Goal: Task Accomplishment & Management: Manage account settings

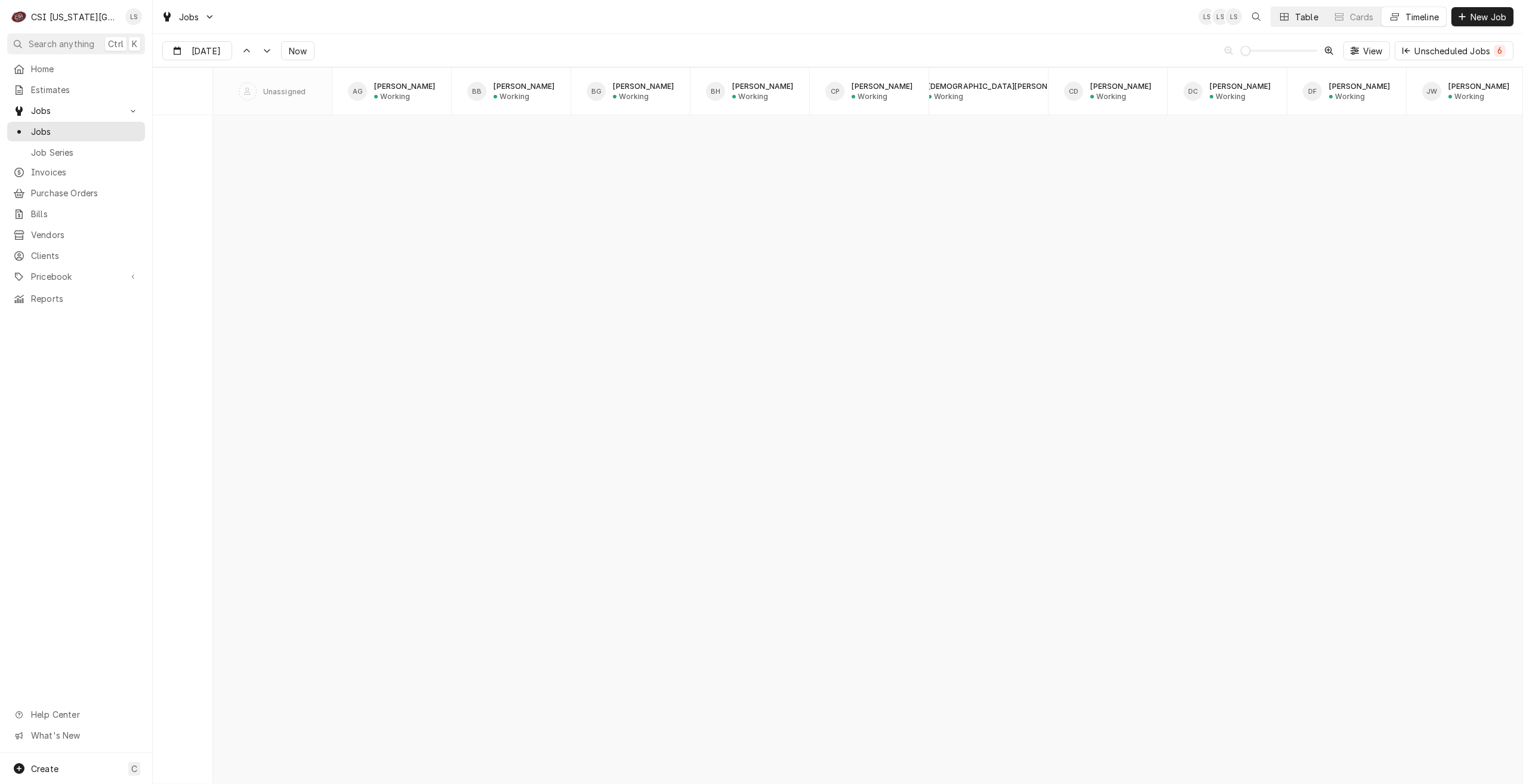
scroll to position [13700, 0]
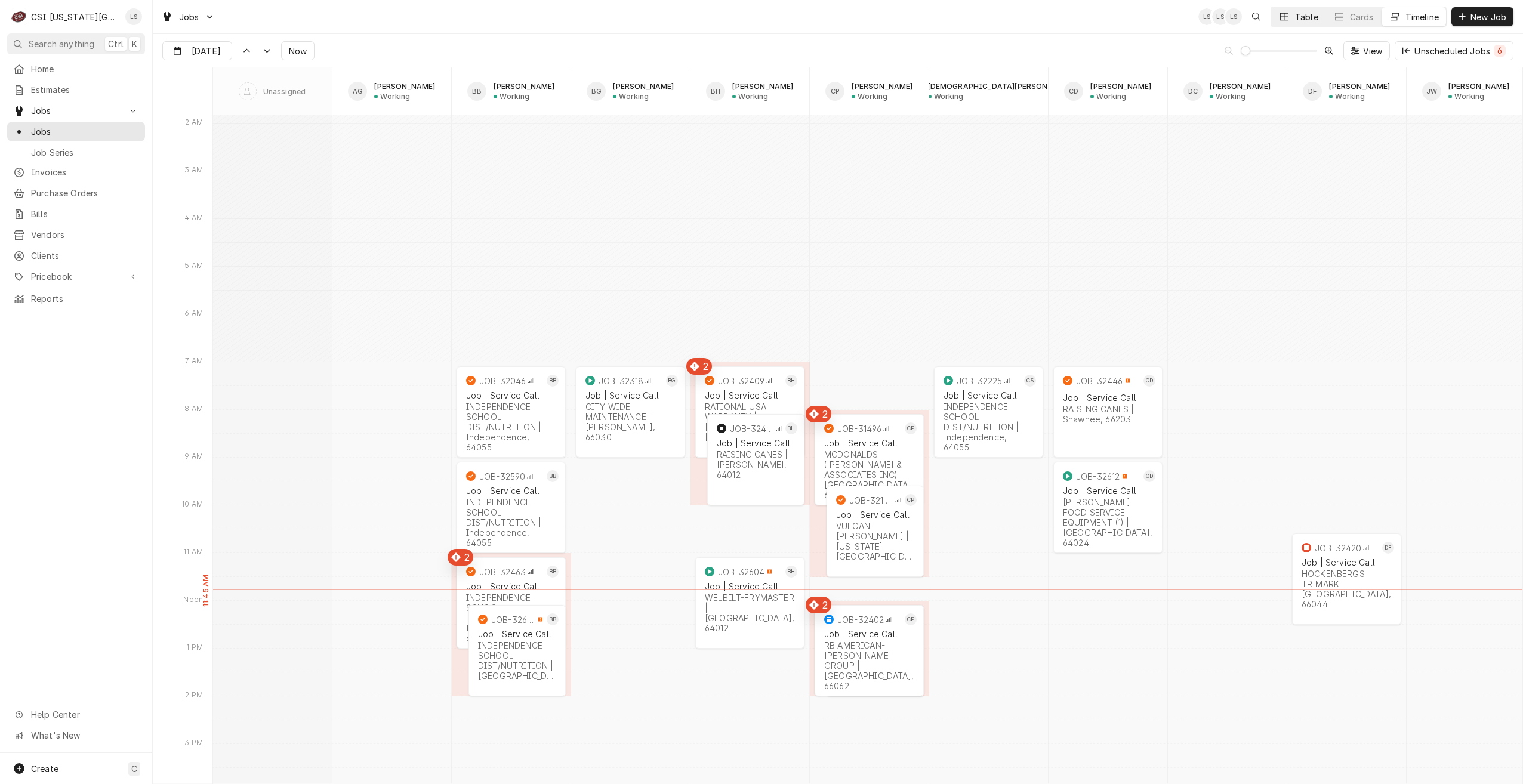
click at [1304, 16] on div "Table" at bounding box center [1306, 17] width 23 height 12
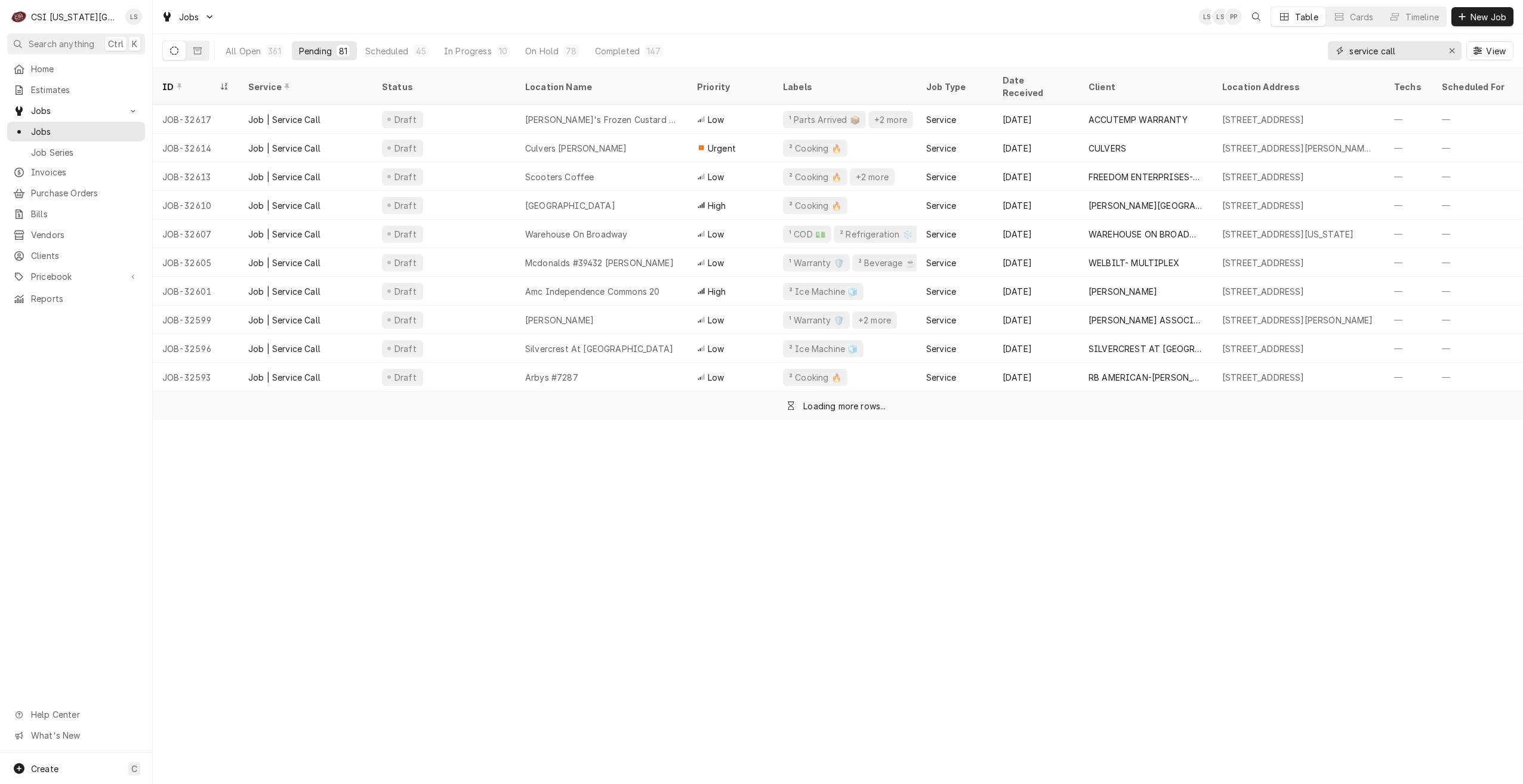
drag, startPoint x: 1413, startPoint y: 55, endPoint x: 1307, endPoint y: 51, distance: 106.1
click at [1307, 51] on div "All Open 361 Pending 81 Scheduled 45 In Progress 10 On Hold 78 Completed 147 se…" at bounding box center [838, 51] width 1351 height 34
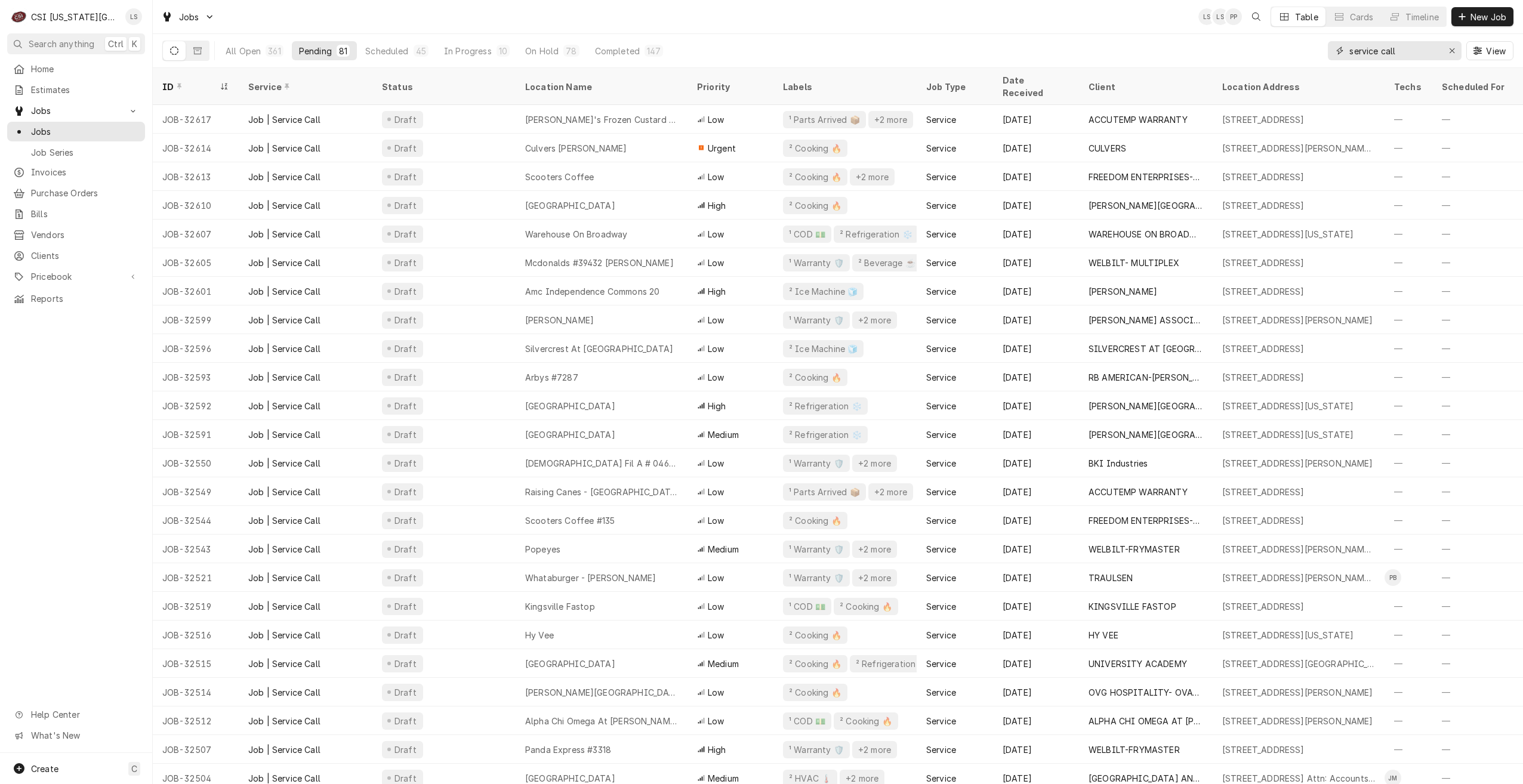
type input "3"
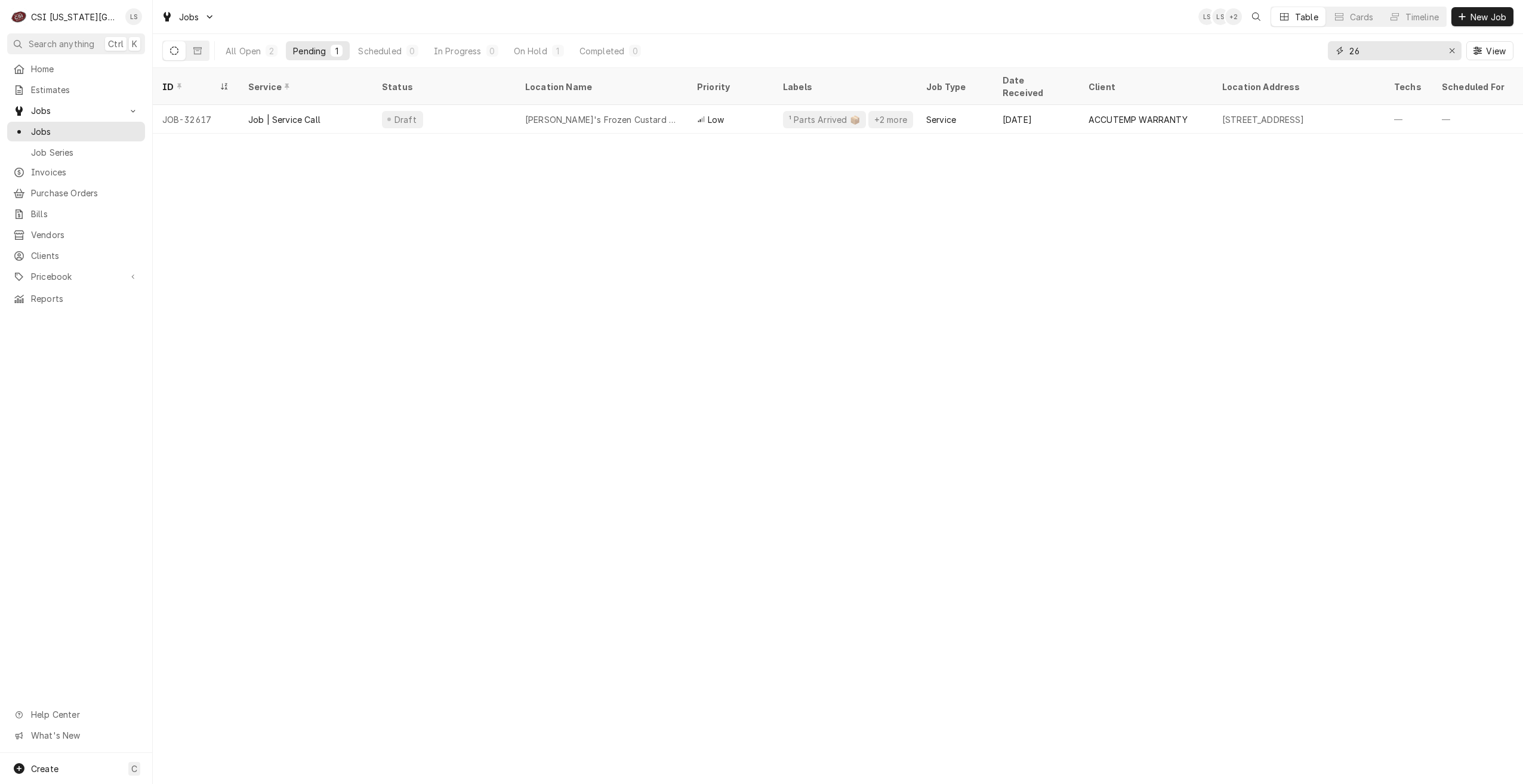
type input "2"
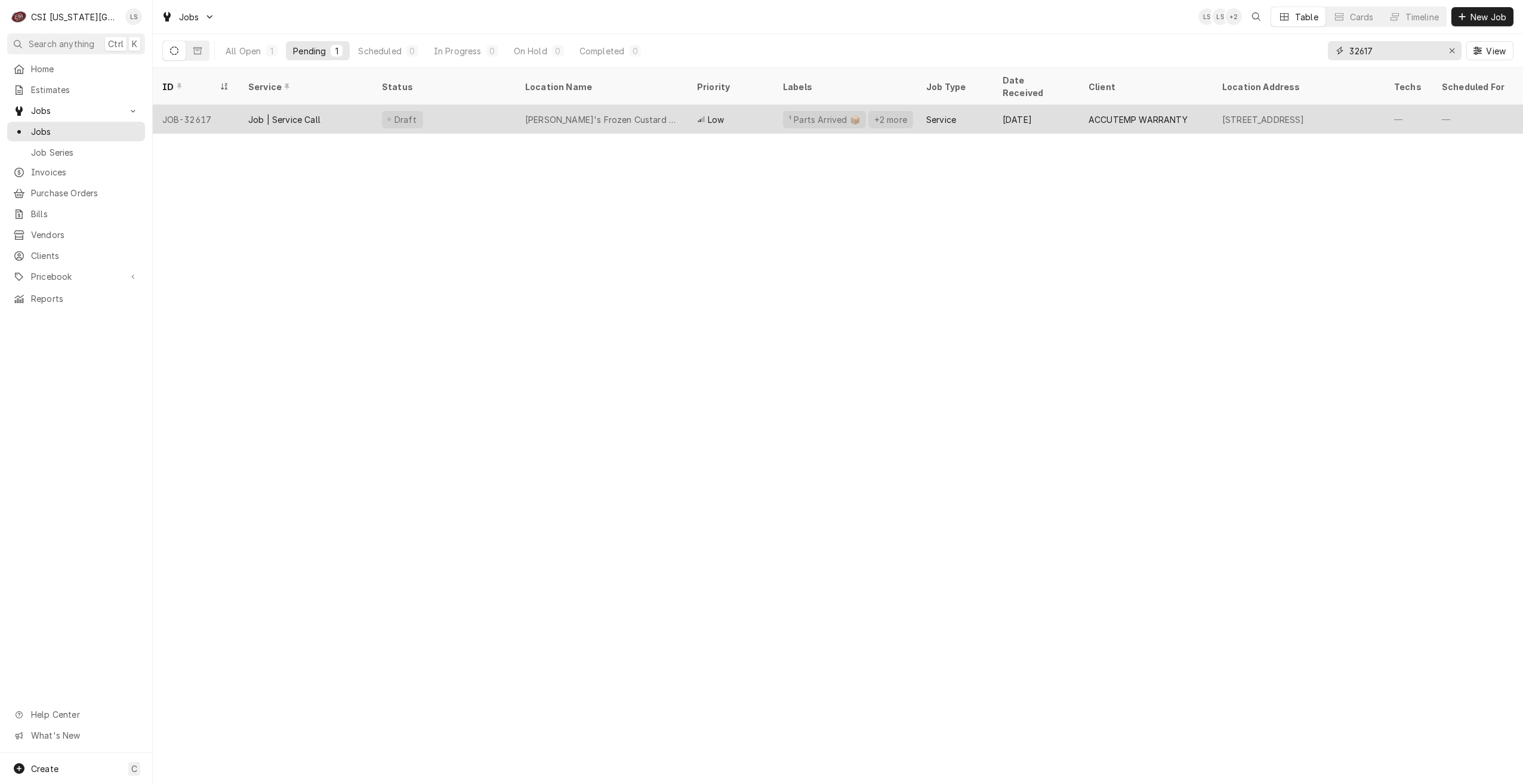
type input "32617"
click at [629, 116] on div "[PERSON_NAME]'s Frozen Custard - Raytown" at bounding box center [602, 120] width 172 height 29
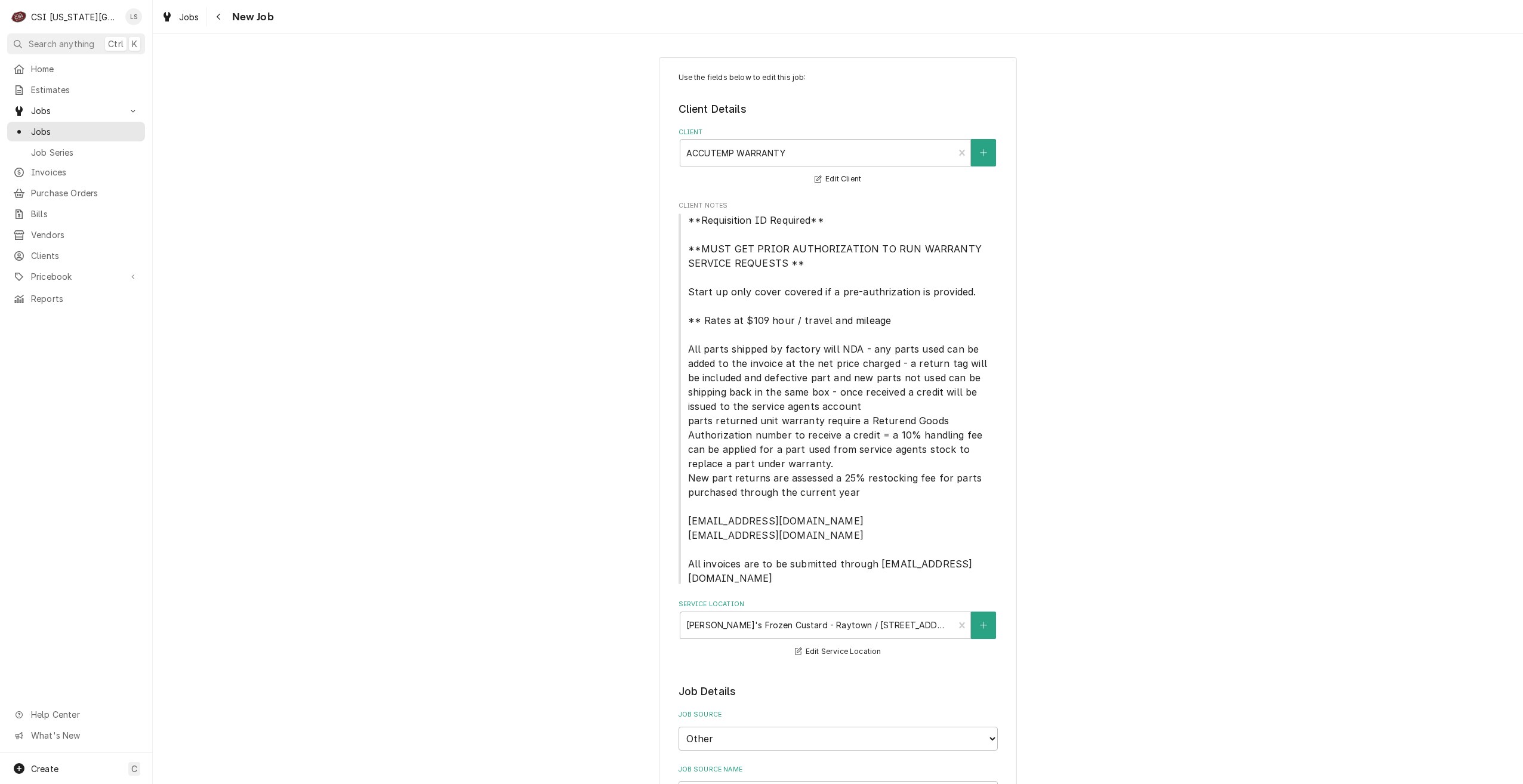
type textarea "x"
click at [78, 130] on span "Jobs" at bounding box center [85, 131] width 108 height 12
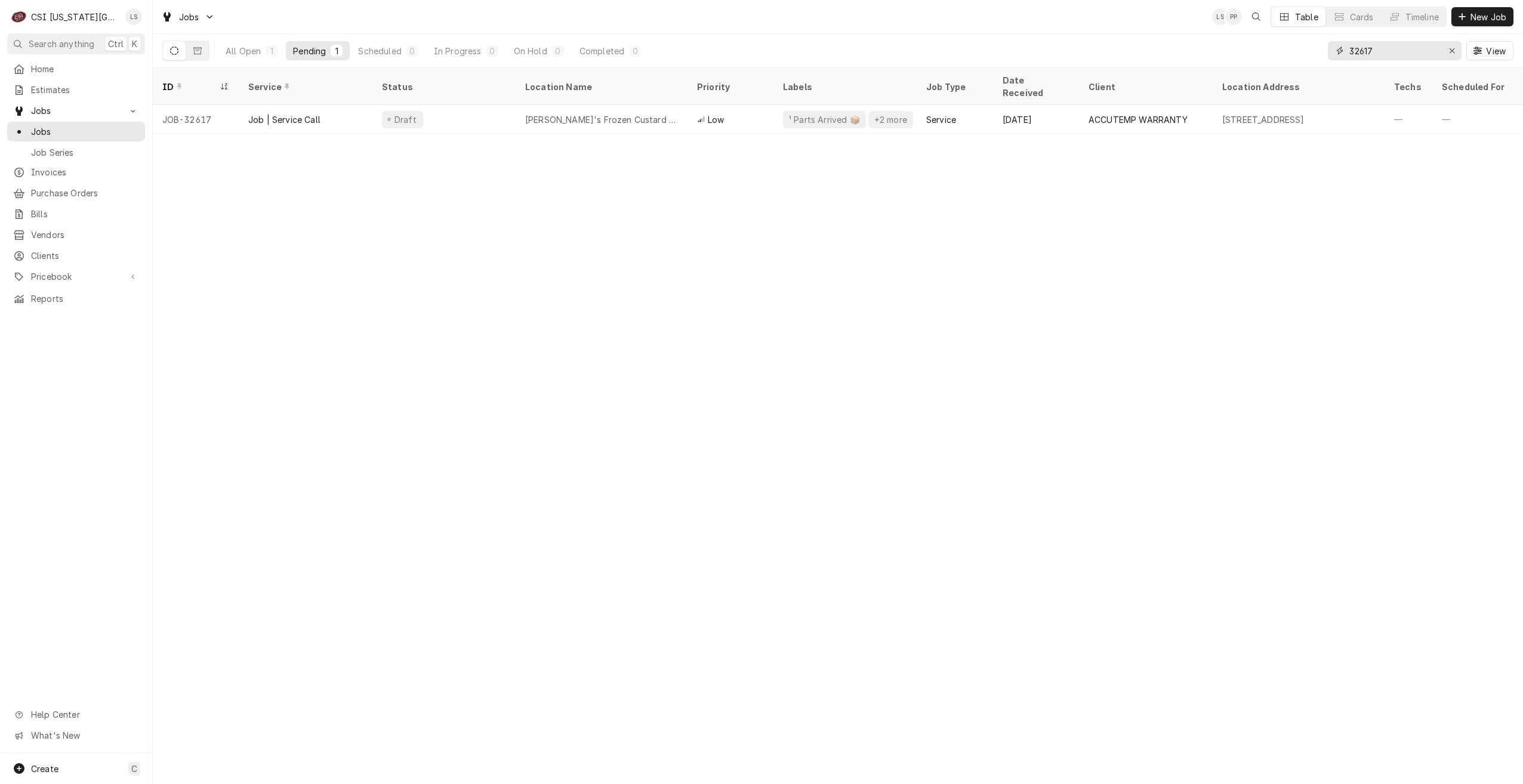
click at [1367, 52] on input "32617" at bounding box center [1394, 50] width 90 height 19
type input "3"
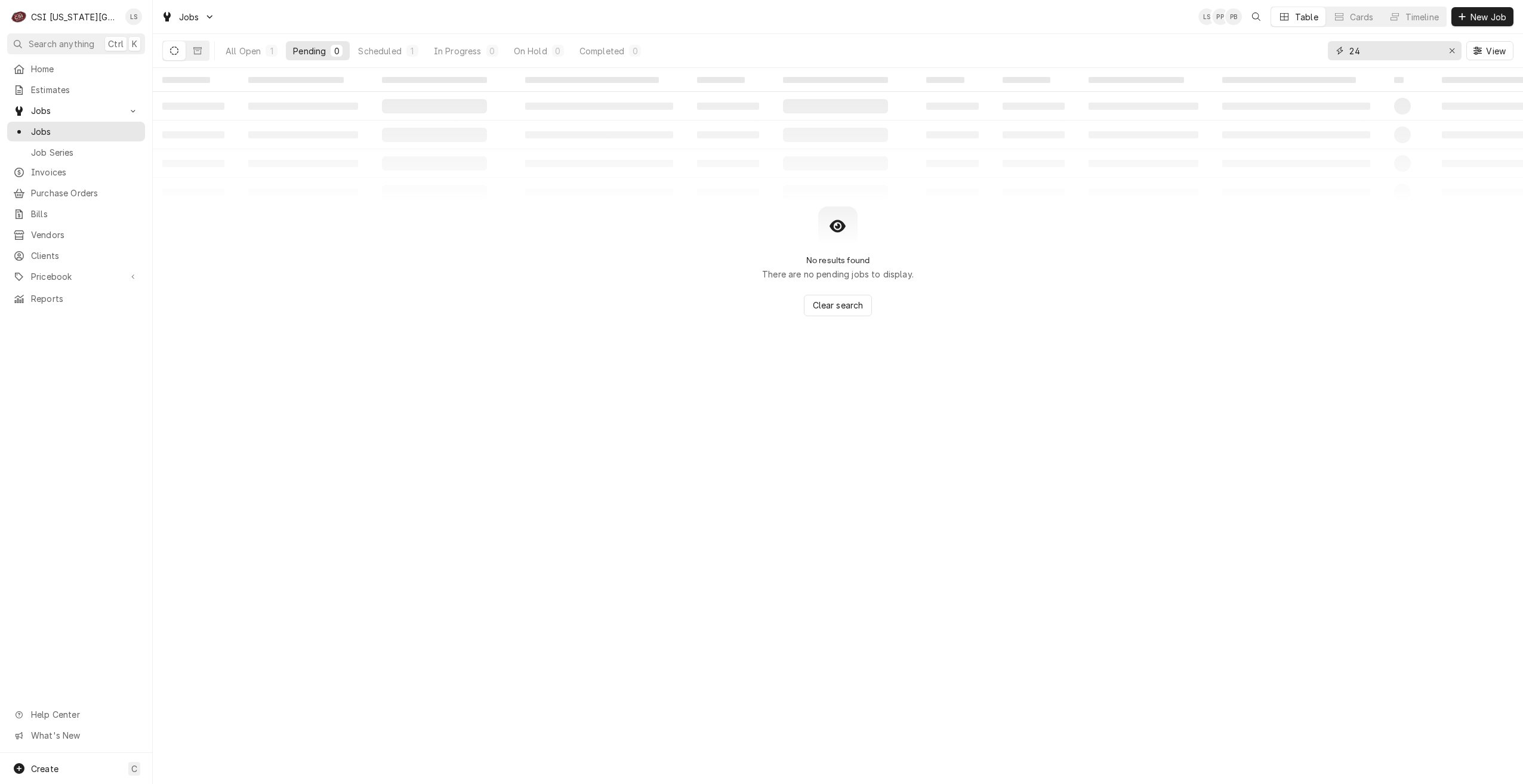
type input "2"
type input "32408"
click at [403, 40] on div "All Open 1 Pending 0 Scheduled 1 In Progress 0 On Hold 0 Completed 0" at bounding box center [434, 51] width 430 height 34
click at [402, 45] on button "Scheduled 1" at bounding box center [387, 50] width 74 height 19
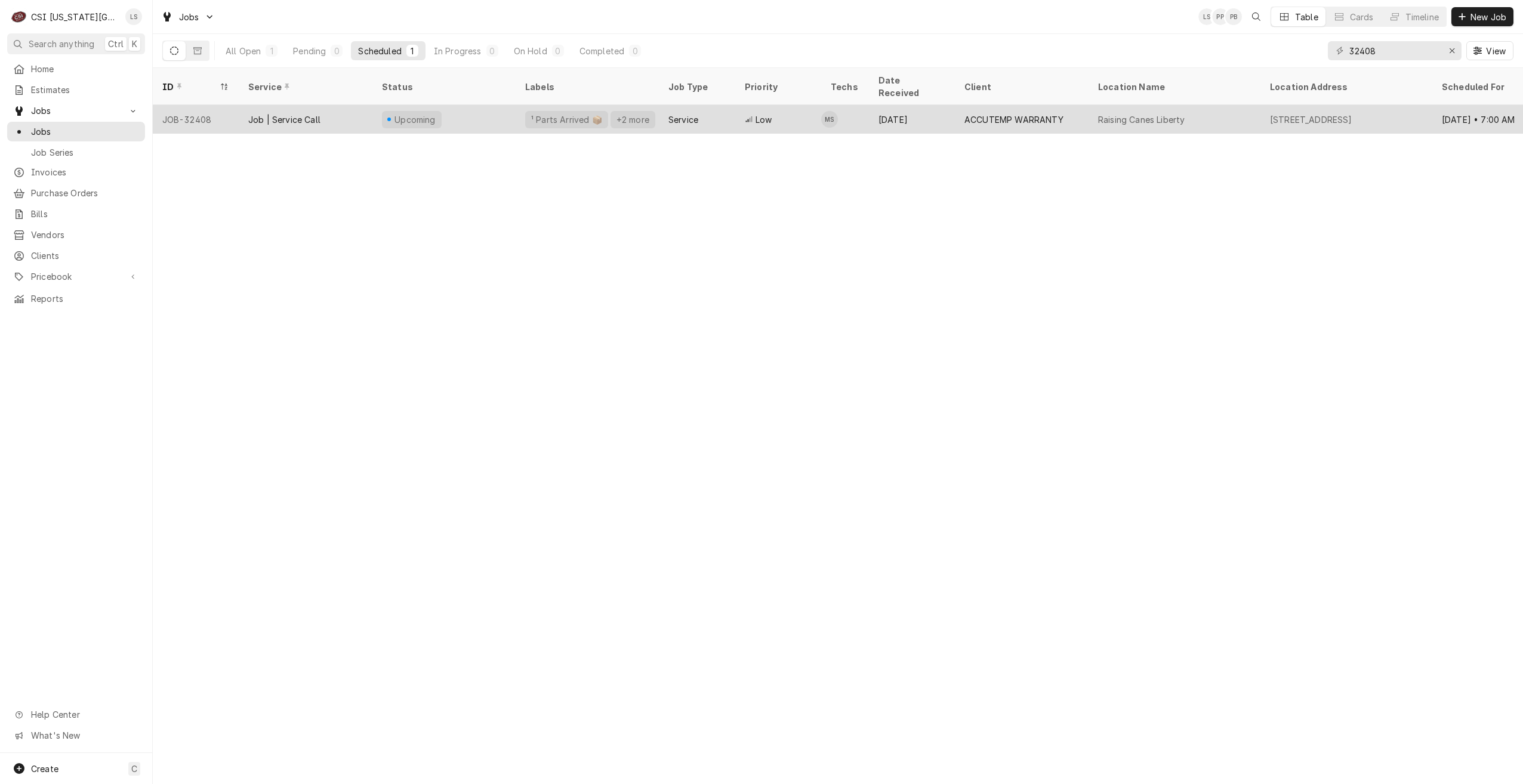
click at [941, 105] on div "Aug 28" at bounding box center [912, 120] width 86 height 29
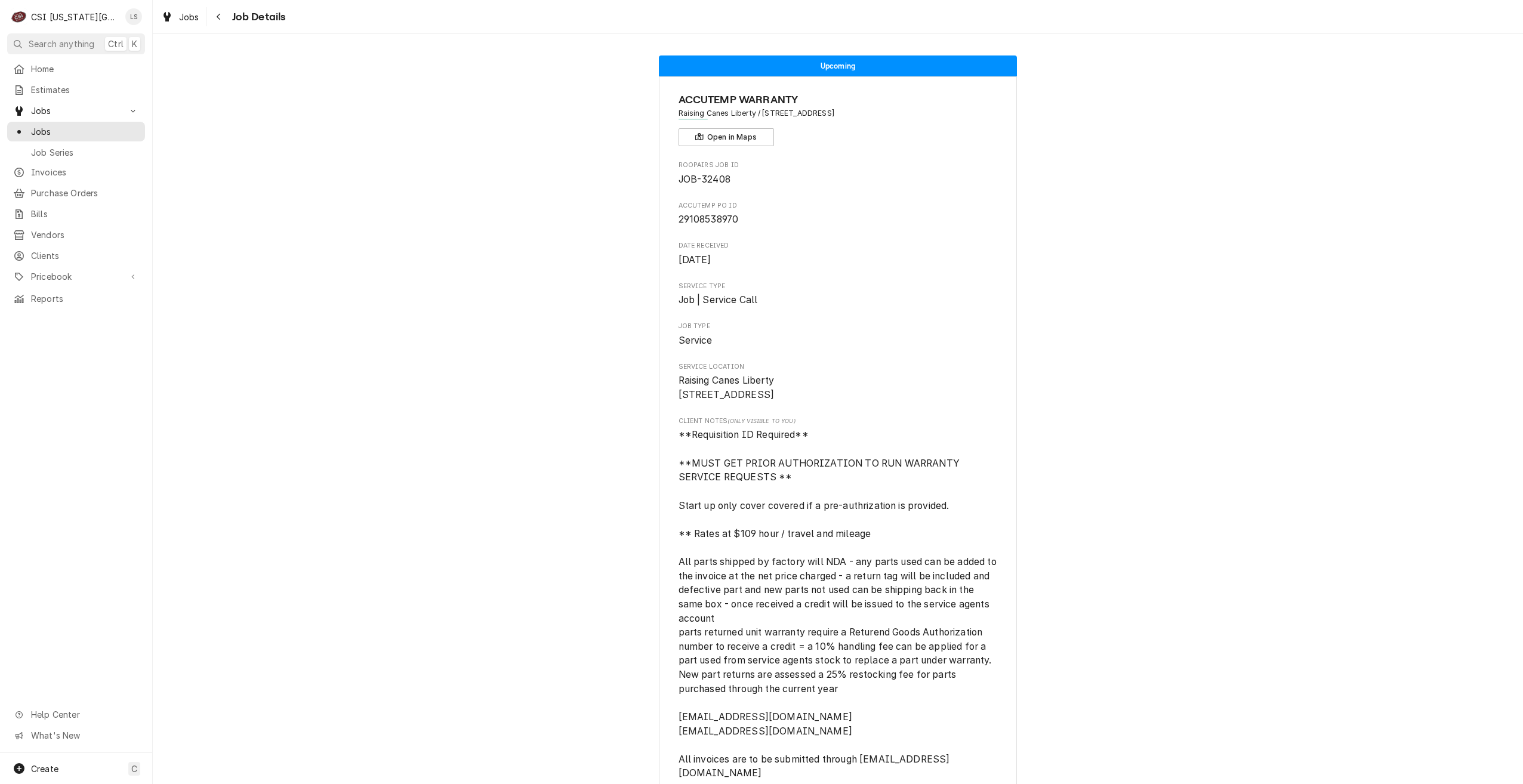
click at [711, 177] on span "JOB-32408" at bounding box center [704, 179] width 52 height 11
drag, startPoint x: 729, startPoint y: 177, endPoint x: 675, endPoint y: 177, distance: 54.0
click at [678, 177] on span "JOB-32408" at bounding box center [838, 179] width 320 height 14
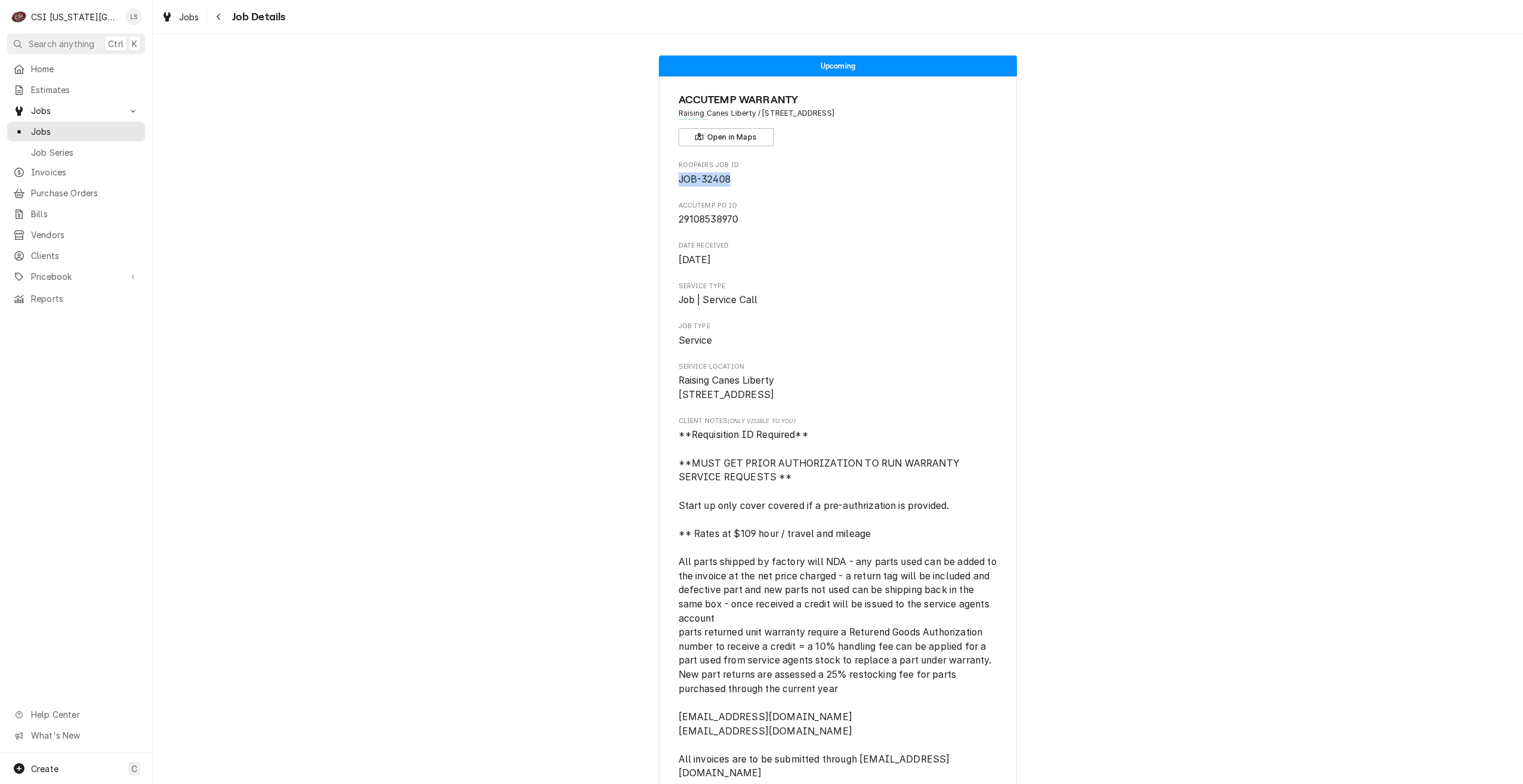
copy span "JOB-32408"
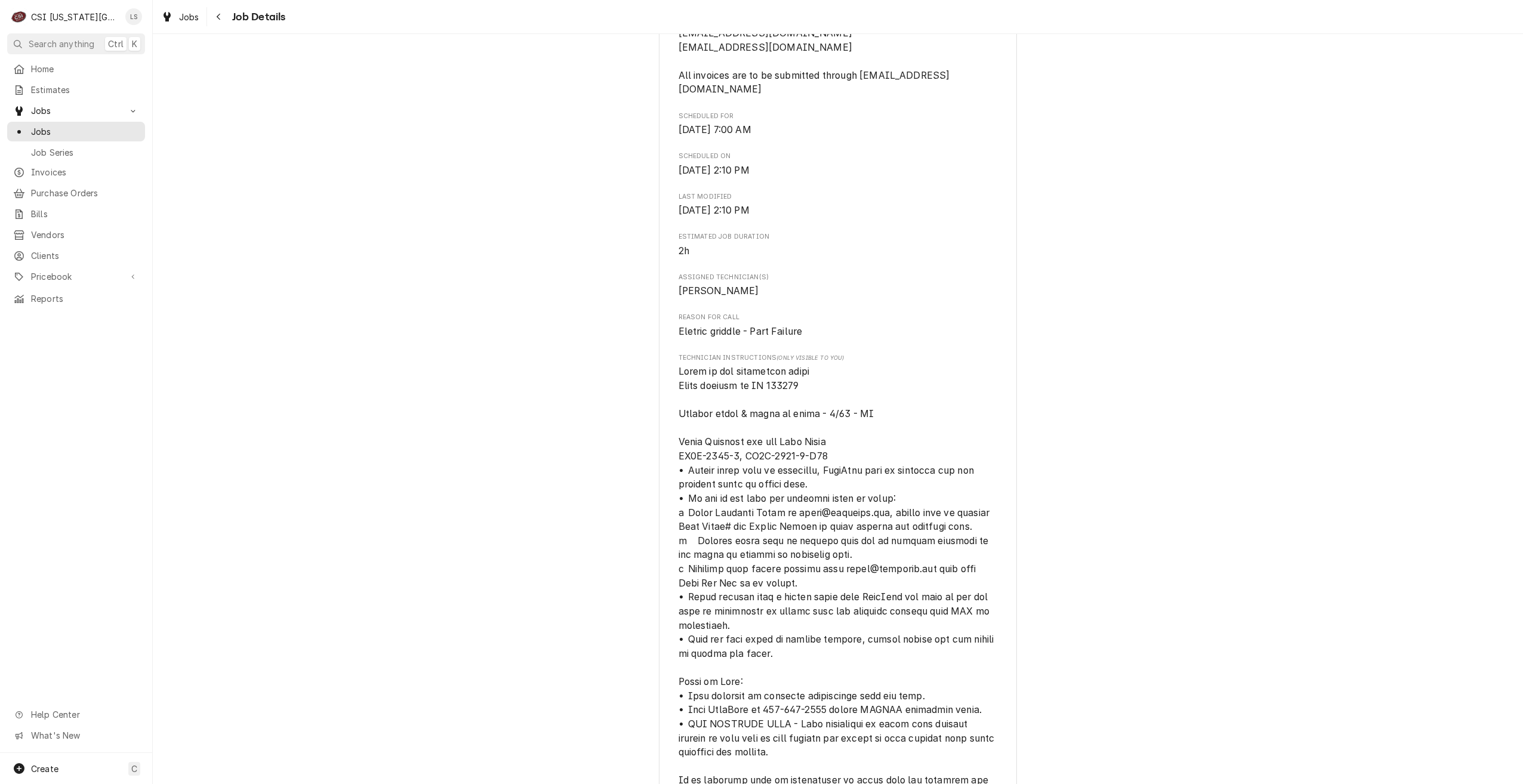
scroll to position [716, 0]
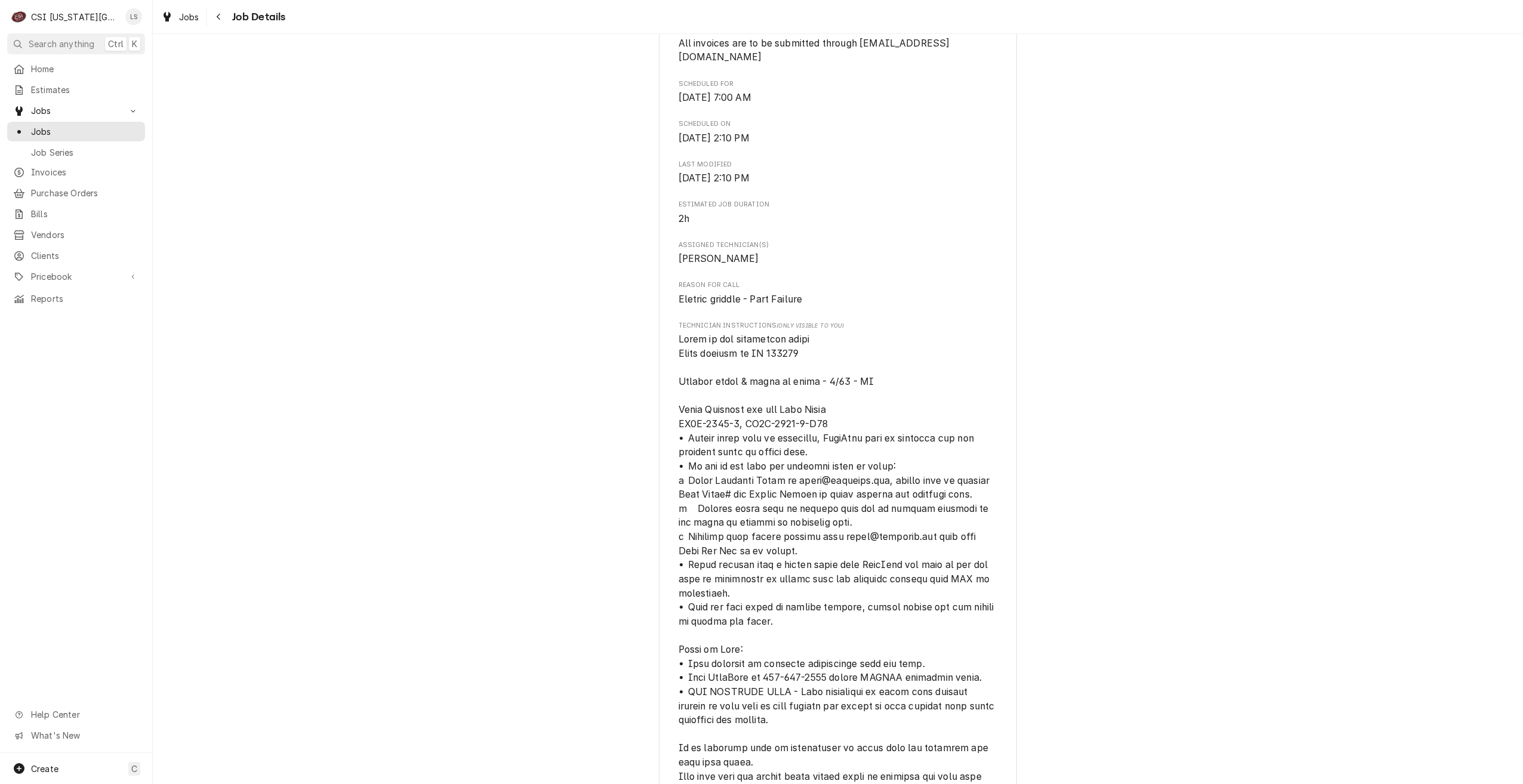
copy span "301374"
click at [1116, 118] on div "Upcoming ACCUTEMP WARRANTY Raising Canes Liberty / 100 Mo-291, Liberty, MO 6406…" at bounding box center [838, 679] width 1370 height 2698
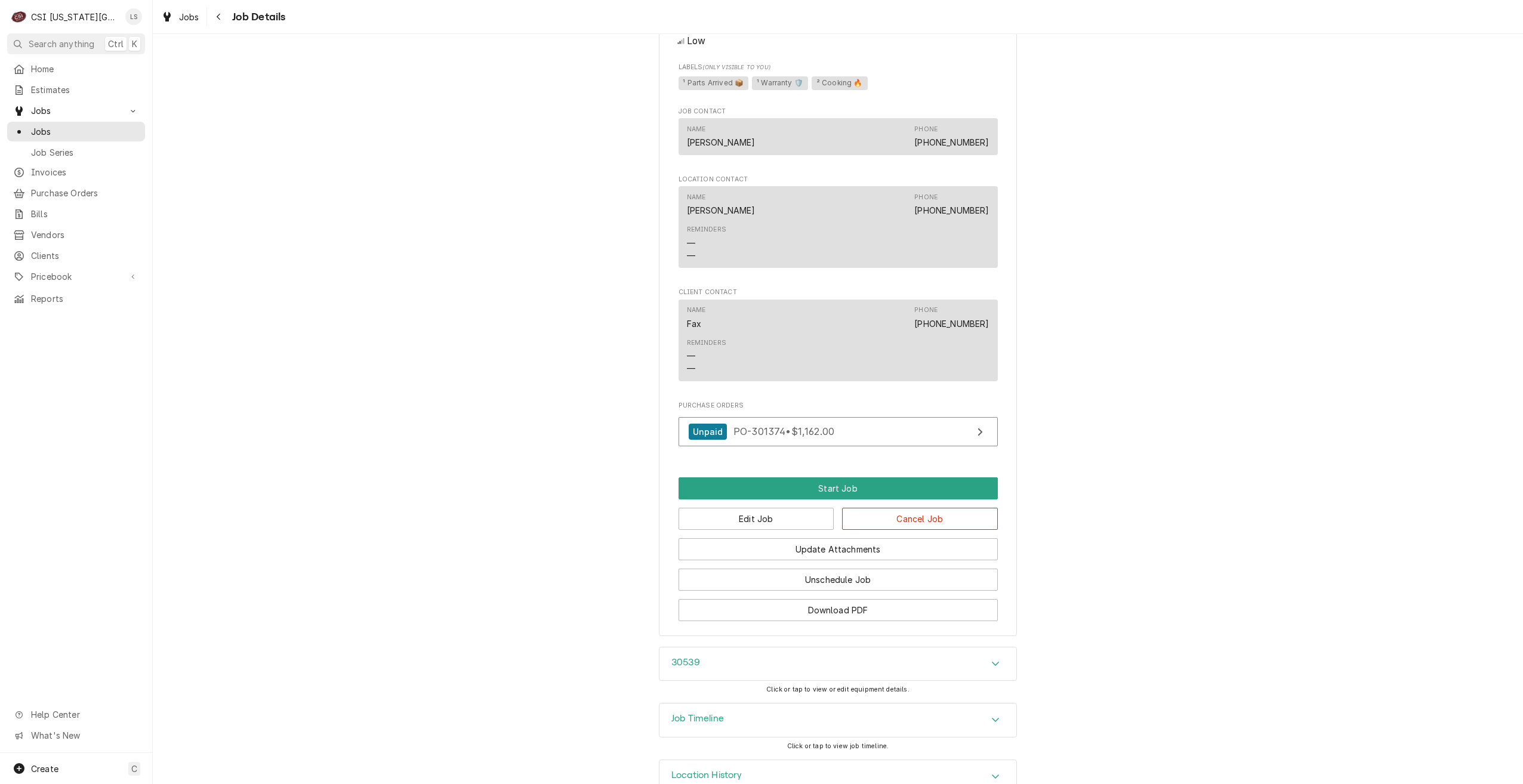
scroll to position [2157, 0]
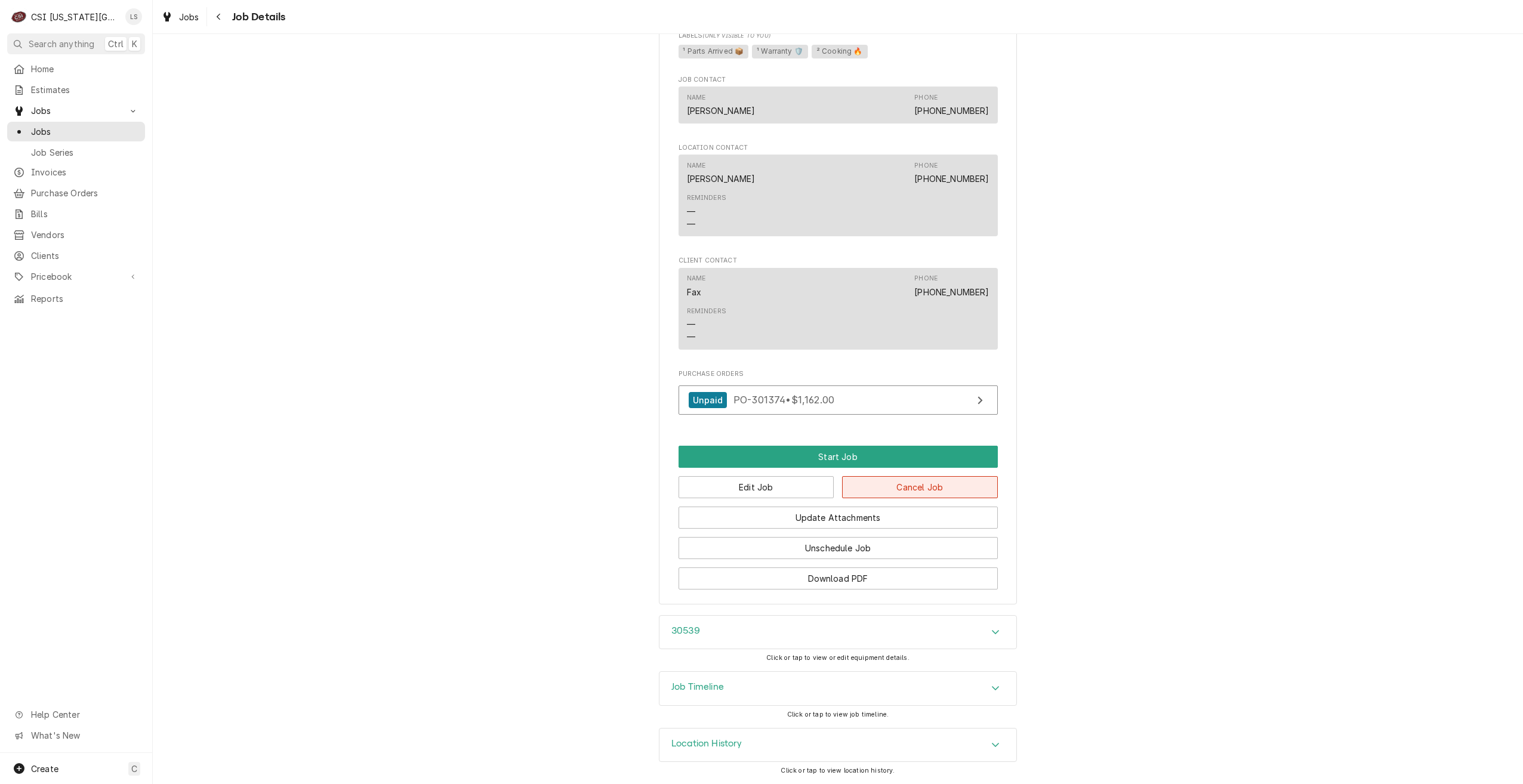
click at [924, 483] on button "Cancel Job" at bounding box center [920, 486] width 156 height 22
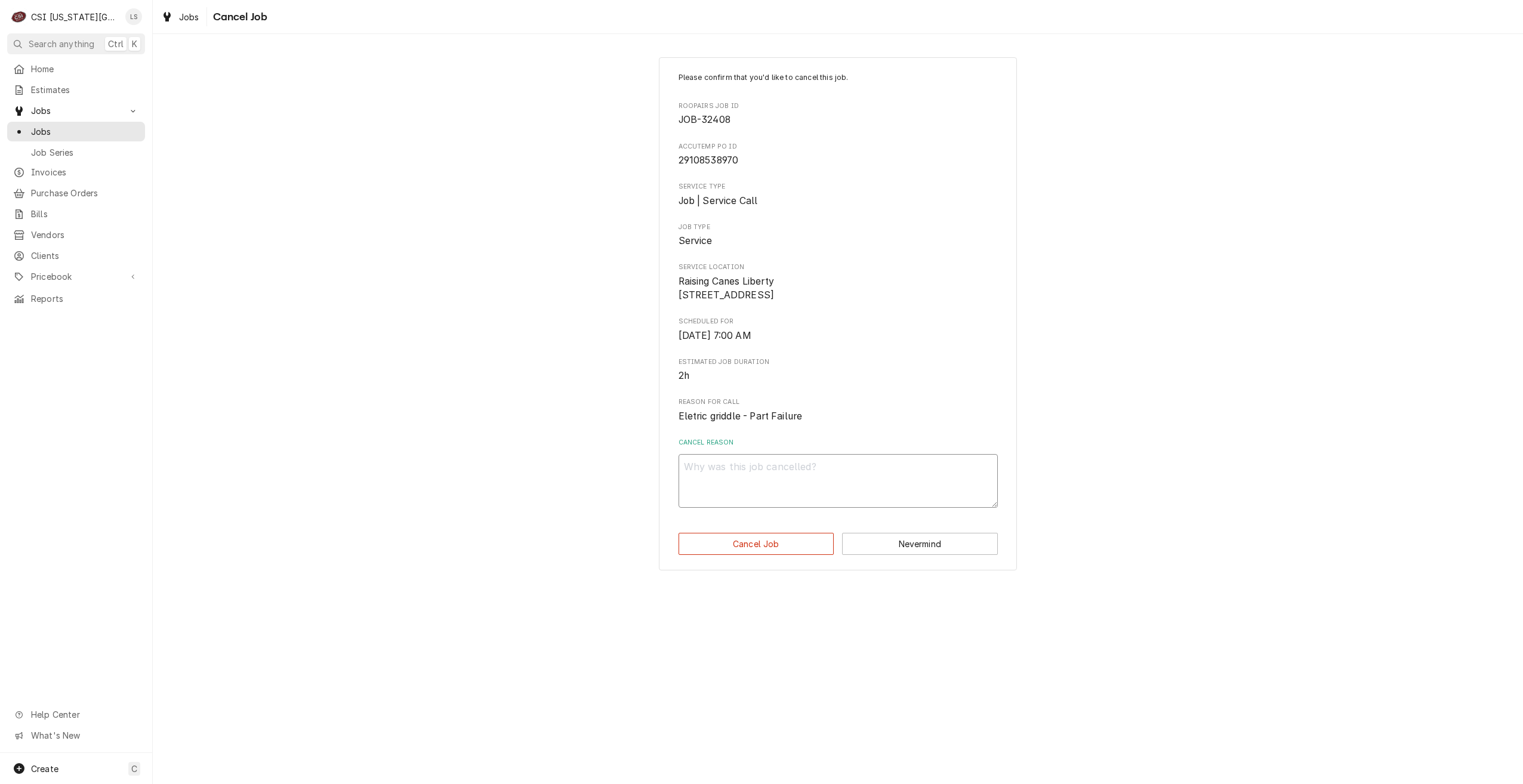
click at [904, 496] on textarea "Cancel Reason" at bounding box center [838, 481] width 320 height 54
type textarea "x"
type textarea "S"
type textarea "x"
type textarea "Se"
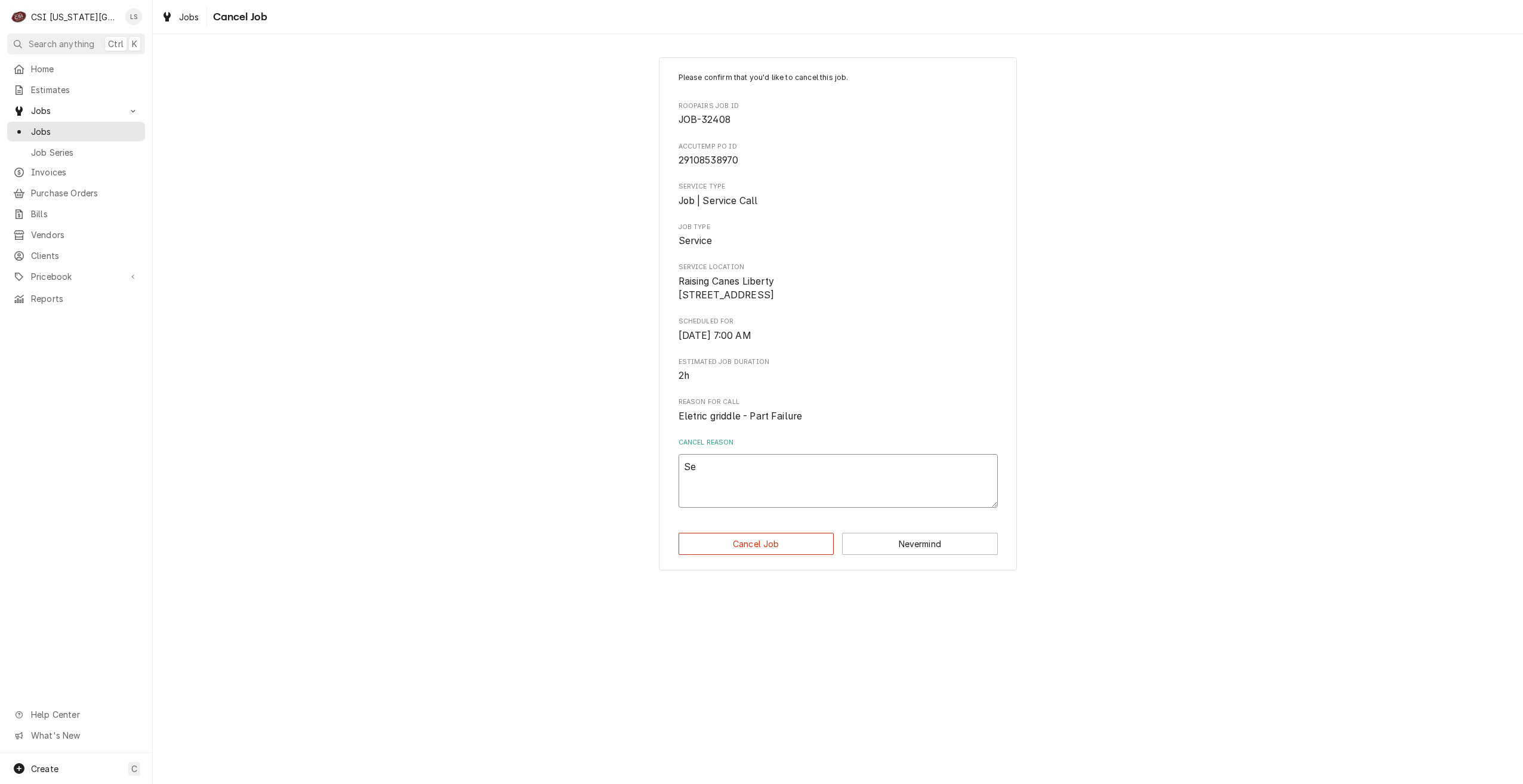
type textarea "x"
type textarea "Set"
type textarea "x"
type textarea "Set"
type textarea "x"
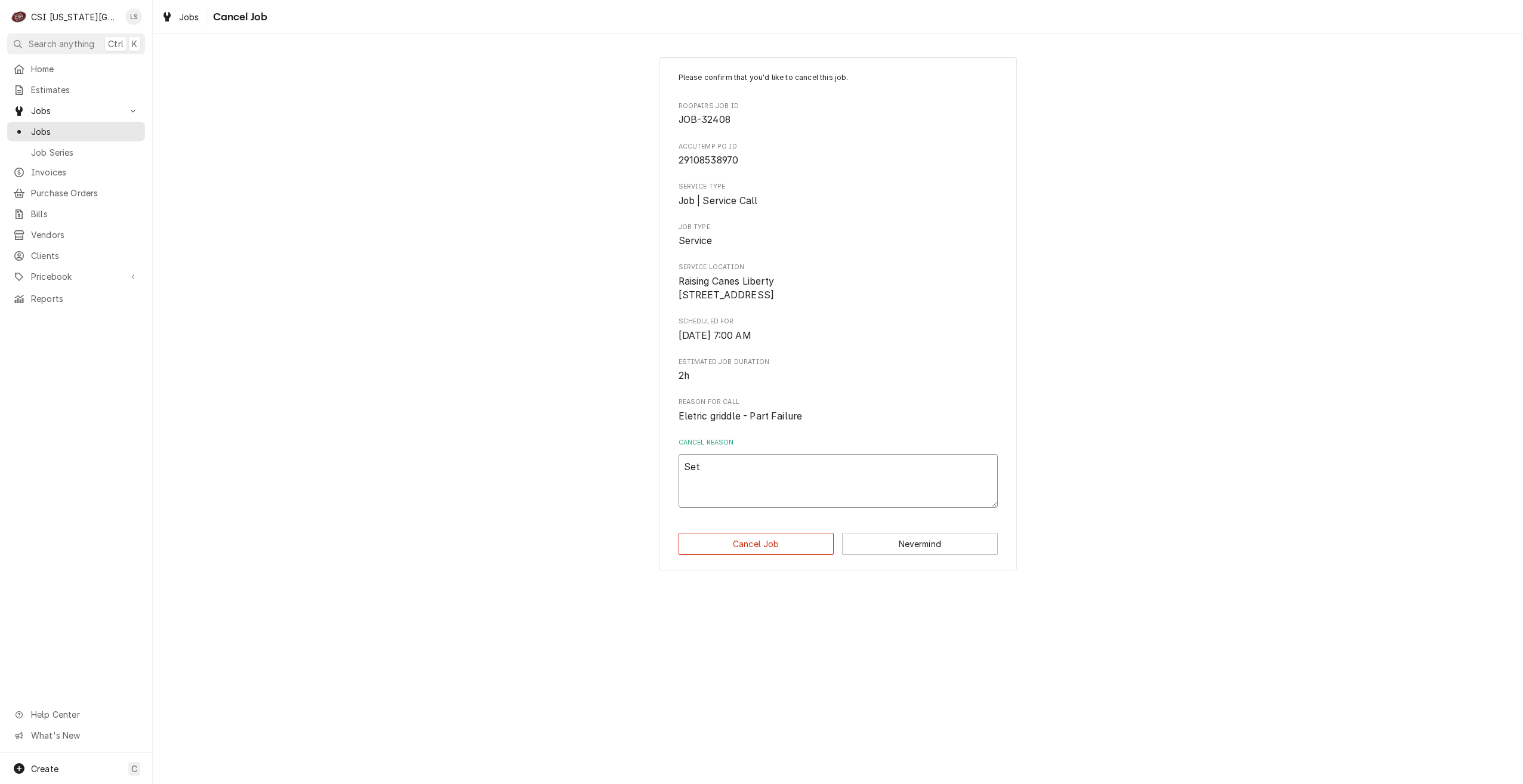
type textarea "Set u"
type textarea "x"
type textarea "Set up"
type textarea "x"
type textarea "Set up"
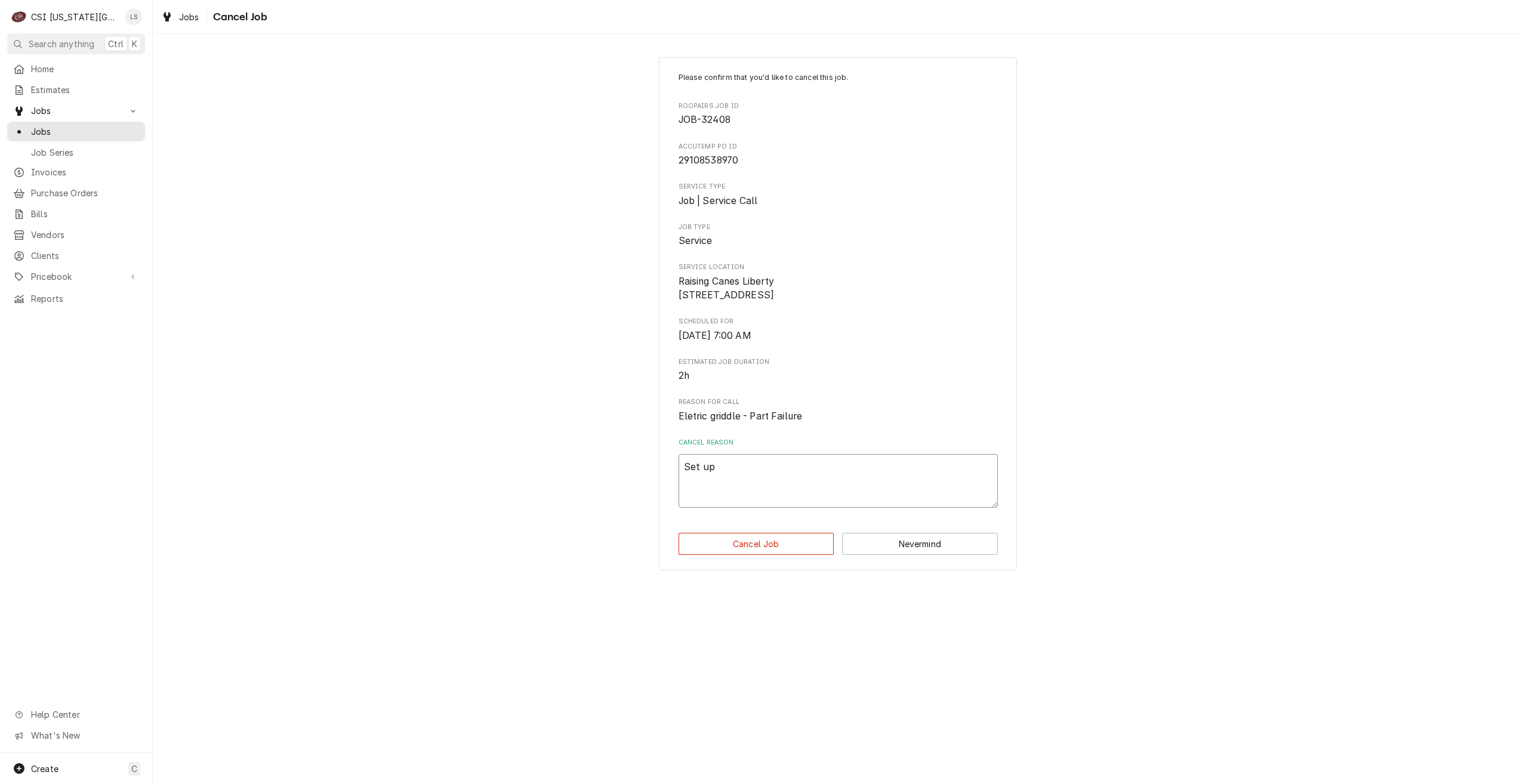
type textarea "x"
type textarea "Set up i"
type textarea "x"
type textarea "Set up"
type textarea "x"
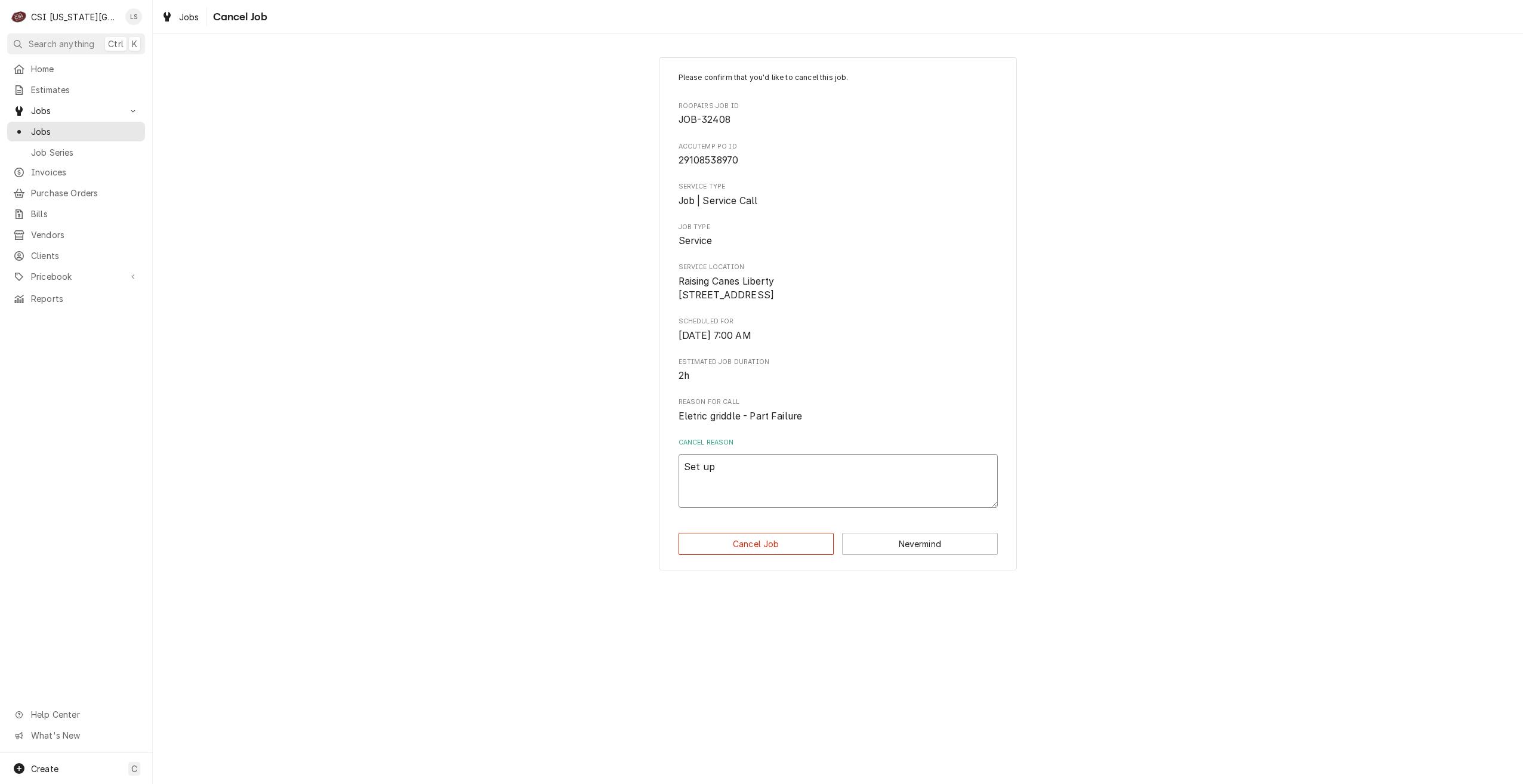
type textarea "Set up u"
type textarea "x"
type textarea "Set up un"
type textarea "x"
type textarea "Set up und"
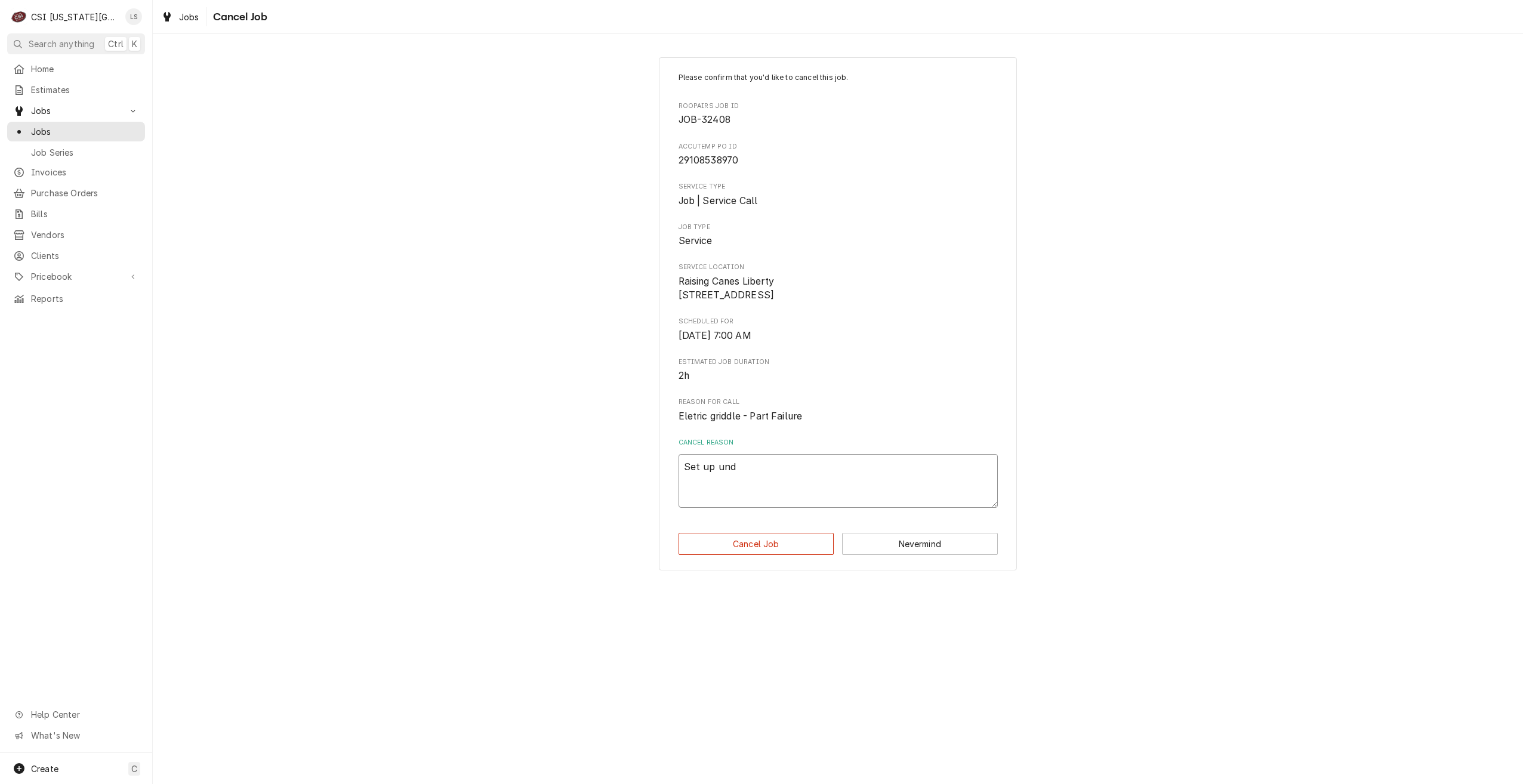
type textarea "x"
type textarea "Set up unde"
type textarea "x"
type textarea "Set up under"
type textarea "x"
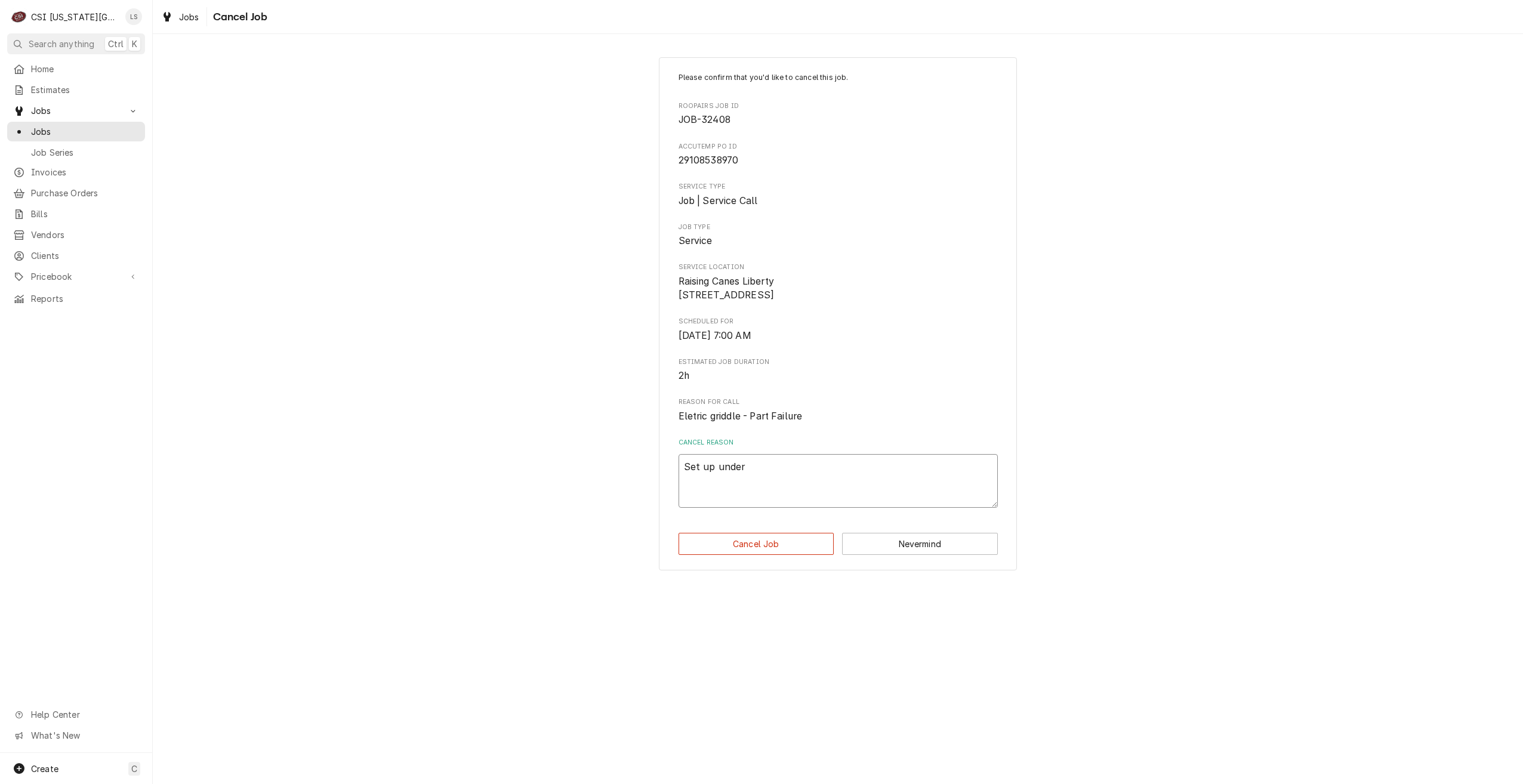
type textarea "Set up unde"
type textarea "x"
type textarea "Set up und"
type textarea "x"
type textarea "Set up un"
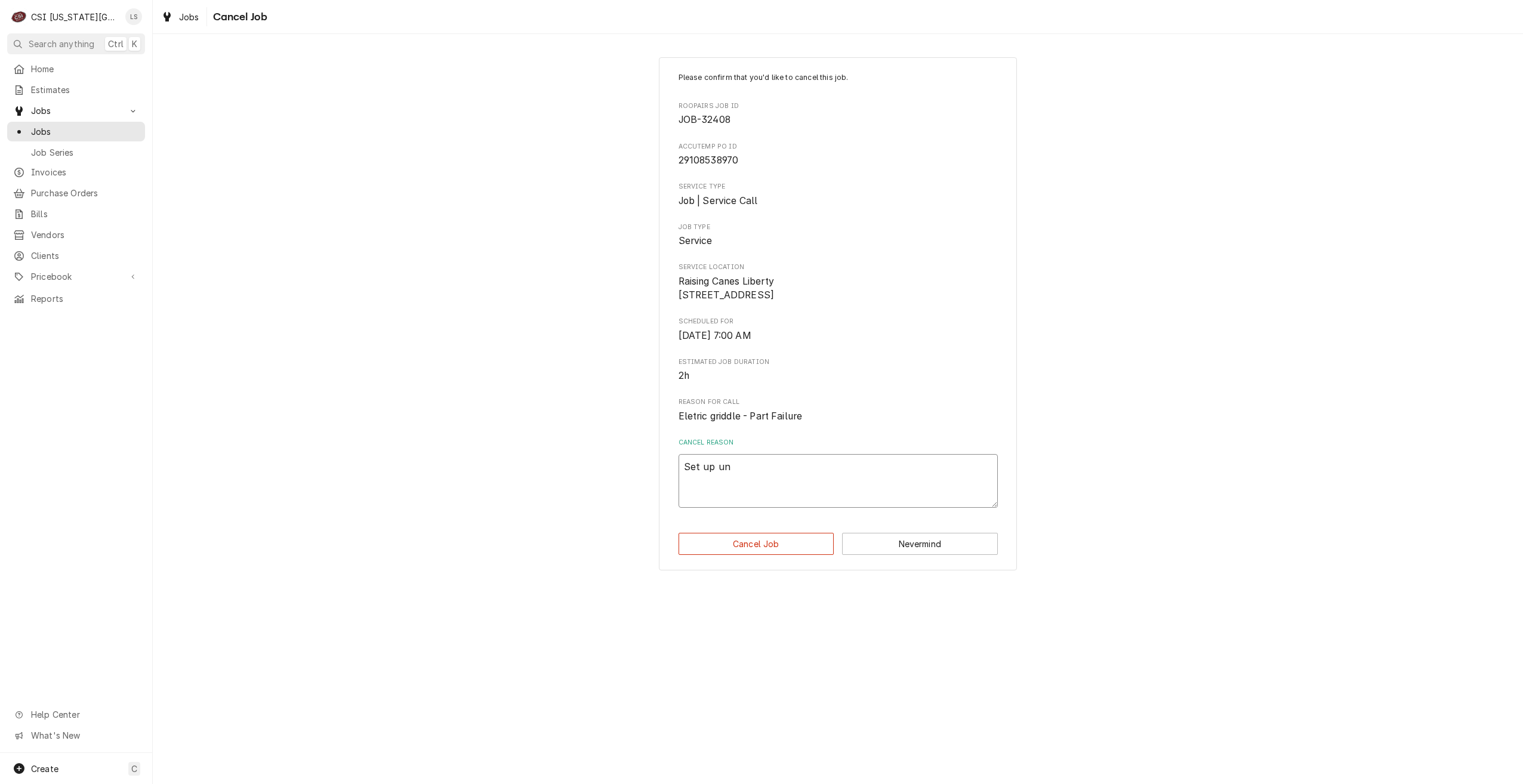
type textarea "x"
type textarea "Set up u"
type textarea "x"
type textarea "Set up"
type textarea "x"
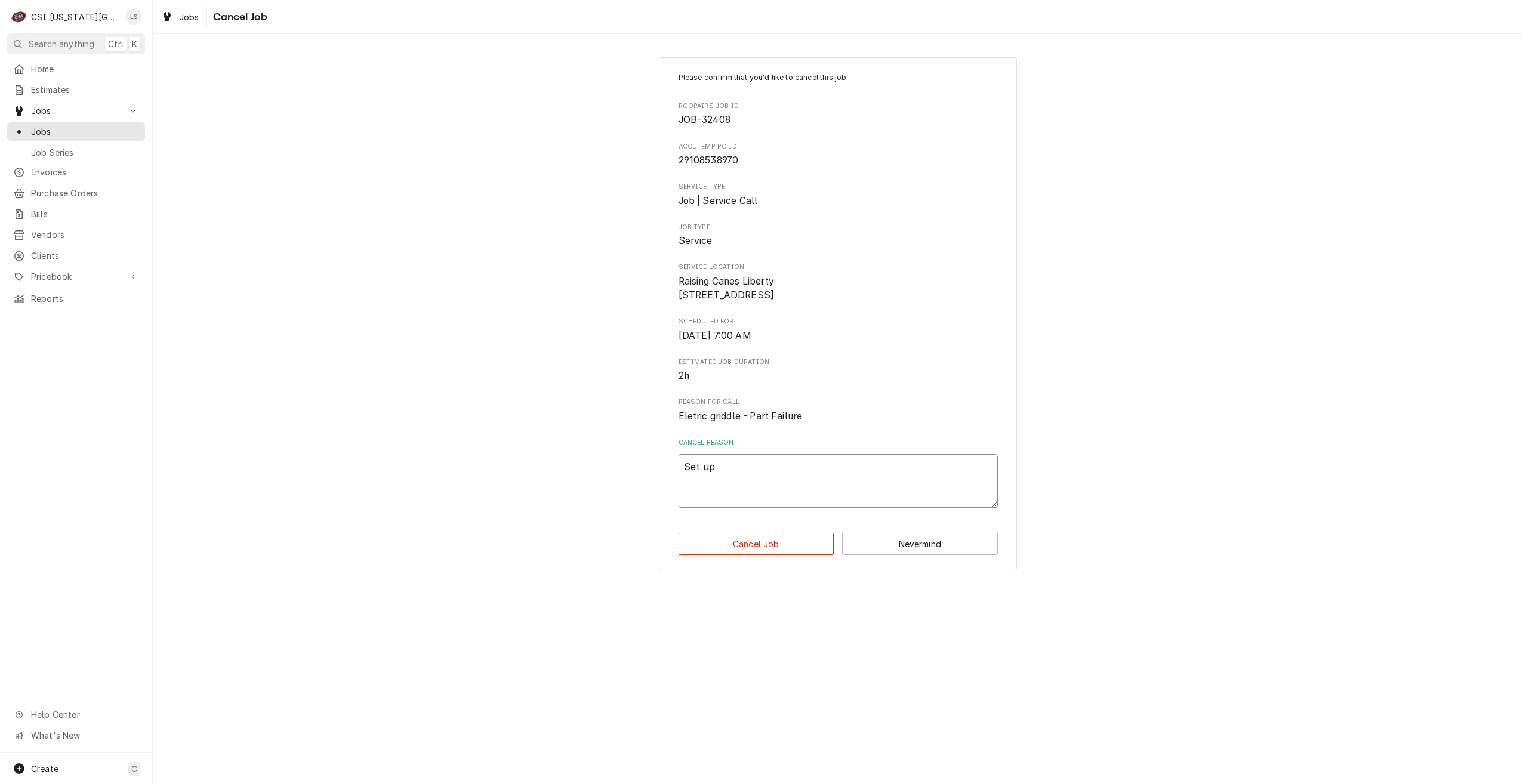
type textarea "Set up"
type textarea "x"
type textarea "Set u"
type textarea "x"
type textarea "Set"
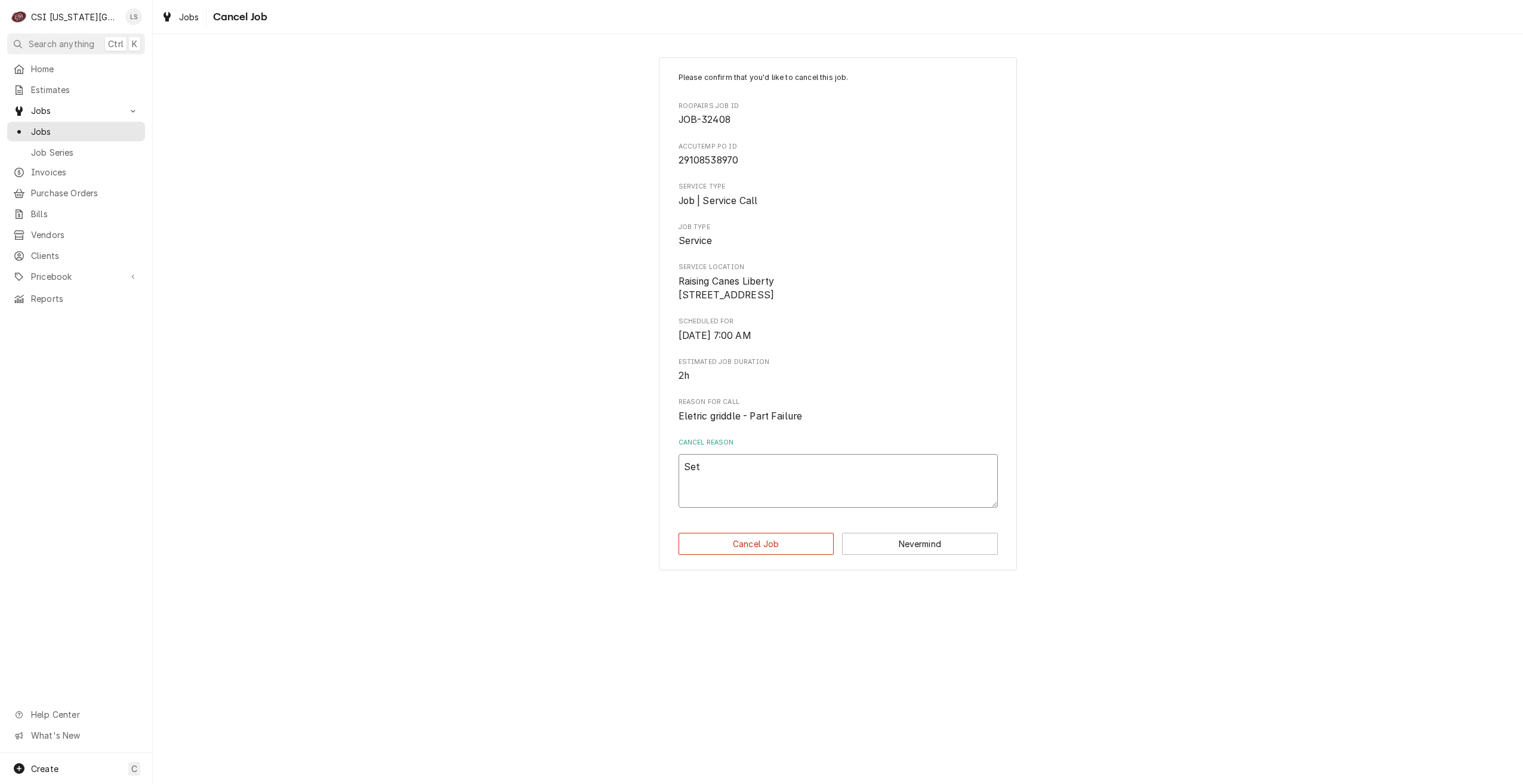
type textarea "x"
type textarea "Set"
type textarea "x"
type textarea "Se"
type textarea "x"
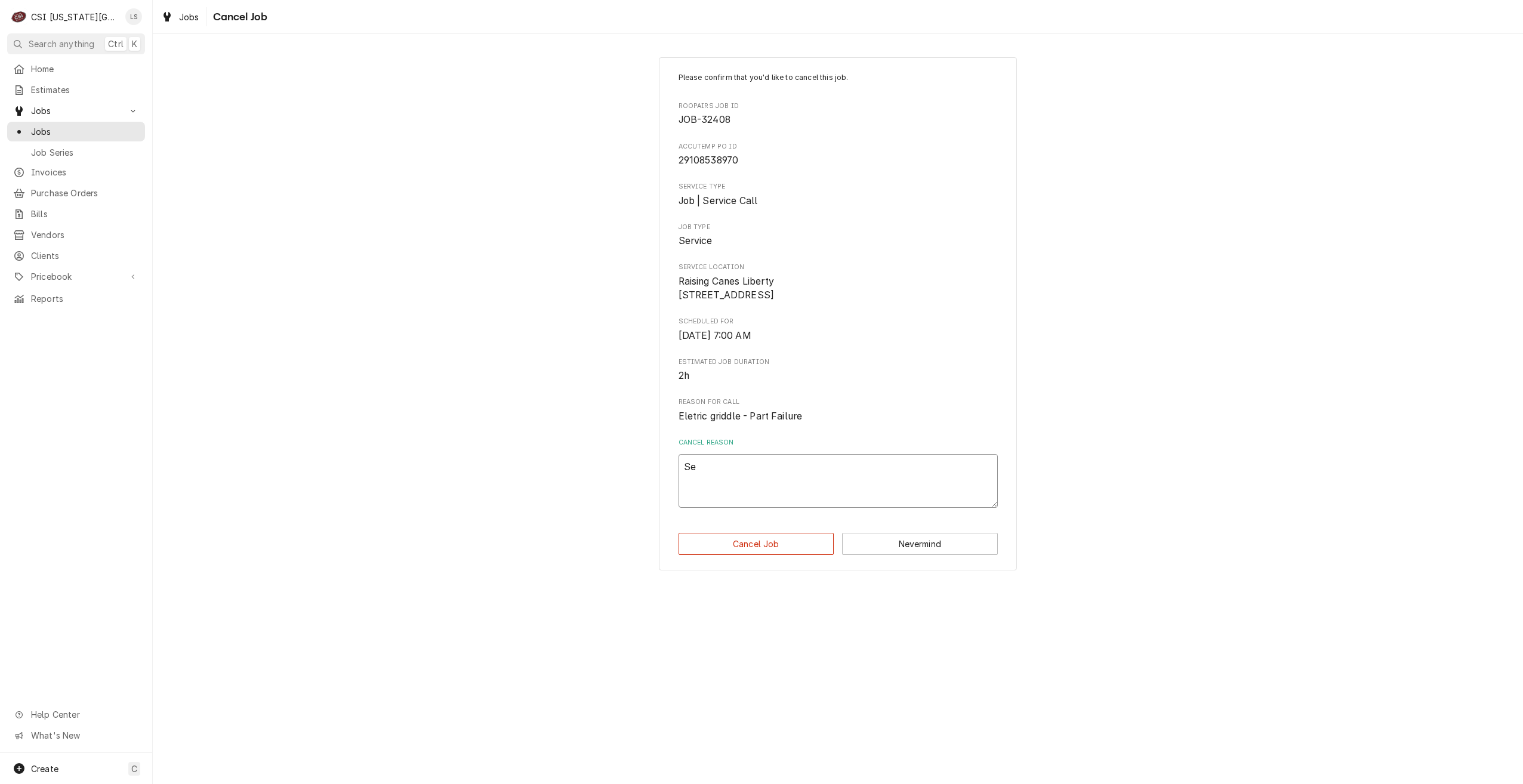
type textarea "S"
type textarea "x"
type textarea "J"
type textarea "x"
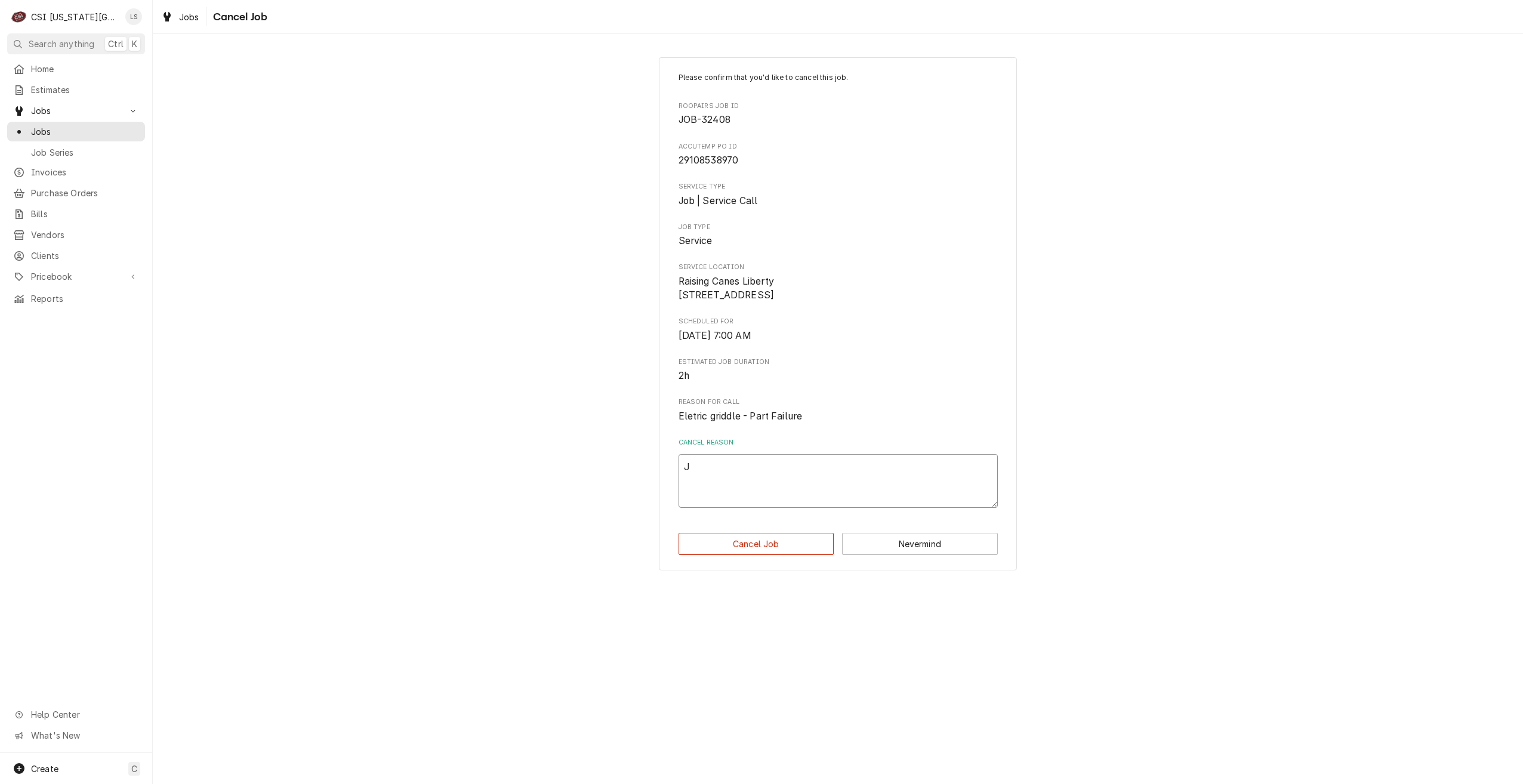
type textarea "Jo"
type textarea "x"
type textarea "Job"
type textarea "x"
type textarea "Job"
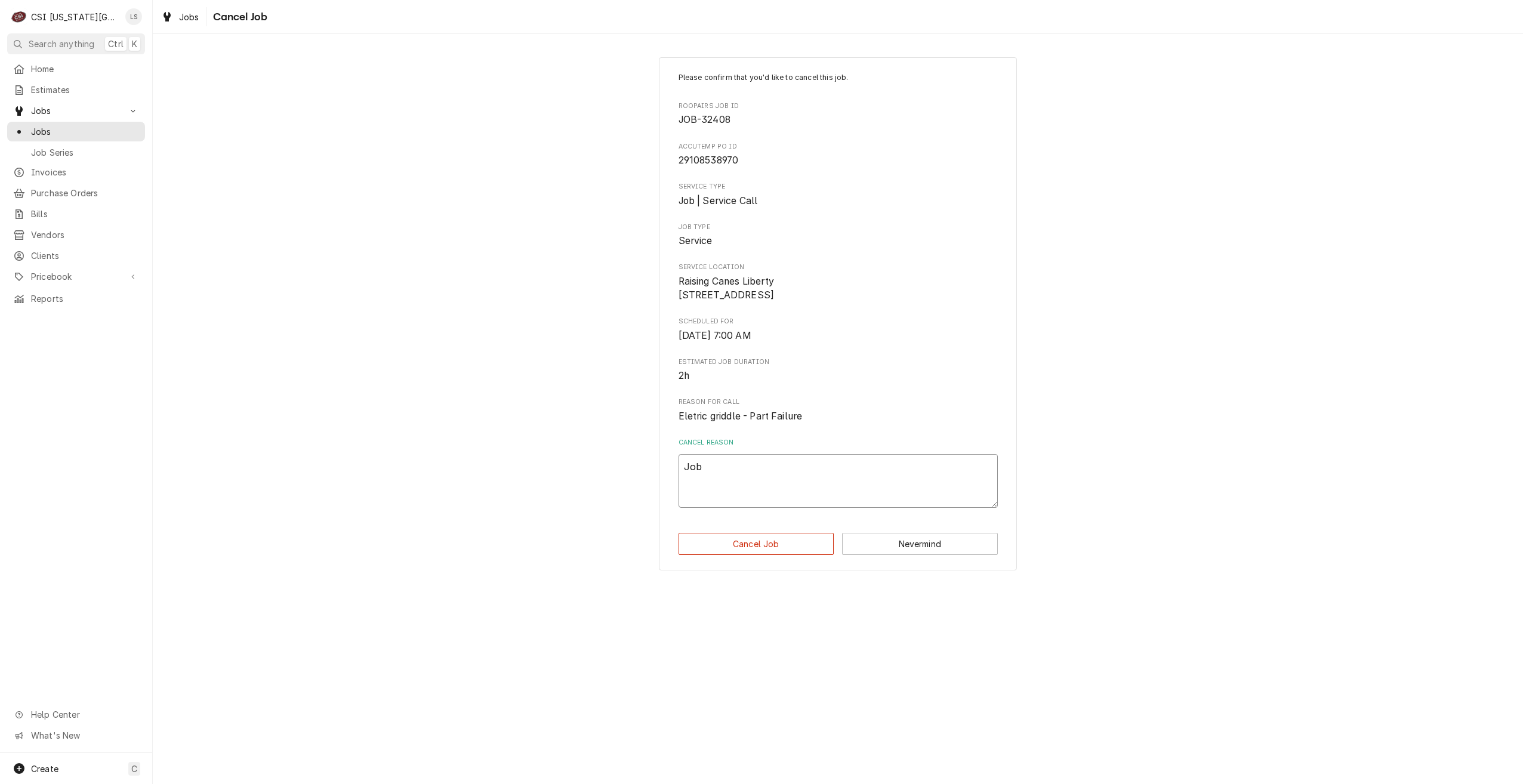
type textarea "x"
type textarea "Job s"
type textarea "x"
type textarea "Job se"
type textarea "x"
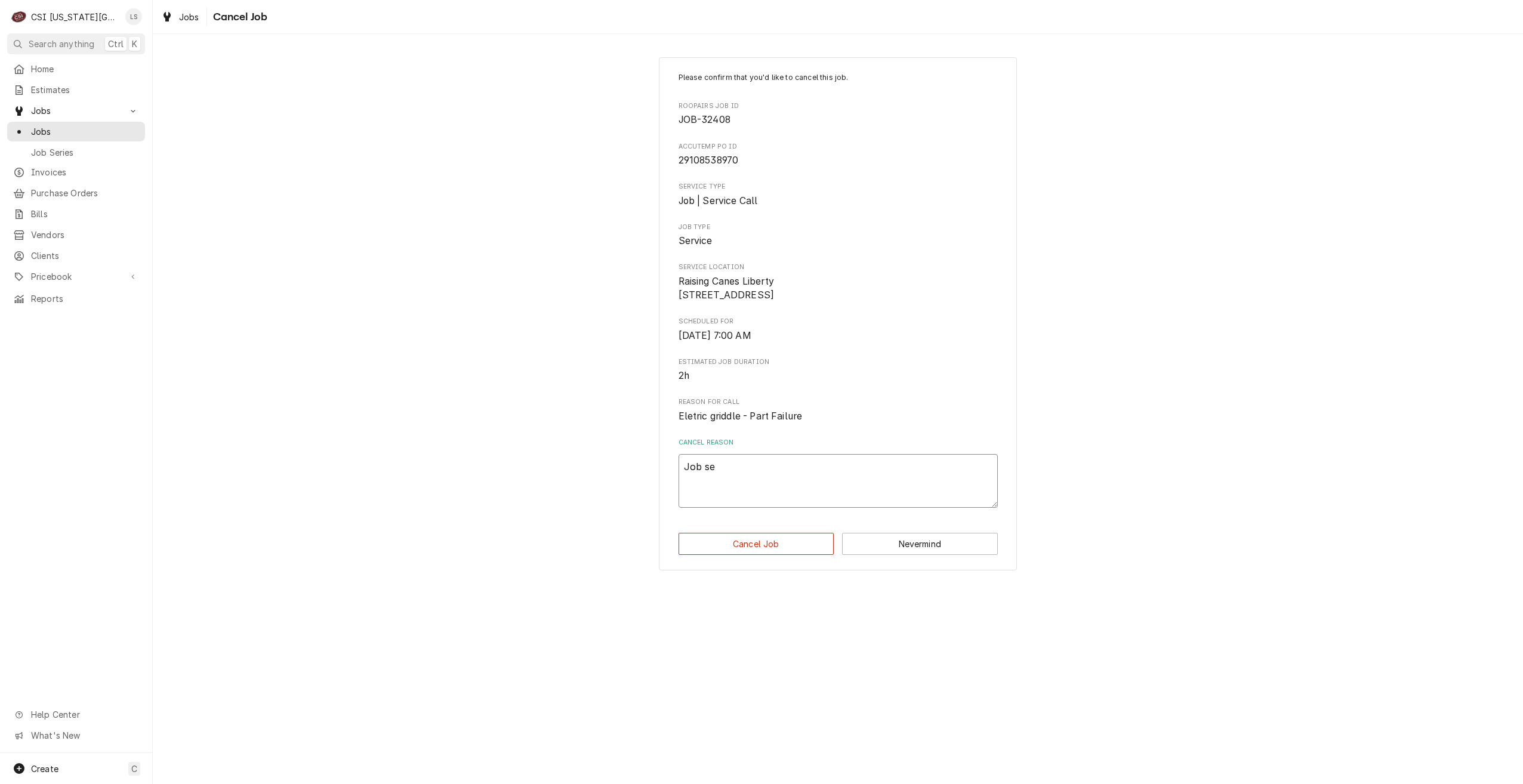
type textarea "Job set"
type textarea "x"
type textarea "Job set"
type textarea "x"
type textarea "Job set u"
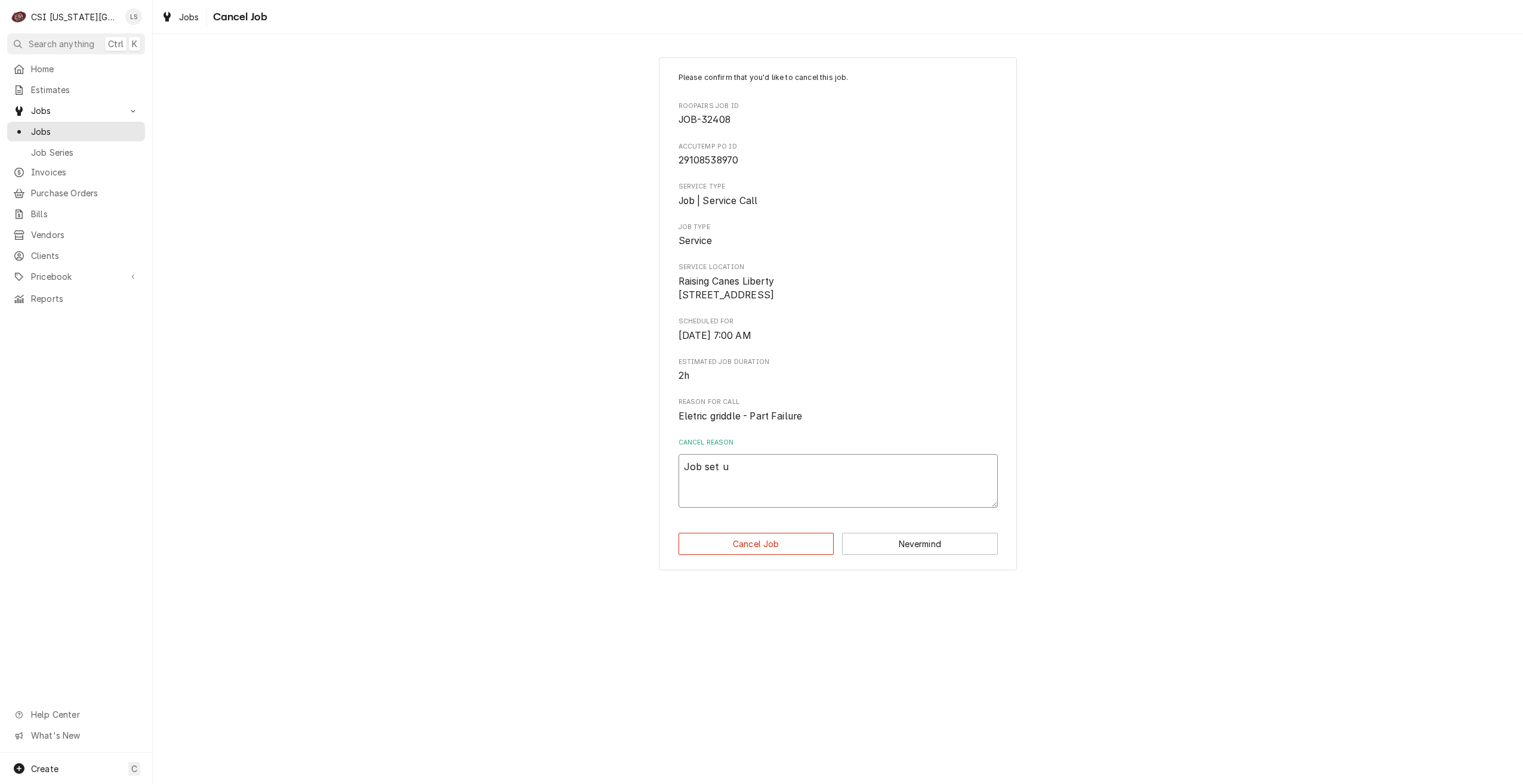
type textarea "x"
type textarea "Job set up"
type textarea "x"
type textarea "Job set up"
type textarea "x"
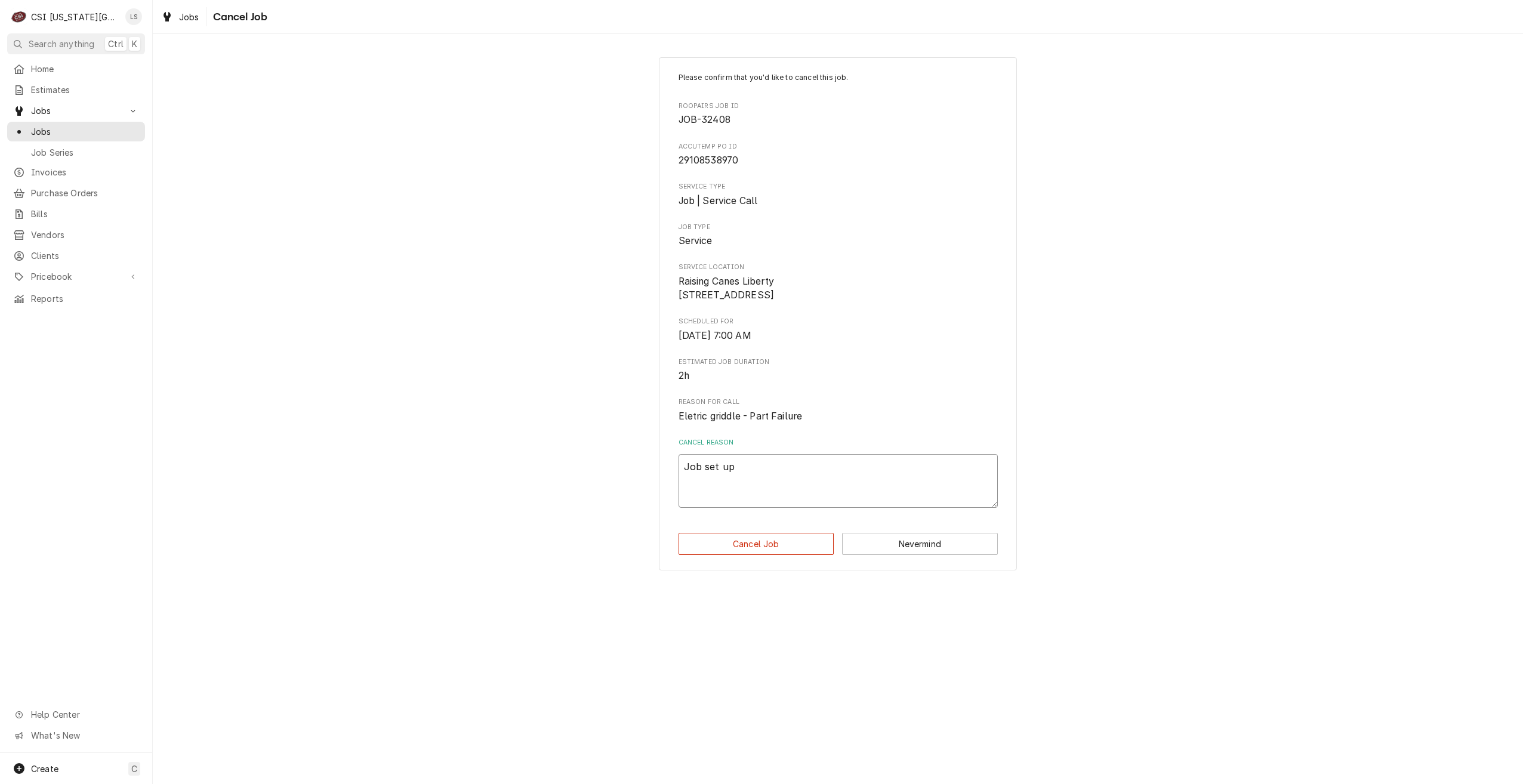
type textarea "Job set up o"
type textarea "x"
type textarea "Job set up"
type textarea "x"
type textarea "Job set up u"
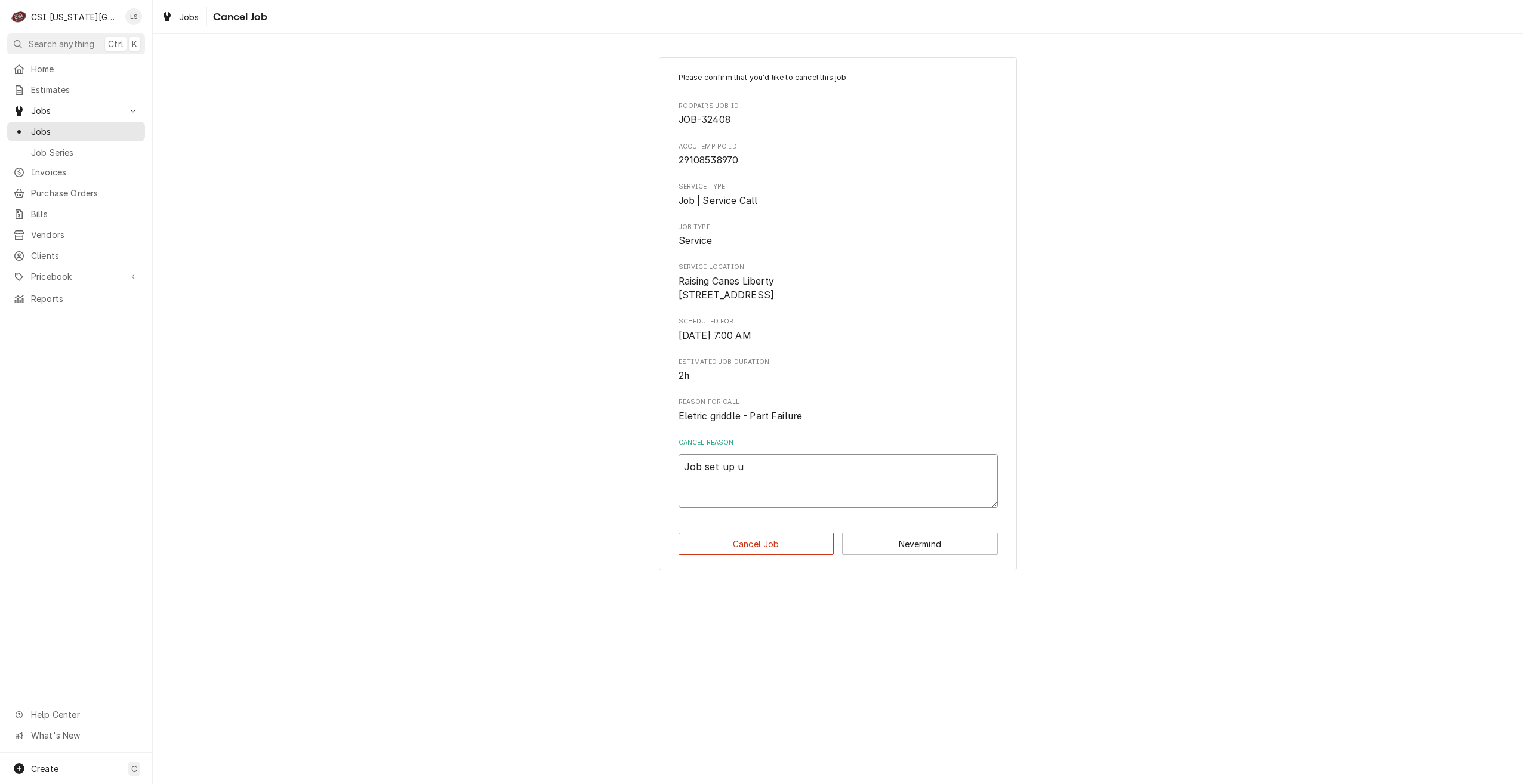
type textarea "x"
type textarea "Job set up un"
type textarea "x"
type textarea "Job set up und"
type textarea "x"
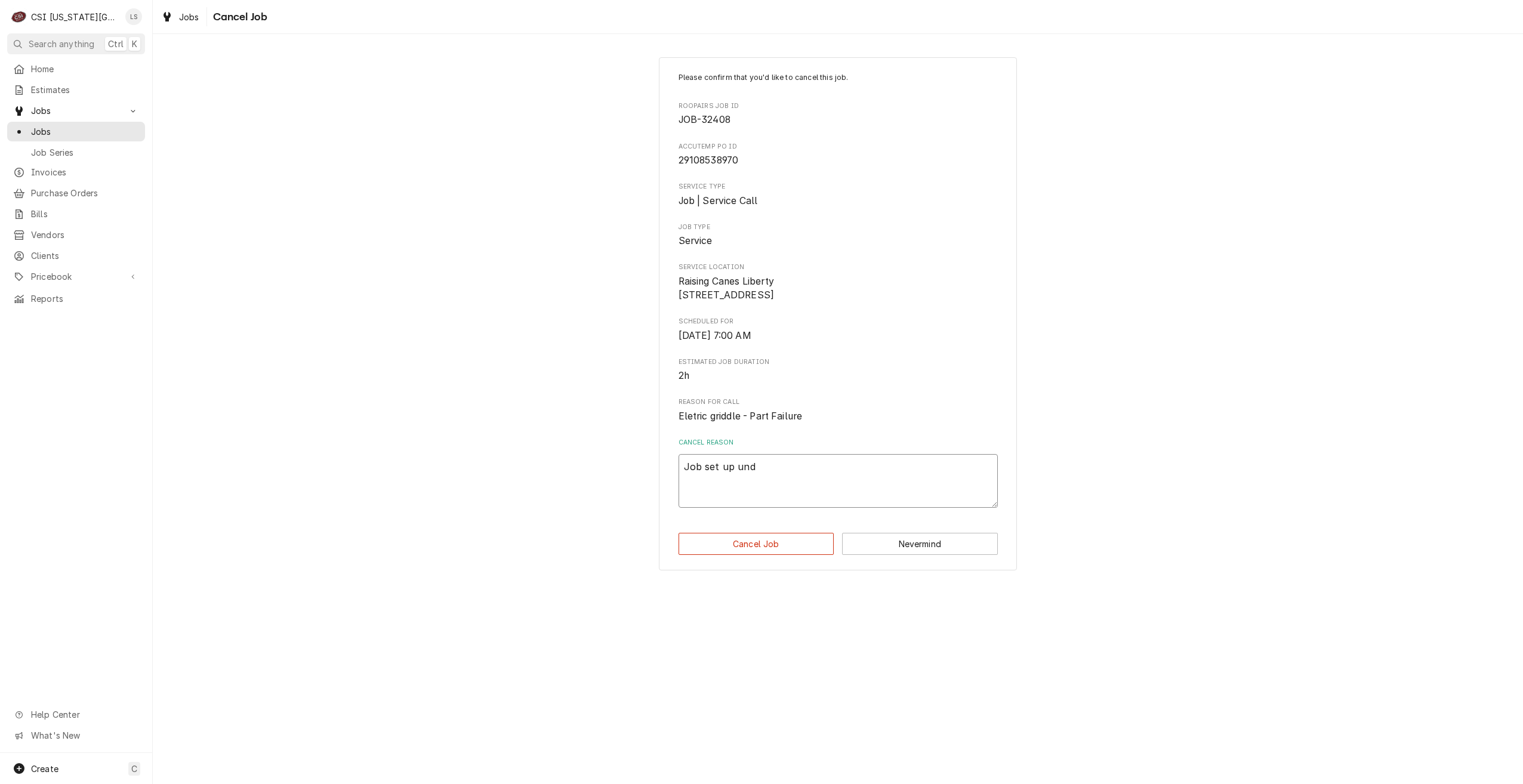
type textarea "Job set up unde"
type textarea "x"
type textarea "Job set up under"
type textarea "x"
type textarea "Job set up under"
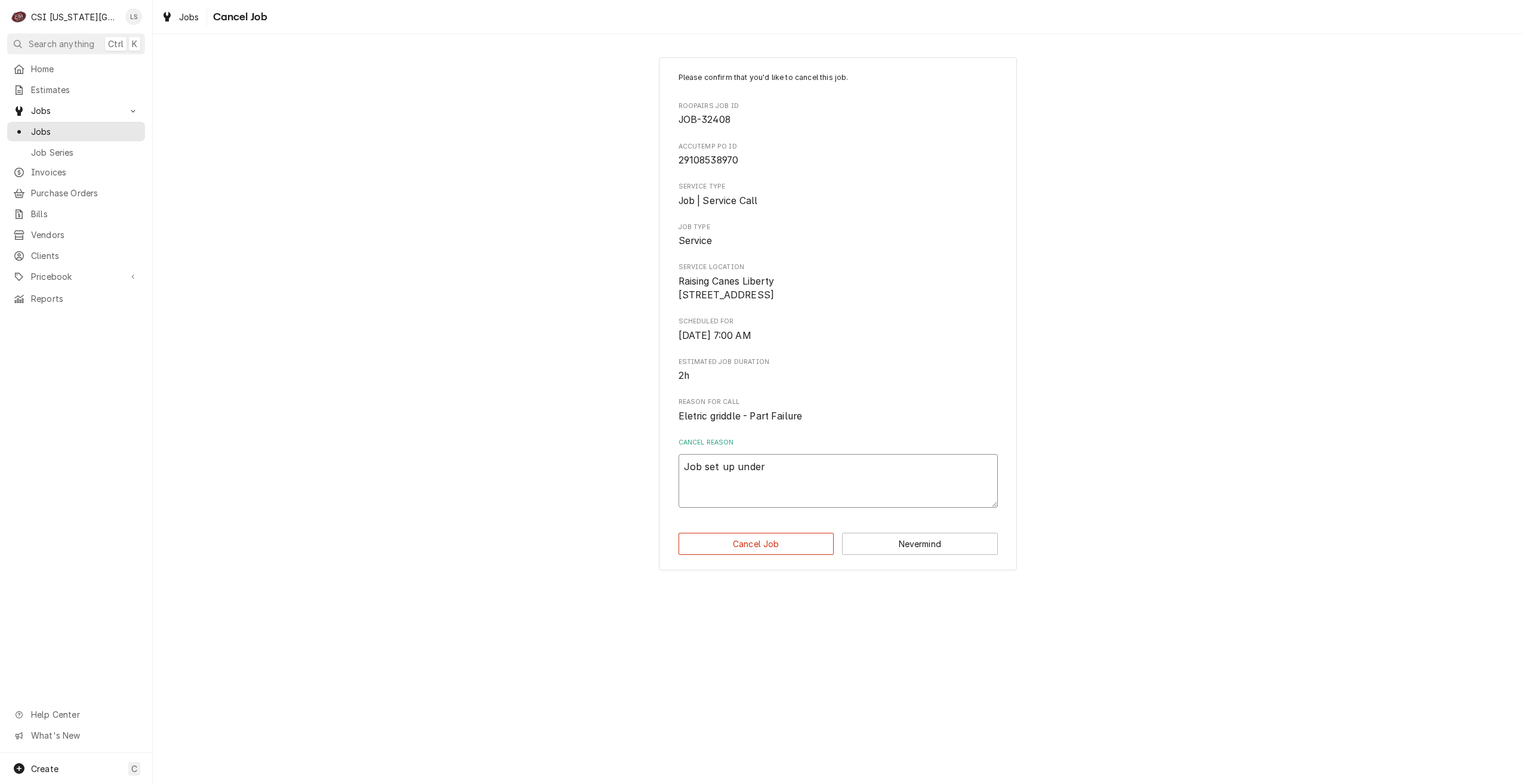
type textarea "x"
type textarea "Job set up under w"
type textarea "x"
type textarea "Job set up under wr"
type textarea "x"
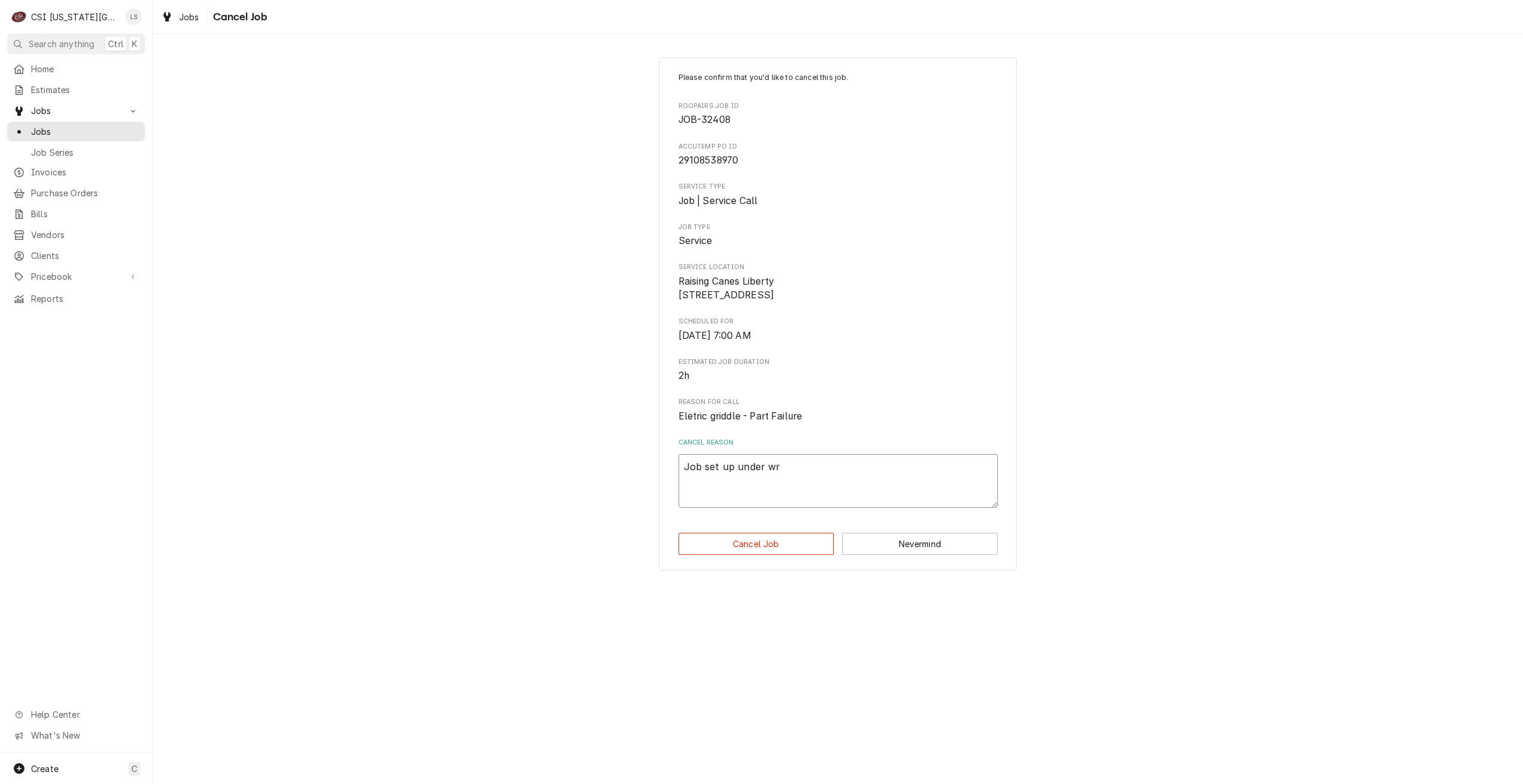
type textarea "Job set up under wro"
type textarea "x"
type textarea "Job set up under wron"
type textarea "x"
type textarea "Job set up under wrong"
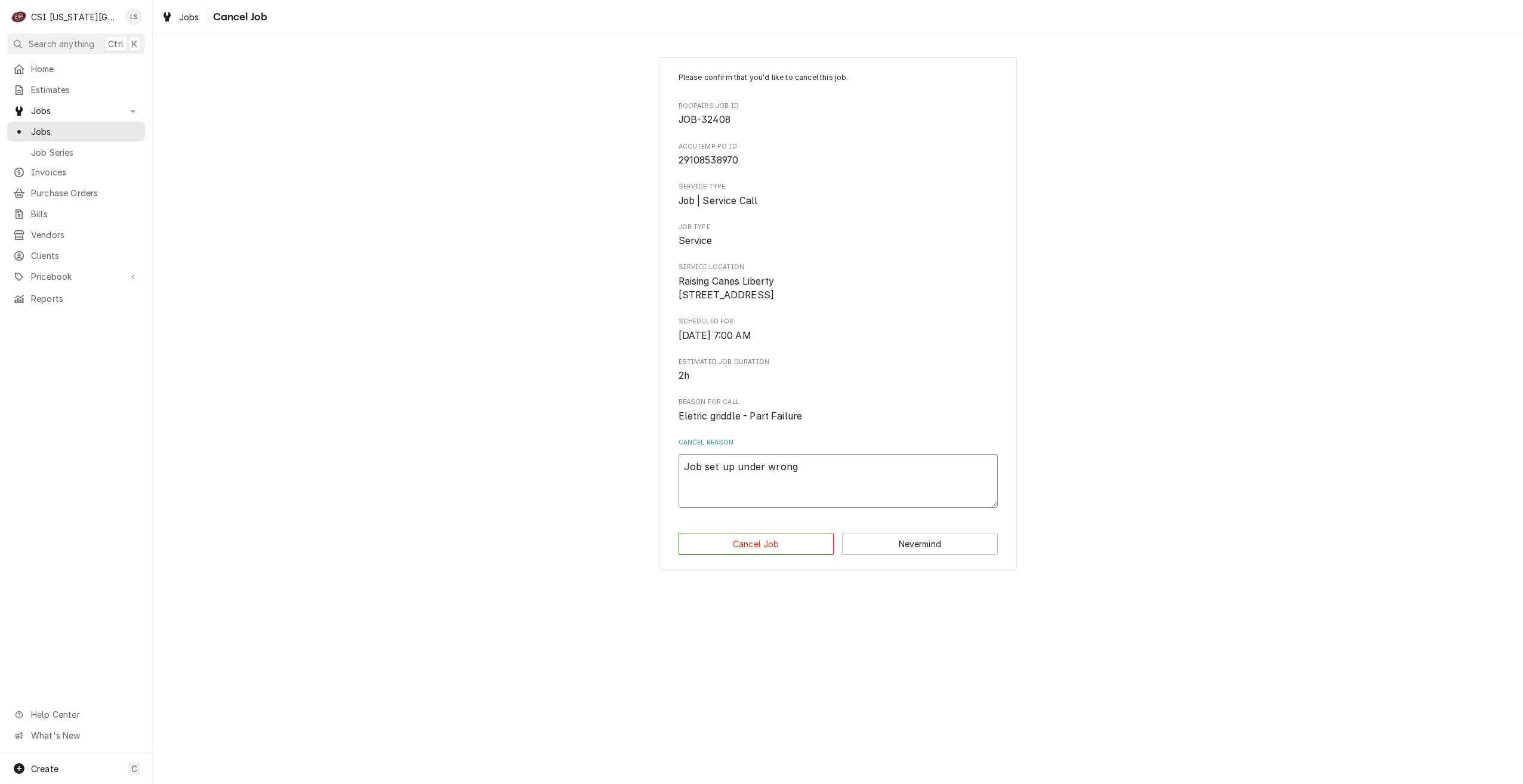
type textarea "x"
type textarea "Job set up under wrong"
type textarea "x"
type textarea "Job set up under wrong l"
type textarea "x"
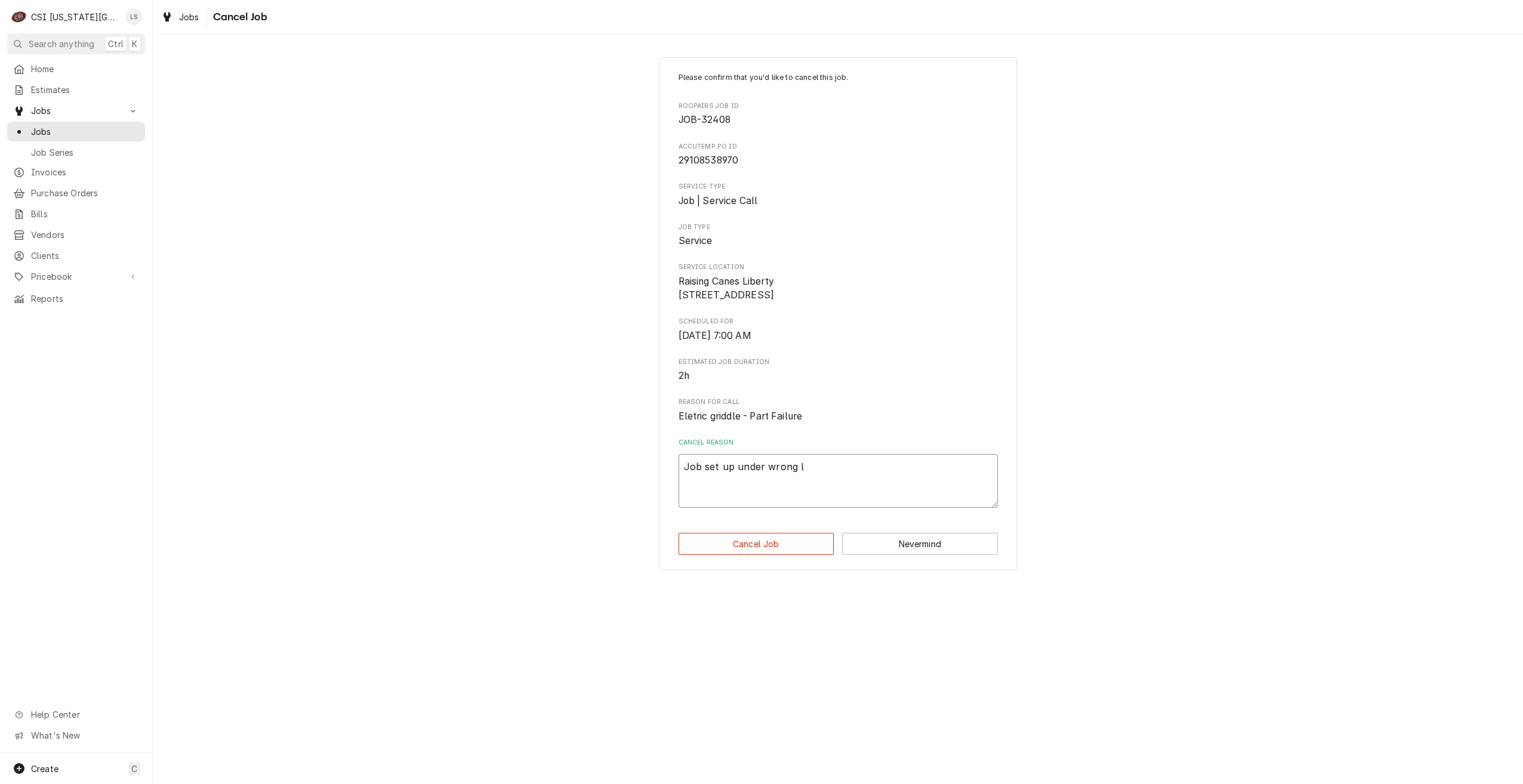
type textarea "Job set up under wrong lo"
type textarea "x"
type textarea "Job set up under wrong loc"
type textarea "x"
type textarea "Job set up under wrong loca"
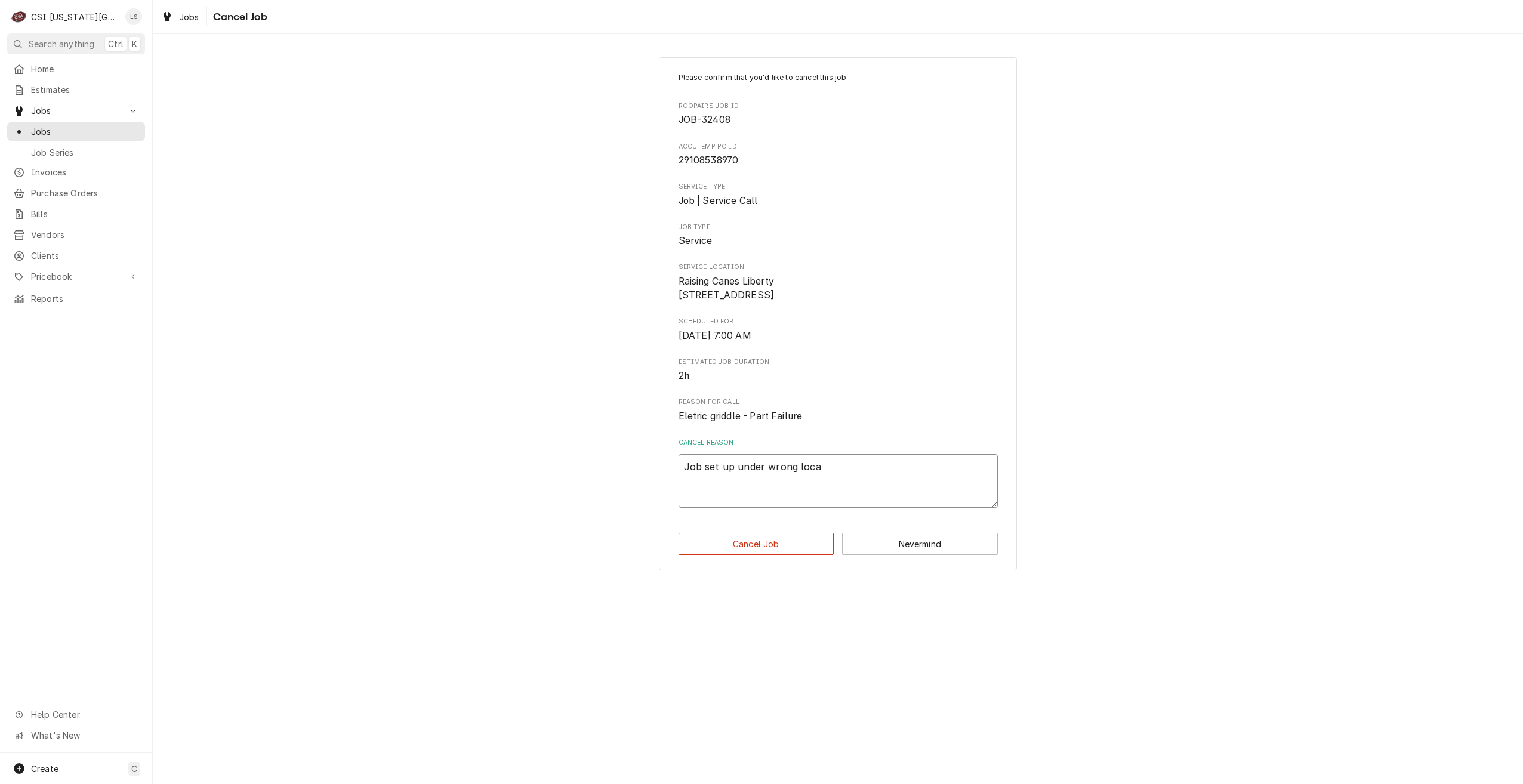
type textarea "x"
type textarea "Job set up under wrong locat"
type textarea "x"
type textarea "Job set up under wrong locati"
type textarea "x"
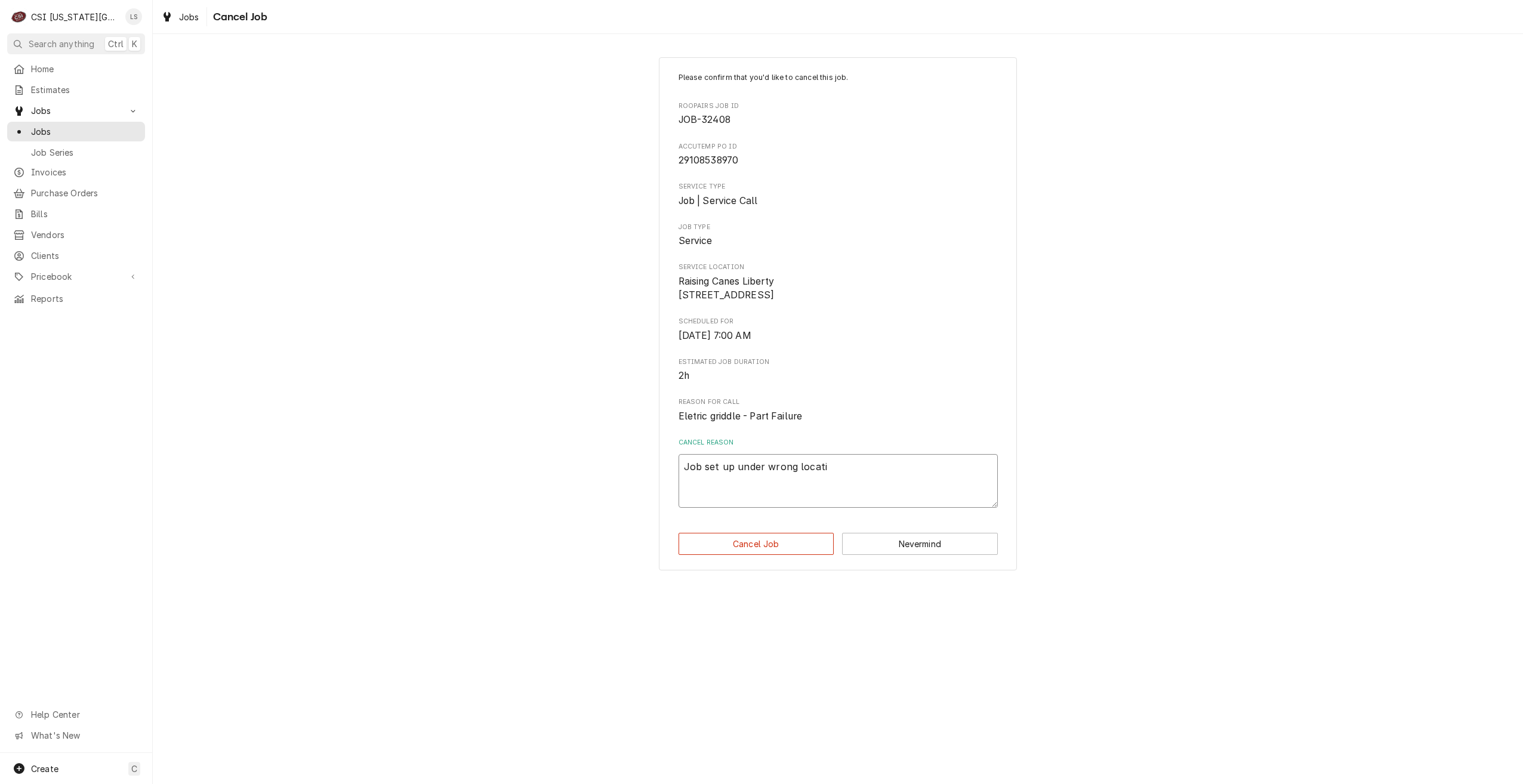
type textarea "Job set up under wrong locatio"
type textarea "x"
type textarea "Job set up under wrong location"
type textarea "x"
type textarea "Job set up under wrong location."
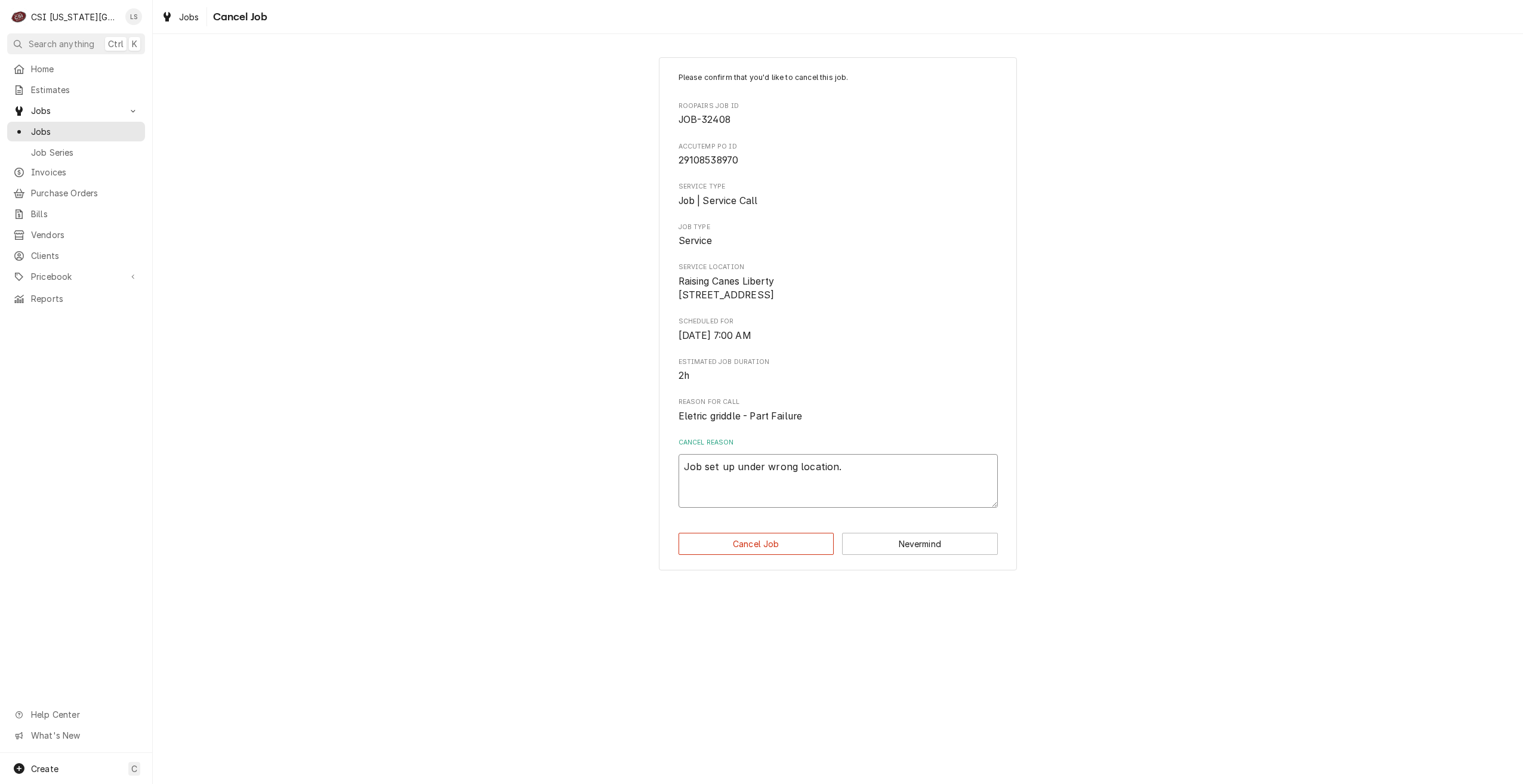
type textarea "x"
type textarea "Job set up under wrong location."
type textarea "x"
type textarea "Job set up under wrong location. R"
type textarea "x"
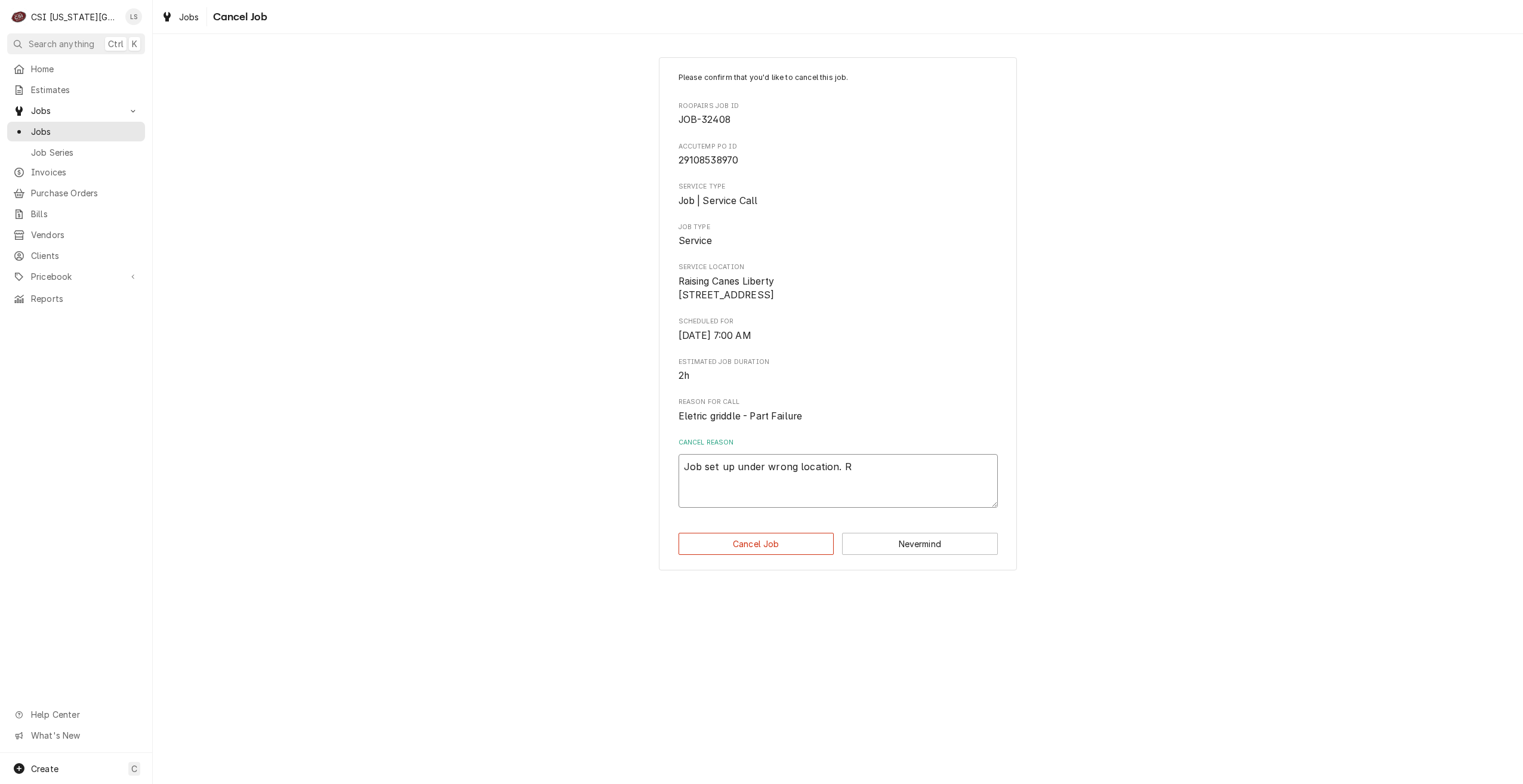
type textarea "Job set up under wrong location. Ru"
type textarea "x"
type textarea "Job set up under wrong location. Run"
type textarea "x"
type textarea "Job set up under wrong location. Runn"
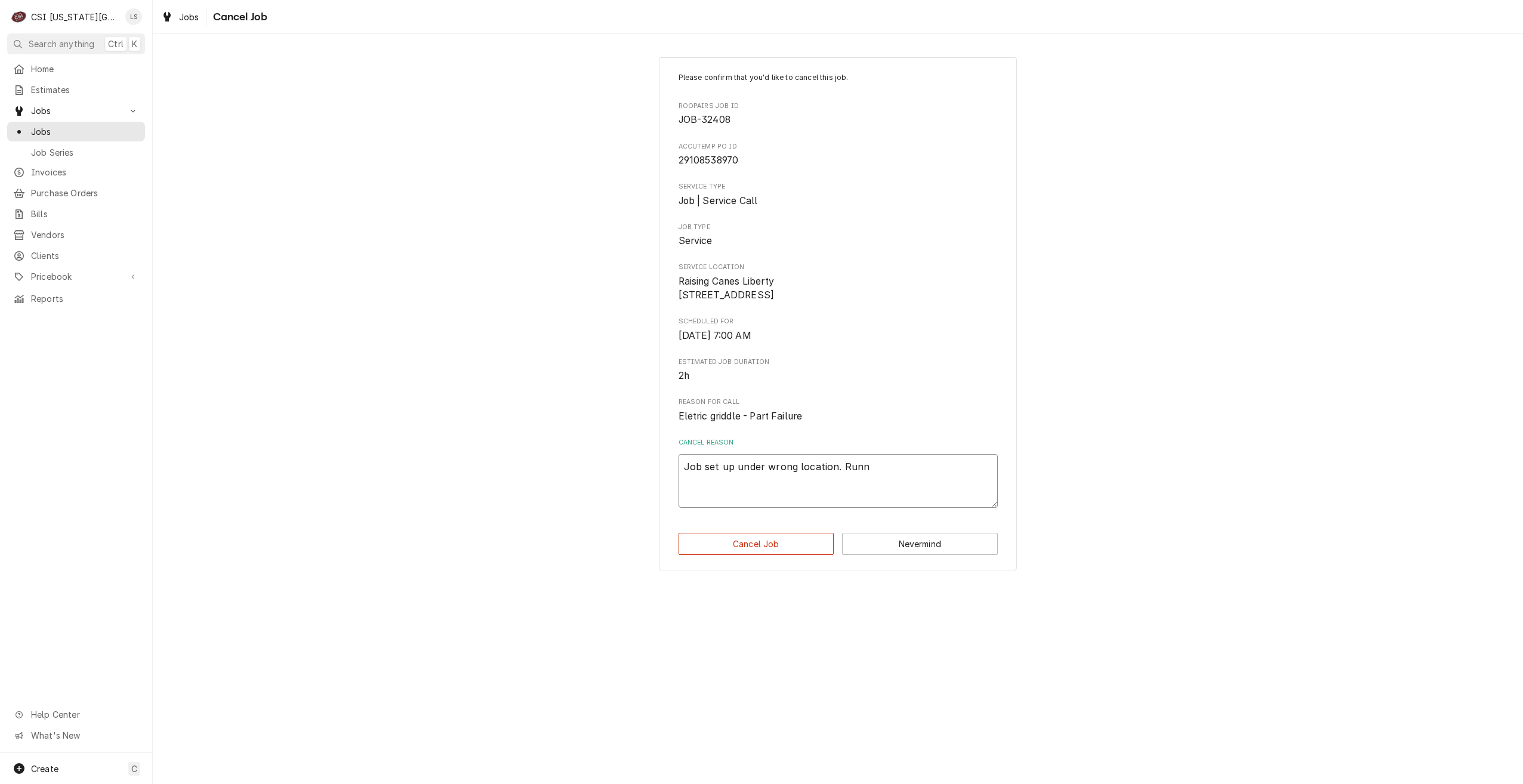
type textarea "x"
type textarea "Job set up under wrong location. Runni"
type textarea "x"
type textarea "Job set up under wrong location. Runnin"
type textarea "x"
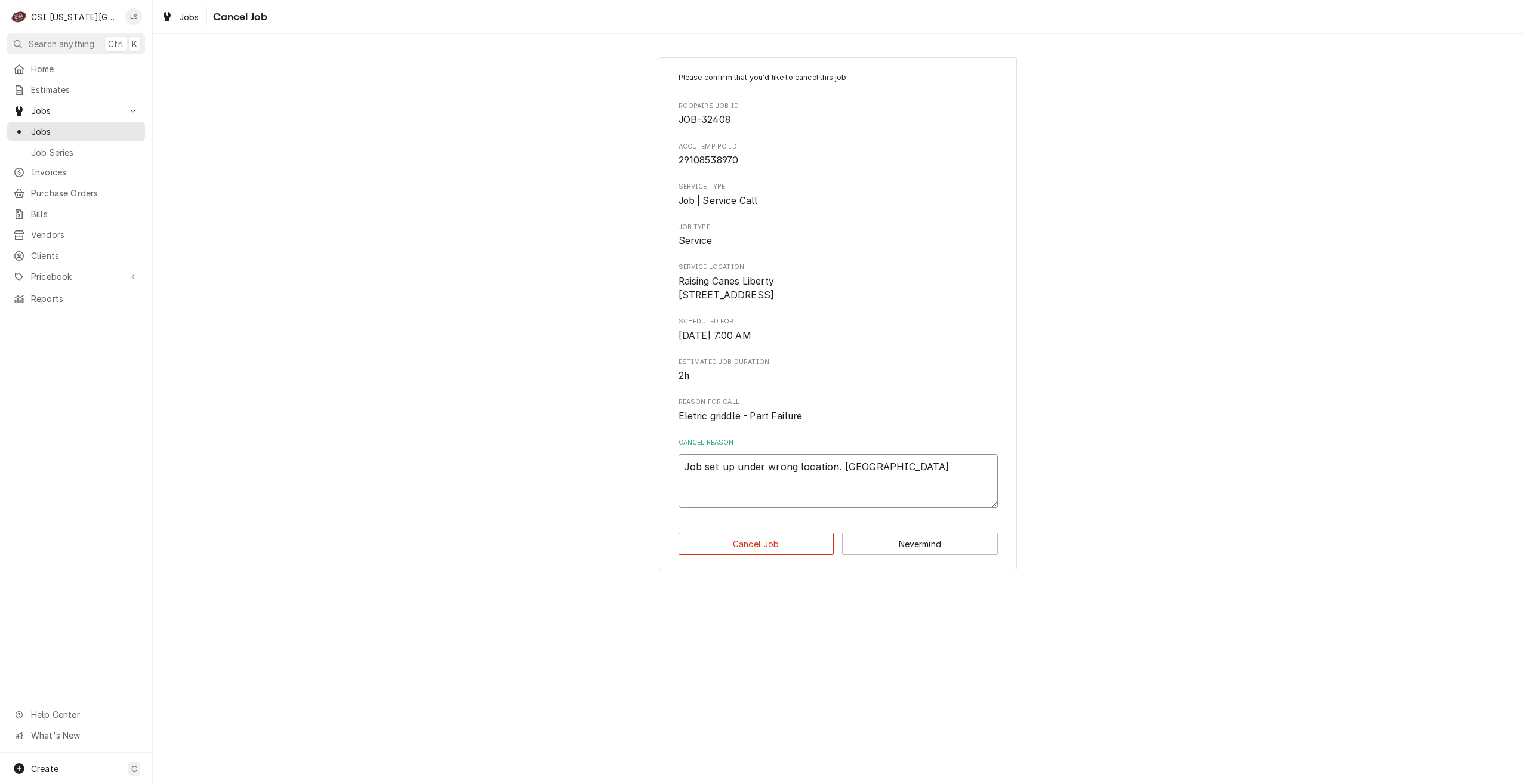
type textarea "Job set up under wrong location. Running"
type textarea "x"
type textarea "Job set up under wrong location. Running"
type textarea "x"
type textarea "Job set up under wrong location. Running o"
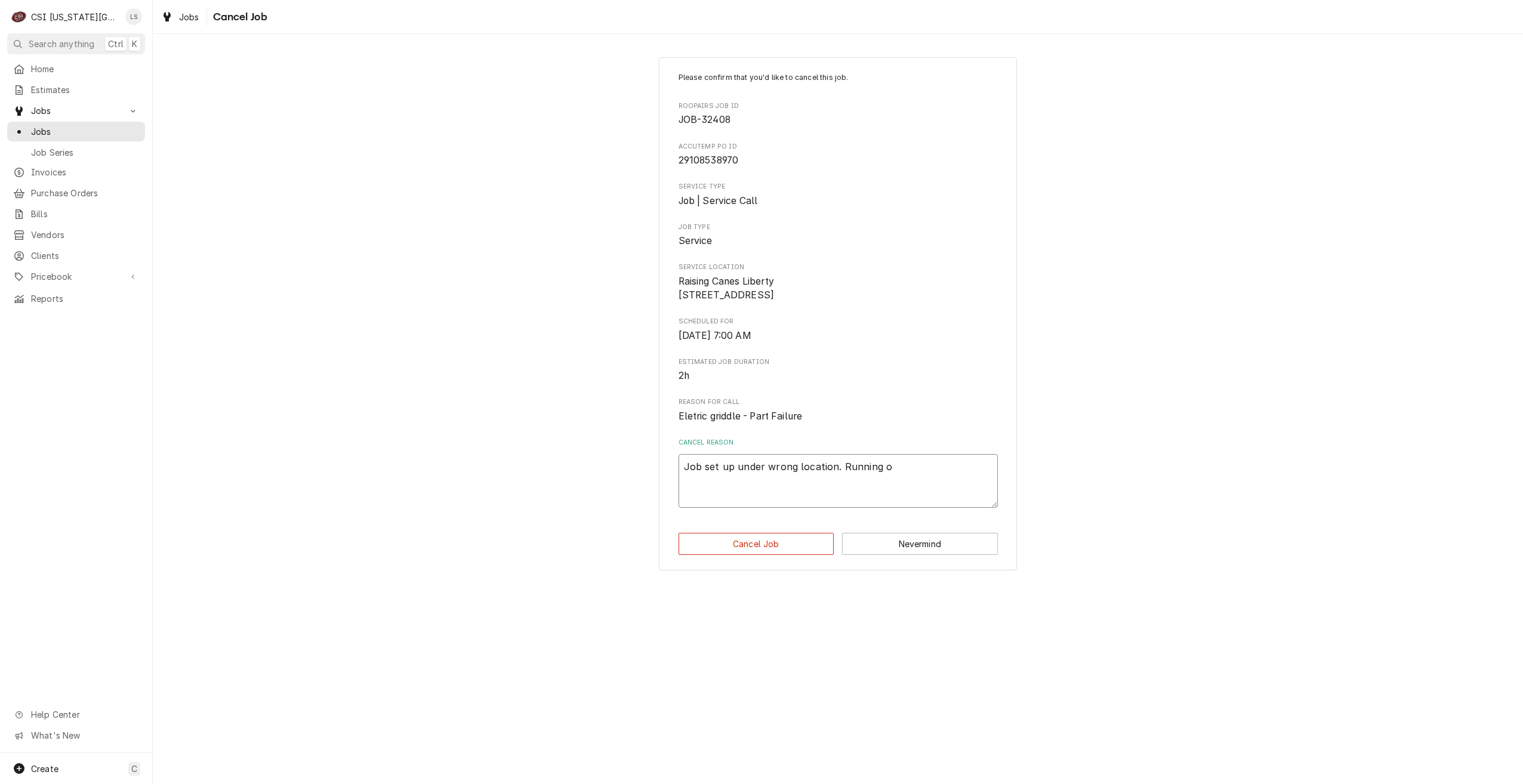
type textarea "x"
type textarea "Job set up under wrong location. Running on"
type textarea "x"
type textarea "Job set up under wrong location. Running on"
type textarea "x"
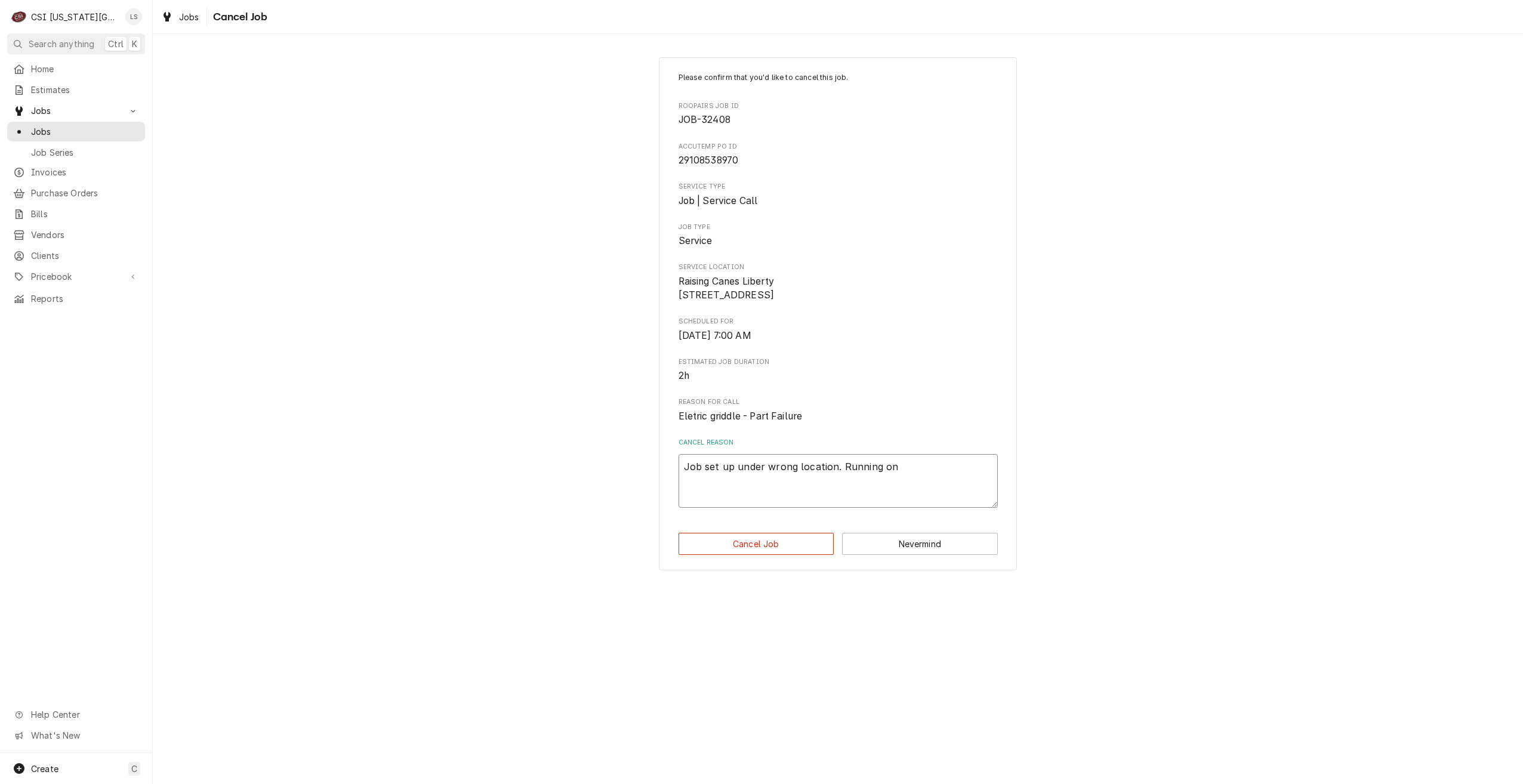
type textarea "Job set up under wrong location. Running on n"
type textarea "x"
type textarea "Job set up under wrong location. Running on ne"
type textarea "x"
type textarea "Job set up under wrong location. Running on new"
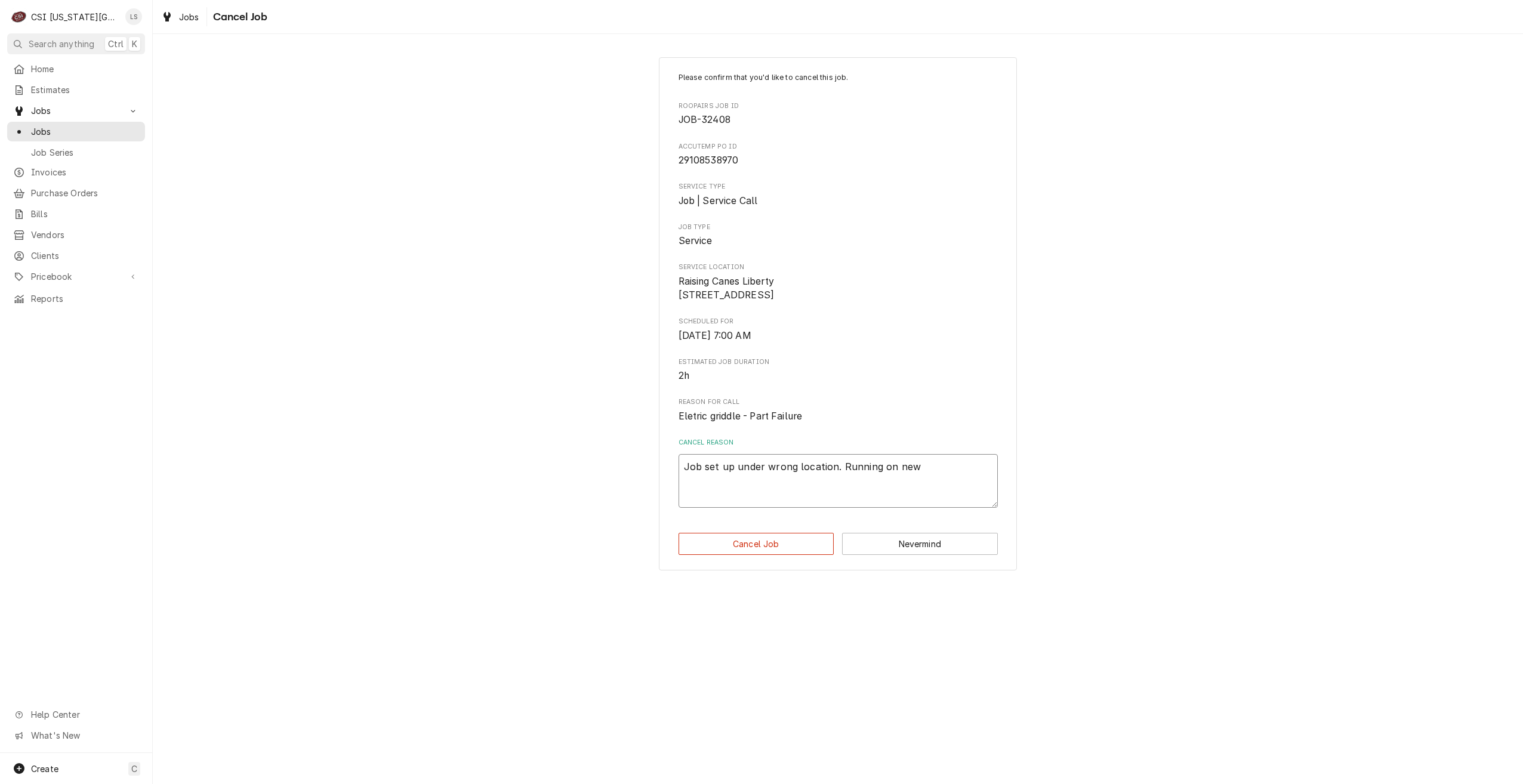
type textarea "x"
type textarea "Job set up under wrong location. Running on new"
type textarea "x"
type textarea "Job set up under wrong location. Running on new J"
type textarea "x"
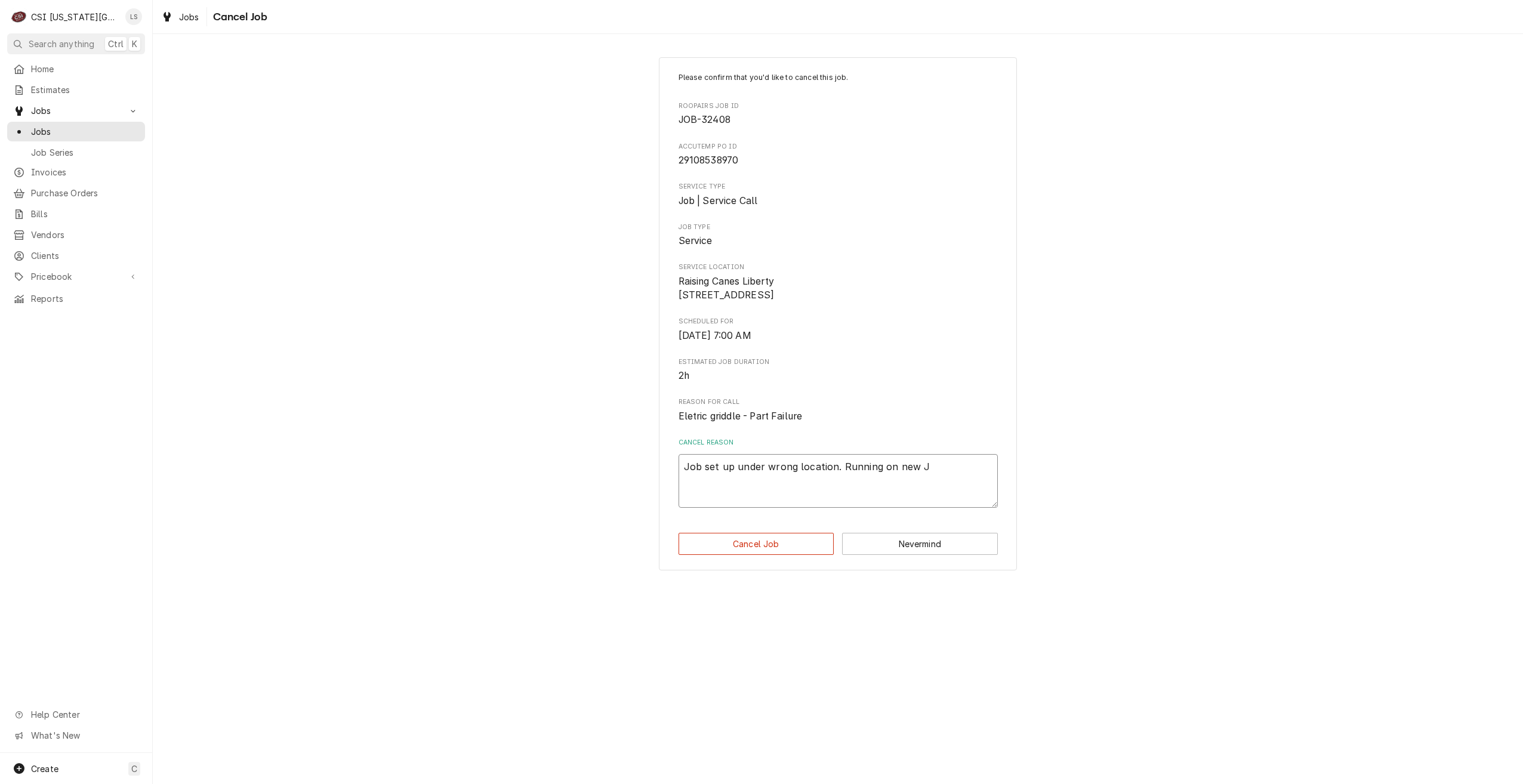
type textarea "Job set up under wrong location. Running on new JO"
type textarea "x"
type textarea "Job set up under wrong location. Running on new JOB"
type textarea "x"
type textarea "Job set up under wrong location. Running on new JOB-"
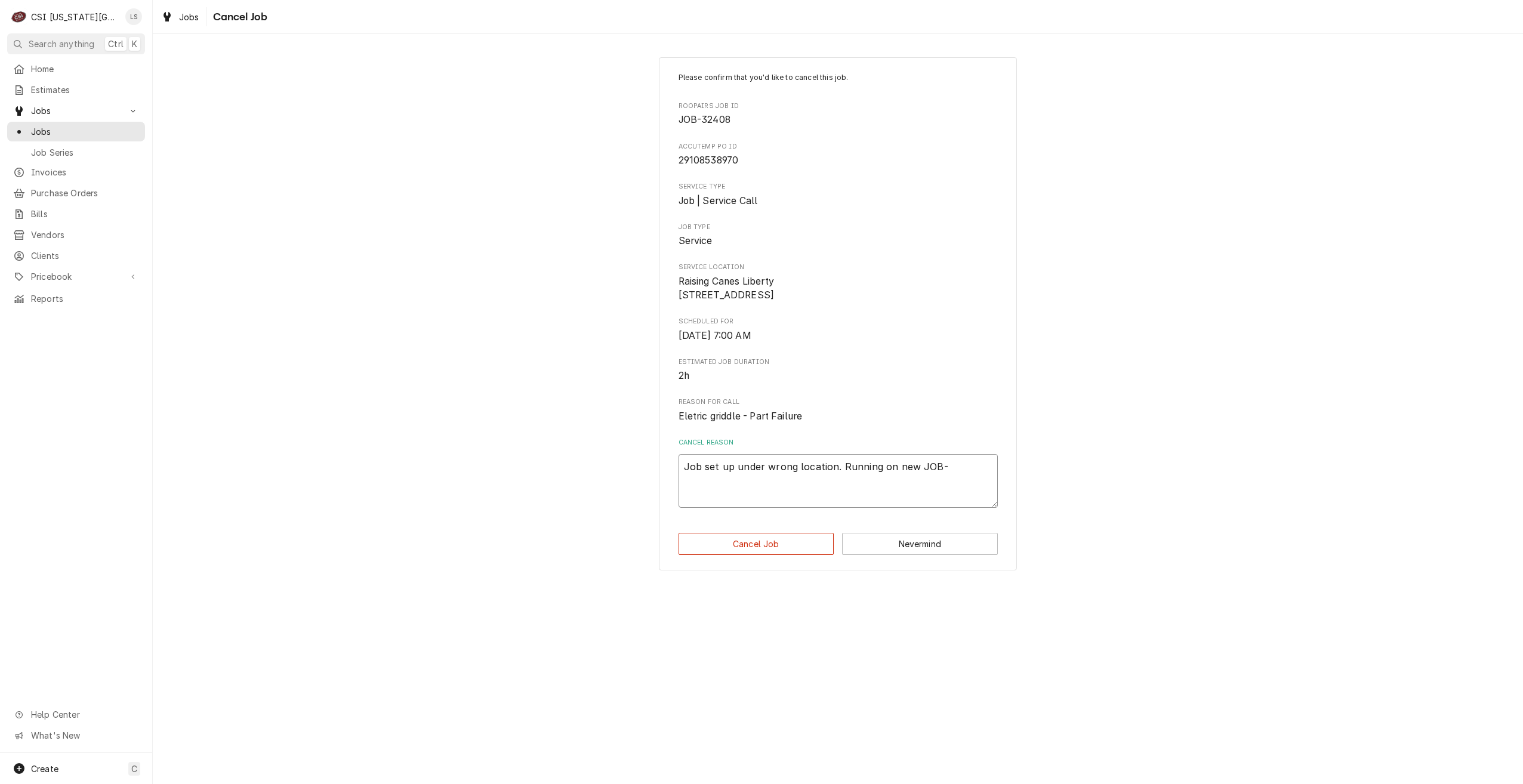
type textarea "x"
type textarea "Job set up under wrong location. Running on new JOB-3"
type textarea "x"
type textarea "Job set up under wrong location. Running on new JOB-32"
type textarea "x"
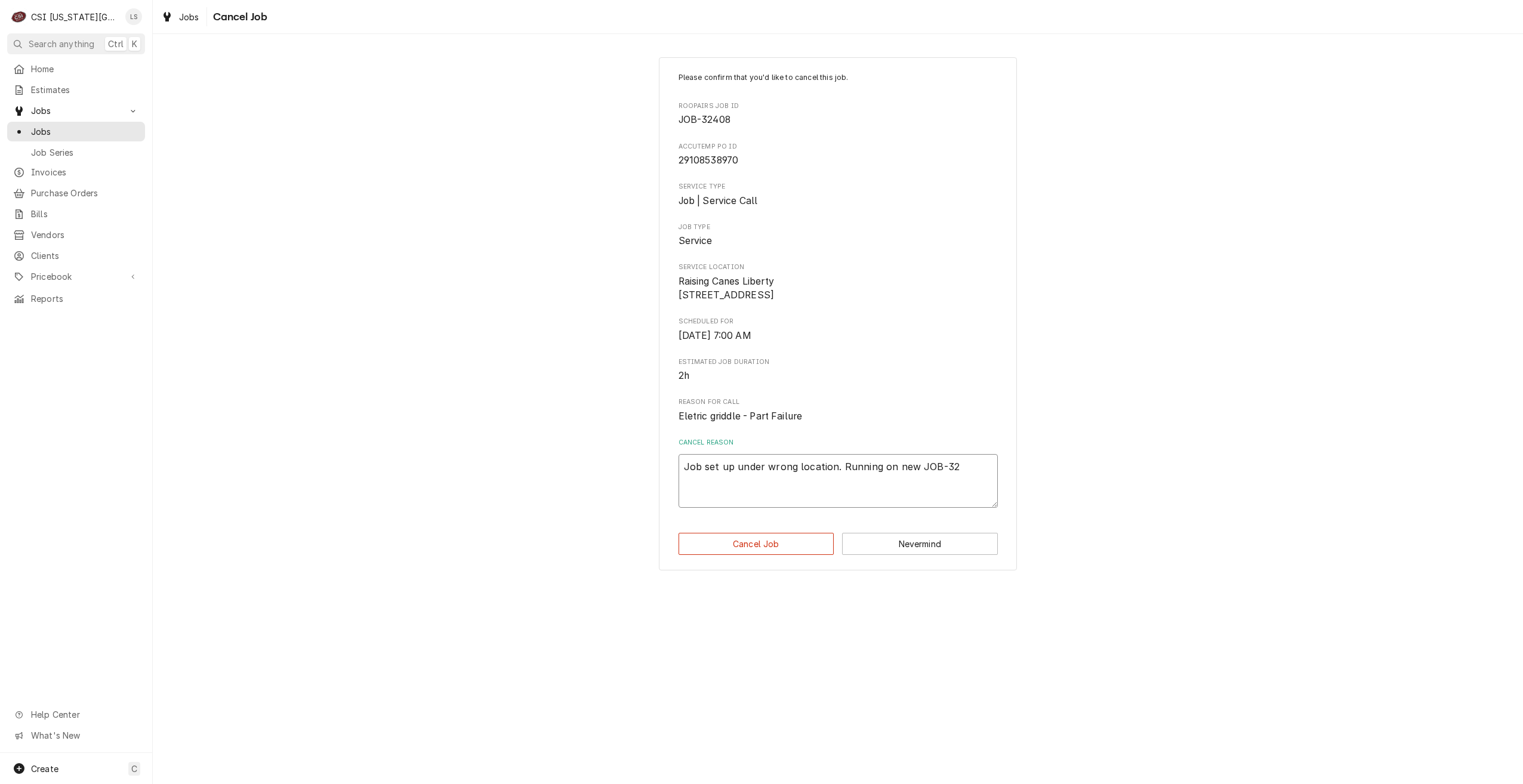
type textarea "Job set up under wrong location. Running on new JOB-326"
type textarea "x"
type textarea "Job set up under wrong location. Running on new JOB-3261"
type textarea "x"
type textarea "Job set up under wrong location. Running on new JOB-32617"
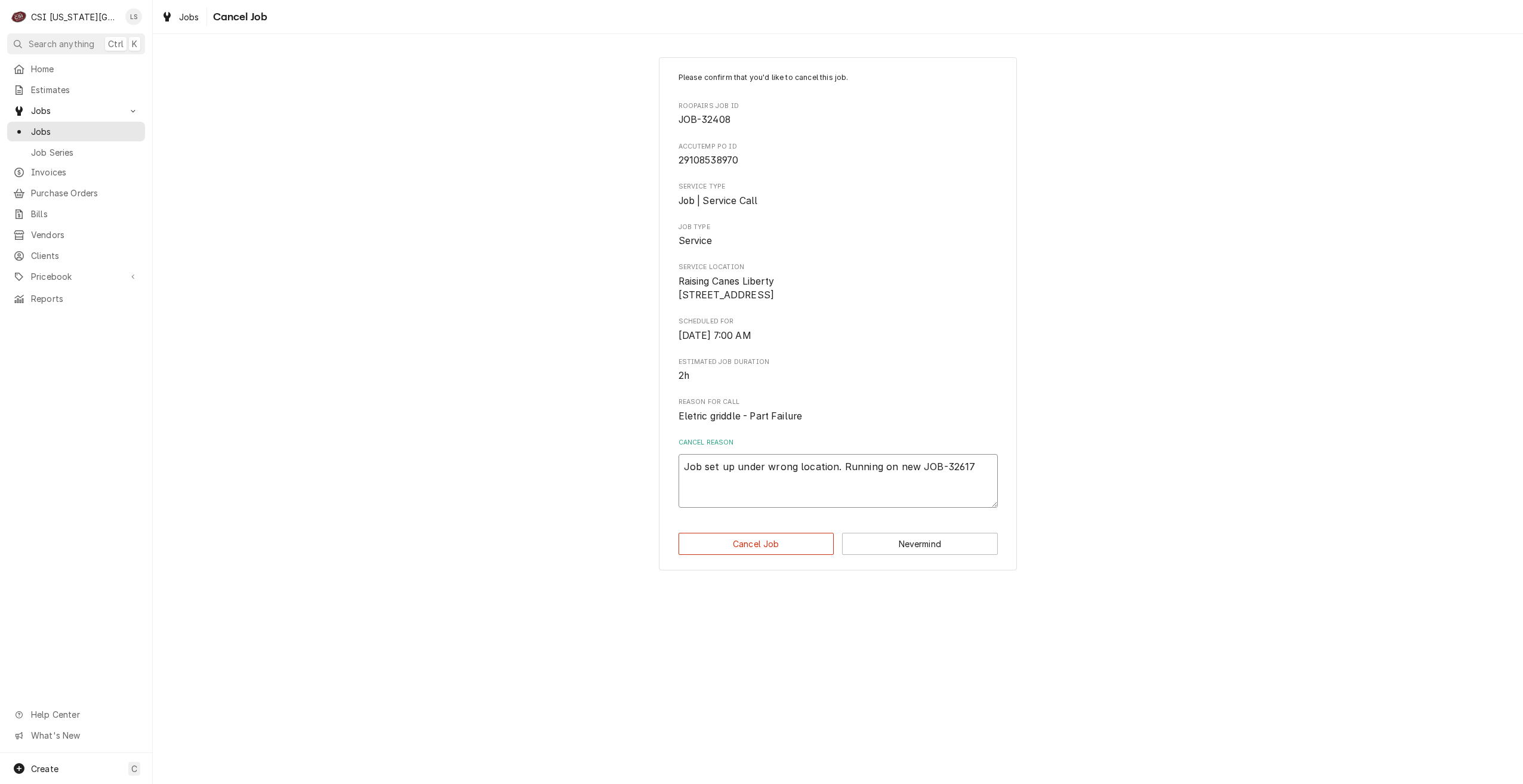
type textarea "x"
type textarea "Job set up under wrong location. Running on new JOB-326178"
type textarea "x"
type textarea "Job set up under wrong location. Running on new JOB-32617"
click at [1205, 446] on div "Please confirm that you'd like to cancel this job. Roopairs Job ID JOB-32408 Ac…" at bounding box center [838, 313] width 1370 height 534
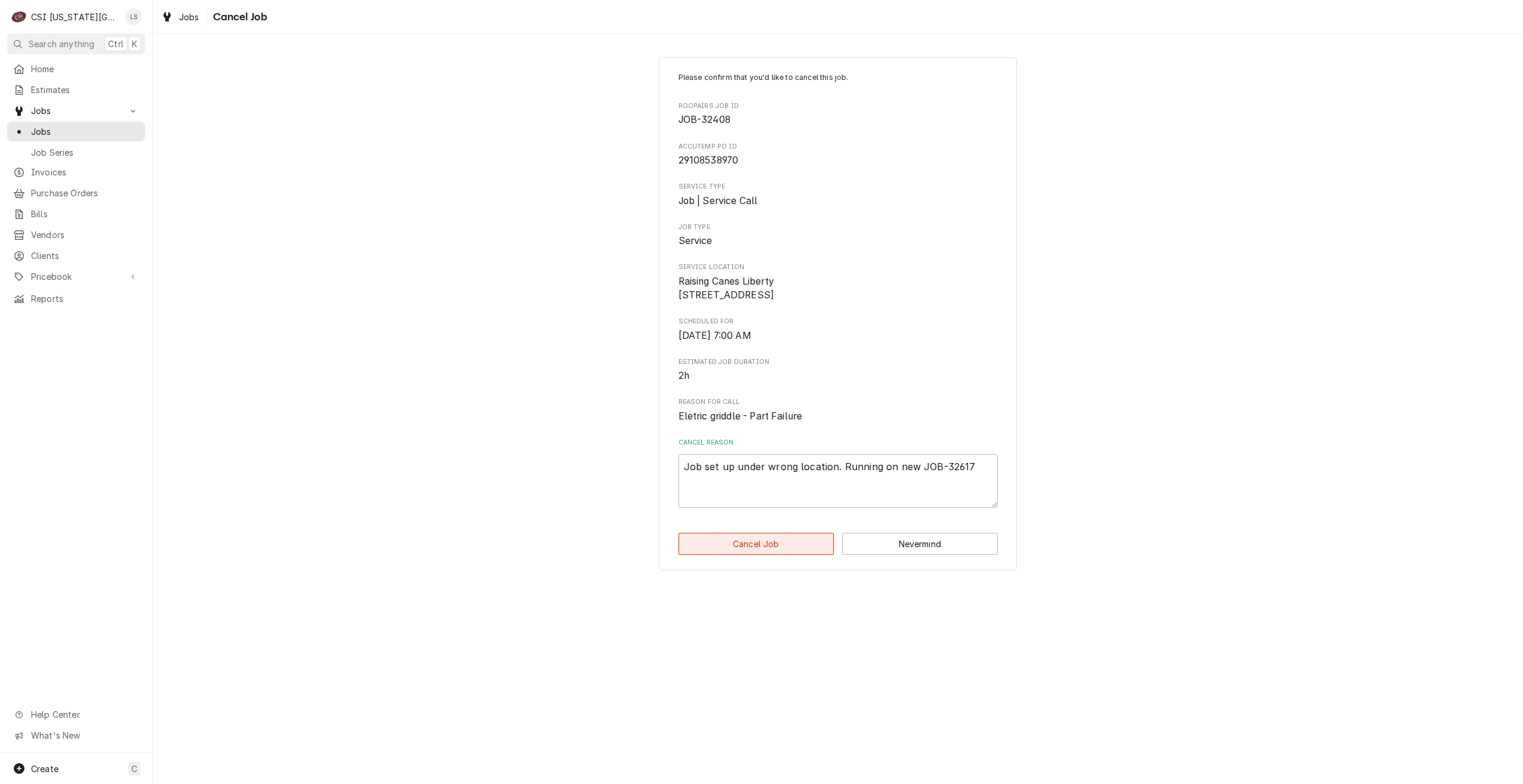
click at [793, 555] on button "Cancel Job" at bounding box center [756, 543] width 156 height 22
type textarea "x"
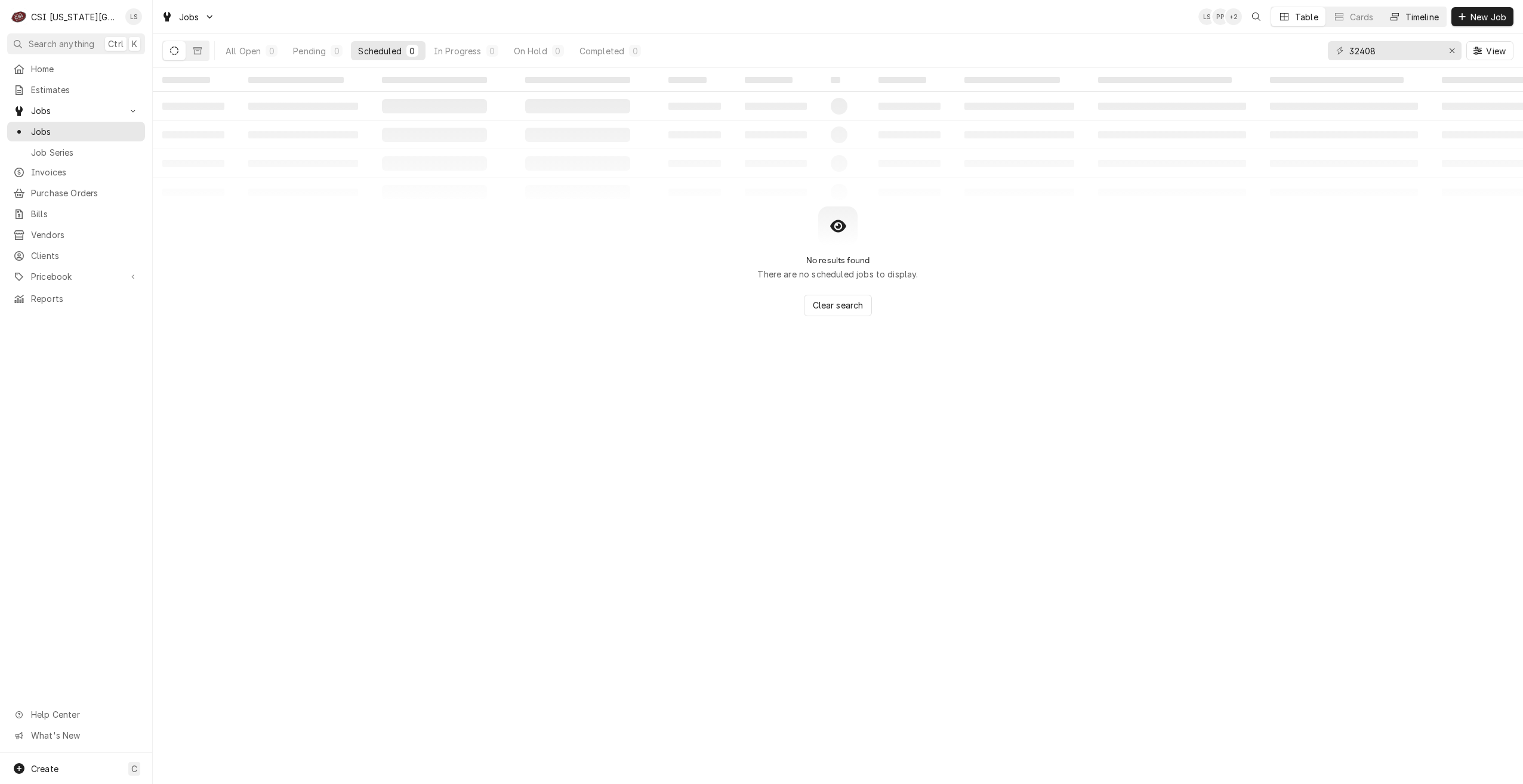
click at [1417, 25] on button "Timeline" at bounding box center [1413, 16] width 64 height 19
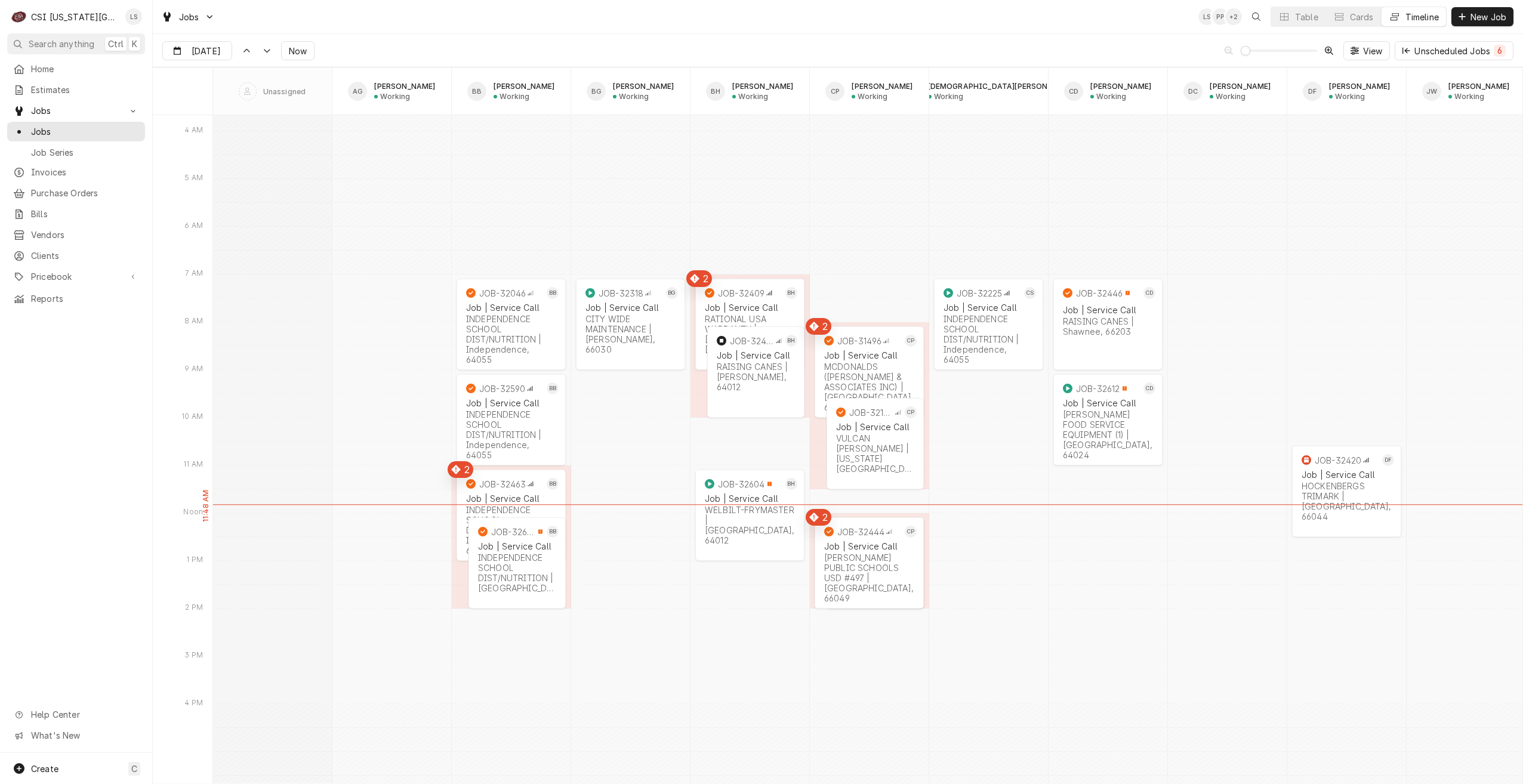
scroll to position [13820, 0]
click at [671, 13] on div "Jobs LS PP LS Table Cards Timeline New Job" at bounding box center [838, 17] width 1370 height 34
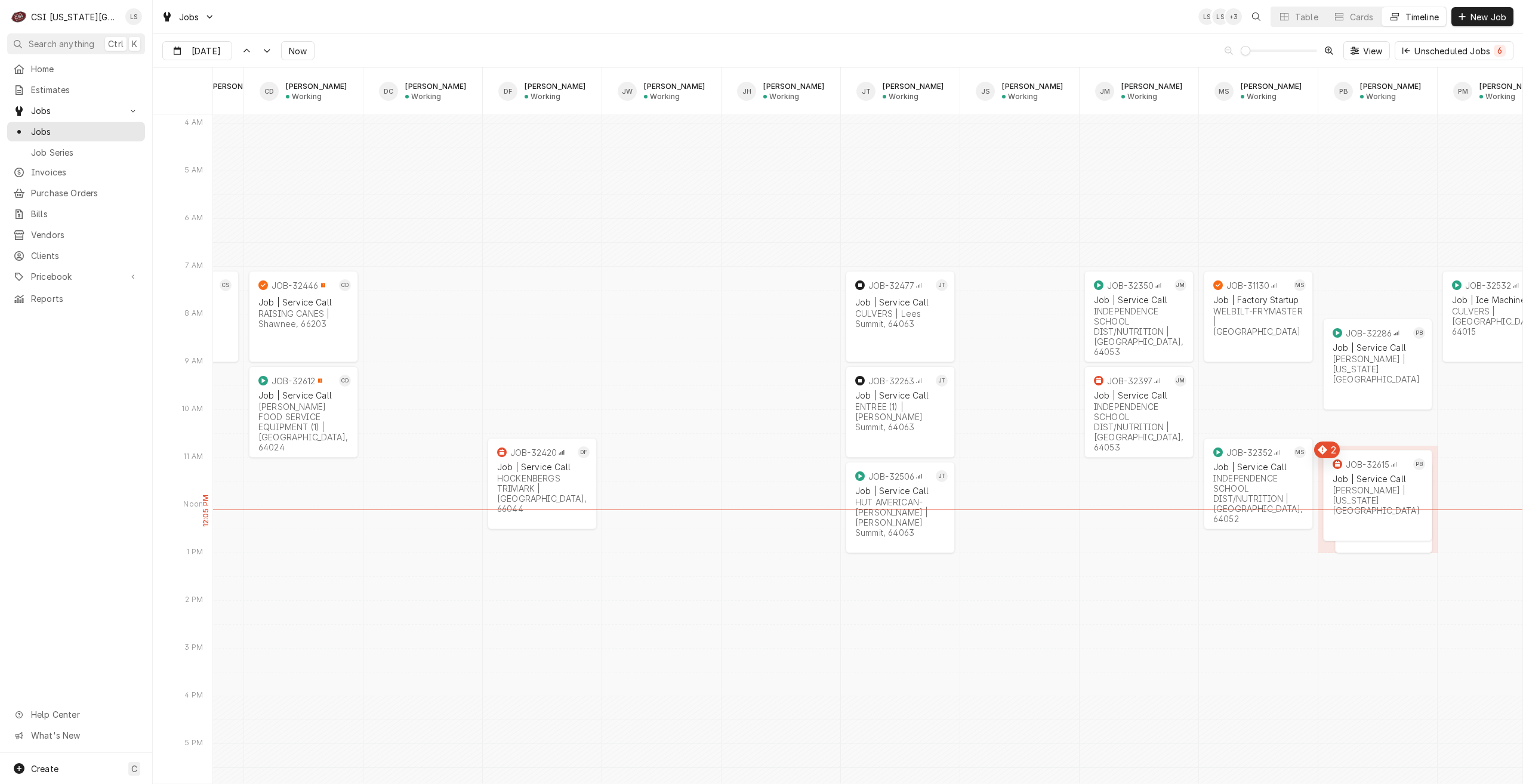
scroll to position [0, 737]
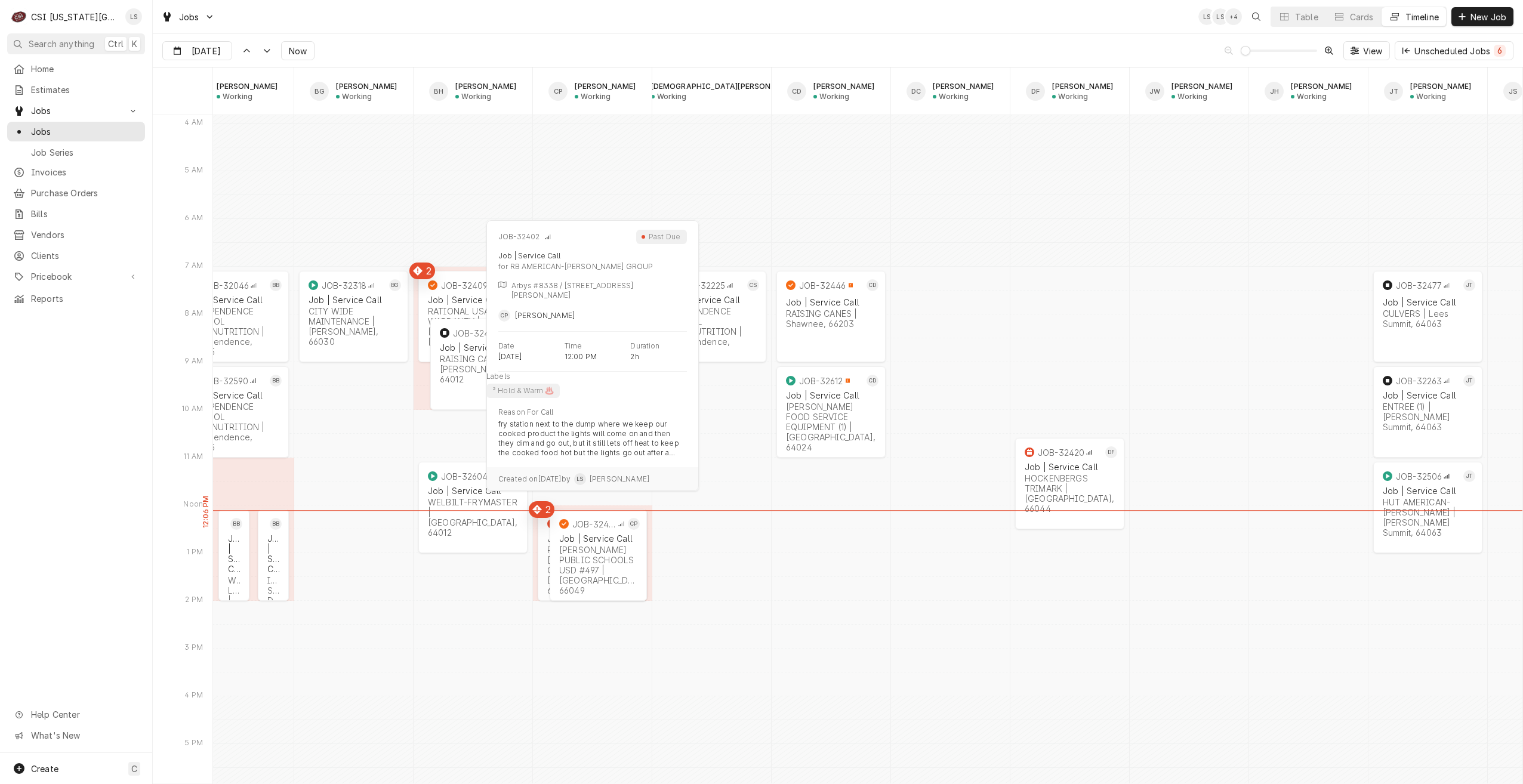
click at [544, 574] on div "JOB-32402 CP Job | Service Call RB AMERICAN-FLYNN GROUP | Olathe, 66062" at bounding box center [592, 555] width 109 height 92
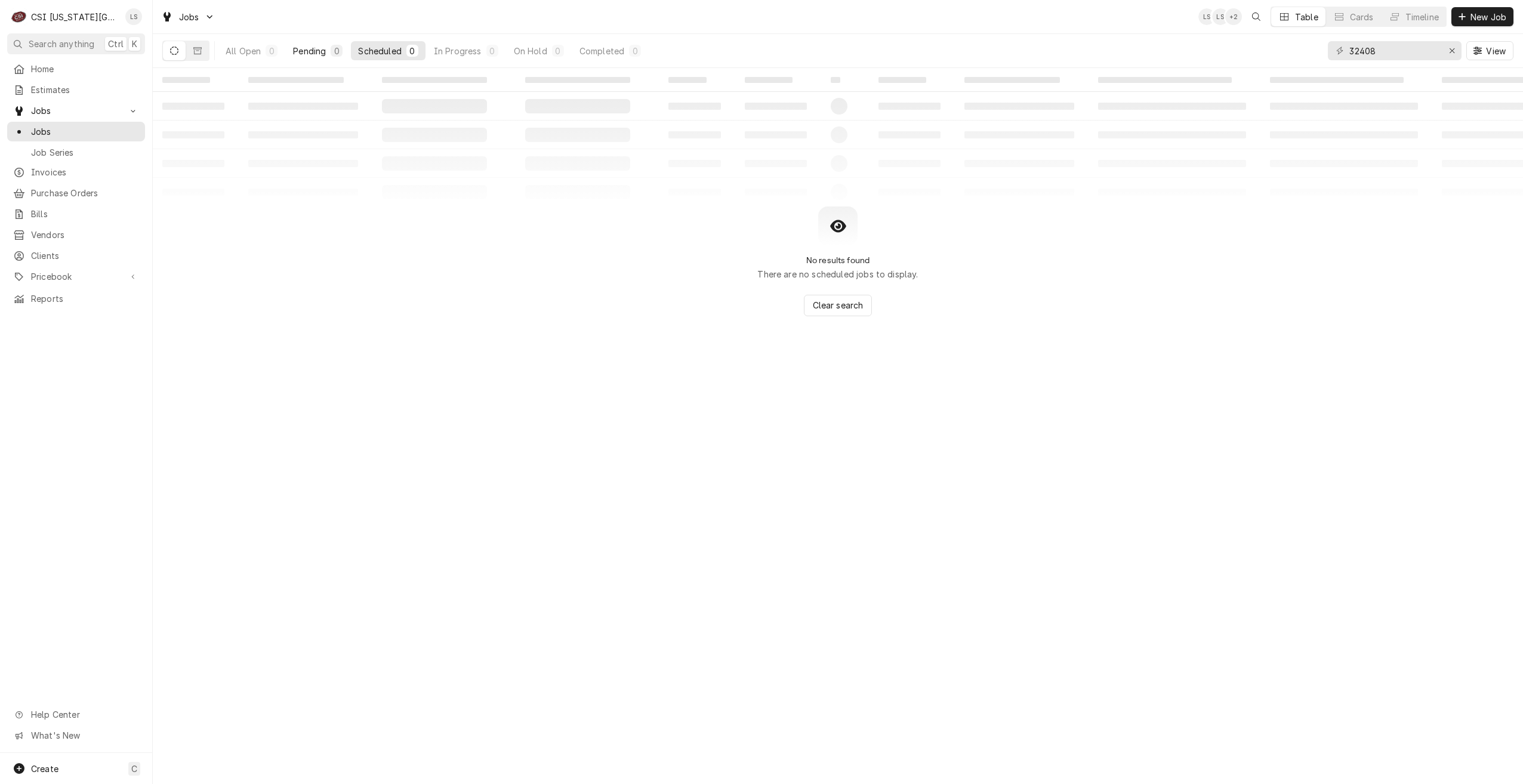
click at [311, 55] on div "Pending" at bounding box center [309, 51] width 33 height 12
click at [1360, 56] on input "32408" at bounding box center [1394, 50] width 90 height 19
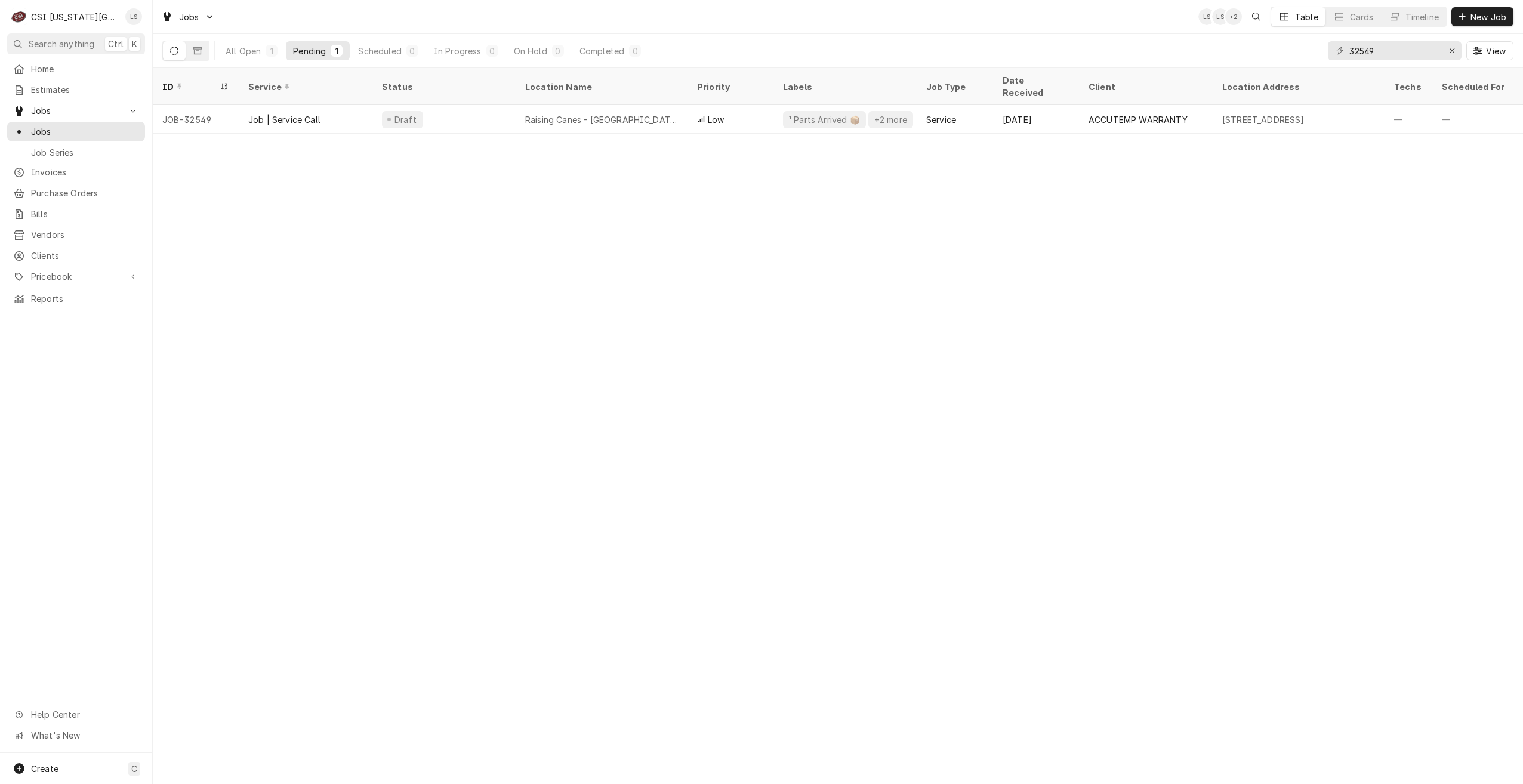
click at [1071, 28] on div "Jobs LS LS + 2 Table Cards Timeline New Job" at bounding box center [838, 17] width 1370 height 34
click at [1359, 51] on input "32549" at bounding box center [1394, 50] width 90 height 19
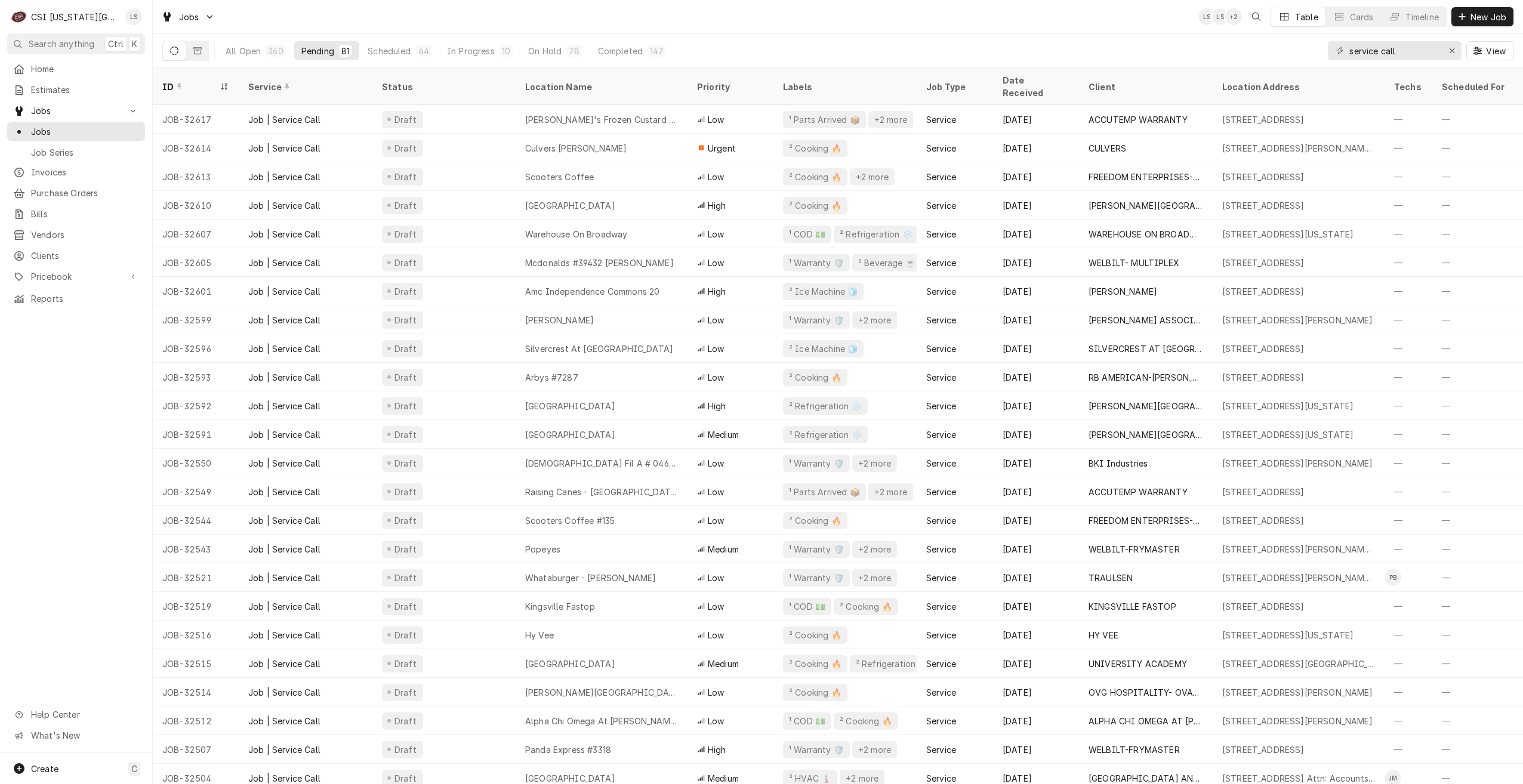
click at [1053, 38] on div "All Open 360 Pending 81 Scheduled 44 In Progress 10 On Hold 78 Completed 147 se…" at bounding box center [838, 51] width 1351 height 34
drag, startPoint x: 1400, startPoint y: 58, endPoint x: 1333, endPoint y: 47, distance: 67.9
click at [1333, 47] on div "service call" at bounding box center [1395, 50] width 134 height 19
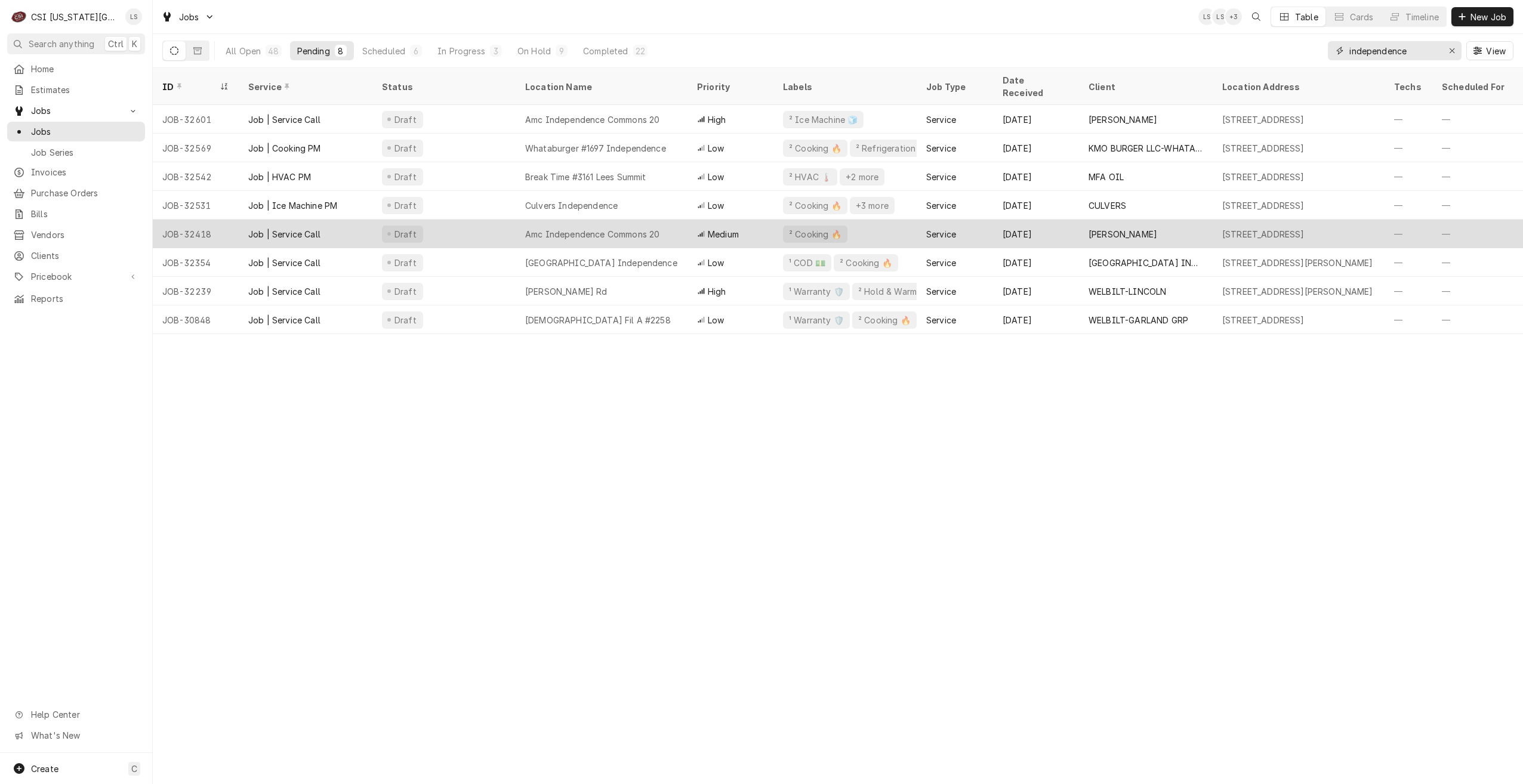
type input "independence"
click at [576, 220] on div "Amc Independence Commons 20" at bounding box center [602, 234] width 172 height 29
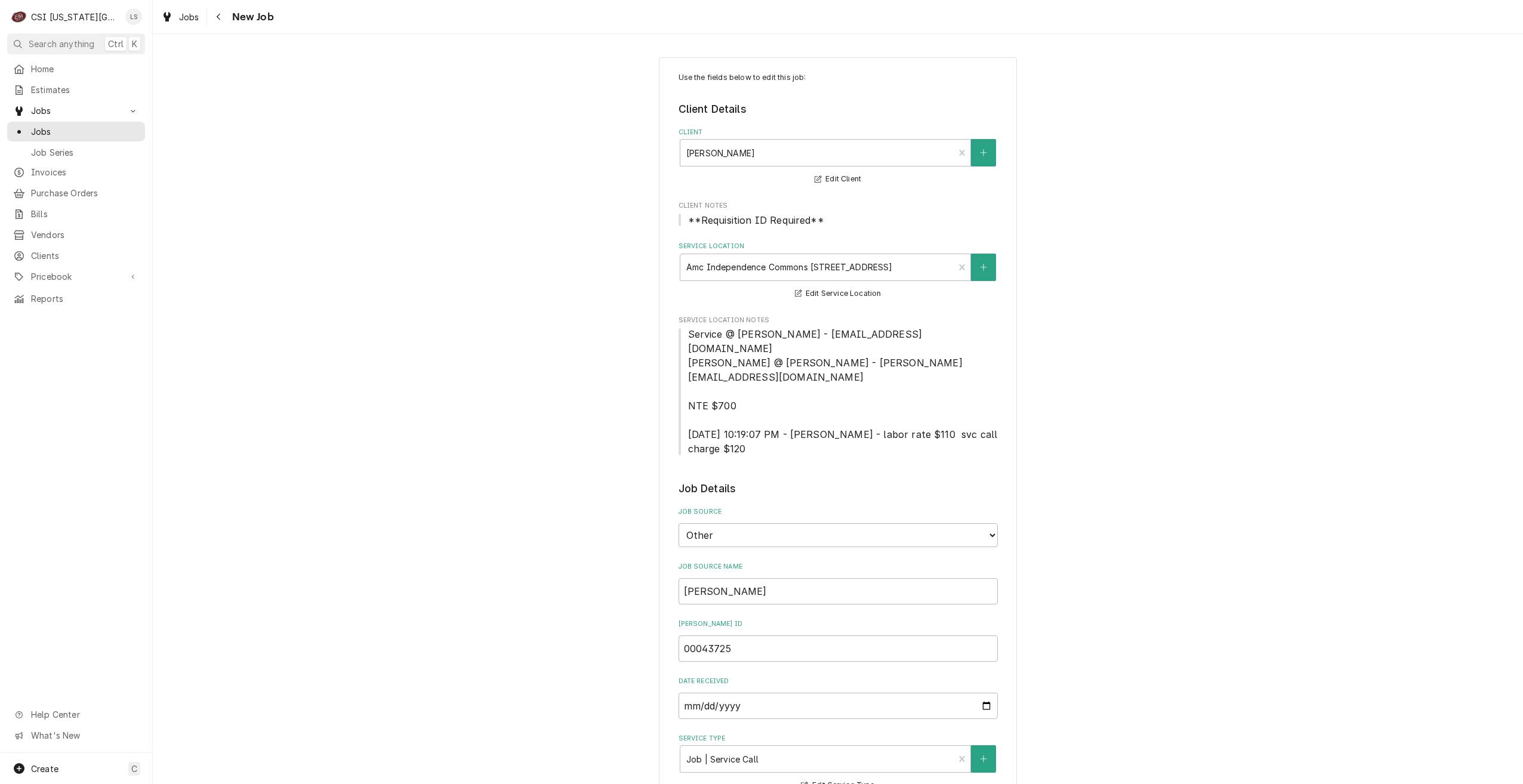
type textarea "x"
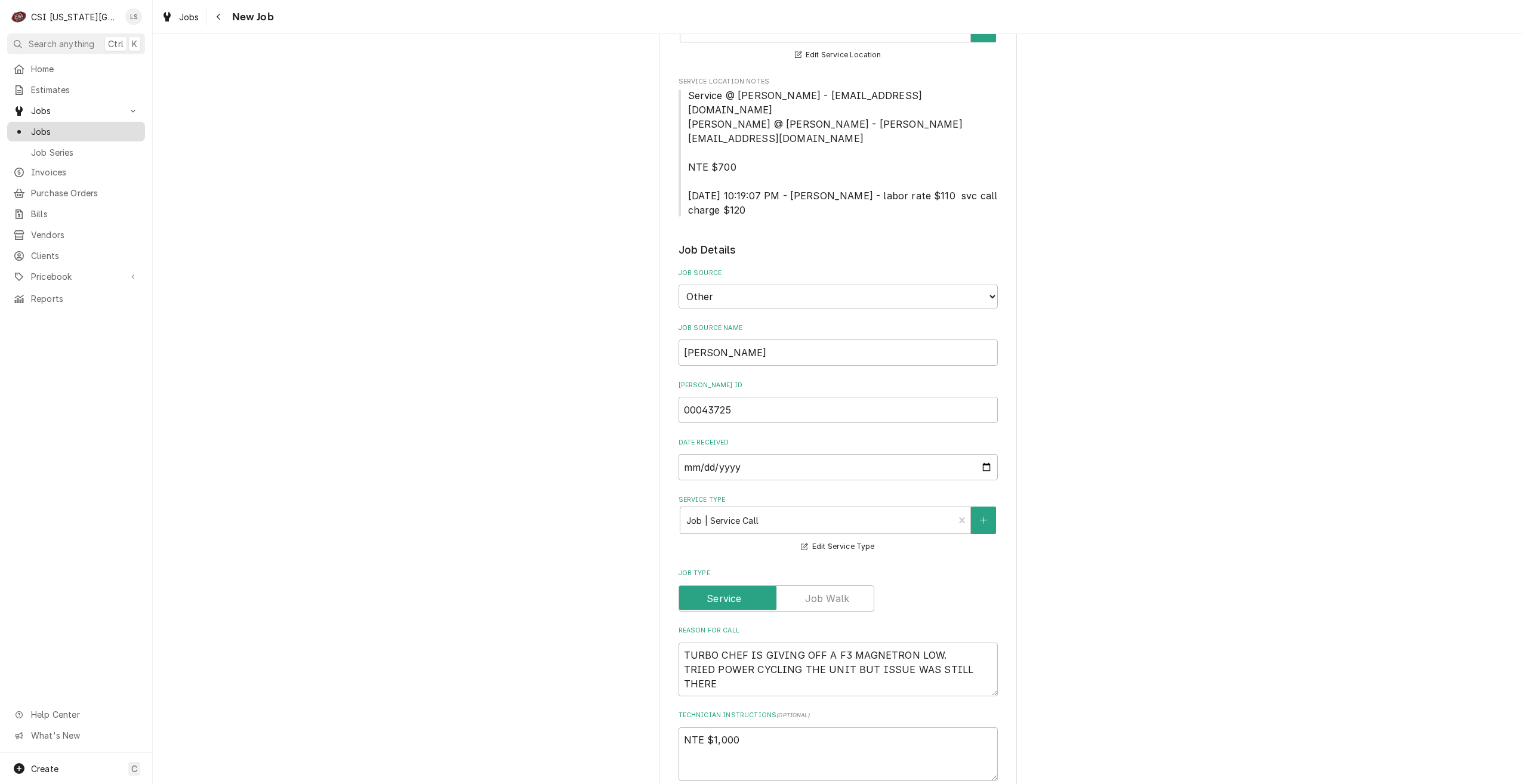
click at [130, 128] on span "Jobs" at bounding box center [85, 131] width 108 height 12
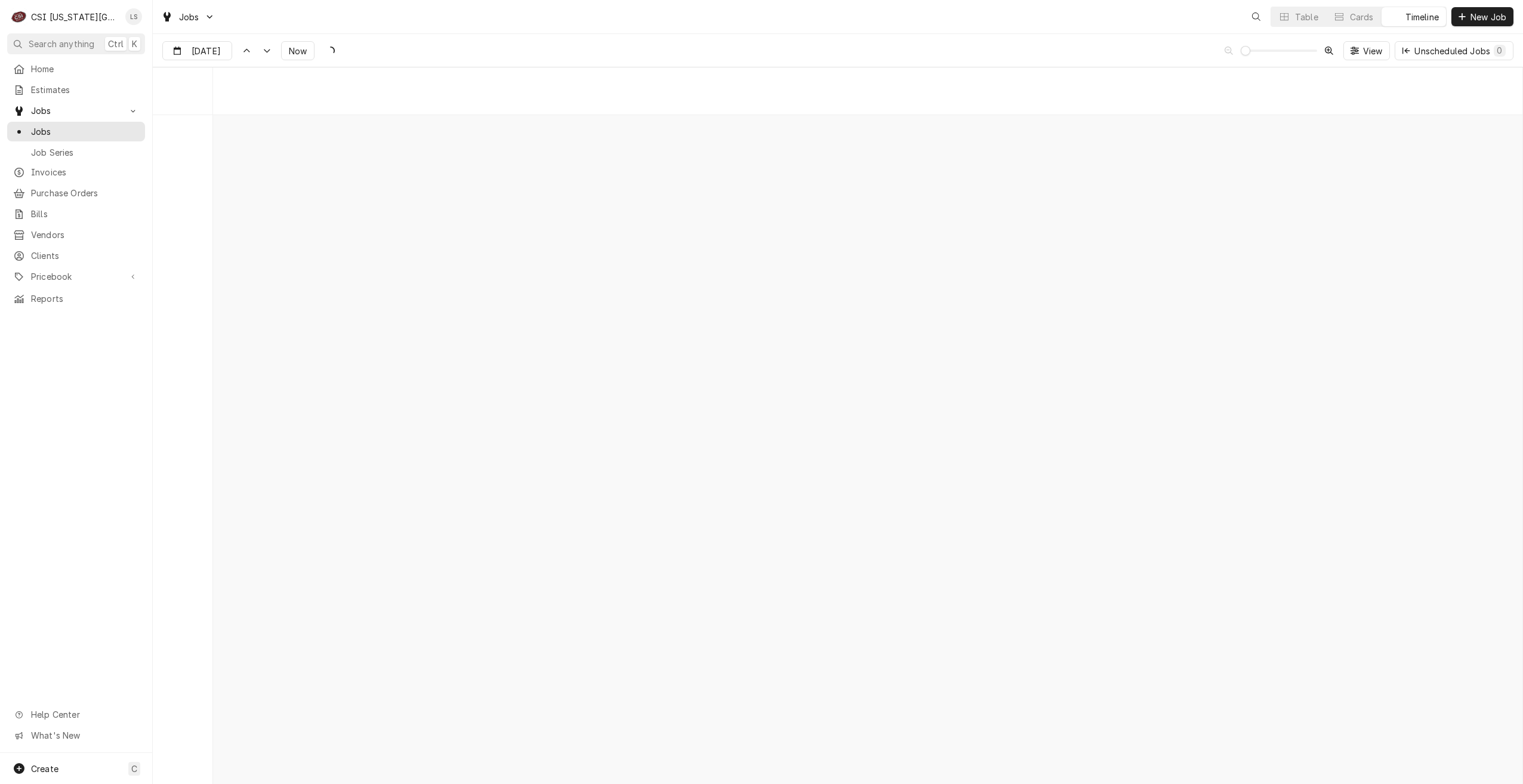
scroll to position [13700, 0]
click at [1283, 17] on icon "Dynamic Content Wrapper" at bounding box center [1284, 16] width 8 height 7
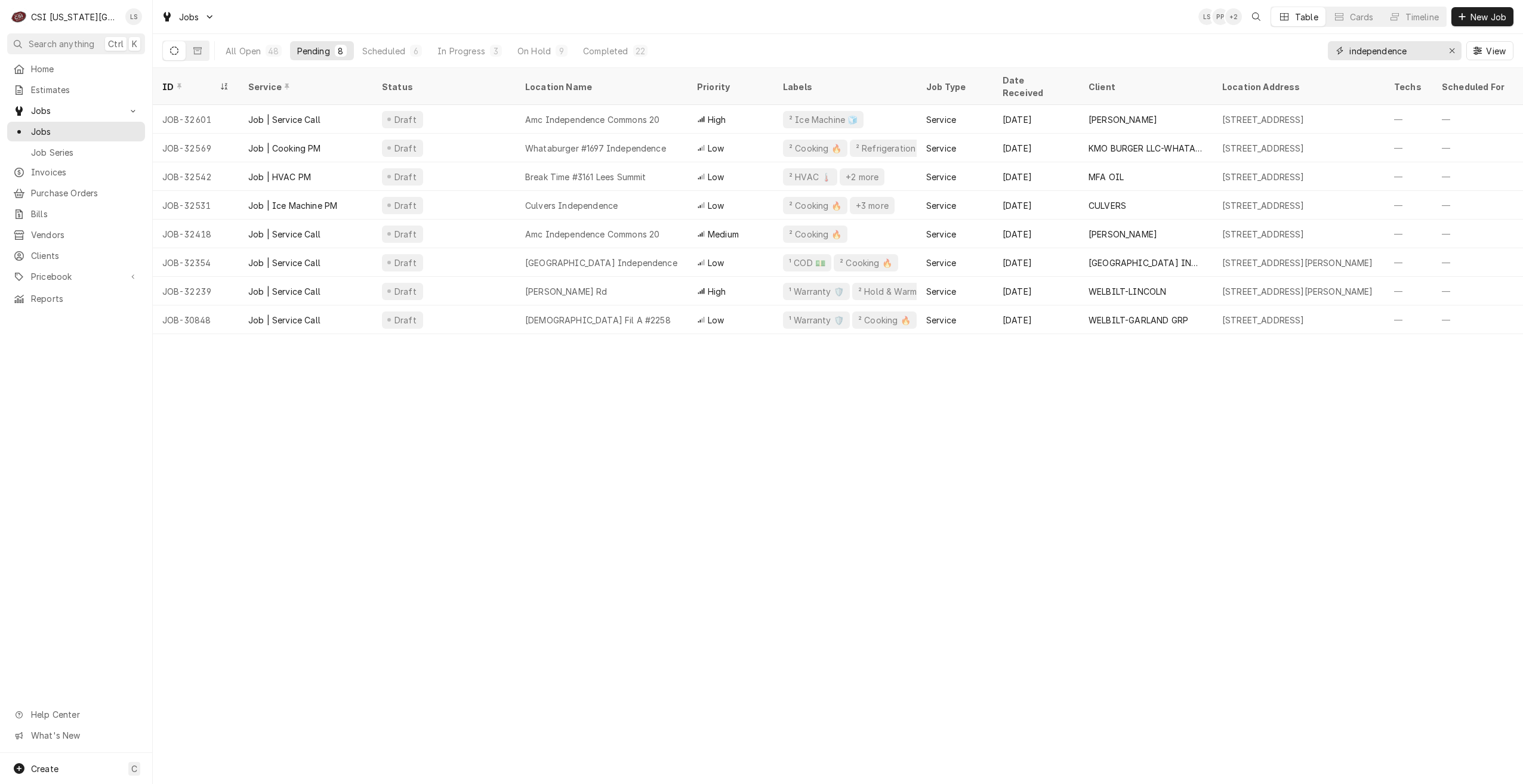
click at [1378, 55] on input "independence" at bounding box center [1394, 50] width 90 height 19
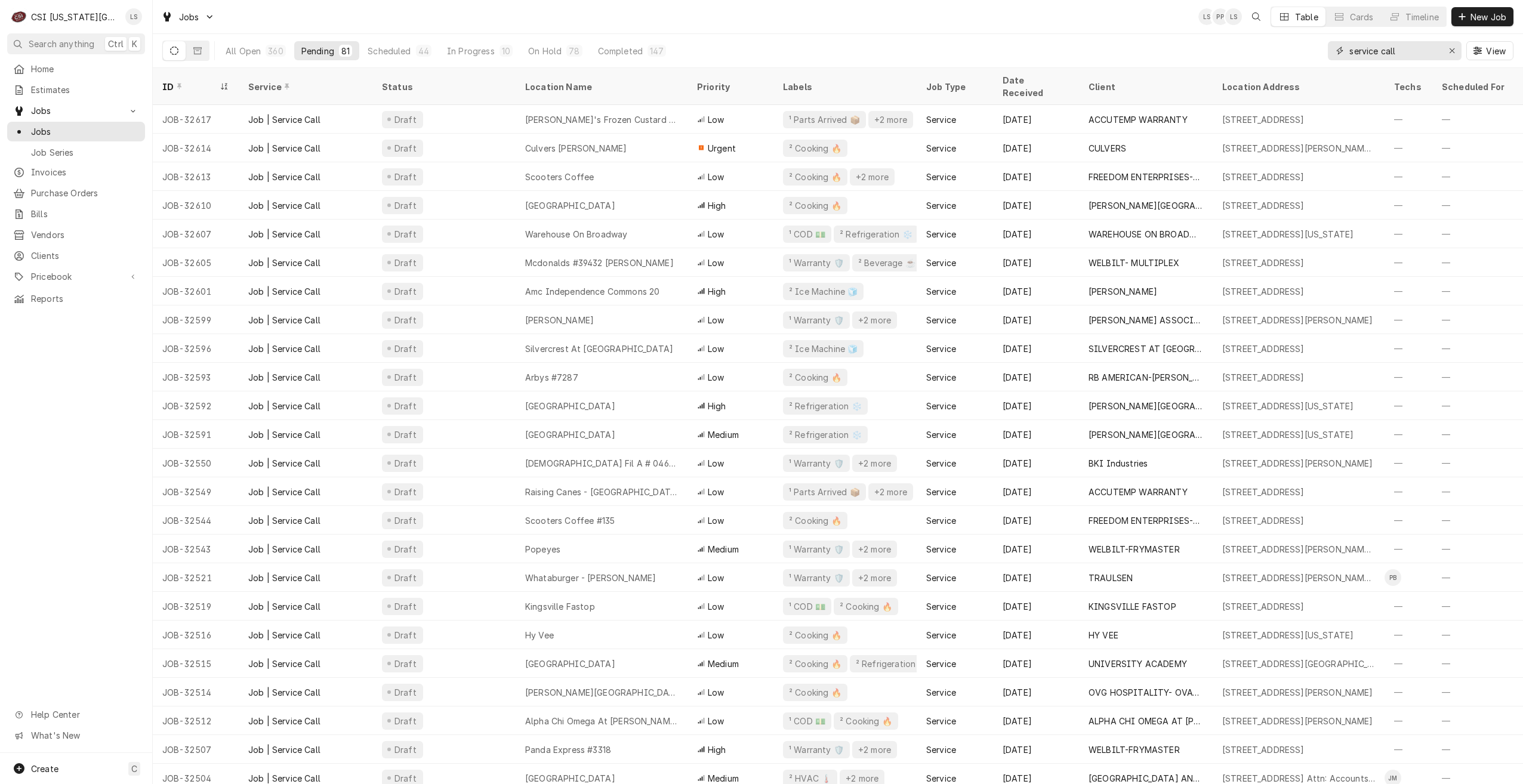
drag, startPoint x: 1411, startPoint y: 52, endPoint x: 1295, endPoint y: 41, distance: 116.5
click at [1295, 41] on div "All Open 360 Pending 81 Scheduled 44 In Progress 10 On Hold 78 Completed 147 se…" at bounding box center [838, 51] width 1351 height 34
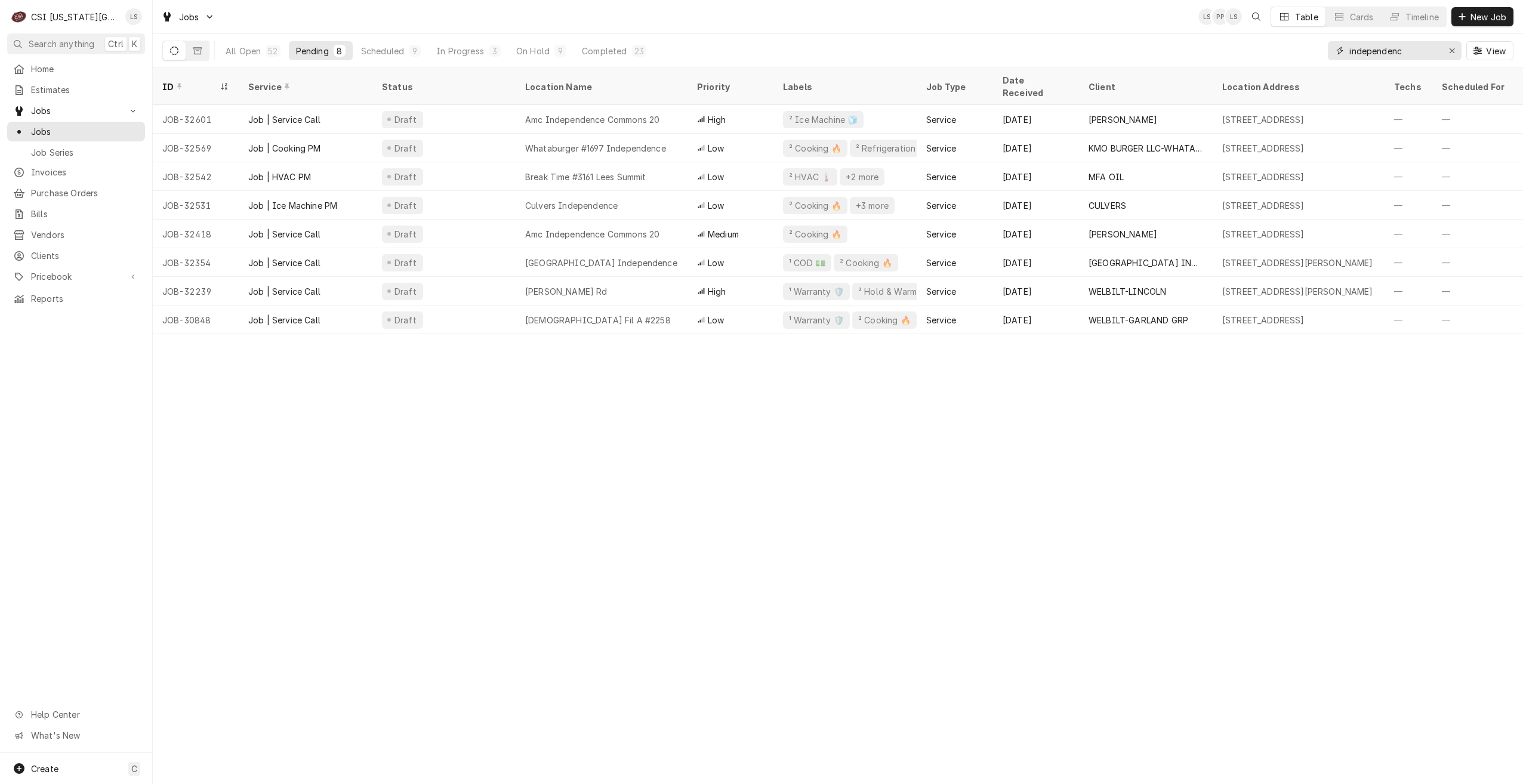
type input "independence"
click at [809, 31] on div "Jobs LS PP LS Table Cards Timeline New Job" at bounding box center [838, 17] width 1370 height 34
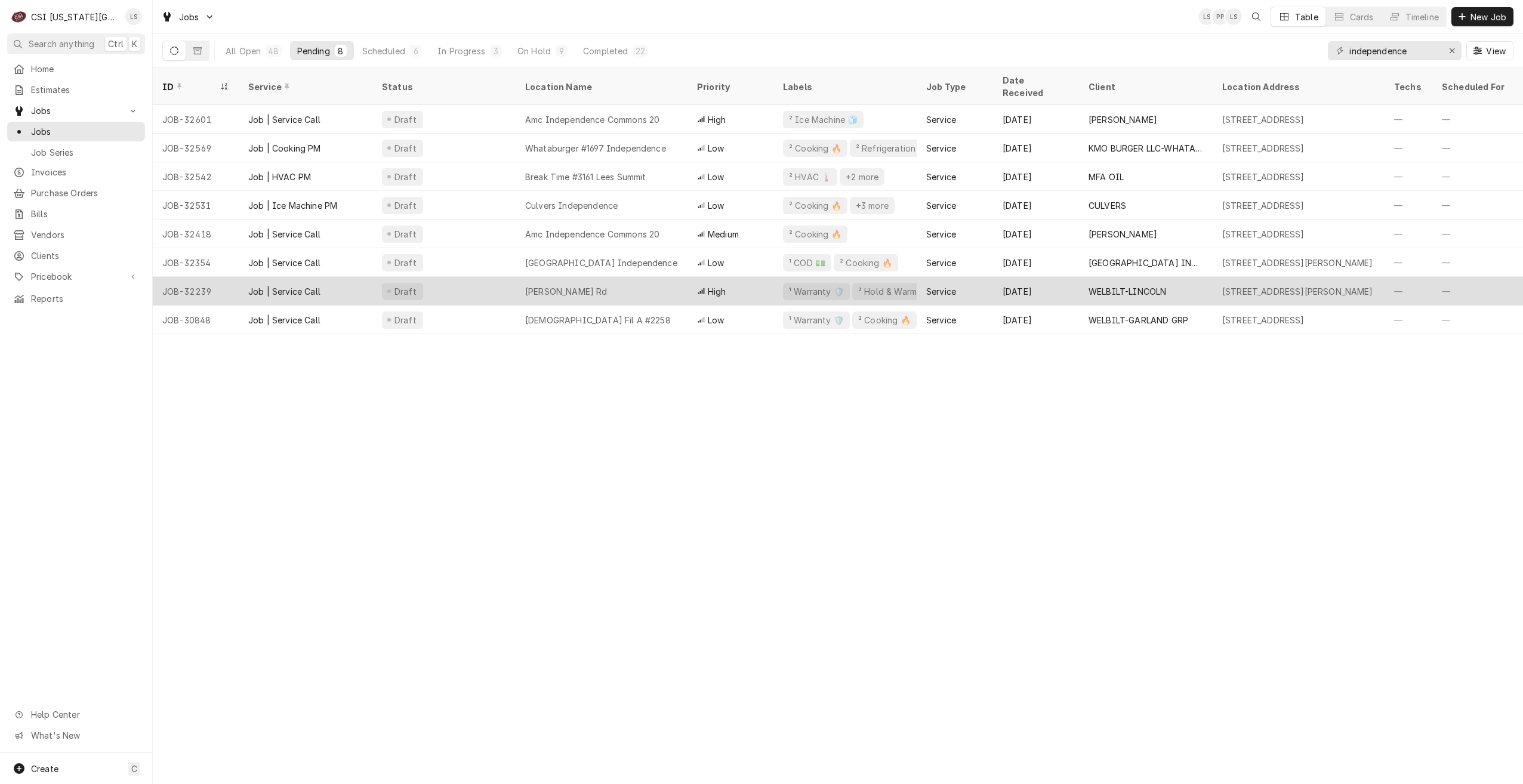
click at [639, 277] on div "Taco Johns - Noland Rd" at bounding box center [602, 291] width 172 height 29
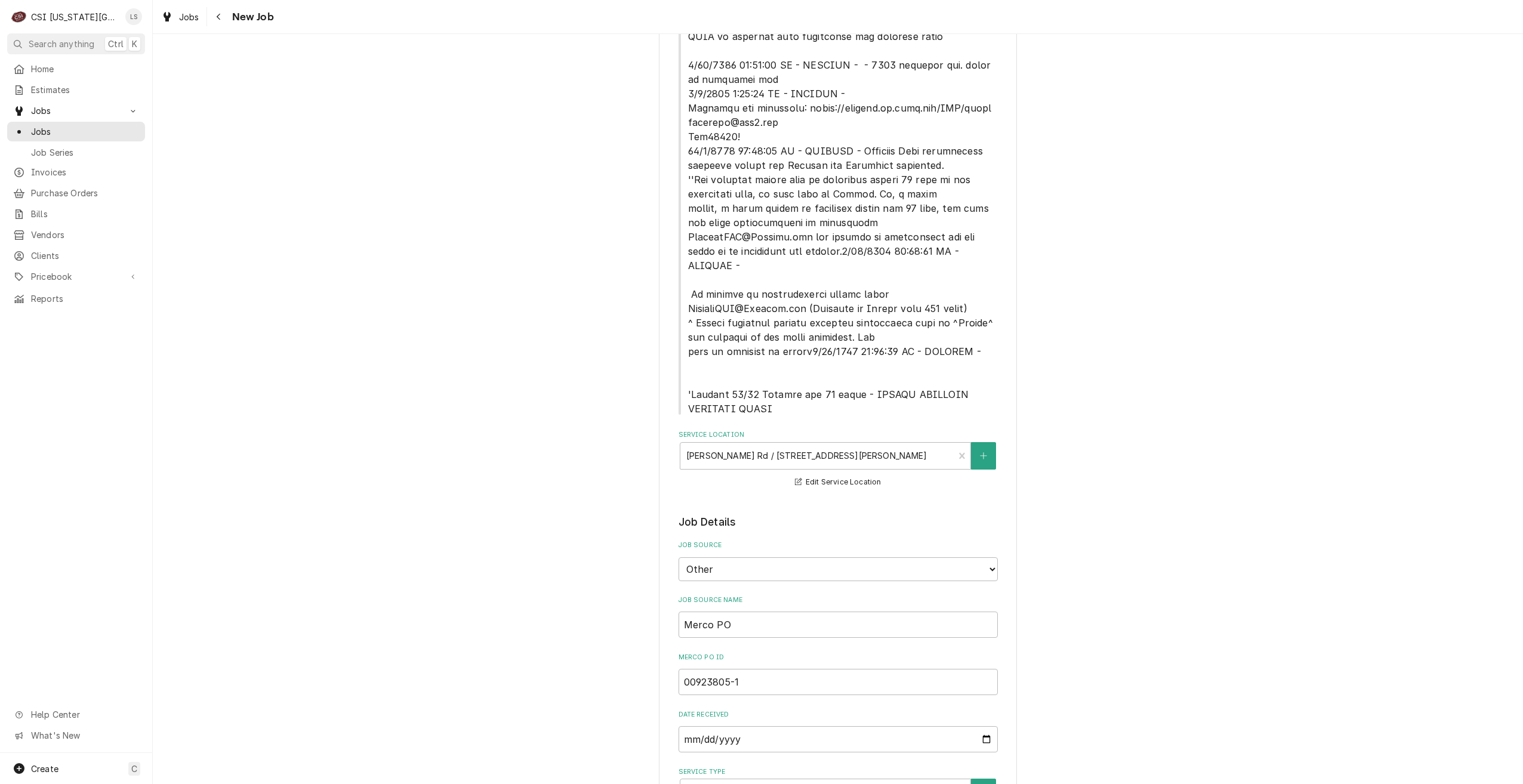
type textarea "x"
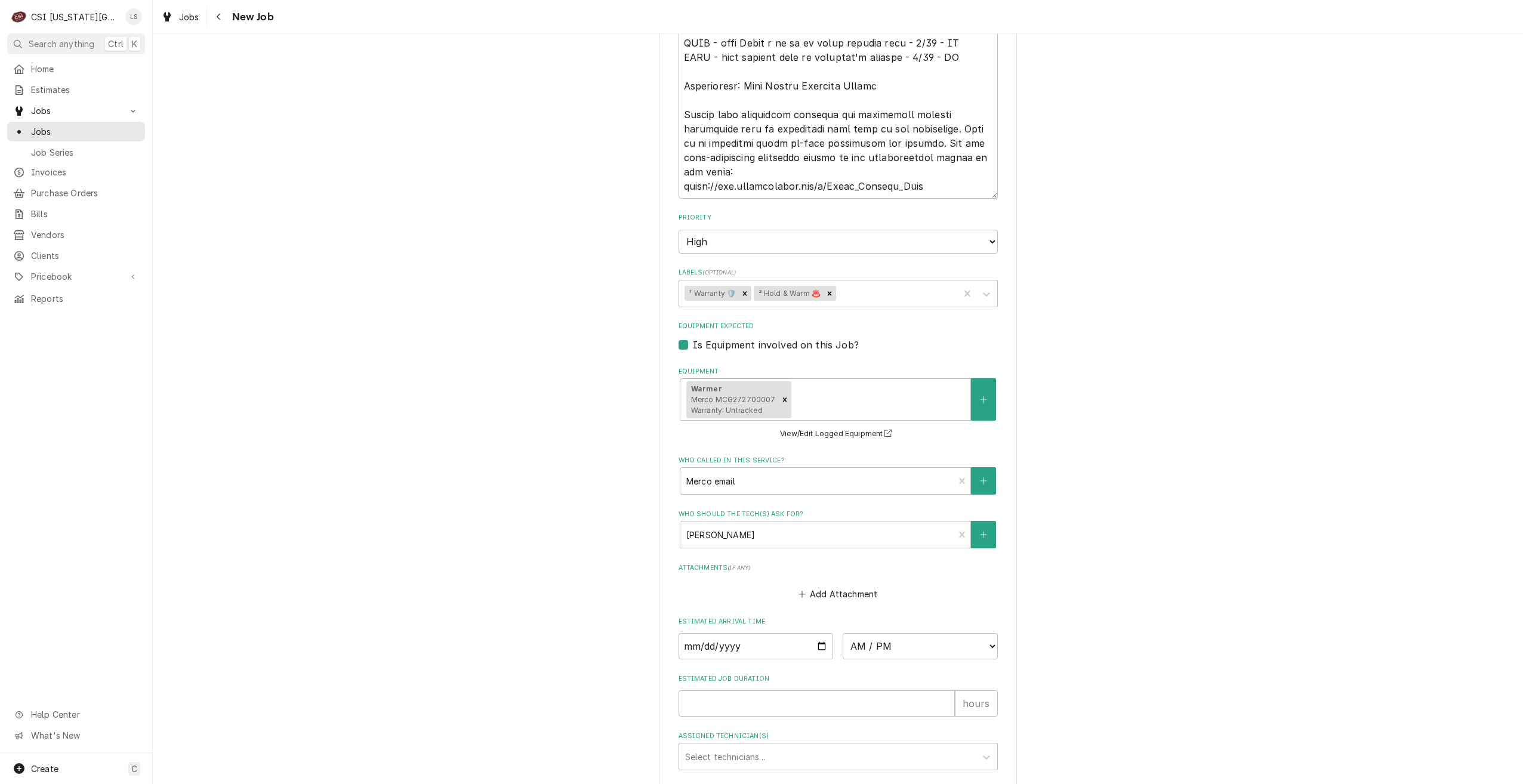
scroll to position [1559, 0]
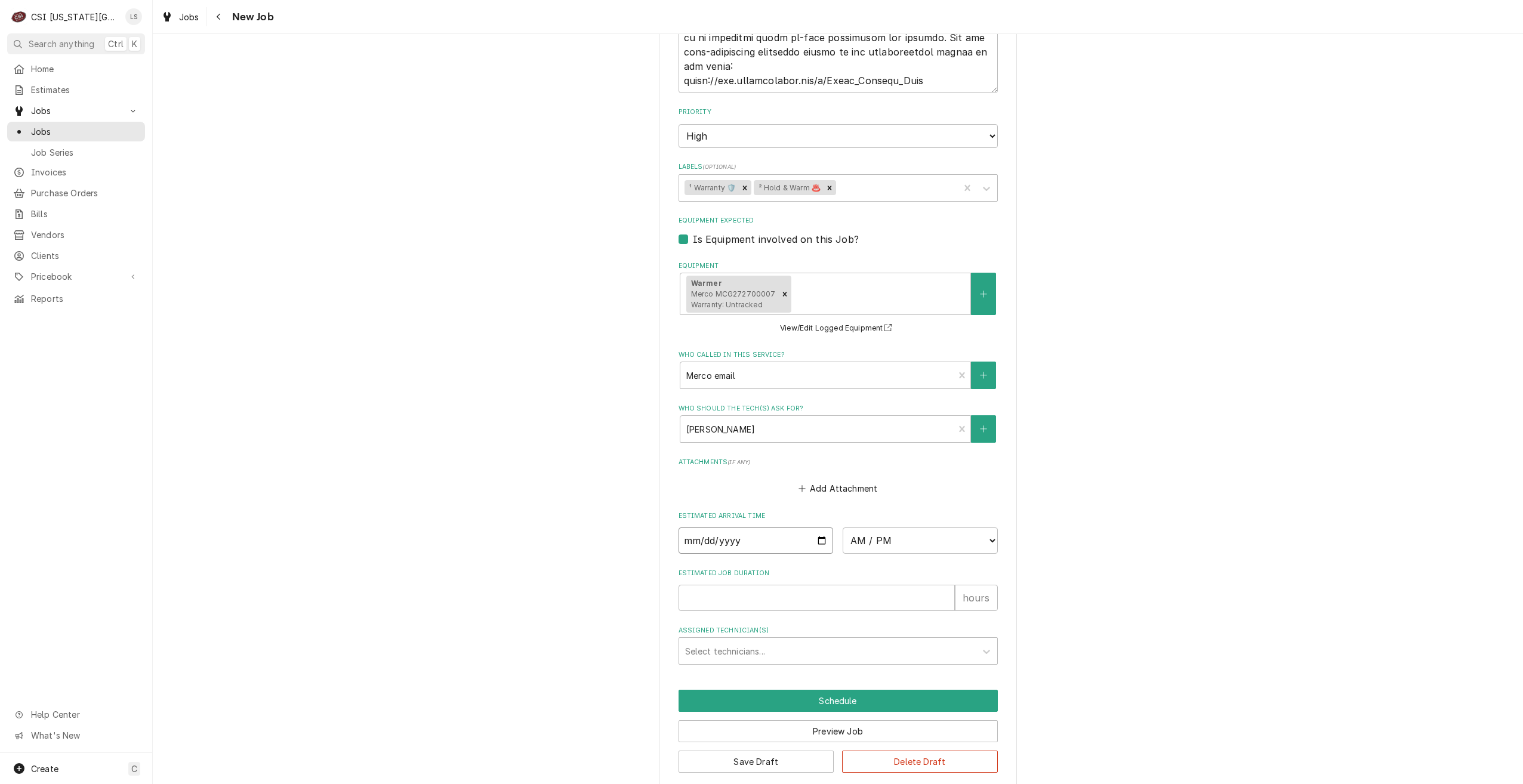
click at [818, 528] on input "Date" at bounding box center [756, 541] width 155 height 26
type input "2025-09-05"
click at [874, 532] on select "AM / PM 6:00 AM 6:15 AM 6:30 AM 6:45 AM 7:00 AM 7:15 AM 7:30 AM 7:45 AM 8:00 AM…" at bounding box center [920, 541] width 155 height 26
type textarea "x"
select select "12:00:00"
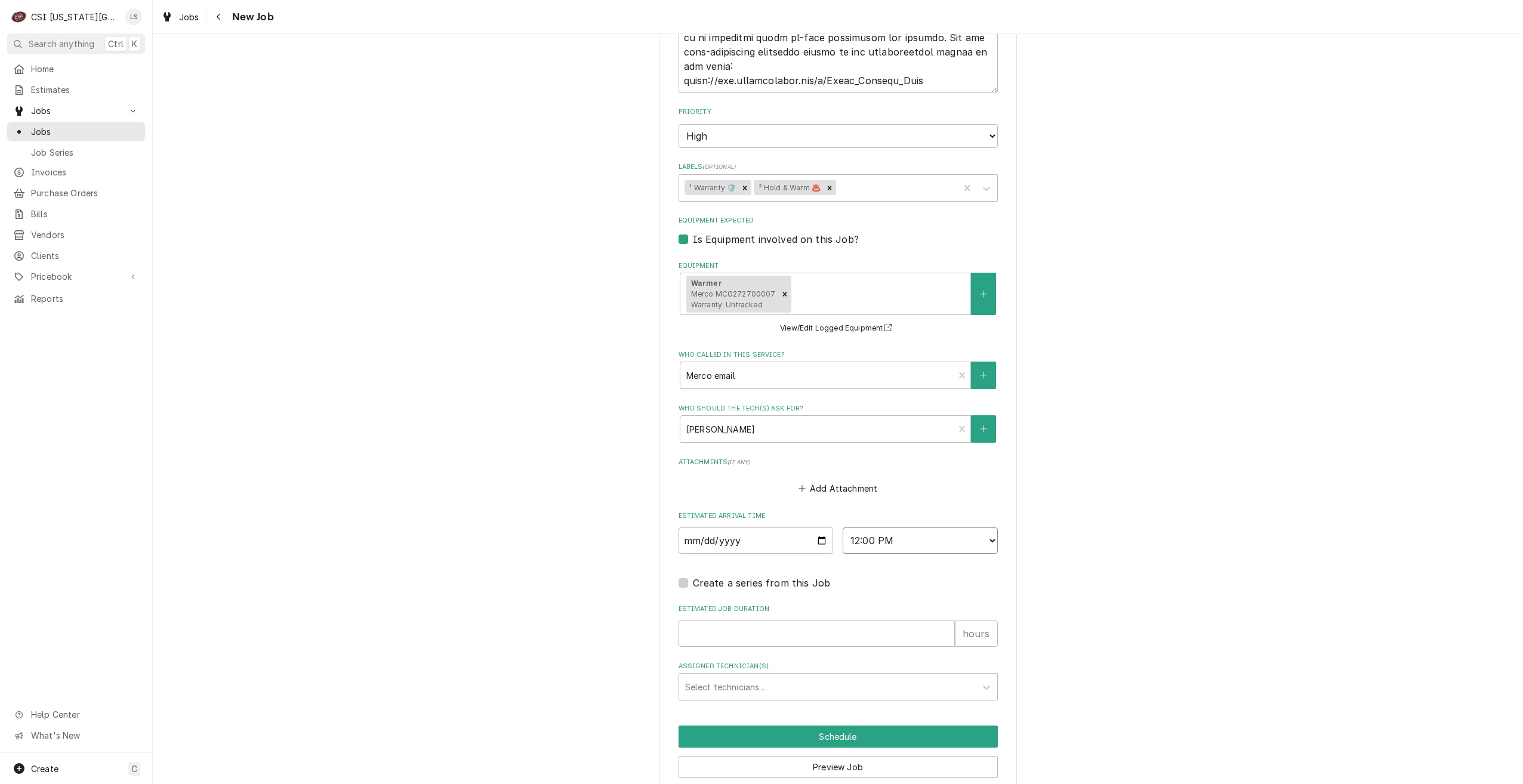
type textarea "x"
click at [854, 624] on input "Estimated Job Duration" at bounding box center [817, 633] width 277 height 26
type input "2"
type textarea "x"
type input "2"
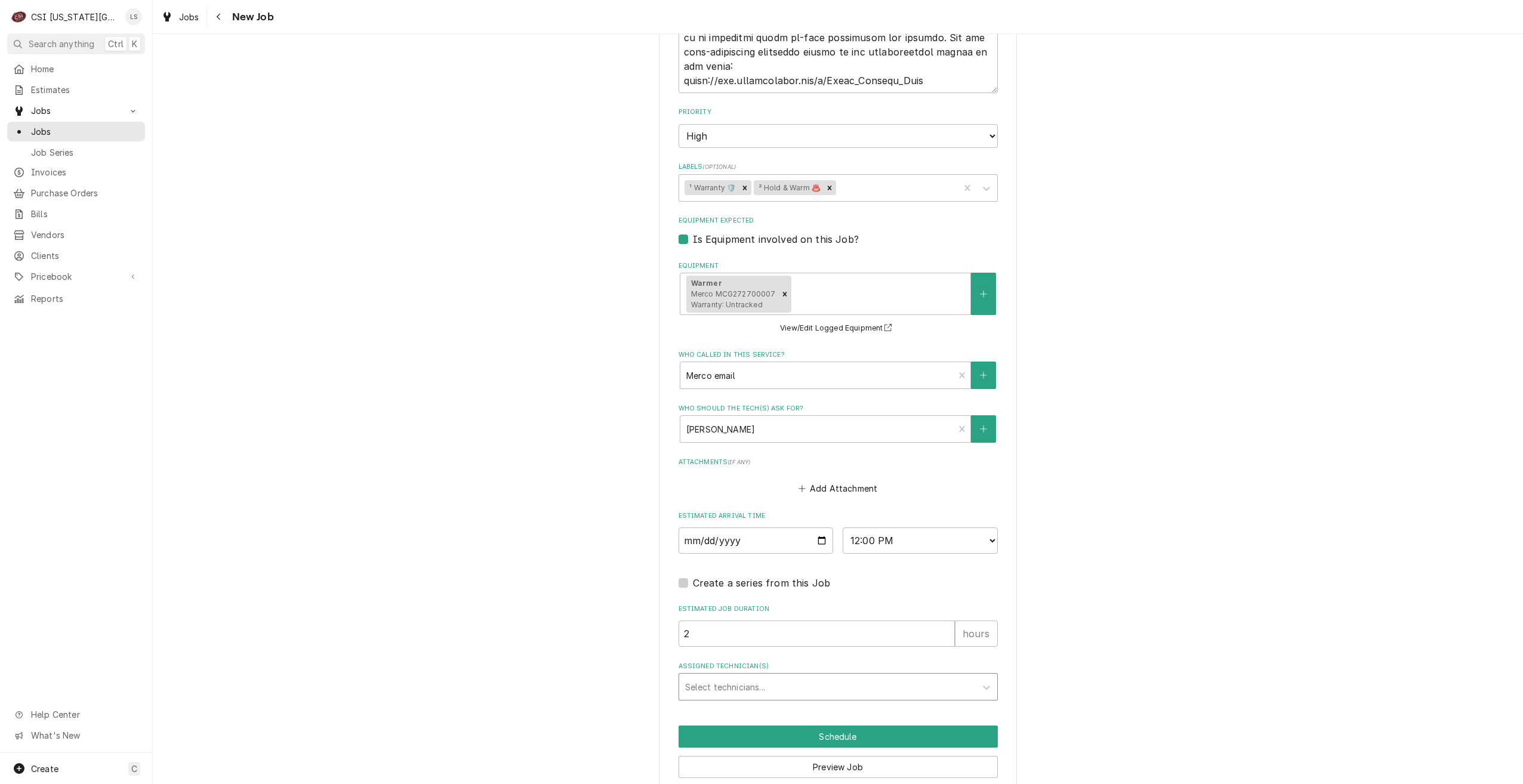
click at [903, 676] on div "Assigned Technician(s)" at bounding box center [827, 686] width 285 height 21
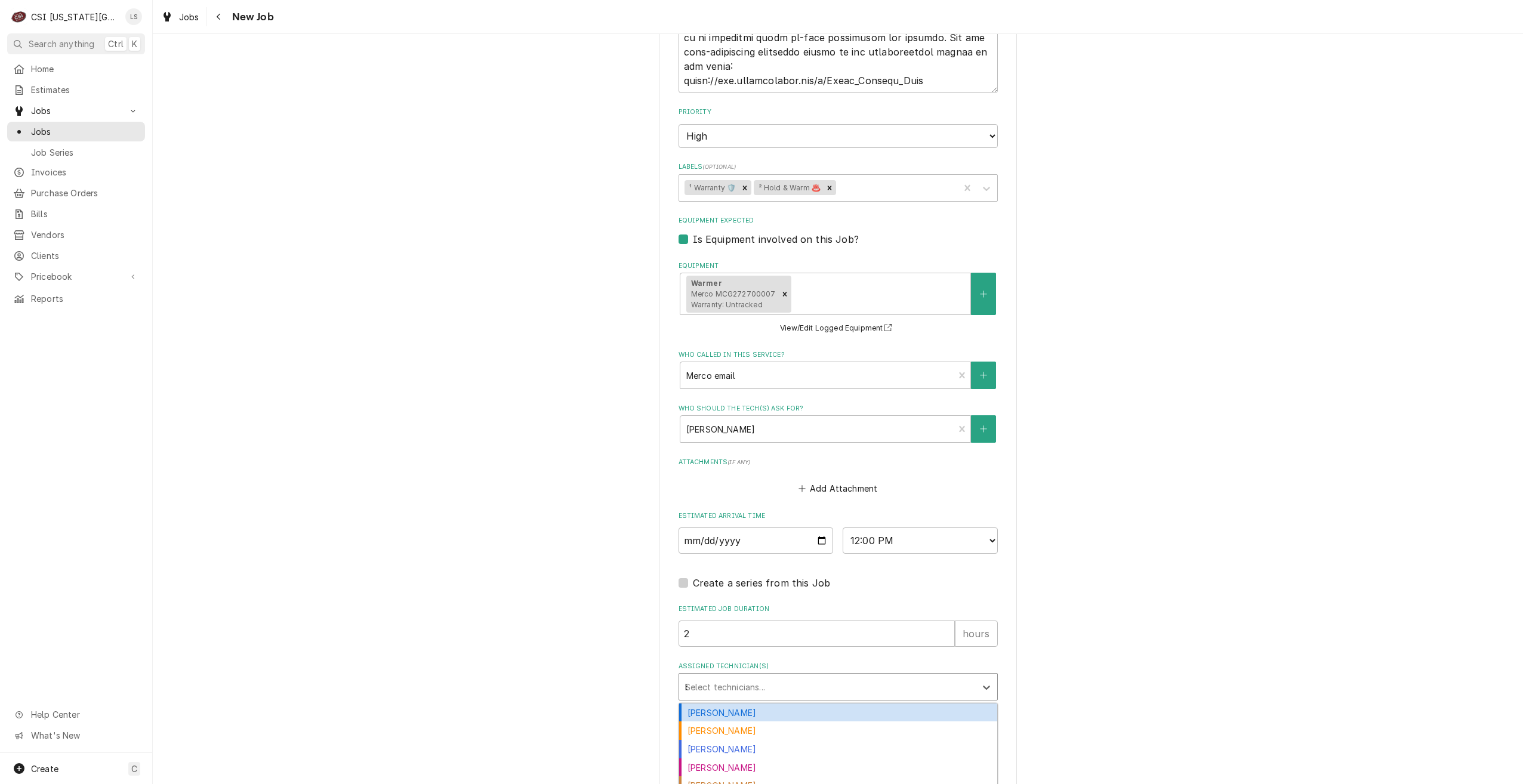
type input "bre"
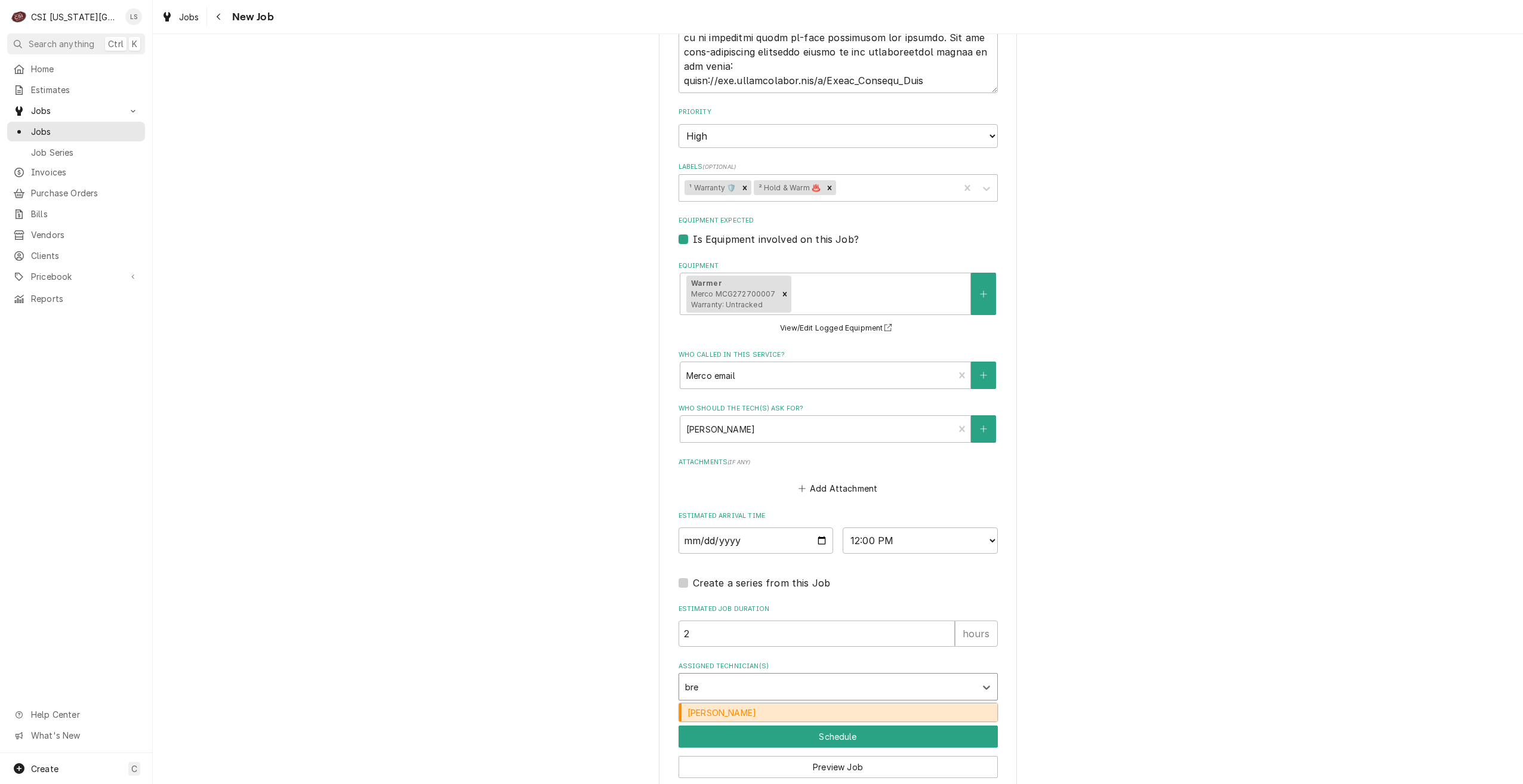
click at [892, 703] on div "Brian Breazier" at bounding box center [838, 712] width 318 height 19
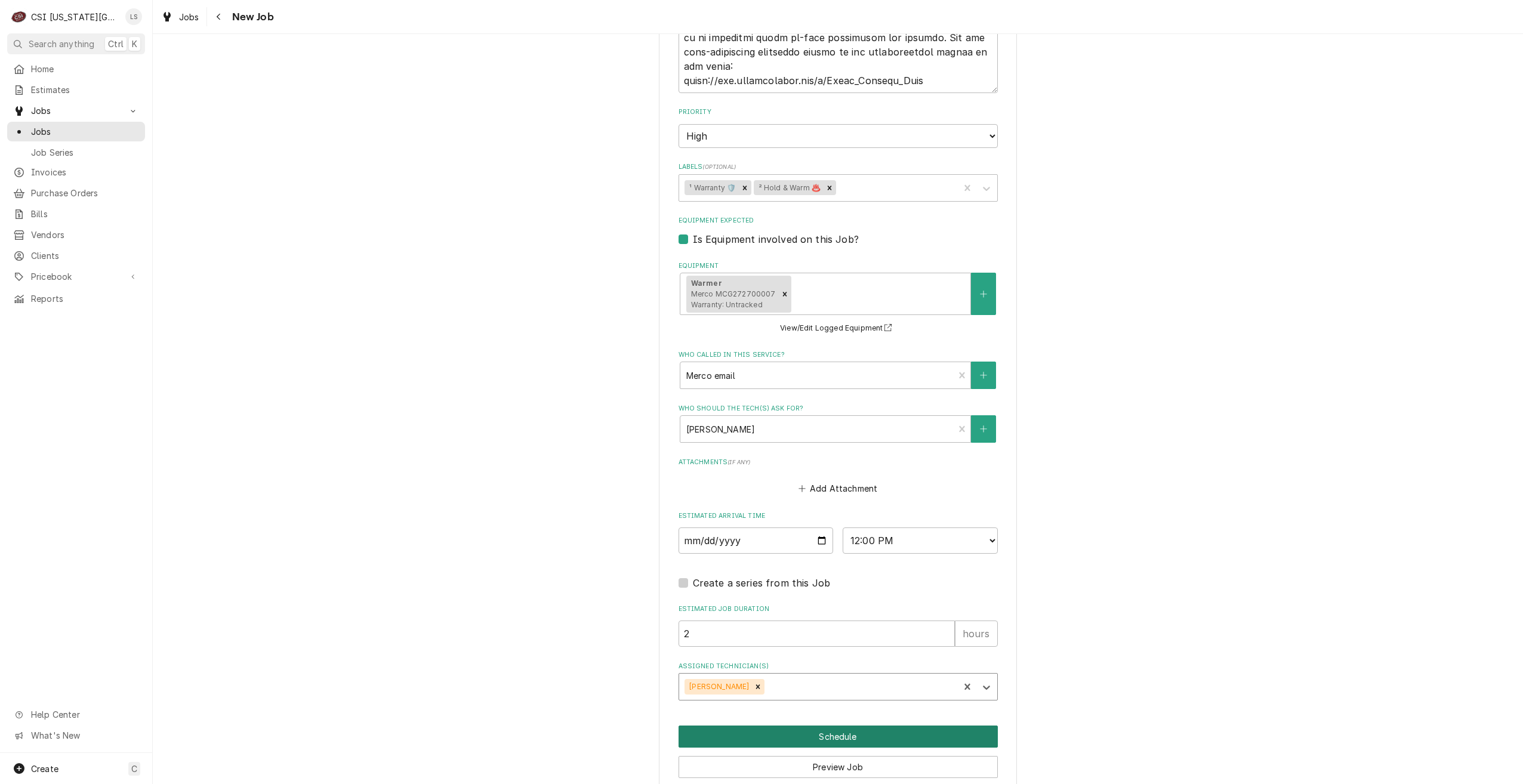
click at [878, 725] on button "Schedule" at bounding box center [838, 736] width 320 height 22
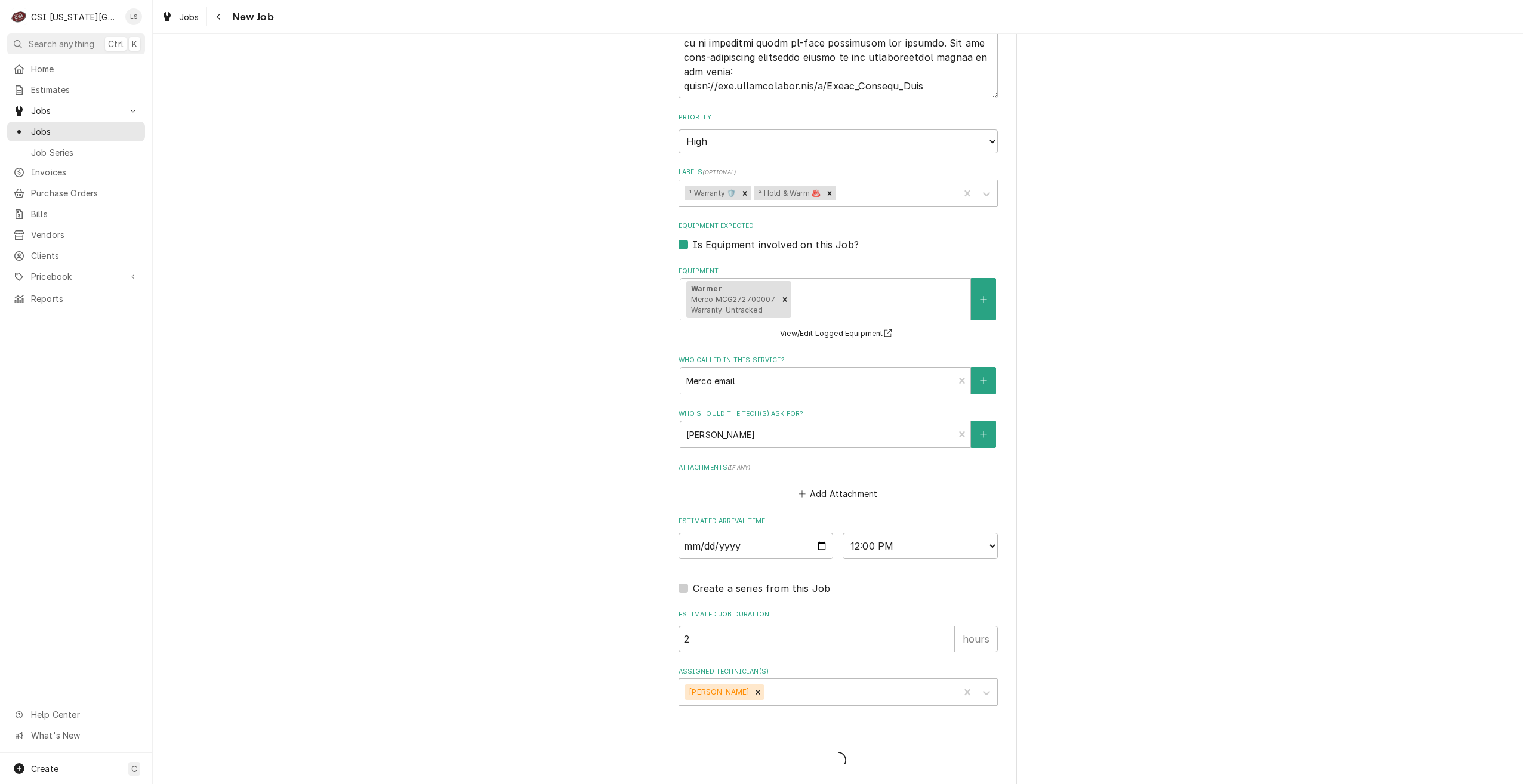
type textarea "x"
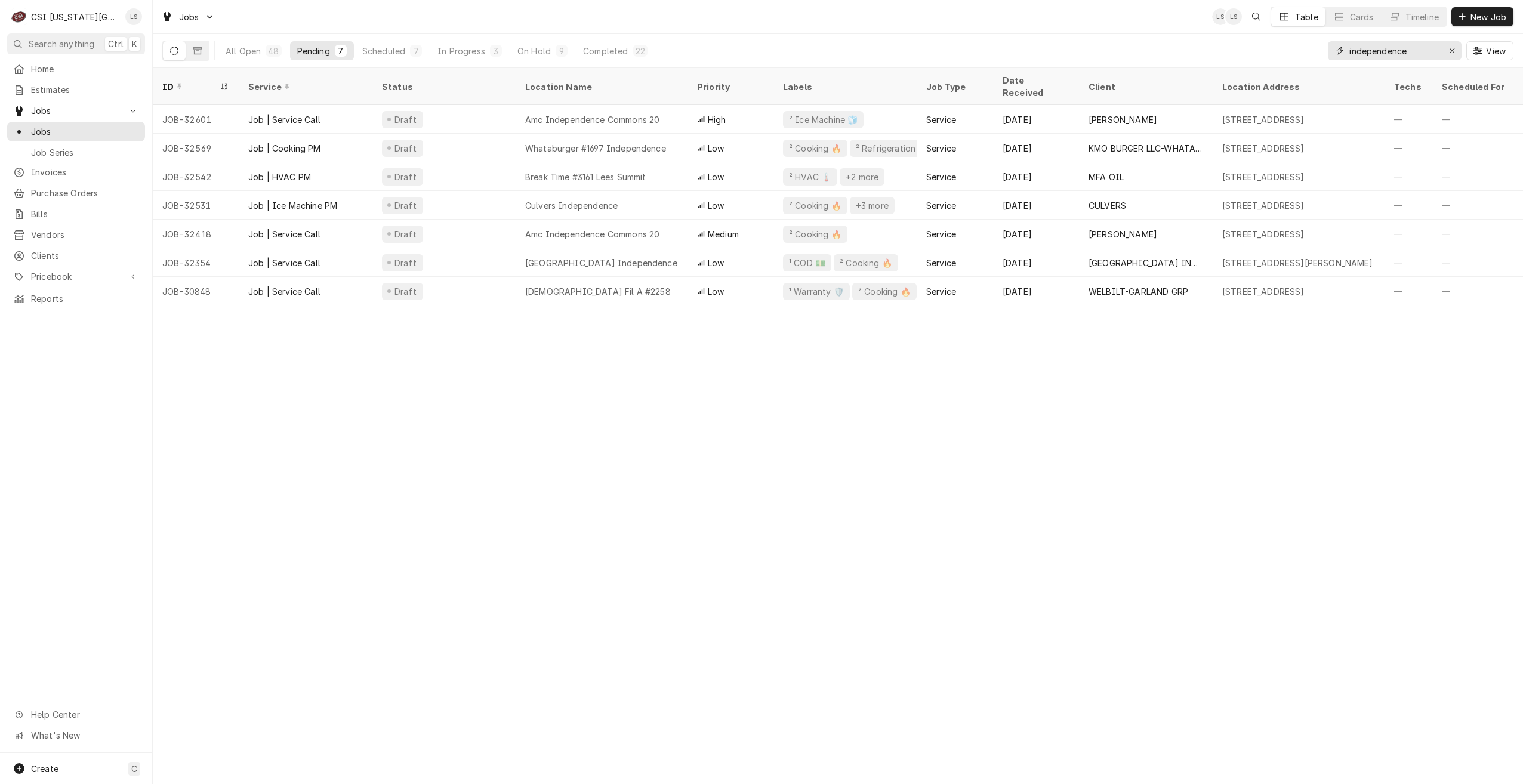
click at [1380, 55] on input "independence" at bounding box center [1394, 50] width 90 height 19
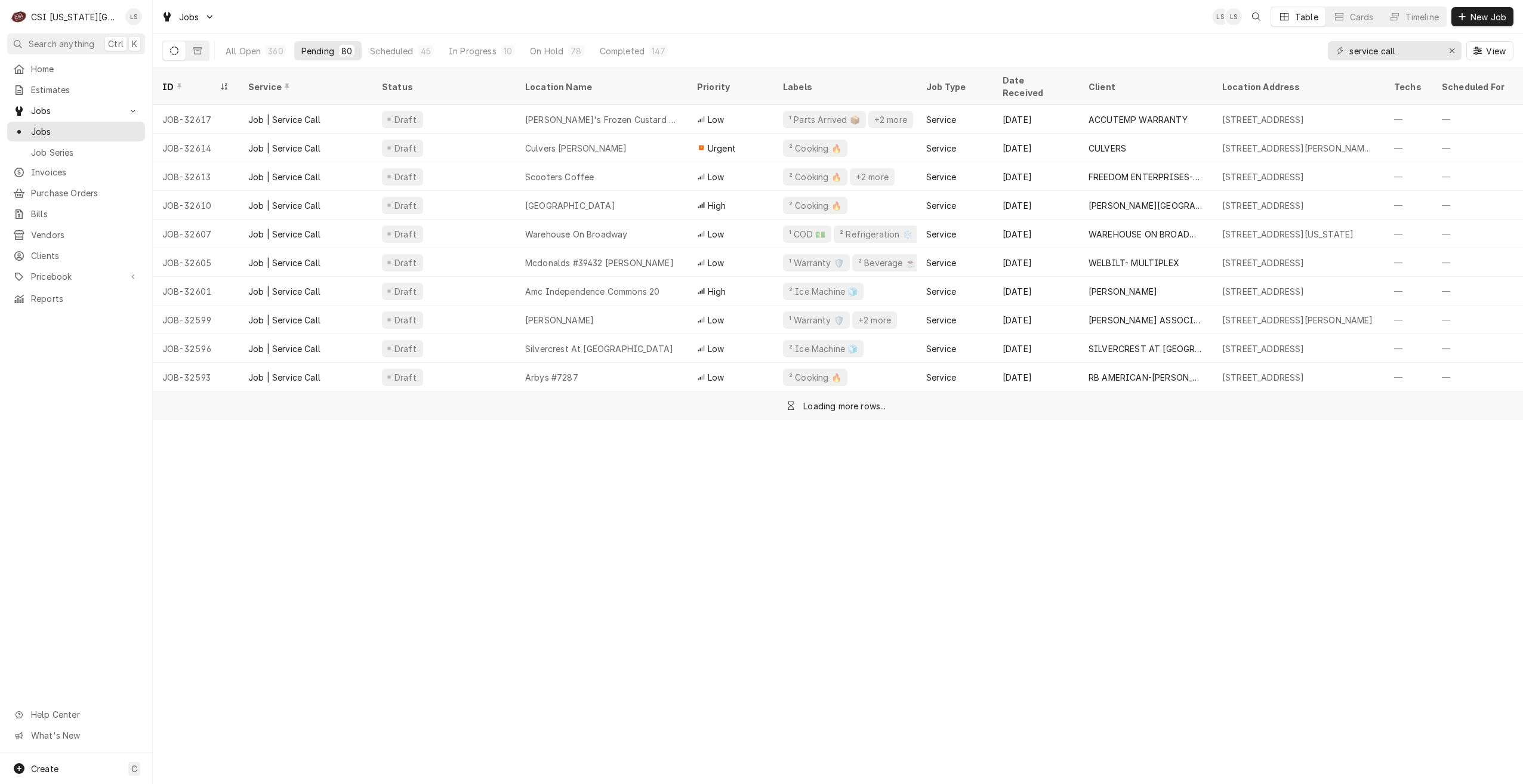
click at [1088, 22] on div "Jobs LS LS Table Cards Timeline New Job" at bounding box center [838, 17] width 1370 height 34
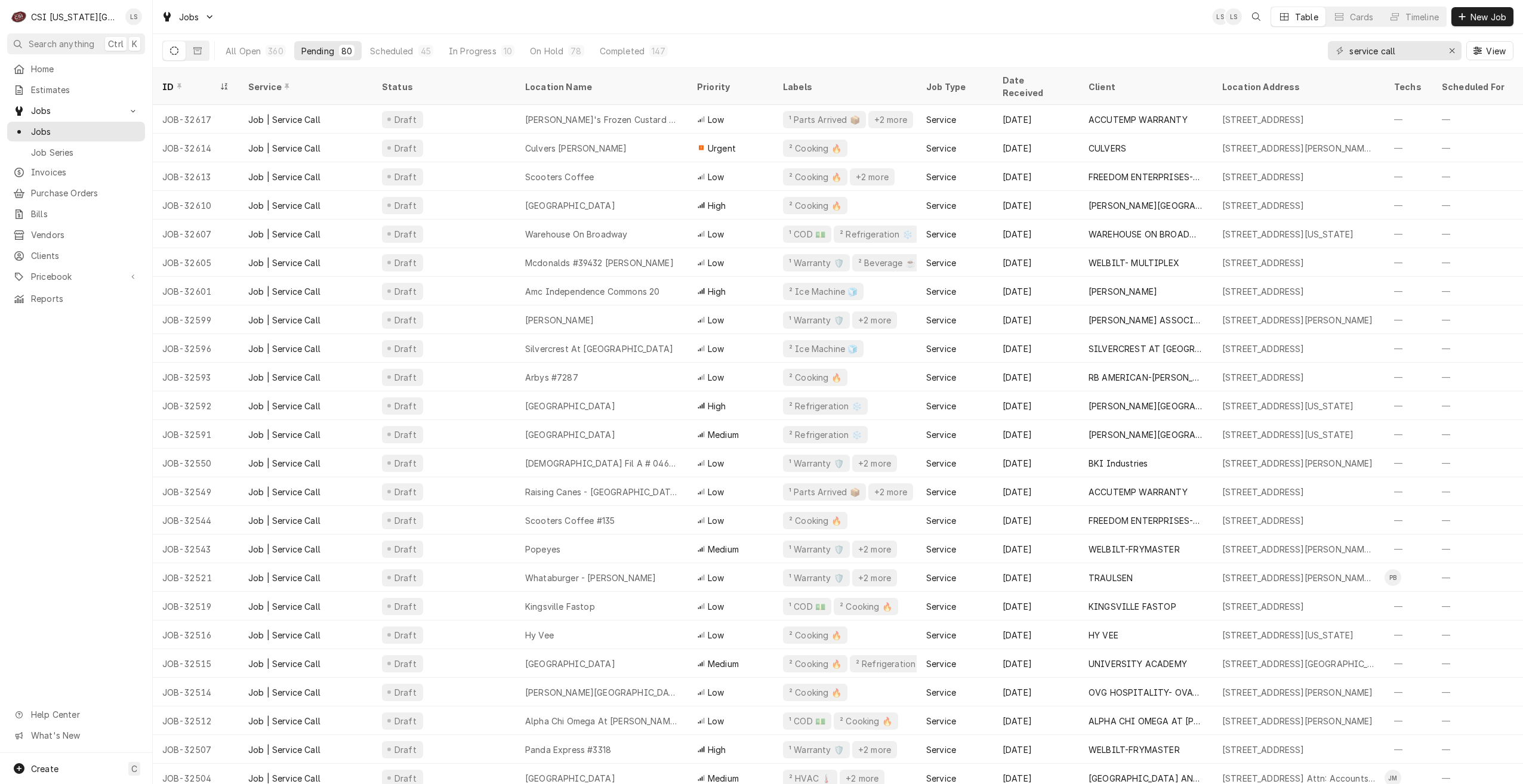
click at [1046, 19] on div "Jobs LS LS Table Cards Timeline New Job" at bounding box center [838, 17] width 1370 height 34
drag, startPoint x: 1420, startPoint y: 55, endPoint x: 1311, endPoint y: 54, distance: 109.0
click at [1311, 54] on div "All Open 360 Pending 80 Scheduled 45 In Progress 10 On Hold 78 Completed 147 se…" at bounding box center [838, 51] width 1351 height 34
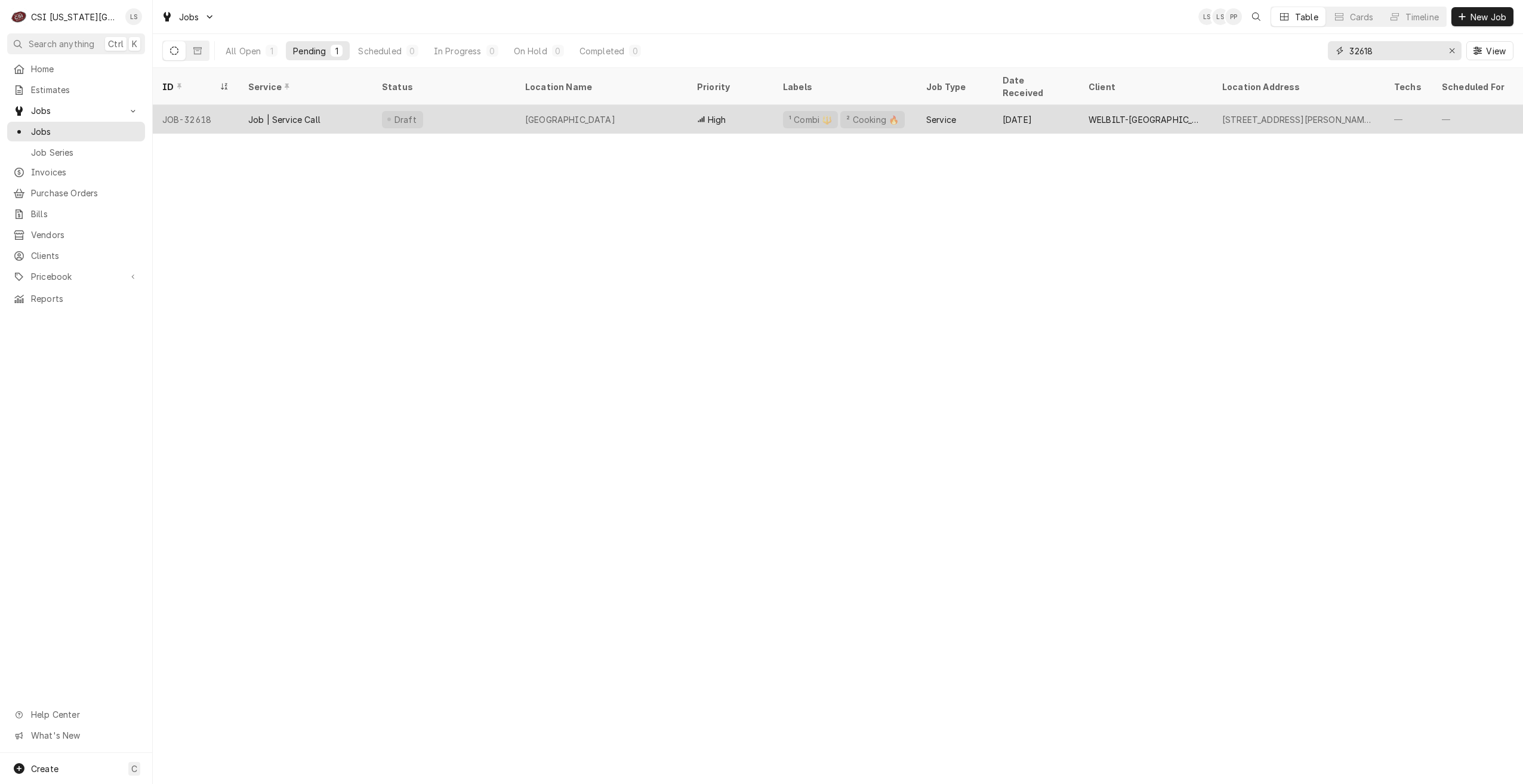
type input "32618"
click at [754, 105] on div "High" at bounding box center [731, 120] width 86 height 29
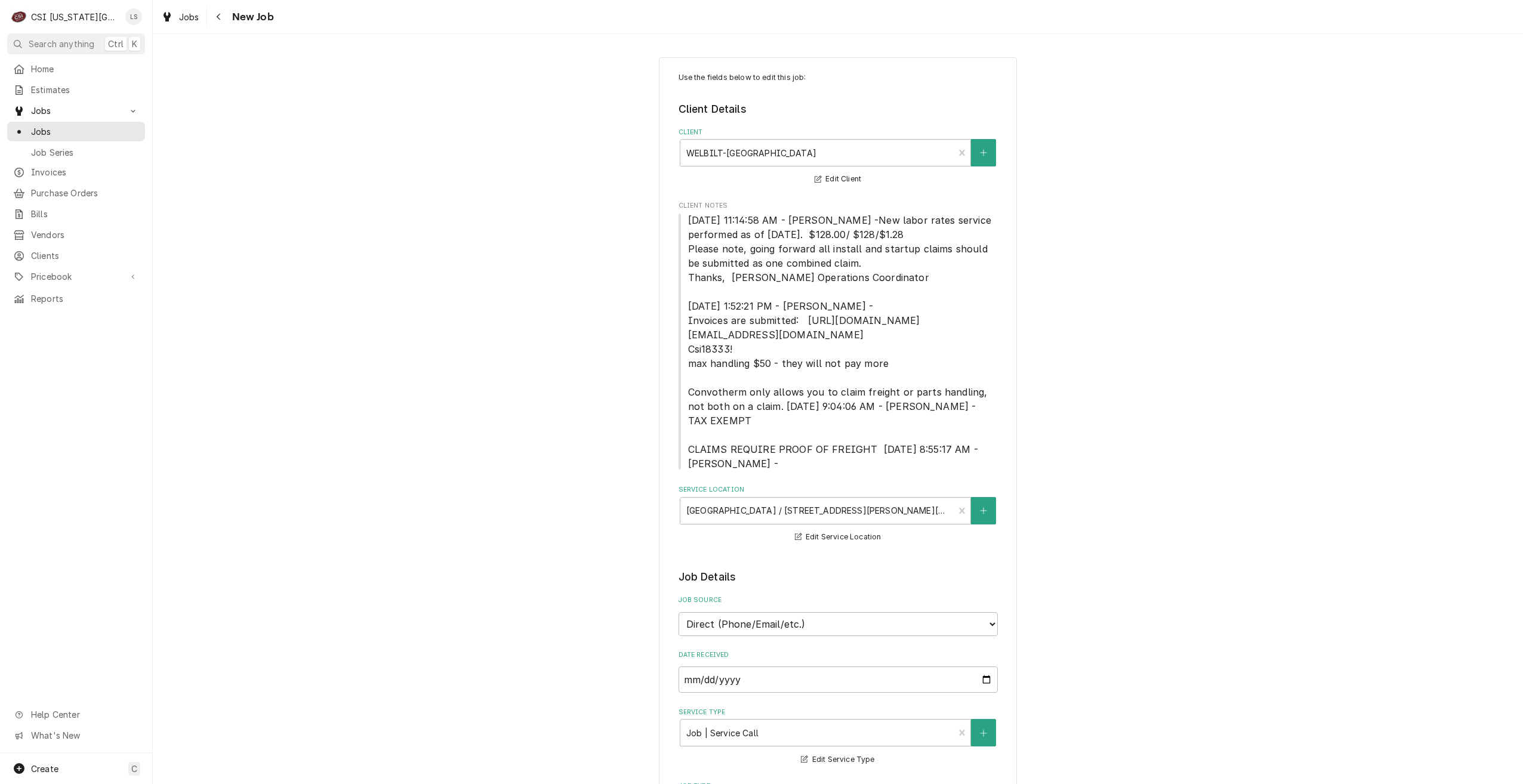
type textarea "x"
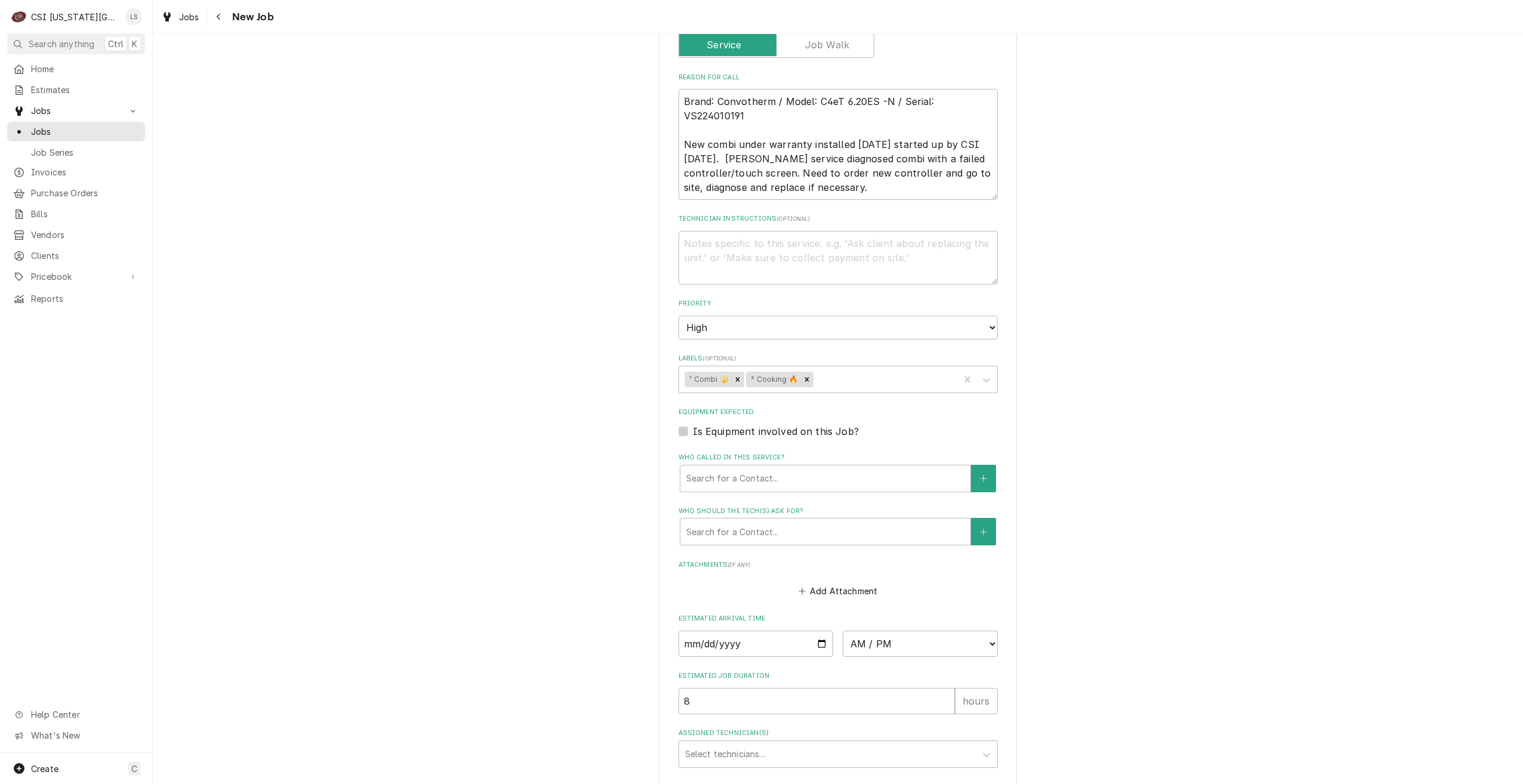
scroll to position [775, 0]
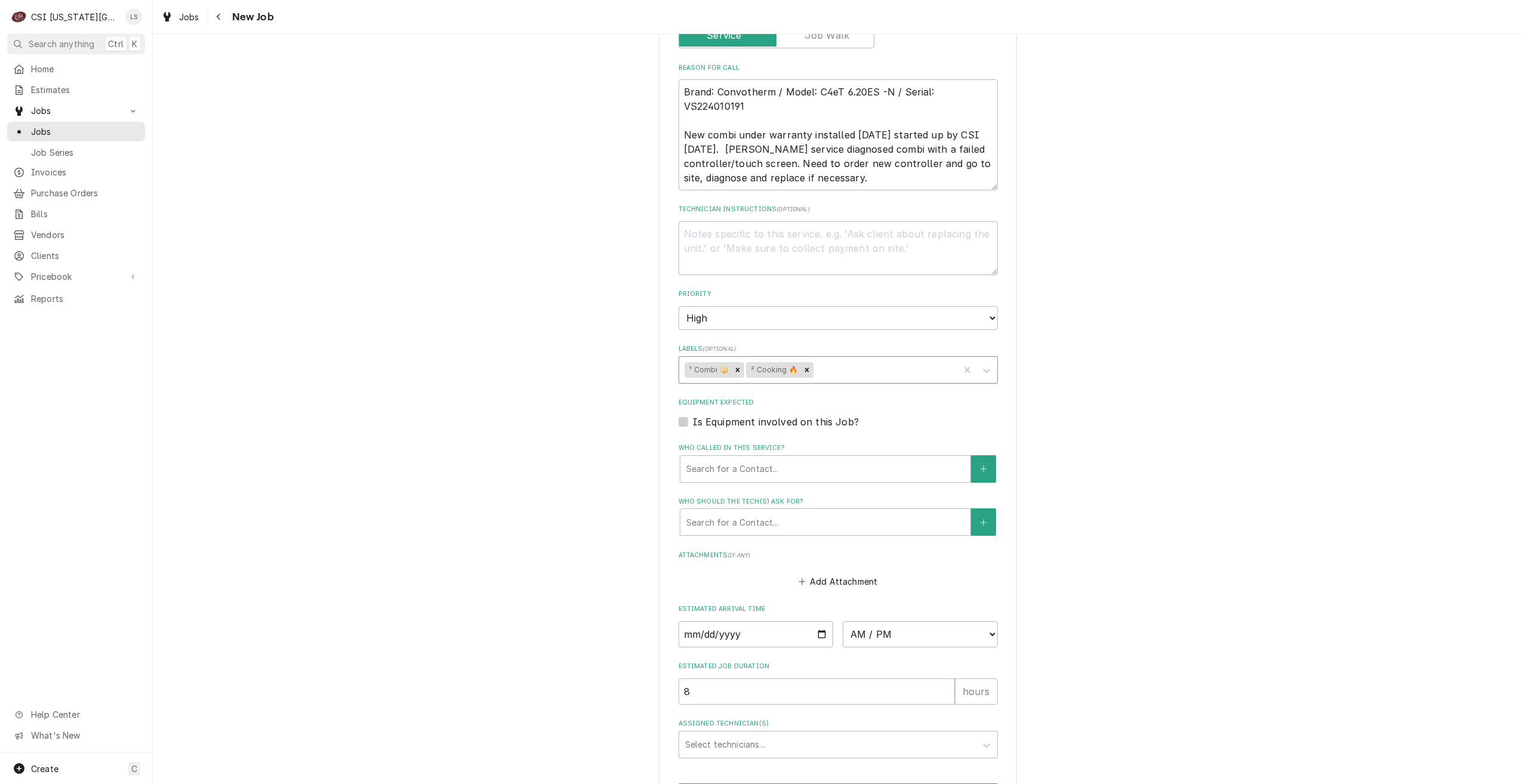
click at [886, 371] on div "Labels" at bounding box center [885, 370] width 138 height 21
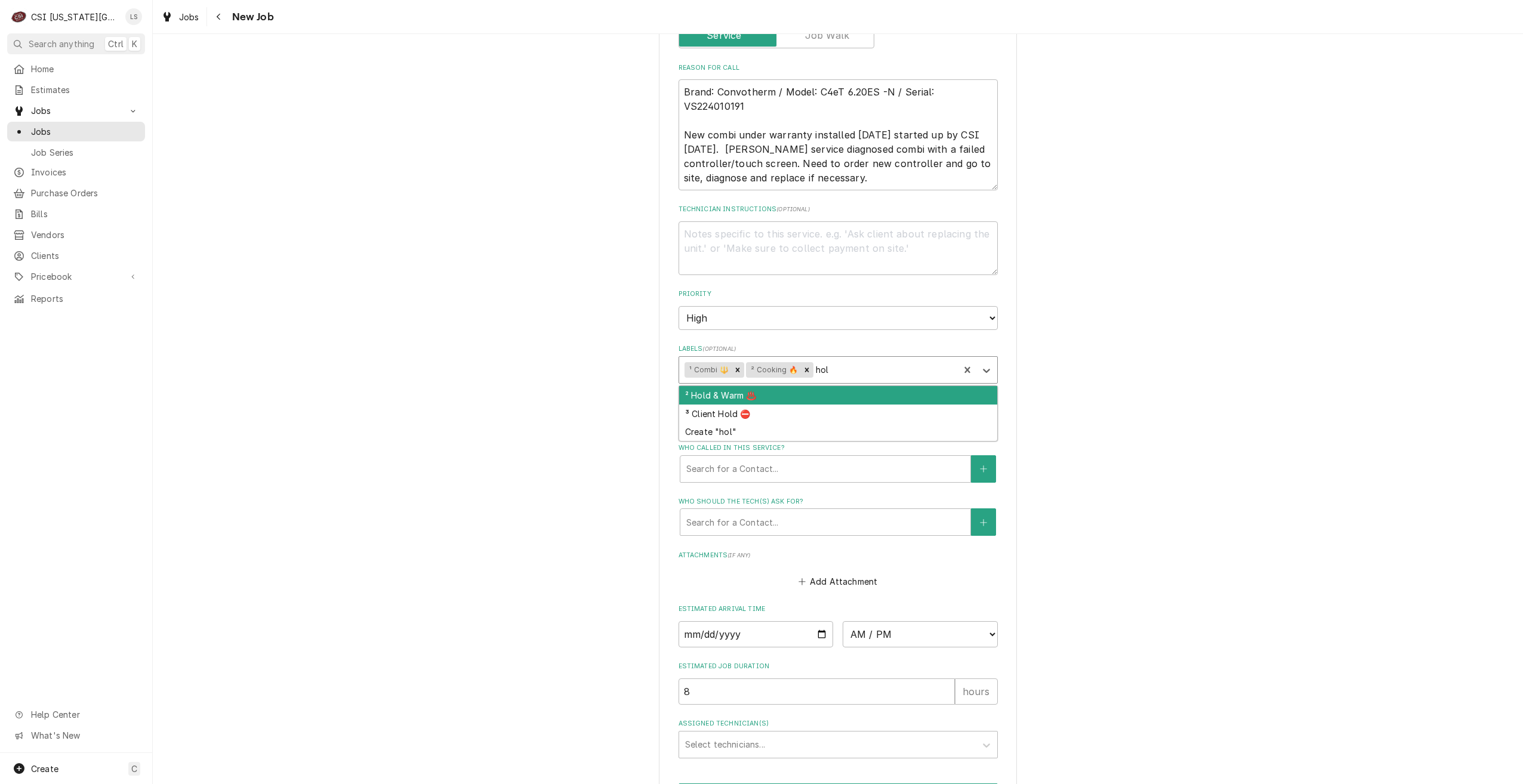
type input "hold"
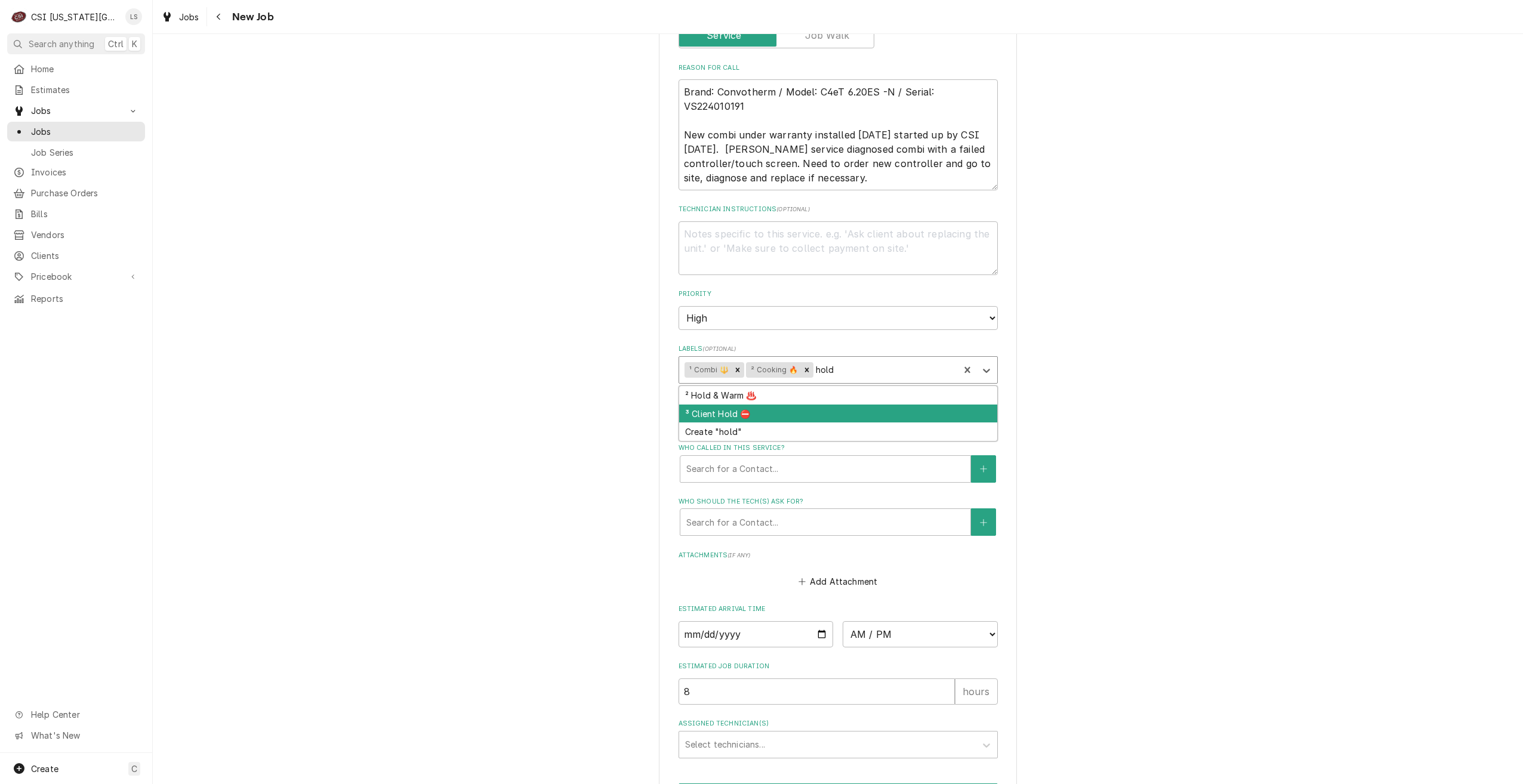
click at [862, 410] on div "³ Client Hold ⛔️" at bounding box center [838, 414] width 318 height 19
type textarea "x"
click at [774, 247] on textarea "Technician Instructions ( optional )" at bounding box center [838, 248] width 320 height 54
type textarea "D"
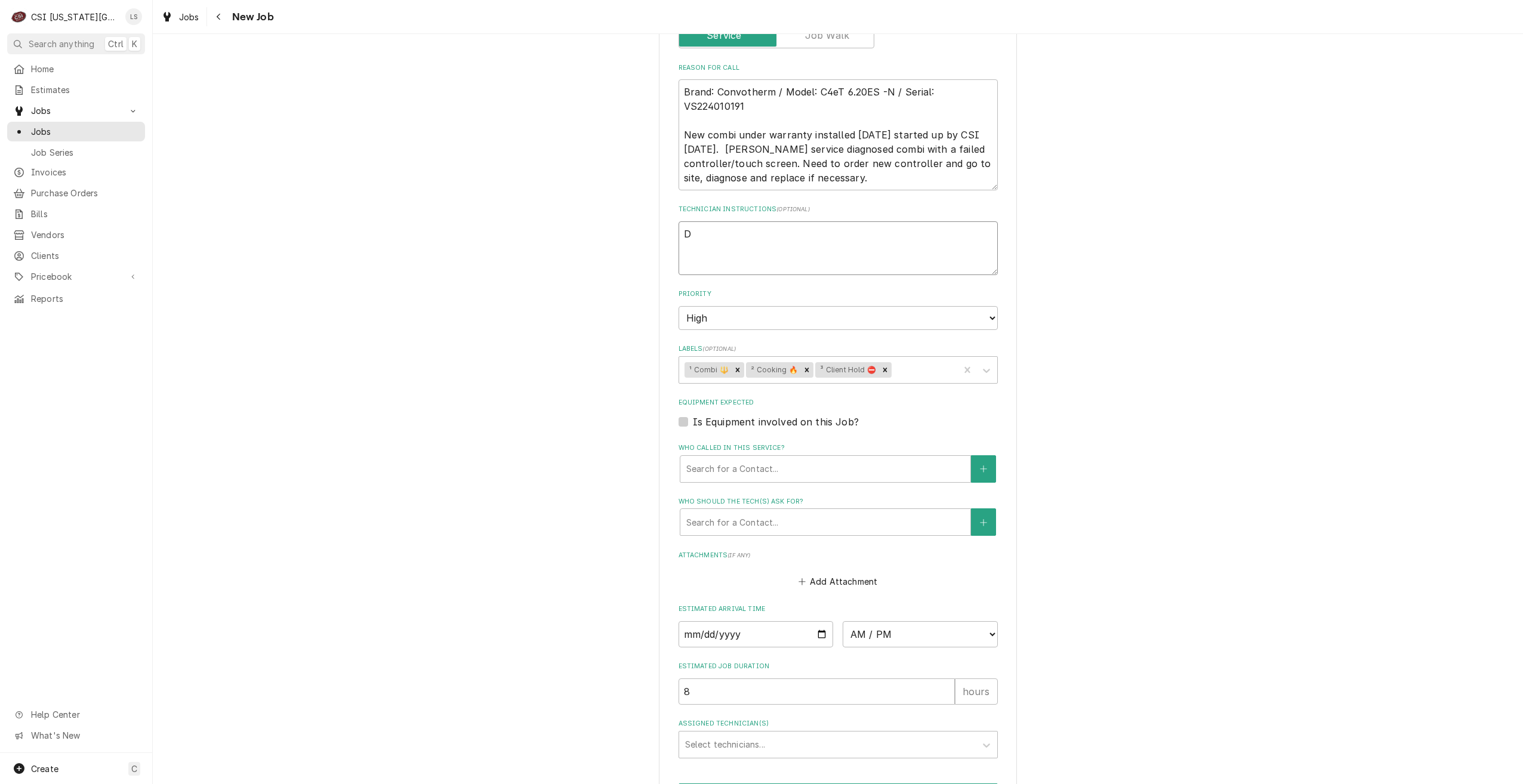
type textarea "x"
type textarea "Do"
type textarea "x"
type textarea "Don"
type textarea "x"
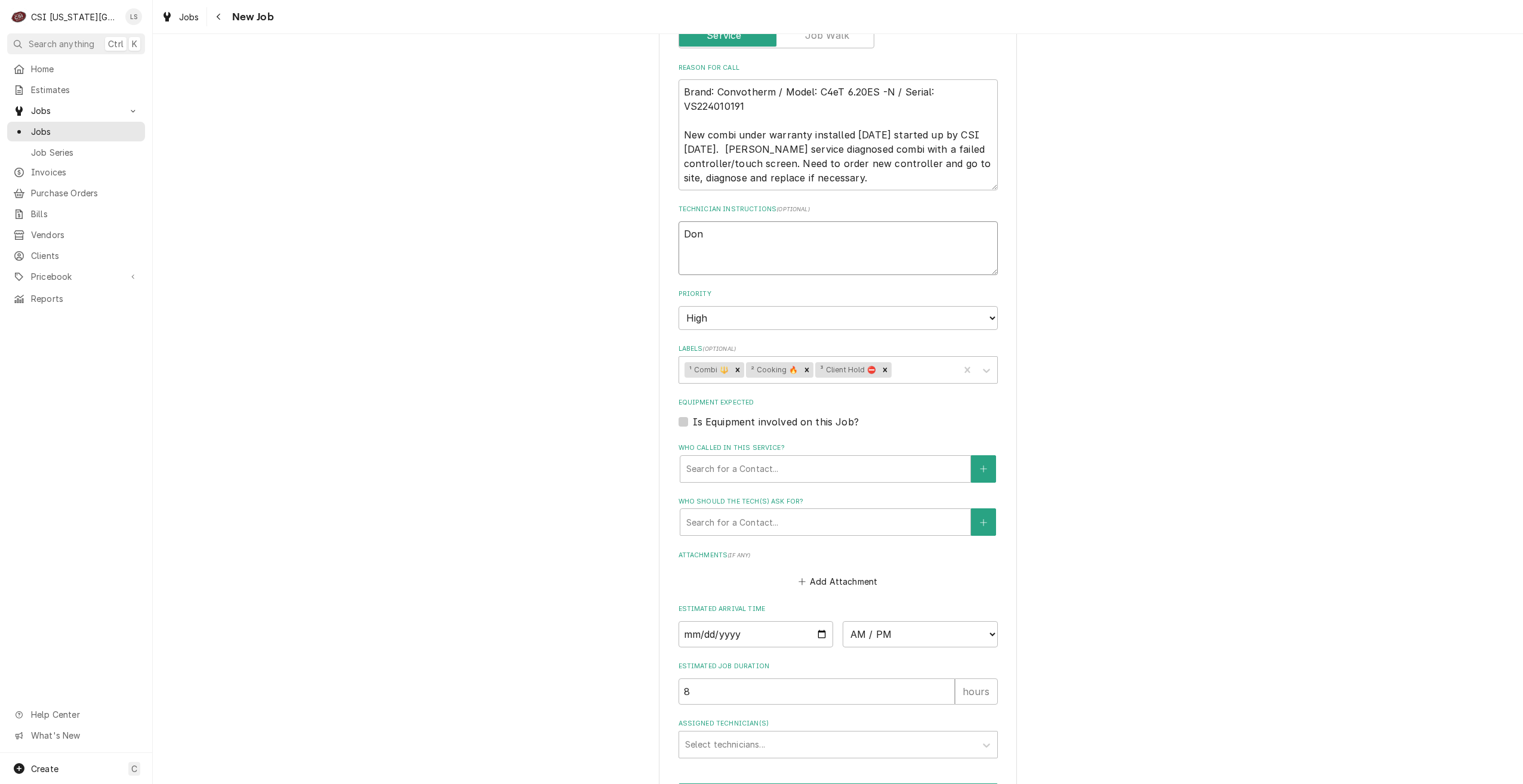
type textarea "Don'"
type textarea "x"
type textarea "Don't"
type textarea "x"
type textarea "Don't ru"
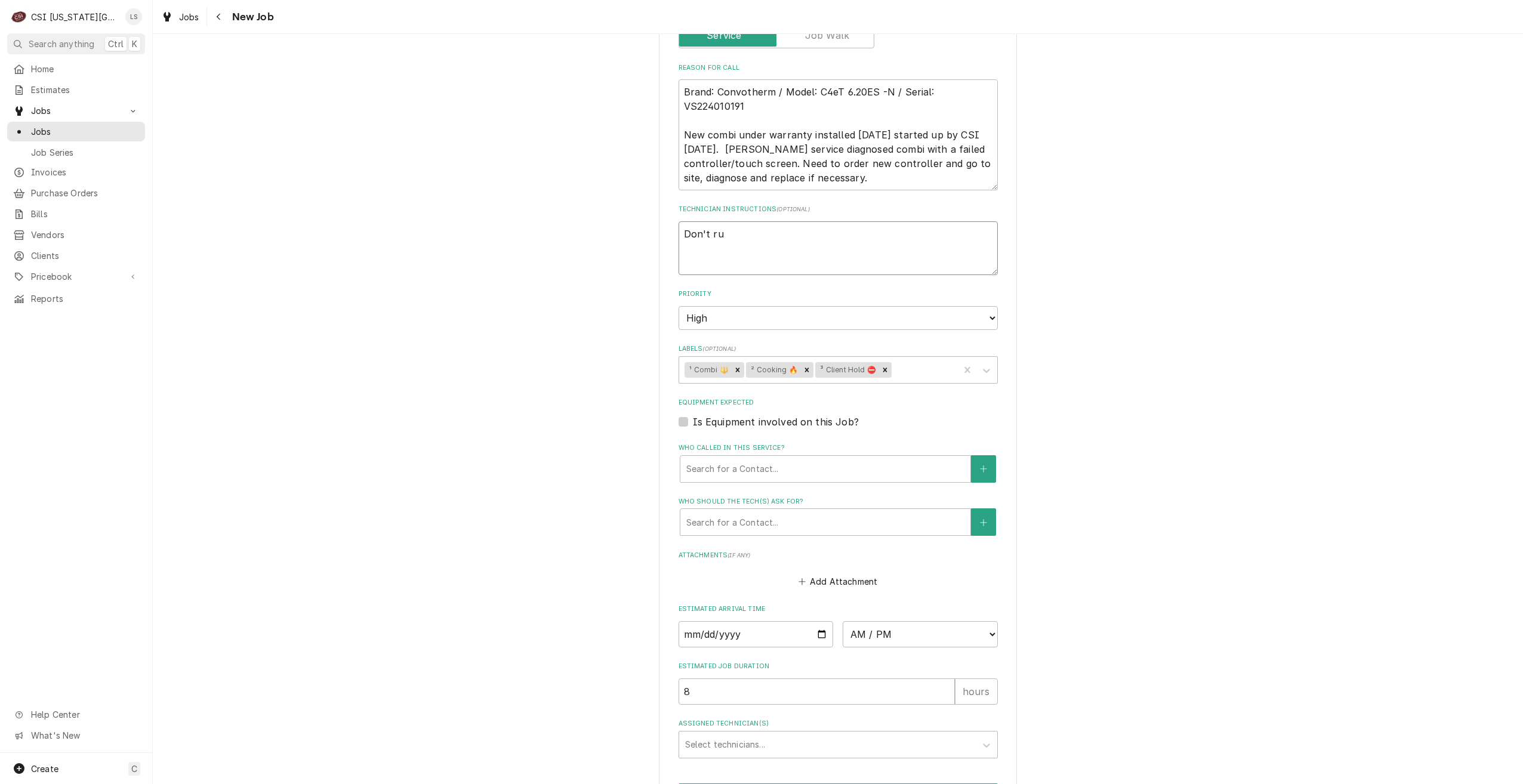
type textarea "x"
type textarea "Don't run"
type textarea "x"
type textarea "Don't run"
type textarea "x"
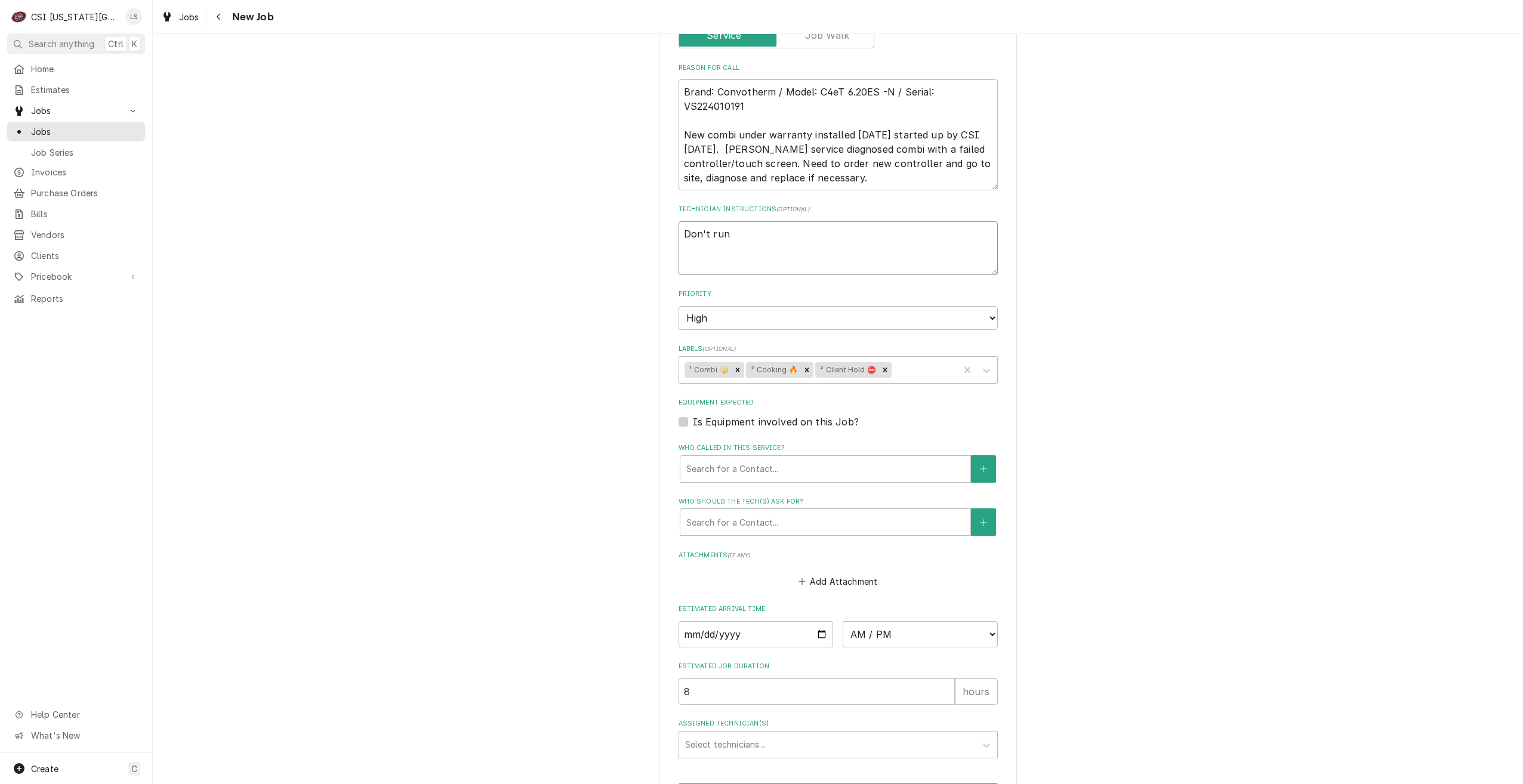
type textarea "Don't run u"
type textarea "x"
type textarea "Don't run un"
type textarea "x"
type textarea "Don't run uni"
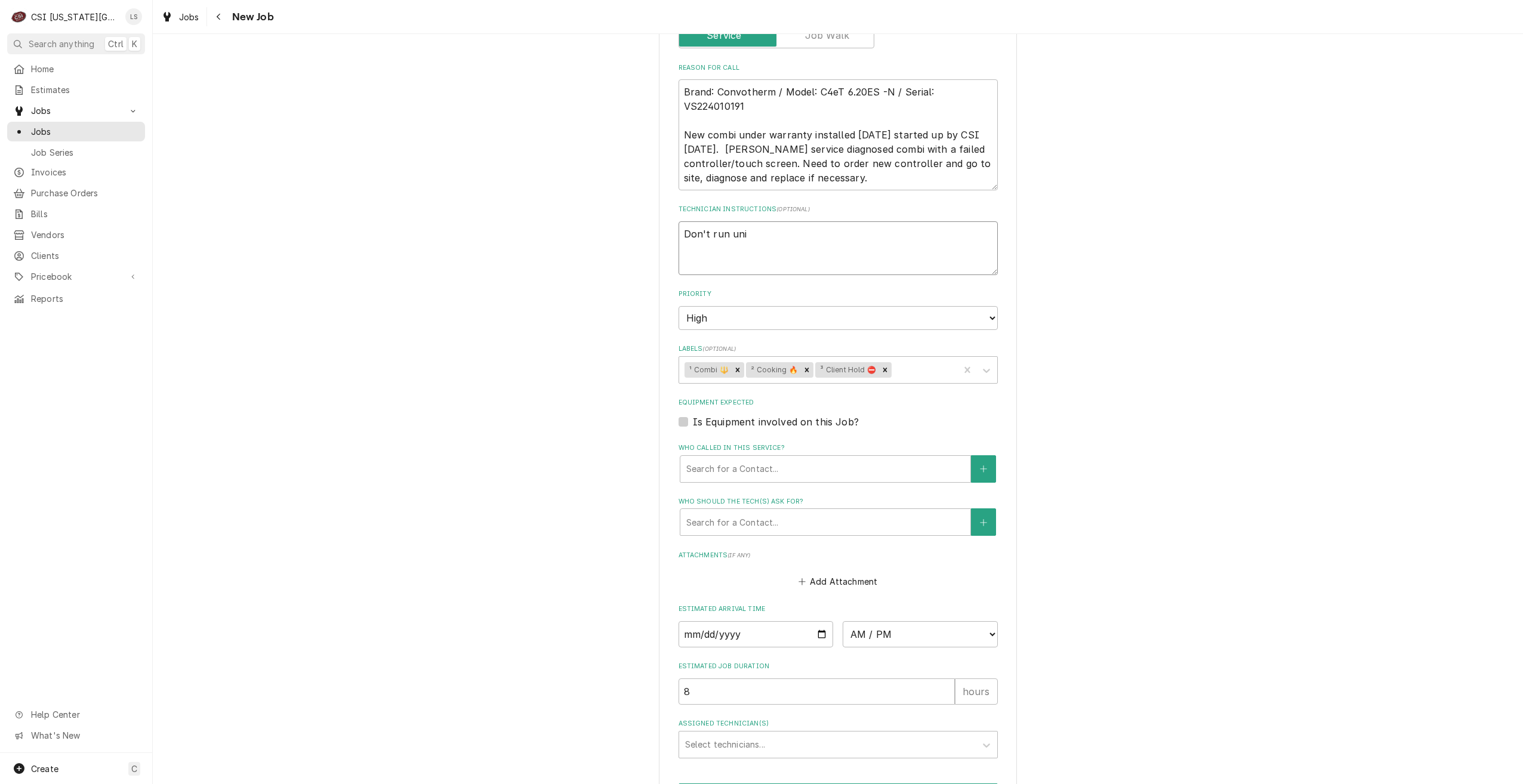
type textarea "x"
type textarea "Don't run unit"
type textarea "x"
type textarea "Don't run uni"
type textarea "x"
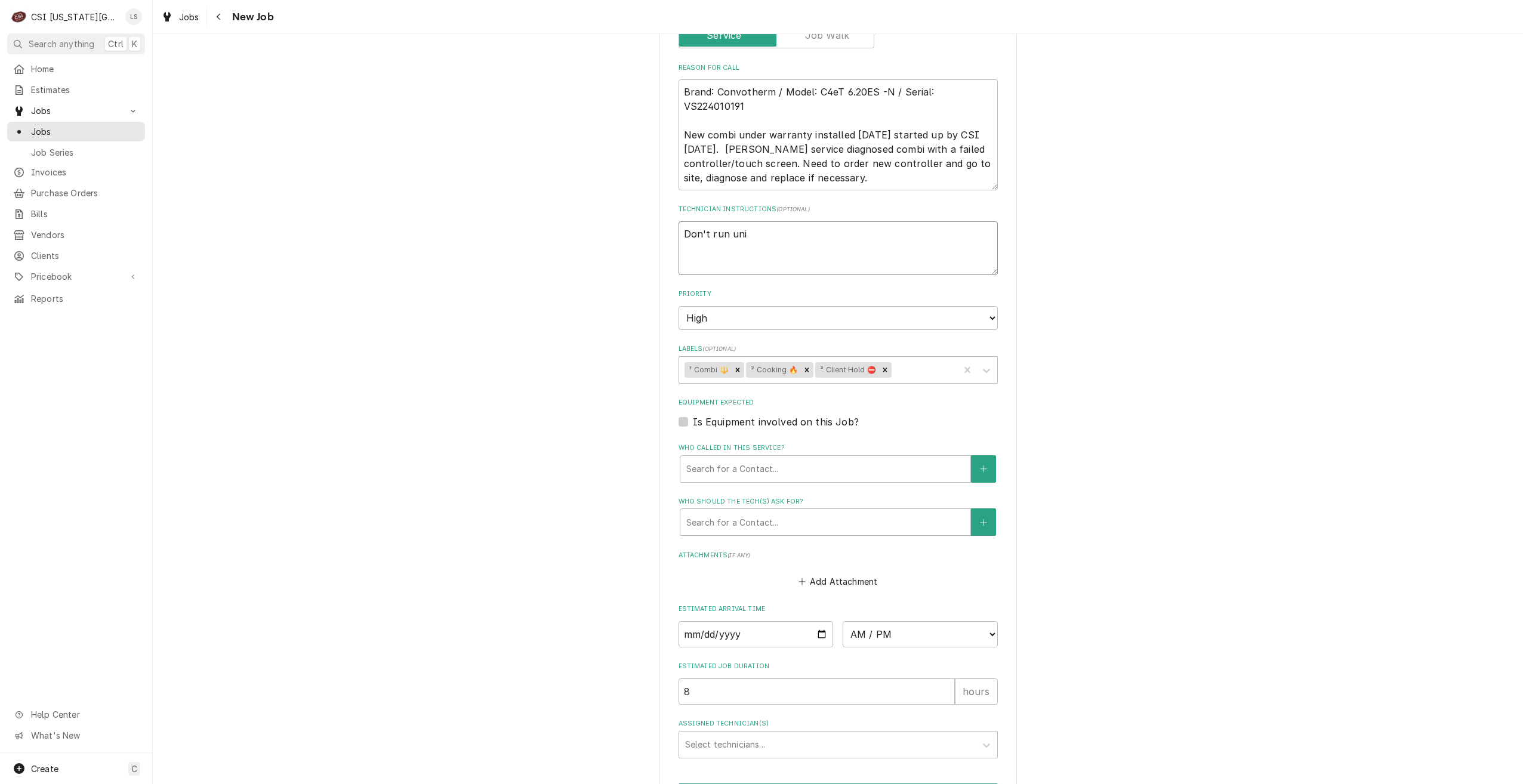
type textarea "Don't run un"
type textarea "x"
type textarea "Don't run unt"
type textarea "x"
type textarea "Don't run unti"
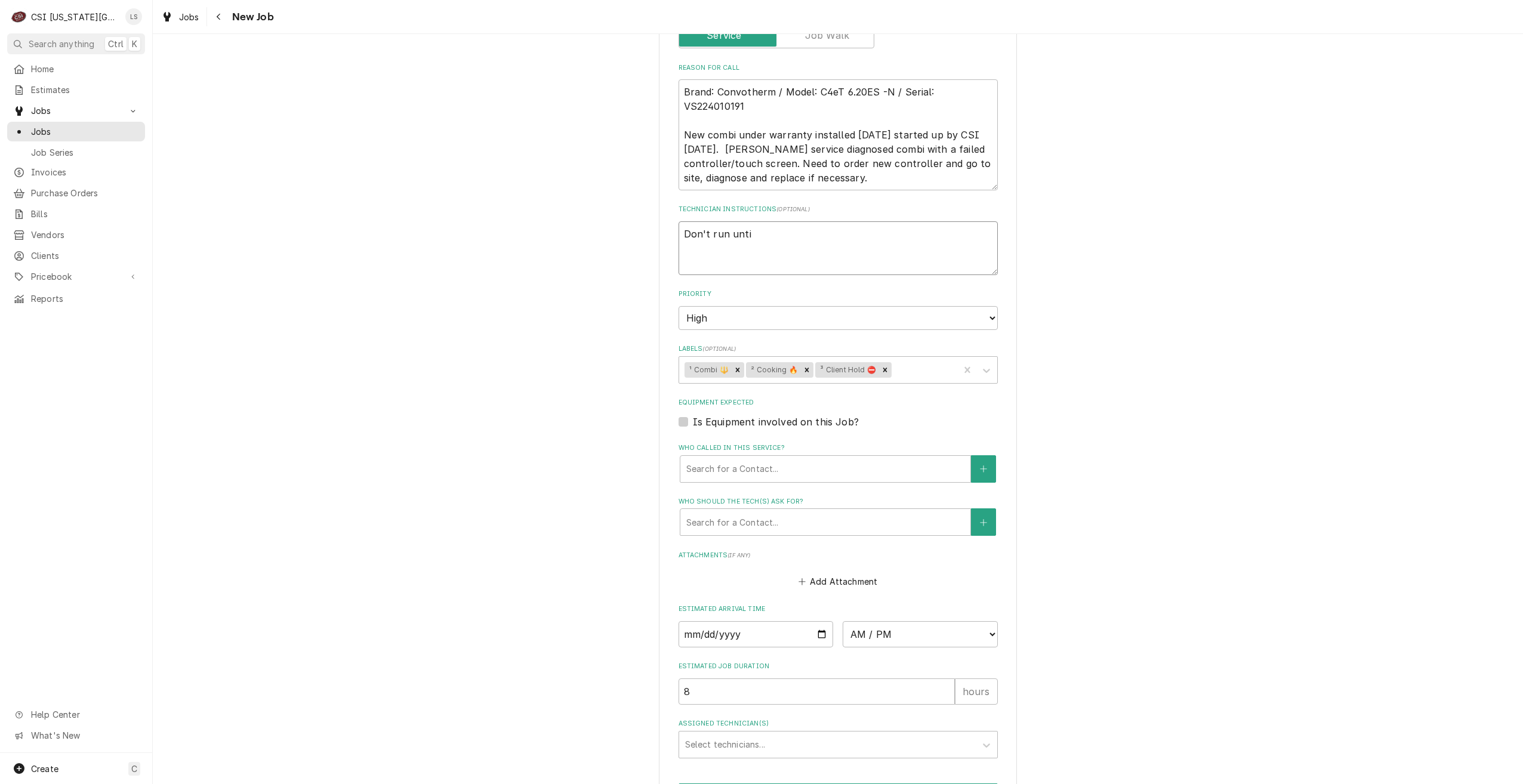
type textarea "x"
type textarea "Don't run until"
type textarea "x"
type textarea "Don't run until P"
type textarea "x"
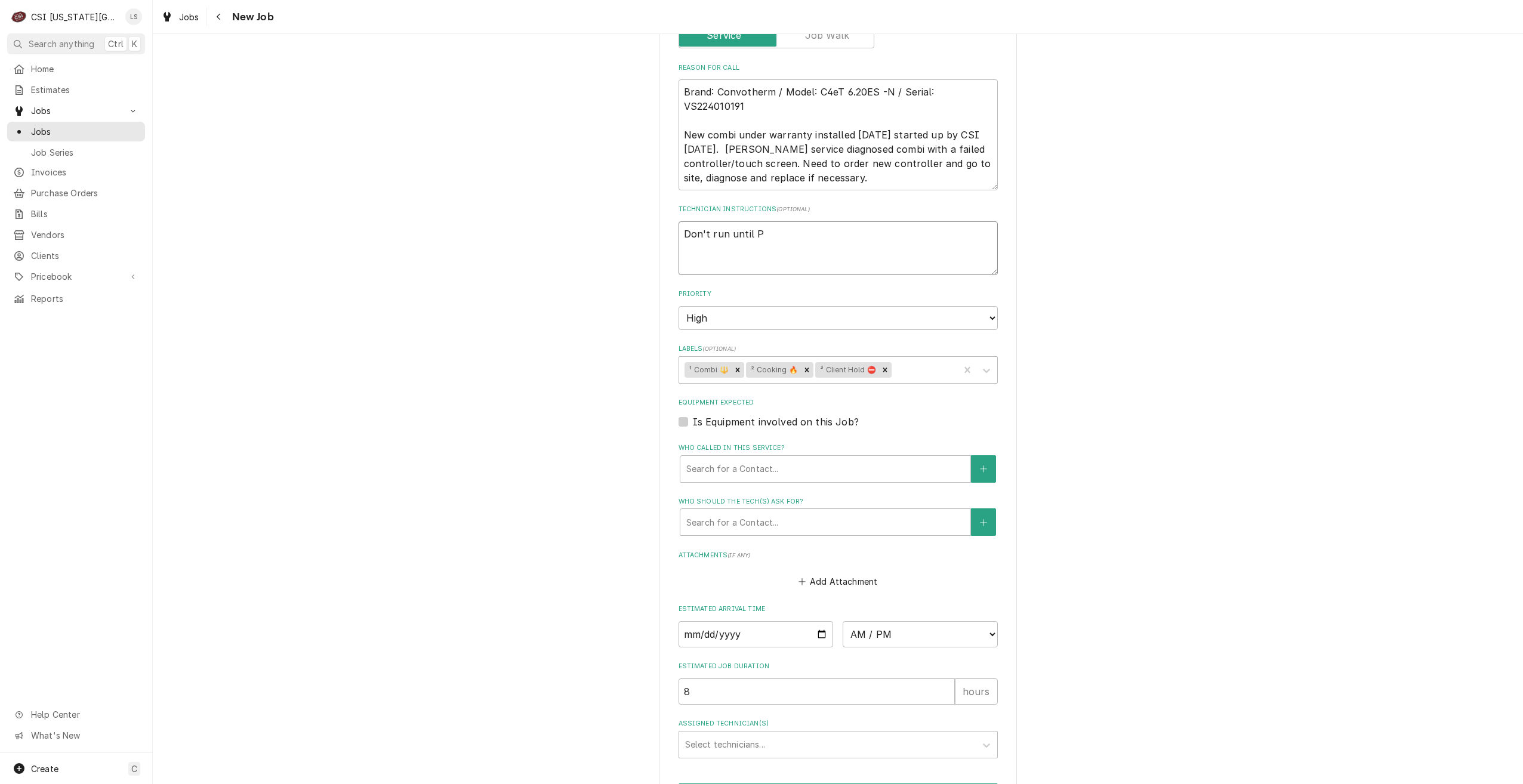
type textarea "Don't run until Ph"
type textarea "x"
type textarea "Don't run until Phi"
type textarea "x"
type textarea "Don't run until Phil"
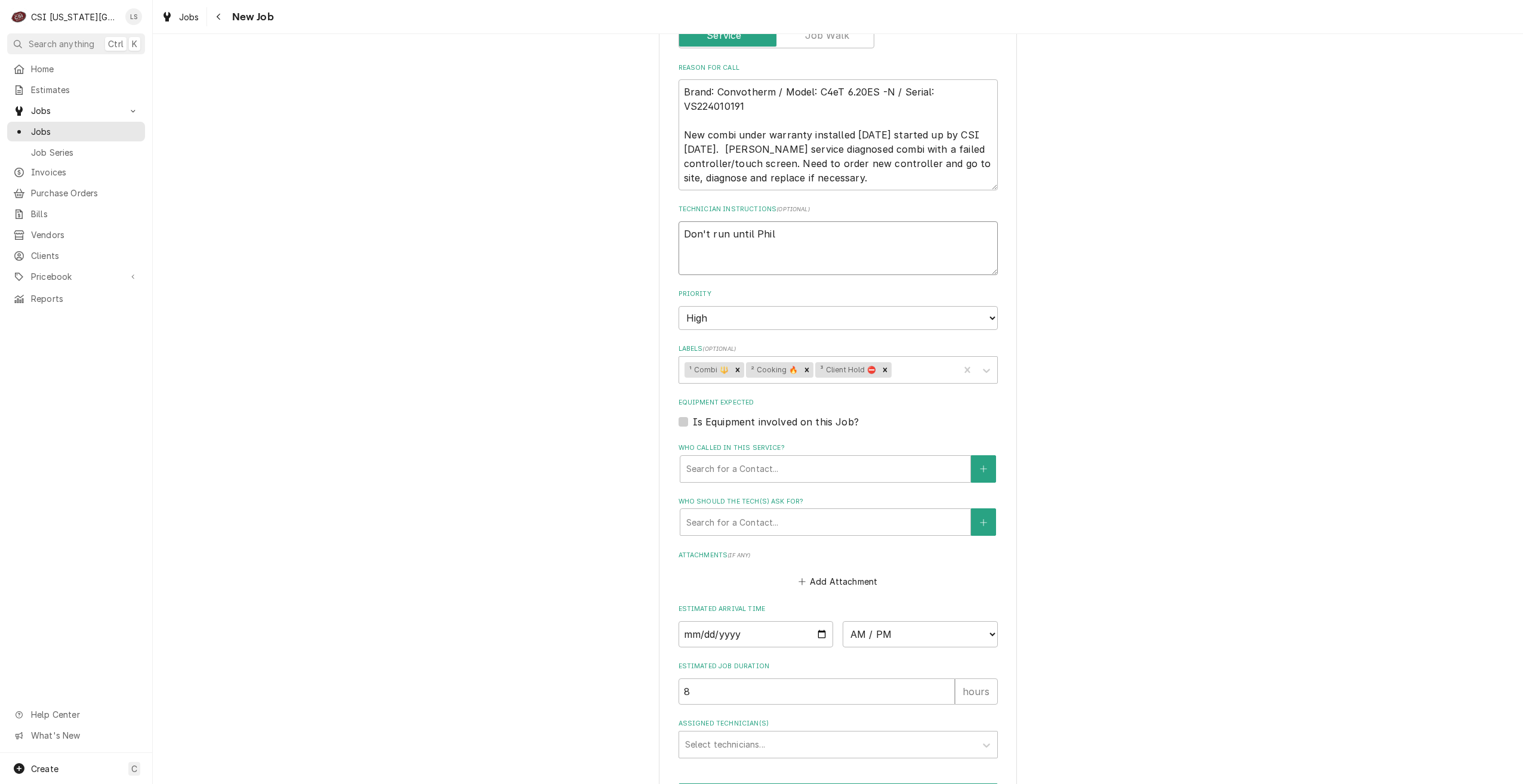
type textarea "x"
type textarea "Don't run until Phil"
type textarea "x"
type textarea "Don't run until Phil g"
type textarea "x"
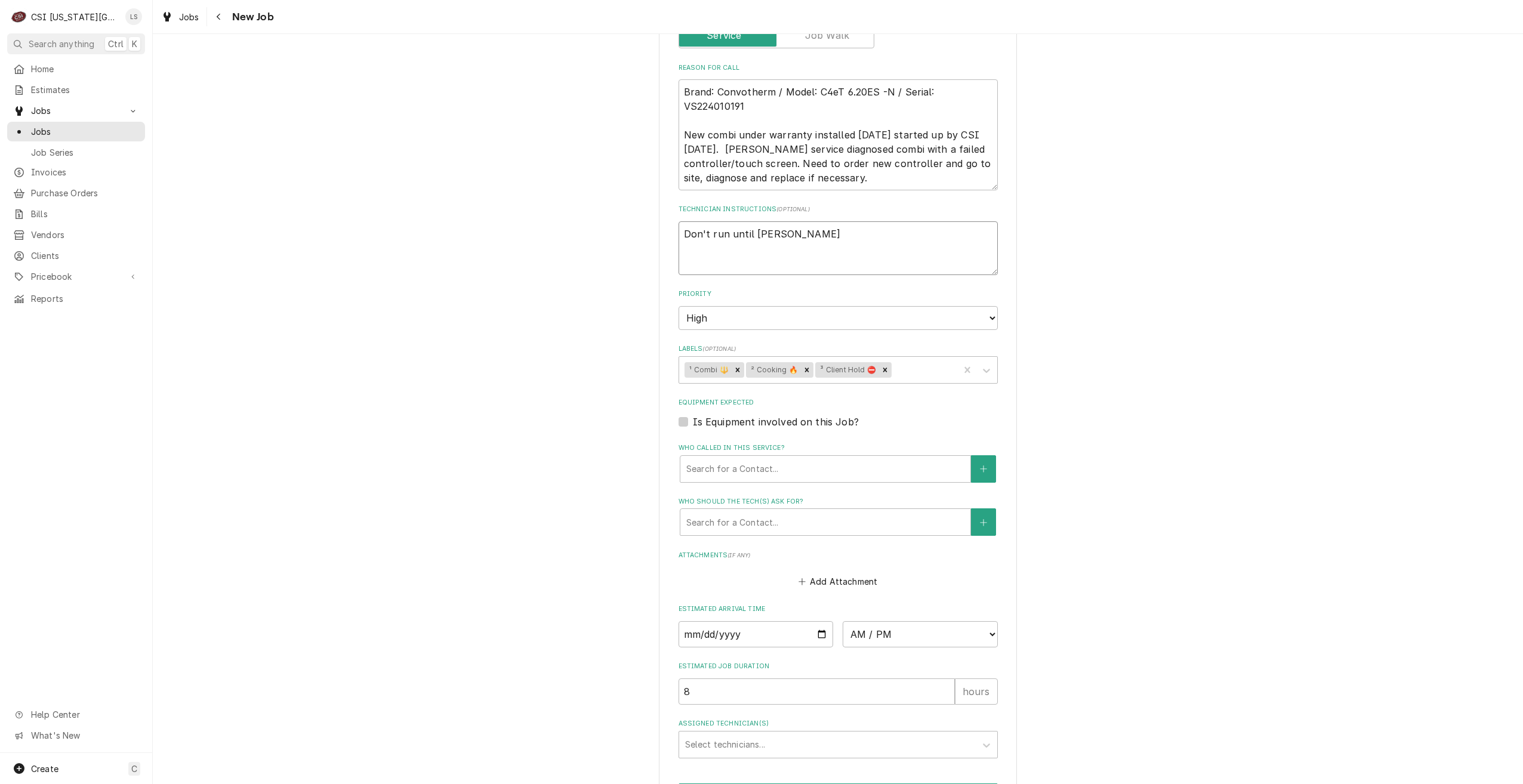
type textarea "Don't run until Phil gi"
type textarea "x"
type textarea "Don't run until Phil giv"
type textarea "x"
type textarea "Don't run until Phil give"
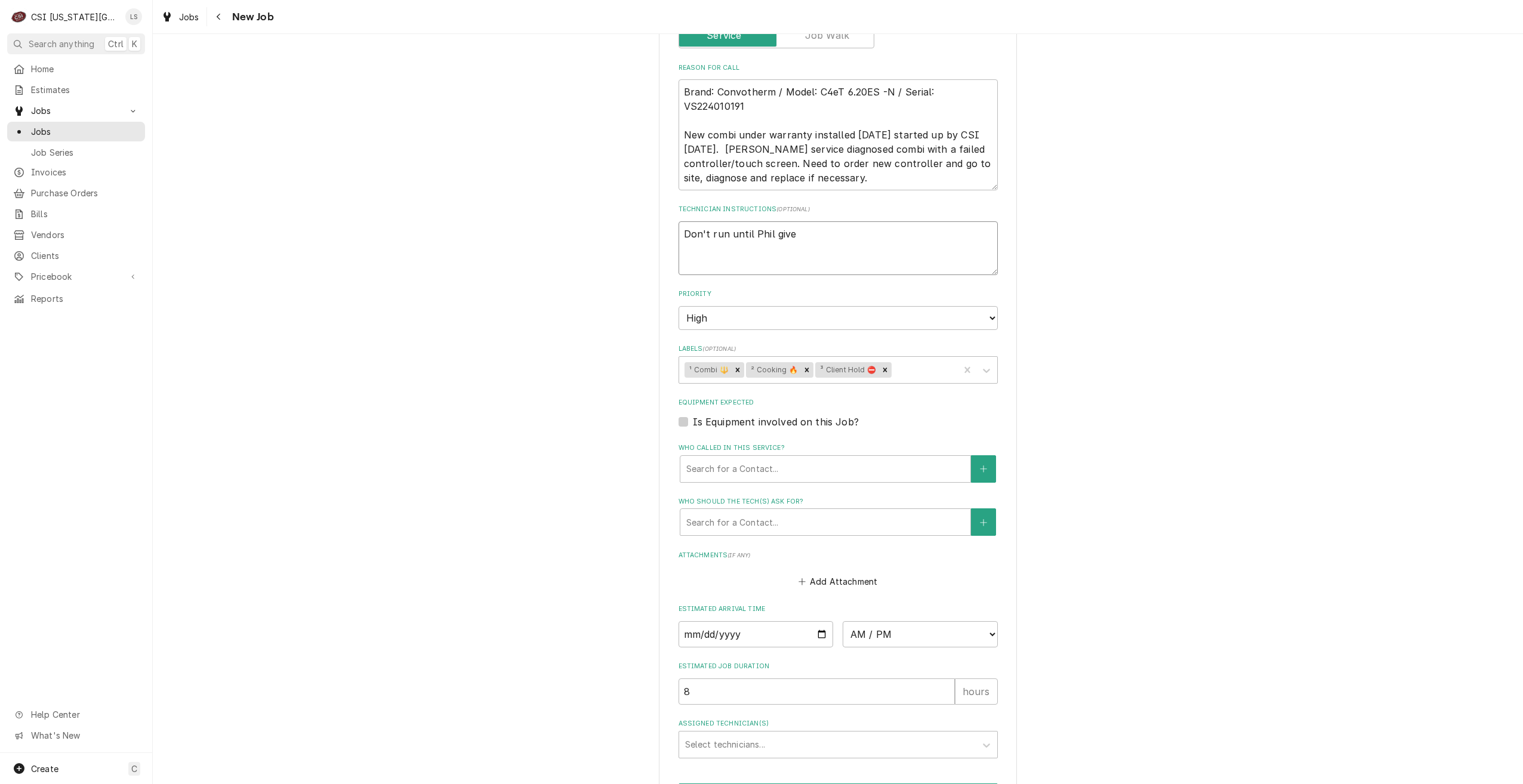
type textarea "x"
type textarea "Don't run until Phil gives"
type textarea "x"
type textarea "Don't run until Phil gives"
type textarea "x"
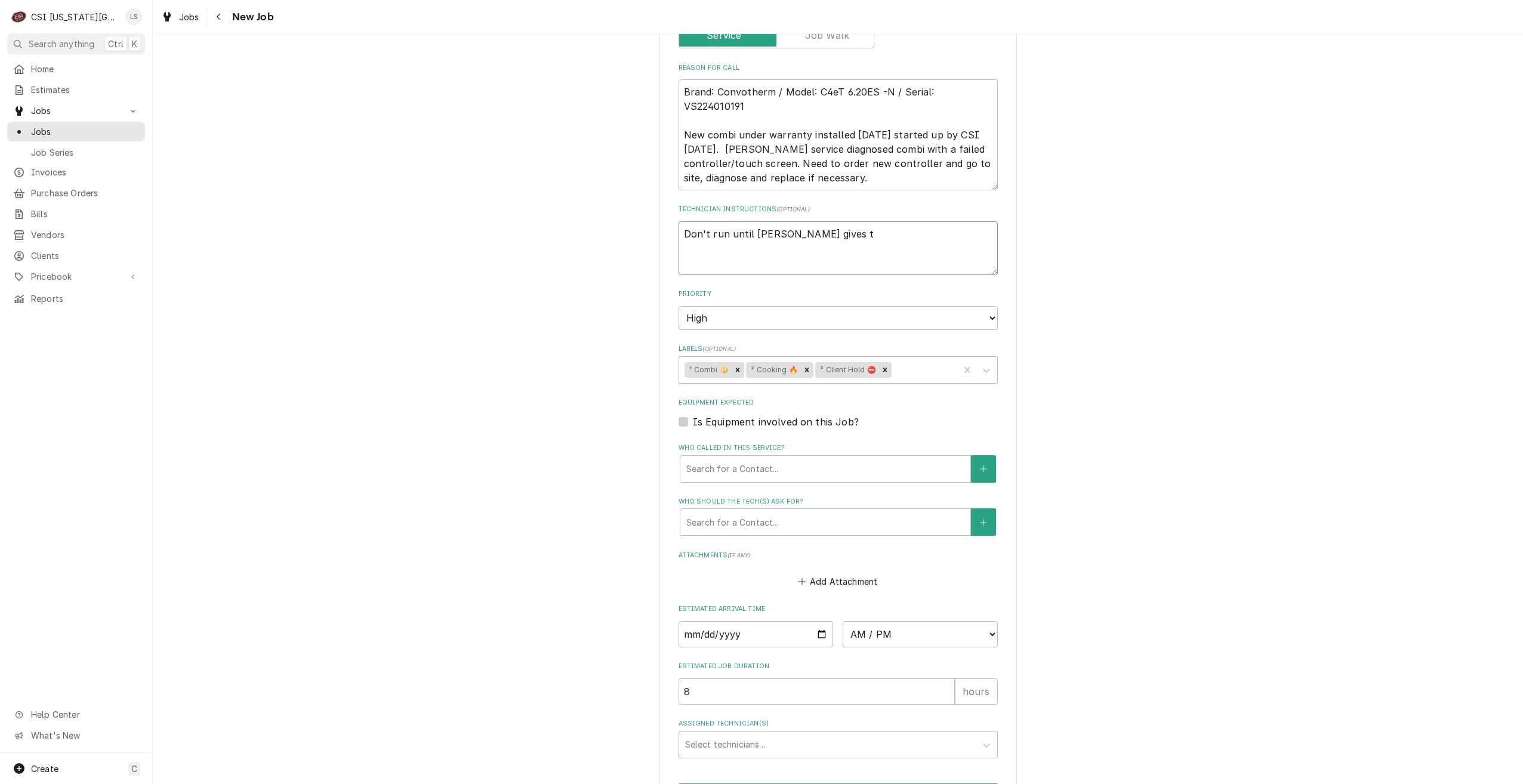
type textarea "Don't run until Phil gives th"
type textarea "x"
type textarea "Don't run until Phil gives the"
type textarea "x"
type textarea "Don't run until Phil gives the"
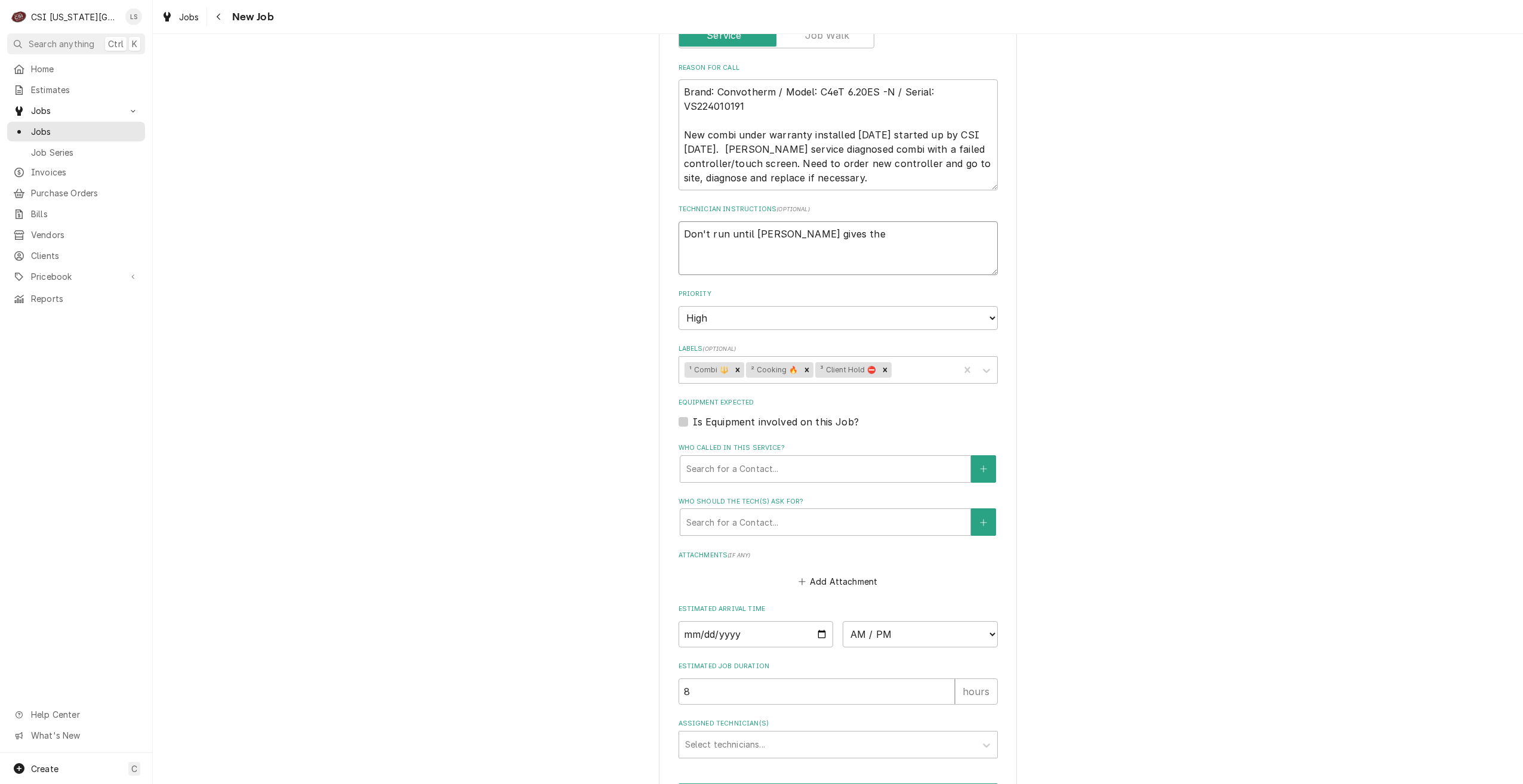
type textarea "x"
type textarea "Don't run until Phil gives the o"
type textarea "x"
type textarea "Don't run until Phil gives the ok"
type textarea "x"
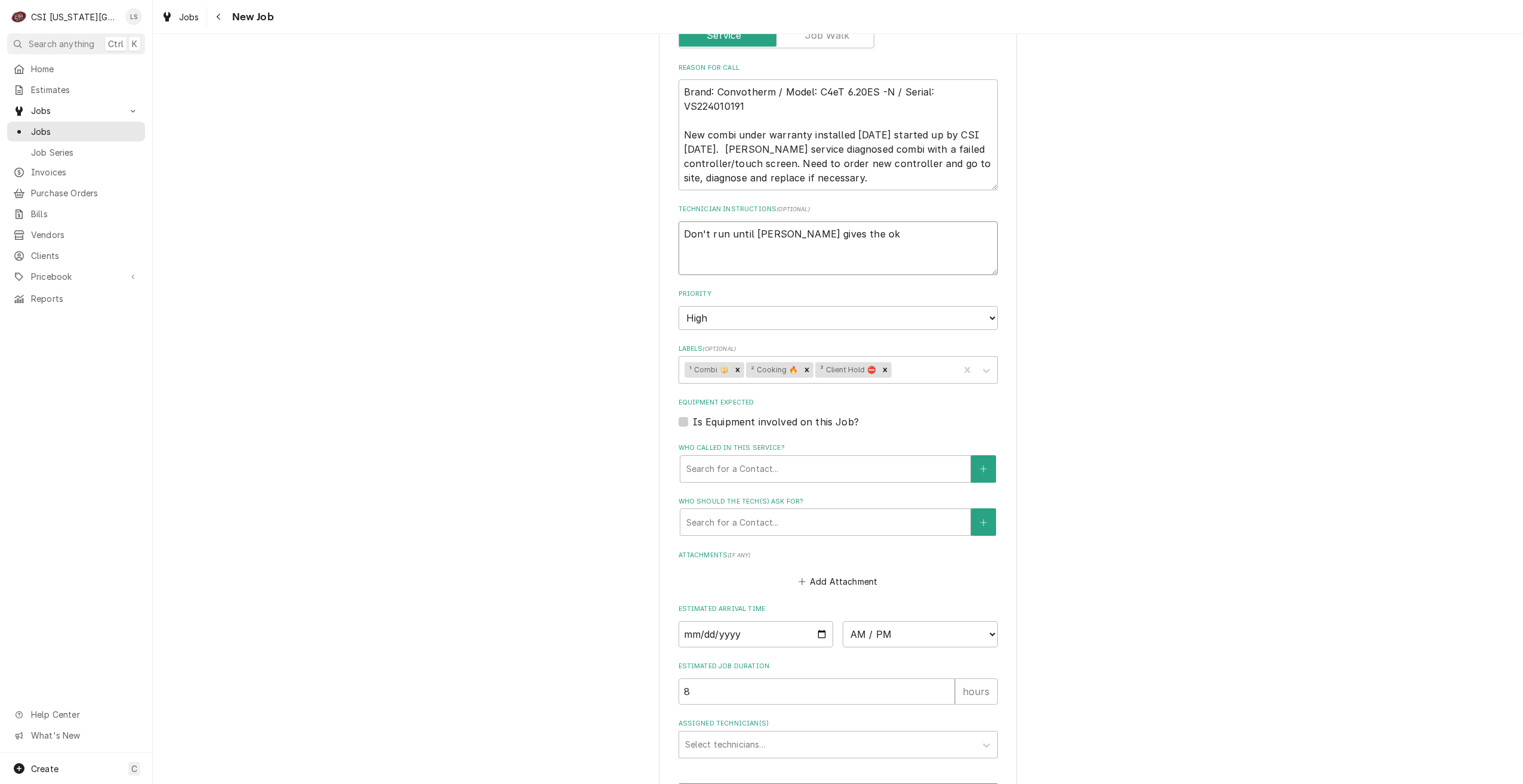
type textarea "Don't run until Phil gives the oka"
type textarea "x"
type textarea "Don't run until Phil gives the okay"
type textarea "x"
type textarea "Don't run until Phil gives the okay"
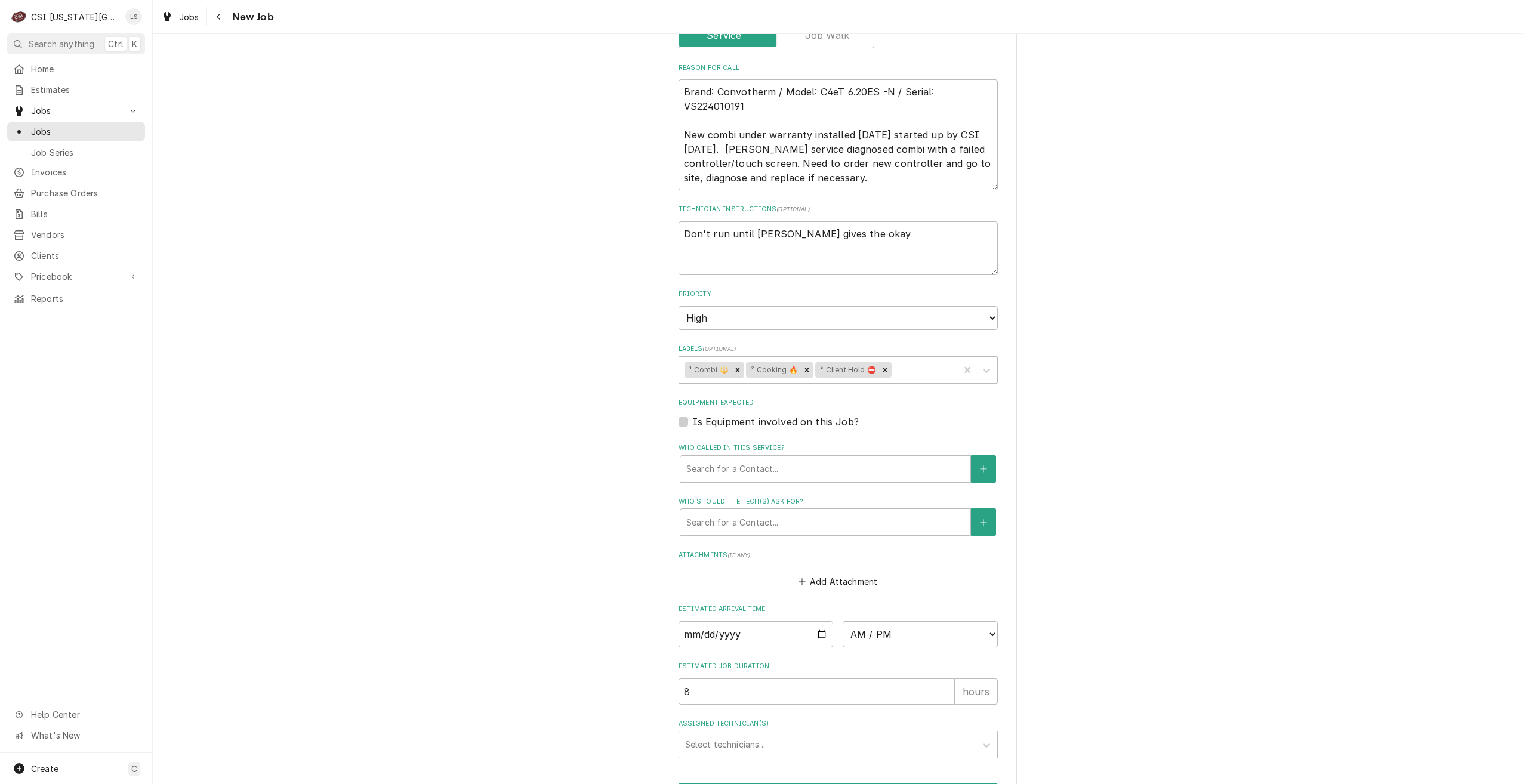
click at [1250, 387] on div "Use the fields below to edit this job: Client Details Client WELBILT-CLEVELAND …" at bounding box center [838, 81] width 1370 height 1621
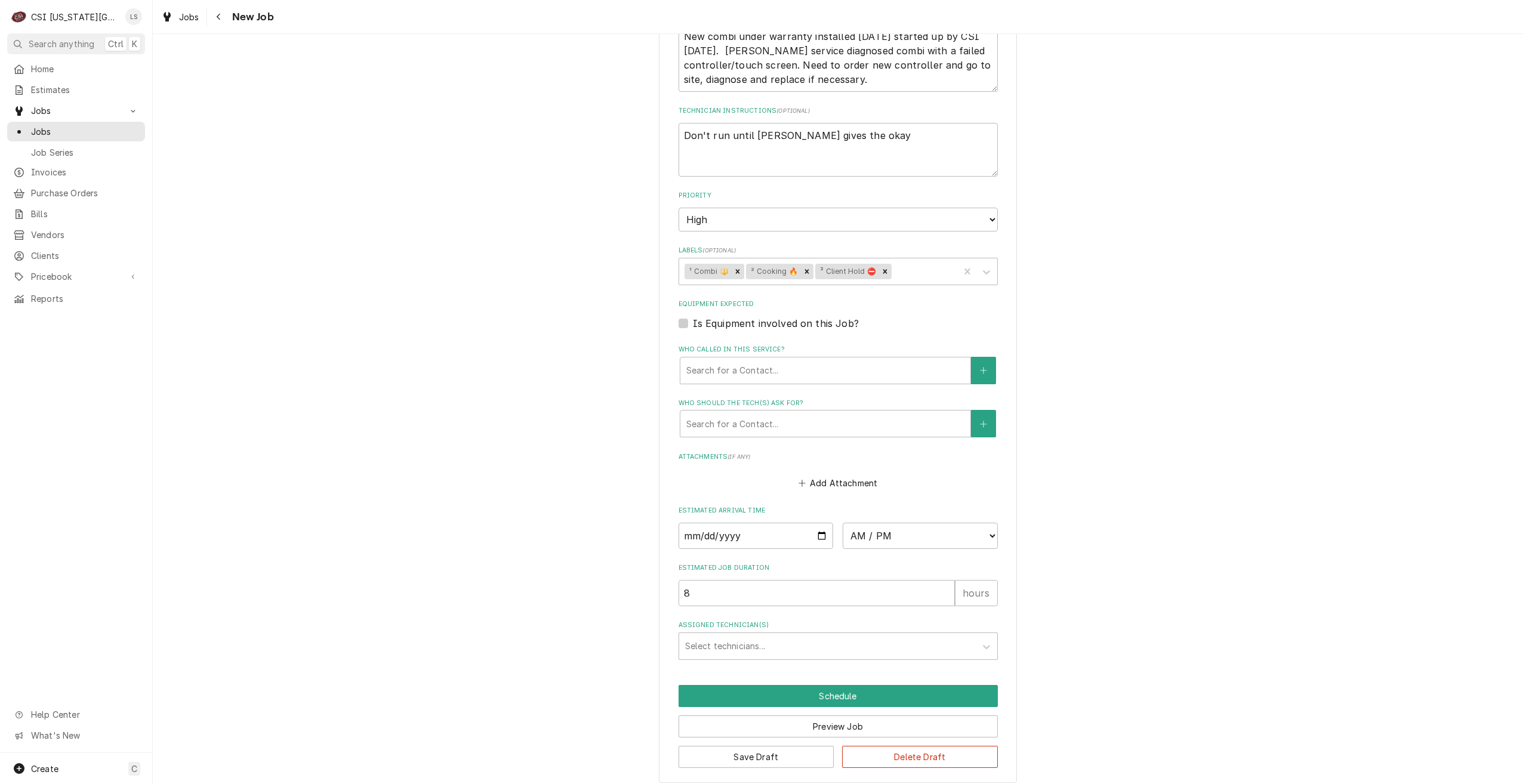
scroll to position [884, 0]
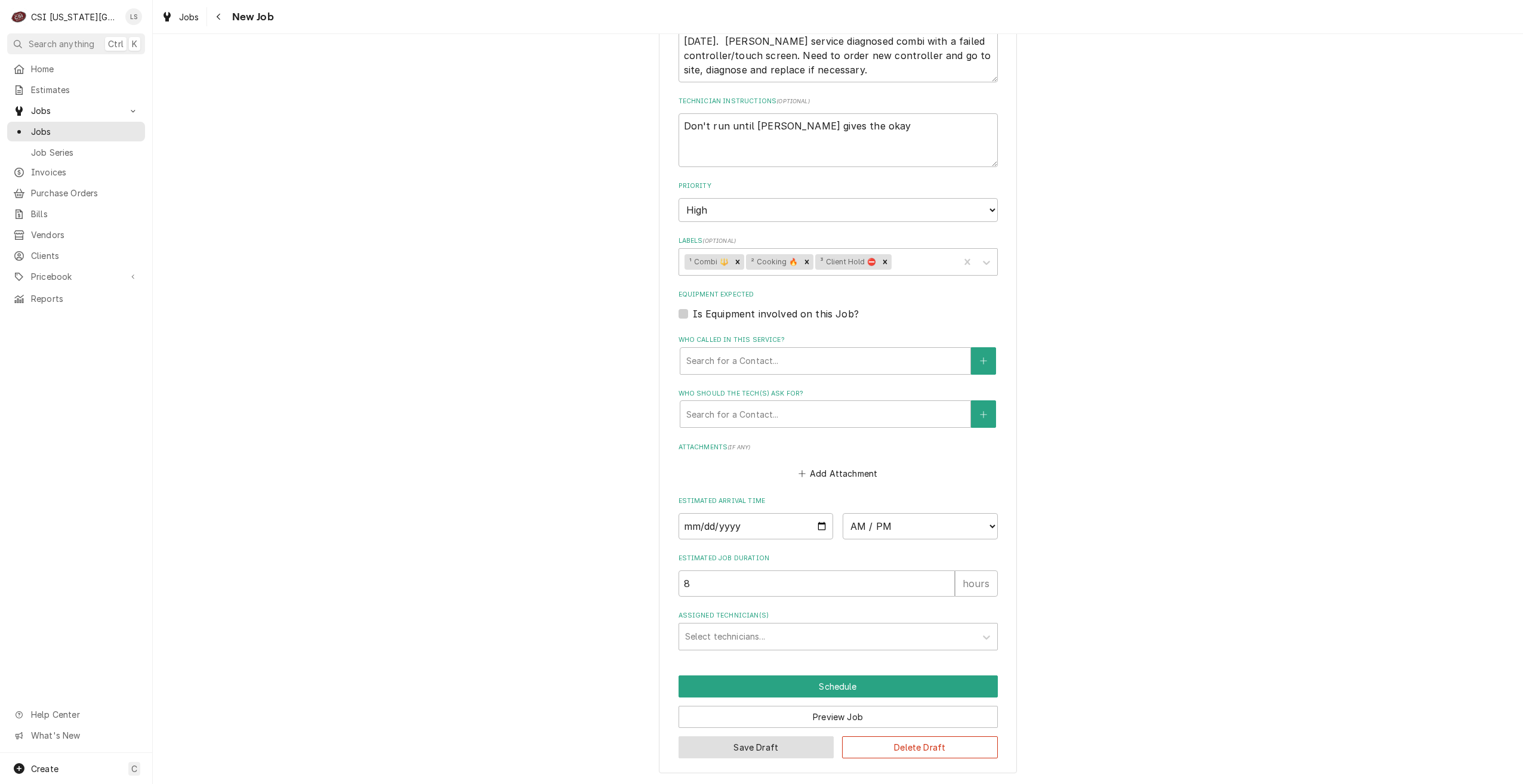
click at [792, 758] on button "Save Draft" at bounding box center [756, 747] width 156 height 22
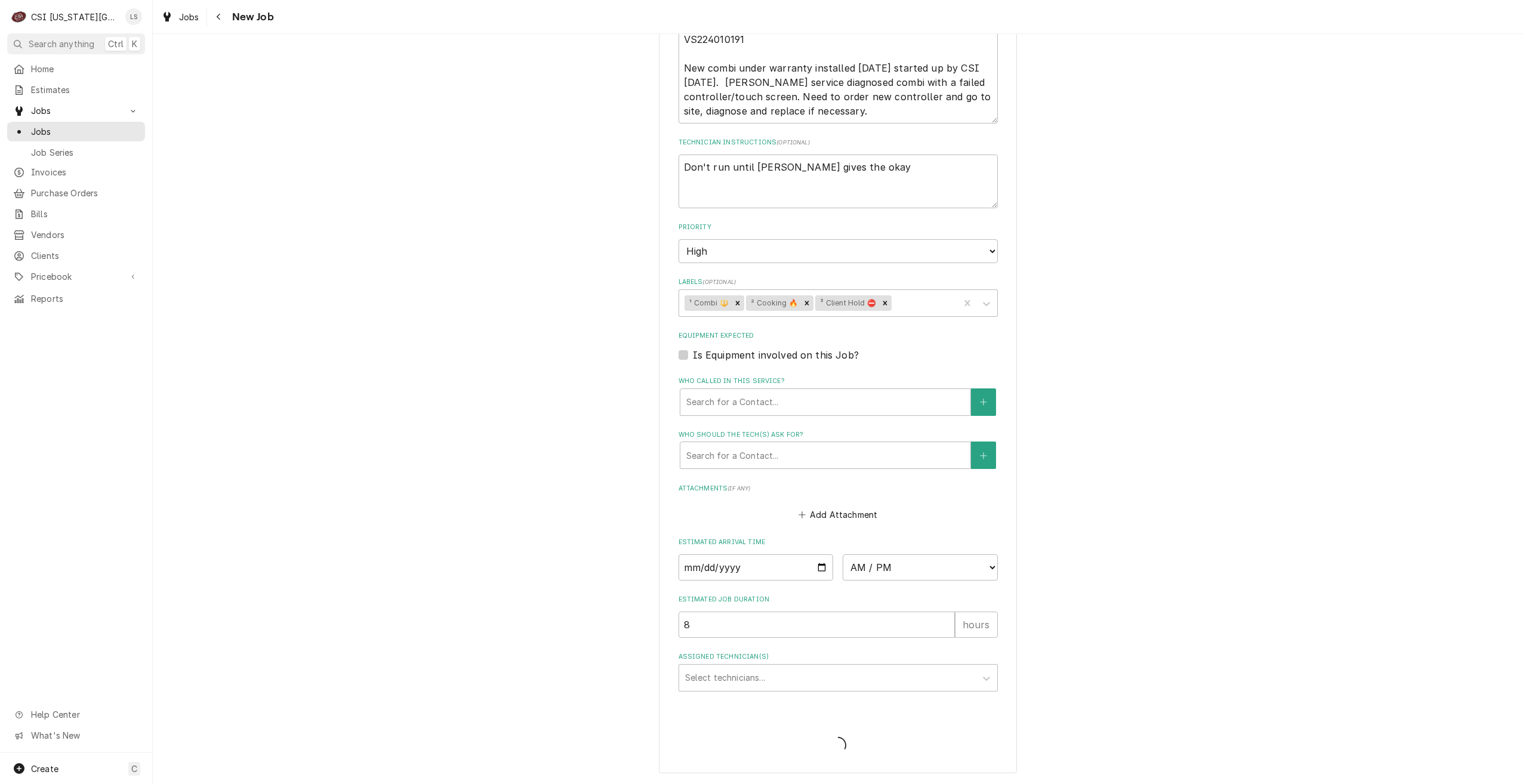
type textarea "x"
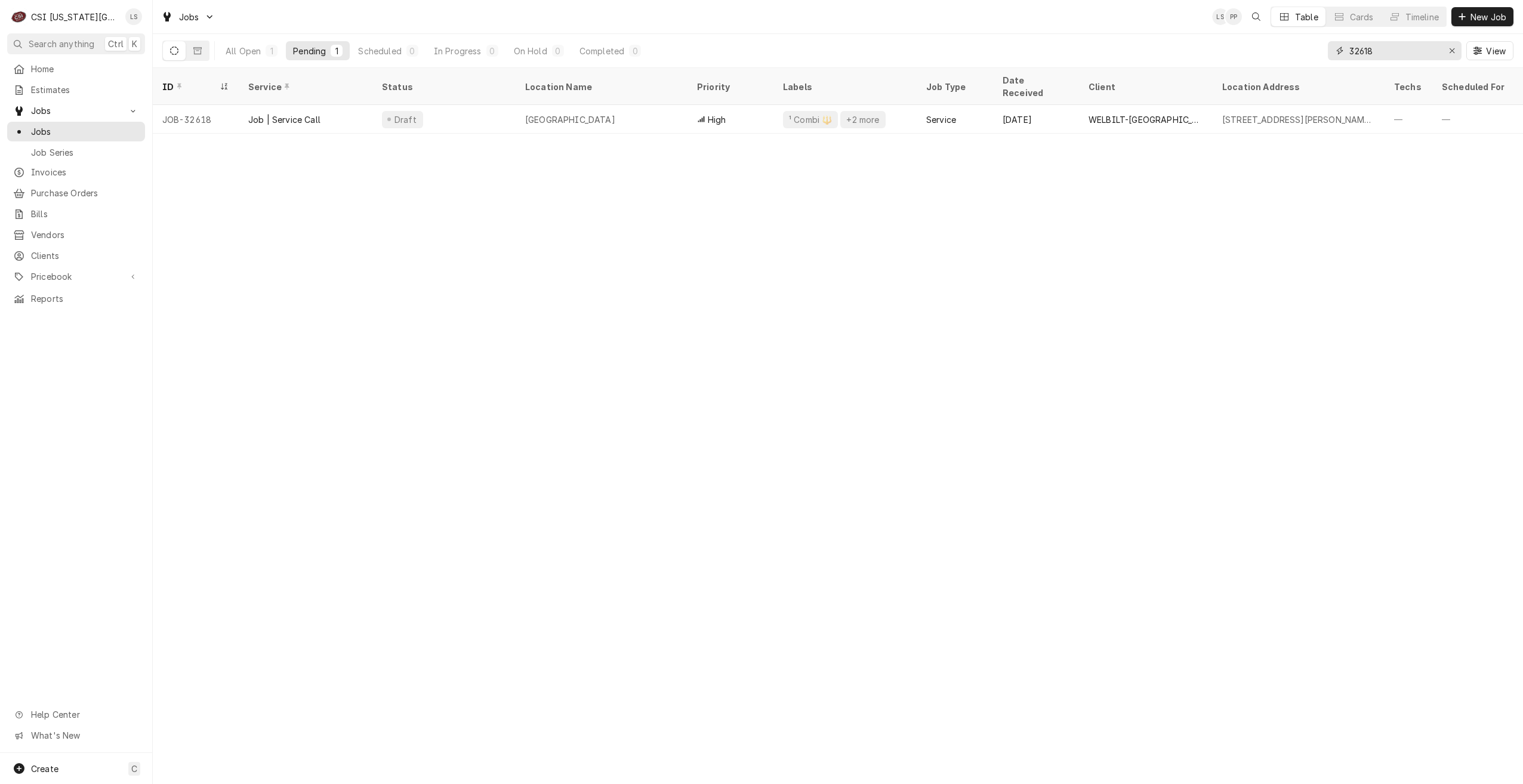
click at [1365, 53] on input "32618" at bounding box center [1394, 50] width 90 height 19
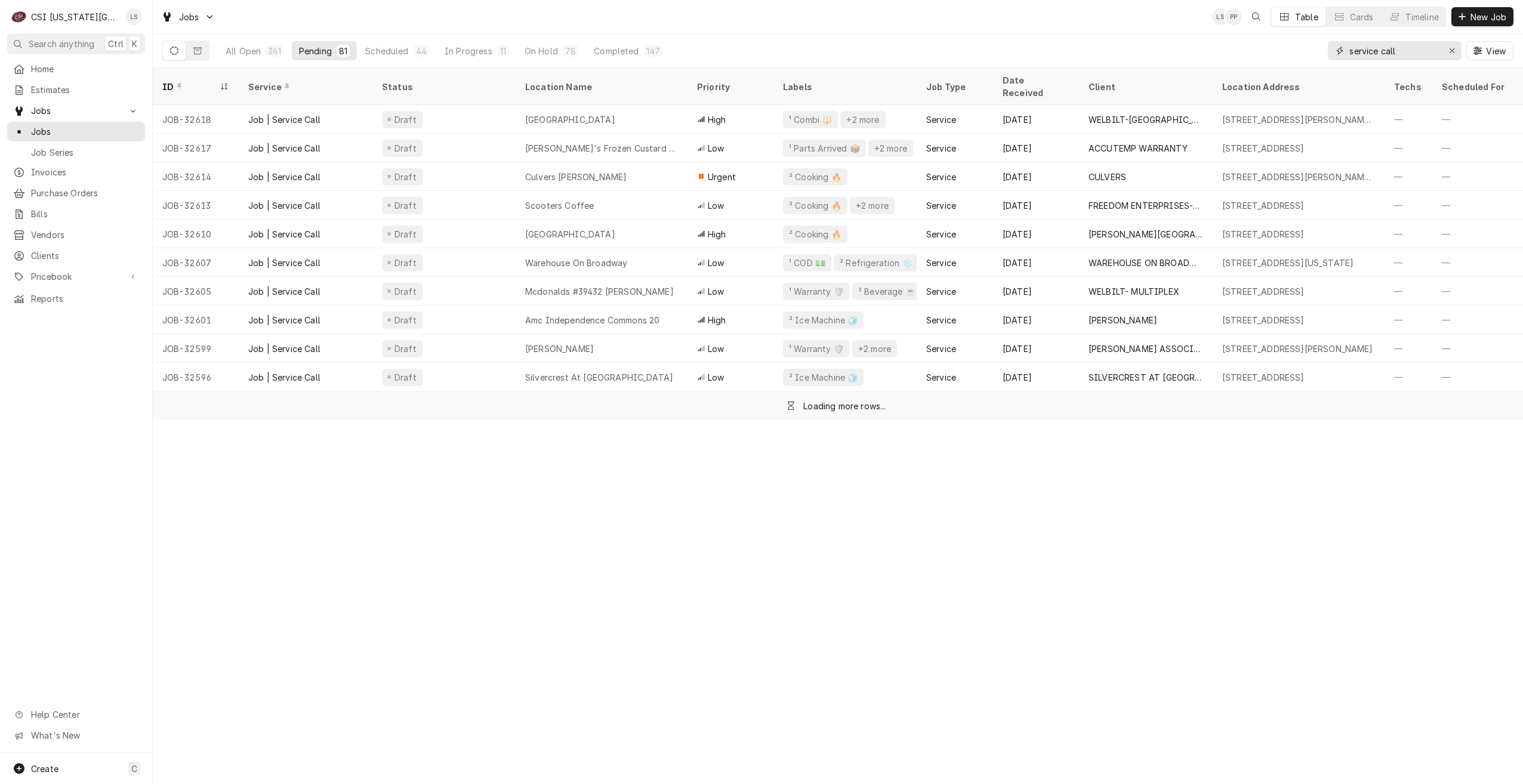
type input "service call"
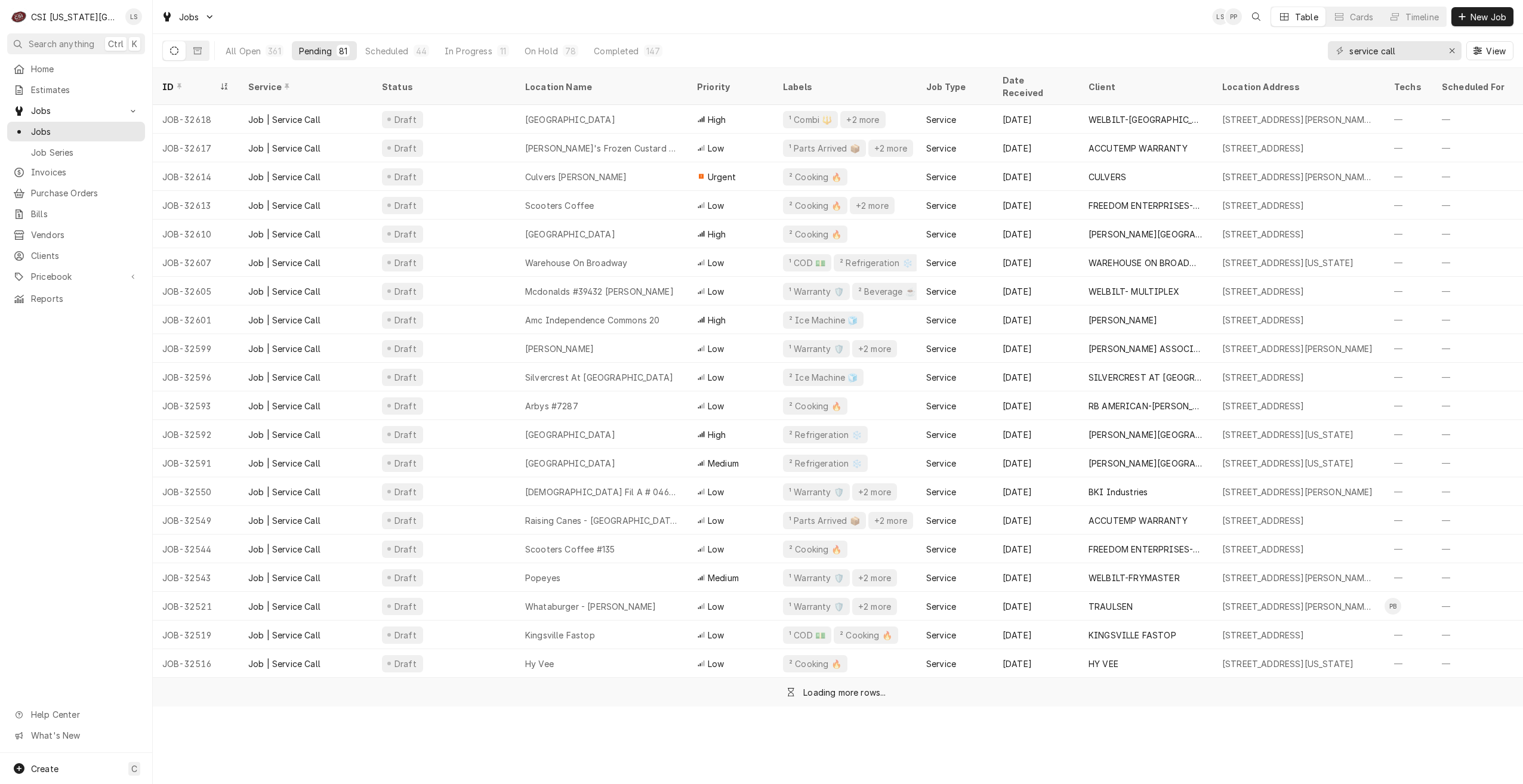
click at [1073, 19] on div "Jobs LS PP Table Cards Timeline New Job" at bounding box center [838, 17] width 1370 height 34
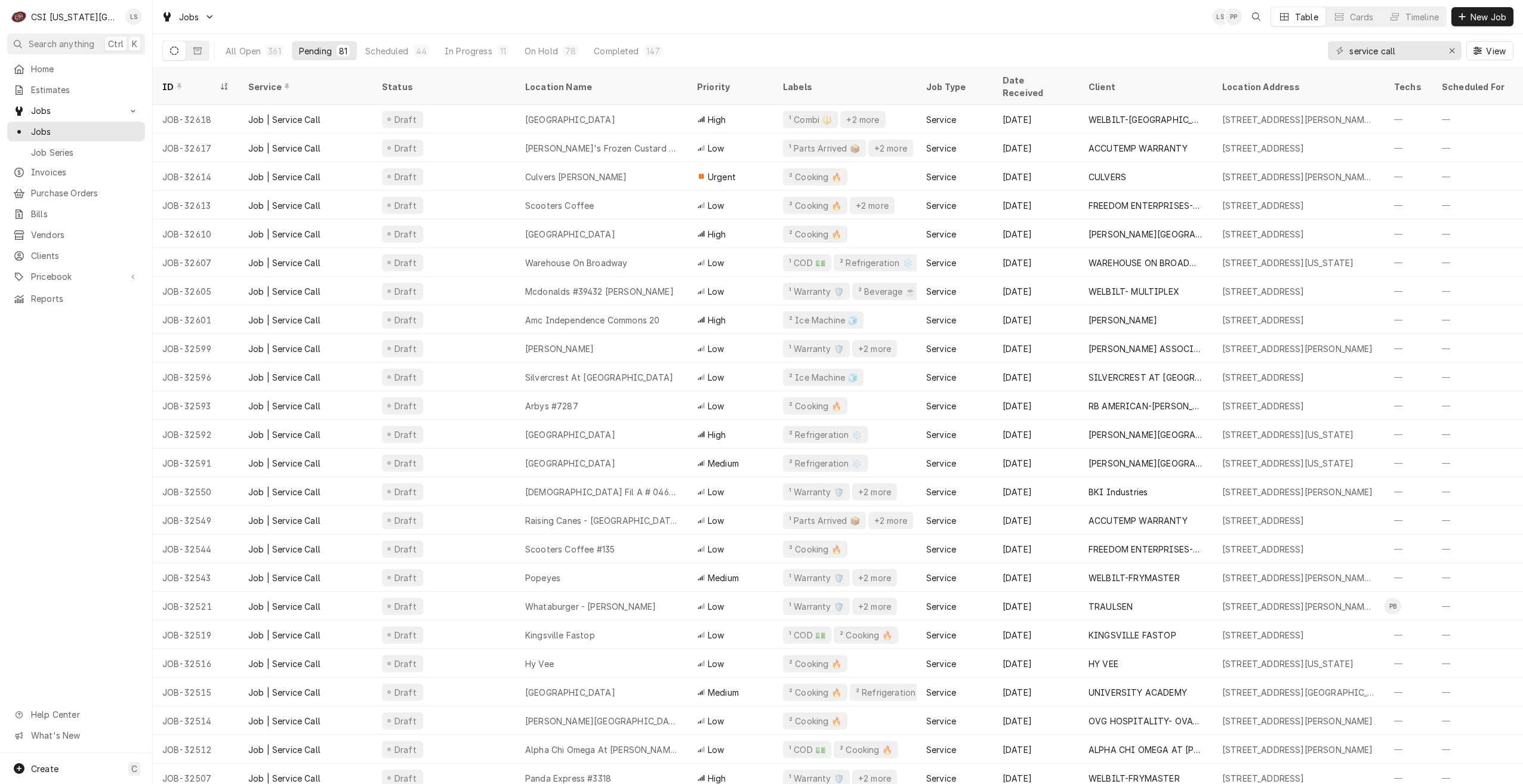
click at [1073, 19] on div "Jobs LS PP Table Cards Timeline New Job" at bounding box center [838, 17] width 1370 height 34
click at [880, 20] on div "Jobs LS PB Table Cards Timeline New Job" at bounding box center [838, 17] width 1370 height 34
click at [612, 21] on div "Jobs LS PB LS Table Cards Timeline New Job" at bounding box center [838, 17] width 1370 height 34
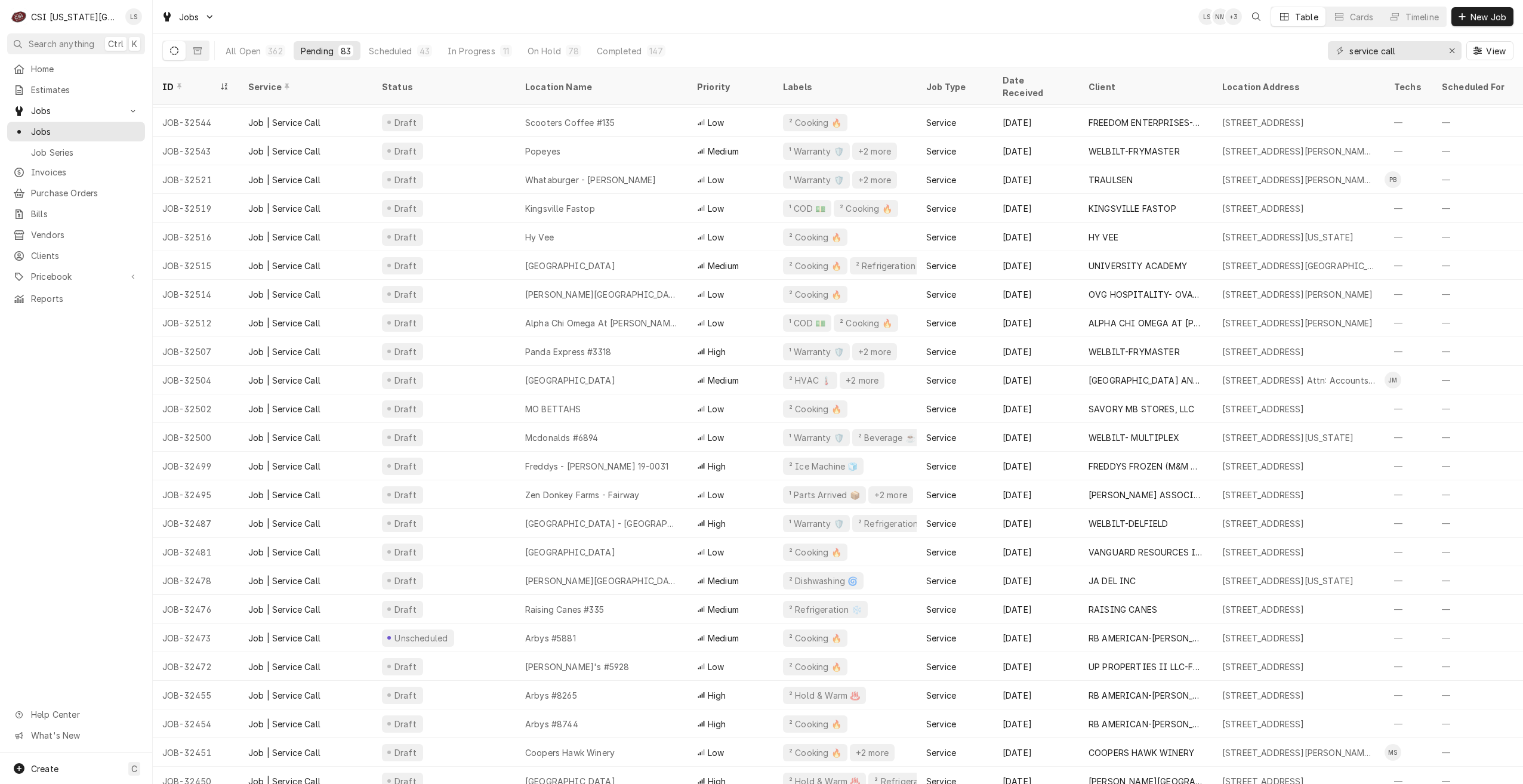
scroll to position [461, 0]
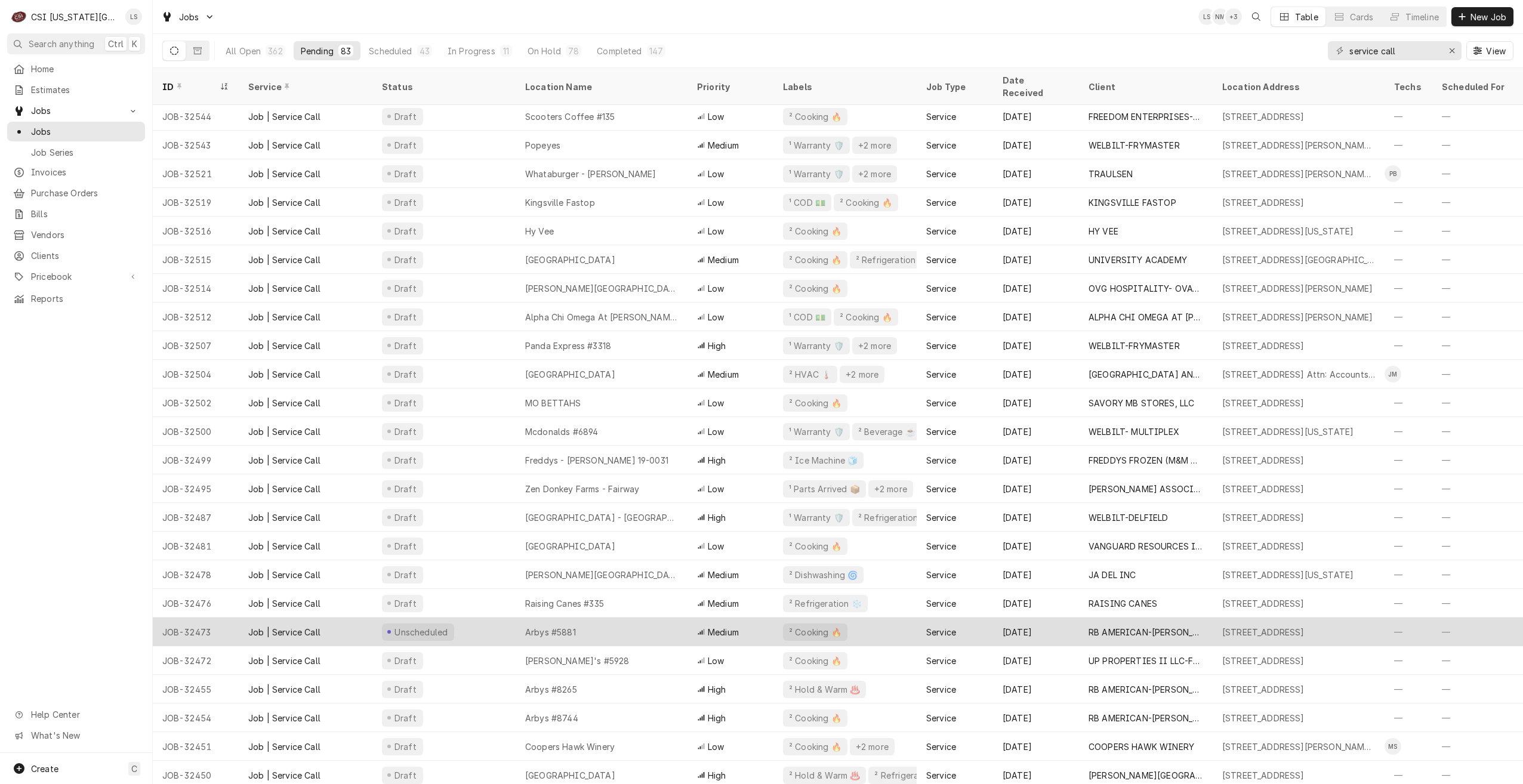
click at [652, 618] on div "Arbys #5881" at bounding box center [602, 632] width 172 height 29
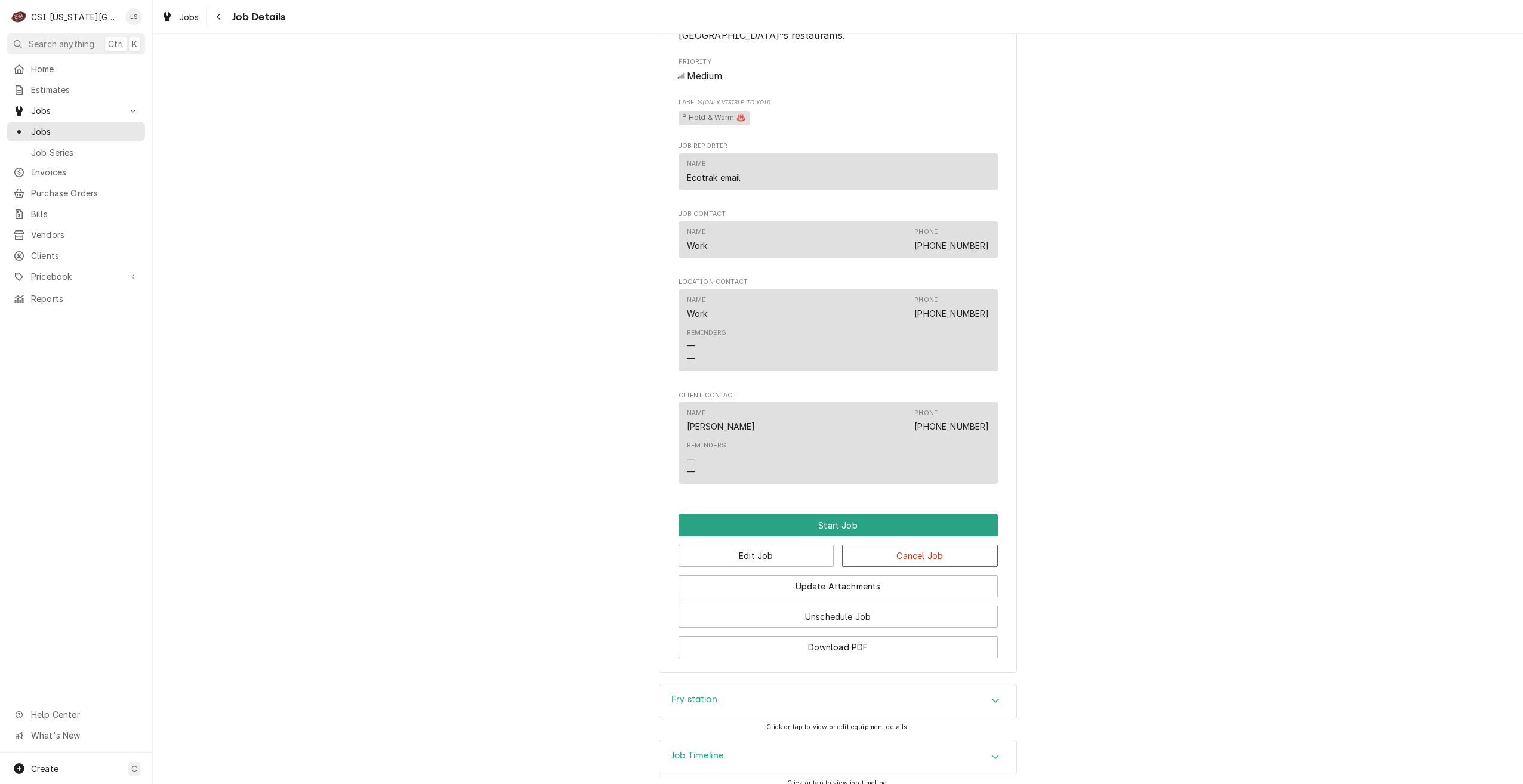
scroll to position [1171, 0]
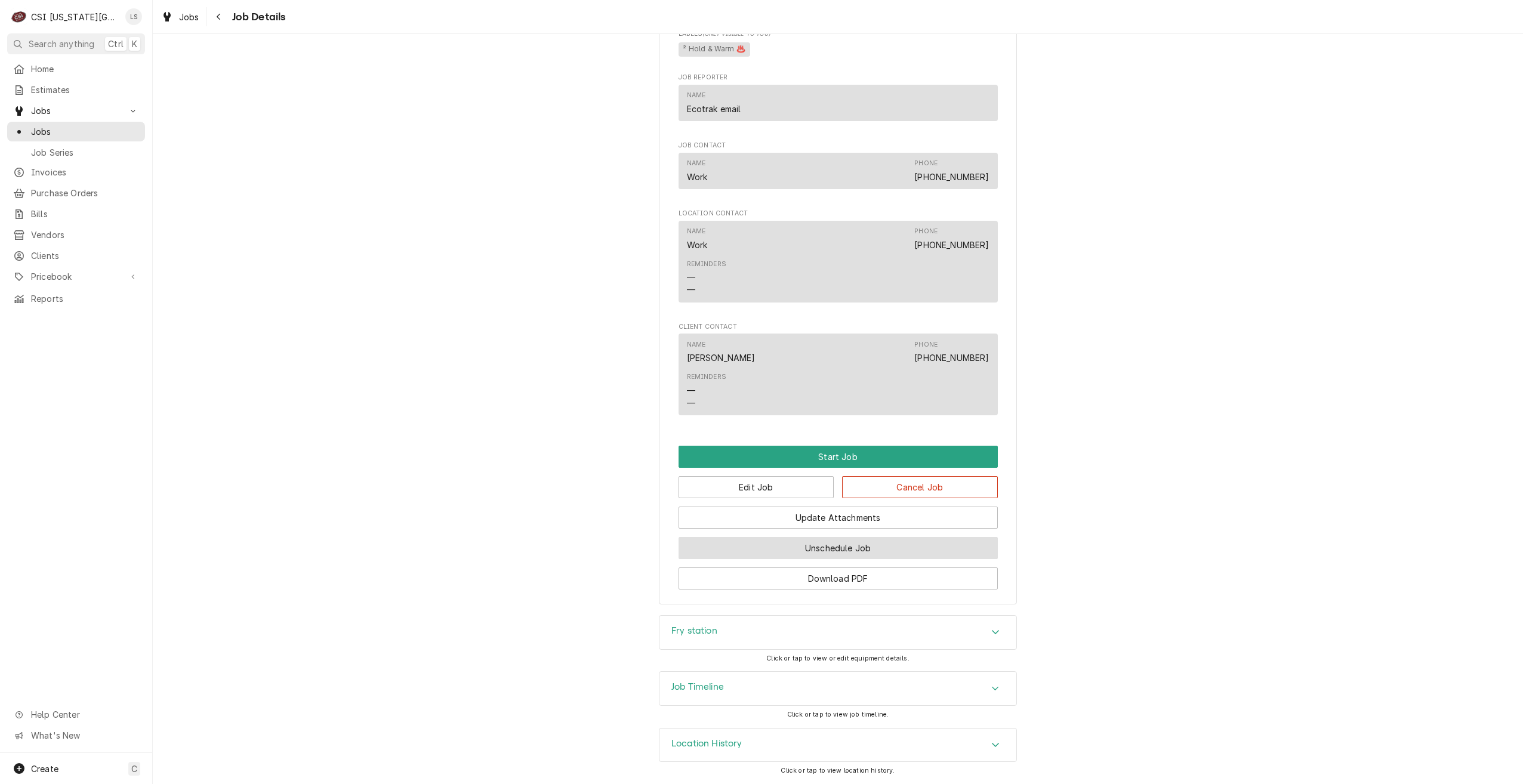
click at [822, 544] on button "Unschedule Job" at bounding box center [838, 547] width 320 height 22
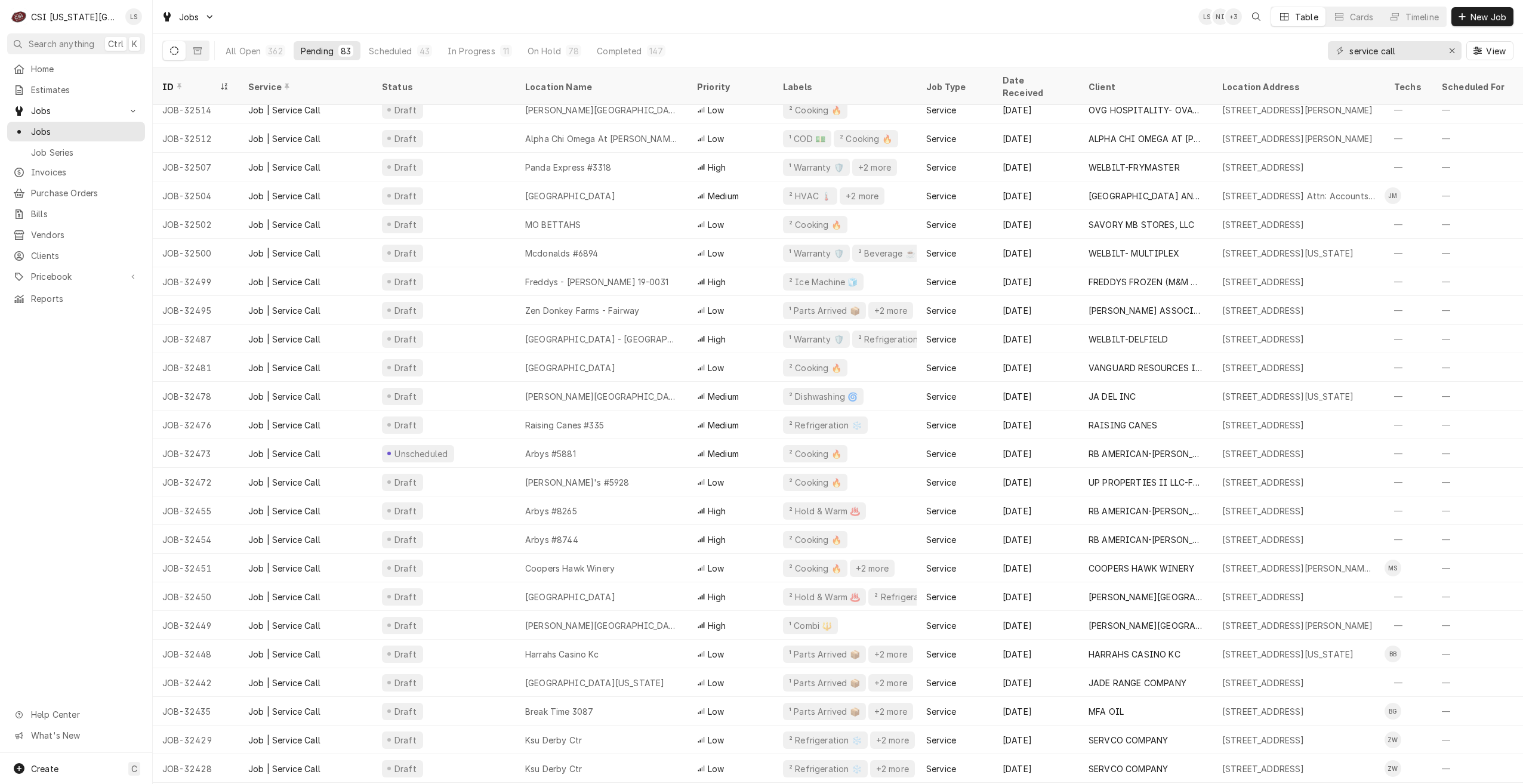
scroll to position [661, 0]
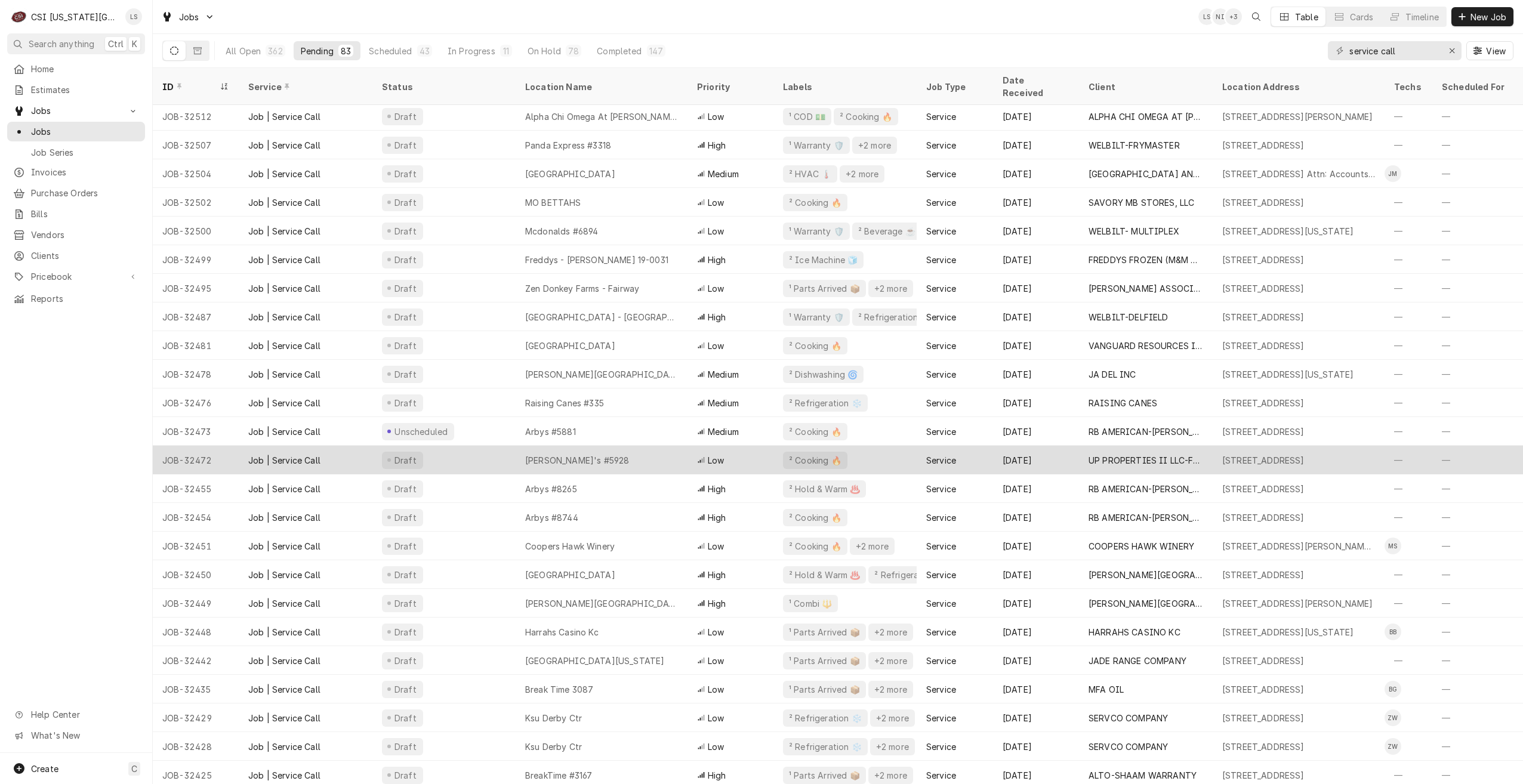
click at [675, 446] on div "[PERSON_NAME]'s #5928" at bounding box center [602, 460] width 172 height 29
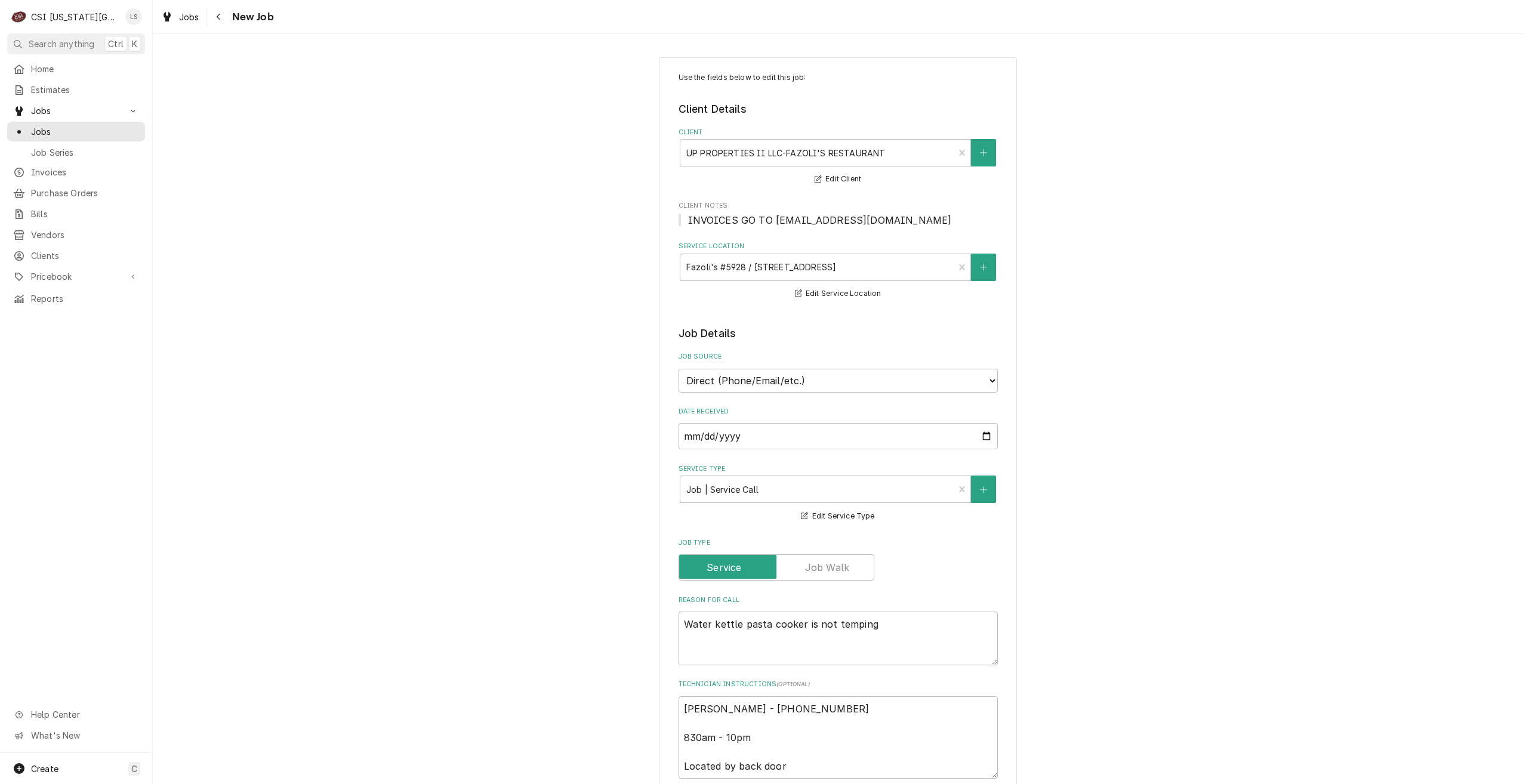
type textarea "x"
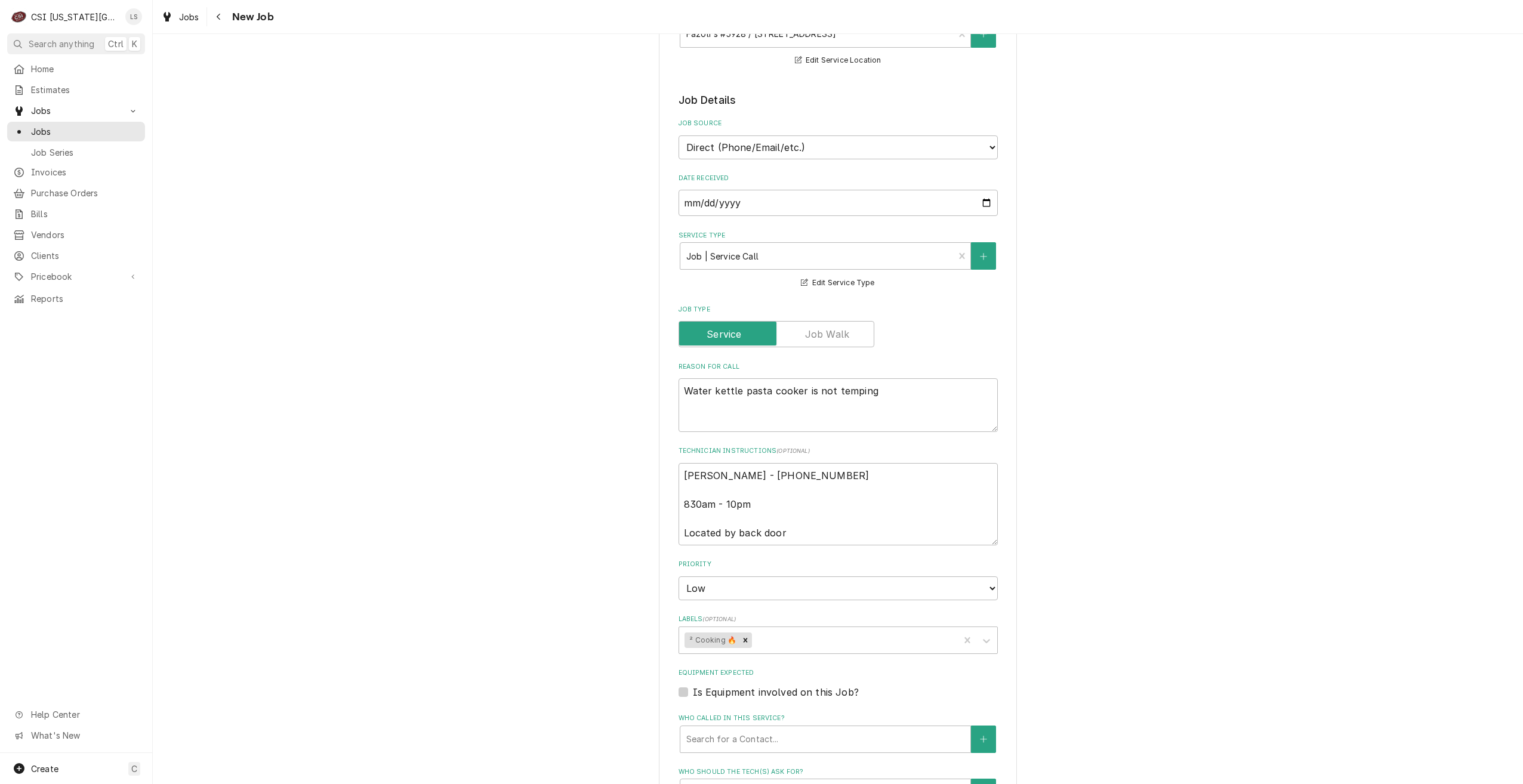
scroll to position [239, 0]
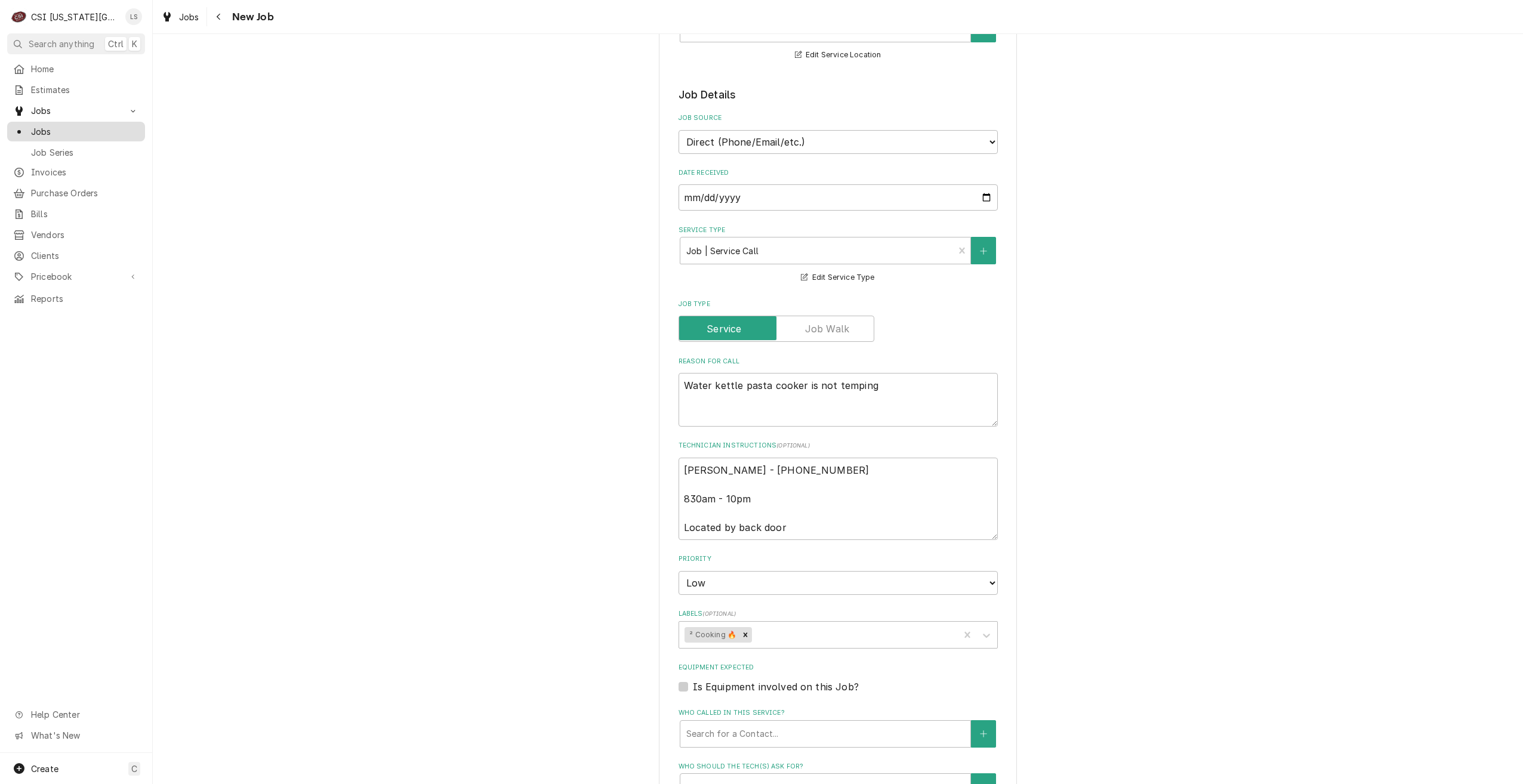
click at [93, 125] on span "Jobs" at bounding box center [85, 131] width 108 height 12
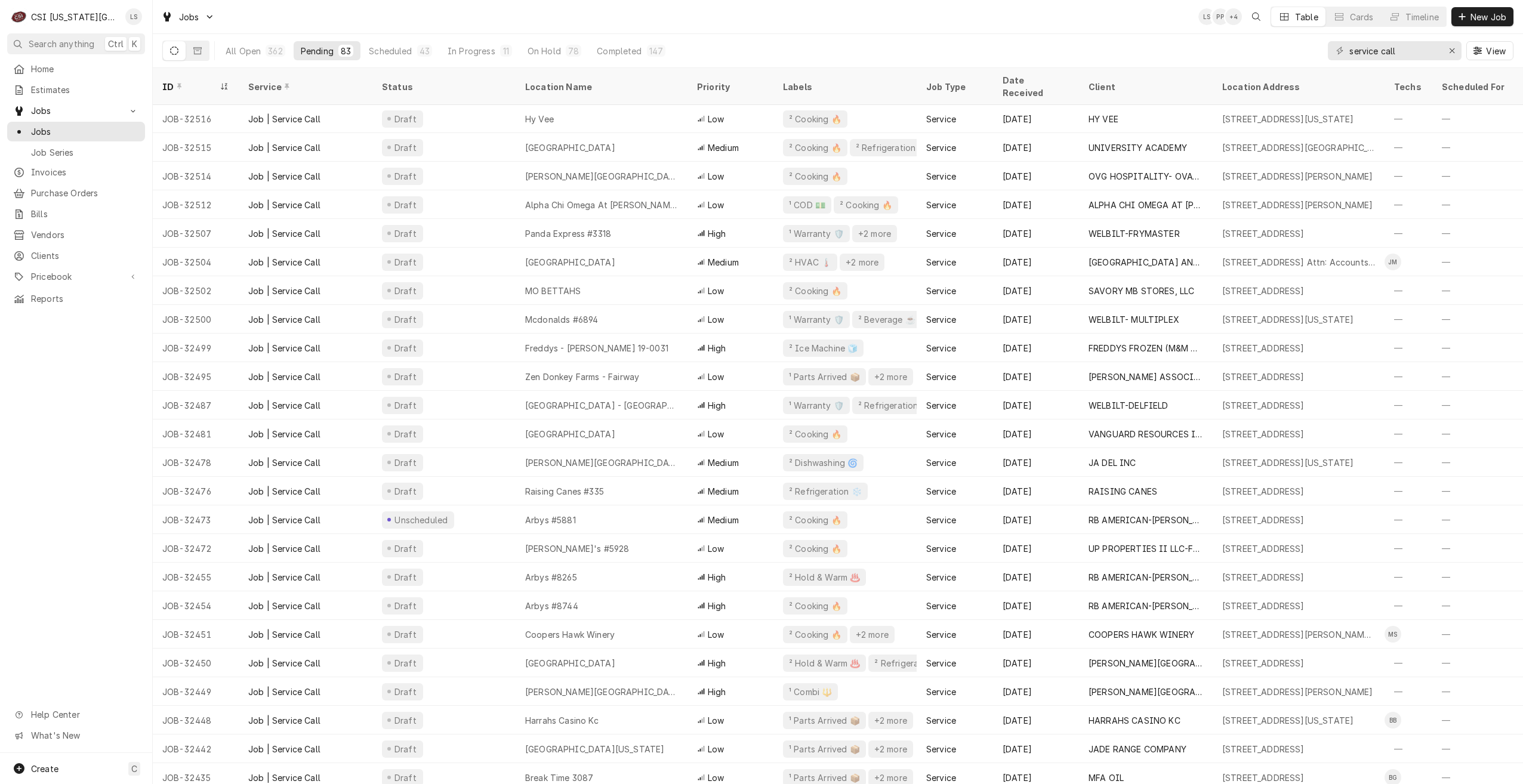
scroll to position [604, 0]
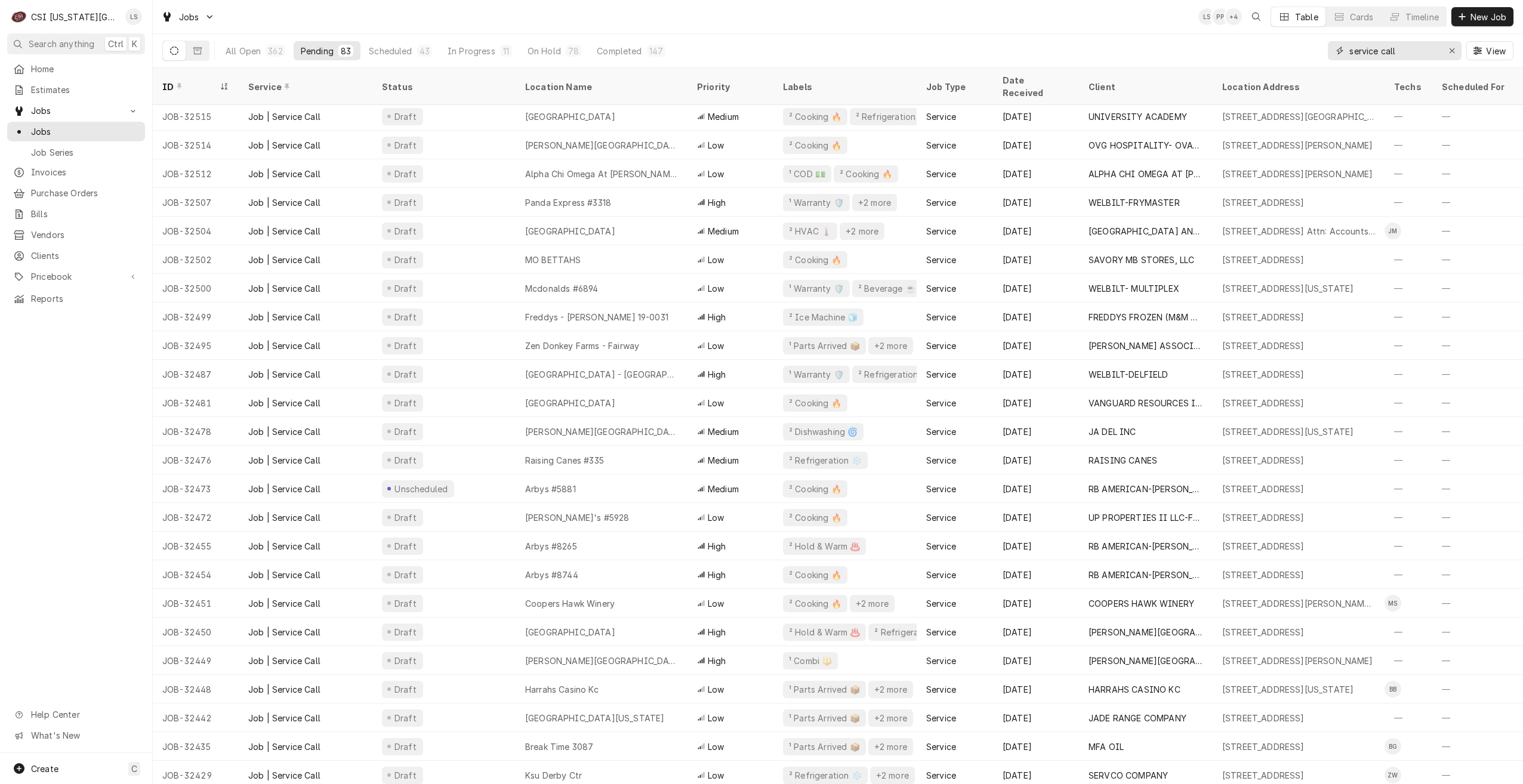
drag, startPoint x: 1420, startPoint y: 49, endPoint x: 1240, endPoint y: 45, distance: 180.0
click at [1240, 45] on div "All Open 362 Pending 83 Scheduled 43 In Progress 11 On Hold 78 Completed 147 se…" at bounding box center [838, 51] width 1351 height 34
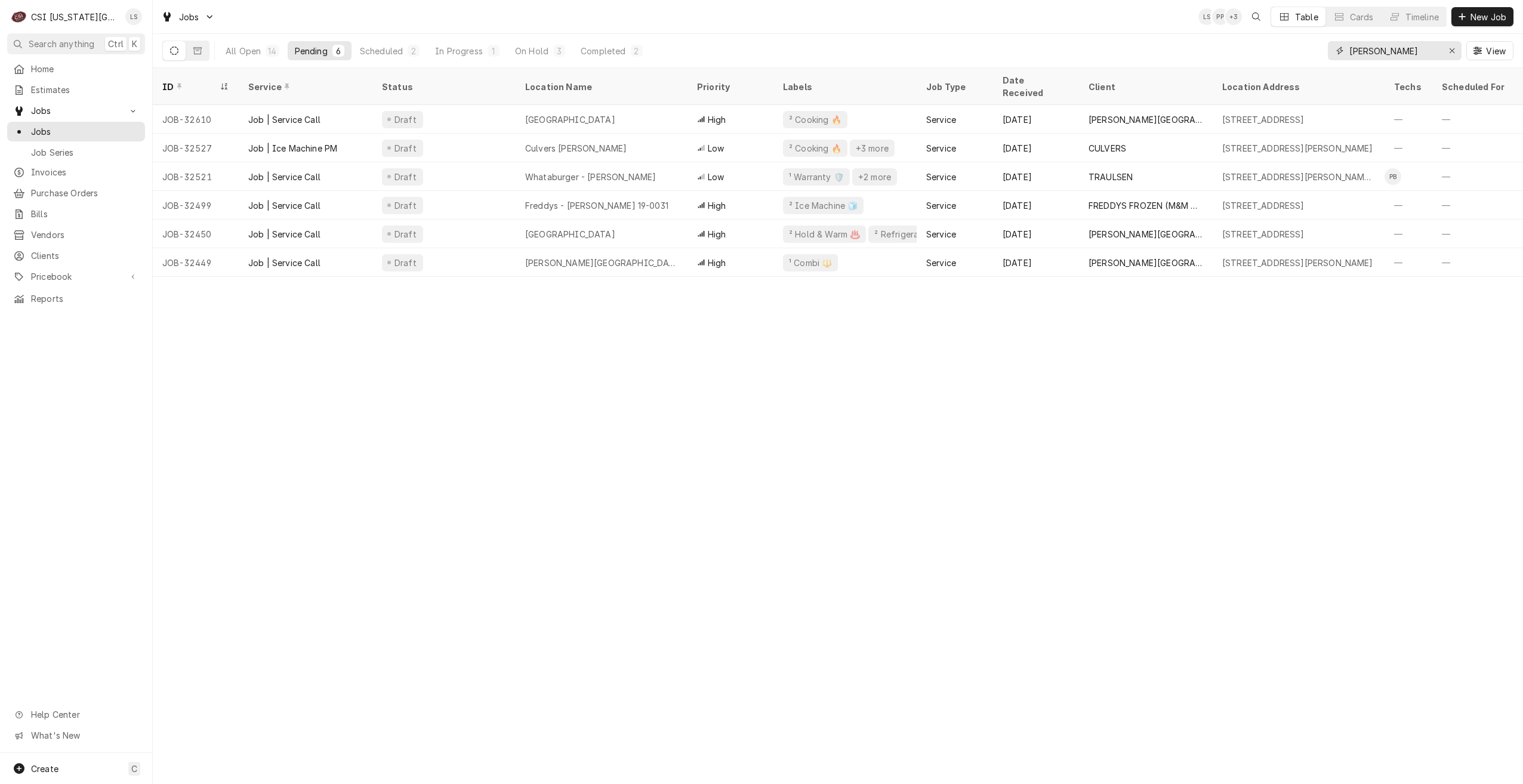
type input "gardner"
click at [1416, 15] on div "Timeline" at bounding box center [1422, 17] width 34 height 12
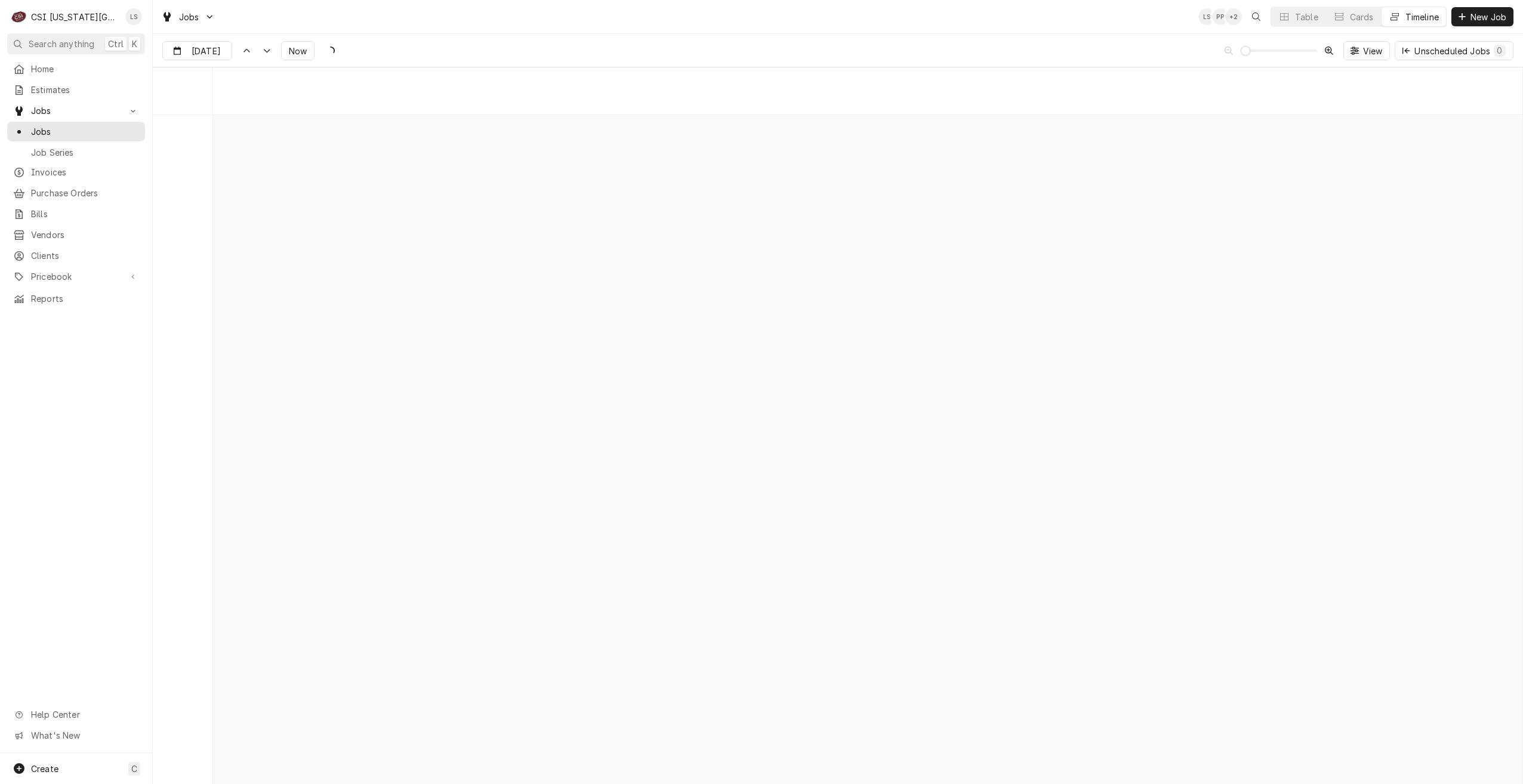
scroll to position [13700, 0]
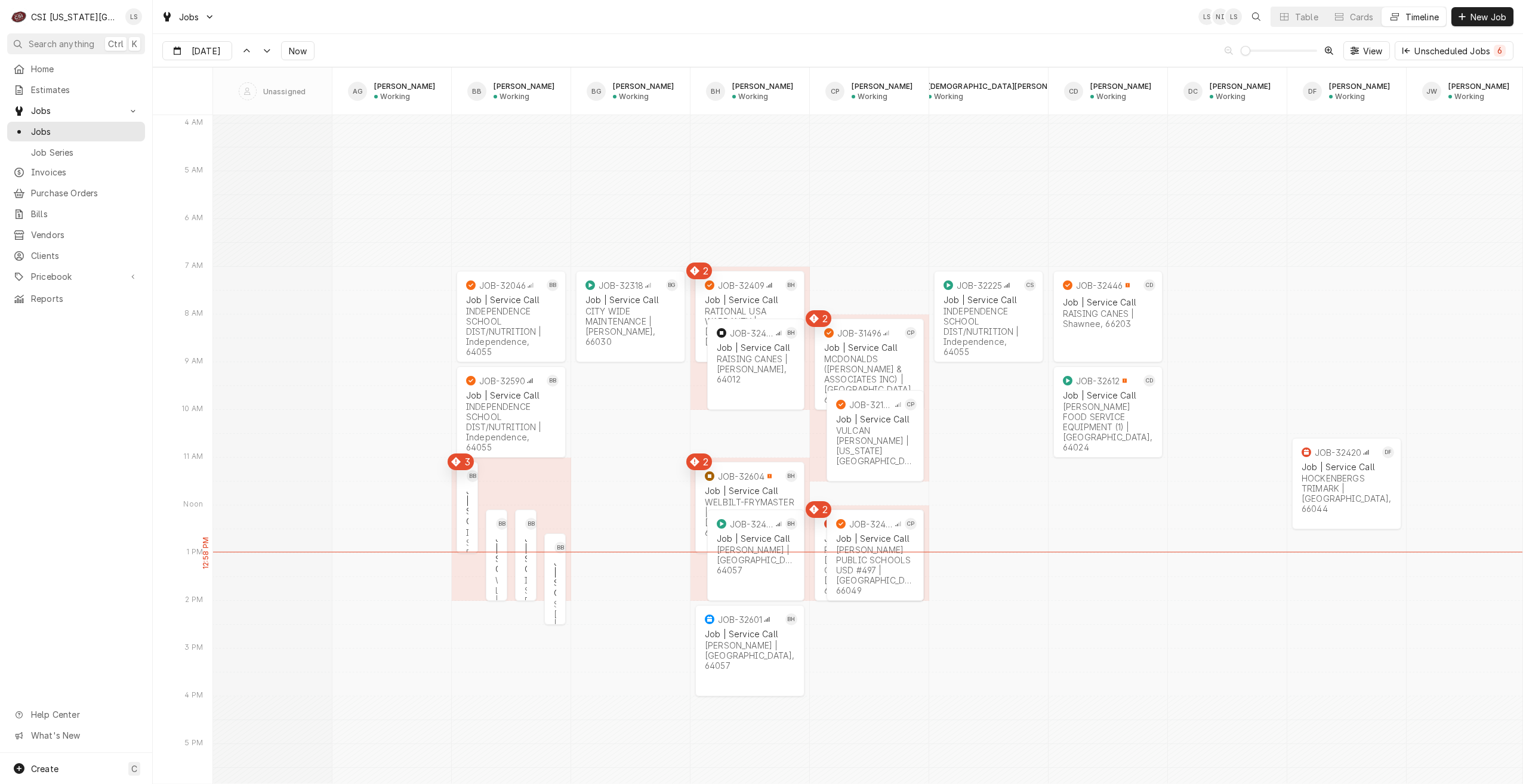
click at [620, 22] on div "Jobs LS NI LS Table Cards Timeline New Job" at bounding box center [838, 17] width 1370 height 34
click at [1002, 37] on div "Sep 5 Sep 5 Now View Unscheduled Jobs 6" at bounding box center [838, 51] width 1370 height 34
click at [197, 50] on input "[DATE]" at bounding box center [189, 53] width 52 height 23
click at [198, 146] on div "8" at bounding box center [195, 147] width 17 height 17
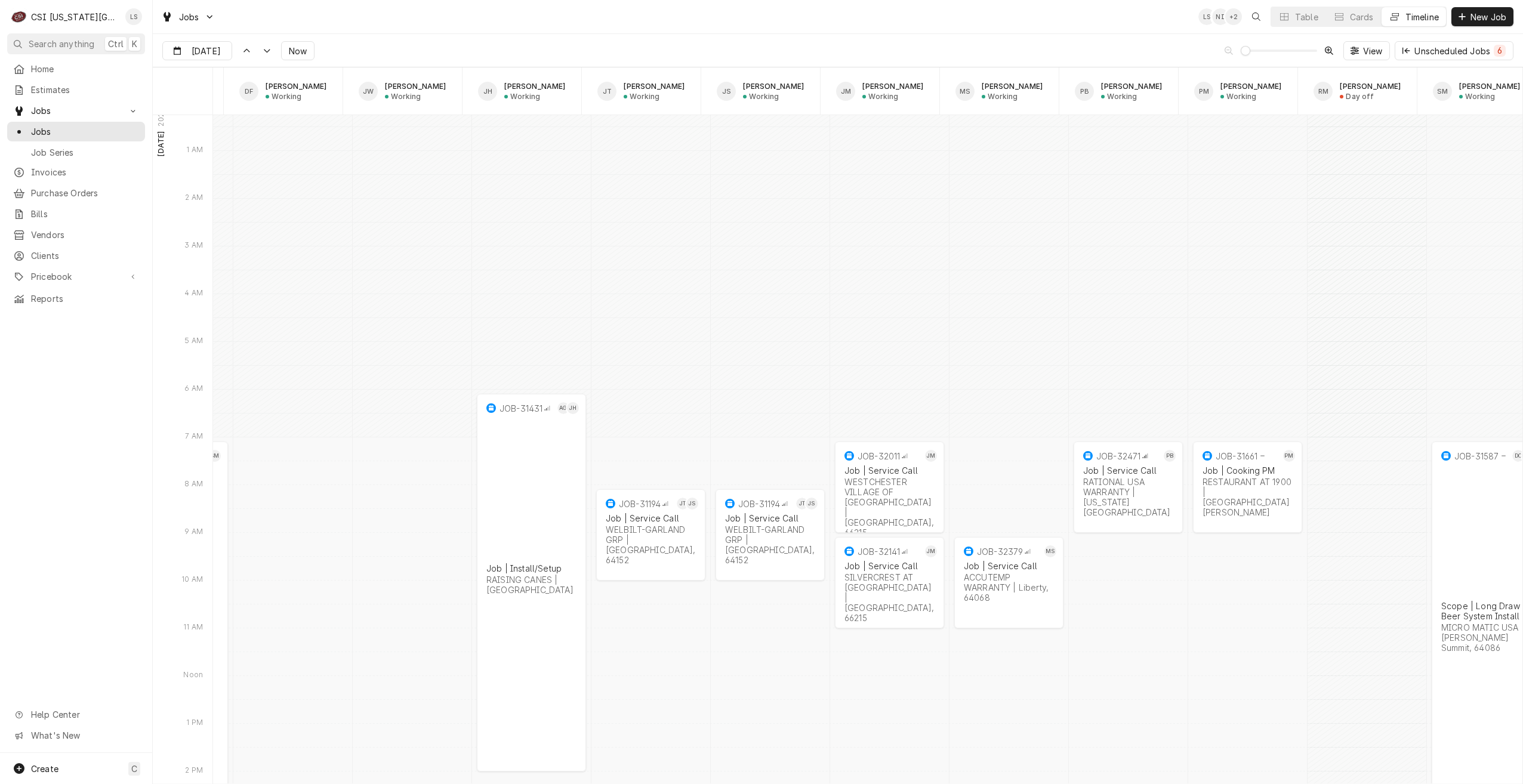
scroll to position [0, 1070]
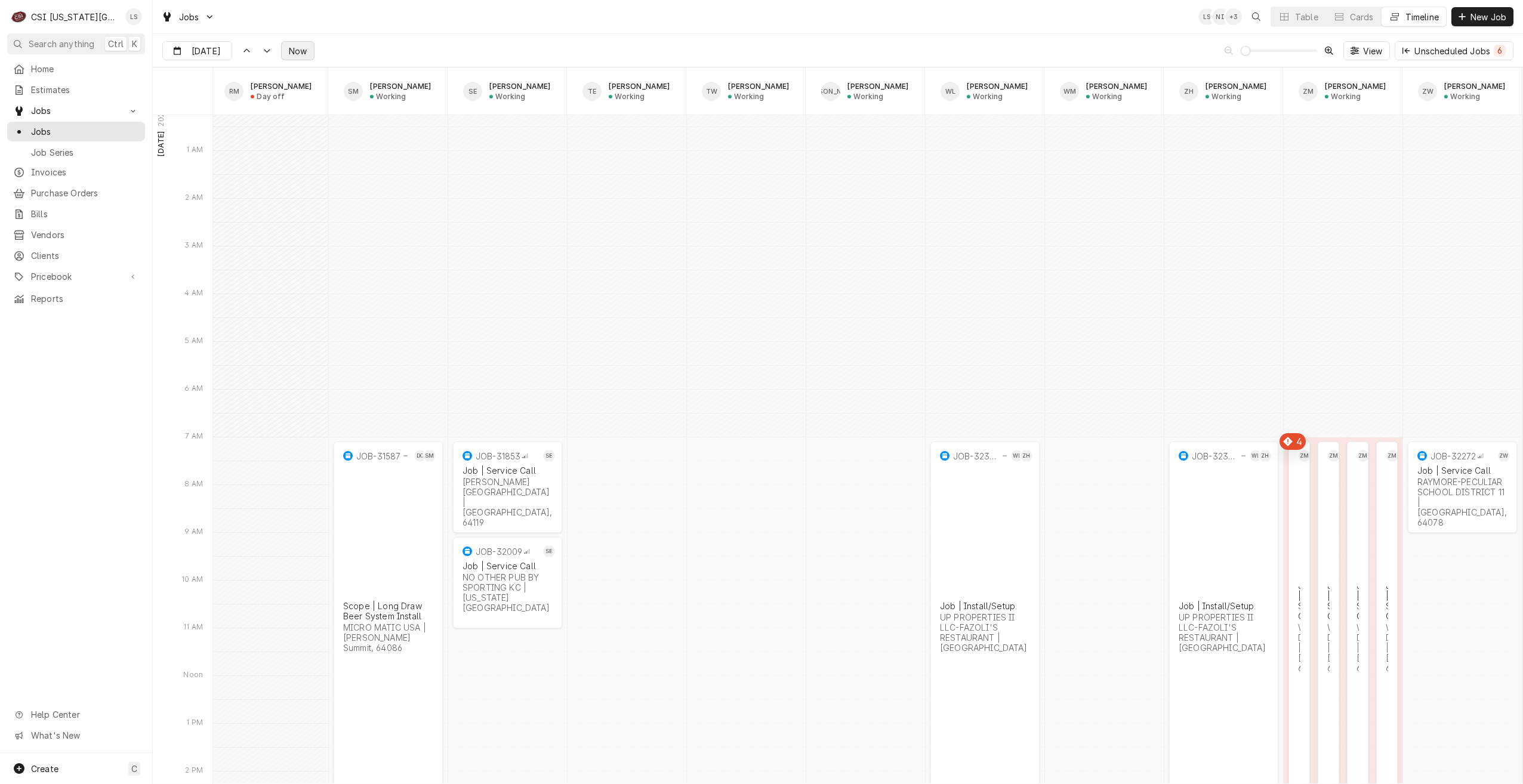
click at [298, 52] on span "Now" at bounding box center [298, 51] width 22 height 12
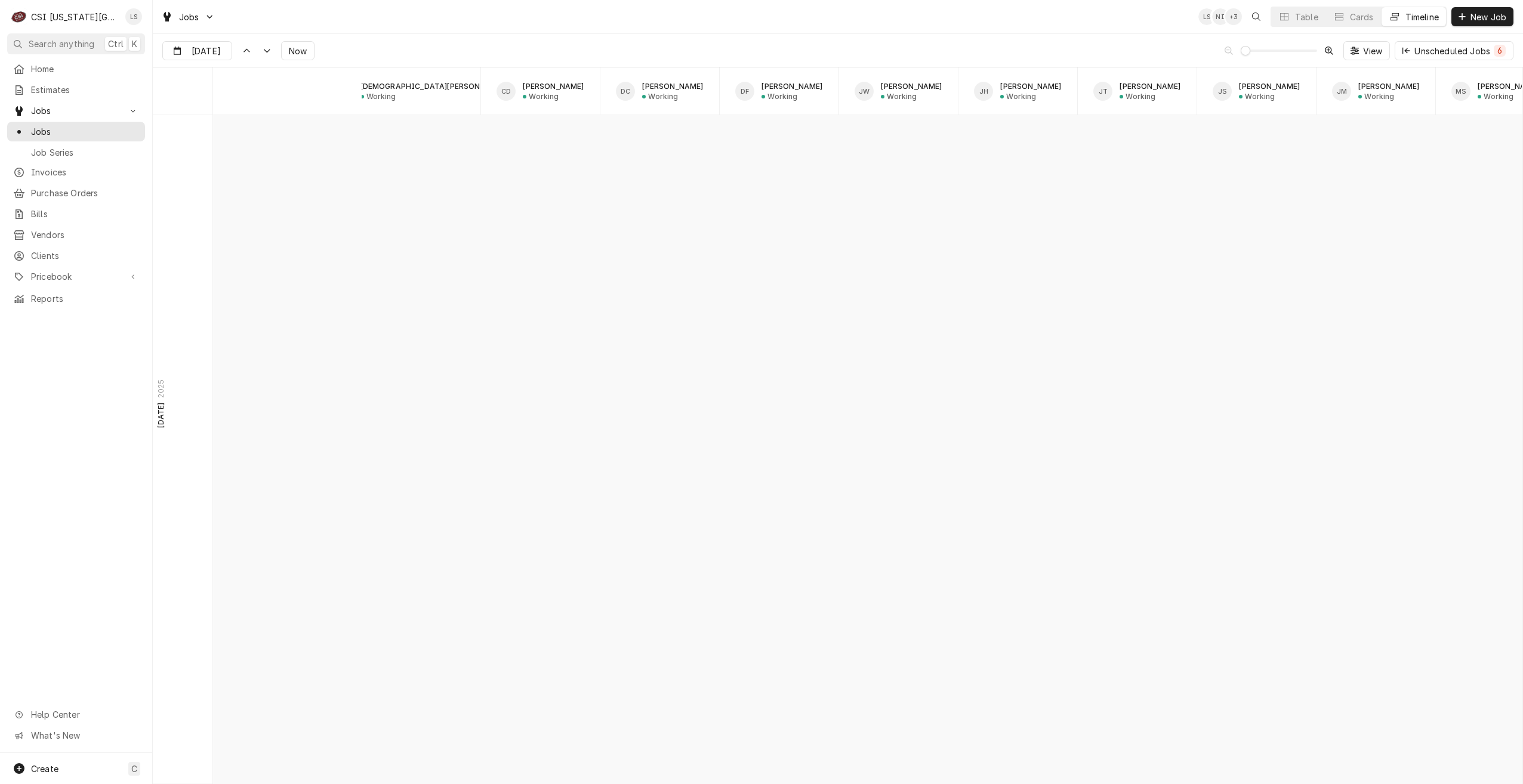
scroll to position [13777, 0]
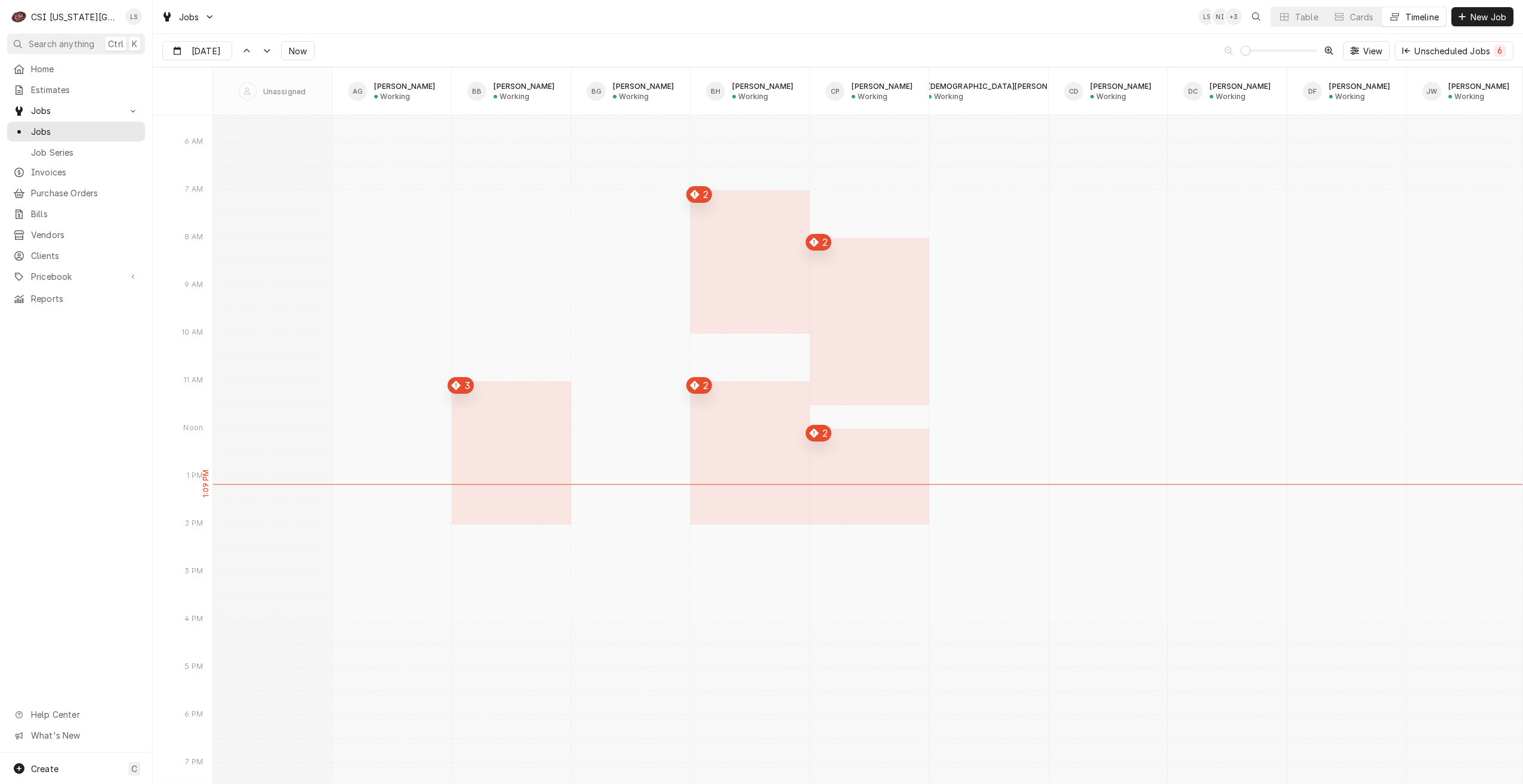
type input "Sep 5"
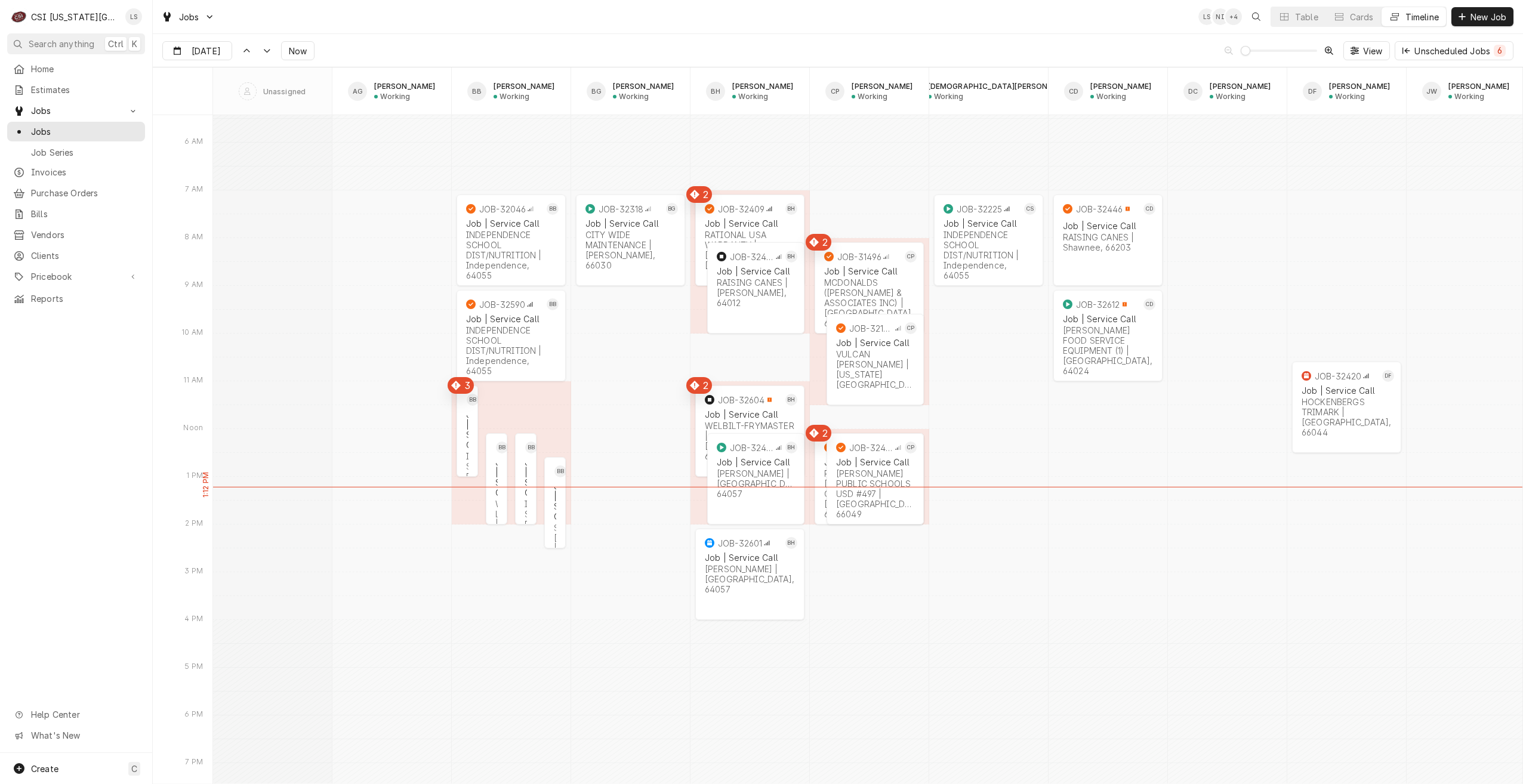
click at [614, 19] on div "Jobs LS NI + 4 Table Cards Timeline New Job" at bounding box center [838, 17] width 1370 height 34
click at [614, 19] on div "Jobs LS NI + 4 Table Cards Timeline New Job" at bounding box center [838, 17] width 1370 height 34
click at [496, 12] on div "Jobs LS NI + 4 Table Cards Timeline New Job" at bounding box center [838, 17] width 1370 height 34
click at [650, 29] on div "Jobs LS NI + 4 Table Cards Timeline New Job" at bounding box center [838, 17] width 1370 height 34
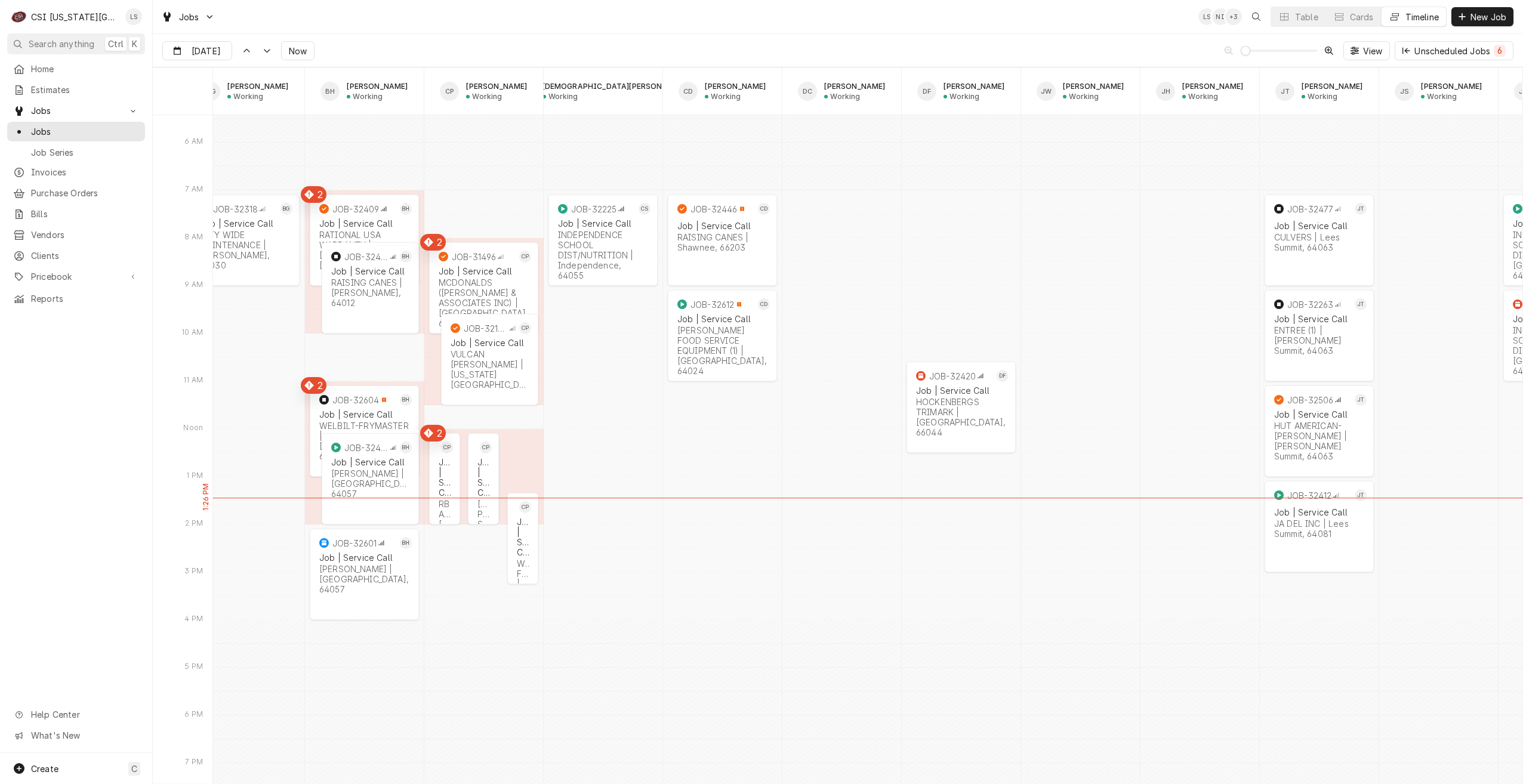
scroll to position [0, 339]
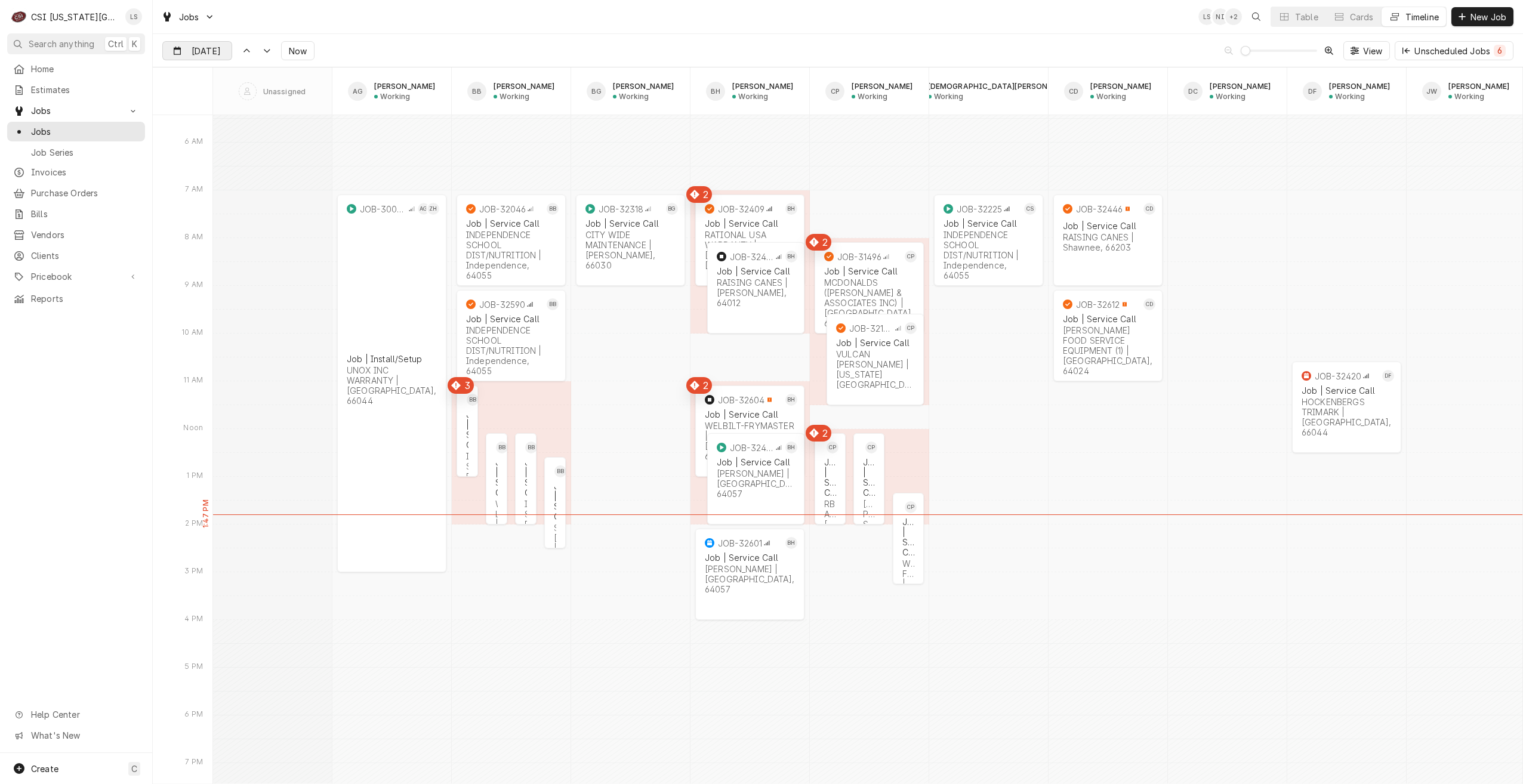
click at [197, 52] on input "[DATE]" at bounding box center [189, 53] width 52 height 23
click at [401, 26] on div "Jobs LS NI + 2 Table Cards Timeline New Job" at bounding box center [838, 17] width 1370 height 34
click at [894, 25] on div "Jobs LS NI + 2 Table Cards Timeline New Job" at bounding box center [838, 17] width 1370 height 34
click at [553, 478] on div "Job | Service Call SCUOLA VITA NUDVA CHARTER SCHOOL | Kansas City, 64124" at bounding box center [554, 527] width 7 height 97
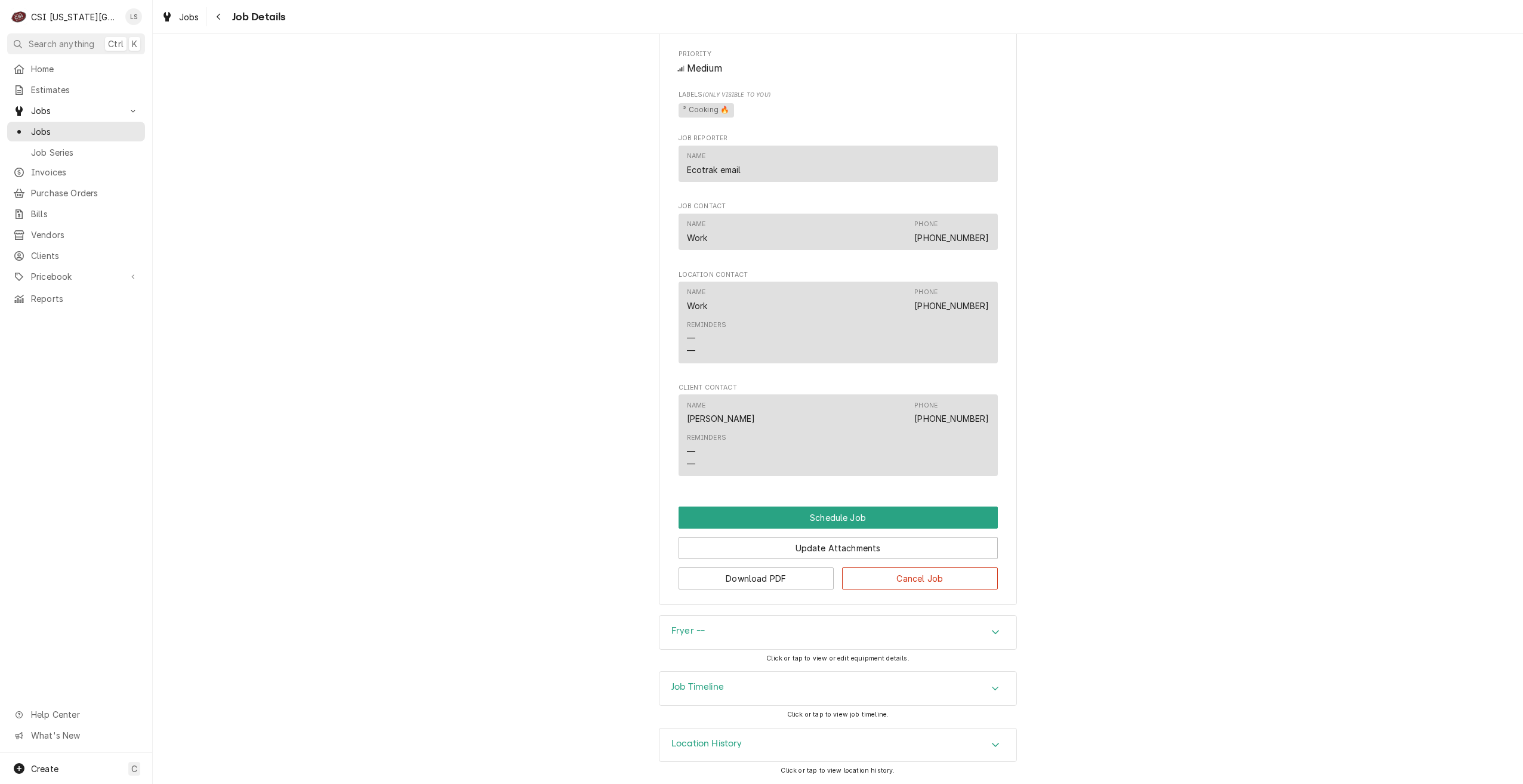
scroll to position [961, 0]
click at [795, 523] on button "Schedule Job" at bounding box center [838, 517] width 320 height 22
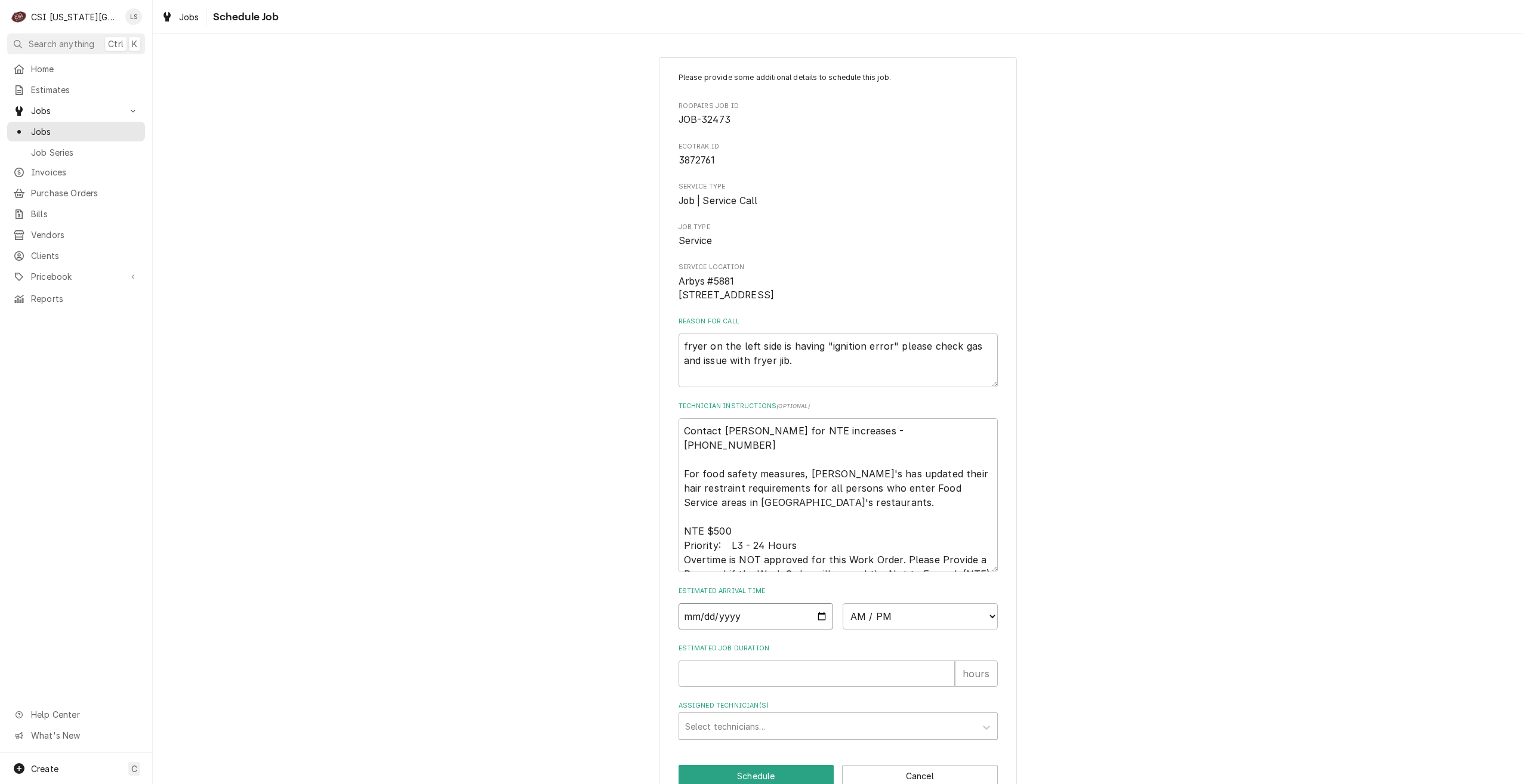
click at [817, 630] on input "Date" at bounding box center [756, 616] width 155 height 26
type textarea "x"
type input "[DATE]"
click at [918, 623] on select "AM / PM 6:00 AM 6:15 AM 6:30 AM 6:45 AM 7:00 AM 7:15 AM 7:30 AM 7:45 AM 8:00 AM…" at bounding box center [920, 616] width 155 height 26
select select "12:00:00"
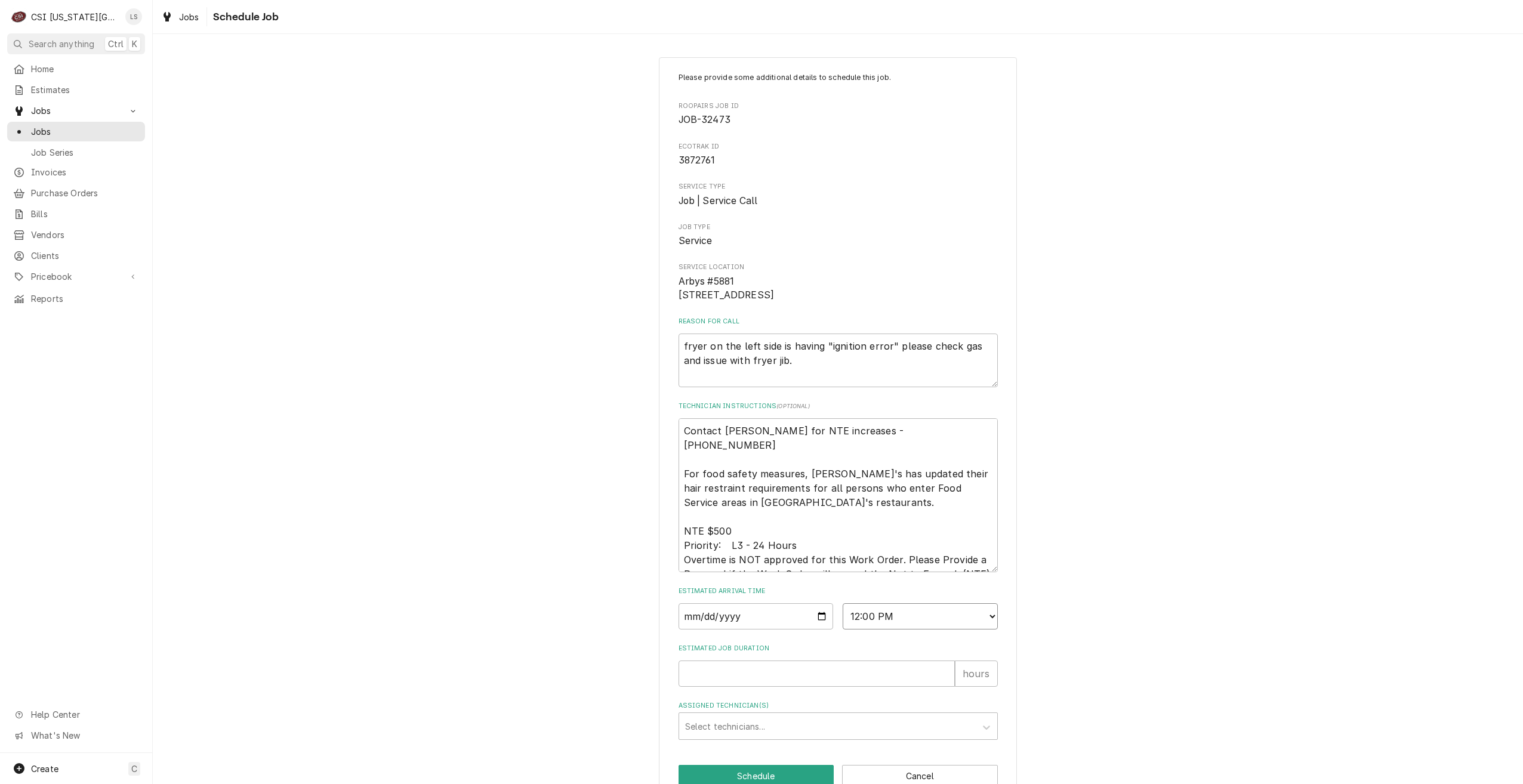
click at [843, 617] on select "AM / PM 6:00 AM 6:15 AM 6:30 AM 6:45 AM 7:00 AM 7:15 AM 7:30 AM 7:45 AM 8:00 AM…" at bounding box center [920, 616] width 155 height 26
click at [798, 677] on input "Estimated Job Duration" at bounding box center [817, 674] width 277 height 26
type textarea "x"
type input "2"
click at [866, 731] on div "Assigned Technician(s)" at bounding box center [827, 726] width 285 height 21
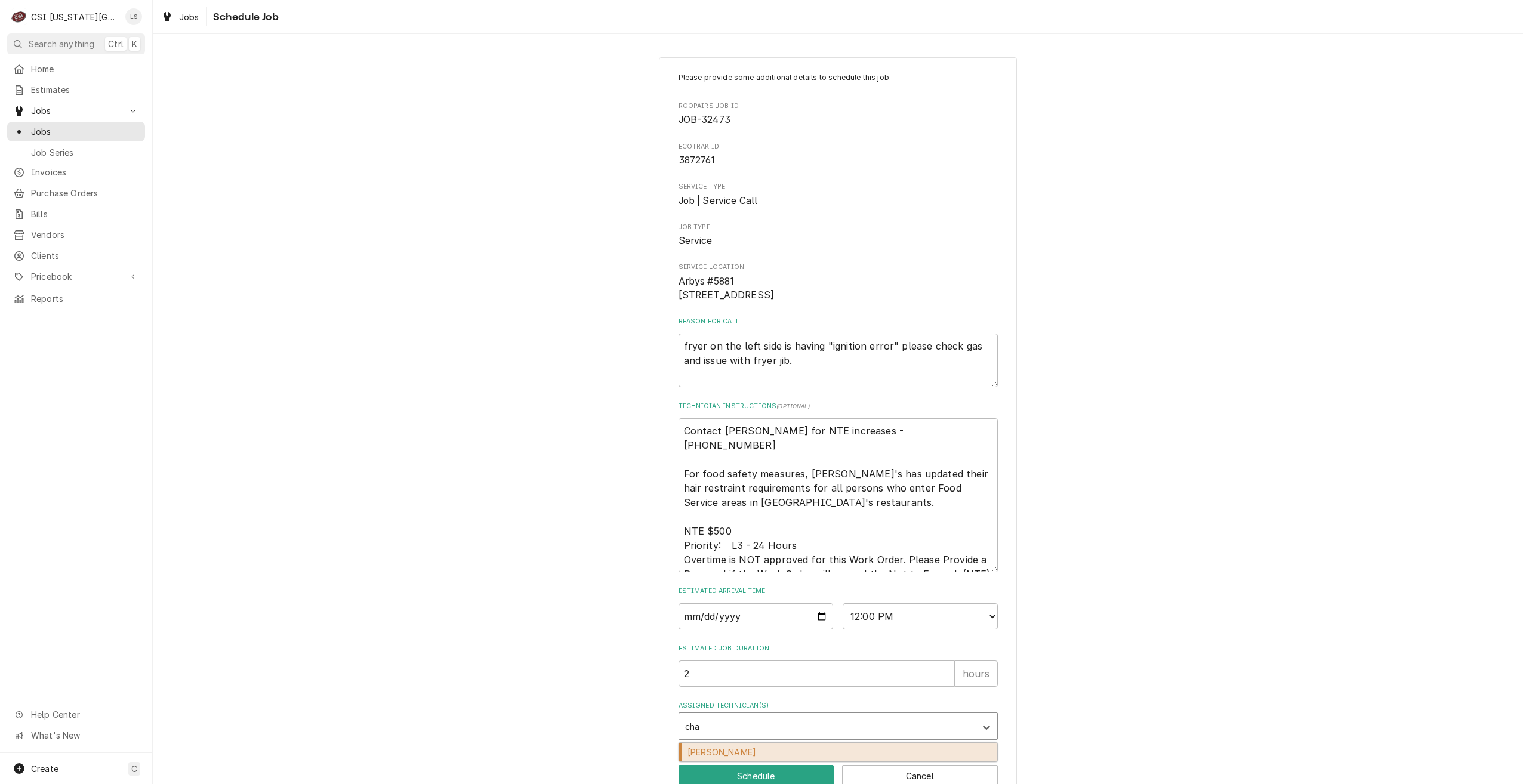
type input "char"
click at [873, 761] on div "Charles Pendergrass" at bounding box center [838, 752] width 318 height 19
type textarea "x"
click at [1108, 661] on div "Please provide some additional details to schedule this job. Roopairs Job ID JO…" at bounding box center [838, 430] width 1370 height 766
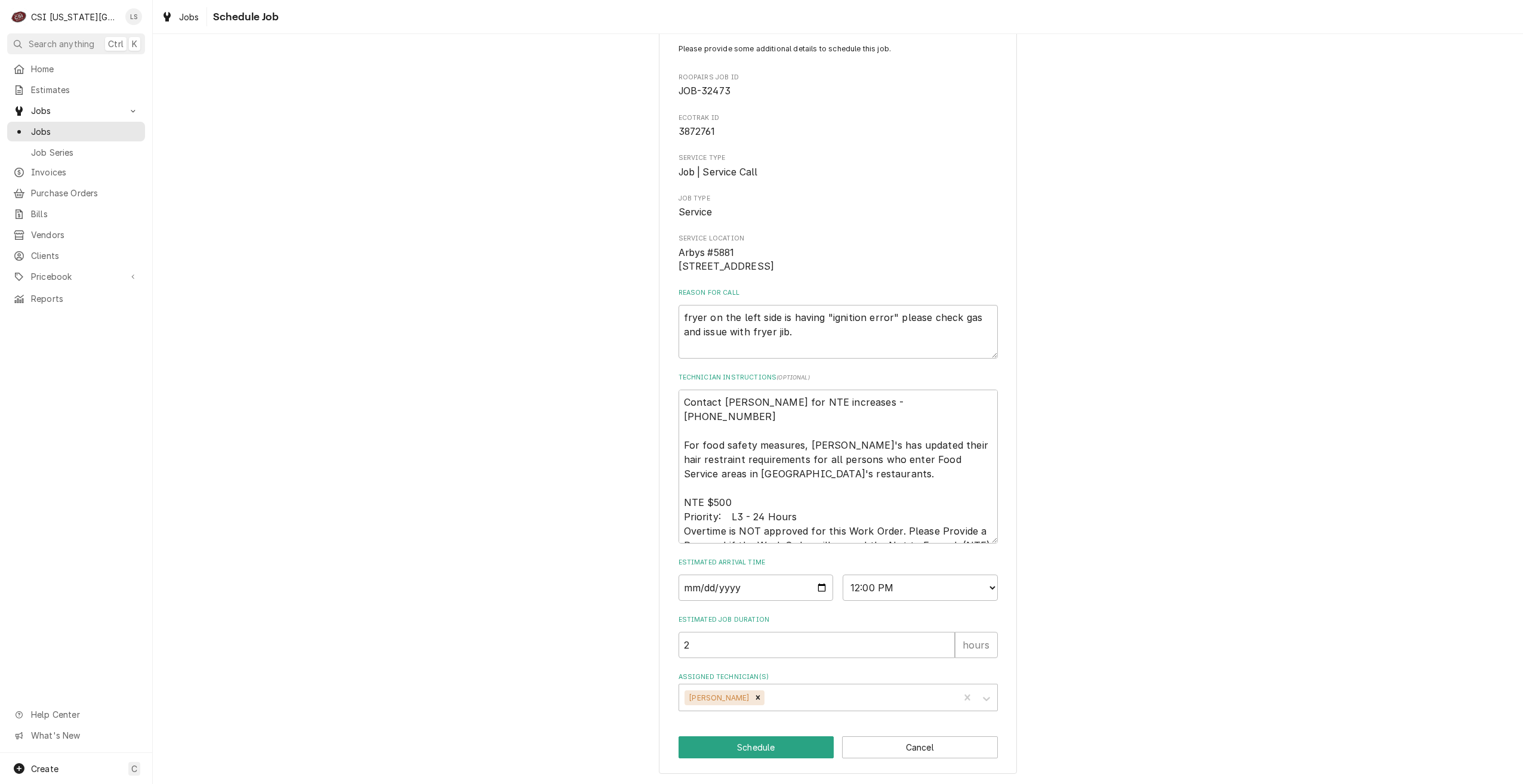
scroll to position [43, 0]
click at [107, 133] on span "Jobs" at bounding box center [85, 131] width 108 height 12
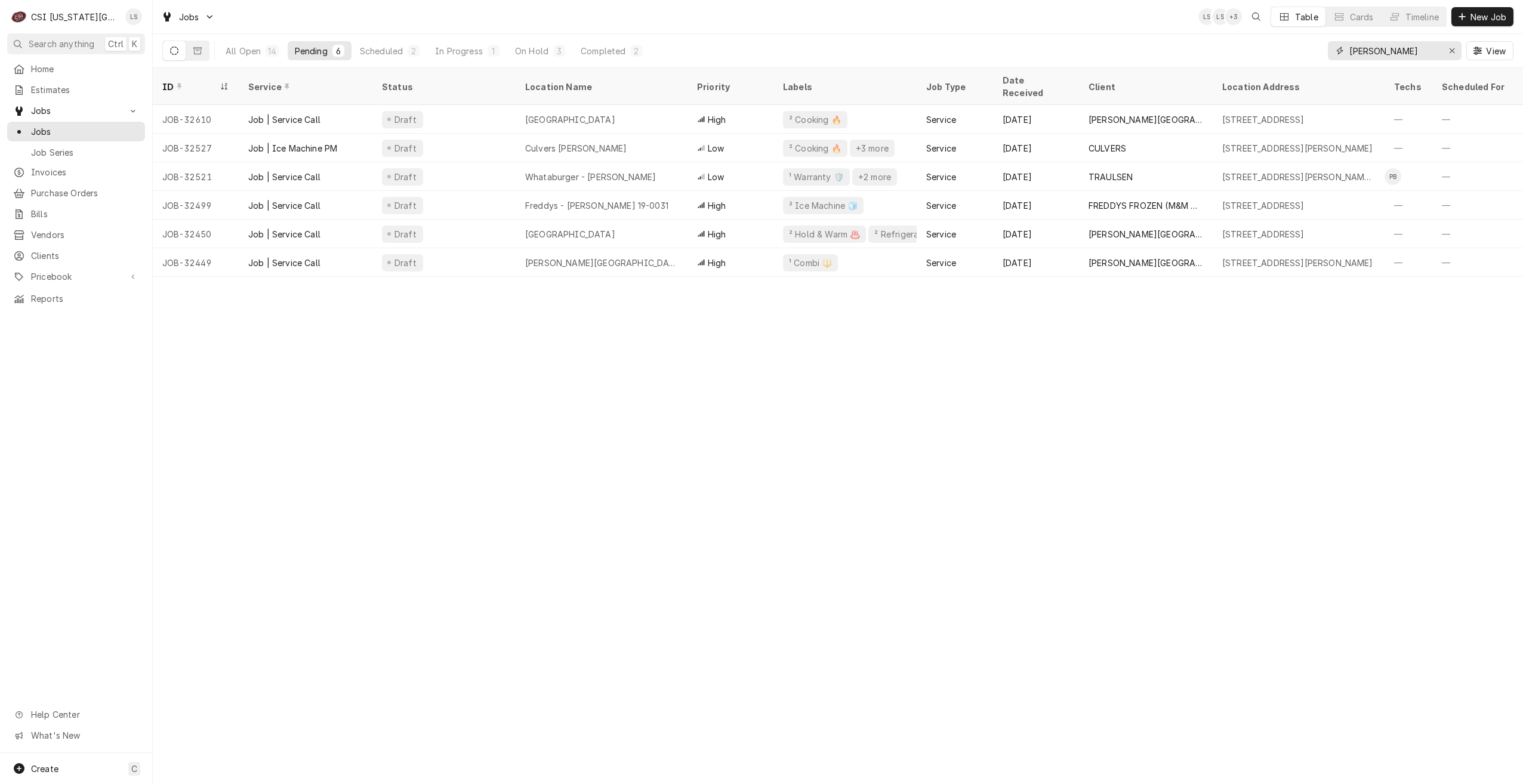
click at [1365, 52] on input "[PERSON_NAME]" at bounding box center [1394, 50] width 90 height 19
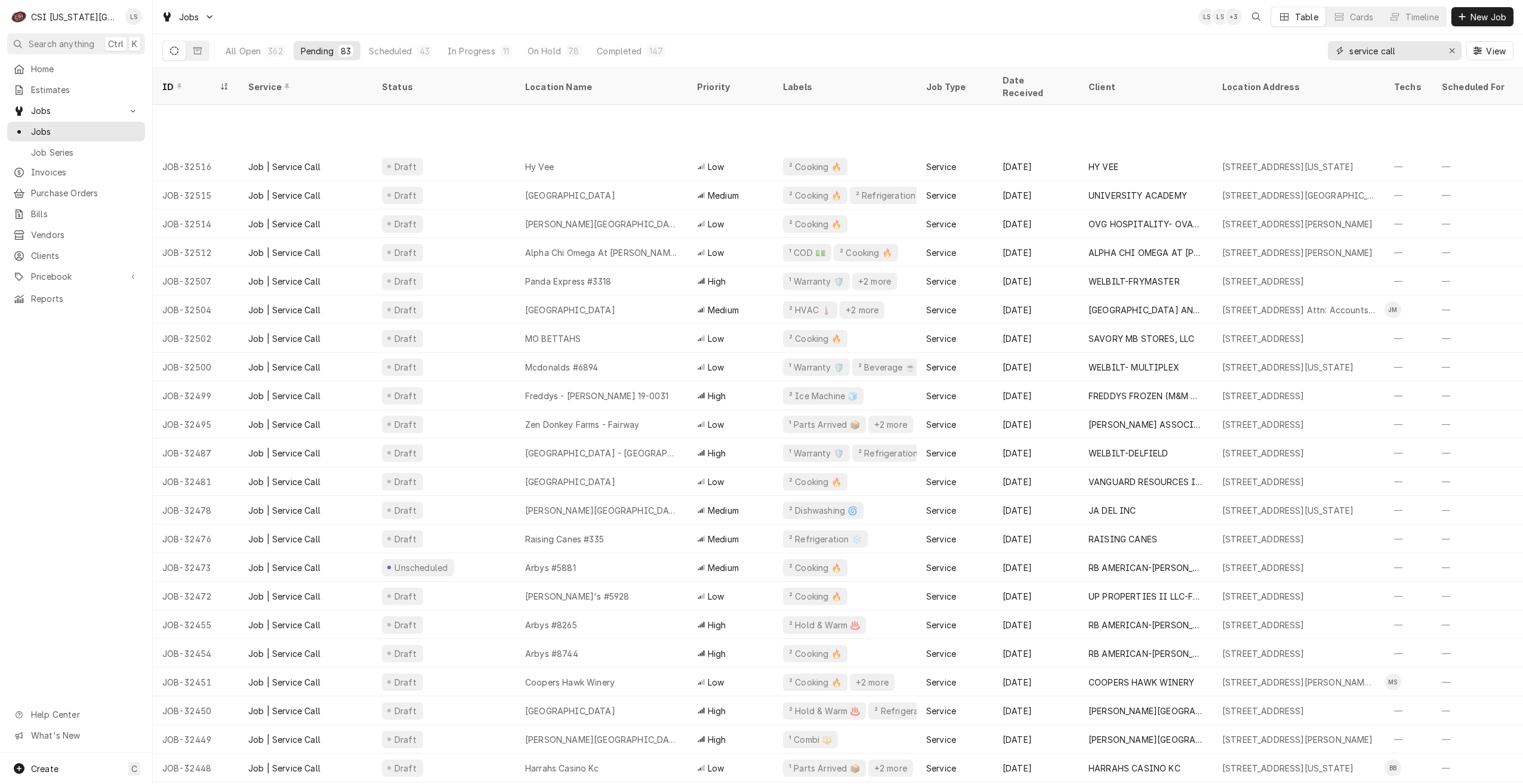
scroll to position [604, 0]
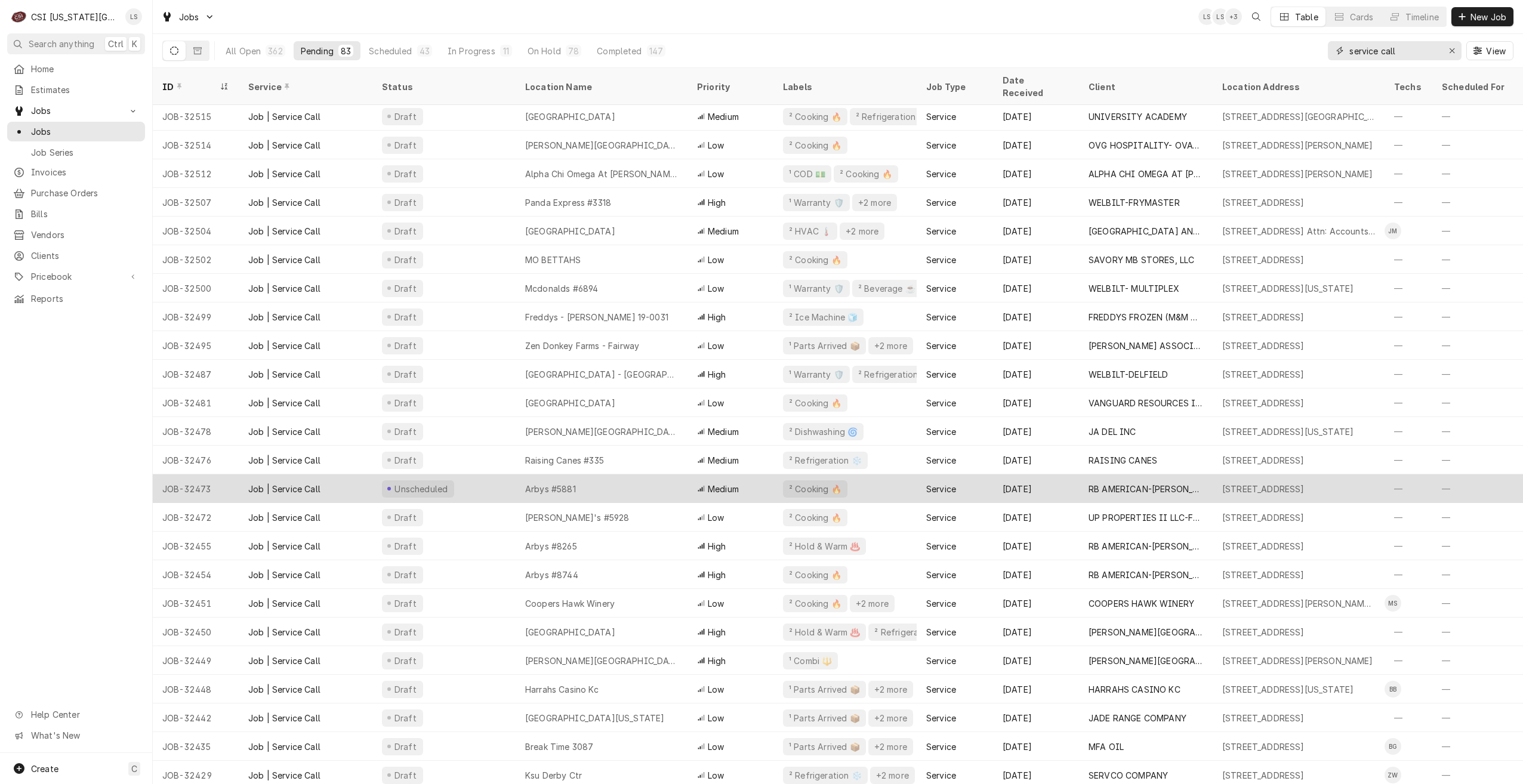
type input "service call"
click at [581, 475] on div "Arbys #5881" at bounding box center [602, 489] width 172 height 29
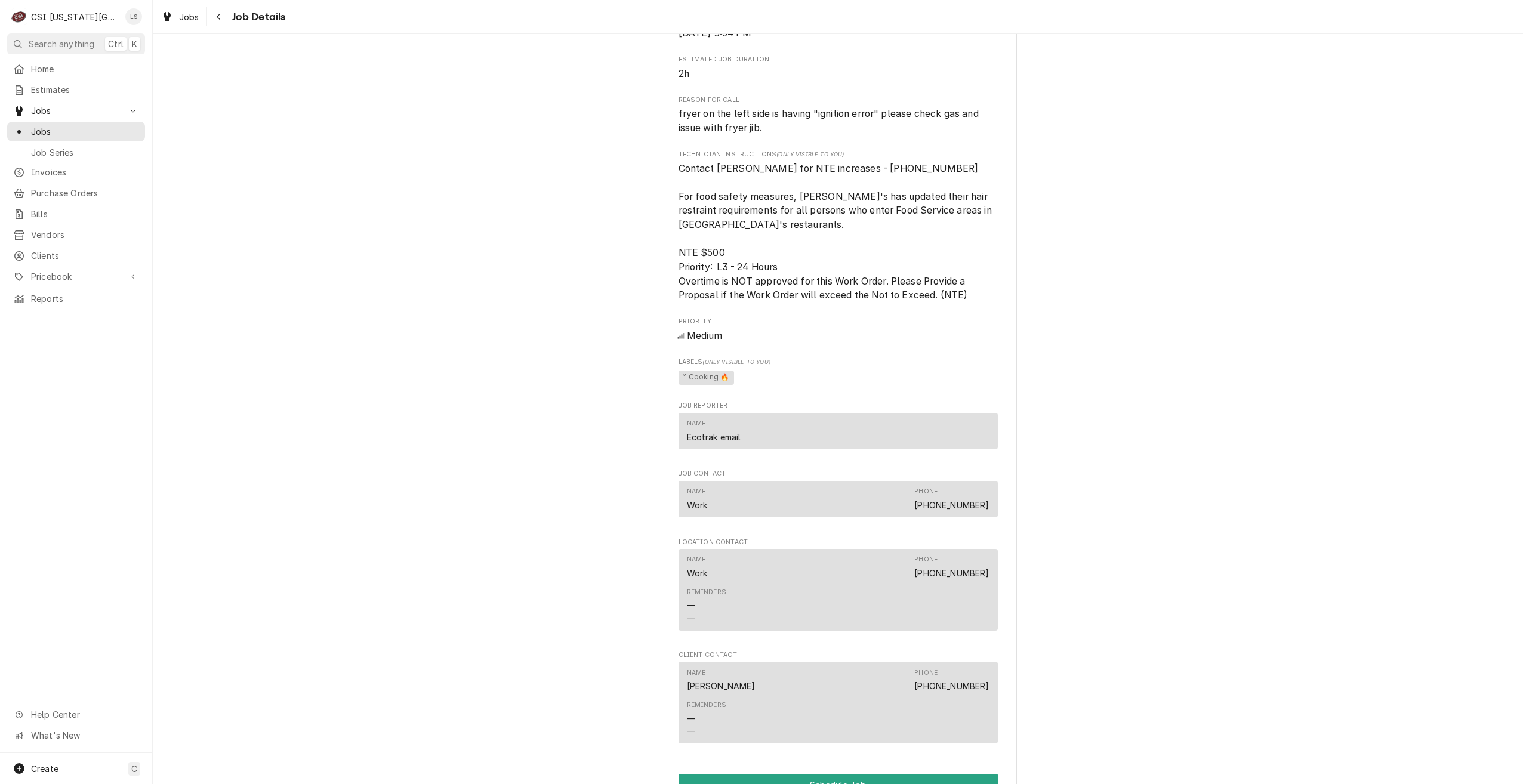
scroll to position [835, 0]
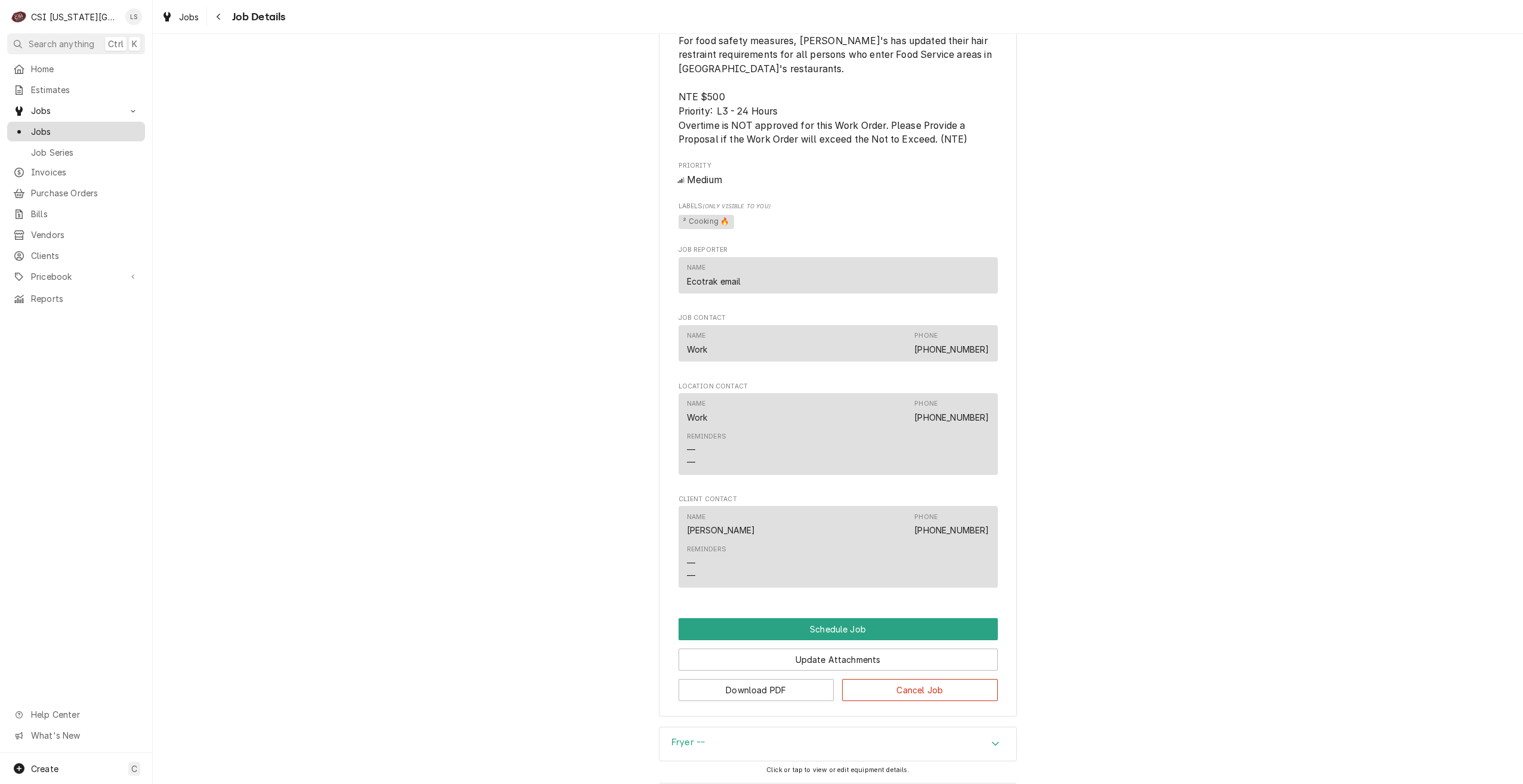
click at [99, 131] on span "Jobs" at bounding box center [85, 131] width 108 height 12
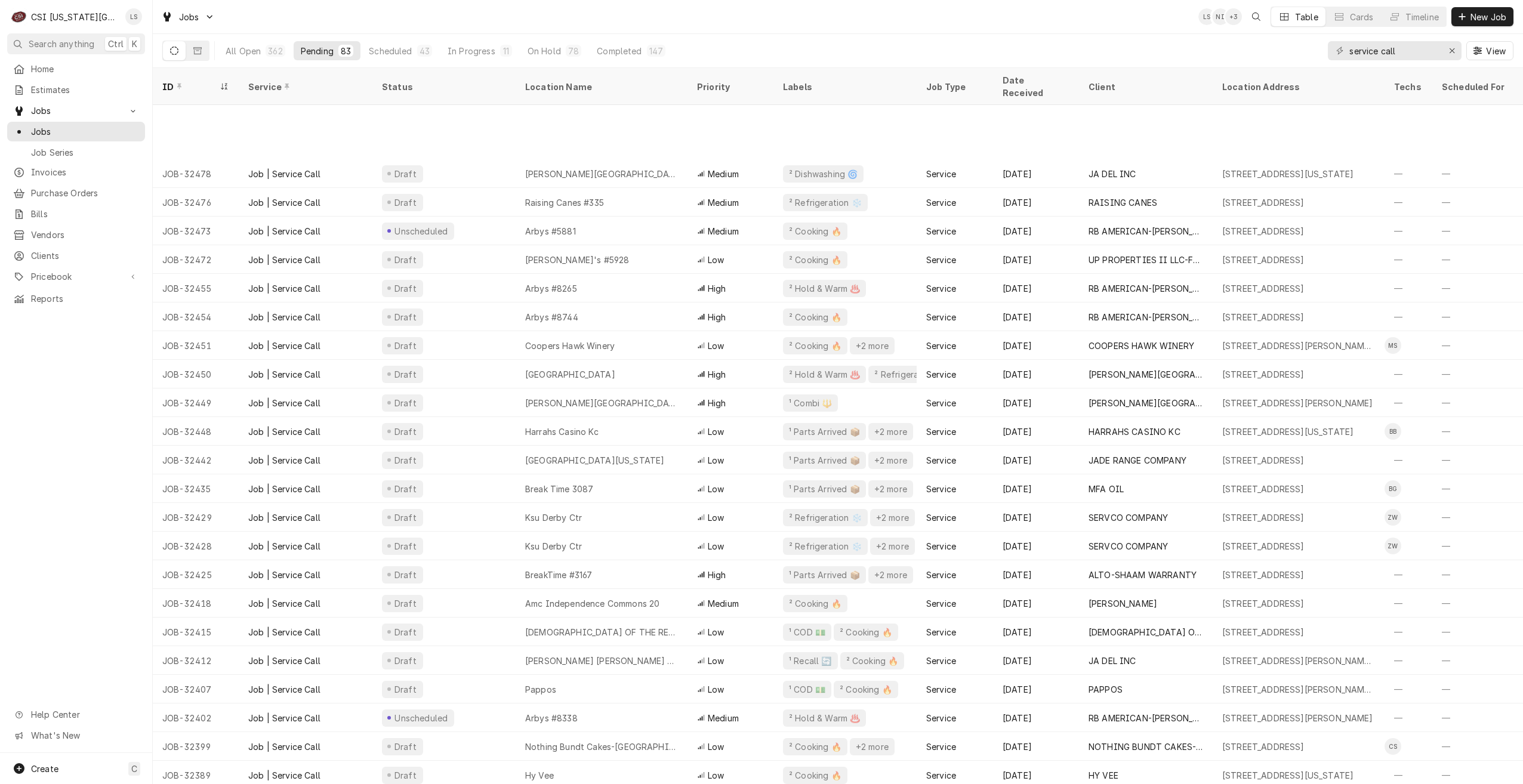
scroll to position [948, 0]
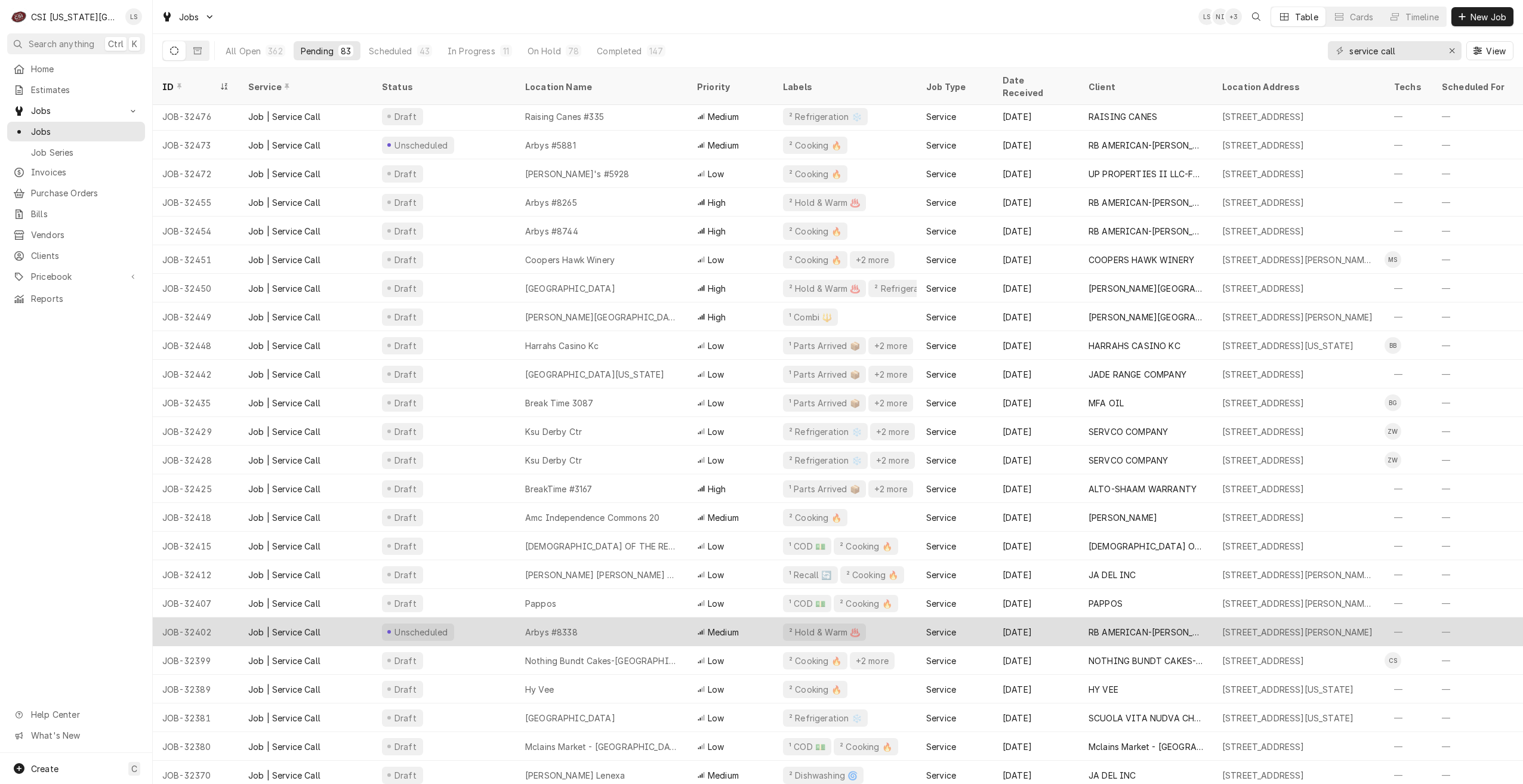
click at [489, 618] on div "Unscheduled" at bounding box center [444, 632] width 143 height 29
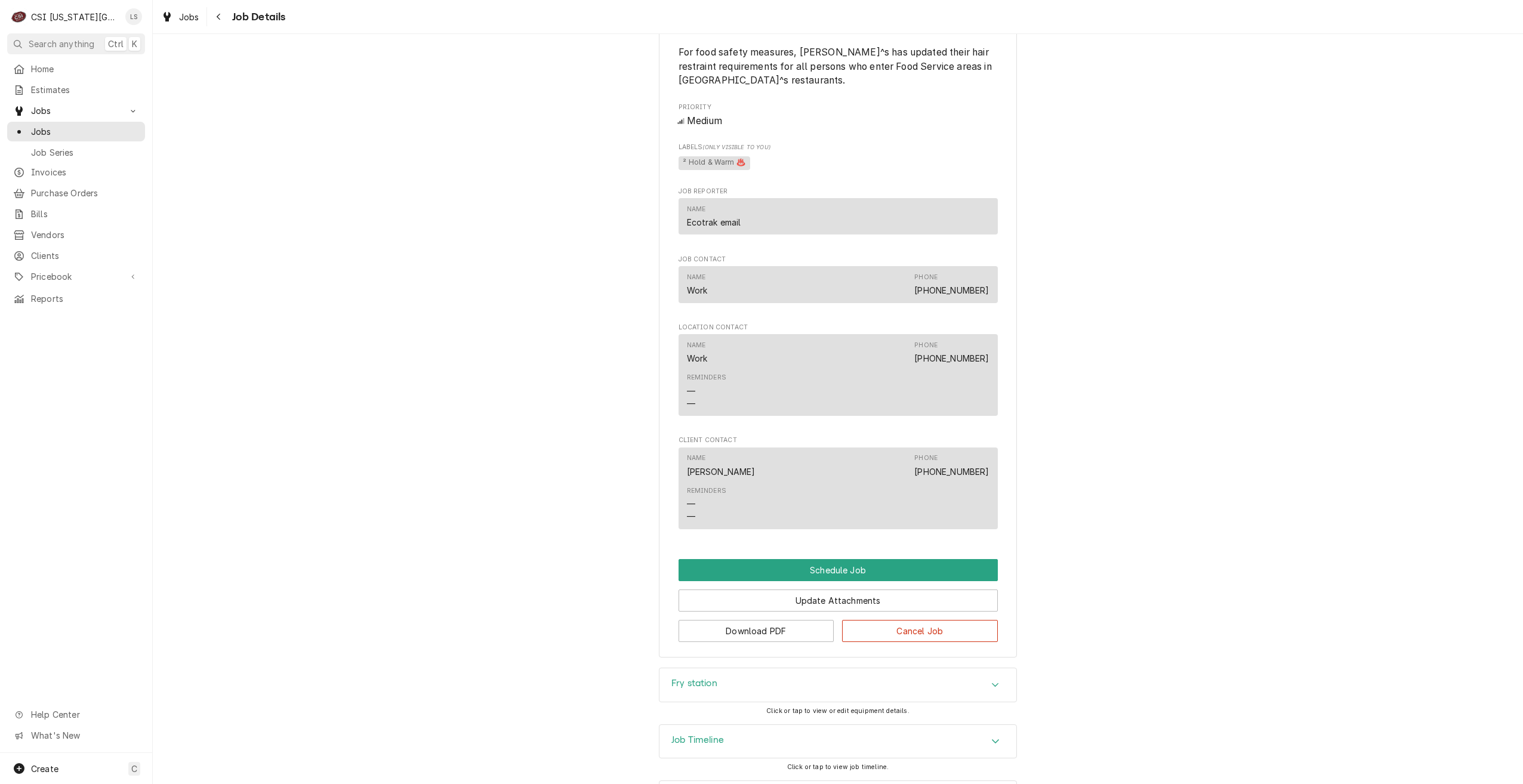
scroll to position [989, 0]
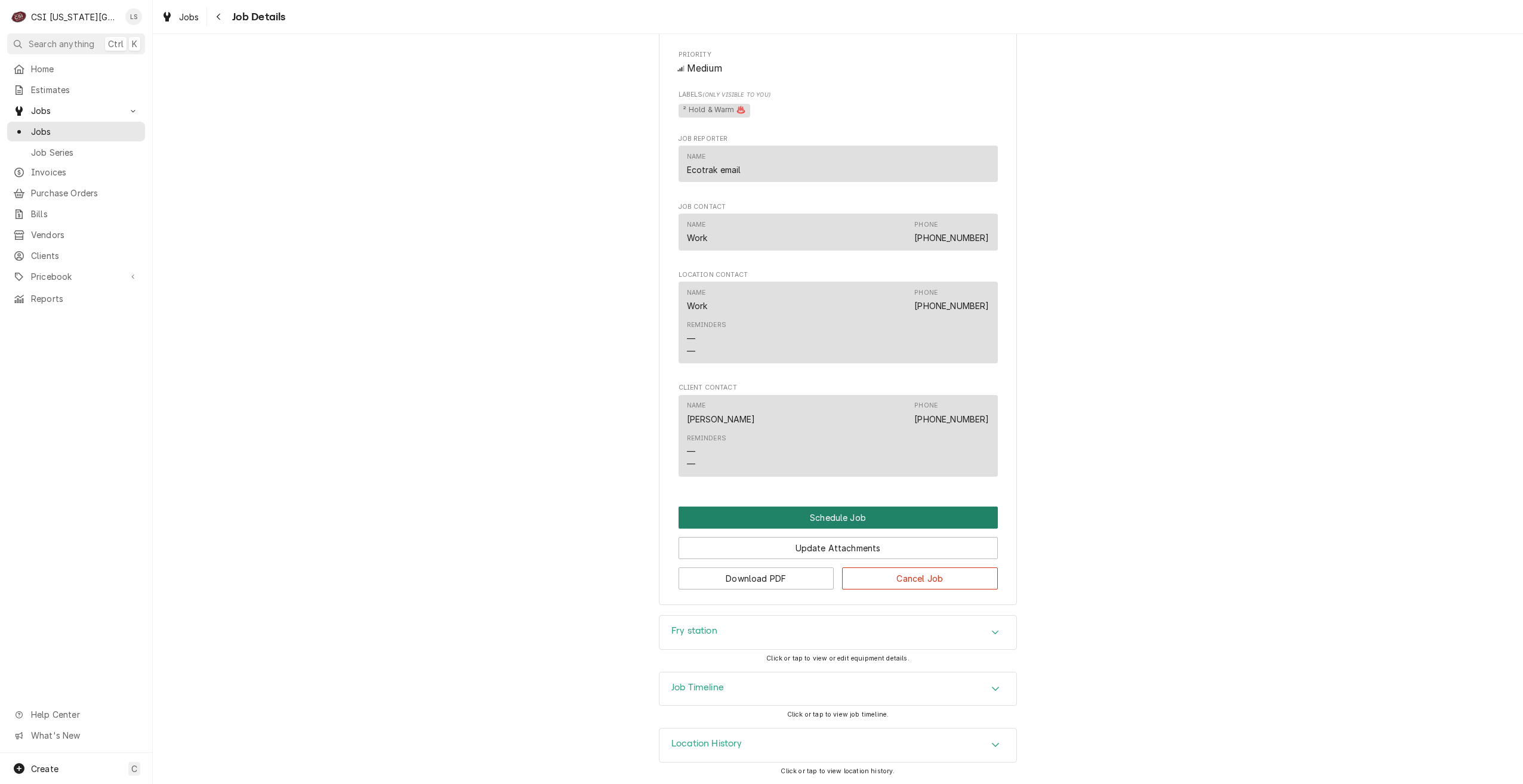
click at [831, 514] on button "Schedule Job" at bounding box center [838, 517] width 320 height 22
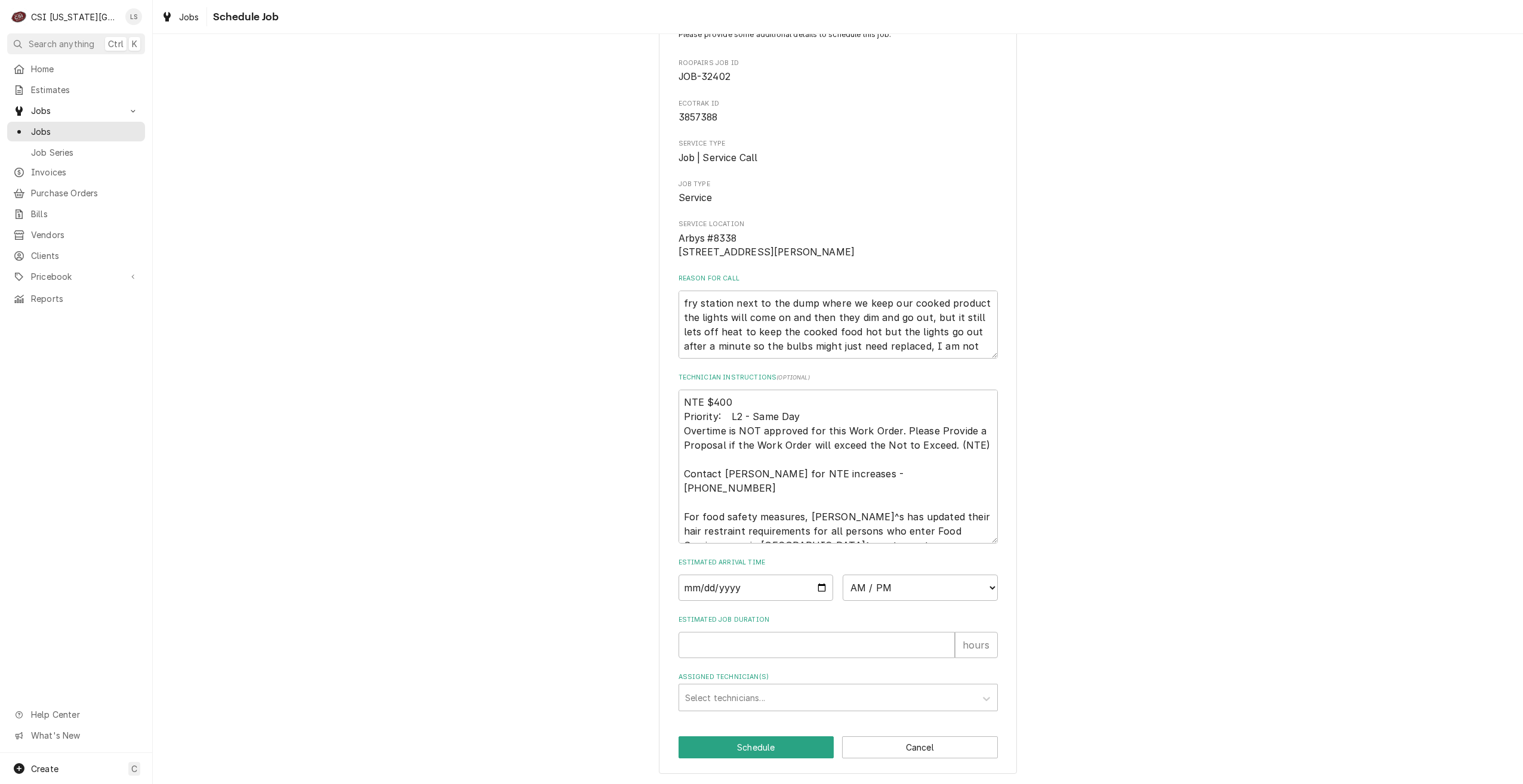
scroll to position [57, 0]
click at [817, 588] on input "Date" at bounding box center [756, 588] width 155 height 26
type textarea "x"
type input "2025-09-05"
click at [877, 590] on select "AM / PM 6:00 AM 6:15 AM 6:30 AM 6:45 AM 7:00 AM 7:15 AM 7:30 AM 7:45 AM 8:00 AM…" at bounding box center [920, 588] width 155 height 26
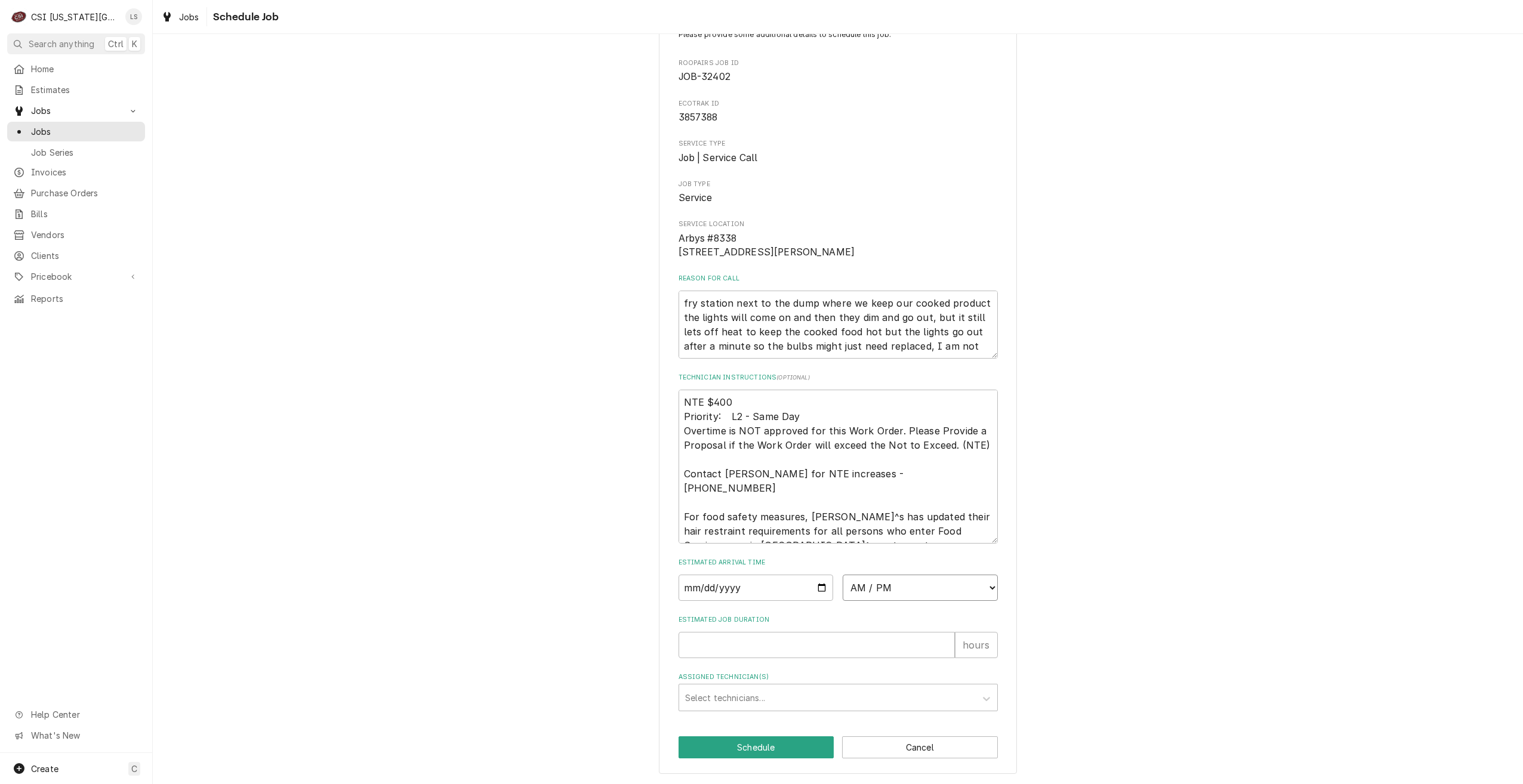
select select "12:00:00"
click at [843, 575] on select "AM / PM 6:00 AM 6:15 AM 6:30 AM 6:45 AM 7:00 AM 7:15 AM 7:30 AM 7:45 AM 8:00 AM…" at bounding box center [920, 588] width 155 height 26
click at [876, 646] on input "Estimated Job Duration" at bounding box center [817, 645] width 277 height 26
type textarea "x"
type input "2"
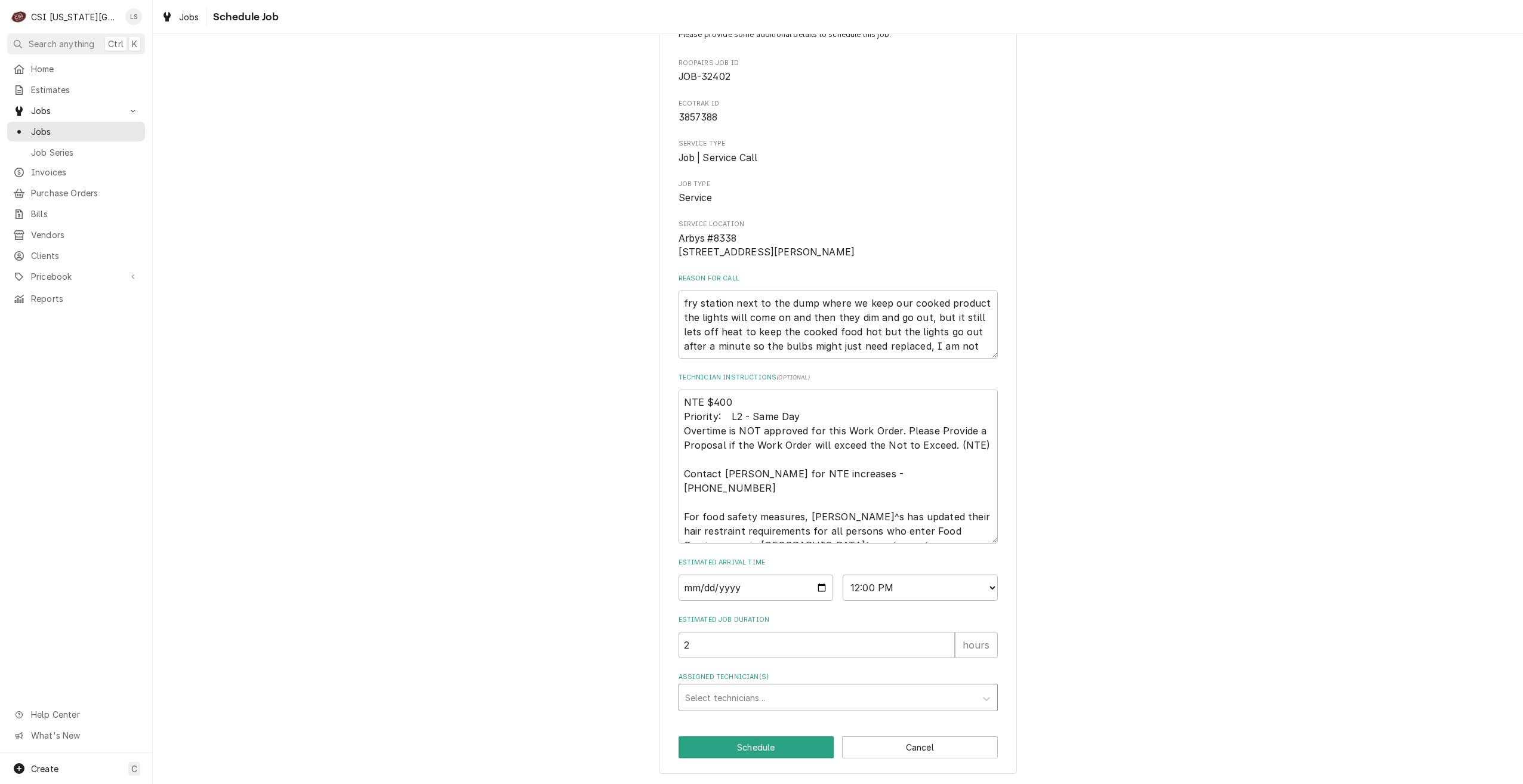
click at [878, 696] on div "Assigned Technician(s)" at bounding box center [827, 697] width 285 height 21
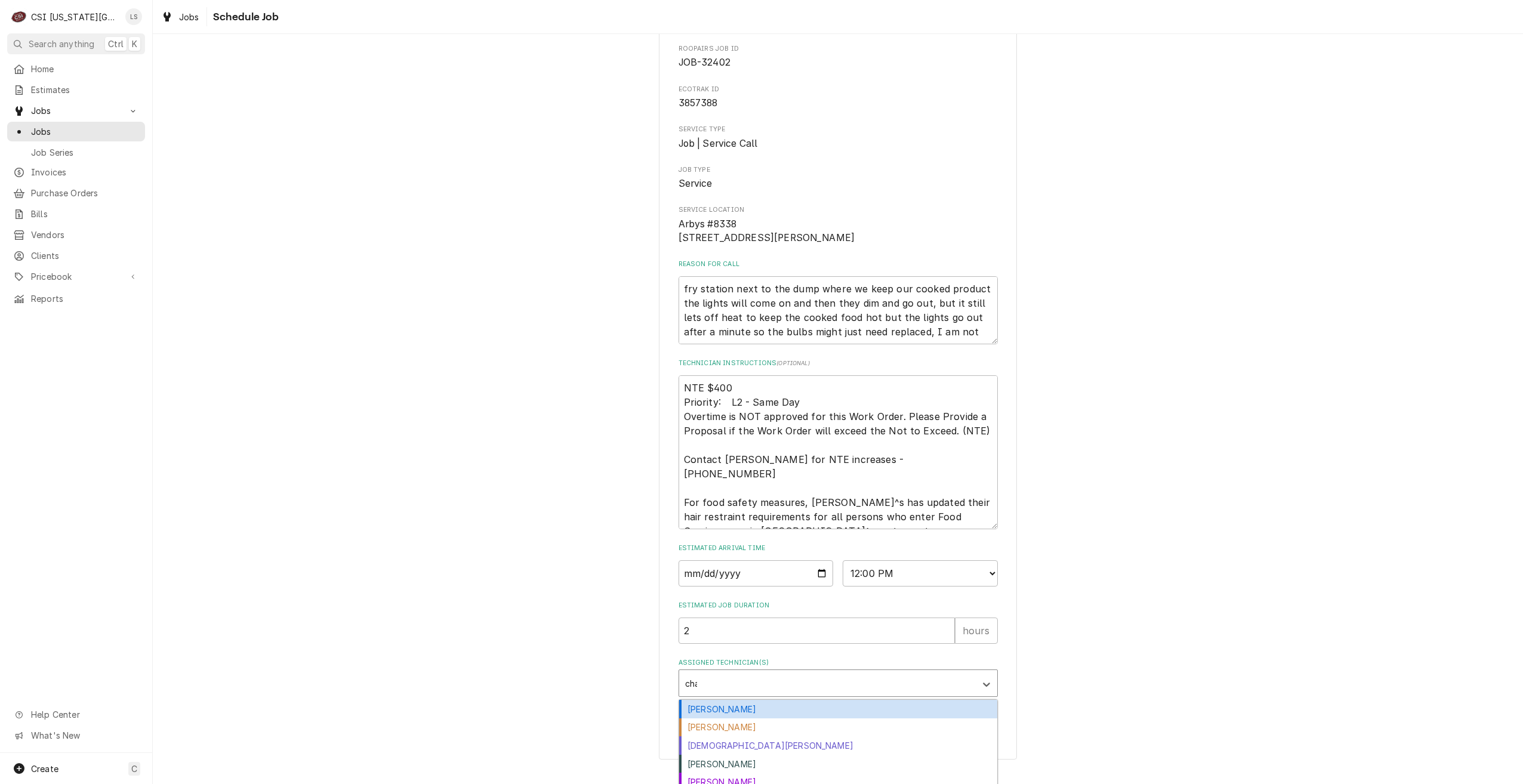
type input "char"
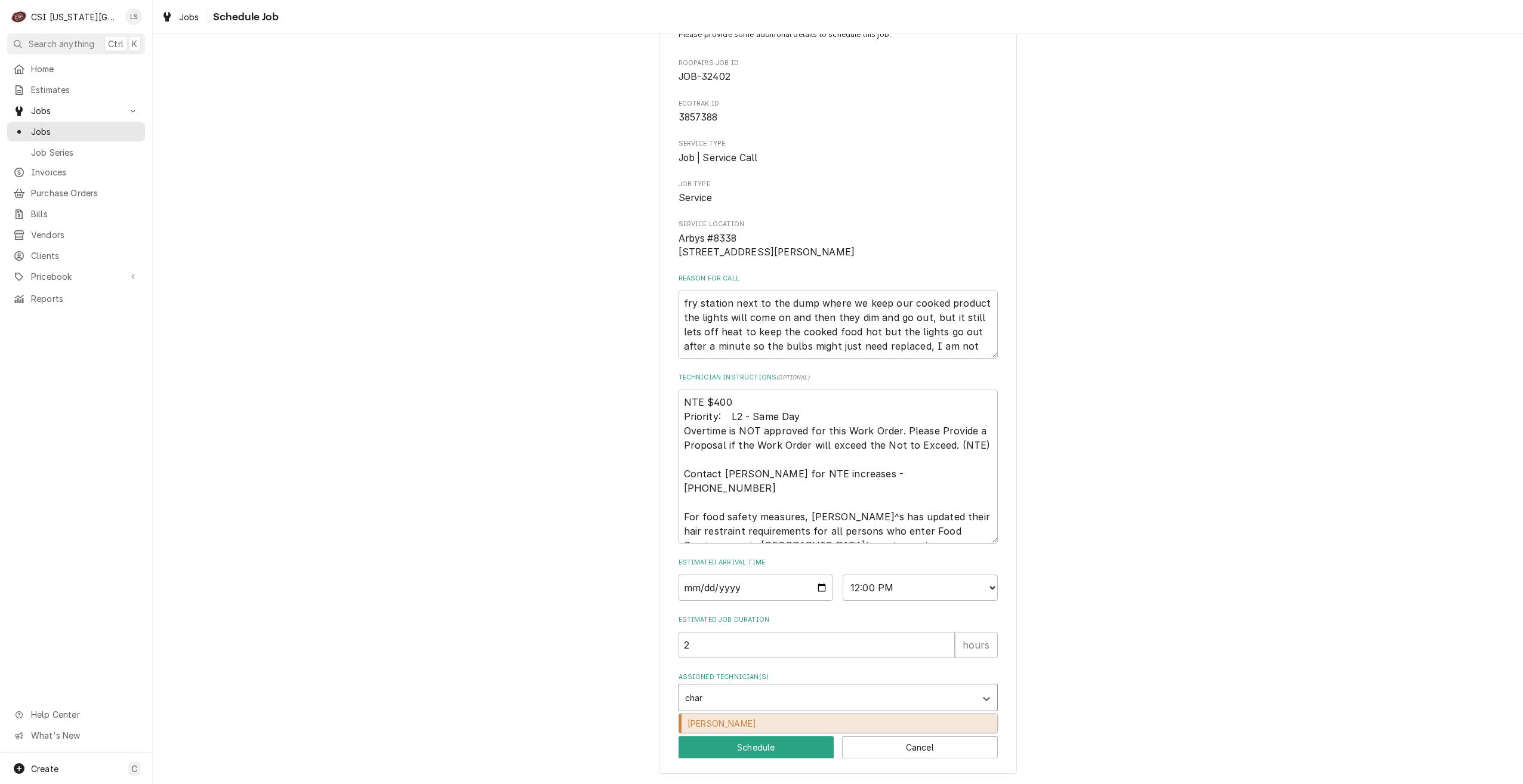
click at [869, 722] on div "Charles Pendergrass" at bounding box center [838, 724] width 318 height 19
type textarea "x"
click at [763, 740] on button "Schedule" at bounding box center [756, 747] width 156 height 22
type textarea "x"
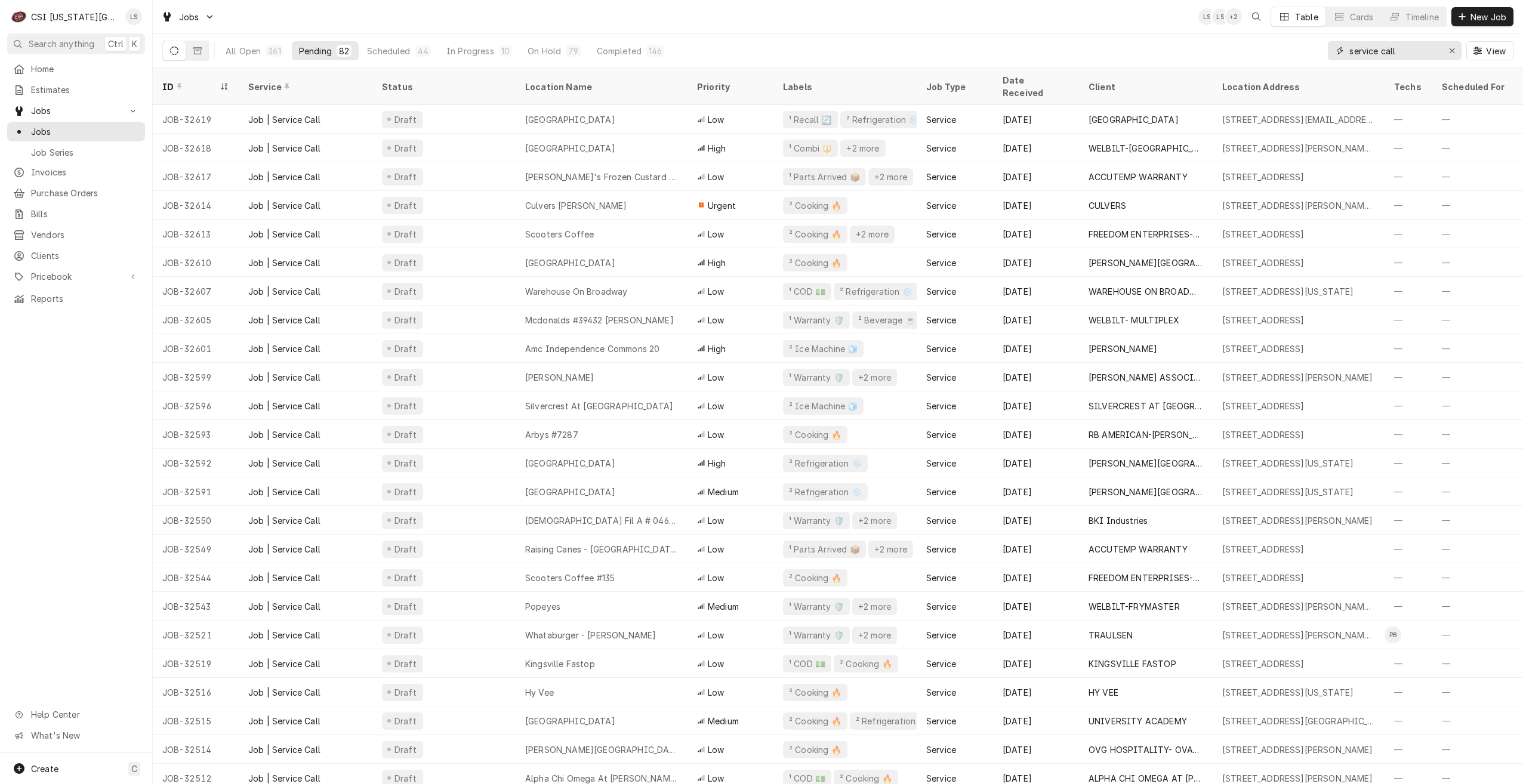
click at [1231, 23] on div "Jobs LS LS + 2 Table Cards Timeline New Job All Open 361 Pending 82 Scheduled 4…" at bounding box center [838, 34] width 1370 height 68
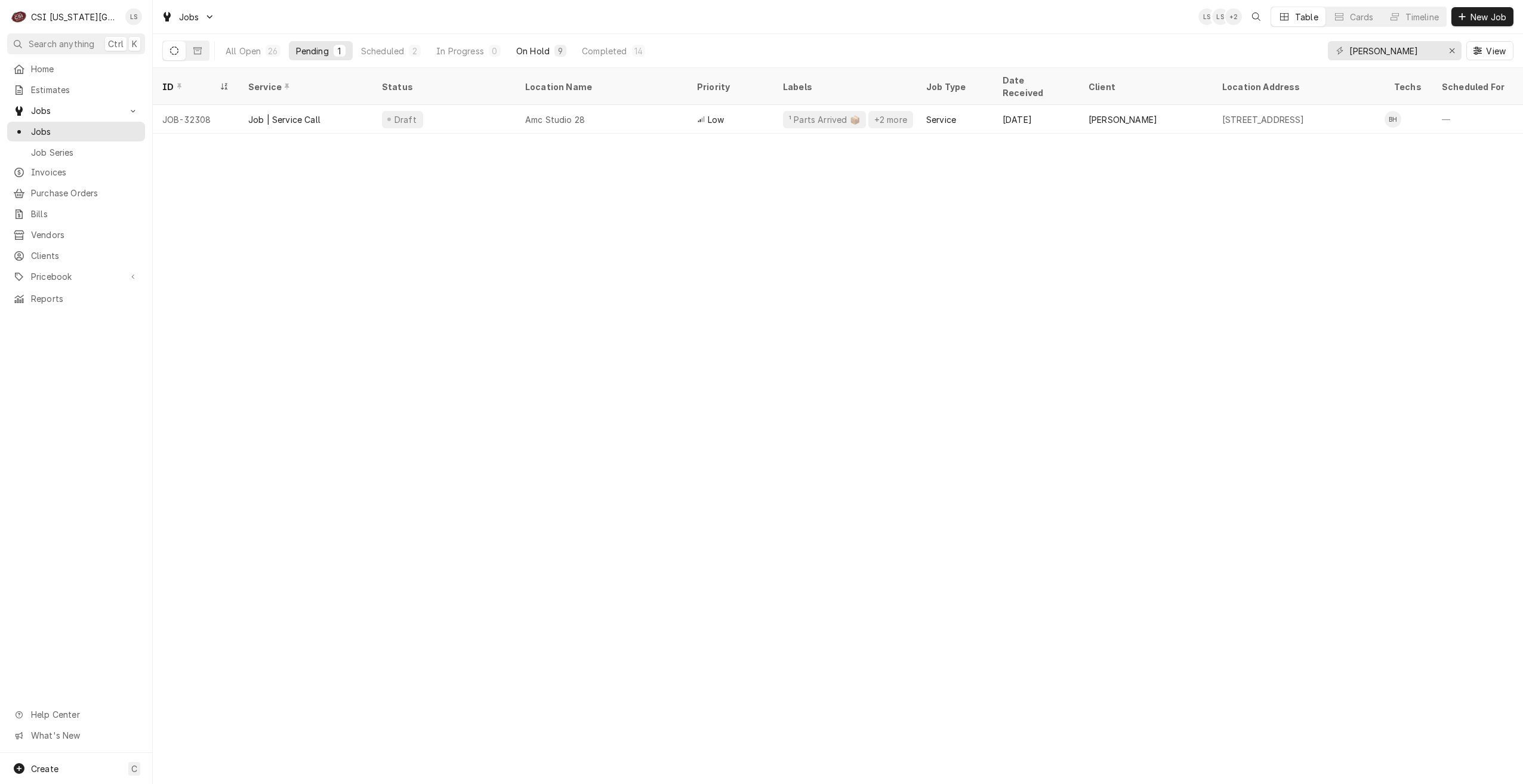
click at [548, 50] on div "On Hold" at bounding box center [533, 51] width 34 height 12
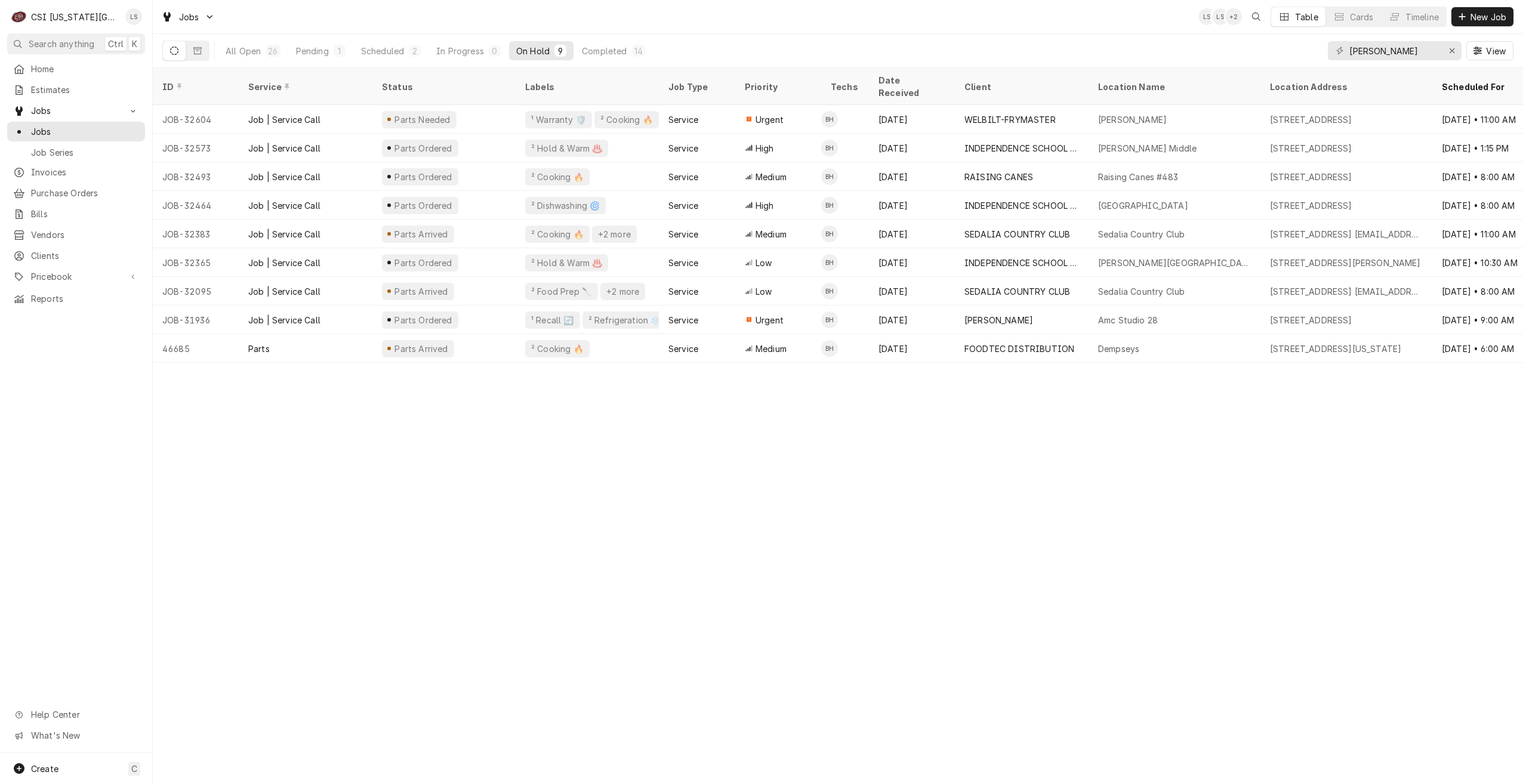
click at [728, 21] on div "Jobs LS LS + 2 Table Cards Timeline New Job" at bounding box center [838, 17] width 1370 height 34
click at [387, 47] on div "Scheduled" at bounding box center [382, 51] width 43 height 12
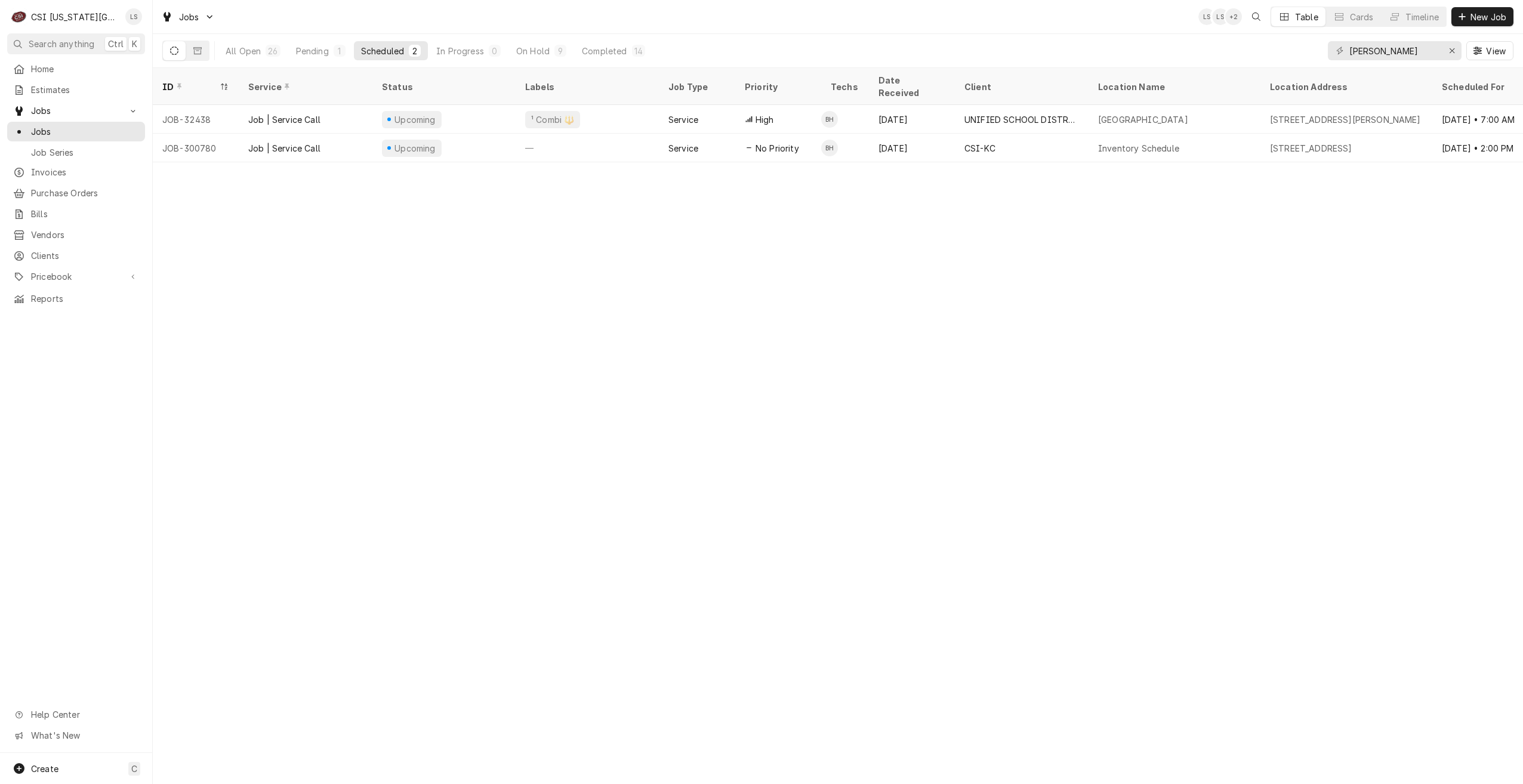
click at [761, 27] on div "Jobs LS LS + 2 Table Cards Timeline New Job" at bounding box center [838, 17] width 1370 height 34
click at [331, 49] on button "Pending 1" at bounding box center [321, 50] width 64 height 19
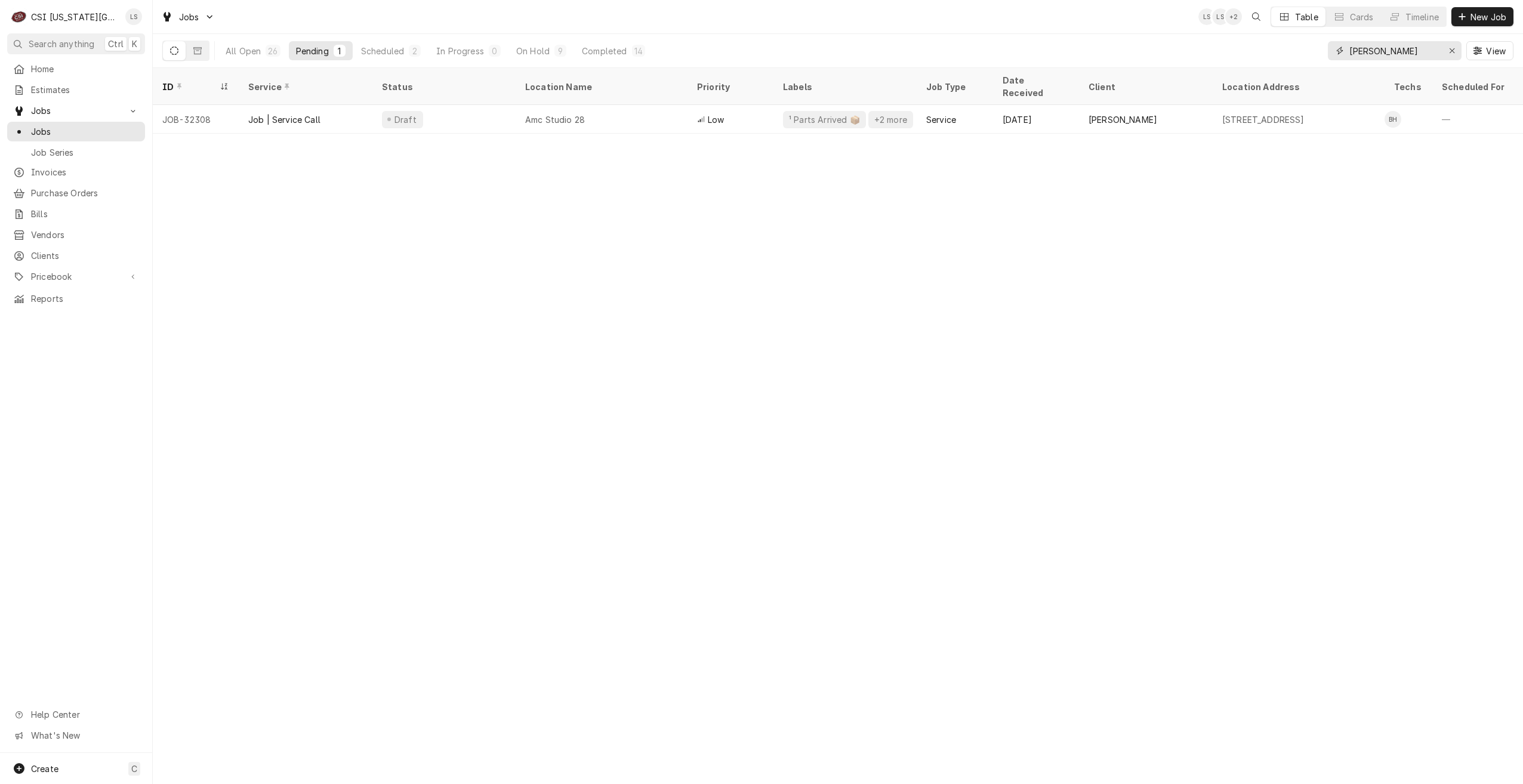
click at [1358, 52] on input "hawkins" at bounding box center [1394, 50] width 90 height 19
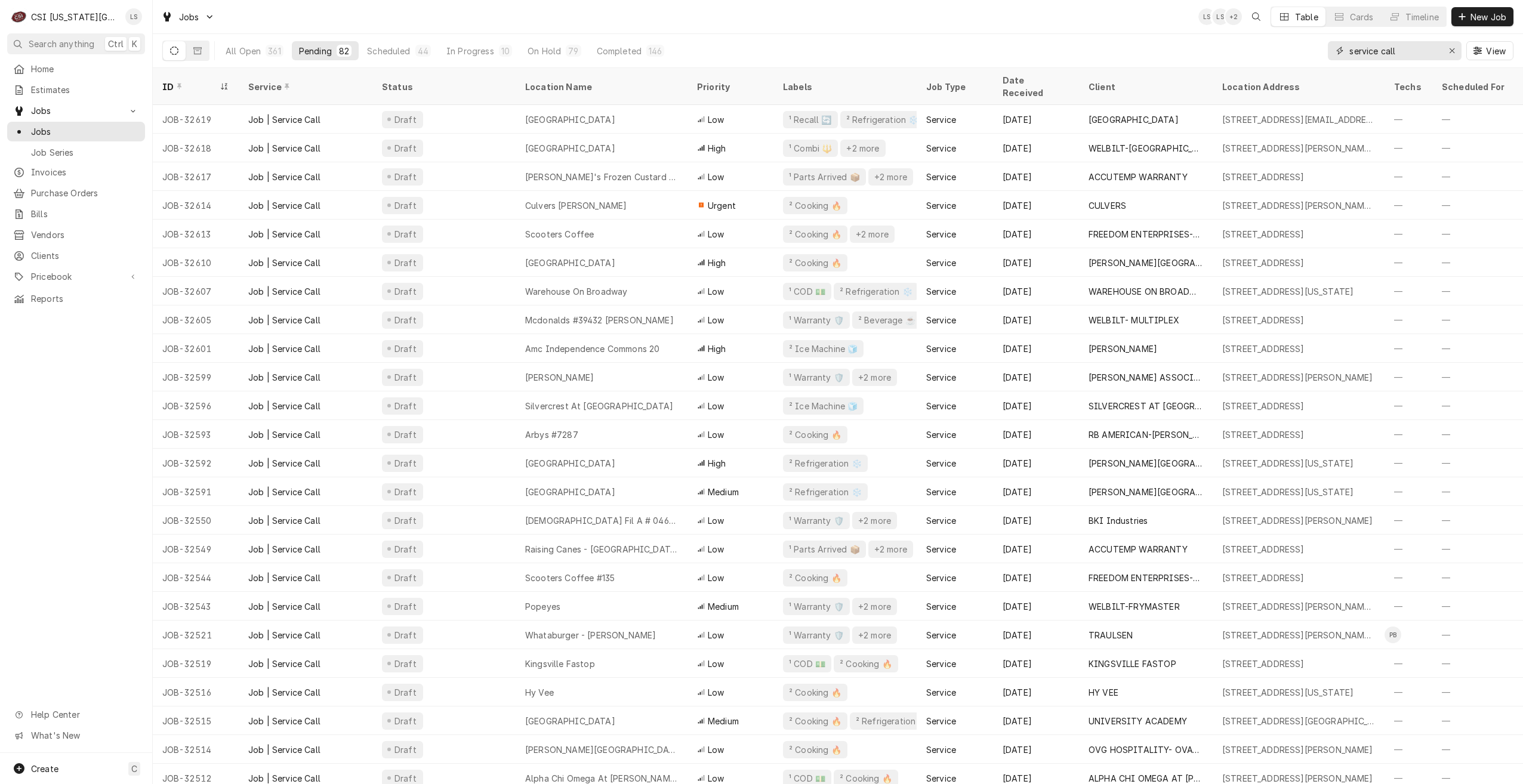
drag, startPoint x: 1407, startPoint y: 46, endPoint x: 1278, endPoint y: 49, distance: 129.0
click at [1278, 49] on div "All Open 361 Pending 82 Scheduled 44 In Progress 10 On Hold 79 Completed 146 se…" at bounding box center [838, 51] width 1351 height 34
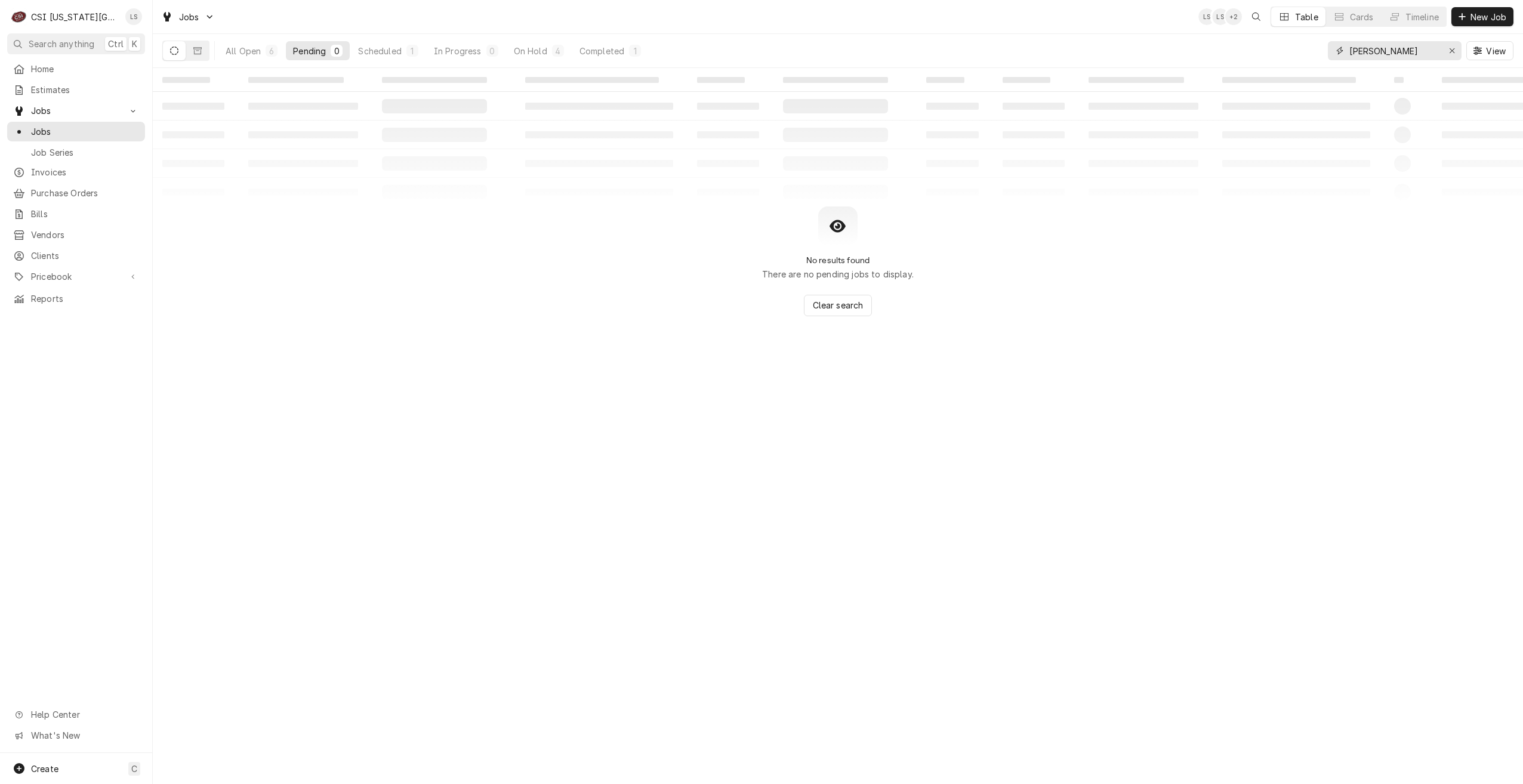
click at [1357, 52] on input "belton" at bounding box center [1394, 50] width 90 height 19
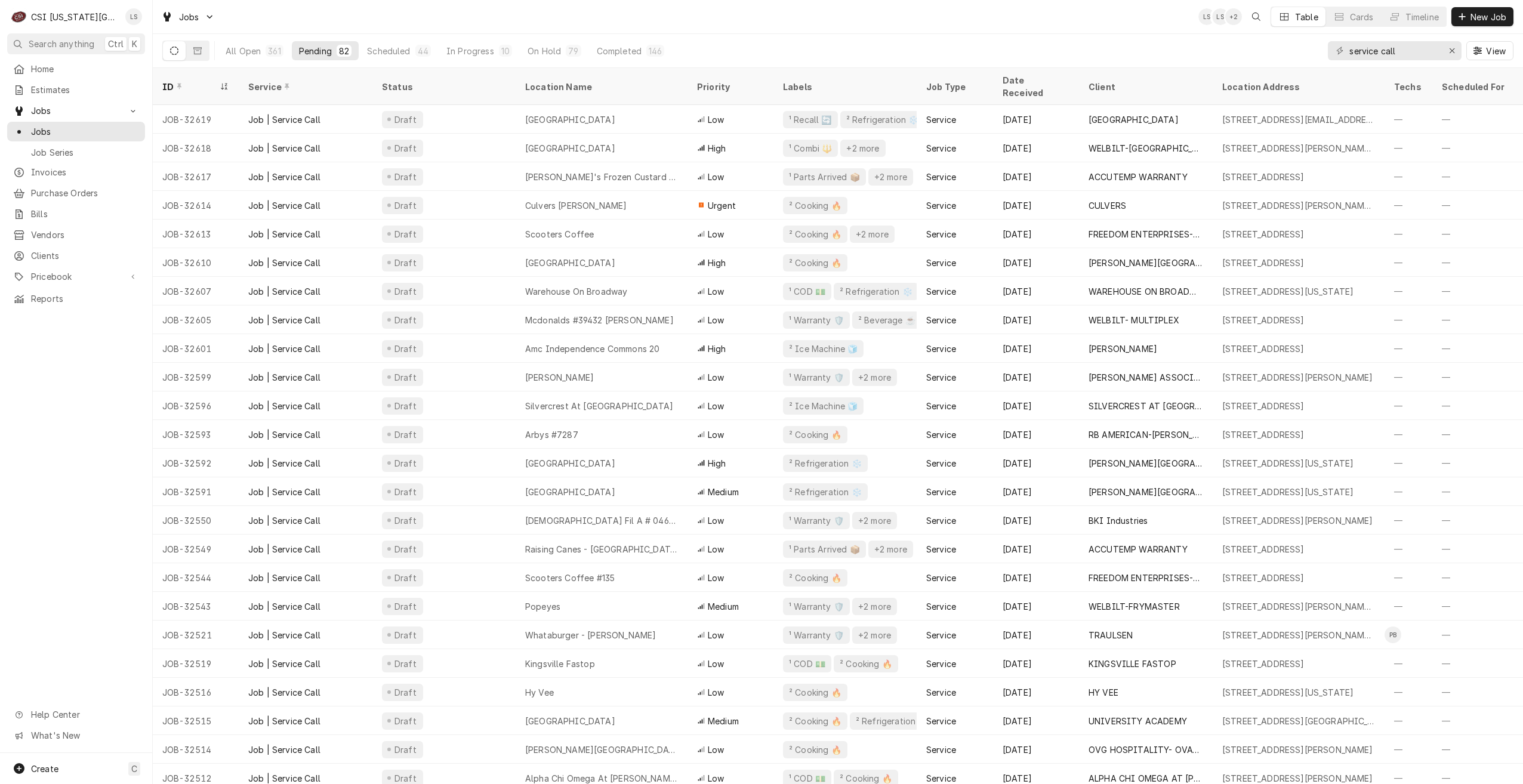
click at [1068, 32] on div "Jobs LS LS + 2 Table Cards Timeline New Job" at bounding box center [838, 17] width 1370 height 34
click at [1048, 21] on div "Jobs LS LS + 2 Table Cards Timeline New Job" at bounding box center [838, 17] width 1370 height 34
drag, startPoint x: 1416, startPoint y: 57, endPoint x: 1317, endPoint y: 40, distance: 100.4
click at [1318, 40] on div "All Open 361 Pending 82 Scheduled 44 In Progress 10 On Hold 79 Completed 146 se…" at bounding box center [838, 51] width 1351 height 34
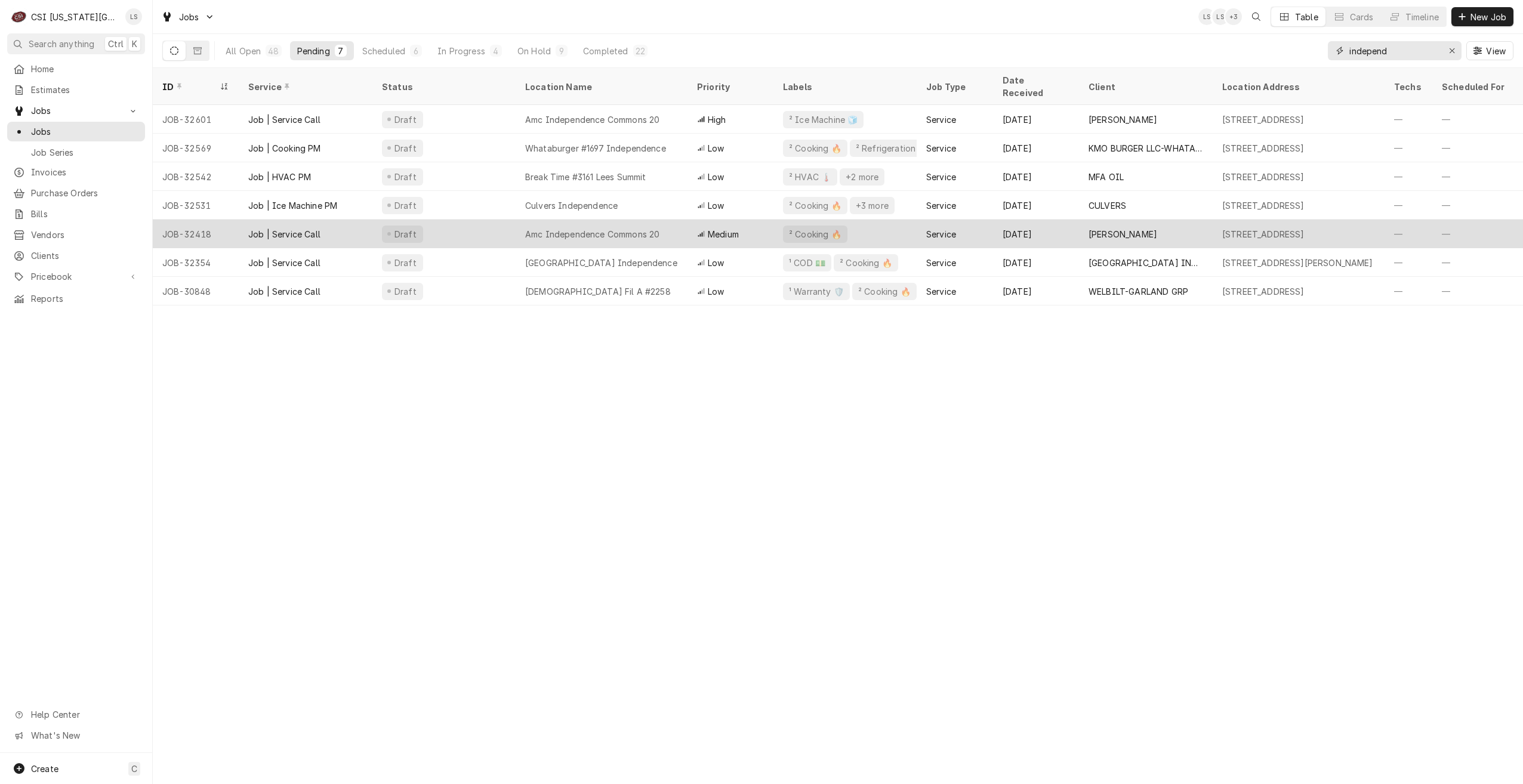
type input "independ"
click at [619, 228] on div "Amc Independence Commons 20" at bounding box center [592, 234] width 135 height 12
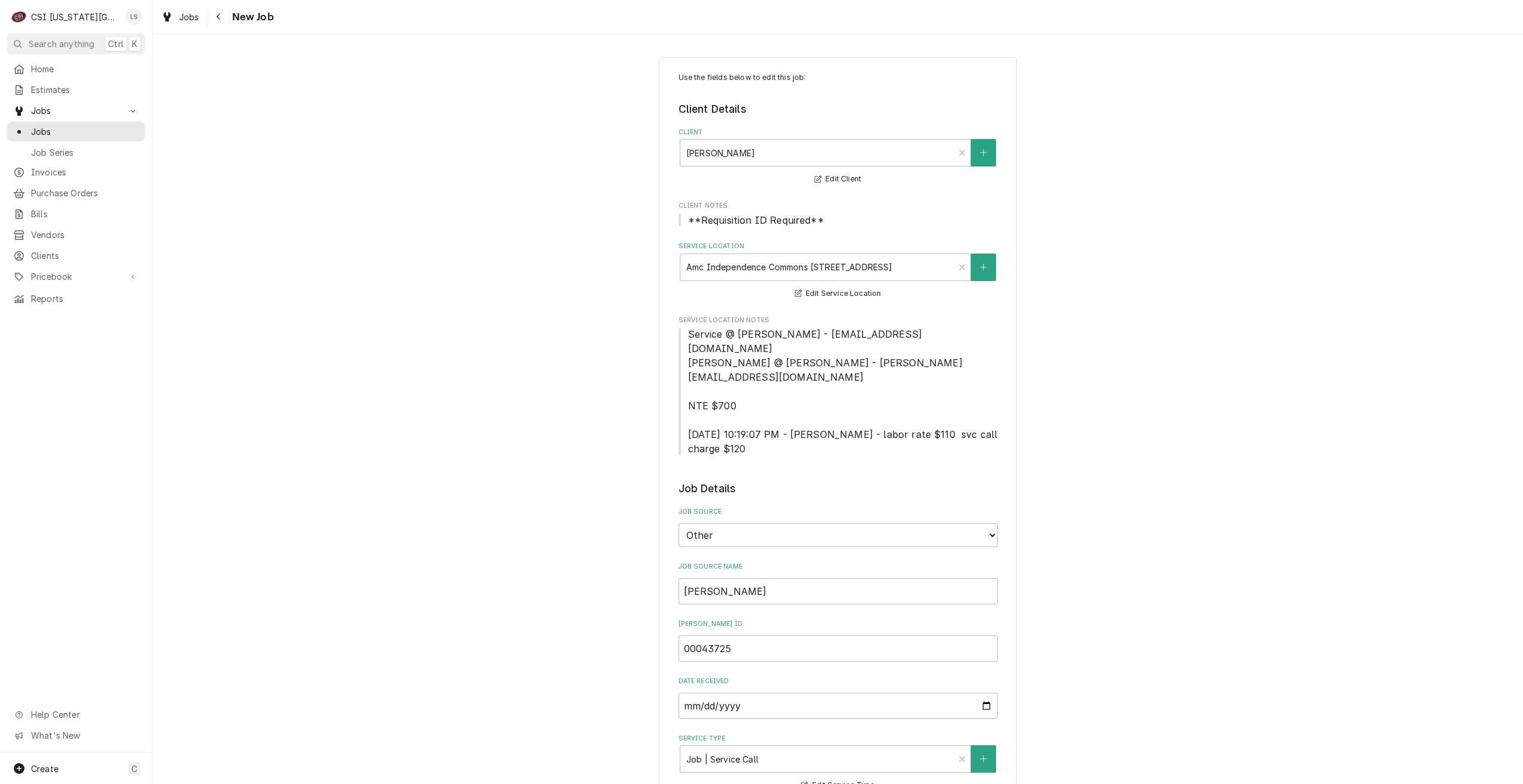
type textarea "x"
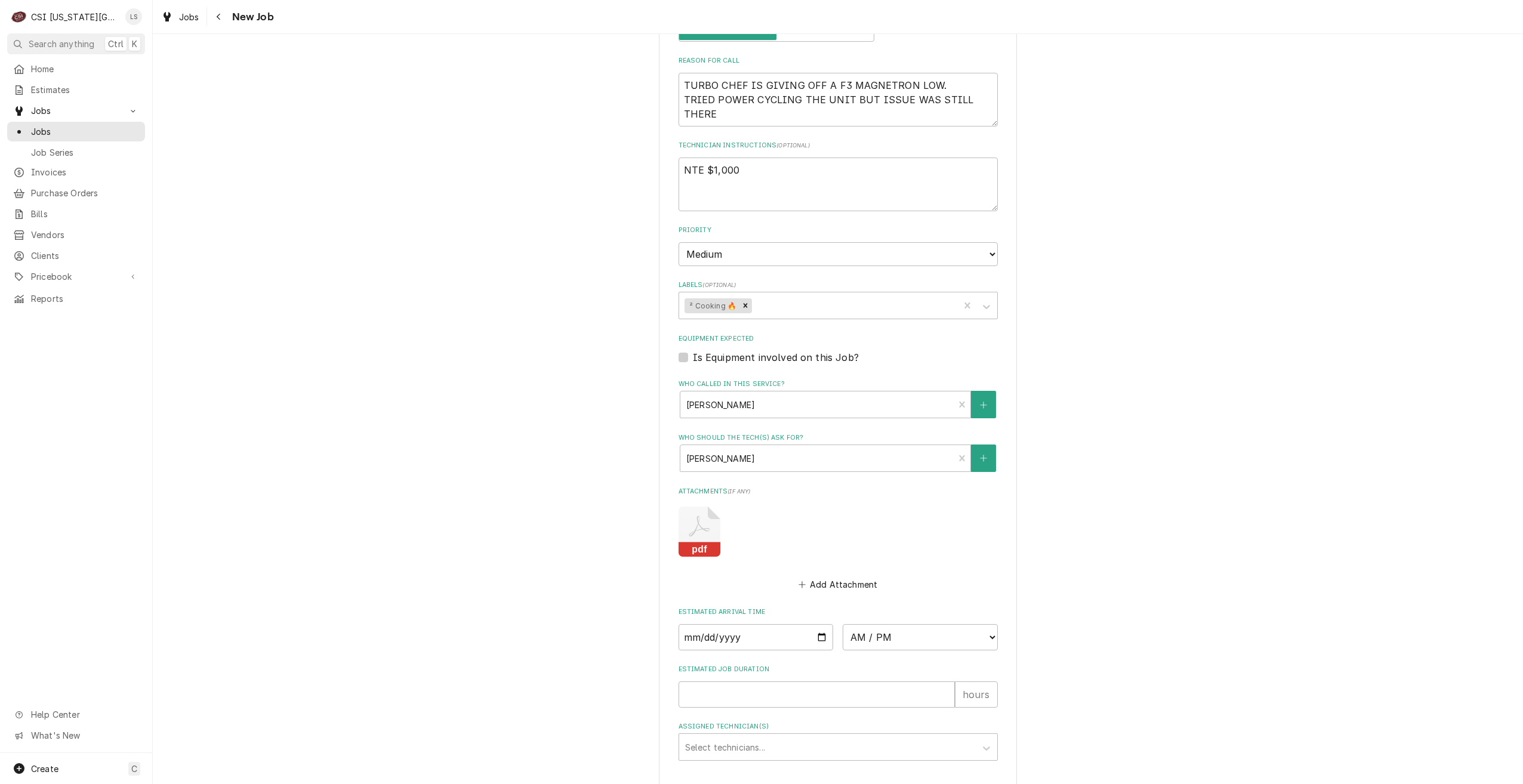
scroll to position [890, 0]
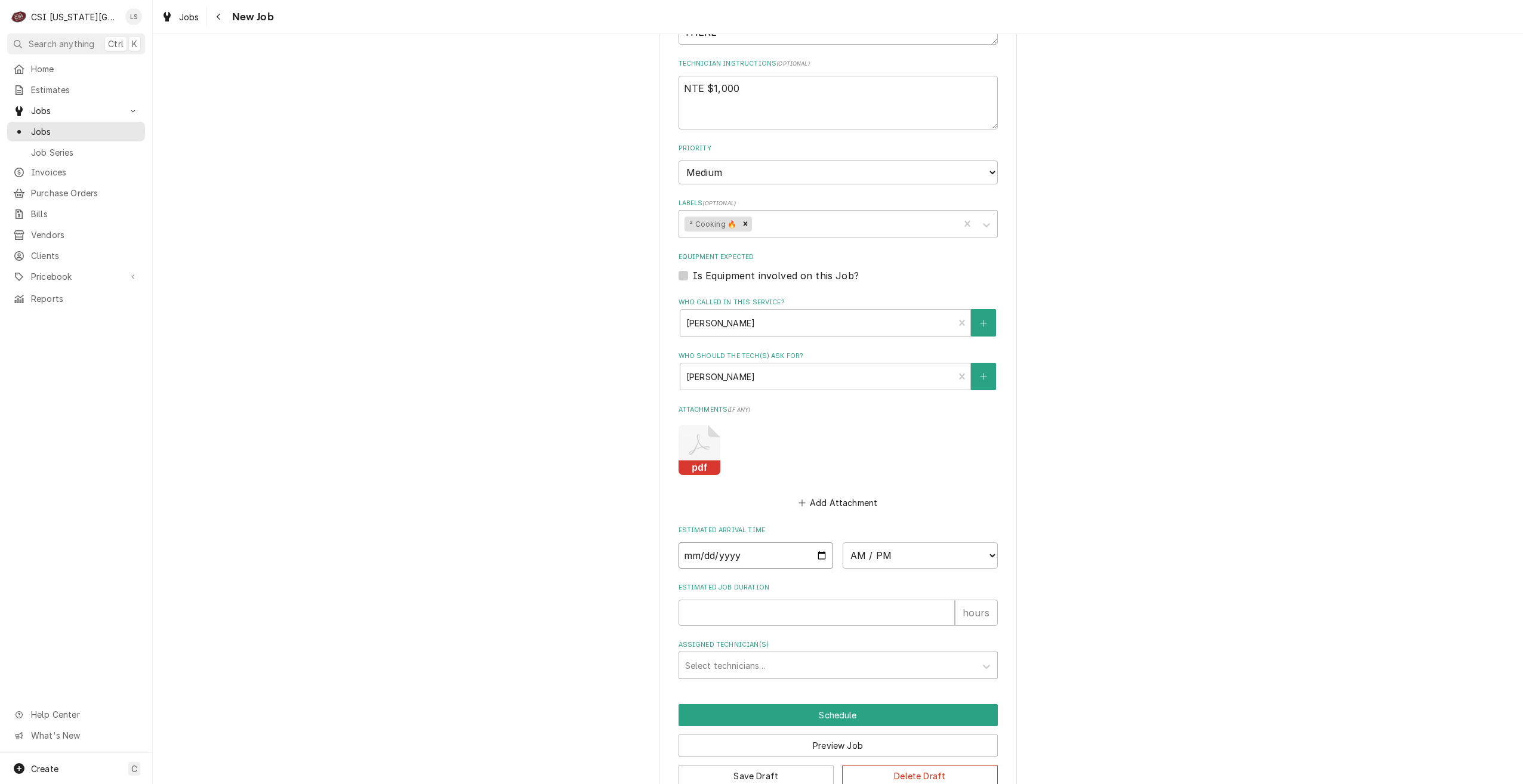
click at [821, 542] on input "Date" at bounding box center [756, 555] width 155 height 26
type input "[DATE]"
type textarea "x"
click at [866, 542] on select "AM / PM 6:00 AM 6:15 AM 6:30 AM 6:45 AM 7:00 AM 7:15 AM 7:30 AM 7:45 AM 8:00 AM…" at bounding box center [920, 555] width 155 height 26
select select "12:00:00"
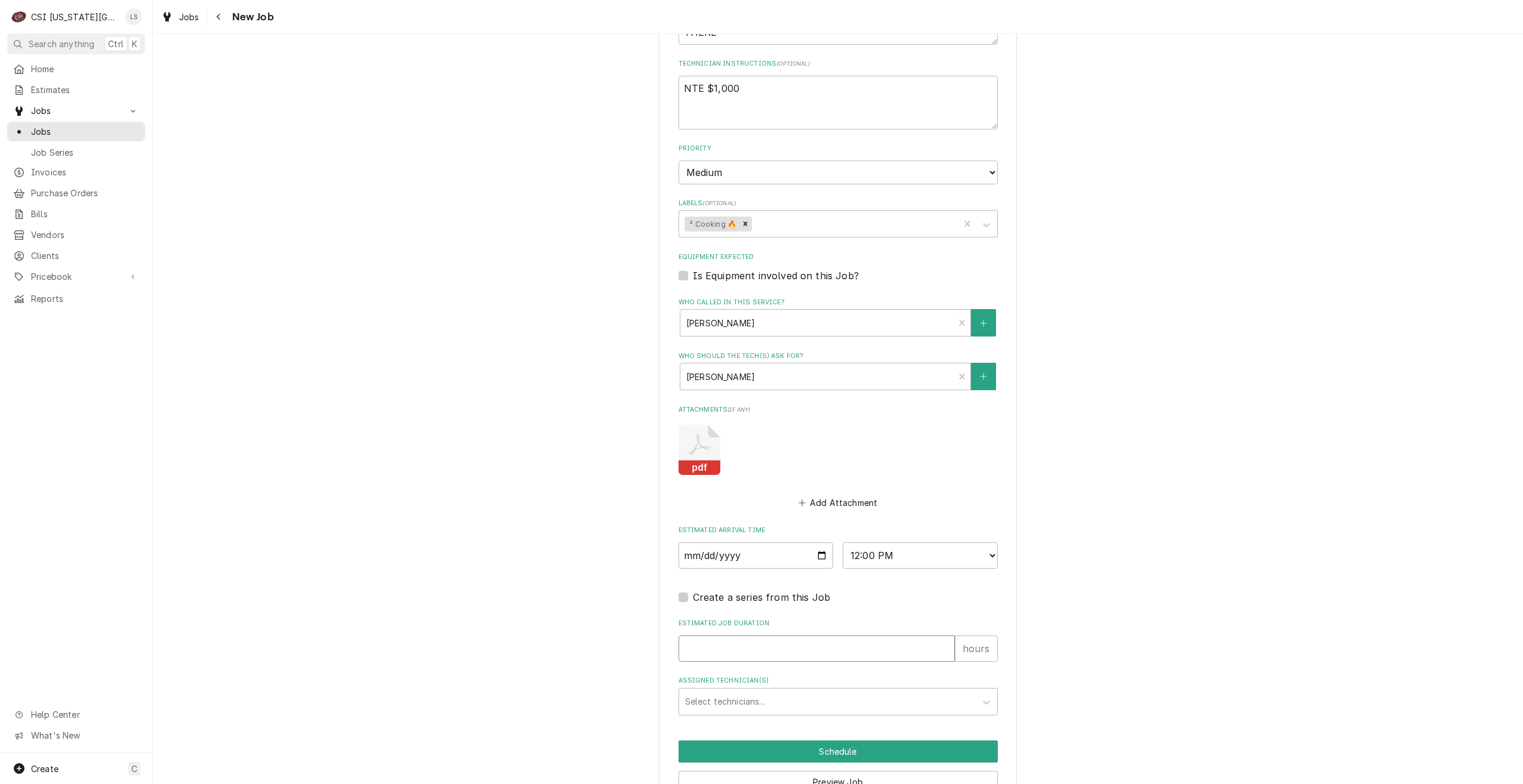
click at [861, 635] on input "Estimated Job Duration" at bounding box center [817, 648] width 277 height 26
type textarea "x"
type input "2"
type textarea "x"
type input "2"
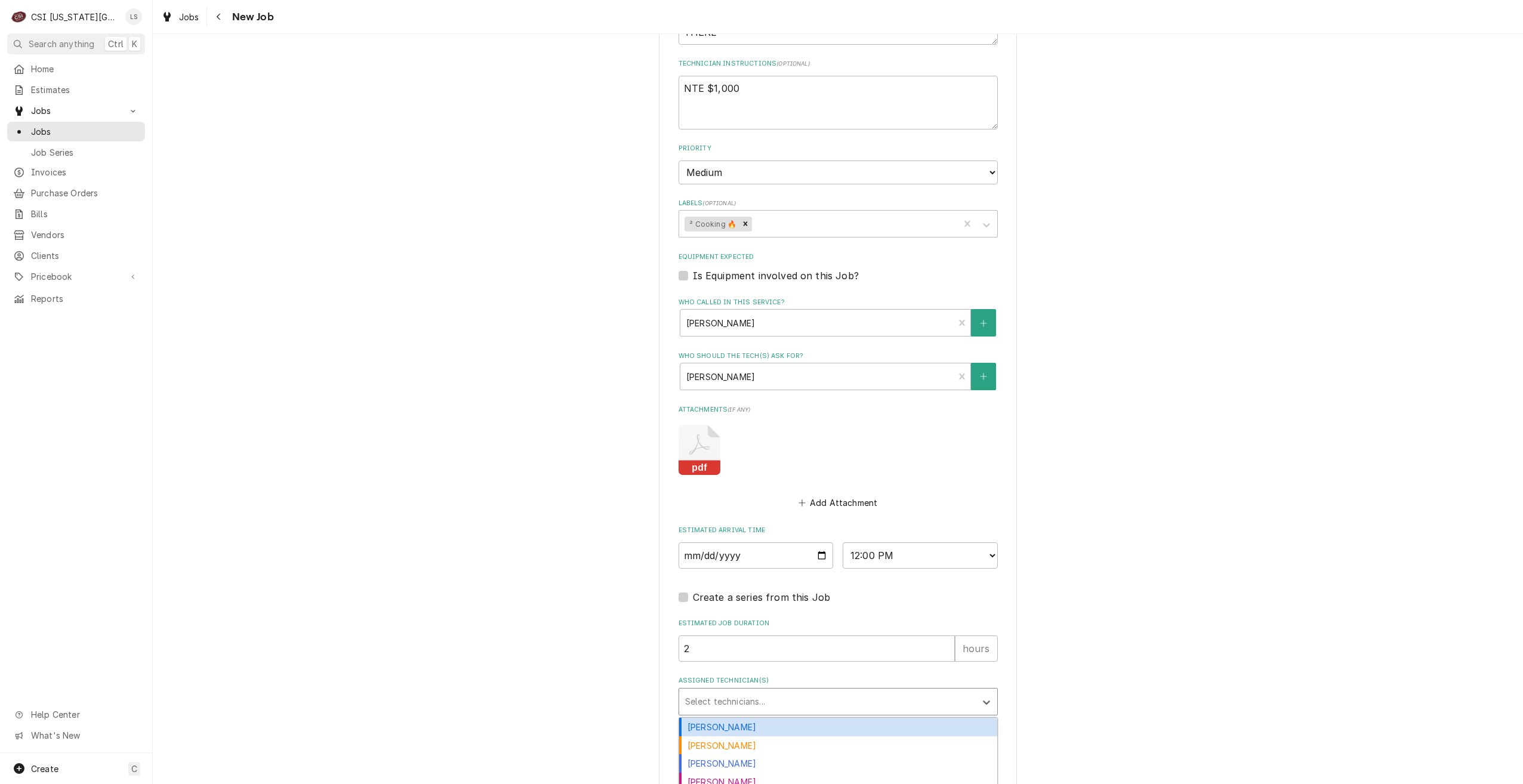
click at [924, 691] on div "Assigned Technician(s)" at bounding box center [827, 701] width 285 height 21
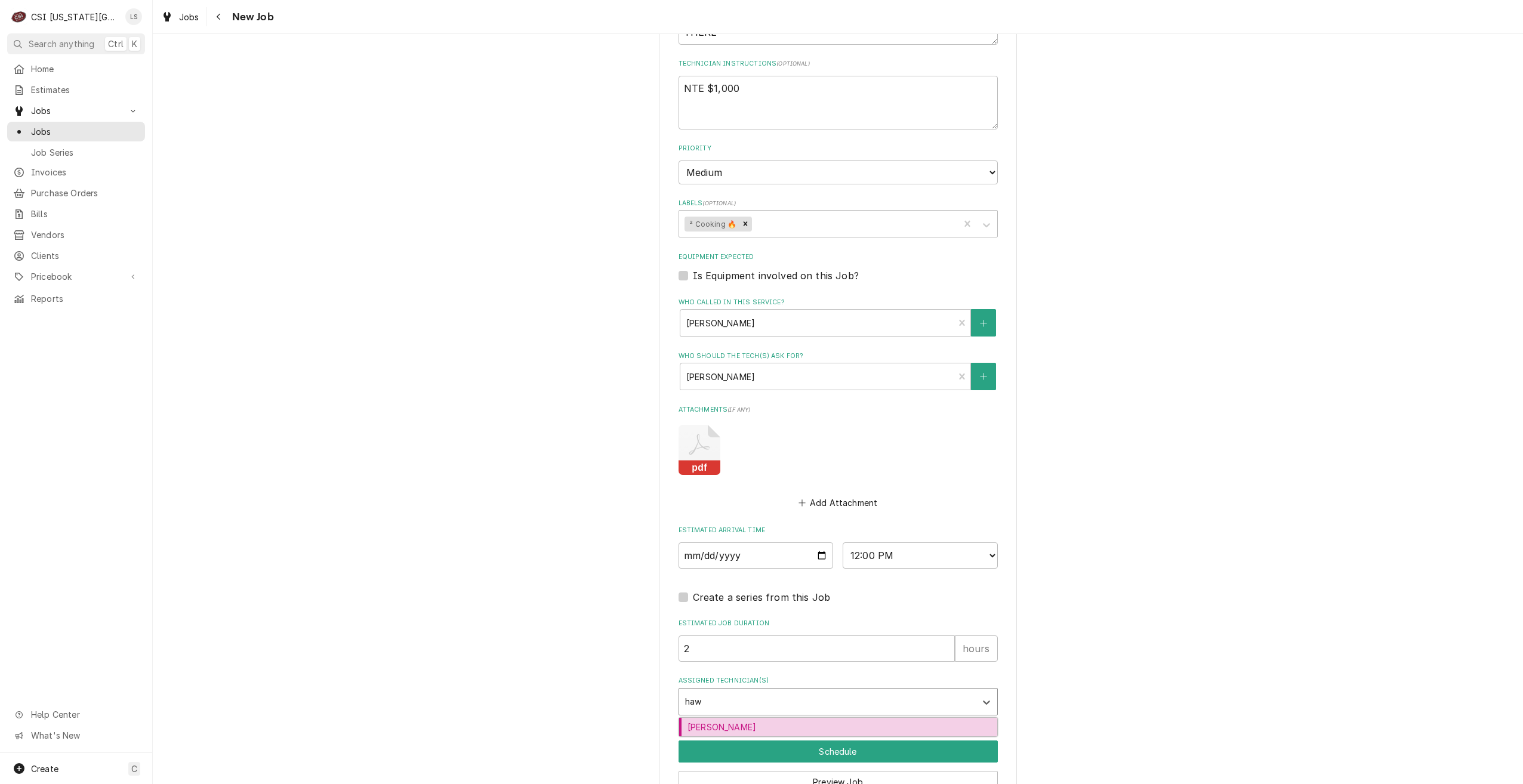
type input "hawk"
click at [884, 717] on div "[PERSON_NAME]" at bounding box center [838, 727] width 318 height 19
type textarea "x"
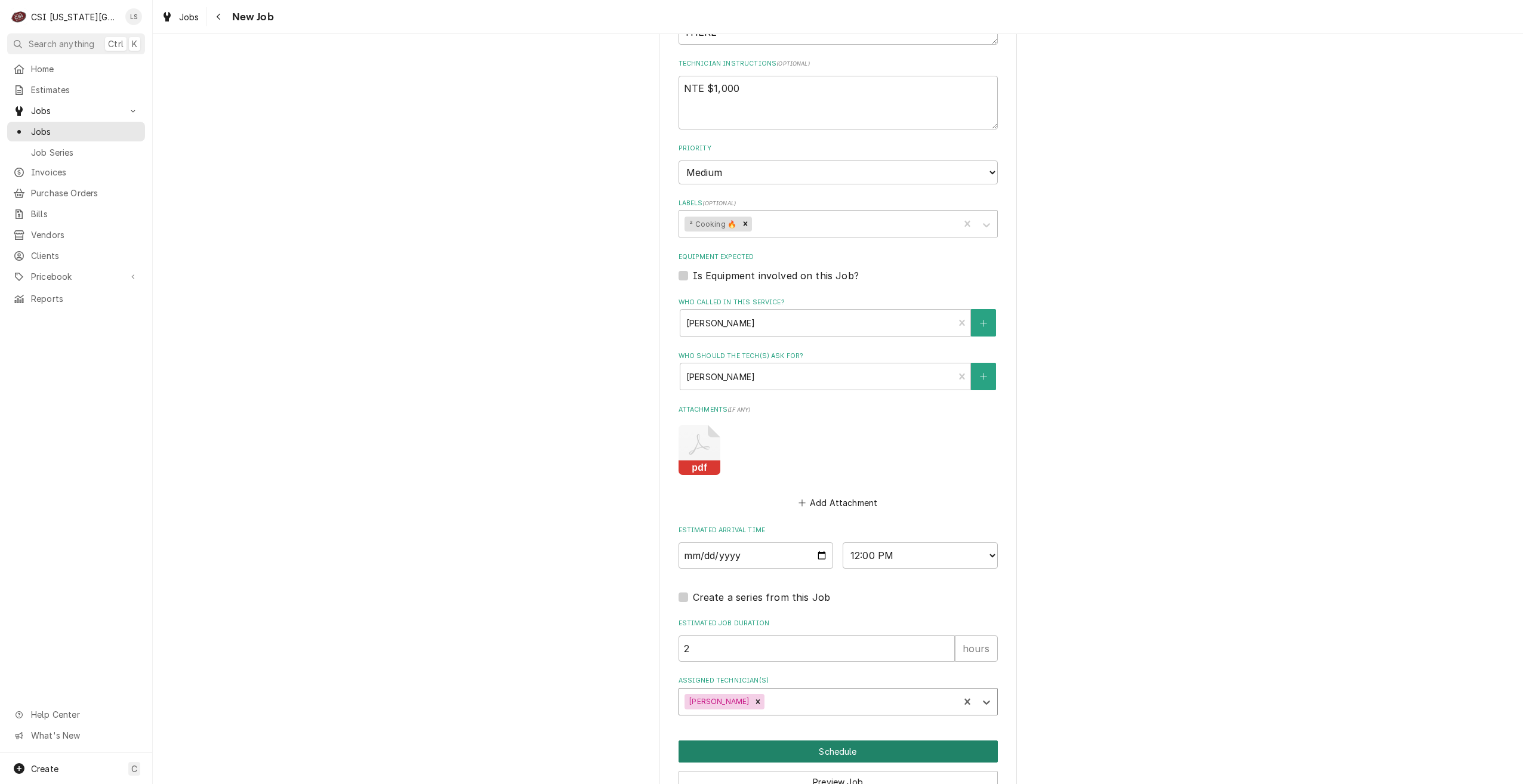
click at [900, 740] on button "Schedule" at bounding box center [838, 751] width 320 height 22
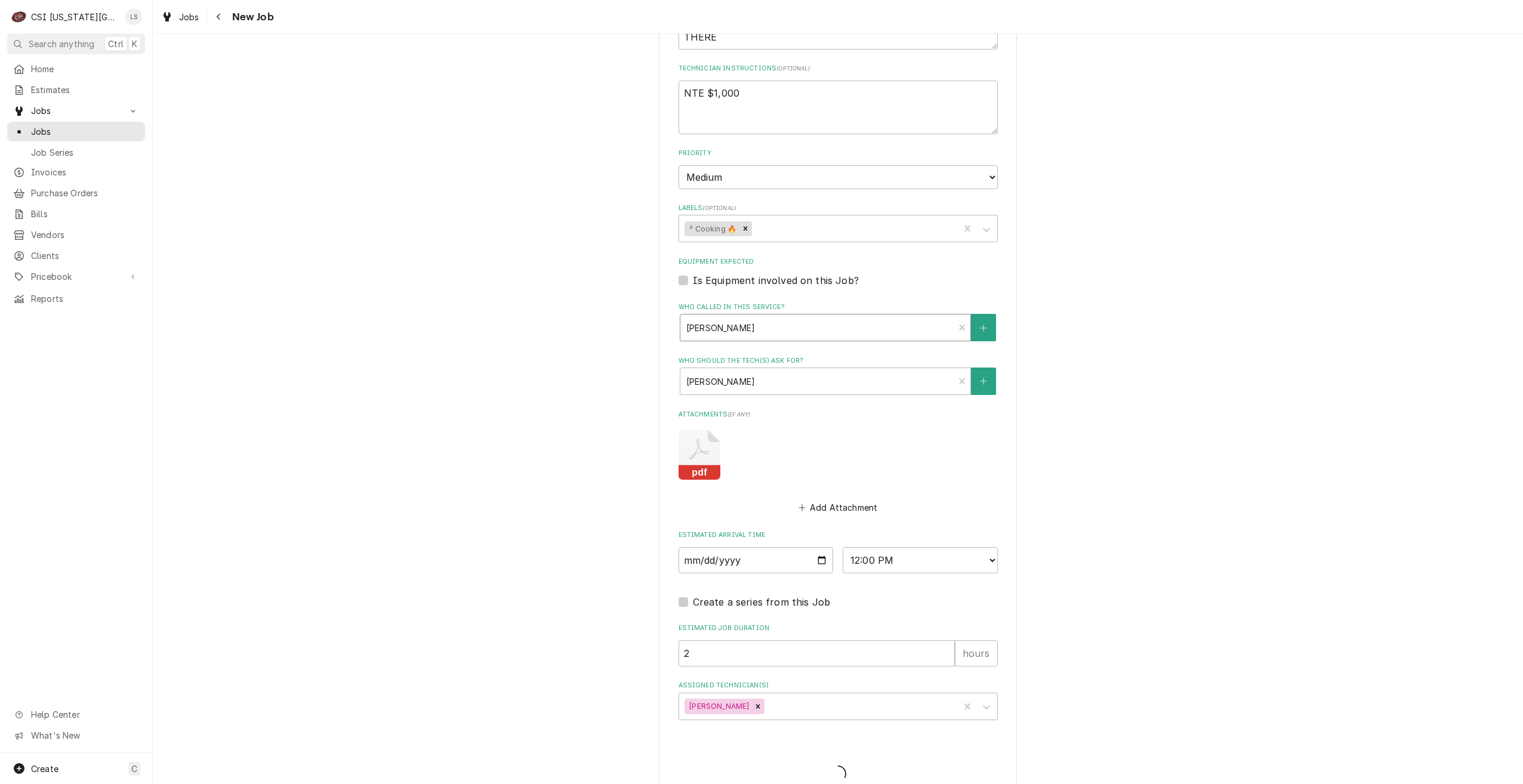
type textarea "x"
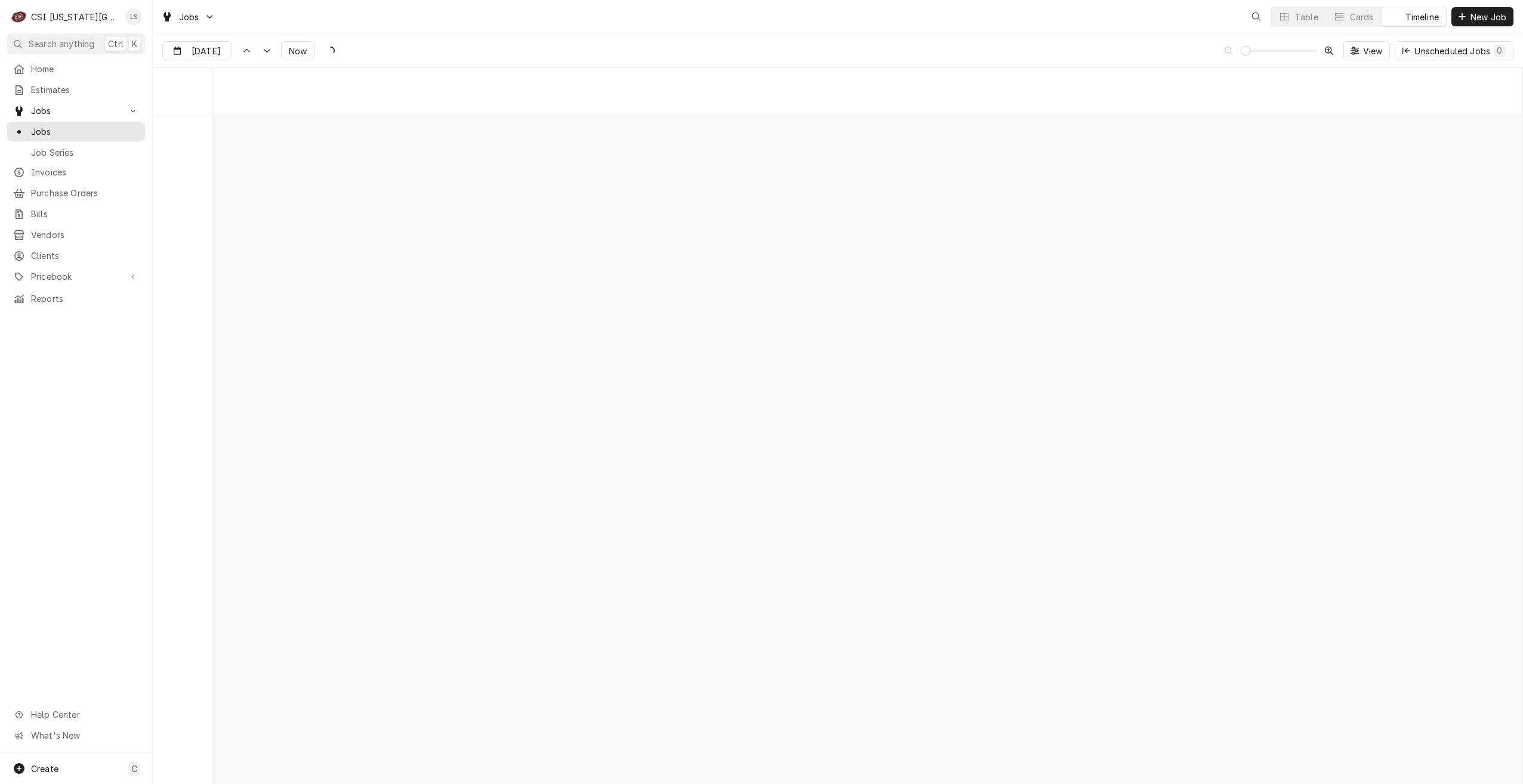
scroll to position [13700, 0]
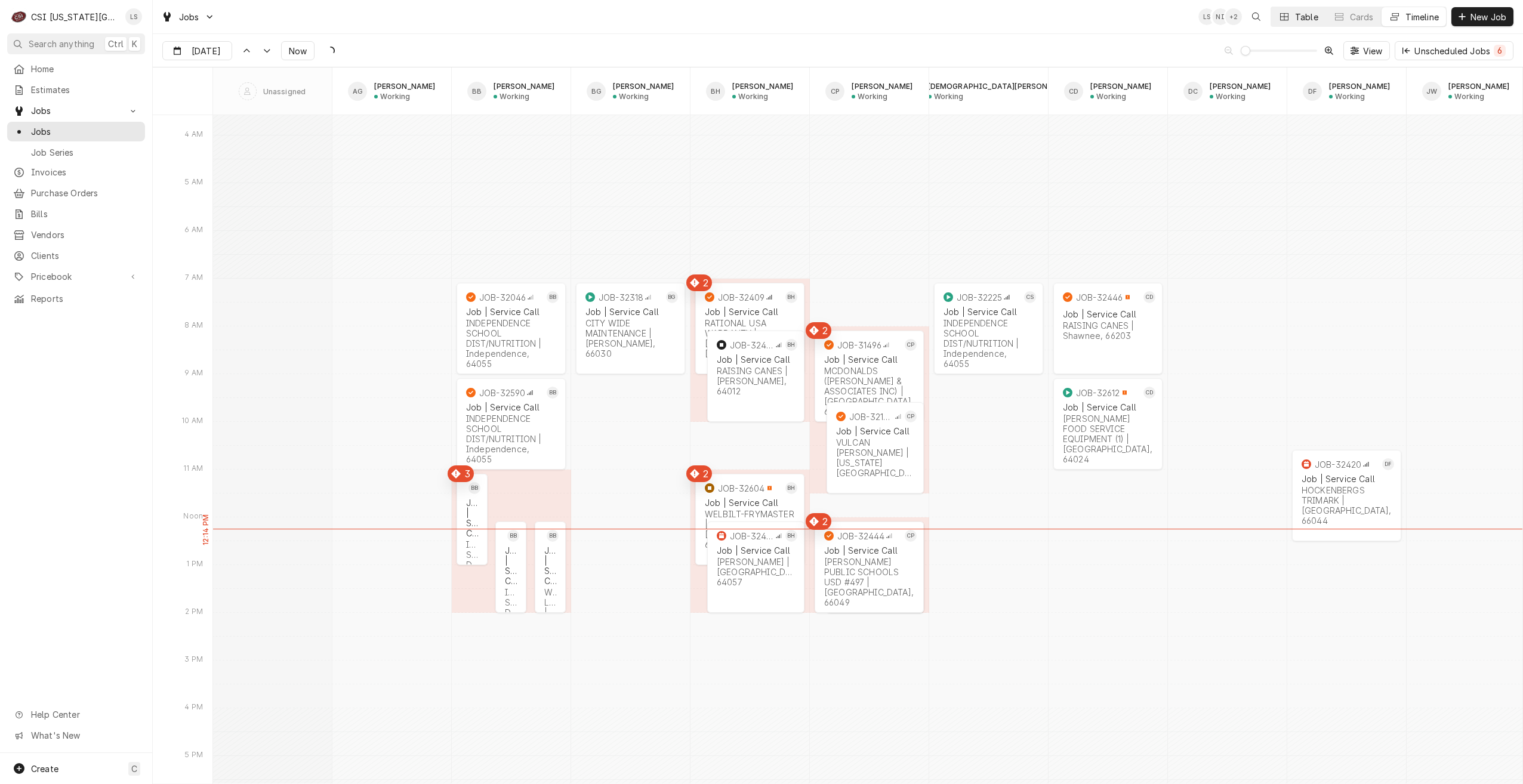
click at [1292, 21] on button "Table" at bounding box center [1298, 16] width 54 height 19
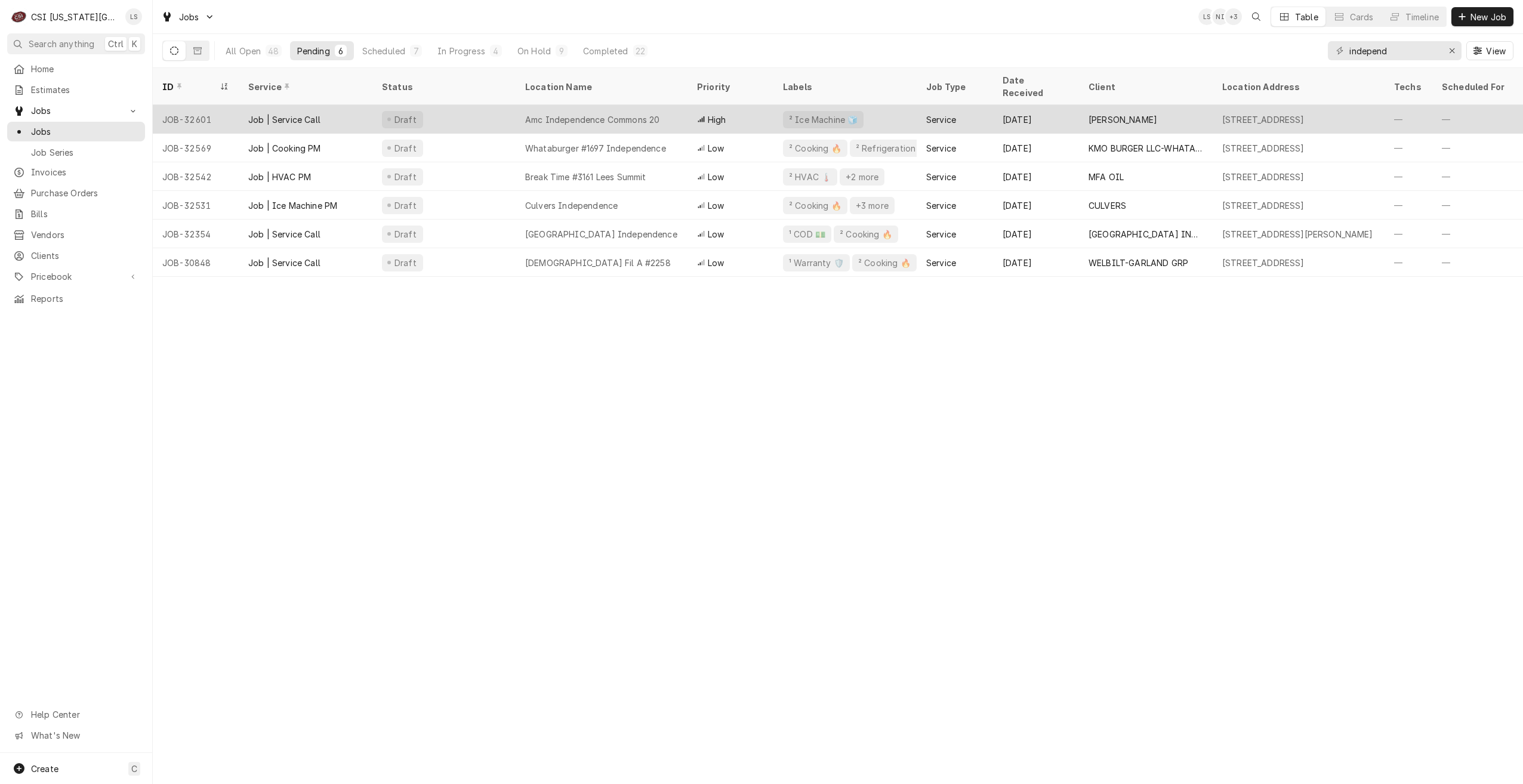
click at [664, 107] on div "Amc Independence Commons 20" at bounding box center [602, 120] width 172 height 29
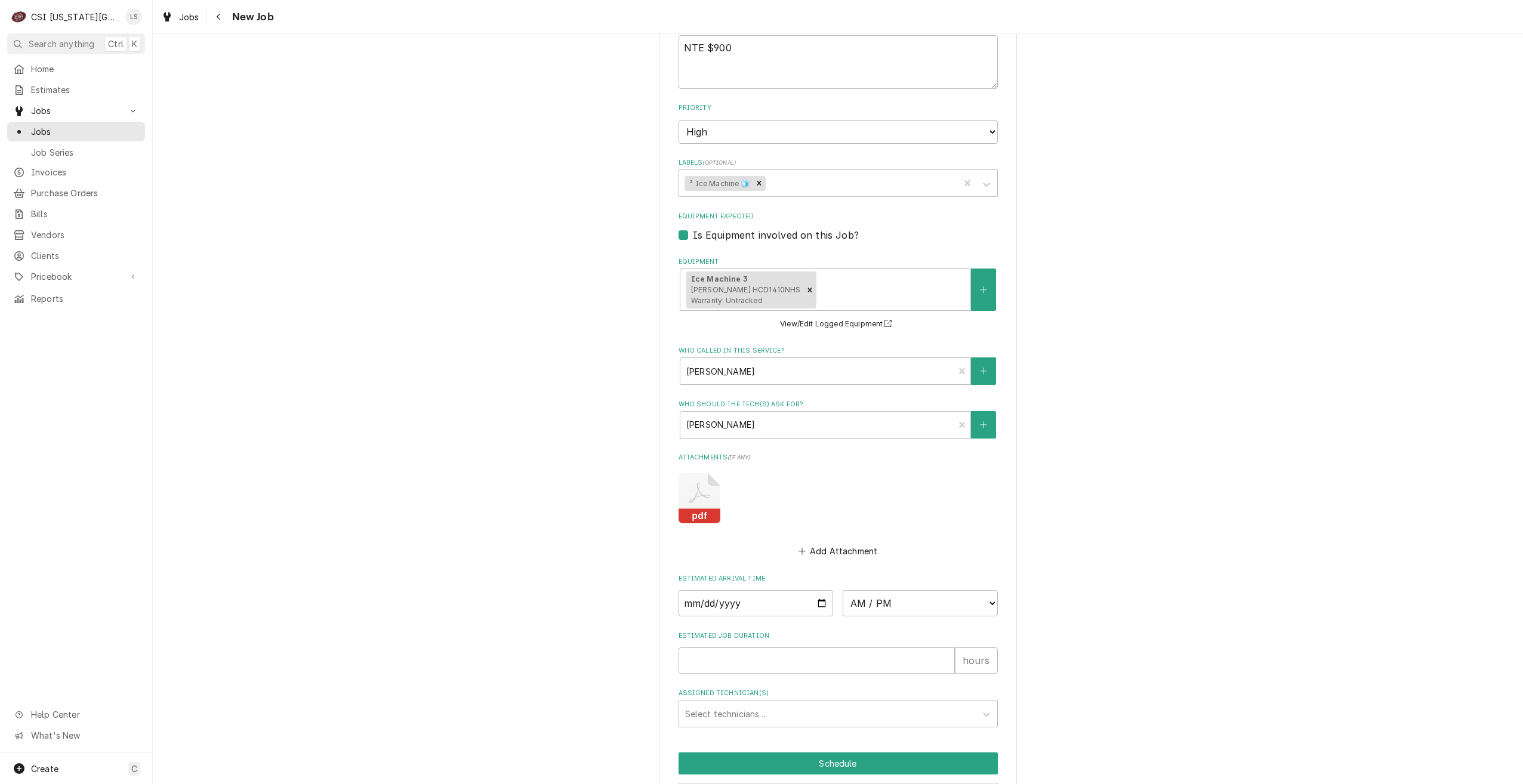
scroll to position [993, 0]
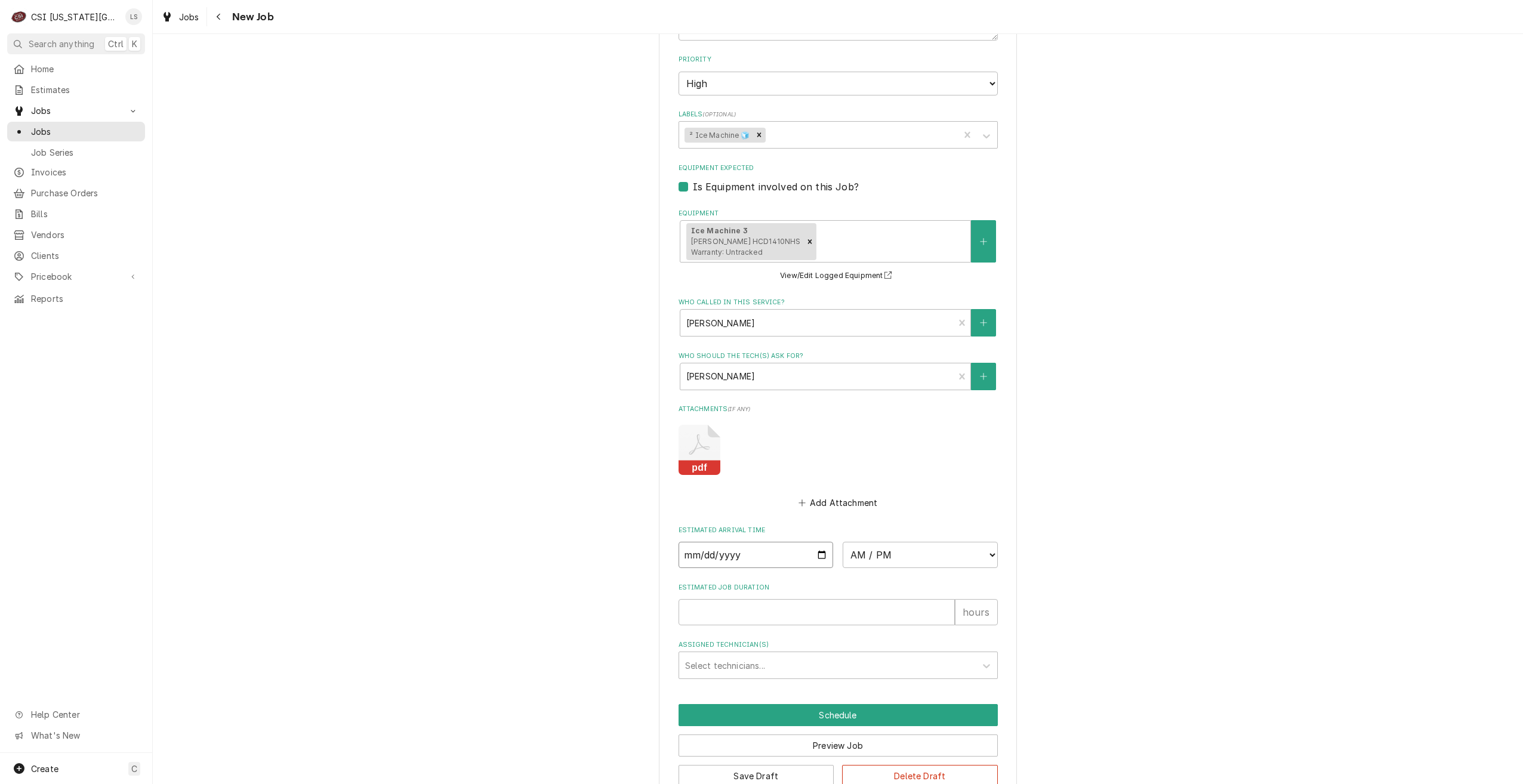
click at [820, 542] on input "Date" at bounding box center [756, 555] width 155 height 26
type textarea "x"
type input "[DATE]"
click at [900, 542] on select "AM / PM 6:00 AM 6:15 AM 6:30 AM 6:45 AM 7:00 AM 7:15 AM 7:30 AM 7:45 AM 8:00 AM…" at bounding box center [920, 555] width 155 height 26
type textarea "x"
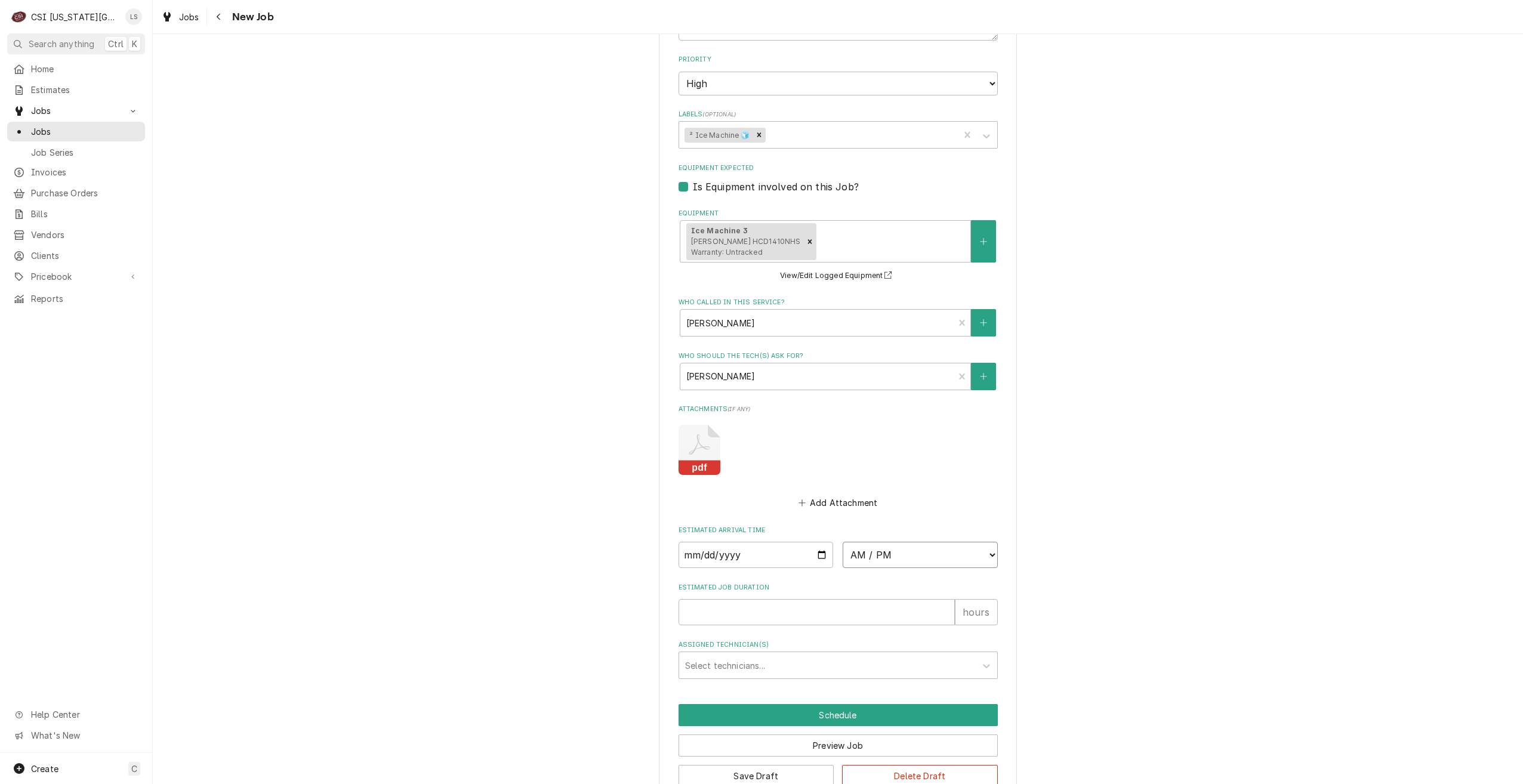
select select "14:00:00"
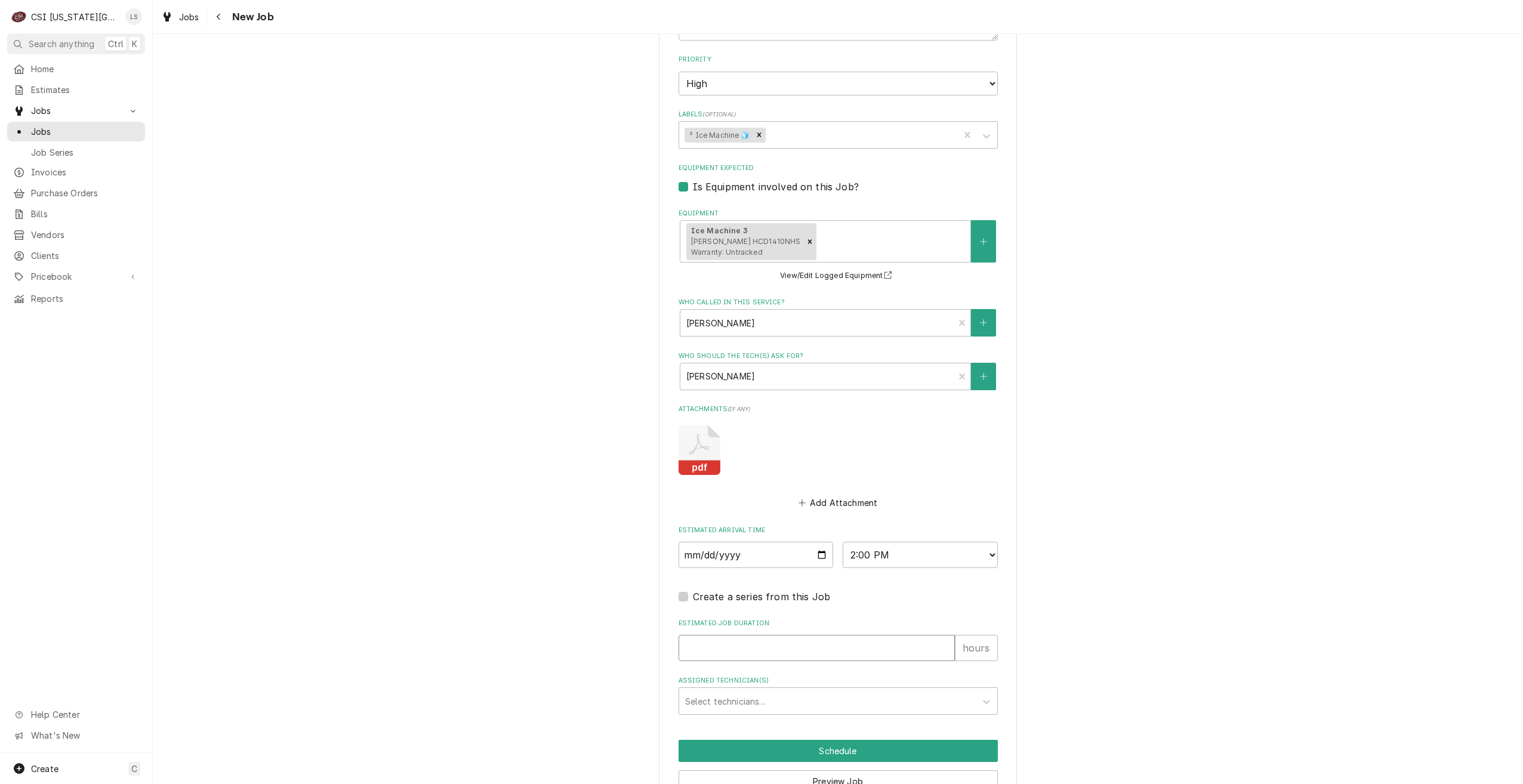
click at [867, 635] on input "Estimated Job Duration" at bounding box center [817, 648] width 277 height 26
type textarea "x"
type input "2"
type textarea "x"
type input "2"
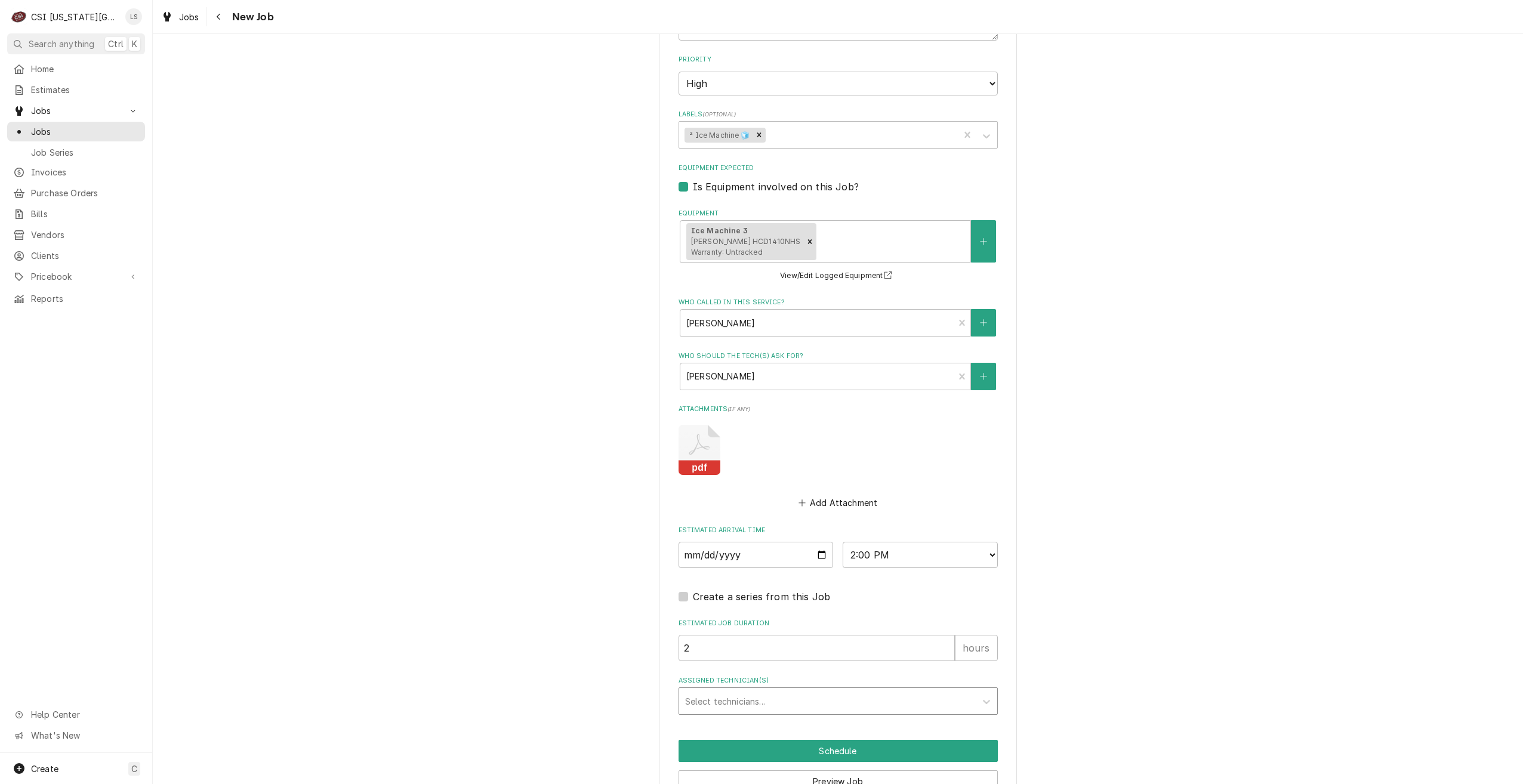
click at [921, 690] on div "Assigned Technician(s)" at bounding box center [827, 701] width 285 height 21
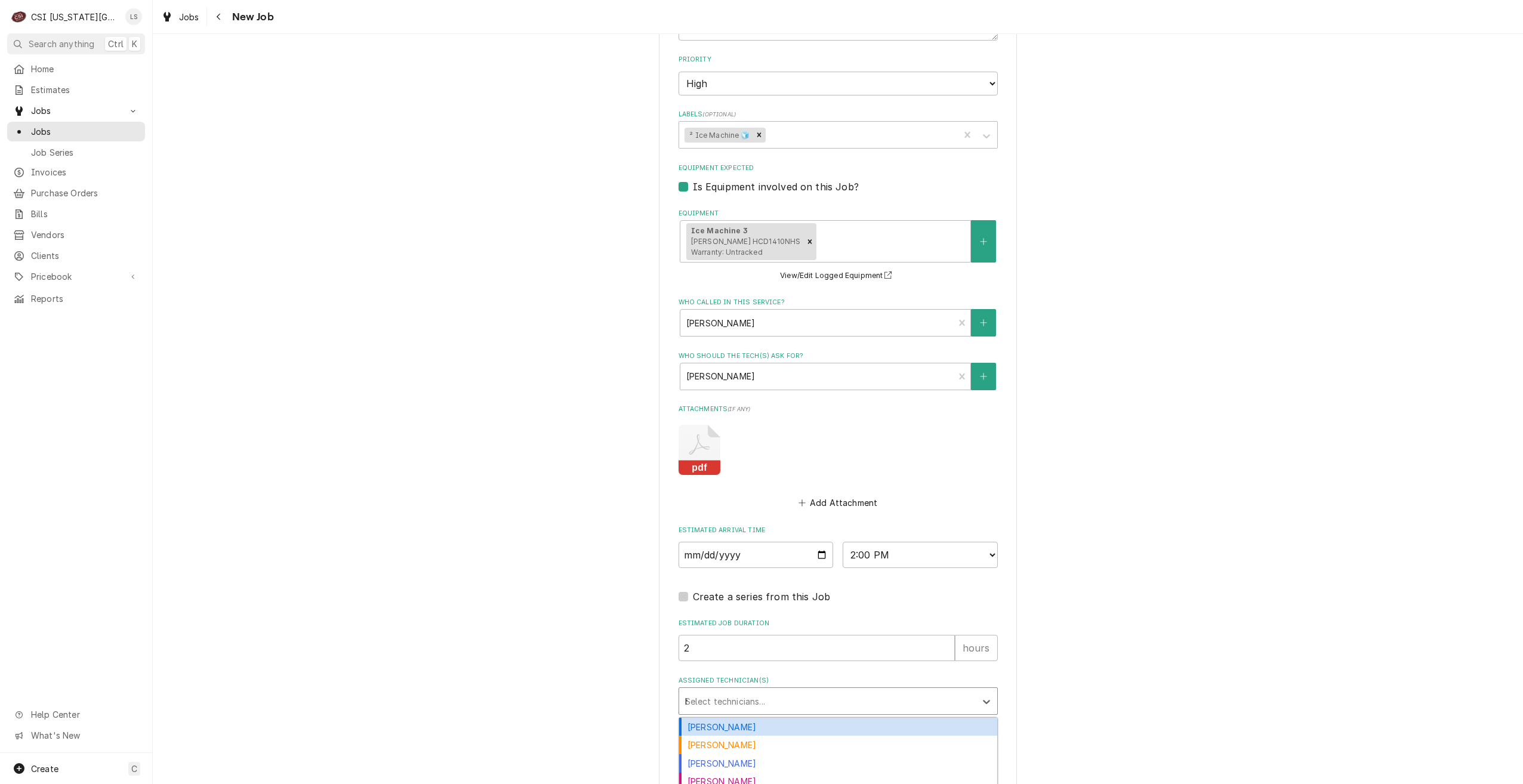
type input "haw"
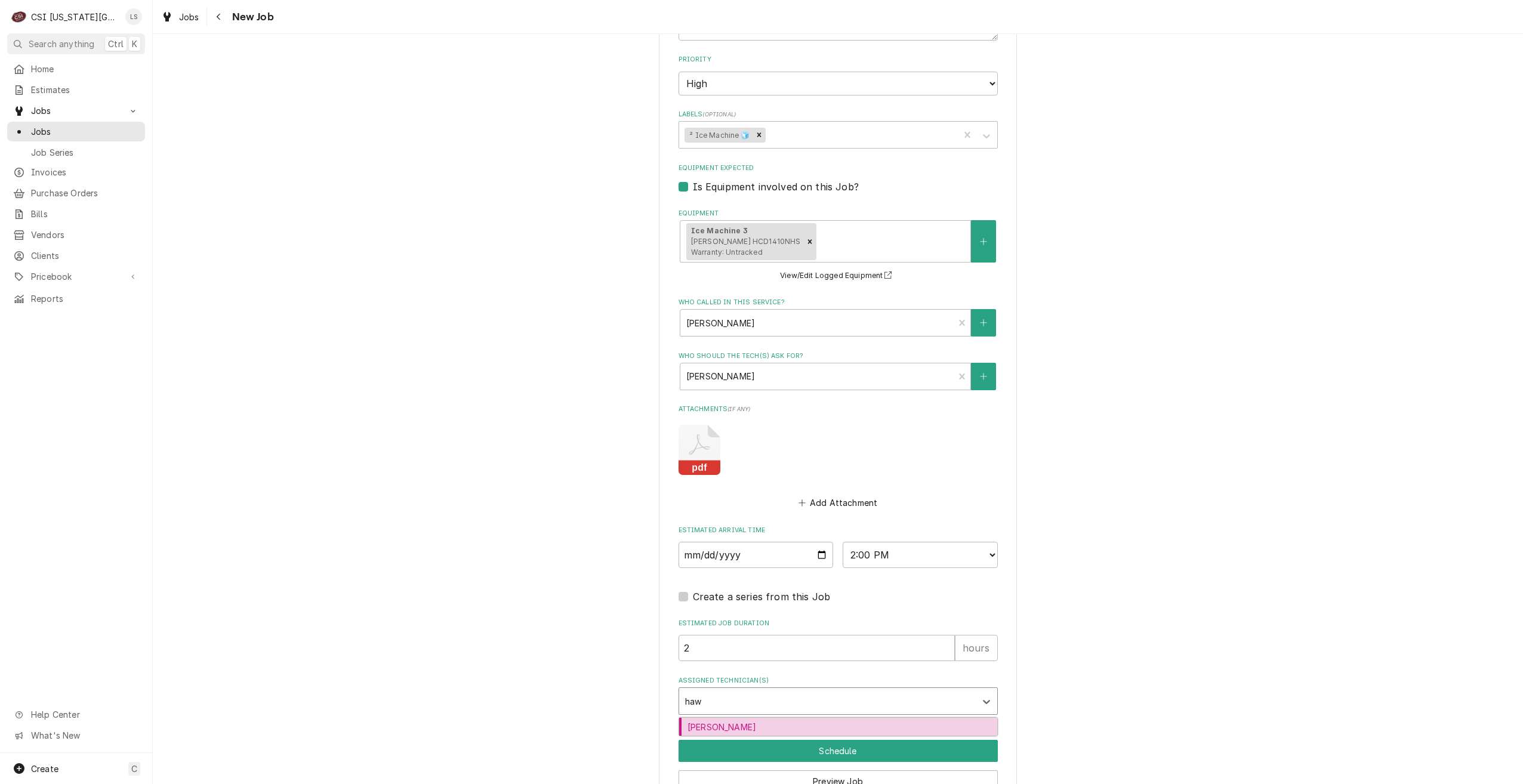
click at [832, 717] on div "Brian Hawkins" at bounding box center [838, 727] width 318 height 19
type textarea "x"
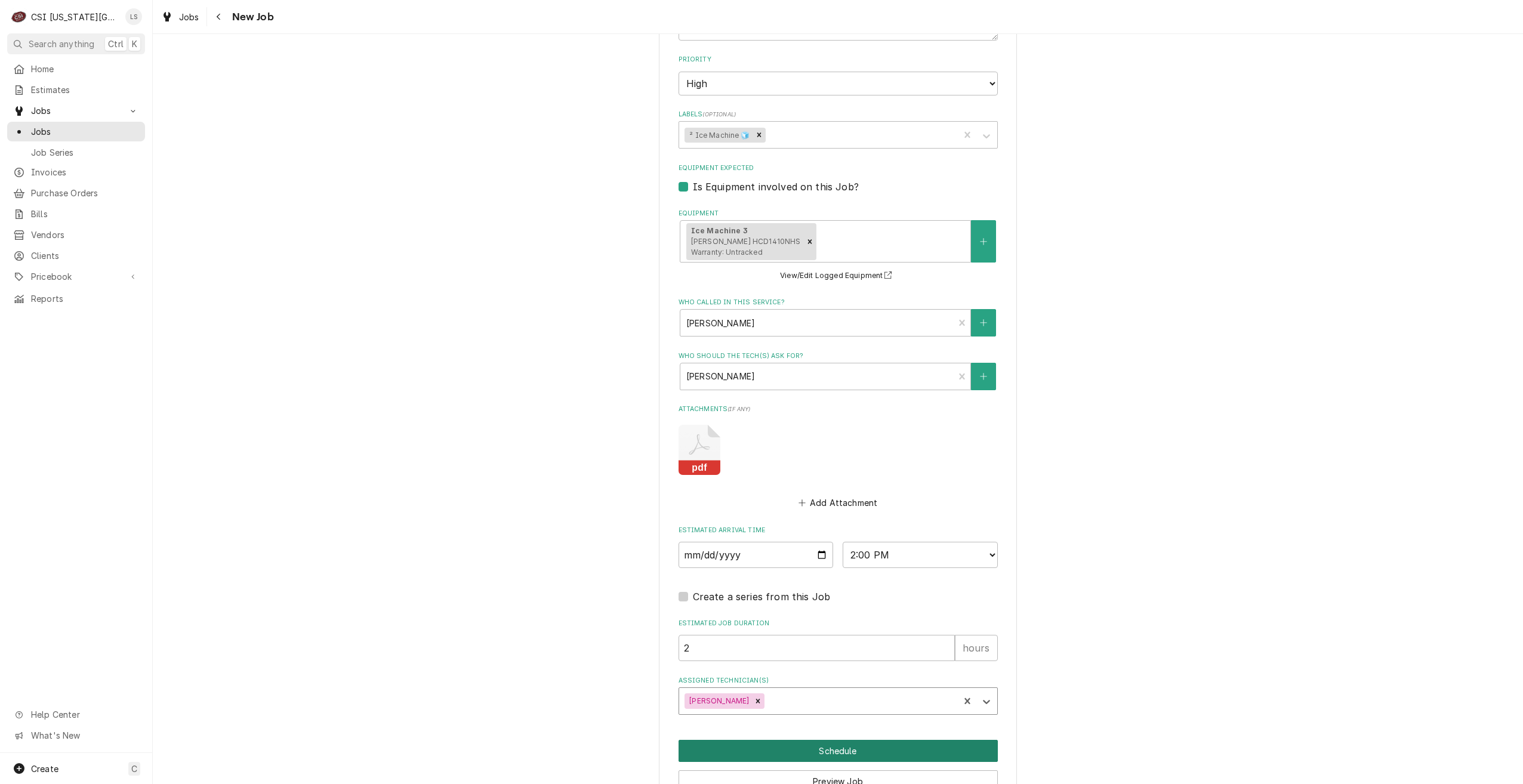
click at [853, 740] on button "Schedule" at bounding box center [838, 750] width 320 height 22
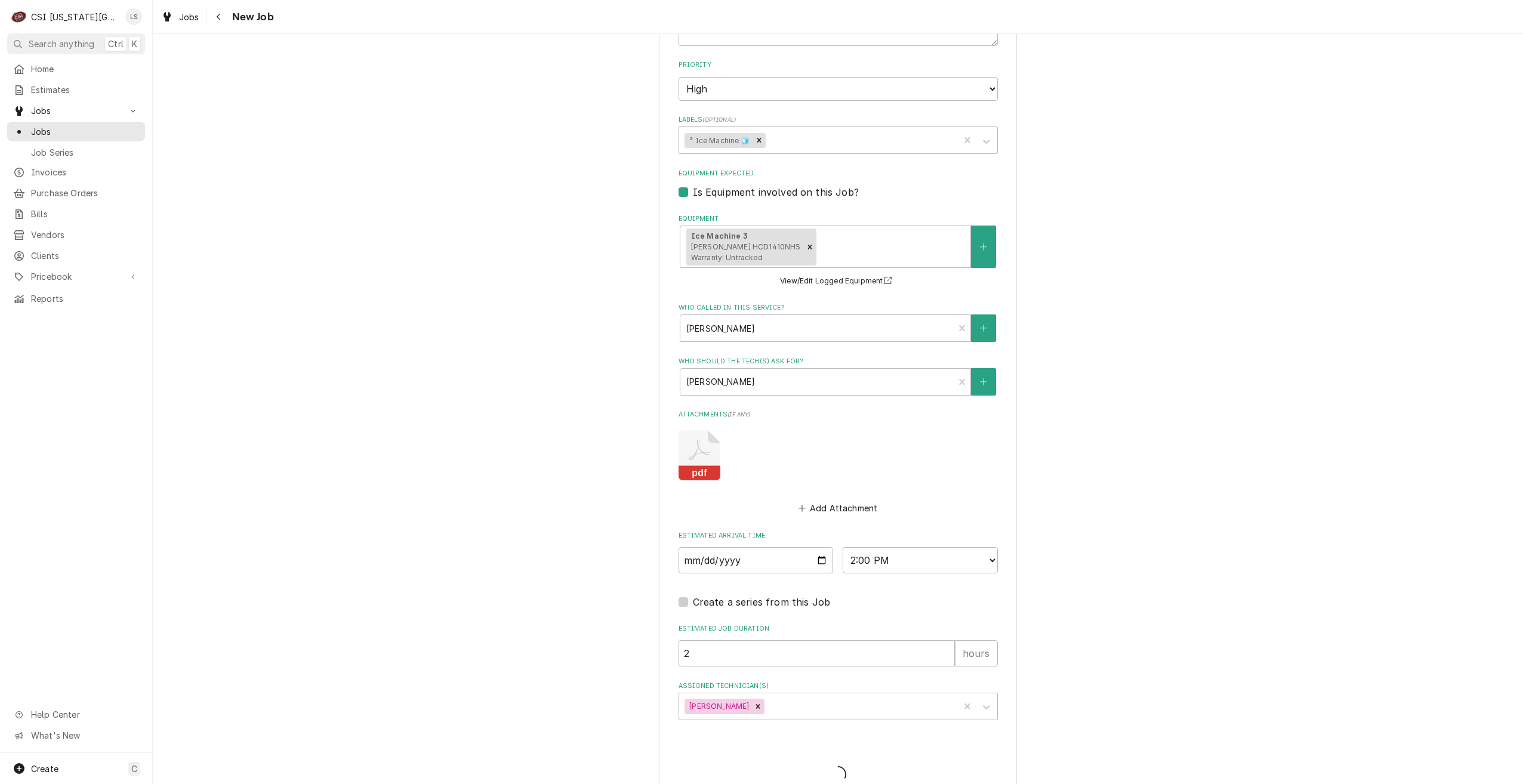
type textarea "x"
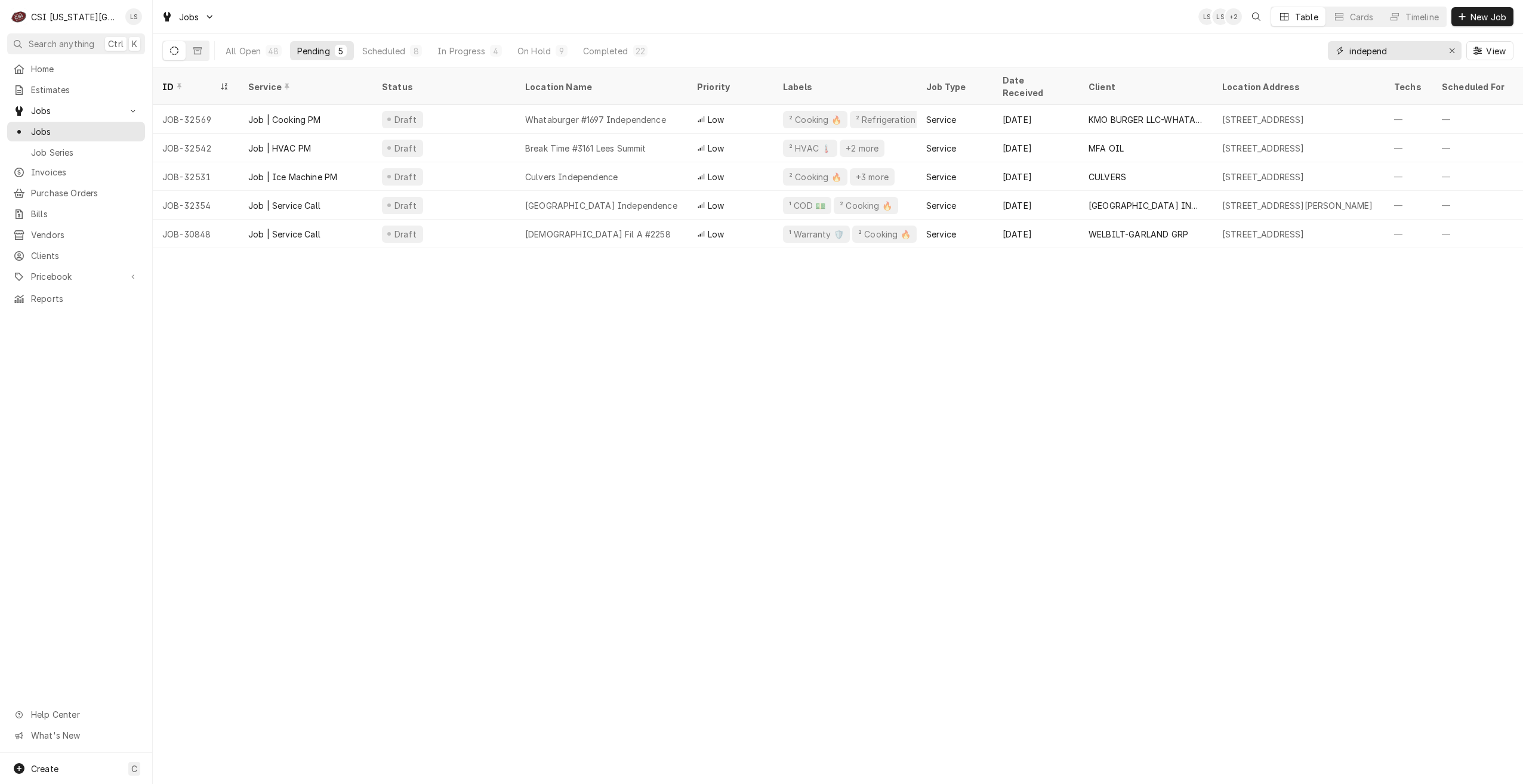
click at [1364, 53] on input "independ" at bounding box center [1394, 50] width 90 height 19
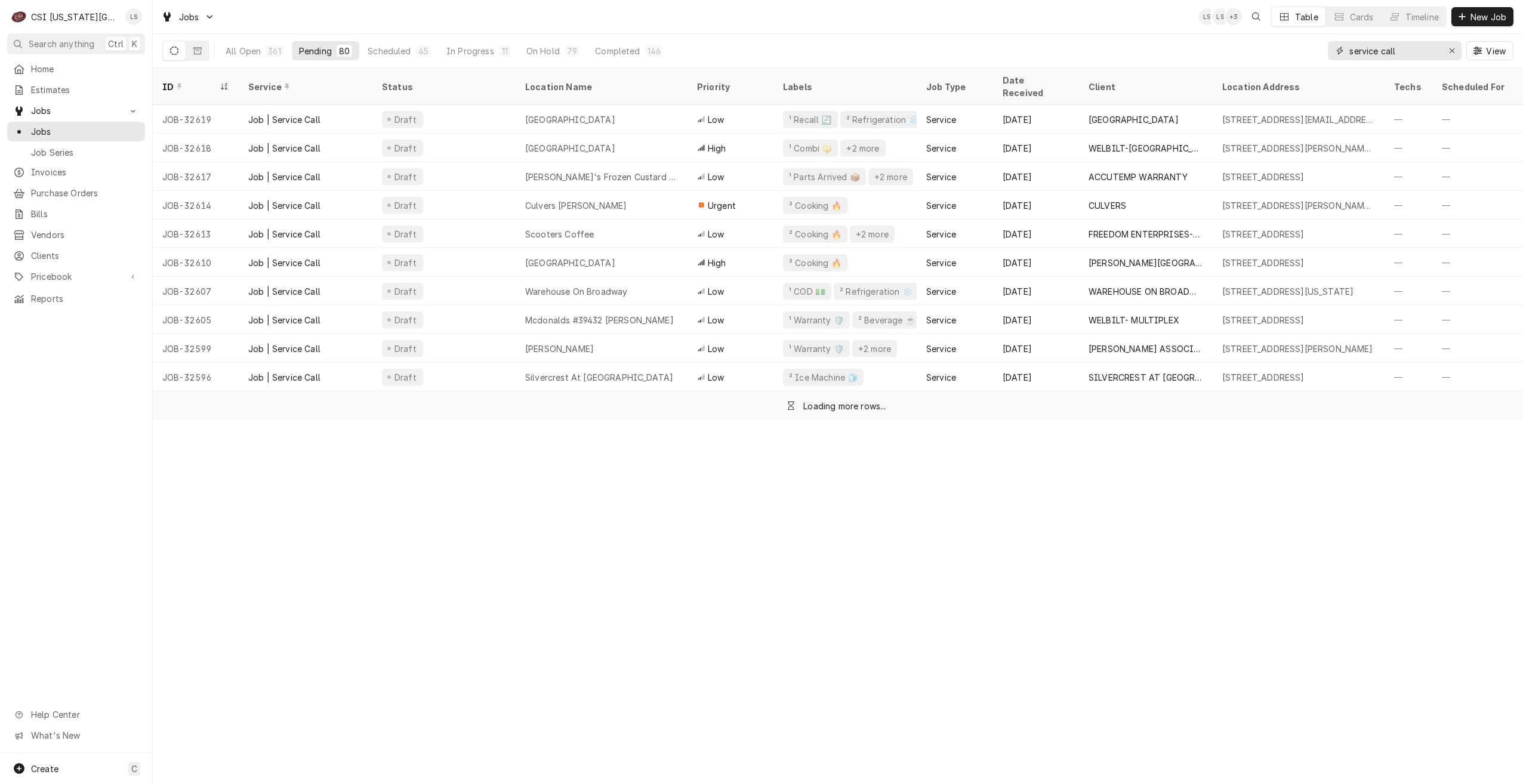
type input "service call"
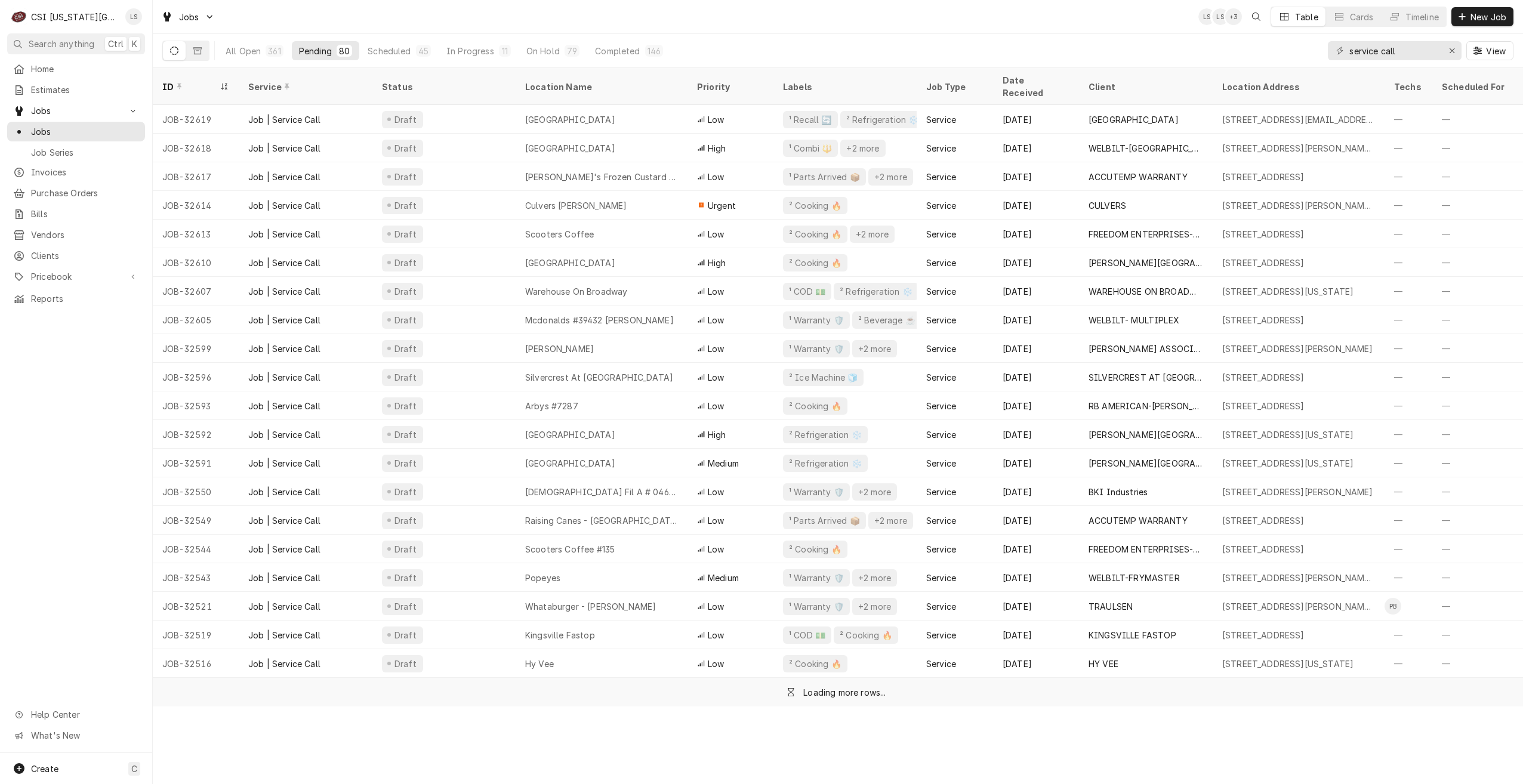
drag, startPoint x: 555, startPoint y: 7, endPoint x: 827, endPoint y: 45, distance: 274.6
click at [556, 7] on div "Jobs LS LS + 3 Table Cards Timeline New Job" at bounding box center [838, 17] width 1370 height 34
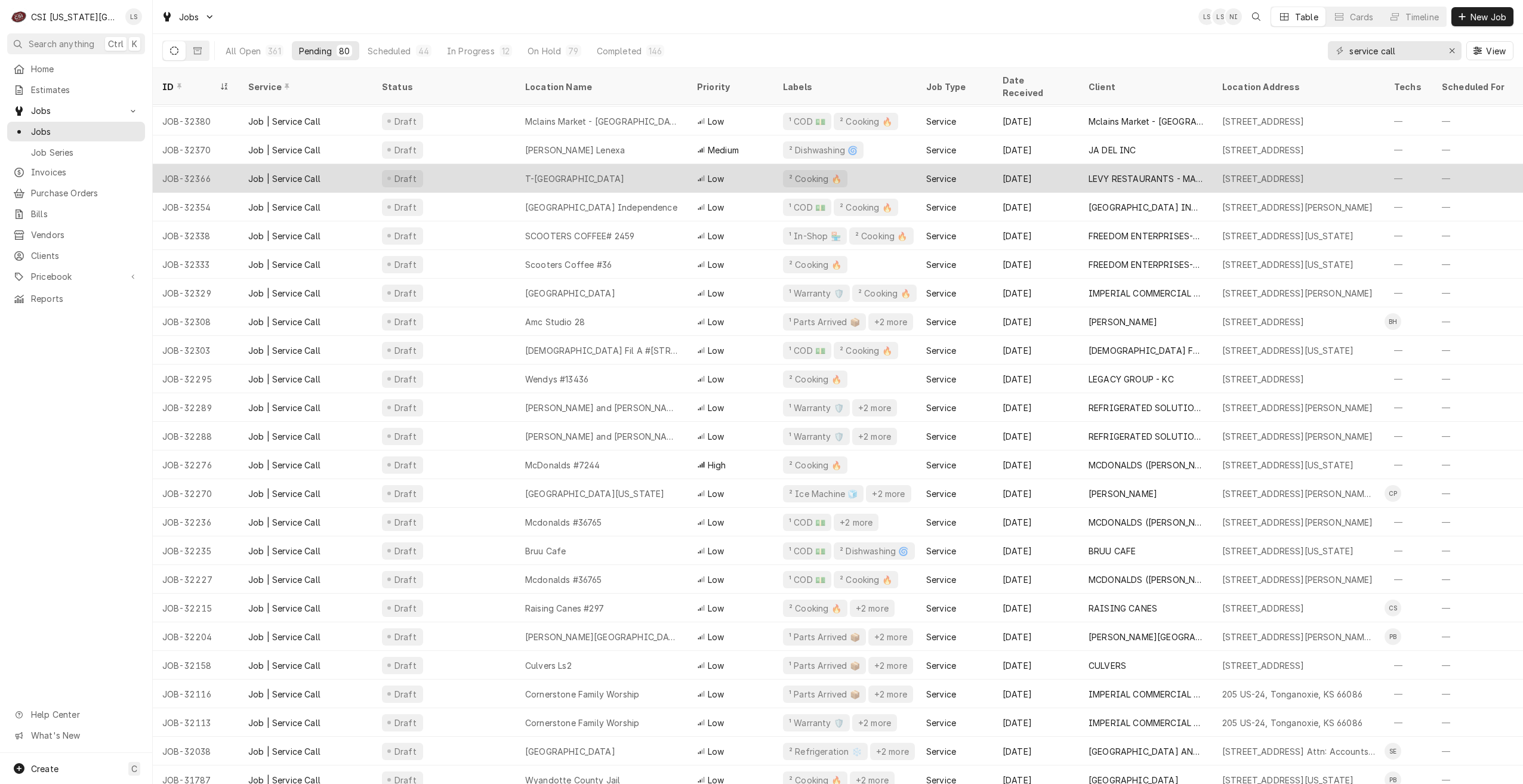
scroll to position [1427, 0]
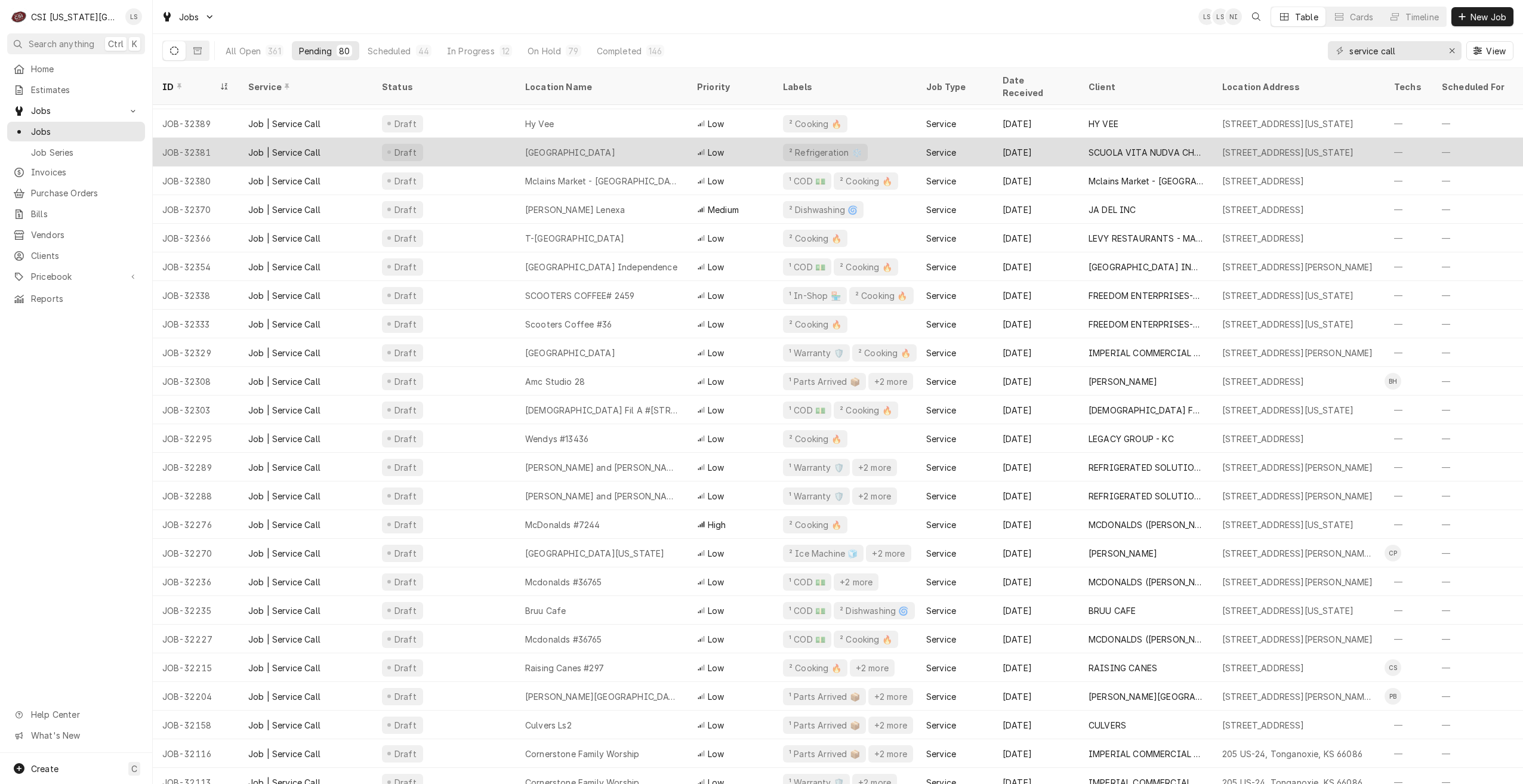
click at [667, 148] on div "[GEOGRAPHIC_DATA]" at bounding box center [602, 152] width 172 height 29
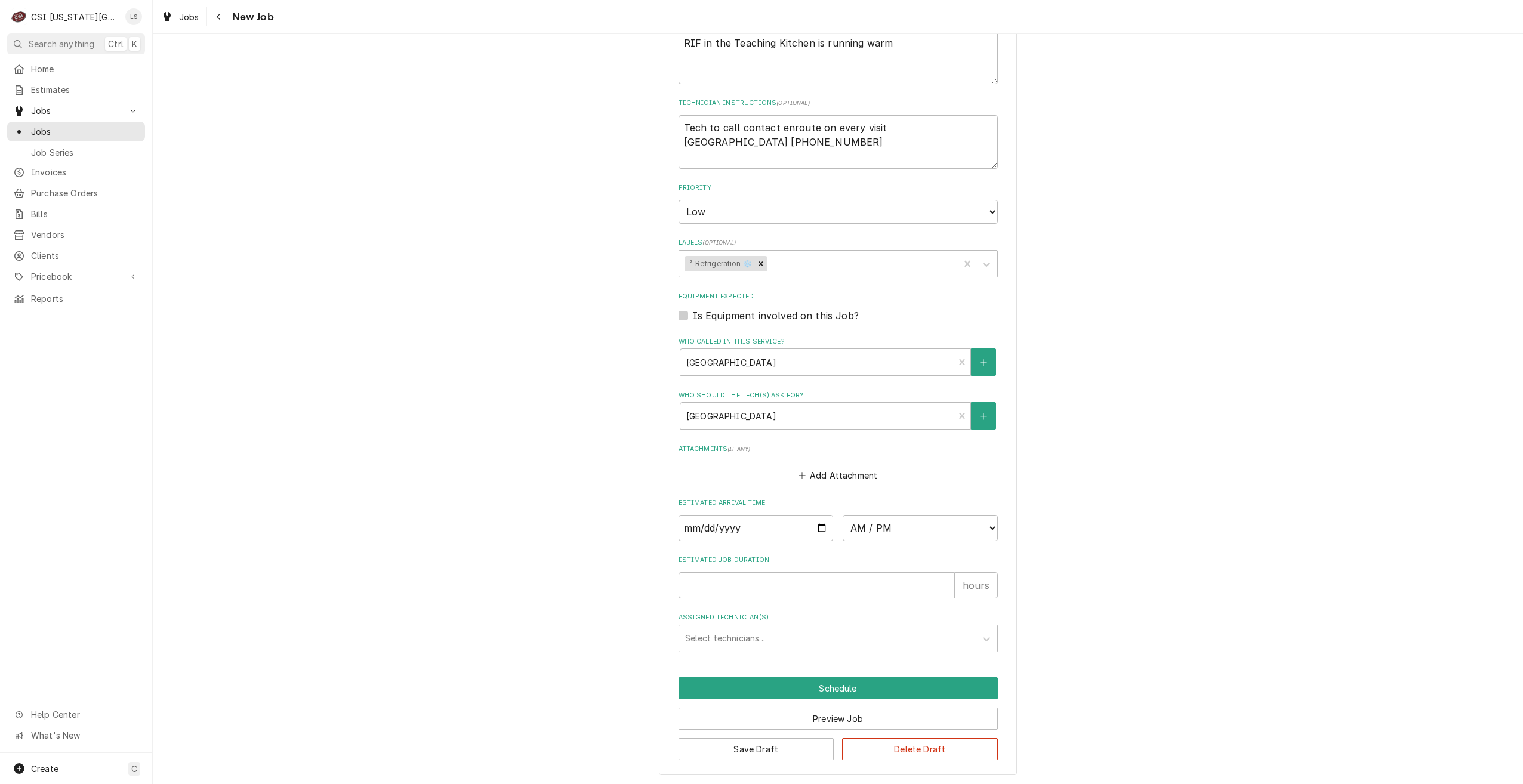
scroll to position [623, 0]
click at [817, 525] on input "Date" at bounding box center [756, 526] width 155 height 26
type textarea "x"
type input "[DATE]"
click at [876, 528] on select "AM / PM 6:00 AM 6:15 AM 6:30 AM 6:45 AM 7:00 AM 7:15 AM 7:30 AM 7:45 AM 8:00 AM…" at bounding box center [920, 526] width 155 height 26
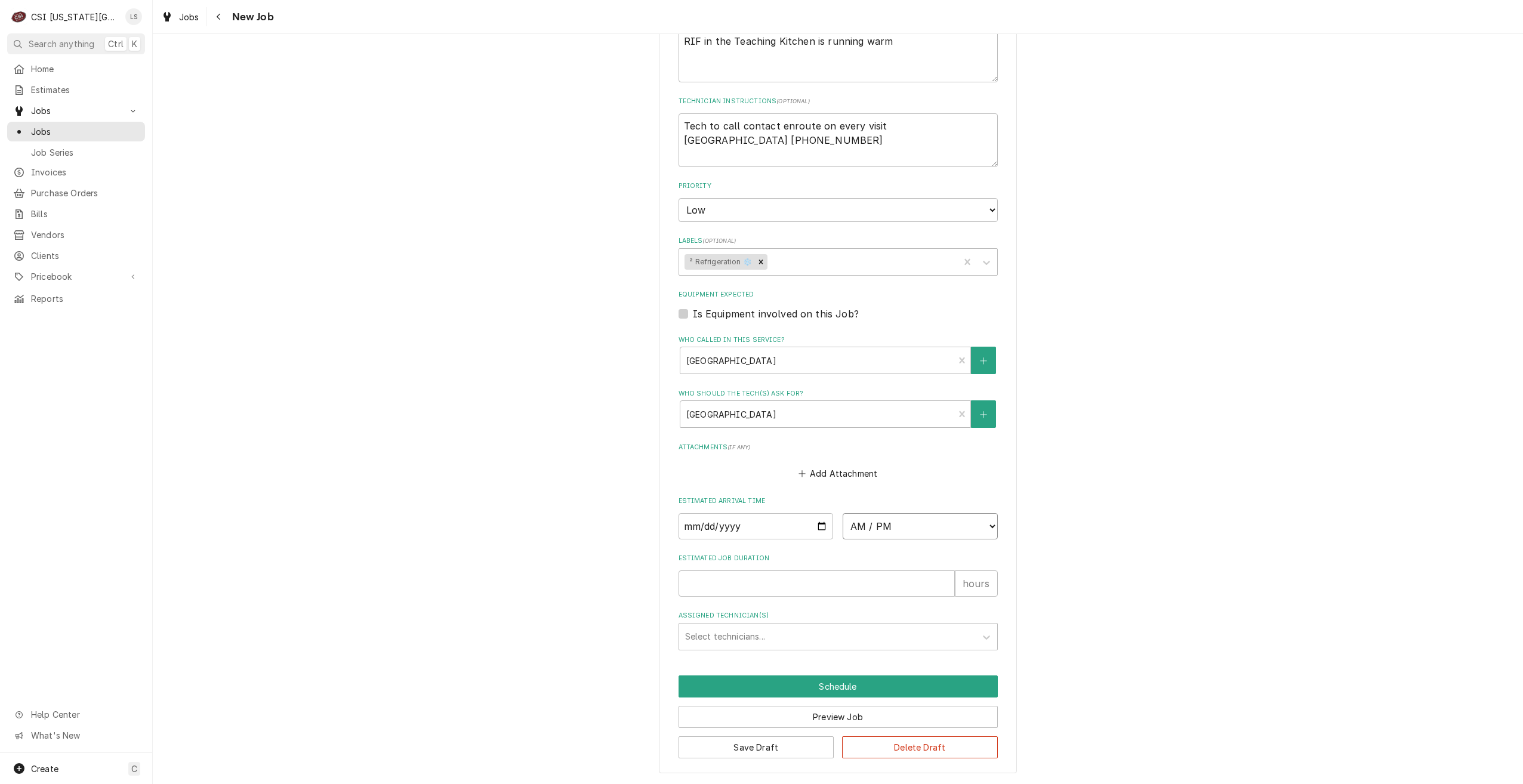
type textarea "x"
select select "12:30:00"
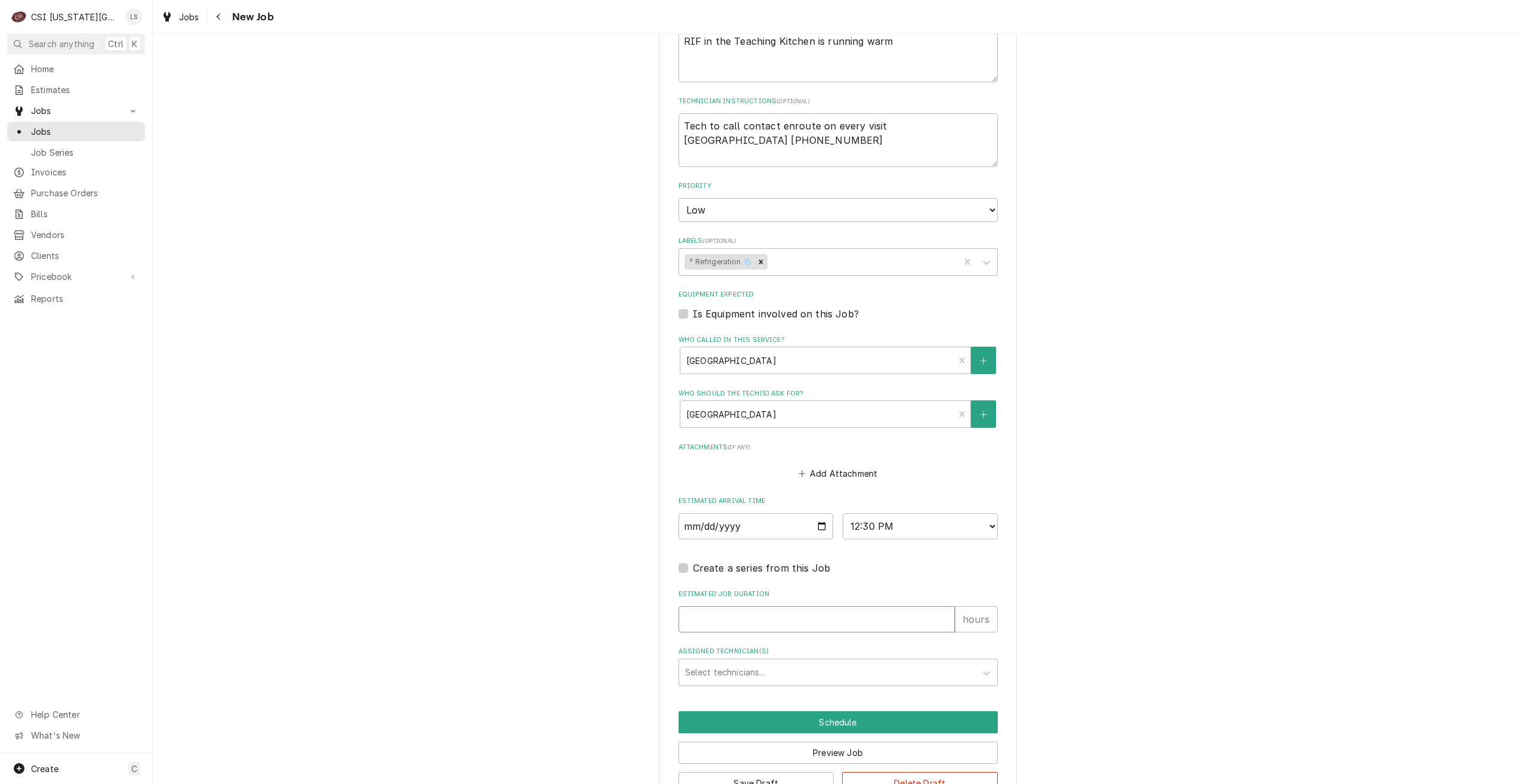
click at [896, 620] on input "Estimated Job Duration" at bounding box center [817, 619] width 277 height 26
type textarea "x"
type input "2"
type textarea "x"
type input "2"
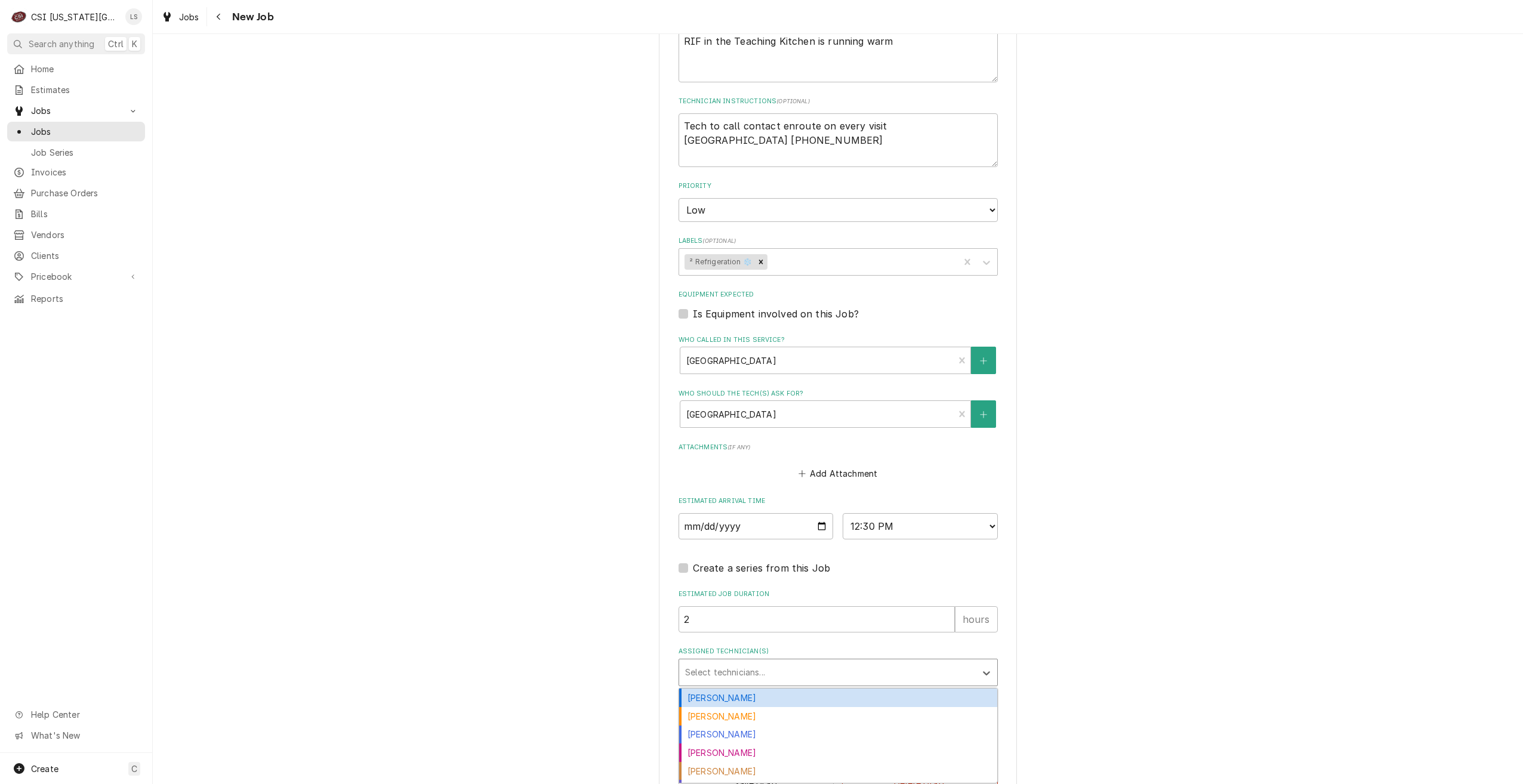
click at [918, 674] on div "Assigned Technician(s)" at bounding box center [827, 672] width 285 height 21
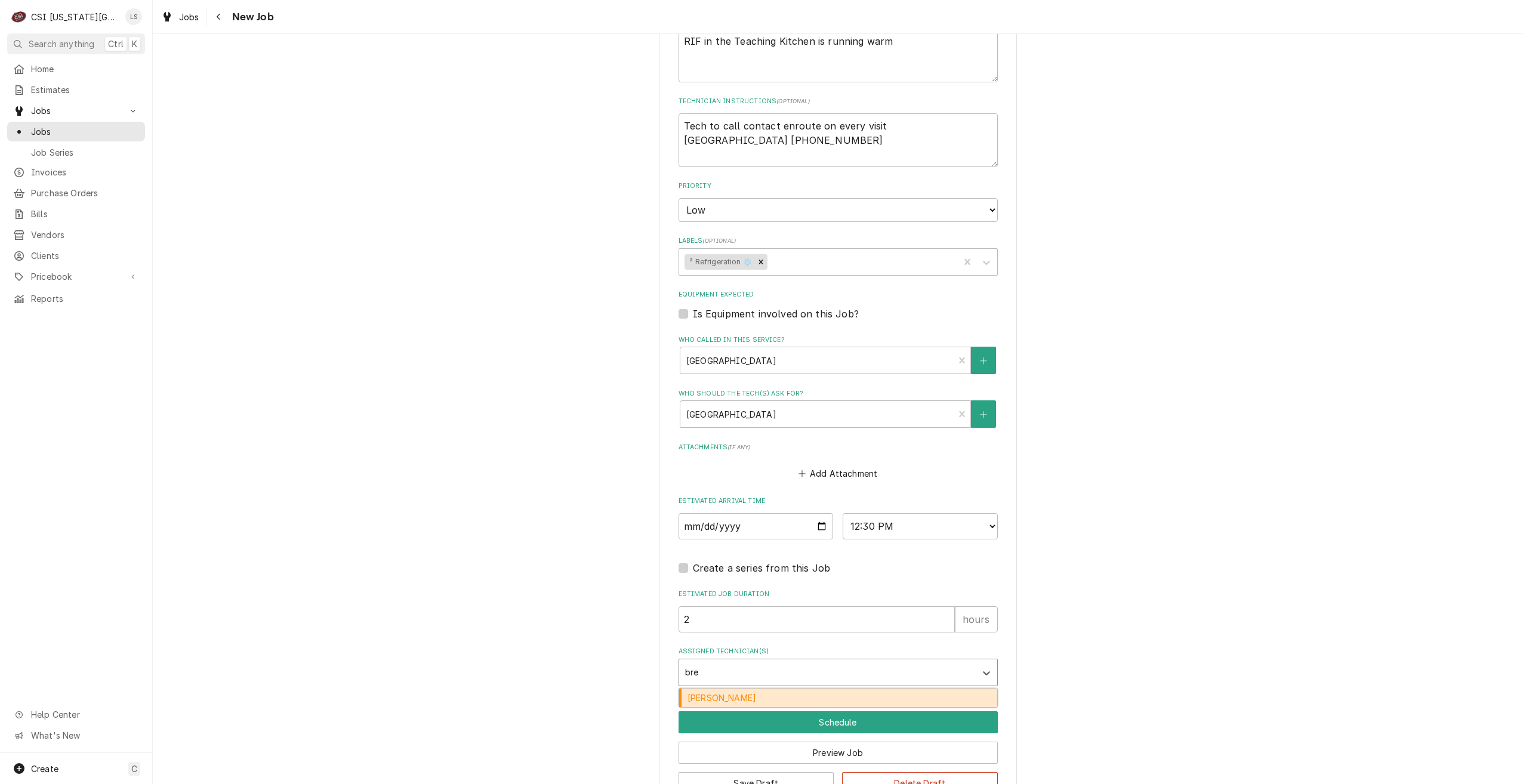
type input "brea"
click at [877, 703] on div "Brian Breazier" at bounding box center [838, 698] width 318 height 19
type textarea "x"
click at [875, 717] on button "Schedule" at bounding box center [838, 722] width 320 height 22
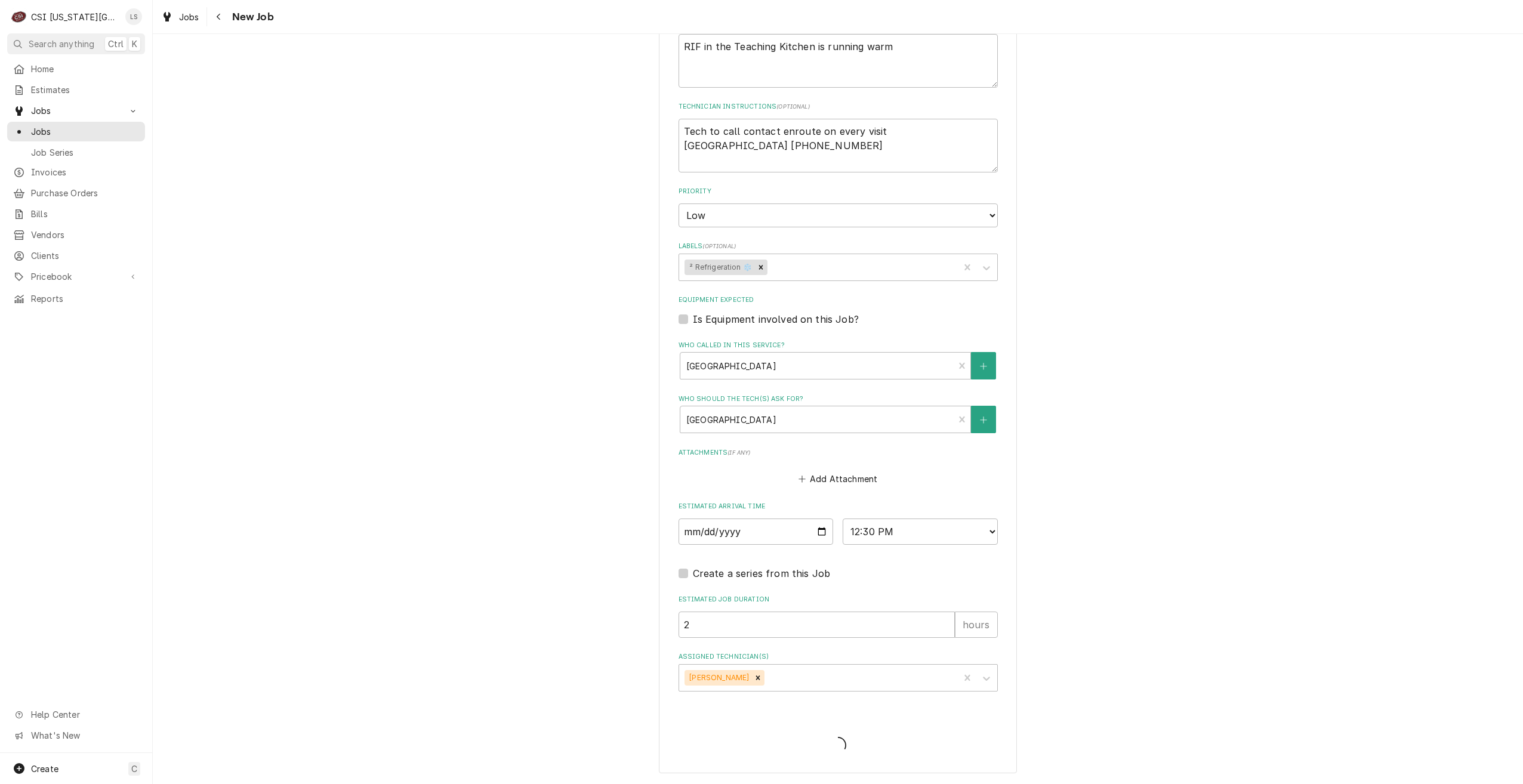
scroll to position [618, 0]
type textarea "x"
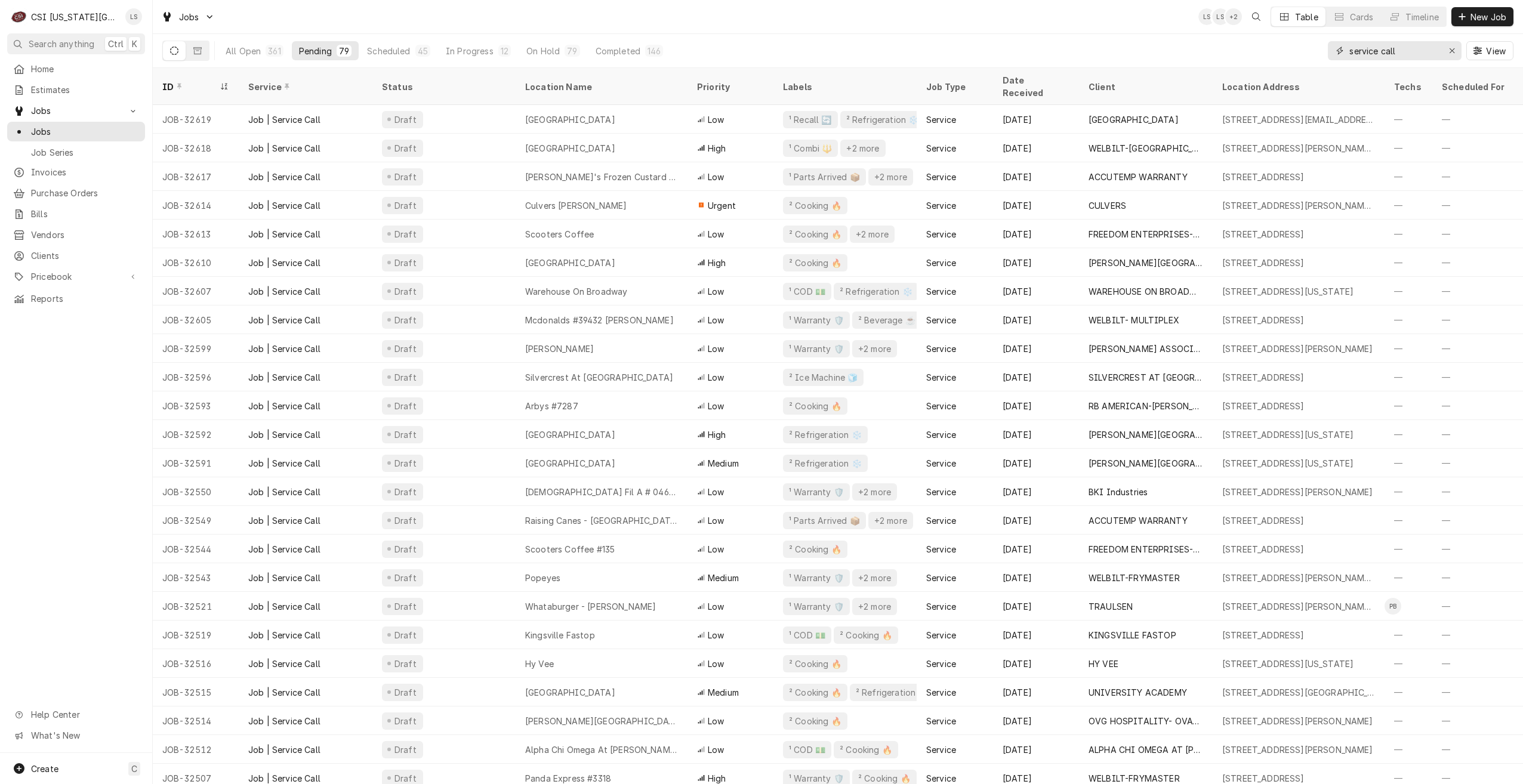
drag, startPoint x: 1402, startPoint y: 52, endPoint x: 1311, endPoint y: 52, distance: 91.0
click at [1311, 52] on div "All Open 361 Pending 79 Scheduled 45 In Progress 12 On Hold 79 Completed 146 se…" at bounding box center [838, 51] width 1351 height 34
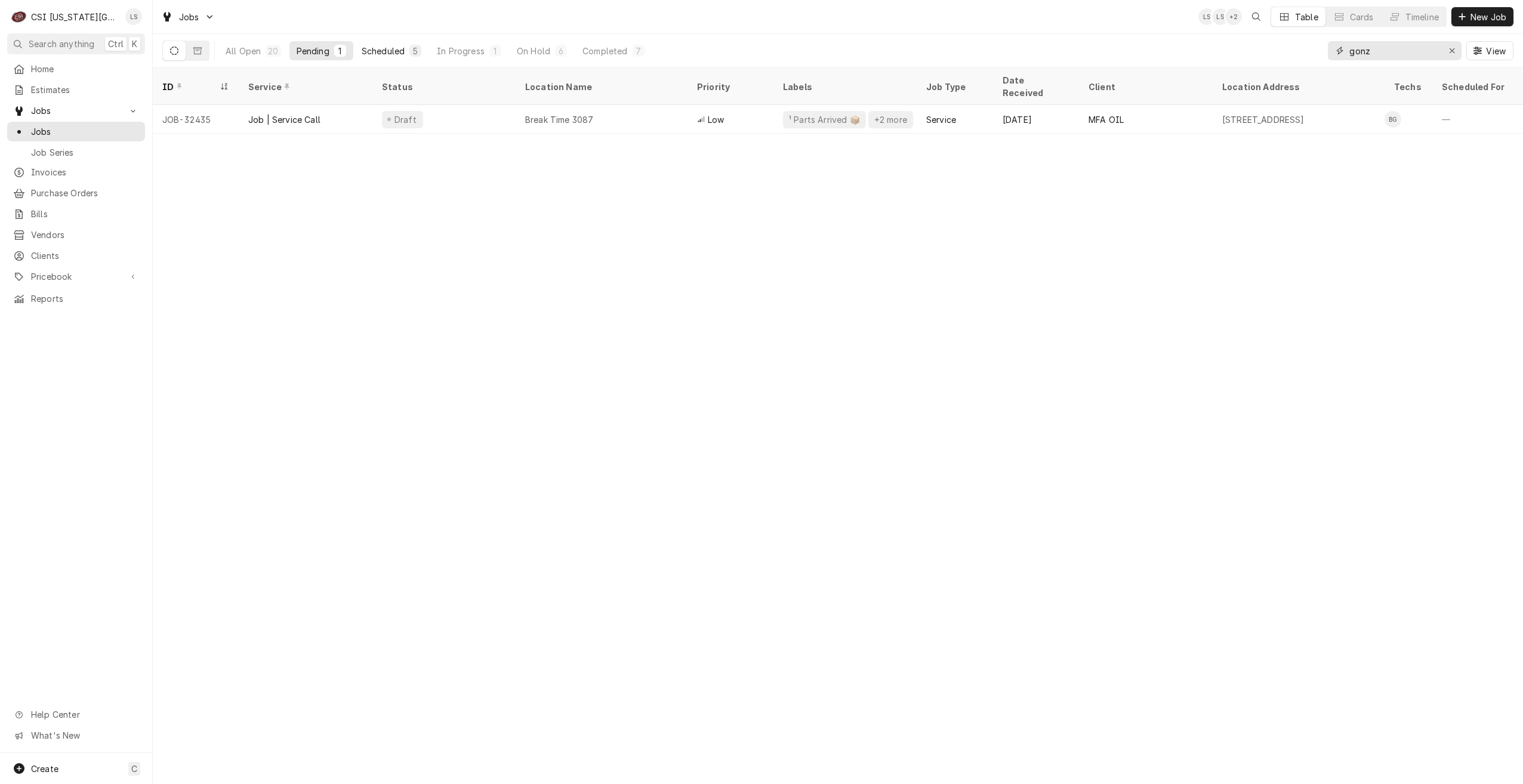
type input "gonz"
click at [406, 49] on button "Scheduled 5" at bounding box center [391, 50] width 74 height 19
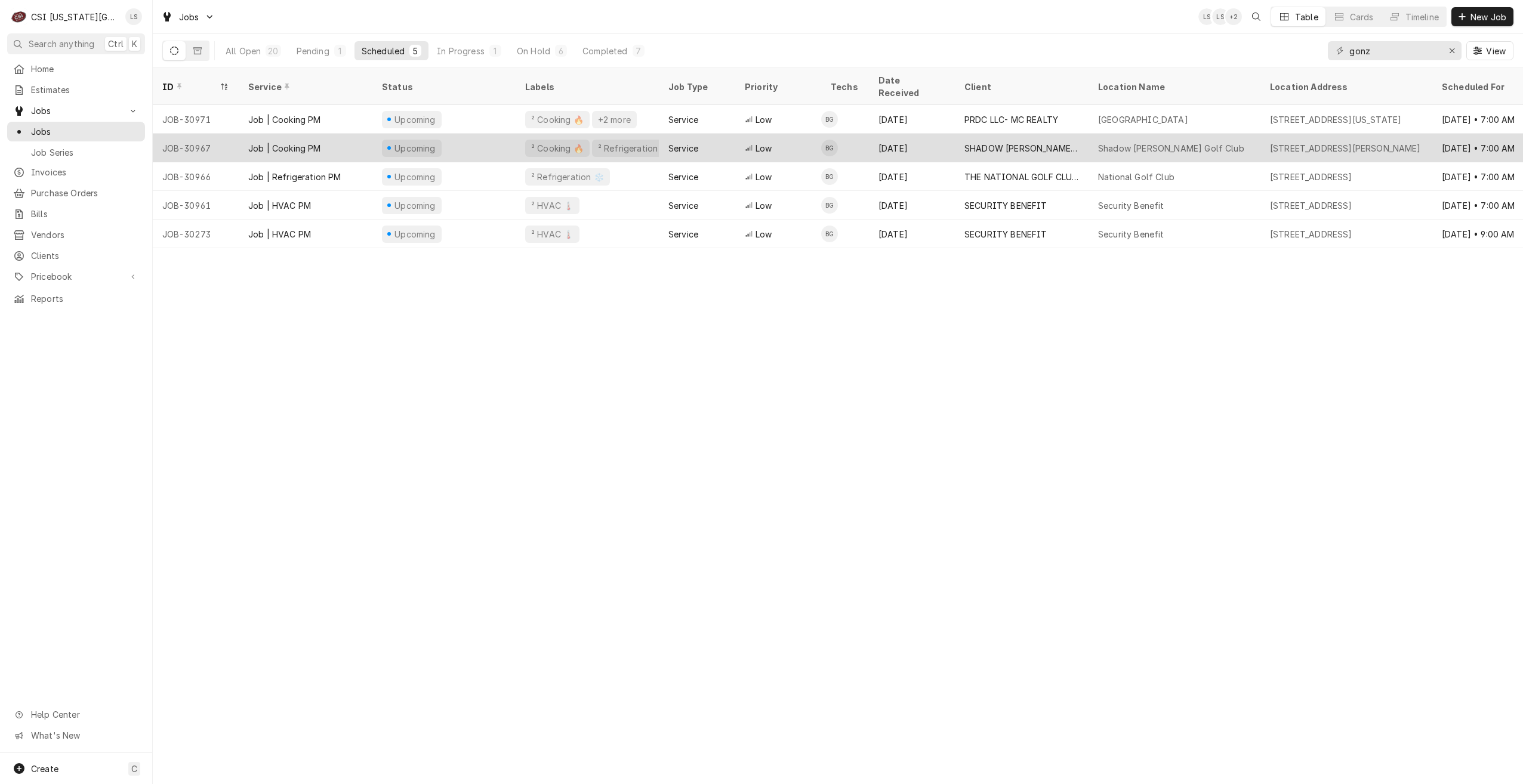
click at [918, 141] on div "[DATE]" at bounding box center [912, 148] width 86 height 29
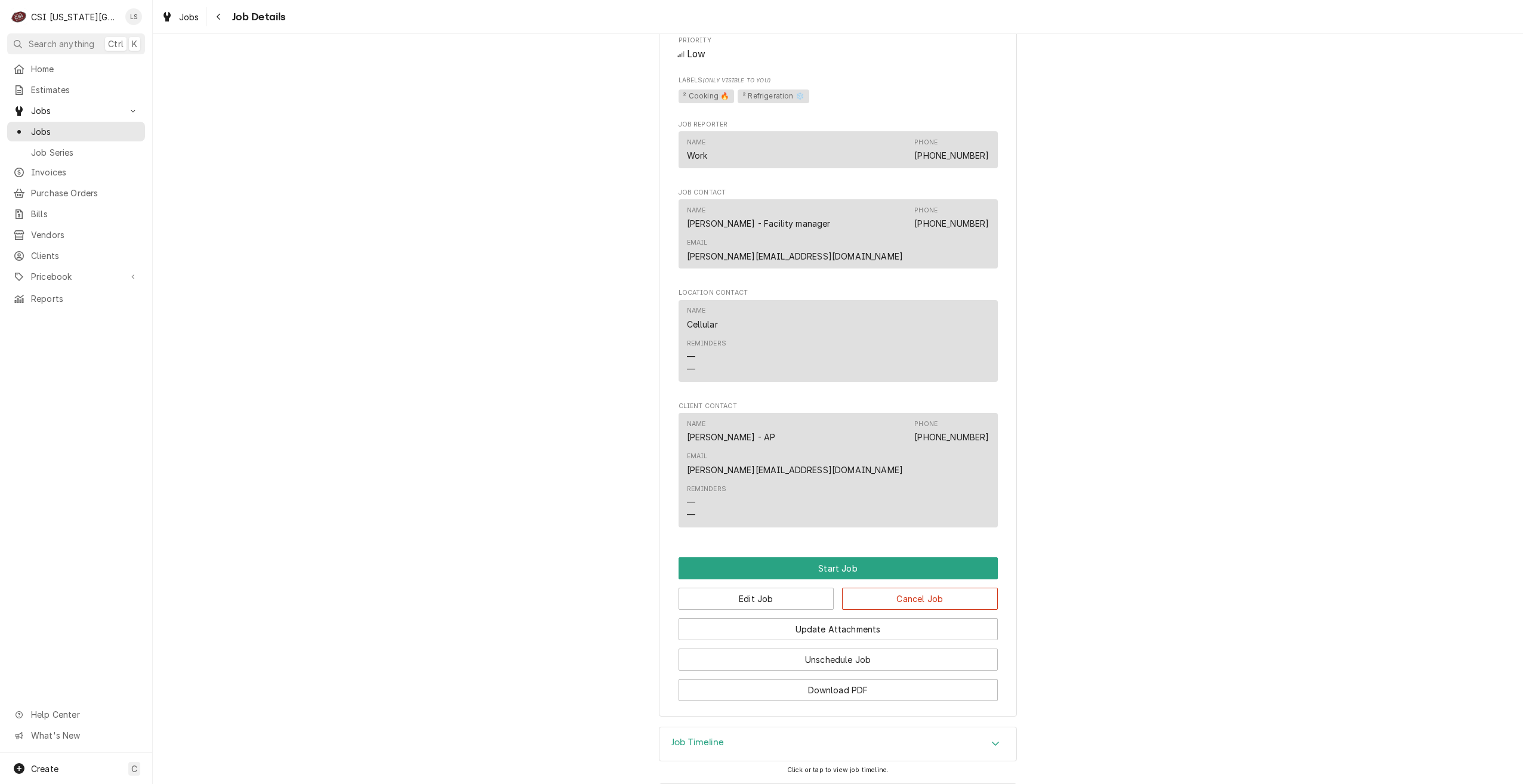
scroll to position [736, 0]
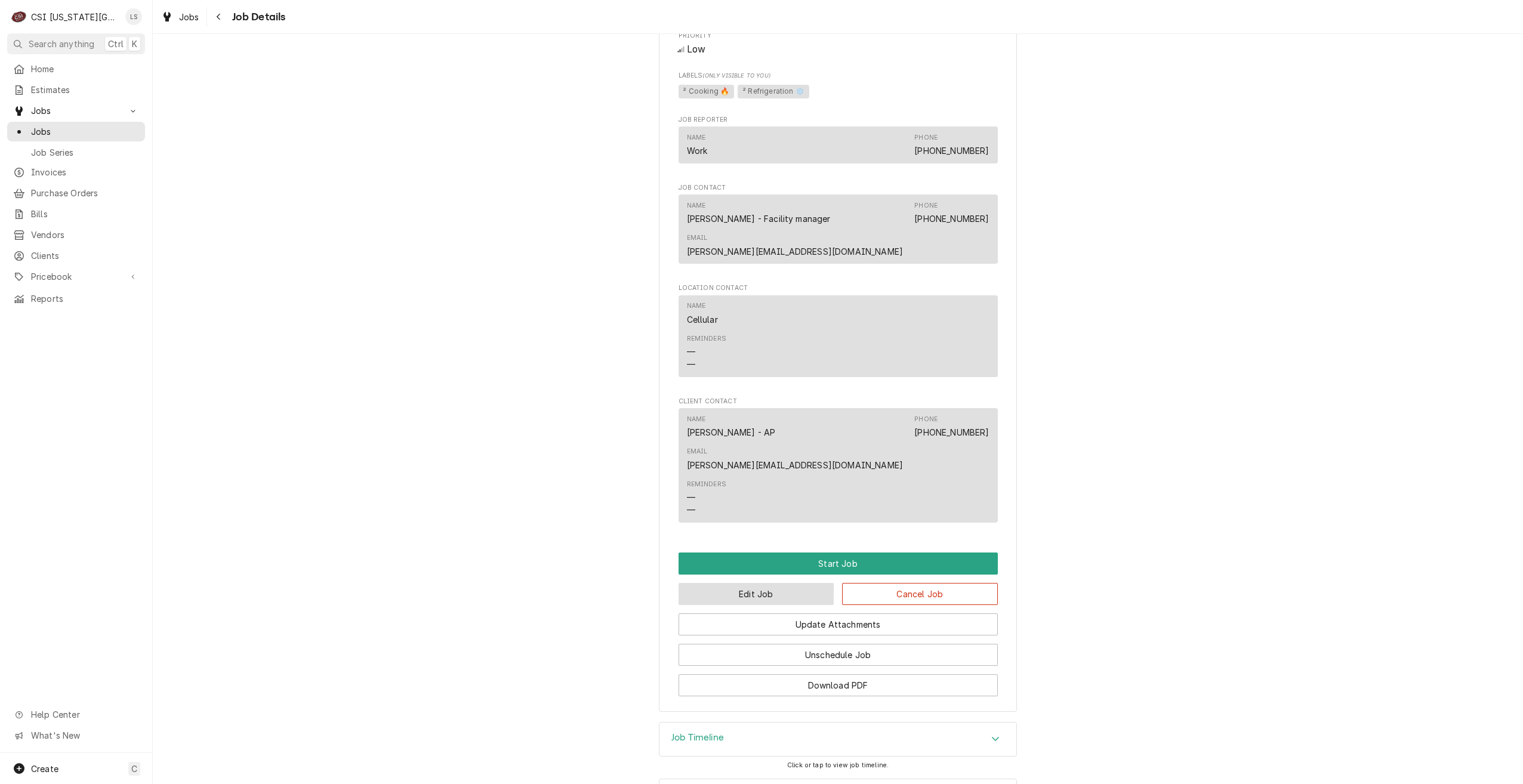
click at [749, 583] on button "Edit Job" at bounding box center [756, 593] width 156 height 22
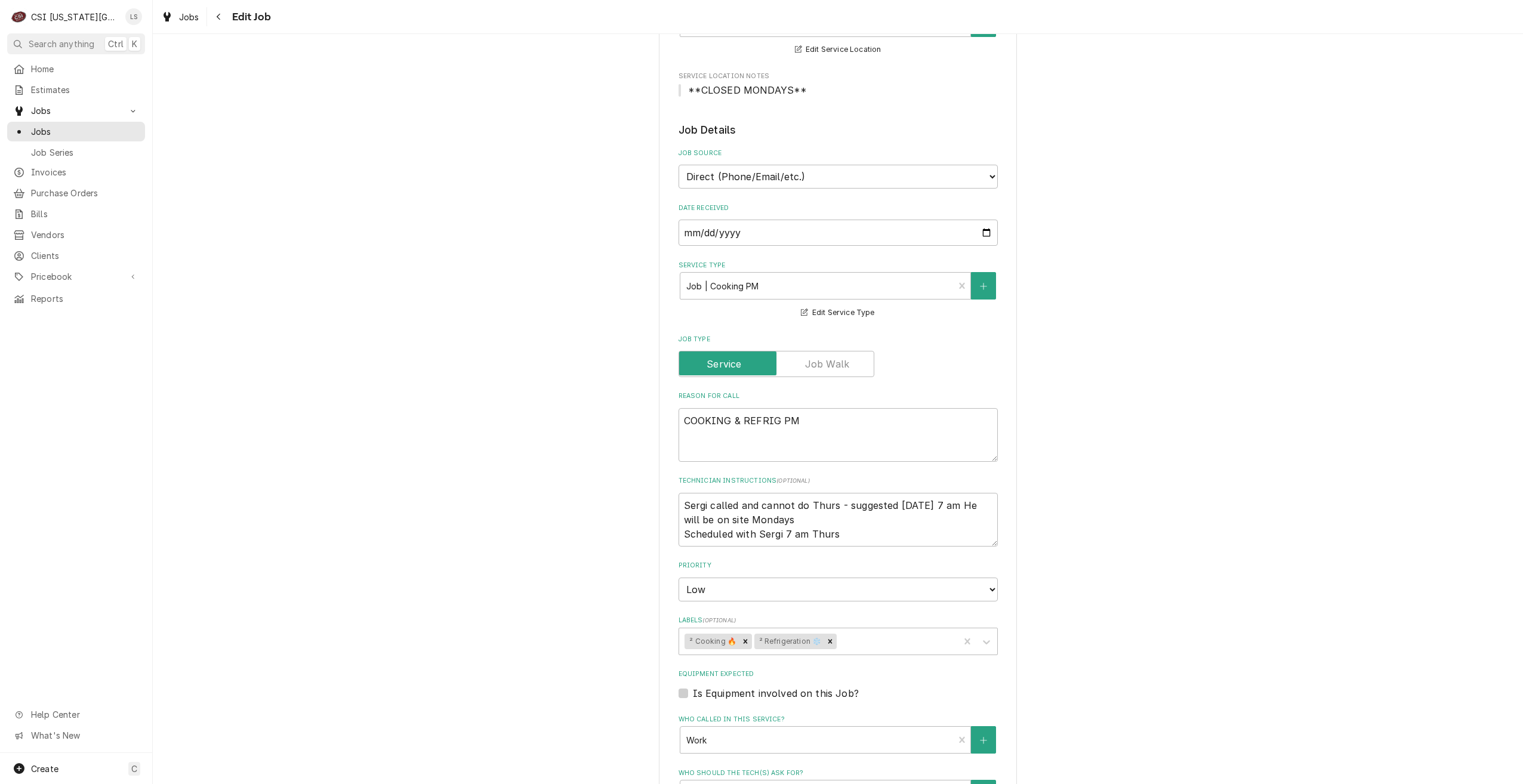
type textarea "x"
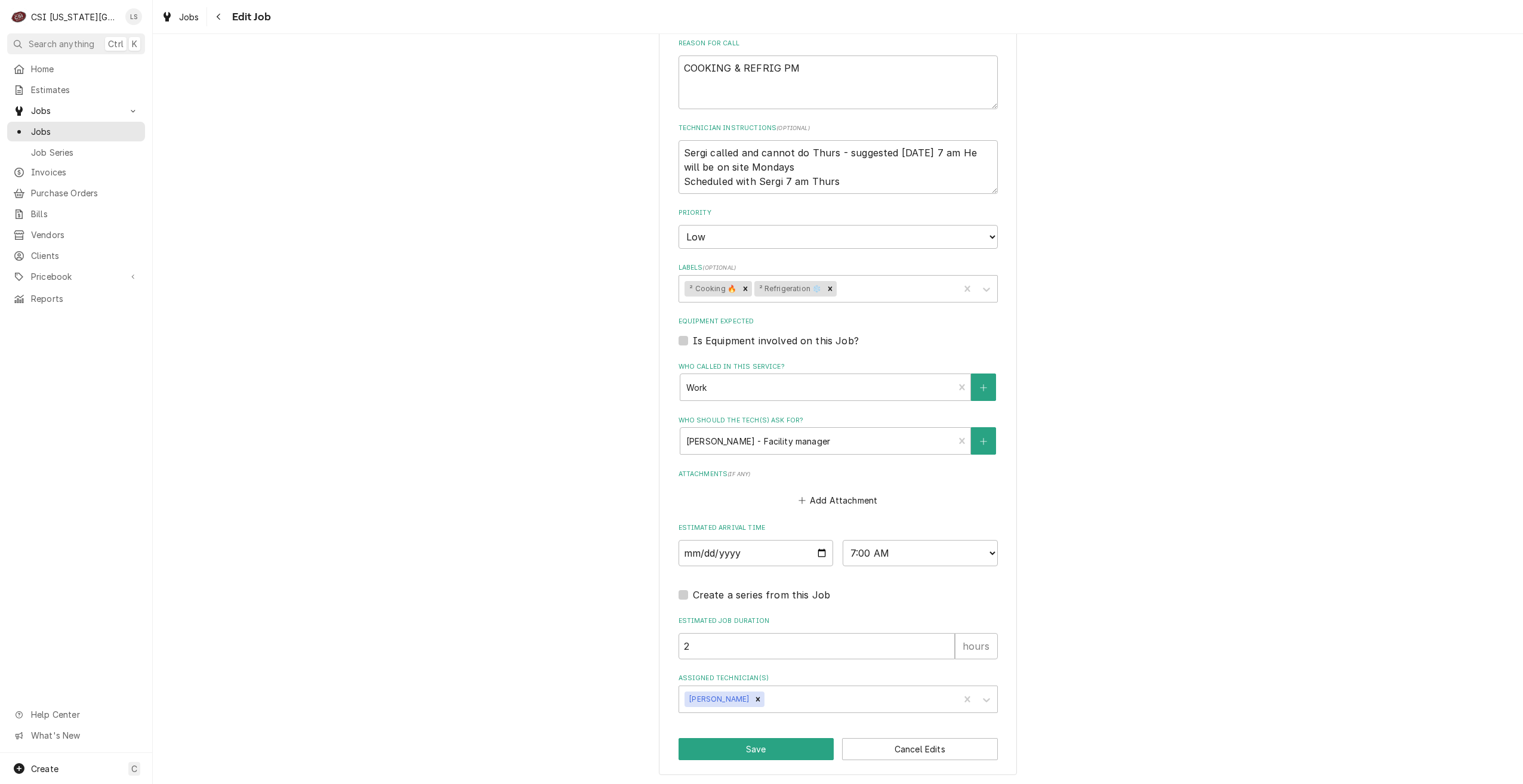
scroll to position [598, 0]
click at [823, 550] on input "[DATE]" at bounding box center [756, 551] width 155 height 26
type input "[DATE]"
click at [725, 744] on button "Save" at bounding box center [756, 747] width 156 height 22
type textarea "x"
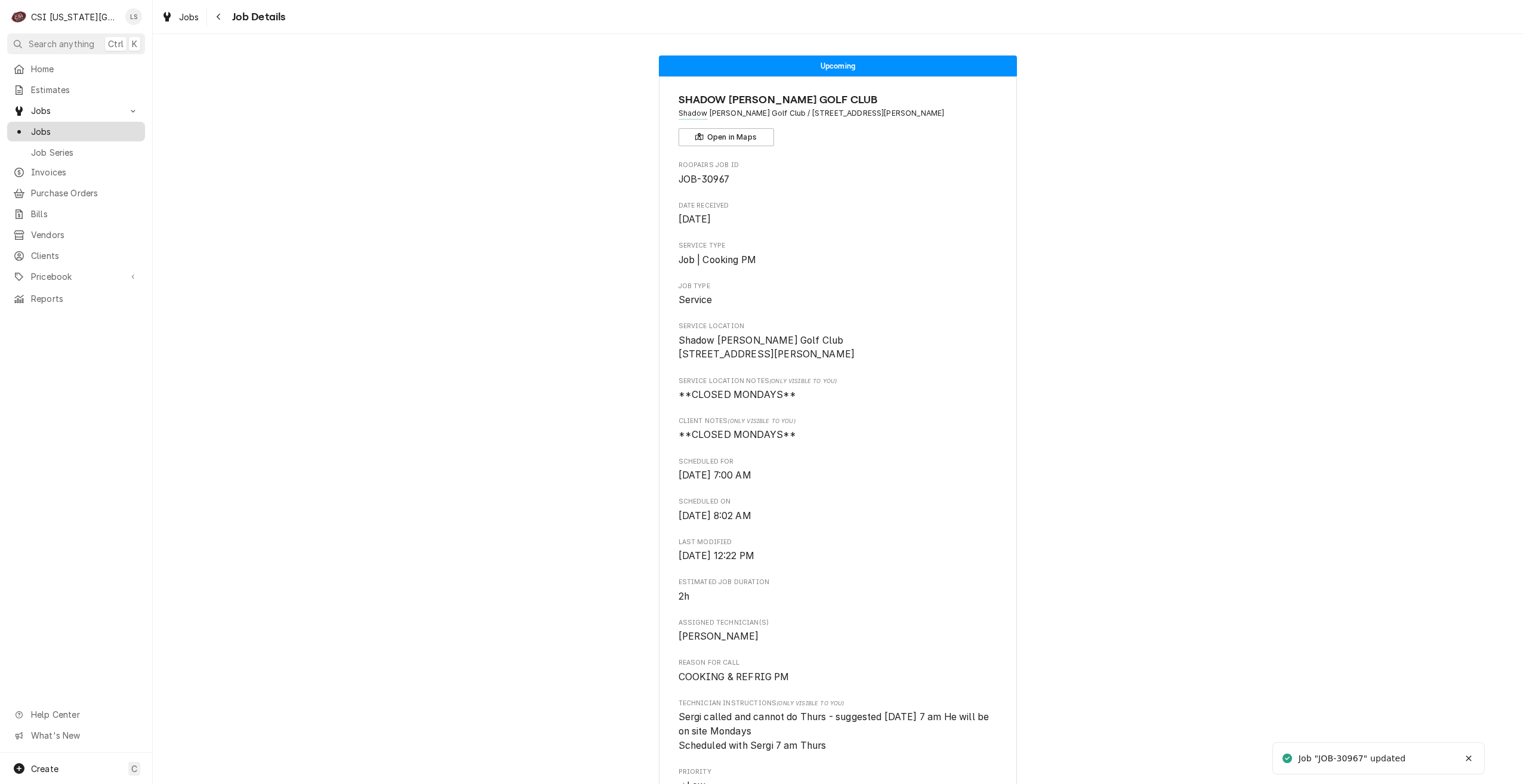
click at [124, 126] on span "Jobs" at bounding box center [85, 131] width 108 height 12
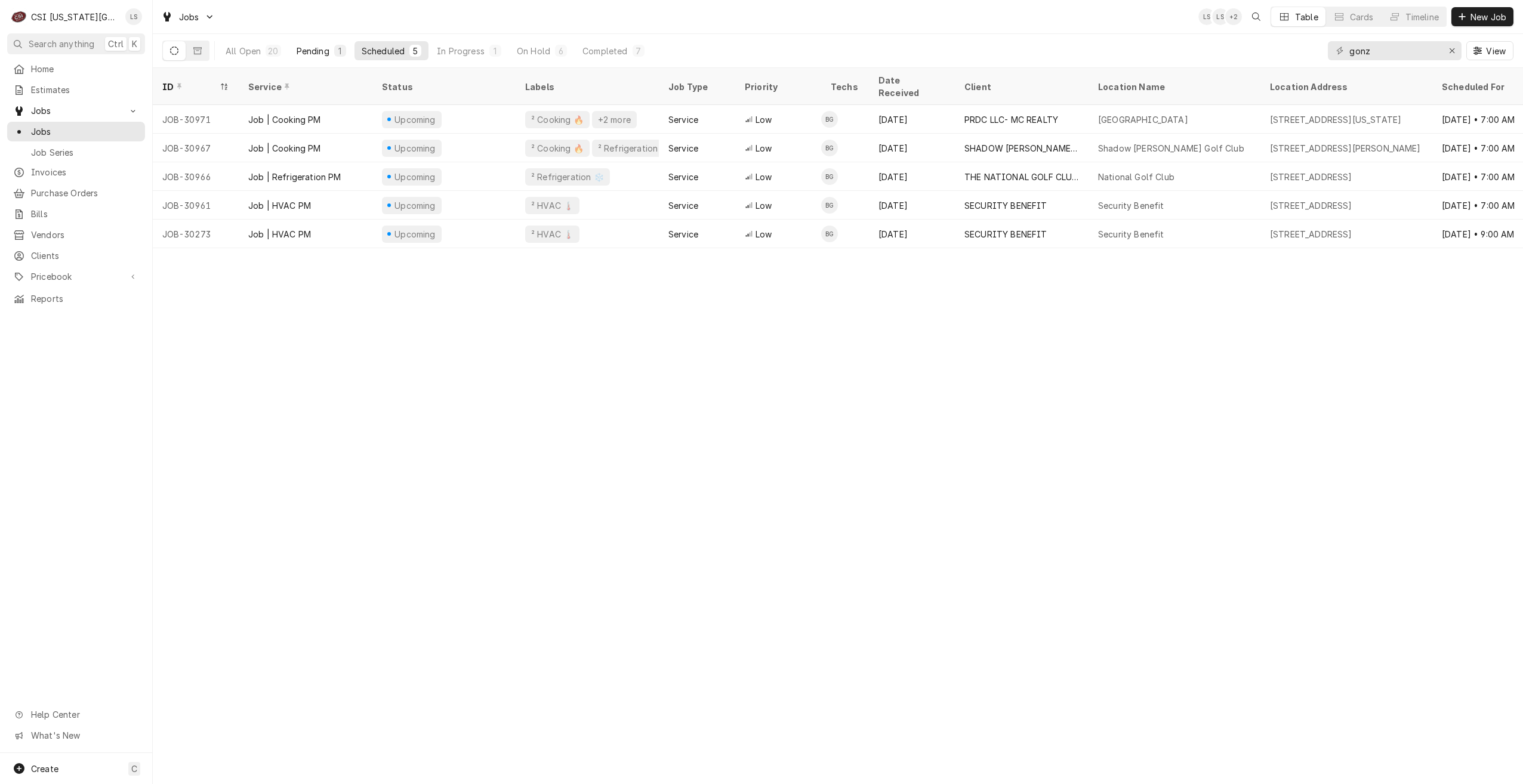
drag, startPoint x: 305, startPoint y: 42, endPoint x: 318, endPoint y: 43, distance: 13.0
click at [305, 42] on button "Pending 1" at bounding box center [321, 50] width 64 height 19
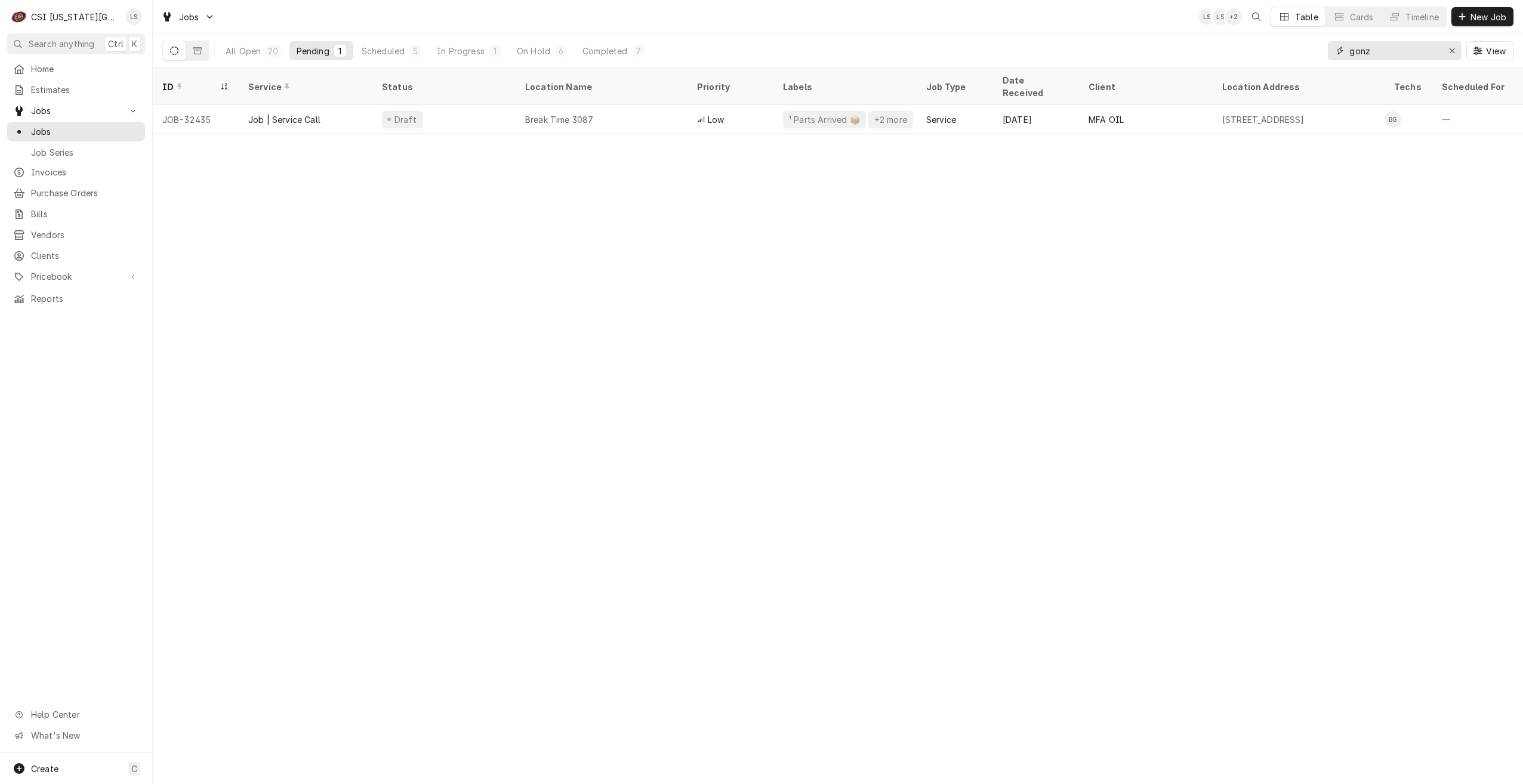
click at [1375, 52] on input "gonz" at bounding box center [1394, 50] width 90 height 19
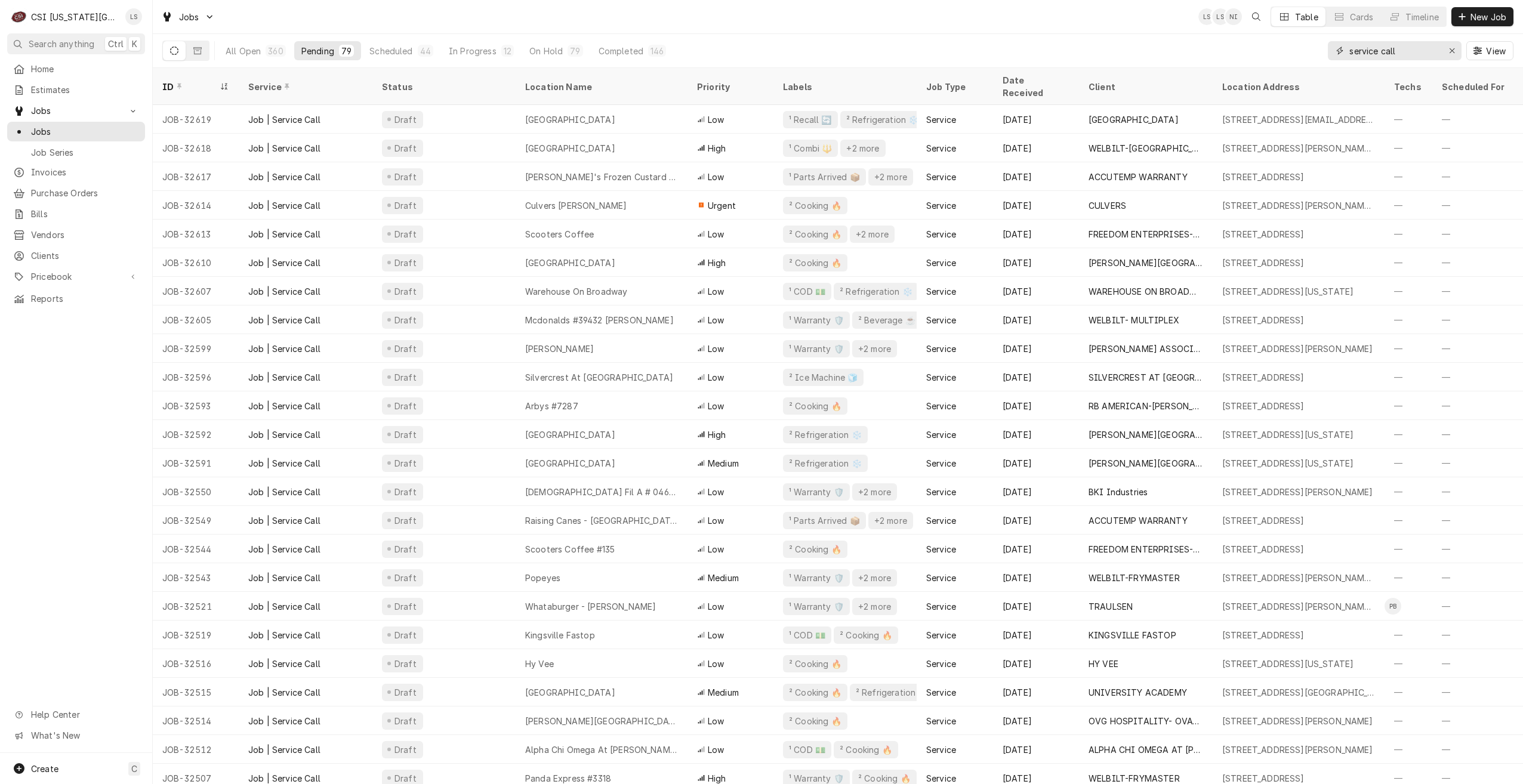
drag, startPoint x: 1422, startPoint y: 58, endPoint x: 1304, endPoint y: 46, distance: 118.6
click at [1304, 46] on div "All Open 360 Pending 79 Scheduled 44 In Progress 12 On Hold 79 Completed 146 se…" at bounding box center [838, 51] width 1351 height 34
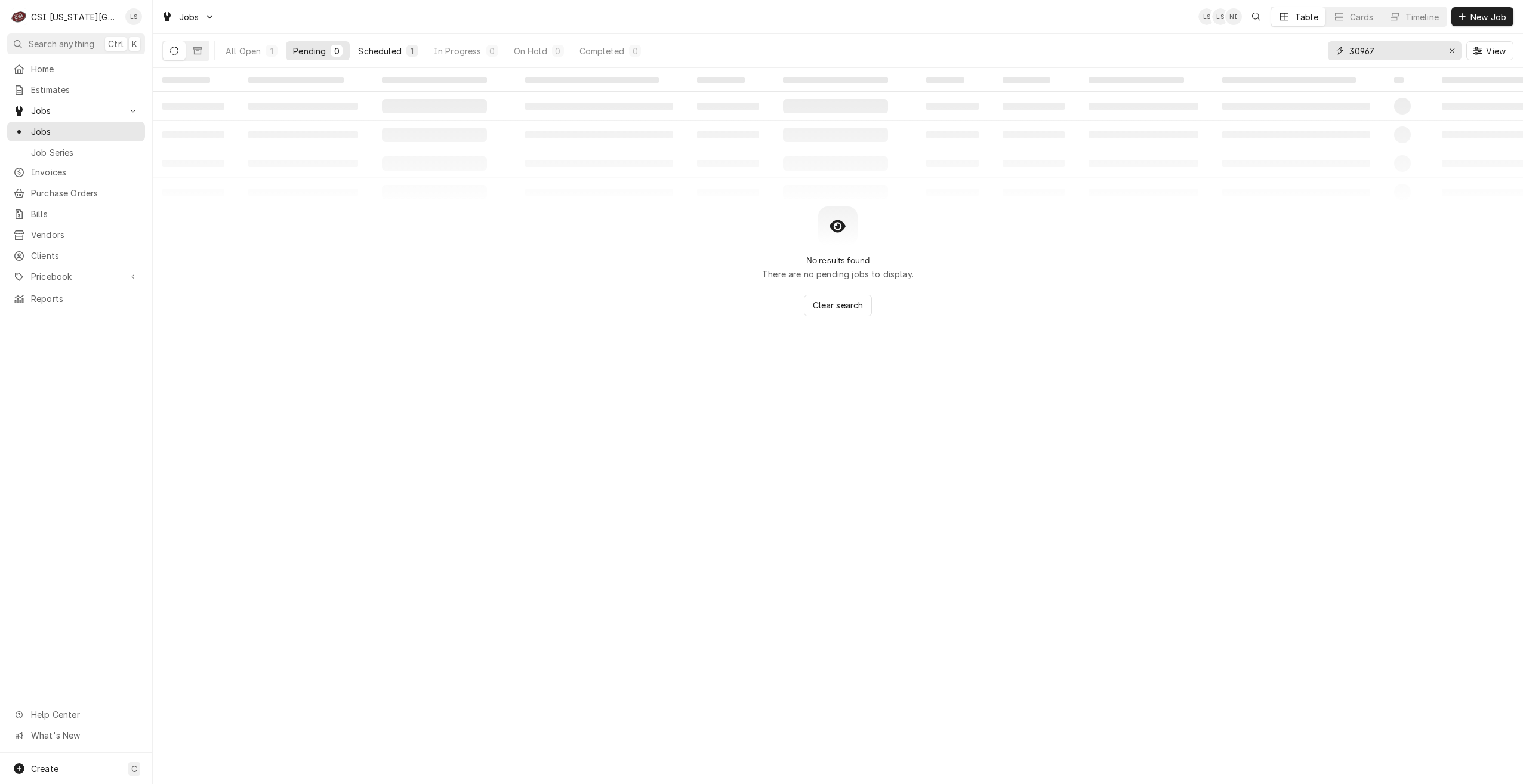
type input "30967"
click at [401, 54] on div "Scheduled" at bounding box center [379, 51] width 43 height 12
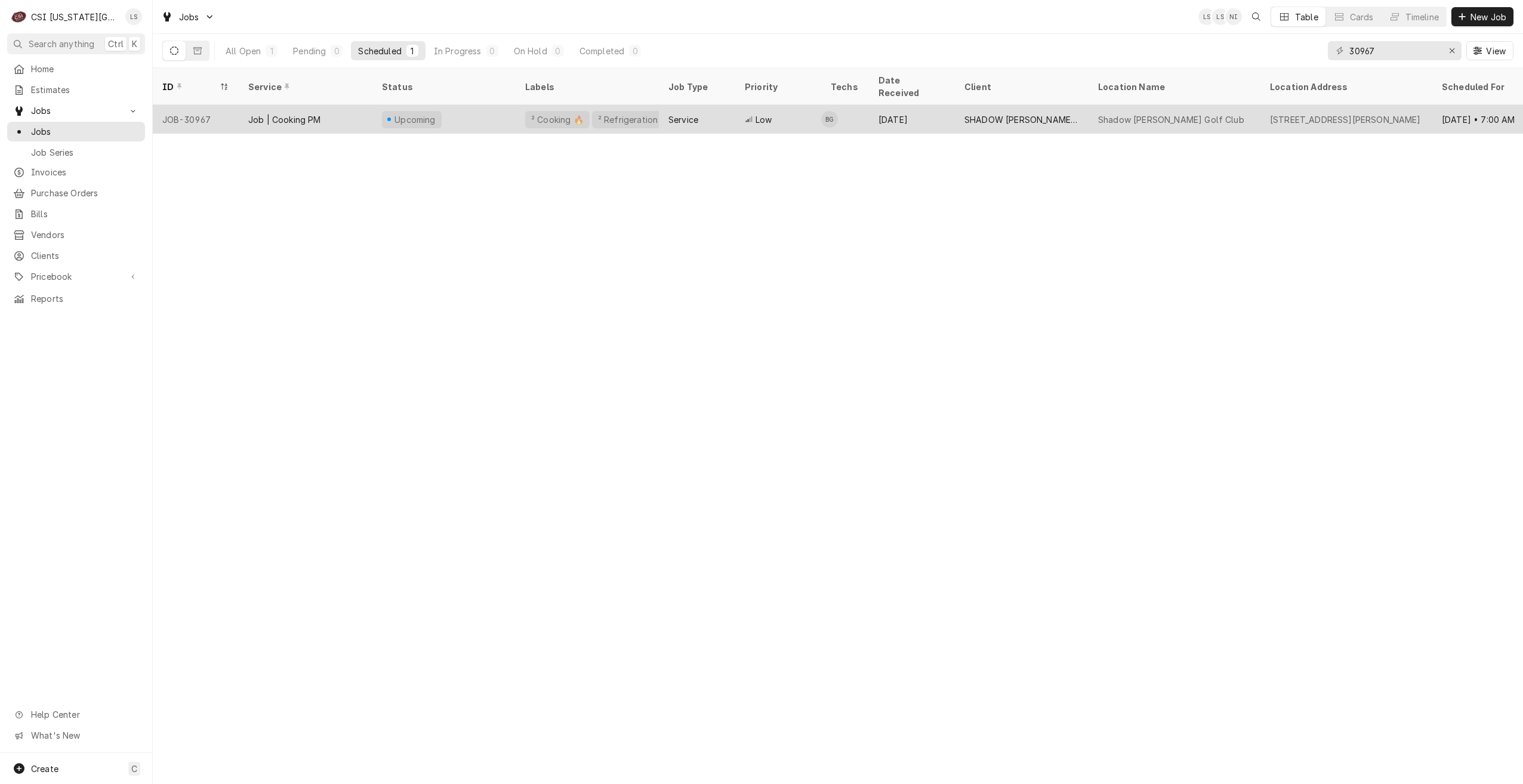
click at [803, 111] on div "Low" at bounding box center [778, 120] width 86 height 29
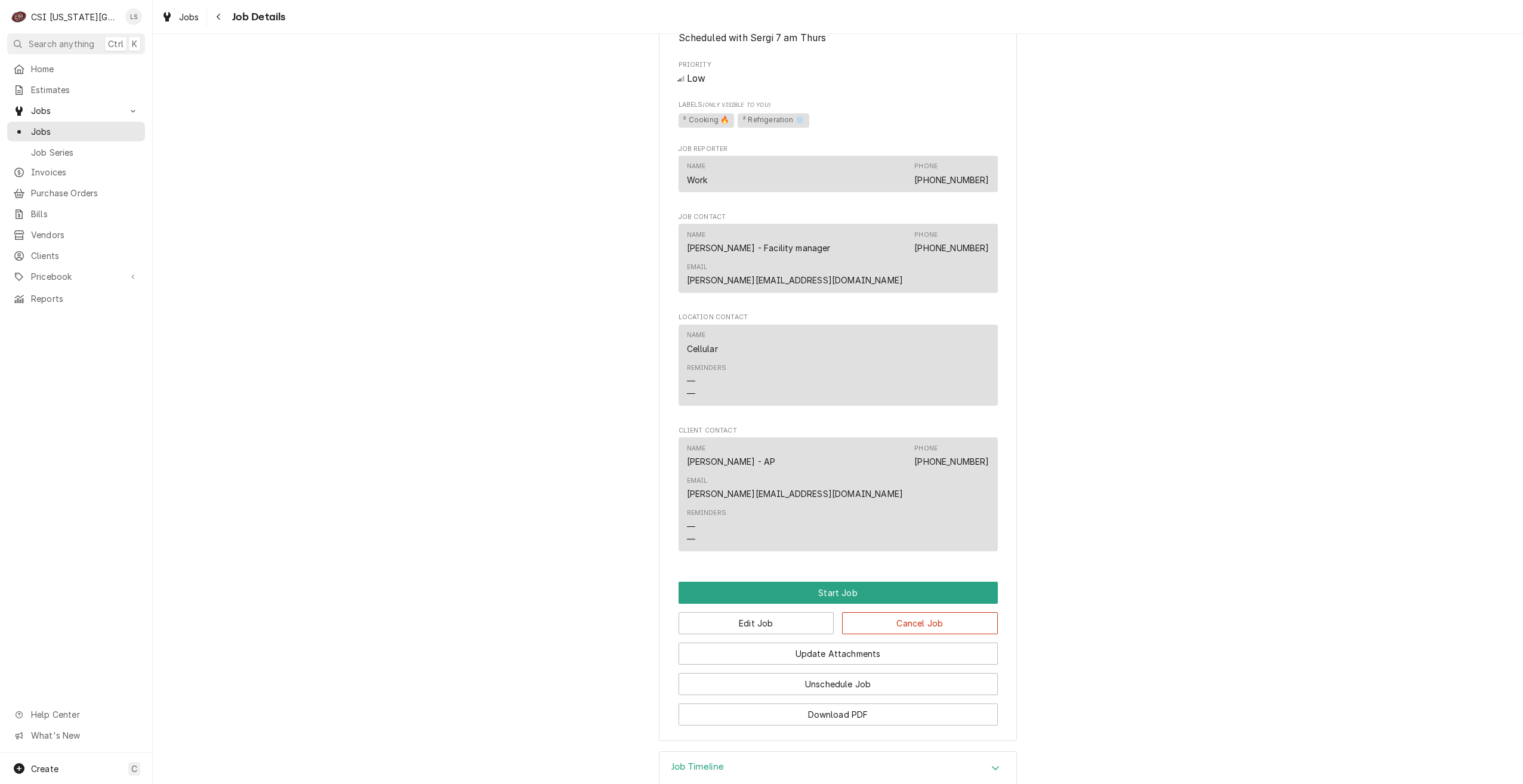
scroll to position [778, 0]
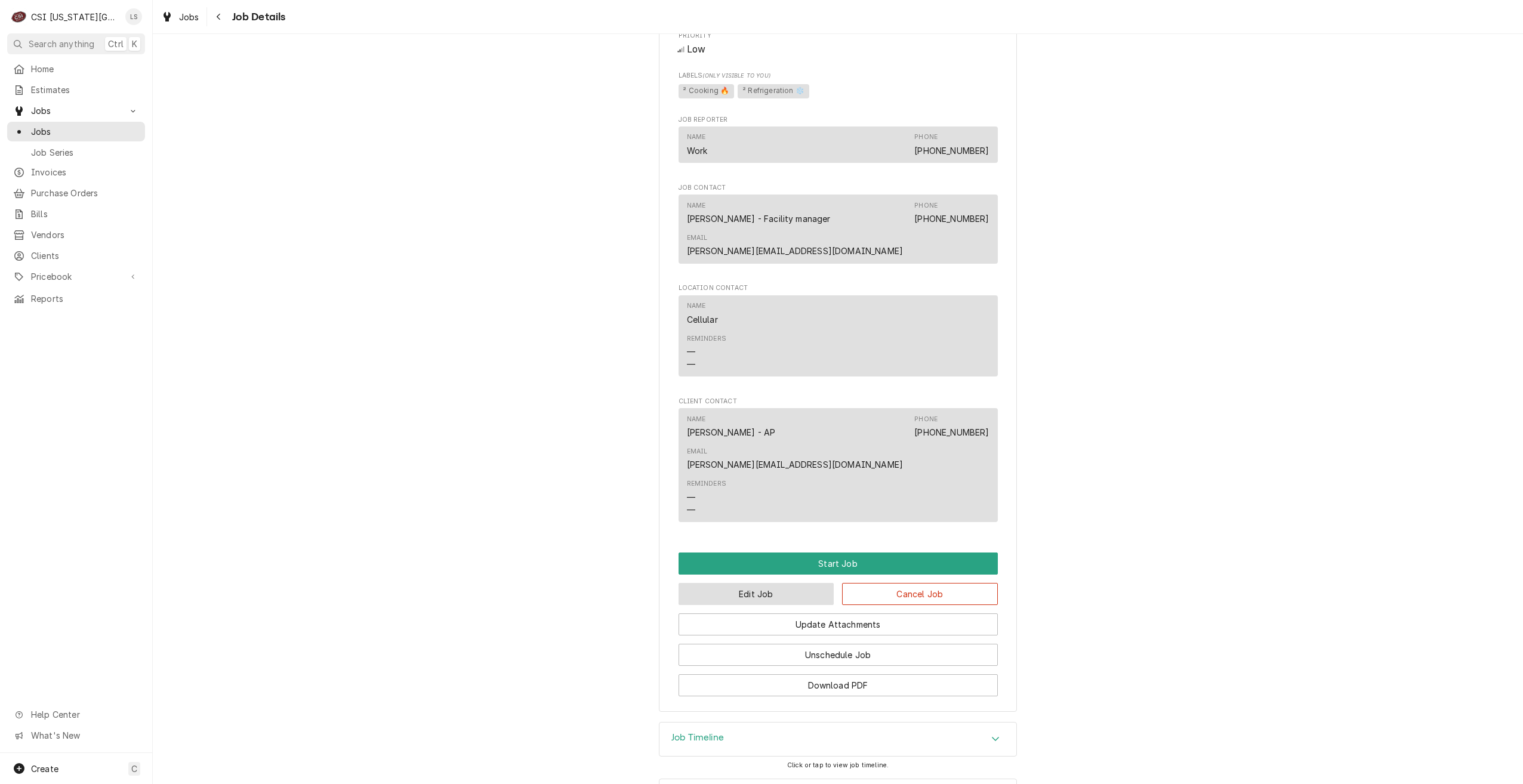
click at [734, 583] on button "Edit Job" at bounding box center [756, 593] width 156 height 22
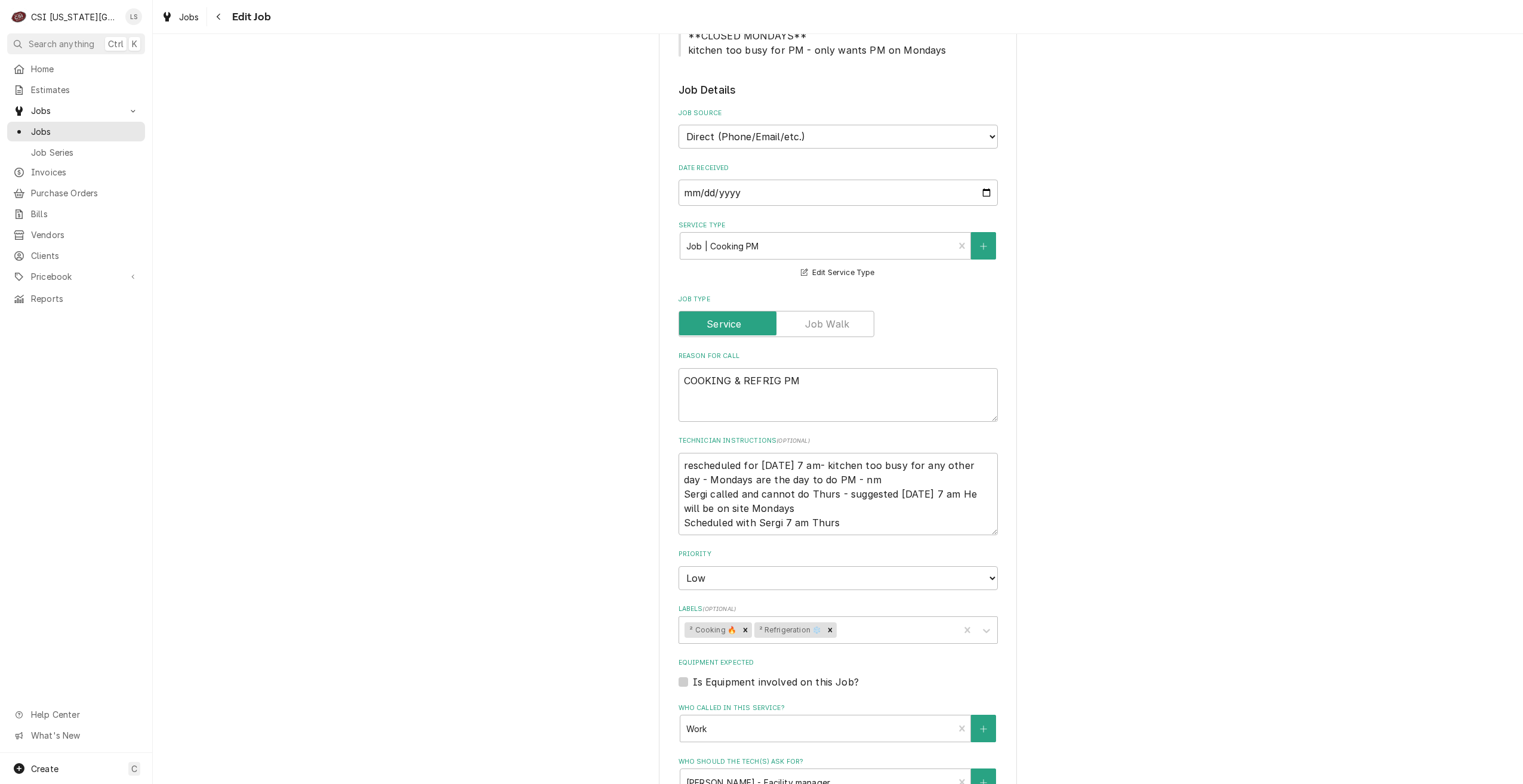
scroll to position [641, 0]
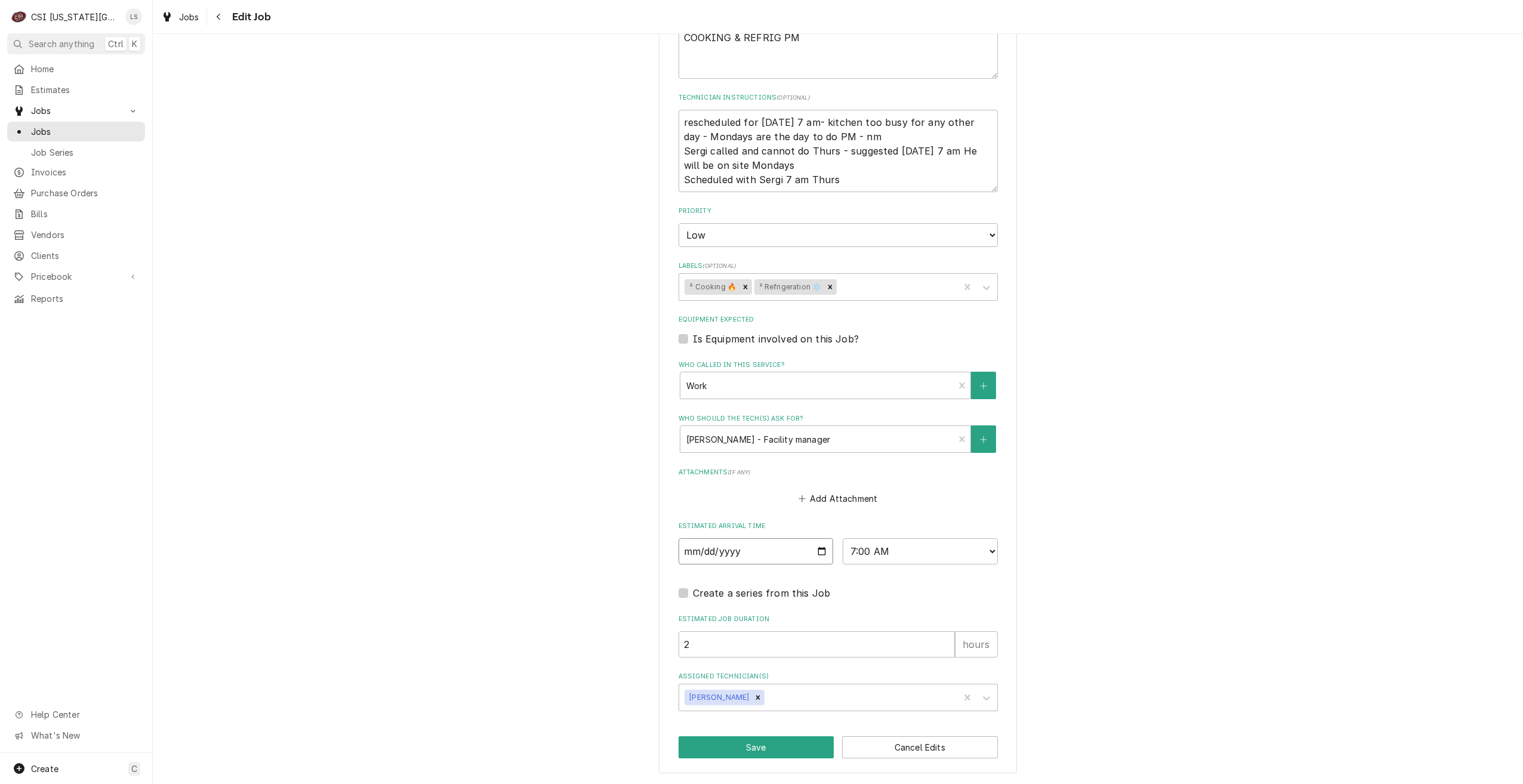
click at [820, 550] on input "2025-09-10" at bounding box center [756, 551] width 155 height 26
type textarea "x"
type input "2025-09-15"
click at [766, 742] on button "Save" at bounding box center [756, 747] width 156 height 22
type textarea "x"
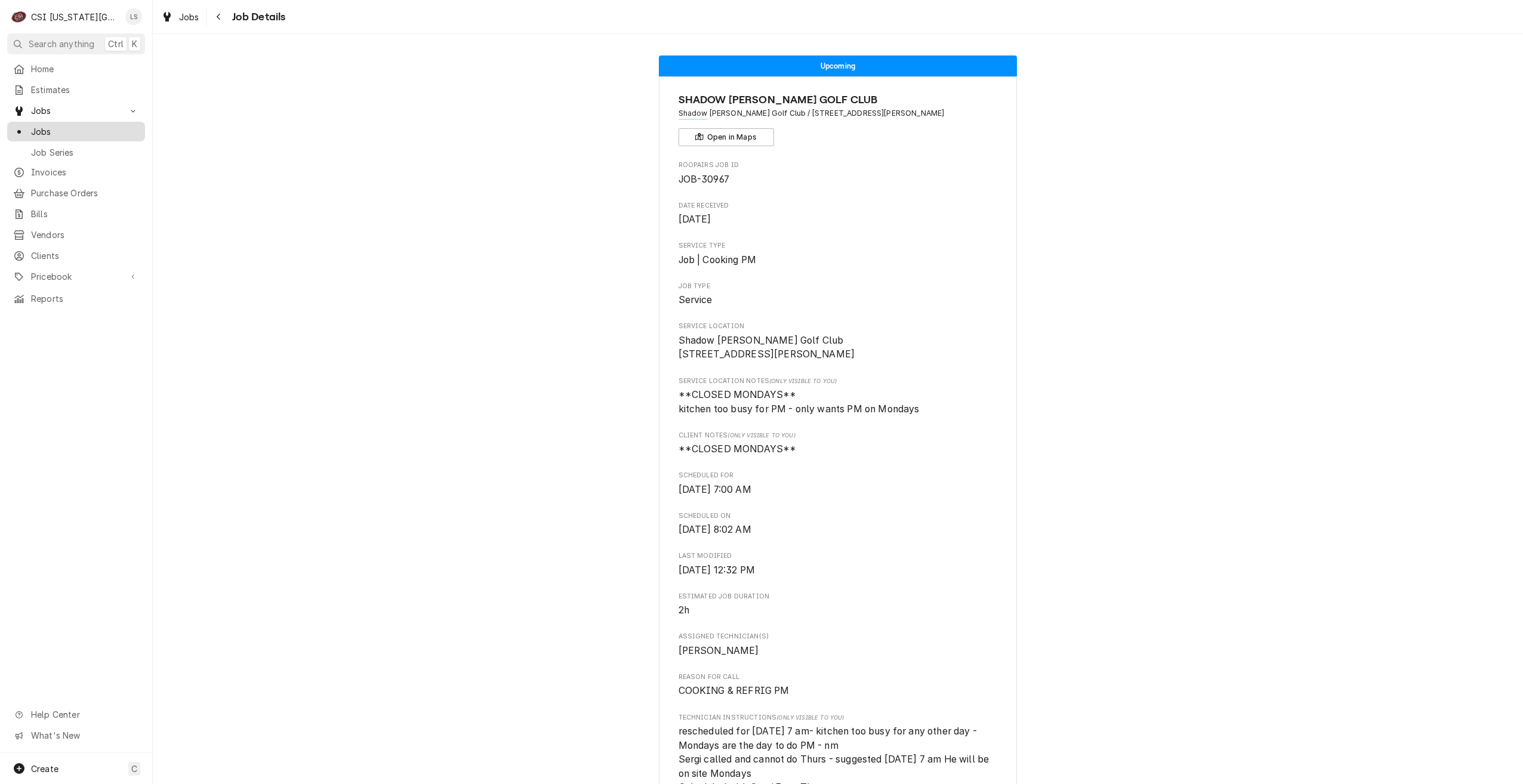
click at [105, 125] on span "Jobs" at bounding box center [85, 131] width 108 height 12
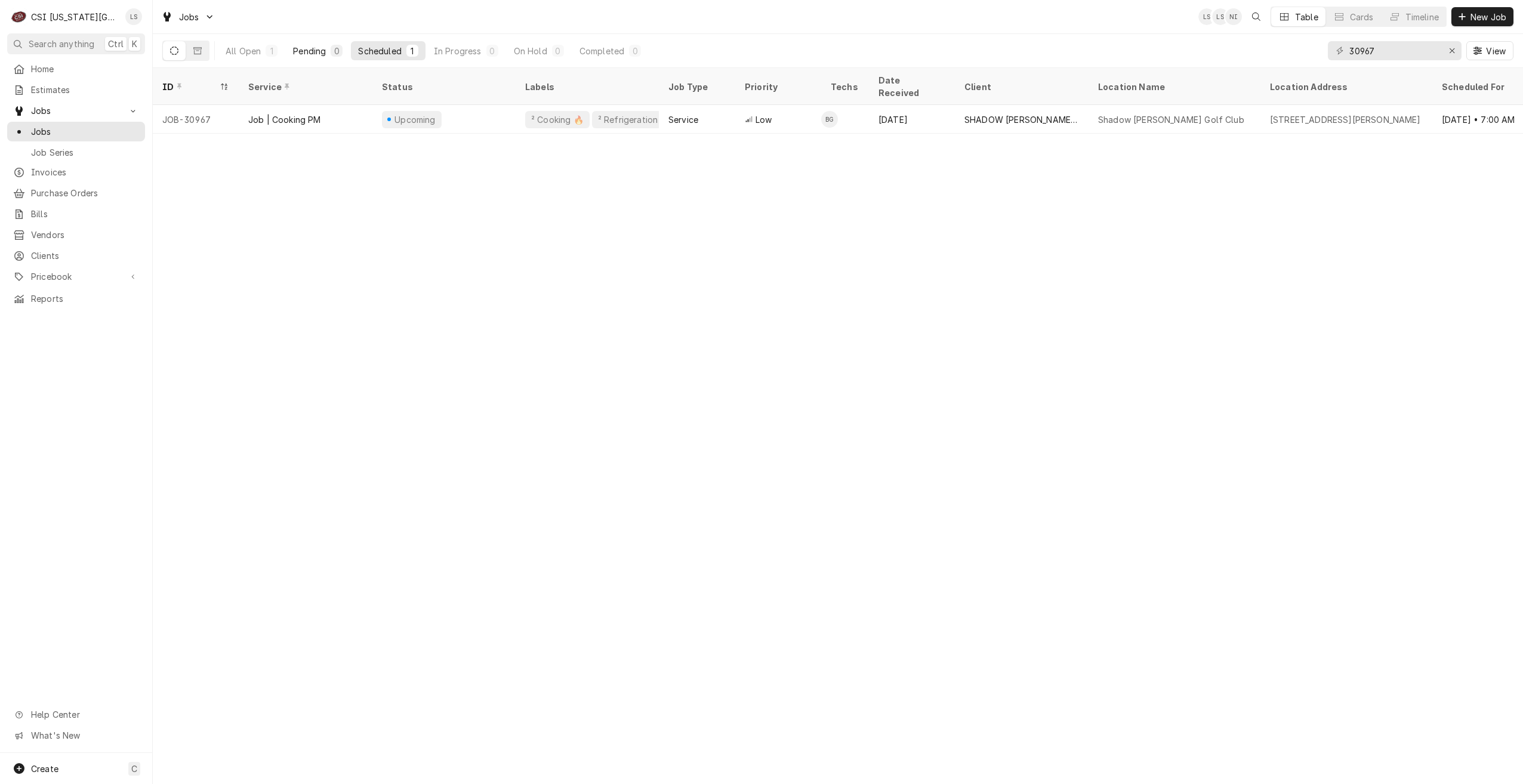
click at [323, 49] on div "Pending" at bounding box center [309, 51] width 33 height 12
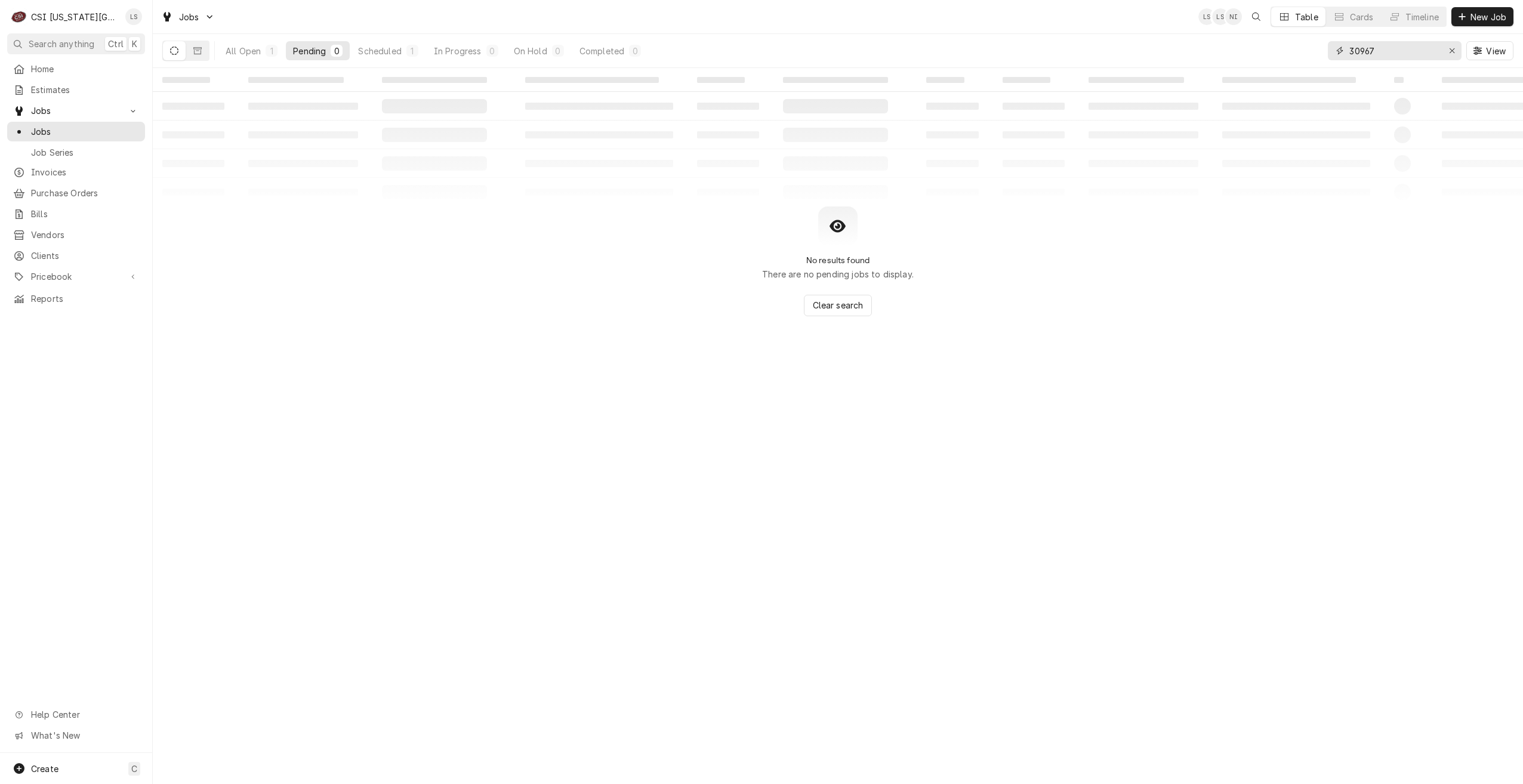
click at [1375, 55] on input "30967" at bounding box center [1394, 50] width 90 height 19
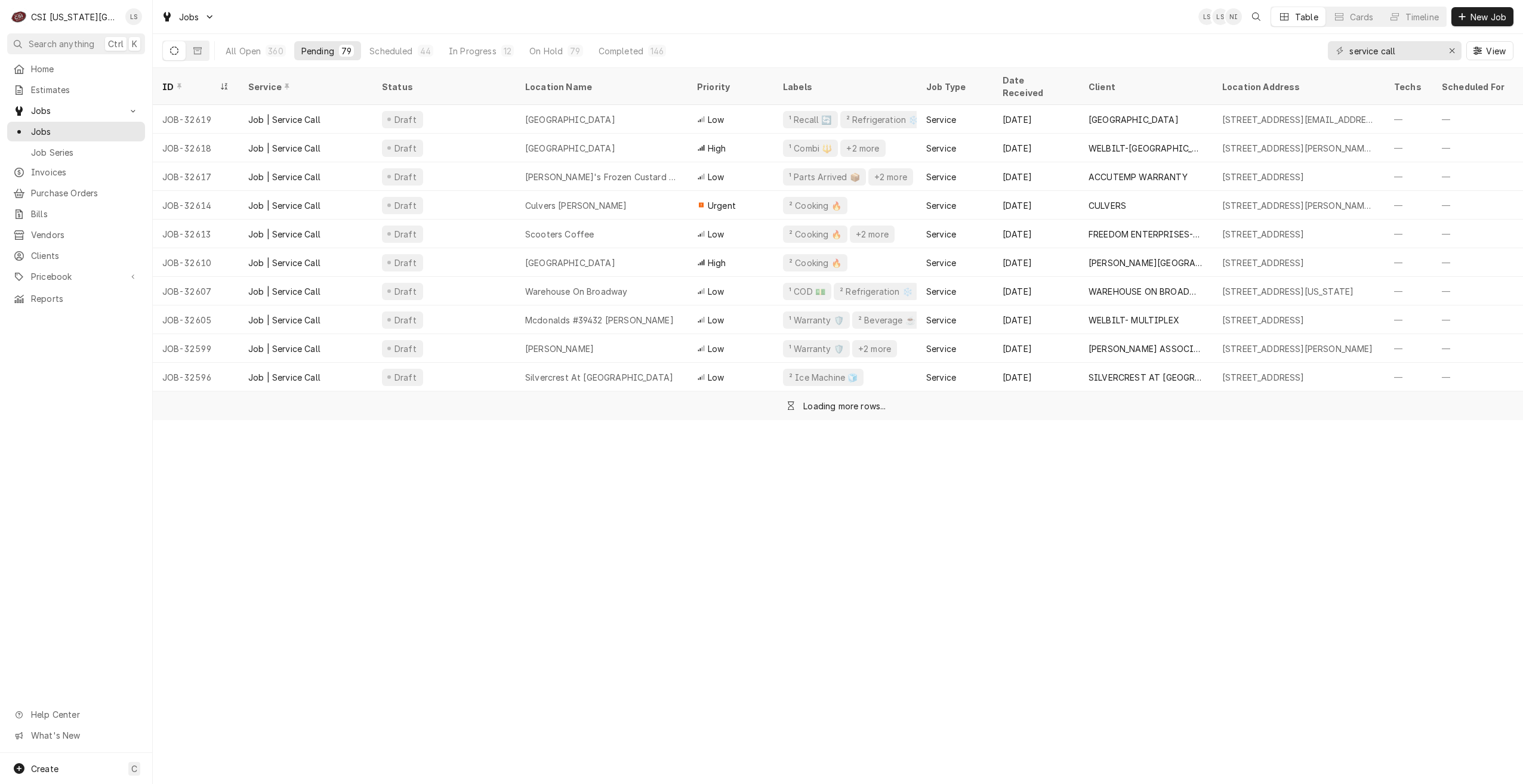
click at [849, 17] on div "Jobs LS LS NI Table Cards Timeline New Job" at bounding box center [838, 17] width 1370 height 34
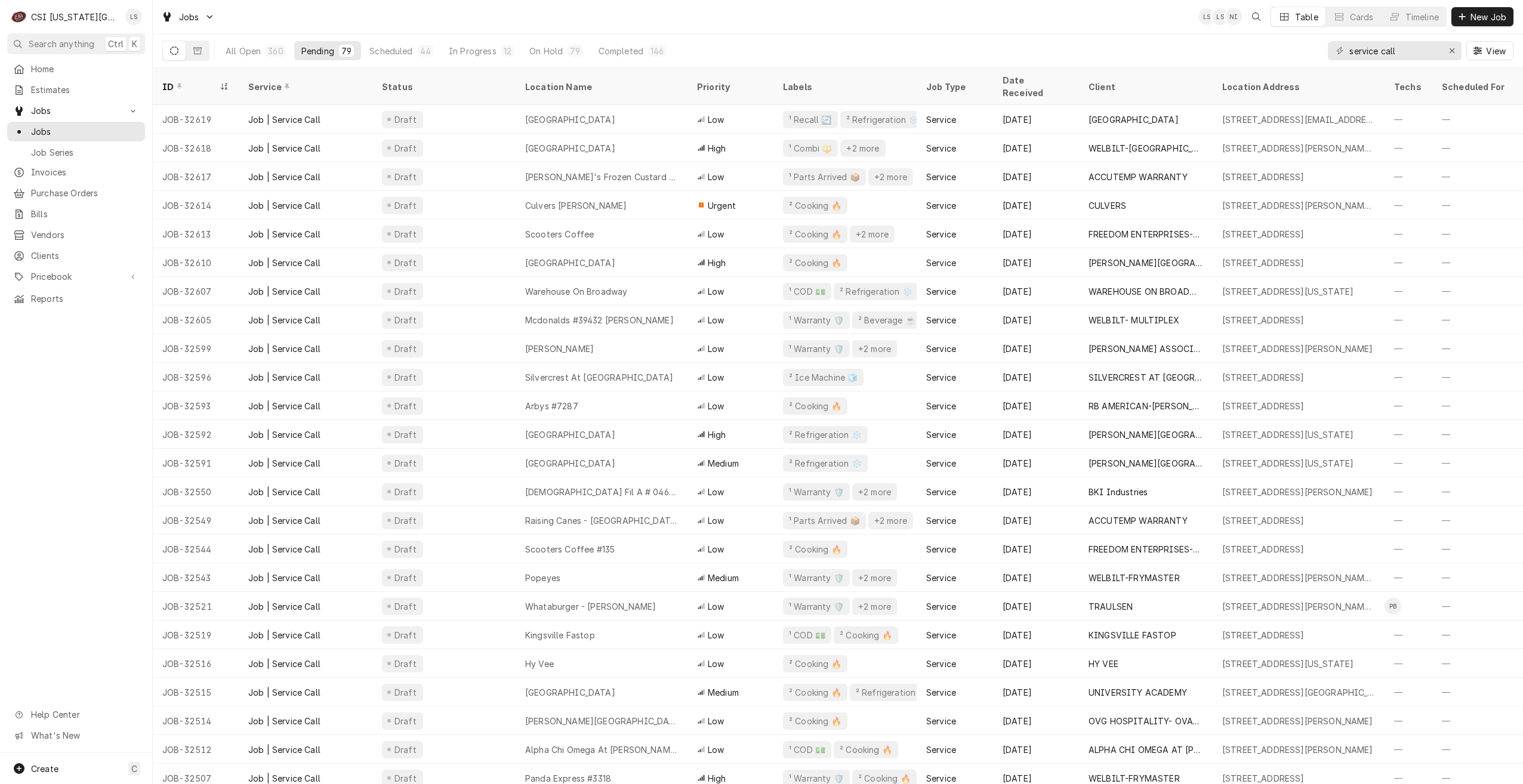
click at [1147, 41] on div "All Open 360 Pending 79 Scheduled 44 In Progress 12 On Hold 79 Completed 146 se…" at bounding box center [838, 51] width 1351 height 34
click at [987, 32] on div "Jobs LS LS NI Table Cards Timeline New Job" at bounding box center [838, 17] width 1370 height 34
drag, startPoint x: 1416, startPoint y: 57, endPoint x: 1284, endPoint y: 46, distance: 132.5
click at [1284, 46] on div "All Open 360 Pending 79 Scheduled 44 In Progress 12 On Hold 79 Completed 146 se…" at bounding box center [838, 51] width 1351 height 34
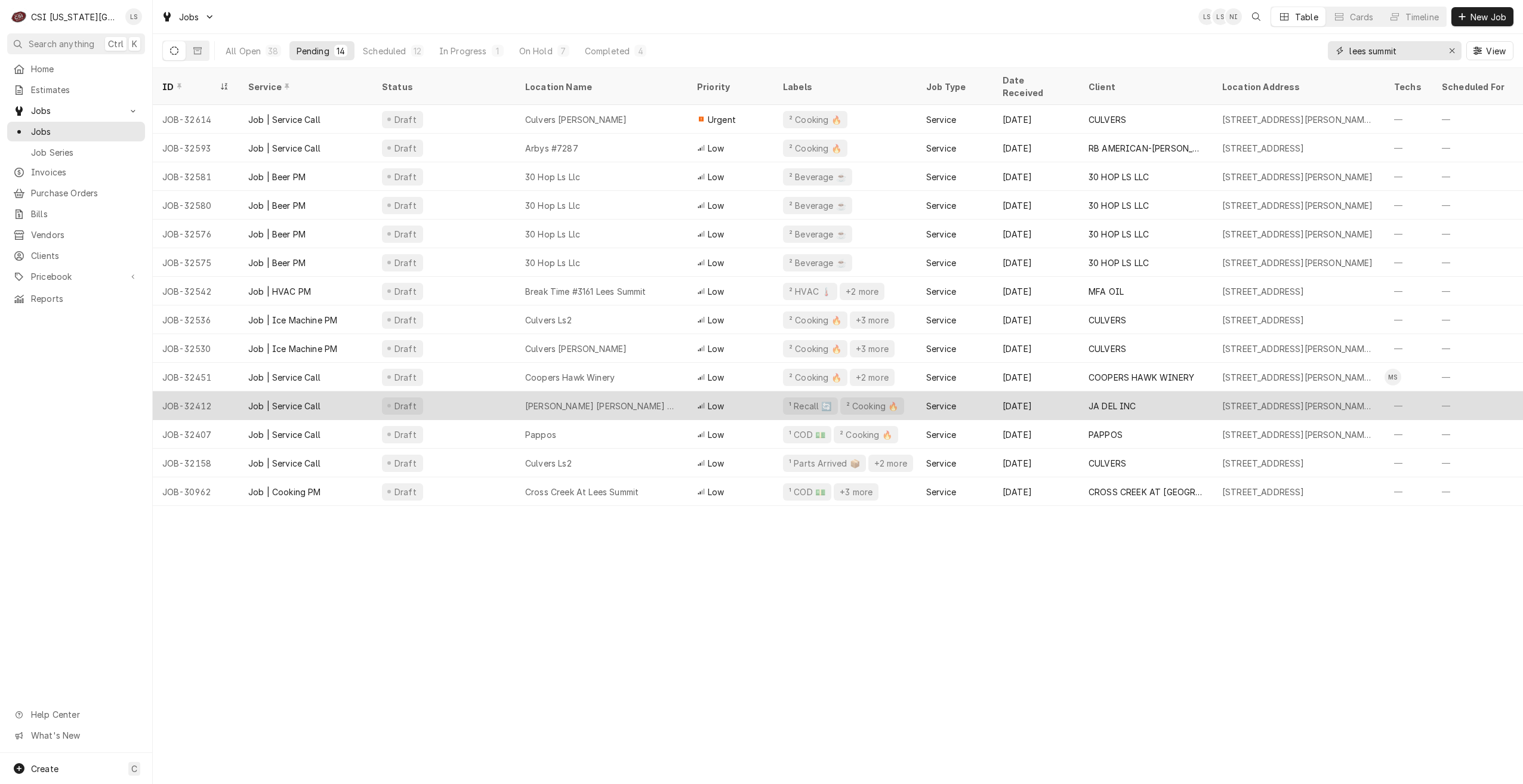
type input "lees summit"
click at [667, 391] on div "Jack Stack Lees Summit" at bounding box center [602, 405] width 172 height 29
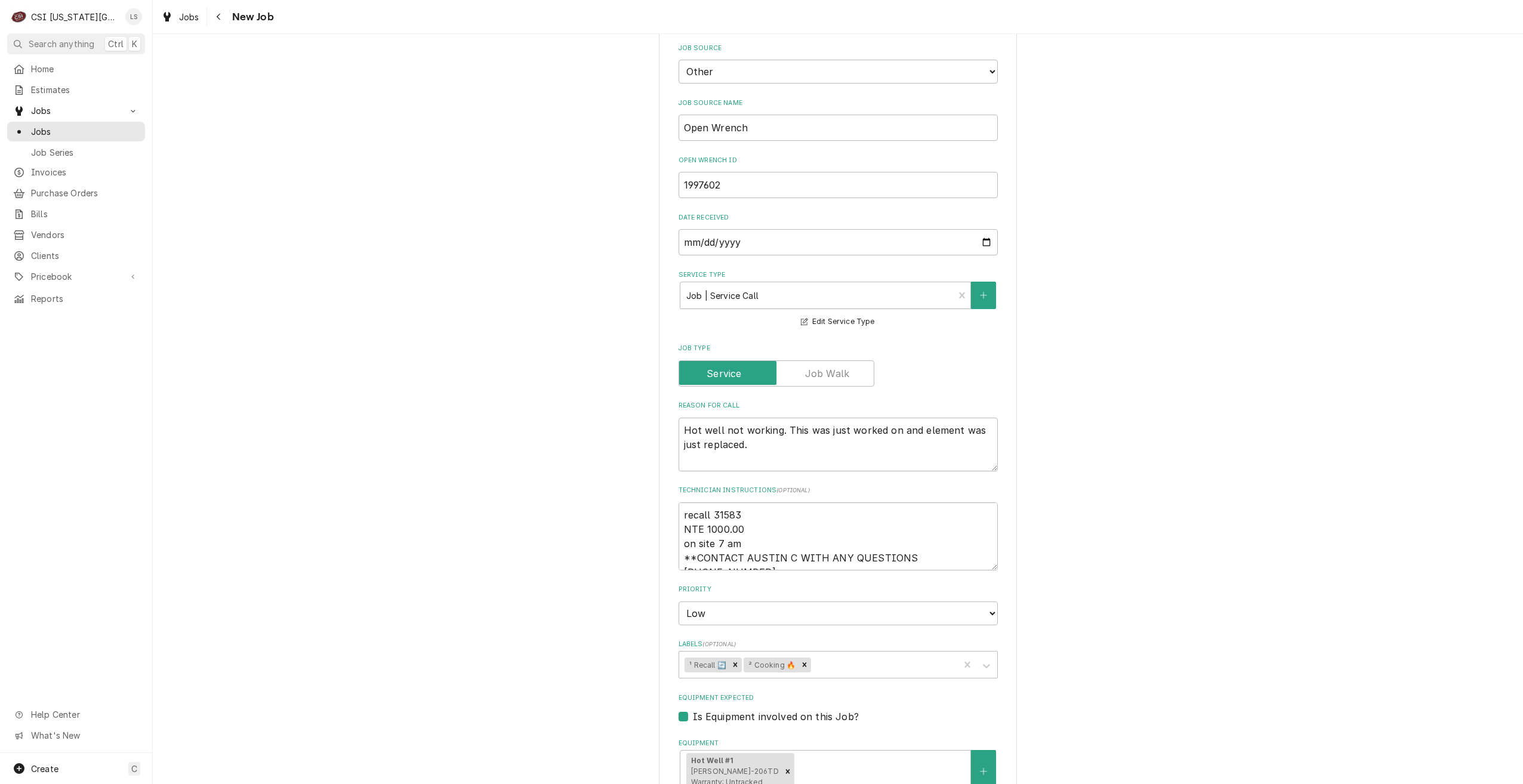
scroll to position [537, 0]
click at [1167, 347] on div "Use the fields below to edit this job: Client Details Client JA DEL INC Edit Cl…" at bounding box center [838, 392] width 1370 height 1764
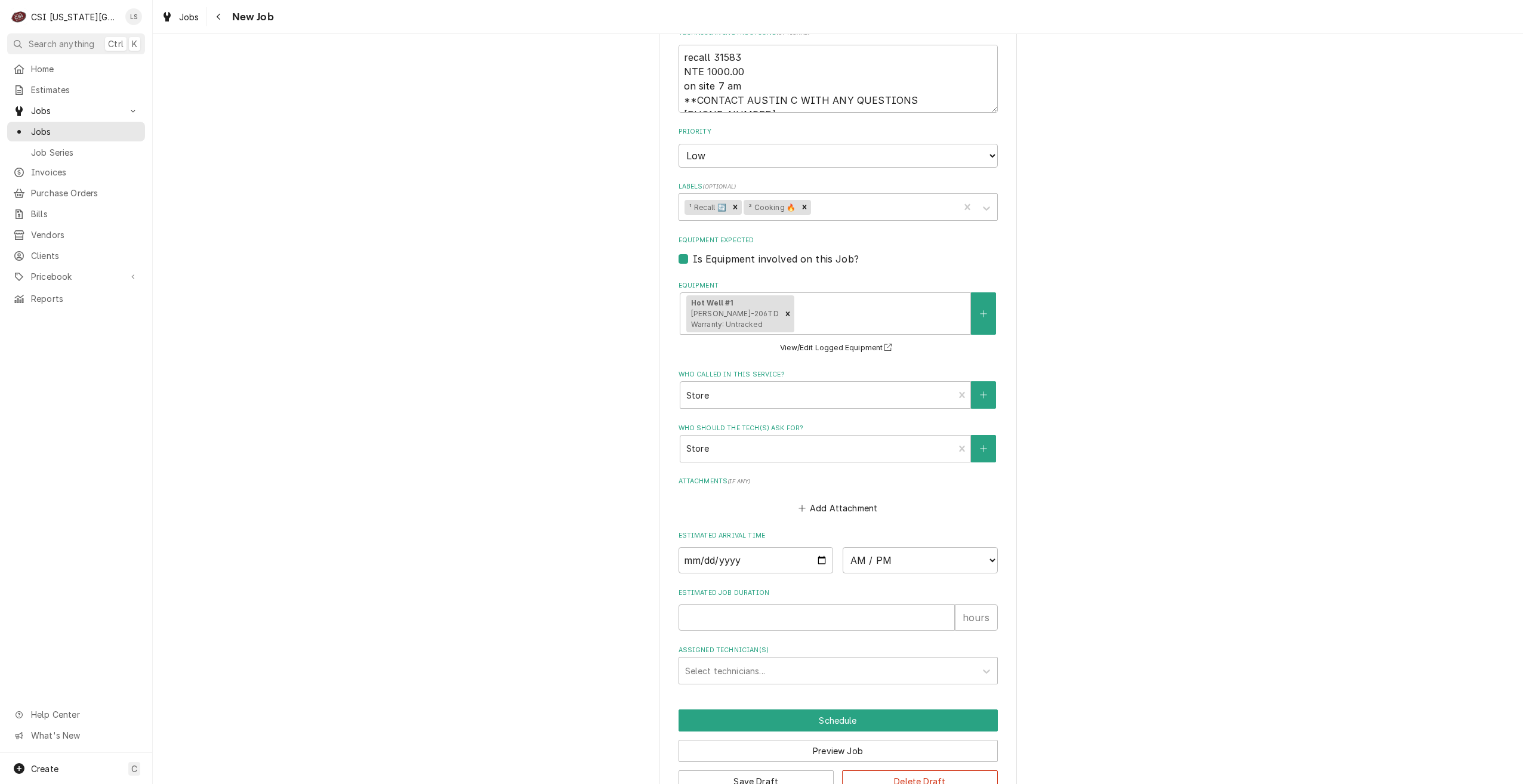
scroll to position [998, 0]
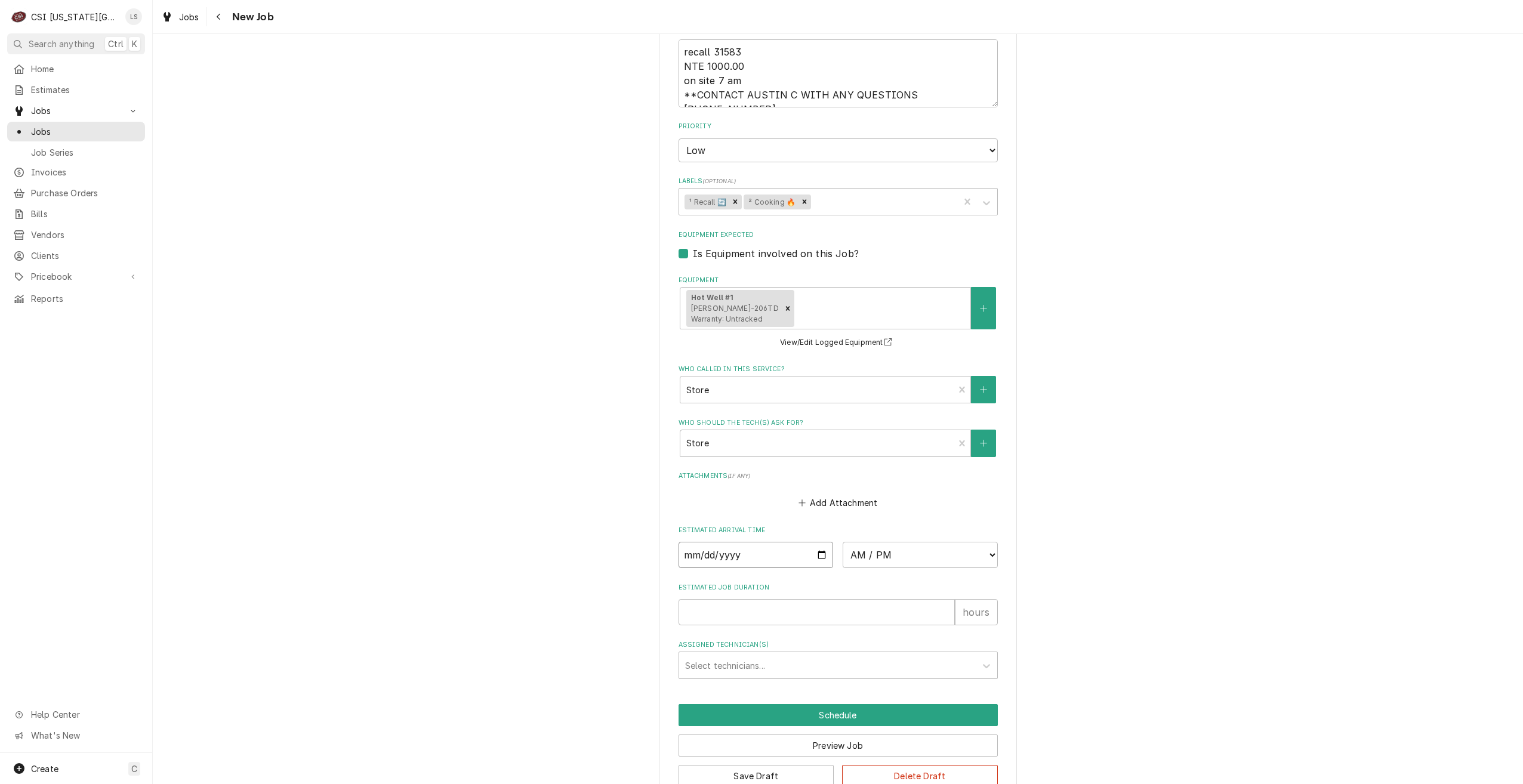
click at [818, 542] on input "Date" at bounding box center [756, 555] width 155 height 26
type textarea "x"
type input "[DATE]"
type textarea "x"
click at [878, 542] on select "AM / PM 6:00 AM 6:15 AM 6:30 AM 6:45 AM 7:00 AM 7:15 AM 7:30 AM 7:45 AM 8:00 AM…" at bounding box center [920, 555] width 155 height 26
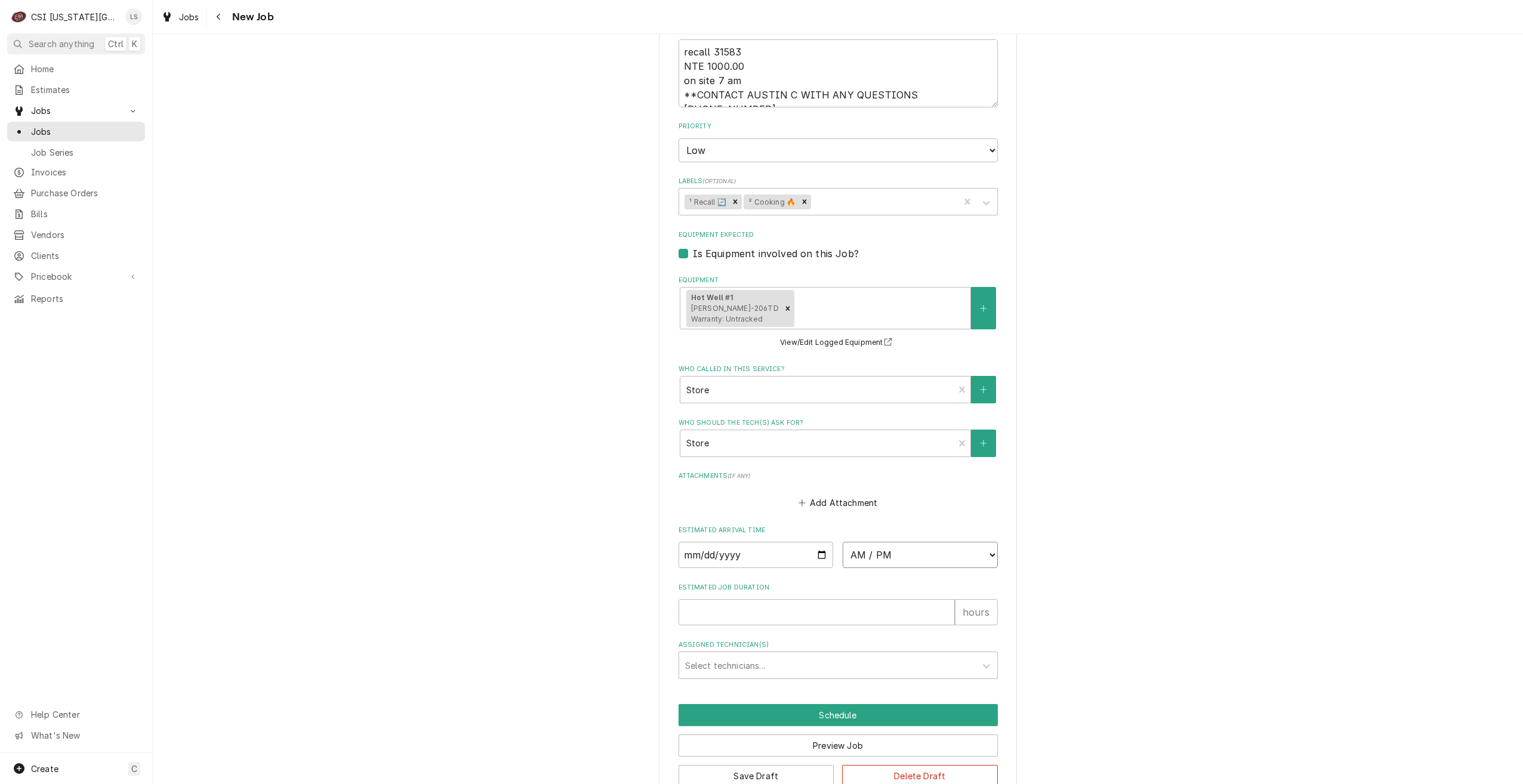
select select "13:00:00"
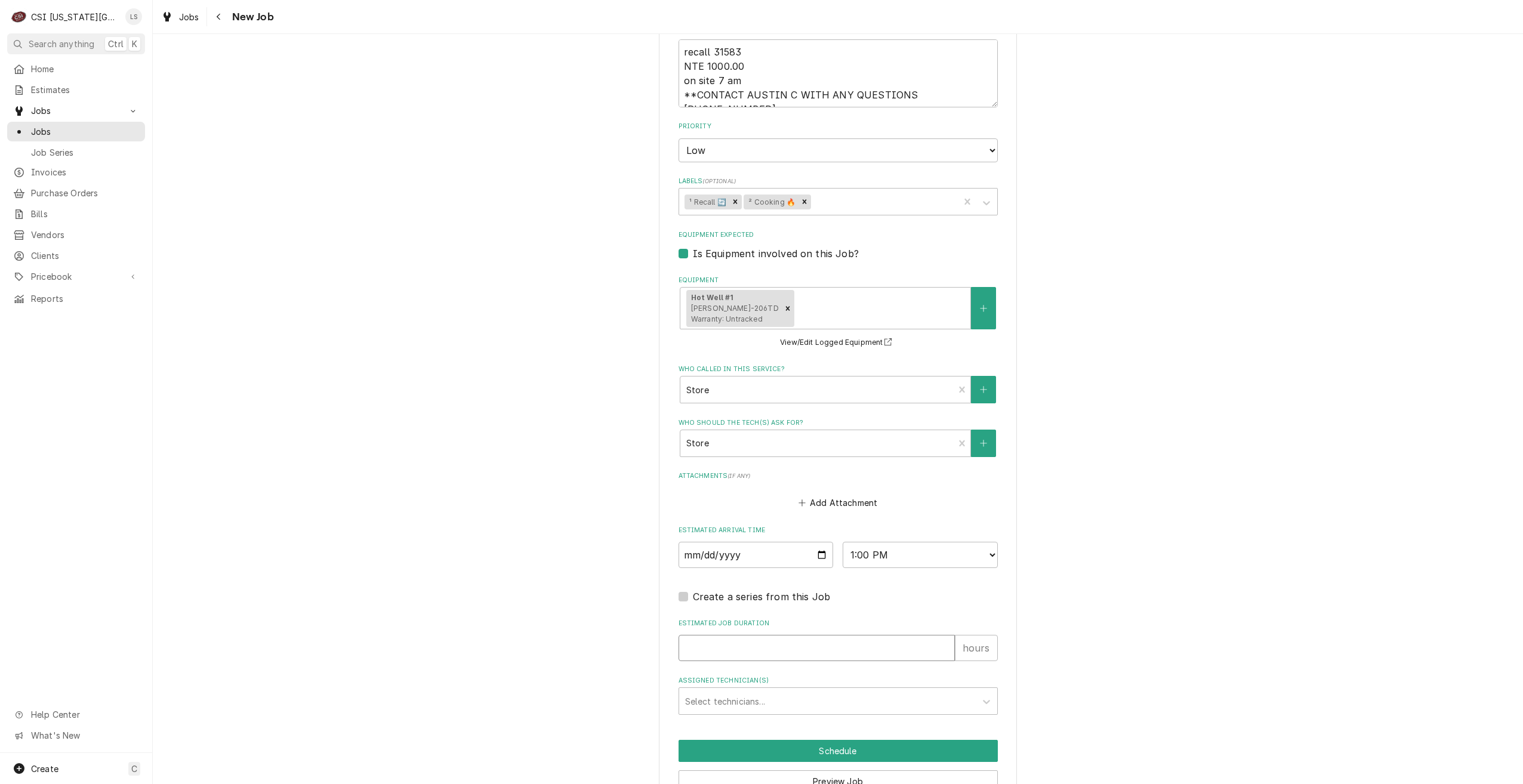
click at [898, 635] on input "Estimated Job Duration" at bounding box center [817, 648] width 277 height 26
type textarea "x"
type input "2"
type textarea "x"
type input "2"
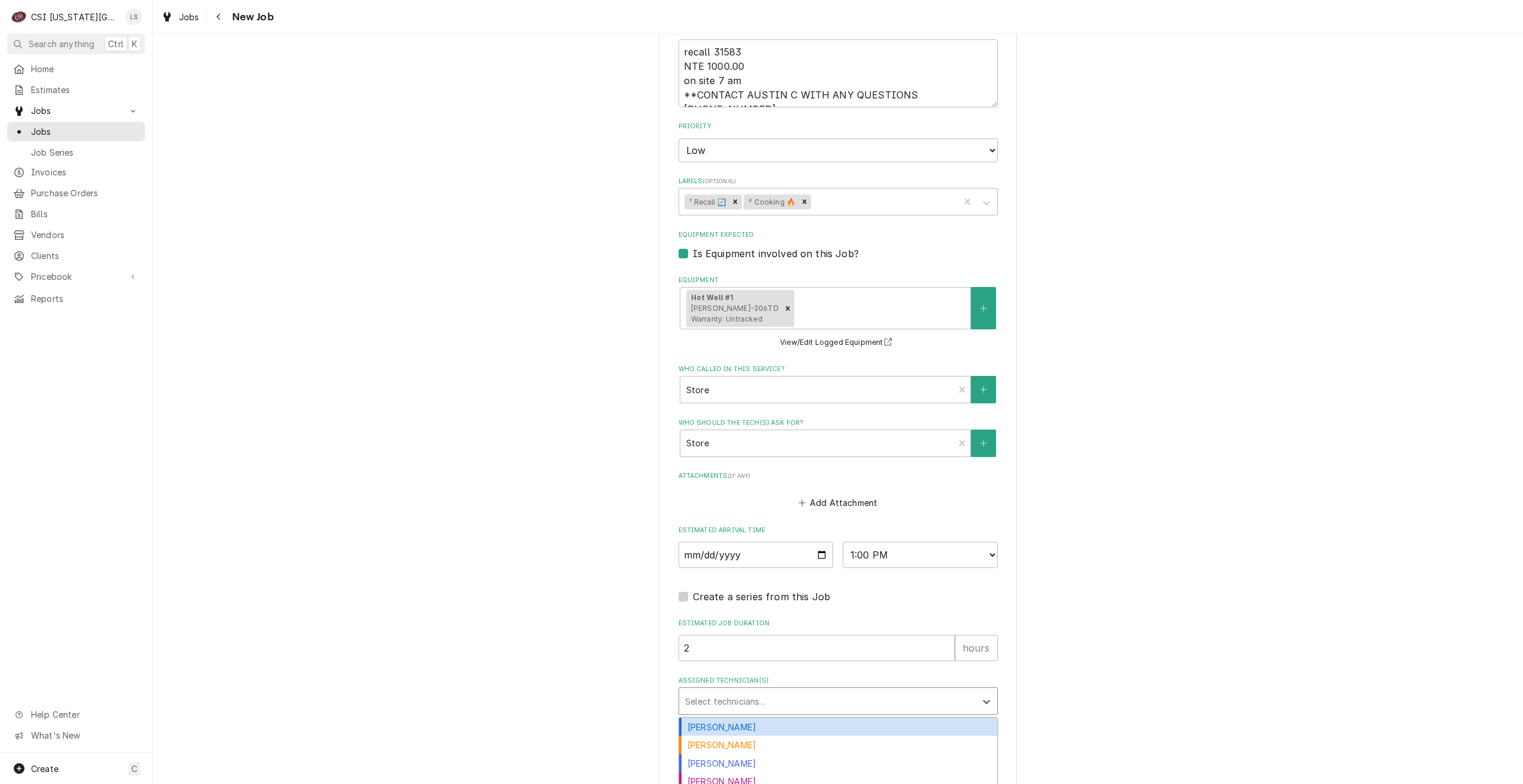
click at [886, 690] on div "Assigned Technician(s)" at bounding box center [827, 701] width 285 height 21
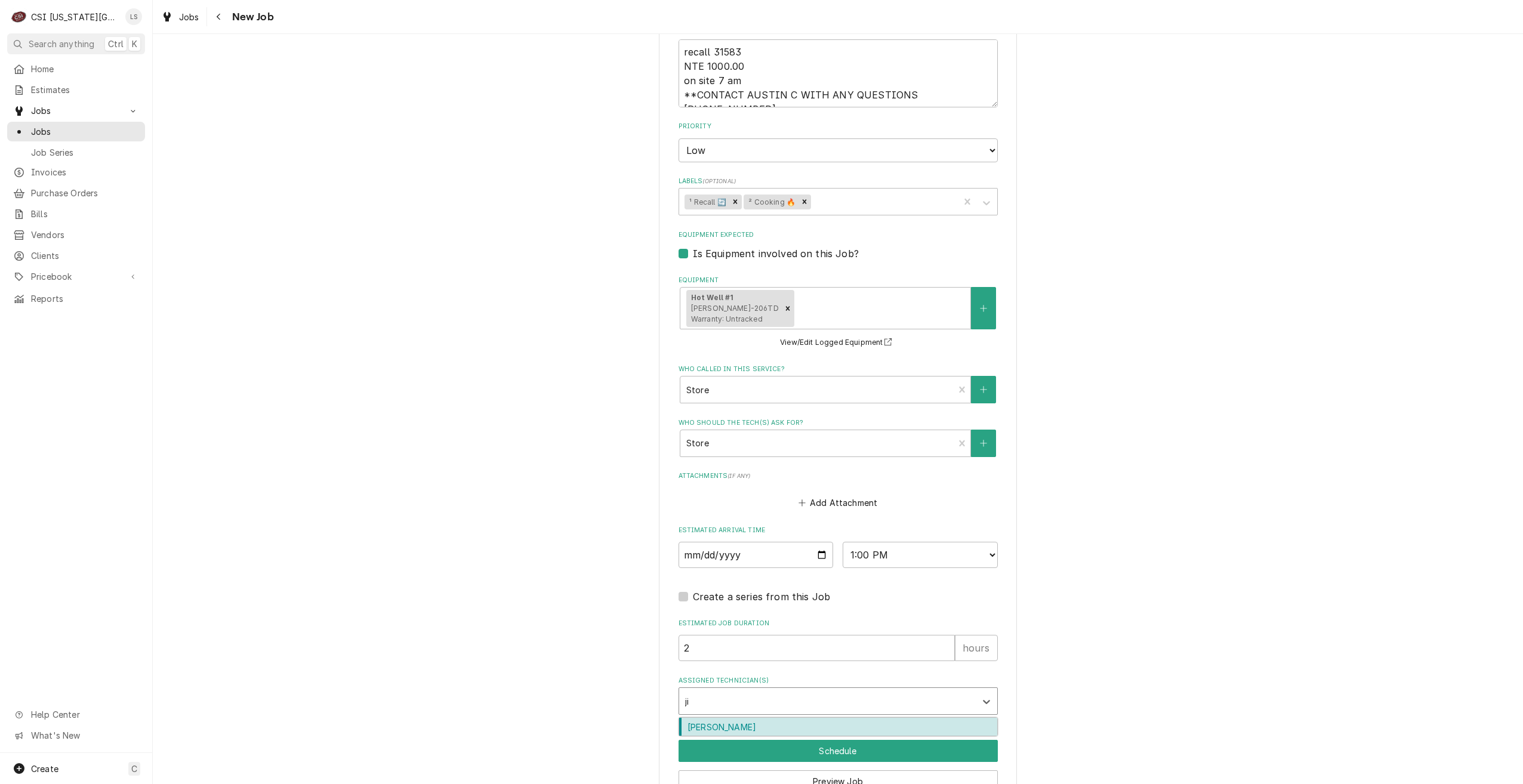
type input "jim"
click at [861, 717] on div "Jimmy Terrell" at bounding box center [838, 727] width 318 height 19
type textarea "x"
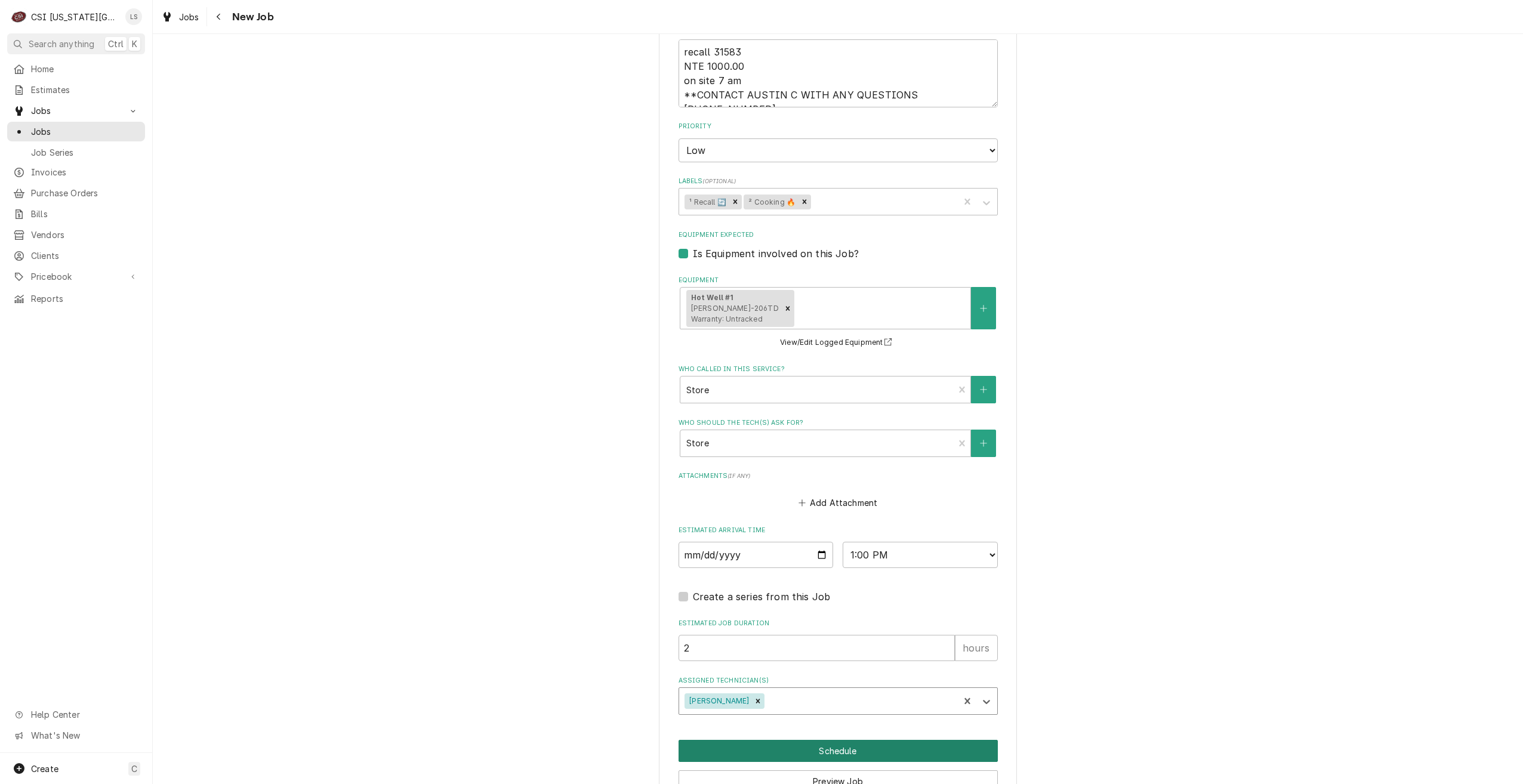
click at [863, 740] on button "Schedule" at bounding box center [838, 750] width 320 height 22
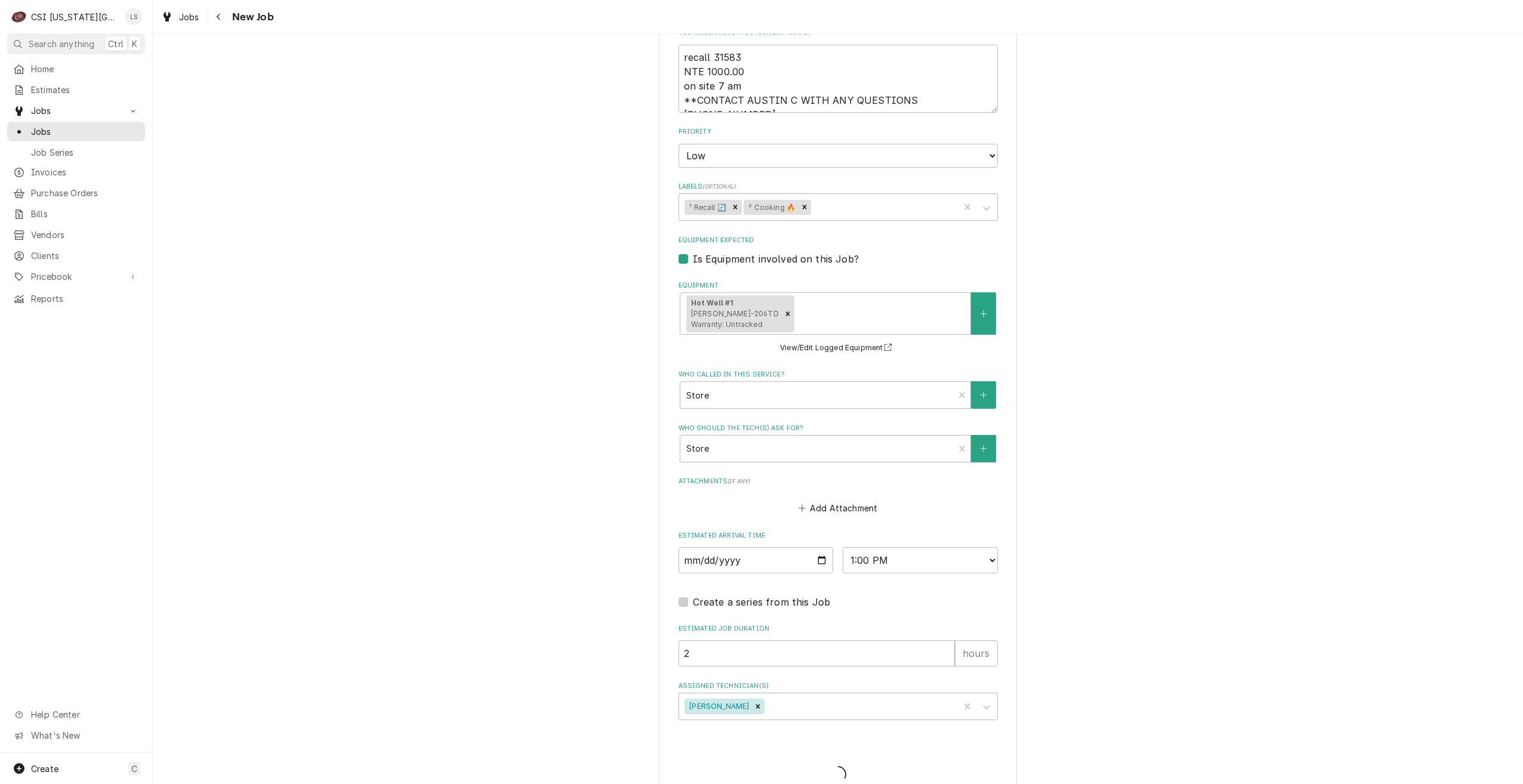
type textarea "x"
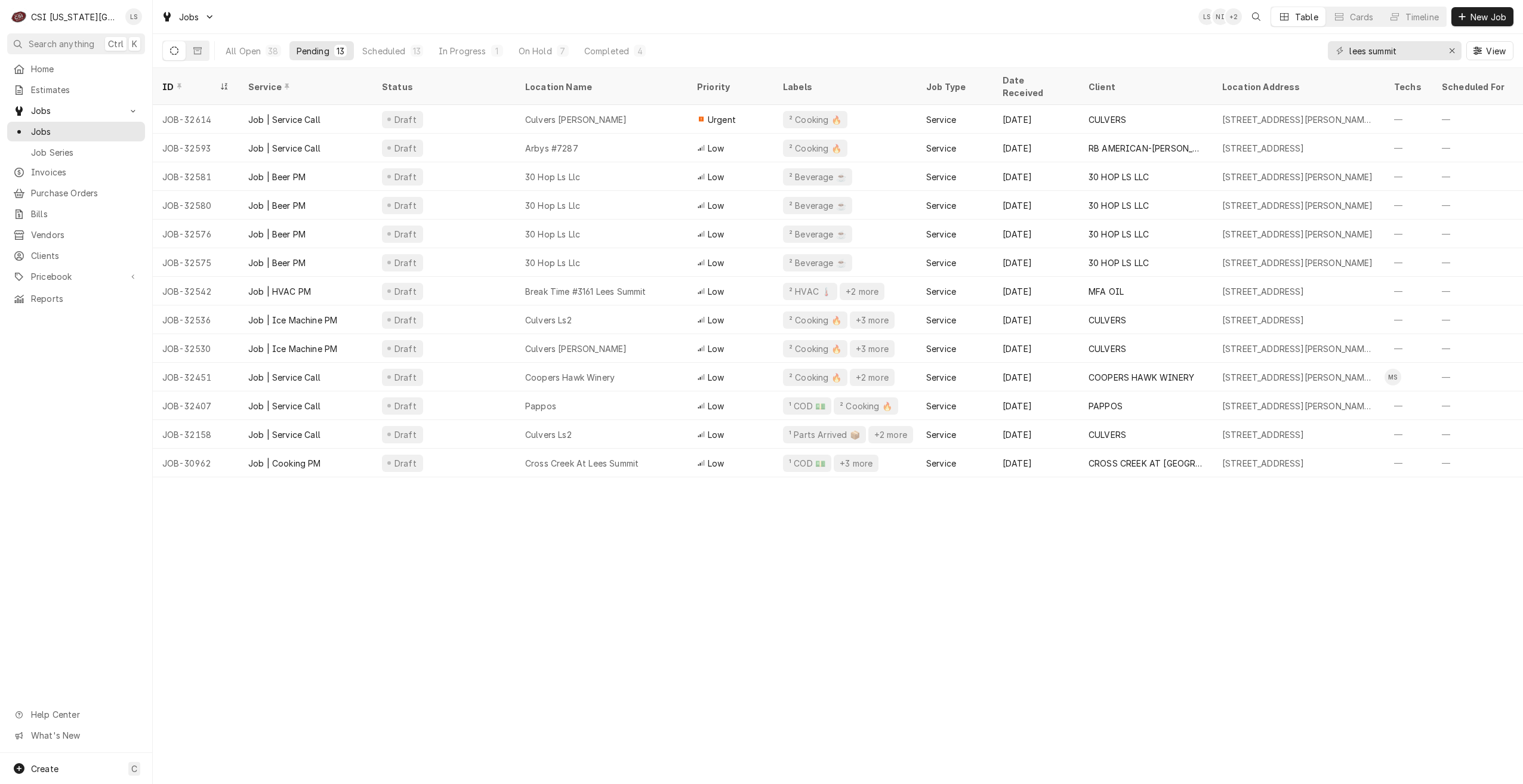
click at [1074, 10] on div "Jobs LS NI + 2 Table Cards Timeline New Job" at bounding box center [838, 17] width 1370 height 34
drag, startPoint x: 1420, startPoint y: 50, endPoint x: 1283, endPoint y: 42, distance: 137.2
click at [1283, 42] on div "All Open 38 Pending 13 Scheduled 13 In Progress 1 On Hold 7 Completed 4 lees su…" at bounding box center [838, 51] width 1351 height 34
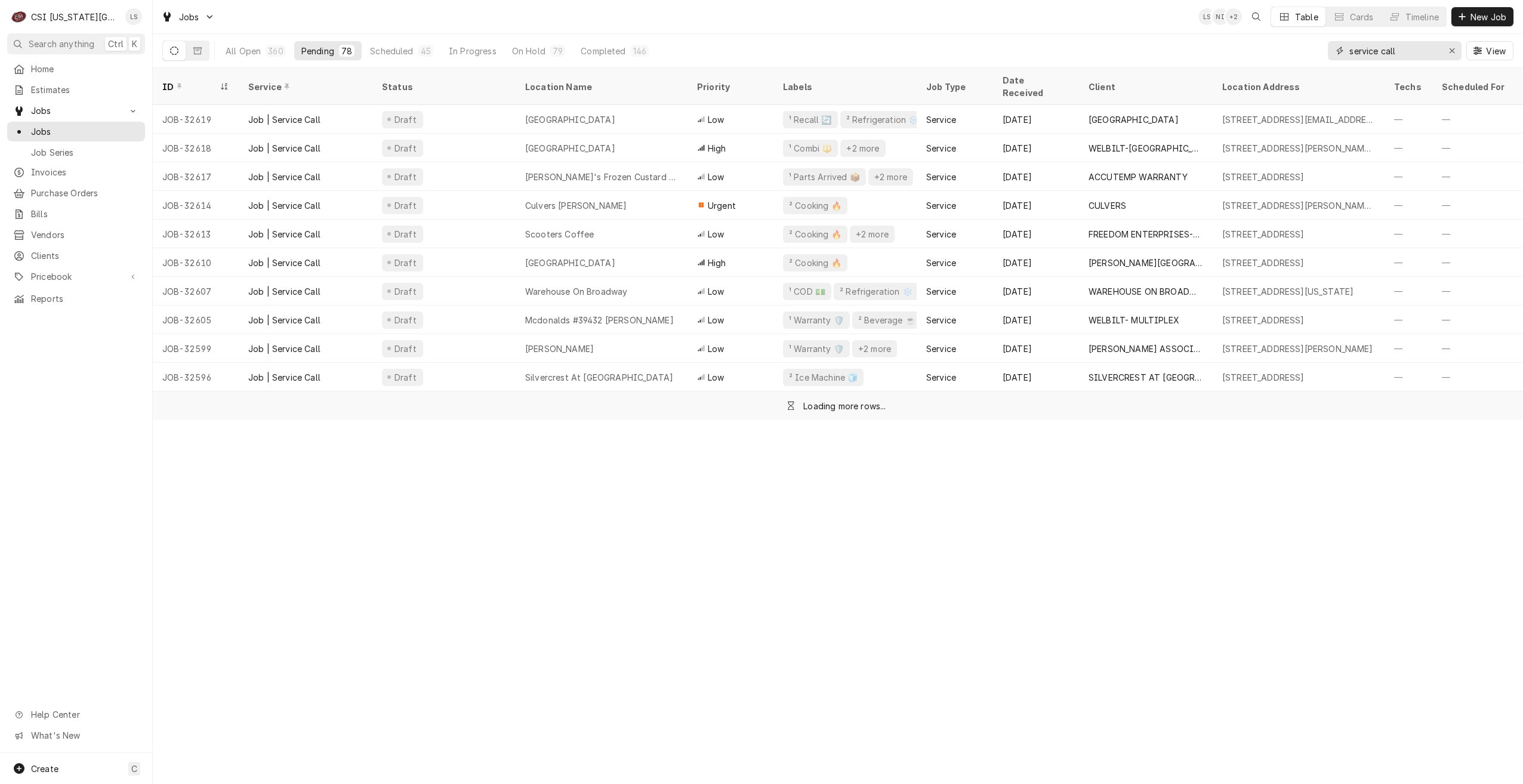
type input "service call"
click at [1116, 17] on div "Jobs LS NI + 2 Table Cards Timeline New Job" at bounding box center [838, 17] width 1370 height 34
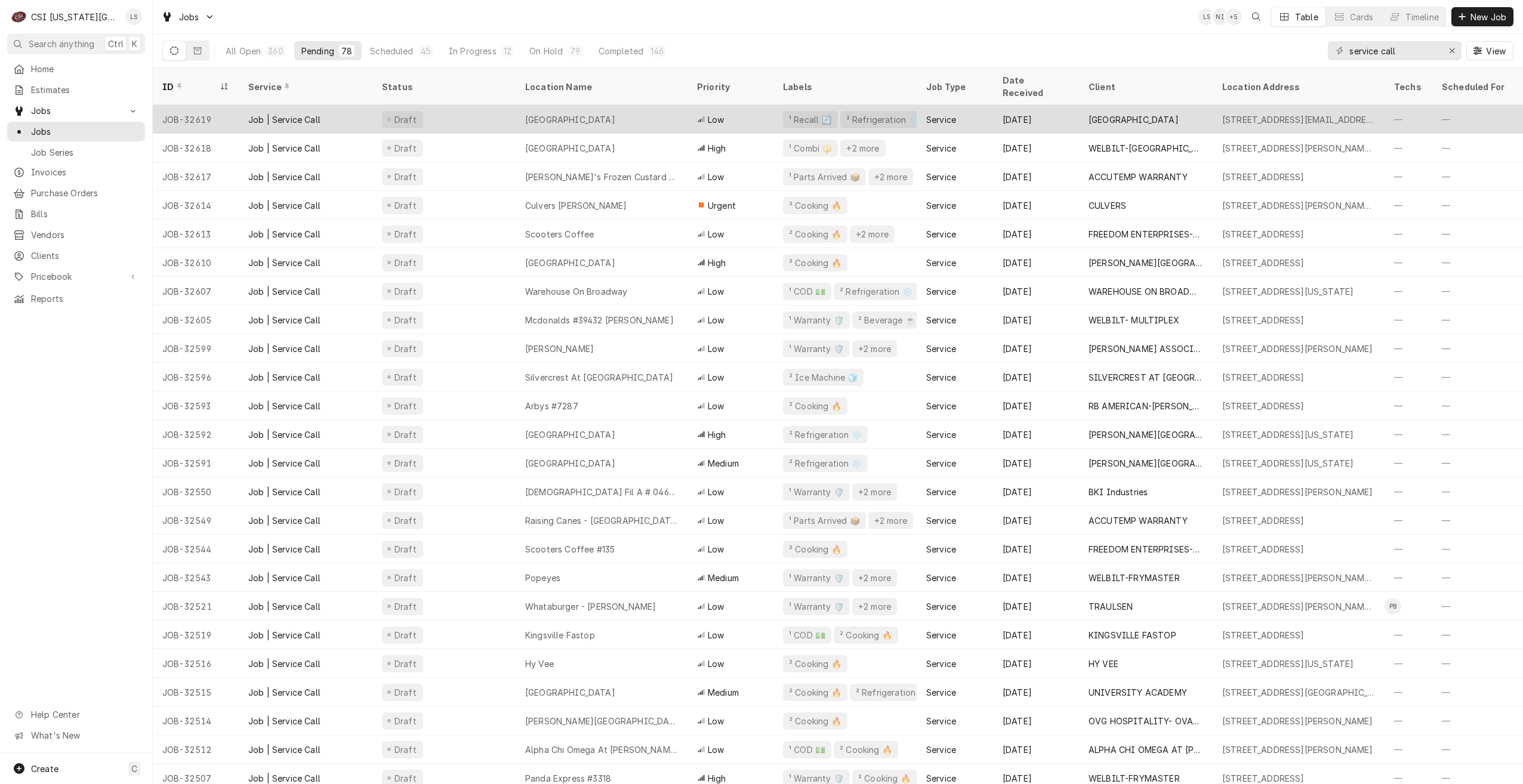
click at [648, 118] on div "St Teresas Academy" at bounding box center [602, 120] width 172 height 29
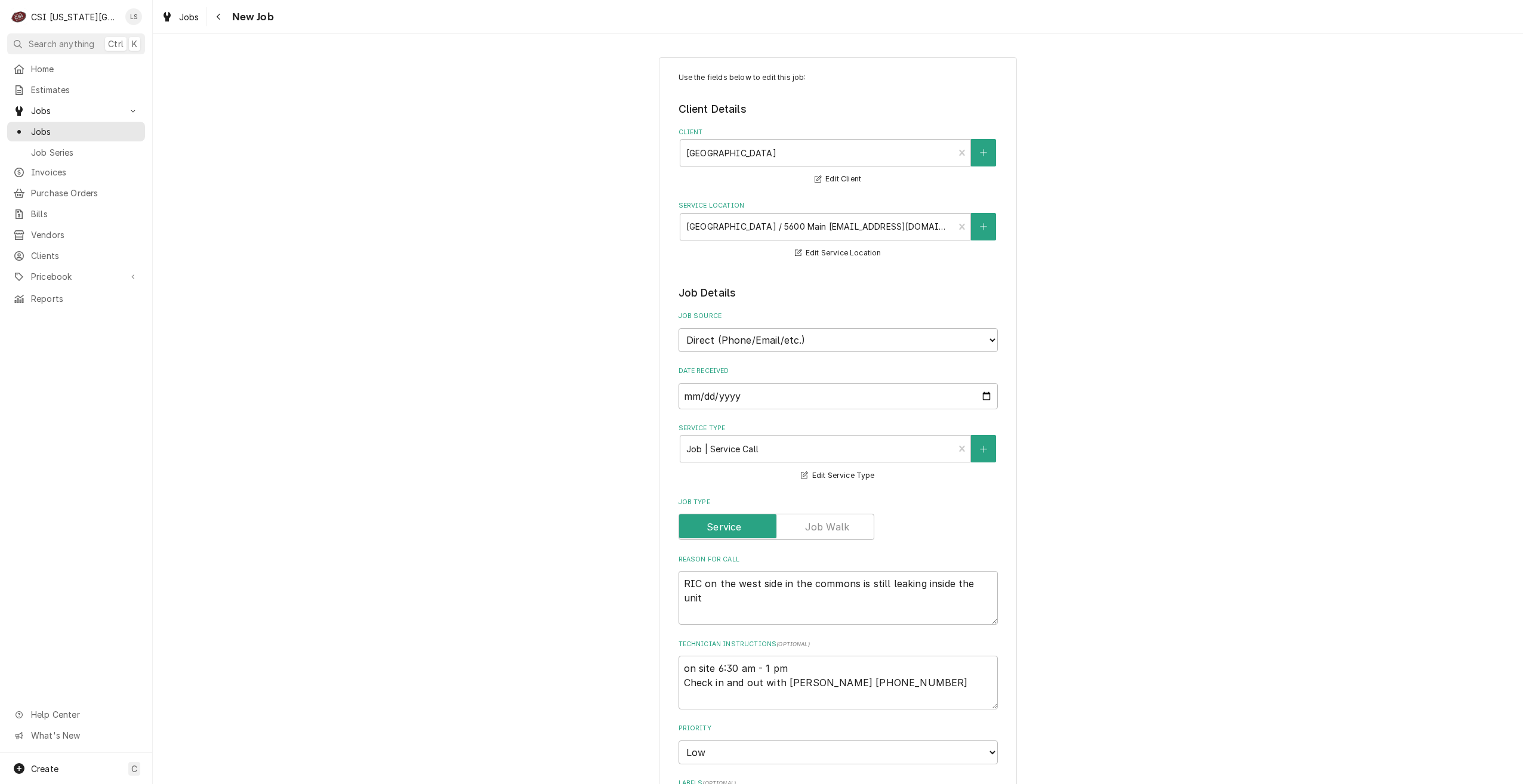
type textarea "x"
click at [120, 128] on span "Jobs" at bounding box center [85, 131] width 108 height 12
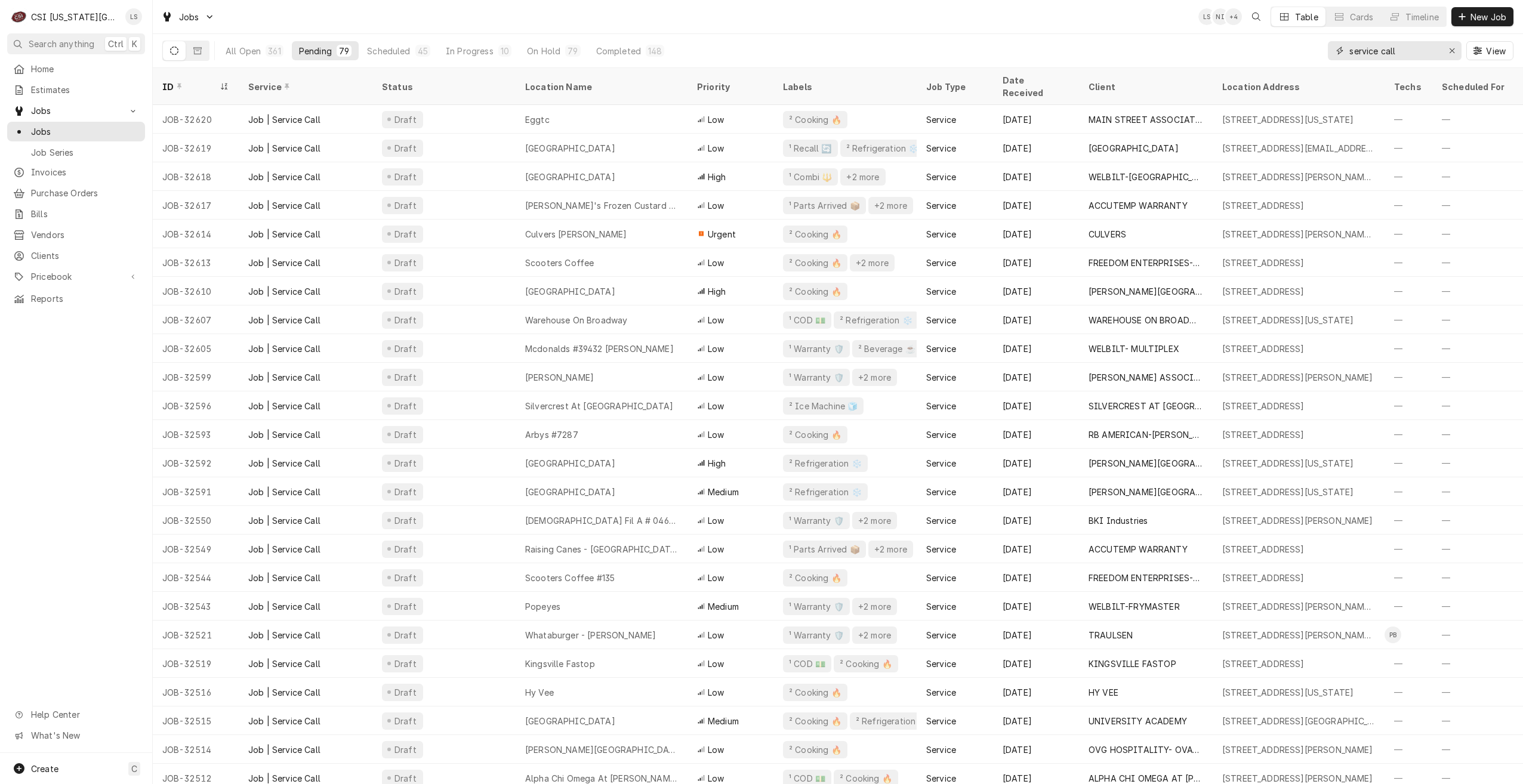
drag, startPoint x: 1431, startPoint y: 59, endPoint x: 1325, endPoint y: 59, distance: 106.0
click at [1325, 59] on div "All Open 361 Pending 79 Scheduled 45 In Progress 10 On Hold 79 Completed 148 se…" at bounding box center [838, 51] width 1351 height 34
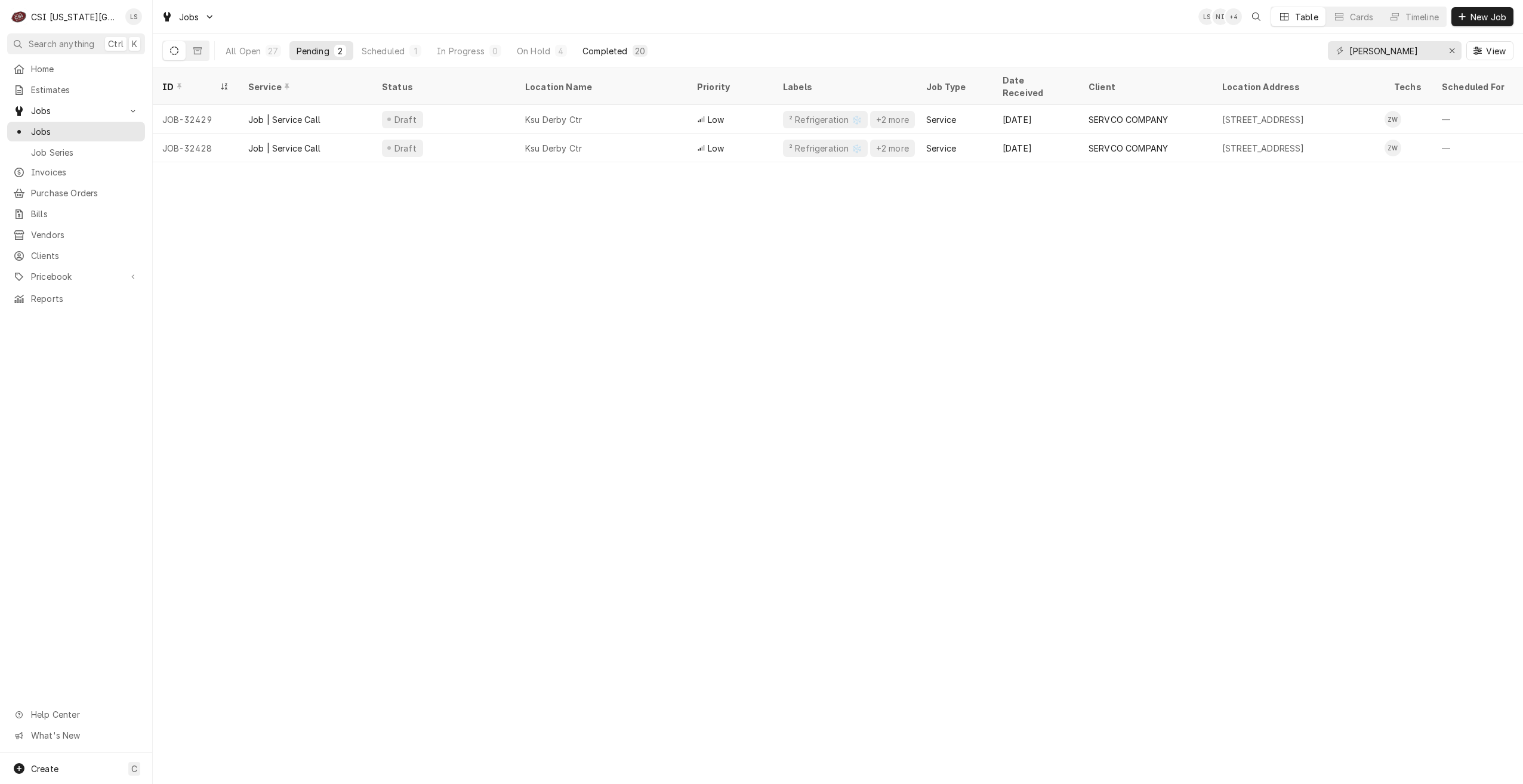
click at [602, 50] on div "Completed" at bounding box center [605, 51] width 45 height 12
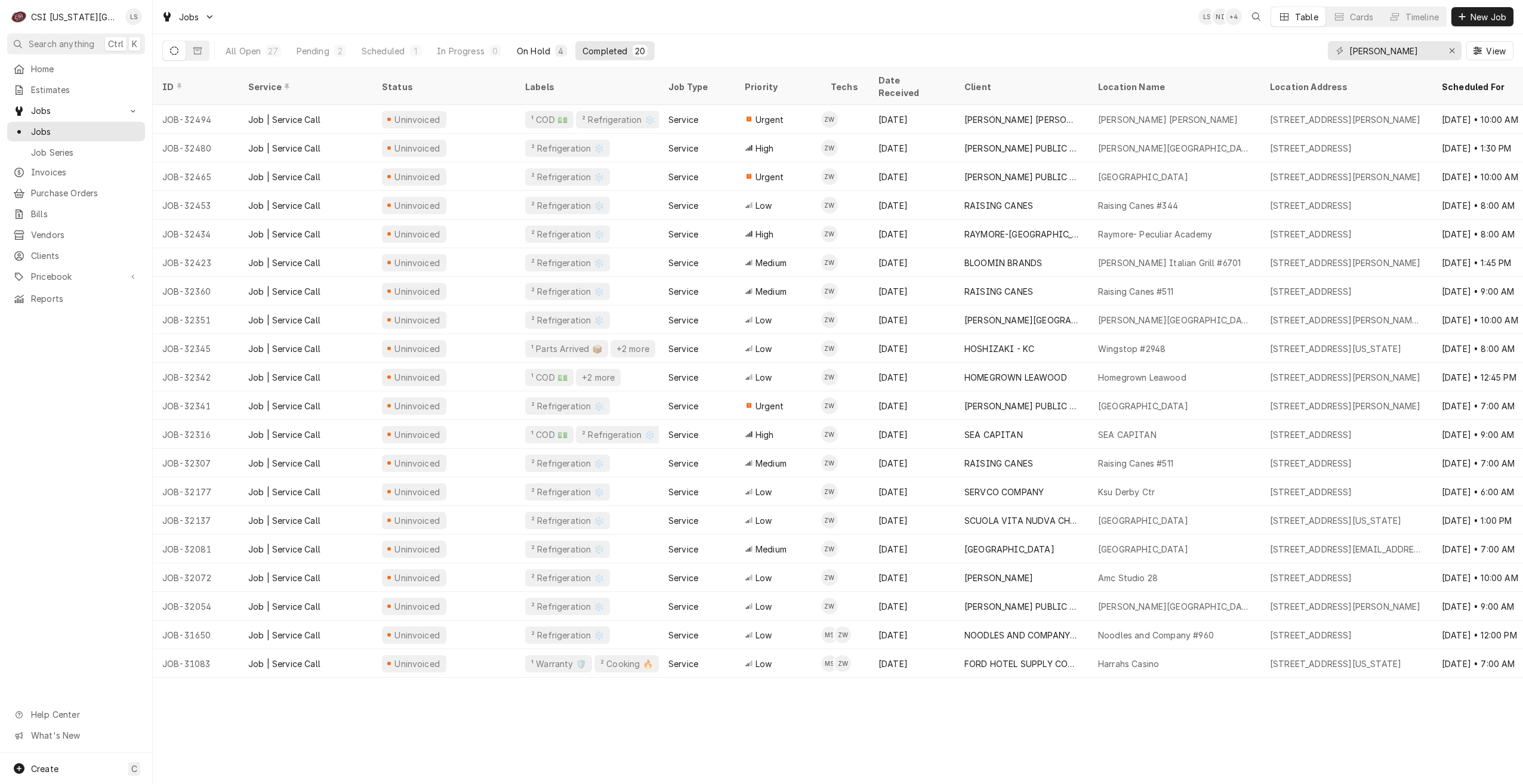
click at [531, 44] on button "On Hold 4" at bounding box center [541, 50] width 64 height 19
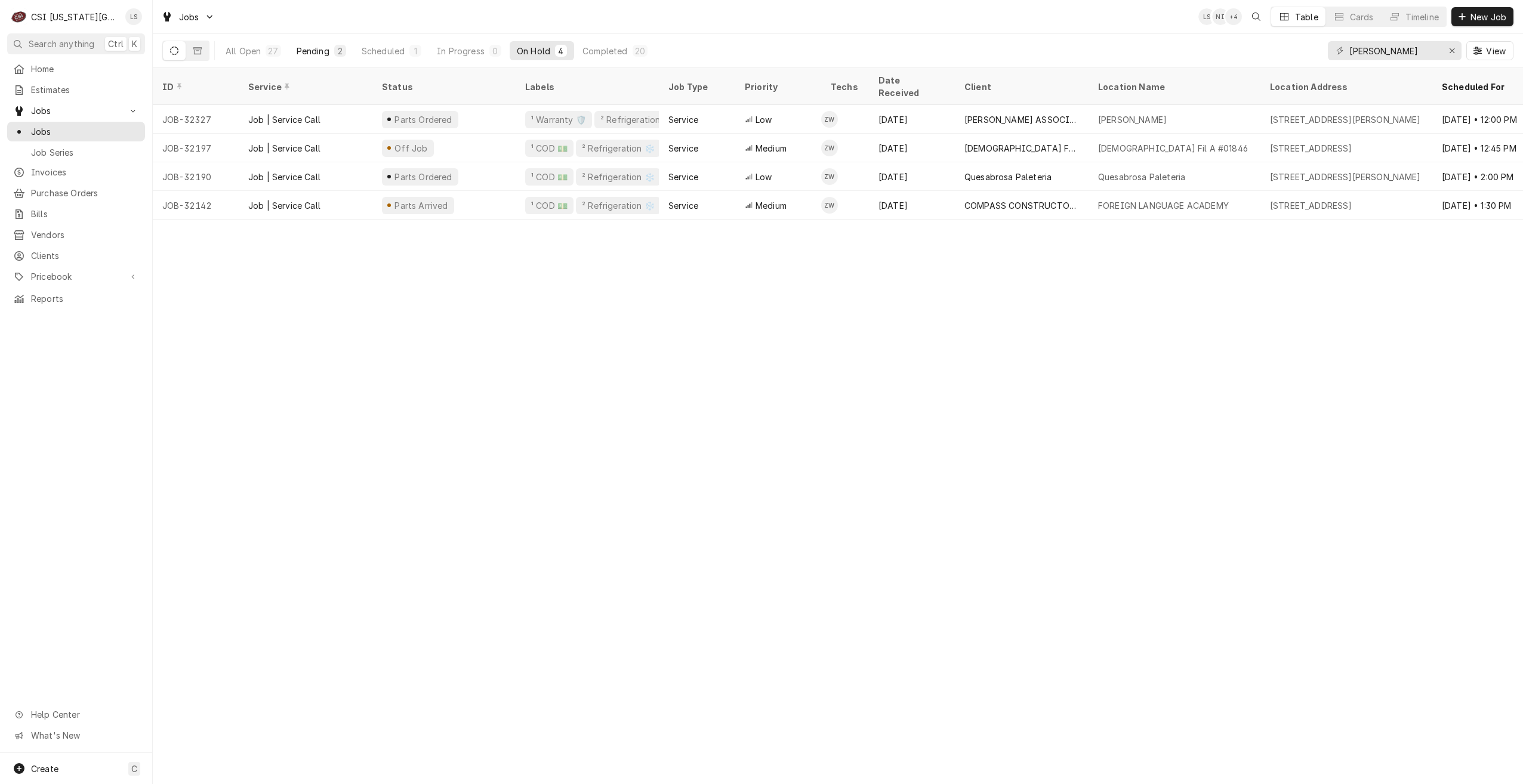
click at [330, 52] on button "Pending 2" at bounding box center [321, 50] width 64 height 19
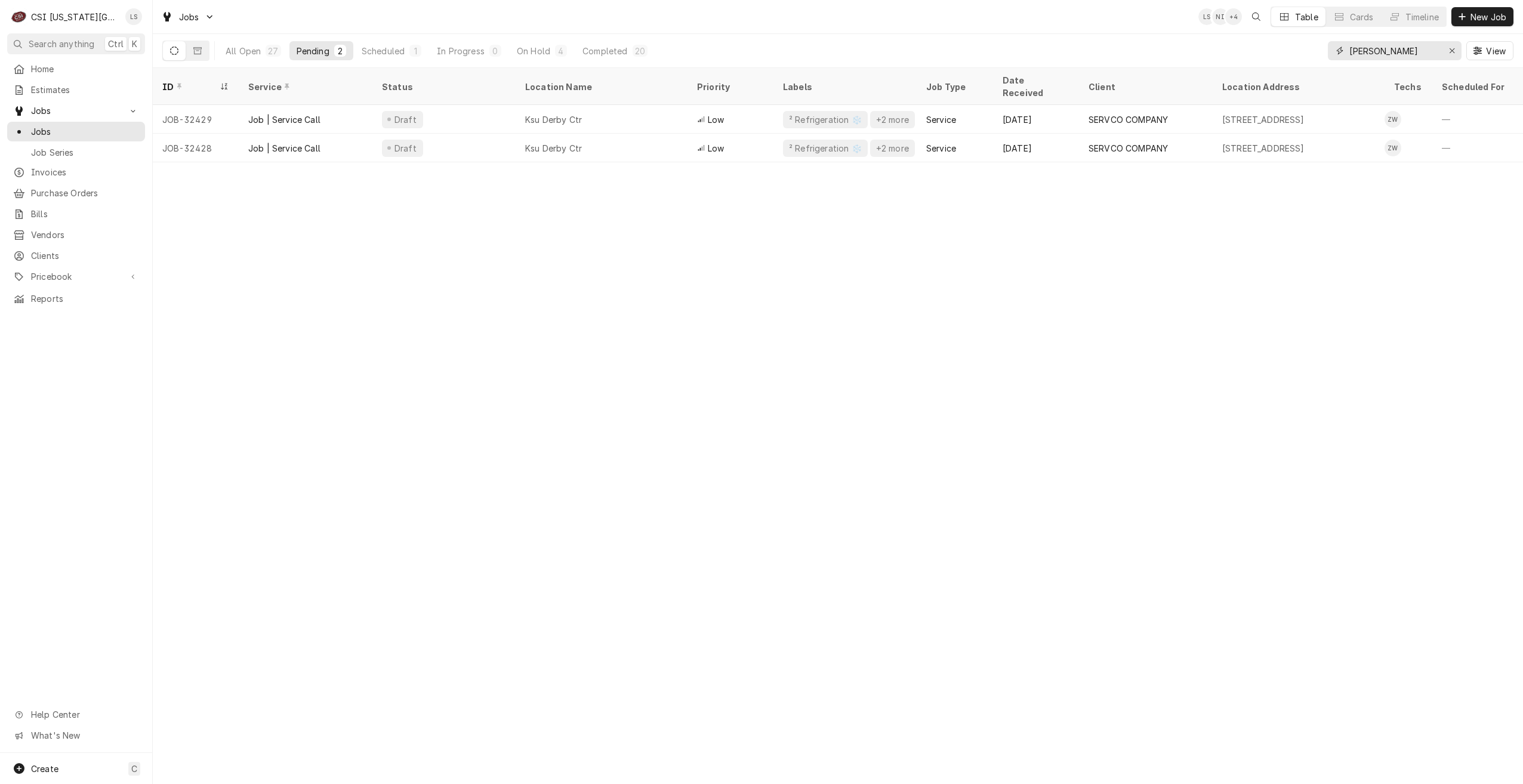
drag, startPoint x: 1408, startPoint y: 54, endPoint x: 1352, endPoint y: 45, distance: 56.7
click at [1352, 45] on input "zach wilson" at bounding box center [1394, 50] width 90 height 19
type input "z"
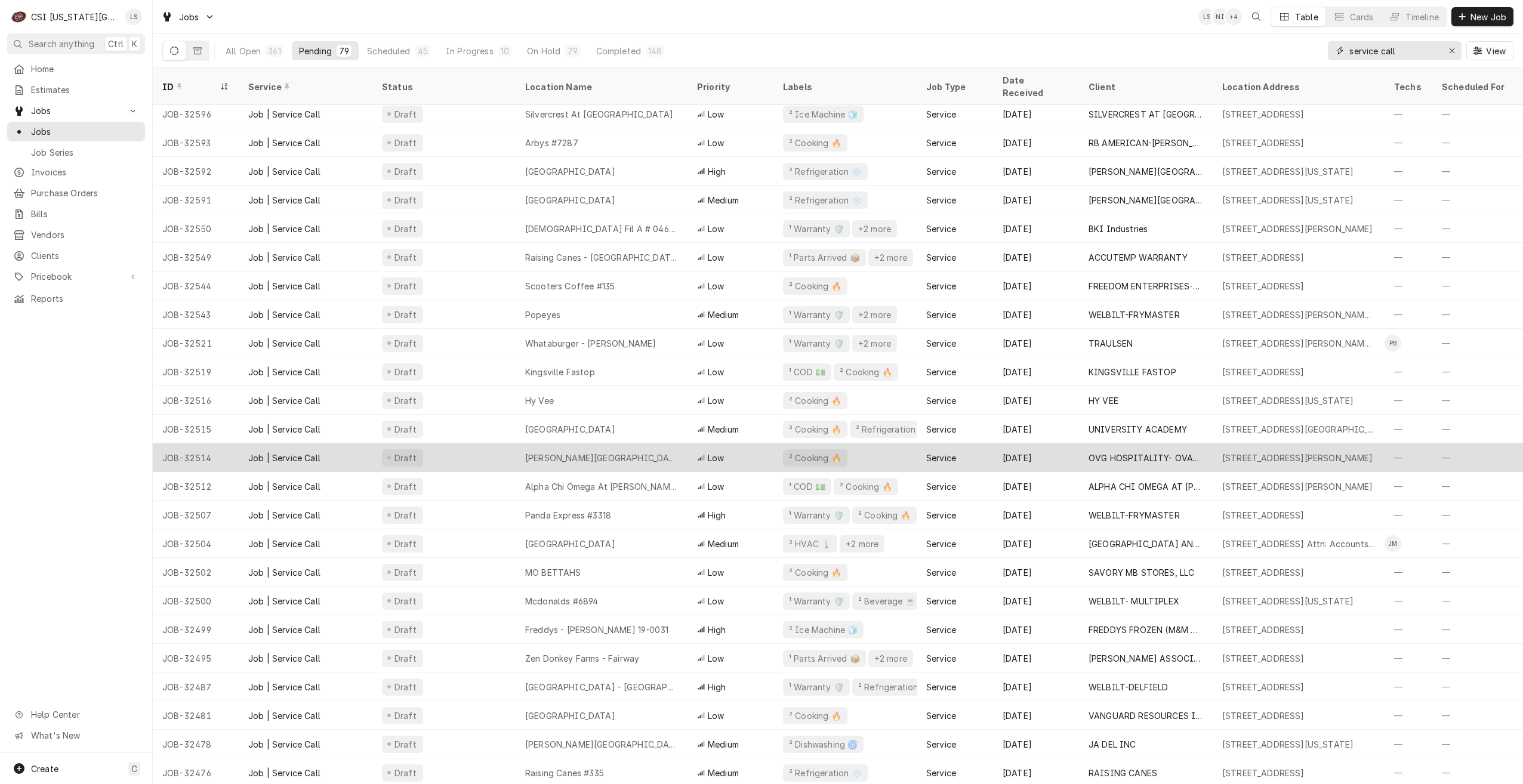
scroll to position [298, 0]
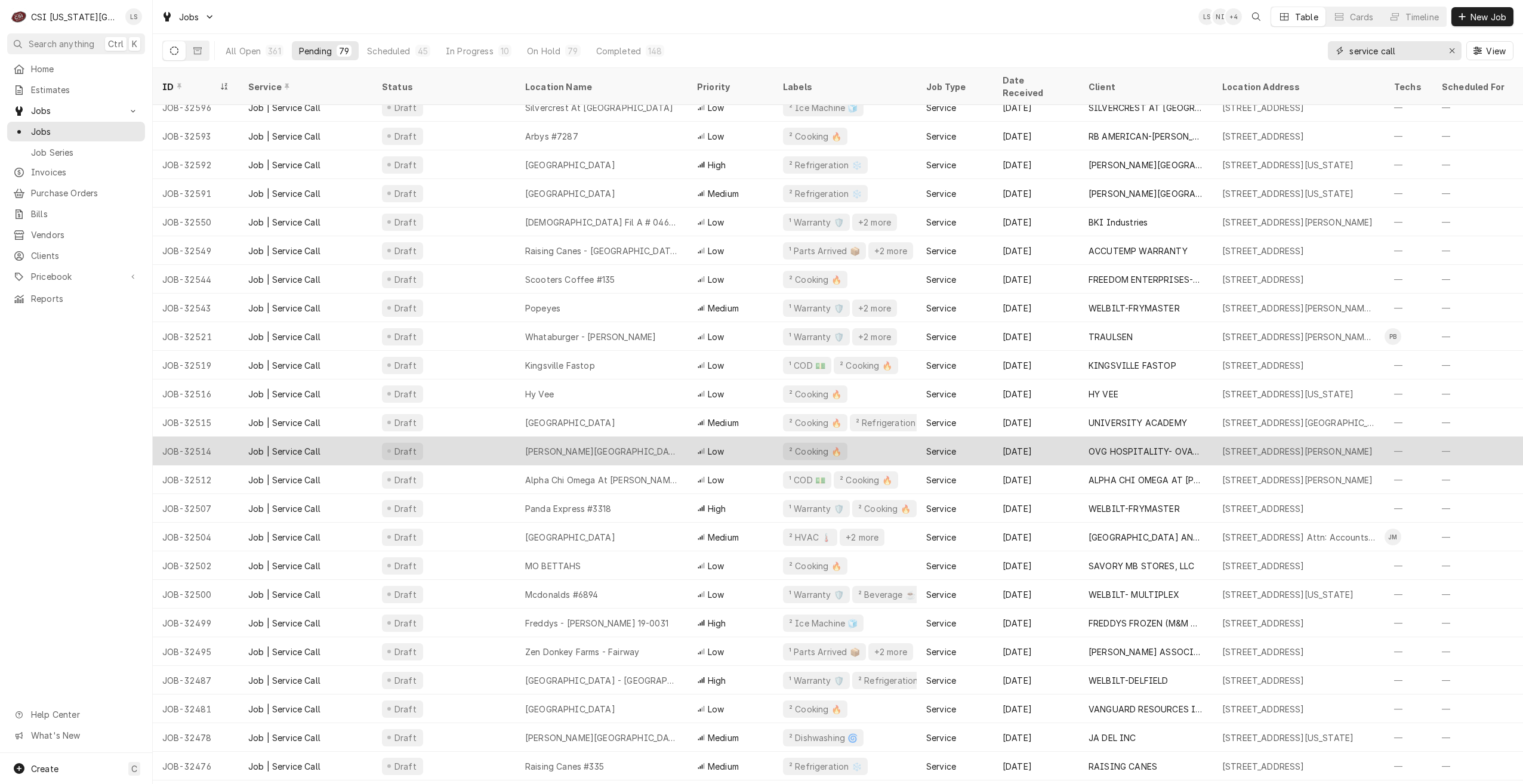
type input "service call"
click at [633, 562] on div "MO BETTAHS" at bounding box center [602, 565] width 172 height 29
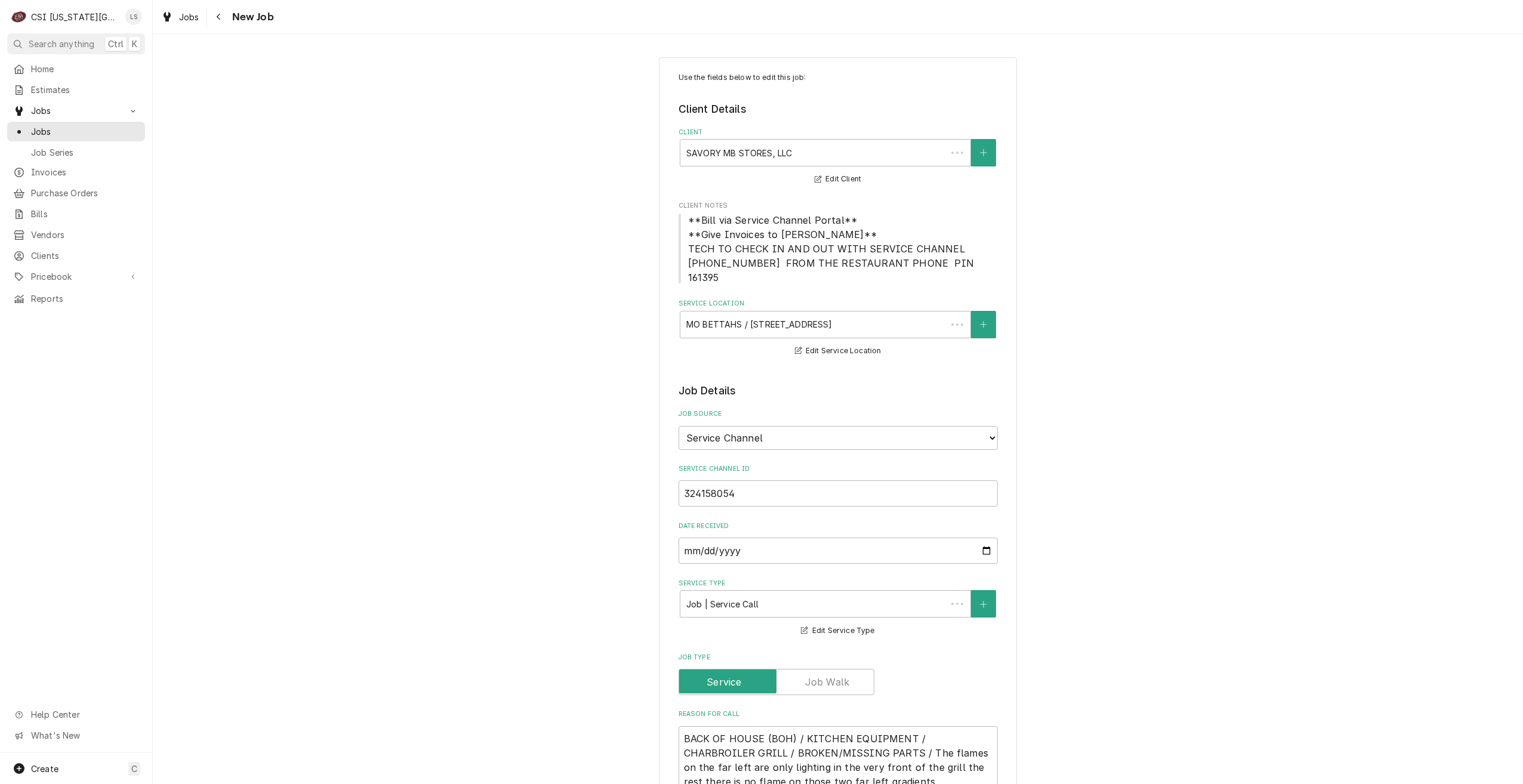
type textarea "x"
click at [121, 134] on div "Jobs" at bounding box center [76, 131] width 133 height 15
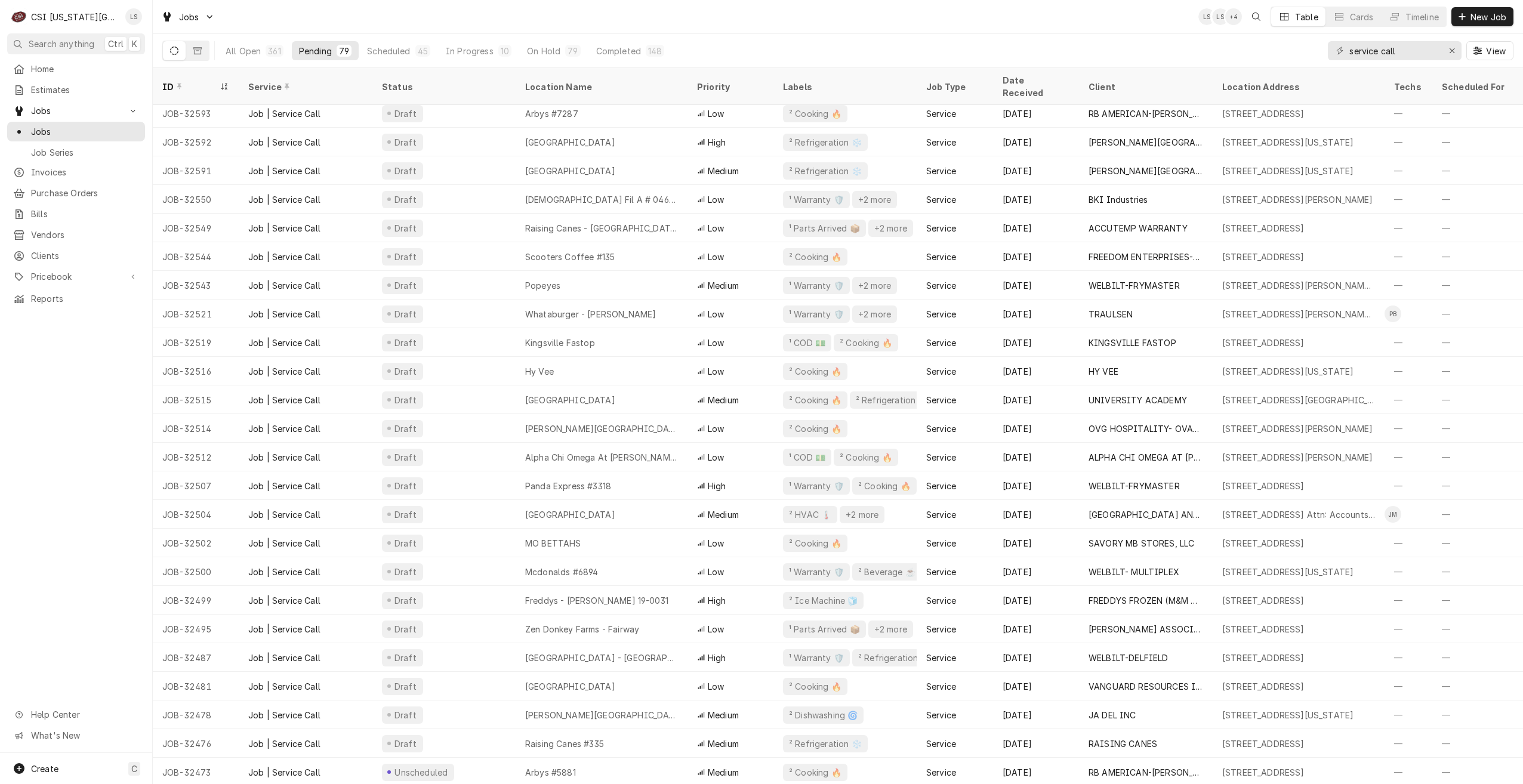
scroll to position [323, 0]
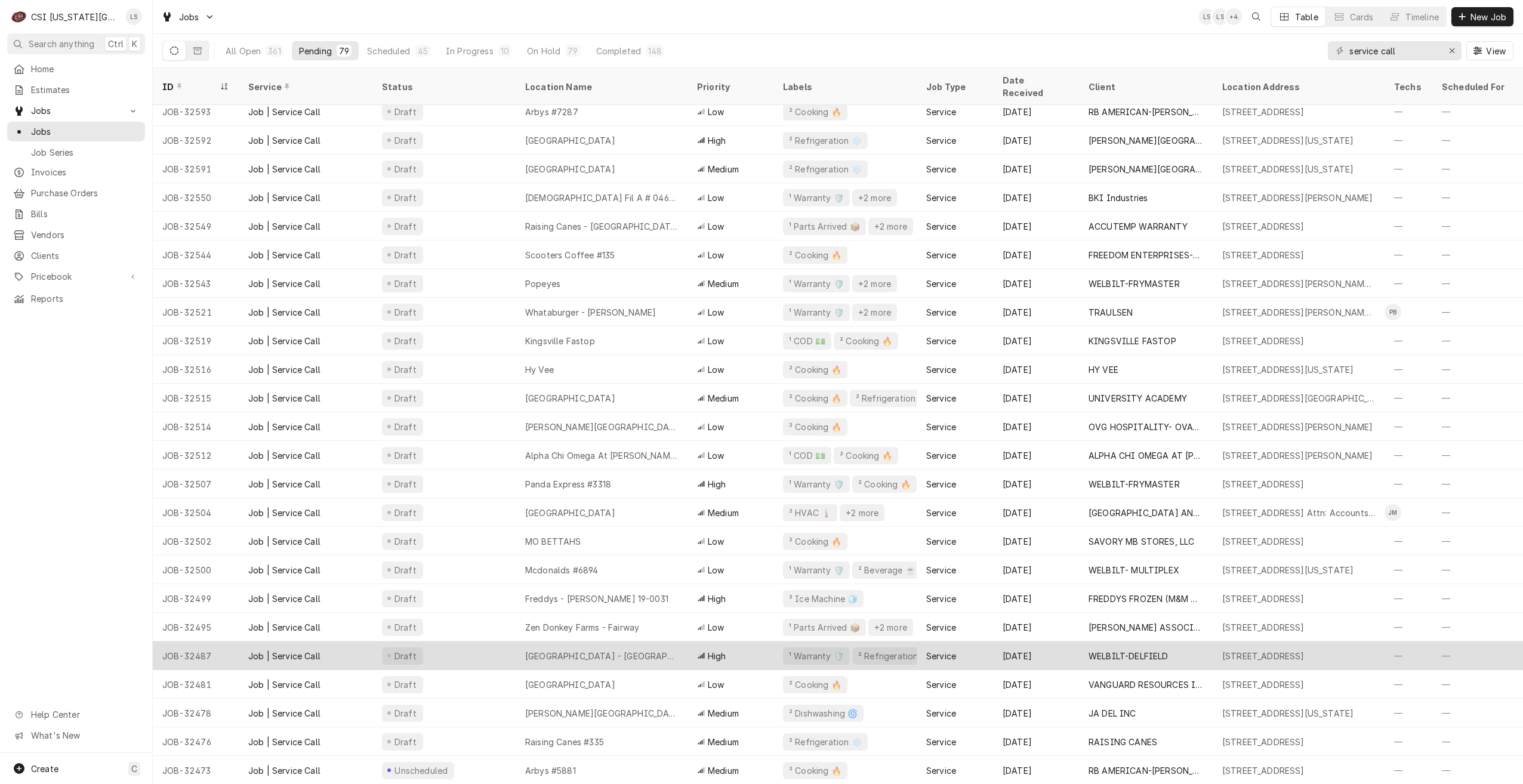
click at [676, 649] on div "Santa Fe Trails Middle School - Olathe" at bounding box center [601, 656] width 153 height 12
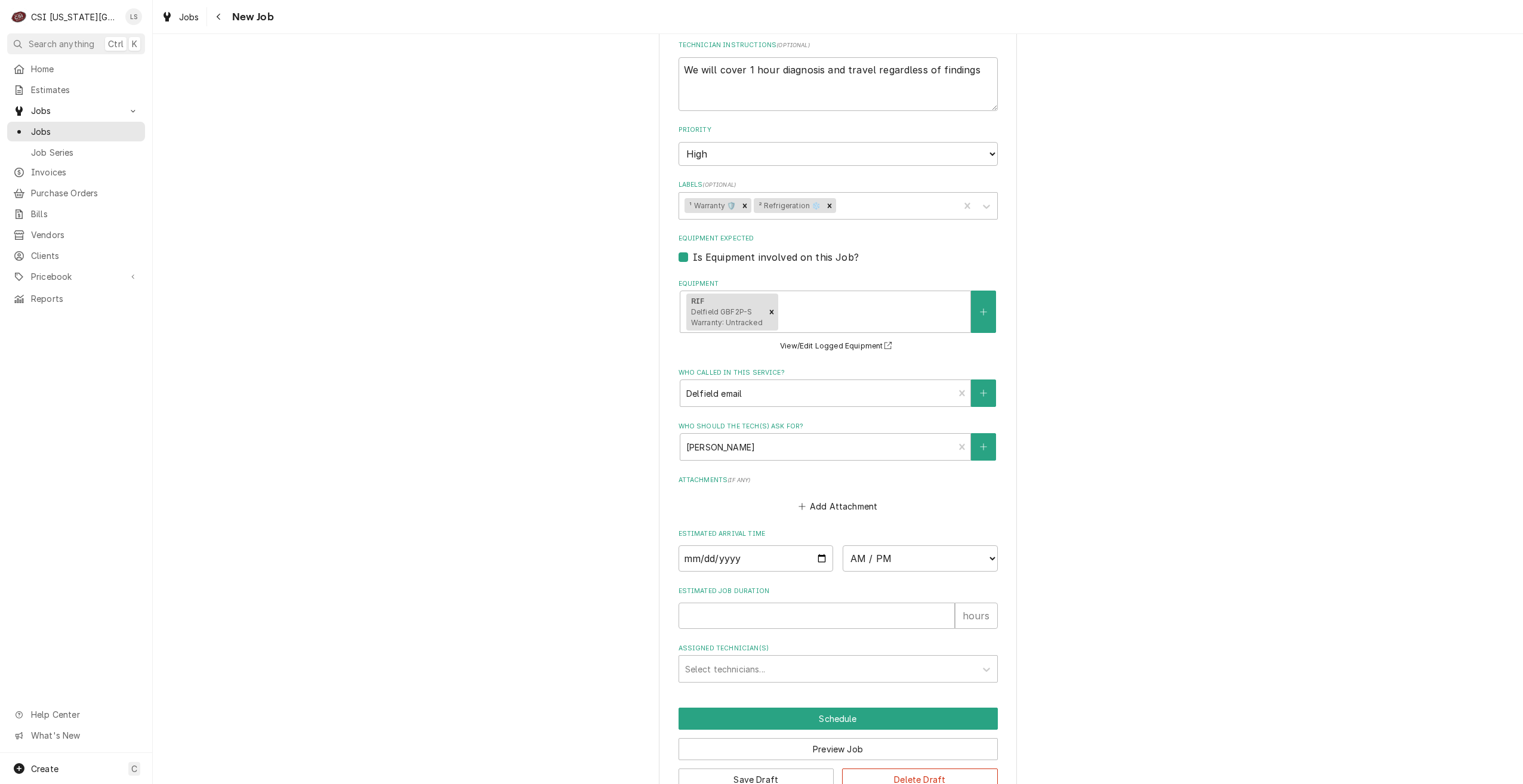
scroll to position [1401, 0]
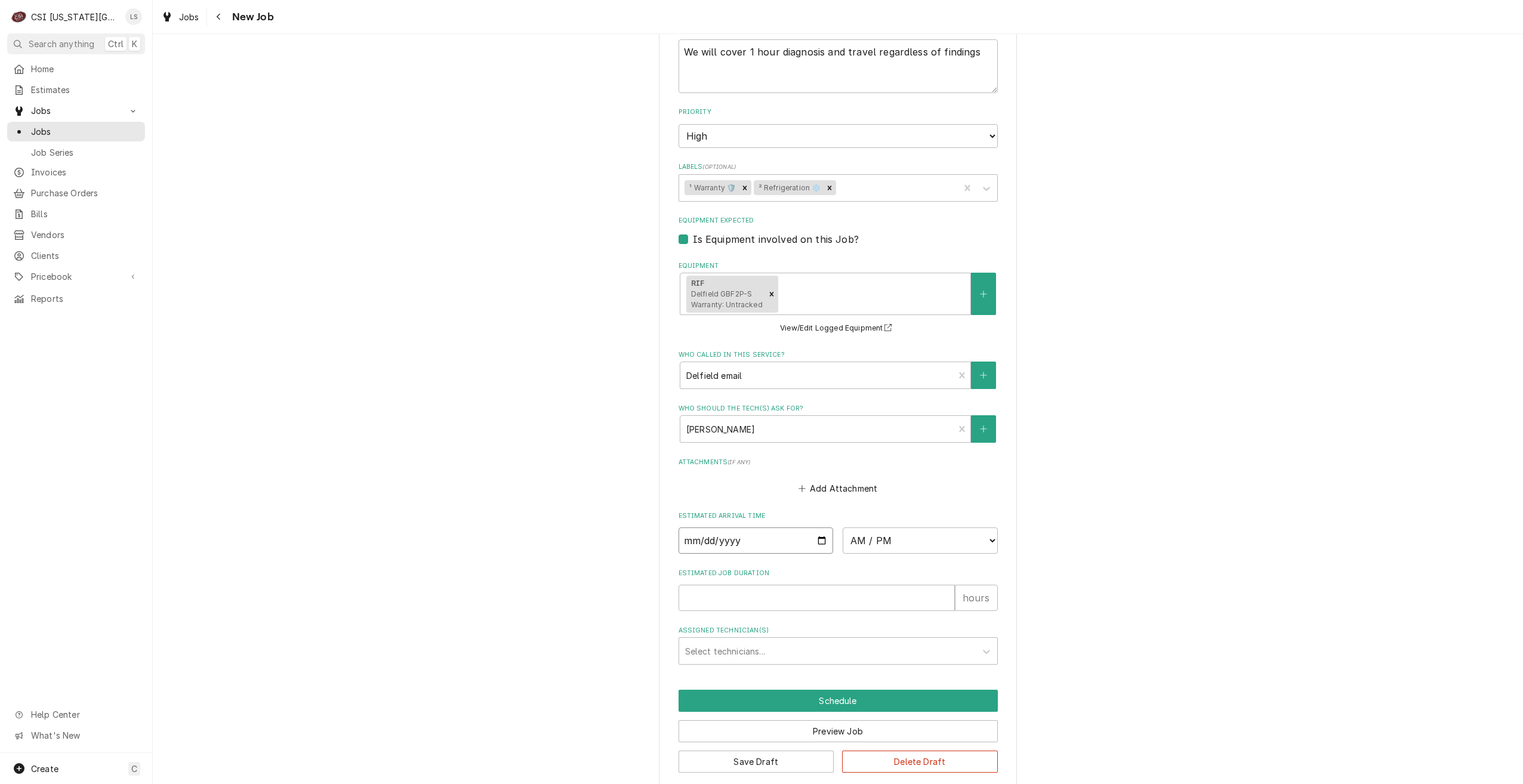
click at [820, 527] on input "Date" at bounding box center [756, 541] width 155 height 26
type textarea "x"
type input "[DATE]"
click at [870, 527] on select "AM / PM 6:00 AM 6:15 AM 6:30 AM 6:45 AM 7:00 AM 7:15 AM 7:30 AM 7:45 AM 8:00 AM…" at bounding box center [920, 541] width 155 height 26
type textarea "x"
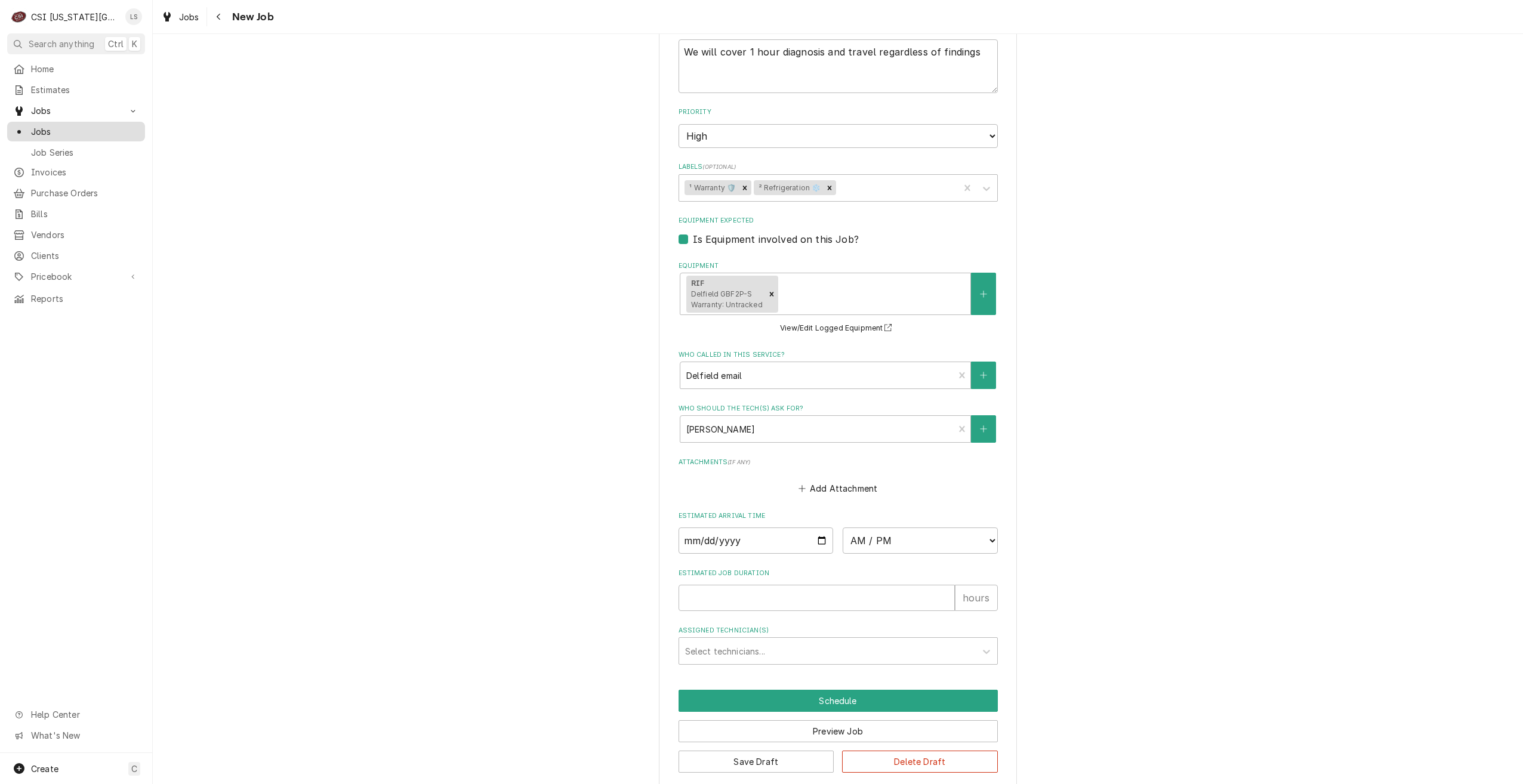
click at [116, 134] on div "Jobs" at bounding box center [76, 131] width 133 height 15
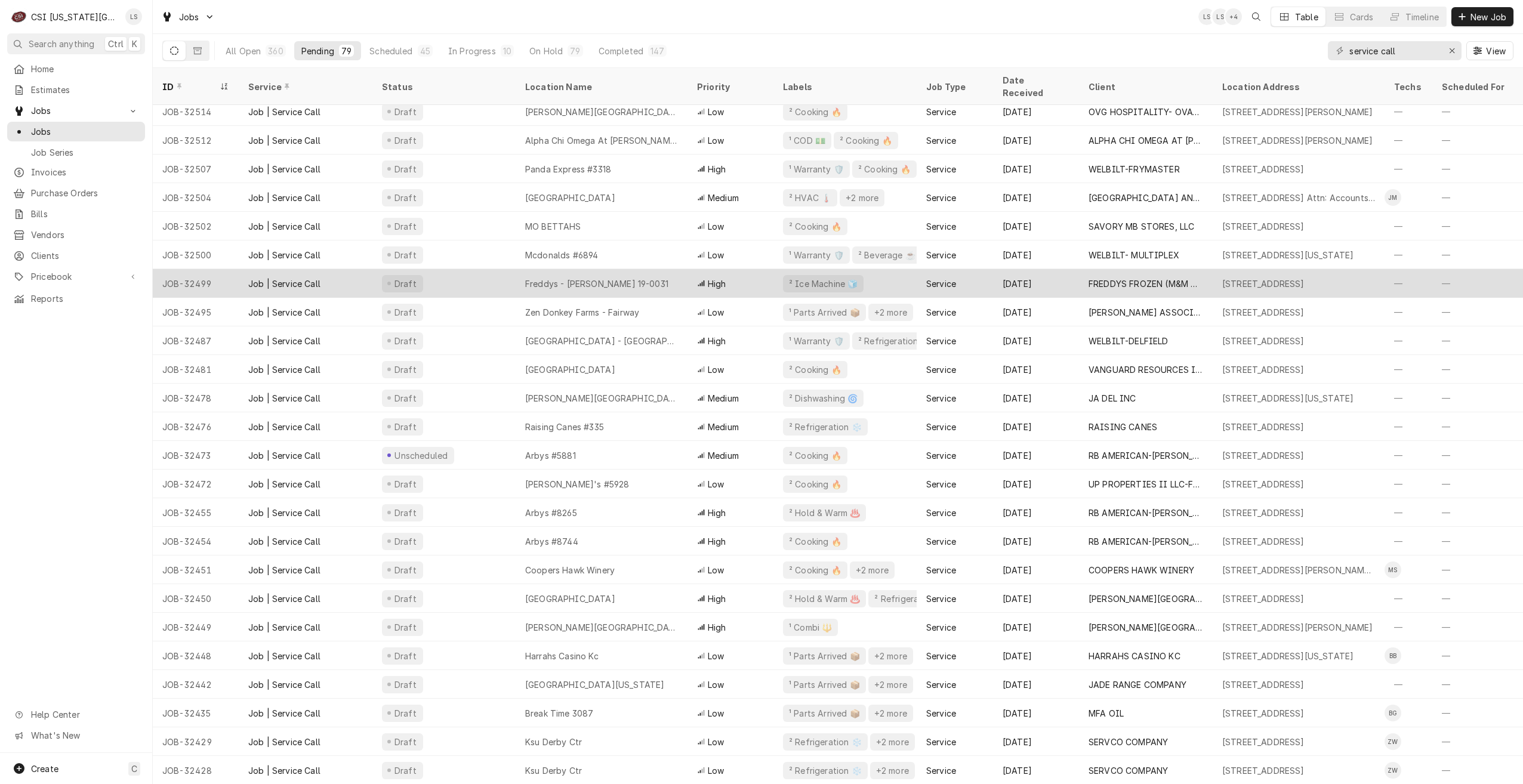
scroll to position [578, 0]
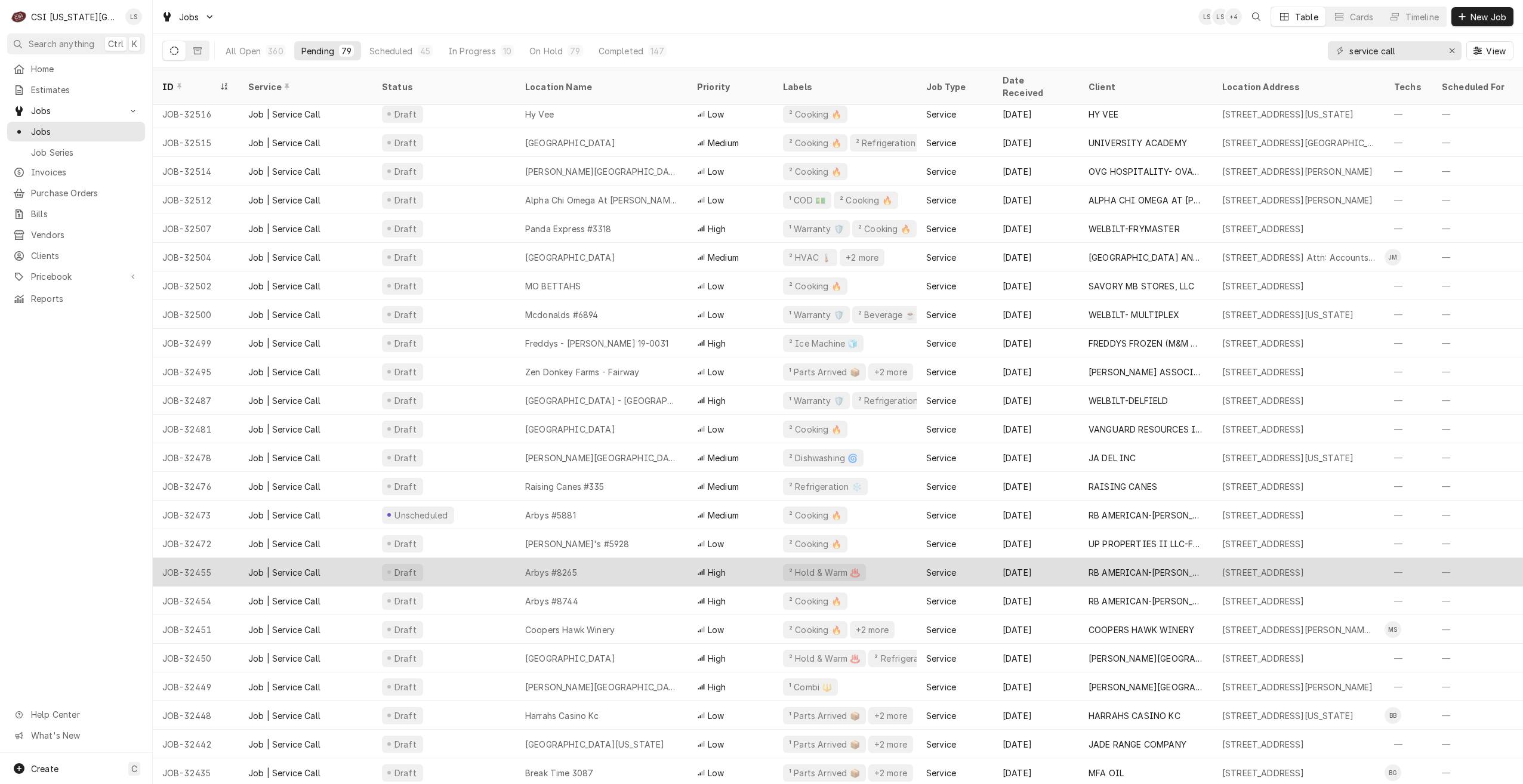
click at [625, 558] on div "Arbys #8265" at bounding box center [602, 572] width 172 height 29
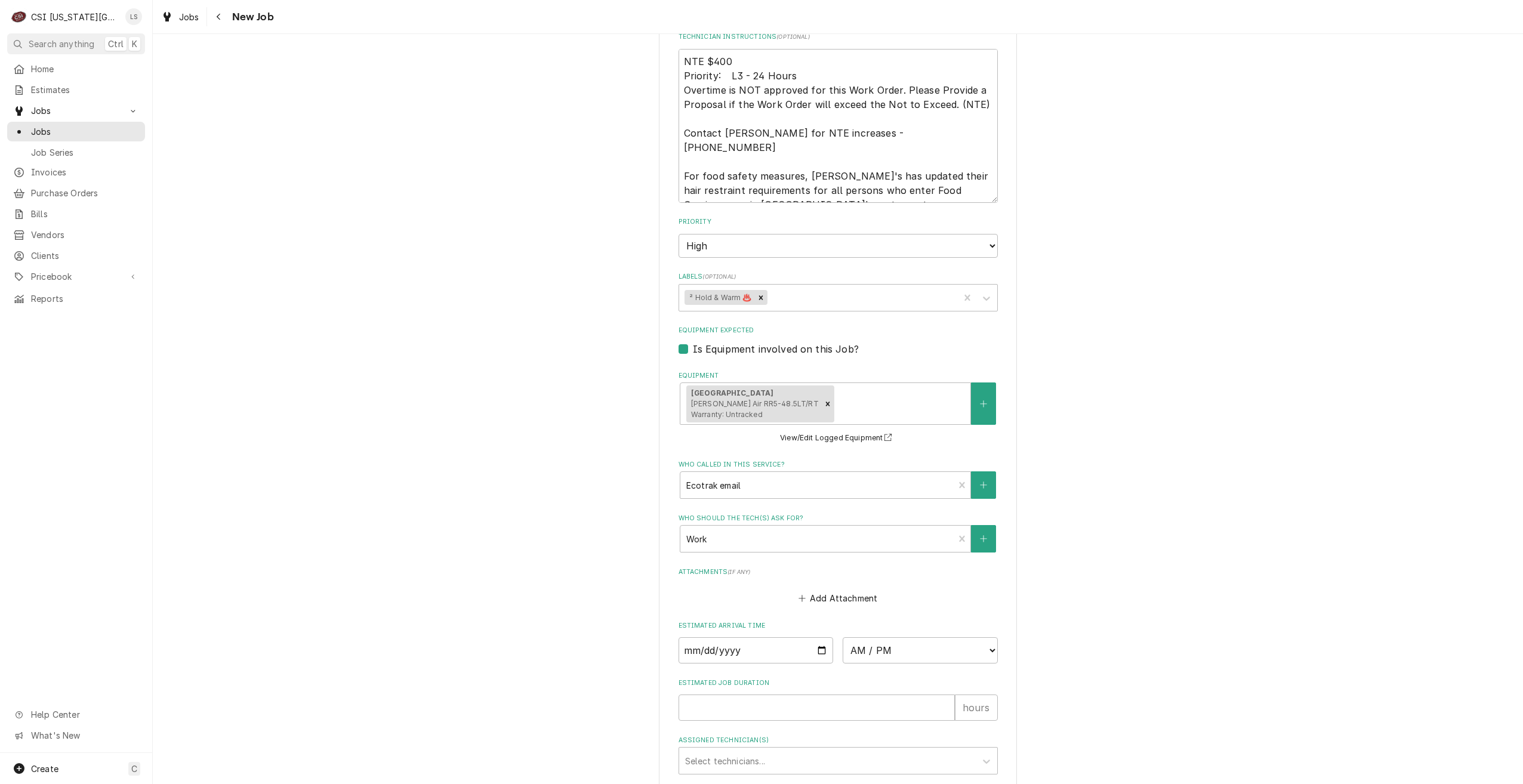
scroll to position [1070, 0]
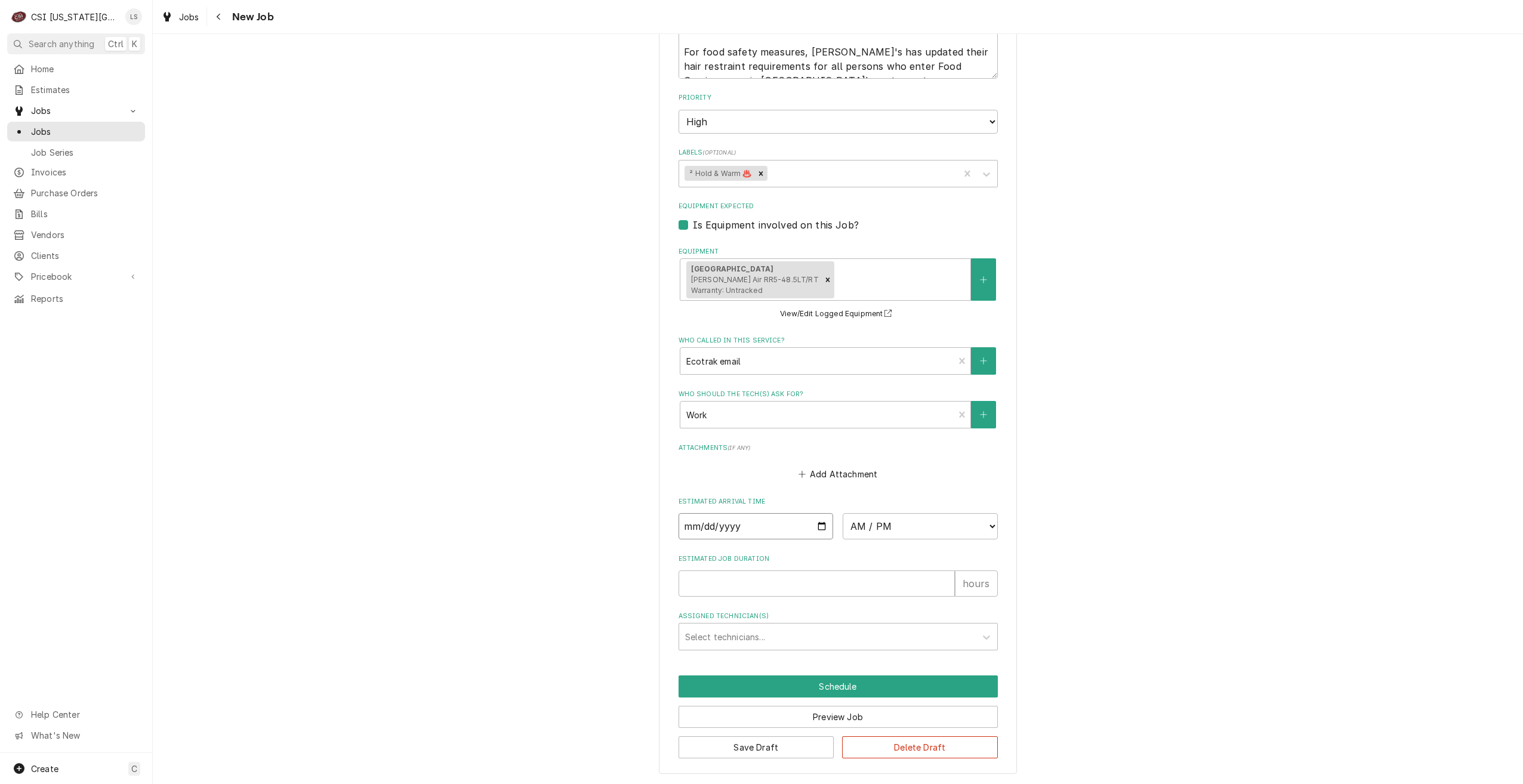
click at [816, 526] on input "Date" at bounding box center [756, 526] width 155 height 26
type textarea "x"
type input "2025-09-05"
click at [883, 529] on select "AM / PM 6:00 AM 6:15 AM 6:30 AM 6:45 AM 7:00 AM 7:15 AM 7:30 AM 7:45 AM 8:00 AM…" at bounding box center [920, 526] width 155 height 26
type textarea "x"
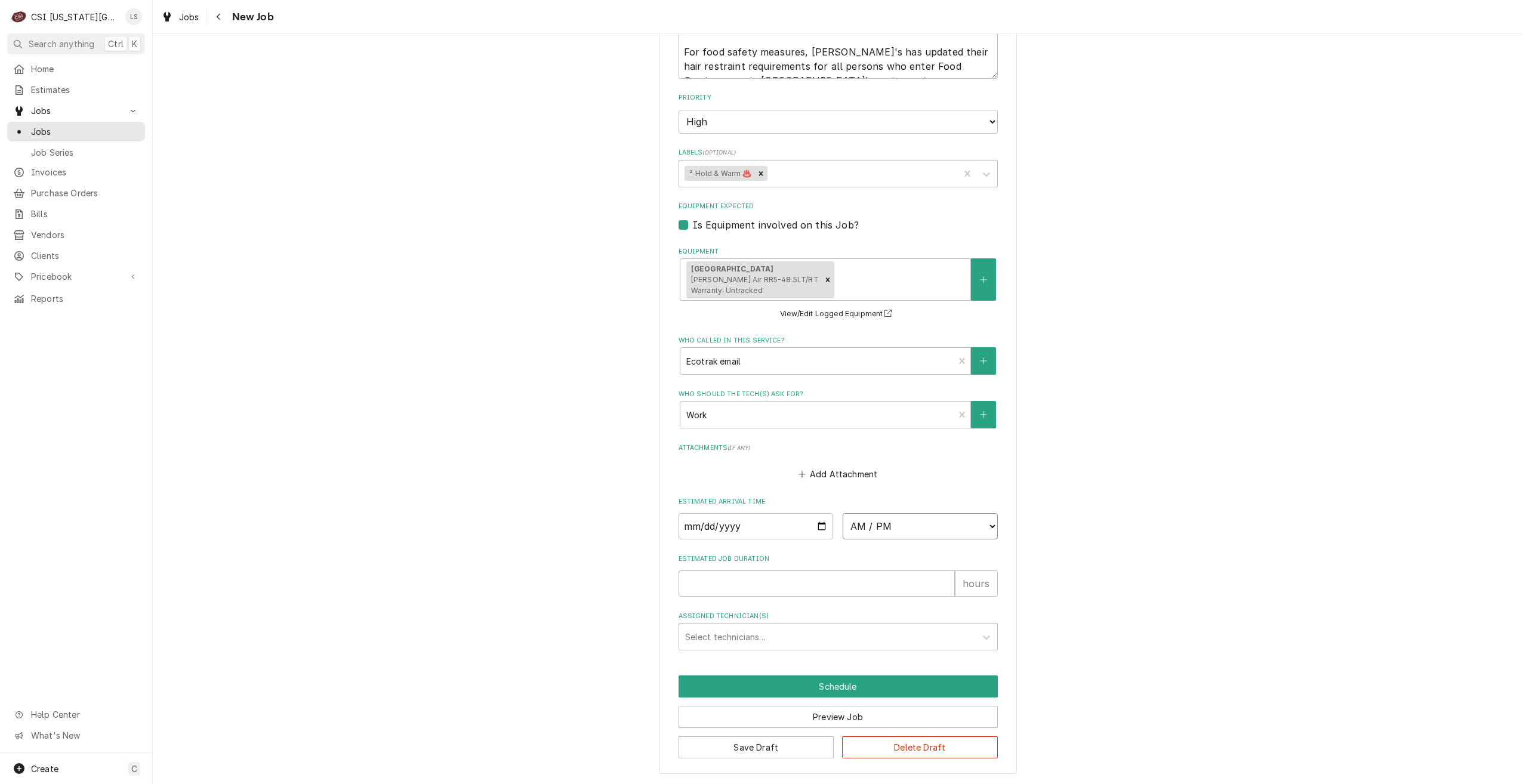
select select "13:00:00"
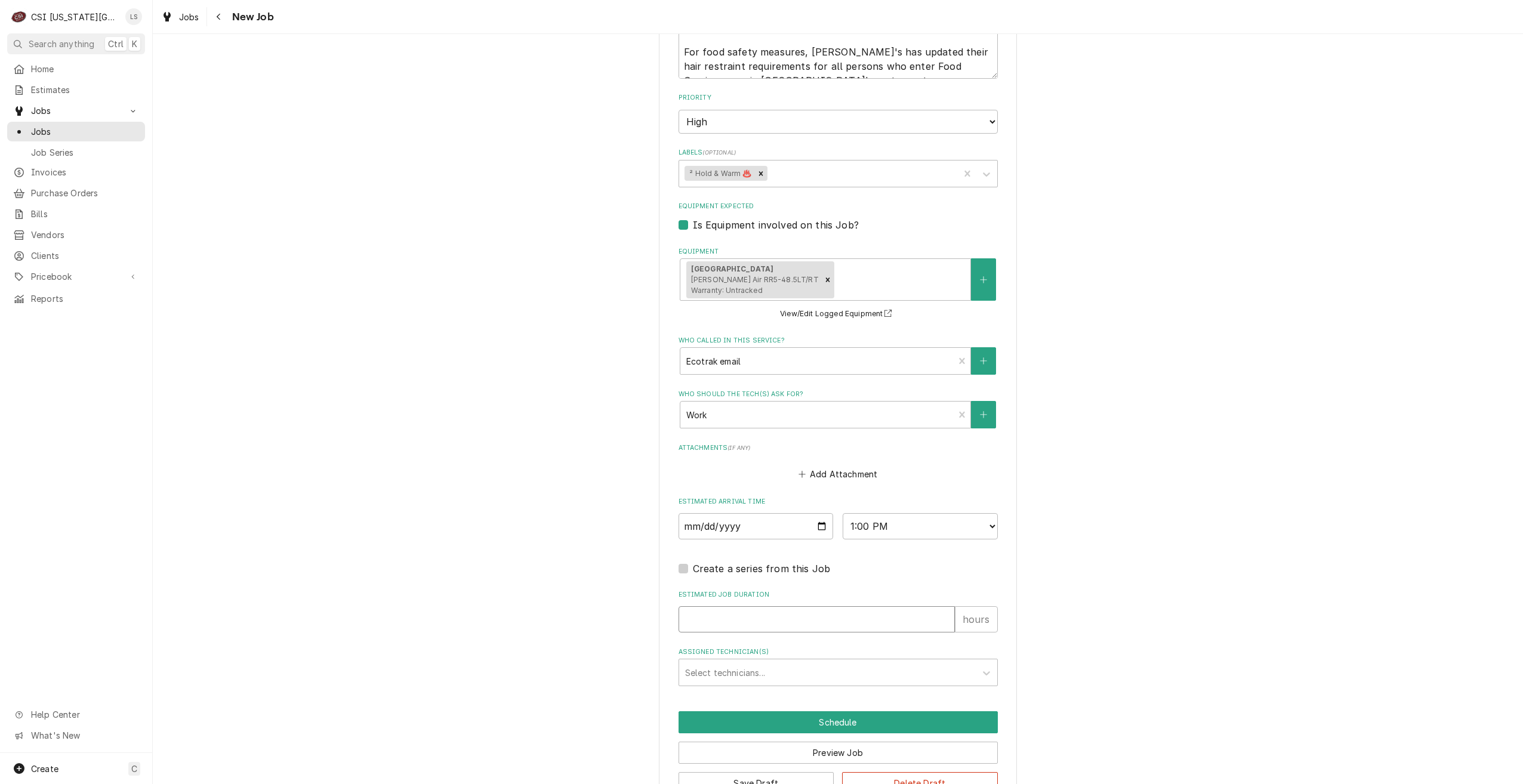
click at [823, 625] on input "Estimated Job Duration" at bounding box center [817, 619] width 277 height 26
type textarea "x"
type input "2"
type textarea "x"
type input "2"
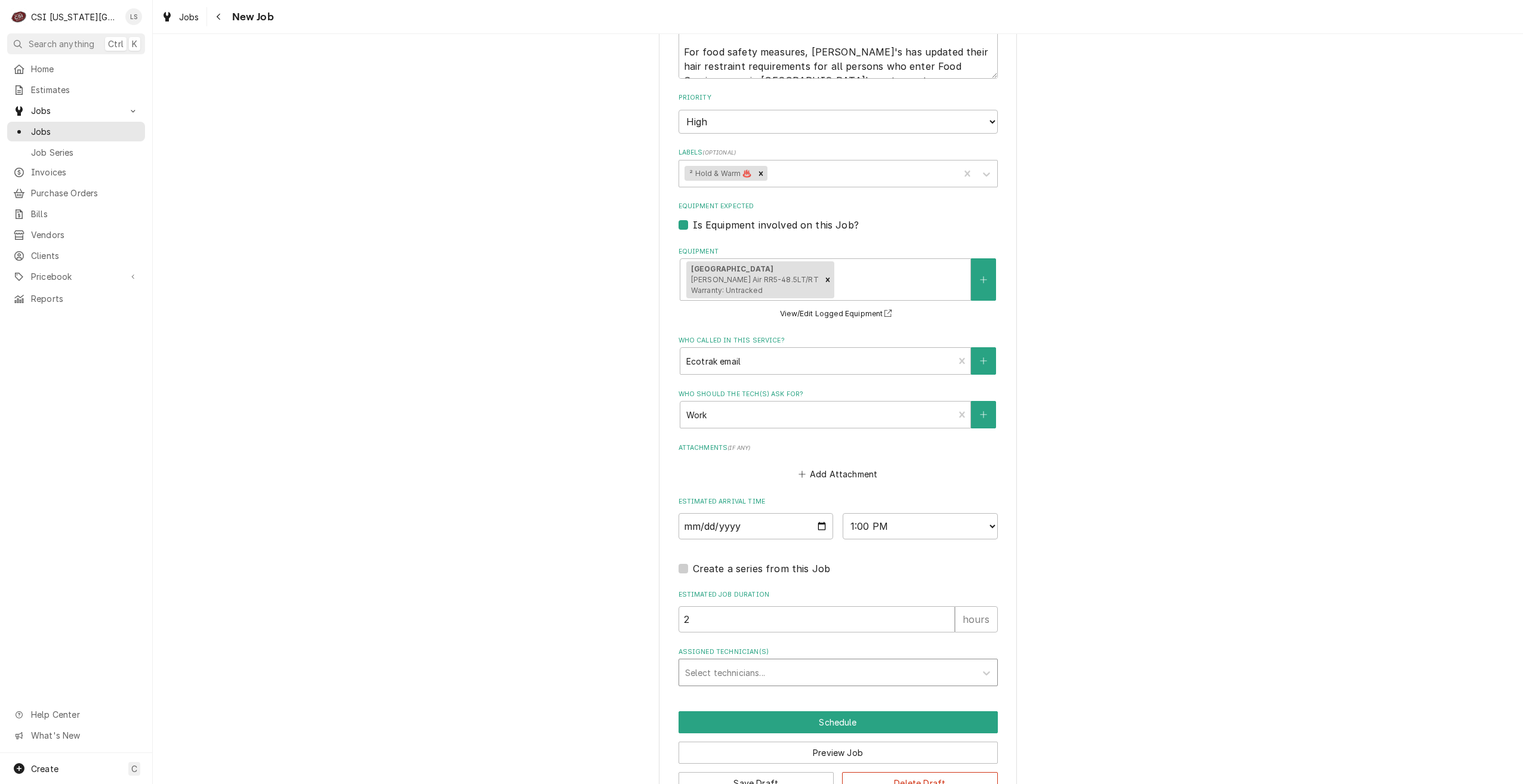
click at [899, 678] on div "Assigned Technician(s)" at bounding box center [827, 672] width 285 height 21
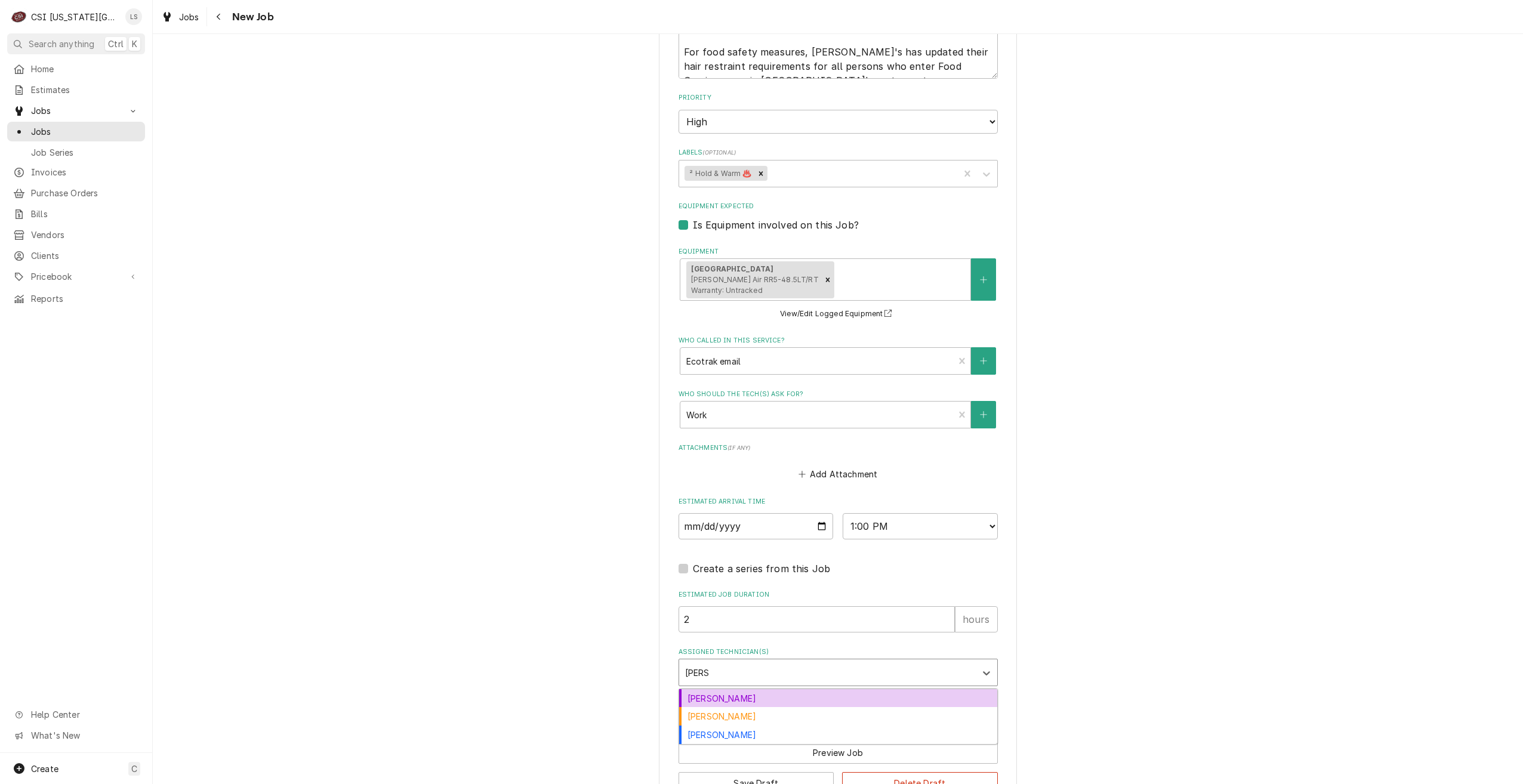
type input "zach w"
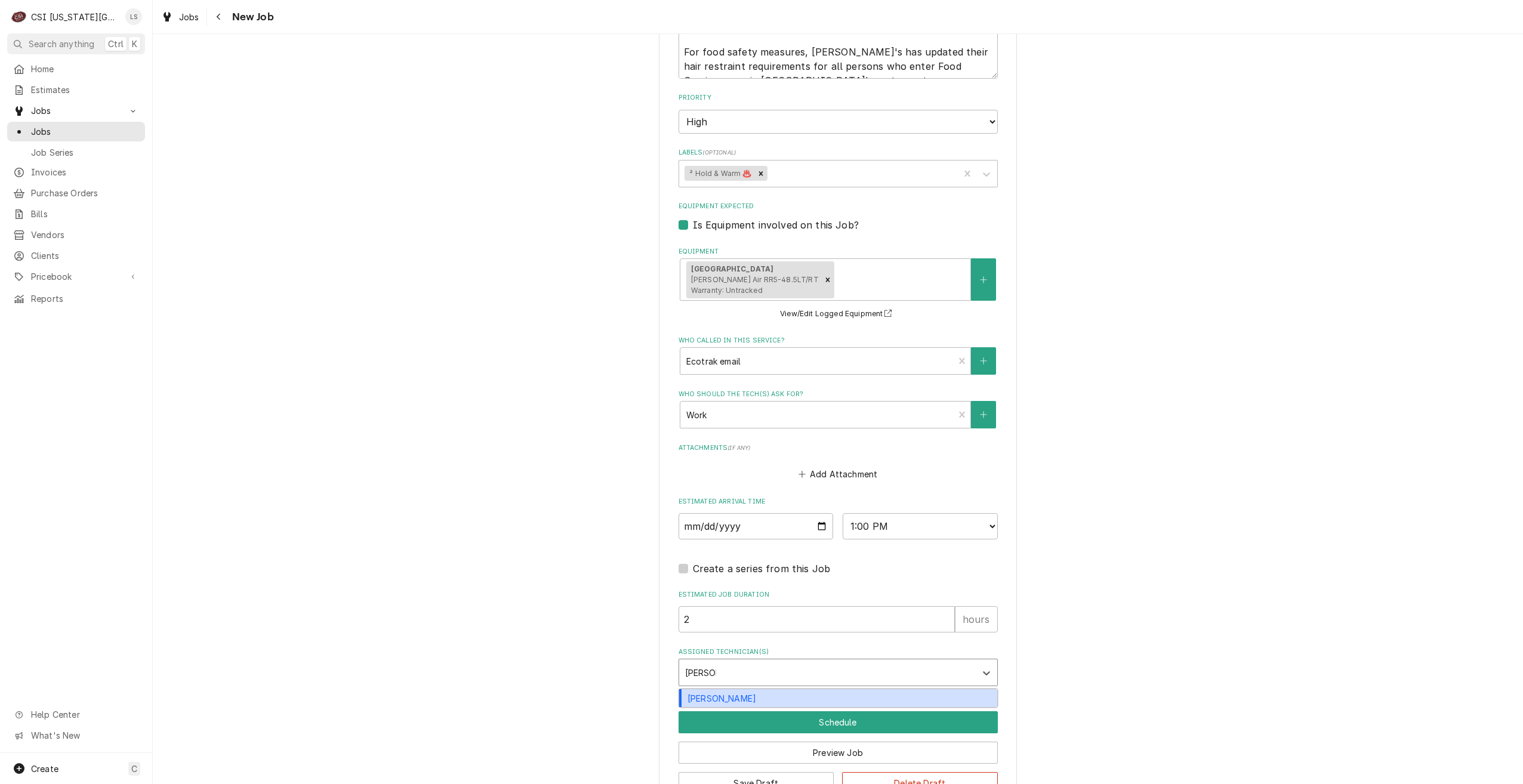
click at [898, 691] on div "[PERSON_NAME]" at bounding box center [838, 698] width 318 height 19
type textarea "x"
click at [898, 714] on button "Schedule" at bounding box center [838, 722] width 320 height 22
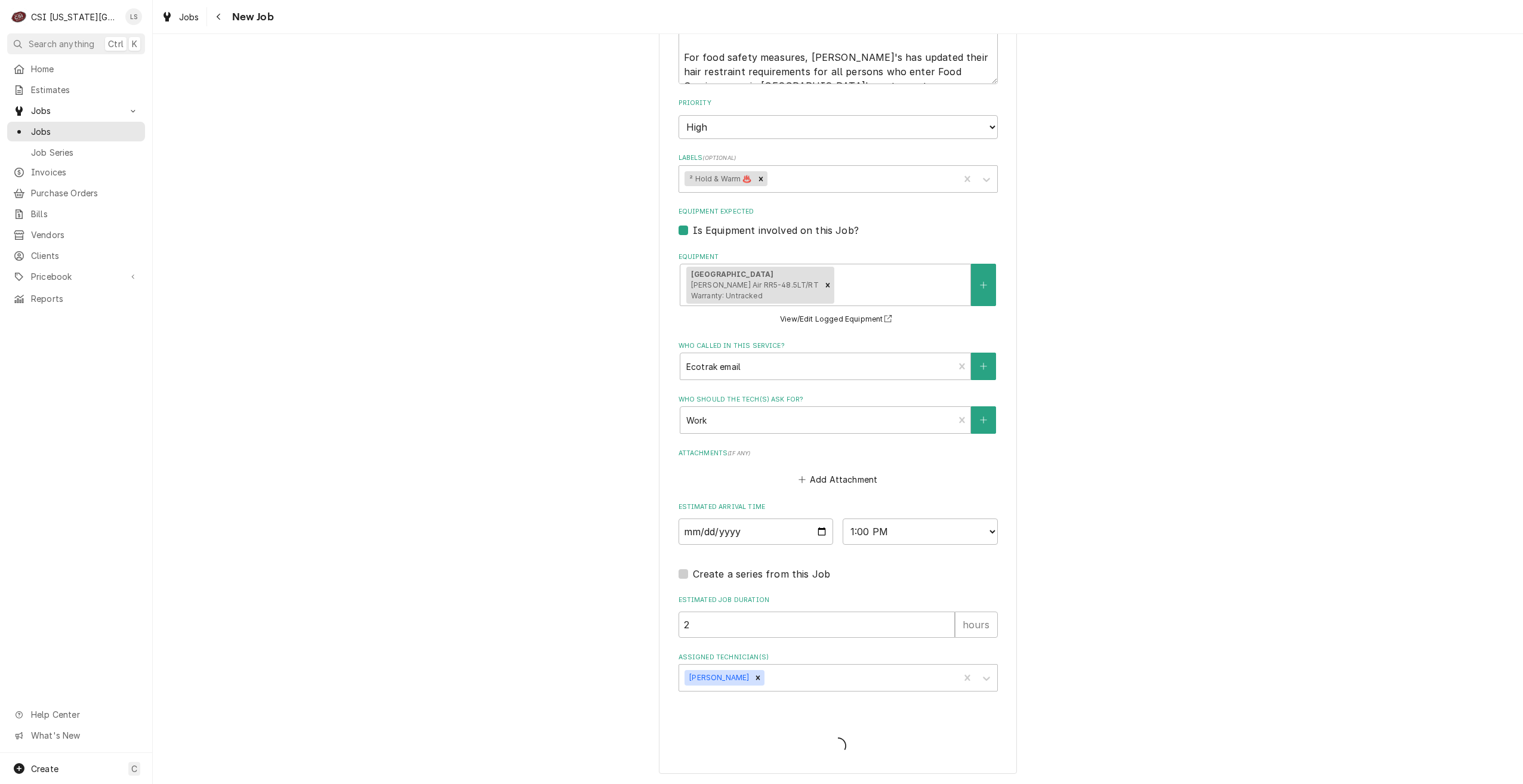
type textarea "x"
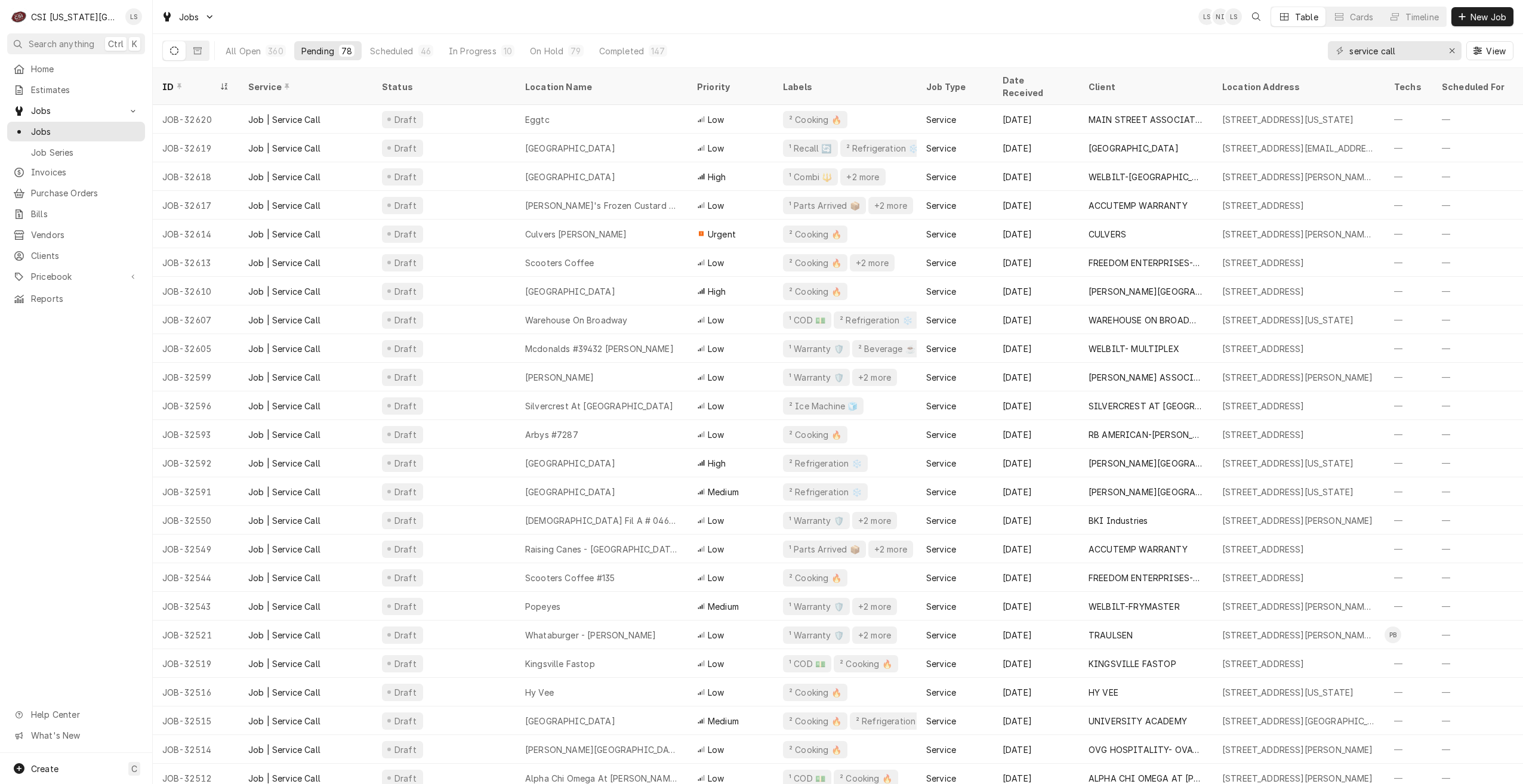
click at [1099, 19] on div "Jobs LS NI LS Table Cards Timeline New Job" at bounding box center [838, 17] width 1370 height 34
click at [1081, 19] on div "Jobs LS LS + 2 Table Cards Timeline New Job" at bounding box center [838, 17] width 1370 height 34
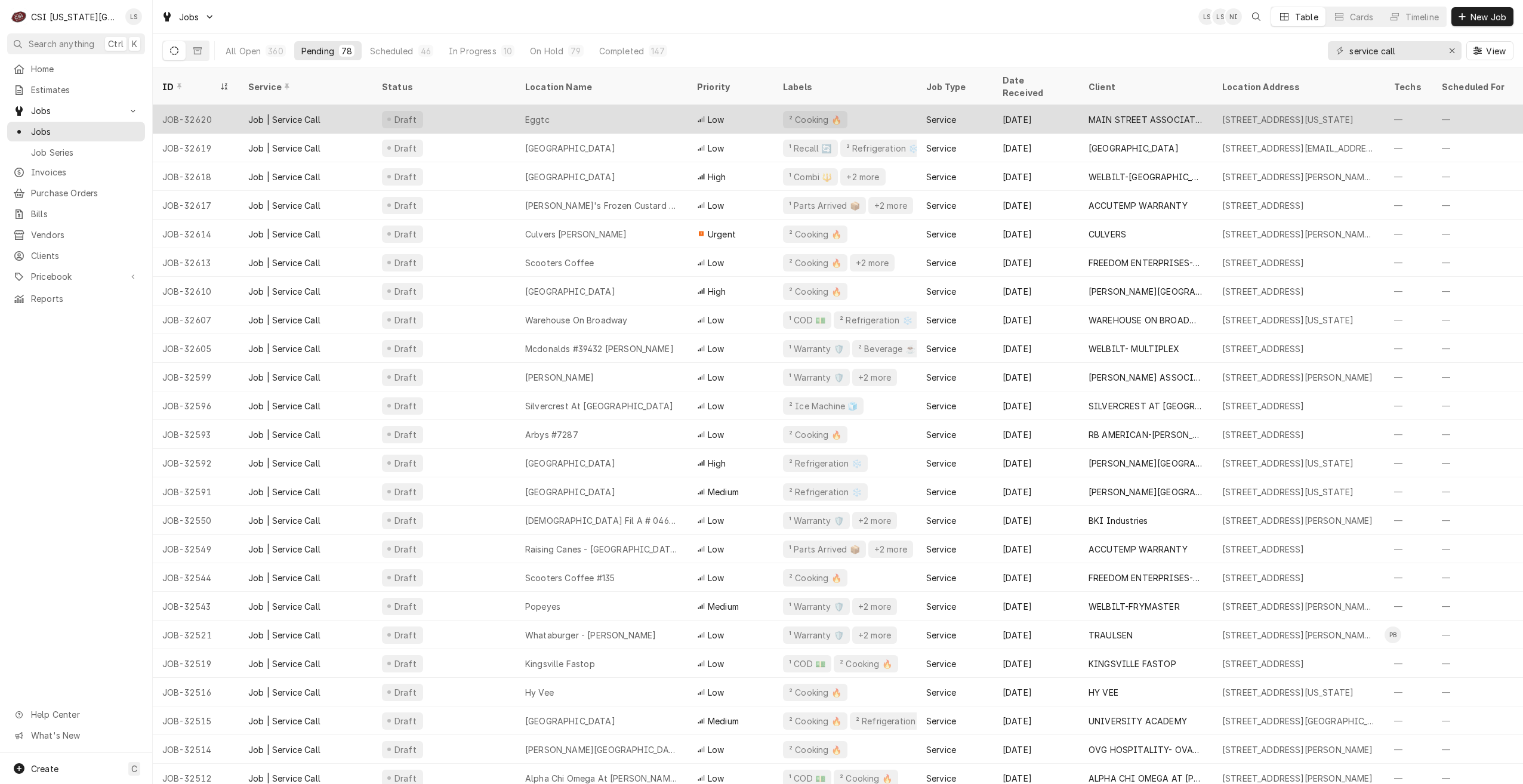
click at [658, 112] on div "Eggtc" at bounding box center [602, 120] width 172 height 29
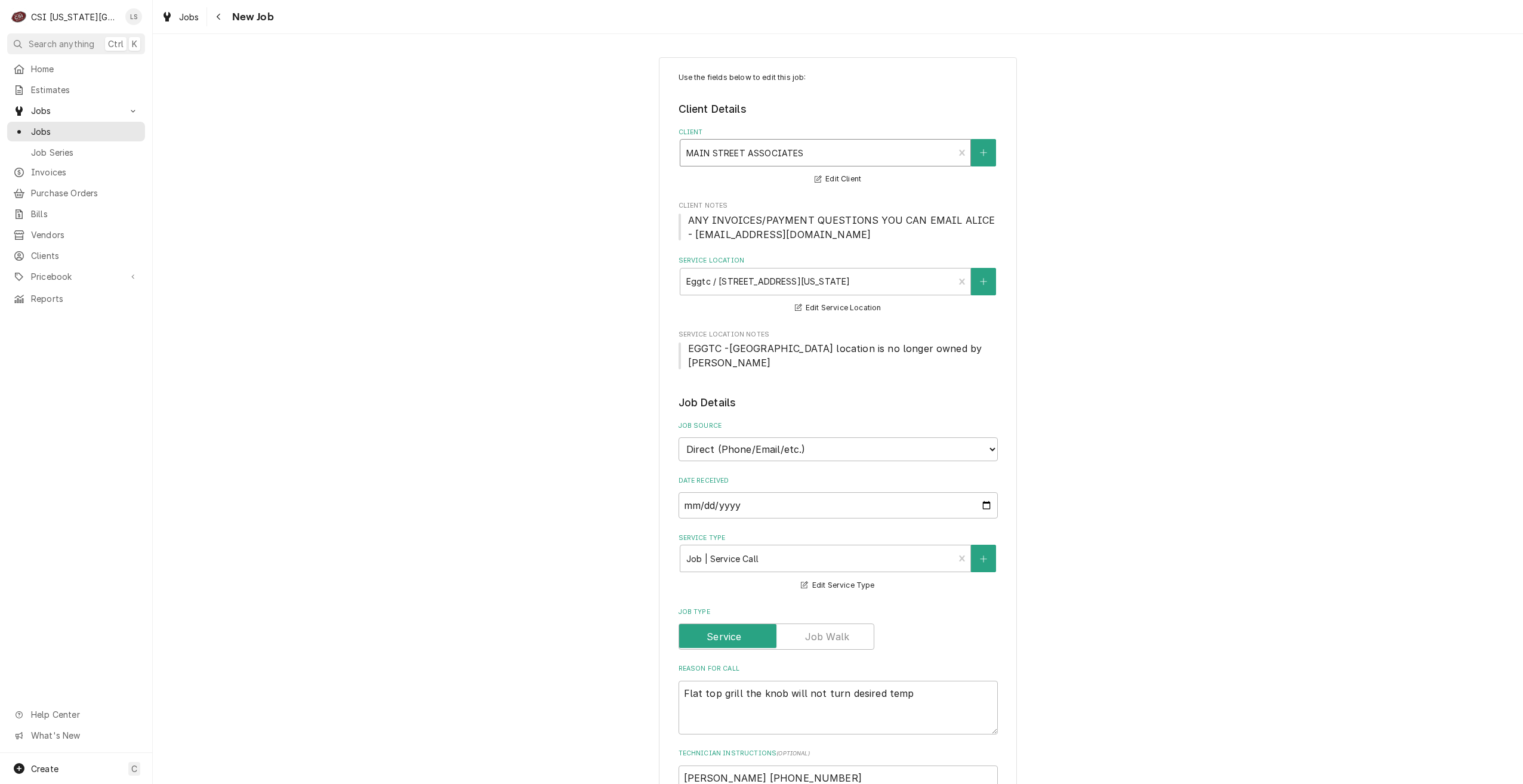
type textarea "x"
click at [126, 125] on span "Jobs" at bounding box center [85, 131] width 108 height 12
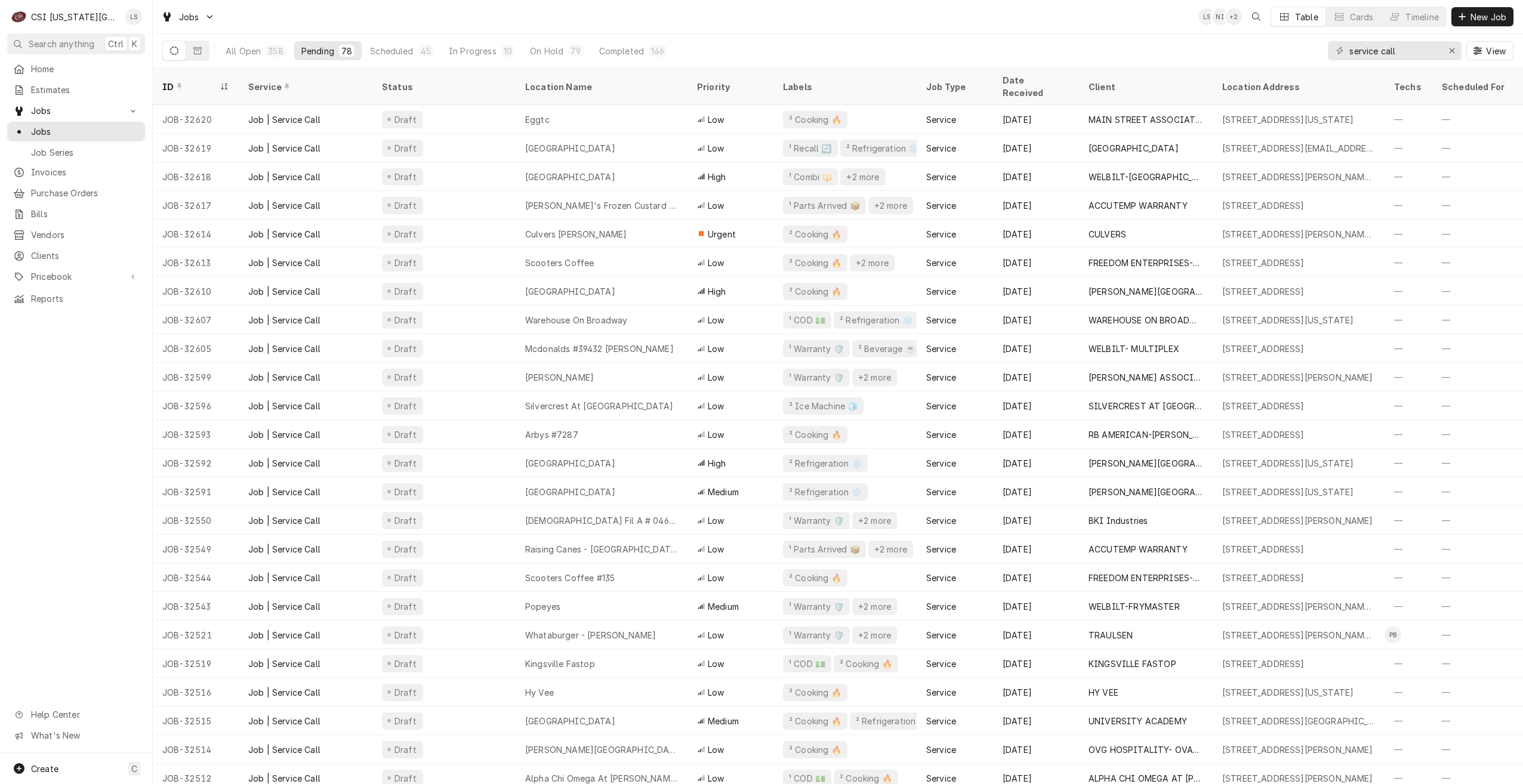
click at [391, 23] on div "Jobs LS NI + 2 Table Cards Timeline New Job" at bounding box center [838, 17] width 1370 height 34
click at [707, 23] on div "Jobs LS NI + 2 Table Cards Timeline New Job" at bounding box center [838, 17] width 1370 height 34
drag, startPoint x: 1419, startPoint y: 56, endPoint x: 1314, endPoint y: 50, distance: 105.2
click at [1314, 50] on div "All Open 358 Pending 78 Scheduled 45 In Progress 10 On Hold 79 Completed 146 se…" at bounding box center [838, 51] width 1351 height 34
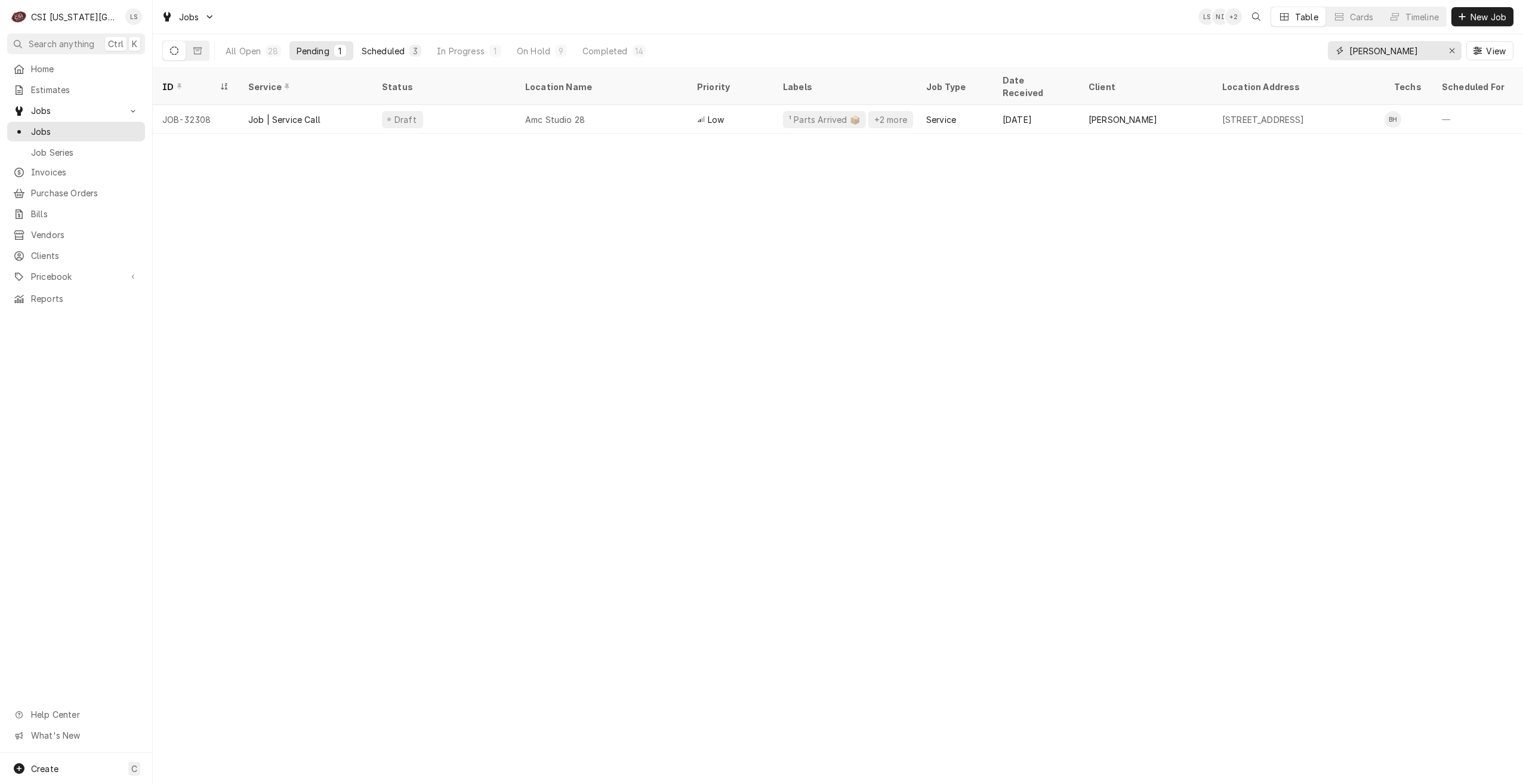
type input "hawkins"
click at [412, 50] on div "3" at bounding box center [415, 51] width 7 height 12
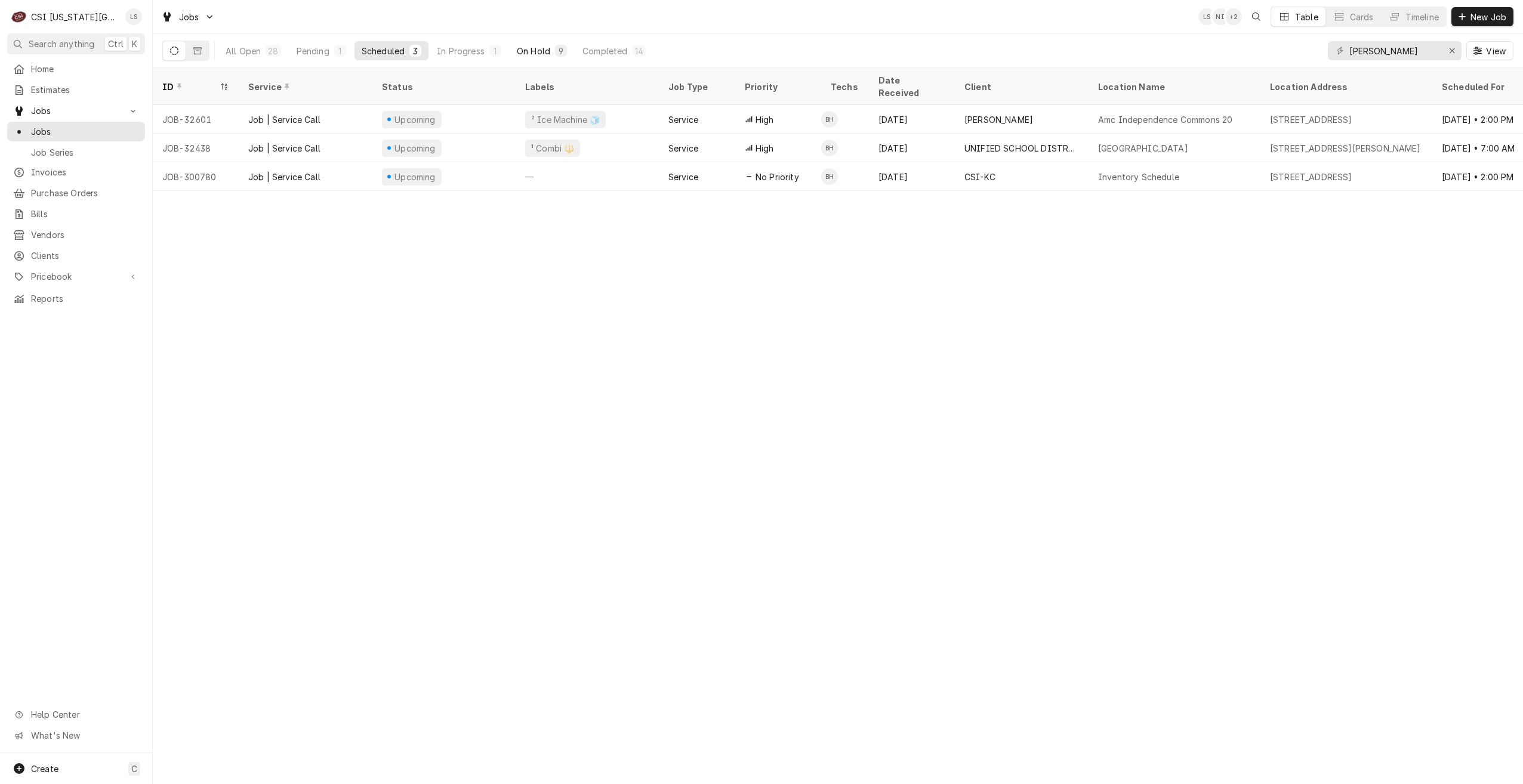
click at [518, 52] on div "On Hold" at bounding box center [534, 51] width 34 height 12
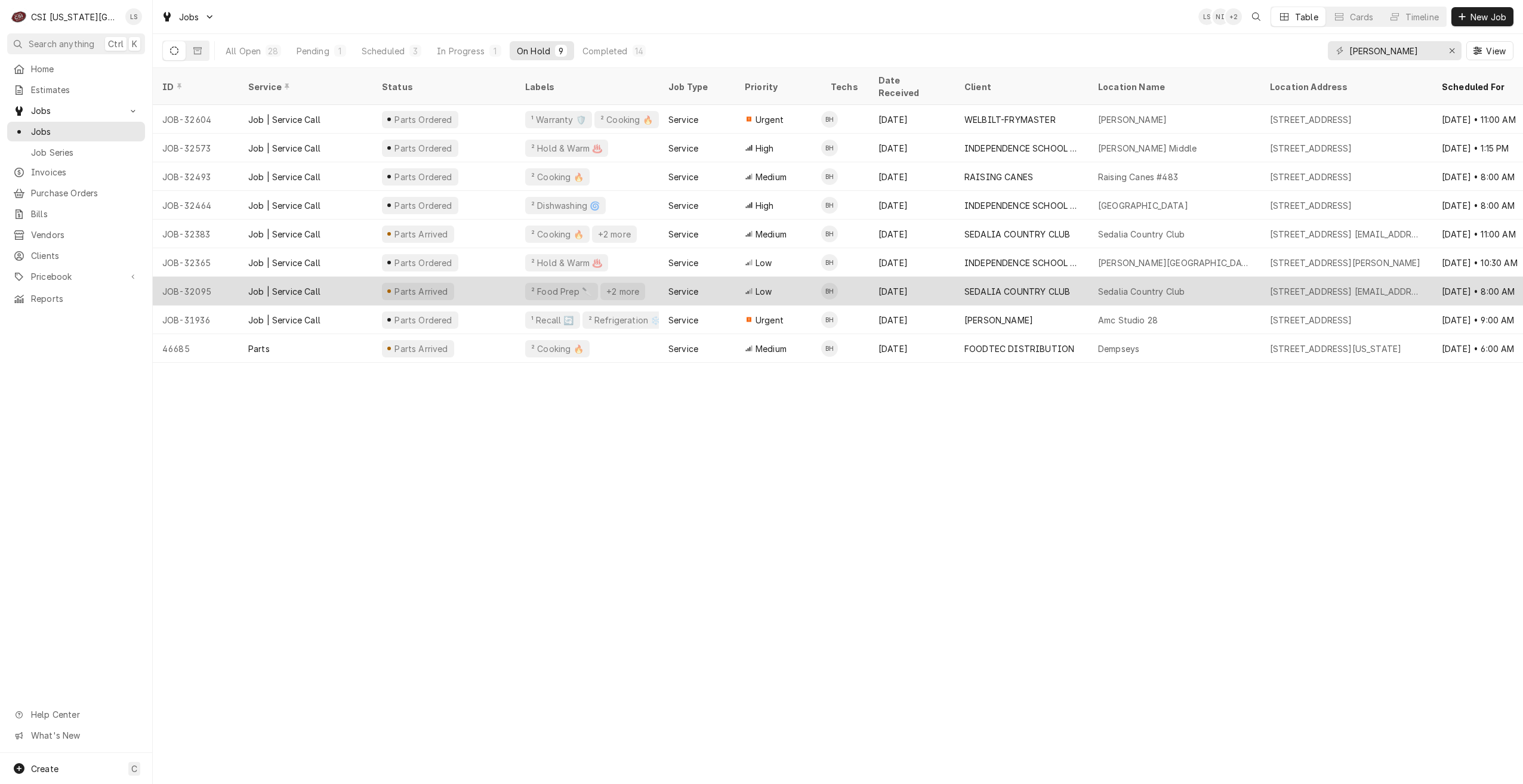
click at [989, 277] on div "SEDALIA COUNTRY CLUB" at bounding box center [1022, 291] width 134 height 29
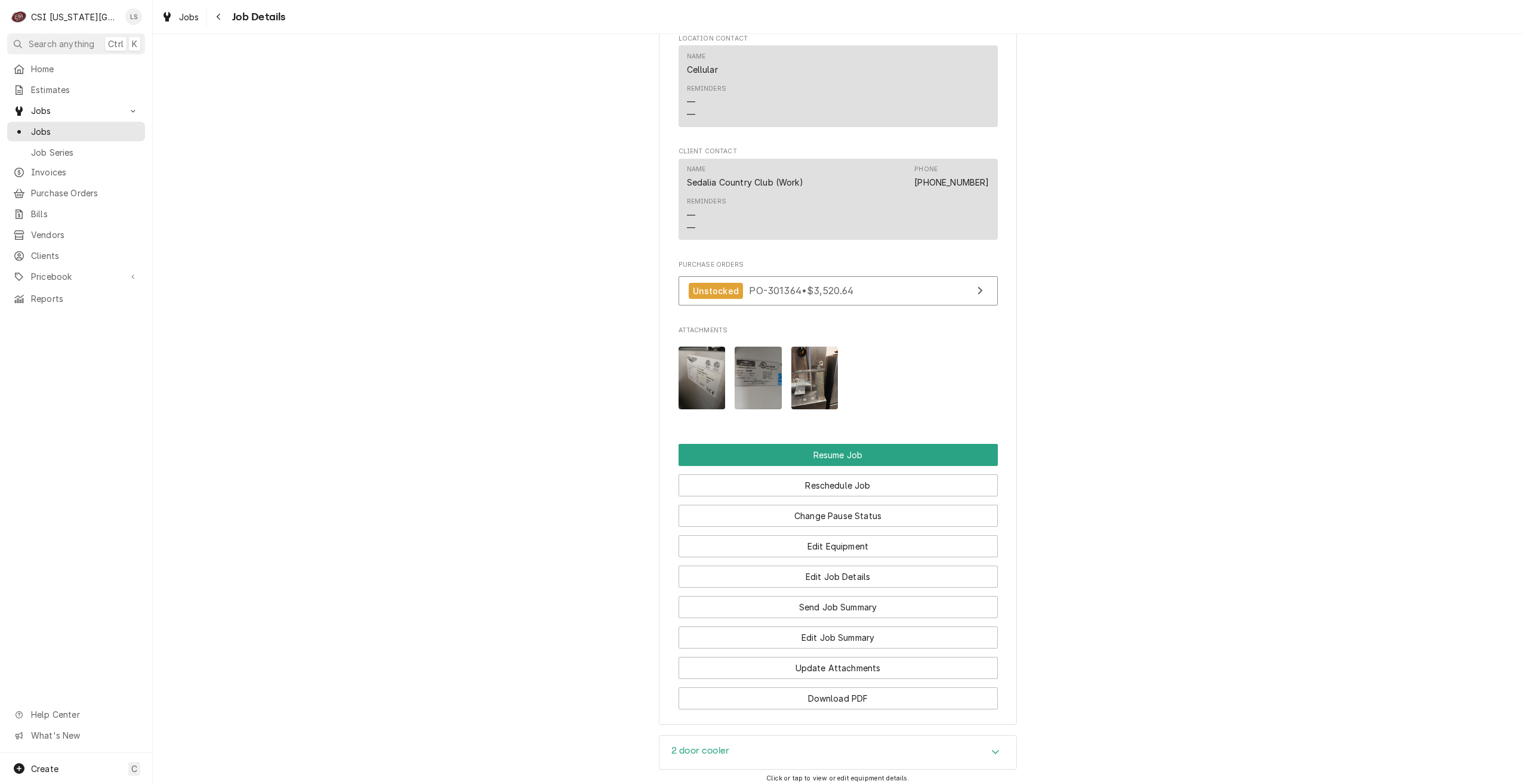
scroll to position [1611, 0]
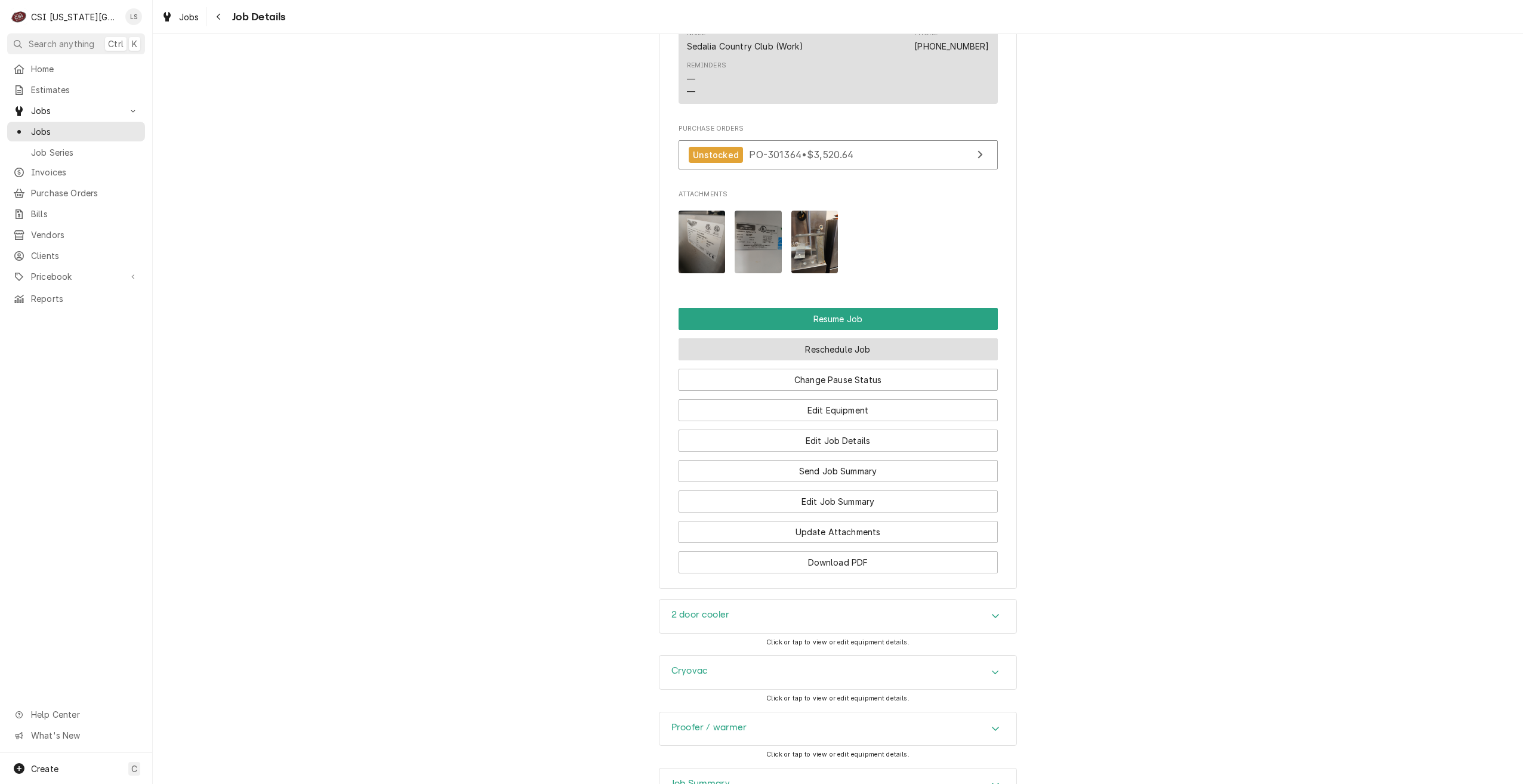
click at [847, 338] on button "Reschedule Job" at bounding box center [838, 349] width 320 height 22
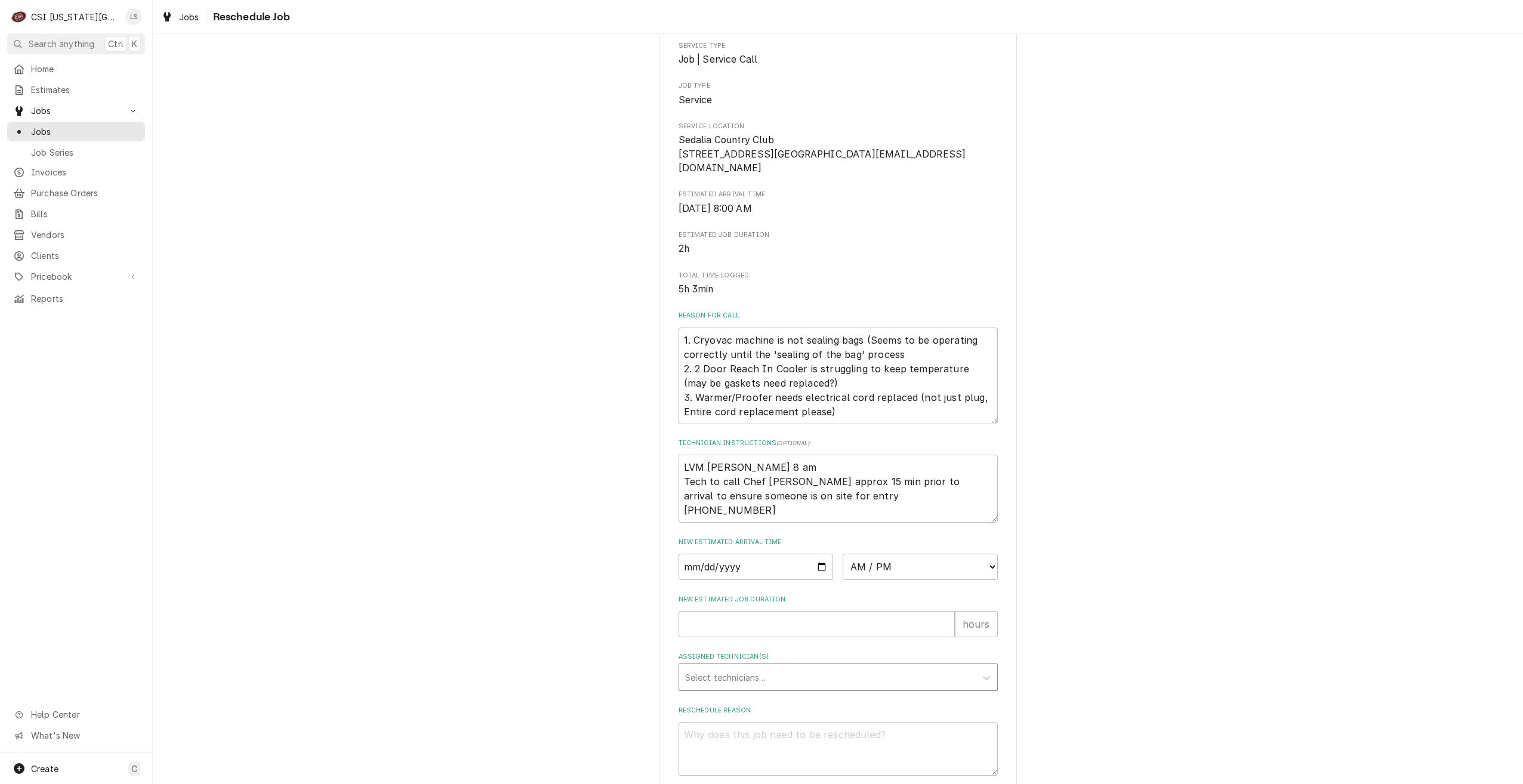
scroll to position [165, 0]
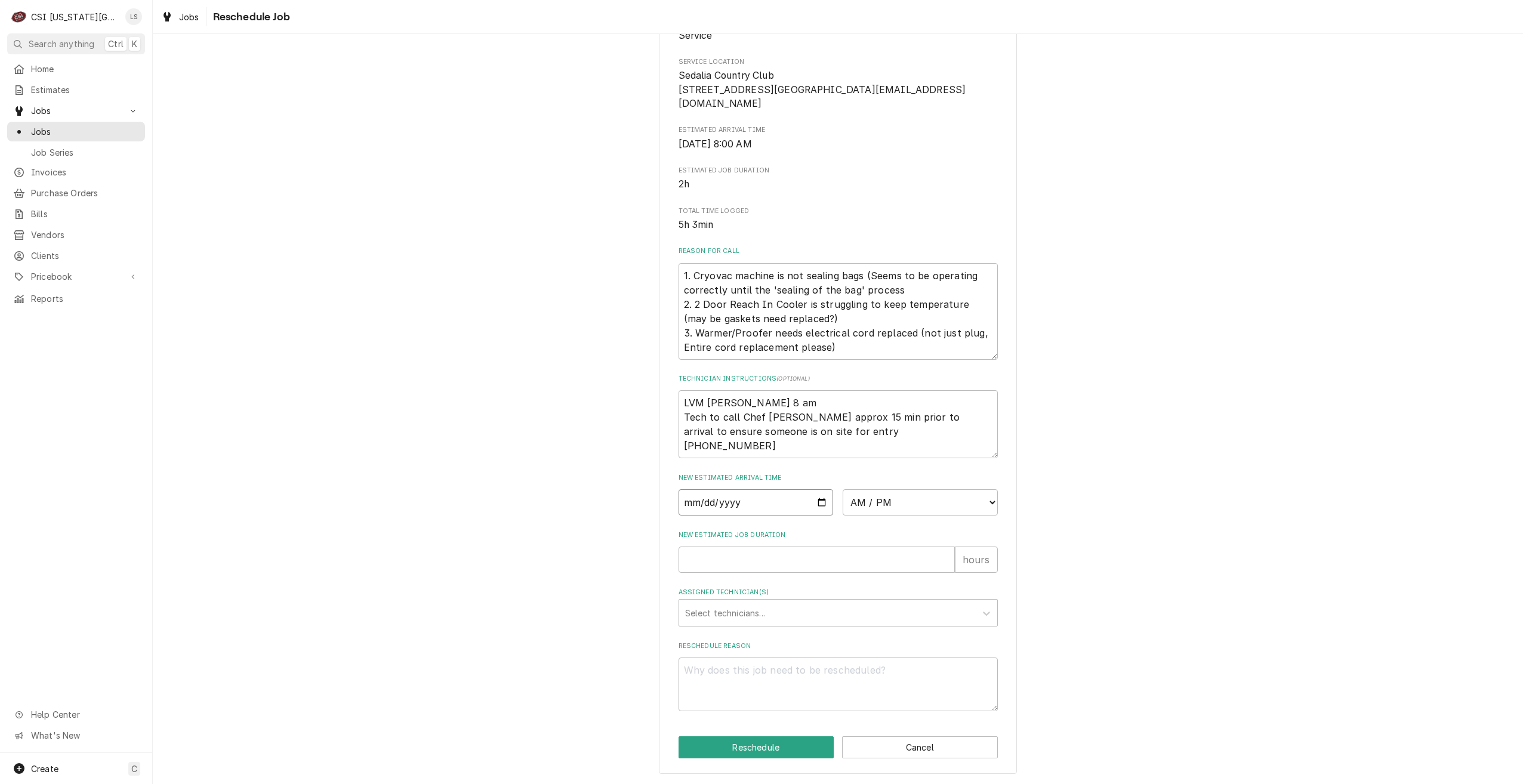
click at [815, 502] on input "Date" at bounding box center [756, 503] width 155 height 26
type input "2025-09-08"
type textarea "x"
click at [860, 509] on select "AM / PM 6:00 AM 6:15 AM 6:30 AM 6:45 AM 7:00 AM 7:15 AM 7:30 AM 7:45 AM 8:00 AM…" at bounding box center [920, 503] width 155 height 26
select select "08:00:00"
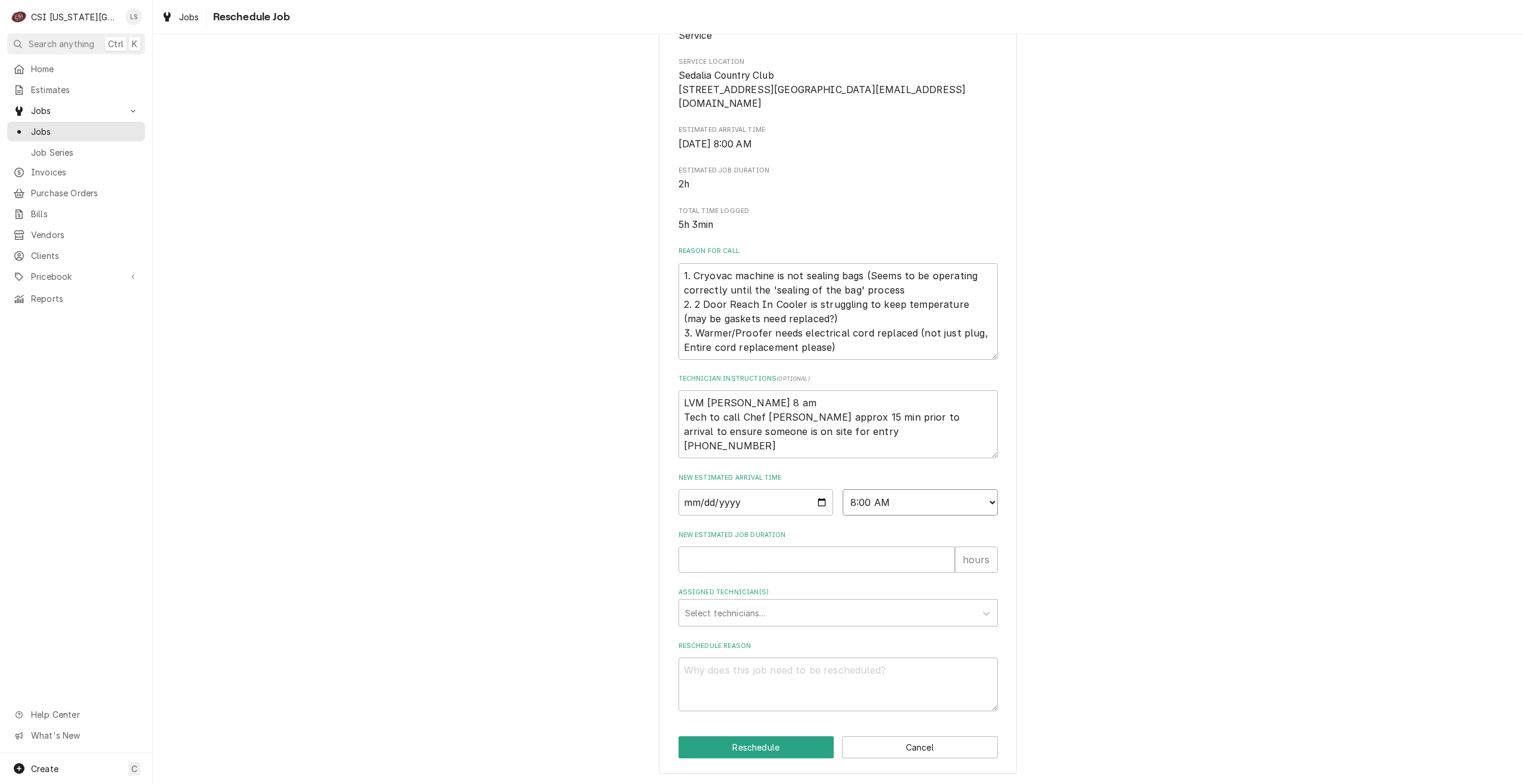
click at [843, 489] on select "AM / PM 6:00 AM 6:15 AM 6:30 AM 6:45 AM 7:00 AM 7:15 AM 7:30 AM 7:45 AM 8:00 AM…" at bounding box center [920, 503] width 155 height 26
click at [1200, 397] on div "Please provide some additional details to reschedule this job. Roopairs Job ID …" at bounding box center [838, 332] width 1370 height 902
click at [877, 560] on input "New Estimated Job Duration" at bounding box center [817, 560] width 277 height 26
type textarea "x"
type input "2"
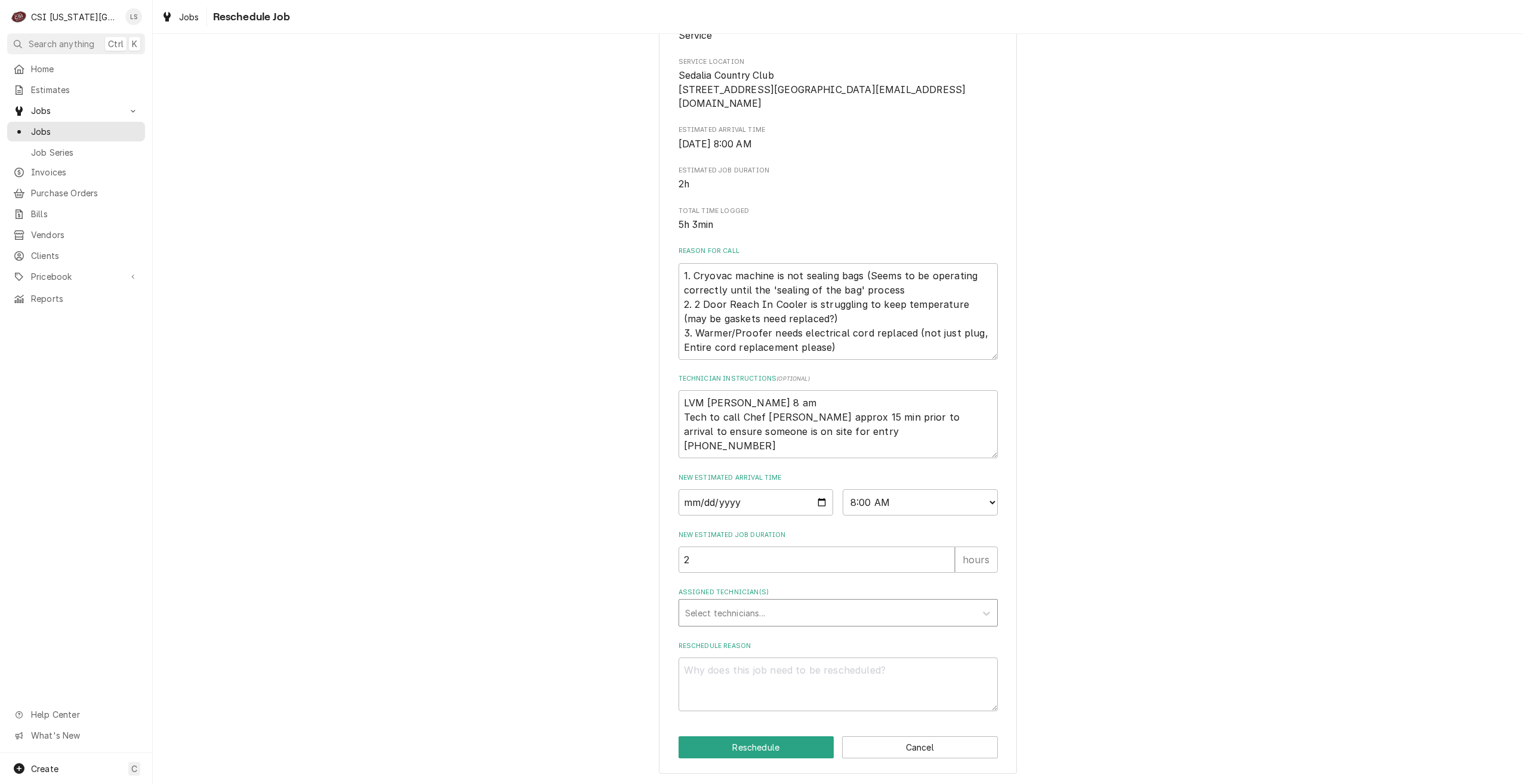
click at [903, 609] on div "Assigned Technician(s)" at bounding box center [827, 613] width 285 height 21
type input "haw"
click at [876, 636] on div "[PERSON_NAME]" at bounding box center [838, 639] width 318 height 19
type textarea "x"
click at [901, 673] on textarea "Reschedule Reason" at bounding box center [838, 684] width 320 height 54
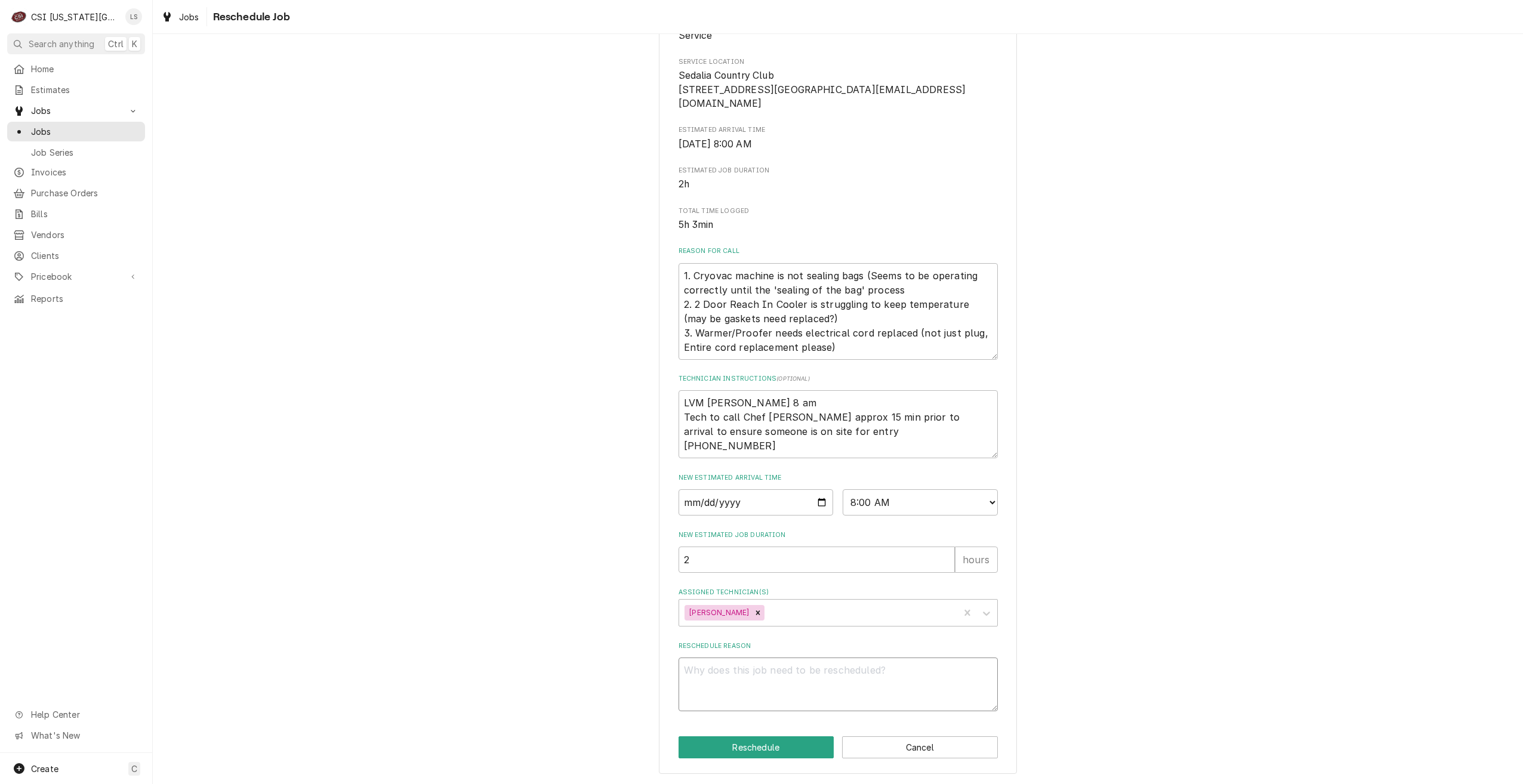
type textarea "x"
type textarea "Re"
type textarea "x"
type textarea "Ret"
type textarea "x"
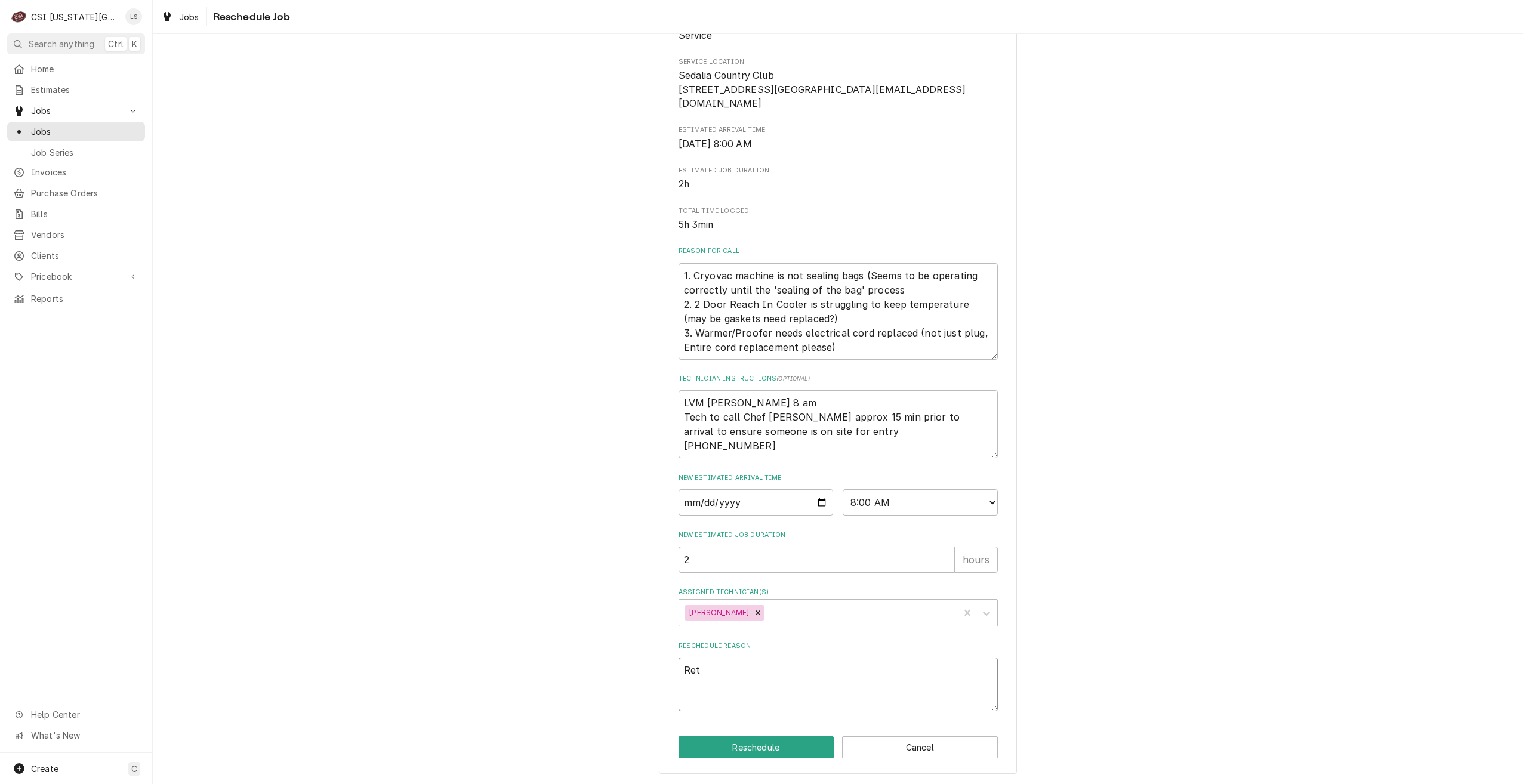
type textarea "Retu"
type textarea "x"
type textarea "Retur"
type textarea "x"
type textarea "Return"
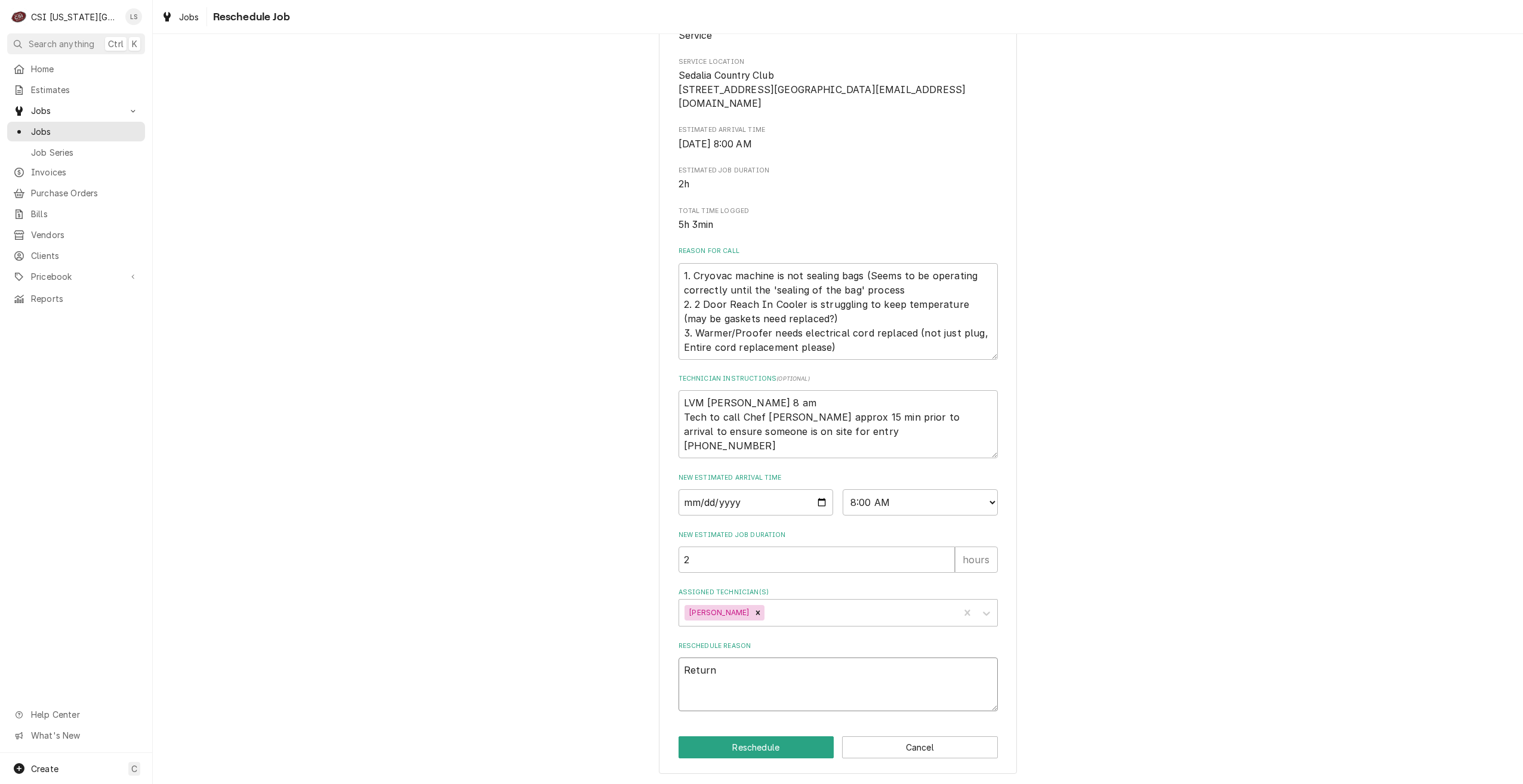
type textarea "x"
type textarea "Return"
type textarea "x"
type textarea "Return f"
type textarea "x"
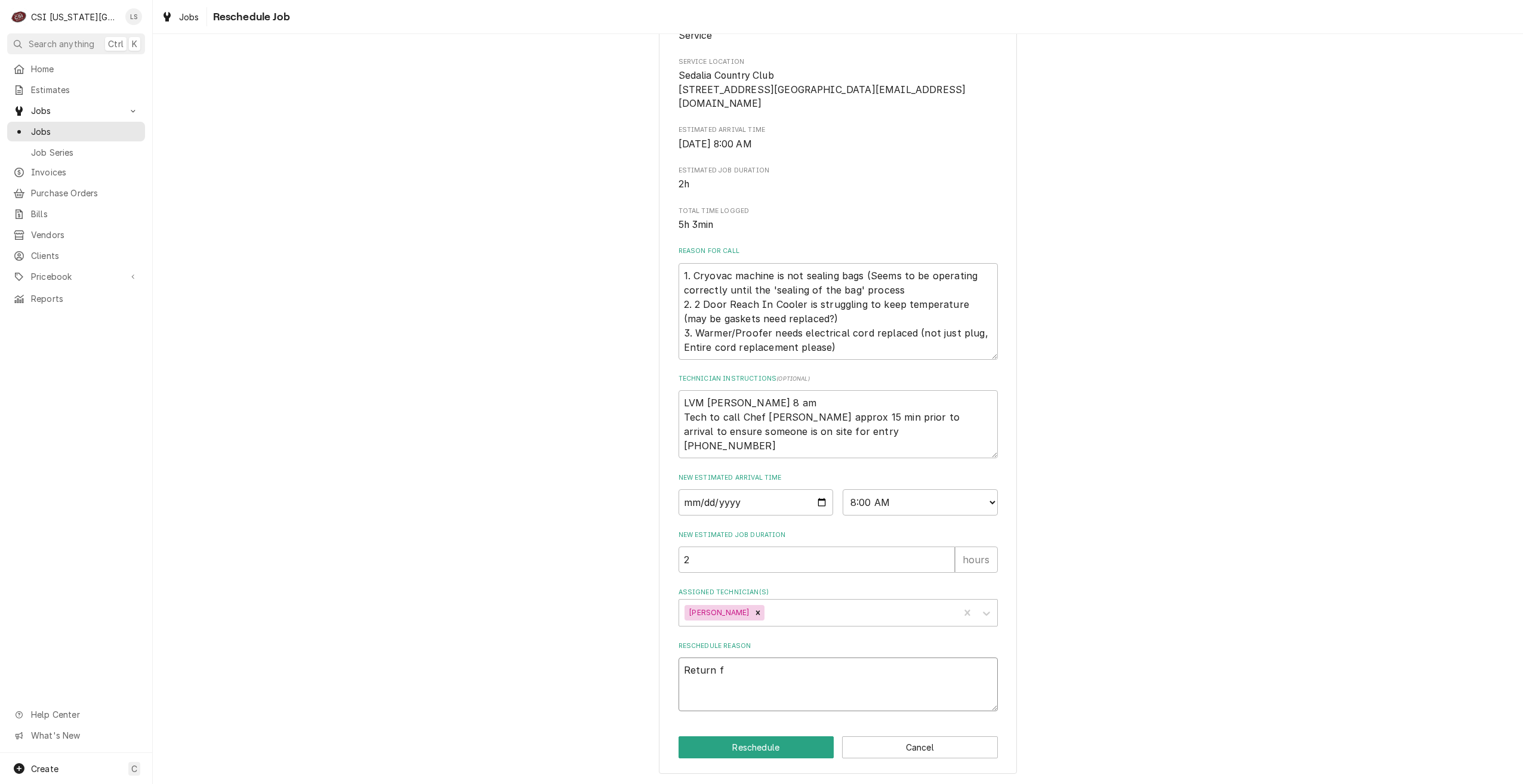
type textarea "Return fo"
type textarea "x"
type textarea "Return for"
type textarea "x"
type textarea "Return for"
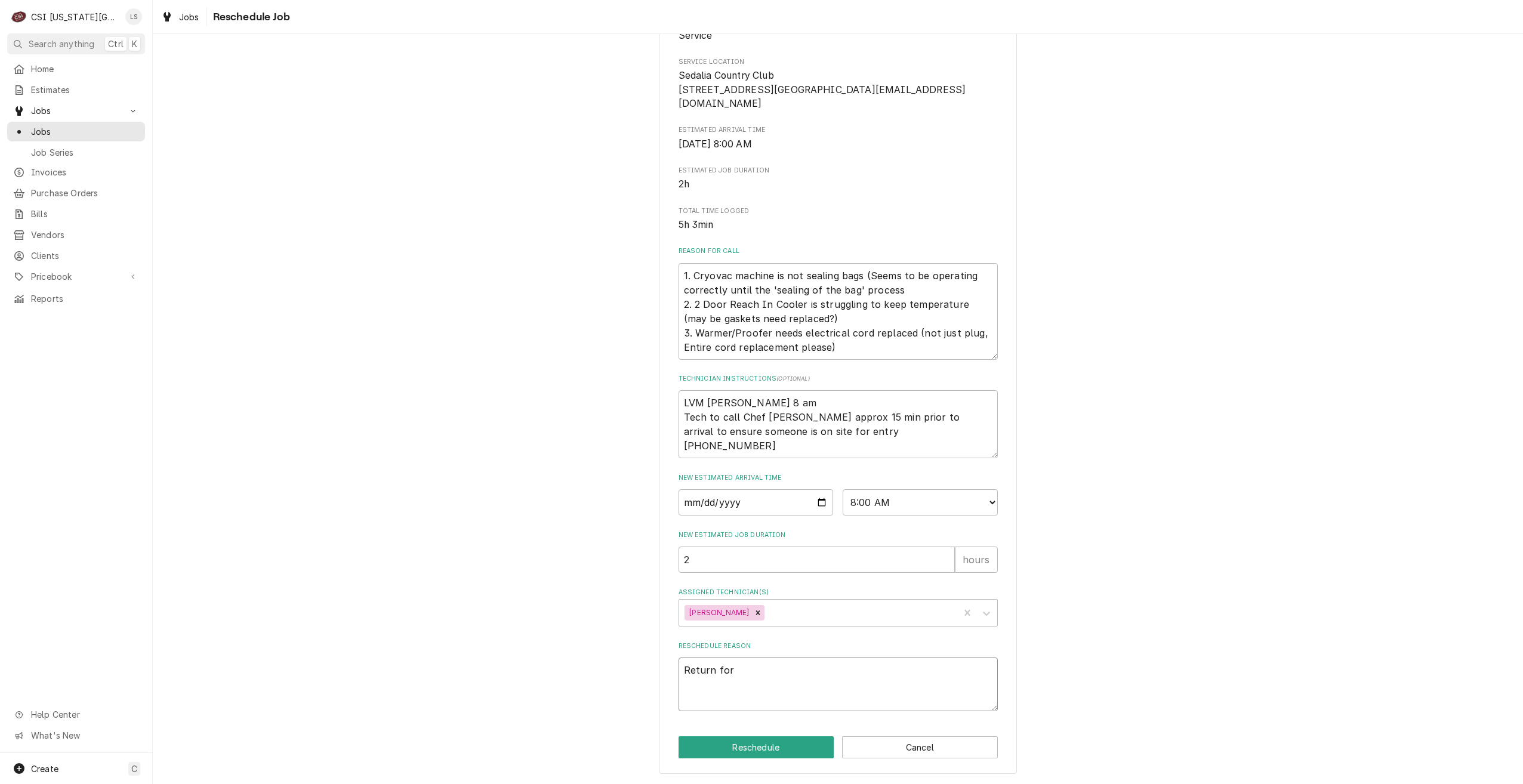
type textarea "x"
type textarea "Return for r"
type textarea "x"
type textarea "Return for re"
type textarea "x"
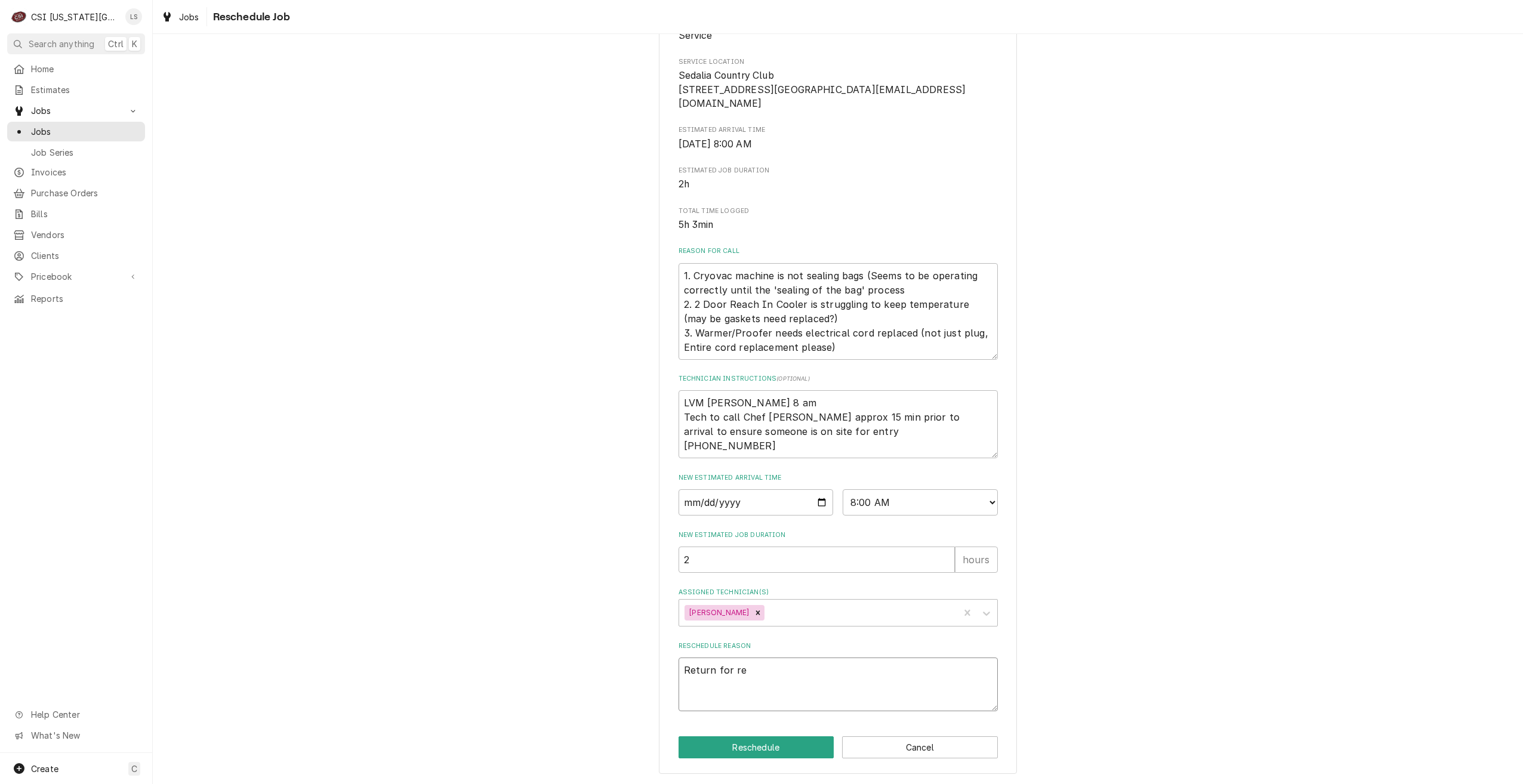
type textarea "Return for rep"
type textarea "x"
type textarea "Return for repa"
type textarea "x"
type textarea "Return for repar"
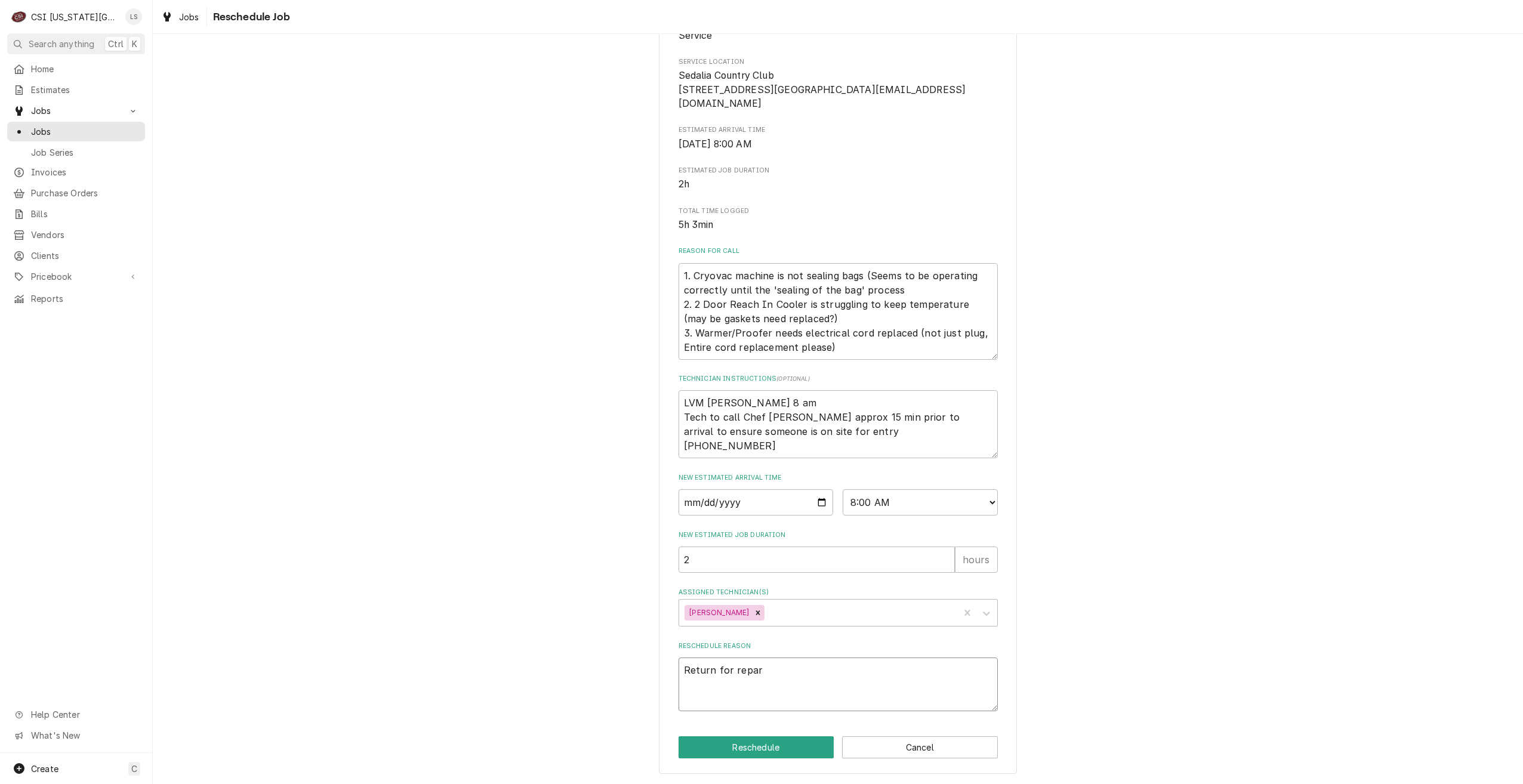
type textarea "x"
type textarea "Return for repari"
type textarea "x"
type textarea "Return for reparis"
type textarea "x"
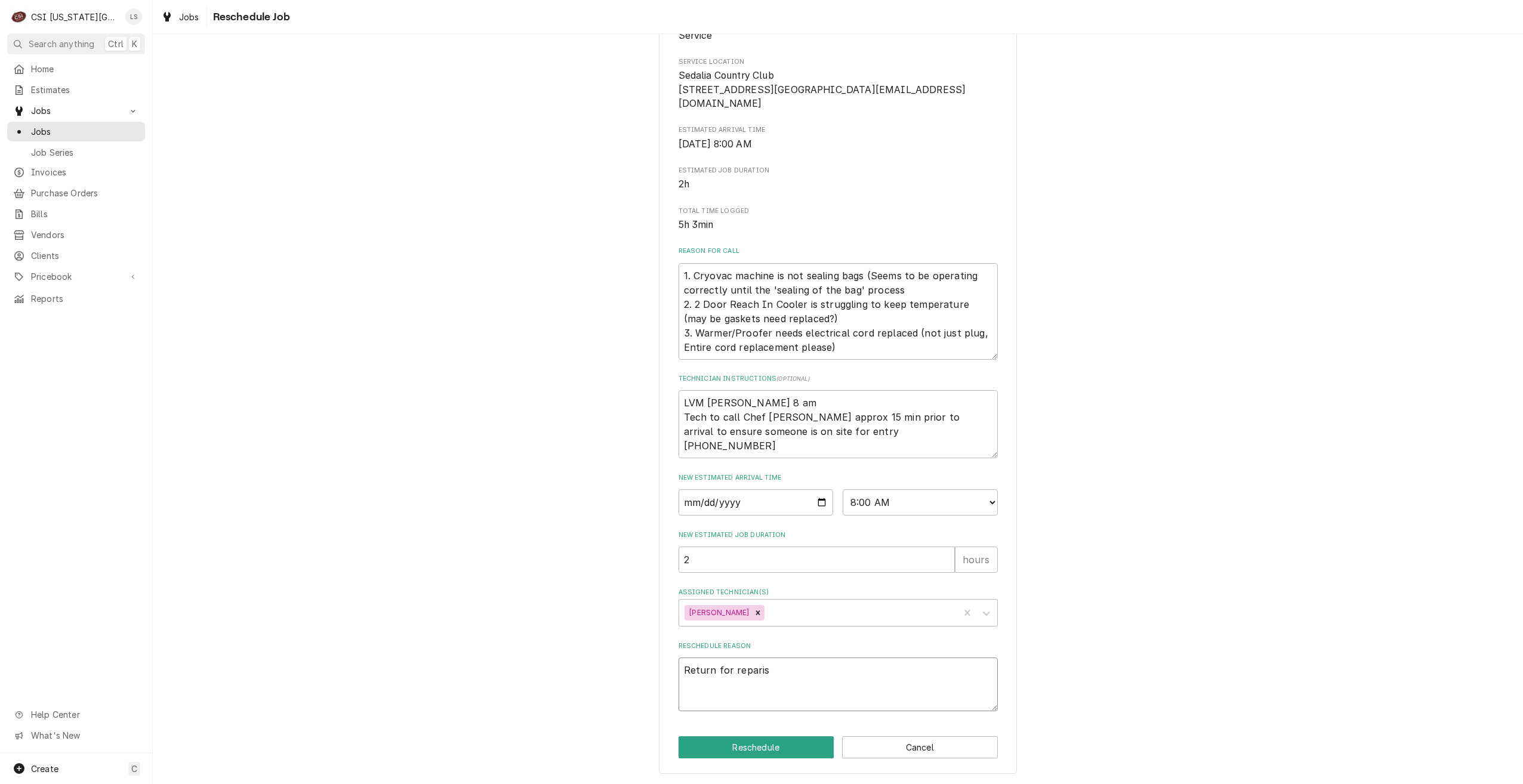
type textarea "Return for repari"
type textarea "x"
type textarea "Return for repar"
type textarea "x"
type textarea "Return for repa"
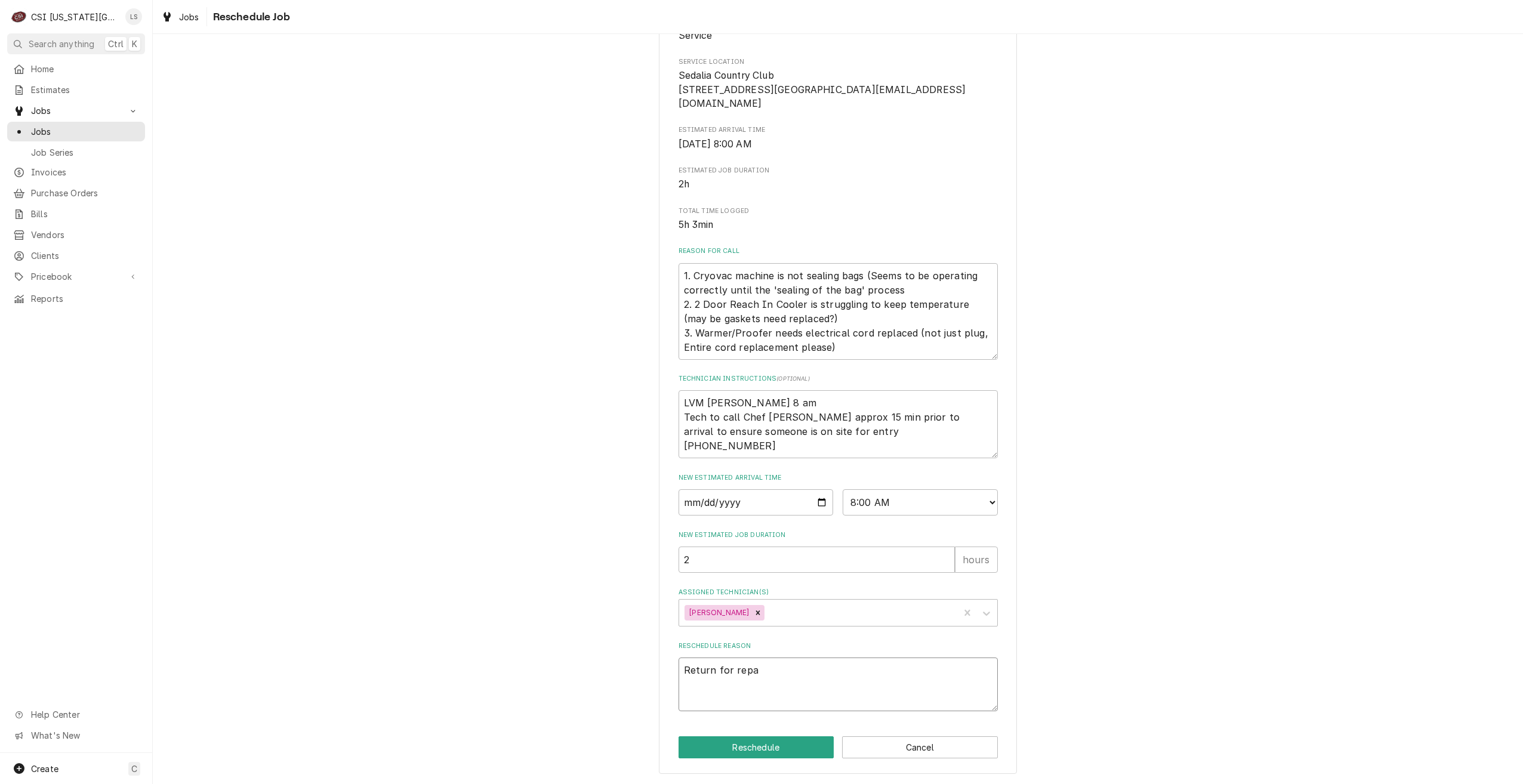
type textarea "x"
type textarea "Return for repao"
type textarea "x"
type textarea "Return for repaor"
type textarea "x"
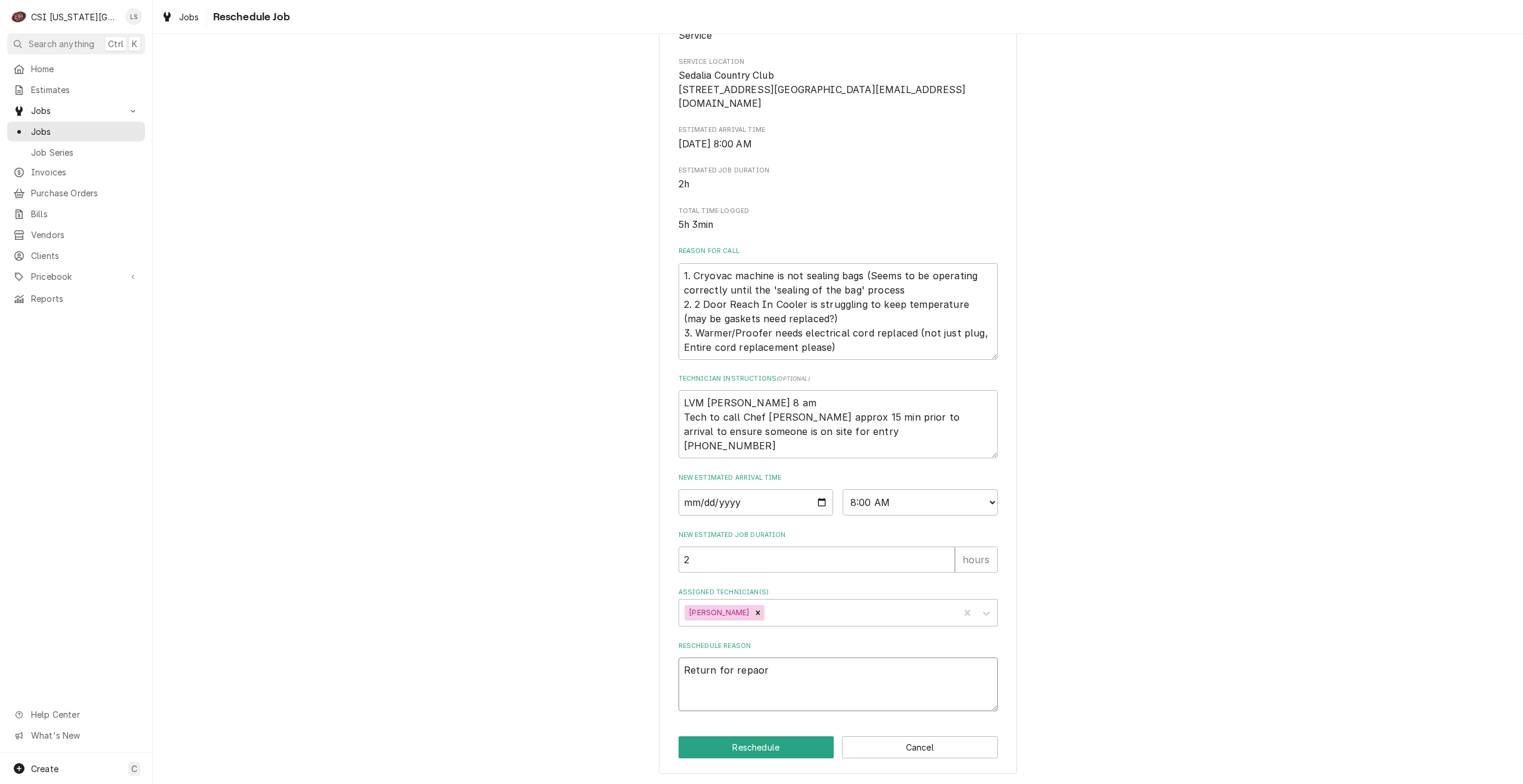
type textarea "Return for repaors"
type textarea "x"
type textarea "Return for repaor"
type textarea "x"
type textarea "Return for repao"
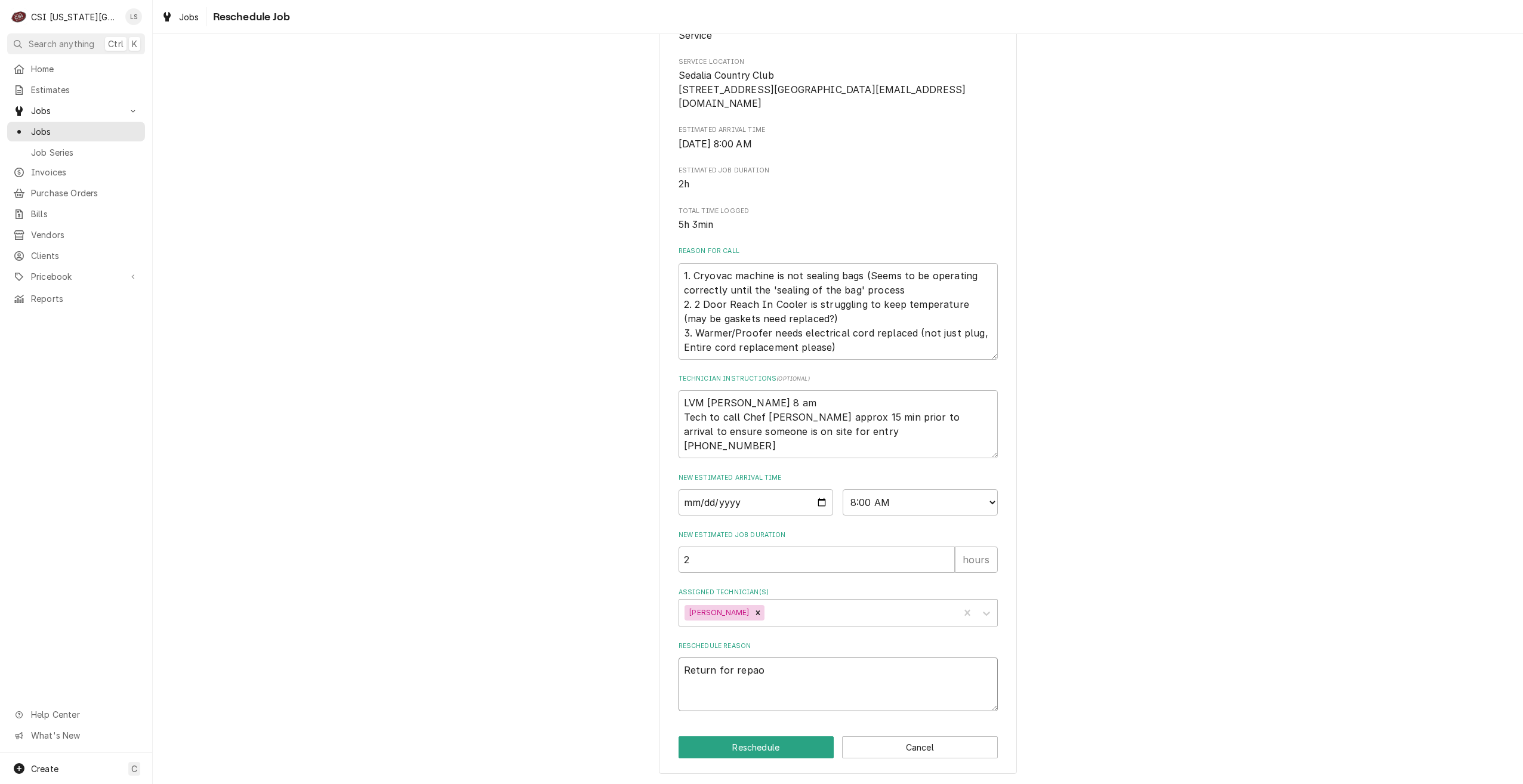
type textarea "x"
type textarea "Return for repa"
type textarea "x"
type textarea "Return for repai"
type textarea "x"
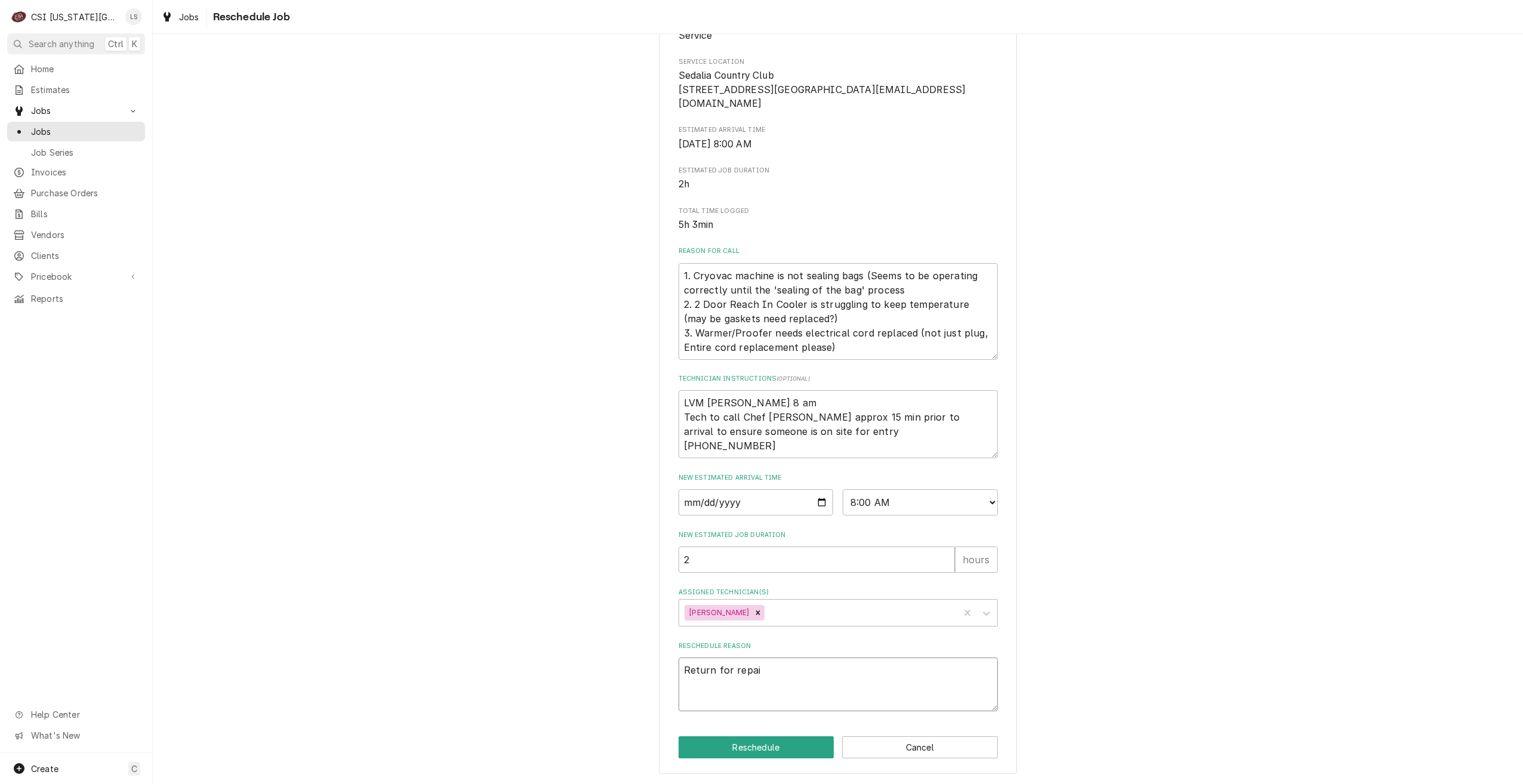
type textarea "Return for repair"
type textarea "x"
type textarea "Return for repairs"
click at [803, 745] on button "Reschedule" at bounding box center [756, 747] width 156 height 22
type textarea "x"
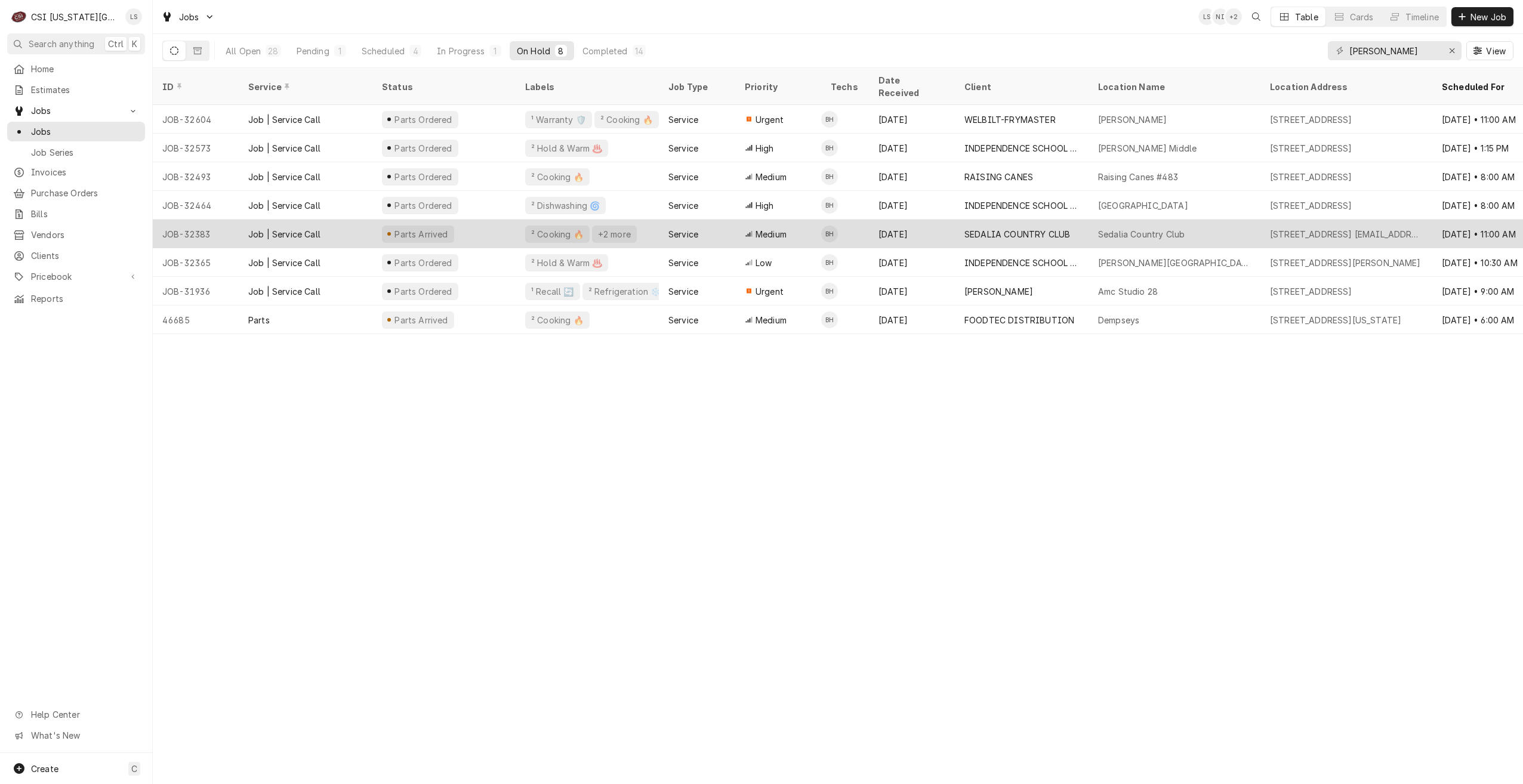
click at [991, 228] on div "SEDALIA COUNTRY CLUB" at bounding box center [1017, 234] width 106 height 12
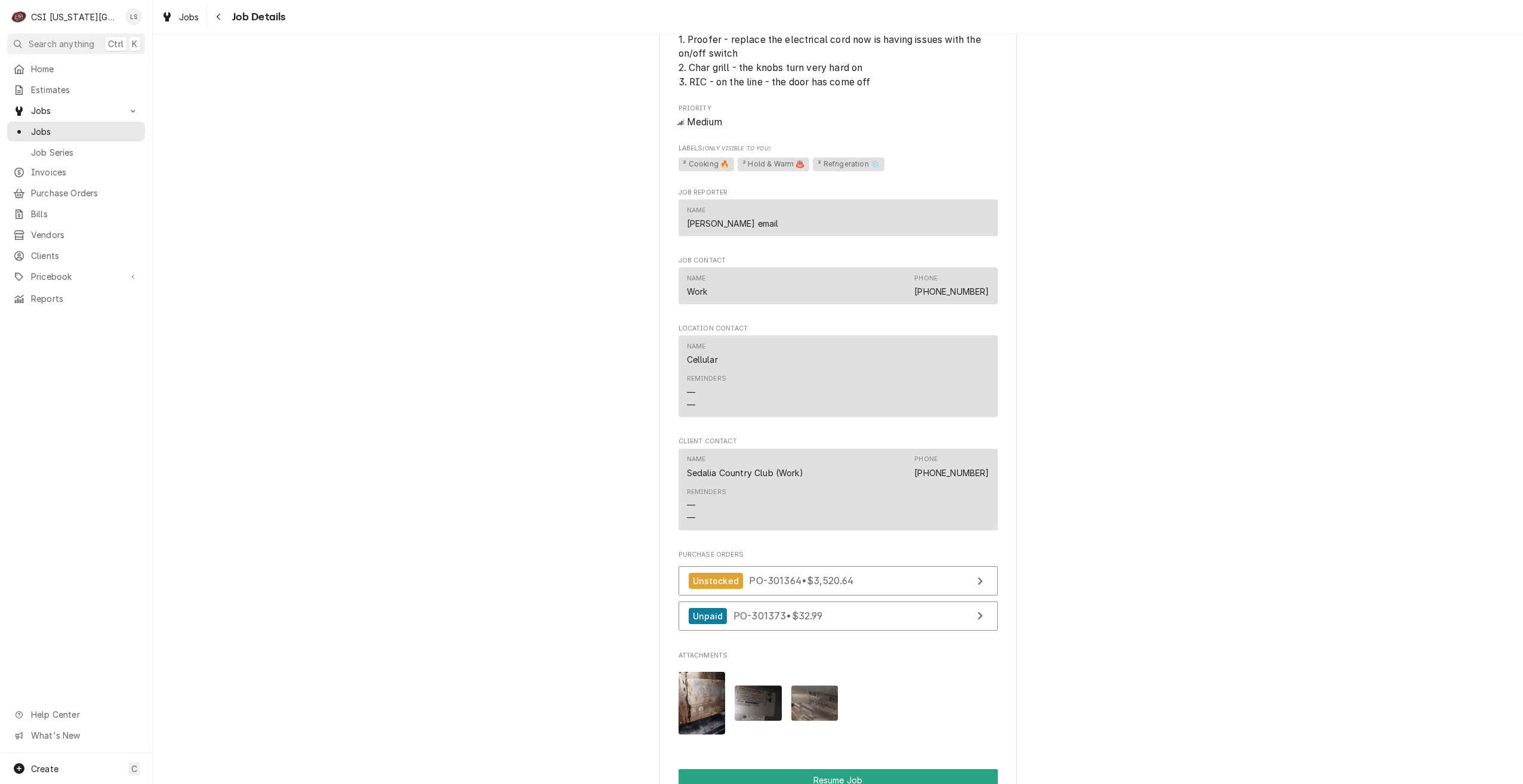
scroll to position [1491, 0]
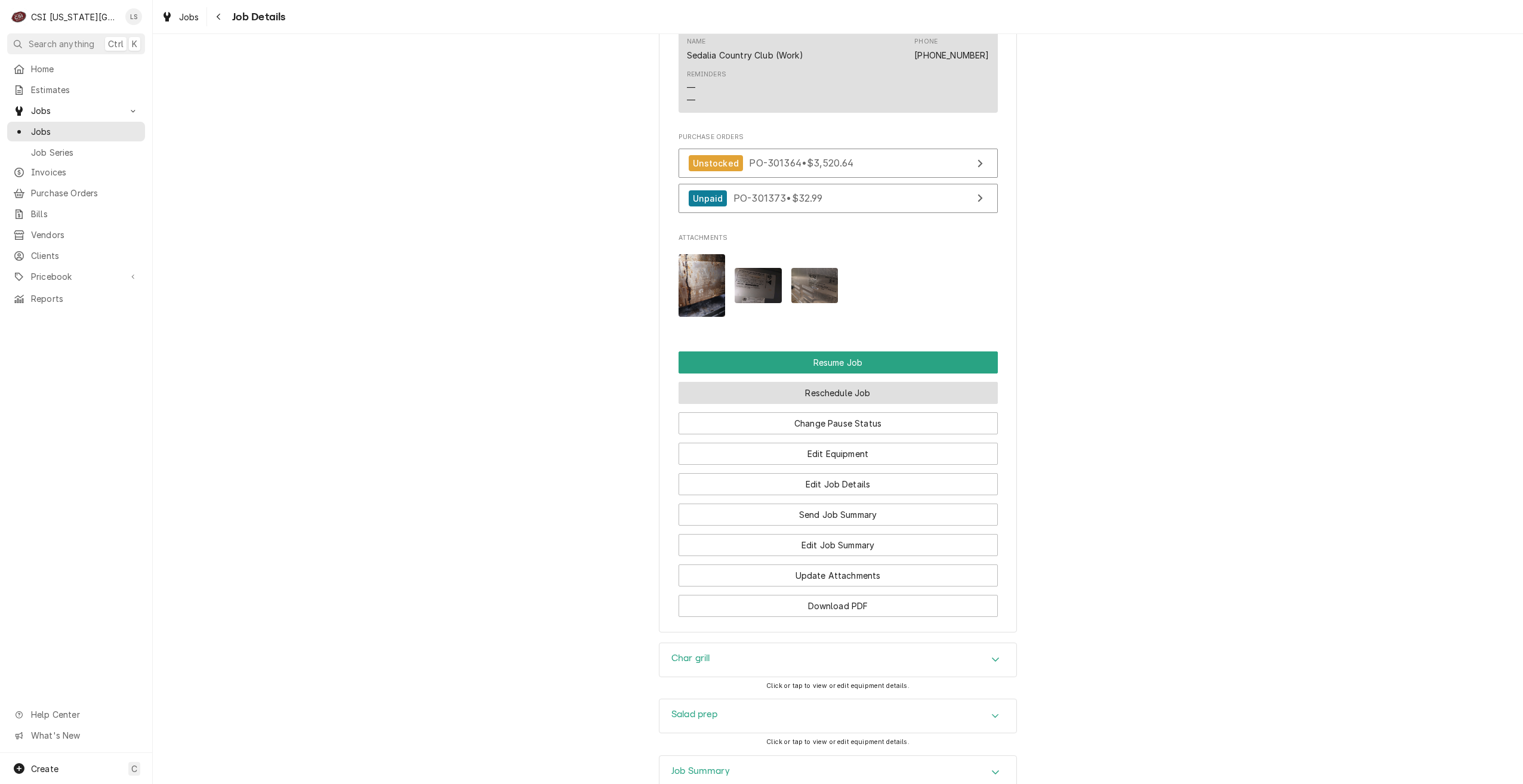
click at [844, 382] on button "Reschedule Job" at bounding box center [838, 392] width 320 height 22
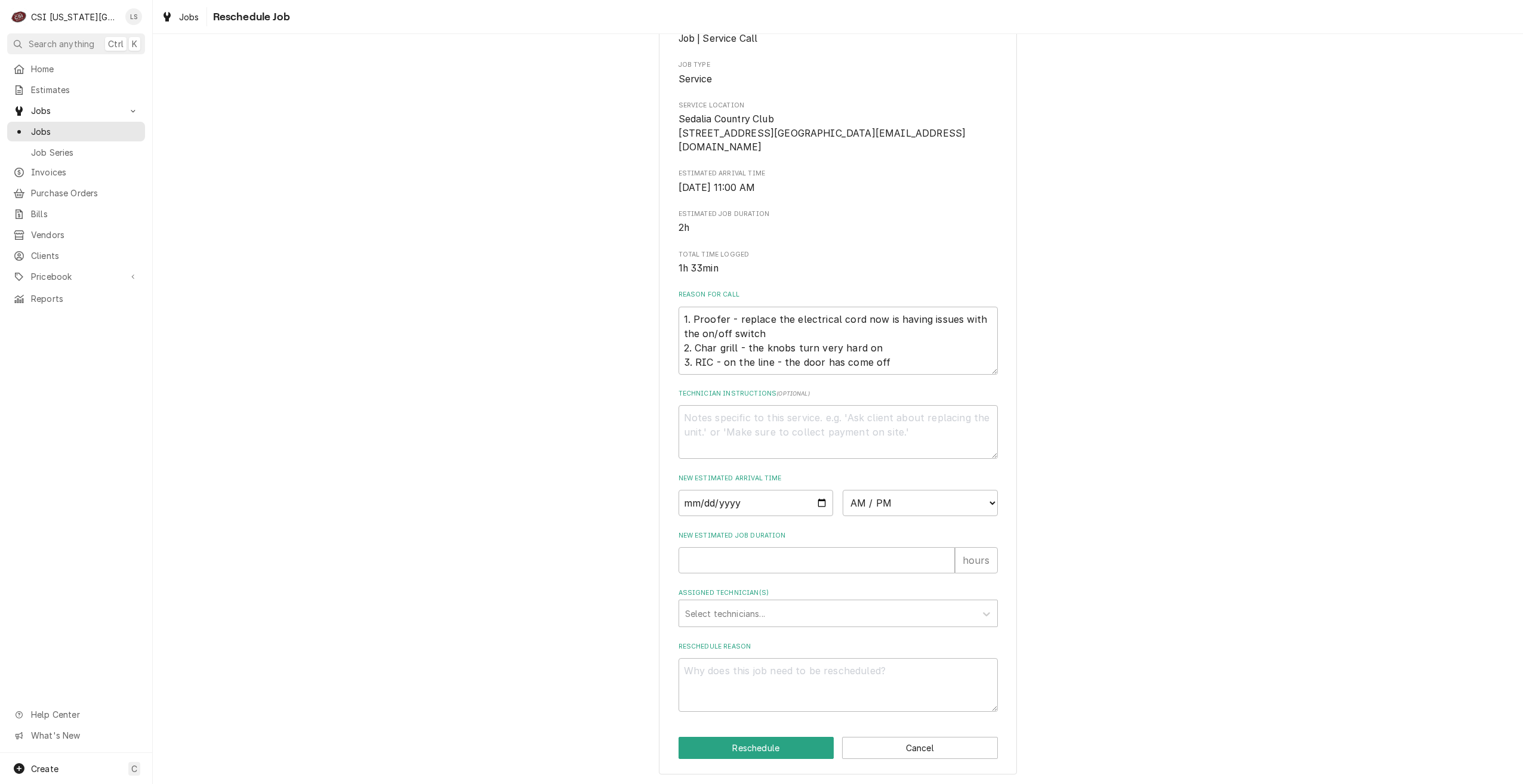
scroll to position [122, 0]
click at [817, 503] on input "Date" at bounding box center [756, 503] width 155 height 26
type textarea "x"
type input "2025-09-08"
click at [907, 504] on select "AM / PM 6:00 AM 6:15 AM 6:30 AM 6:45 AM 7:00 AM 7:15 AM 7:30 AM 7:45 AM 8:00 AM…" at bounding box center [920, 503] width 155 height 26
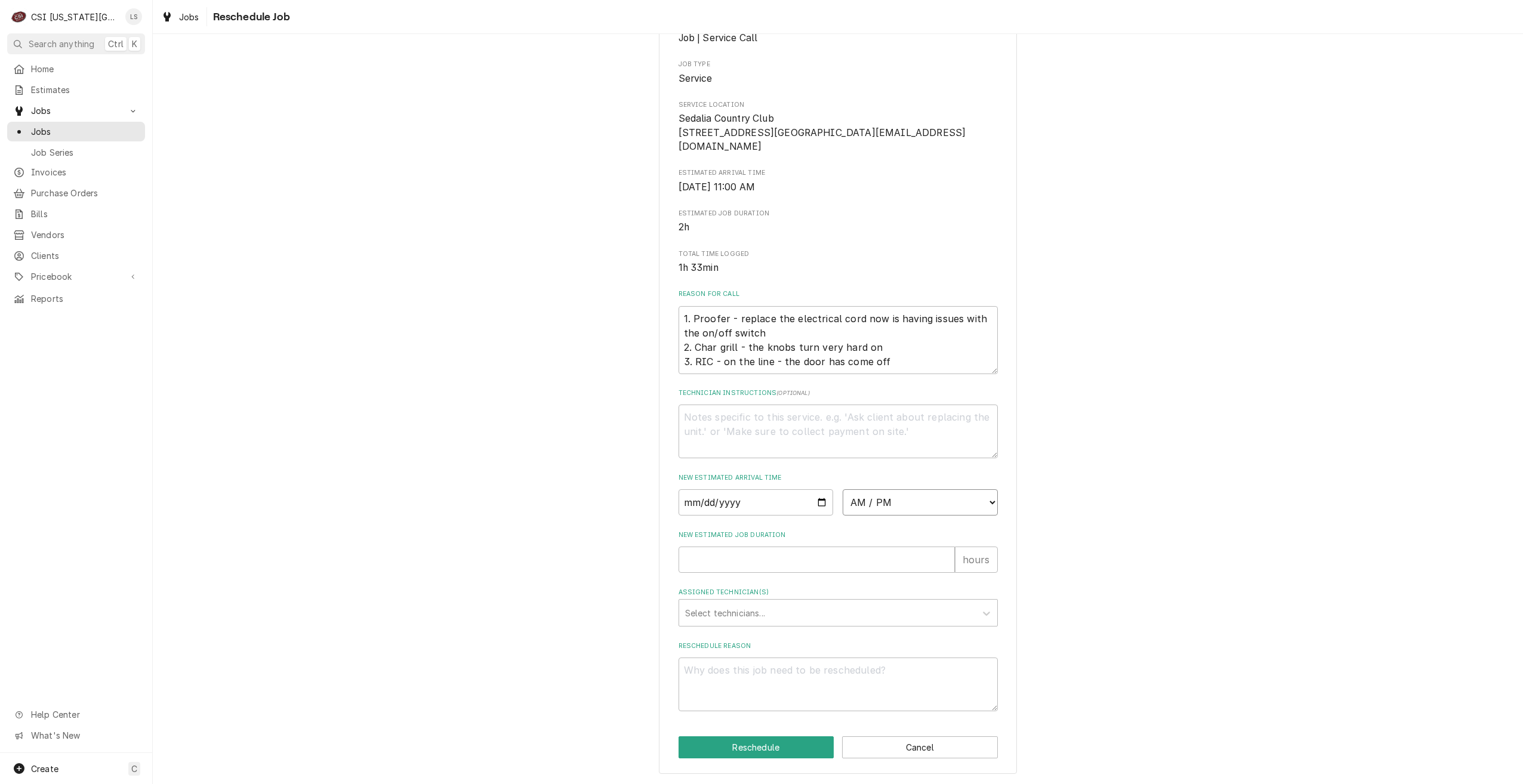
select select "10:00:00"
click at [843, 489] on select "AM / PM 6:00 AM 6:15 AM 6:30 AM 6:45 AM 7:00 AM 7:15 AM 7:30 AM 7:45 AM 8:00 AM…" at bounding box center [920, 503] width 155 height 26
click at [898, 562] on input "New Estimated Job Duration" at bounding box center [817, 560] width 277 height 26
type textarea "x"
type input "2"
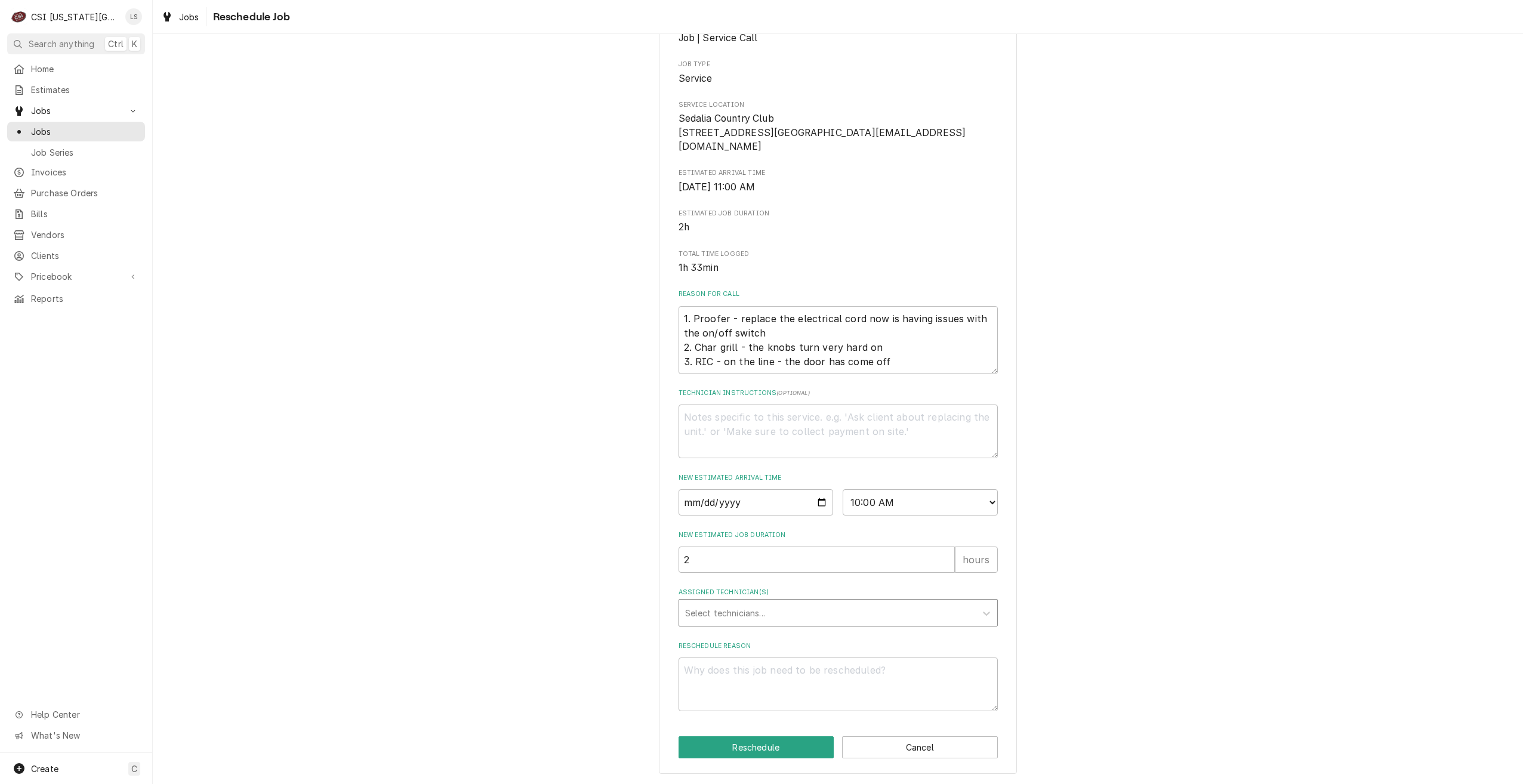
click at [911, 604] on div "Assigned Technician(s)" at bounding box center [827, 613] width 285 height 21
type input "haw"
click at [908, 635] on div "Brian Hawkins" at bounding box center [838, 639] width 318 height 19
type textarea "x"
click at [913, 678] on textarea "Reschedule Reason" at bounding box center [838, 684] width 320 height 54
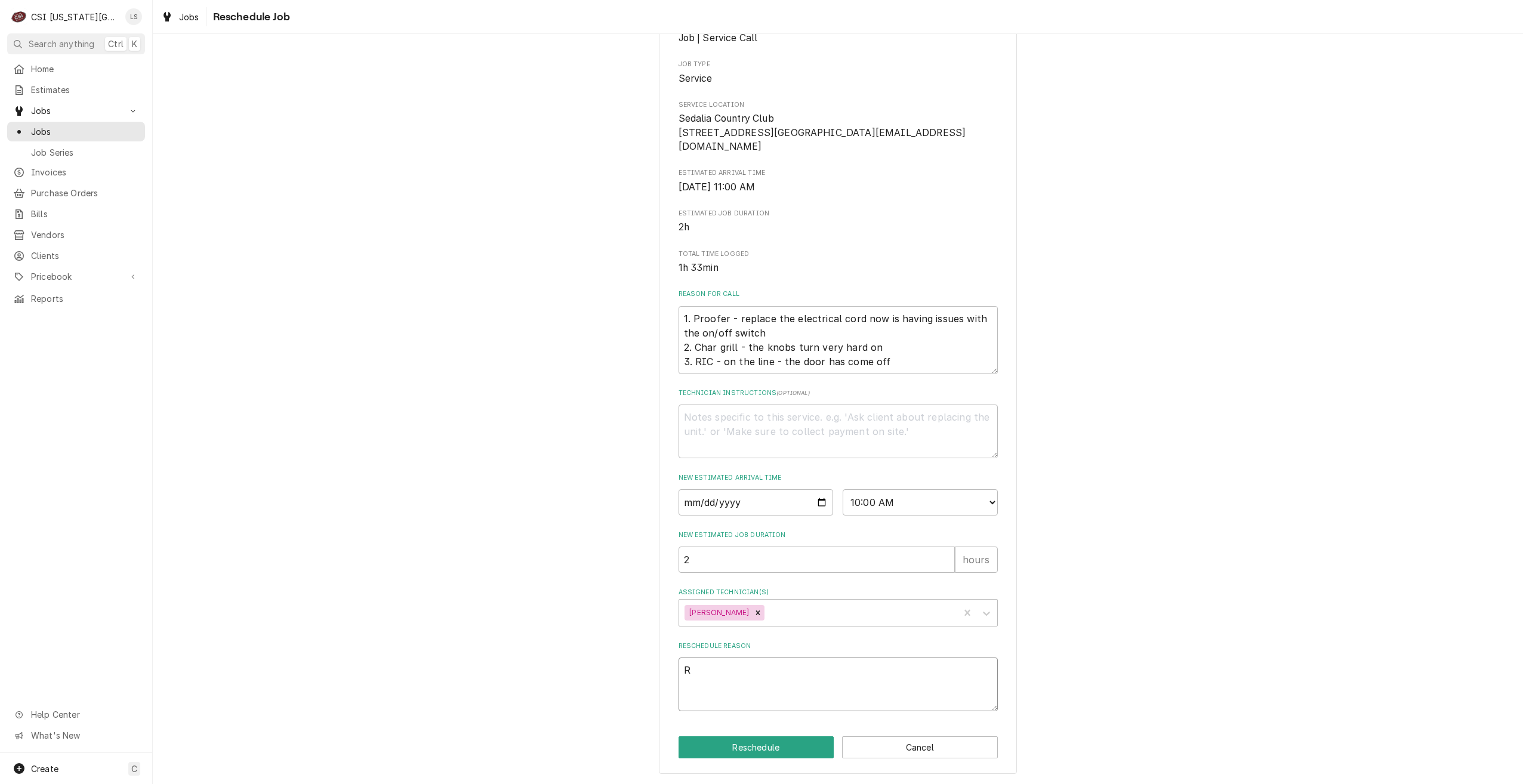
type textarea "x"
type textarea "R"
type textarea "x"
type textarea "Re"
type textarea "x"
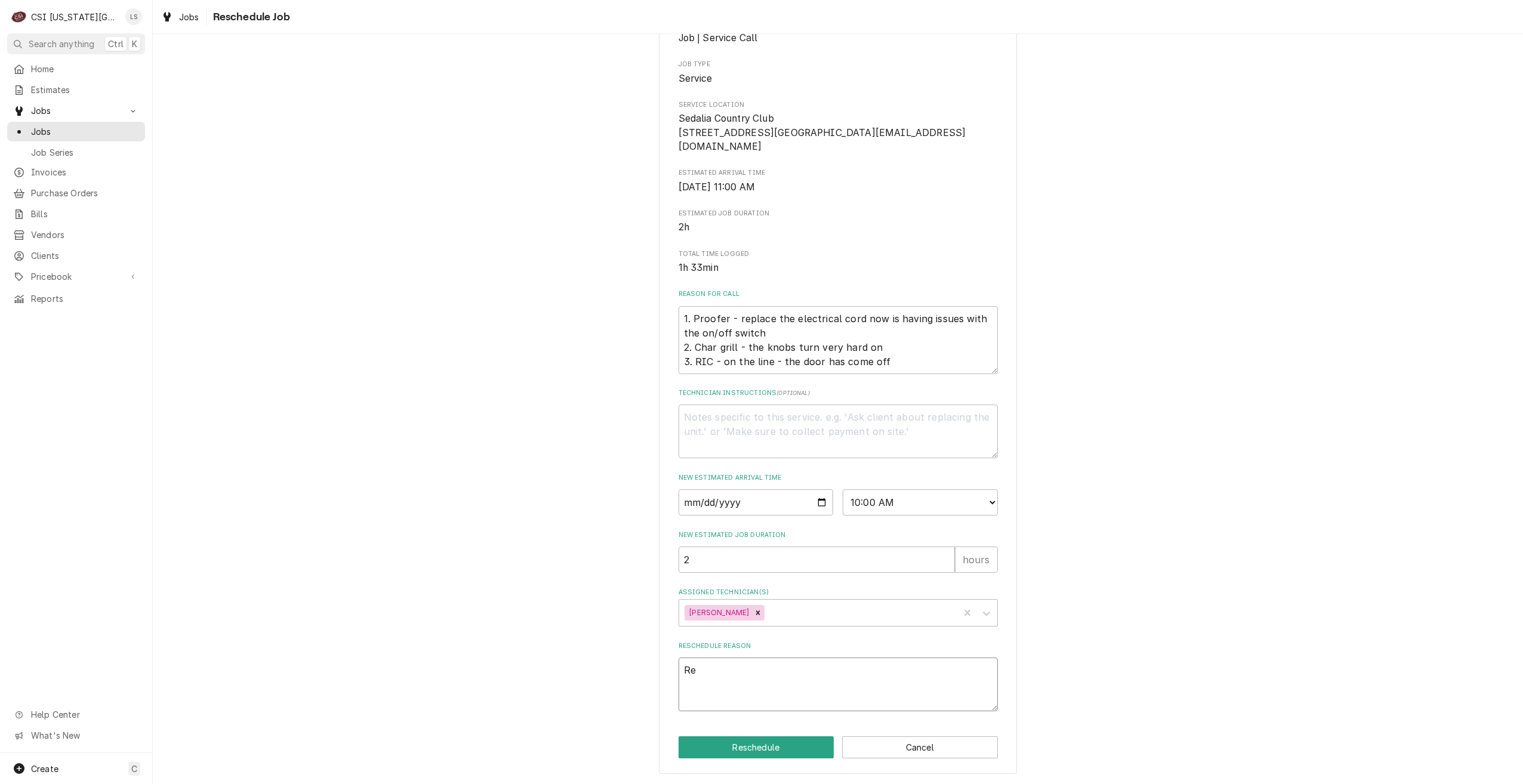
type textarea "Ret"
type textarea "x"
type textarea "Retu"
type textarea "x"
type textarea "Retur"
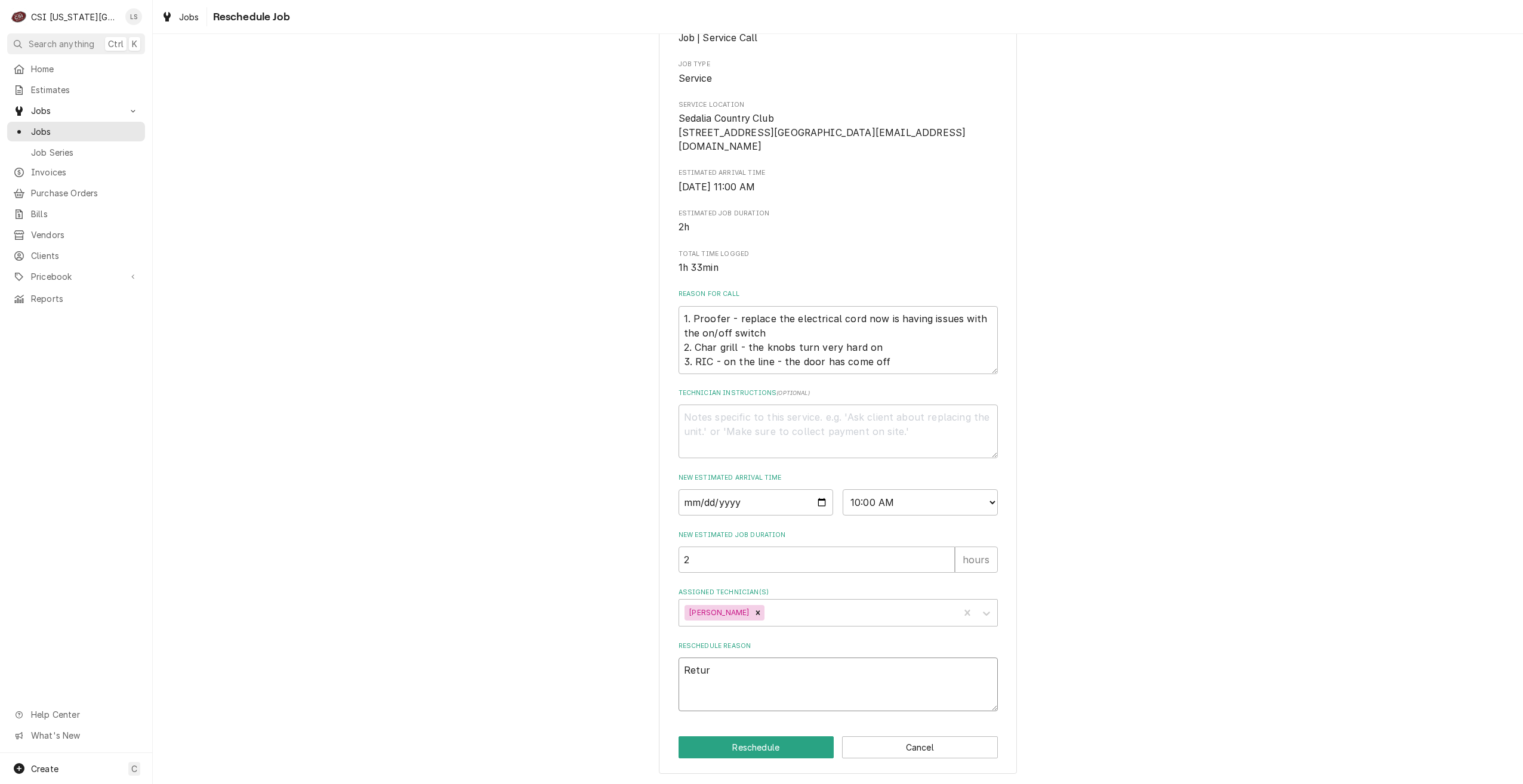
type textarea "x"
type textarea "Return"
type textarea "x"
type textarea "Return"
type textarea "x"
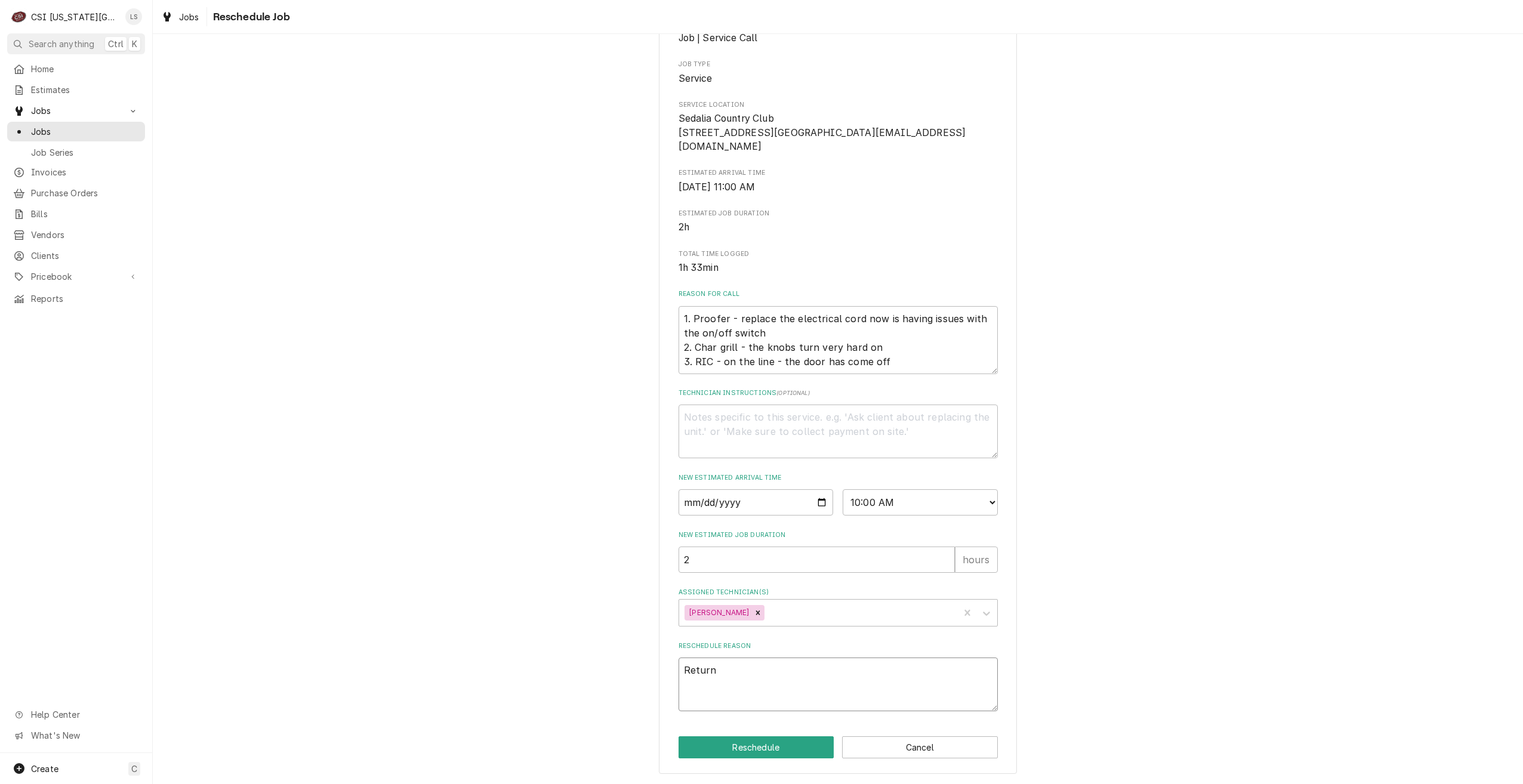
type textarea "Return f"
type textarea "x"
type textarea "Return fo"
type textarea "x"
type textarea "Return for"
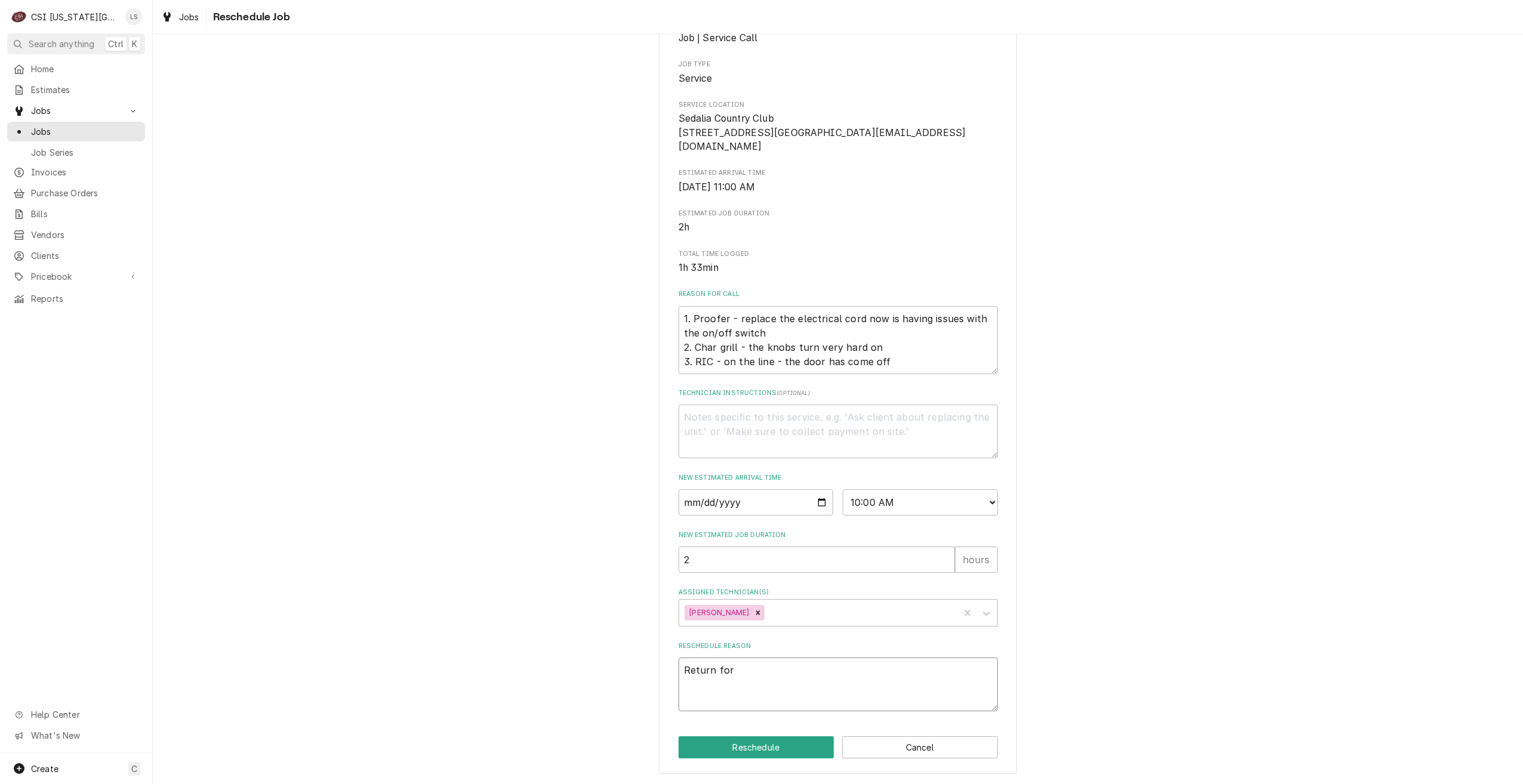
type textarea "x"
type textarea "Return for"
type textarea "x"
type textarea "Return for r"
type textarea "x"
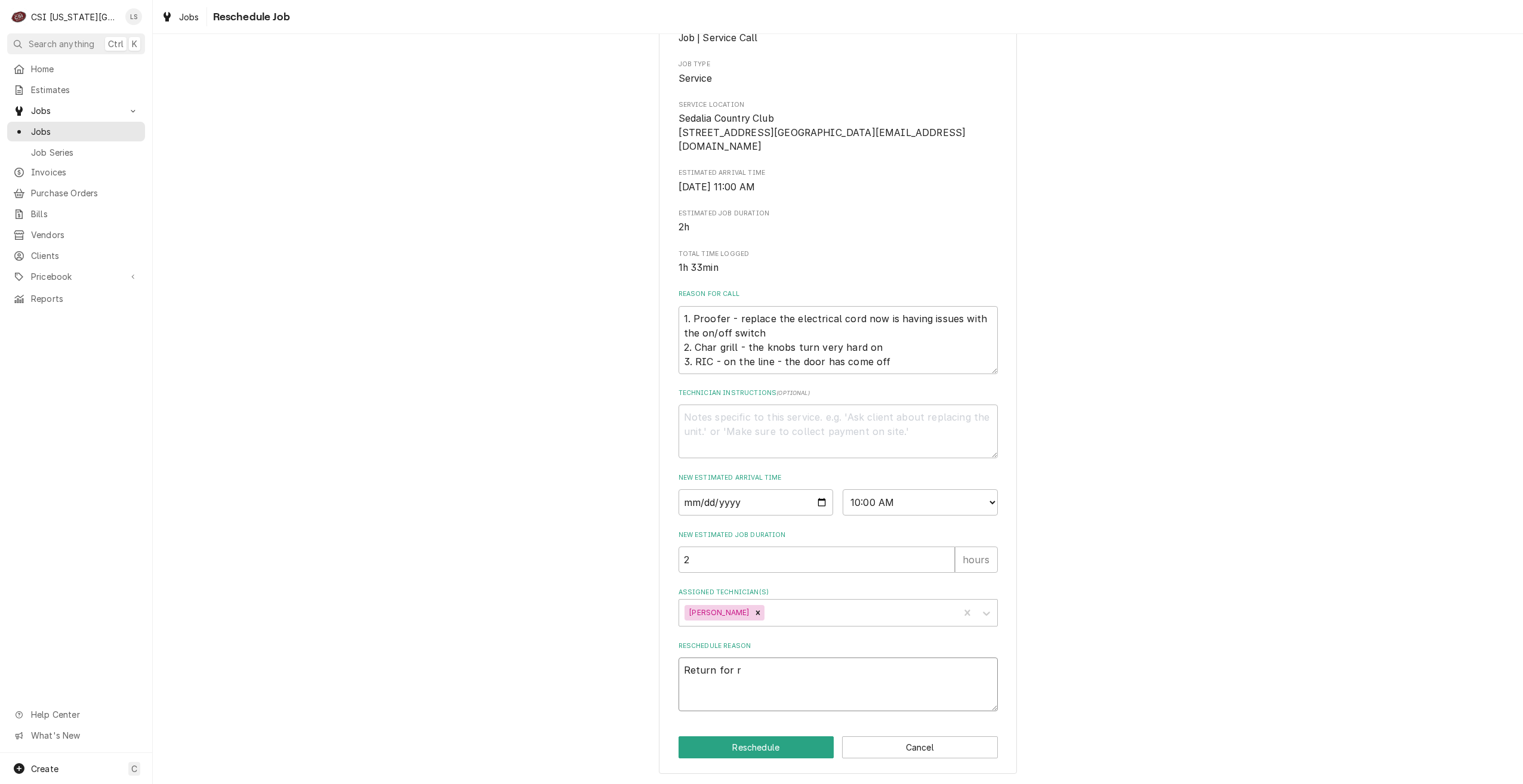
type textarea "Return for rp"
type textarea "x"
type textarea "Return for rpe"
type textarea "x"
type textarea "Return for rp"
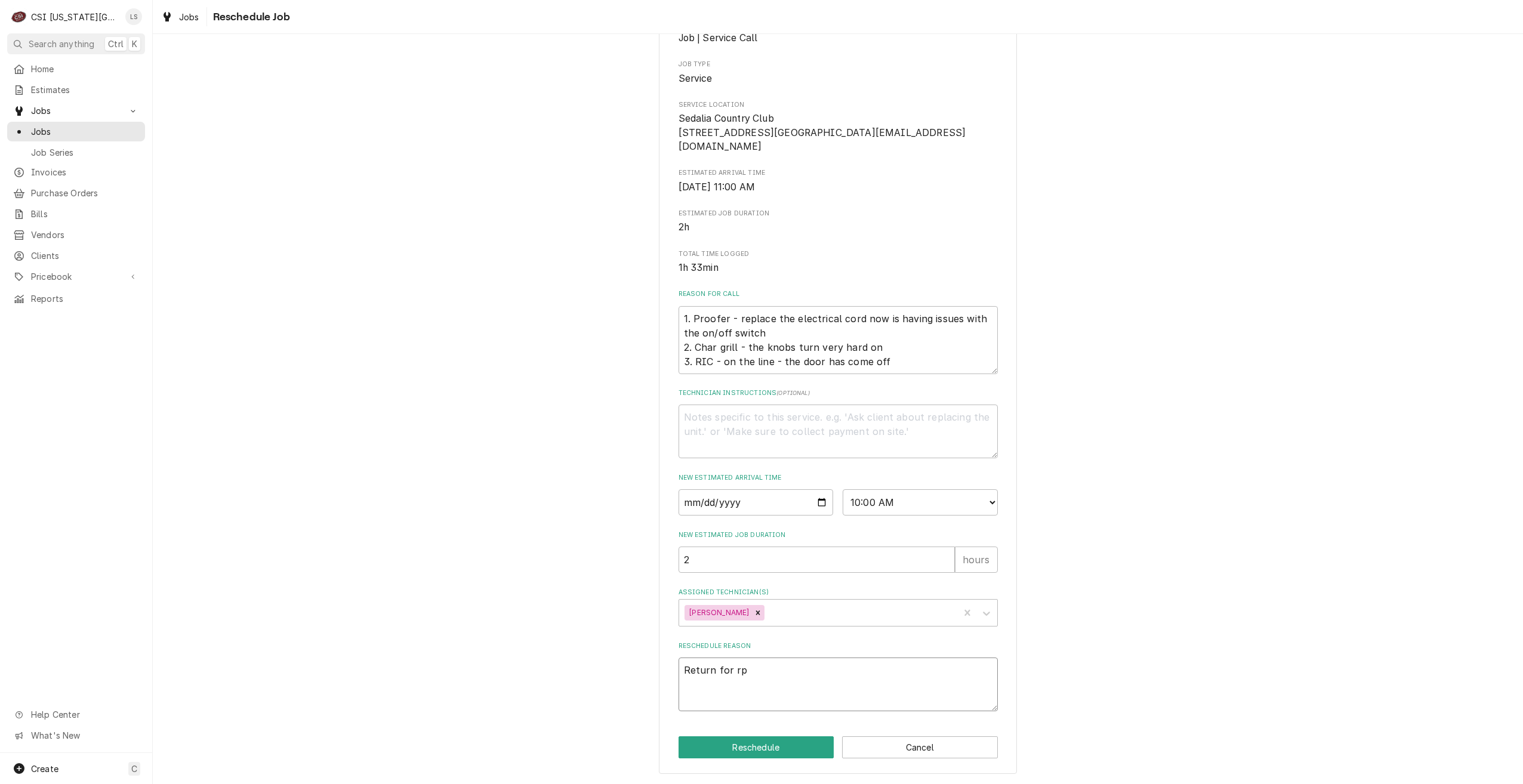
type textarea "x"
type textarea "Return for r"
type textarea "x"
type textarea "Return for re"
type textarea "x"
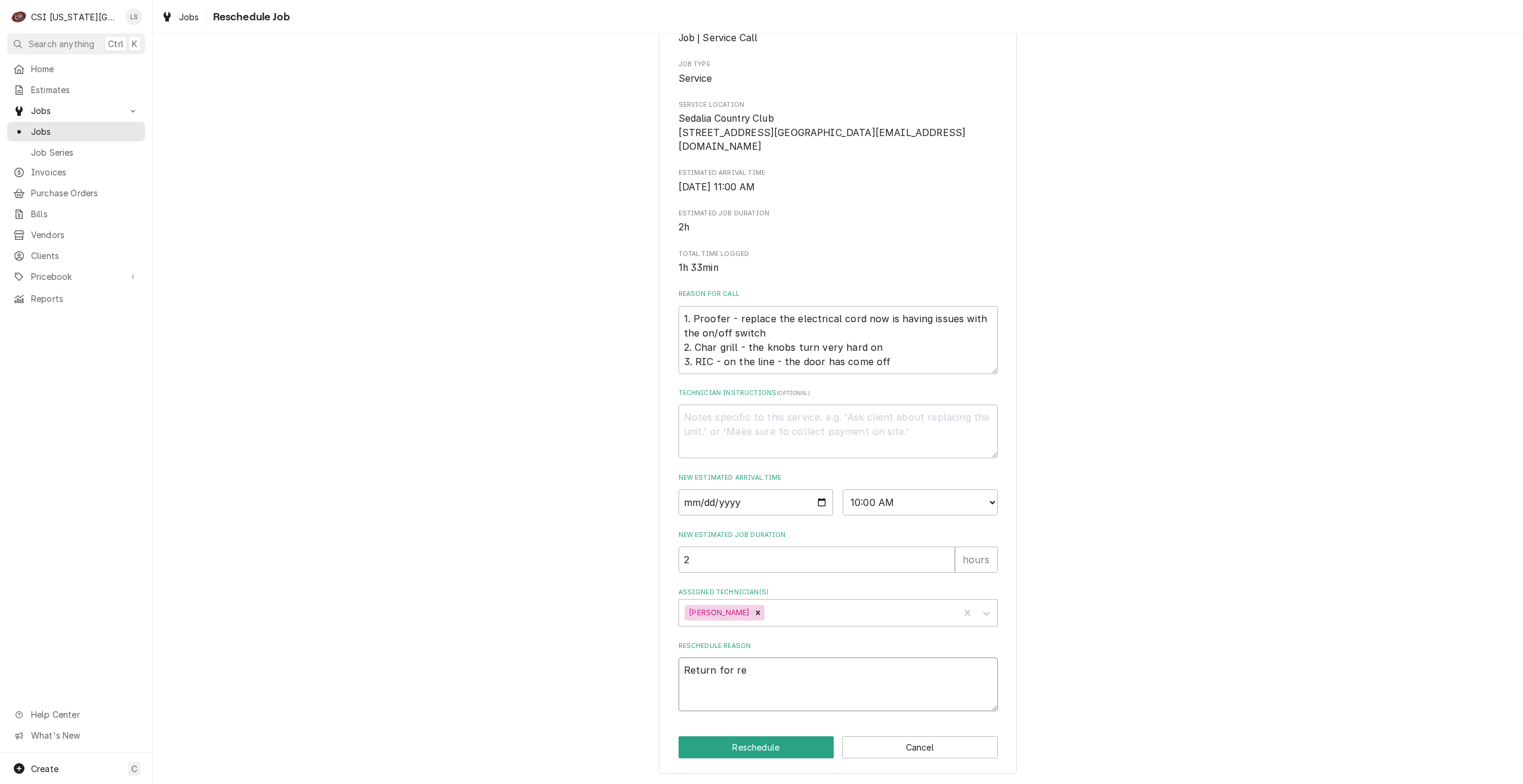
type textarea "Return for rep"
type textarea "x"
type textarea "Return for repa"
type textarea "x"
type textarea "Return for repai"
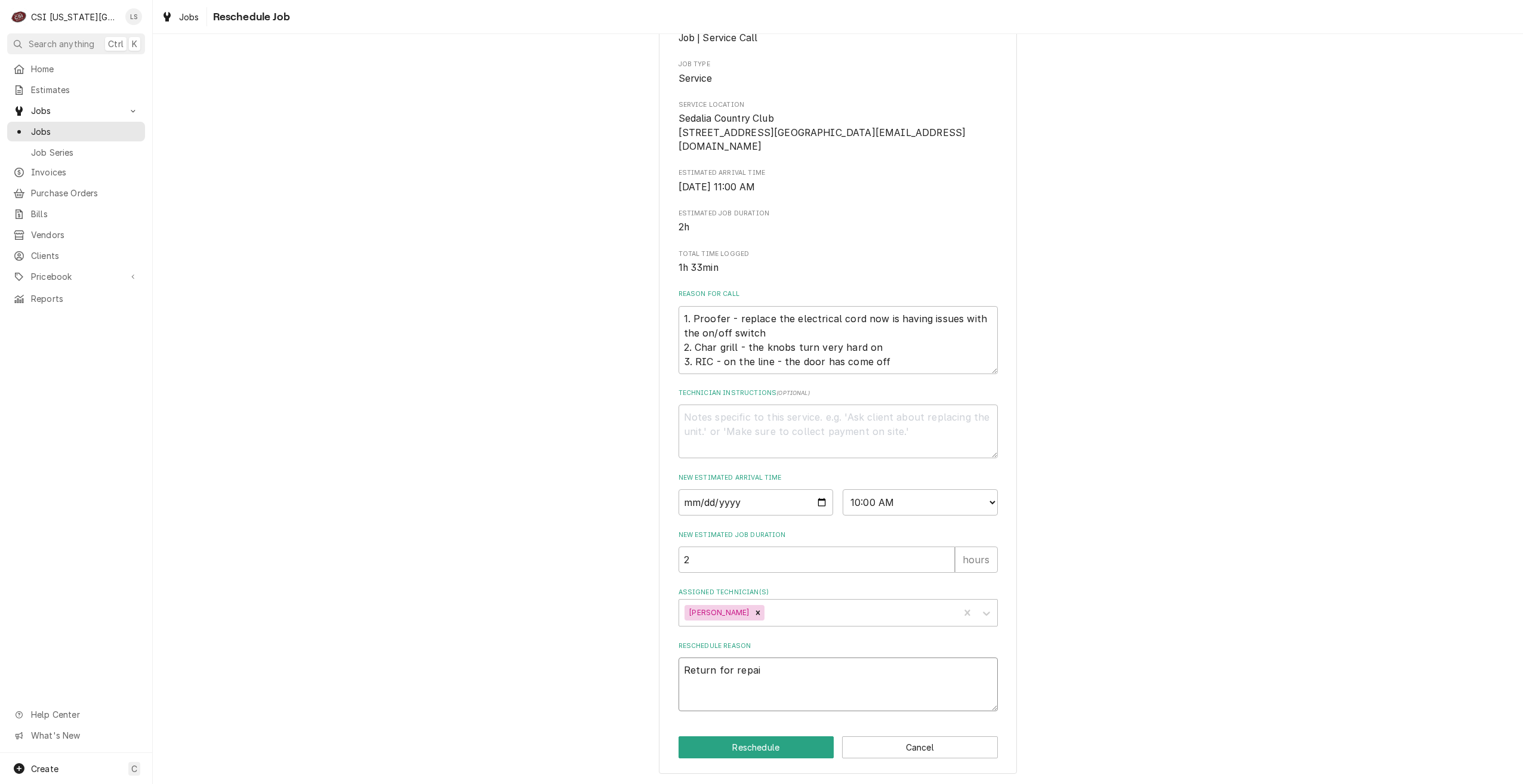
type textarea "x"
type textarea "Return for repair"
type textarea "x"
type textarea "Return for repairs"
click at [746, 749] on button "Reschedule" at bounding box center [756, 747] width 156 height 22
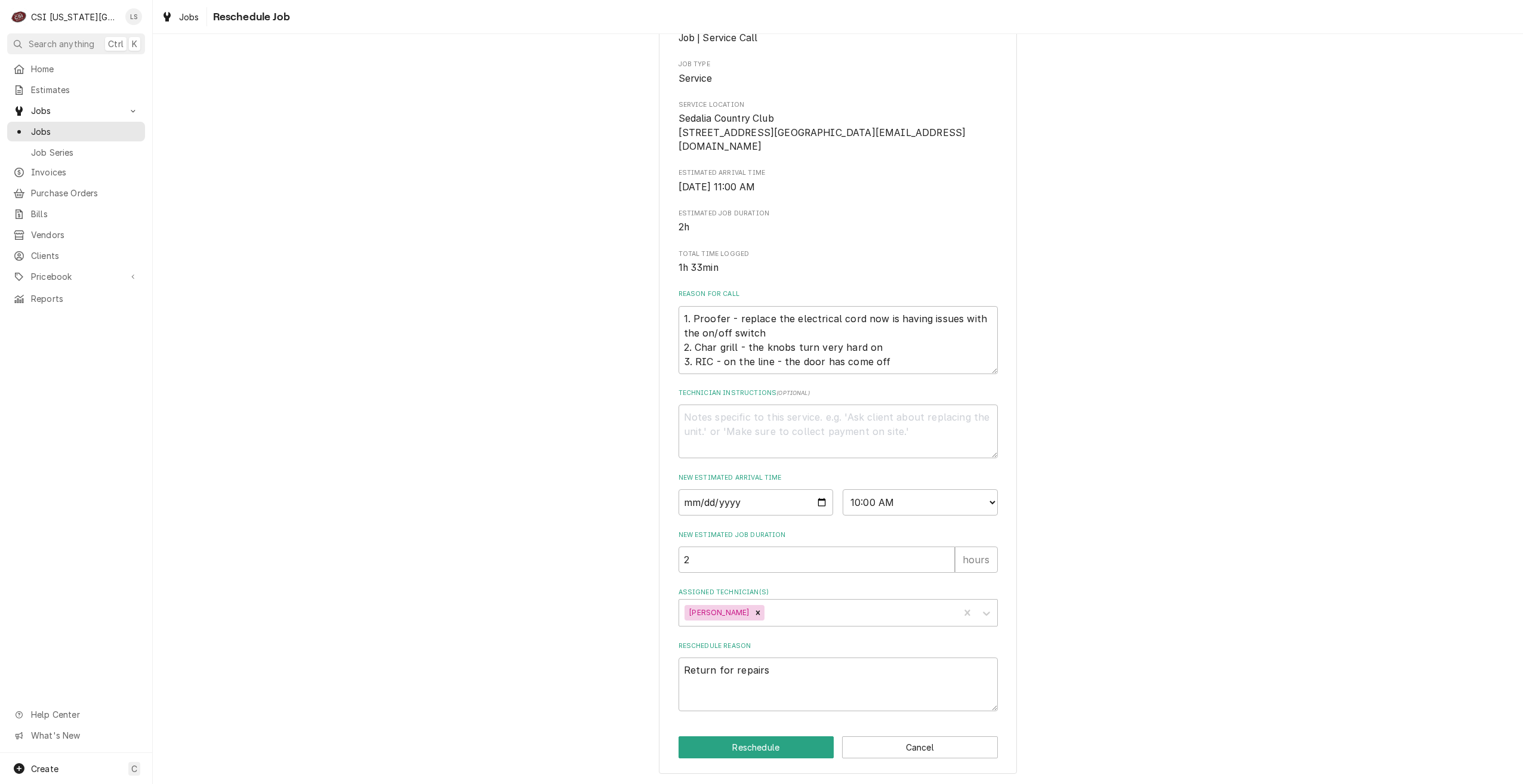
type textarea "x"
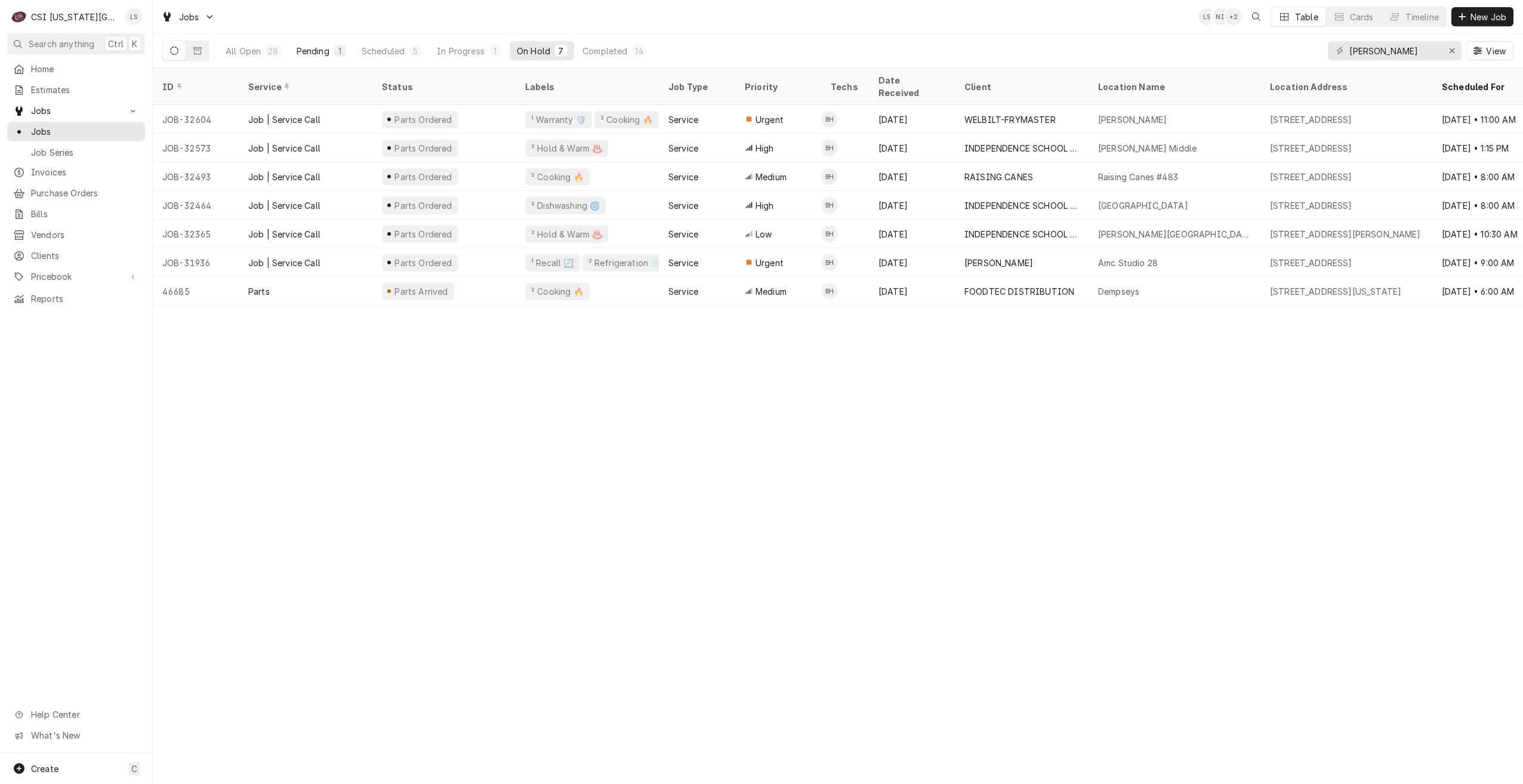
click at [335, 43] on button "Pending 1" at bounding box center [321, 50] width 64 height 19
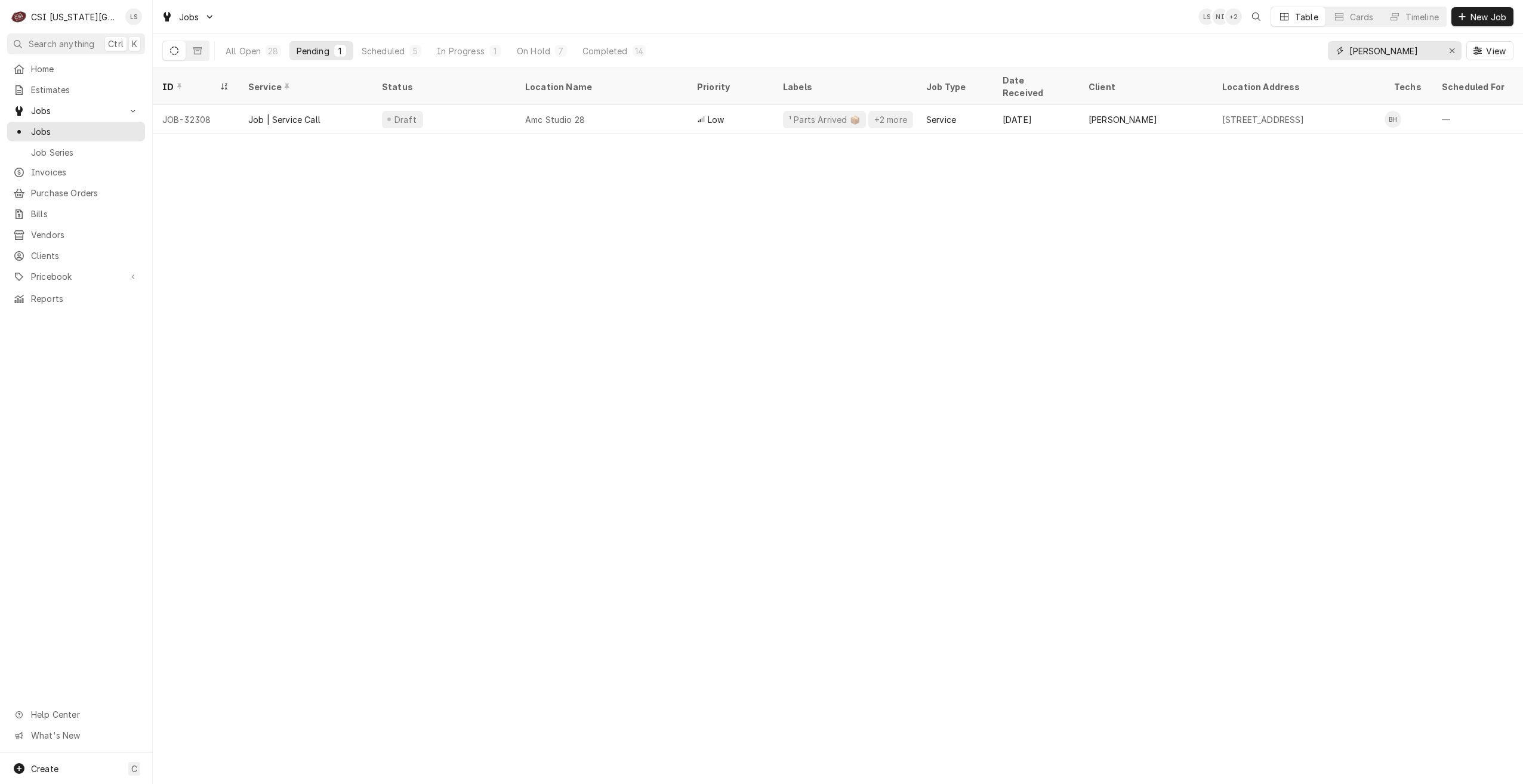
click at [1367, 57] on input "hawkins" at bounding box center [1394, 50] width 90 height 19
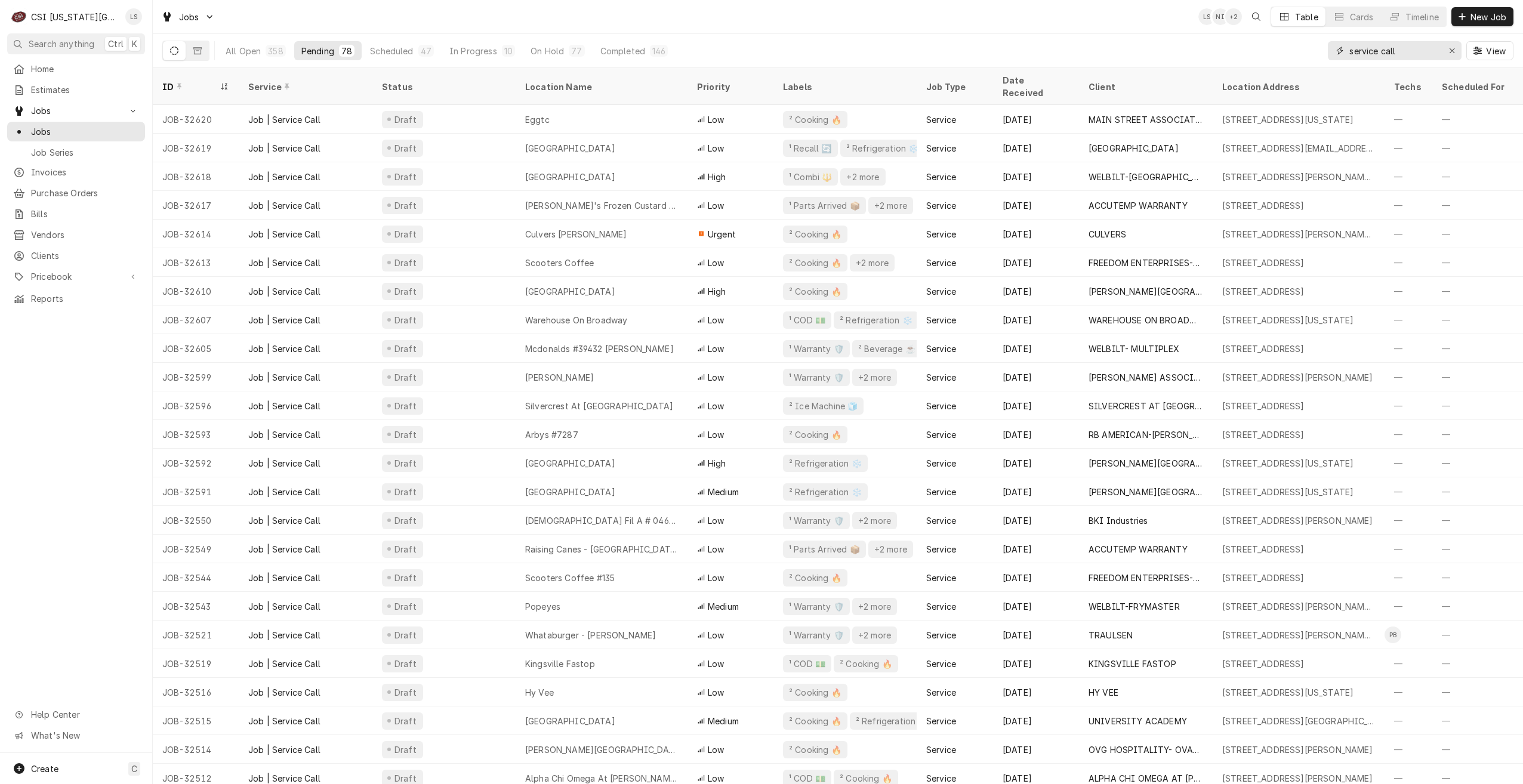
type input "service call"
click at [1046, 39] on div "All Open 359 Pending 78 Scheduled 48 In Progress 10 On Hold 77 Completed 146 se…" at bounding box center [838, 51] width 1351 height 34
click at [1081, 12] on div "Jobs LS NI + 3 Table Cards Timeline New Job" at bounding box center [838, 17] width 1370 height 34
click at [1055, 26] on div "Jobs LS NI + 4 Table Cards Timeline New Job" at bounding box center [838, 17] width 1370 height 34
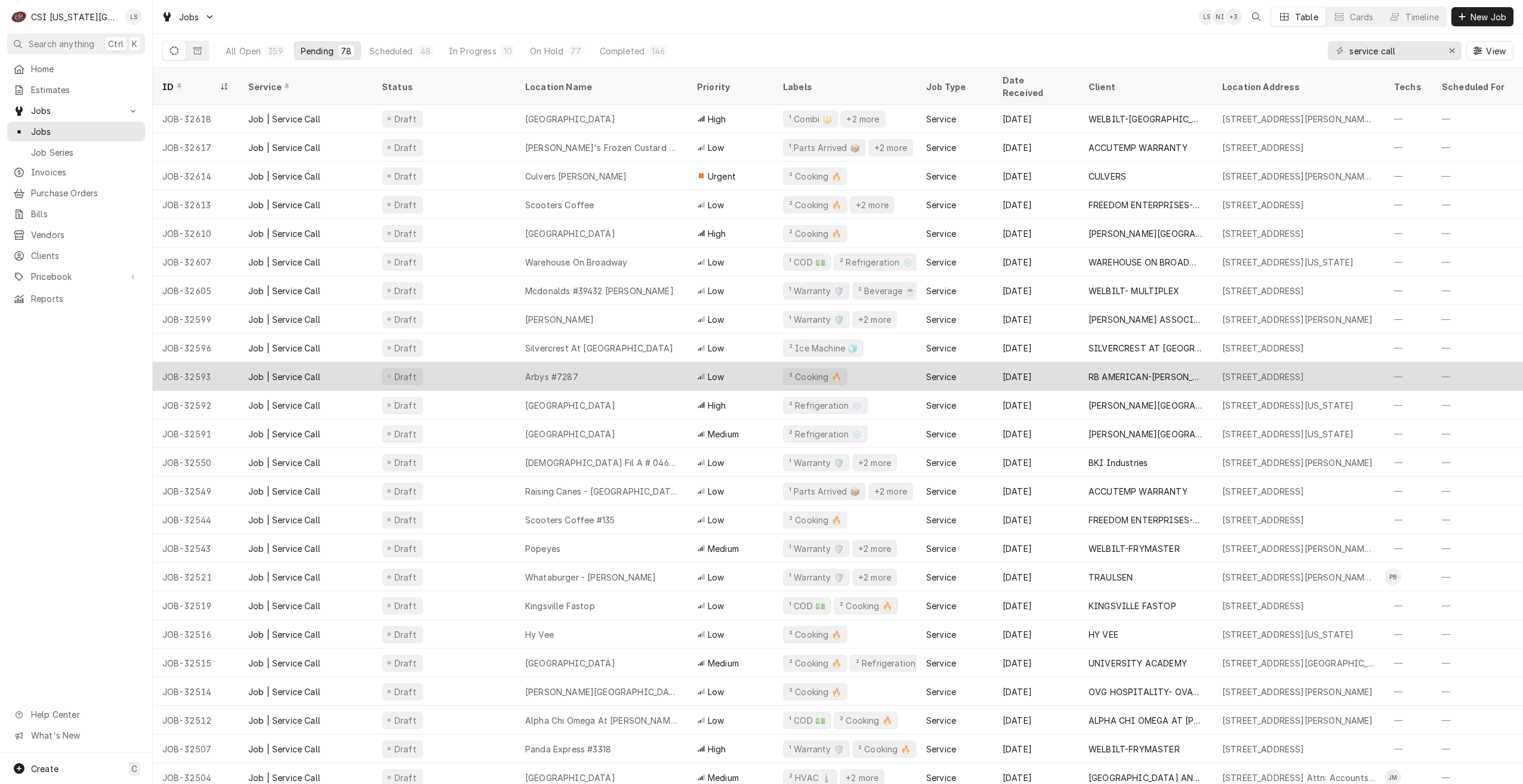
scroll to position [89, 0]
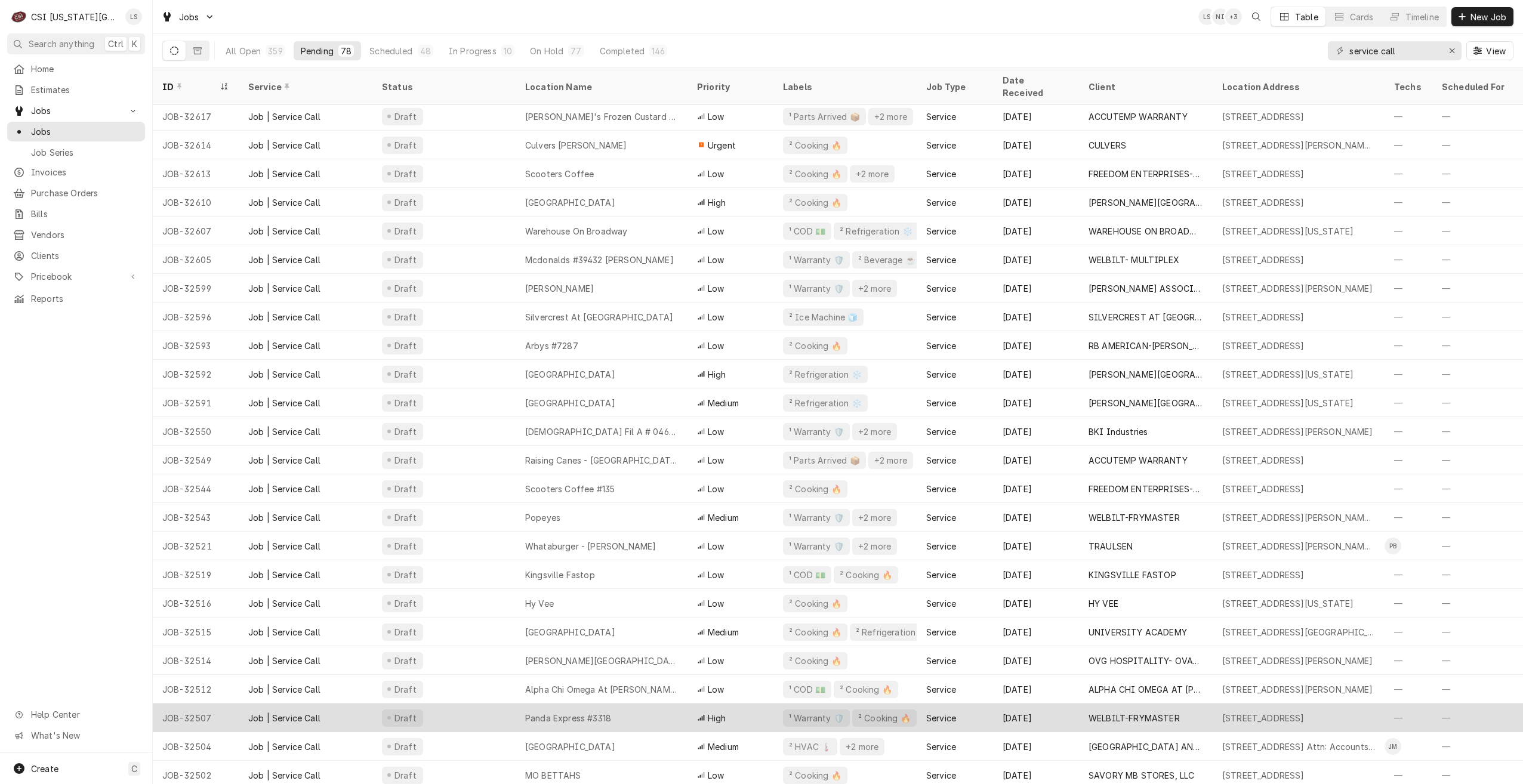
click at [613, 703] on div "Panda Express #3318" at bounding box center [602, 717] width 172 height 29
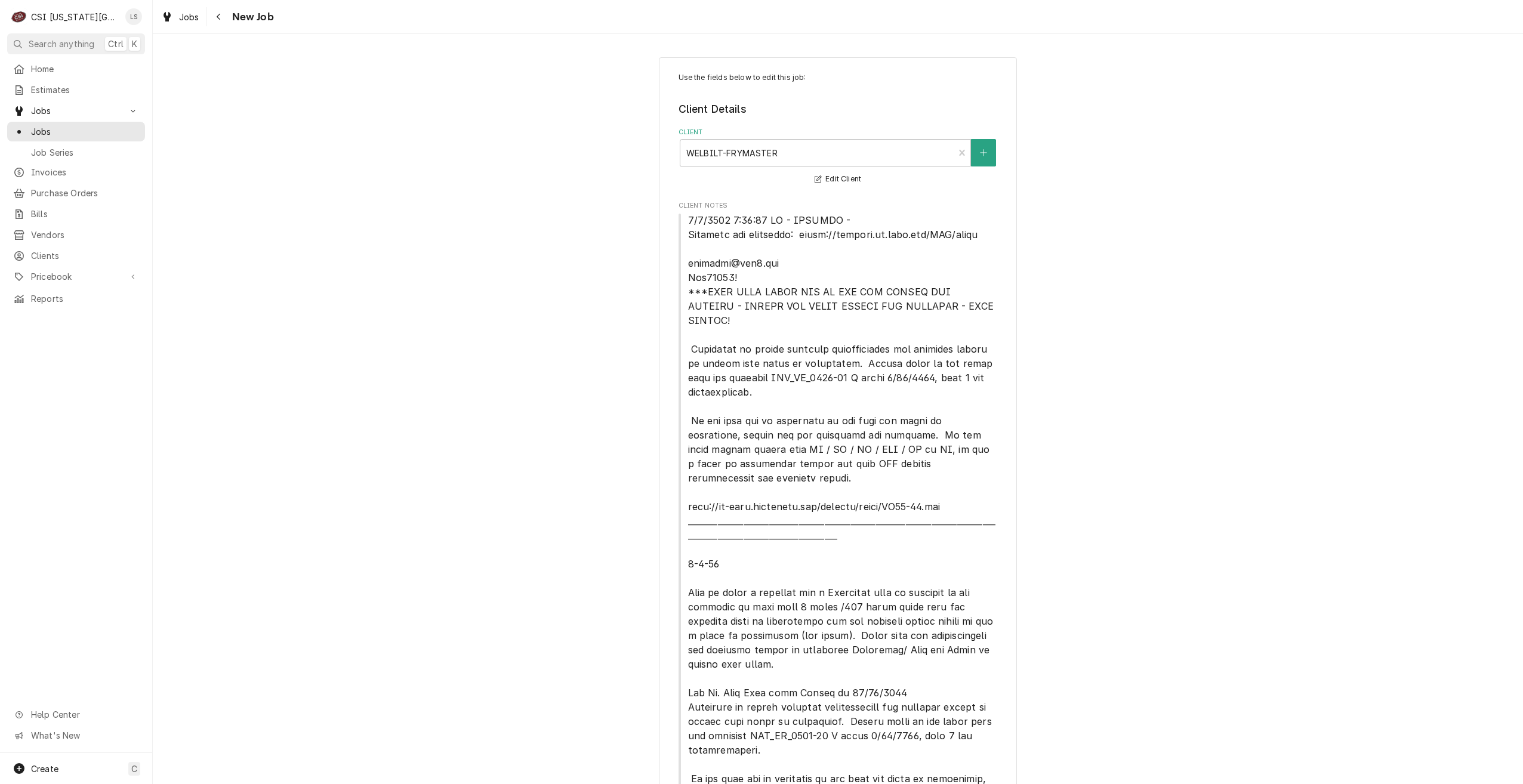
type textarea "x"
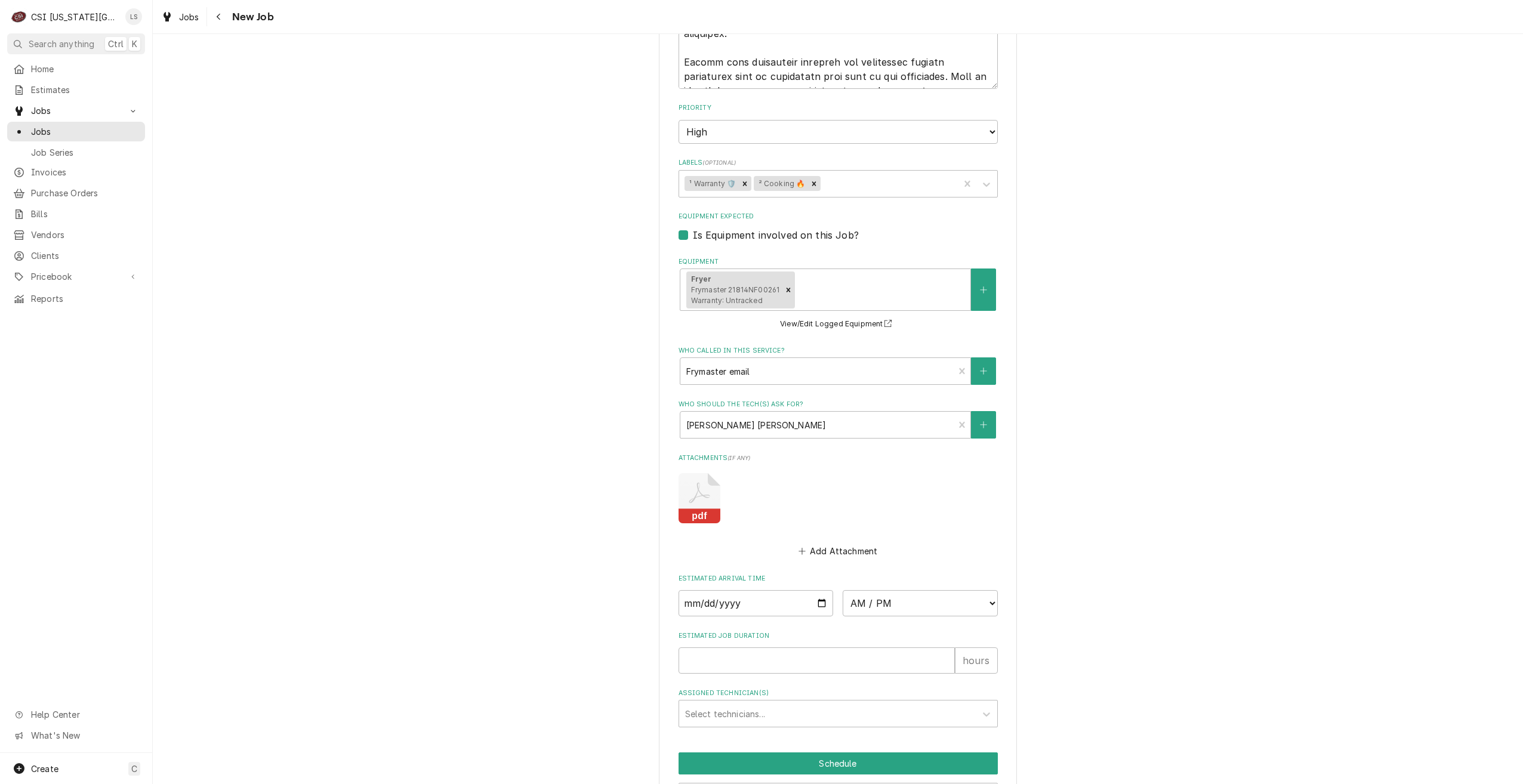
scroll to position [1854, 0]
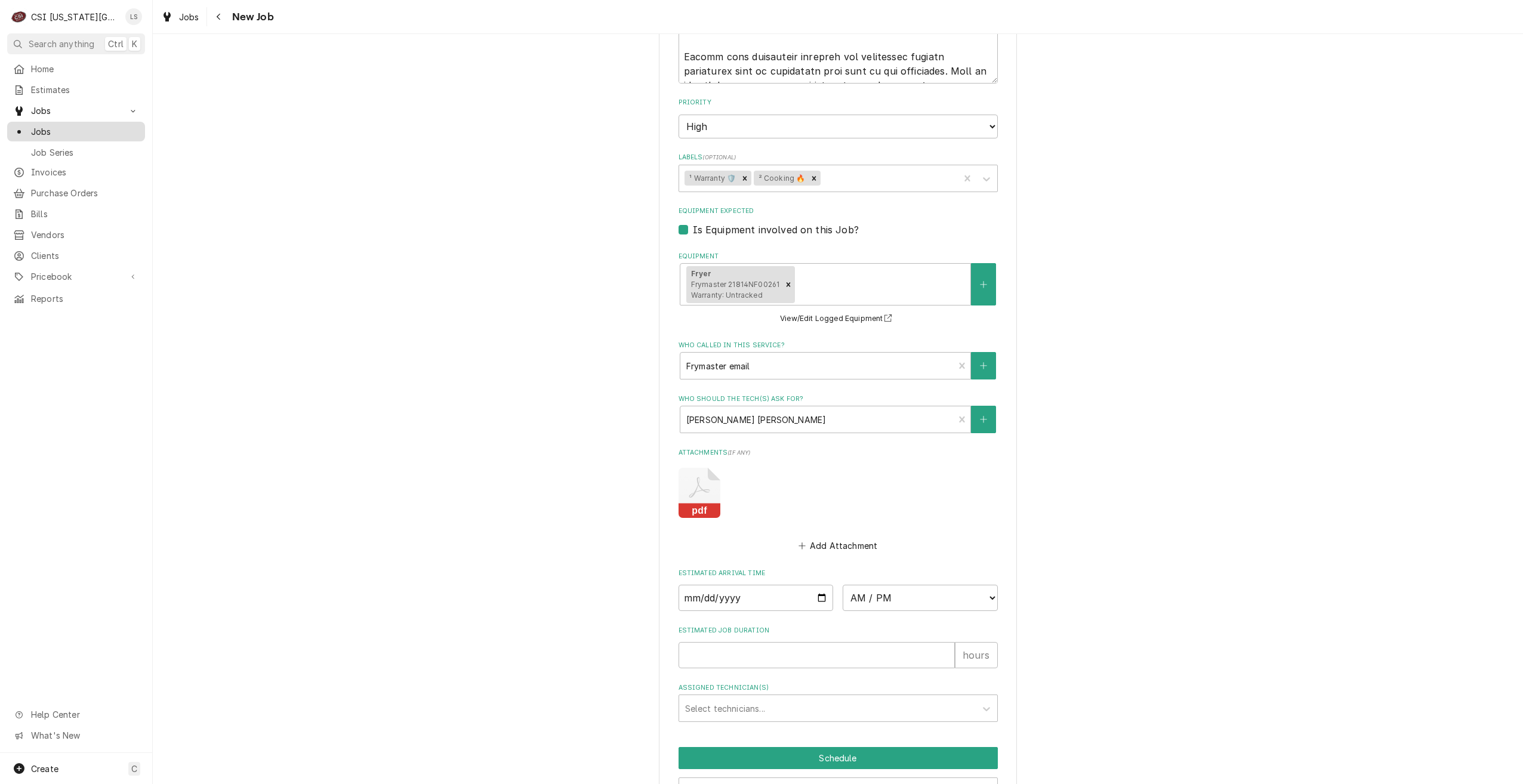
click at [125, 125] on span "Jobs" at bounding box center [85, 131] width 108 height 12
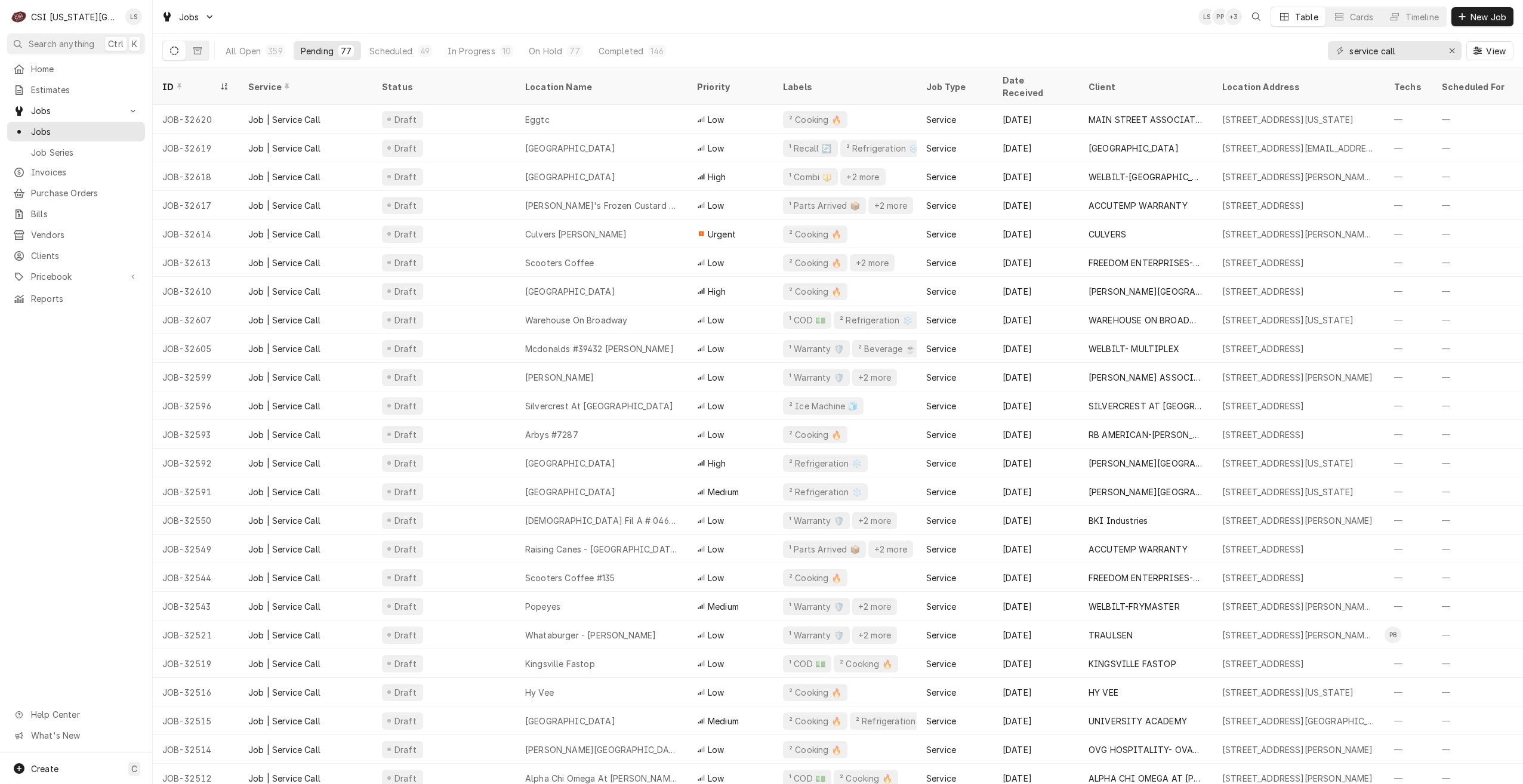
click at [522, 25] on div "Jobs LS PP + 3 Table Cards Timeline New Job" at bounding box center [838, 17] width 1370 height 34
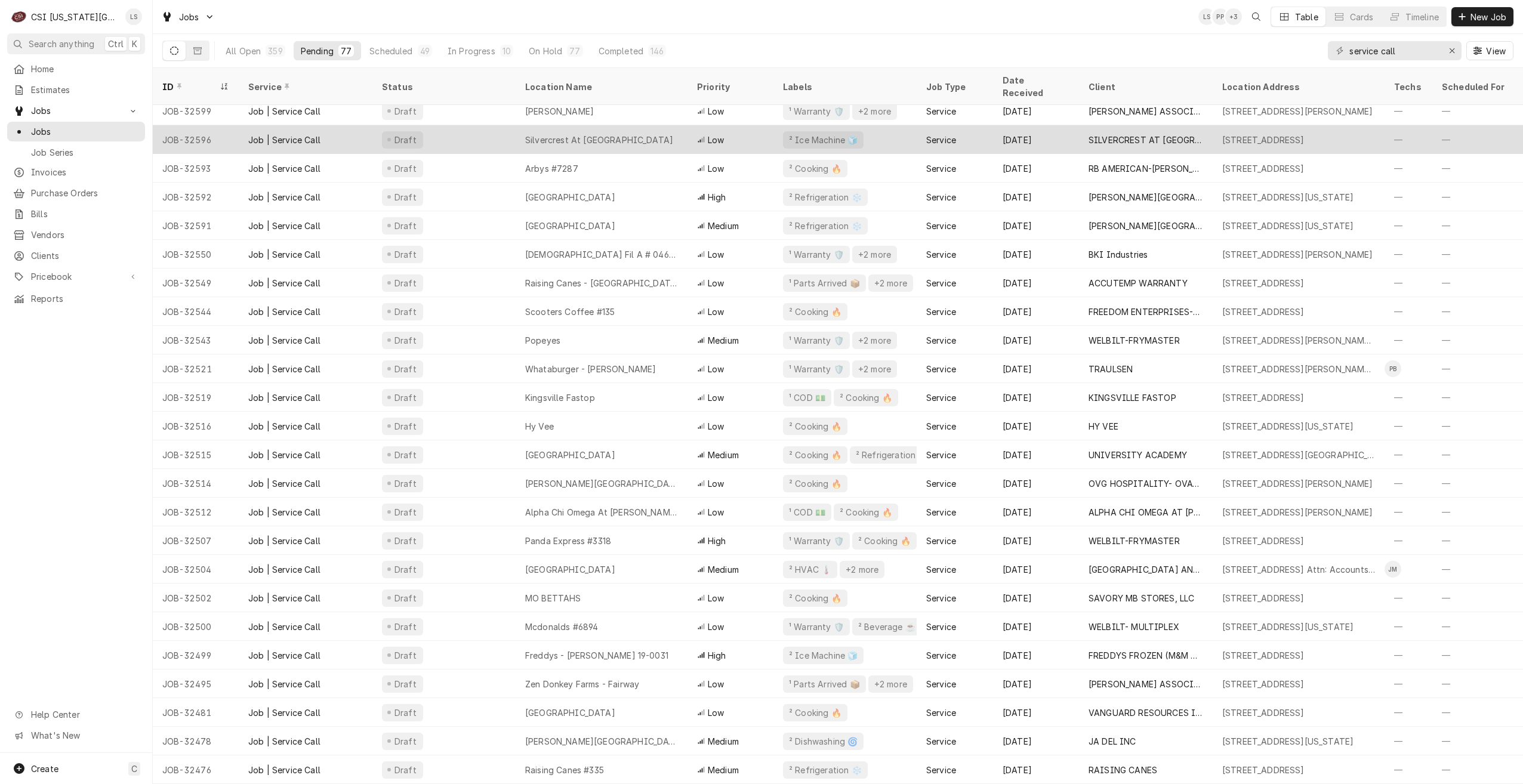
scroll to position [192, 0]
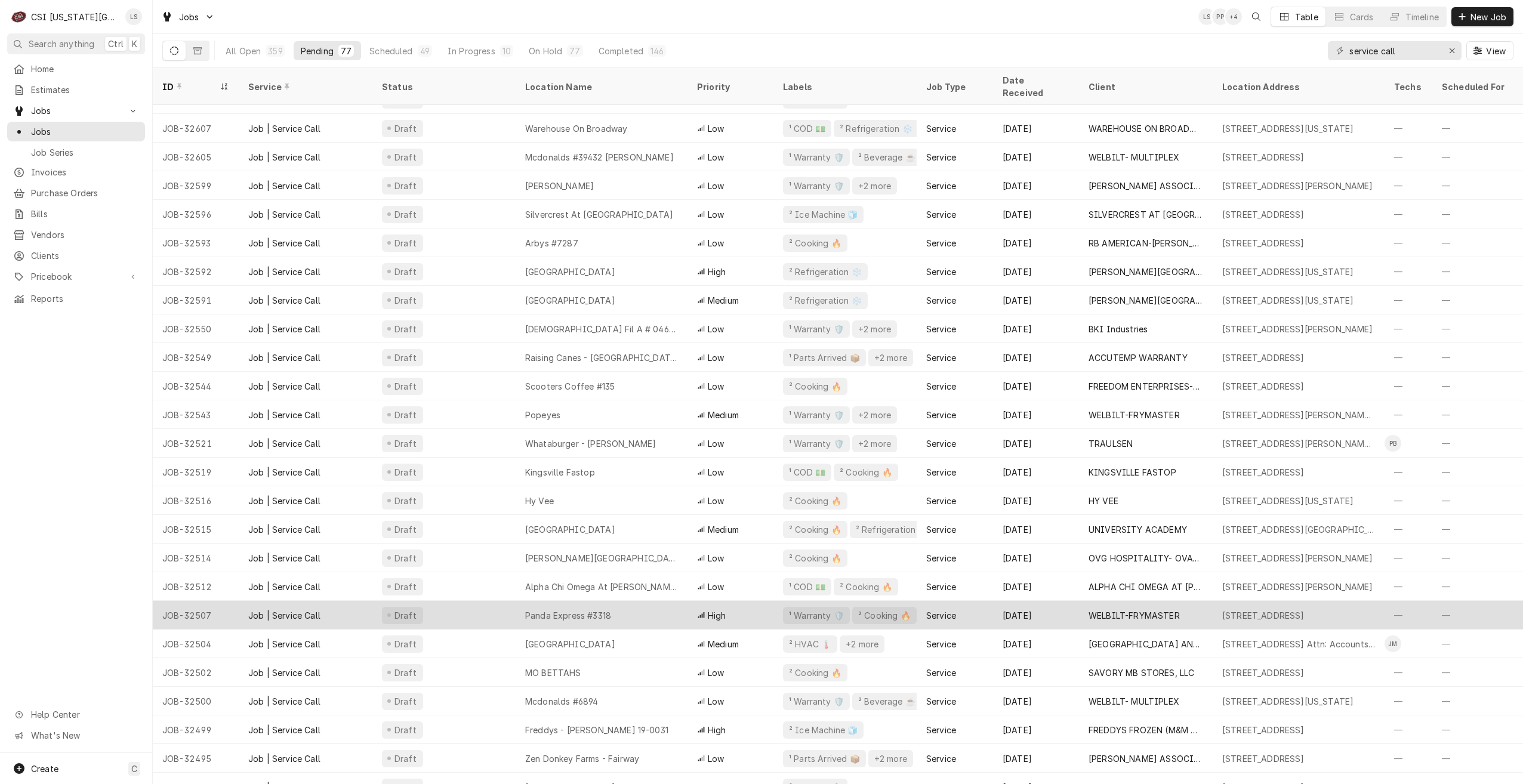
click at [579, 607] on div "Panda Express #3318" at bounding box center [602, 615] width 172 height 29
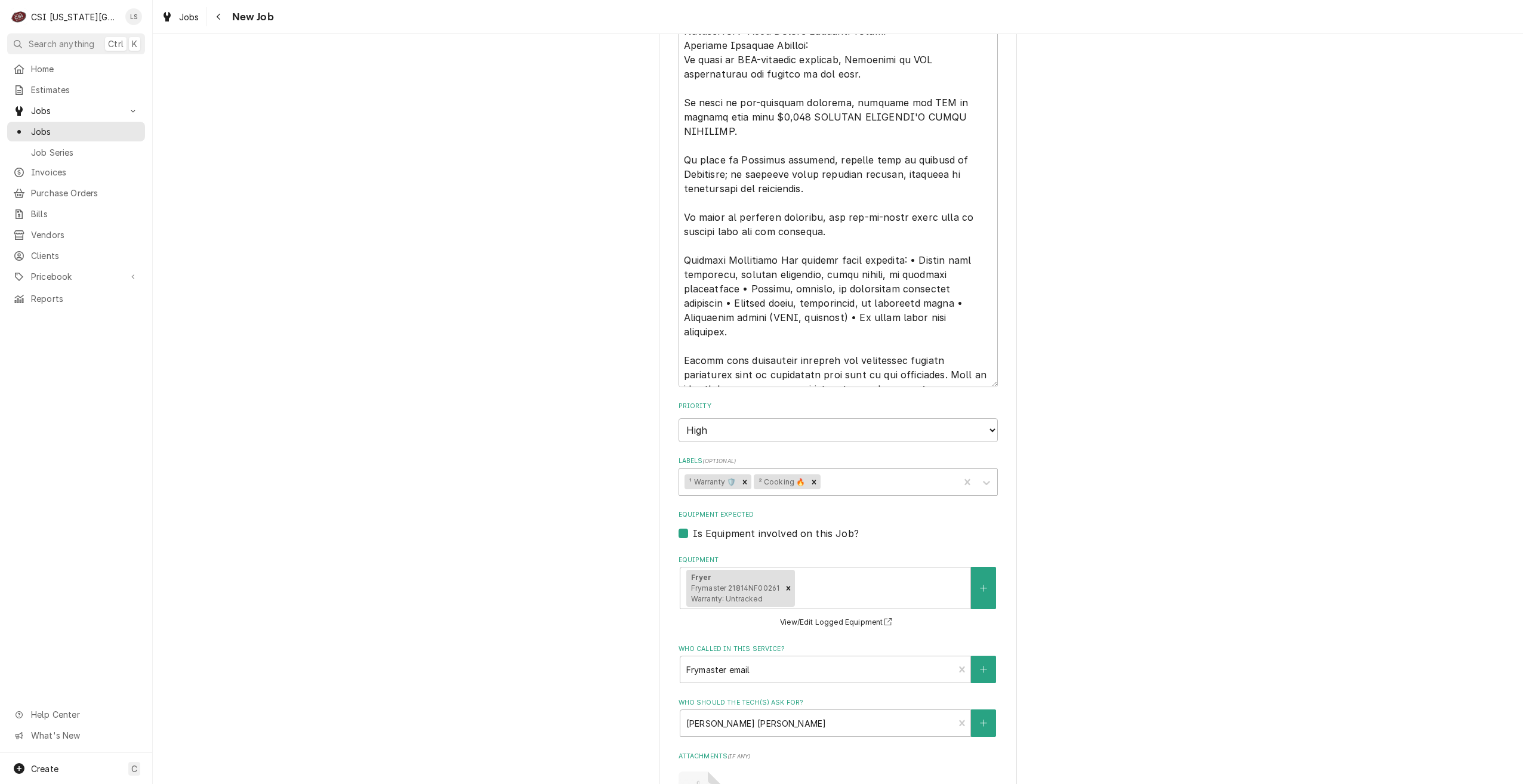
scroll to position [1790, 0]
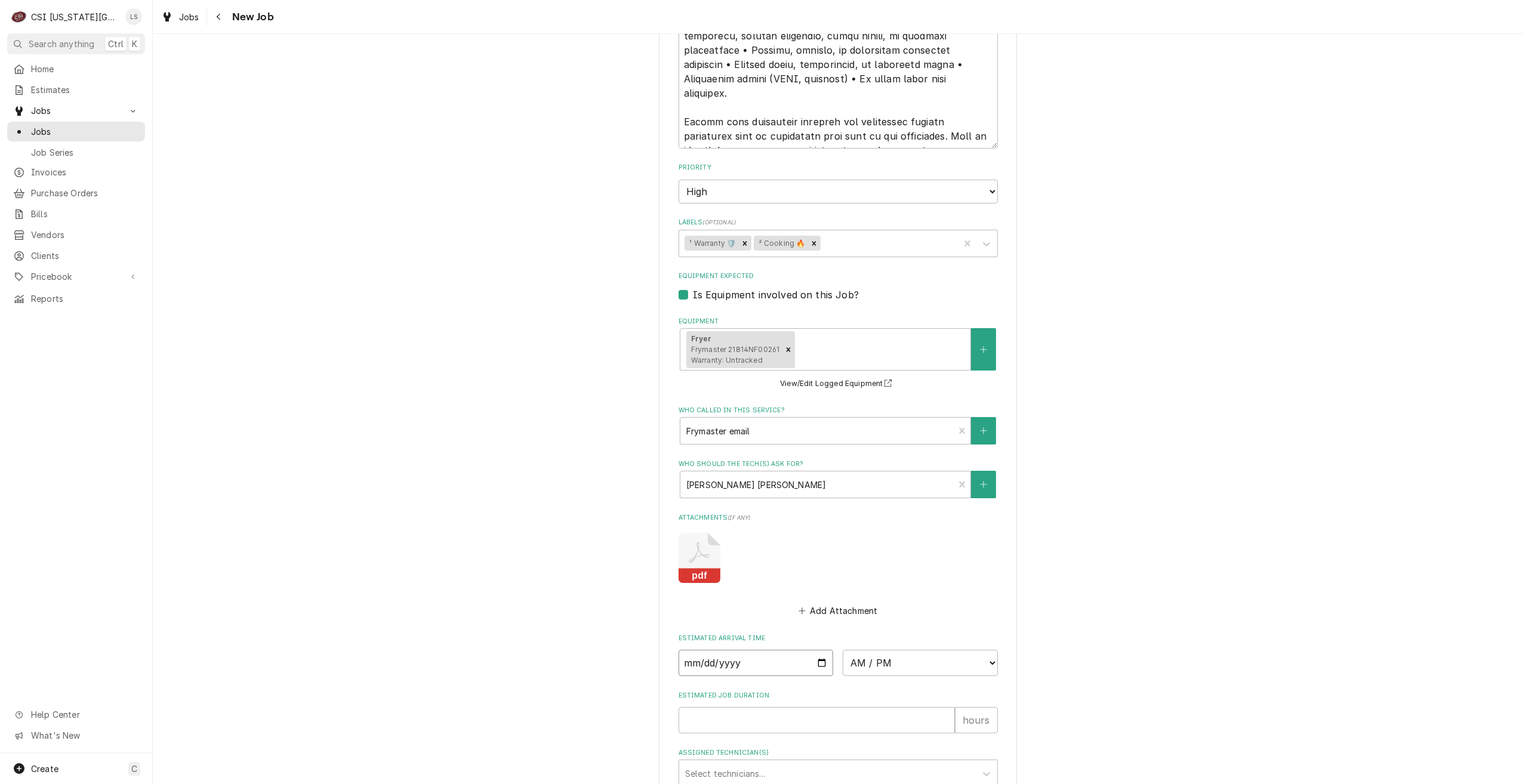
click at [818, 649] on input "Date" at bounding box center [756, 663] width 155 height 26
type input "[DATE]"
type textarea "x"
click at [901, 649] on select "AM / PM 6:00 AM 6:15 AM 6:30 AM 6:45 AM 7:00 AM 7:15 AM 7:30 AM 7:45 AM 8:00 AM…" at bounding box center [920, 663] width 155 height 26
select select "13:15:00"
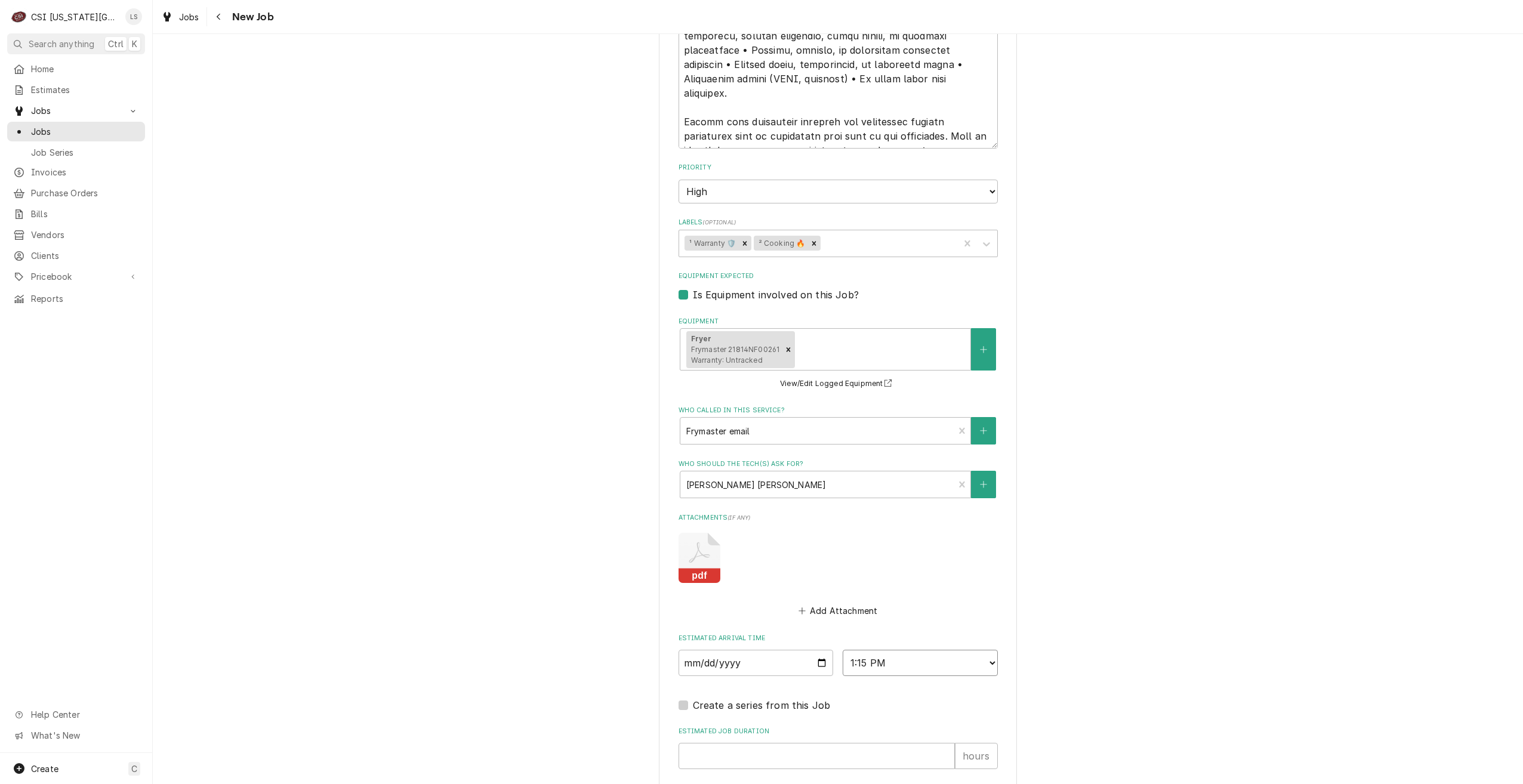
type textarea "x"
click at [853, 743] on input "Estimated Job Duration" at bounding box center [817, 756] width 277 height 26
type input "2"
type textarea "x"
type input "2"
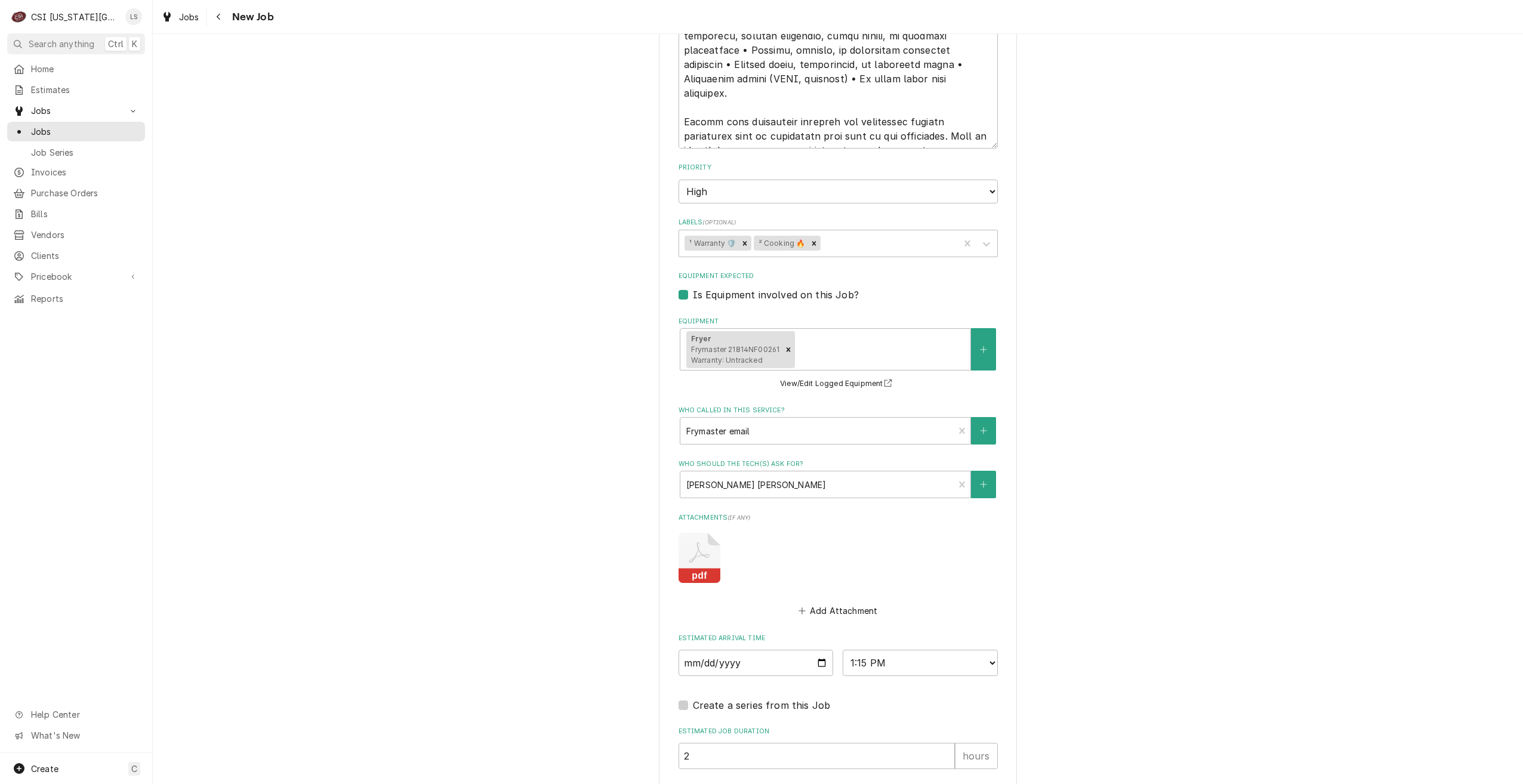
type input "charl"
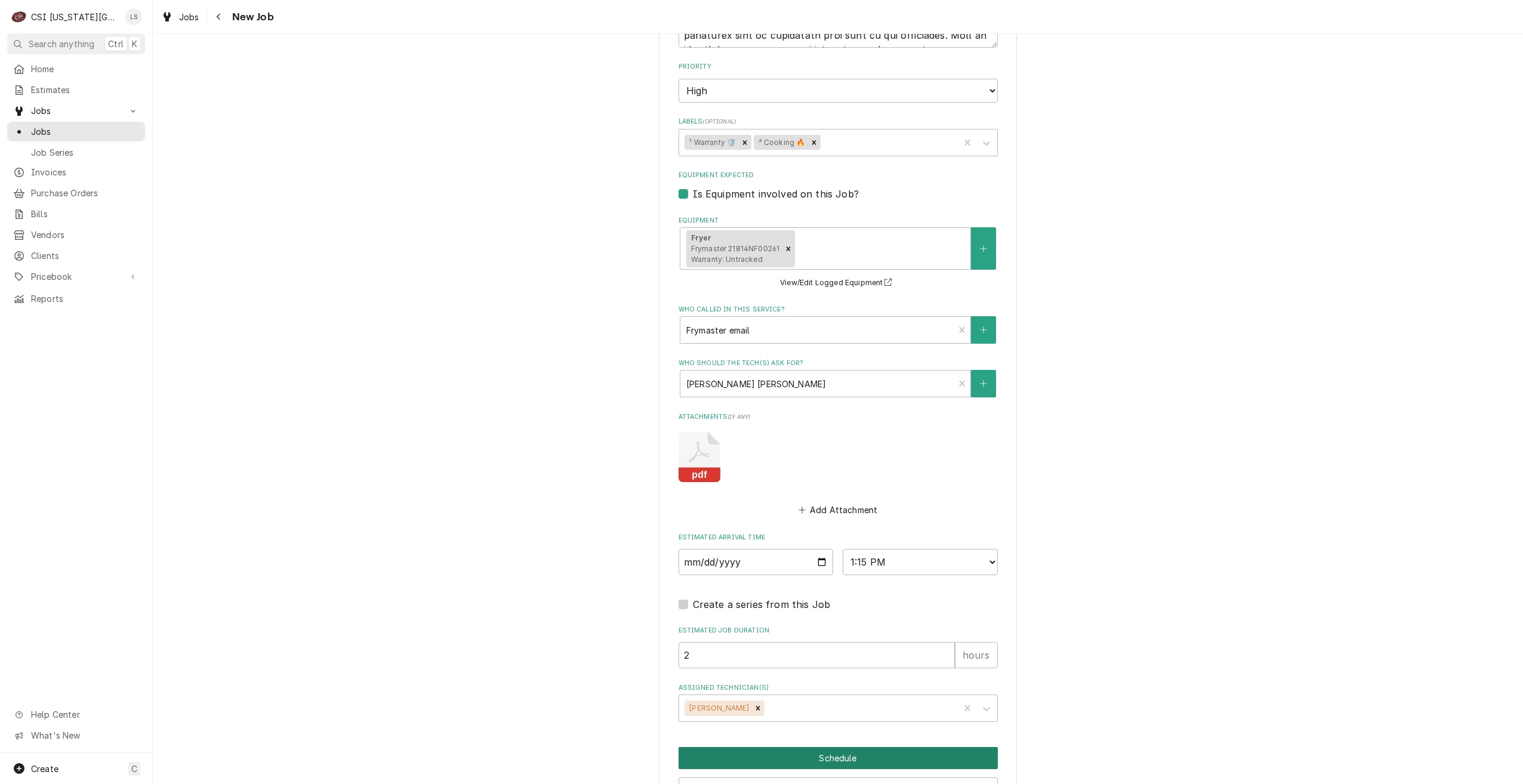
click at [858, 747] on button "Schedule" at bounding box center [838, 757] width 320 height 22
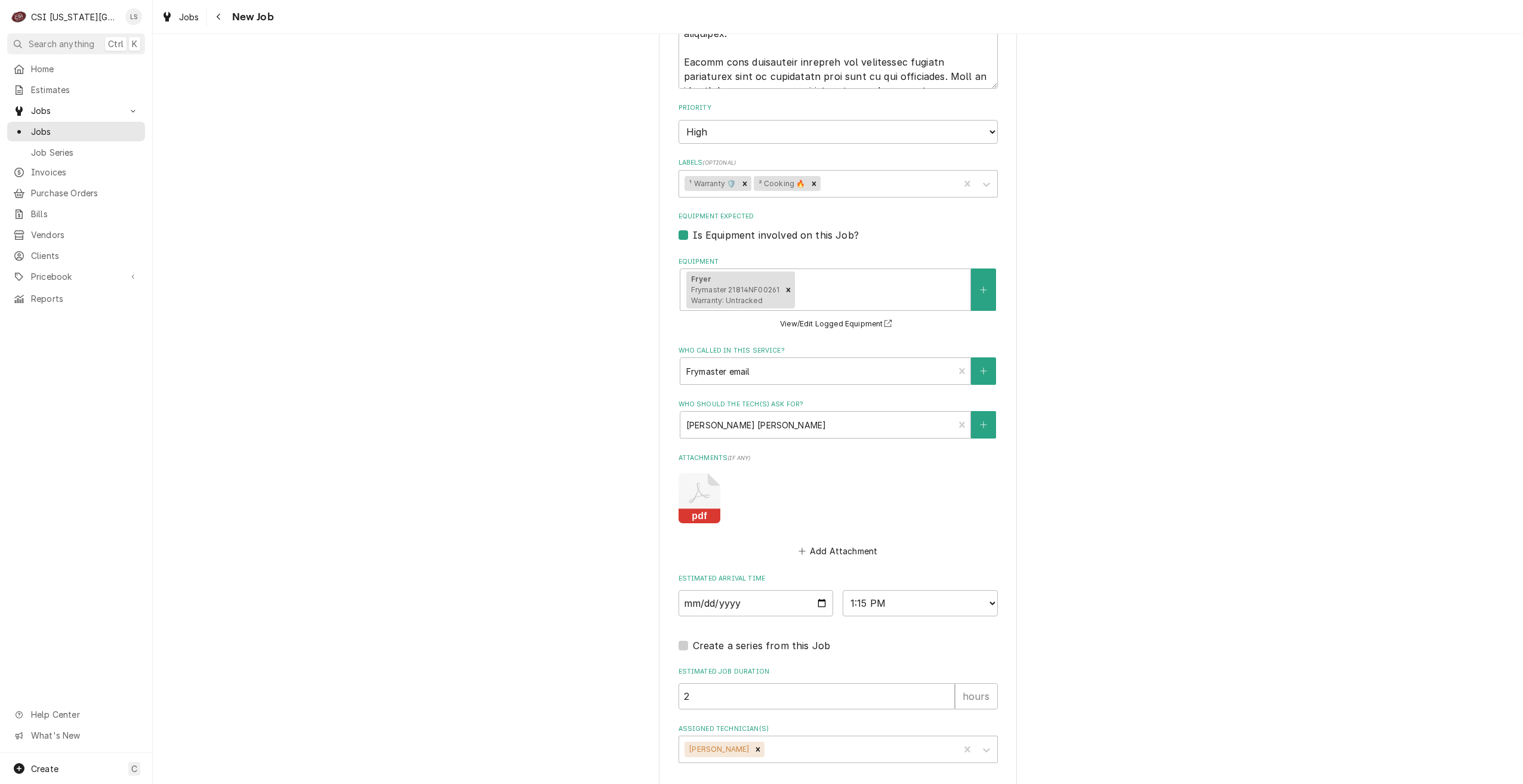
type textarea "x"
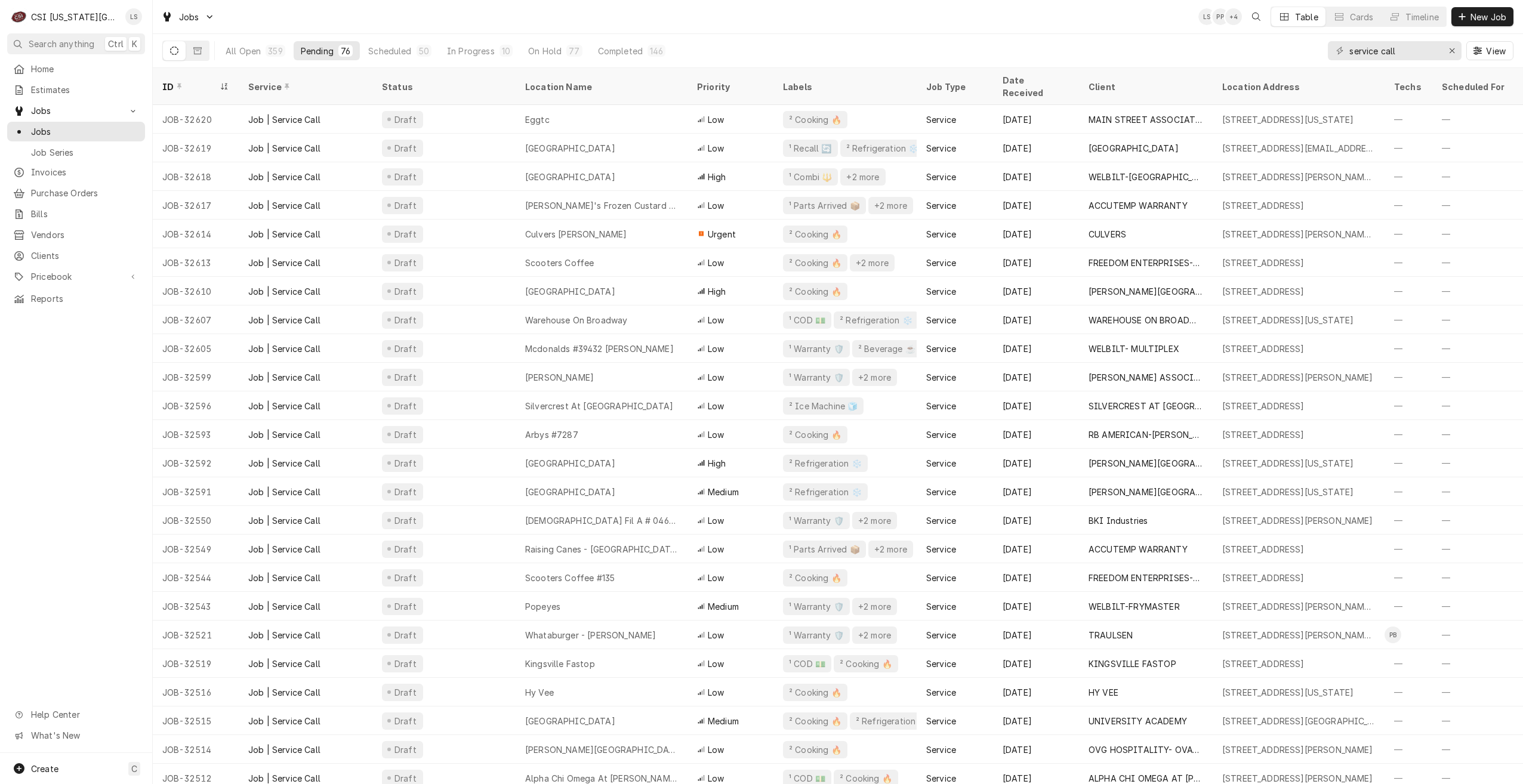
click at [588, 12] on div "Jobs LS PP + 4 Table Cards Timeline New Job" at bounding box center [838, 17] width 1370 height 34
click at [542, 22] on div "Jobs LS PP + 4 Table Cards Timeline New Job" at bounding box center [838, 17] width 1370 height 34
drag, startPoint x: 1416, startPoint y: 47, endPoint x: 1339, endPoint y: 49, distance: 77.0
click at [1339, 49] on div "service call" at bounding box center [1395, 50] width 134 height 19
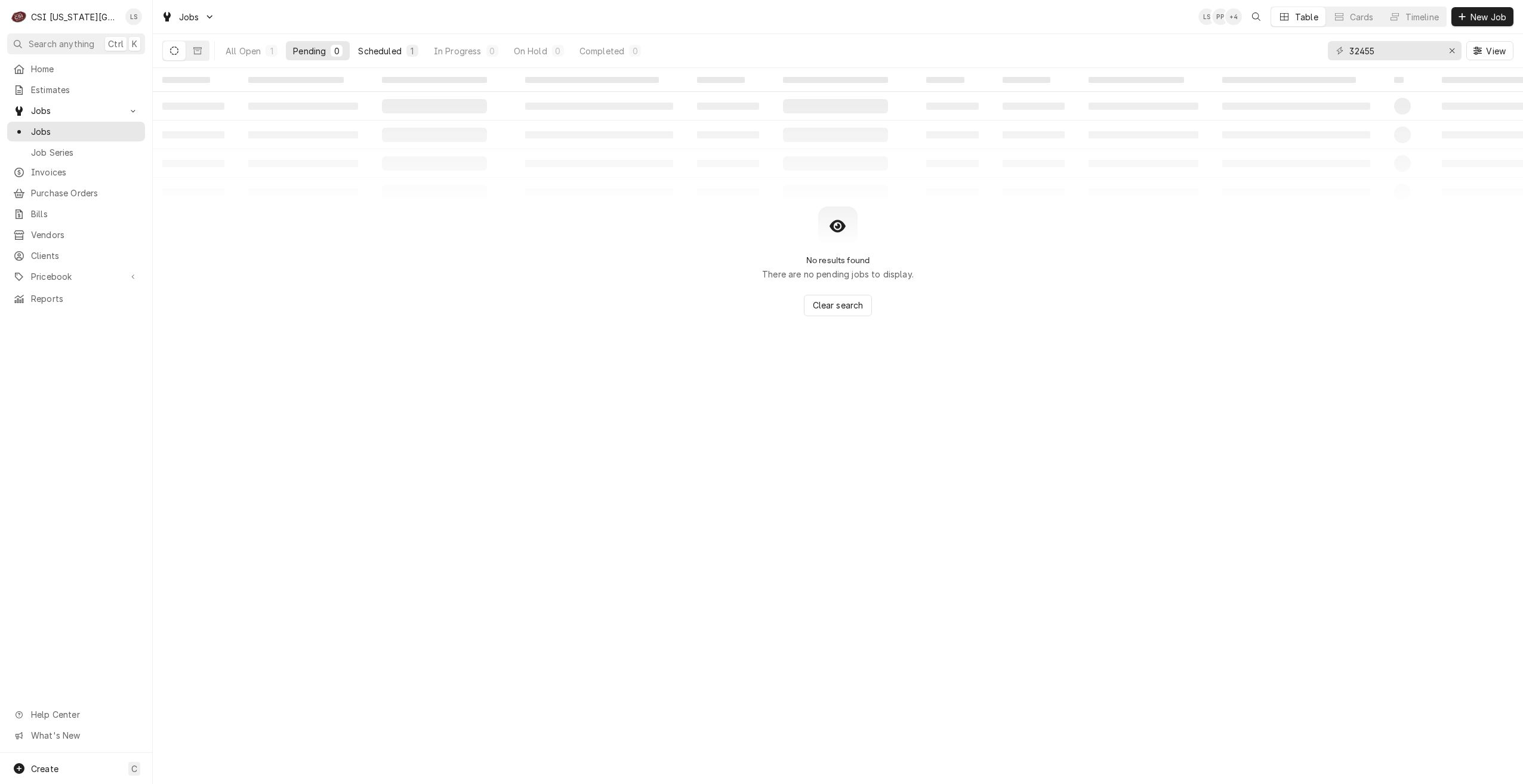
click at [403, 57] on button "Scheduled 1" at bounding box center [387, 50] width 74 height 19
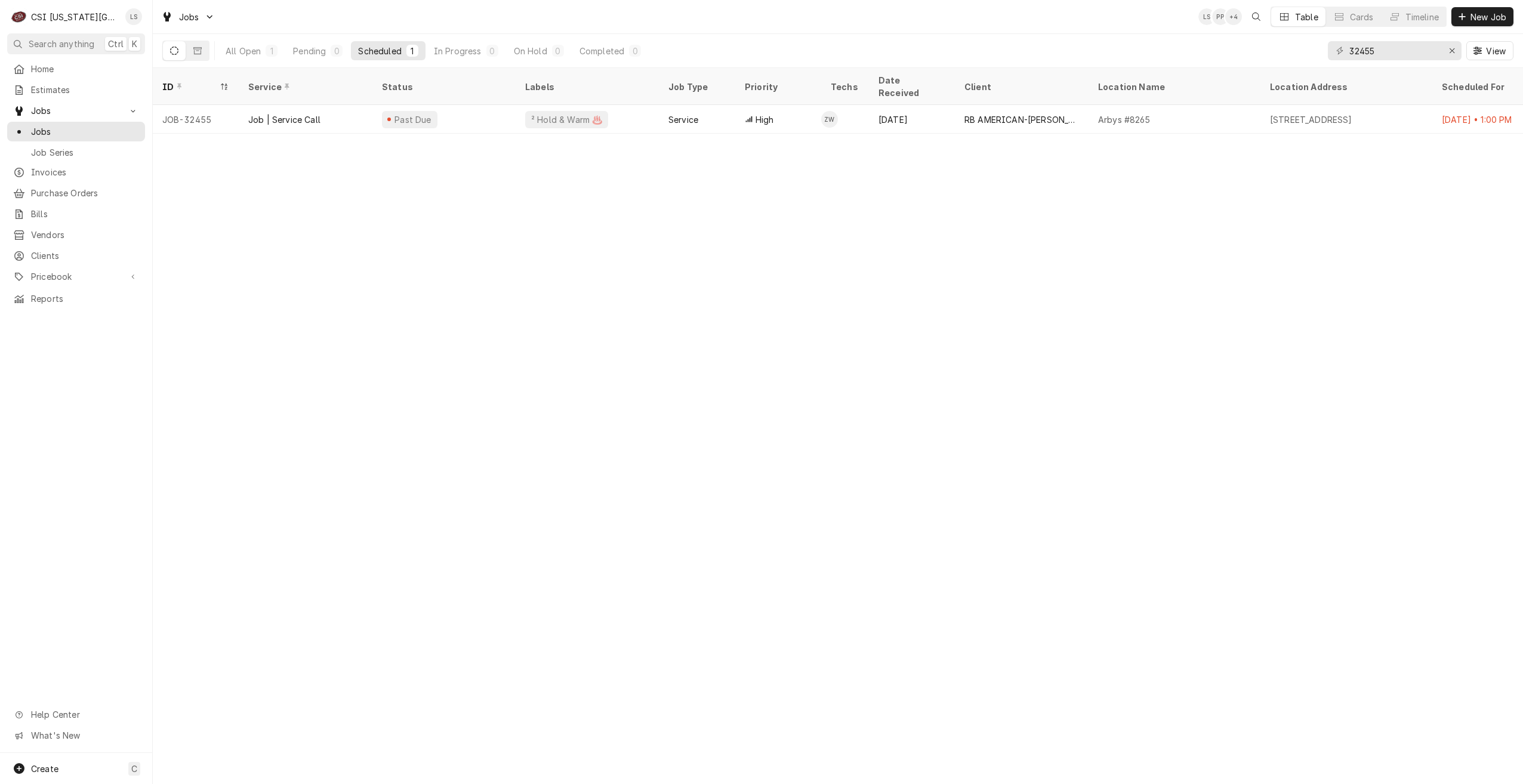
click at [1134, 11] on div "Jobs LS PP + 4 Table Cards Timeline New Job" at bounding box center [838, 17] width 1370 height 34
click at [309, 47] on div "Pending" at bounding box center [309, 51] width 33 height 12
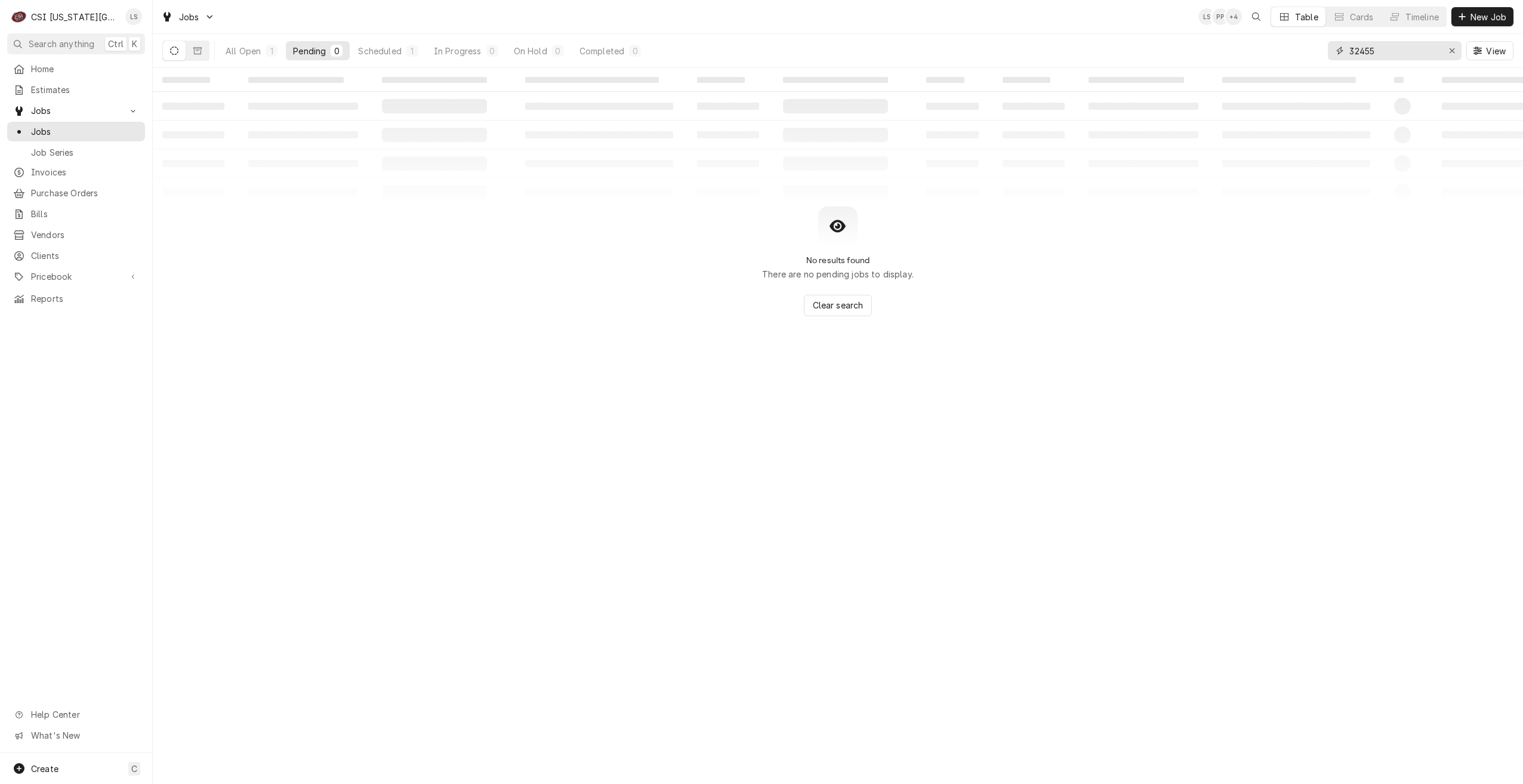
click at [1374, 57] on input "32455" at bounding box center [1394, 50] width 90 height 19
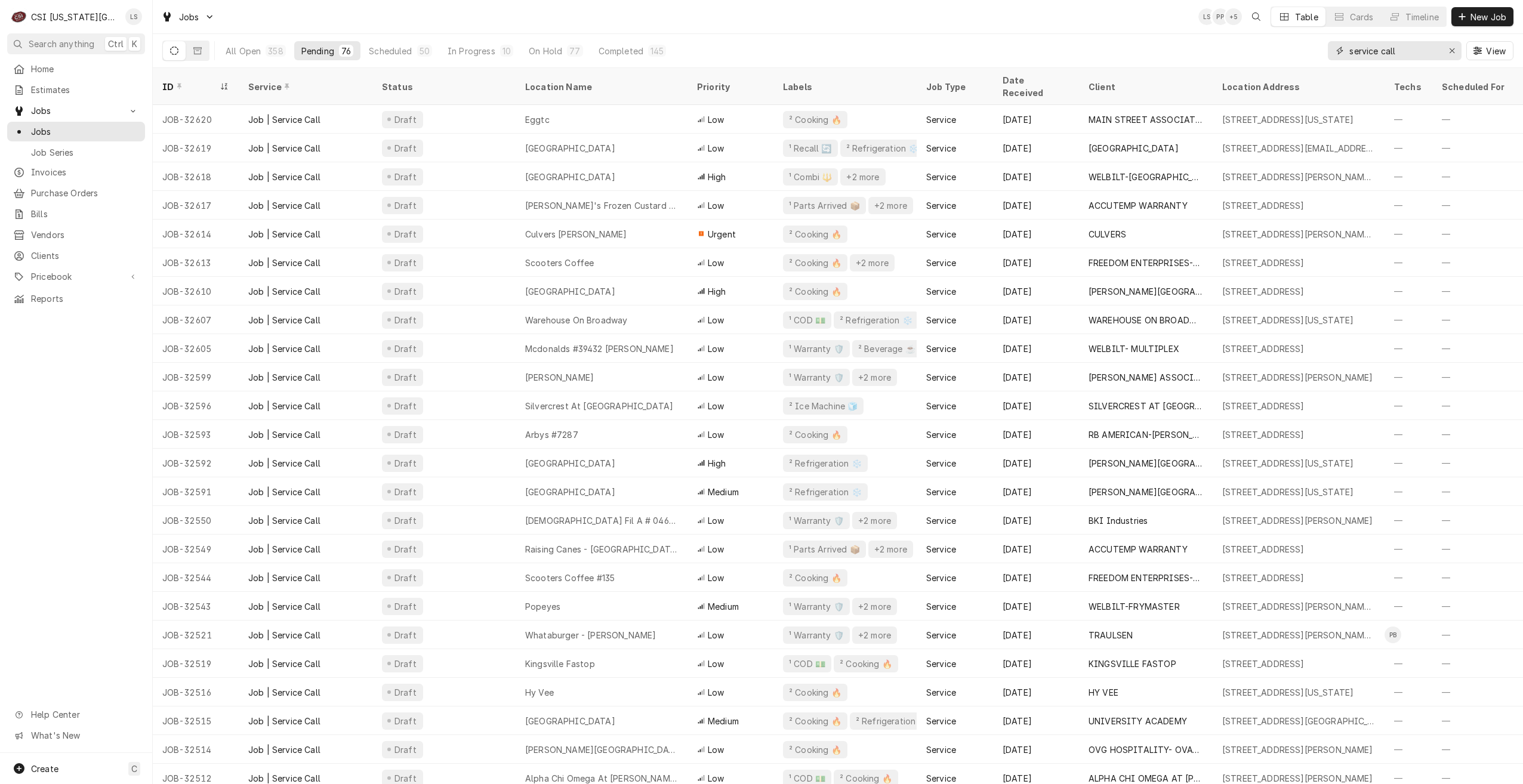
type input "service call"
click at [990, 41] on div "All Open 358 Pending 76 Scheduled 50 In Progress 10 On Hold 77 Completed 145 se…" at bounding box center [838, 51] width 1351 height 34
click at [970, 16] on div "Jobs LS PP + 4 Table Cards Timeline New Job" at bounding box center [838, 17] width 1370 height 34
click at [1137, 26] on div "Jobs LS LS + 3 Table Cards Timeline New Job" at bounding box center [838, 17] width 1370 height 34
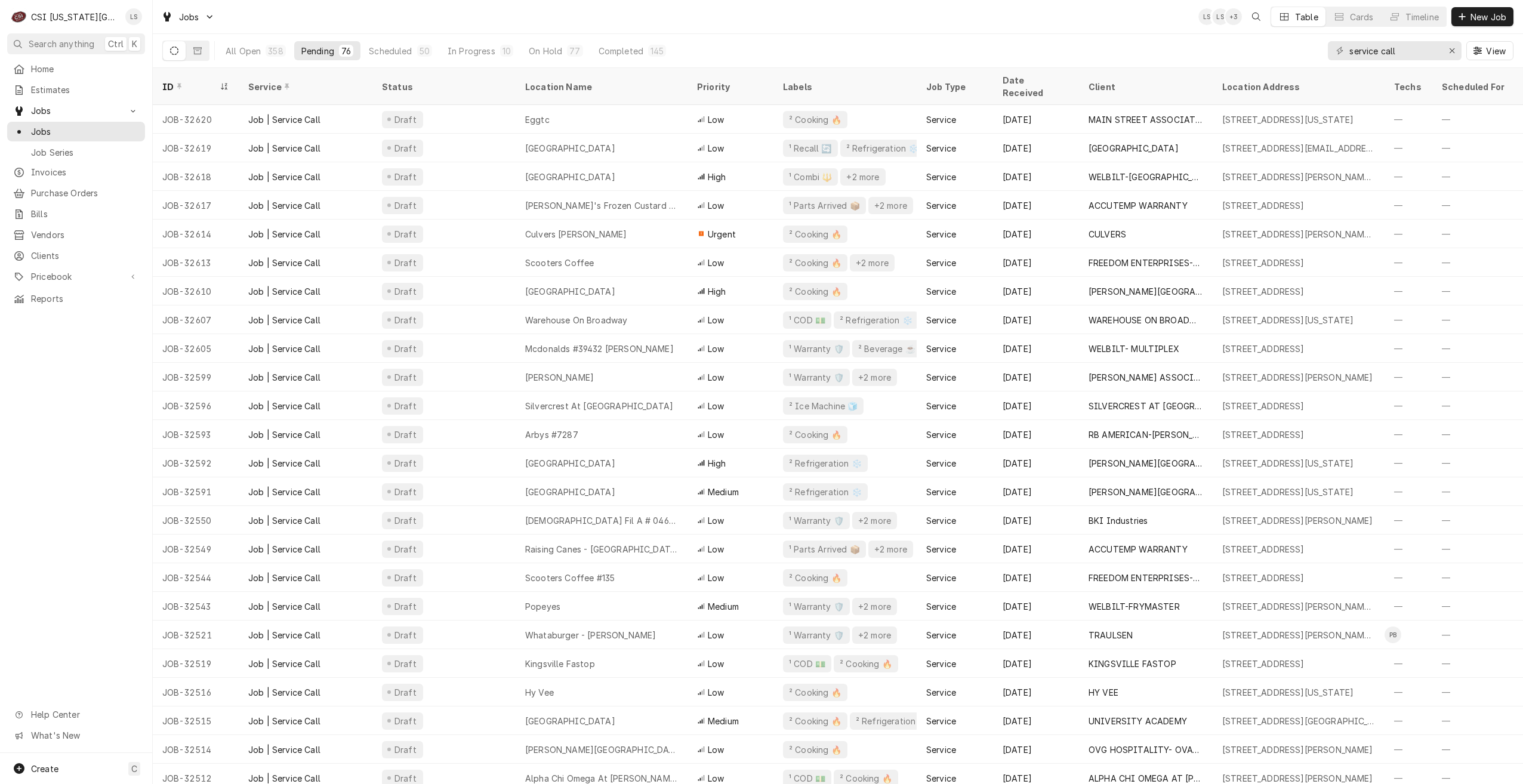
click at [1039, 29] on div "Jobs LS LS + 3 Table Cards Timeline New Job" at bounding box center [838, 17] width 1370 height 34
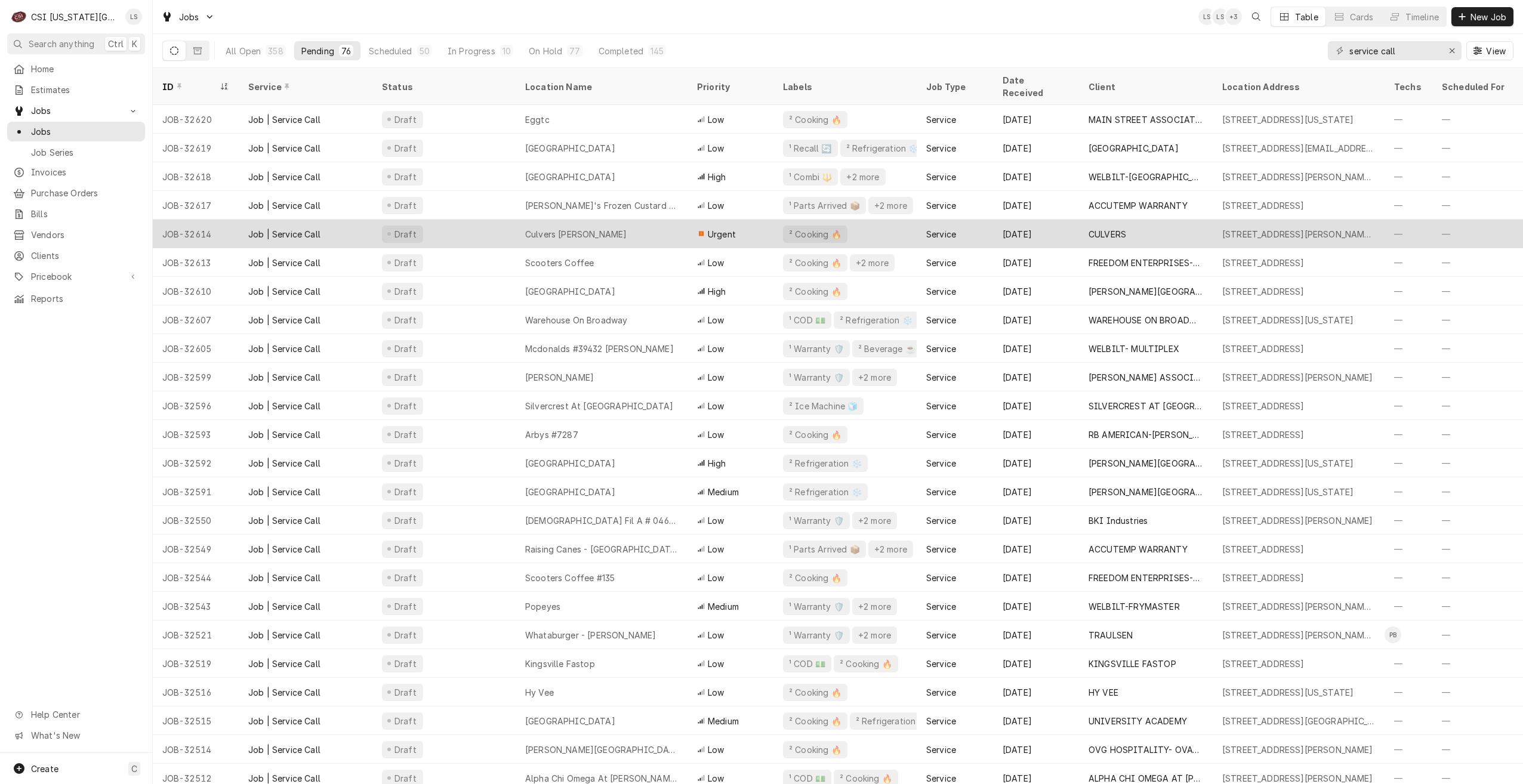
click at [641, 220] on div "Culvers Douglas" at bounding box center [602, 234] width 172 height 29
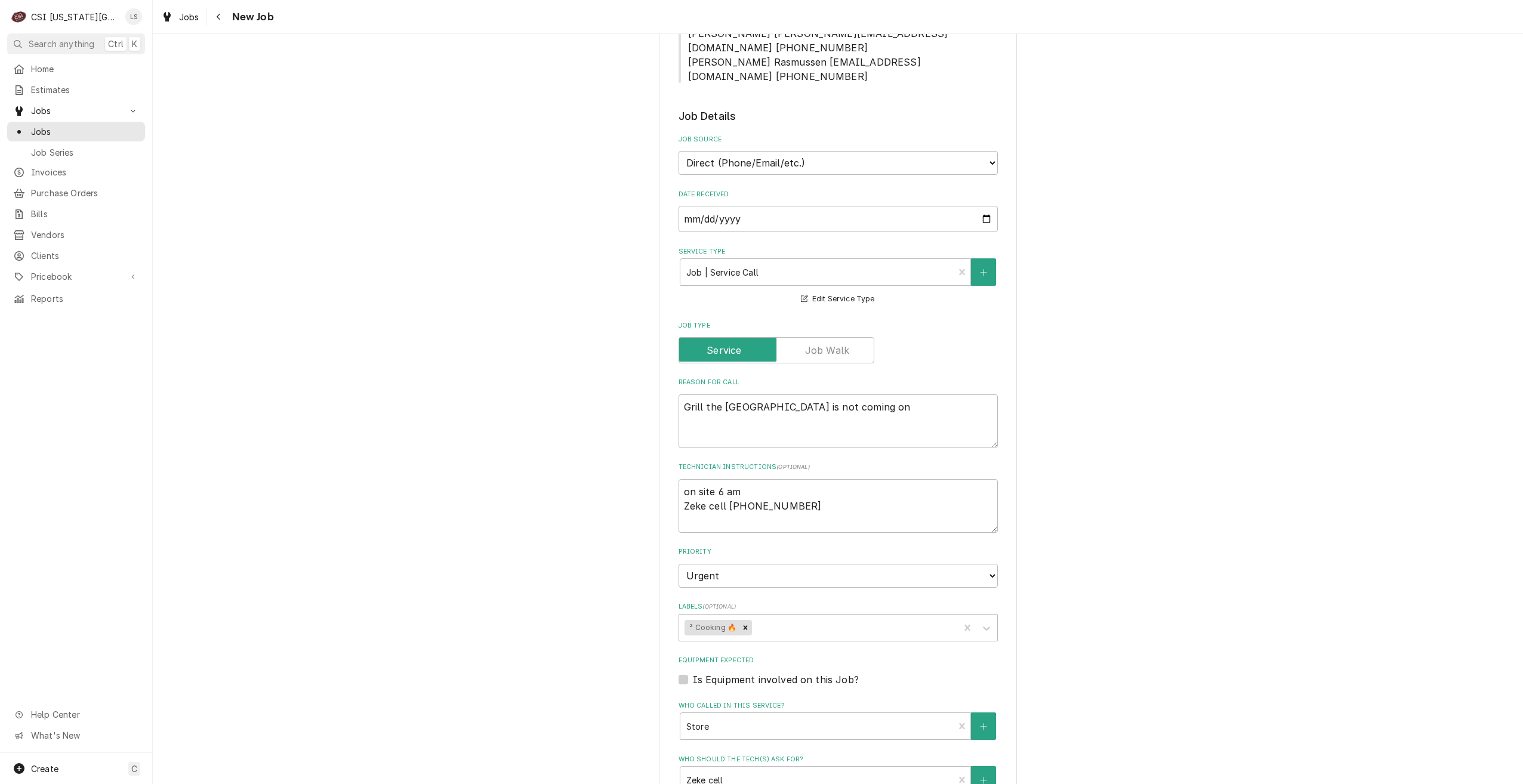
scroll to position [695, 0]
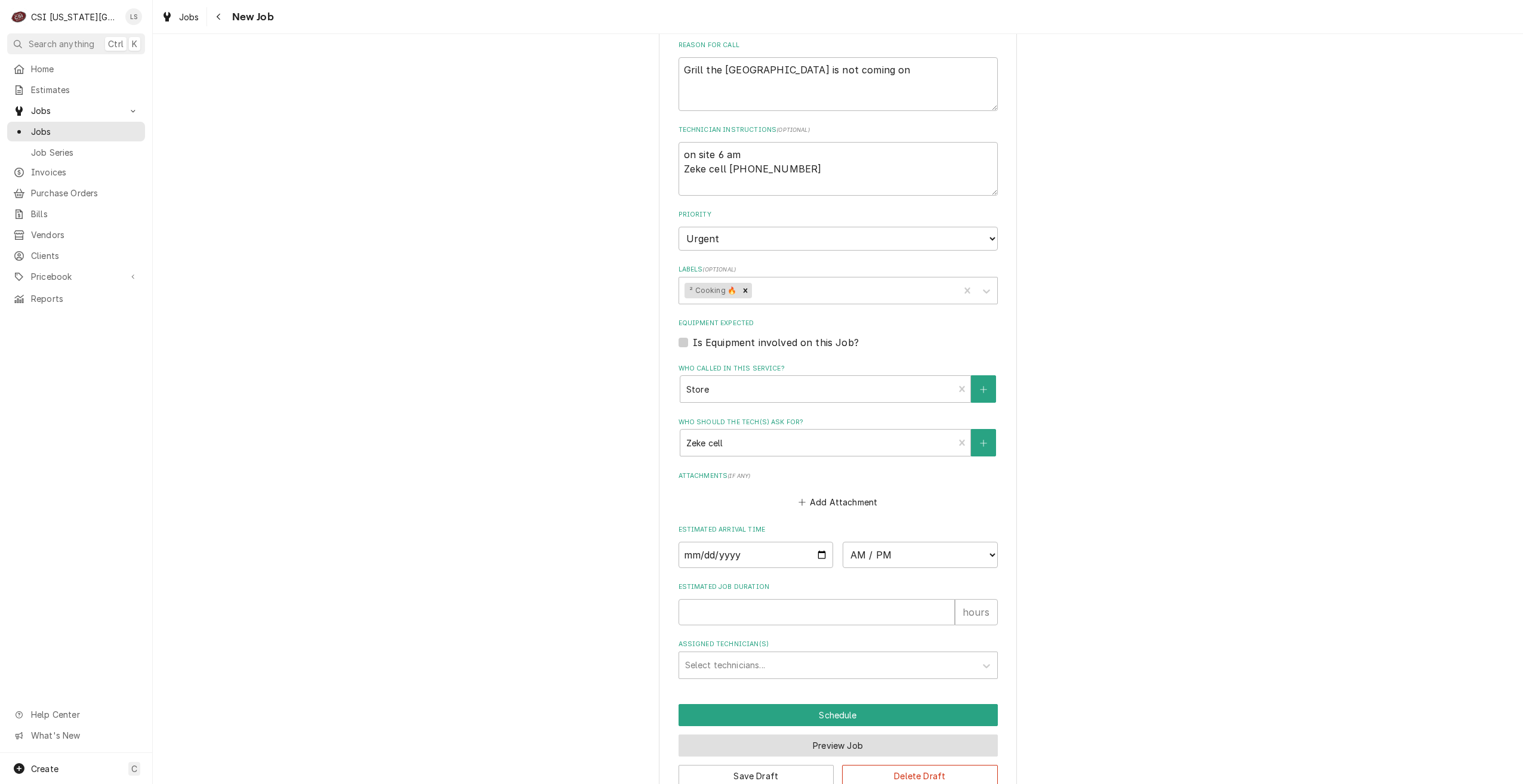
click at [824, 734] on button "Preview Job" at bounding box center [838, 745] width 320 height 22
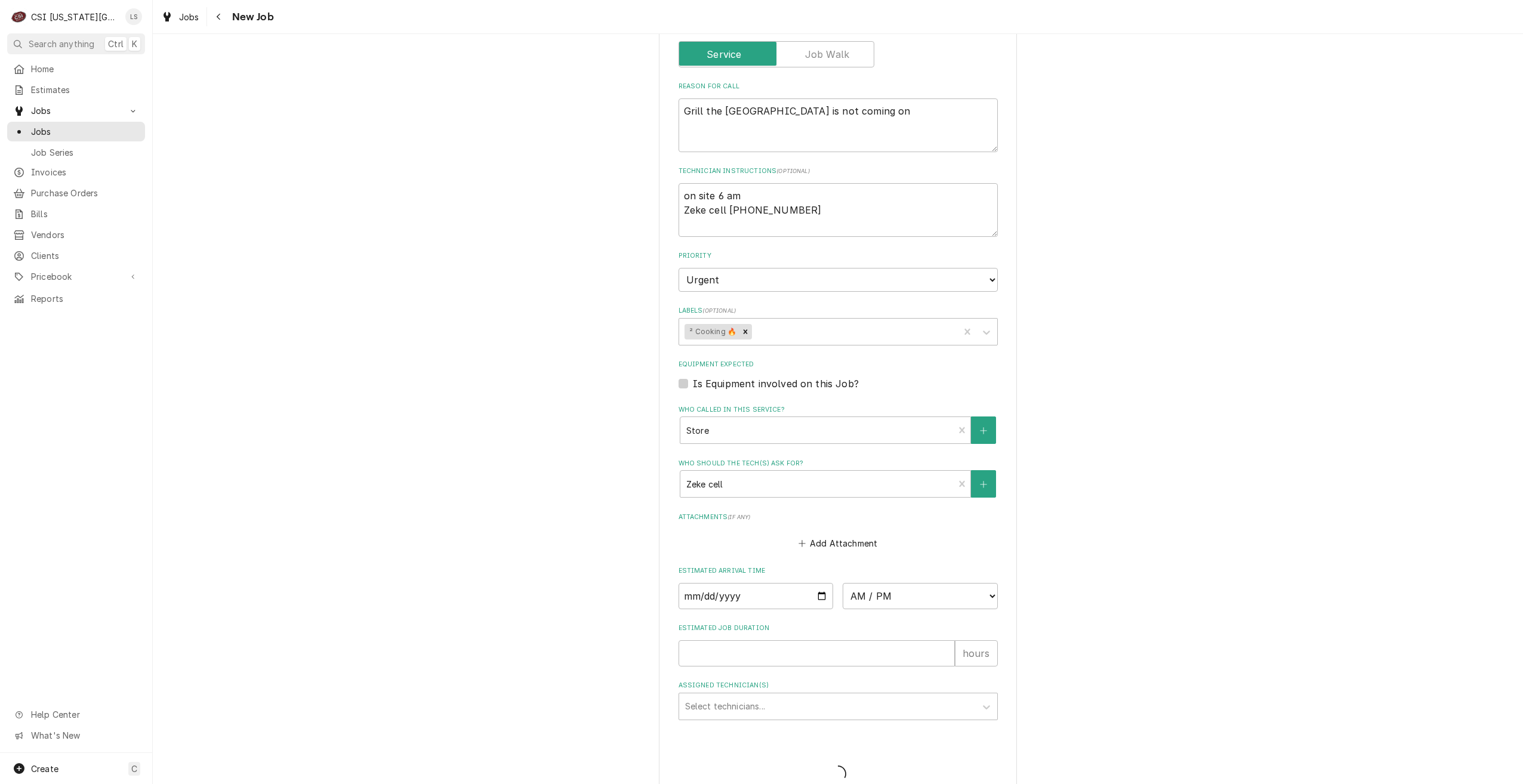
type textarea "x"
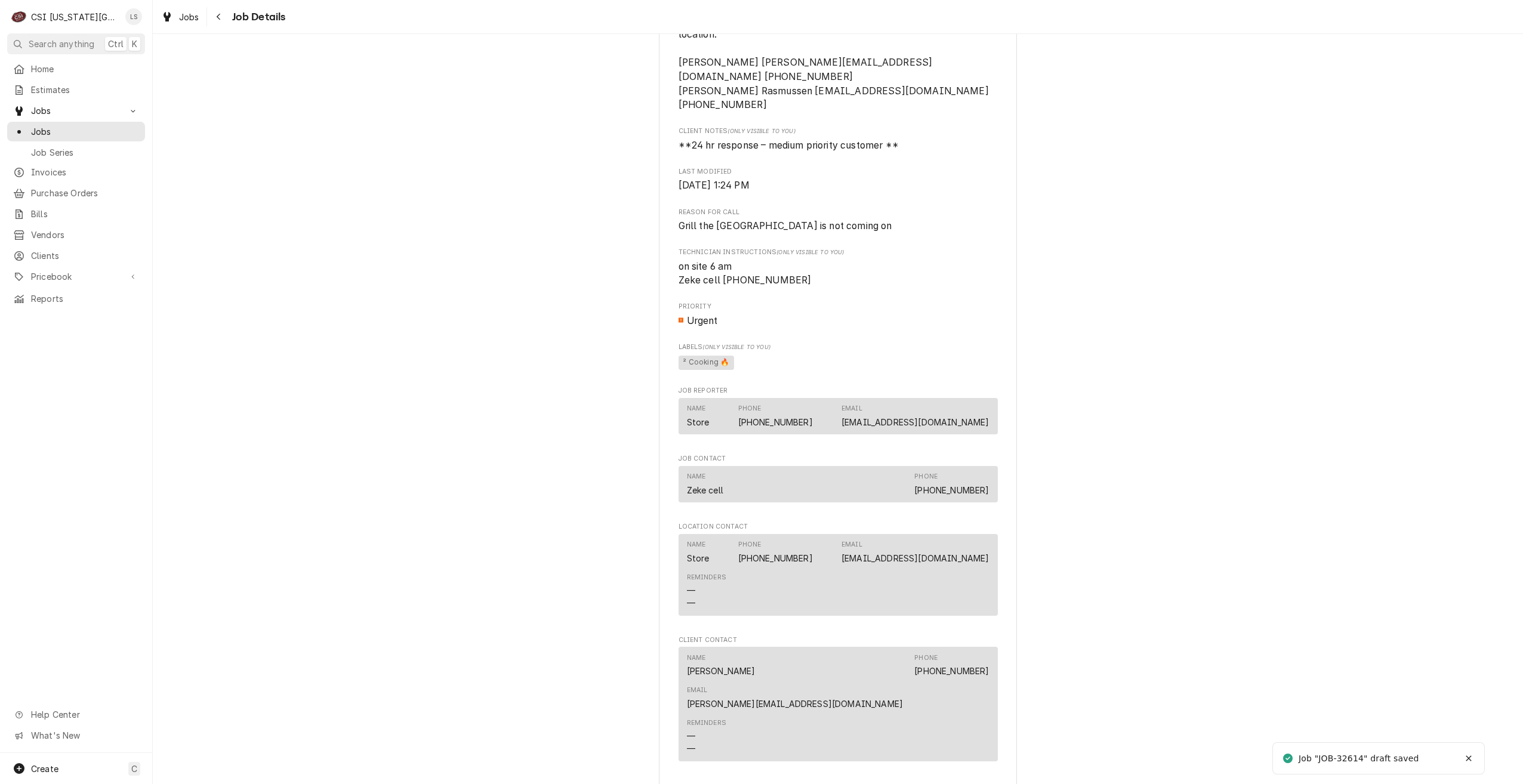
scroll to position [495, 0]
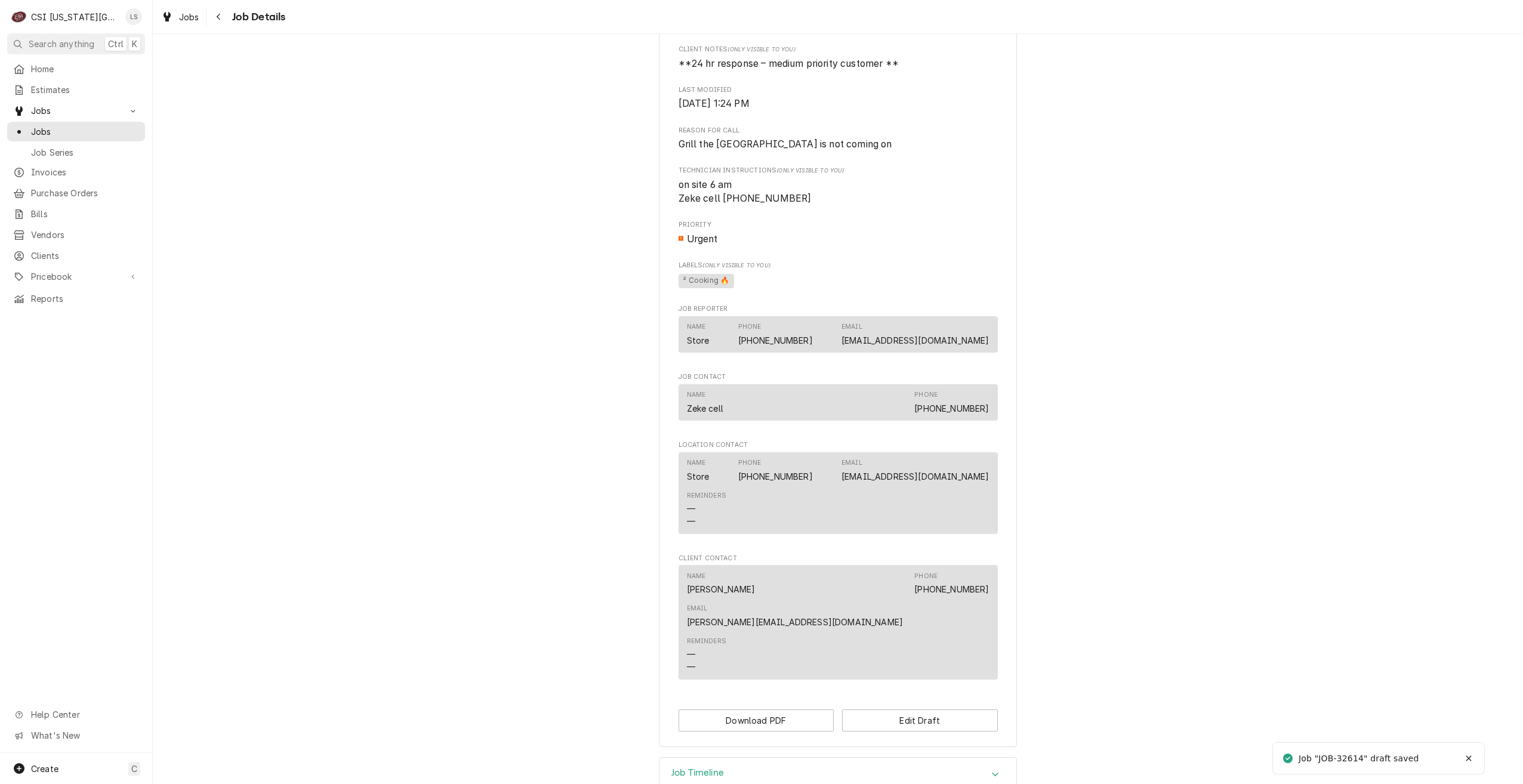
click at [931, 758] on div "Job Timeline" at bounding box center [838, 775] width 357 height 34
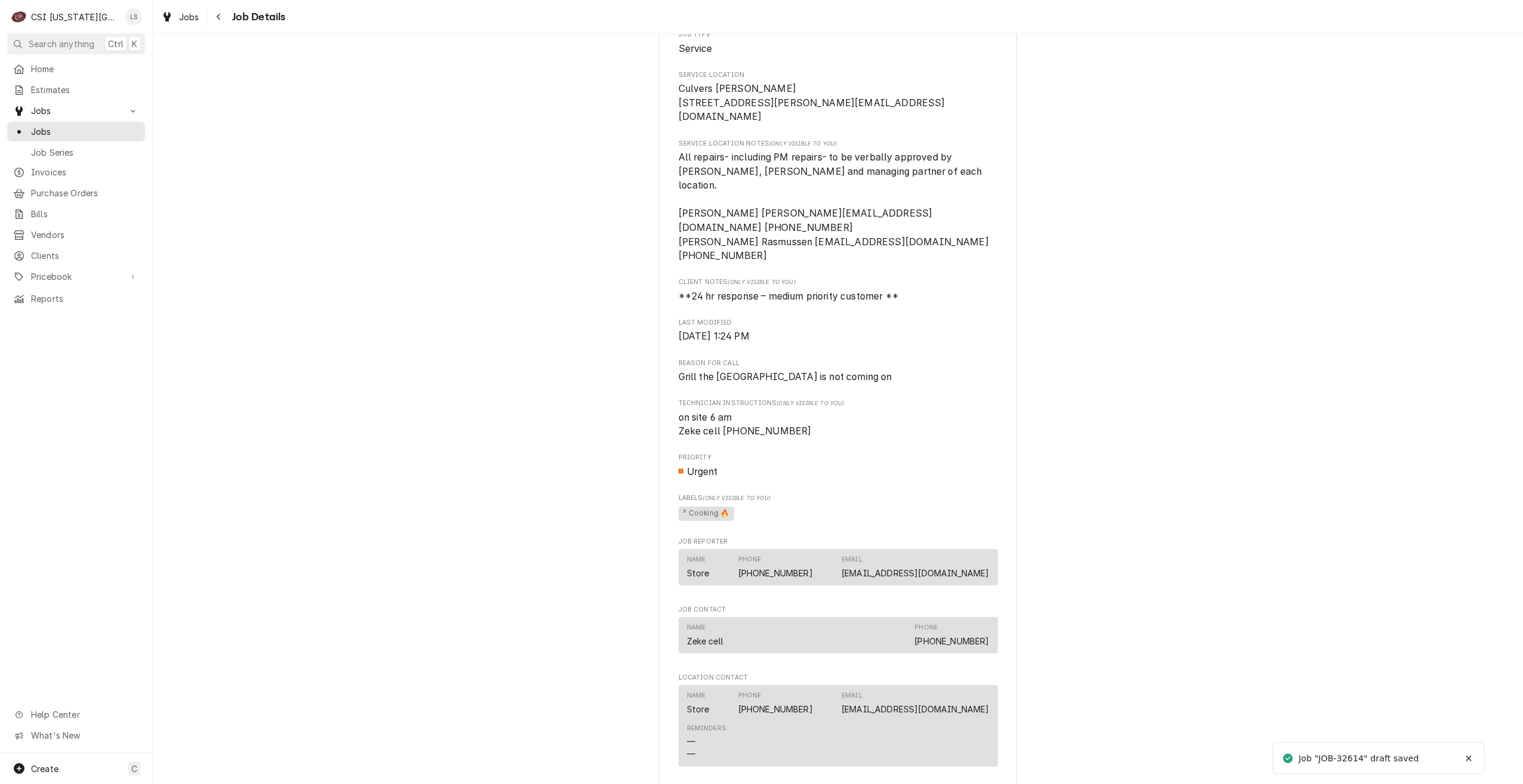
scroll to position [0, 0]
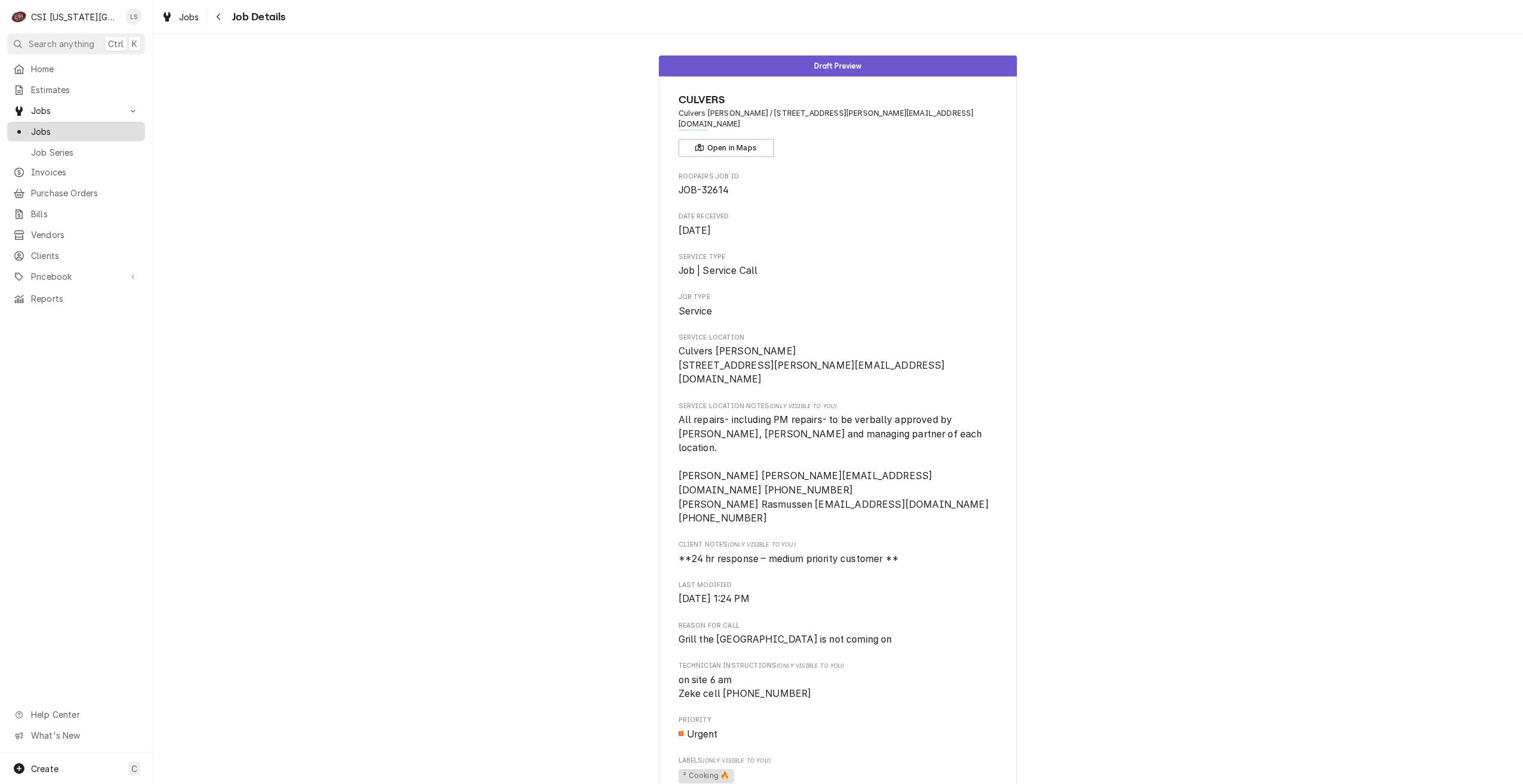
click at [72, 128] on span "Jobs" at bounding box center [85, 131] width 108 height 12
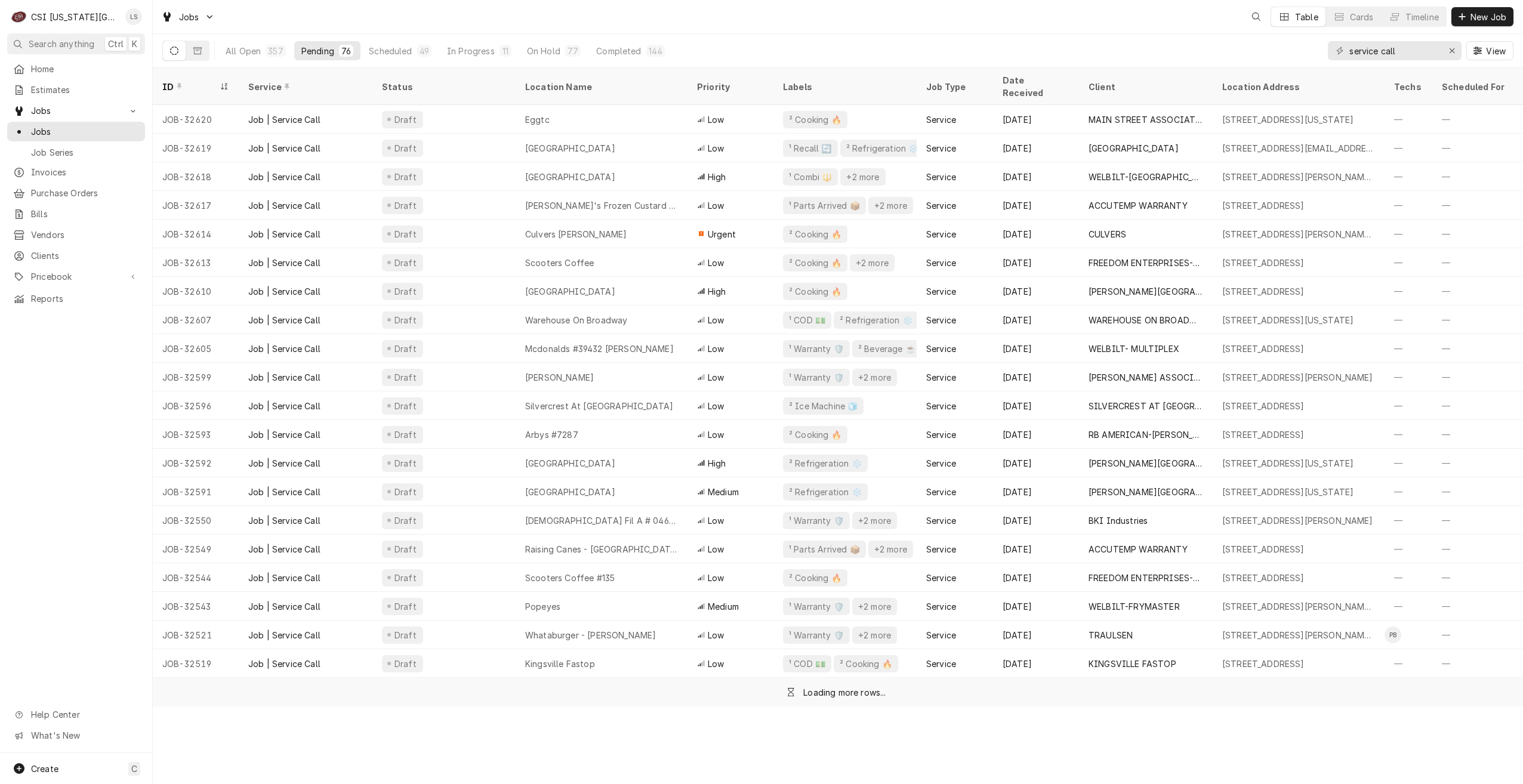
click at [557, 11] on div "Jobs Table Cards Timeline New Job" at bounding box center [838, 17] width 1370 height 34
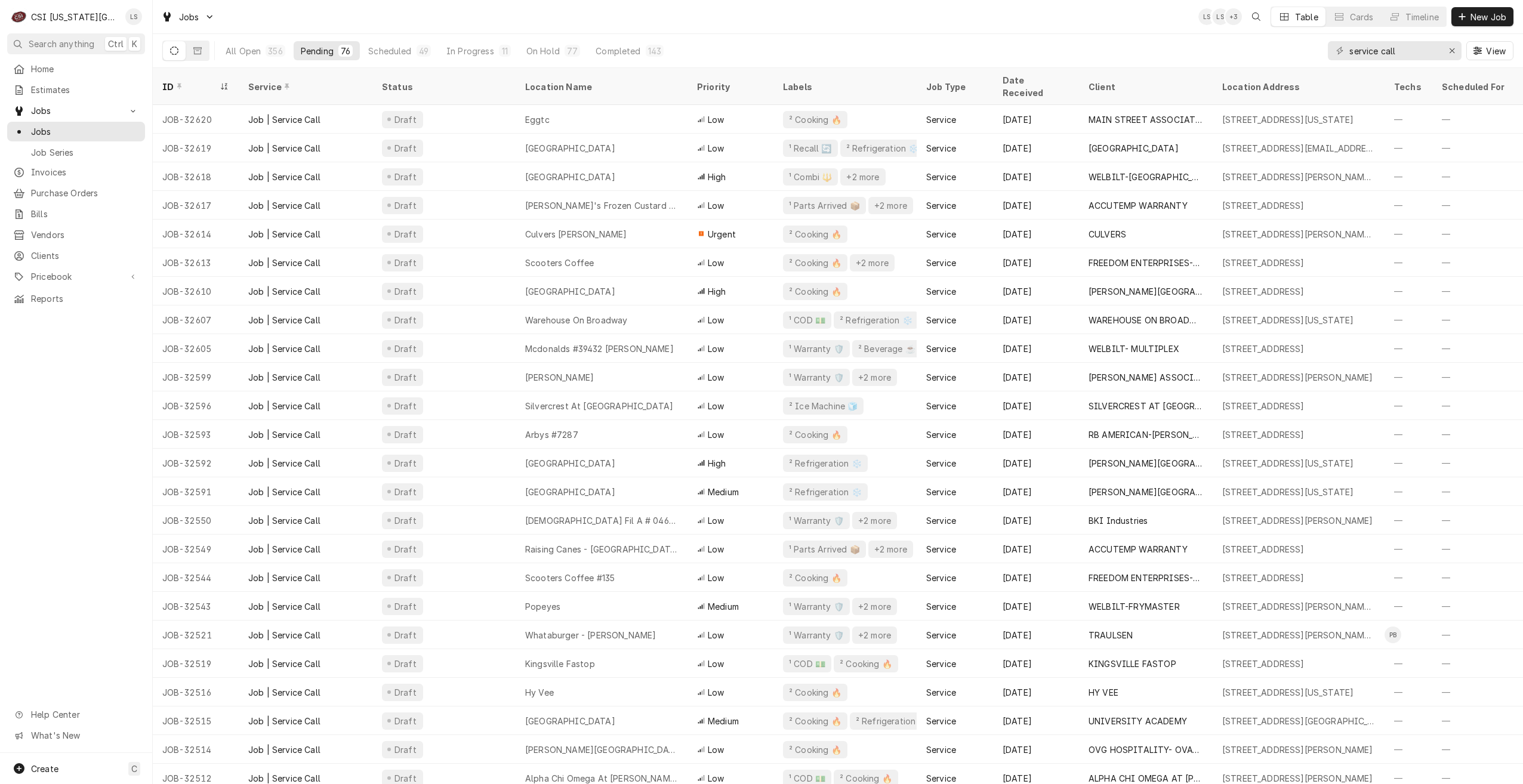
click at [532, 17] on div "Jobs LS LS + 3 Table Cards Timeline New Job" at bounding box center [838, 17] width 1370 height 34
click at [1138, 33] on div "Jobs LS LS + 3 Table Cards Timeline New Job" at bounding box center [838, 17] width 1370 height 34
click at [1008, 25] on div "Jobs LS LS + 2 Table Cards Timeline New Job" at bounding box center [838, 17] width 1370 height 34
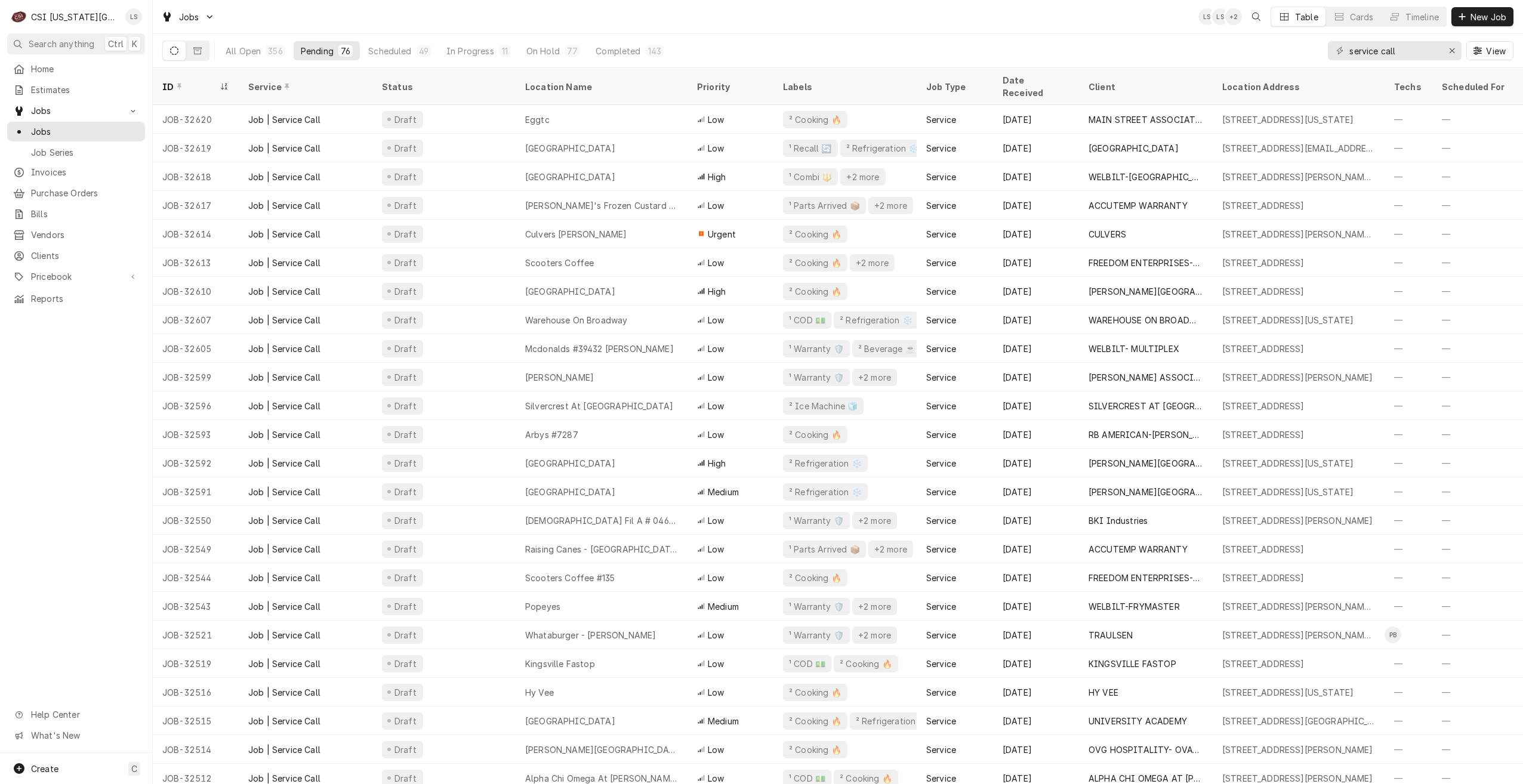
click at [803, 21] on div "Jobs LS LS + 2 Table Cards Timeline New Job" at bounding box center [838, 17] width 1370 height 34
click at [1071, 12] on div "Jobs LS LS + 2 Table Cards Timeline New Job" at bounding box center [838, 17] width 1370 height 34
click at [488, 22] on div "Jobs LS LS + 2 Table Cards Timeline New Job" at bounding box center [838, 17] width 1370 height 34
click at [873, 22] on div "Jobs LS LS + 2 Table Cards Timeline New Job" at bounding box center [838, 17] width 1370 height 34
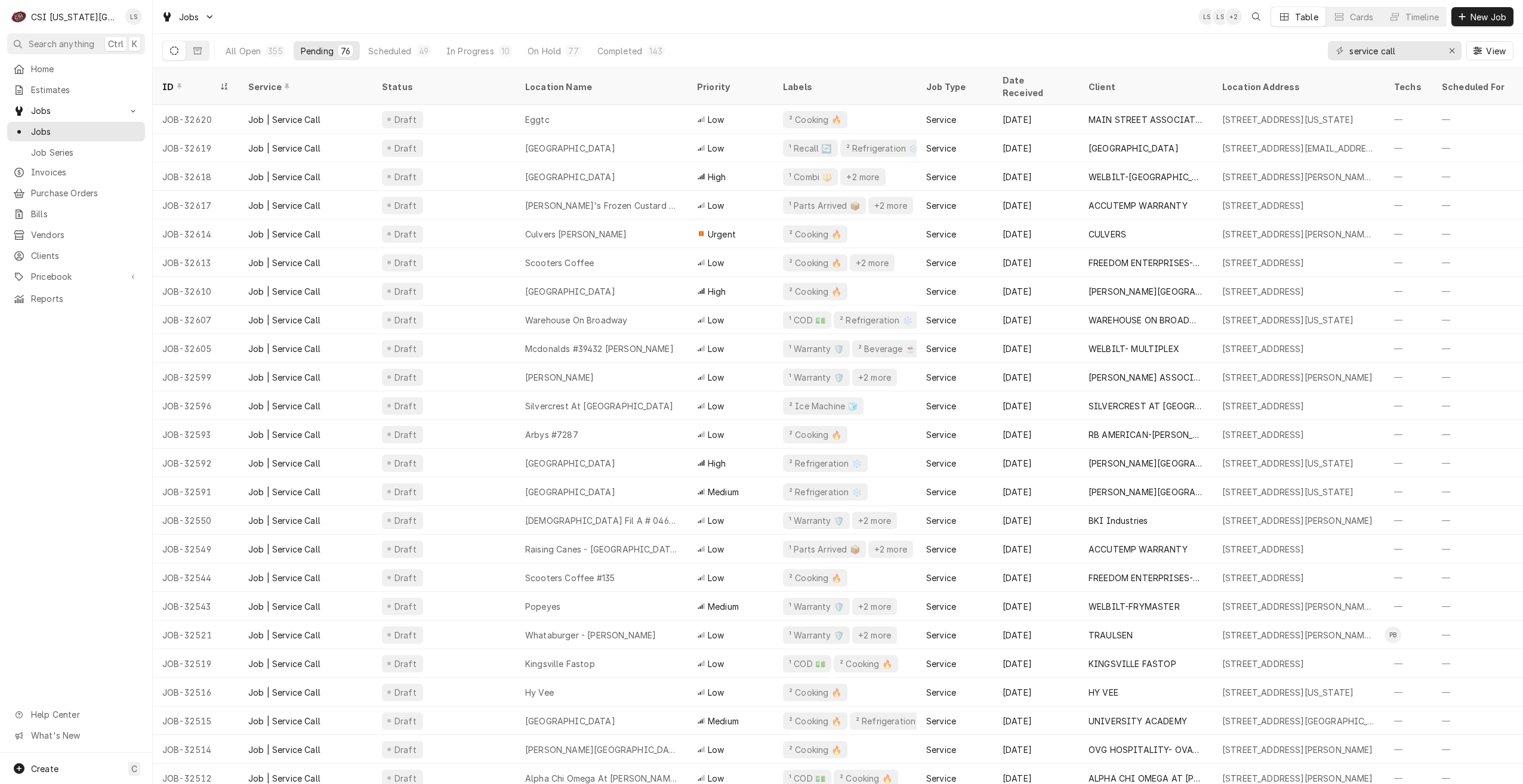
click at [873, 22] on div "Jobs LS LS + 2 Table Cards Timeline New Job" at bounding box center [838, 17] width 1370 height 34
click at [873, 22] on div "Jobs LS LS + 3 Table Cards Timeline New Job" at bounding box center [838, 17] width 1370 height 34
click at [1114, 16] on div "Jobs LS LS + 3 Table Cards Timeline New Job" at bounding box center [838, 17] width 1370 height 34
click at [1126, 27] on div "Jobs LS LS + 3 Table Cards Timeline New Job" at bounding box center [838, 17] width 1370 height 34
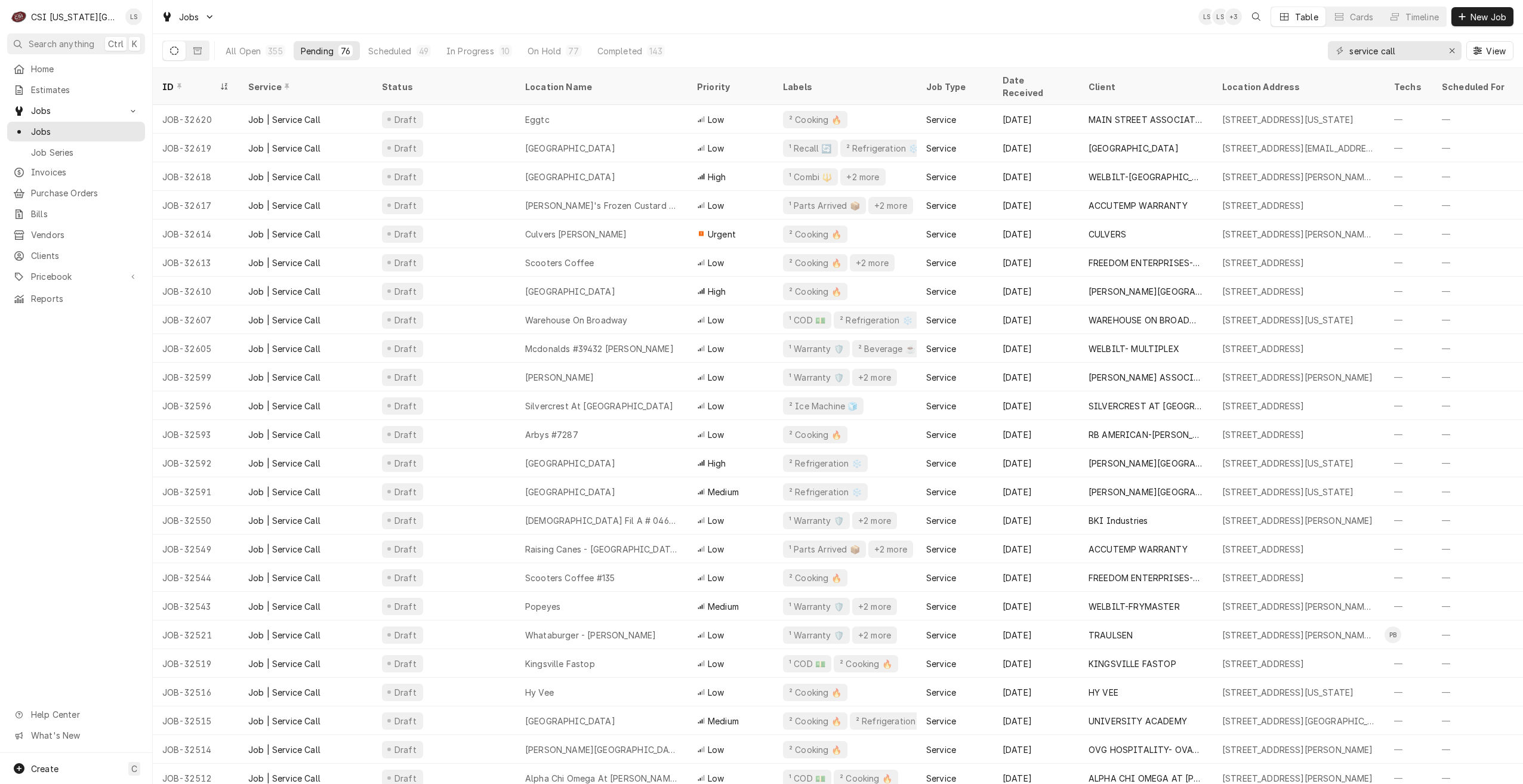
click at [1091, 34] on div "All Open 355 Pending 76 Scheduled 49 In Progress 10 On Hold 77 Completed 143 se…" at bounding box center [838, 51] width 1351 height 34
click at [1000, 27] on div "Jobs LS LS + 3 Table Cards Timeline New Job" at bounding box center [838, 17] width 1370 height 34
click at [1000, 27] on div "Jobs LS LS + 2 Table Cards Timeline New Job" at bounding box center [838, 17] width 1370 height 34
click at [576, 10] on div "Jobs LS LS + 3 Table Cards Timeline New Job" at bounding box center [838, 17] width 1370 height 34
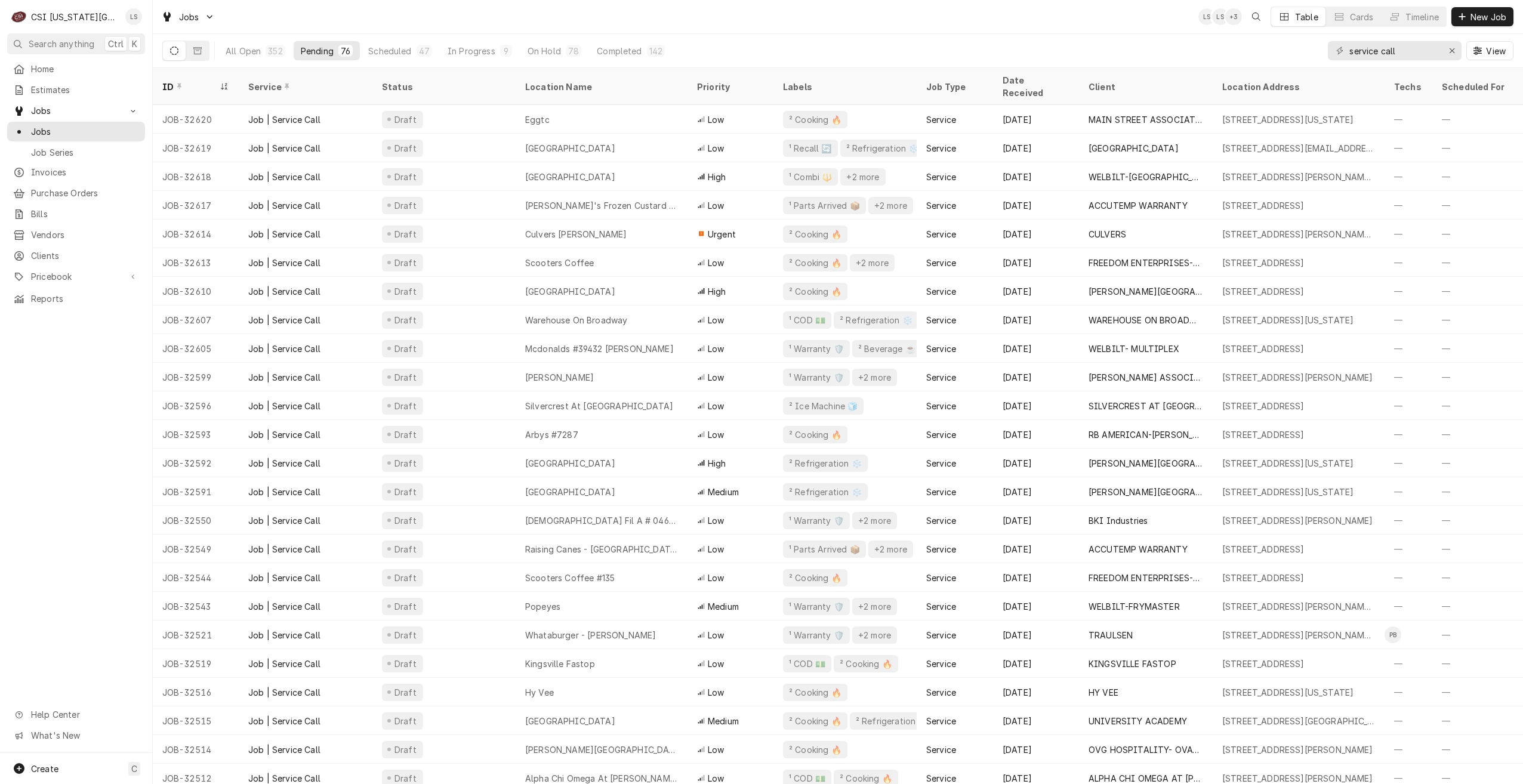
click at [576, 10] on div "Jobs LS LS + 3 Table Cards Timeline New Job" at bounding box center [838, 17] width 1370 height 34
click at [741, 12] on div "Jobs LS LS + 3 Table Cards Timeline New Job" at bounding box center [838, 17] width 1370 height 34
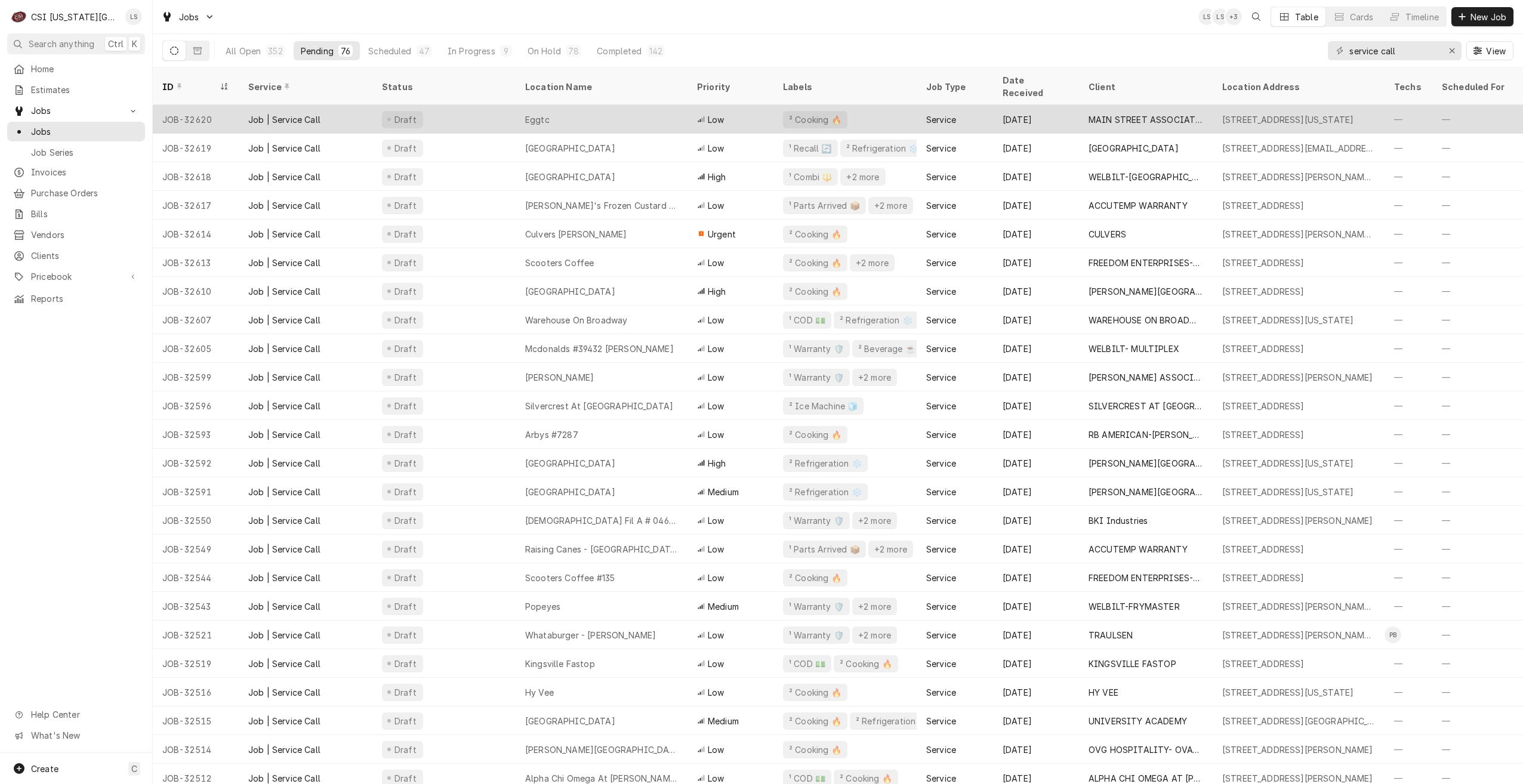
click at [633, 105] on div "Eggtc" at bounding box center [602, 120] width 172 height 29
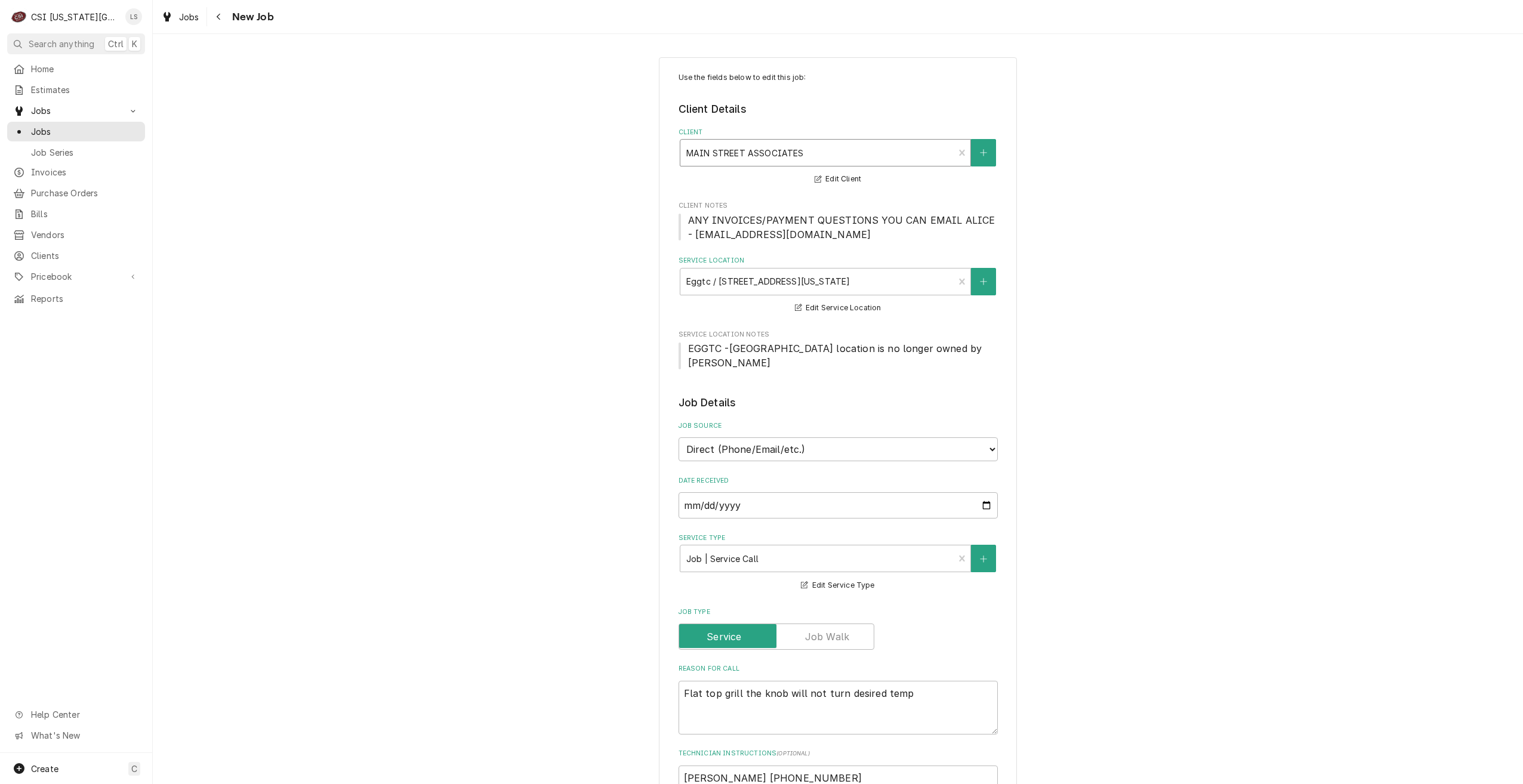
type textarea "x"
click at [136, 125] on span "Jobs" at bounding box center [85, 131] width 108 height 12
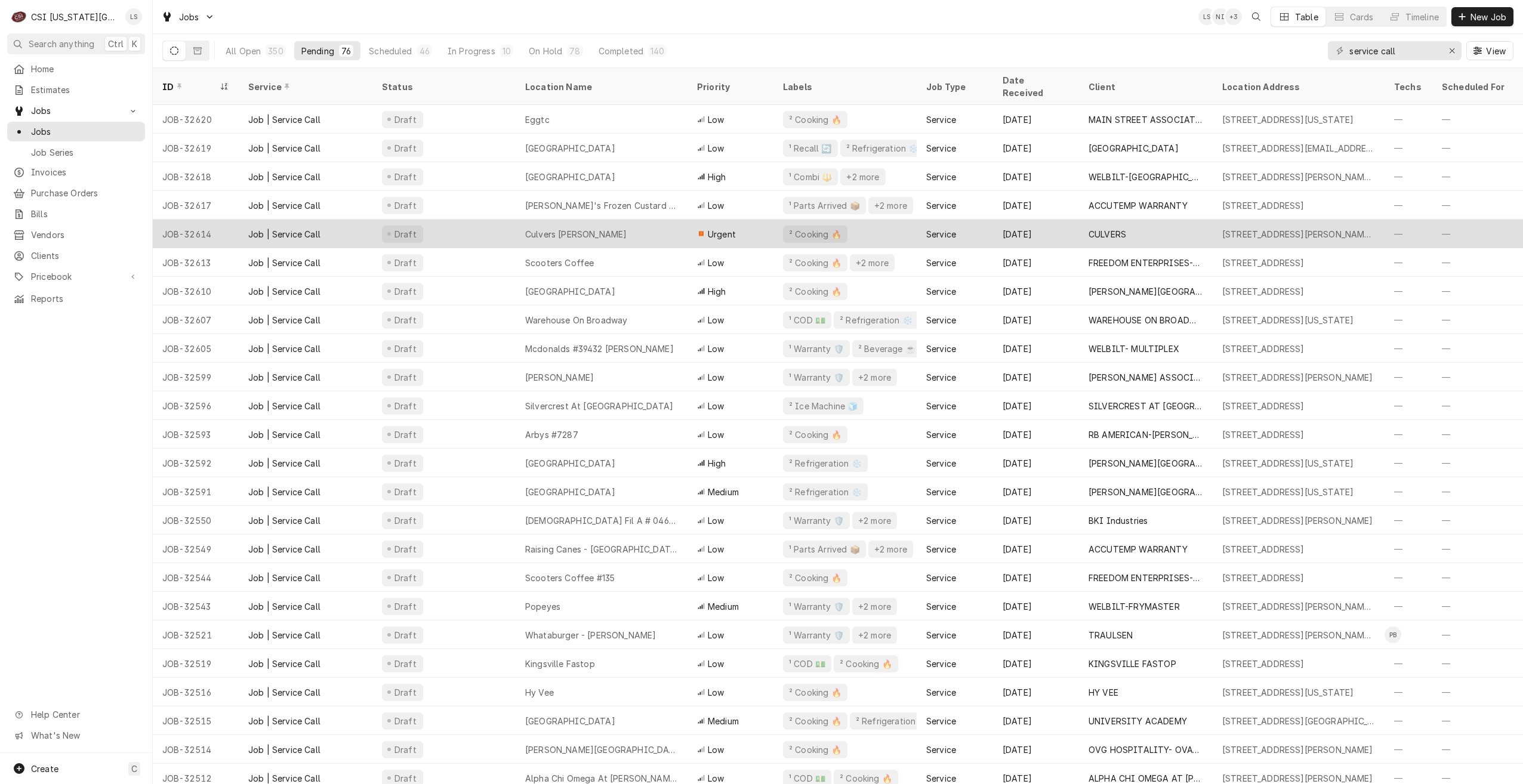
click at [637, 224] on div "Culvers [PERSON_NAME]" at bounding box center [602, 234] width 172 height 29
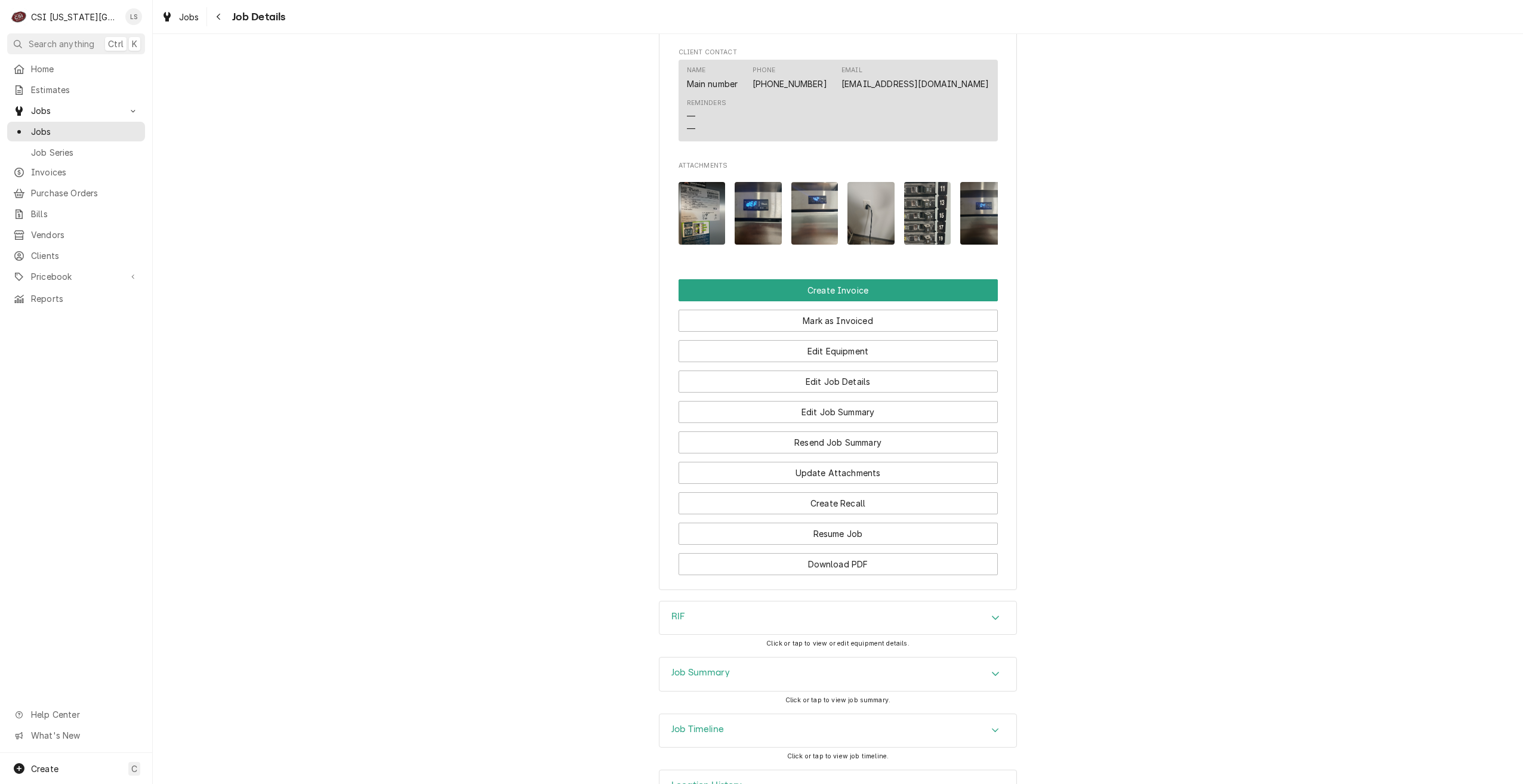
scroll to position [1143, 0]
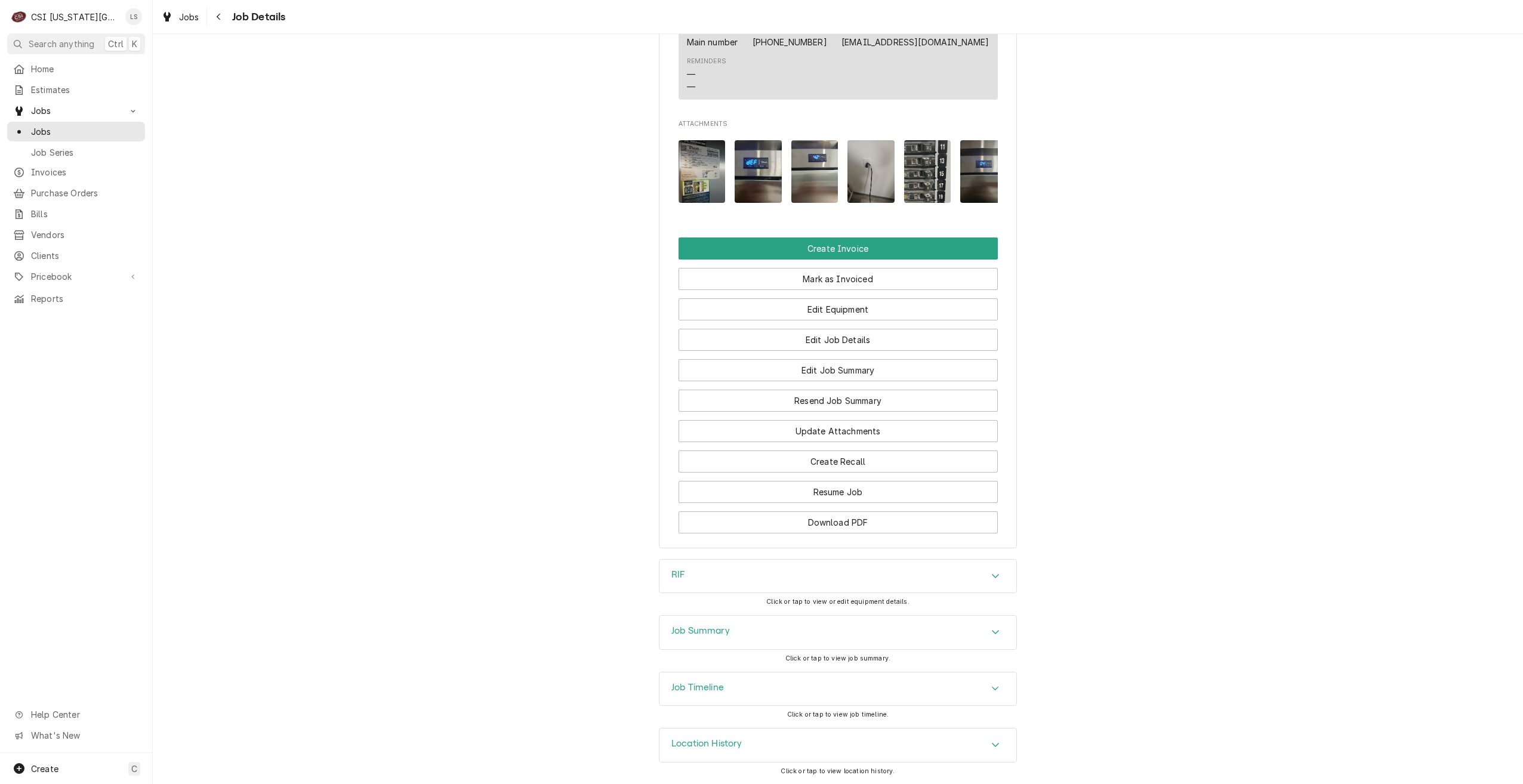
click at [870, 636] on div "Job Summary" at bounding box center [838, 633] width 357 height 34
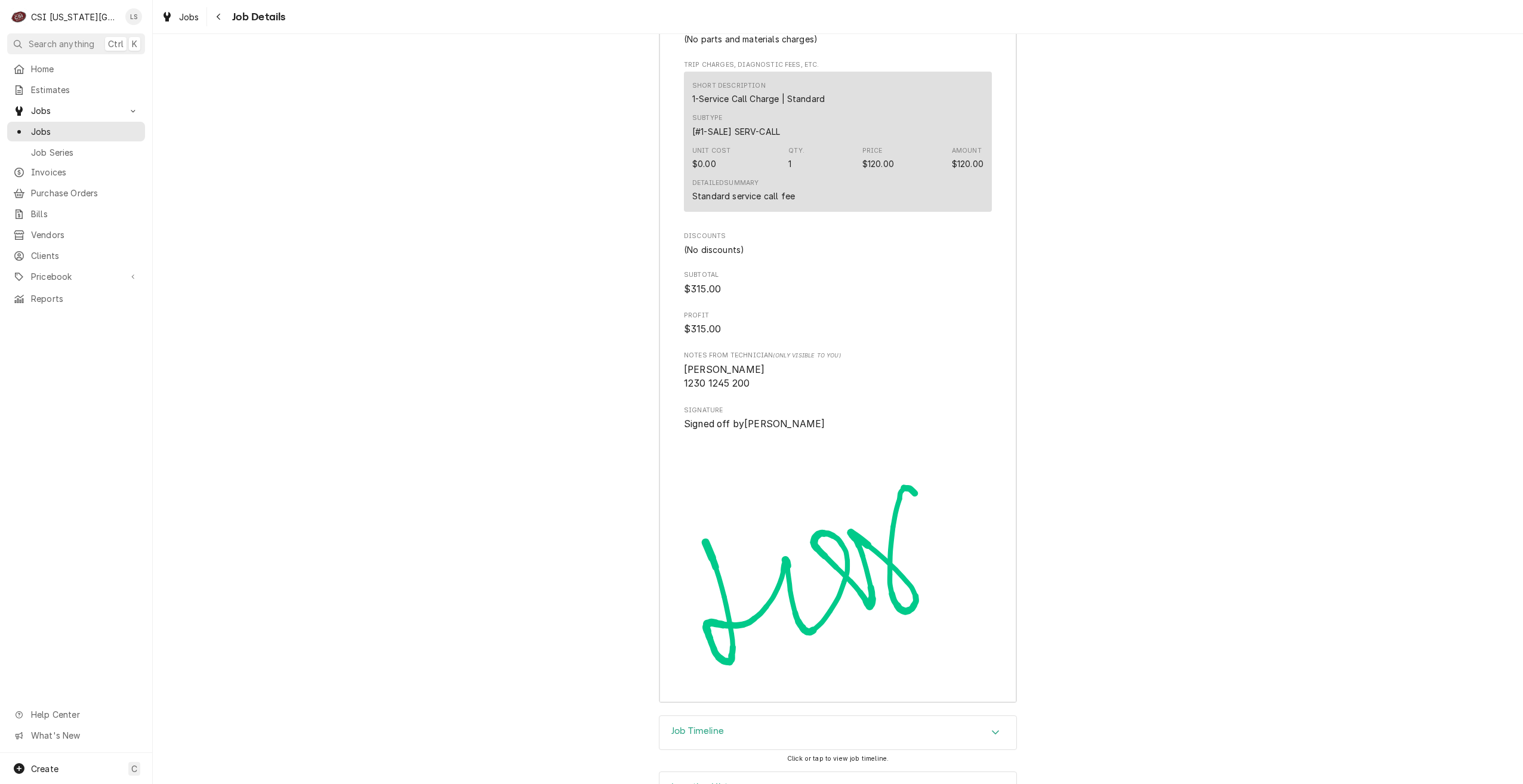
scroll to position [3311, 0]
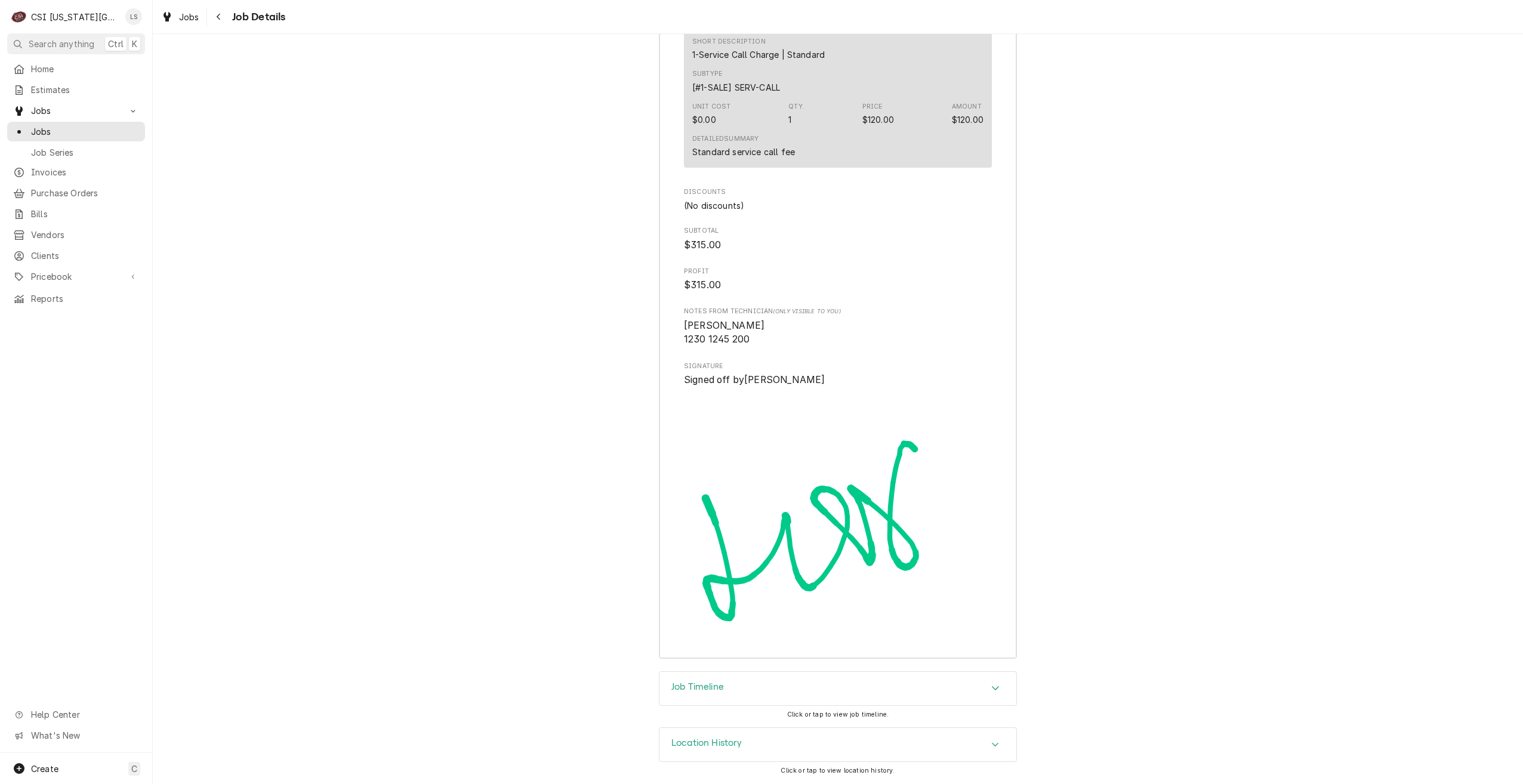
click at [914, 691] on div "Job Timeline" at bounding box center [838, 689] width 357 height 34
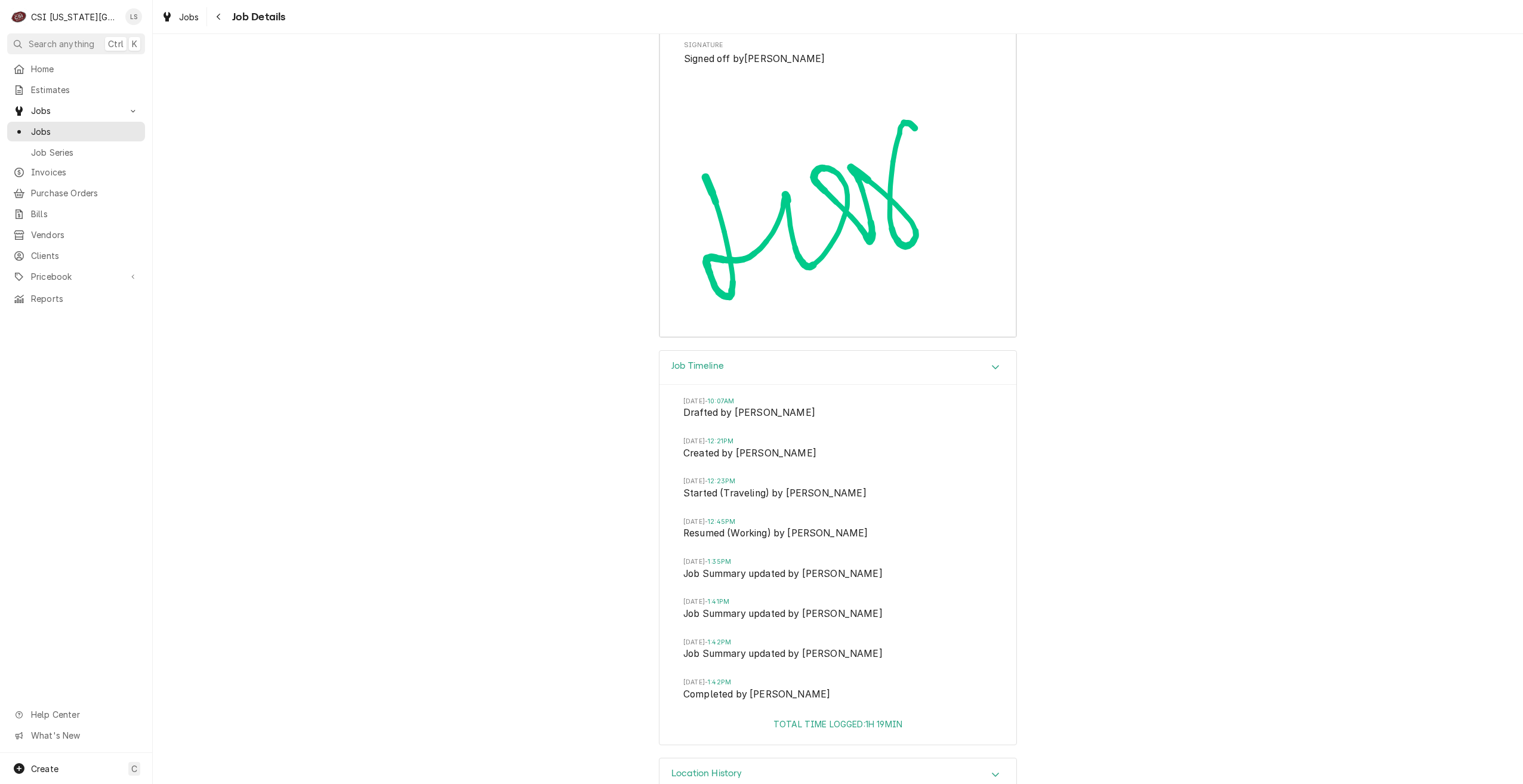
scroll to position [3662, 0]
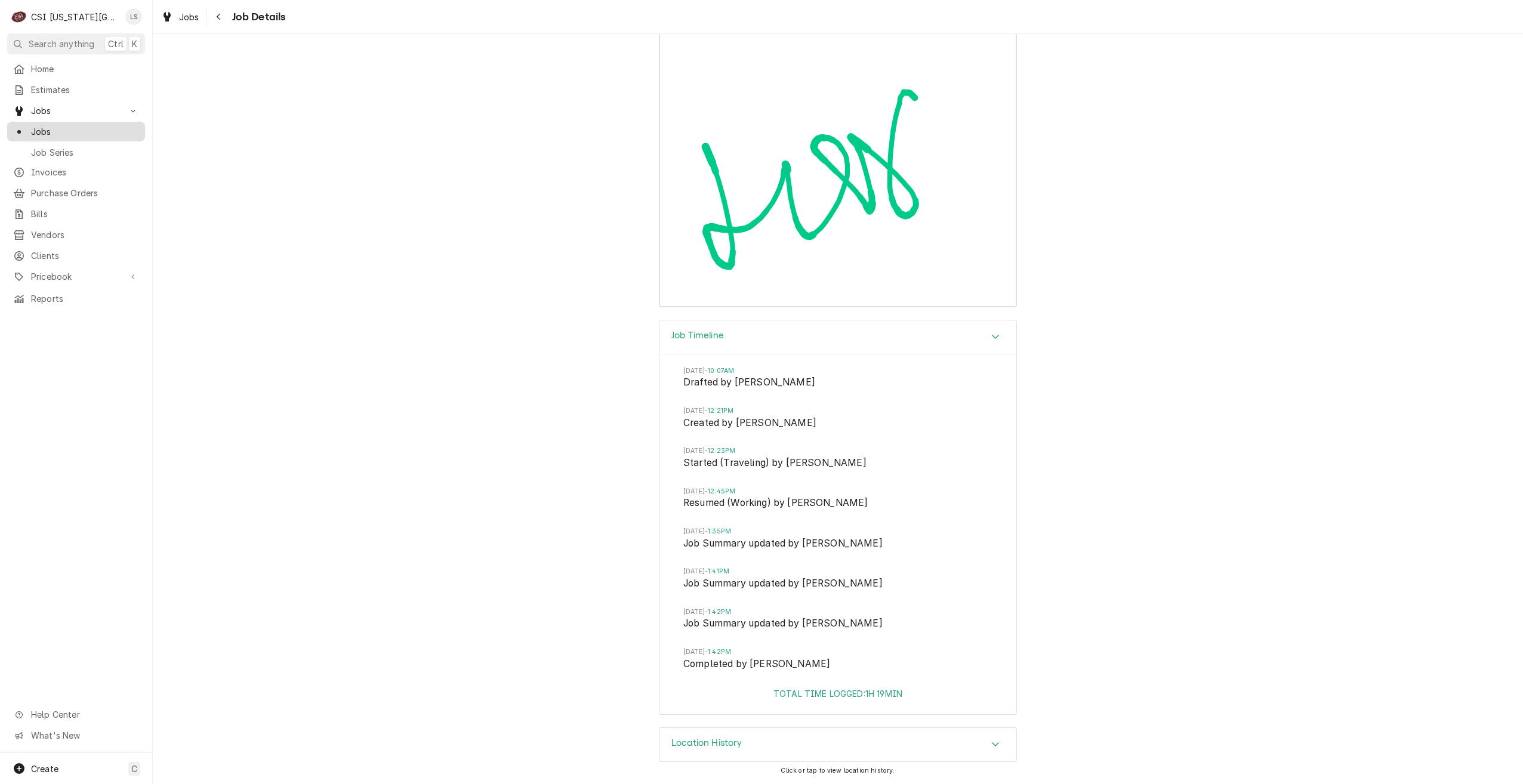
click at [80, 136] on link "Jobs" at bounding box center [75, 131] width 138 height 20
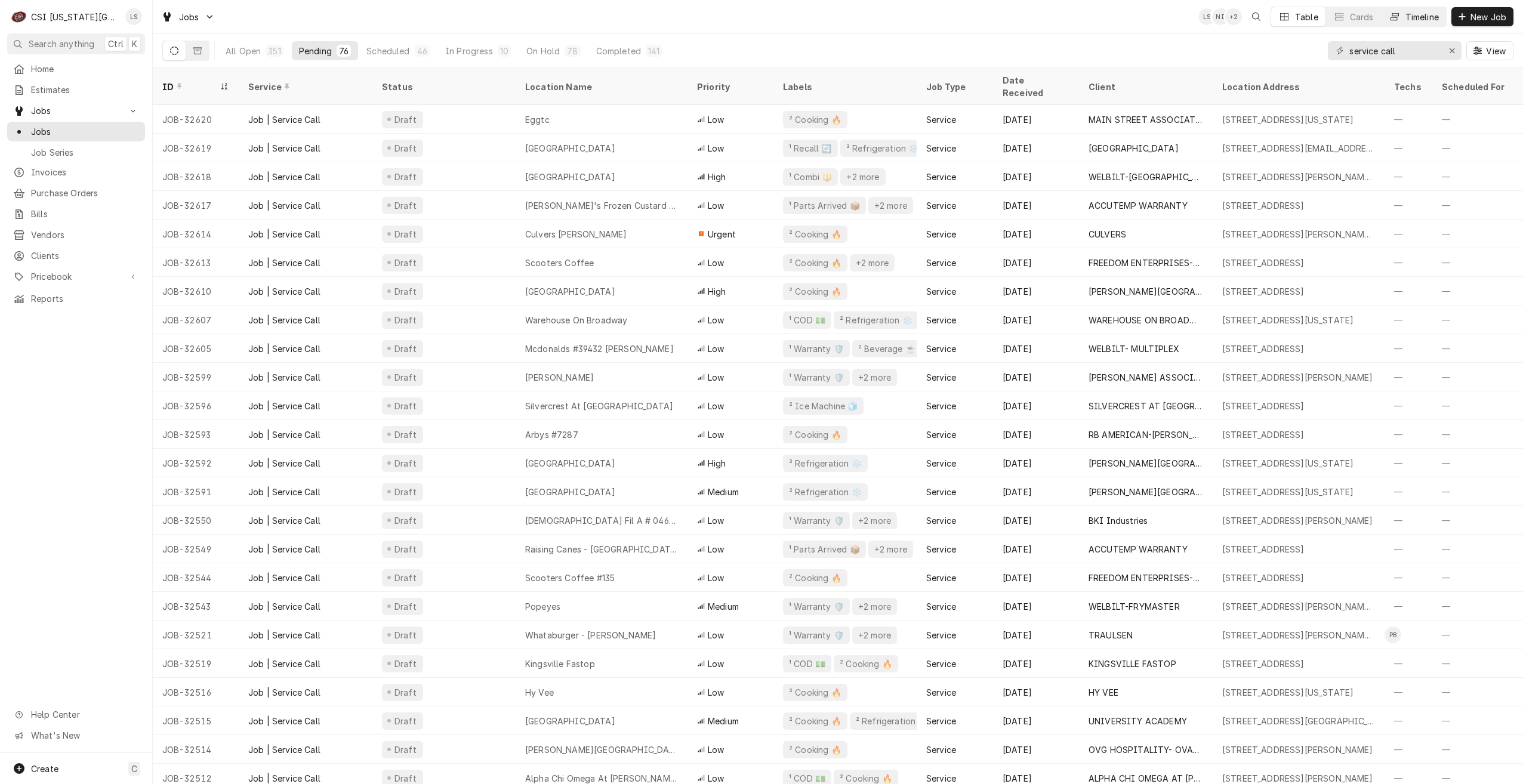
click at [1408, 16] on div "Timeline" at bounding box center [1422, 17] width 34 height 12
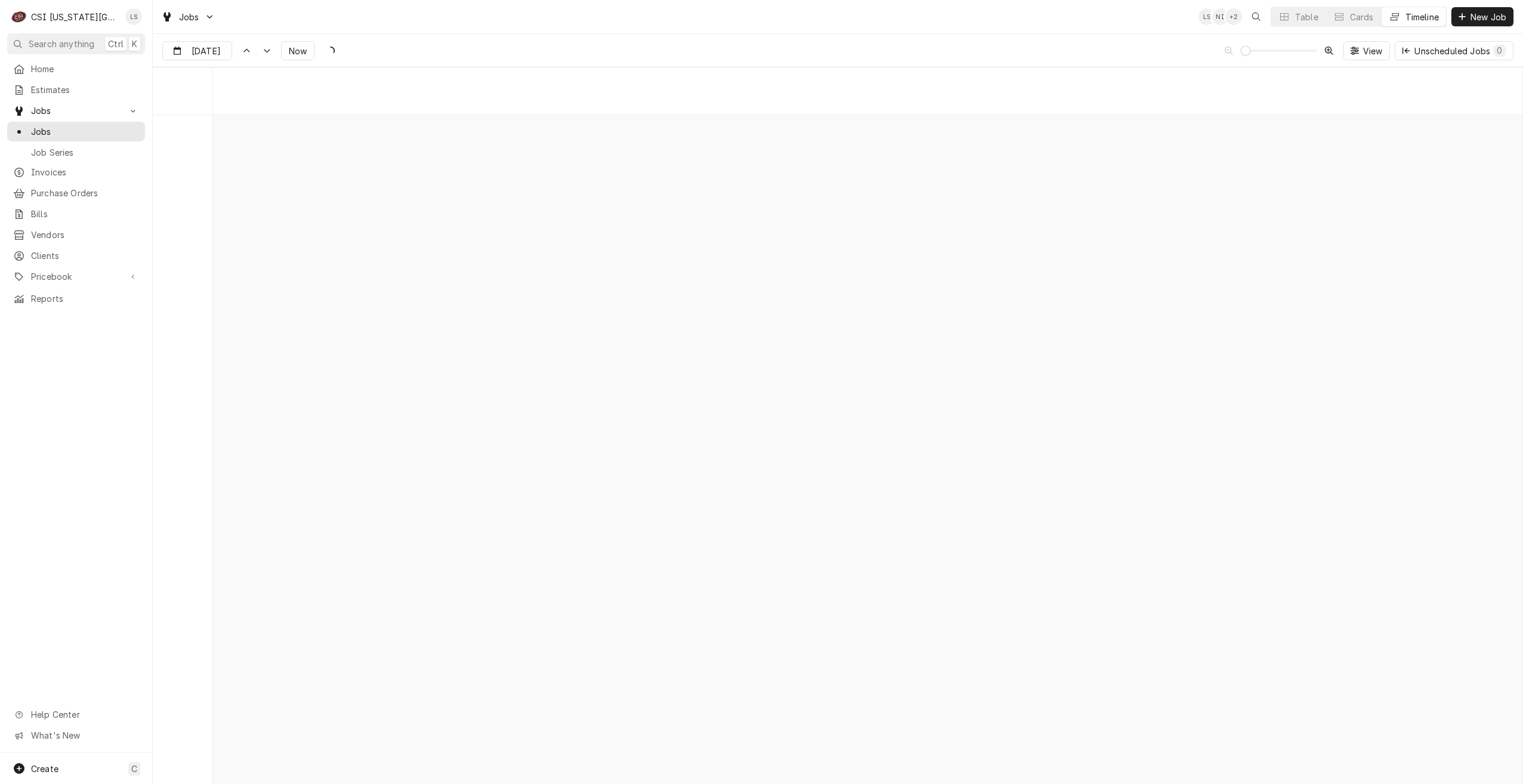
scroll to position [13705, 0]
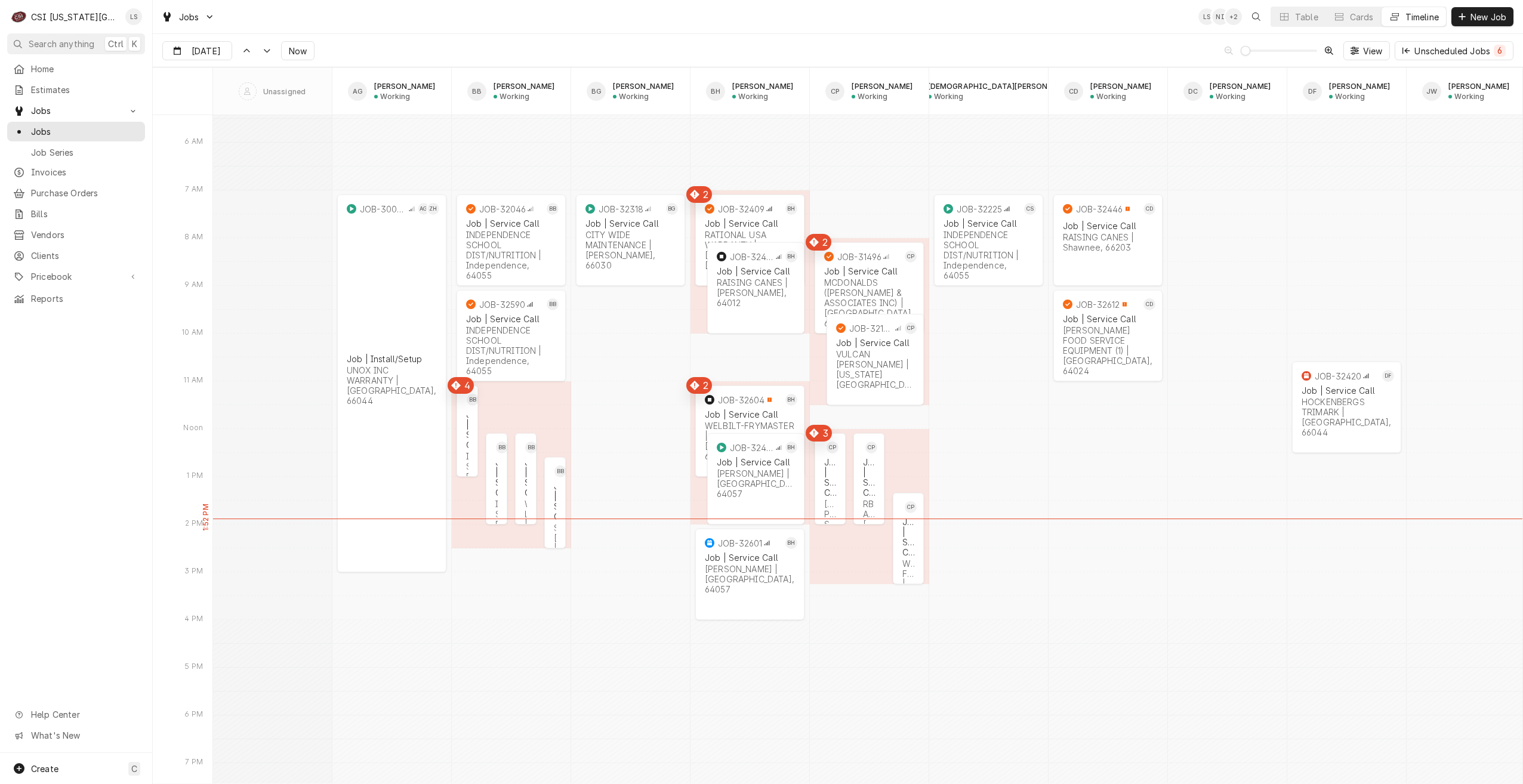
click at [763, 17] on div "Jobs LS NI + 2 Table Cards Timeline New Job" at bounding box center [838, 17] width 1370 height 34
click at [735, 21] on div "Jobs LS NI + 2 Table Cards Timeline New Job" at bounding box center [838, 17] width 1370 height 34
click at [735, 21] on div "Jobs LS NI + 3 Table Cards Timeline New Job" at bounding box center [838, 17] width 1370 height 34
click at [196, 45] on input "[DATE]" at bounding box center [189, 53] width 52 height 23
click at [200, 149] on div "8" at bounding box center [195, 147] width 17 height 17
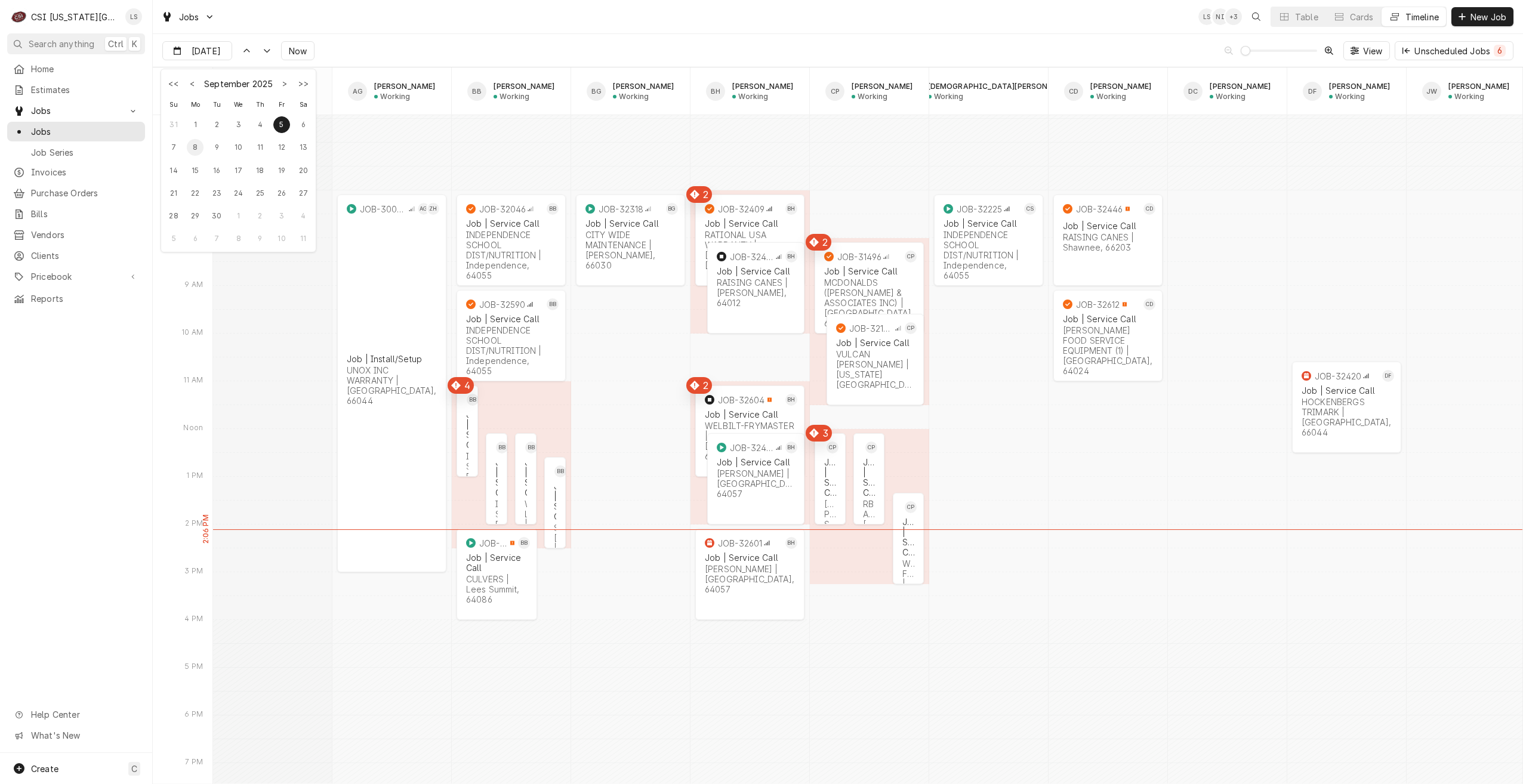
type input "[DATE]"
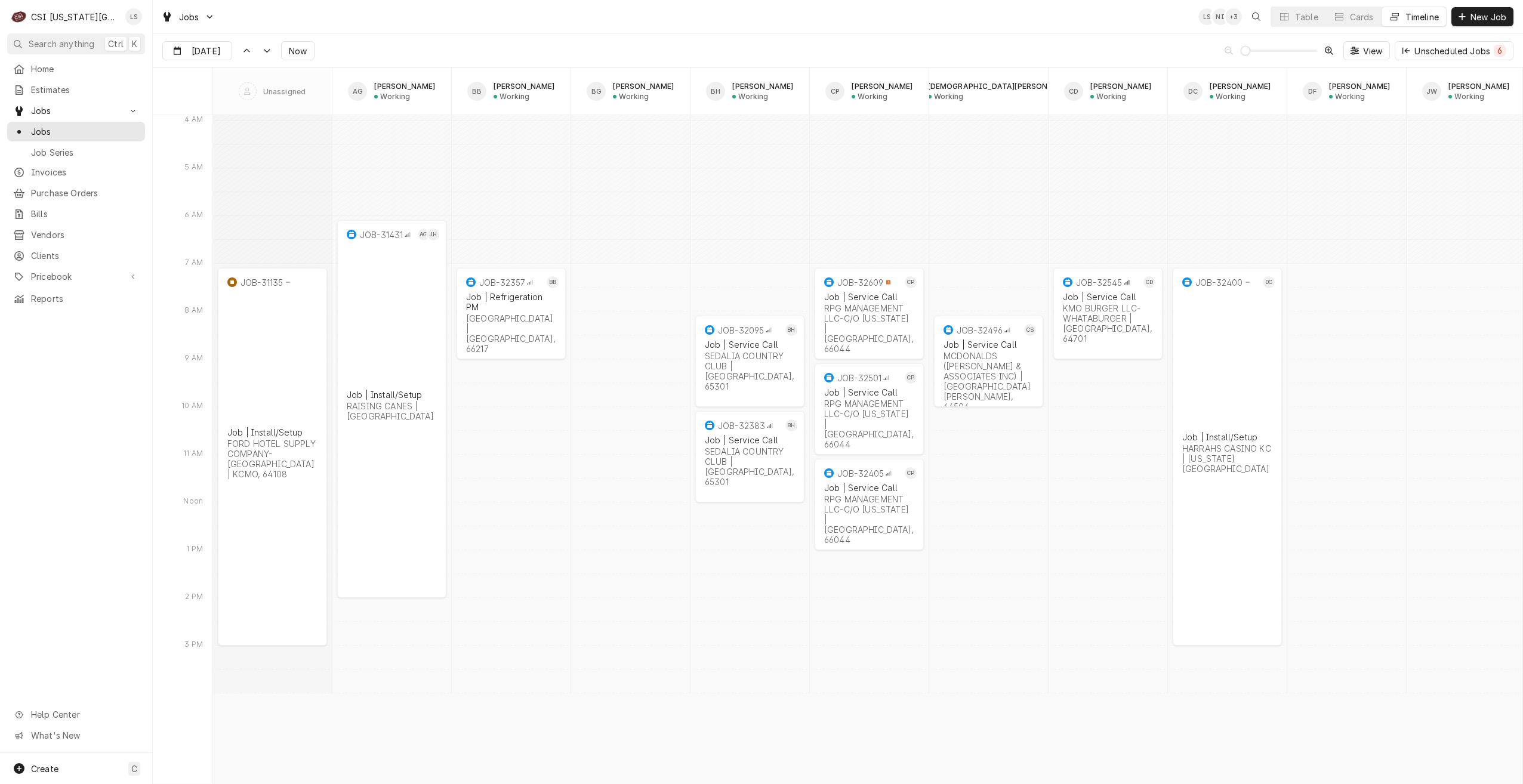
scroll to position [17074, 0]
click at [871, 26] on div "Jobs LS NI + 3 Table Cards Timeline New Job" at bounding box center [838, 17] width 1370 height 34
click at [134, 13] on div "Lindy Springer's Avatar" at bounding box center [133, 16] width 17 height 17
click at [163, 50] on link "Settings" at bounding box center [182, 42] width 117 height 20
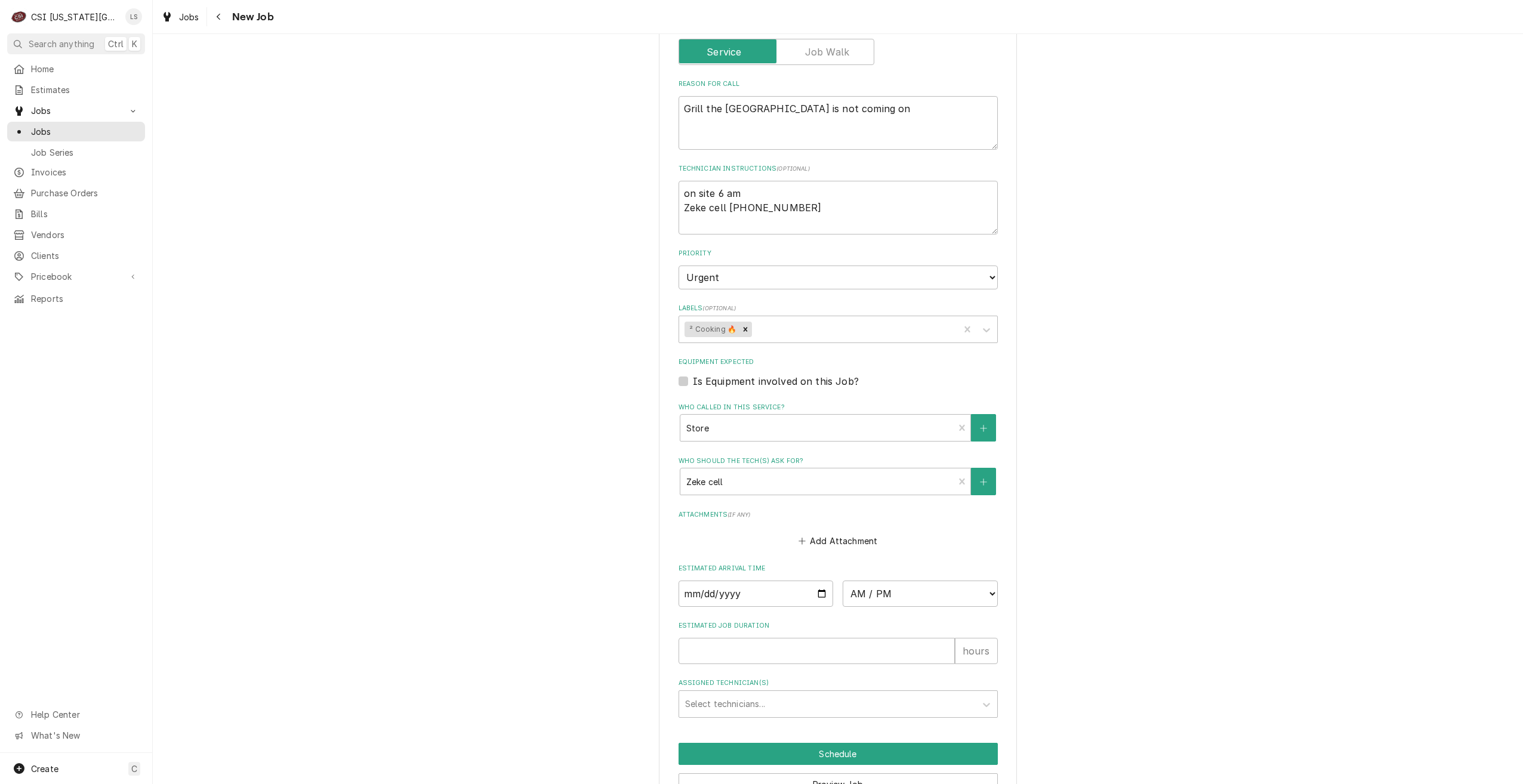
scroll to position [695, 0]
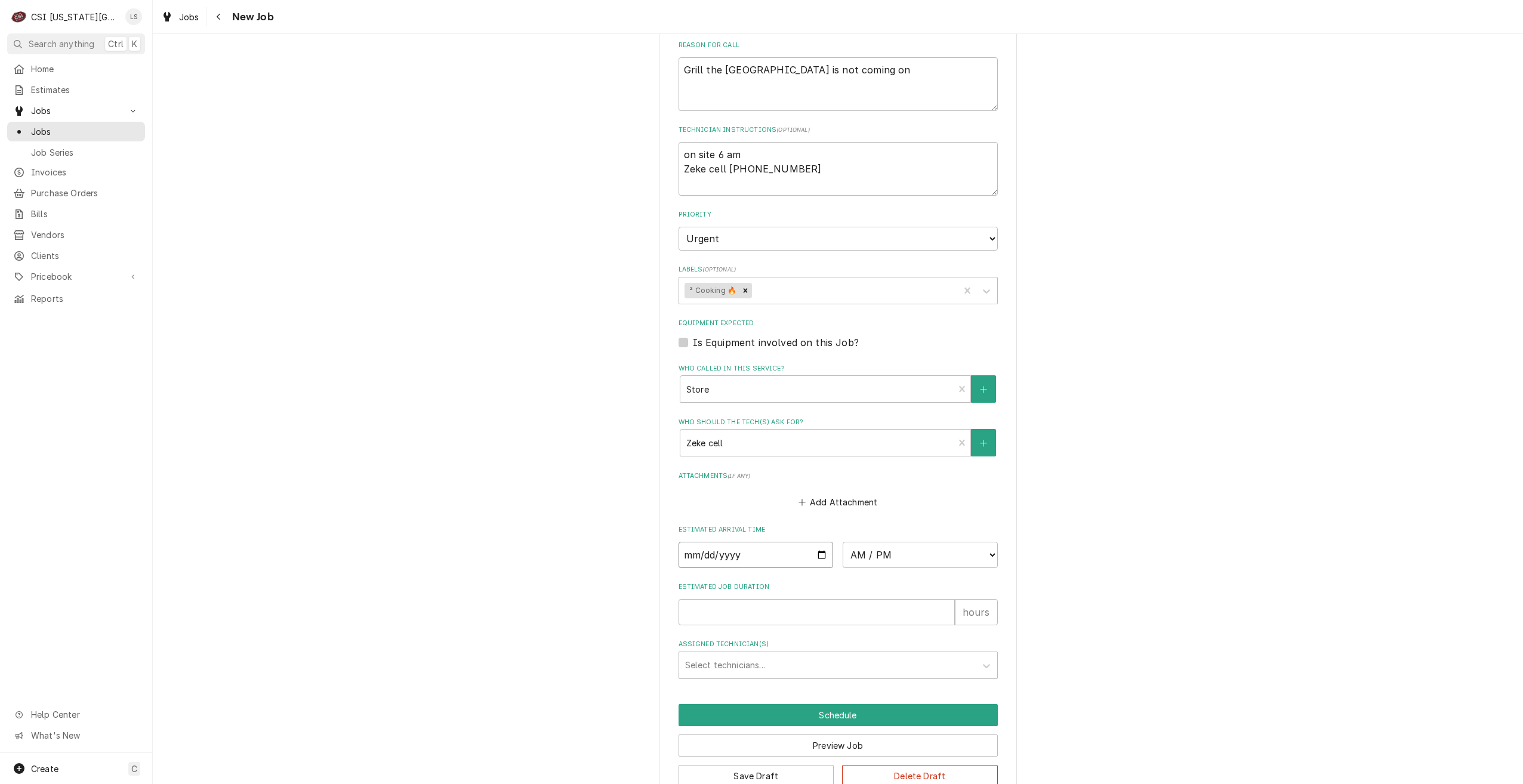
click at [820, 542] on input "Date" at bounding box center [756, 555] width 155 height 26
type textarea "x"
type input "[DATE]"
type textarea "x"
click at [865, 542] on select "AM / PM 6:00 AM 6:15 AM 6:30 AM 6:45 AM 7:00 AM 7:15 AM 7:30 AM 7:45 AM 8:00 AM…" at bounding box center [920, 555] width 155 height 26
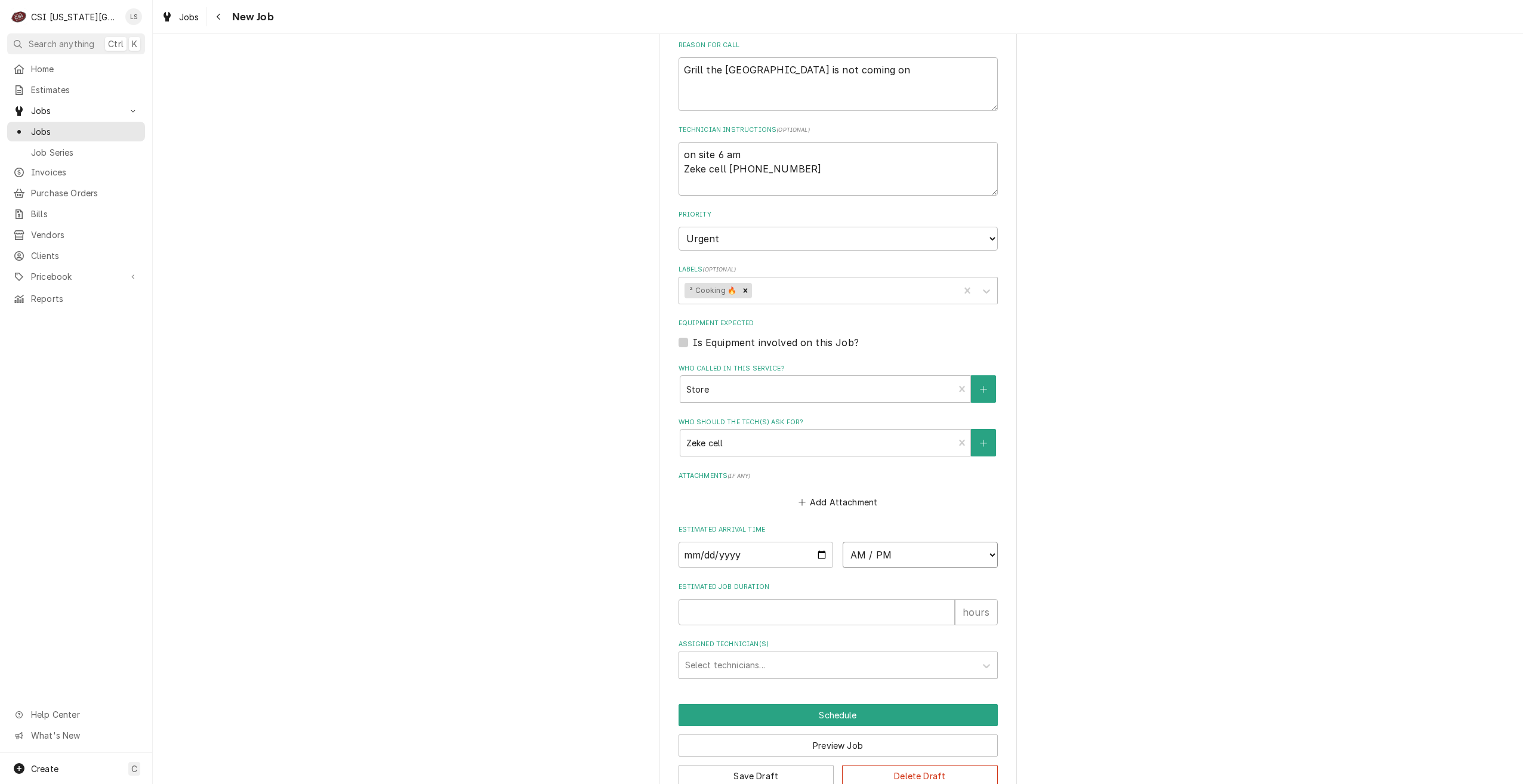
select select "14:00:00"
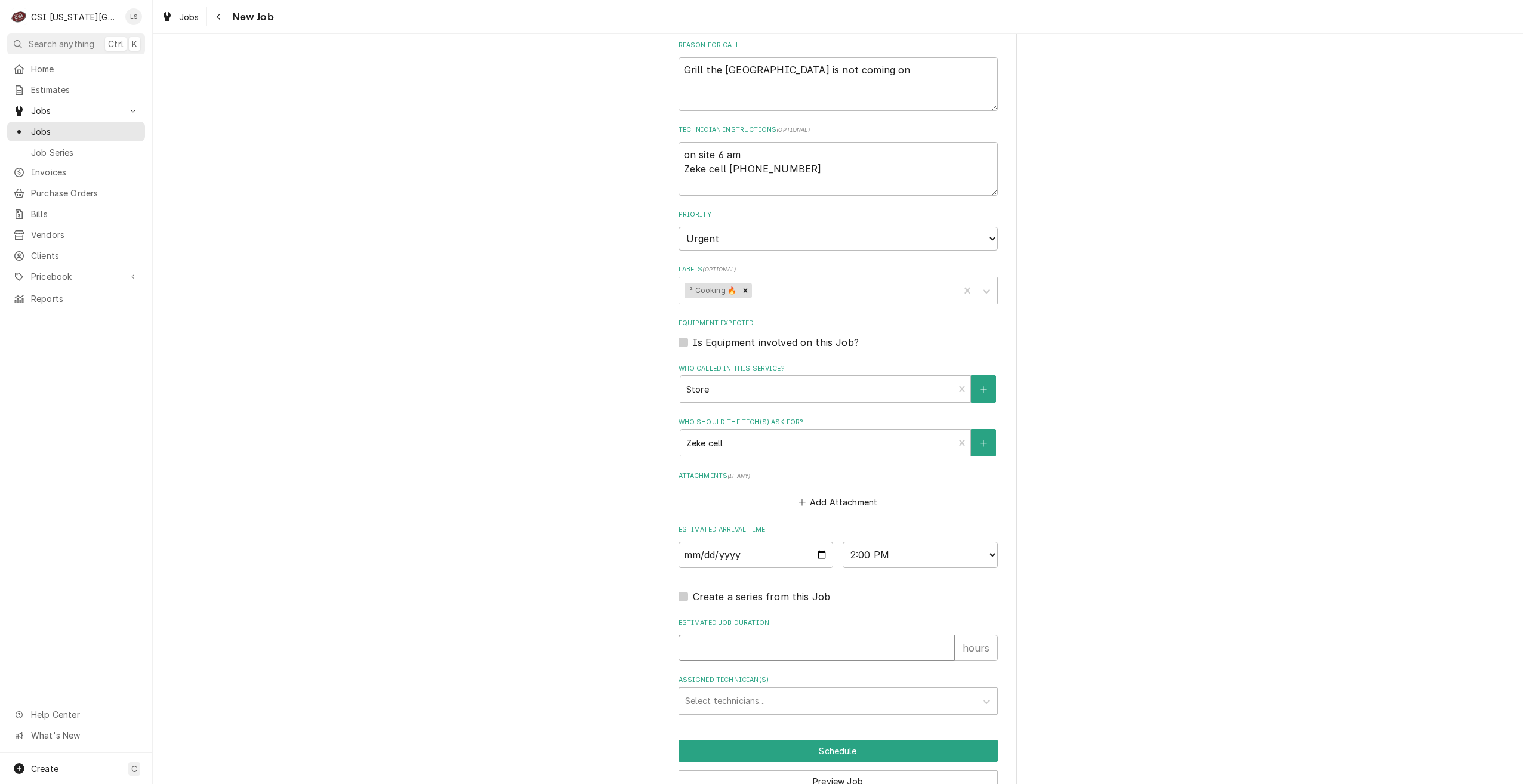
click at [777, 635] on input "Estimated Job Duration" at bounding box center [817, 648] width 277 height 26
type textarea "x"
type input "2"
type textarea "x"
click at [803, 690] on div "Assigned Technician(s)" at bounding box center [827, 701] width 285 height 21
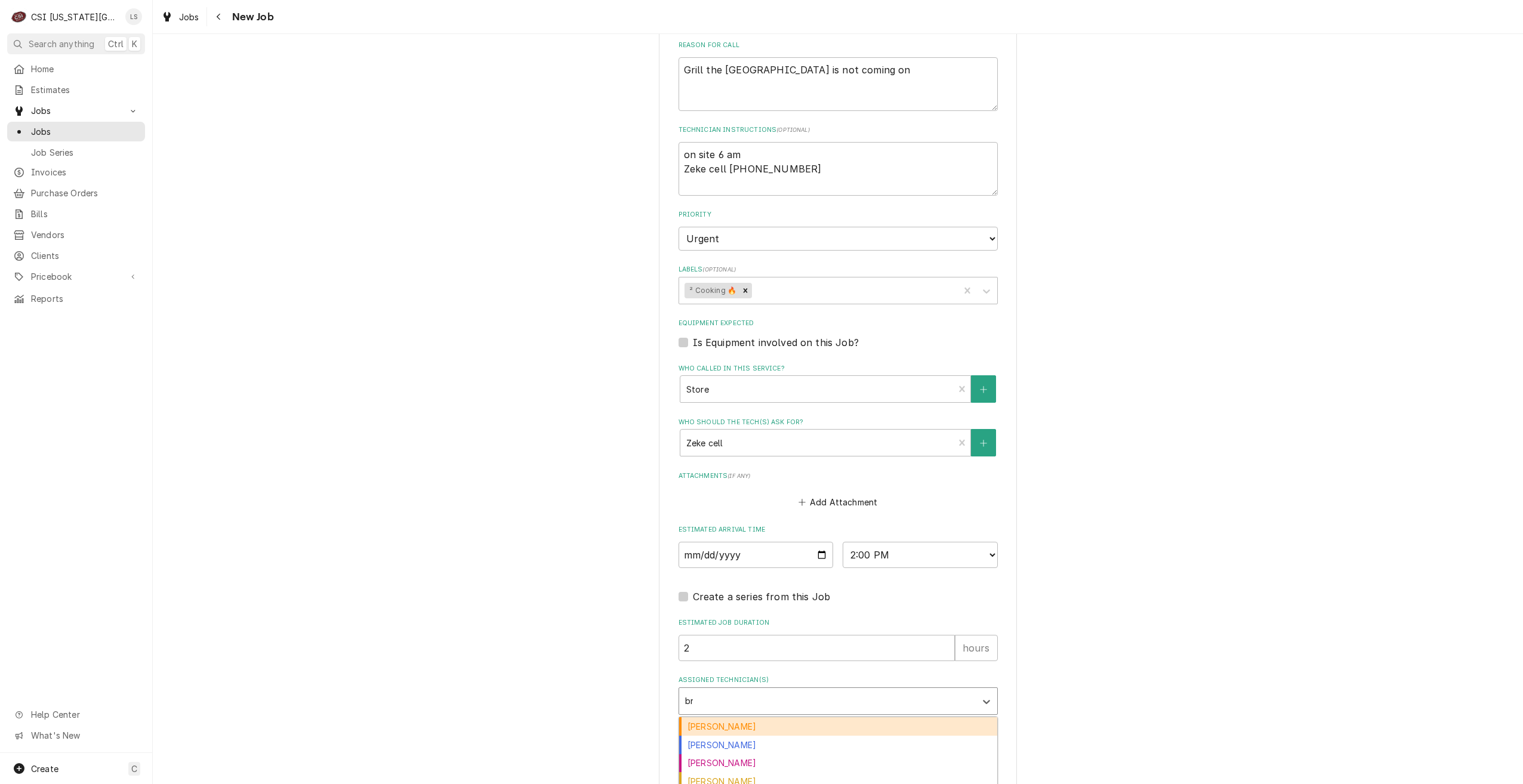
type input "bre"
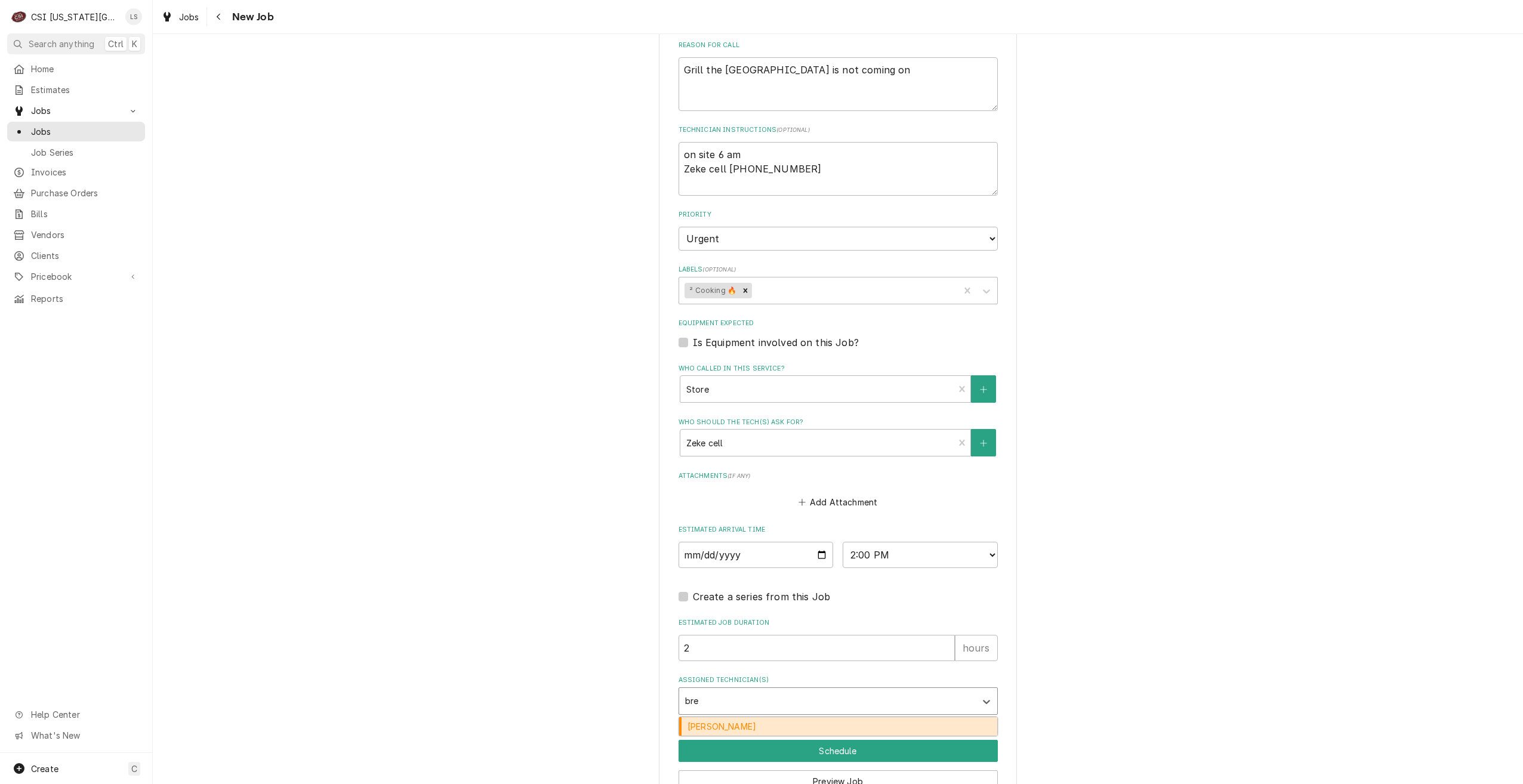
click at [792, 717] on div "[PERSON_NAME]" at bounding box center [838, 727] width 318 height 19
type textarea "x"
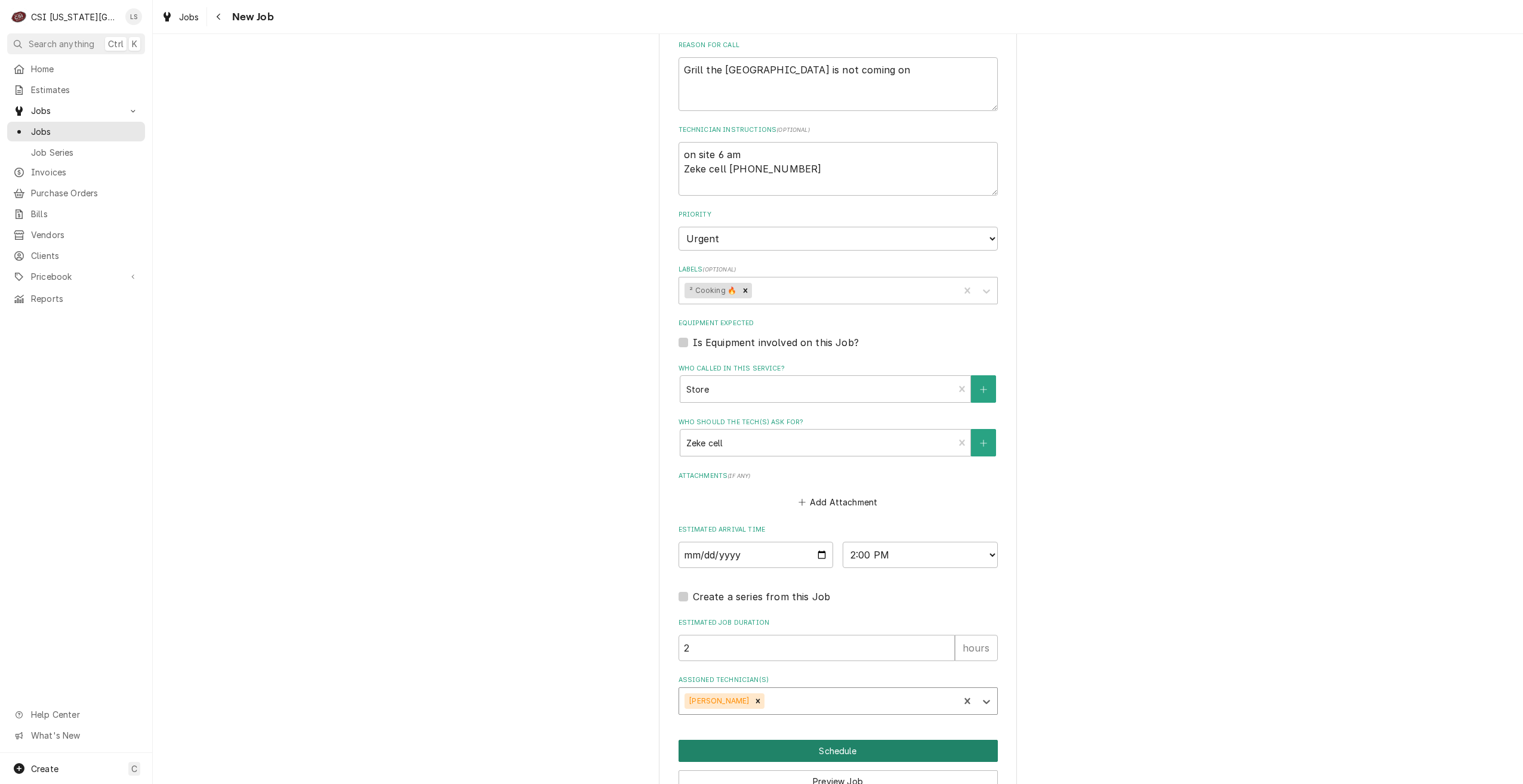
click at [822, 740] on button "Schedule" at bounding box center [838, 750] width 320 height 22
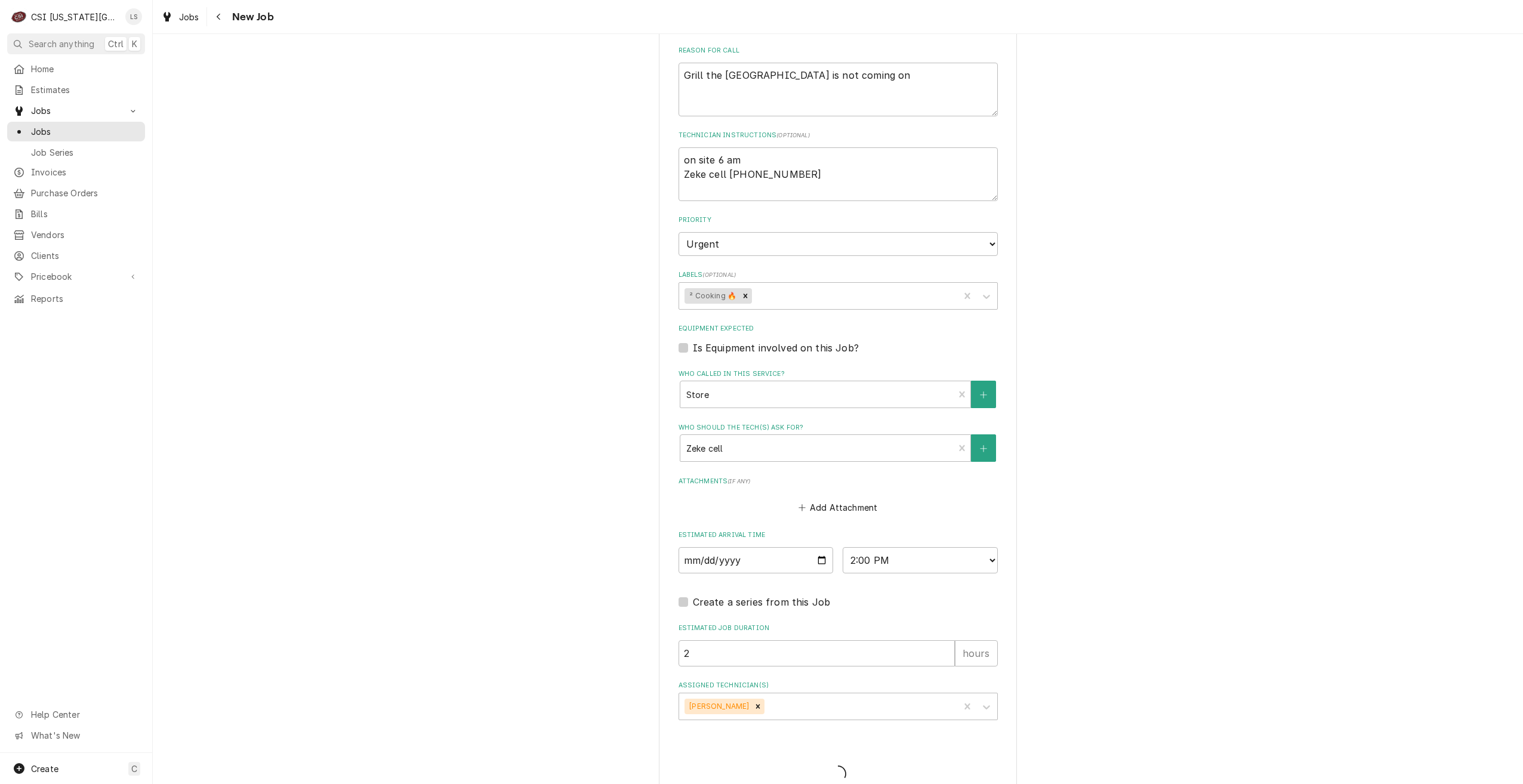
type textarea "x"
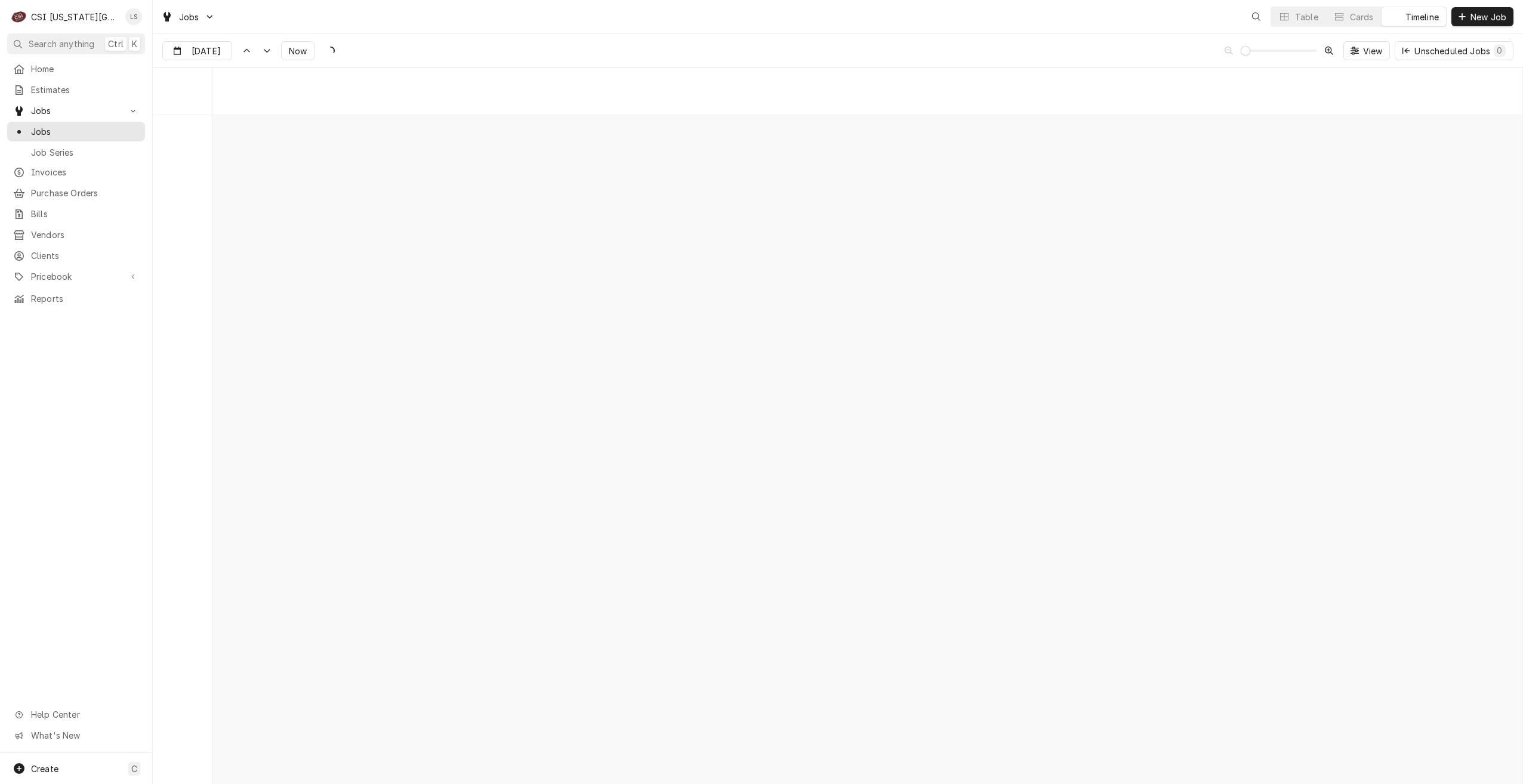
scroll to position [13705, 0]
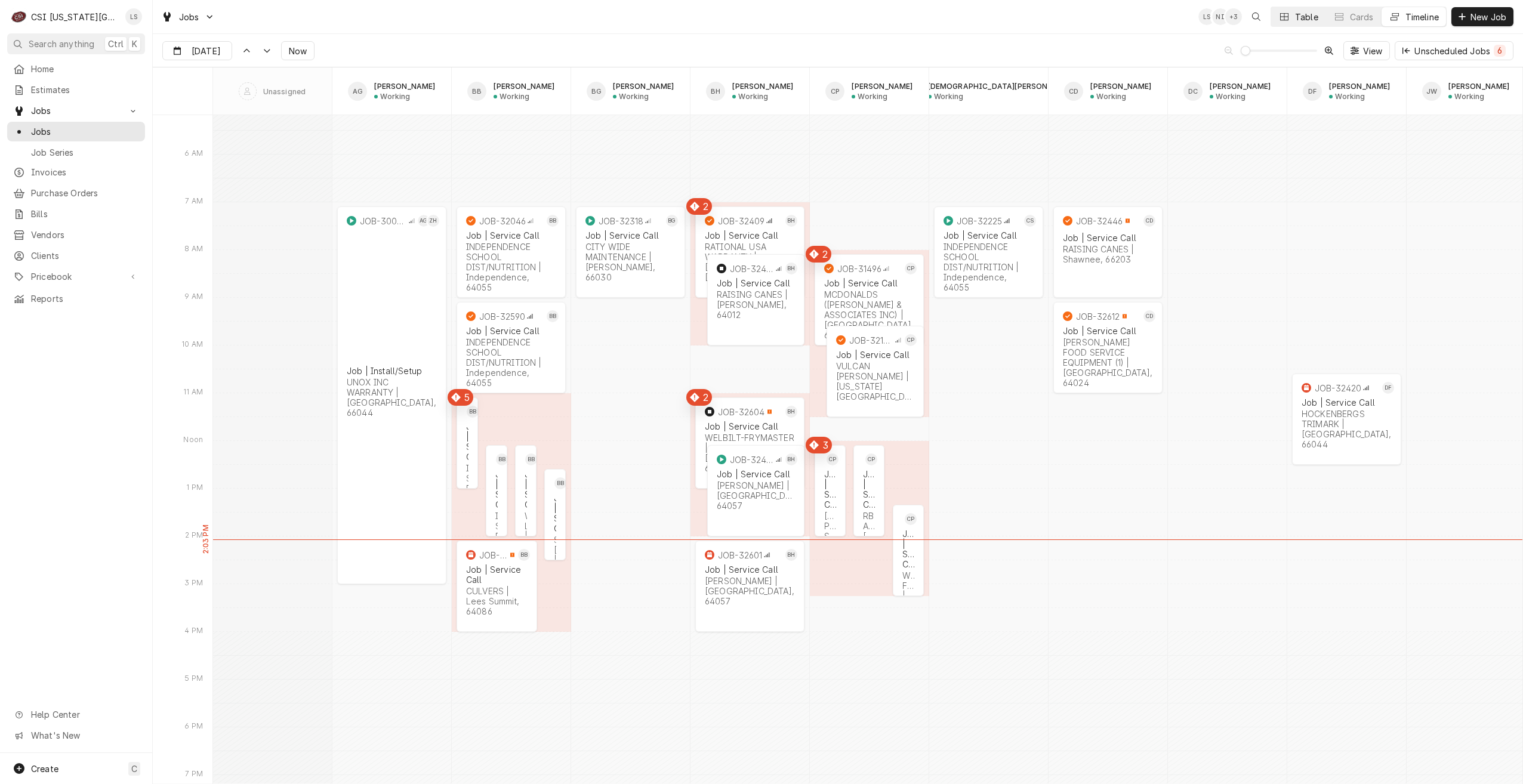
click at [1300, 24] on button "Table" at bounding box center [1298, 16] width 54 height 19
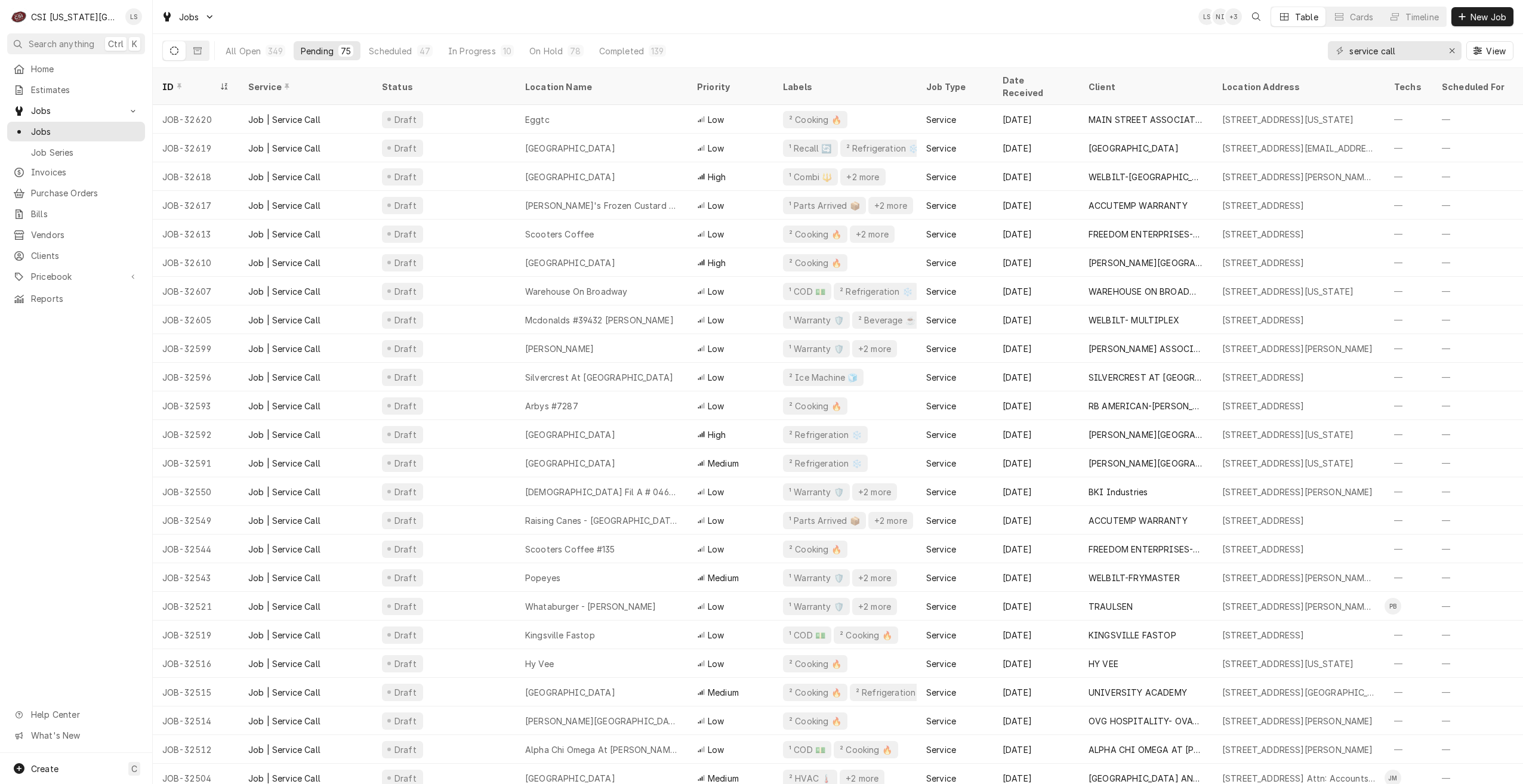
click at [1068, 26] on div "Jobs LS NI + 3 Table Cards Timeline New Job" at bounding box center [838, 17] width 1370 height 34
click at [1061, 32] on div "Jobs LS NI + 3 Table Cards Timeline New Job" at bounding box center [838, 17] width 1370 height 34
drag, startPoint x: 1402, startPoint y: 52, endPoint x: 1341, endPoint y: 49, distance: 61.1
click at [1341, 49] on div "service call" at bounding box center [1395, 50] width 134 height 19
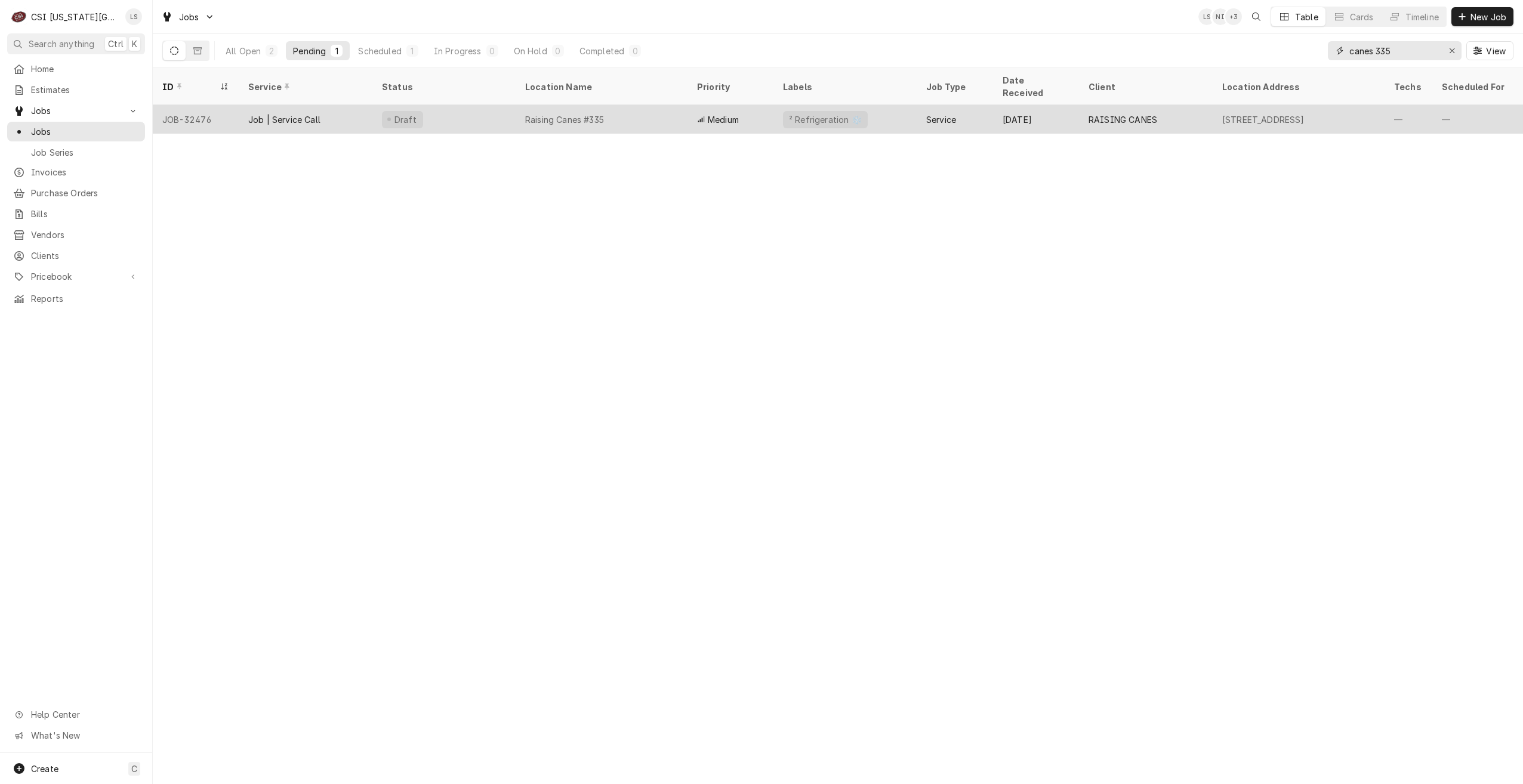
type input "canes 335"
click at [654, 105] on div "Raising Canes #335" at bounding box center [602, 120] width 172 height 29
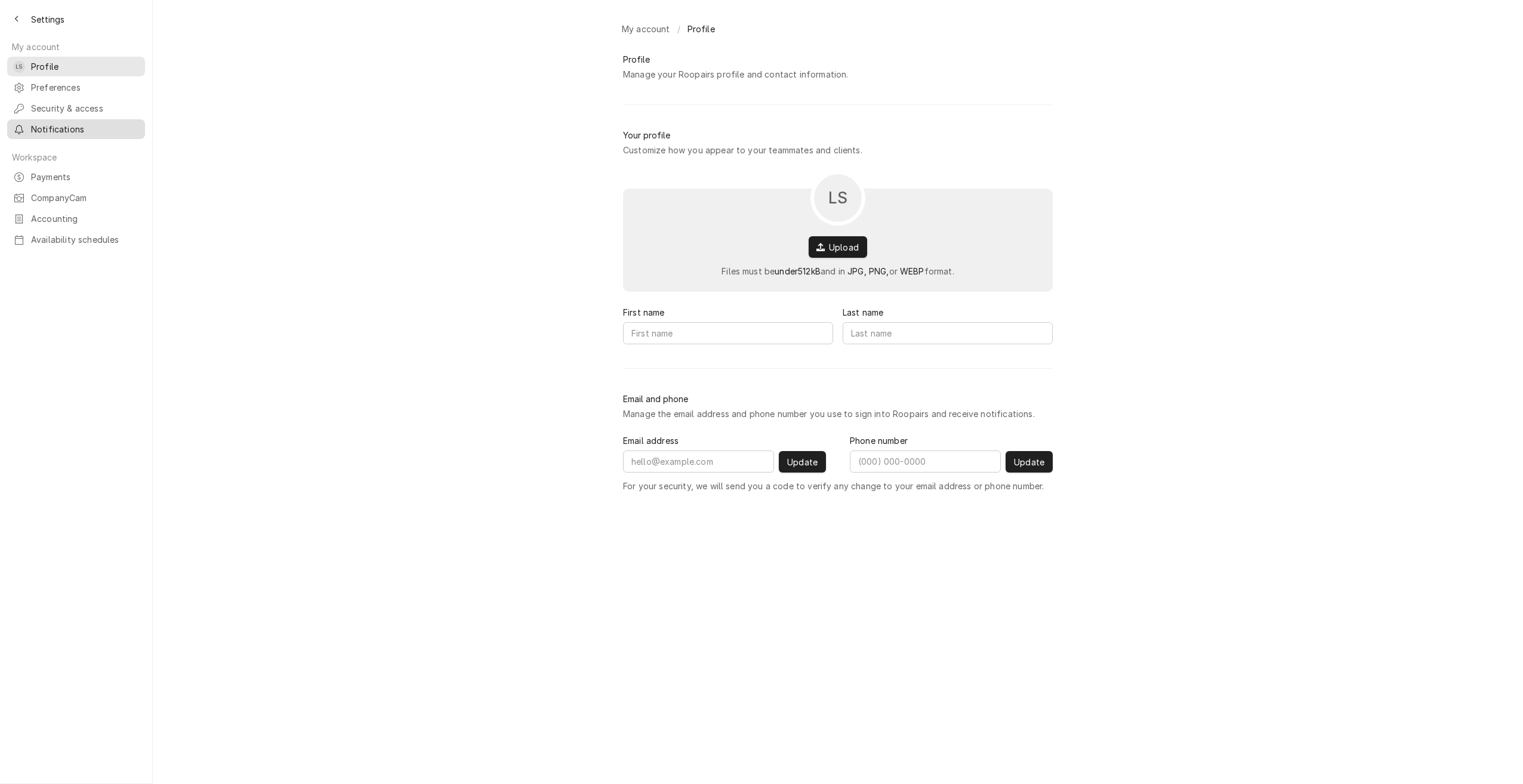
type input "[PERSON_NAME]"
type input "Springer"
type input "[PERSON_NAME][EMAIL_ADDRESS][PERSON_NAME][DOMAIN_NAME]"
type input "[PHONE_NUMBER]"
click at [52, 234] on span "Availability schedules" at bounding box center [85, 240] width 108 height 12
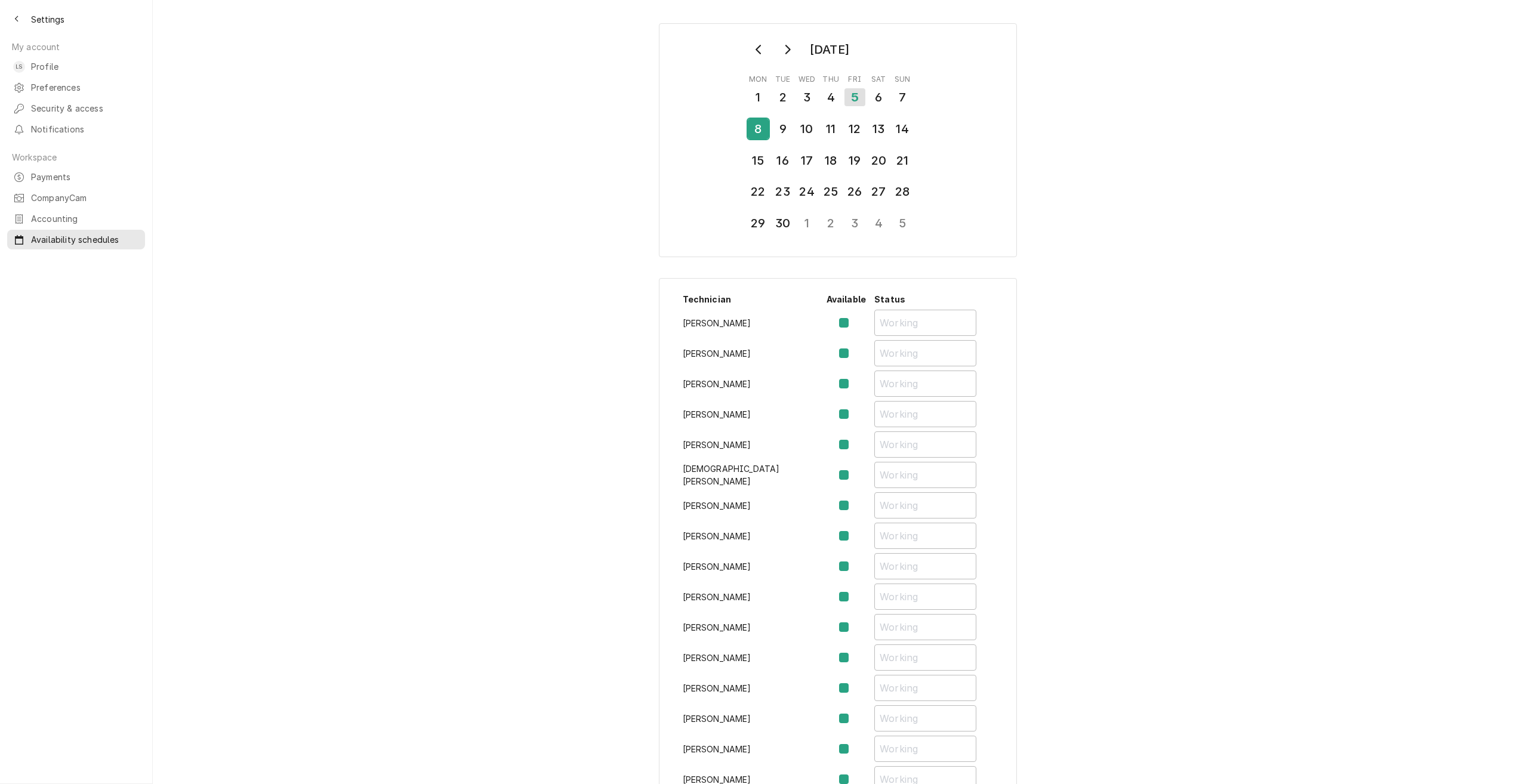
click at [747, 139] on div "8" at bounding box center [758, 129] width 21 height 25
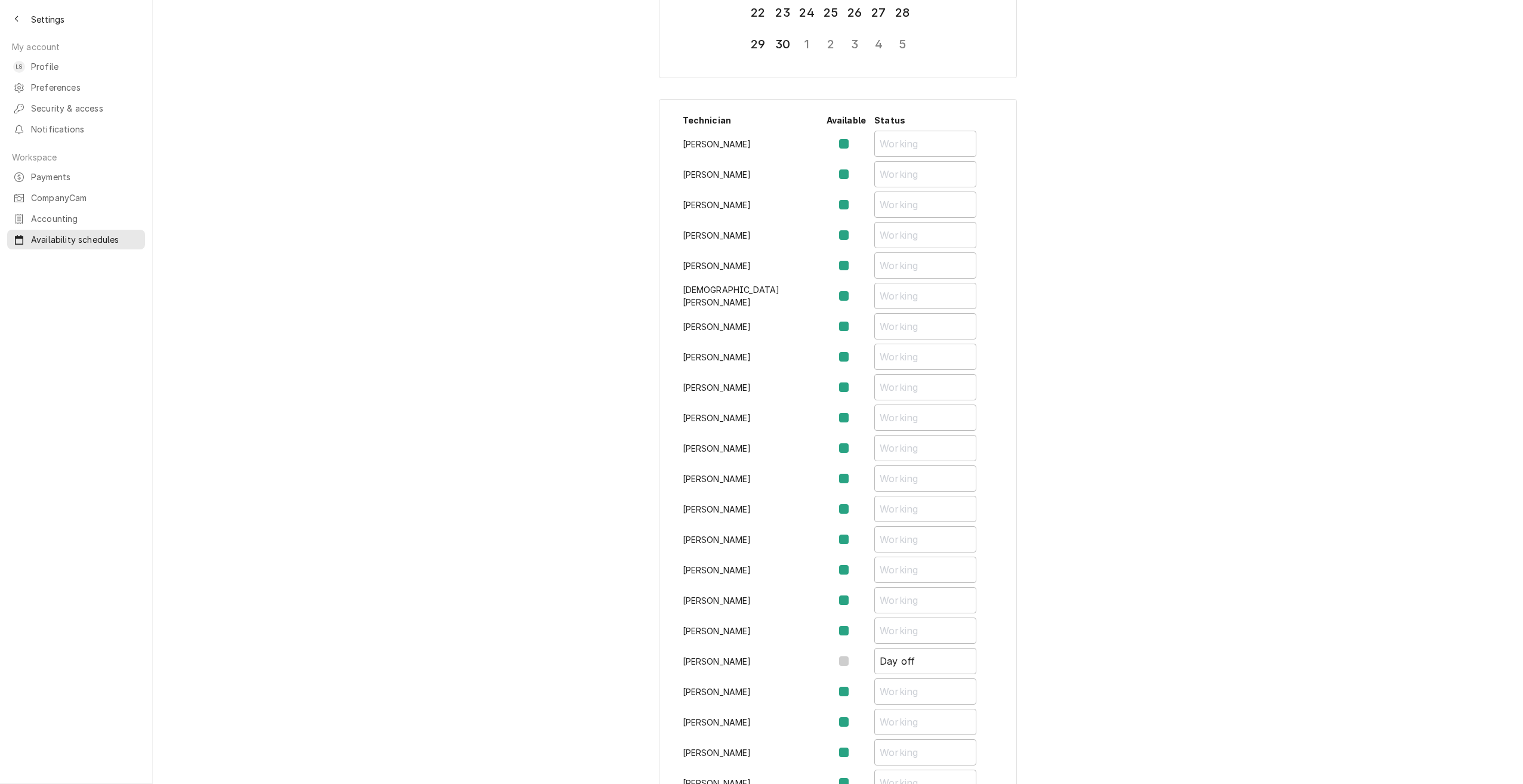
scroll to position [60, 0]
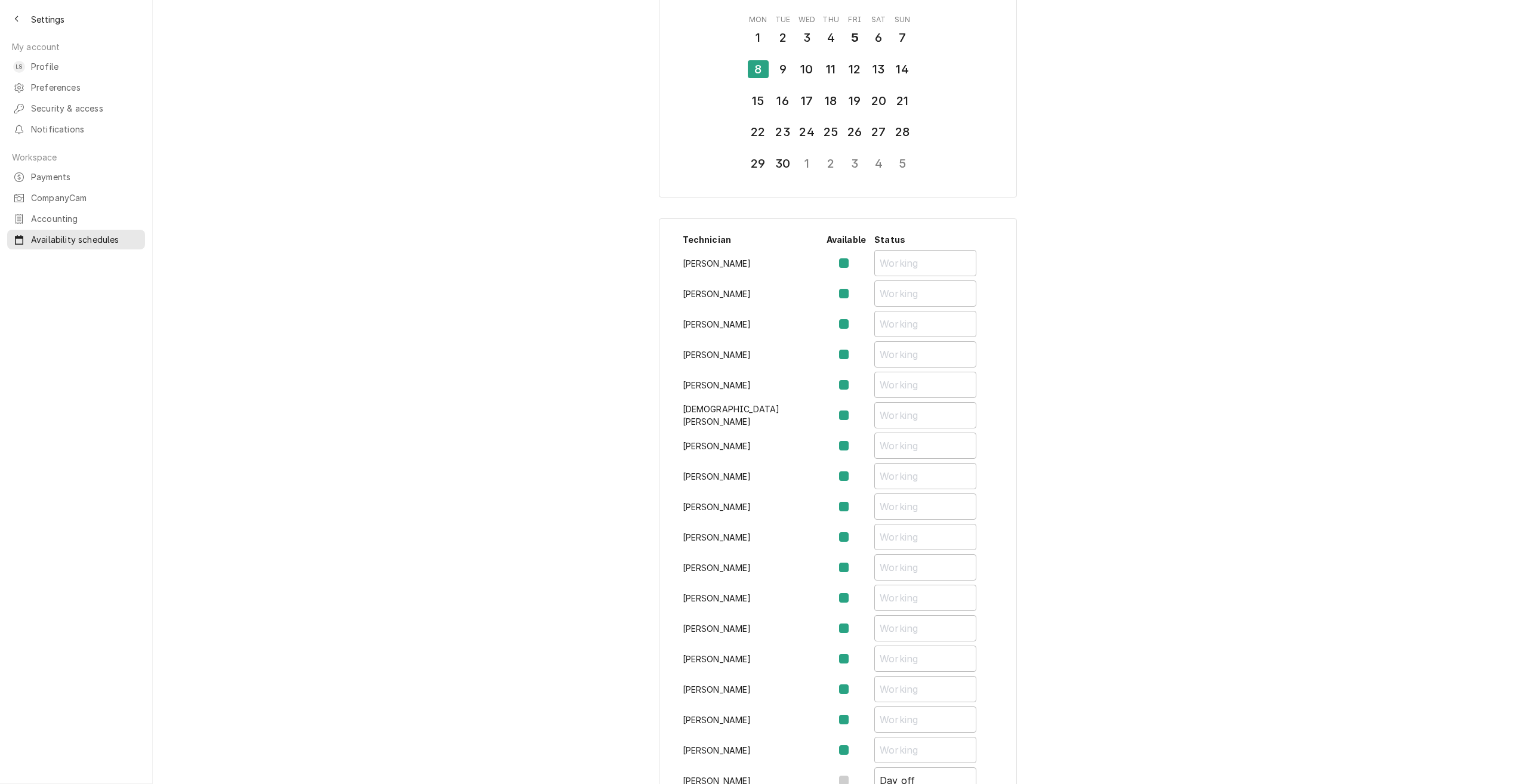
click at [853, 325] on label "Availability Schedule Form" at bounding box center [853, 324] width 0 height 14
click at [853, 325] on input "Availability Schedule Form" at bounding box center [860, 330] width 14 height 26
checkbox input "false"
click at [874, 325] on input "Availability Schedule Form" at bounding box center [925, 324] width 102 height 26
type input "Off All Day"
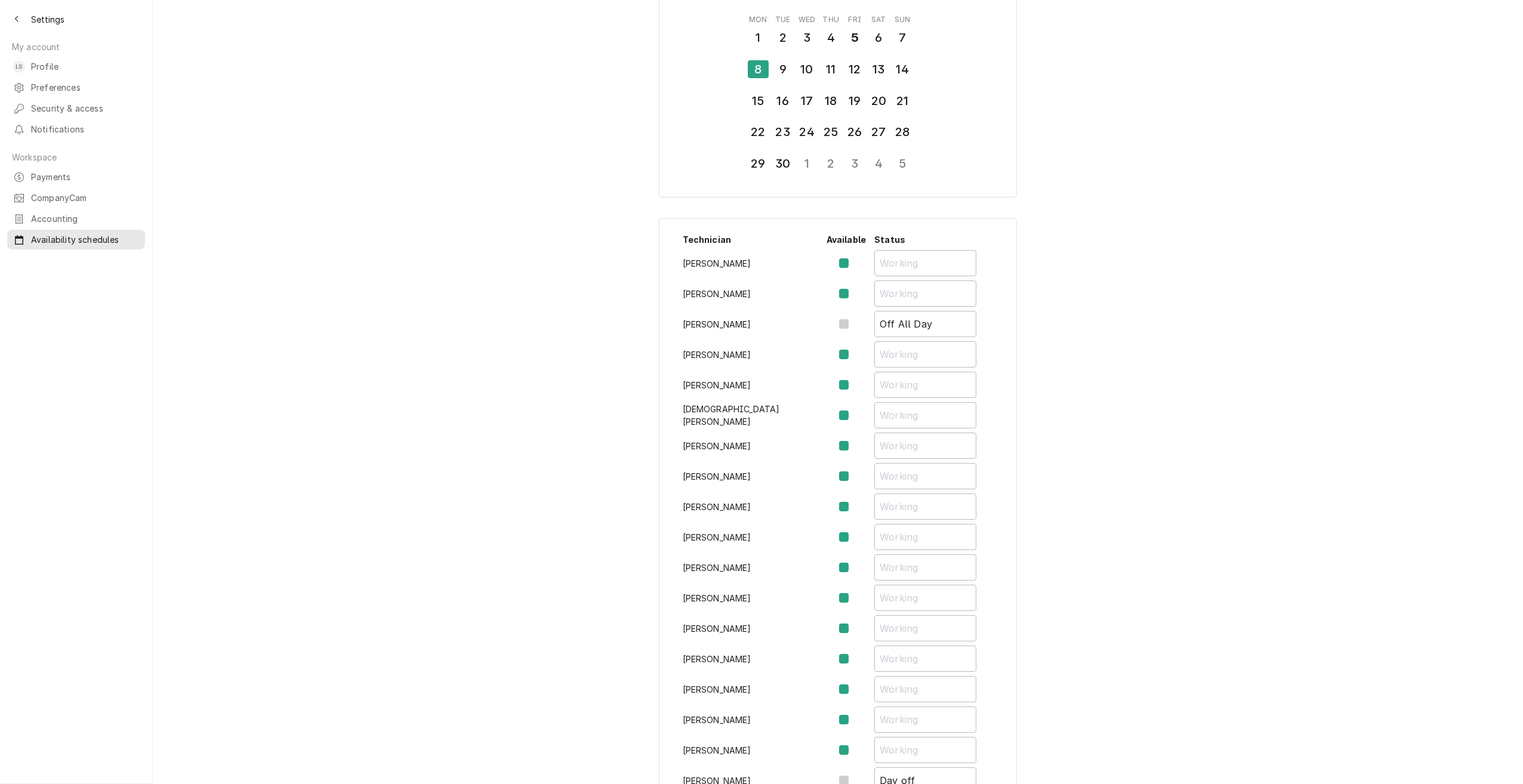
click at [1136, 289] on div "[DATE] Mon Tue Wed Thu Fri Sat Sun 1 2 3 4 5 6 7 8 9 10 11 12 13 14 15 16 17 18…" at bounding box center [838, 552] width 1370 height 1200
click at [11, 19] on div "Back to previous page" at bounding box center [16, 19] width 12 height 12
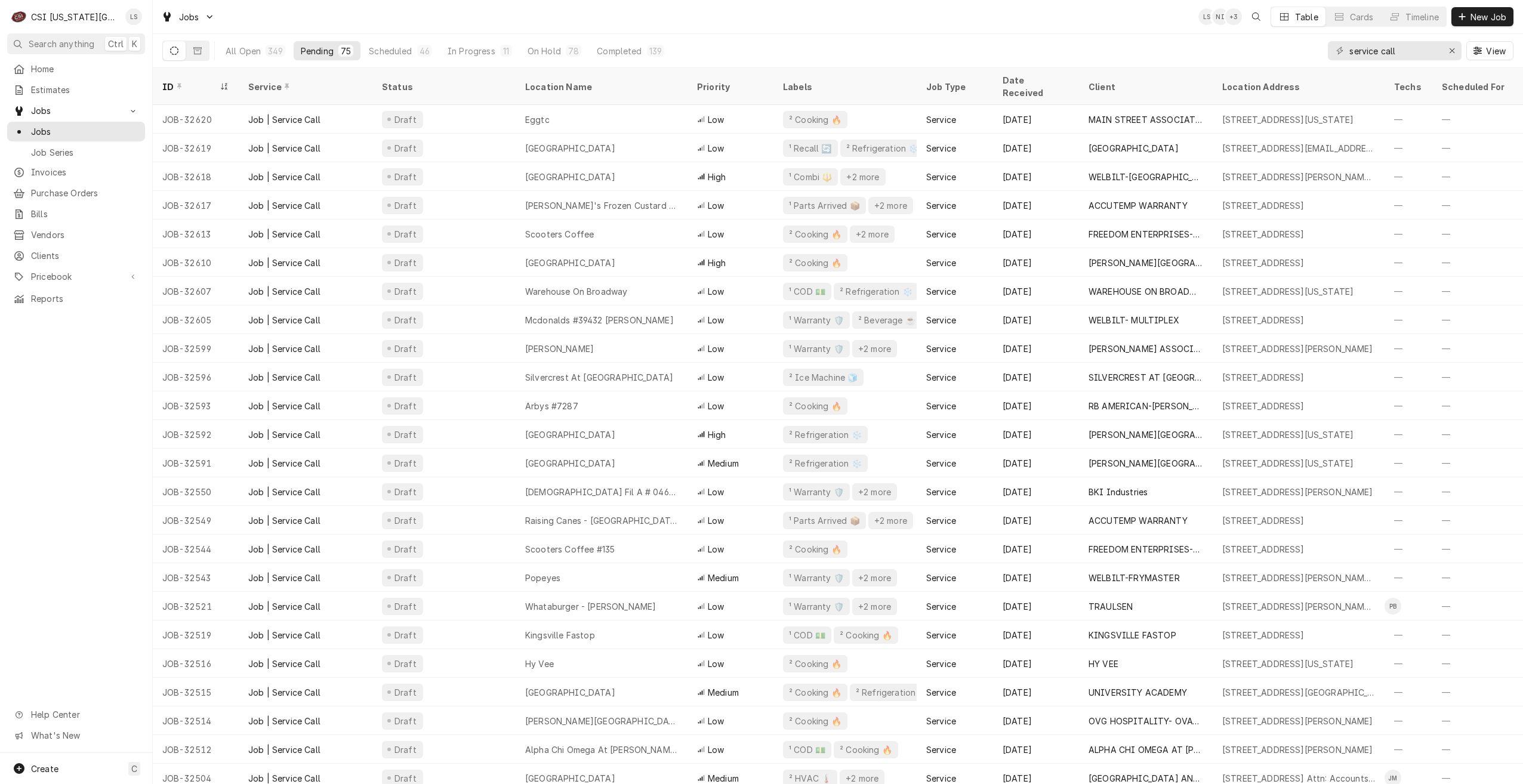
click at [417, 22] on div "Jobs LS NI + 3 Table Cards Timeline New Job" at bounding box center [838, 17] width 1370 height 34
click at [738, 14] on div "Jobs LS NI + 3 Table Cards Timeline New Job" at bounding box center [838, 17] width 1370 height 34
click at [766, 24] on div "Jobs LS NI + 3 Table Cards Timeline New Job" at bounding box center [838, 17] width 1370 height 34
click at [894, 16] on div "Jobs LS NI + 3 Table Cards Timeline New Job" at bounding box center [838, 17] width 1370 height 34
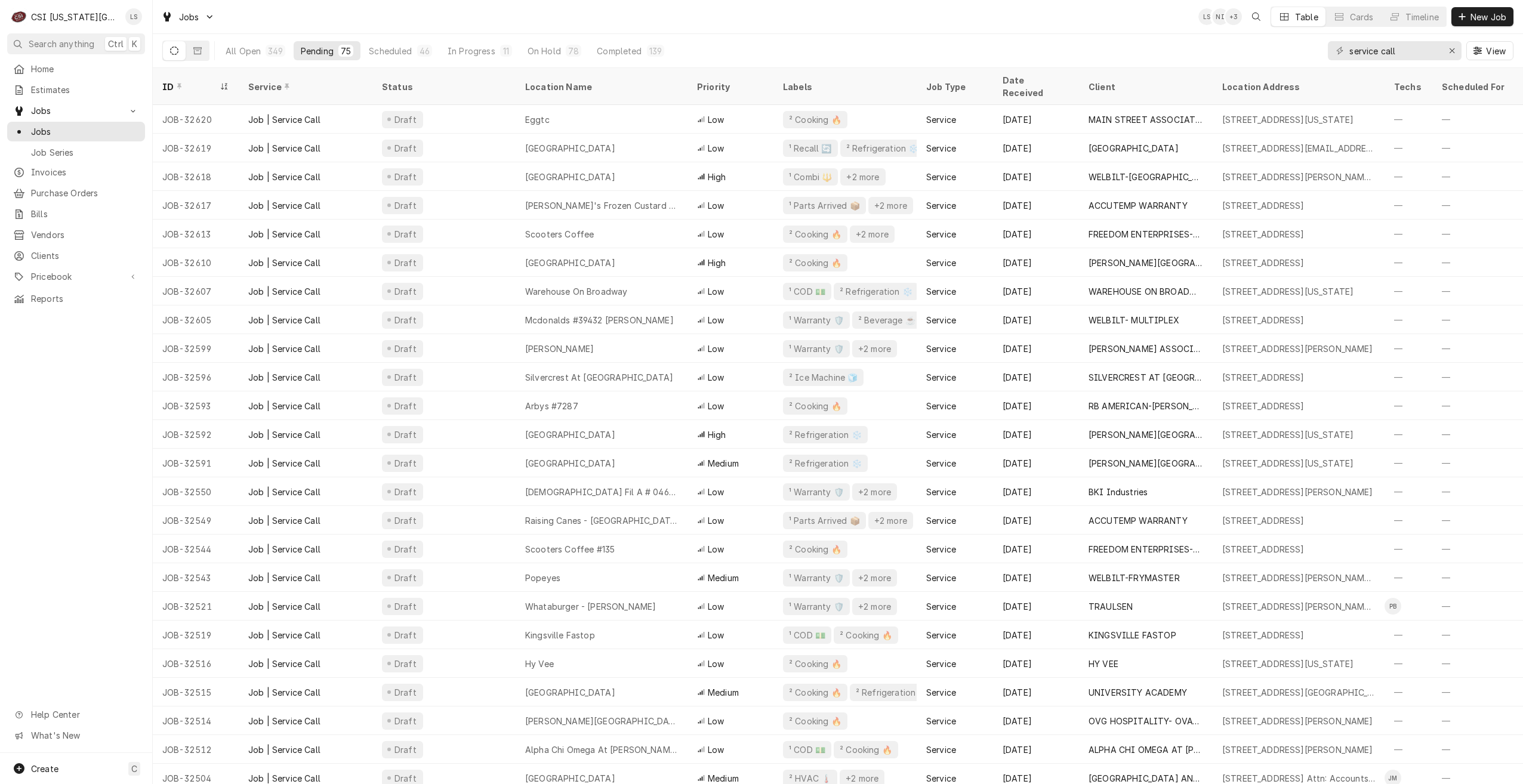
click at [893, 14] on div "Jobs LS NI + 3 Table Cards Timeline New Job" at bounding box center [838, 17] width 1370 height 34
click at [1390, 16] on icon "Dynamic Content Wrapper" at bounding box center [1394, 16] width 8 height 8
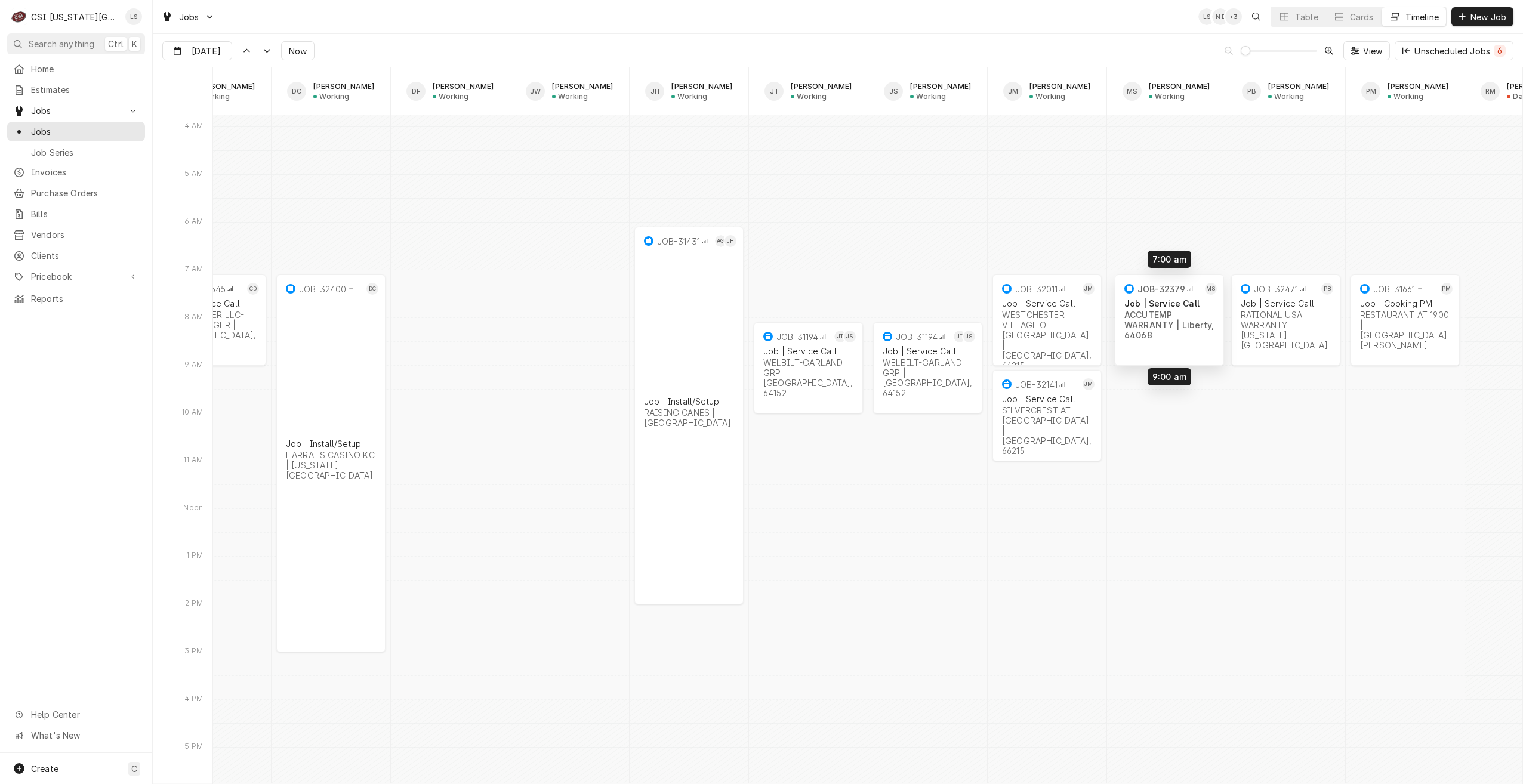
drag, startPoint x: 1160, startPoint y: 414, endPoint x: 1162, endPoint y: 321, distance: 93.0
click at [1162, 321] on div "9:00 AM 11:00 AM JOB-32141 JM Job | Service Call SILVERCREST AT COLLEGE VIEW | …" at bounding box center [868, 598] width 1309 height 28360
click at [287, 52] on span "Now" at bounding box center [298, 51] width 22 height 12
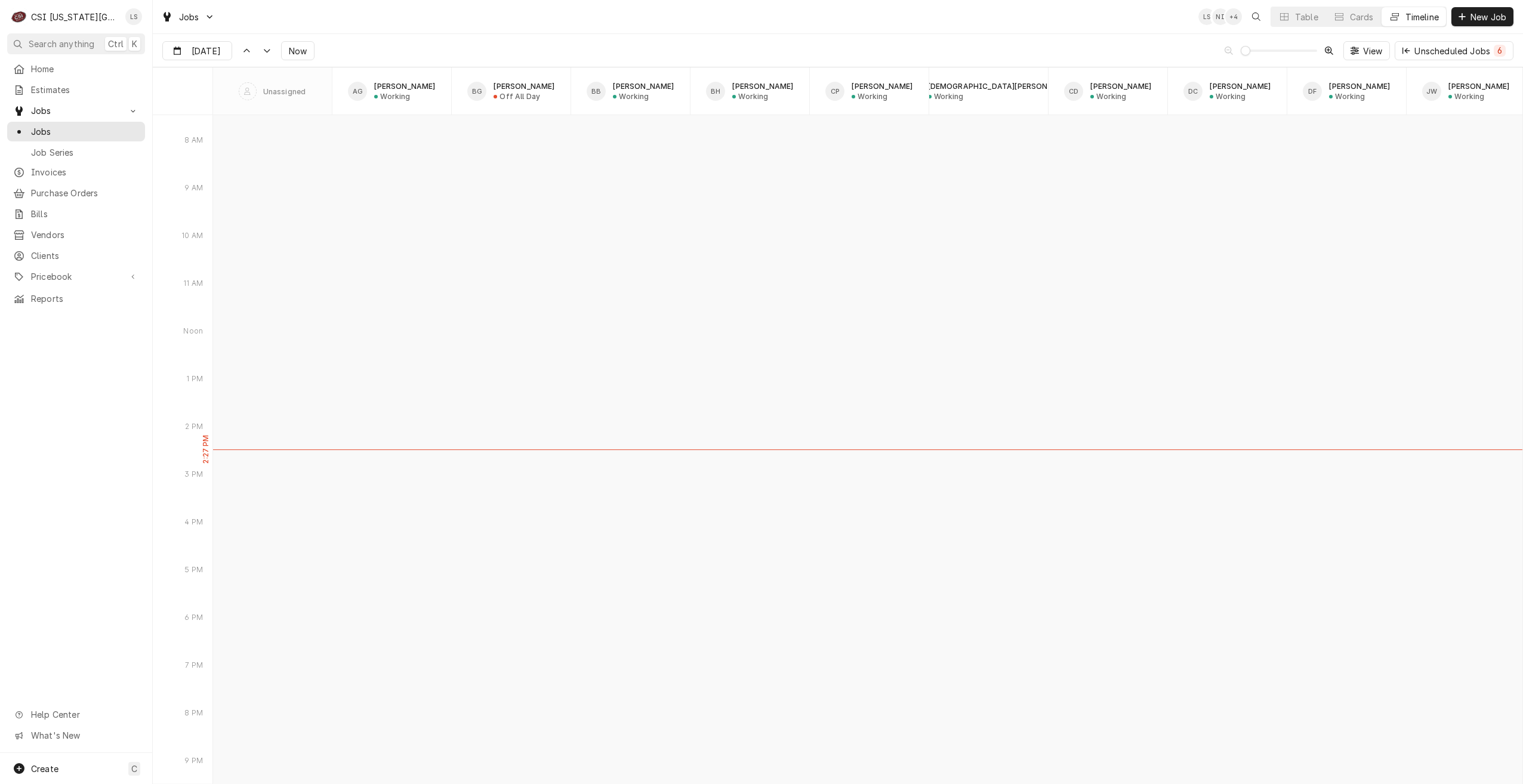
type input "[DATE]"
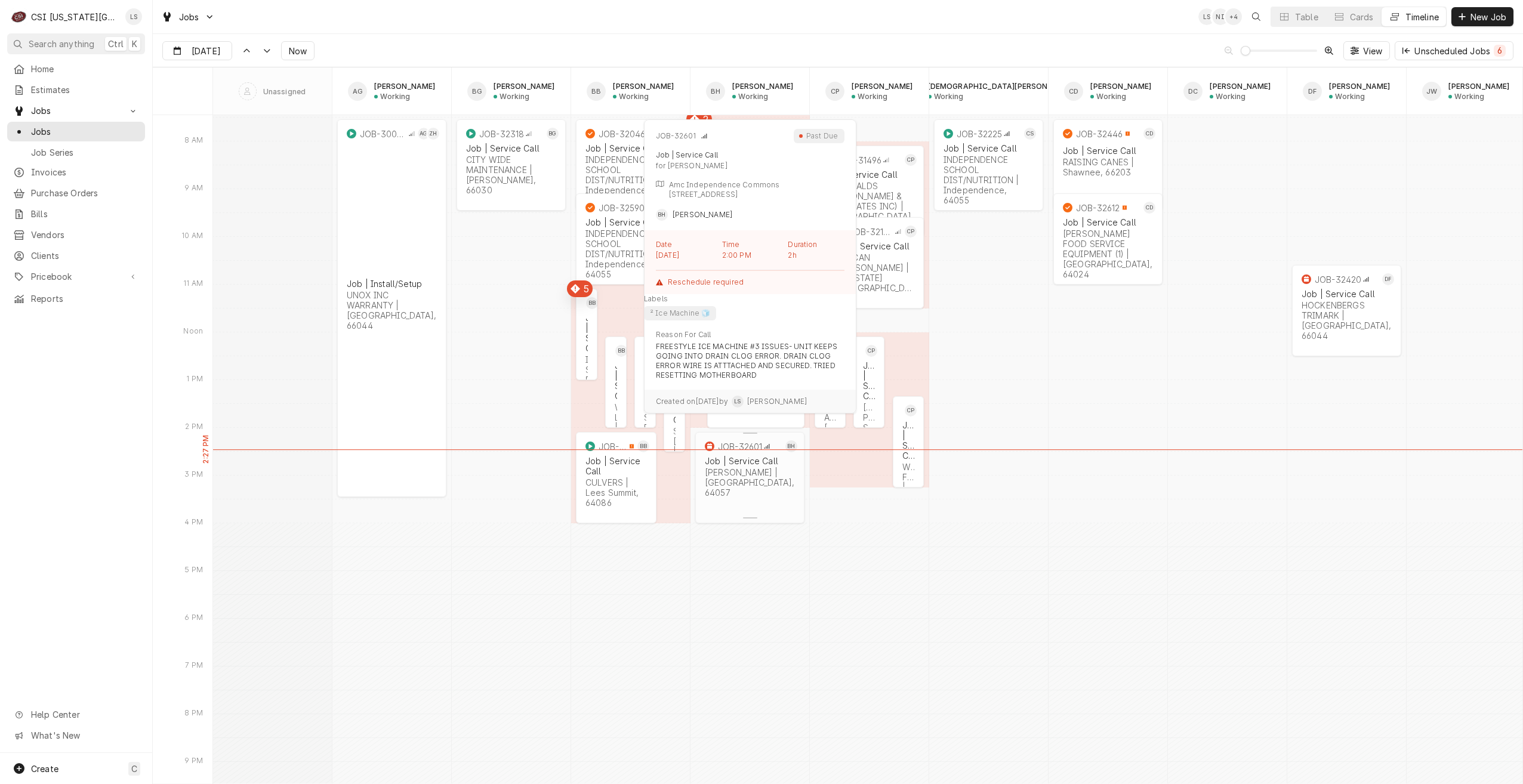
click at [755, 489] on div "JOB-32601 BH Job | Service Call VIVIAN | Independence, 64057" at bounding box center [749, 470] width 109 height 75
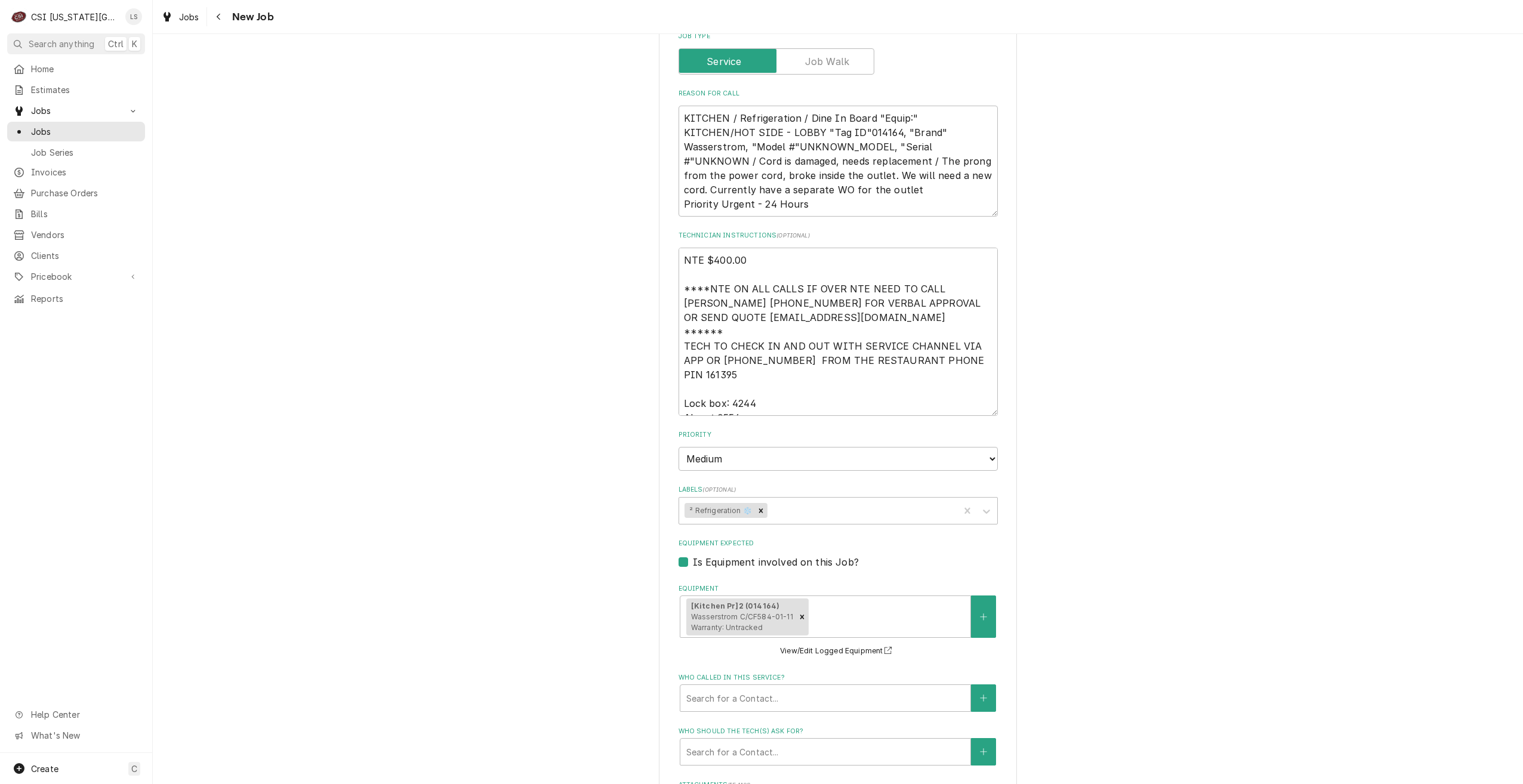
scroll to position [1427, 0]
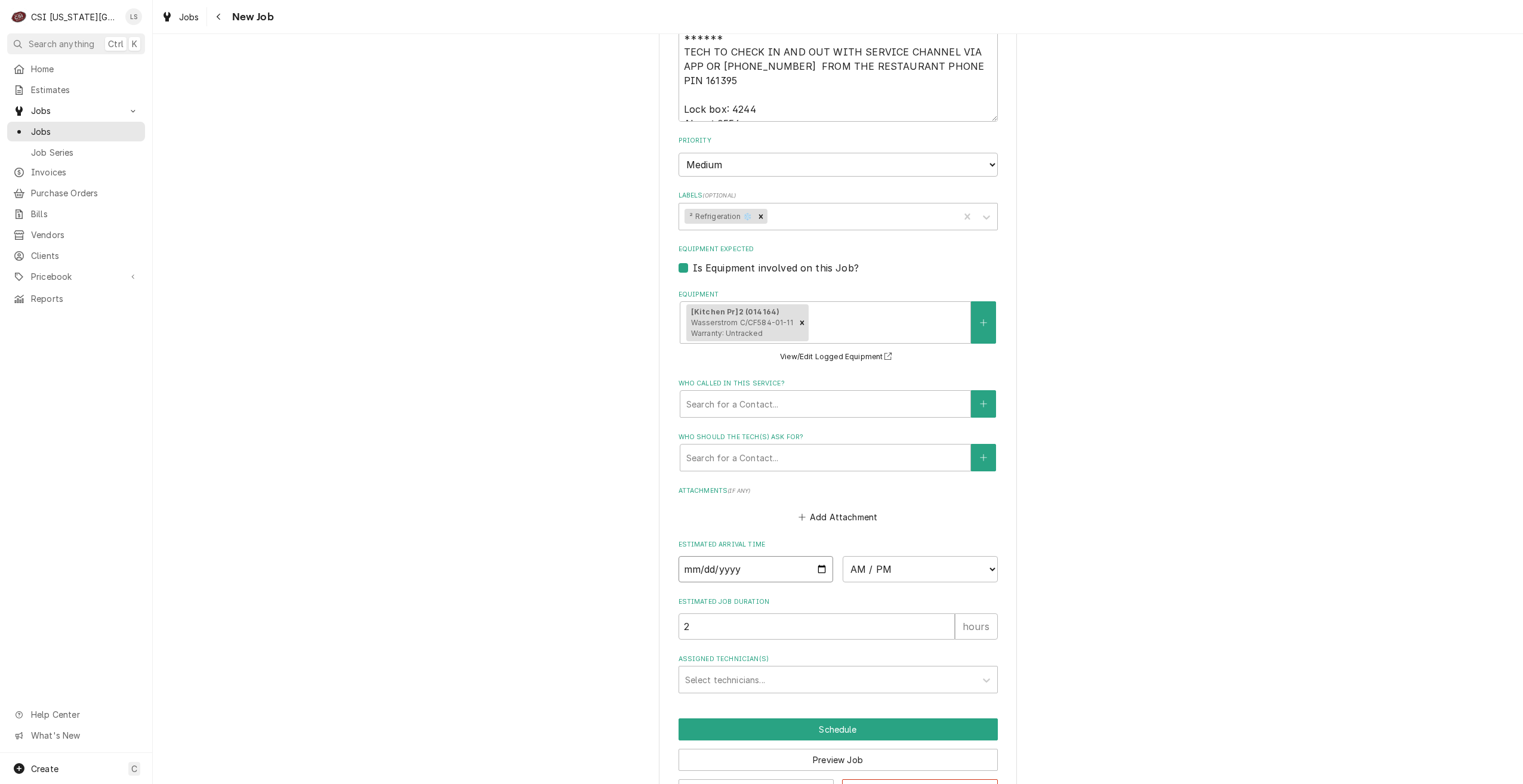
click at [815, 556] on input "Date" at bounding box center [756, 569] width 155 height 26
type textarea "x"
type input "[DATE]"
type textarea "x"
click at [885, 556] on select "AM / PM 6:00 AM 6:15 AM 6:30 AM 6:45 AM 7:00 AM 7:15 AM 7:30 AM 7:45 AM 8:00 AM…" at bounding box center [920, 569] width 155 height 26
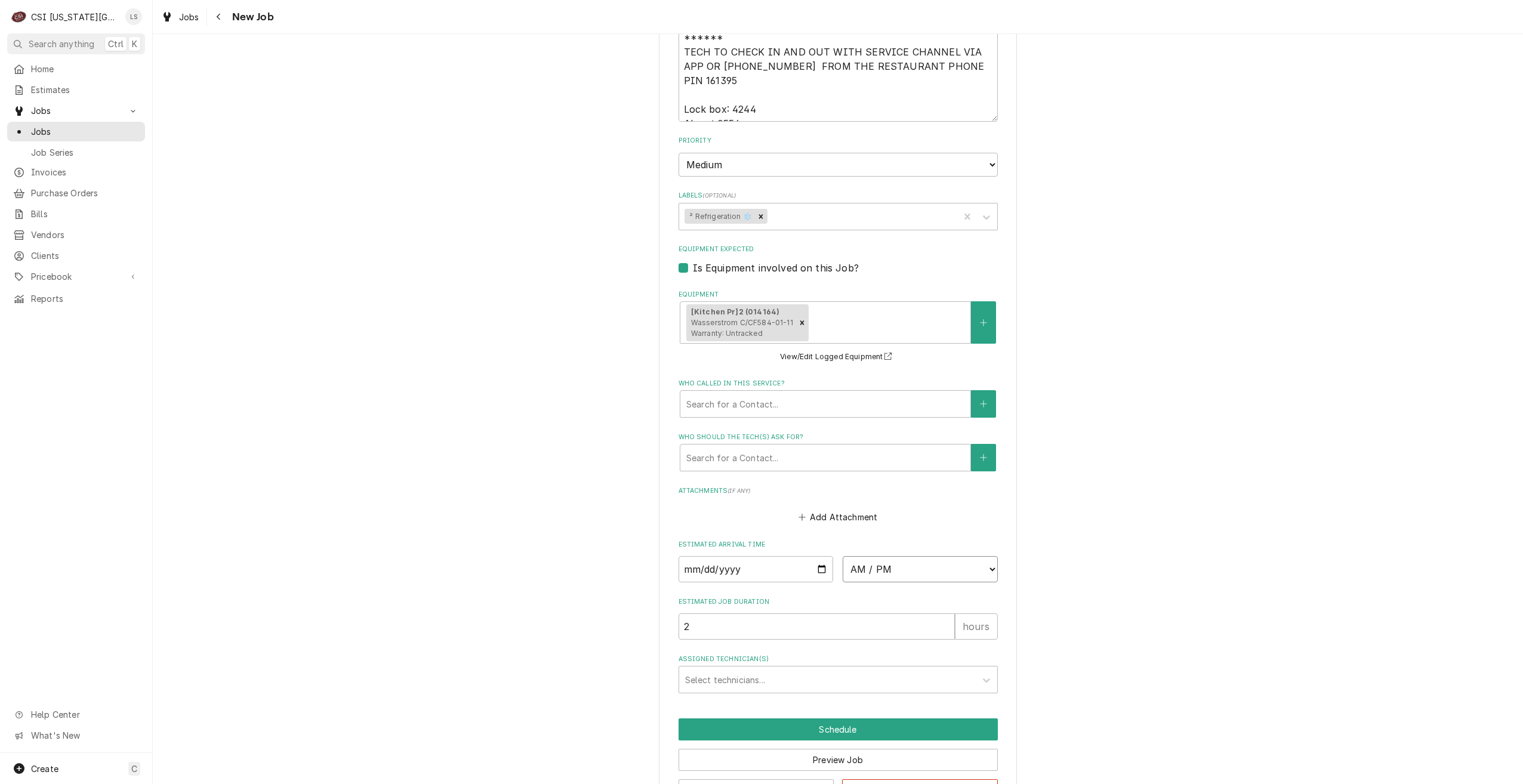
select select "09:00:00"
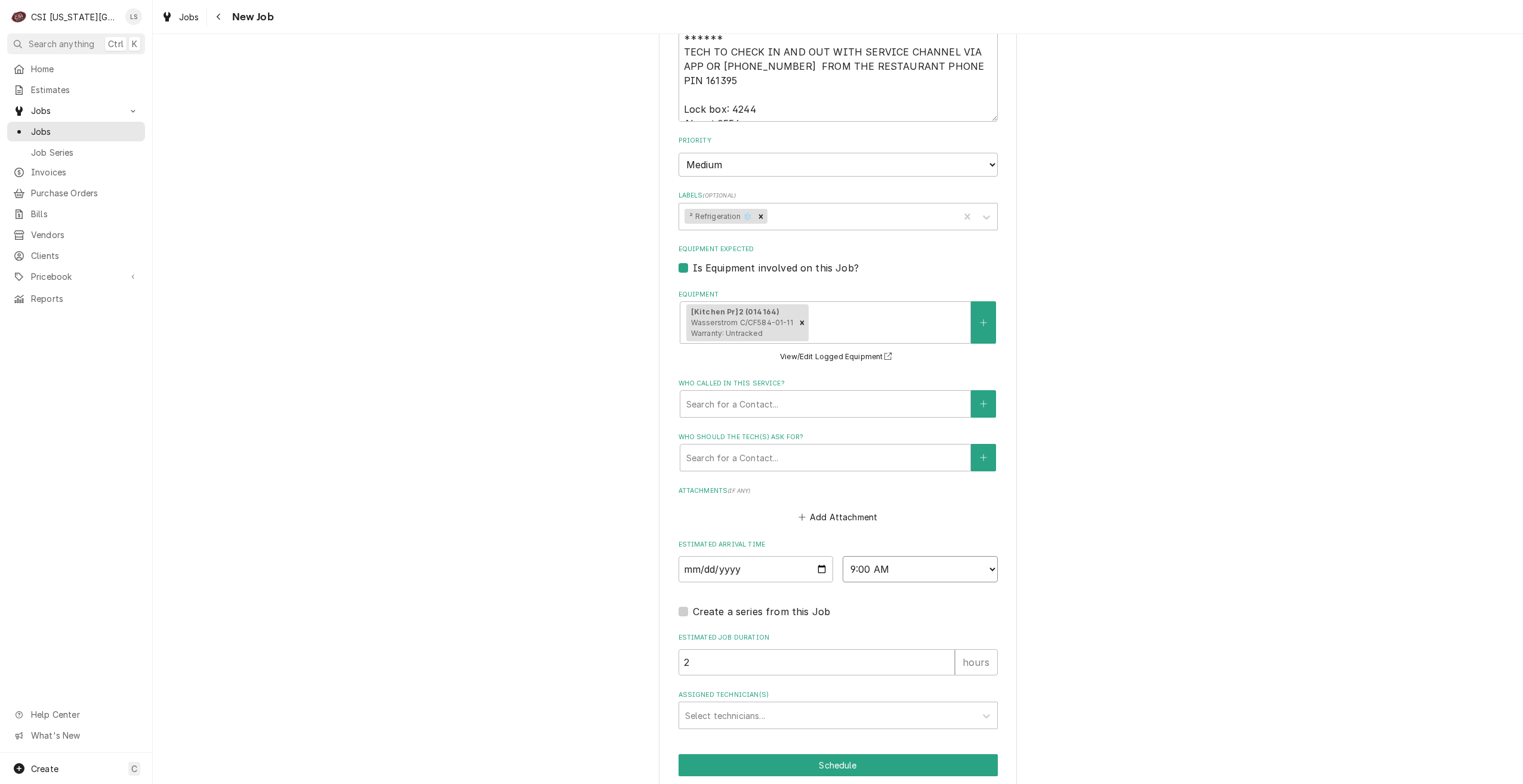
type textarea "x"
click at [812, 704] on div "Assigned Technician(s)" at bounding box center [827, 715] width 285 height 21
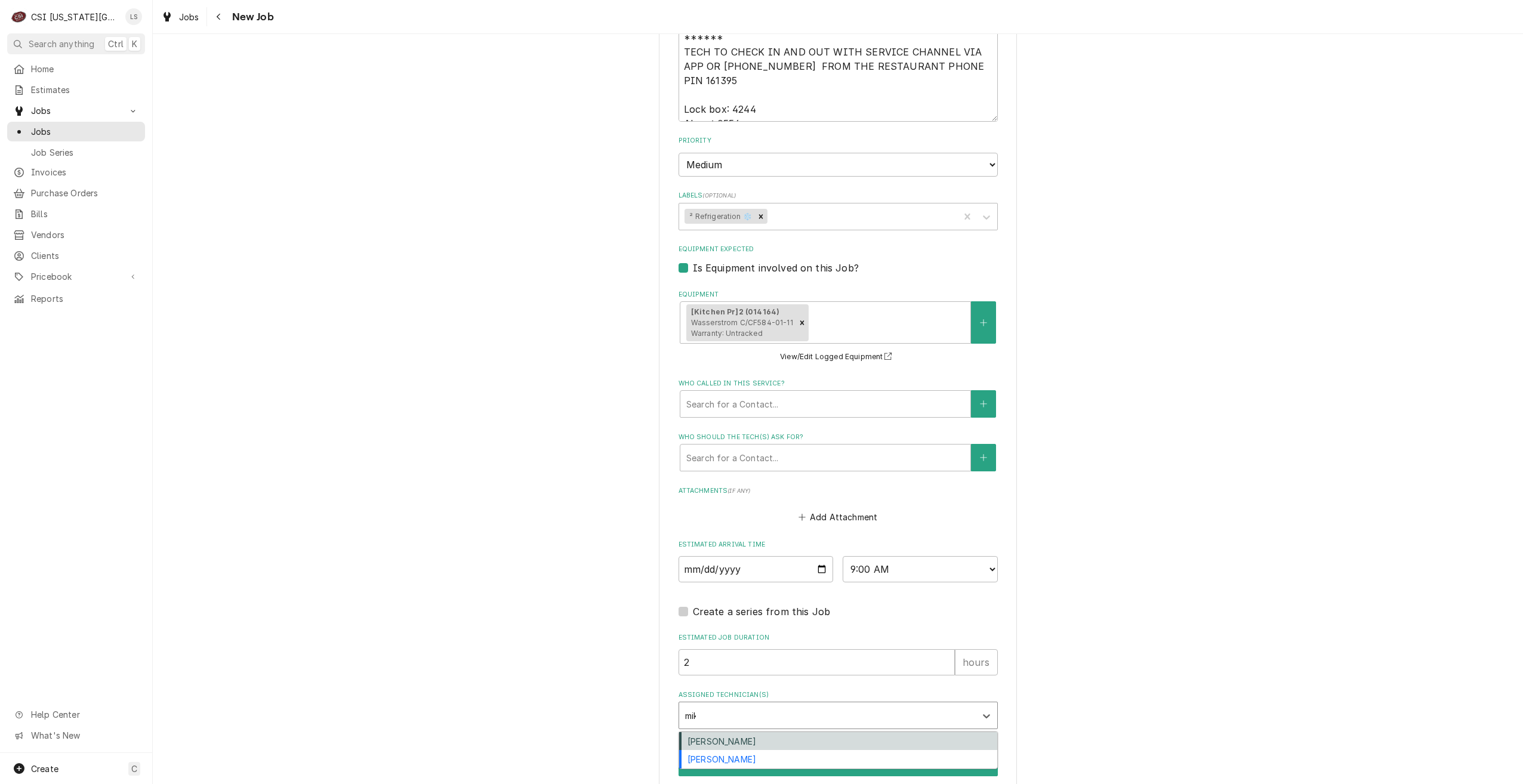
type input "[PERSON_NAME]"
click at [811, 732] on div "[PERSON_NAME]" at bounding box center [838, 741] width 318 height 19
type textarea "x"
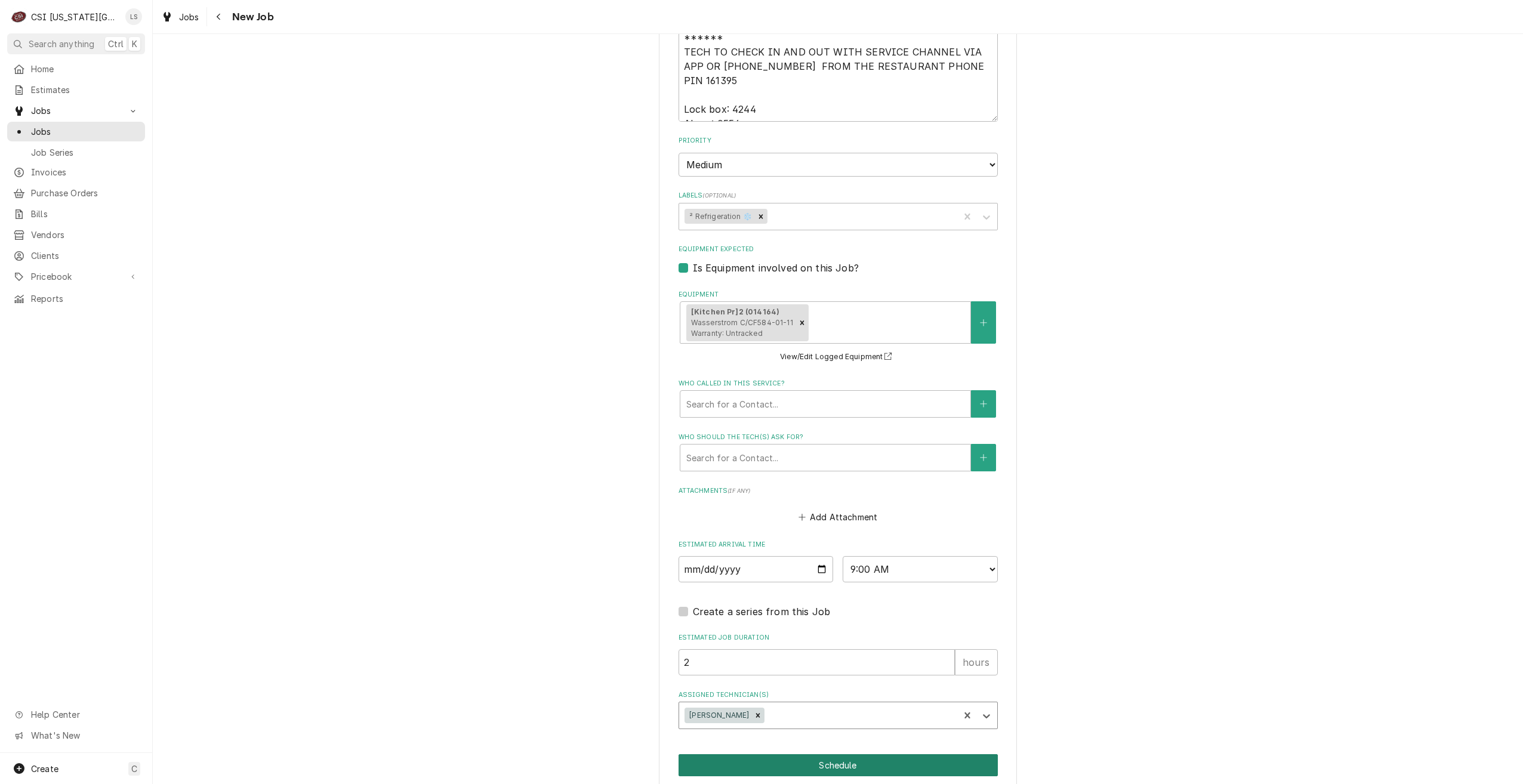
click at [833, 754] on button "Schedule" at bounding box center [838, 765] width 320 height 22
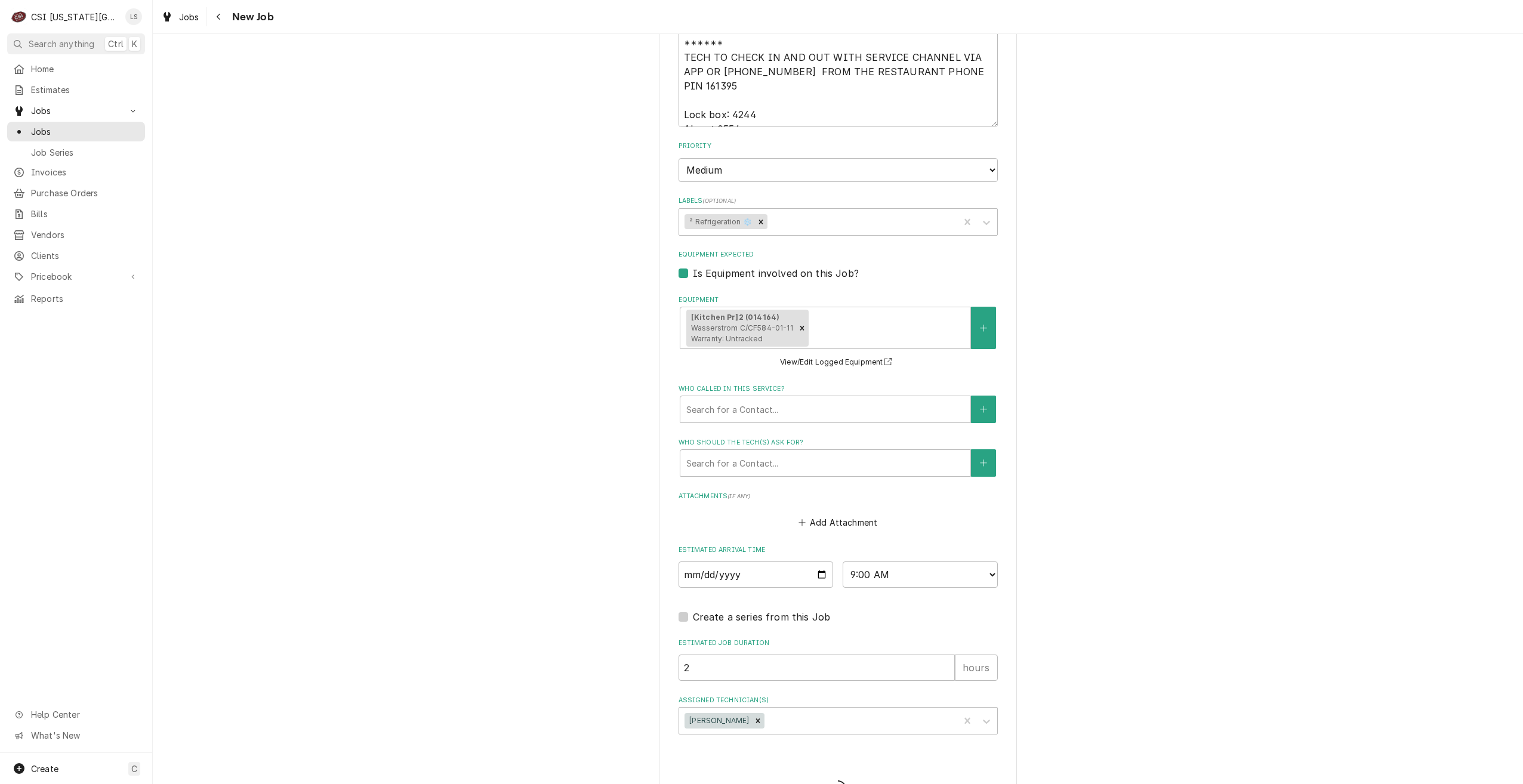
type textarea "x"
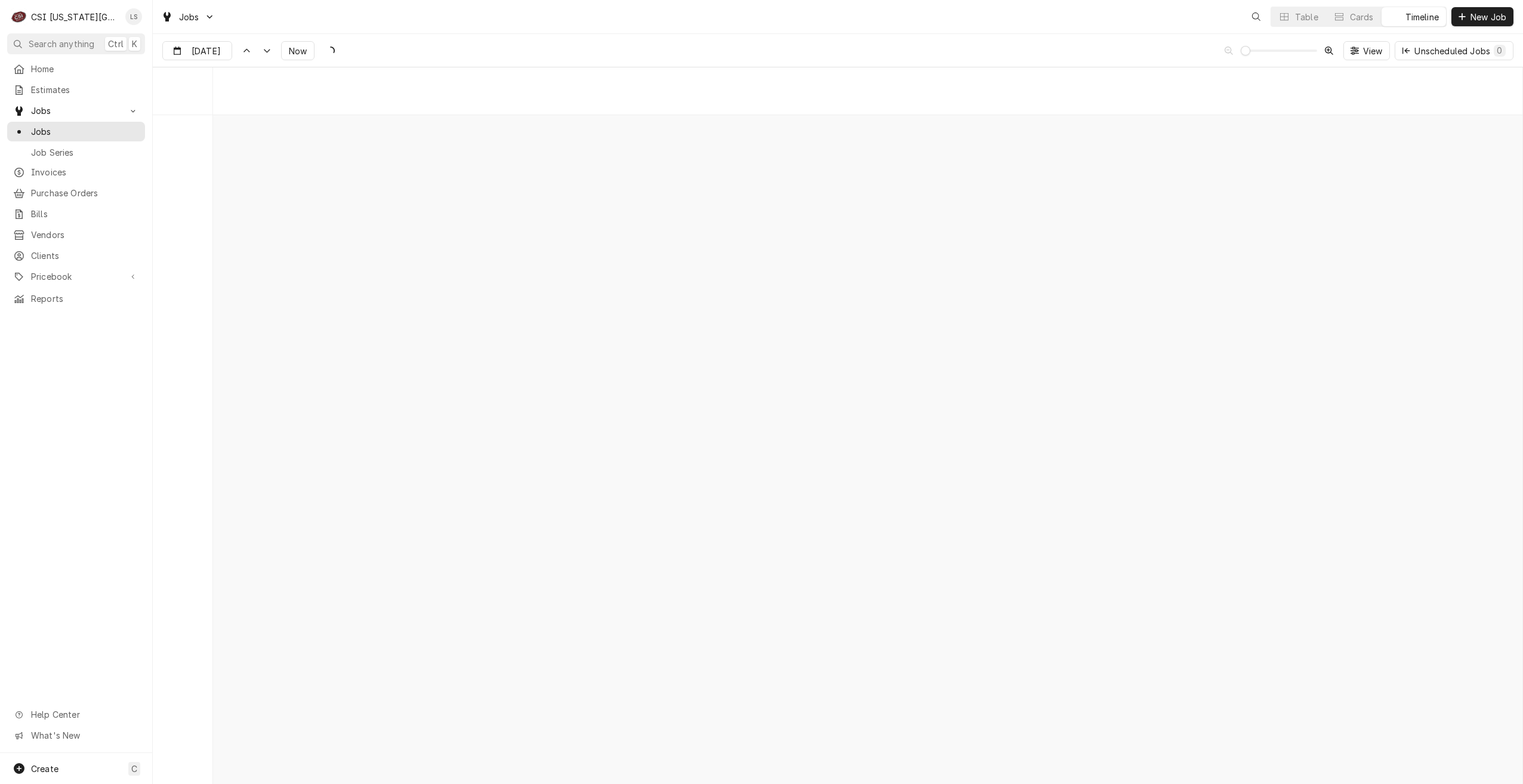
scroll to position [13697, 0]
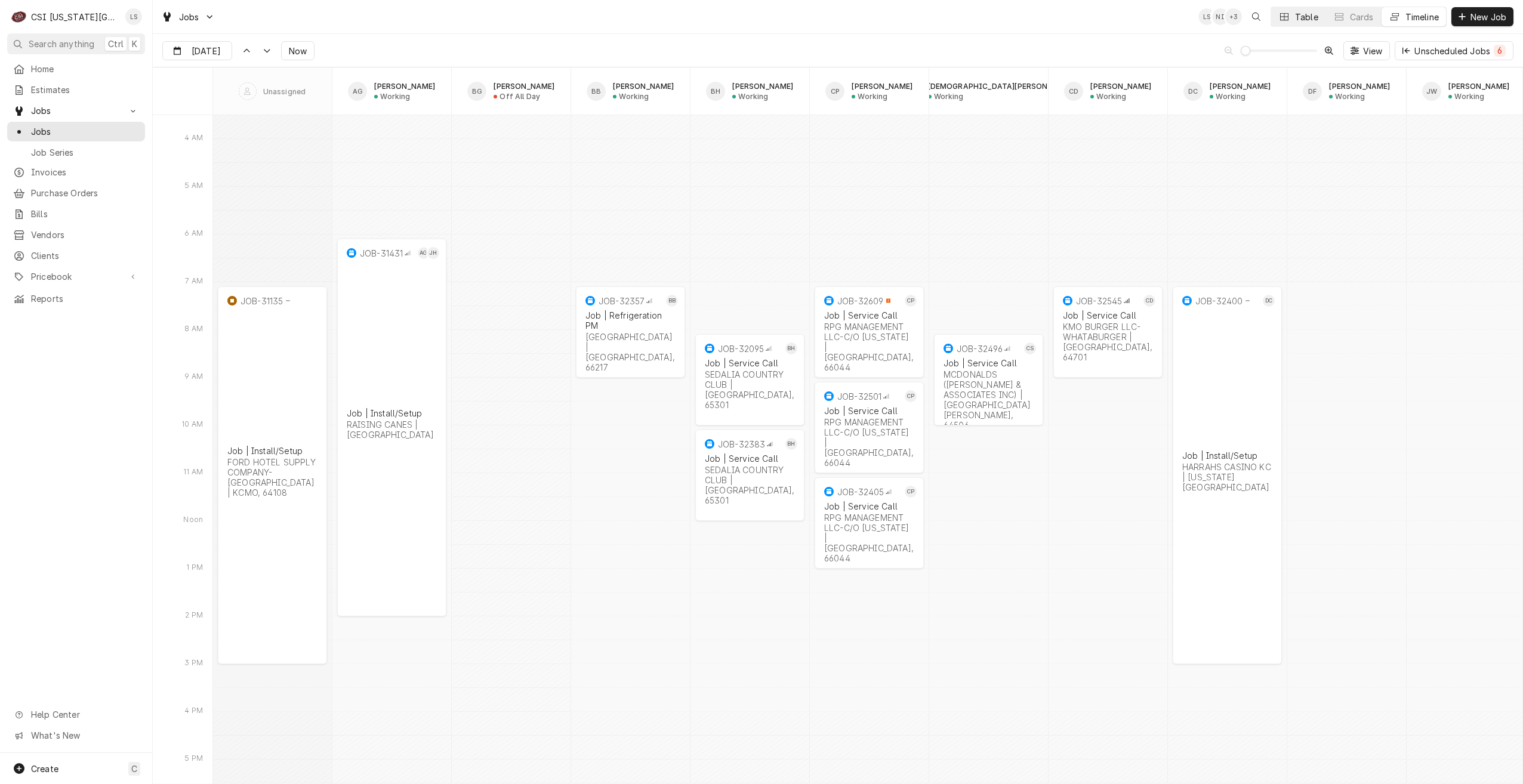
click at [1291, 22] on button "Table" at bounding box center [1298, 16] width 54 height 19
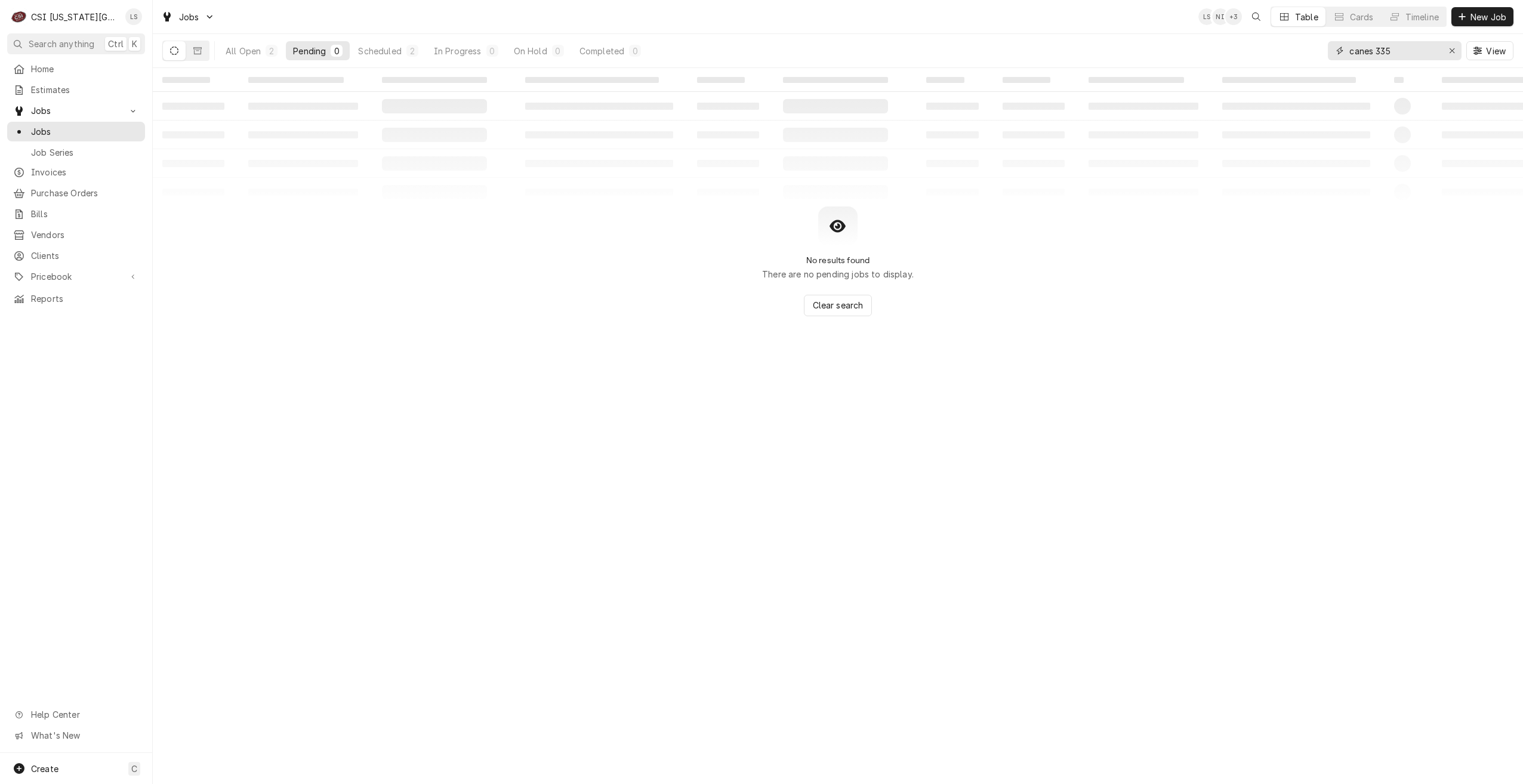
drag, startPoint x: 1407, startPoint y: 57, endPoint x: 1279, endPoint y: 24, distance: 132.2
click at [1279, 24] on div "Jobs LS NI + 3 Table Cards Timeline New Job All Open 2 Pending 0 Scheduled 2 In…" at bounding box center [838, 34] width 1370 height 68
click at [407, 57] on button "Scheduled 2" at bounding box center [387, 50] width 74 height 19
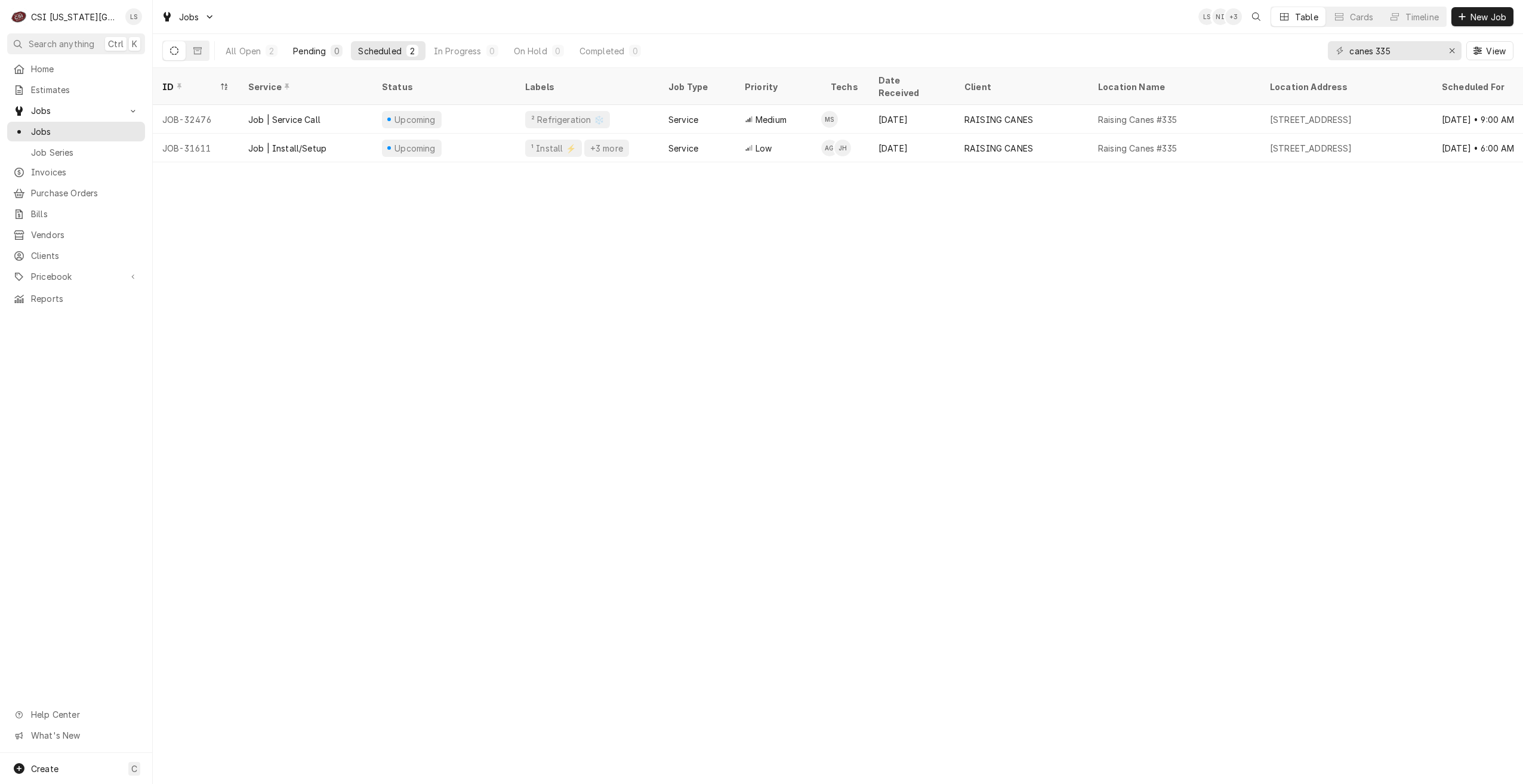
click at [327, 55] on button "Pending 0" at bounding box center [318, 50] width 64 height 19
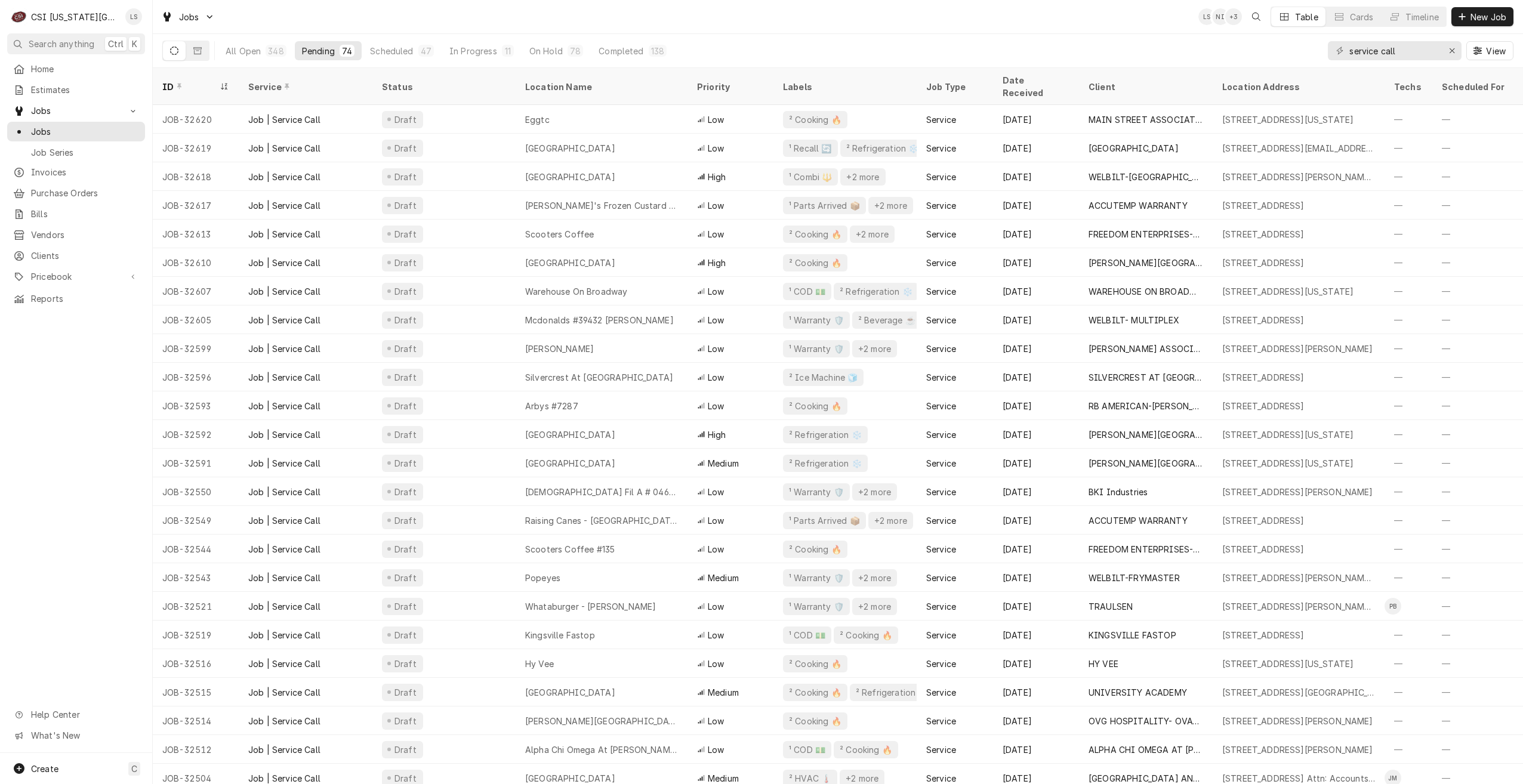
click at [935, 16] on div "Jobs LS NI + 3 Table Cards Timeline New Job" at bounding box center [838, 17] width 1370 height 34
click at [538, 27] on div "Jobs LS NI + 4 Table Cards Timeline New Job" at bounding box center [838, 17] width 1370 height 34
drag, startPoint x: 1427, startPoint y: 55, endPoint x: 1312, endPoint y: 44, distance: 115.5
click at [1312, 44] on div "All Open 348 Pending 74 Scheduled 47 In Progress 11 On Hold 78 Completed 138 se…" at bounding box center [838, 51] width 1351 height 34
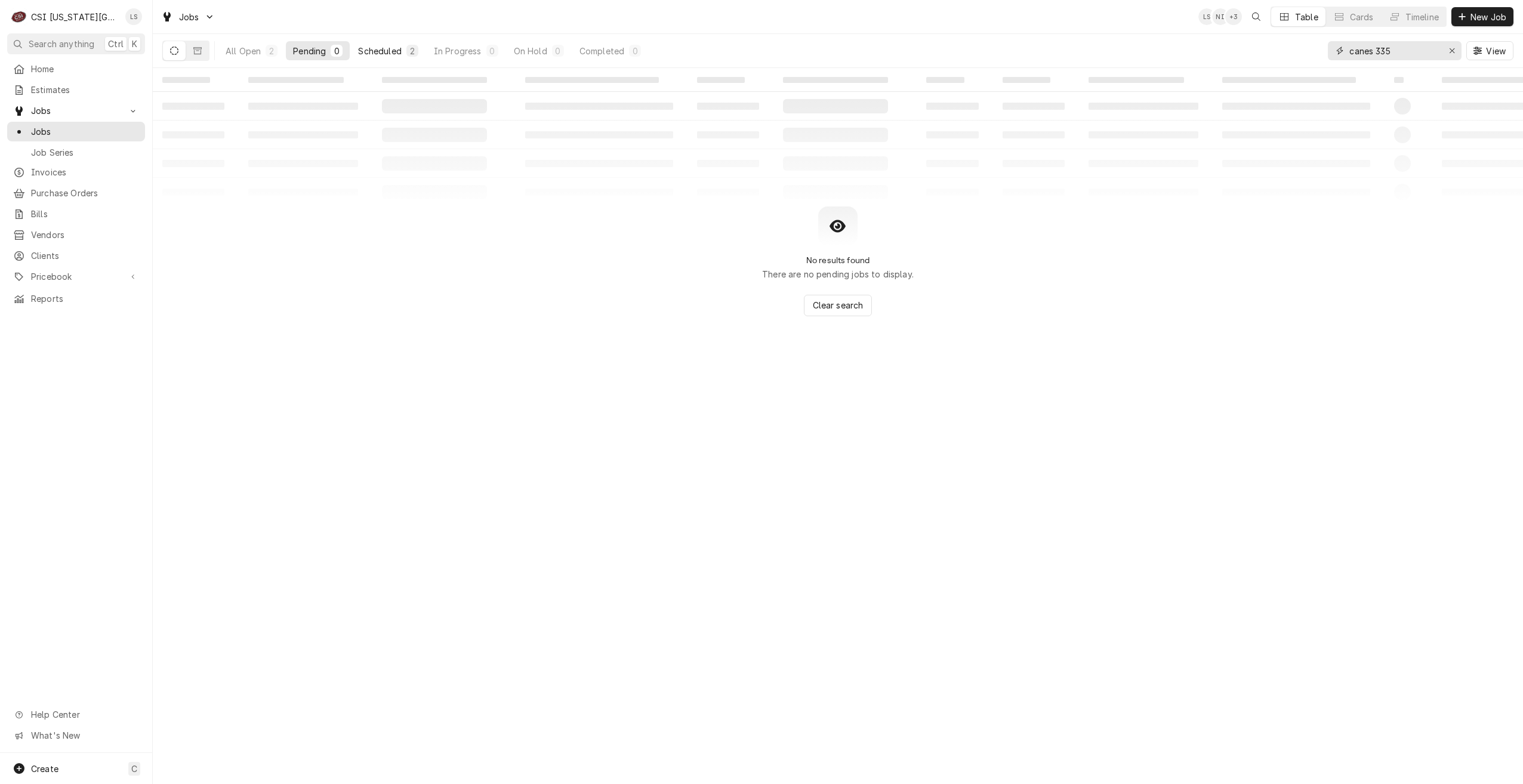
type input "canes 335"
click at [394, 44] on button "Scheduled 2" at bounding box center [387, 50] width 74 height 19
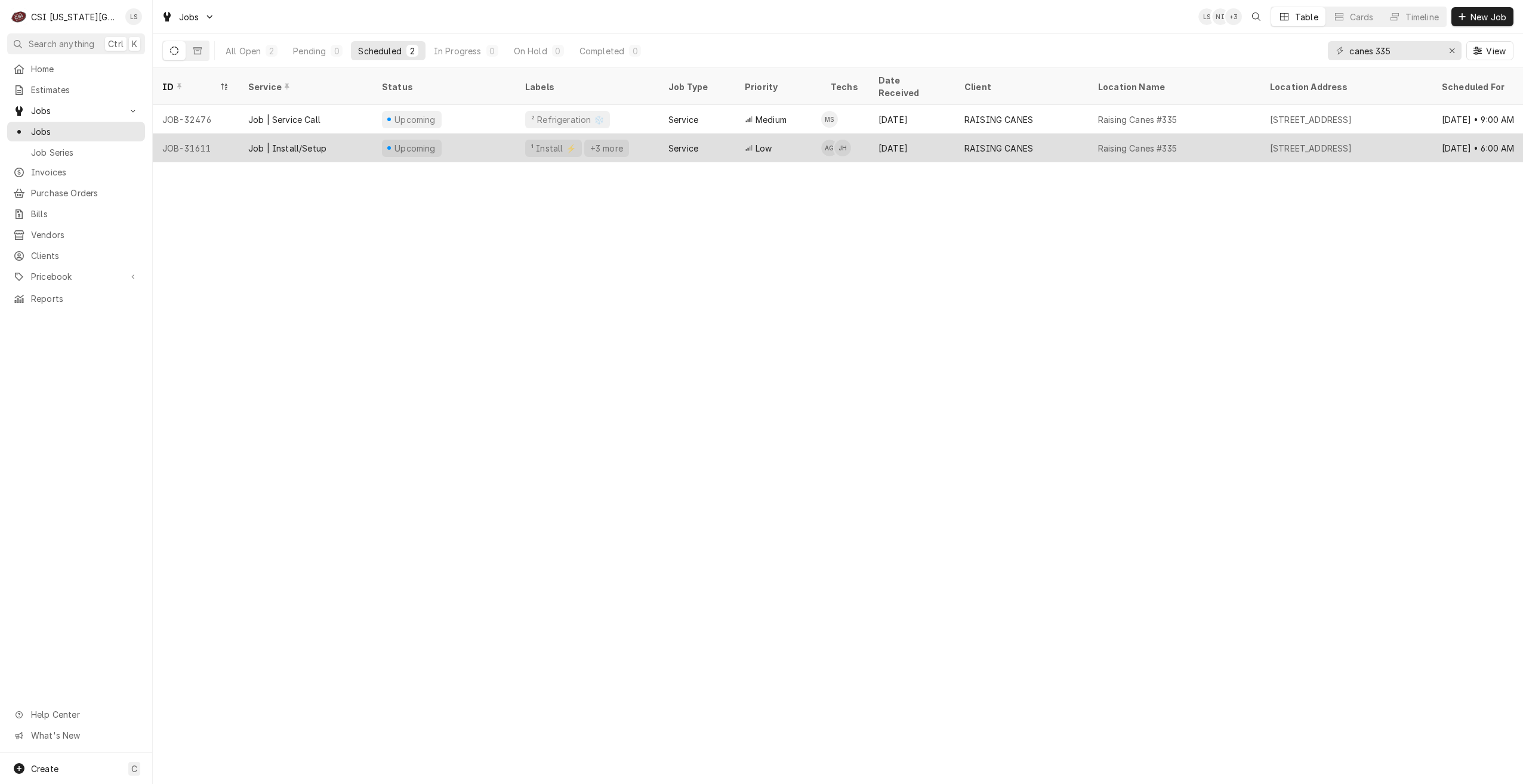
click at [914, 139] on div "[DATE]" at bounding box center [912, 148] width 86 height 29
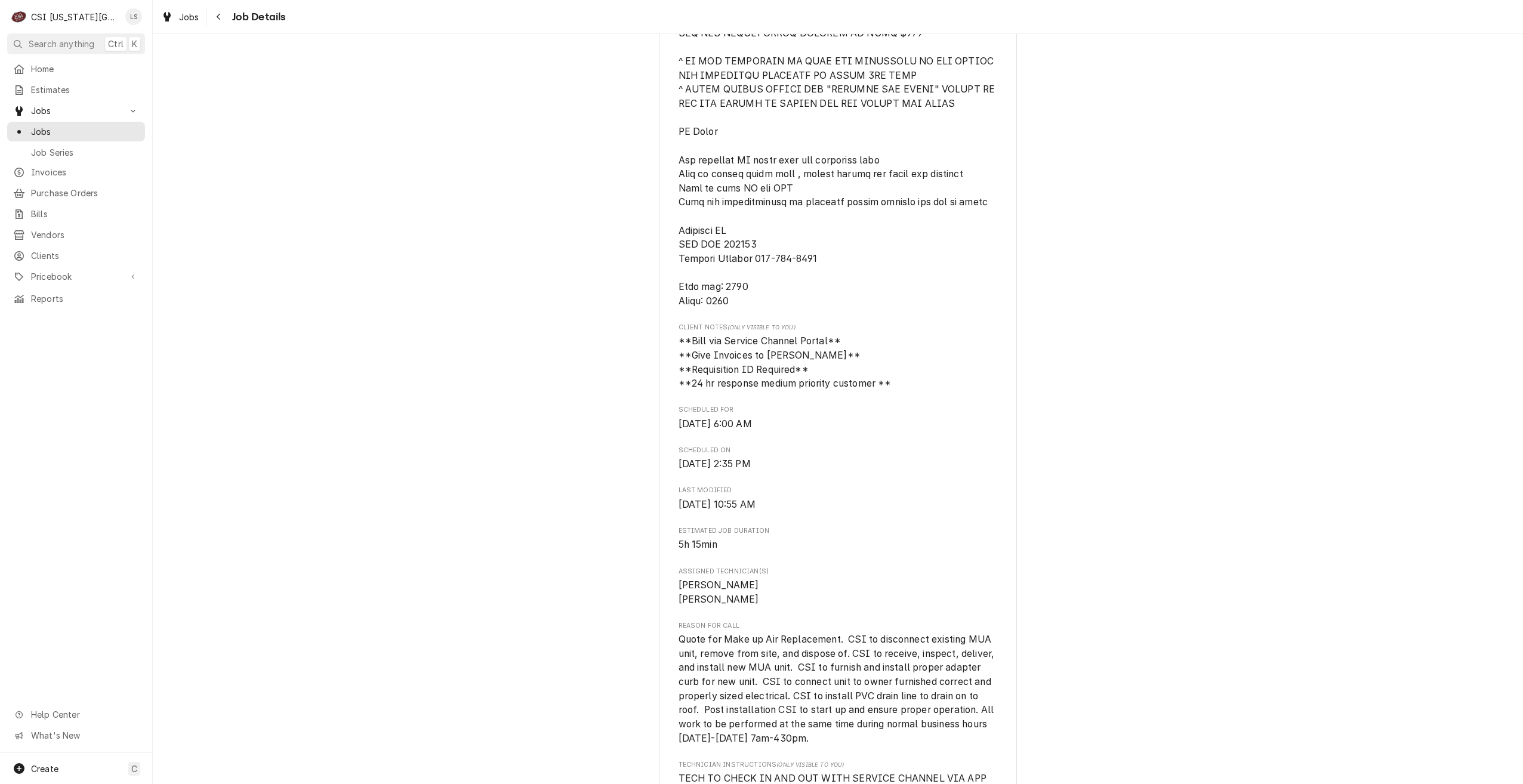
scroll to position [895, 0]
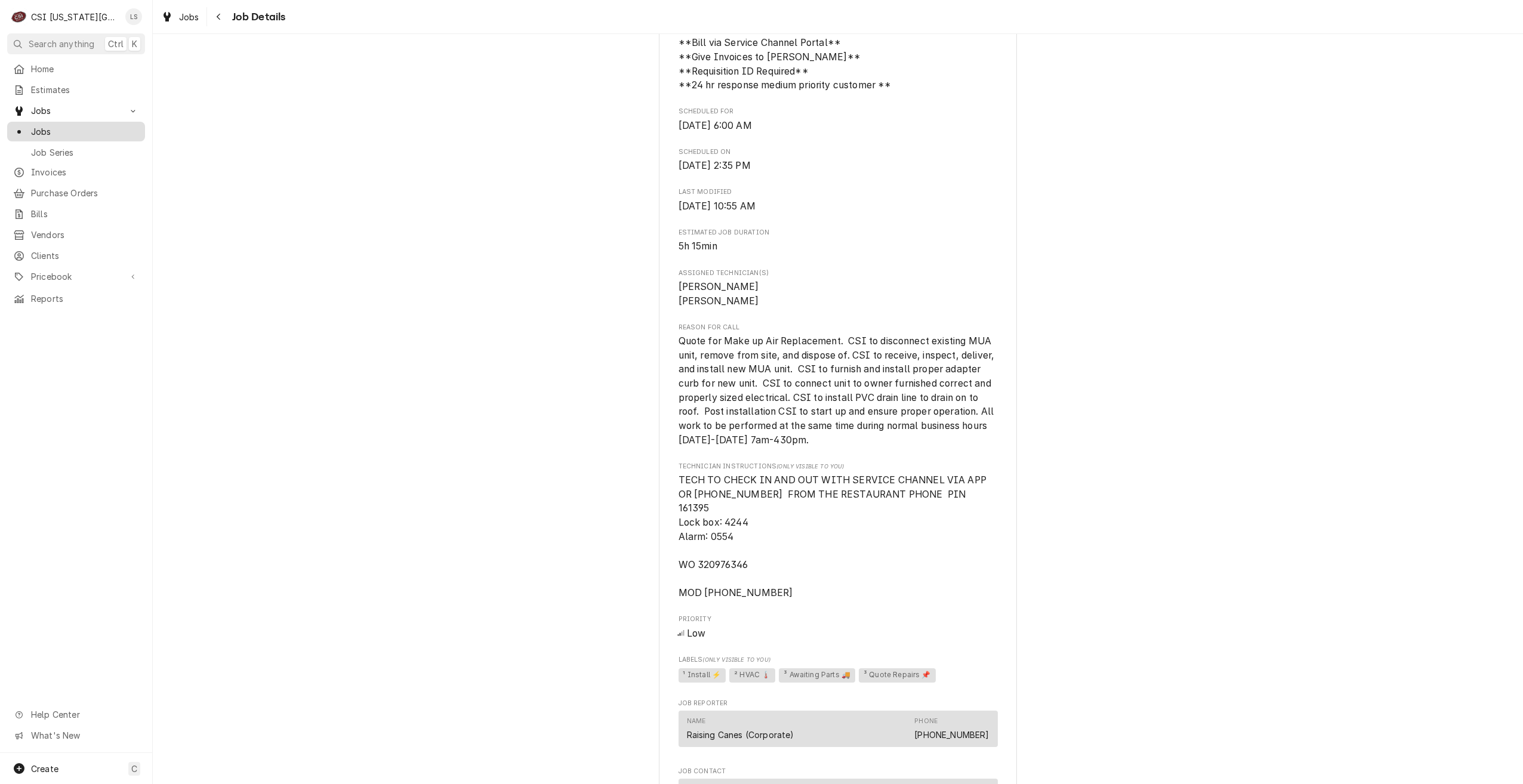
click at [67, 131] on span "Jobs" at bounding box center [85, 131] width 108 height 12
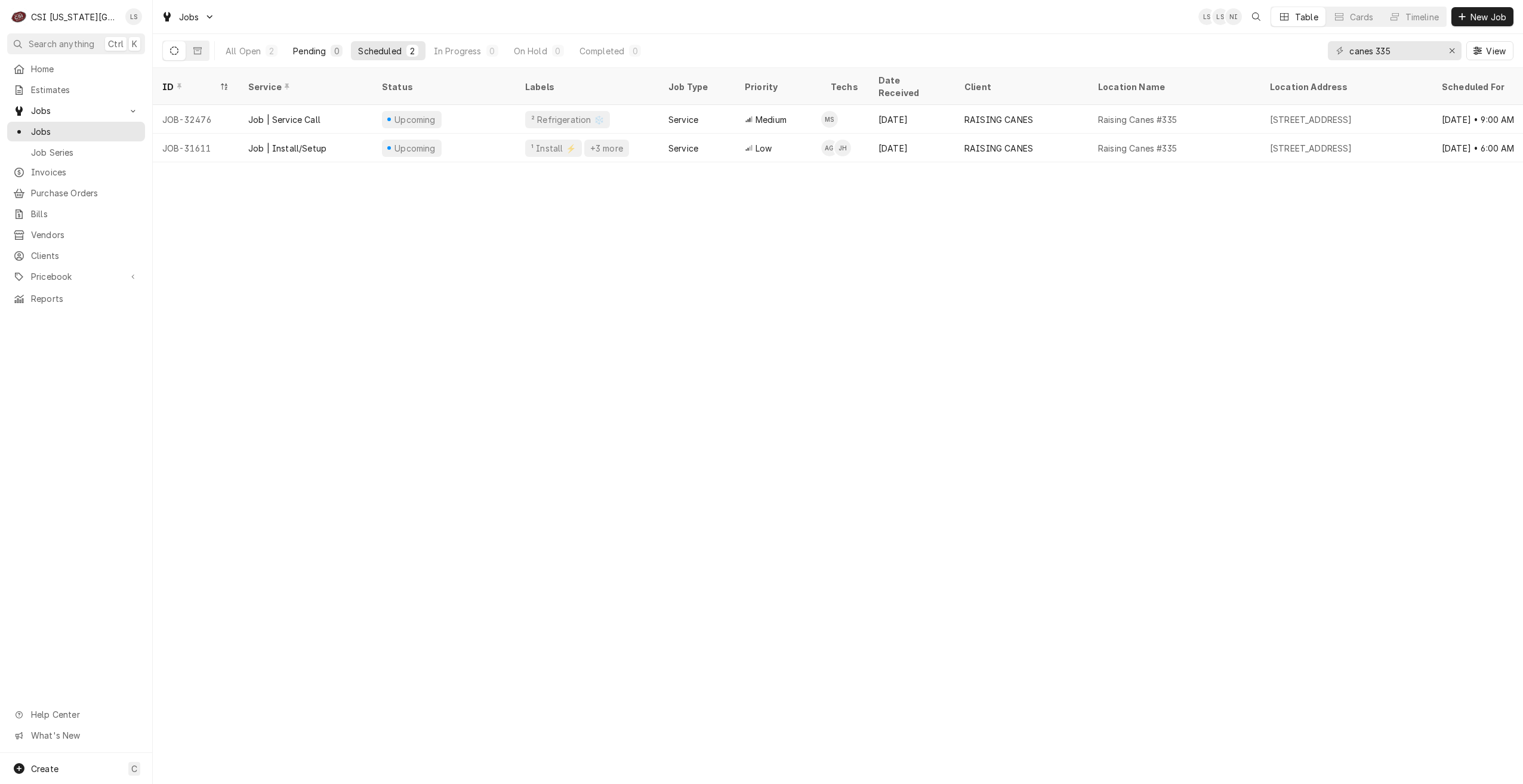
click at [325, 51] on div "Pending" at bounding box center [309, 51] width 33 height 12
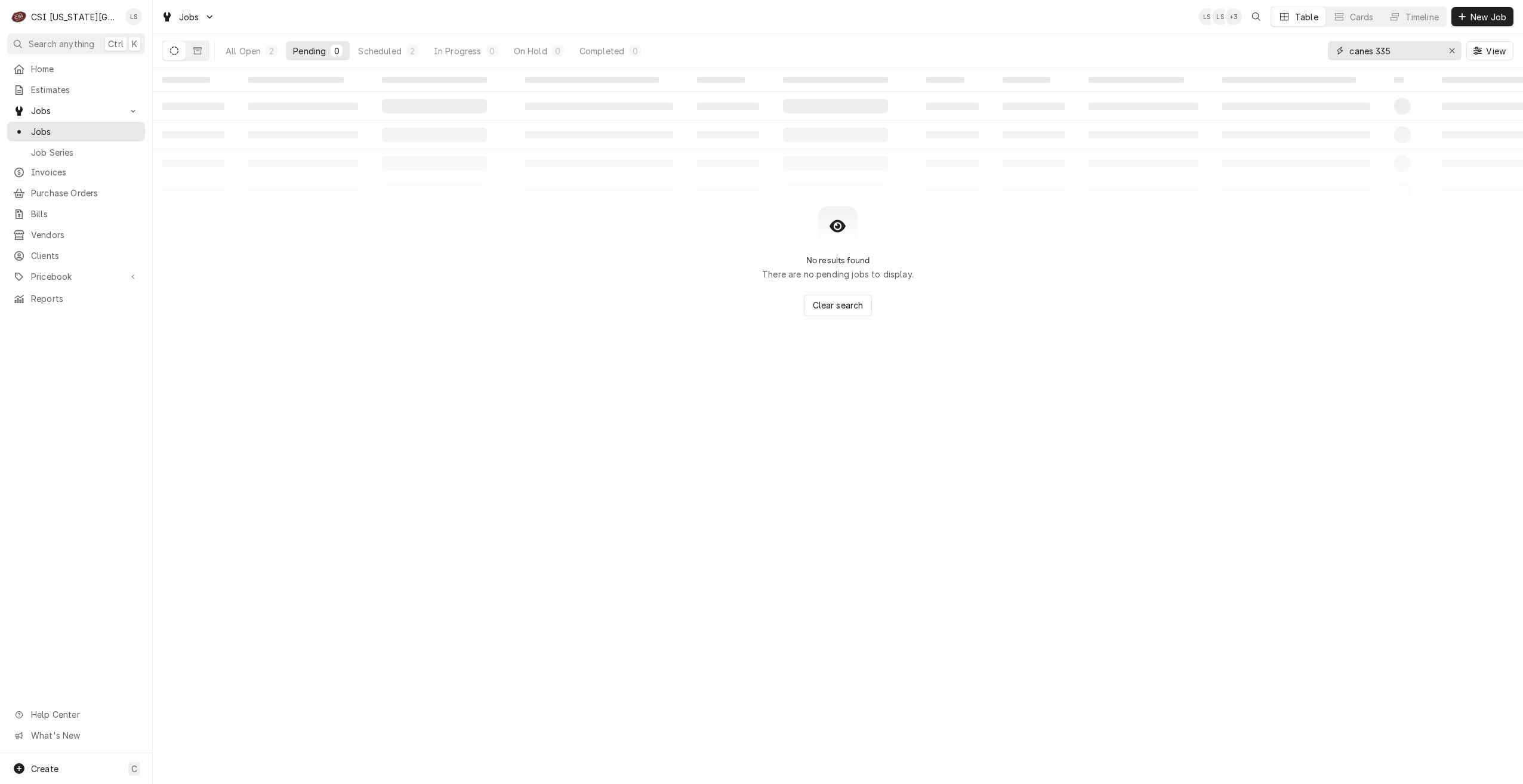
drag, startPoint x: 1421, startPoint y: 52, endPoint x: 1306, endPoint y: 49, distance: 115.0
click at [1306, 49] on div "All Open 2 Pending 0 Scheduled 2 In Progress 0 On Hold 0 Completed 0 canes 335 …" at bounding box center [838, 51] width 1351 height 34
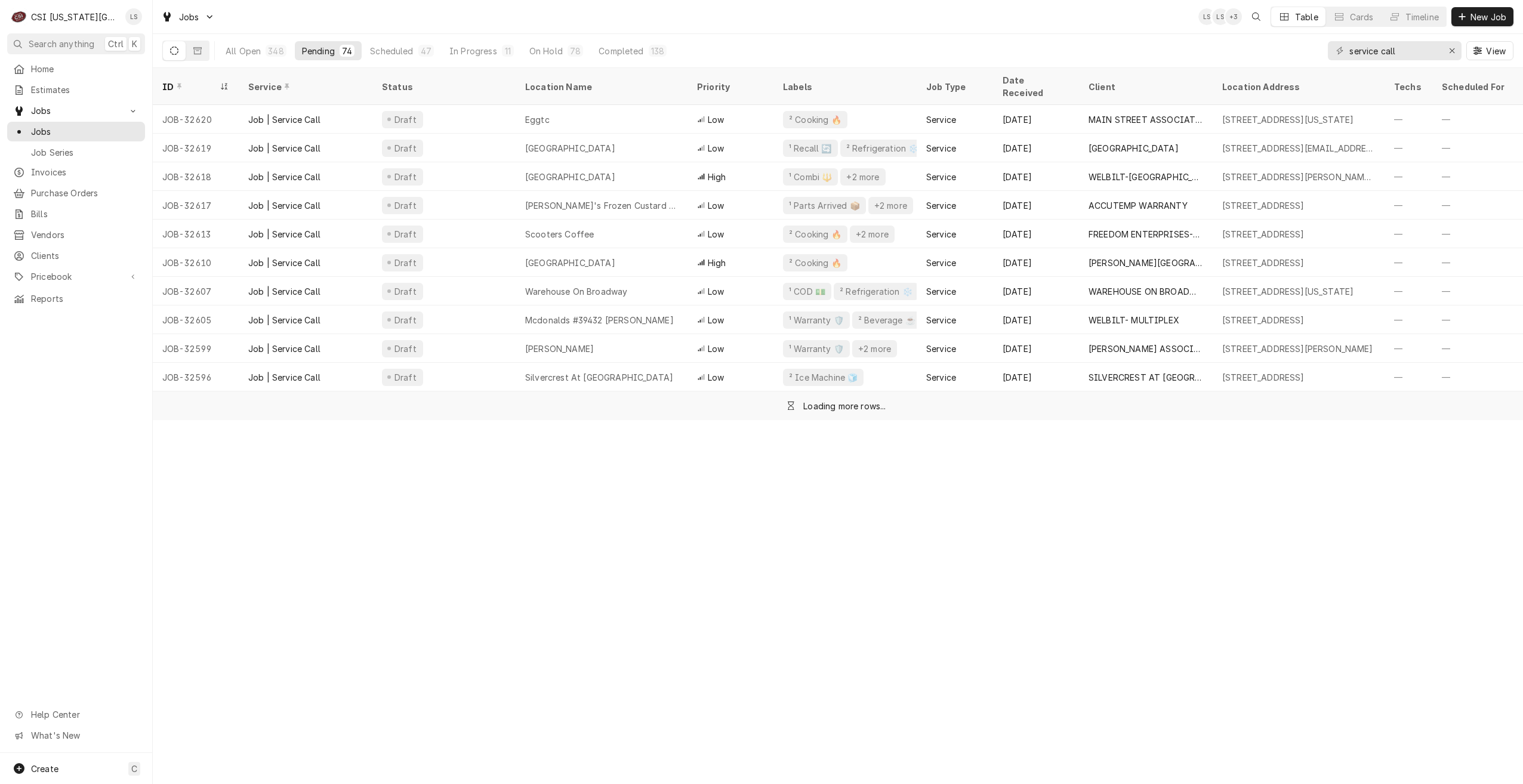
click at [1045, 31] on div "Jobs LS LS + 3 Table Cards Timeline New Job" at bounding box center [838, 17] width 1370 height 34
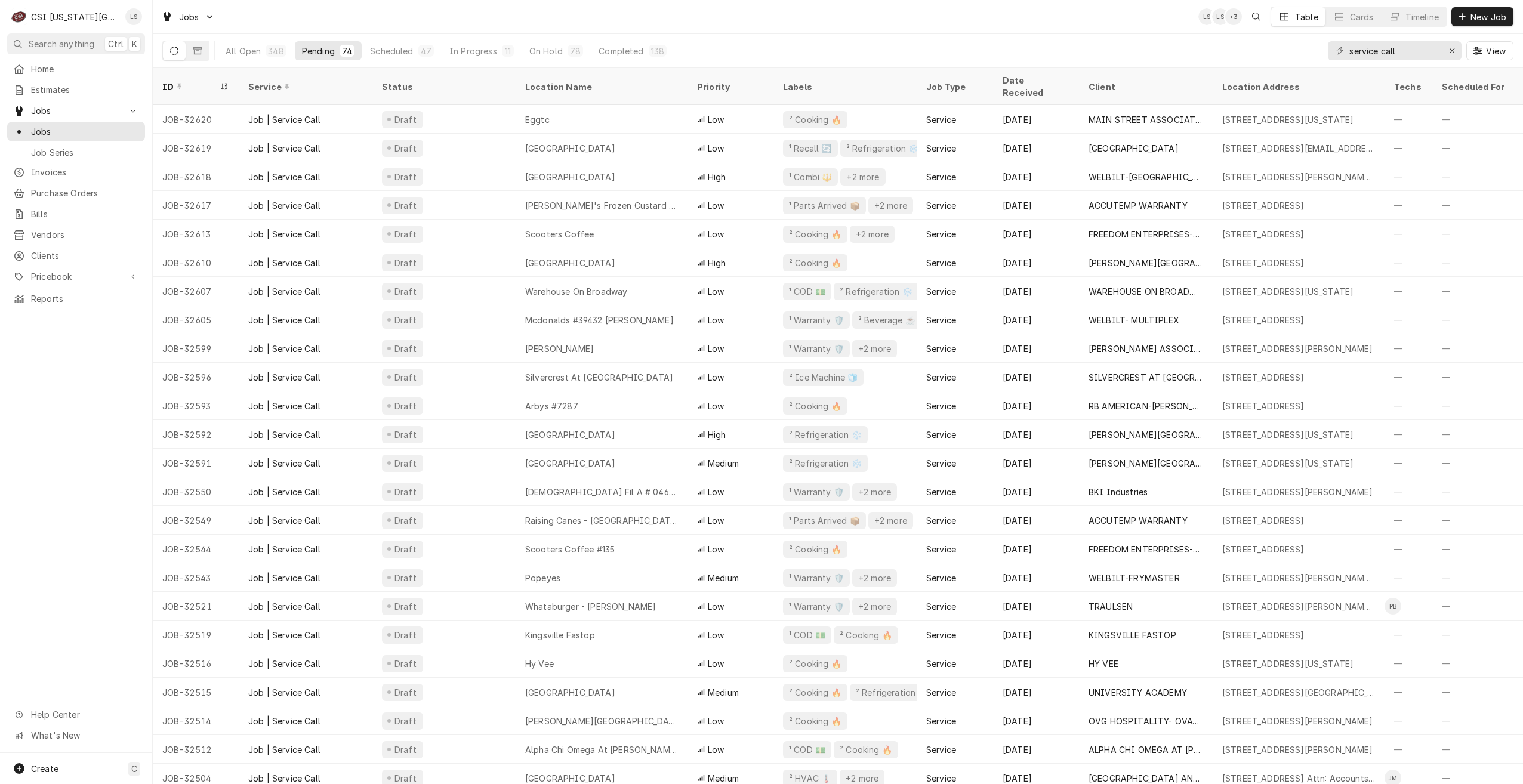
click at [1045, 31] on div "Jobs LS LS + 3 Table Cards Timeline New Job" at bounding box center [838, 17] width 1370 height 34
click at [1028, 24] on div "Jobs LS LS + 3 Table Cards Timeline New Job" at bounding box center [838, 17] width 1370 height 34
click at [566, 18] on div "Jobs LS LS + 3 Table Cards Timeline New Job" at bounding box center [838, 17] width 1370 height 34
drag, startPoint x: 1421, startPoint y: 48, endPoint x: 1289, endPoint y: 48, distance: 132.0
click at [1289, 48] on div "All Open 348 Pending 74 Scheduled 47 In Progress 11 On Hold 78 Completed 138 se…" at bounding box center [838, 51] width 1351 height 34
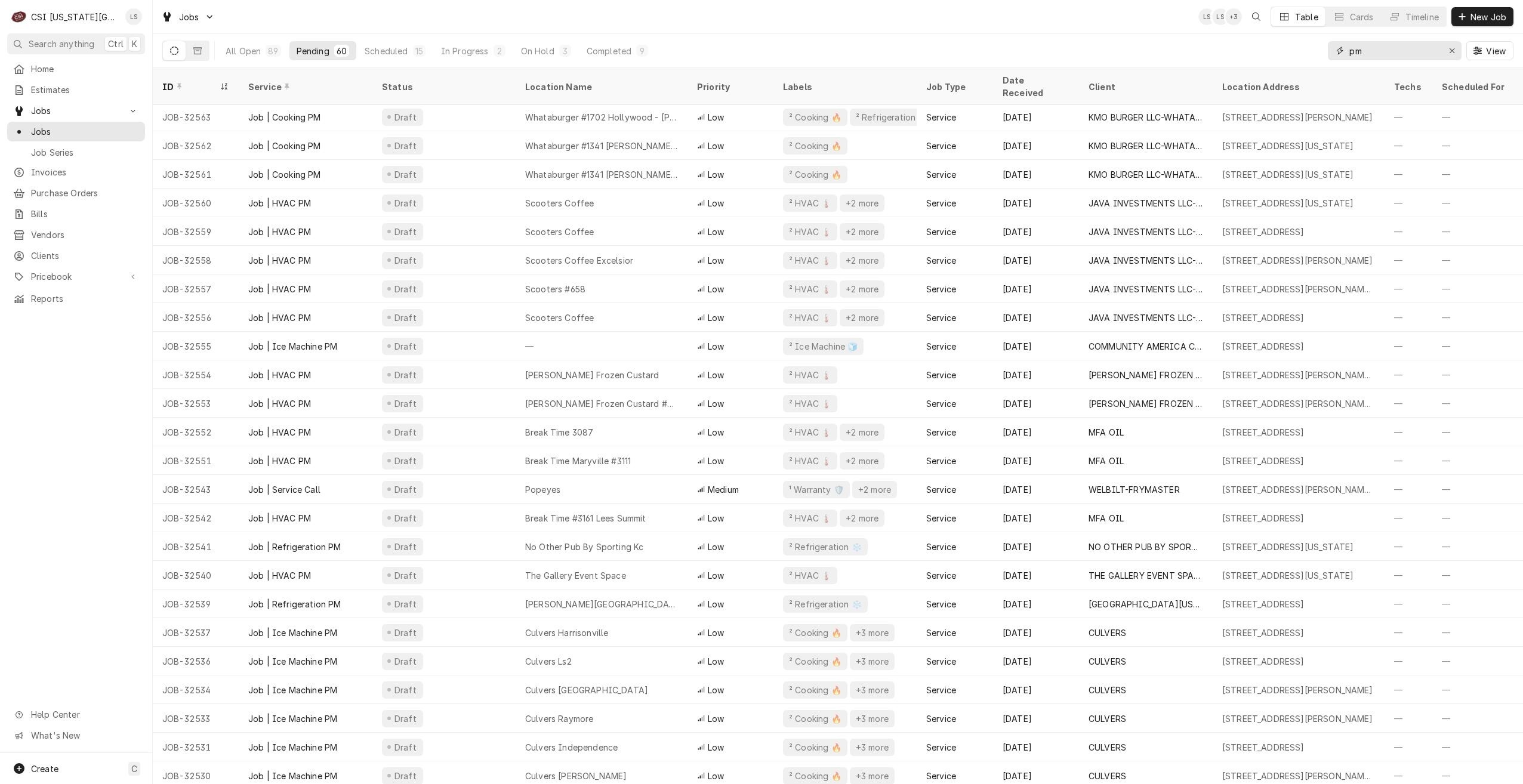
scroll to position [557, 0]
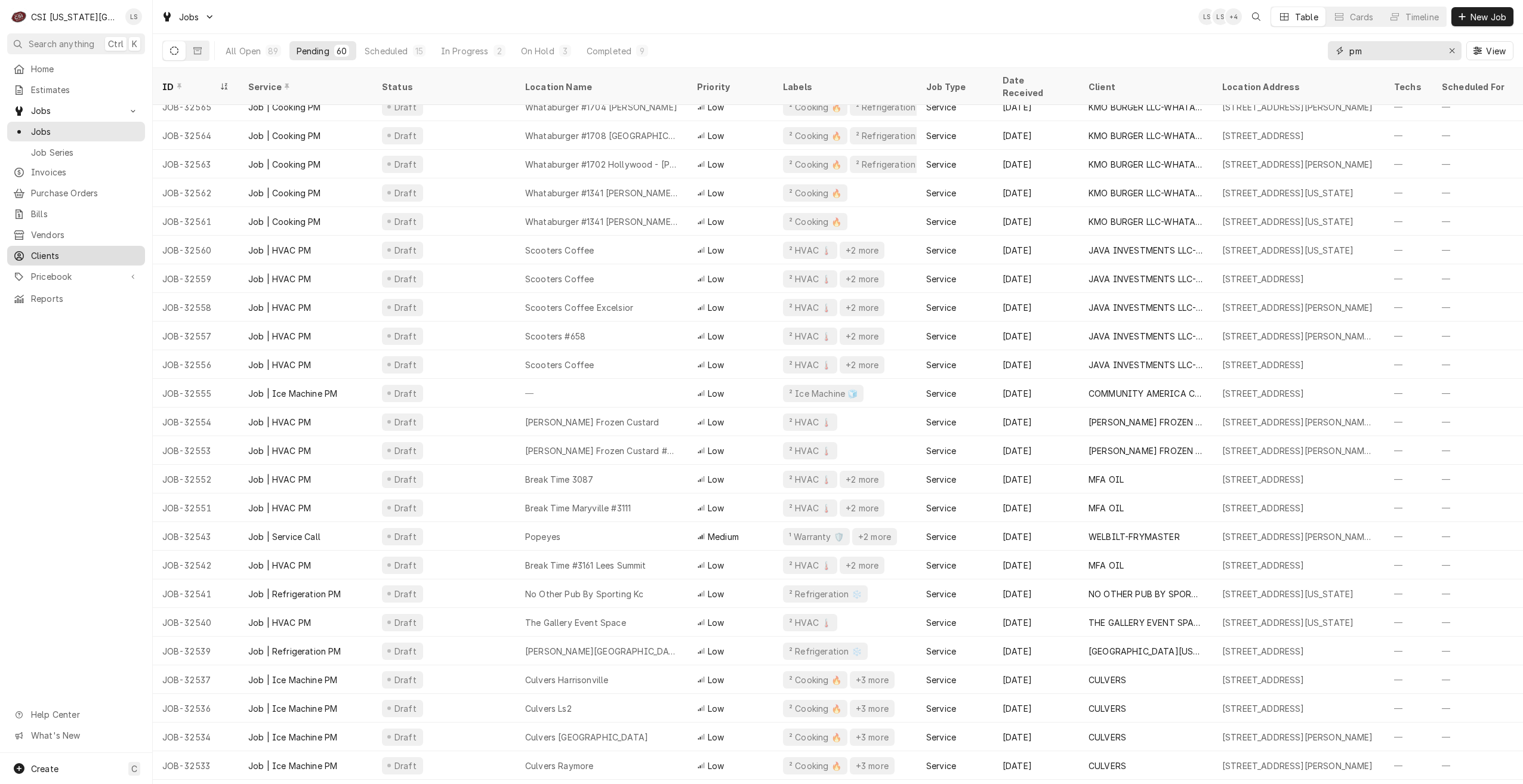
type input "pm"
click at [78, 249] on span "Clients" at bounding box center [85, 255] width 108 height 12
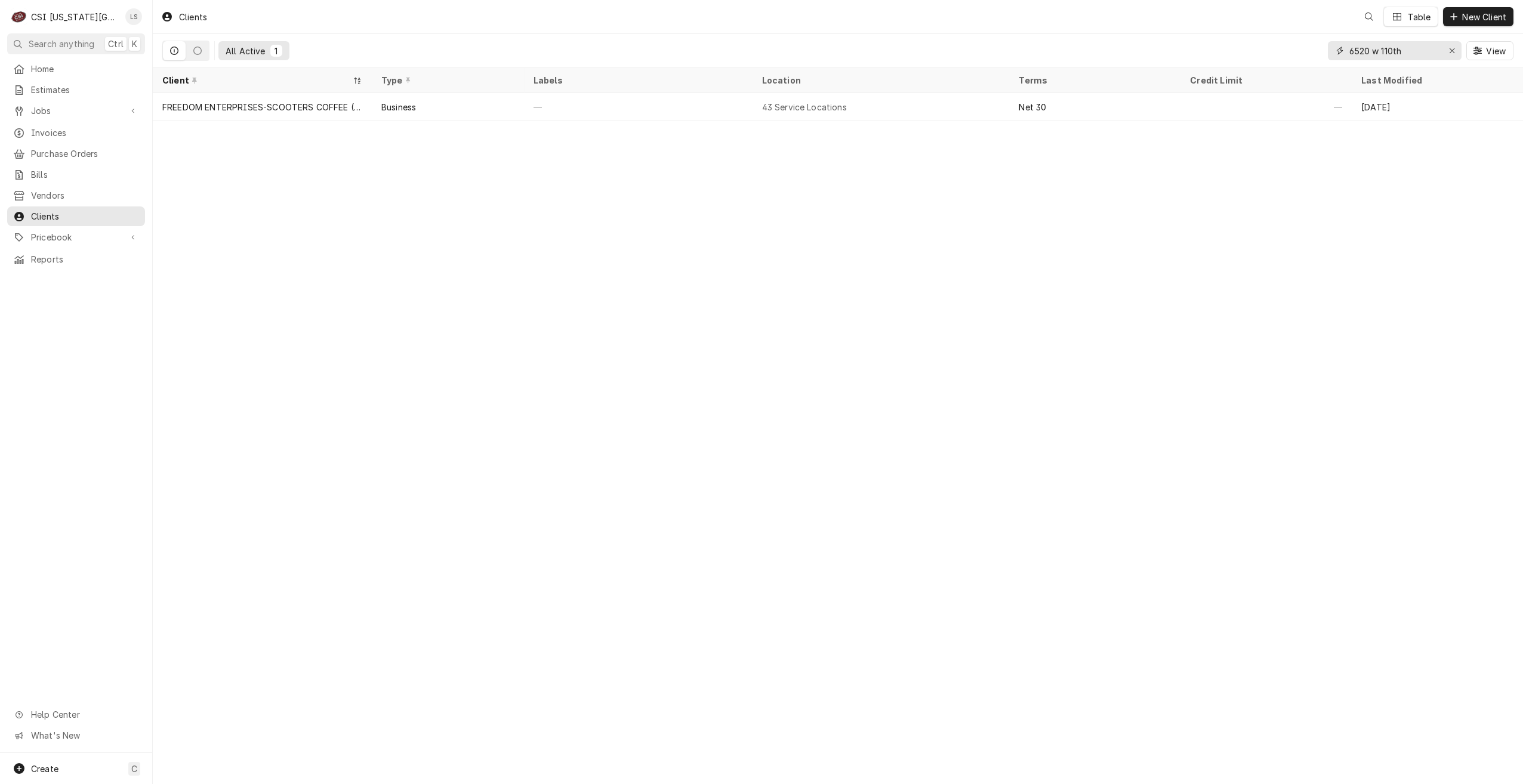
drag, startPoint x: 1412, startPoint y: 54, endPoint x: 1332, endPoint y: 40, distance: 81.2
click at [1332, 40] on div "6520 w 110th View" at bounding box center [1421, 51] width 186 height 34
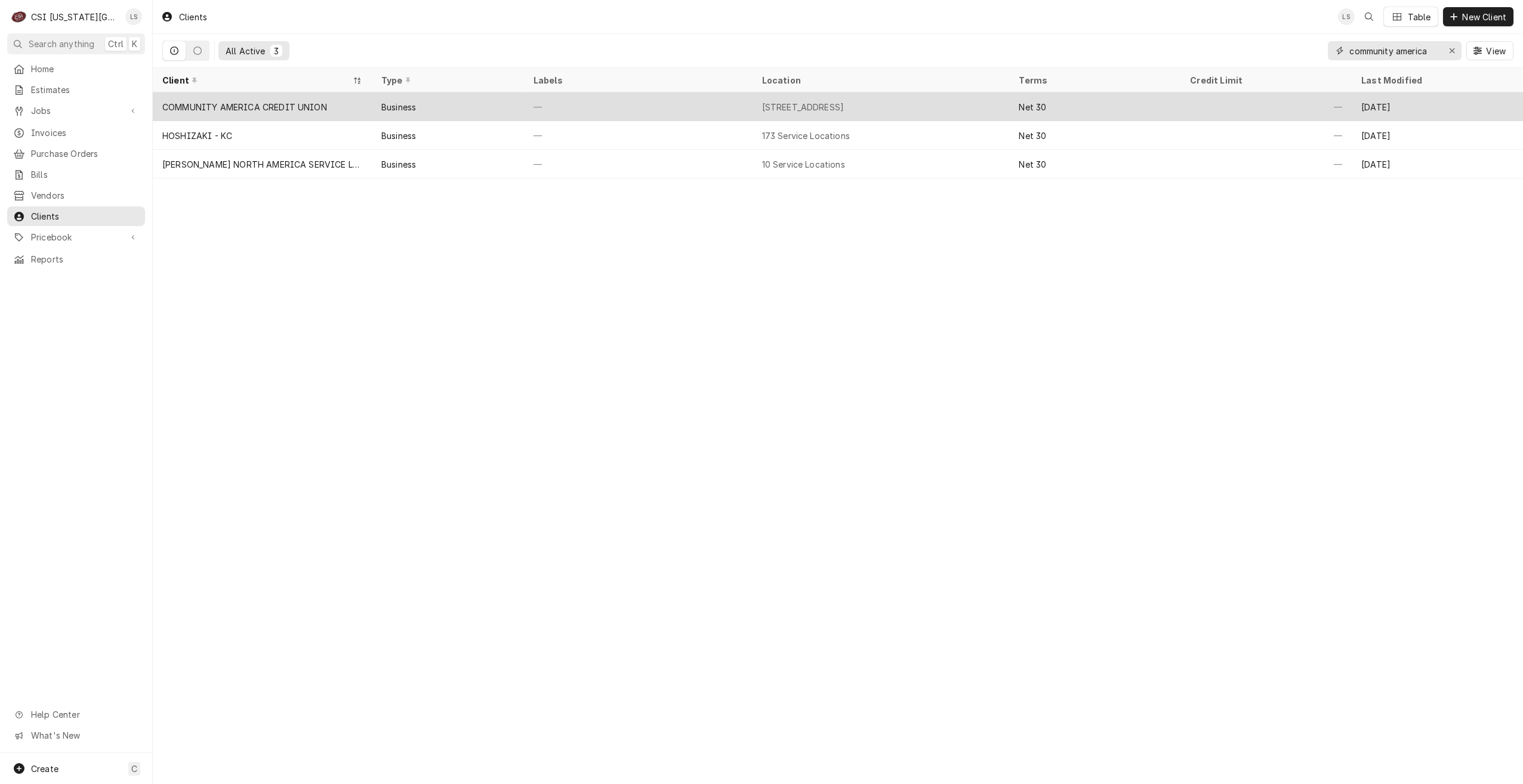
type input "community america"
click at [627, 102] on div "—" at bounding box center [638, 106] width 229 height 29
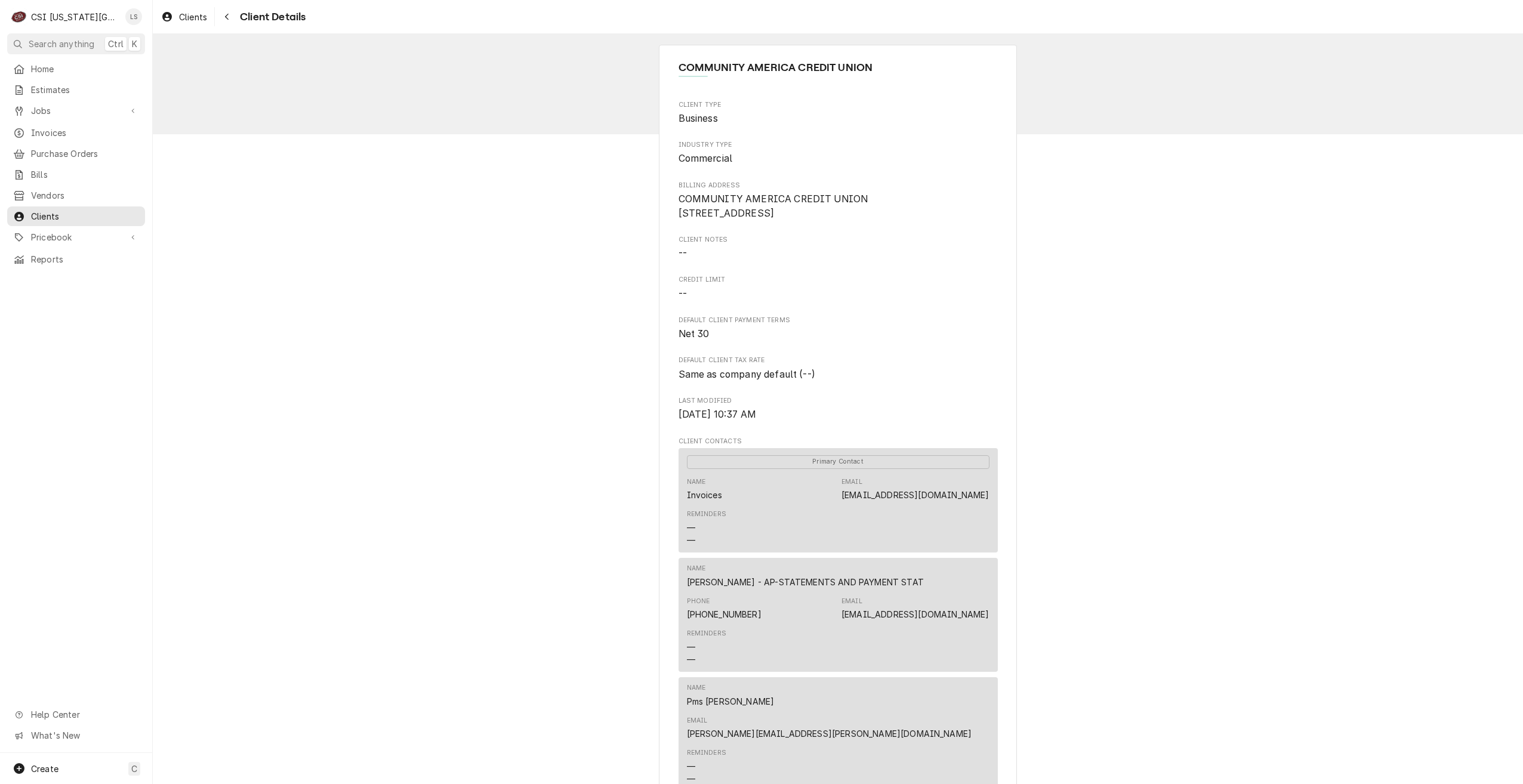
click at [1142, 220] on div "COMMUNITY AMERICA CREDIT UNION Client Type Business Industry Type Commercial Bi…" at bounding box center [838, 560] width 1370 height 1052
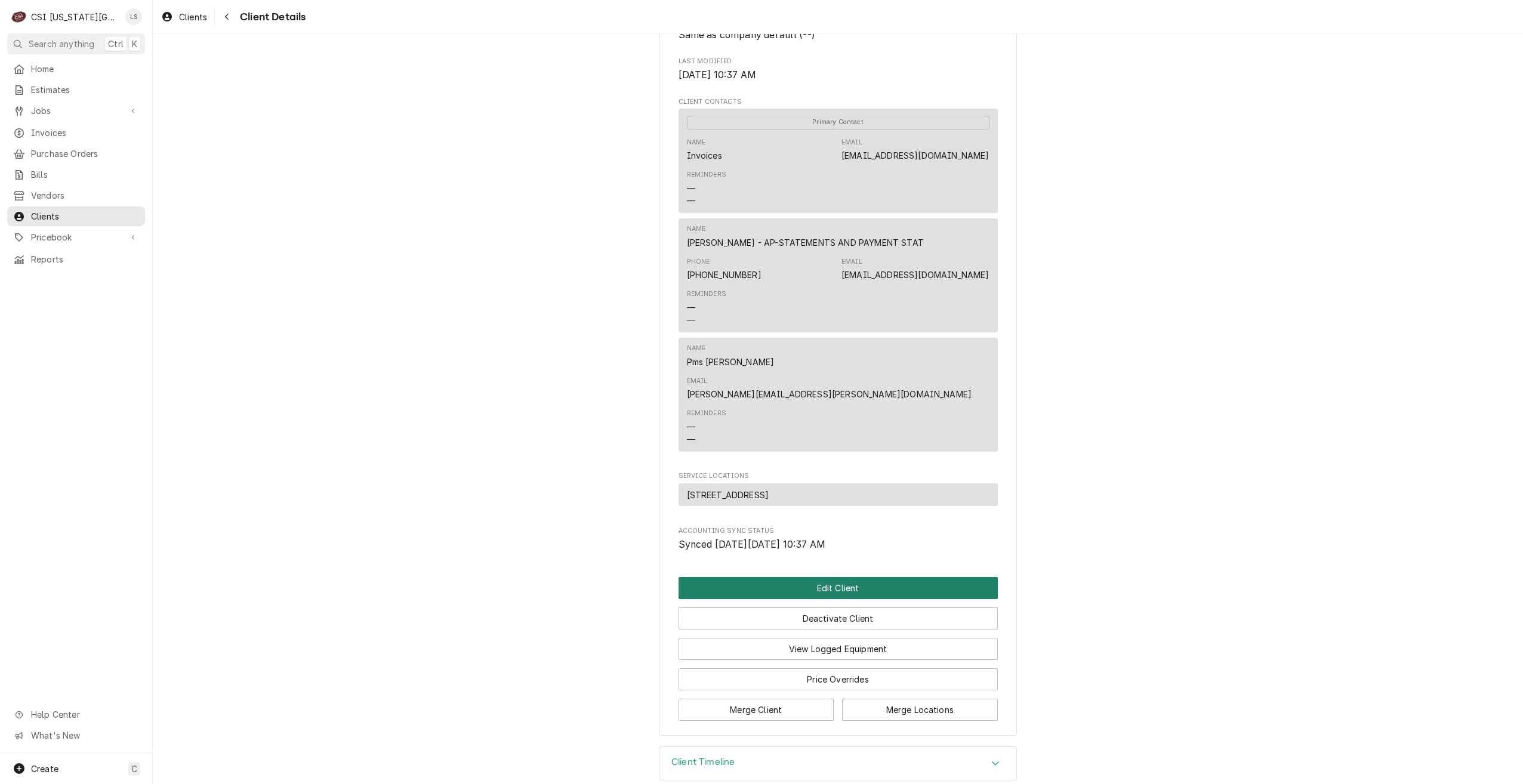
click at [842, 577] on button "Edit Client" at bounding box center [838, 587] width 320 height 22
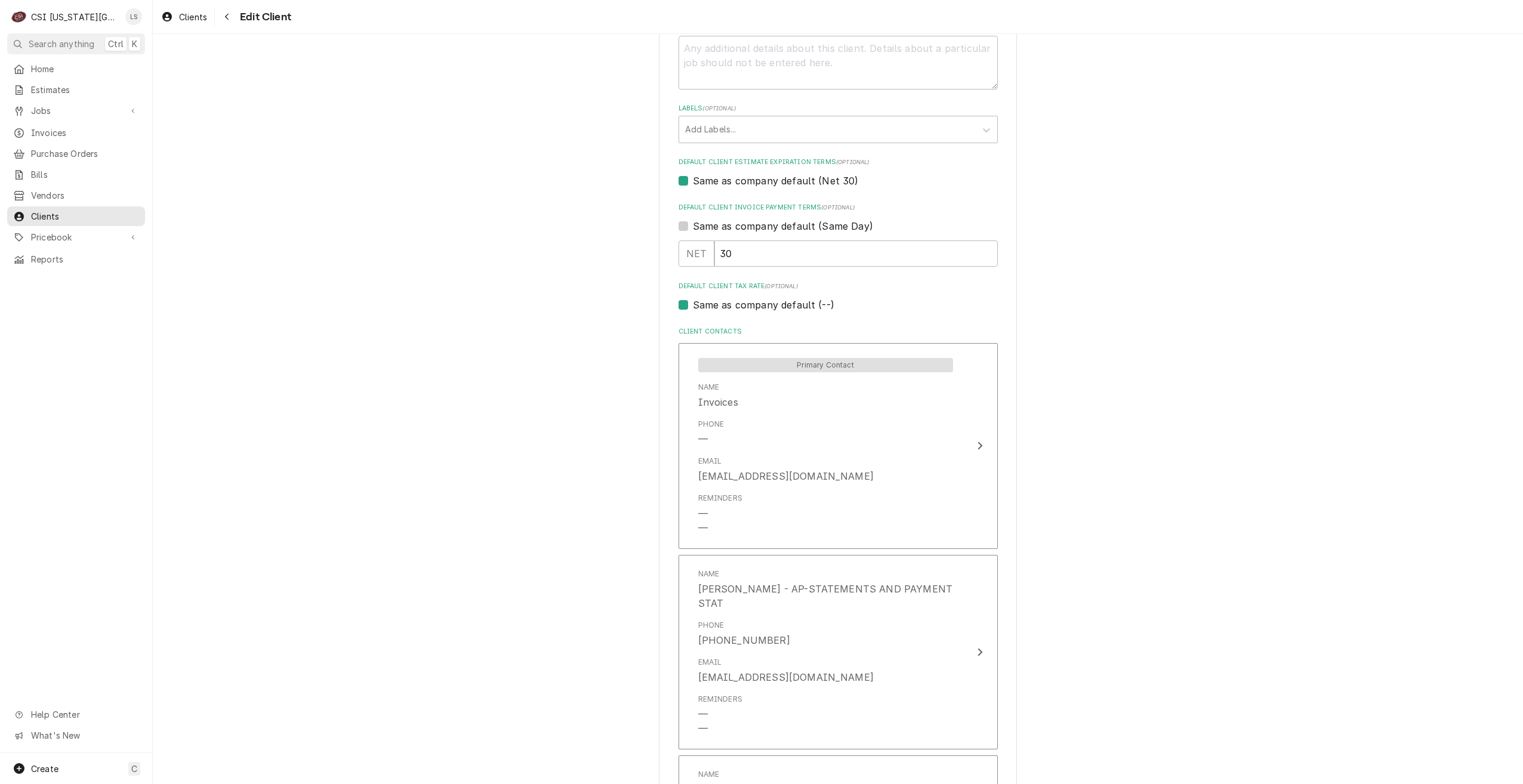
scroll to position [923, 0]
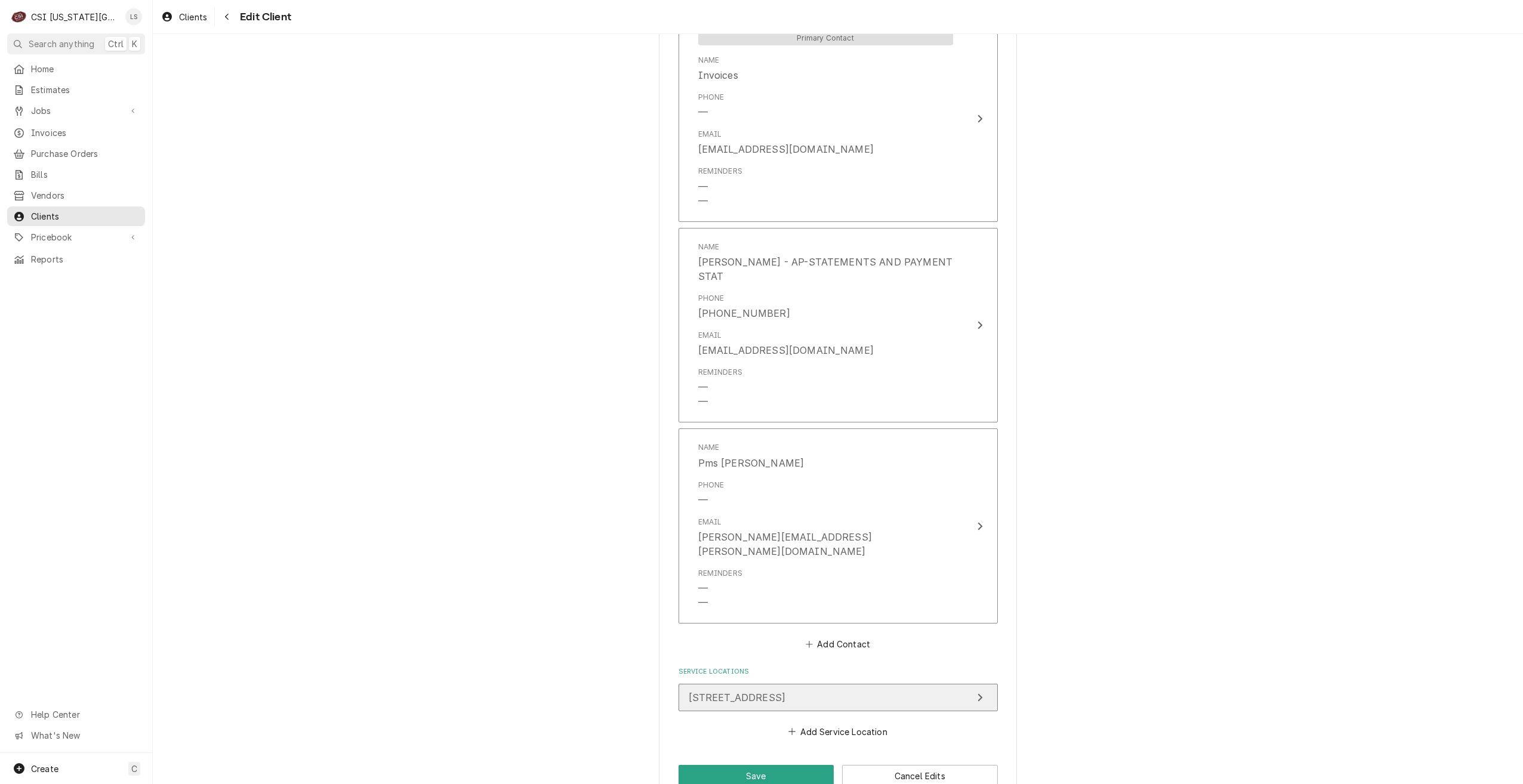
click at [786, 690] on div "[STREET_ADDRESS]" at bounding box center [738, 697] width 97 height 14
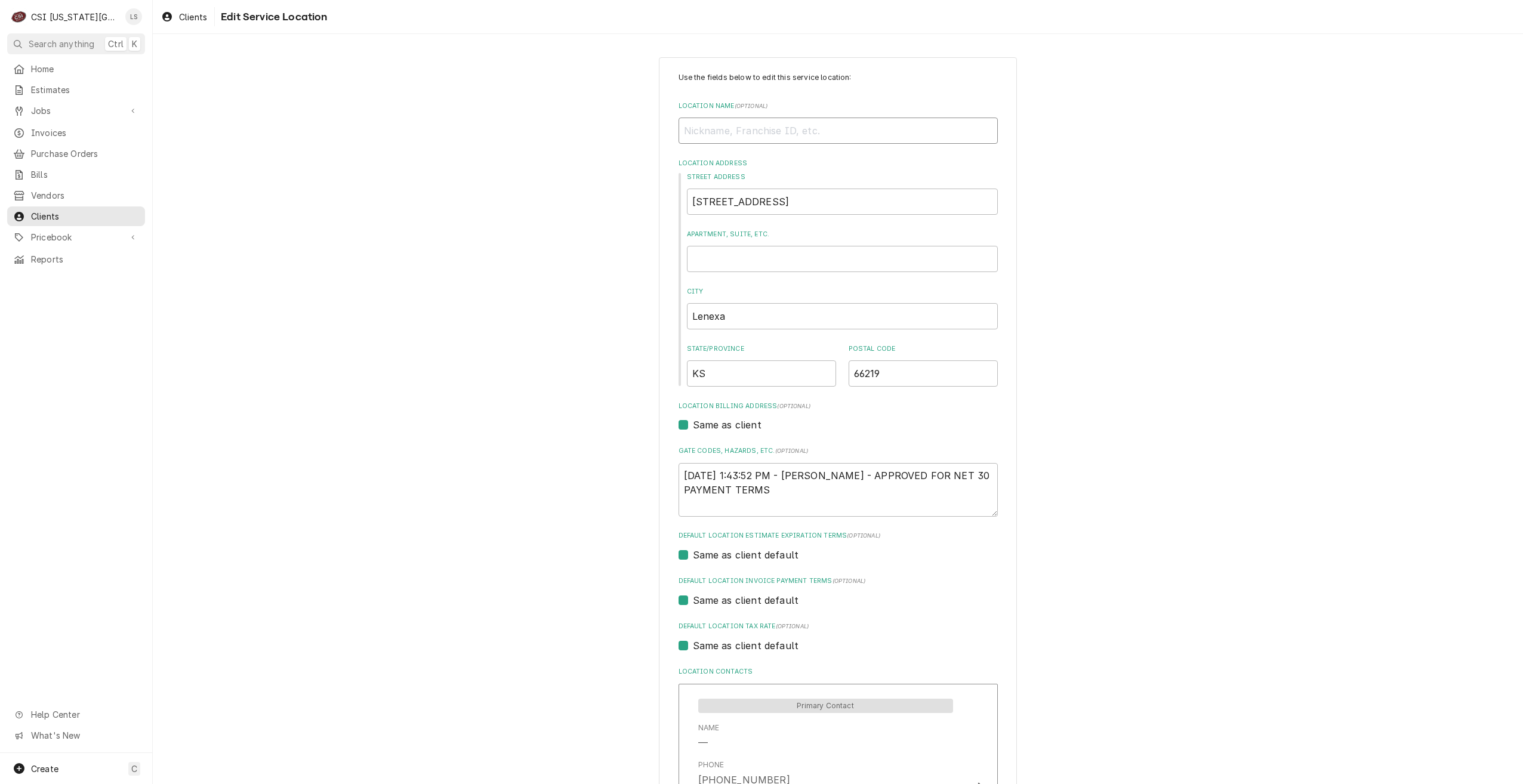
click at [838, 125] on input "Location Name ( optional )" at bounding box center [838, 131] width 320 height 26
type textarea "x"
type input "C"
type textarea "x"
type input "Co"
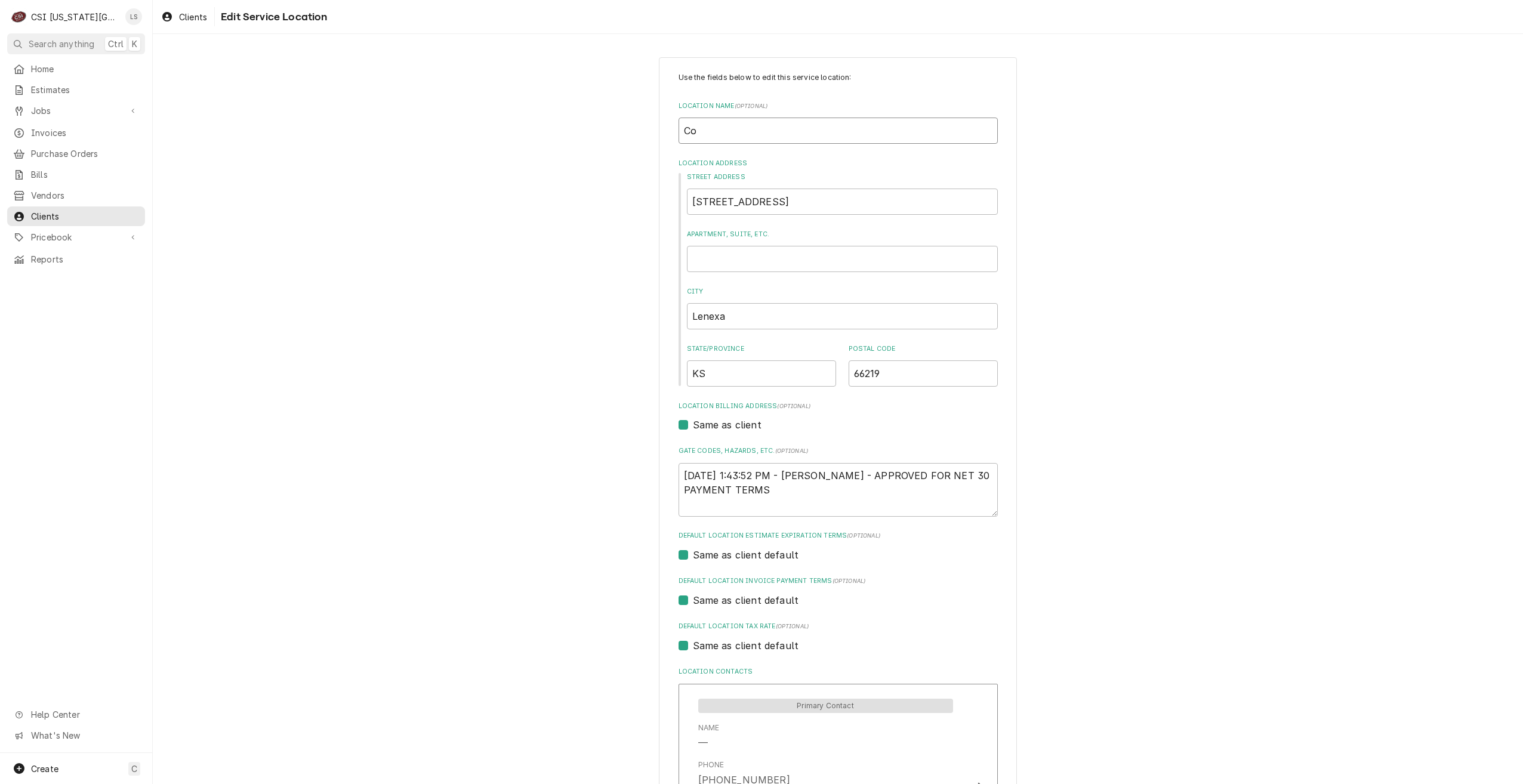
type textarea "x"
type input "Com"
type textarea "x"
type input "Comm"
type textarea "x"
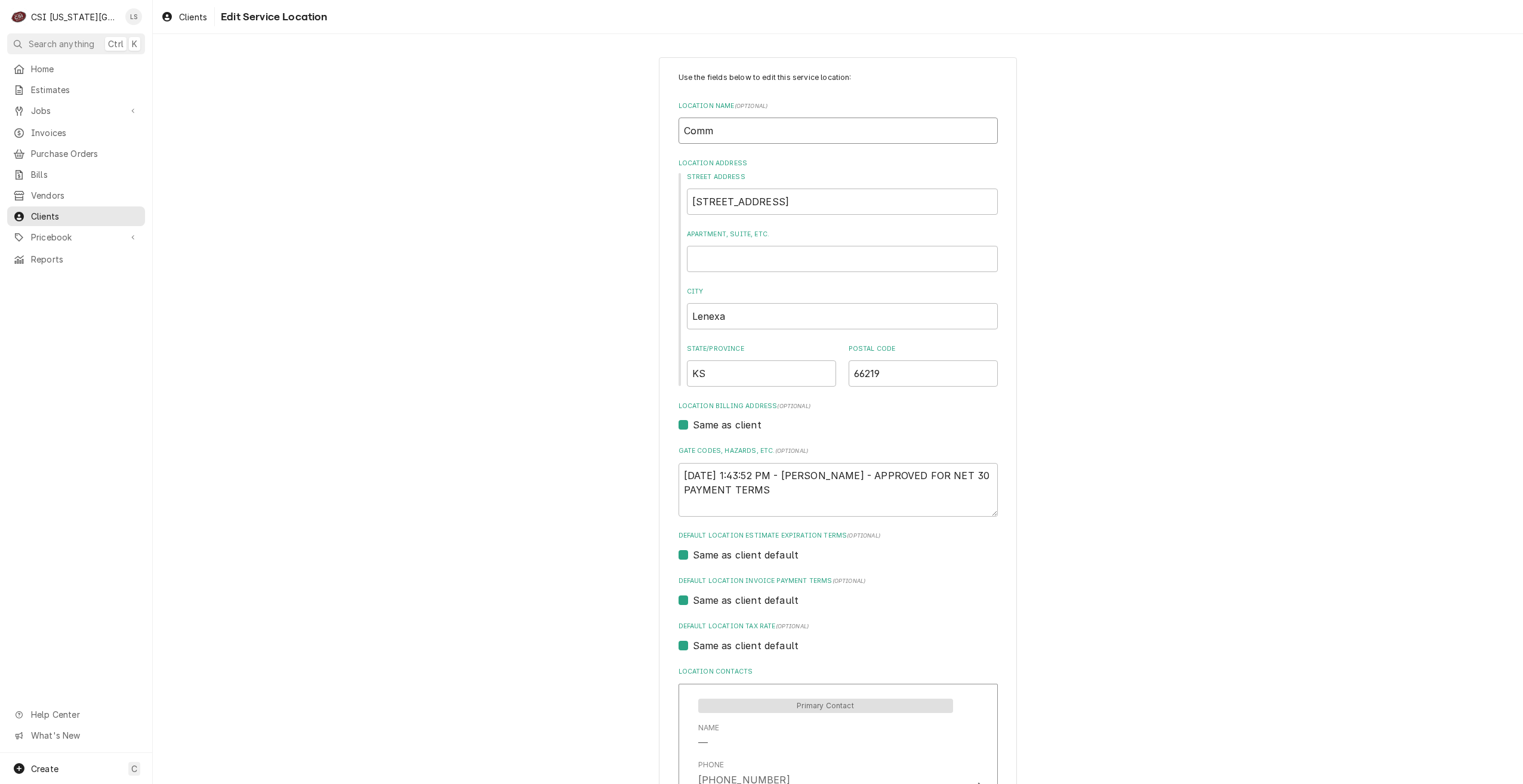
type input "Commu"
type textarea "x"
type input "Commun"
type textarea "x"
type input "Communi"
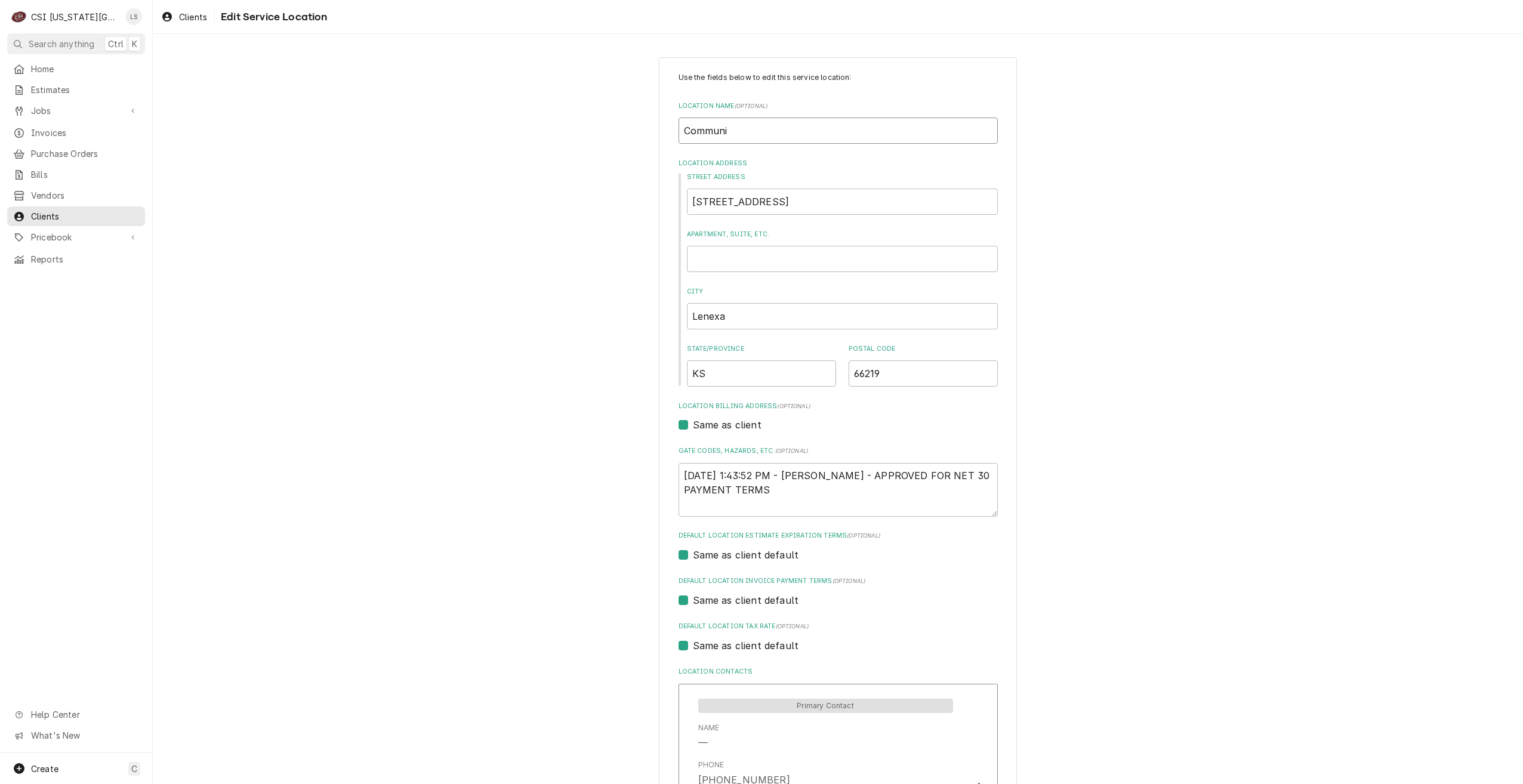
type textarea "x"
type input "Communit"
type textarea "x"
type input "Community"
type textarea "x"
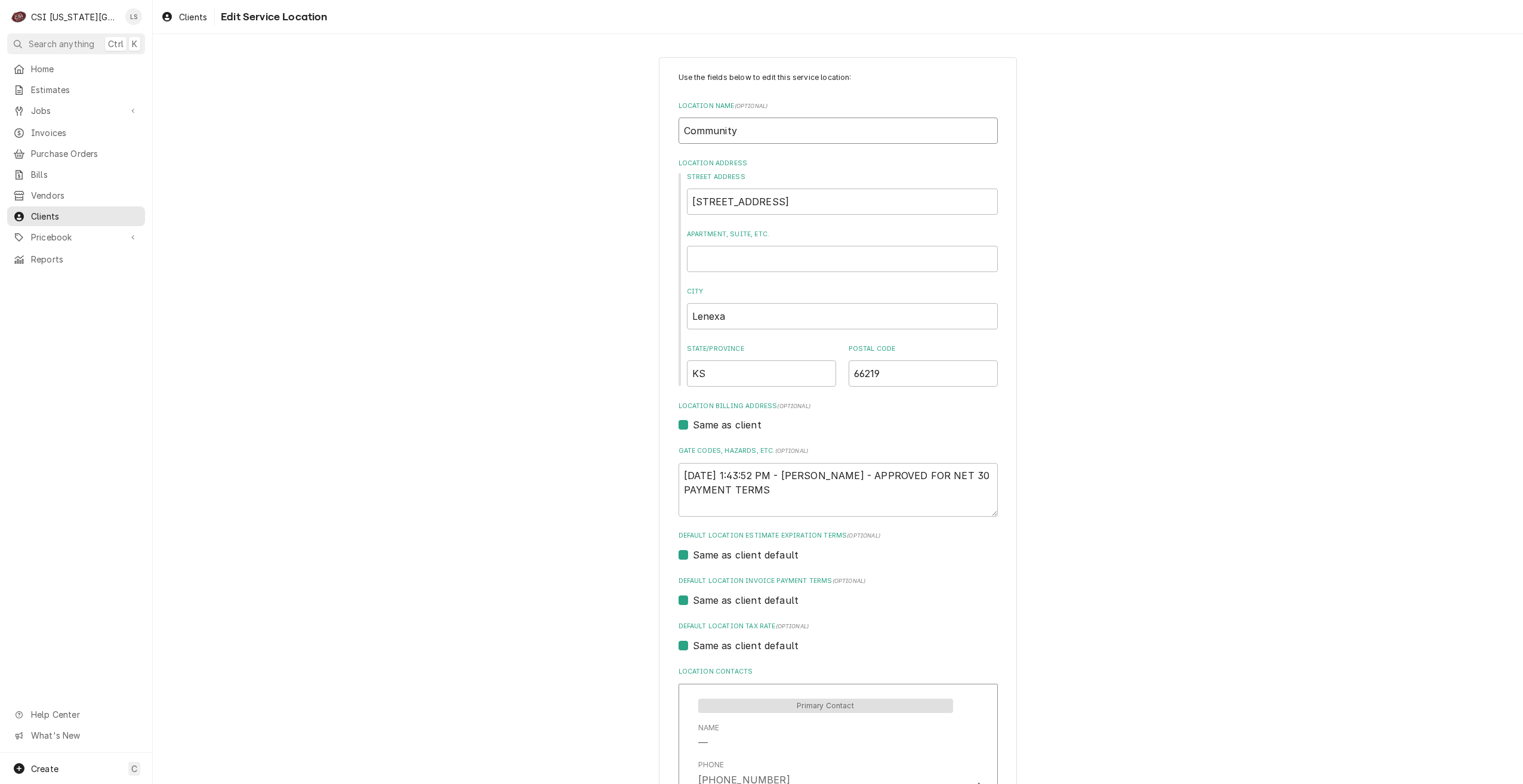
type input "Community"
type textarea "x"
type input "Community A"
type textarea "x"
type input "Community Am"
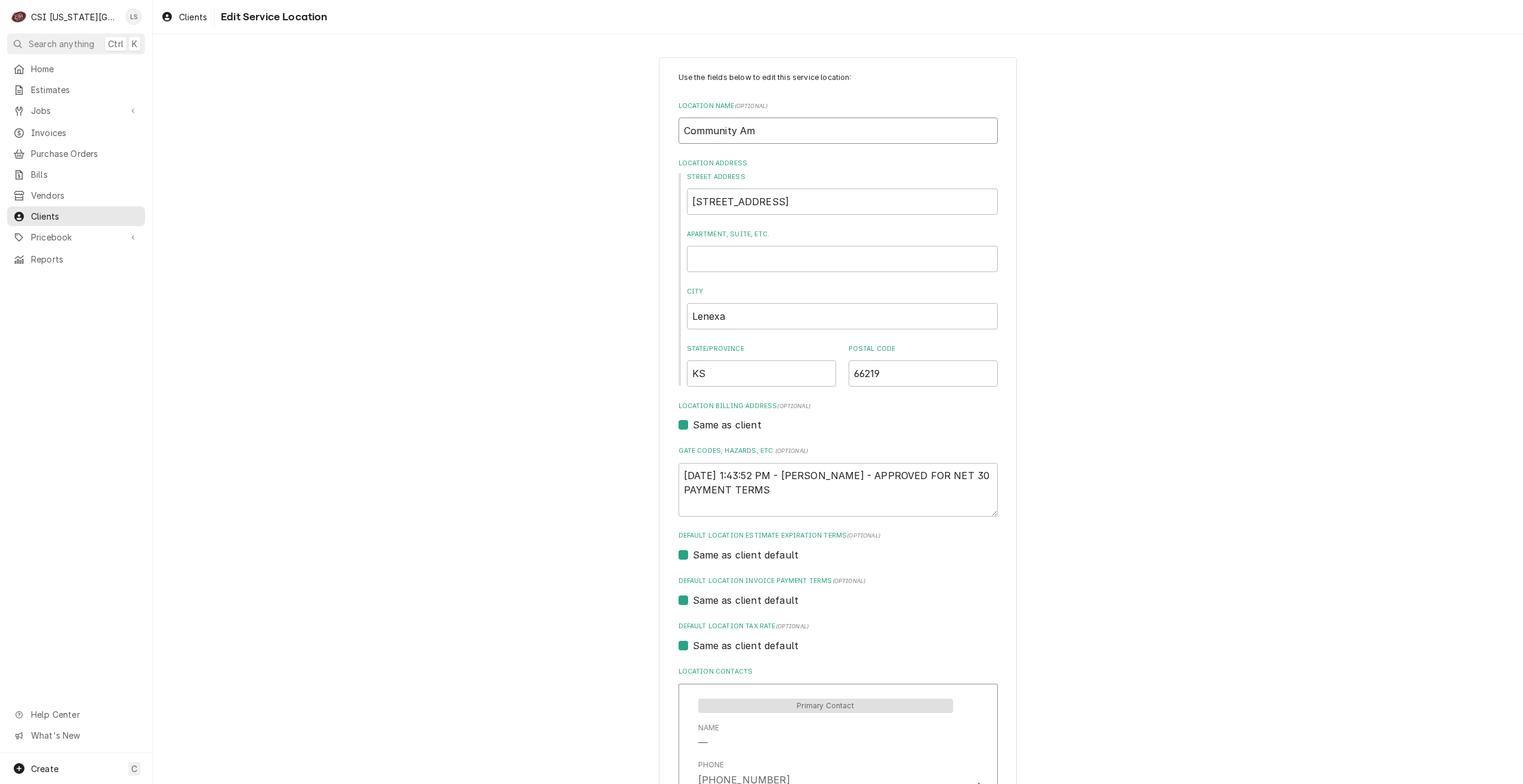
type textarea "x"
type input "Community Ame"
type textarea "x"
type input "Community Amer"
type textarea "x"
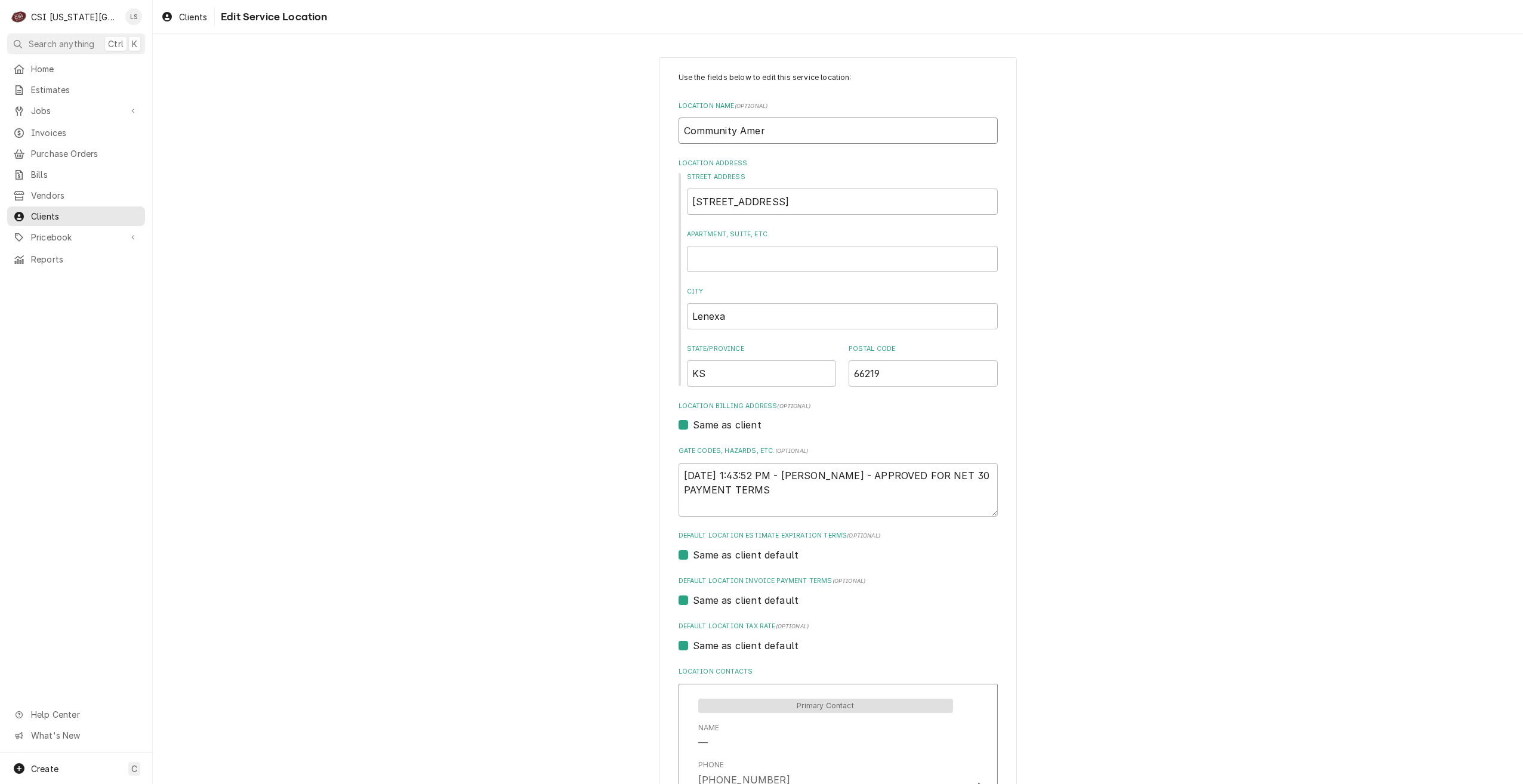
type input "Community Ameri"
type textarea "x"
type input "Community Americ"
type textarea "x"
type input "Community America"
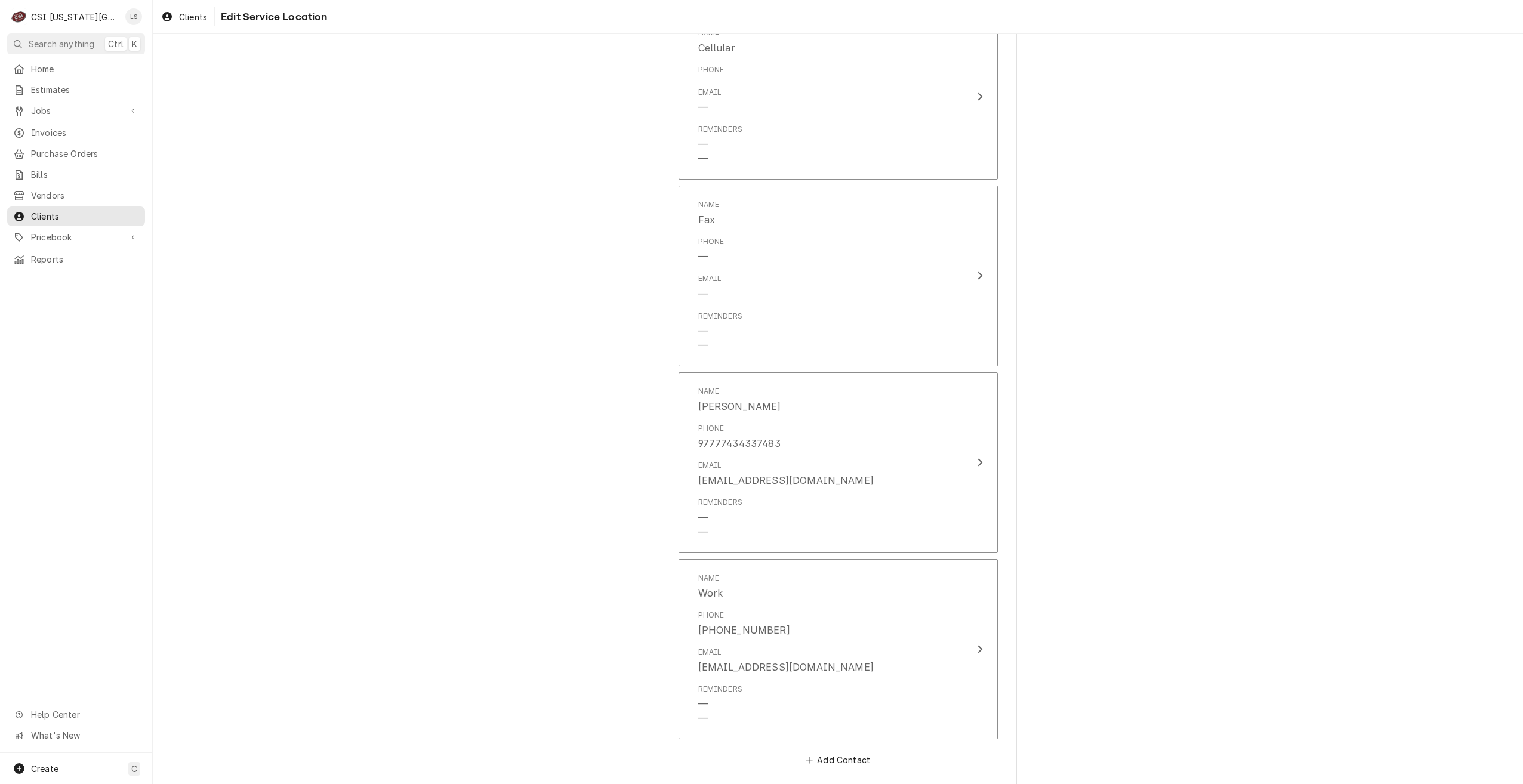
scroll to position [939, 0]
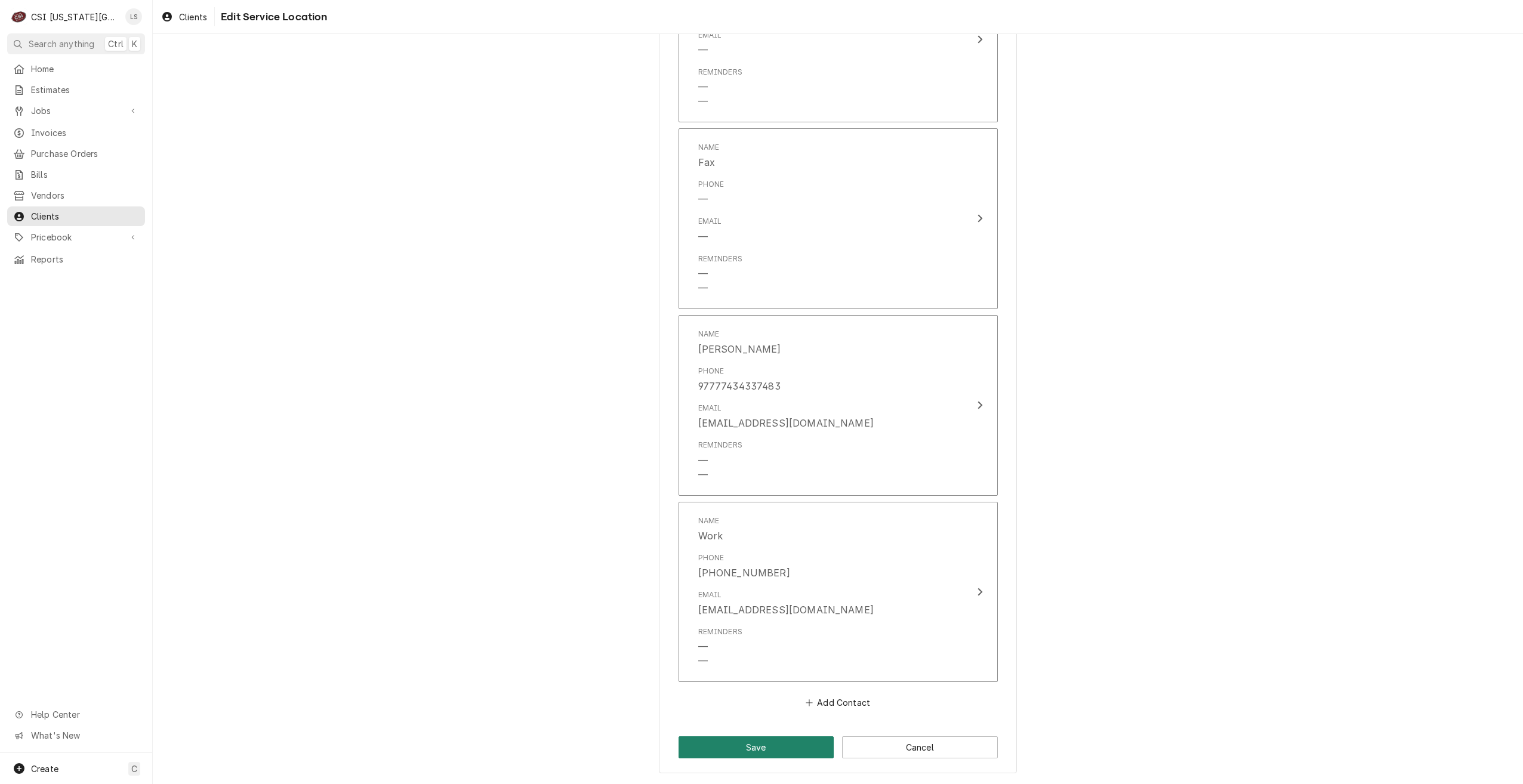
click at [763, 736] on button "Save" at bounding box center [756, 747] width 156 height 22
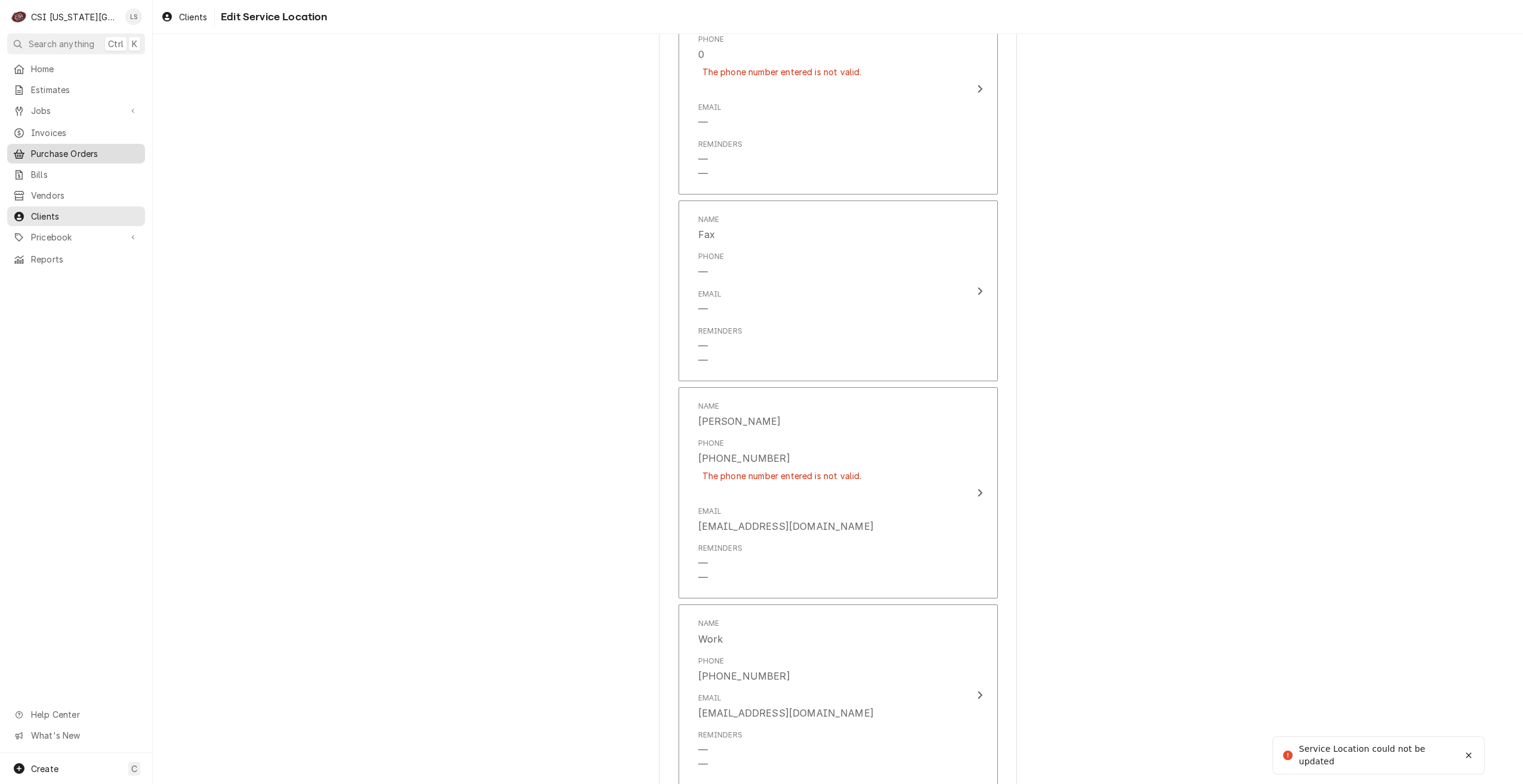
scroll to position [633, 0]
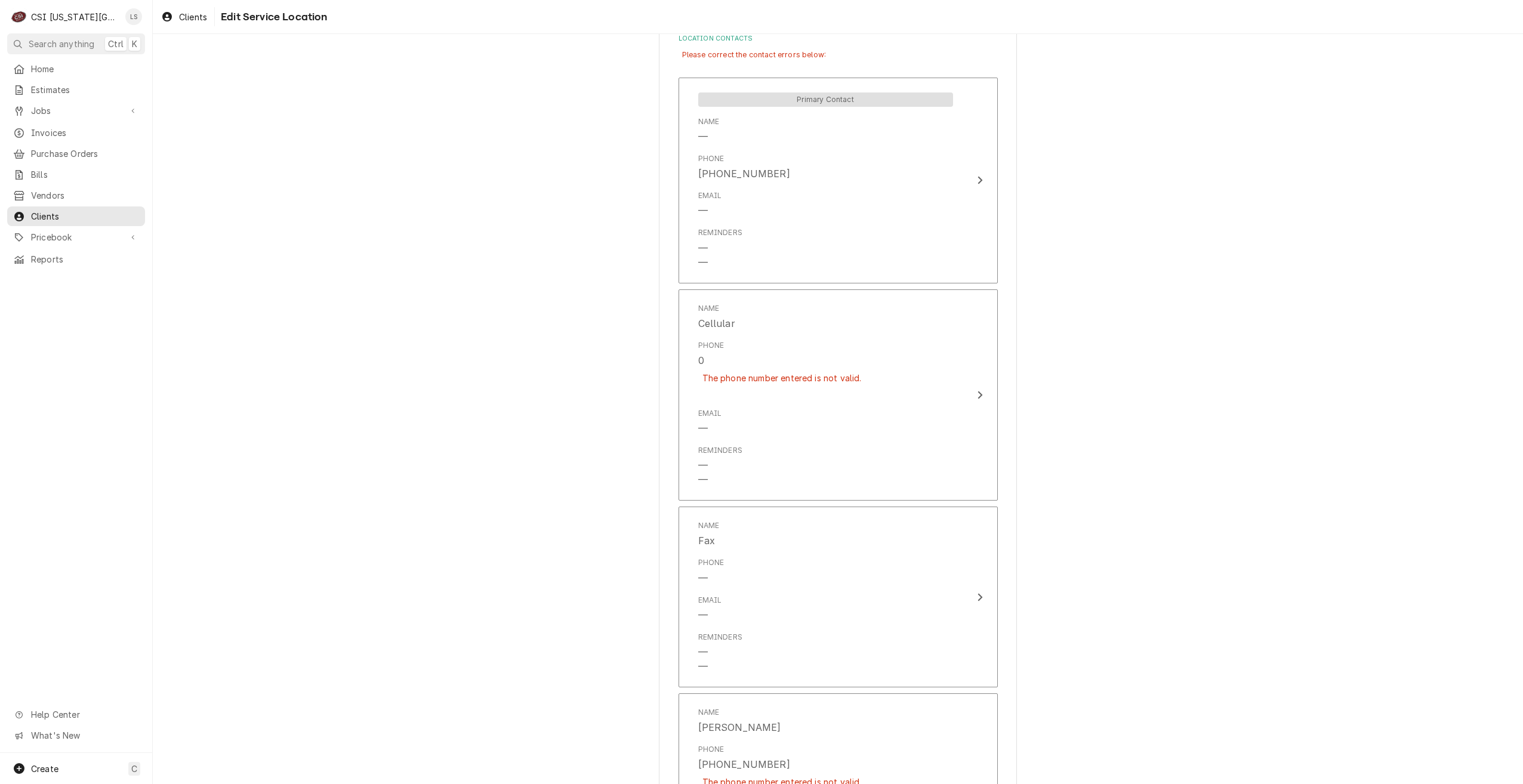
click at [1162, 177] on div "Use the fields below to edit this service location: Location Name ( optional ) …" at bounding box center [838, 303] width 1370 height 1780
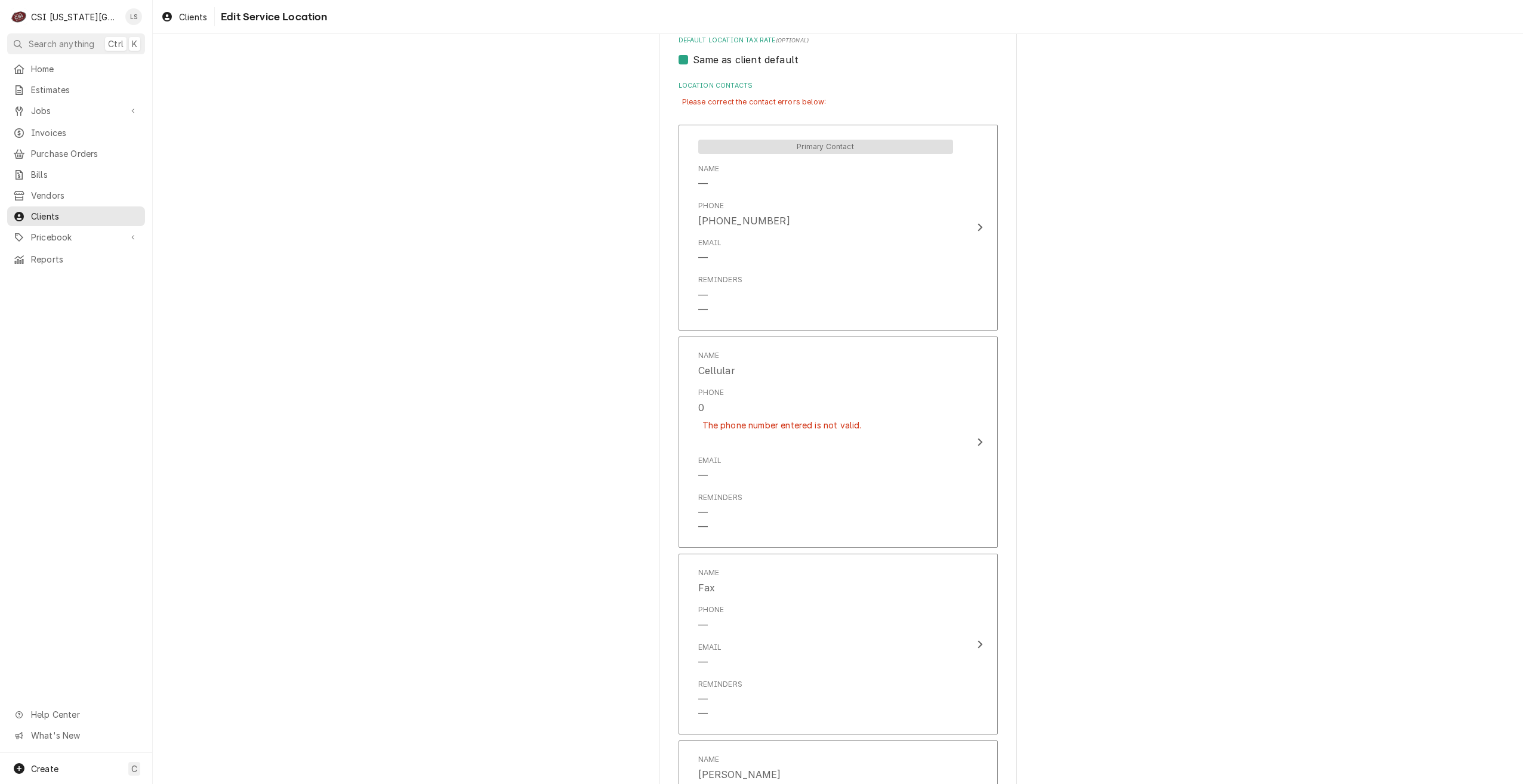
scroll to position [597, 0]
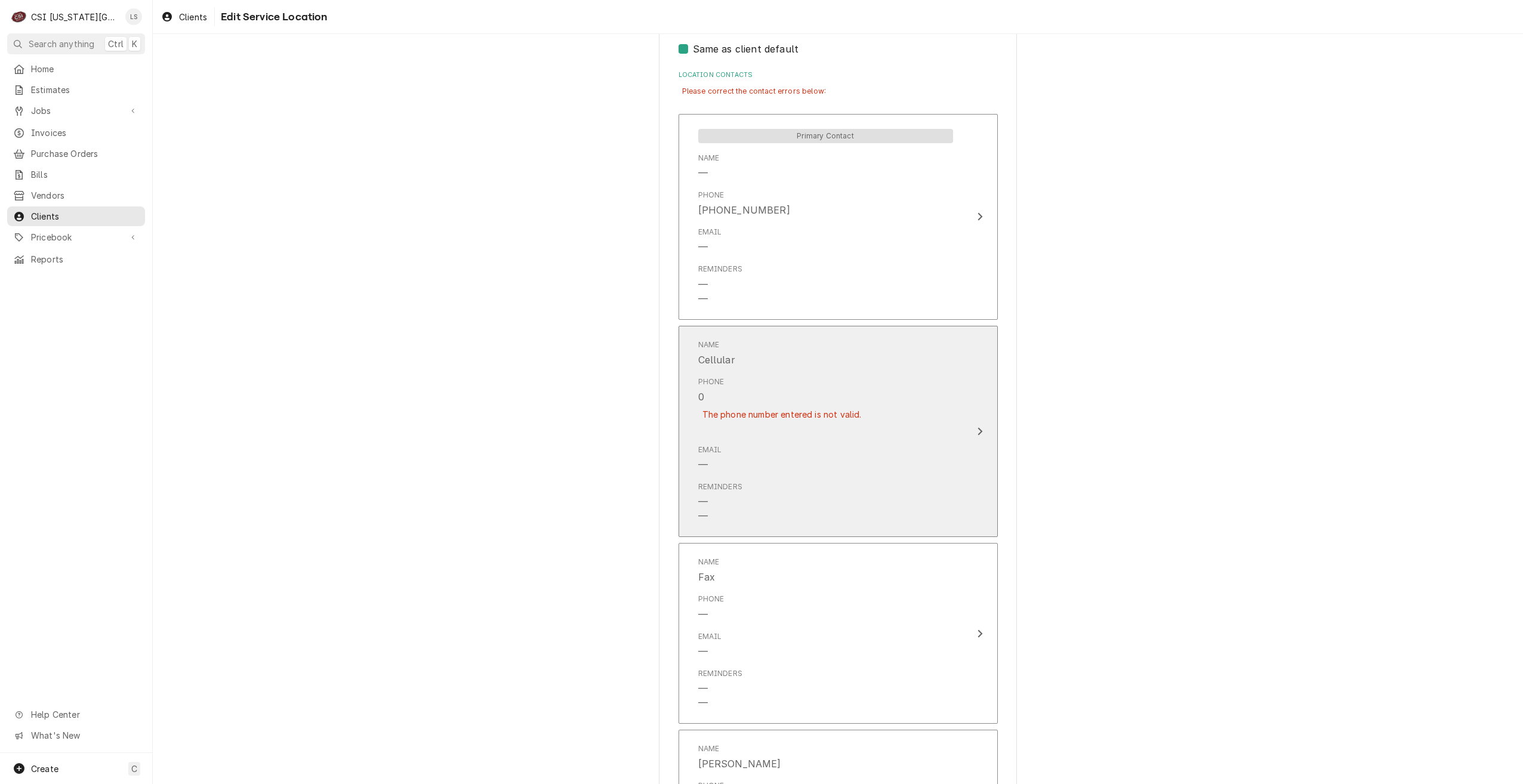
click at [906, 417] on div "Phone 0 The phone number entered is not valid." at bounding box center [825, 405] width 255 height 68
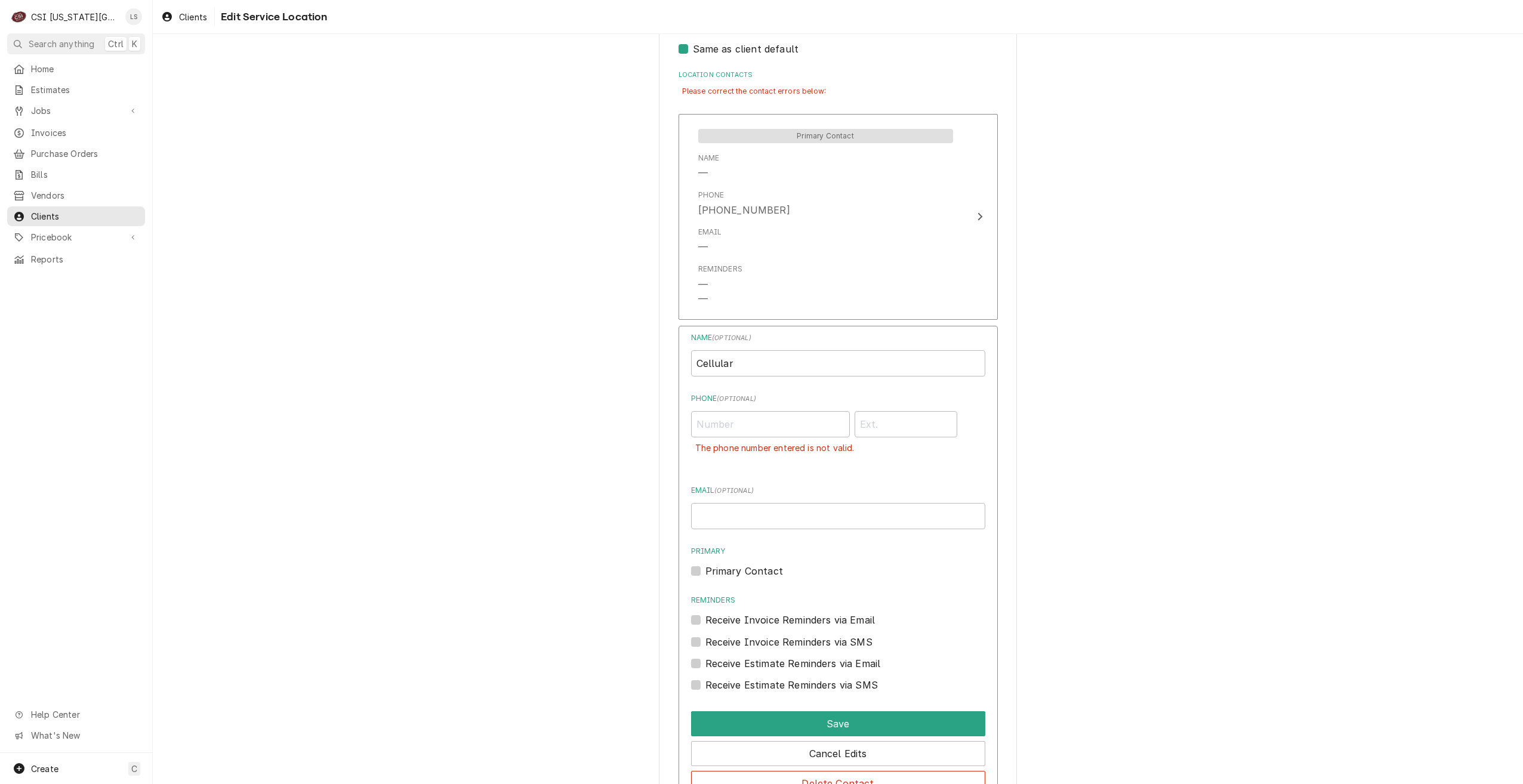
scroll to position [775, 0]
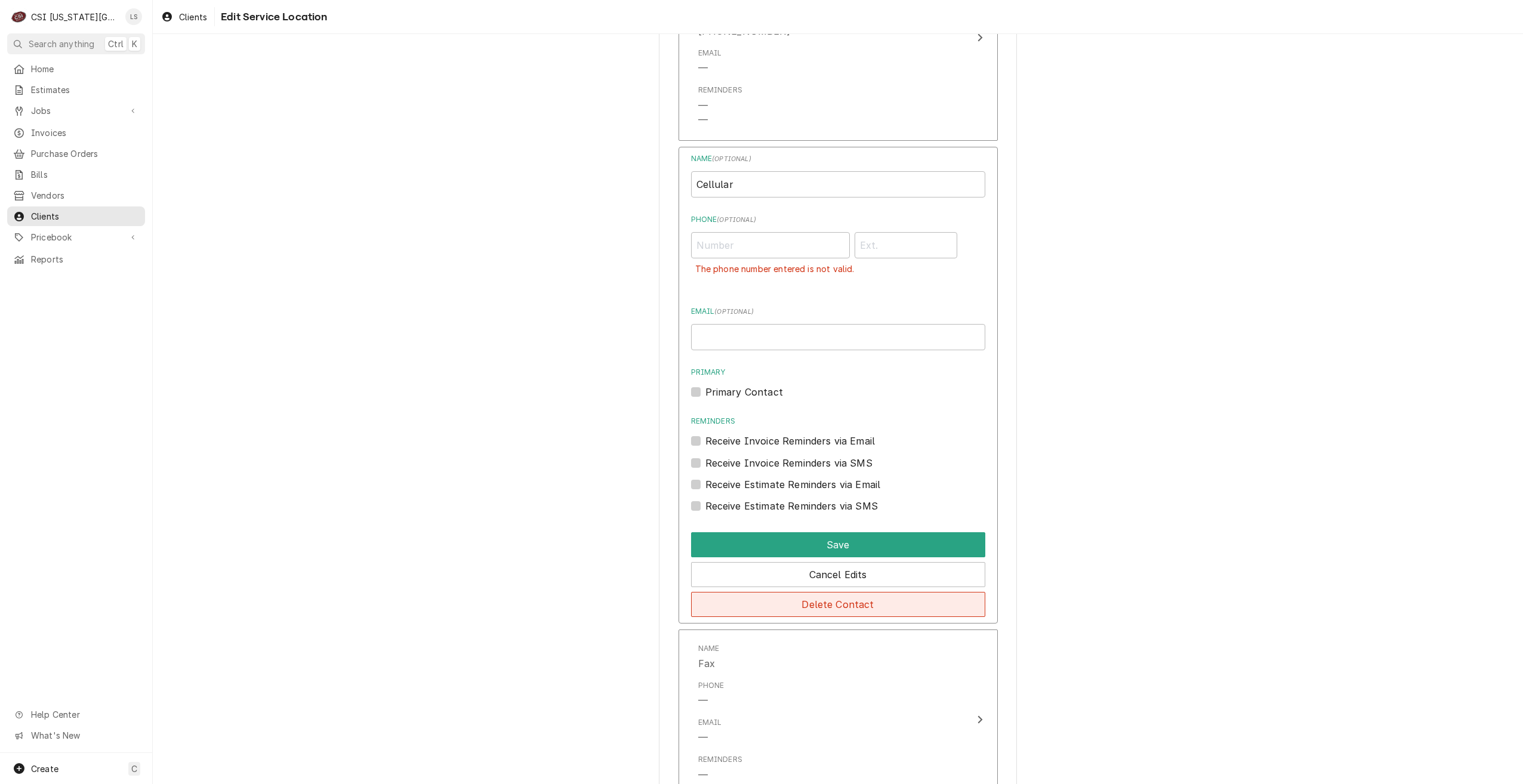
click at [828, 605] on button "Delete Contact" at bounding box center [838, 604] width 294 height 25
type textarea "x"
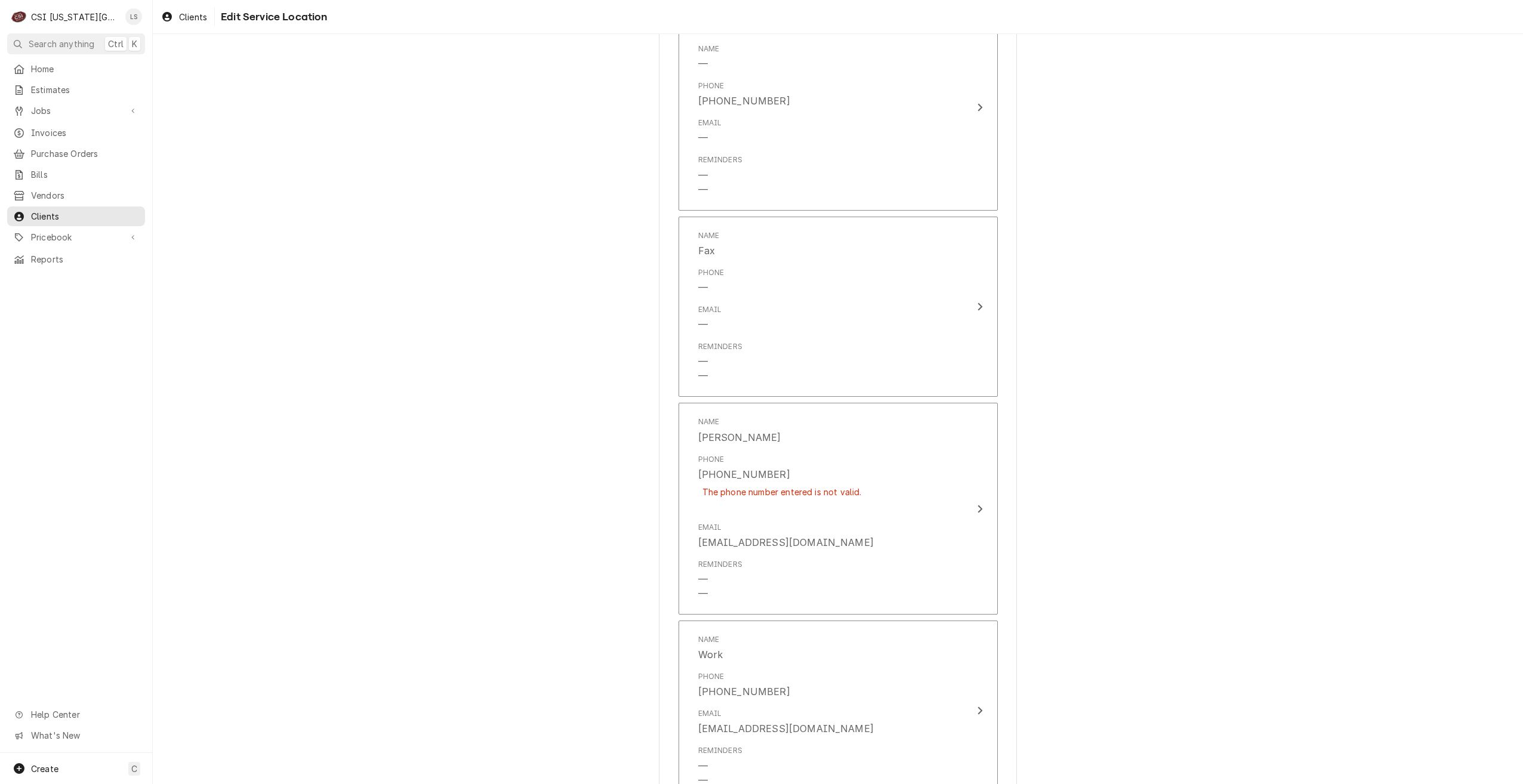
scroll to position [705, 0]
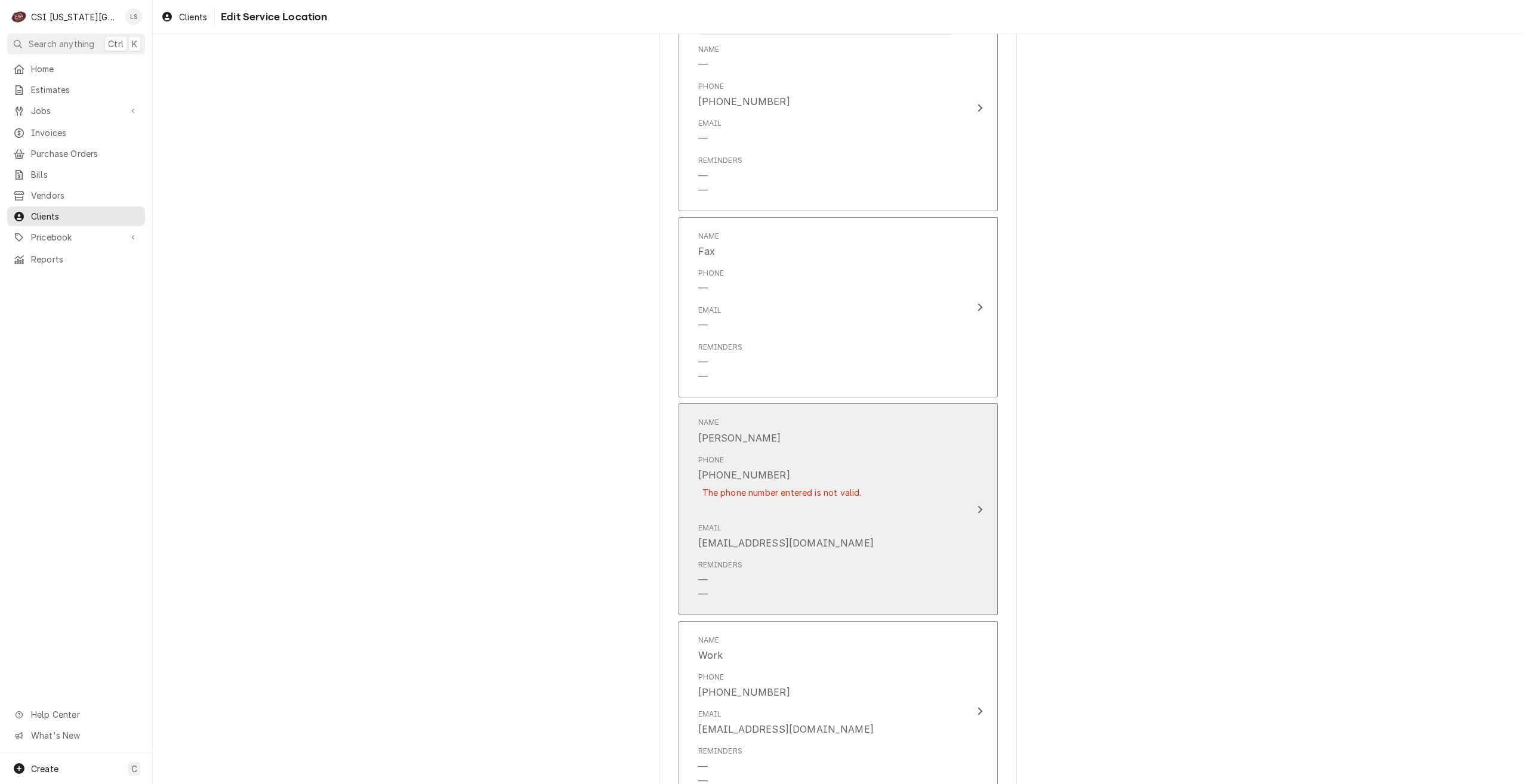
click at [957, 468] on div "Name Mary Riley Phone +197777434337483 The phone number entered is not valid. E…" at bounding box center [826, 509] width 274 height 199
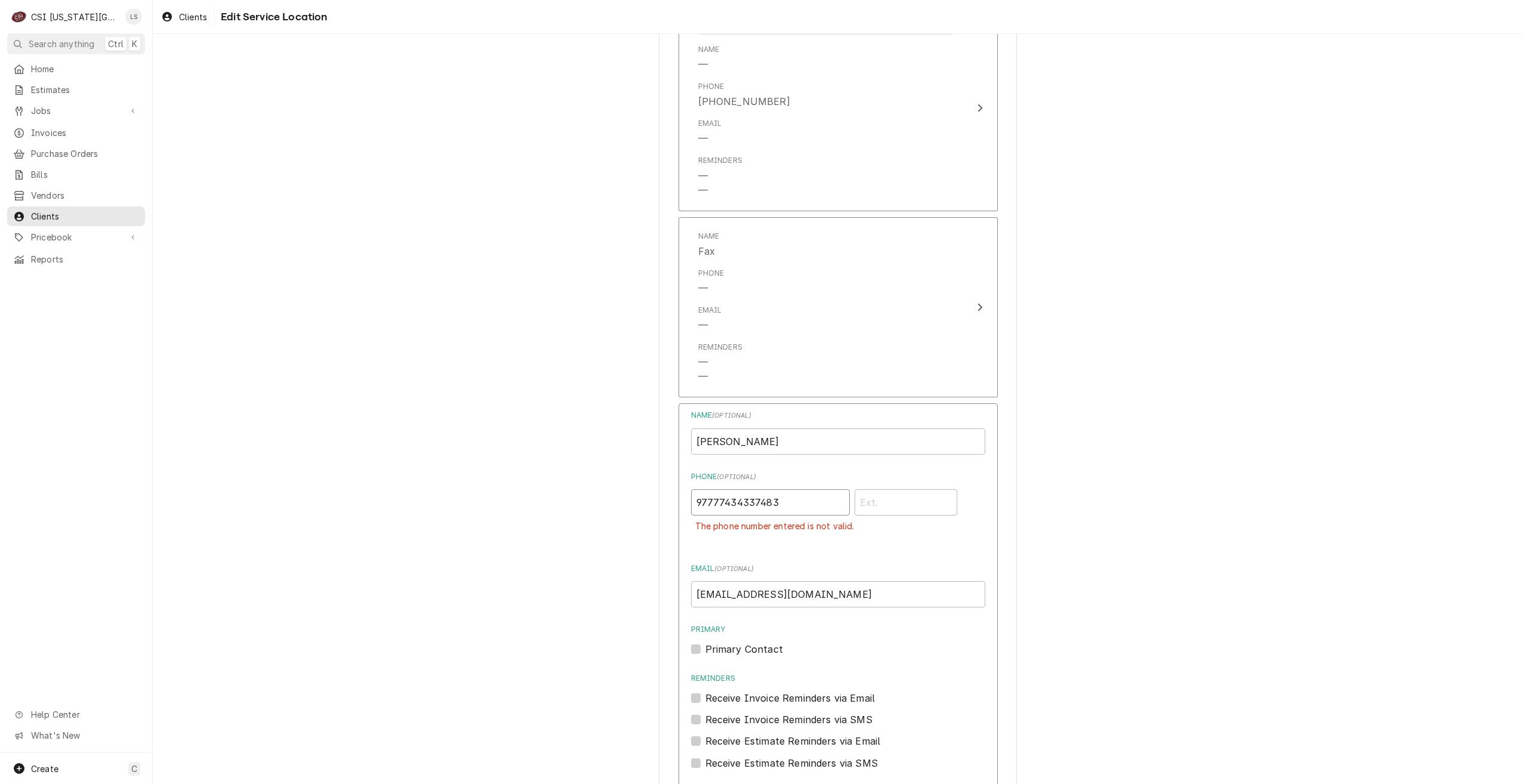
drag, startPoint x: 800, startPoint y: 509, endPoint x: 650, endPoint y: 499, distance: 150.3
click at [650, 499] on div "Use the fields below to edit this service location: Location Name ( optional ) …" at bounding box center [838, 255] width 1370 height 1827
click at [1130, 541] on div "Use the fields below to edit this service location: Location Name ( optional ) …" at bounding box center [838, 255] width 1370 height 1827
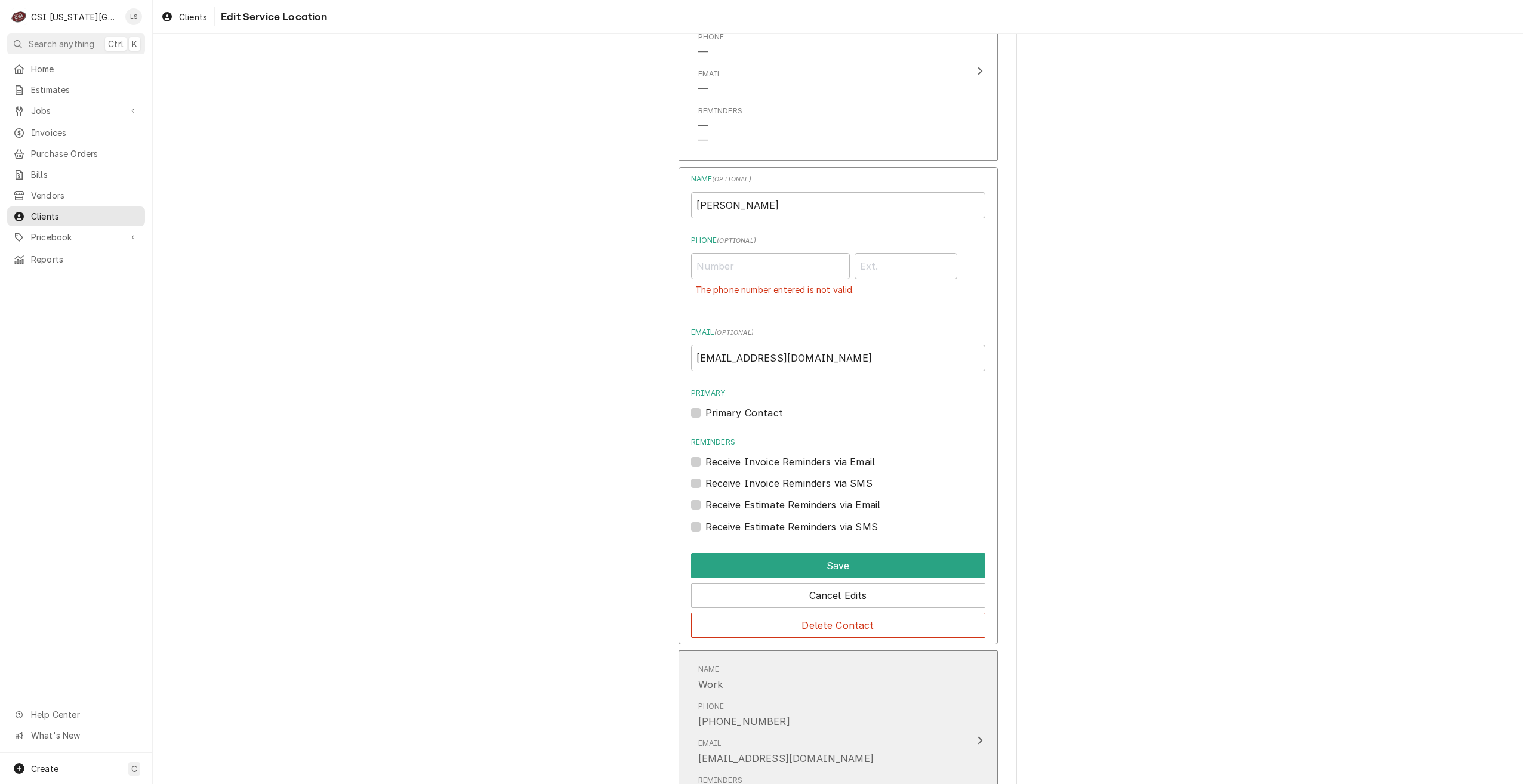
scroll to position [1003, 0]
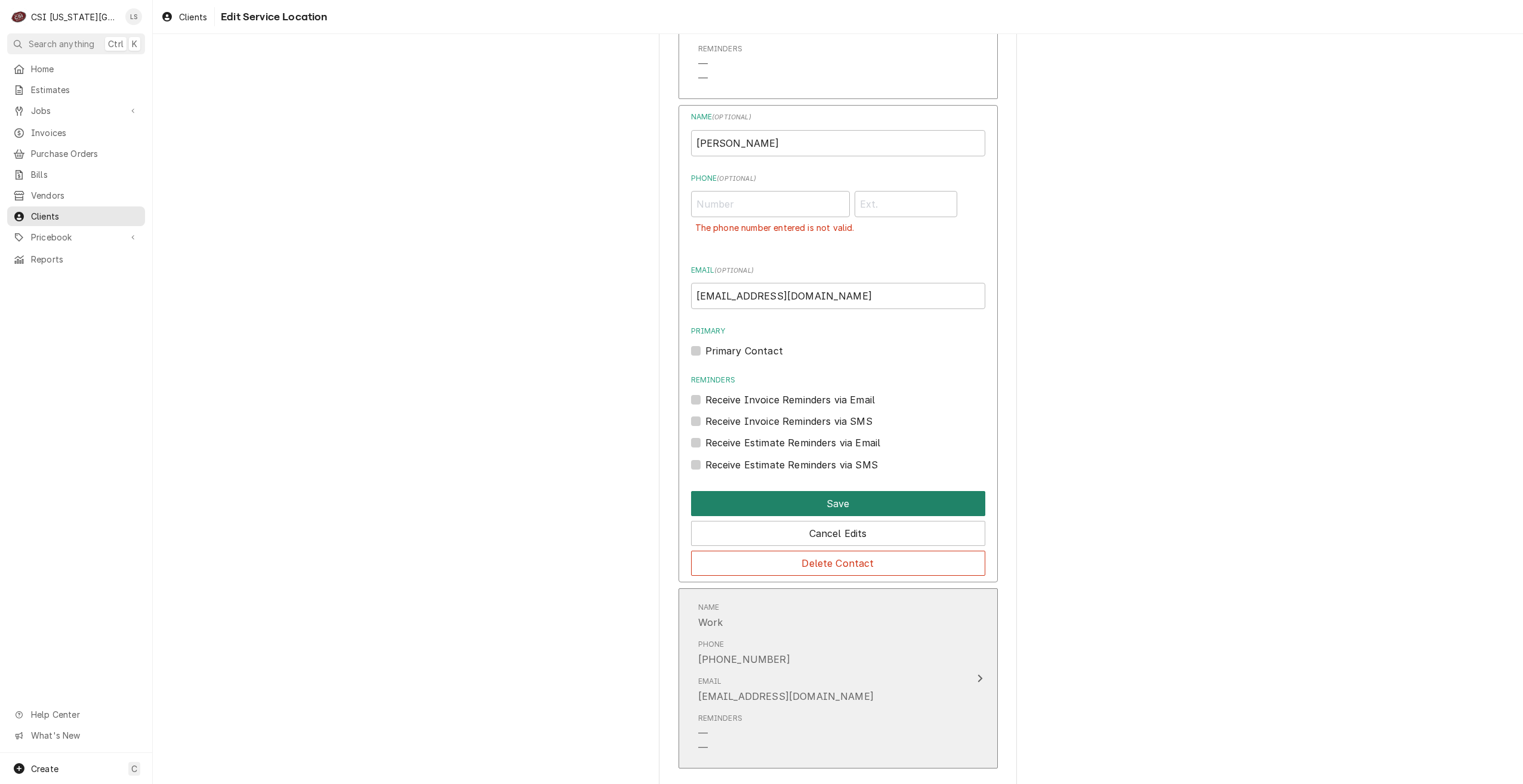
click at [823, 507] on button "Save" at bounding box center [838, 503] width 294 height 25
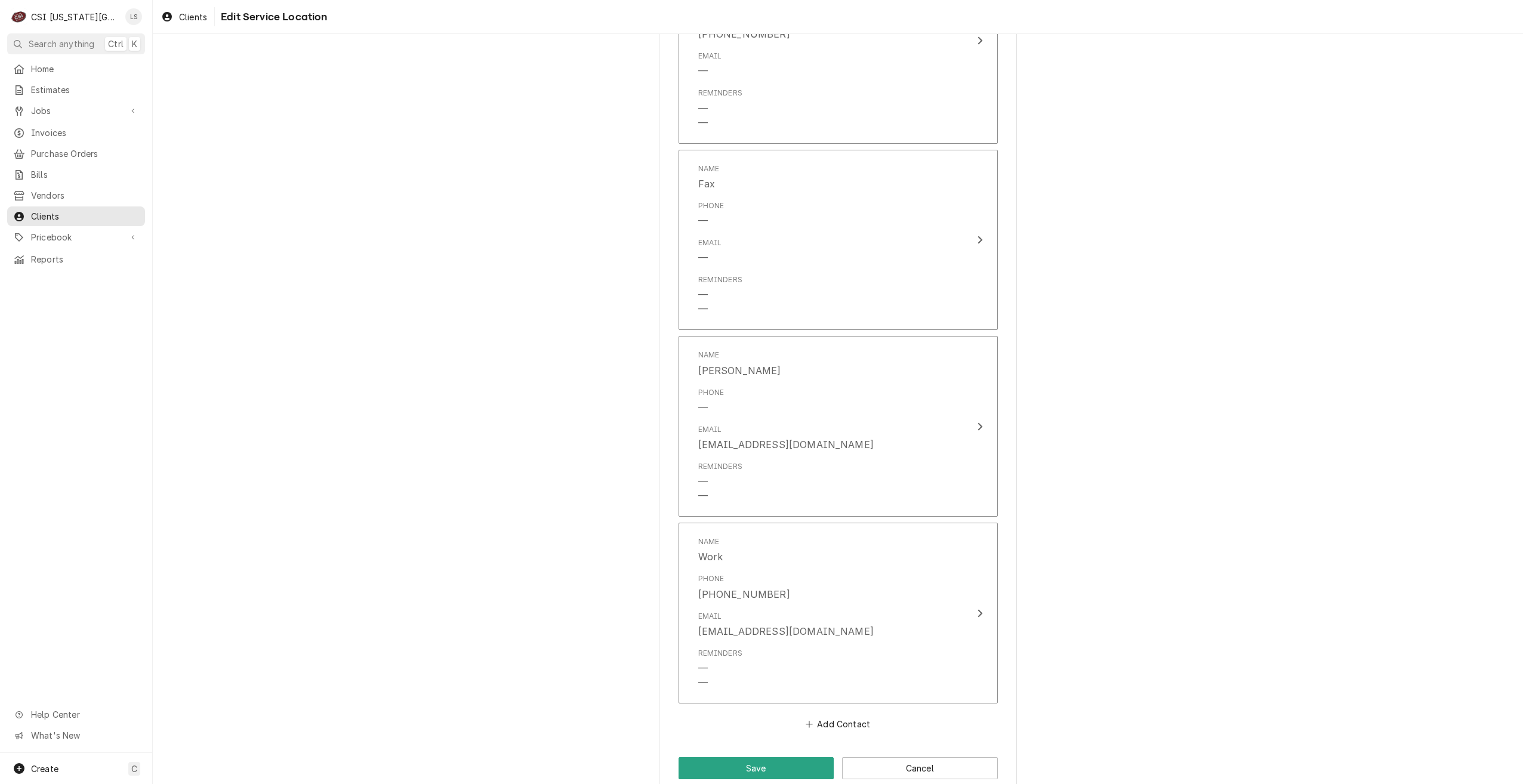
scroll to position [793, 0]
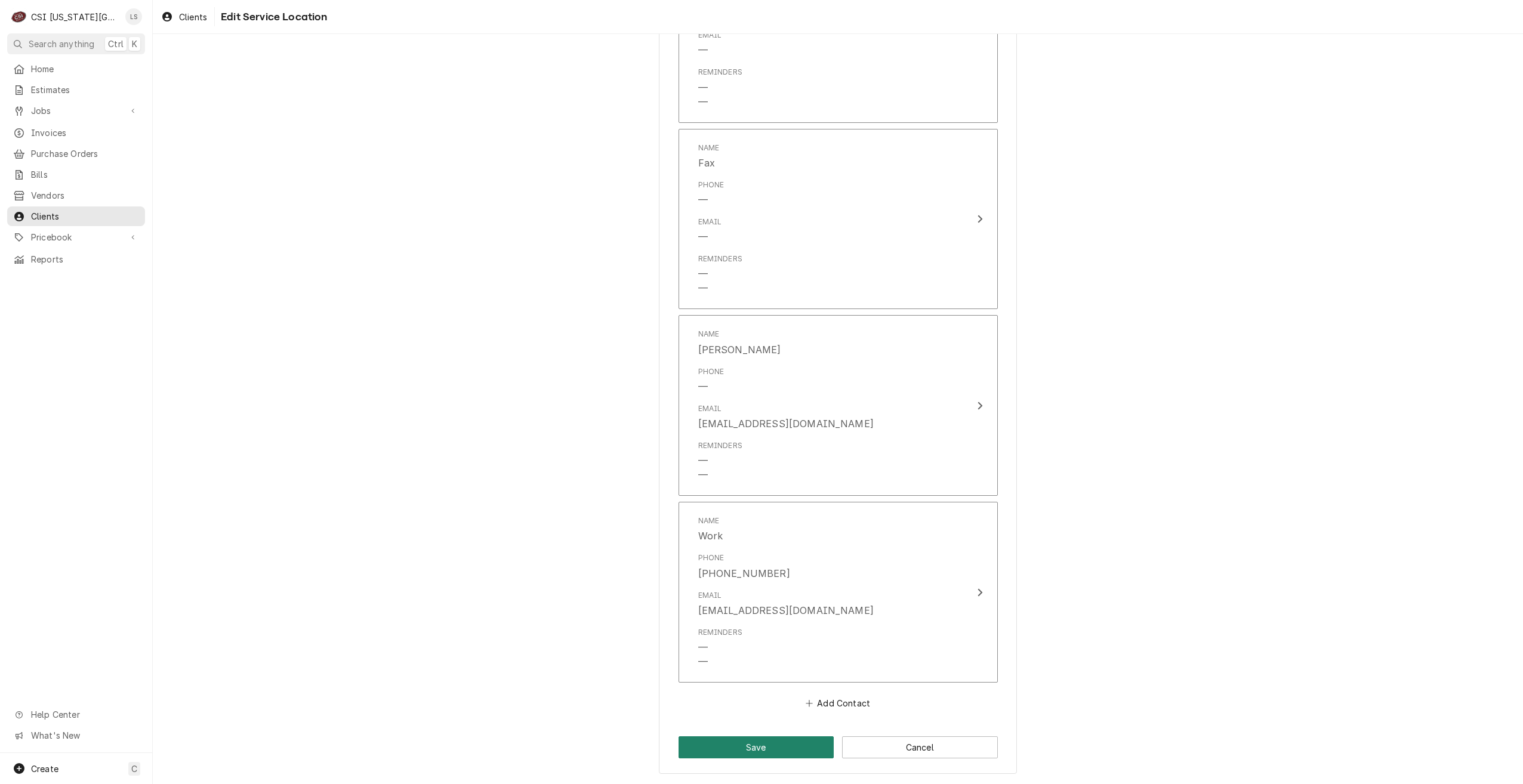
click at [747, 750] on button "Save" at bounding box center [756, 747] width 156 height 22
type textarea "x"
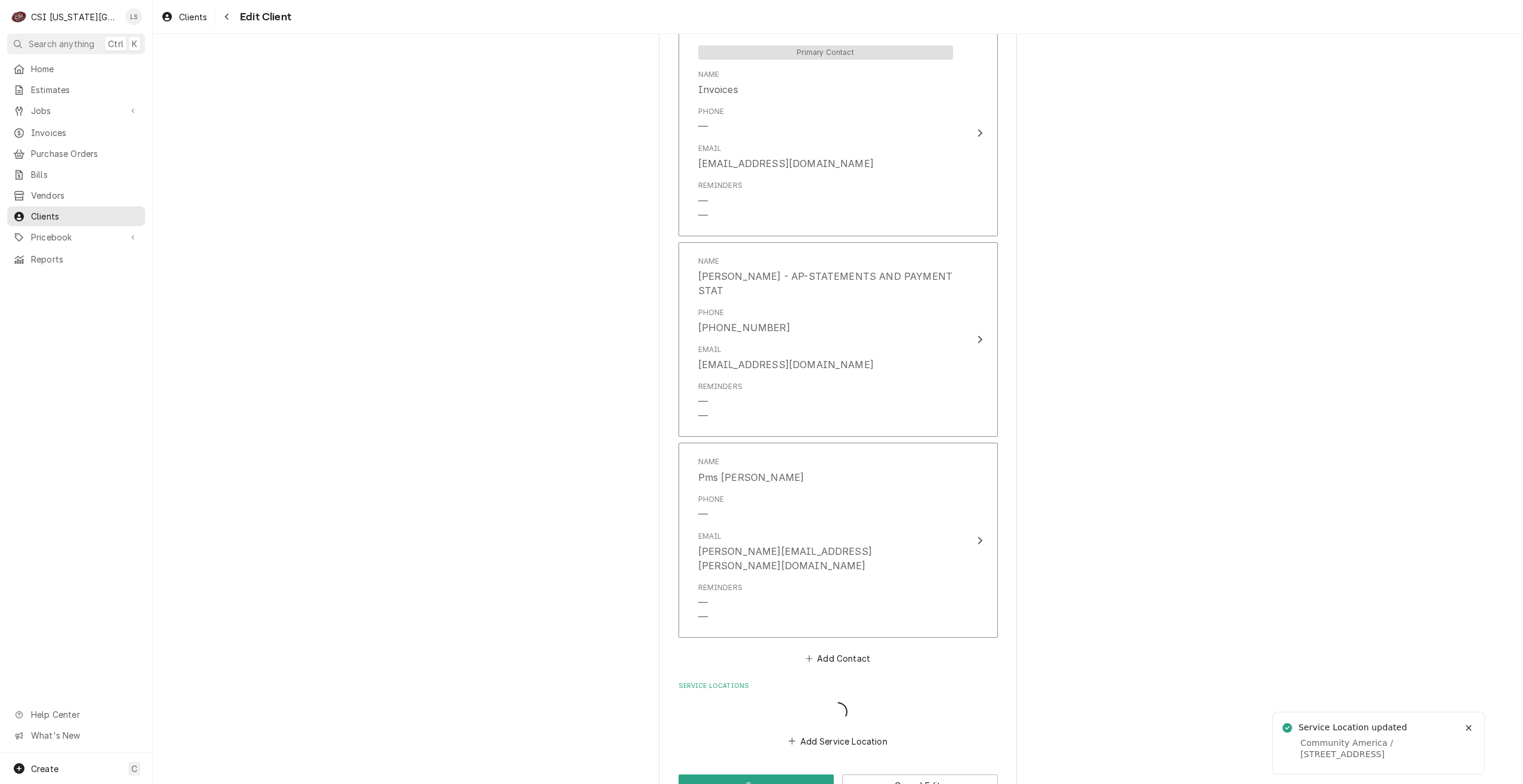
scroll to position [909, 0]
click at [41, 112] on span "Jobs" at bounding box center [76, 111] width 90 height 12
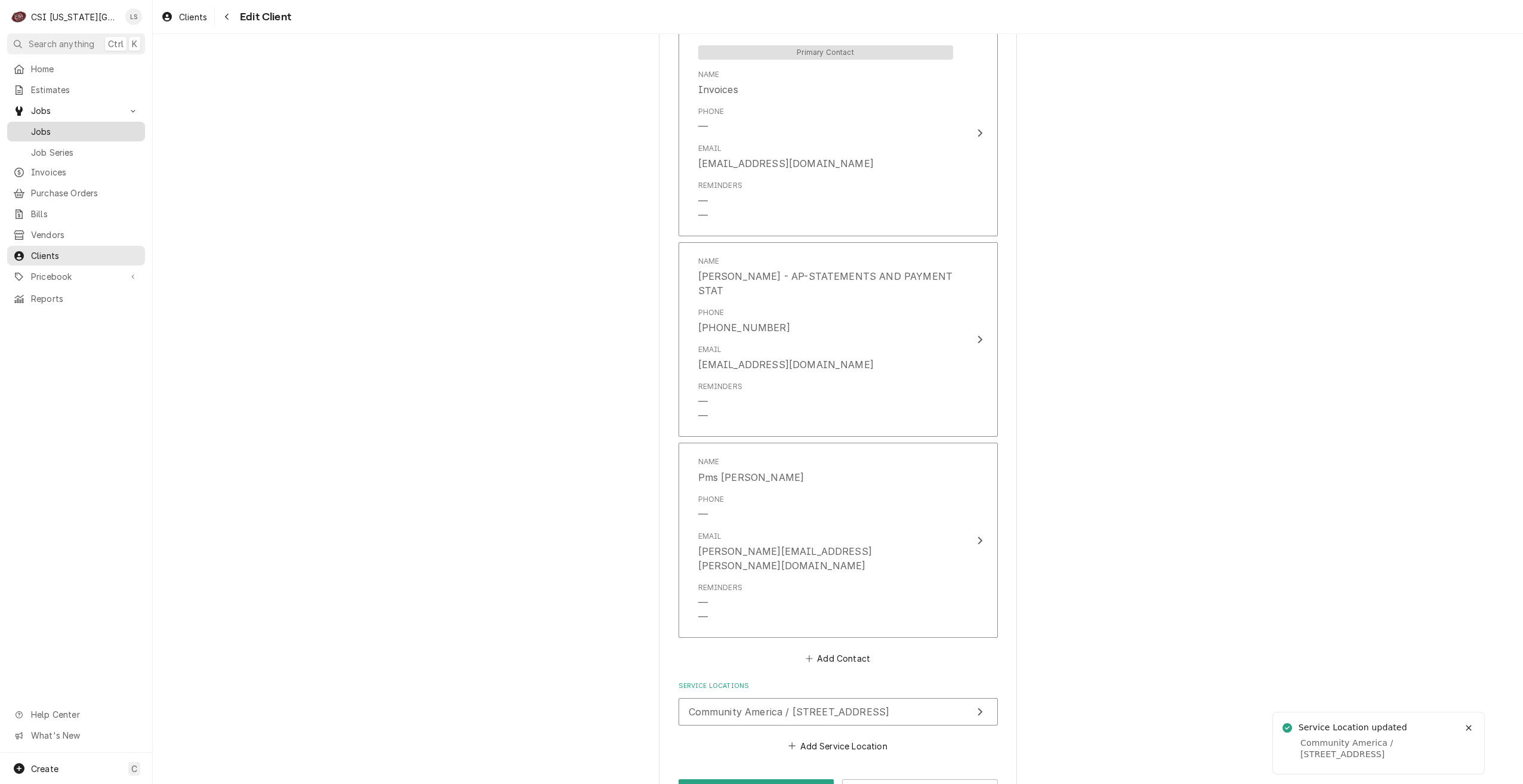
click at [42, 125] on span "Jobs" at bounding box center [85, 131] width 108 height 12
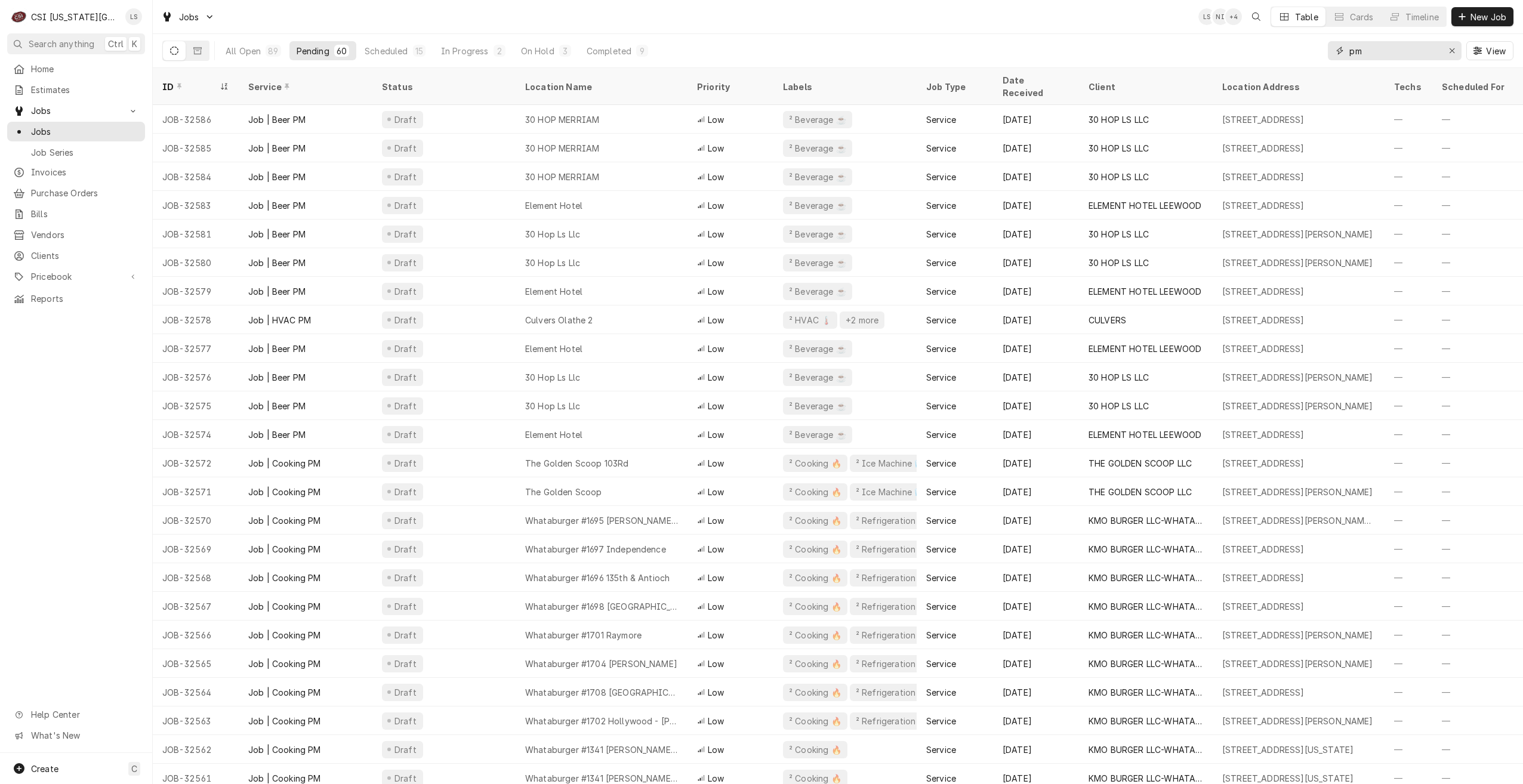
drag, startPoint x: 1389, startPoint y: 53, endPoint x: 1344, endPoint y: 49, distance: 45.2
click at [1344, 49] on div "pm" at bounding box center [1395, 50] width 134 height 19
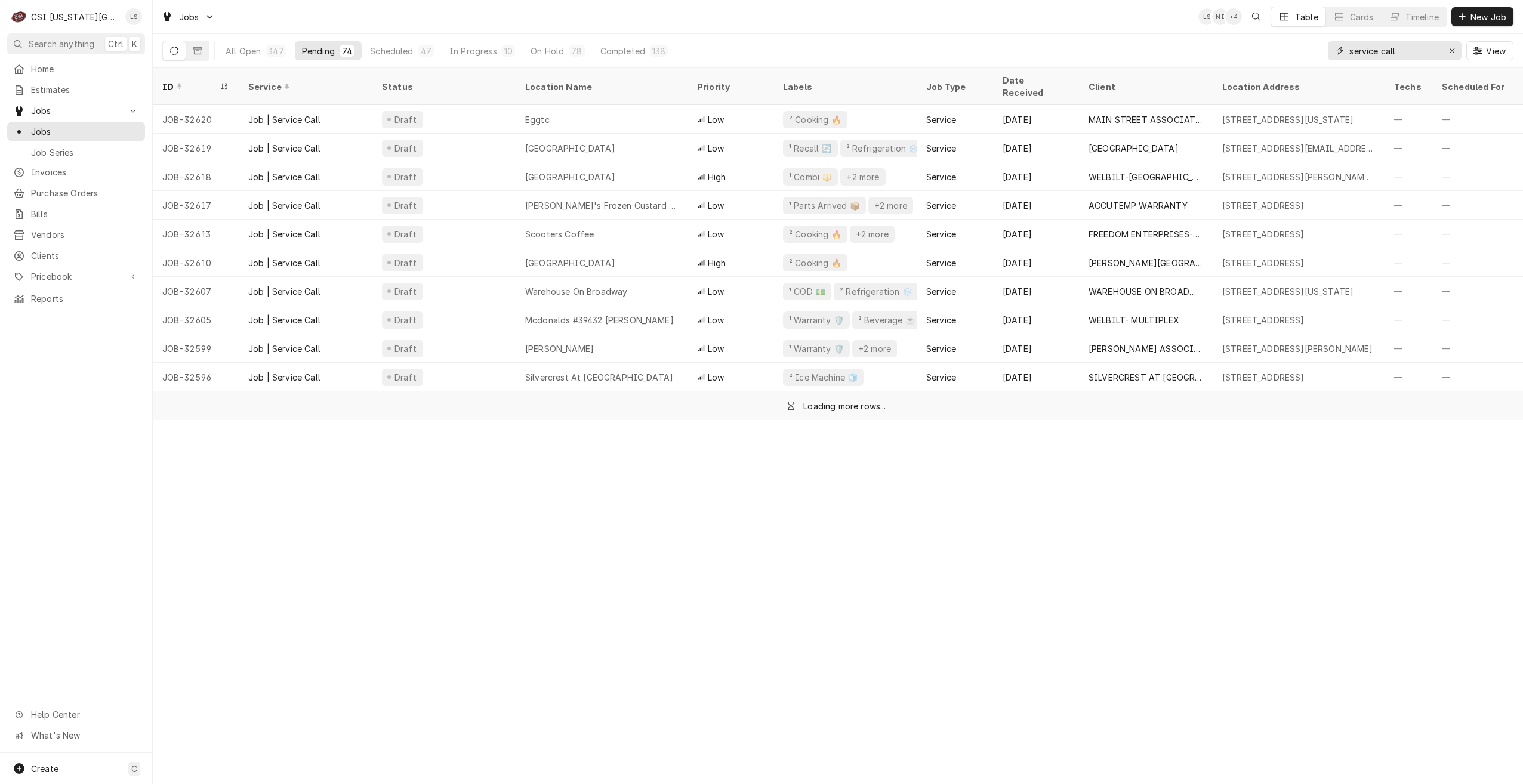
type input "service call"
click at [981, 50] on div "All Open 347 Pending 74 Scheduled 47 In Progress 10 On Hold 78 Completed 138 se…" at bounding box center [838, 51] width 1351 height 34
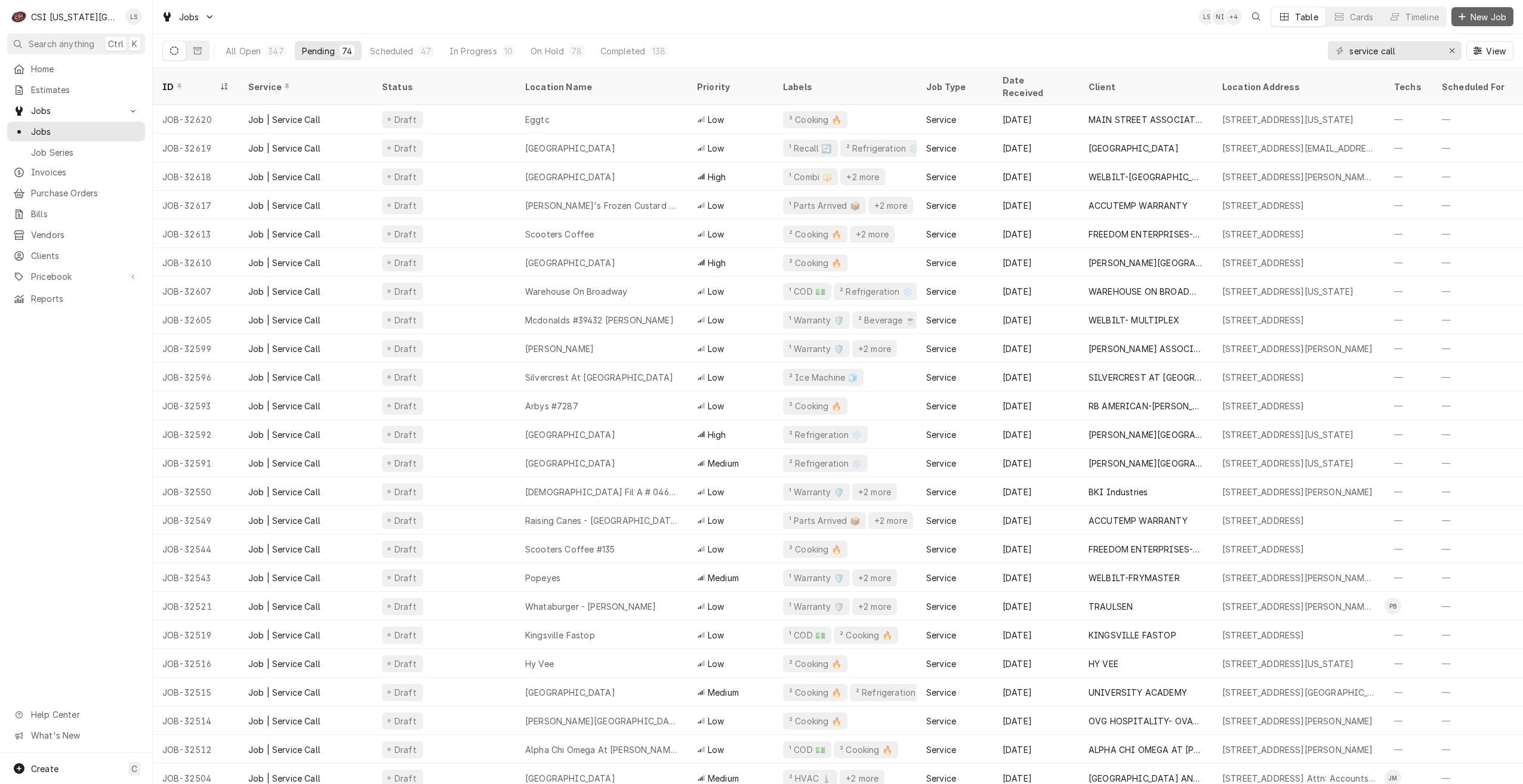
click at [1482, 21] on span "New Job" at bounding box center [1488, 17] width 40 height 12
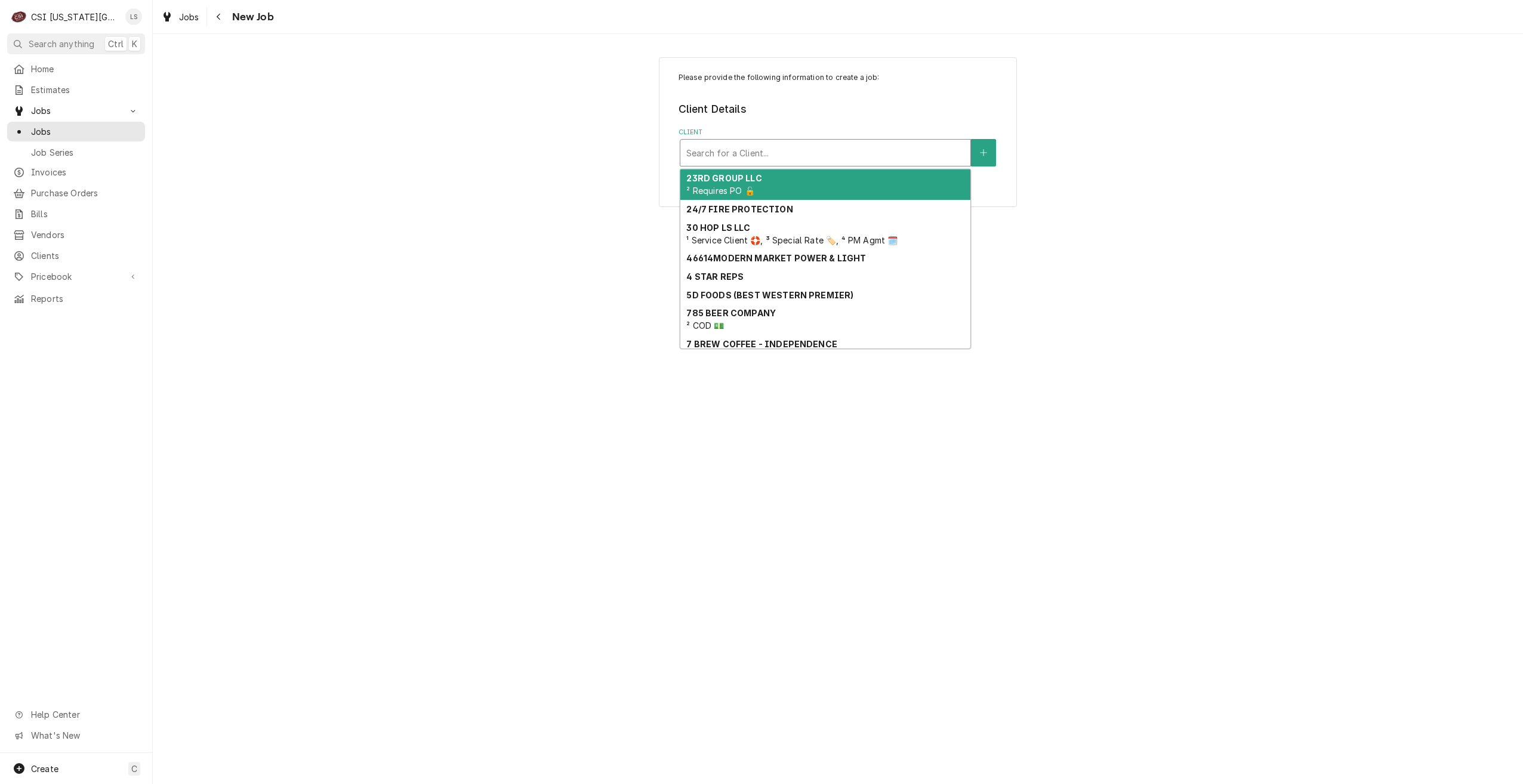
click at [796, 149] on div "Client" at bounding box center [825, 153] width 278 height 21
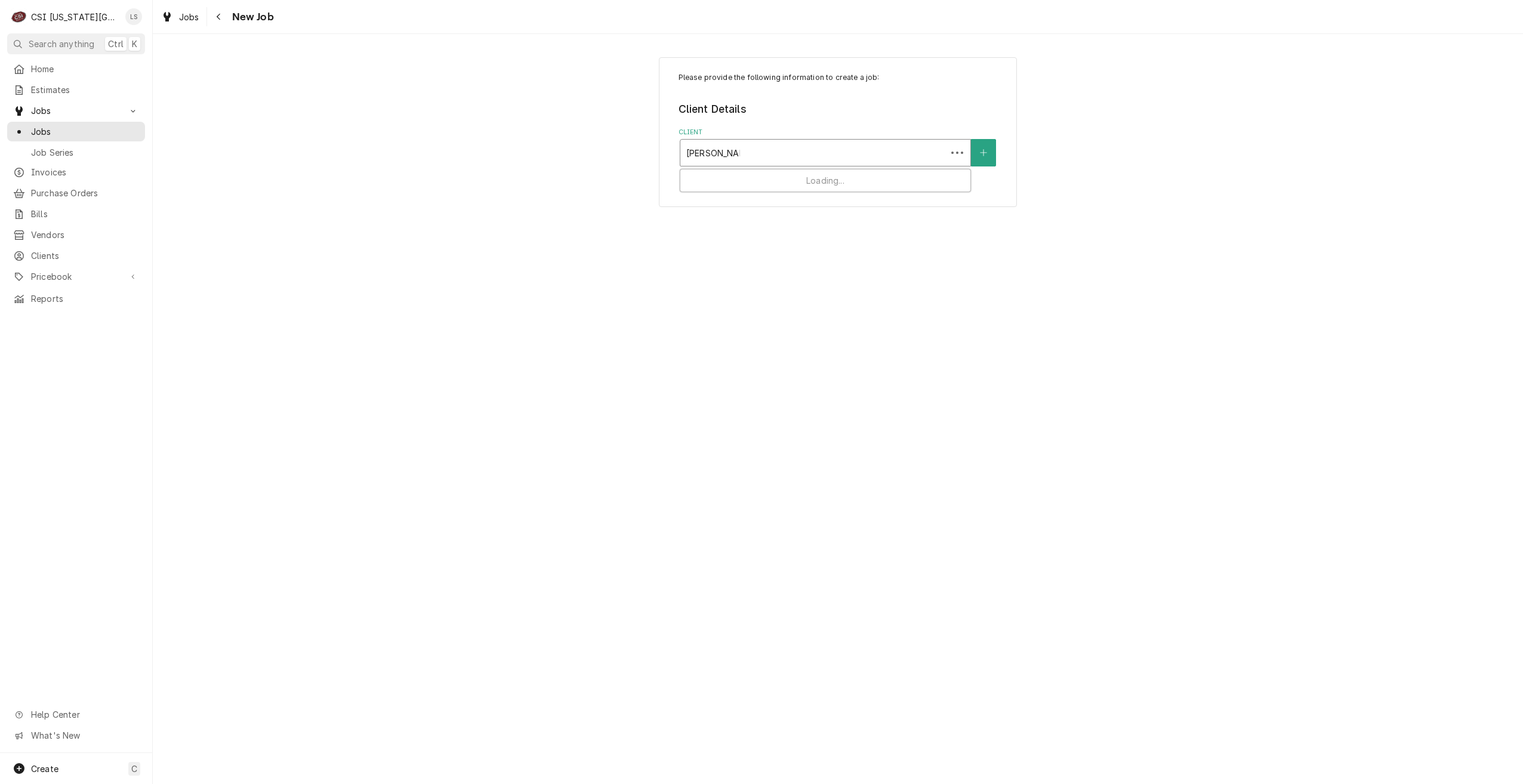
type input "[PERSON_NAME]"
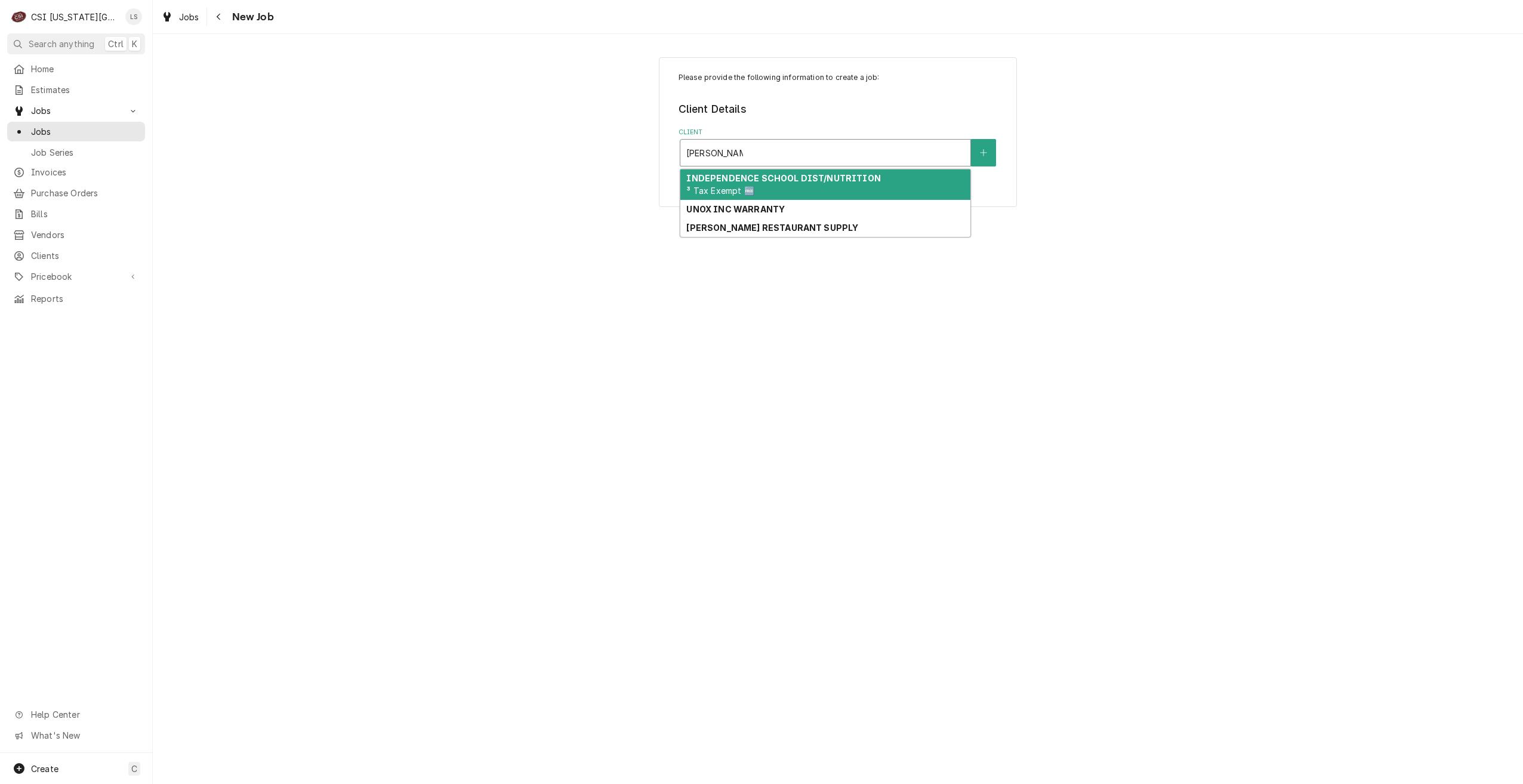
click at [787, 176] on strong "INDEPENDENCE SCHOOL DIST/NUTRITION" at bounding box center [783, 178] width 194 height 10
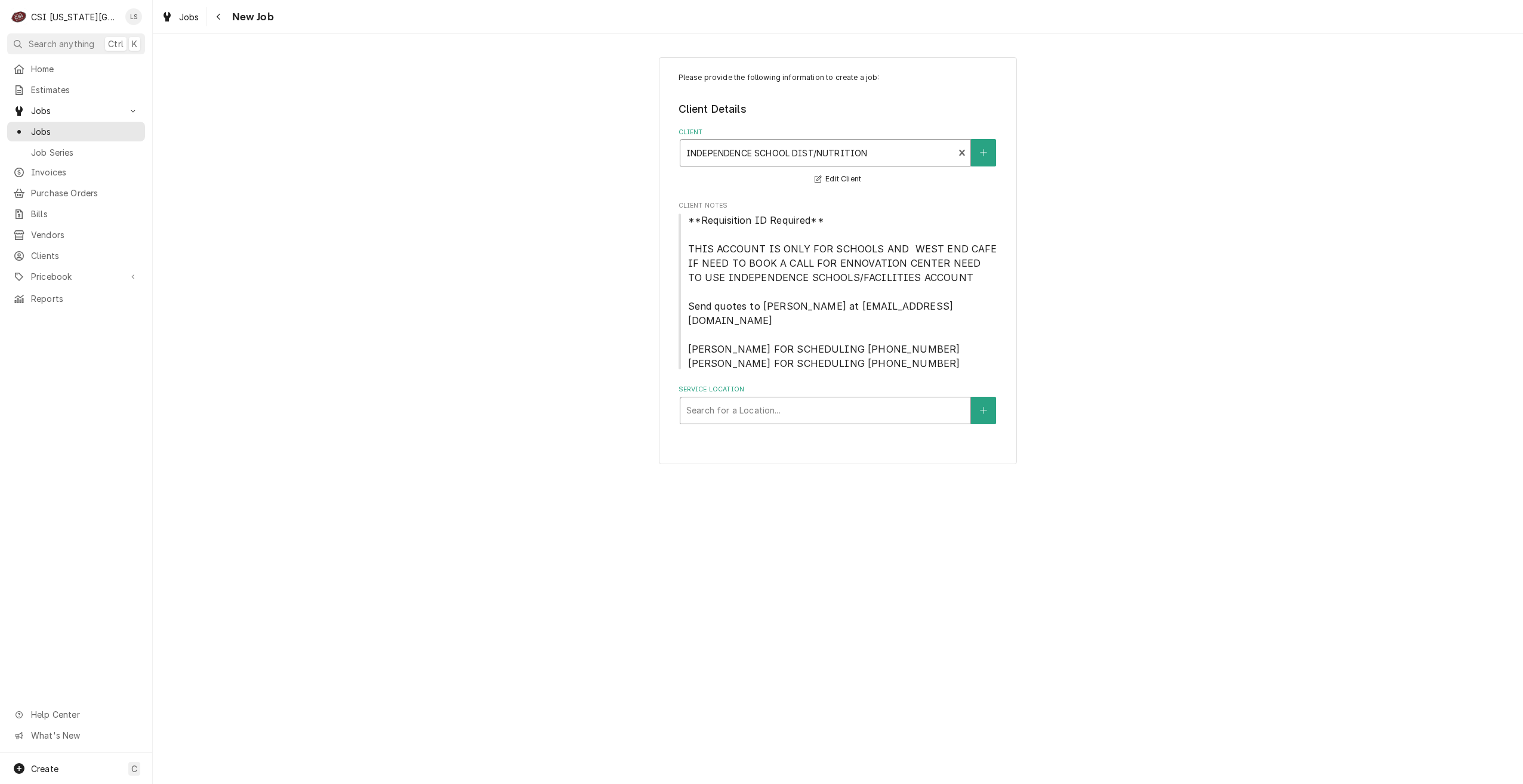
click at [817, 400] on div "Service Location" at bounding box center [825, 410] width 278 height 21
type input "[PERSON_NAME]"
click at [802, 427] on div "James Bridger Middle School / 18200 East Mo 78 Highway, Independence, MO 64057" at bounding box center [825, 436] width 290 height 19
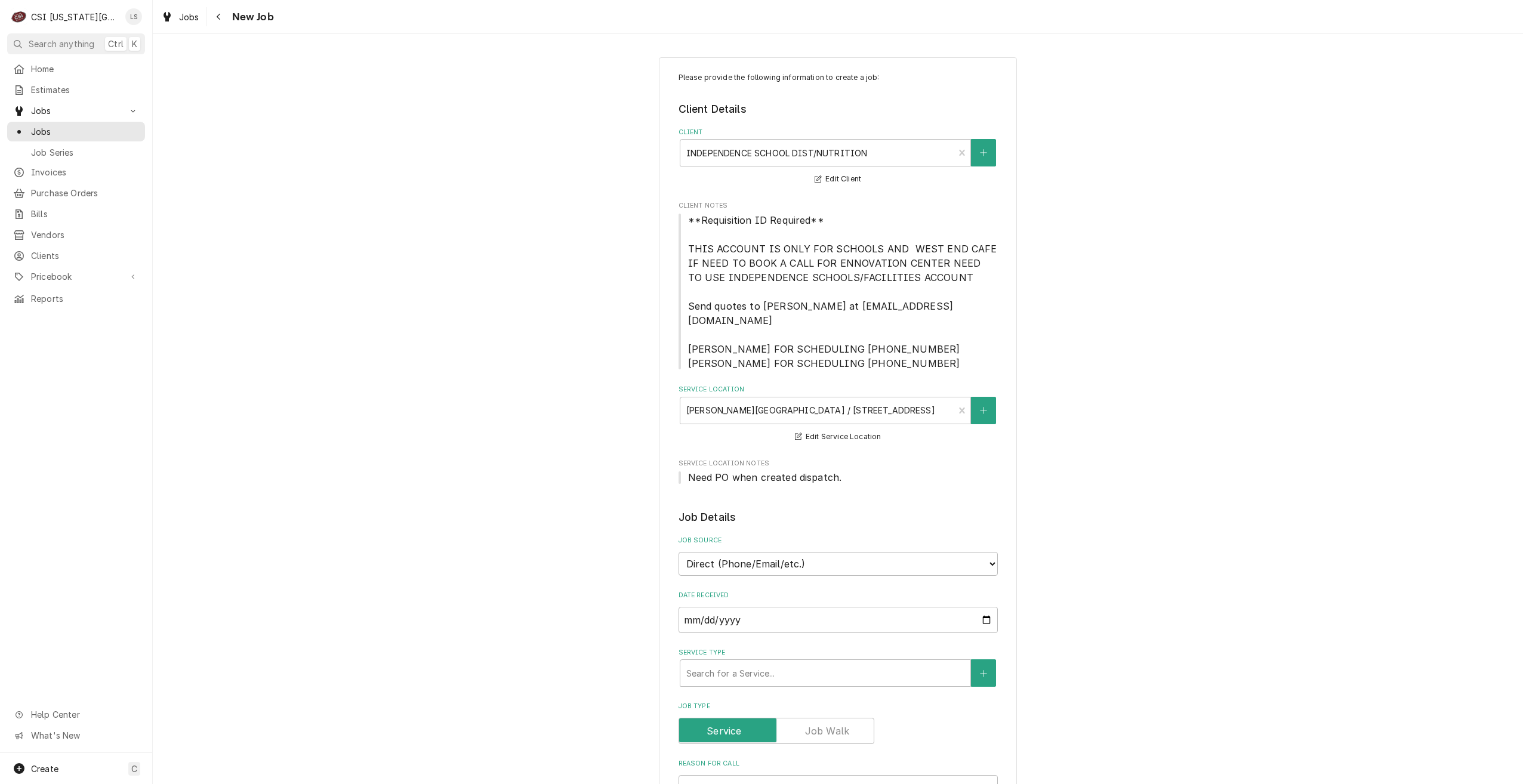
click at [1077, 396] on div "Please provide the following information to create a job: Client Details Client…" at bounding box center [838, 773] width 1370 height 1453
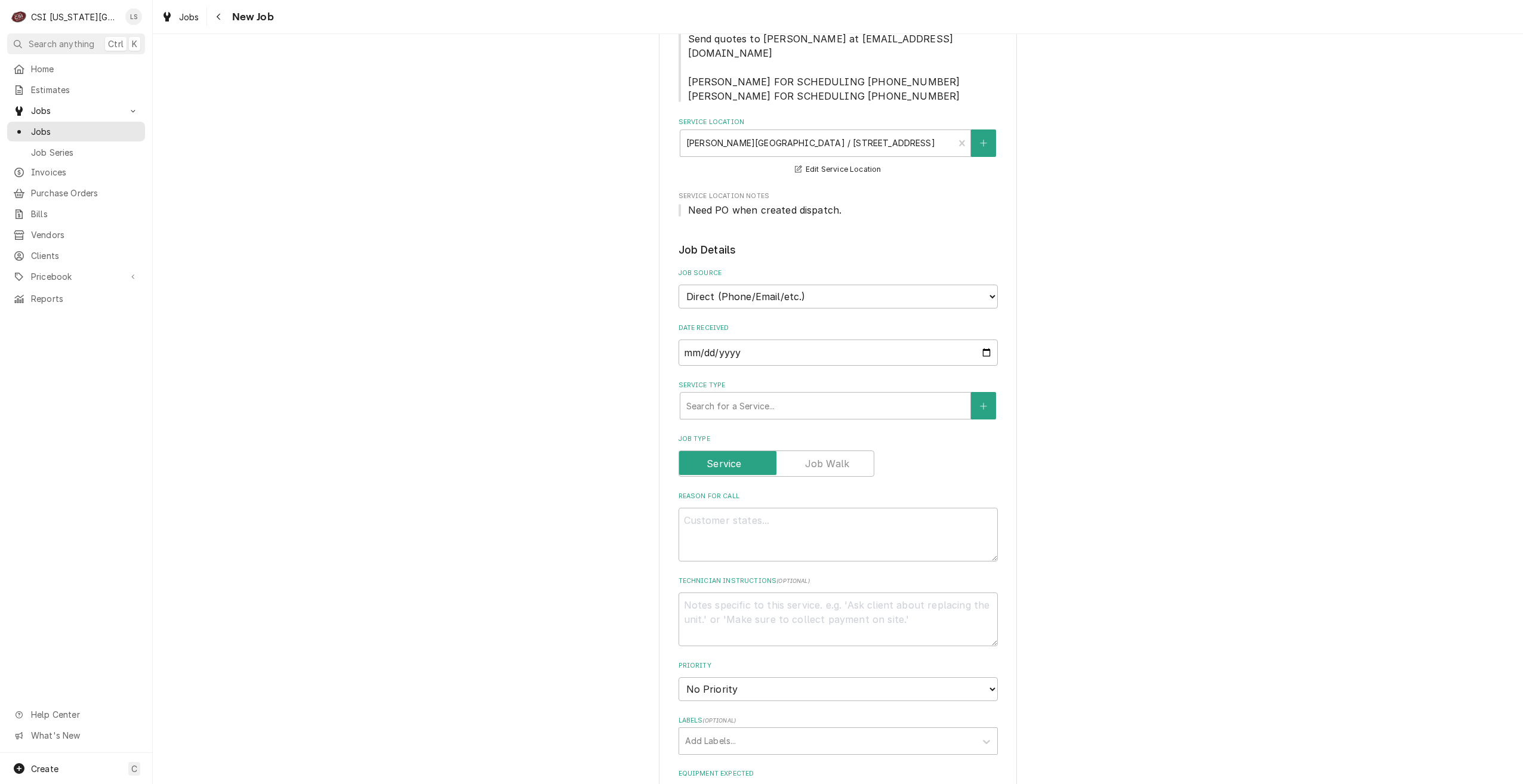
scroll to position [358, 0]
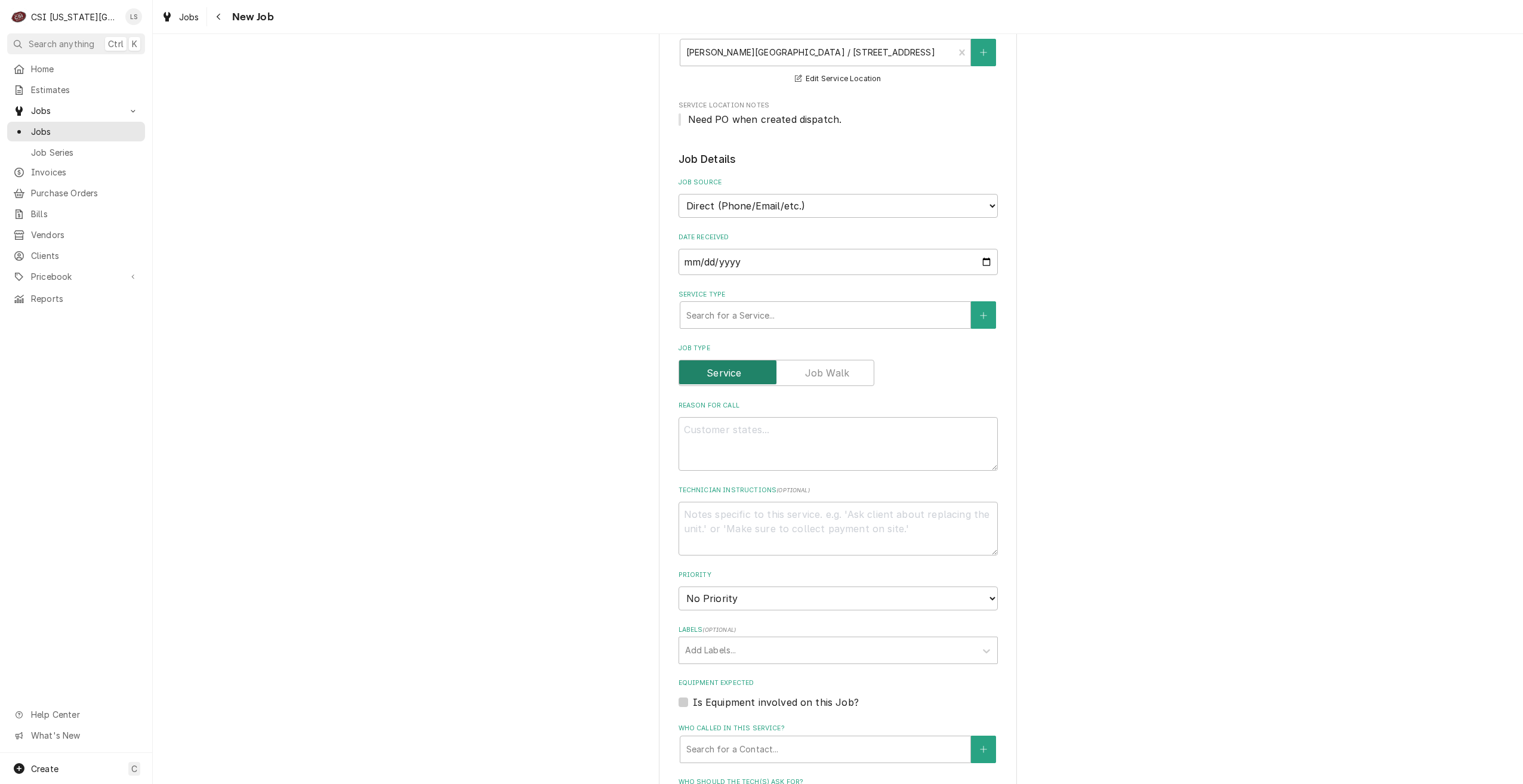
click at [848, 364] on input "Job Type" at bounding box center [776, 373] width 185 height 26
checkbox input "true"
click at [784, 305] on div "Service Type" at bounding box center [825, 315] width 278 height 21
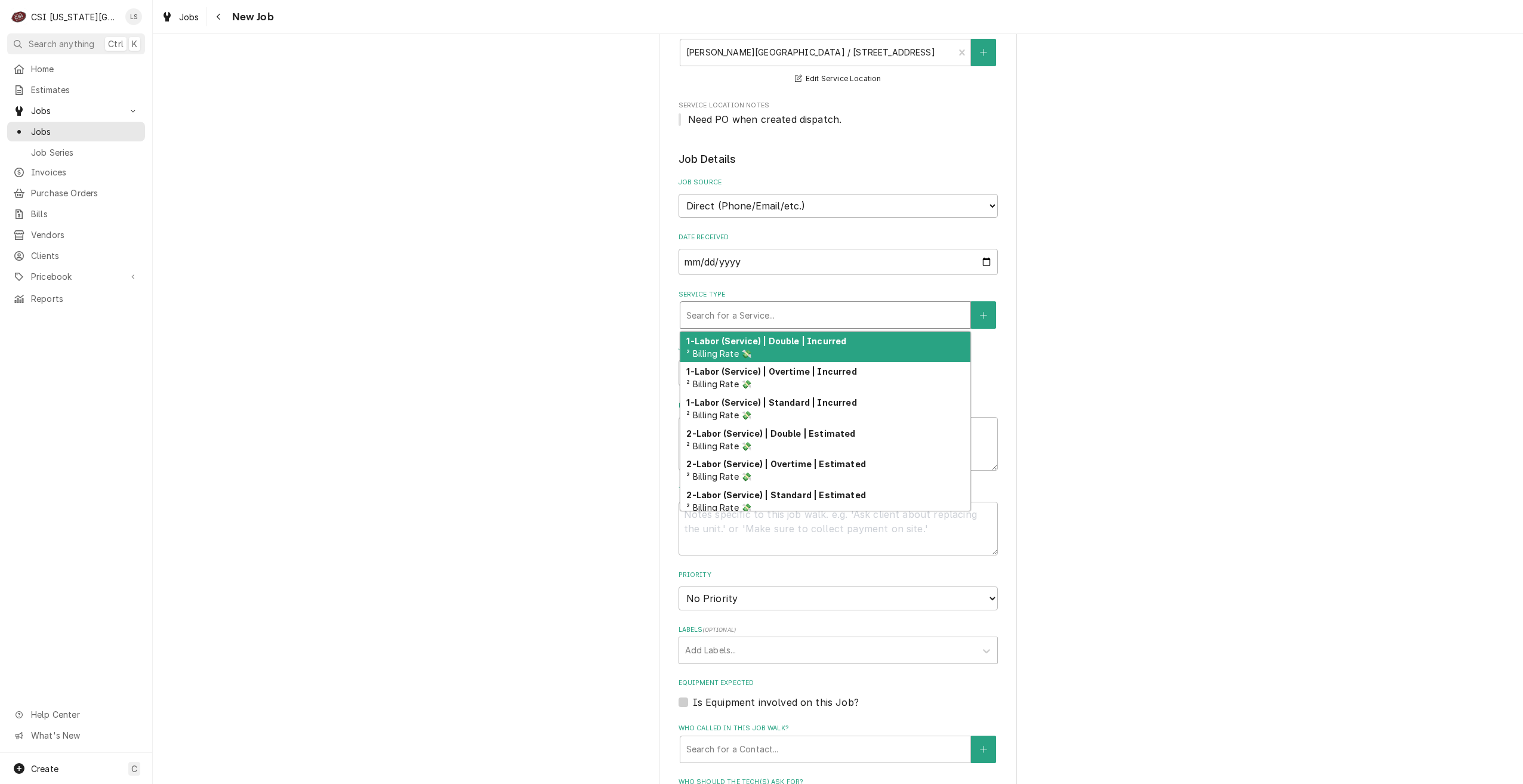
type textarea "x"
type input "s"
type textarea "x"
type input "se"
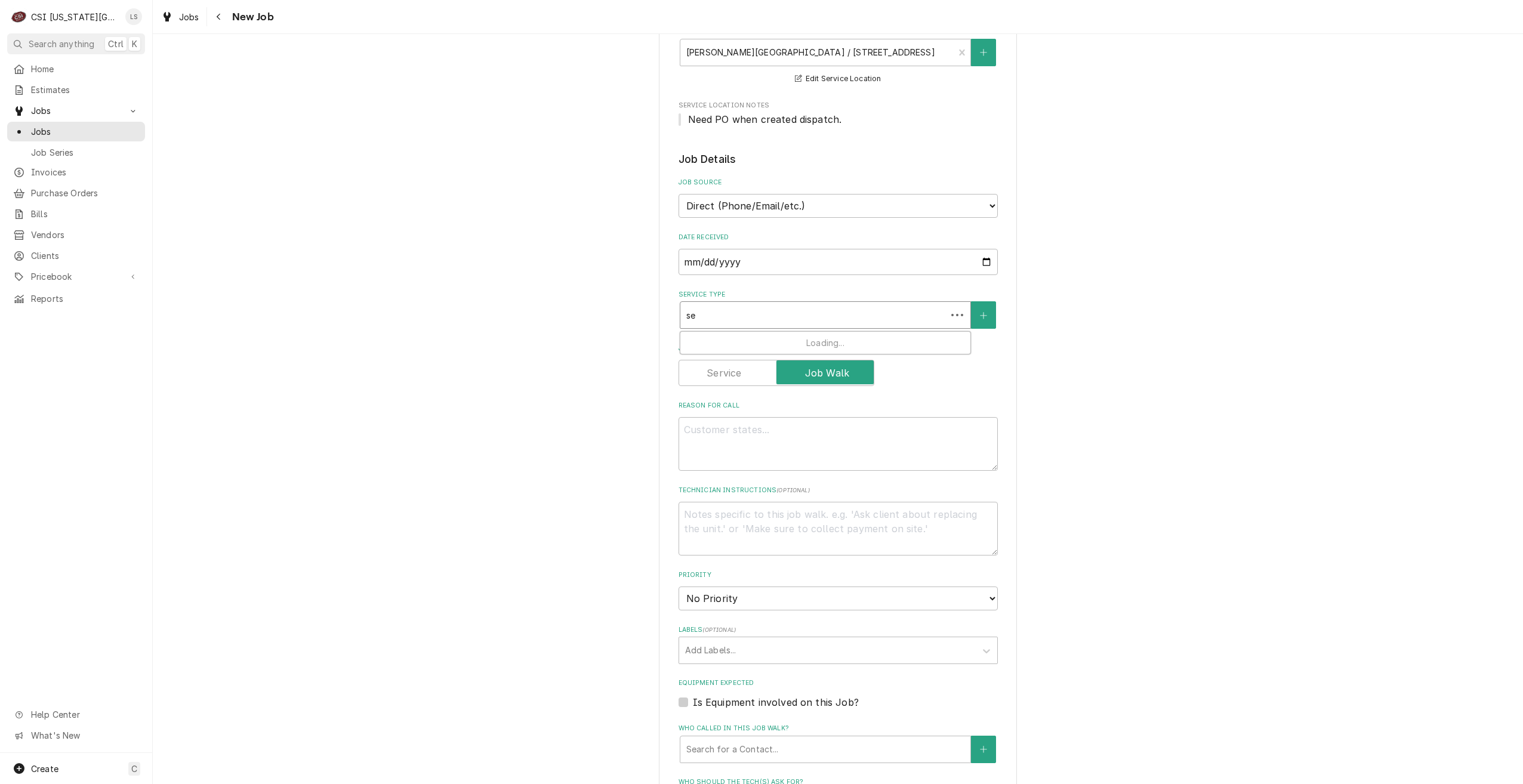
type textarea "x"
type input "ser"
type textarea "x"
type input "serv"
type textarea "x"
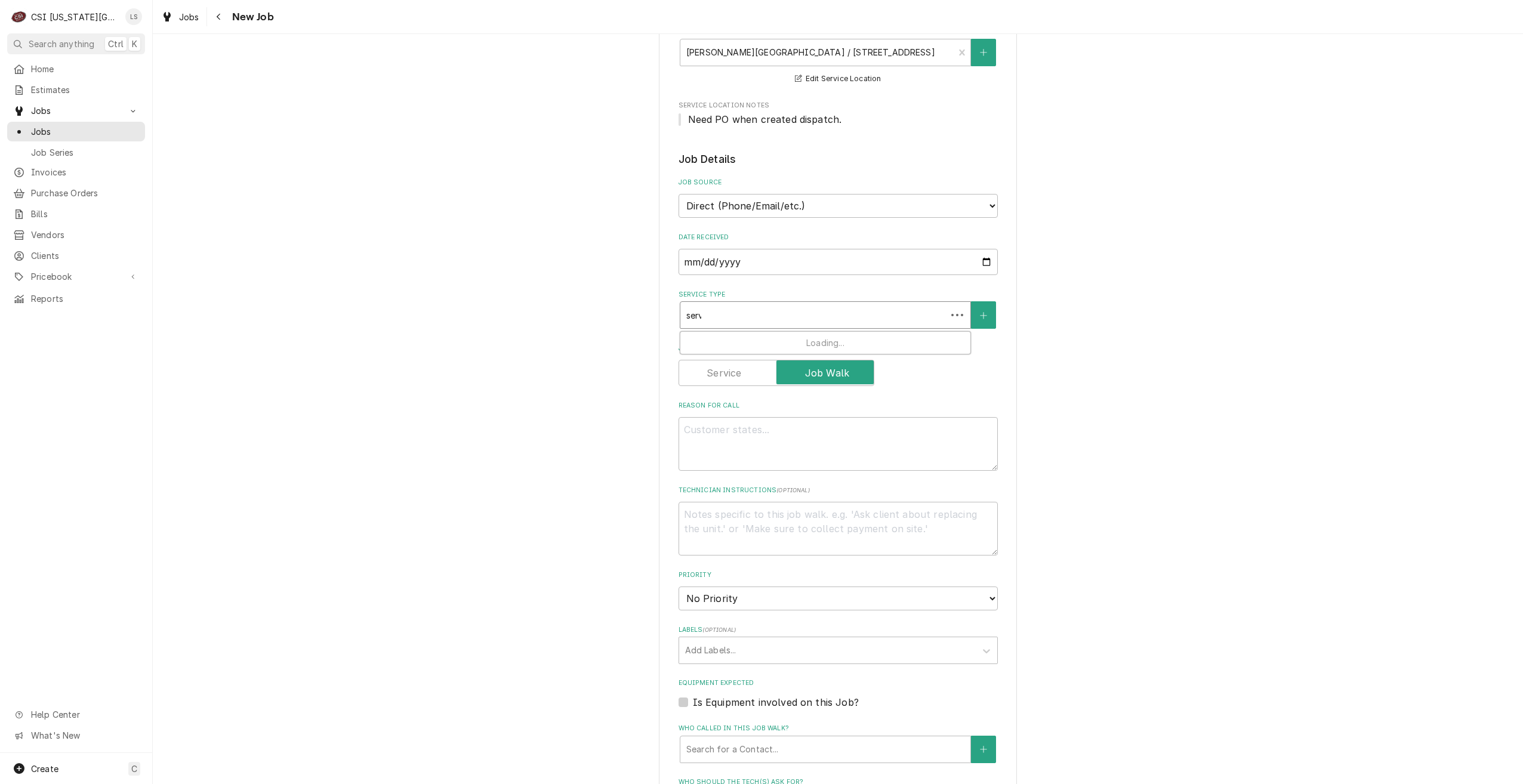
type input "servi"
type textarea "x"
type input "servic"
type textarea "x"
type input "service"
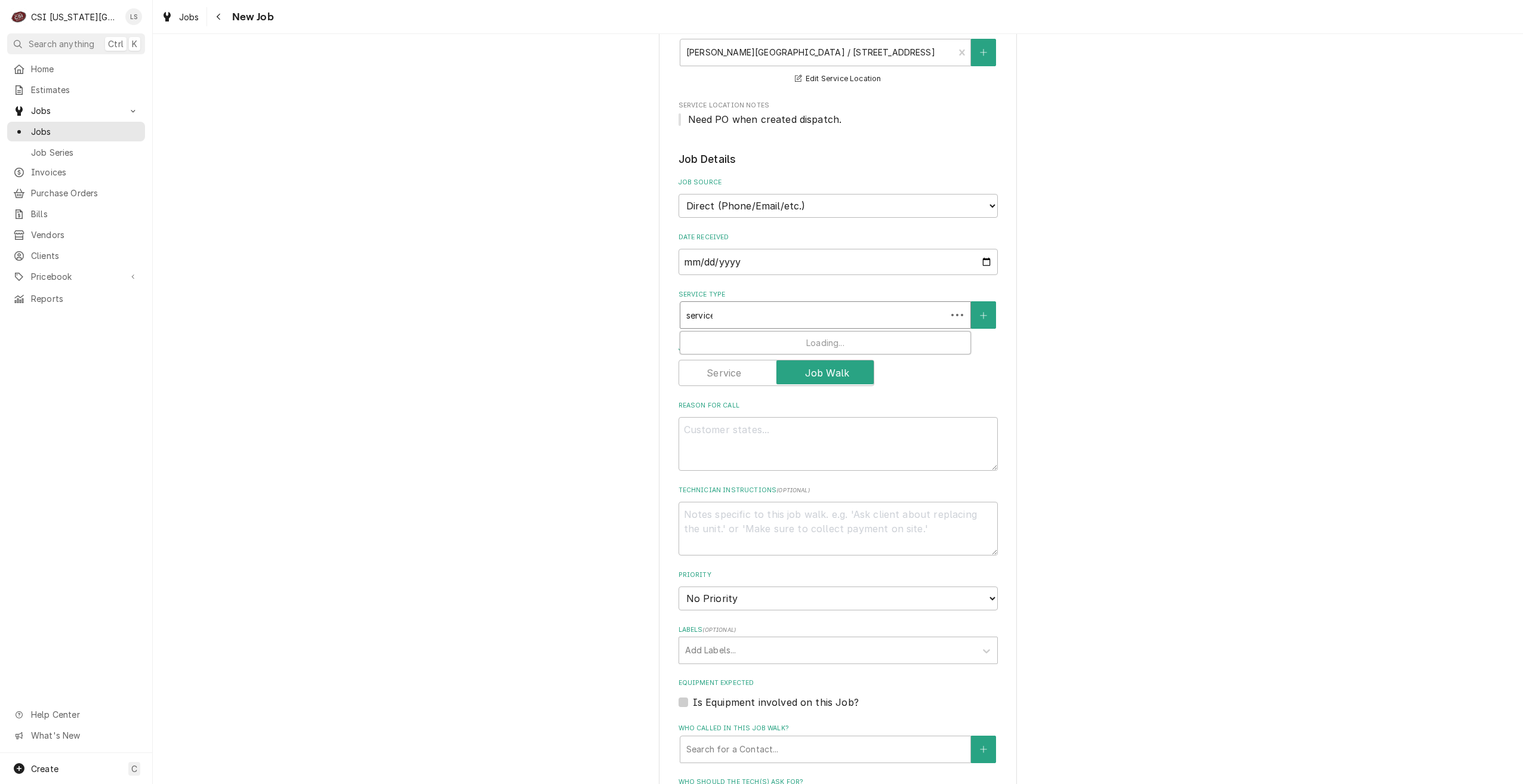
type textarea "x"
type input "service"
type textarea "x"
type input "service c"
type textarea "x"
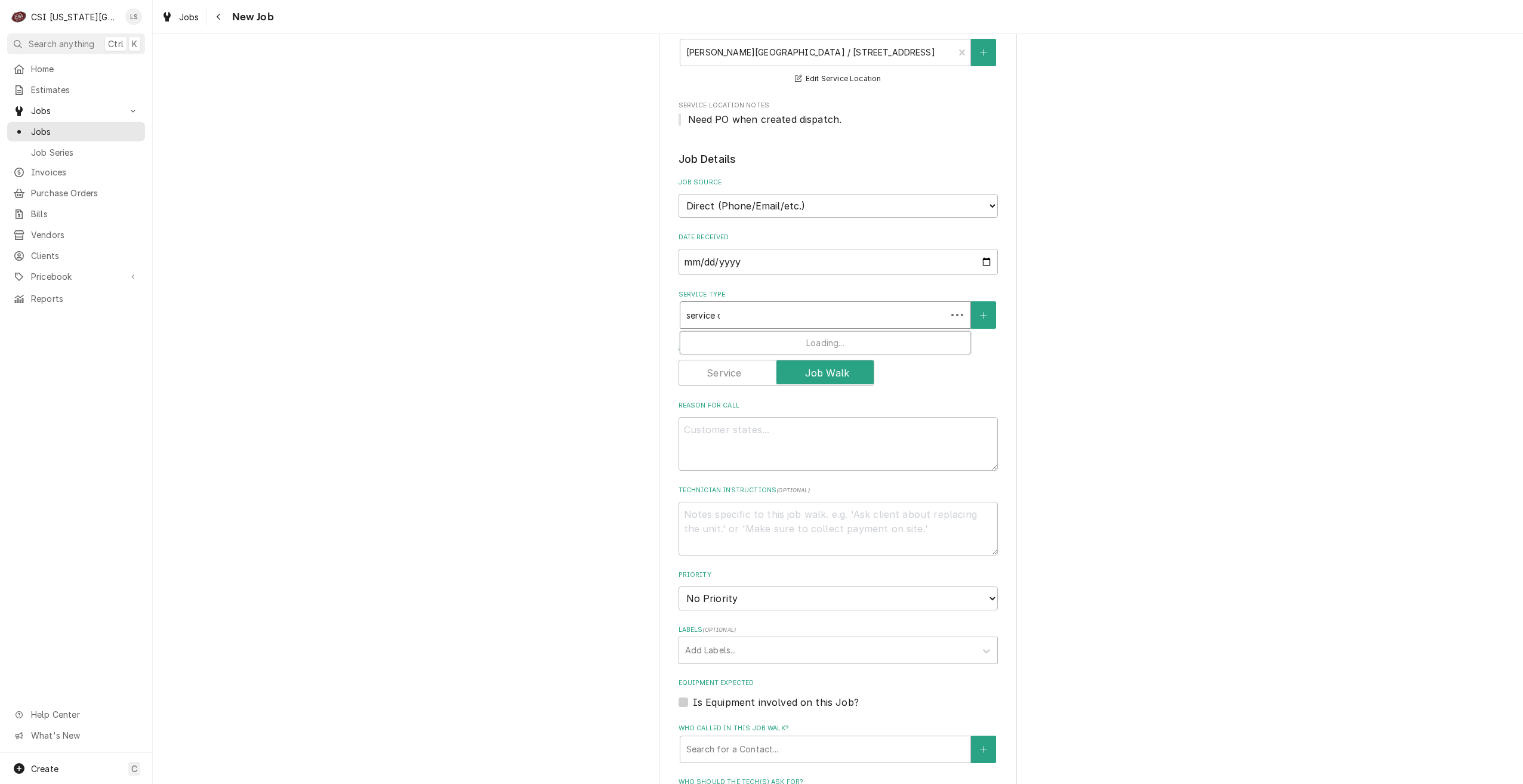
type input "service ca"
type textarea "x"
type input "service cal"
type textarea "x"
type input "service call"
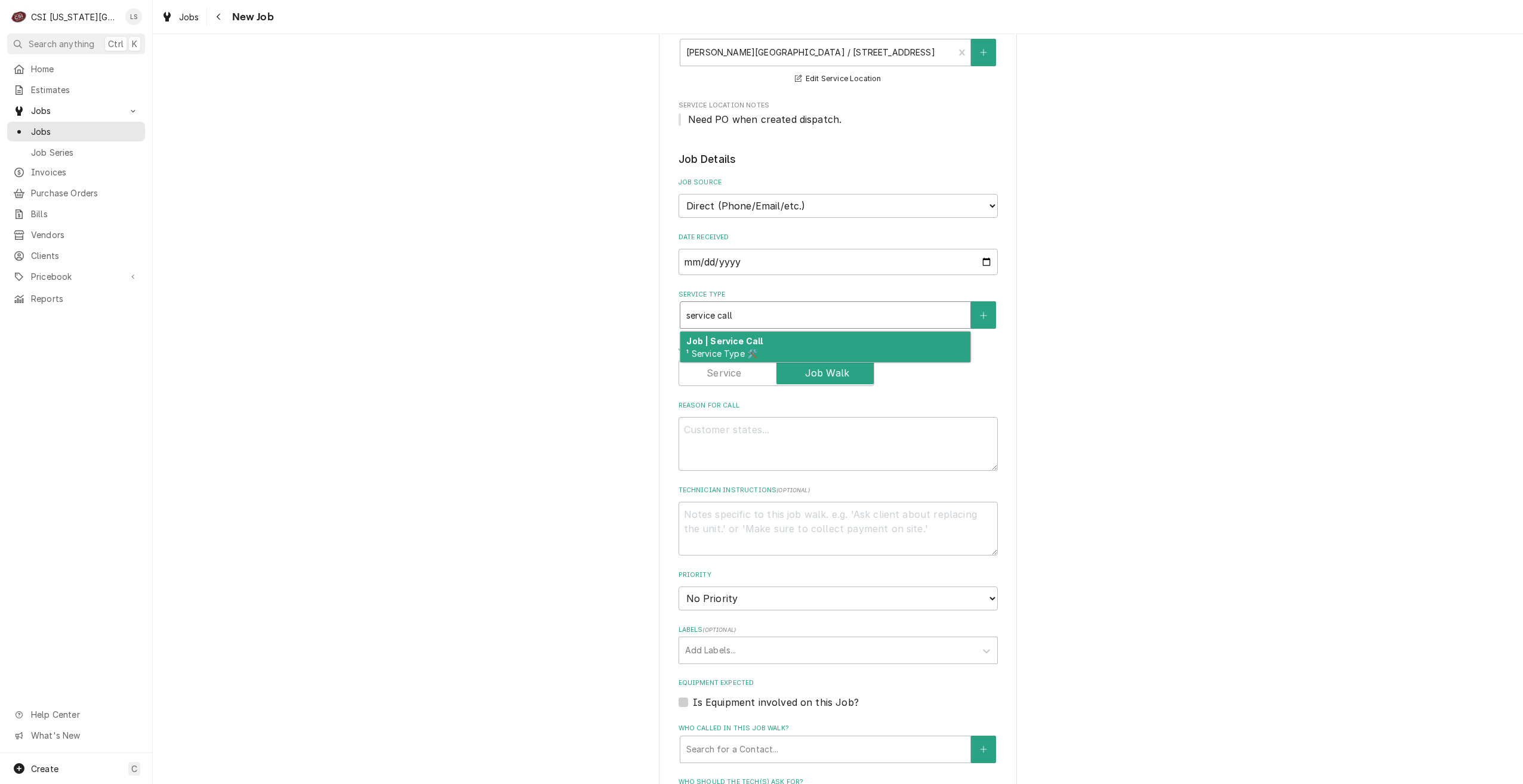
click at [781, 332] on div "Job | Service Call ¹ Service Type 🛠️" at bounding box center [825, 347] width 290 height 31
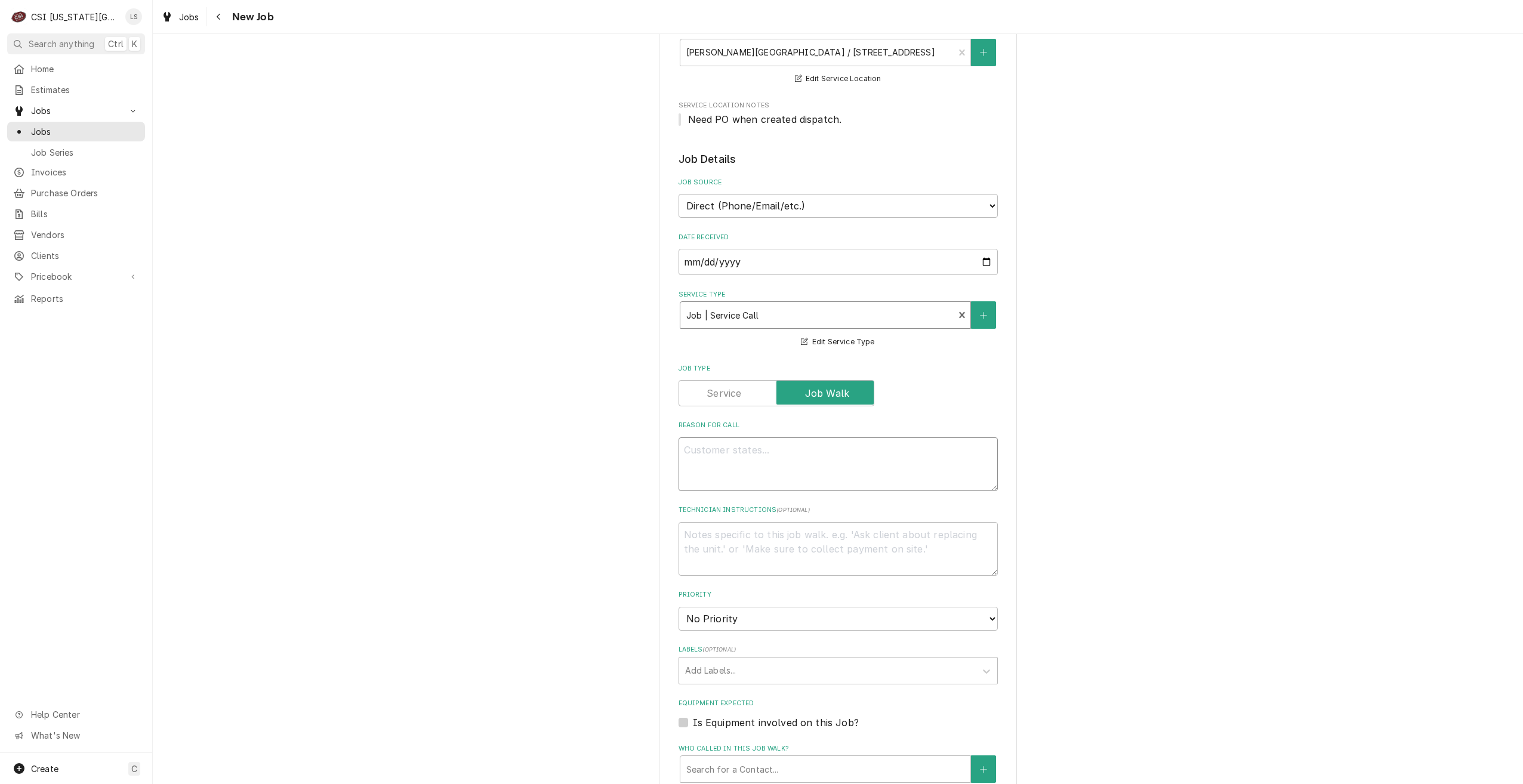
click at [827, 443] on textarea "Reason For Call" at bounding box center [838, 464] width 320 height 54
type textarea "x"
type textarea "D"
type textarea "x"
type textarea "Di"
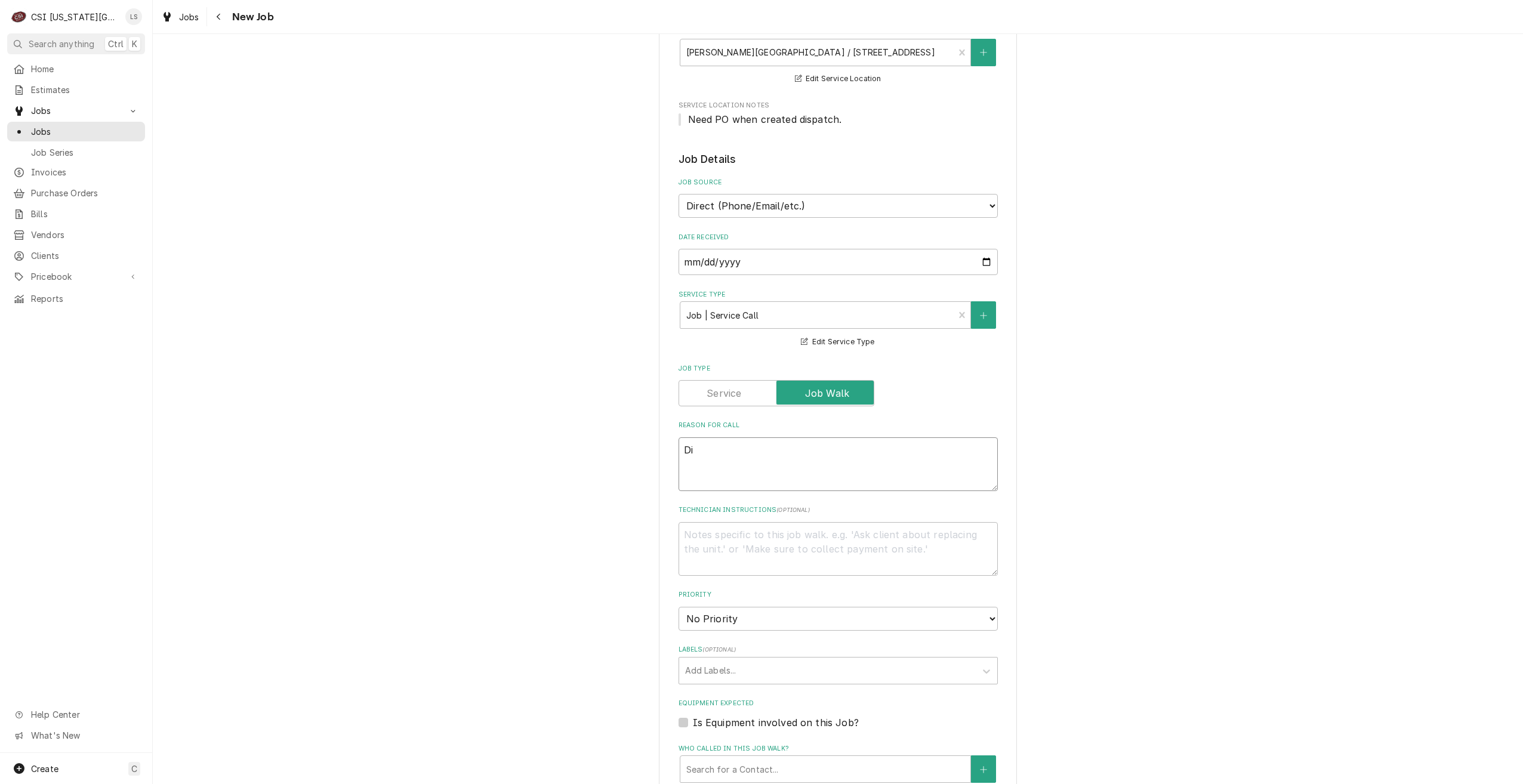
type textarea "x"
type textarea "Dis"
type textarea "x"
type textarea "Disp"
type textarea "x"
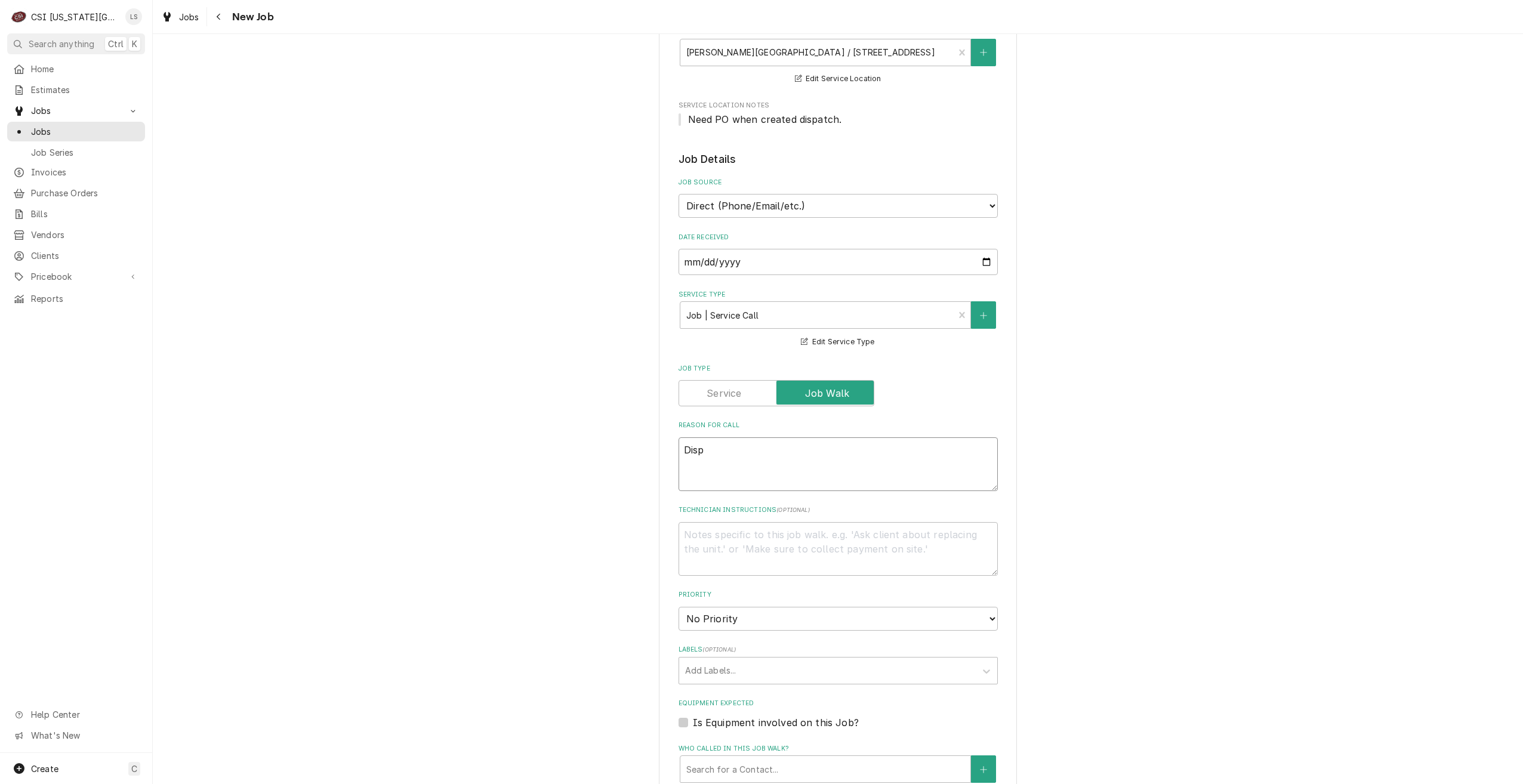
type textarea "Dispa"
type textarea "x"
type textarea "Dispat"
type textarea "x"
type textarea "Dispatc"
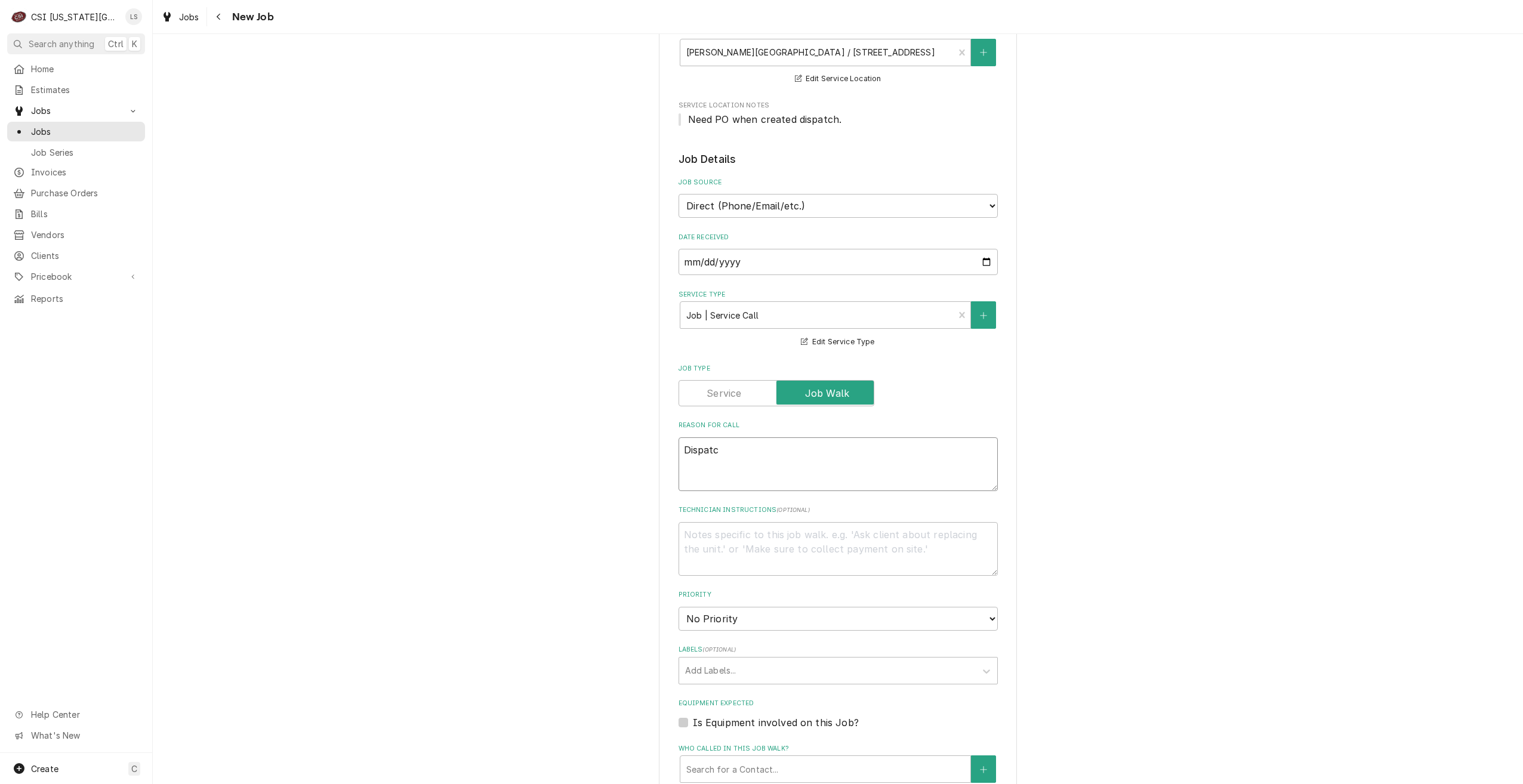
type textarea "x"
type textarea "Dispatch"
type textarea "x"
type textarea "Dispatch"
type textarea "x"
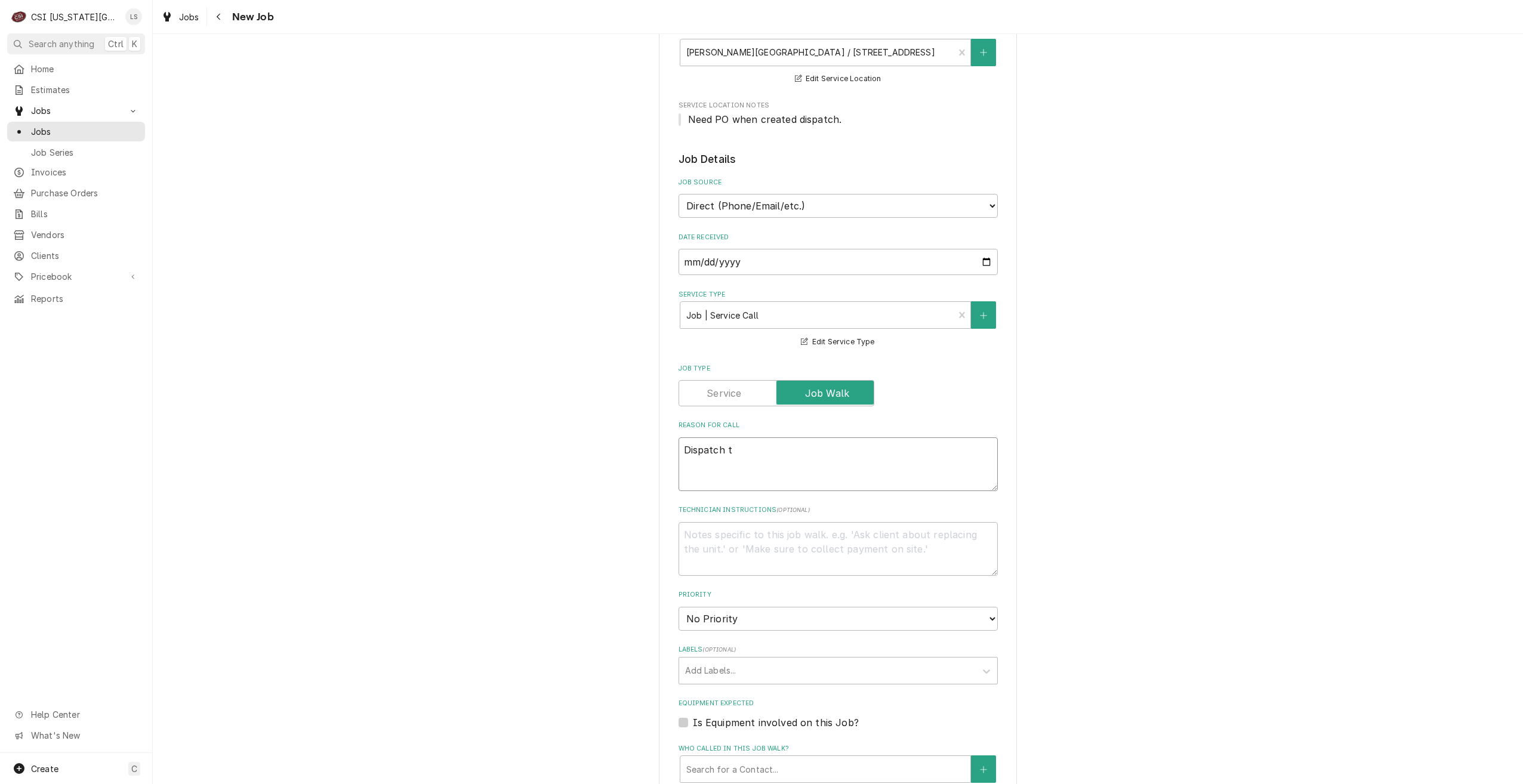
type textarea "Dispatch to"
type textarea "x"
type textarea "Dispatch to"
type textarea "x"
type textarea "Dispatch to q"
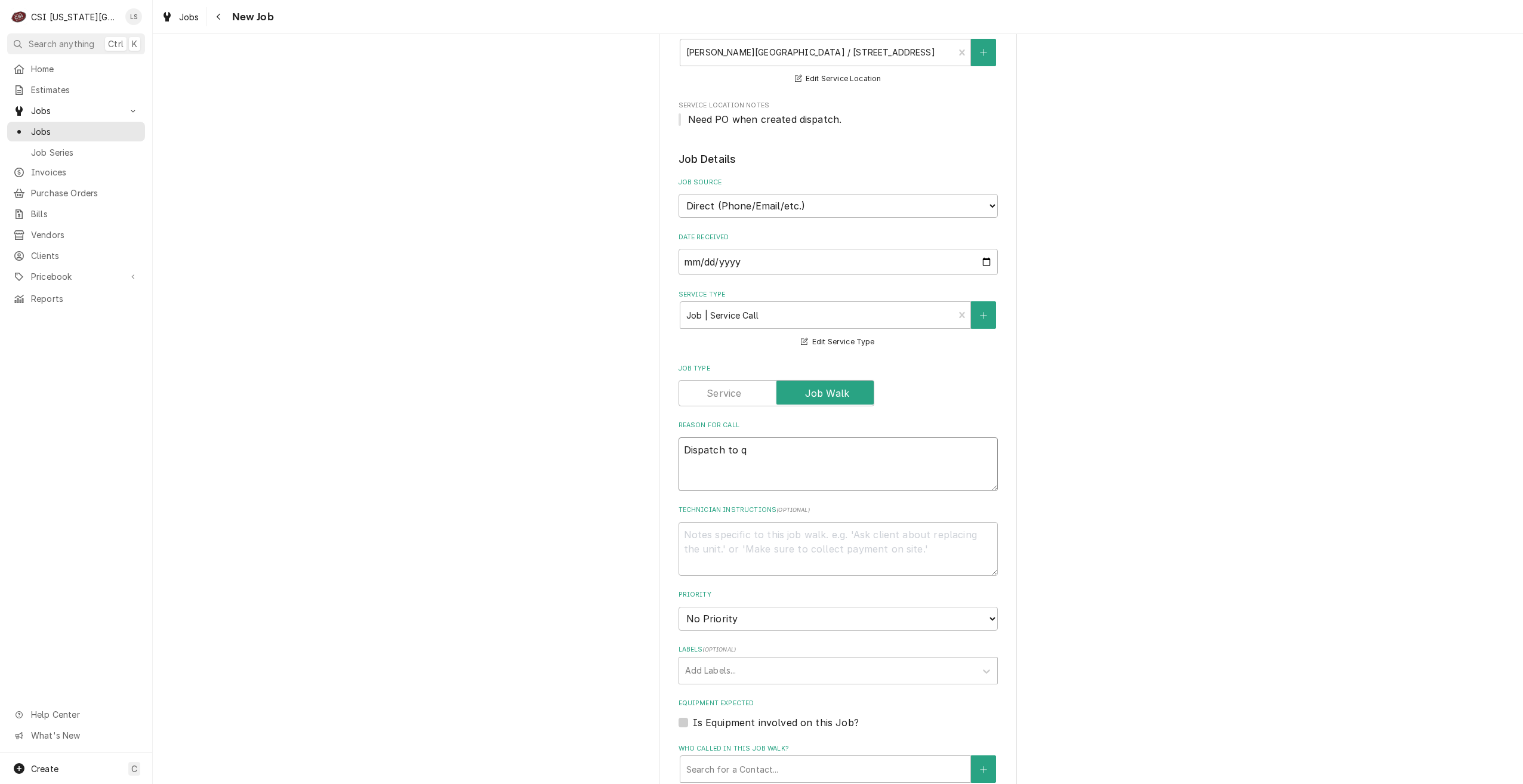
type textarea "x"
type textarea "Dispatch to qu"
type textarea "x"
type textarea "Dispatch to quo"
type textarea "x"
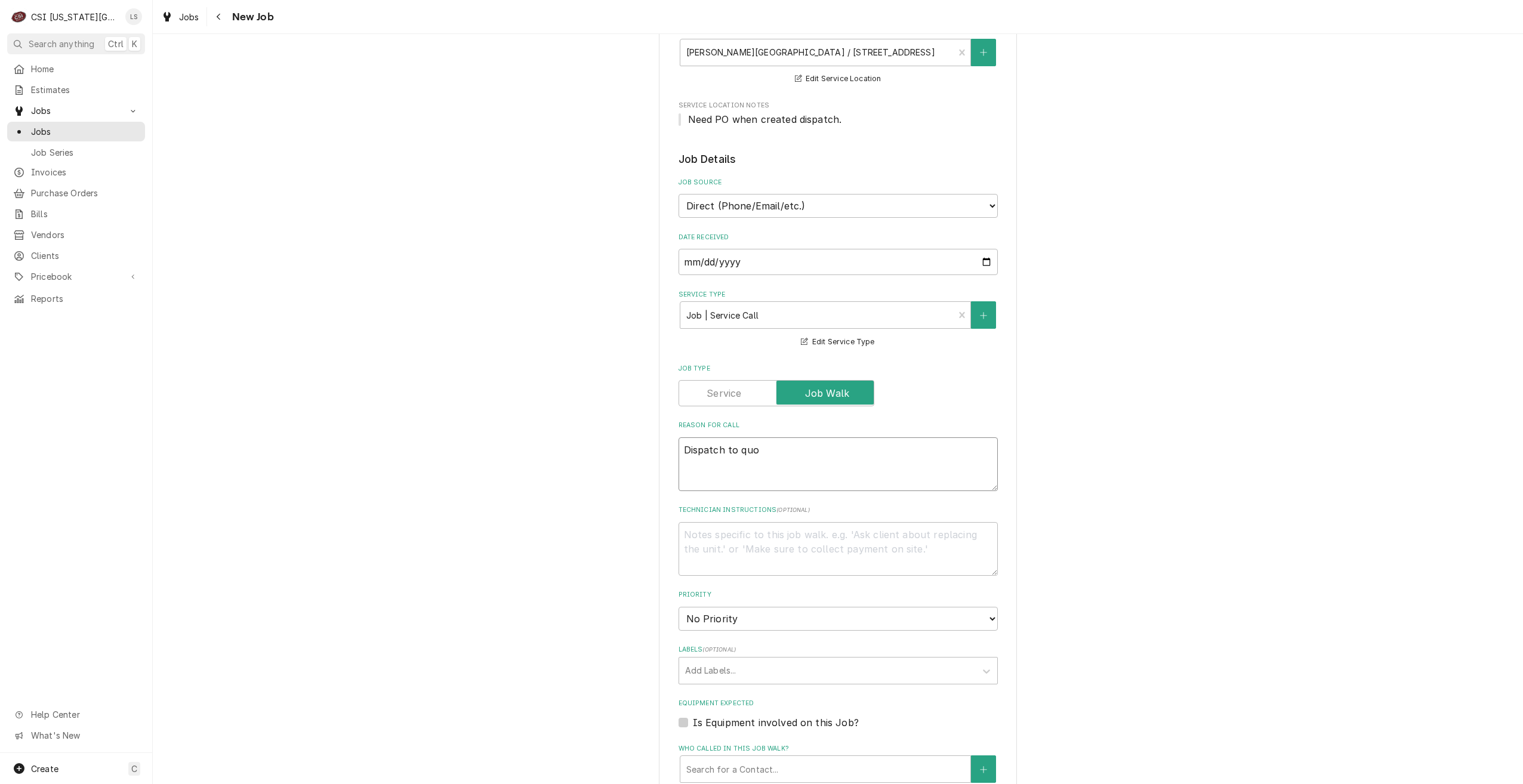
type textarea "Dispatch to quot"
type textarea "x"
type textarea "Dispatch to quote"
type textarea "x"
type textarea "Dispatch to quote"
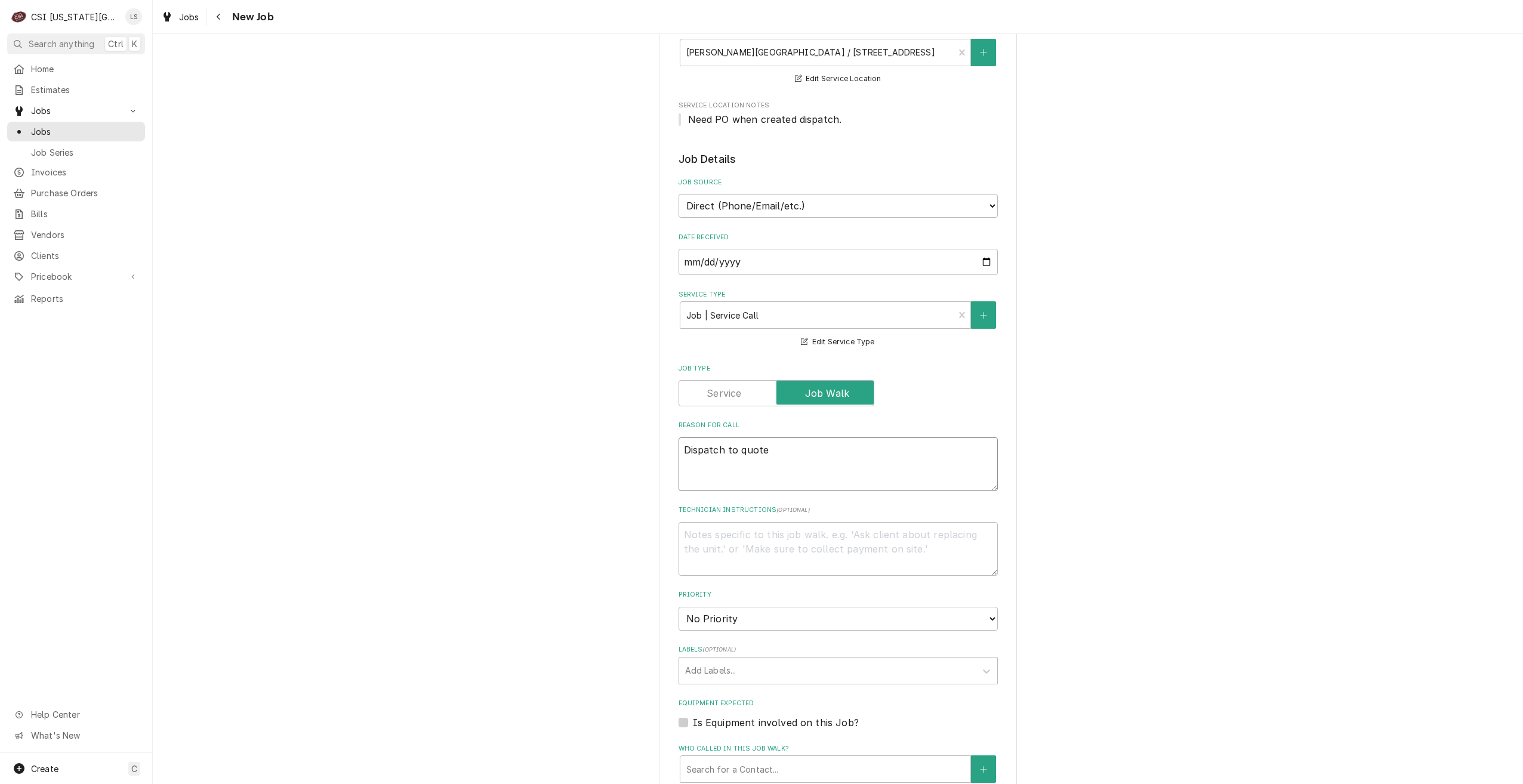
type textarea "x"
type textarea "Dispatch to quote r"
type textarea "x"
type textarea "Dispatch to quote rp"
type textarea "x"
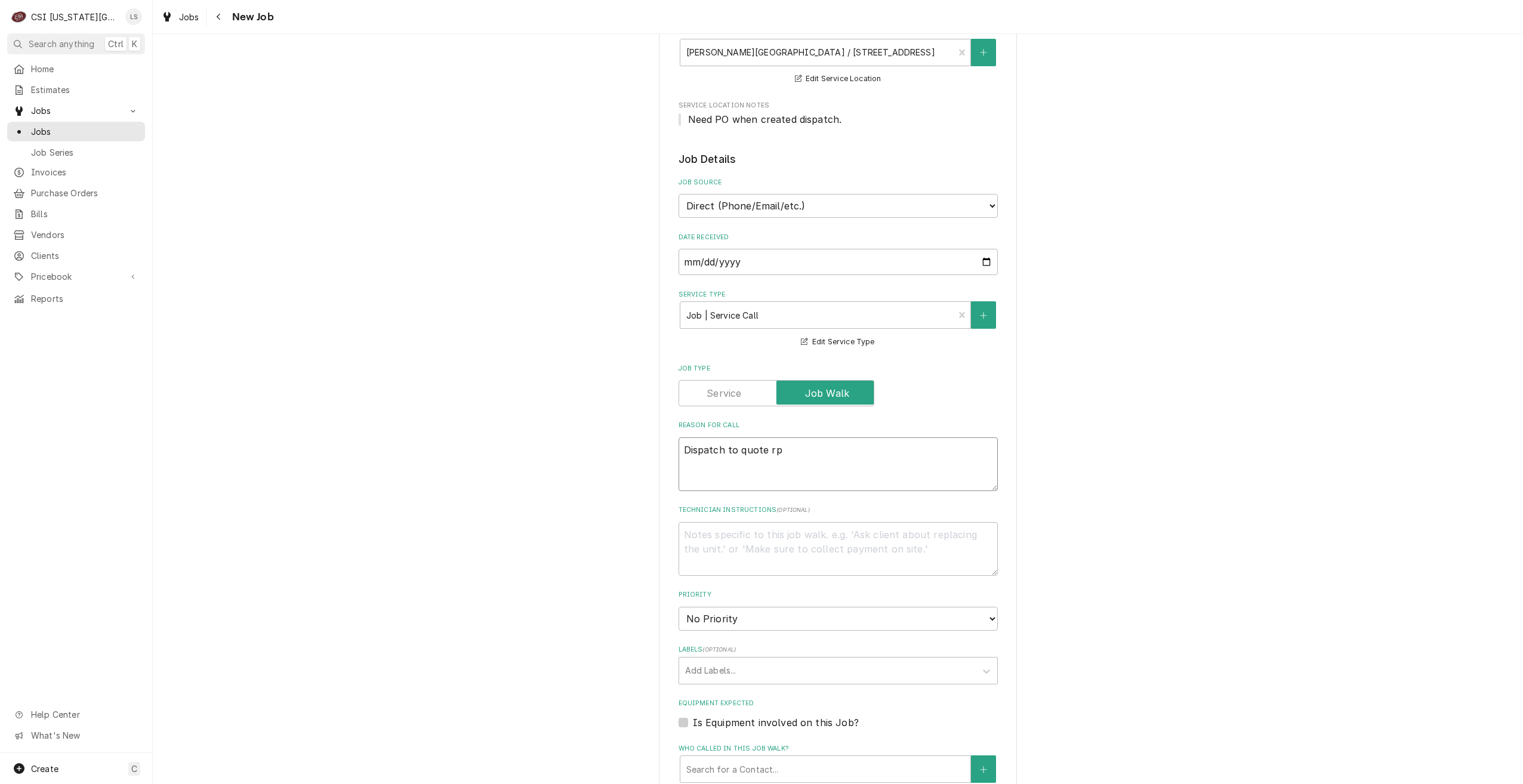
type textarea "Dispatch to quote rpe"
type textarea "x"
type textarea "Dispatch to quote rp"
type textarea "x"
type textarea "Dispatch to quote r"
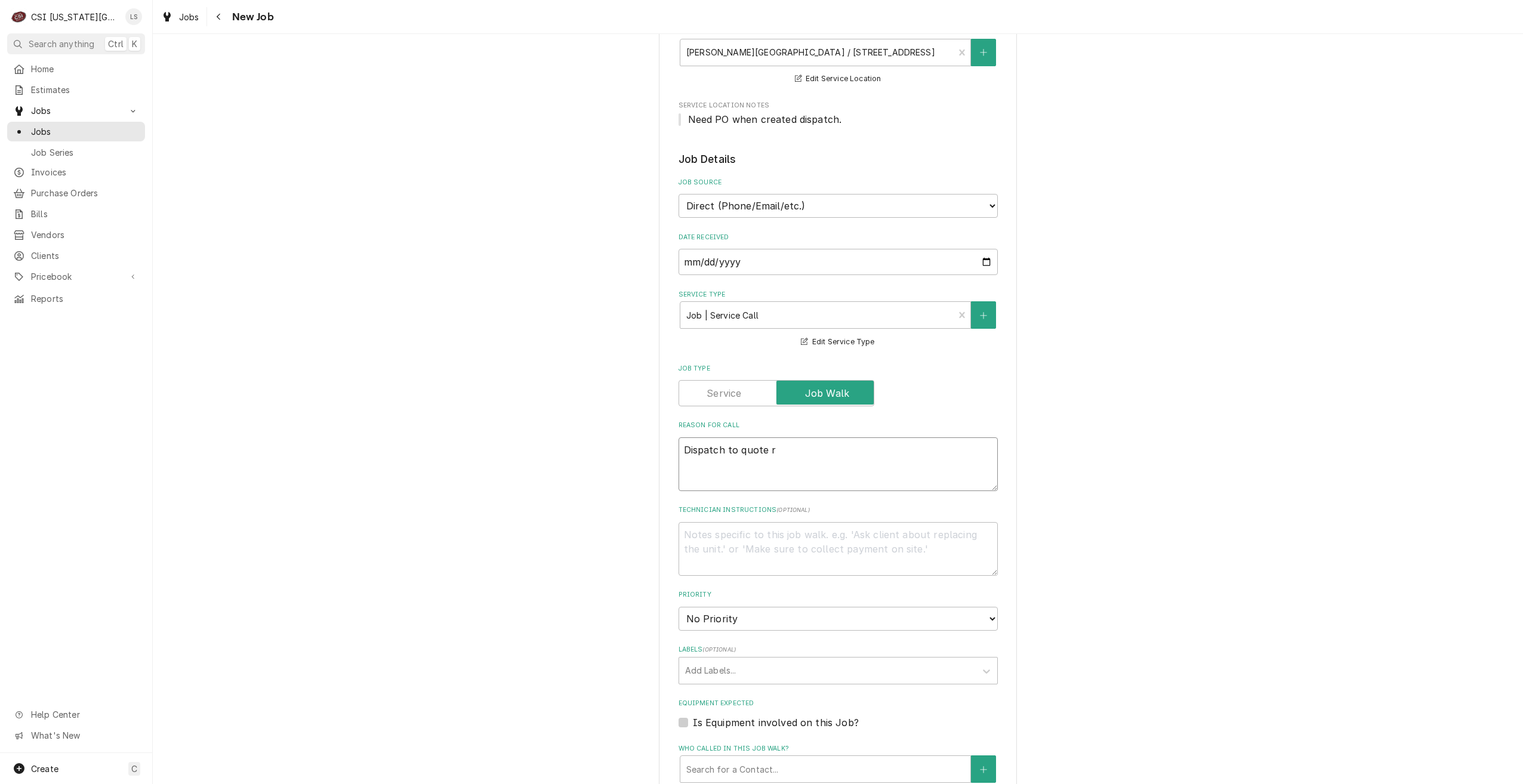
type textarea "x"
type textarea "Dispatch to quote re"
type textarea "x"
type textarea "Dispatch to quote rep"
type textarea "x"
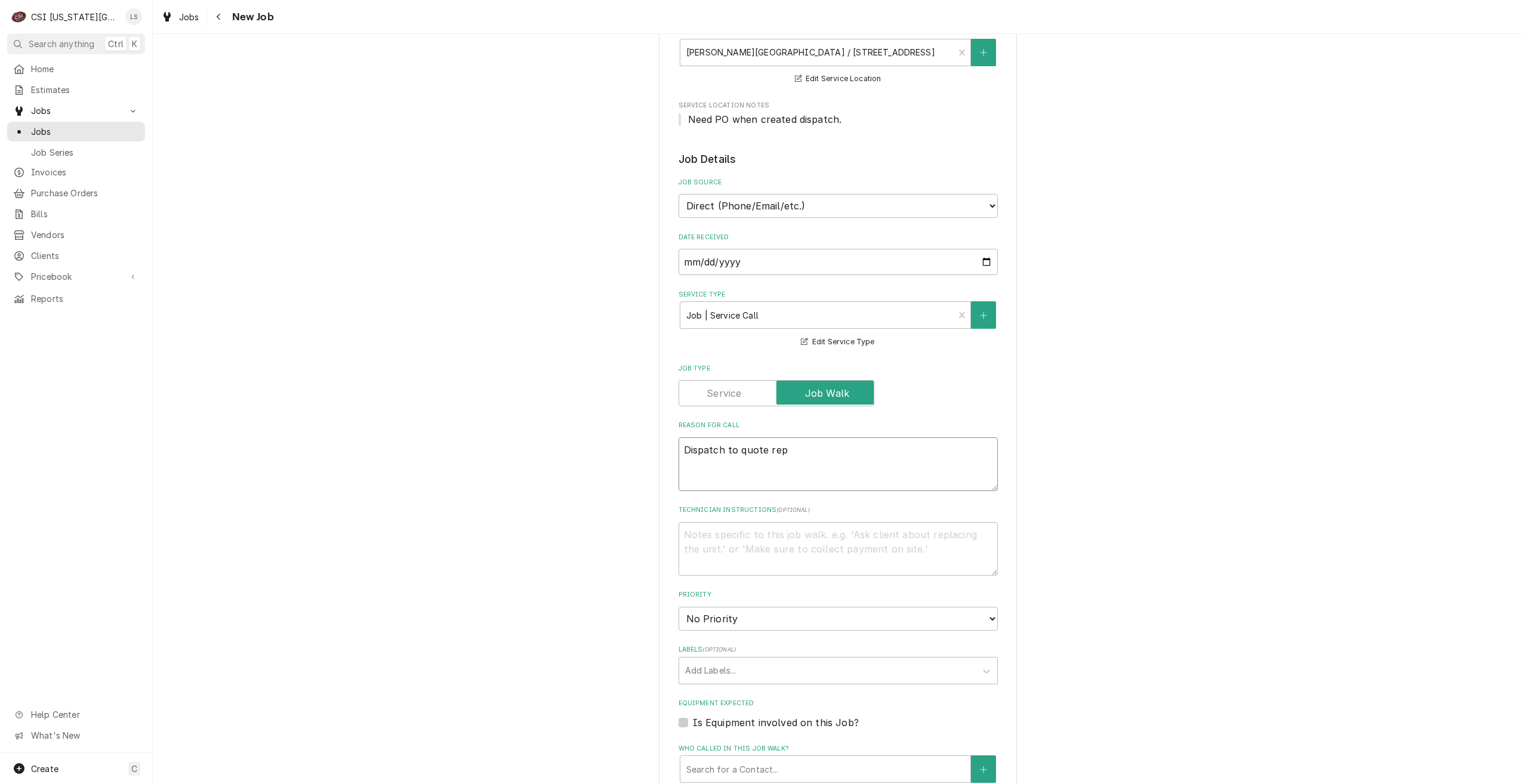
type textarea "Dispatch to quote repa"
type textarea "x"
type textarea "Dispatch to quote repai"
type textarea "x"
type textarea "Dispatch to quote repair"
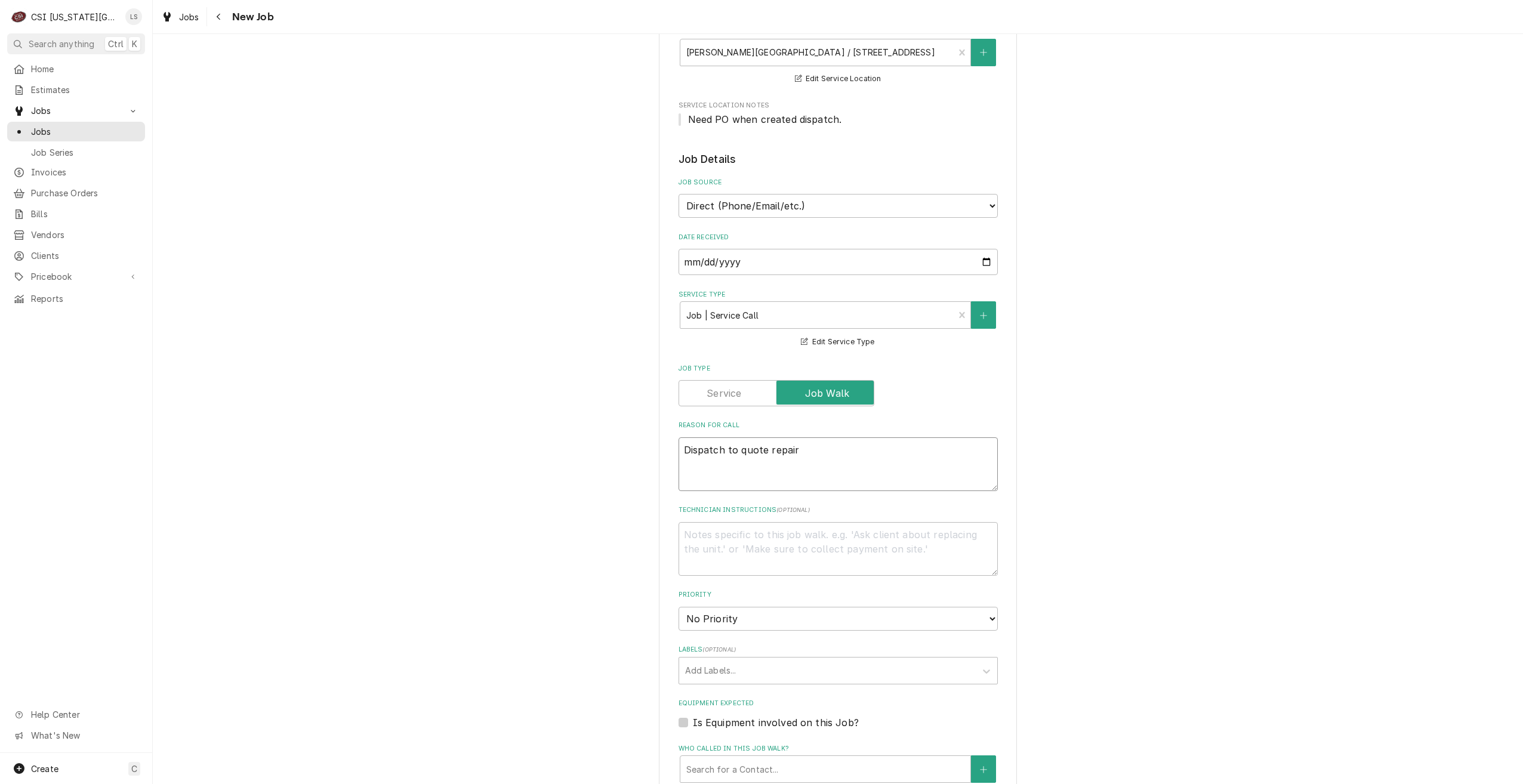
type textarea "x"
type textarea "Dispatch to quote repairs"
type textarea "x"
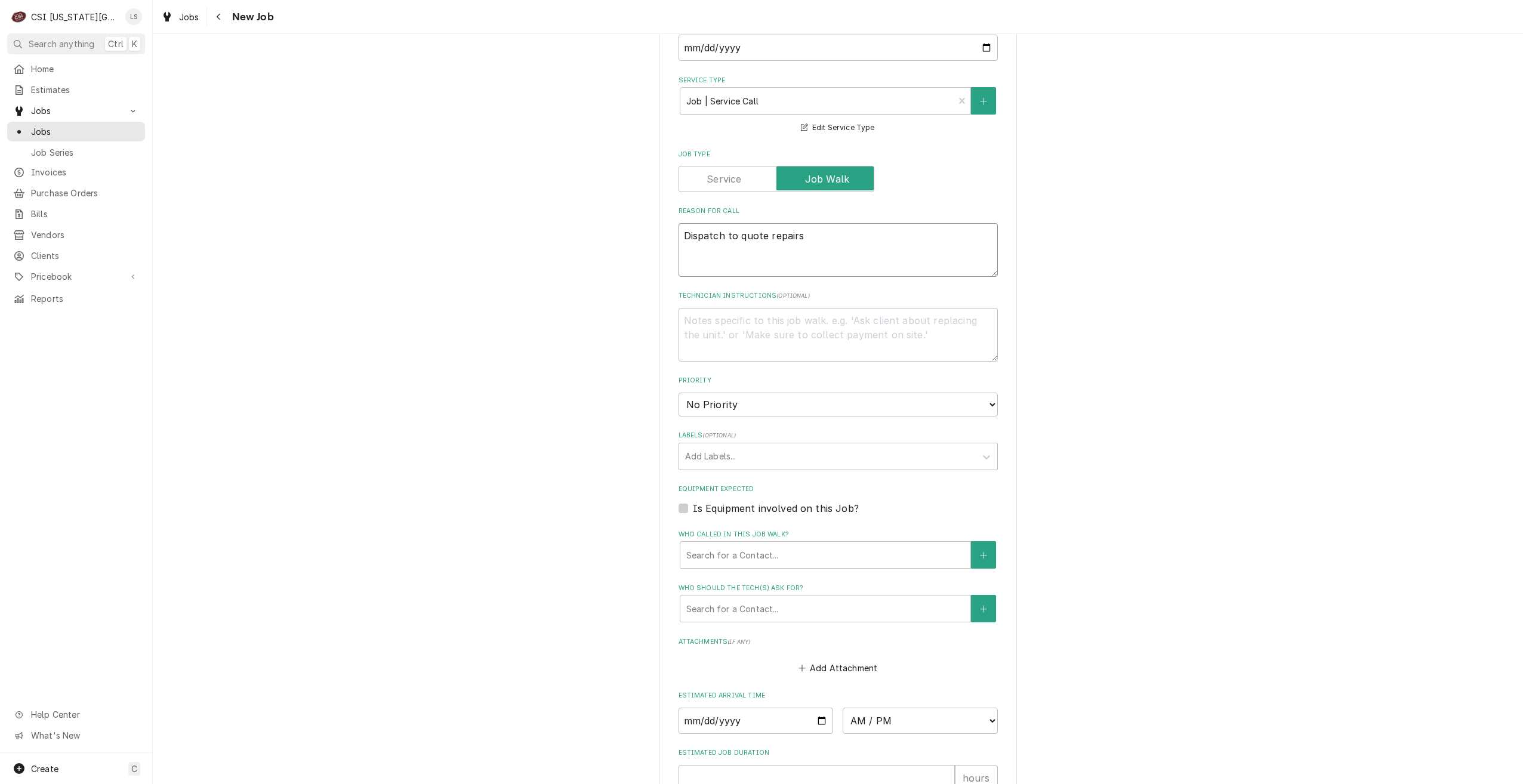
scroll to position [656, 0]
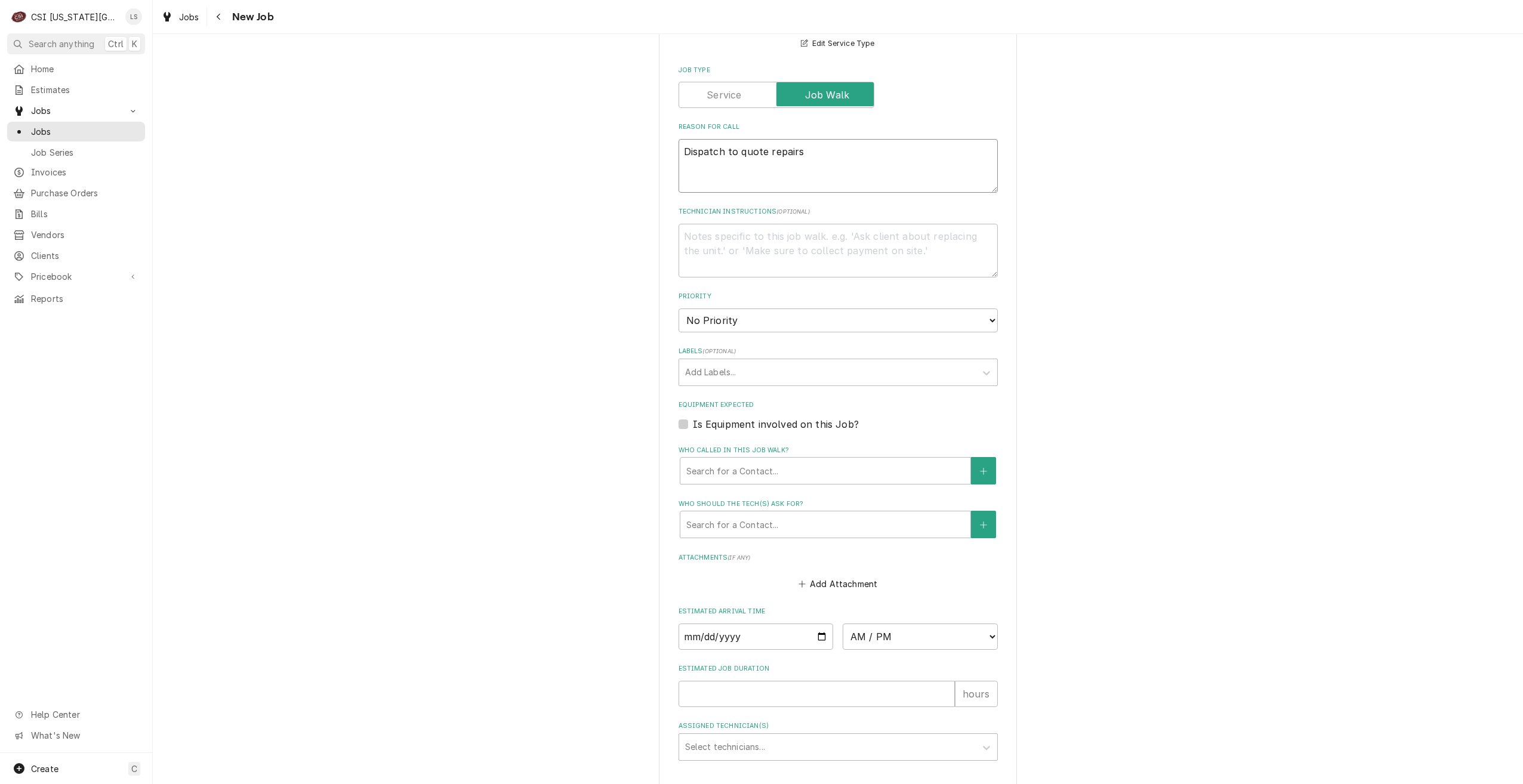
type textarea "Dispatch to quote repairs"
click at [768, 308] on select "No Priority Urgent High Medium Low" at bounding box center [838, 320] width 320 height 24
select select "4"
click at [678, 308] on select "No Priority Urgent High Medium Low" at bounding box center [838, 320] width 320 height 24
type textarea "x"
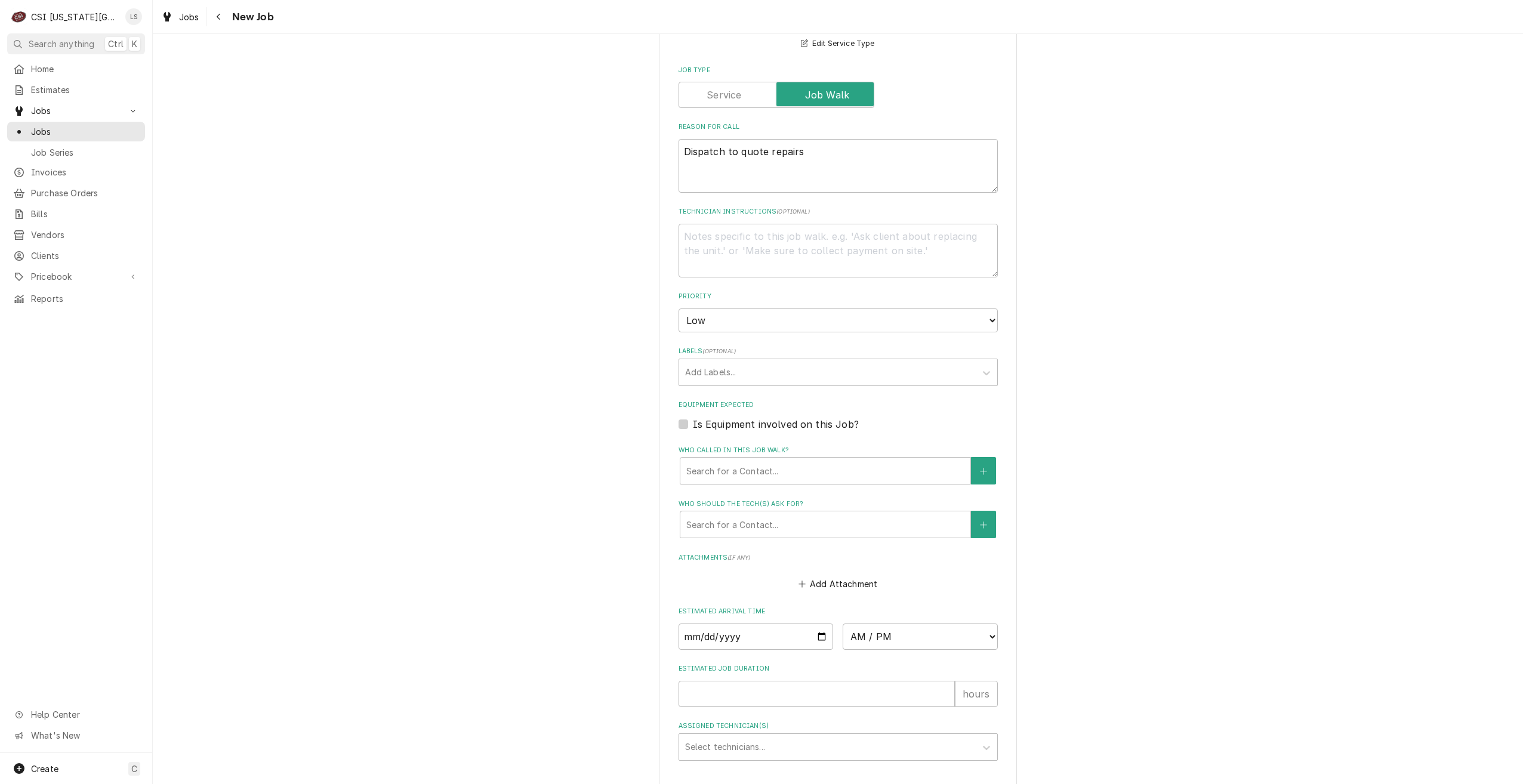
click at [1158, 336] on div "Please provide the following information to create a job: Client Details Client…" at bounding box center [838, 127] width 1370 height 1473
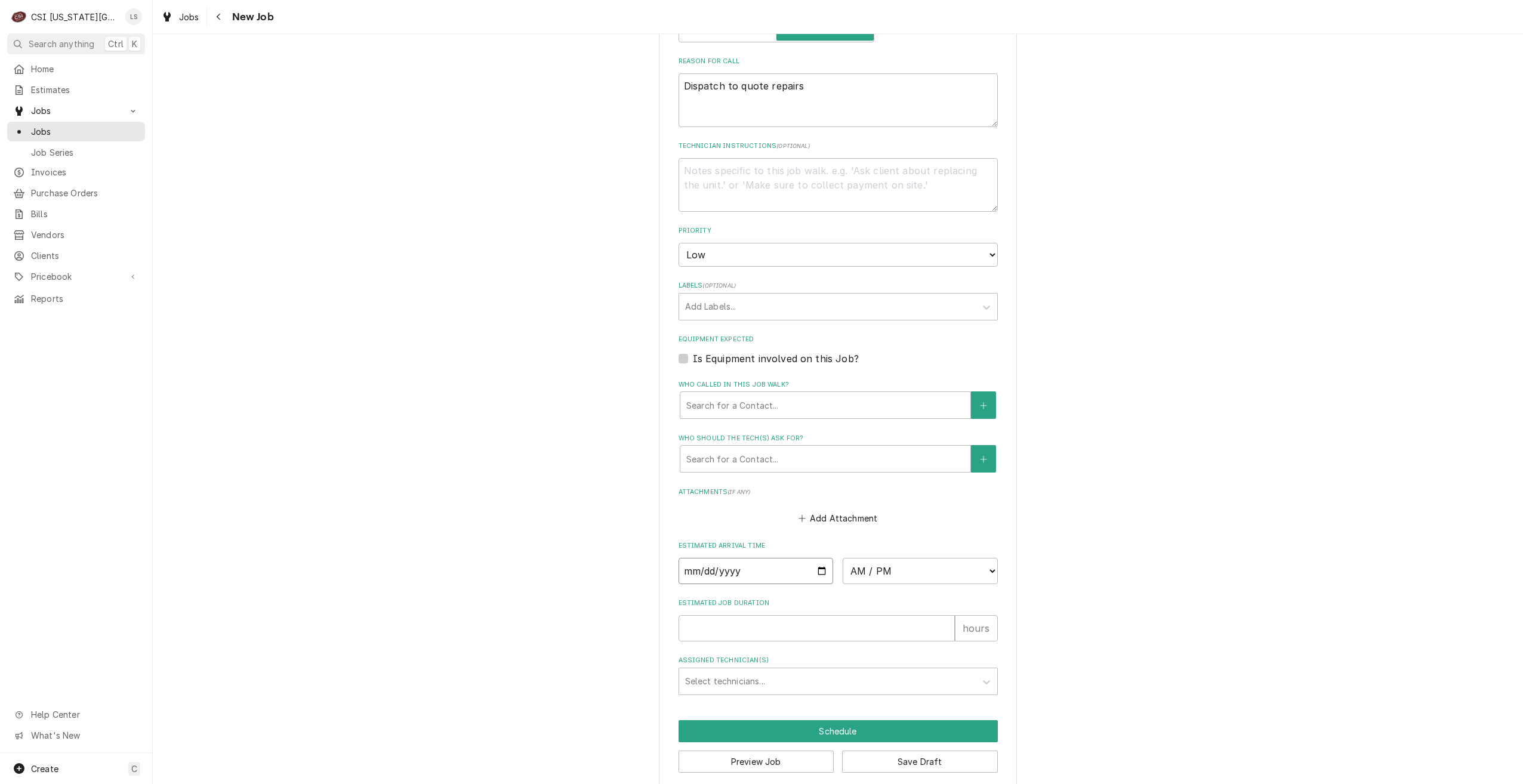
click at [820, 561] on input "Date" at bounding box center [756, 571] width 155 height 26
type input "[DATE]"
type textarea "x"
click at [907, 558] on select "AM / PM 6:00 AM 6:15 AM 6:30 AM 6:45 AM 7:00 AM 7:15 AM 7:30 AM 7:45 AM 8:00 AM…" at bounding box center [920, 571] width 155 height 26
select select "14:30:00"
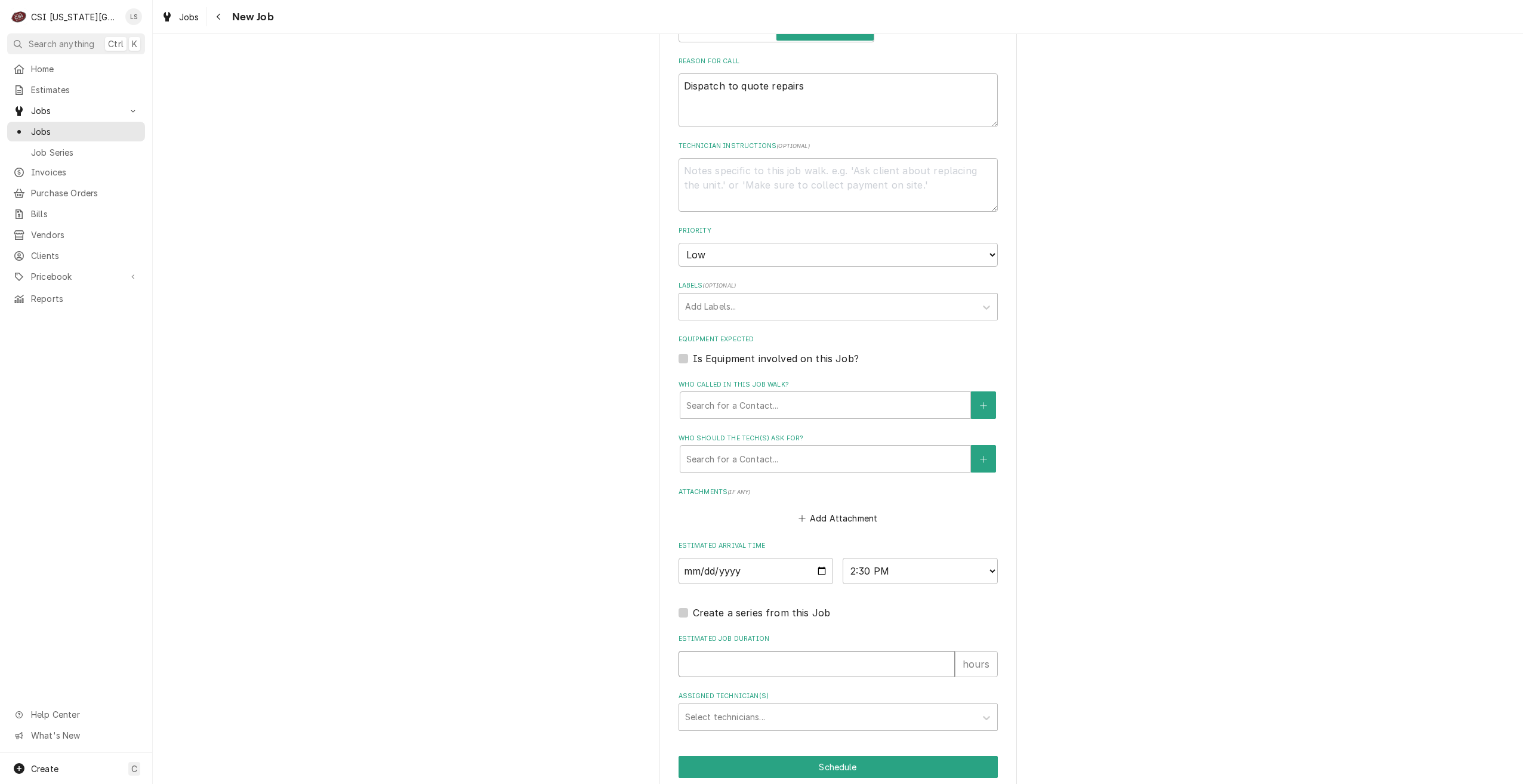
click at [855, 651] on input "Estimated Job Duration" at bounding box center [817, 664] width 277 height 26
type textarea "x"
type input "2"
type textarea "x"
type input "2"
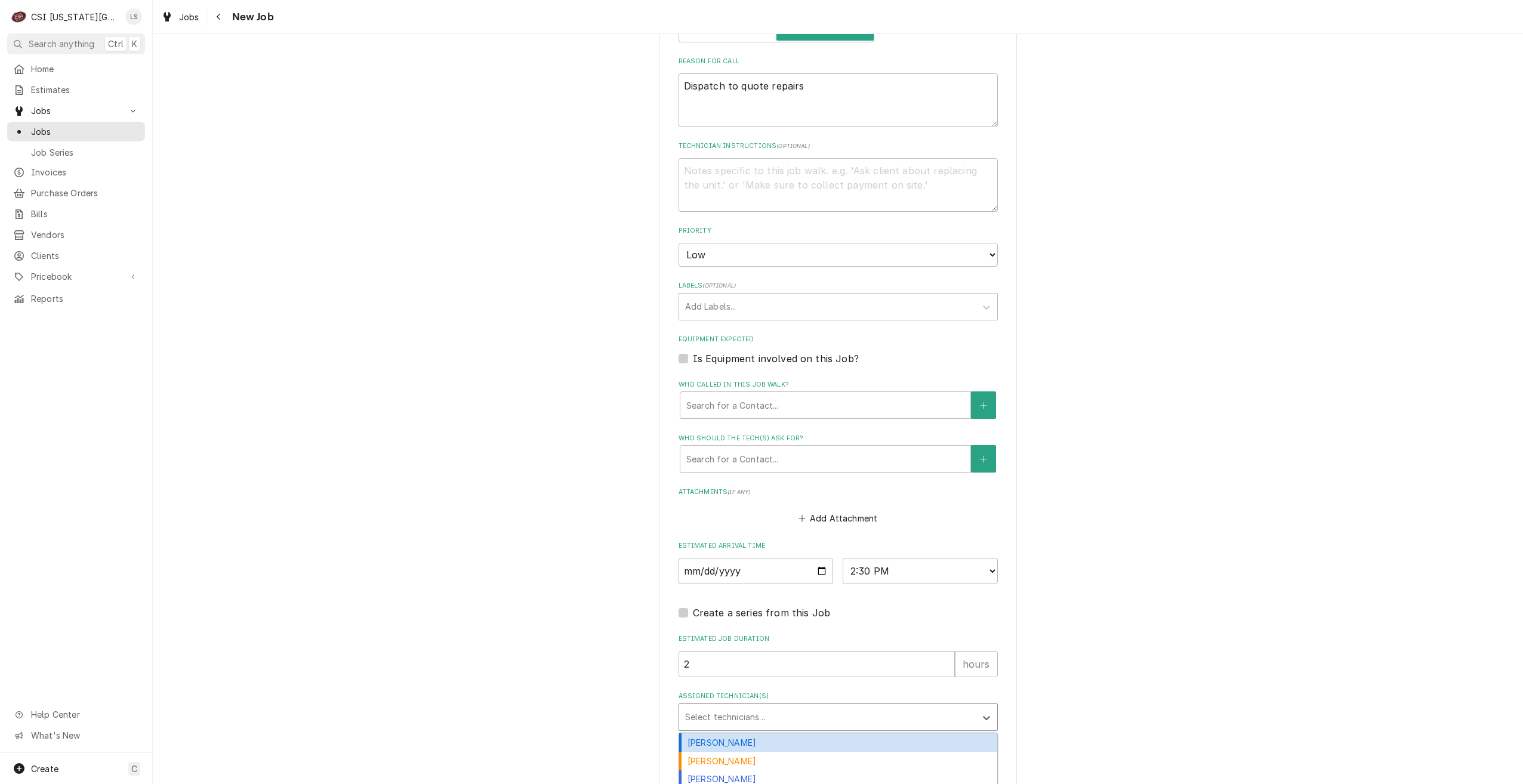
click at [863, 707] on div "Assigned Technician(s)" at bounding box center [827, 717] width 285 height 21
type input "josh"
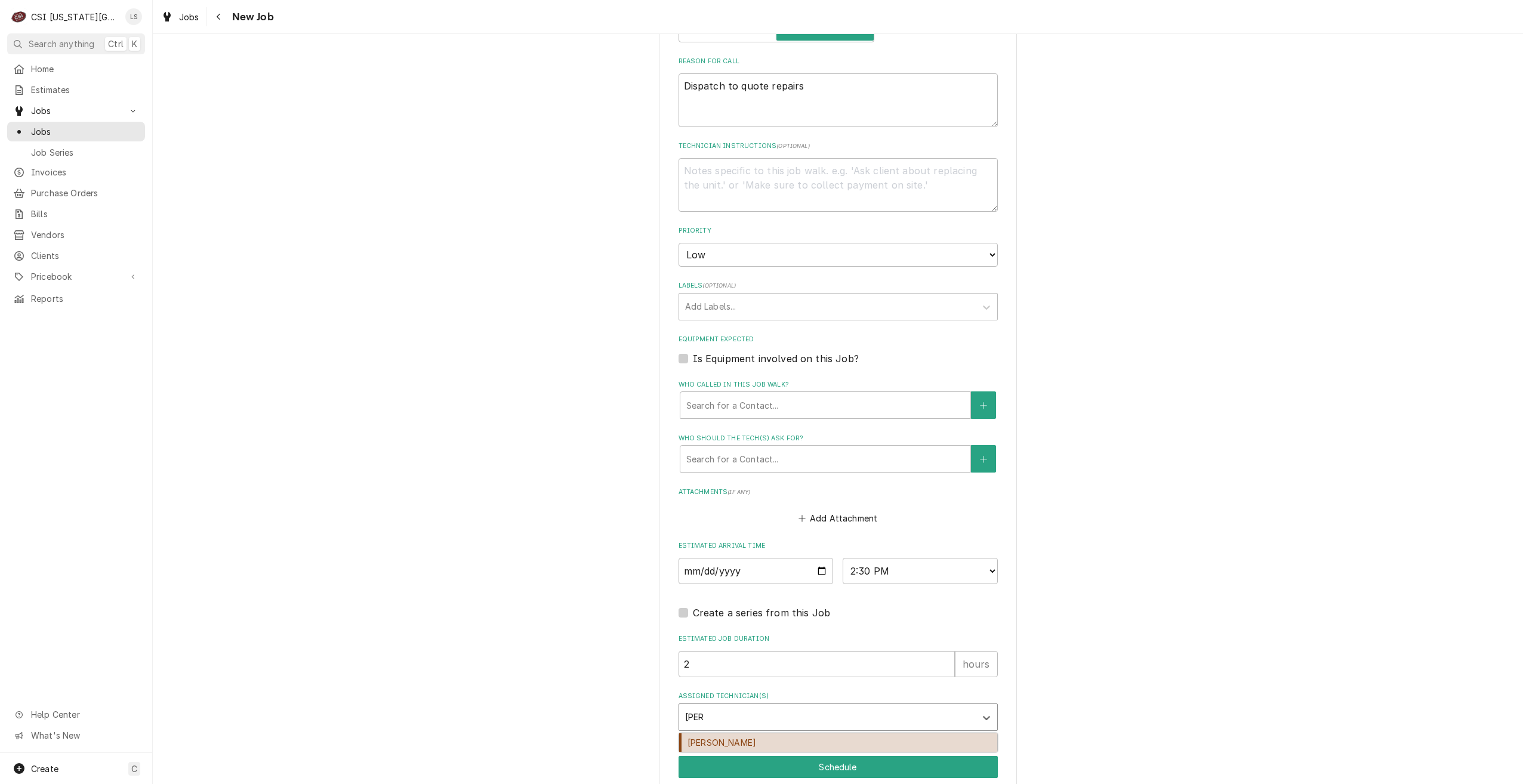
click at [863, 733] on div "[PERSON_NAME]" at bounding box center [838, 742] width 318 height 19
type textarea "x"
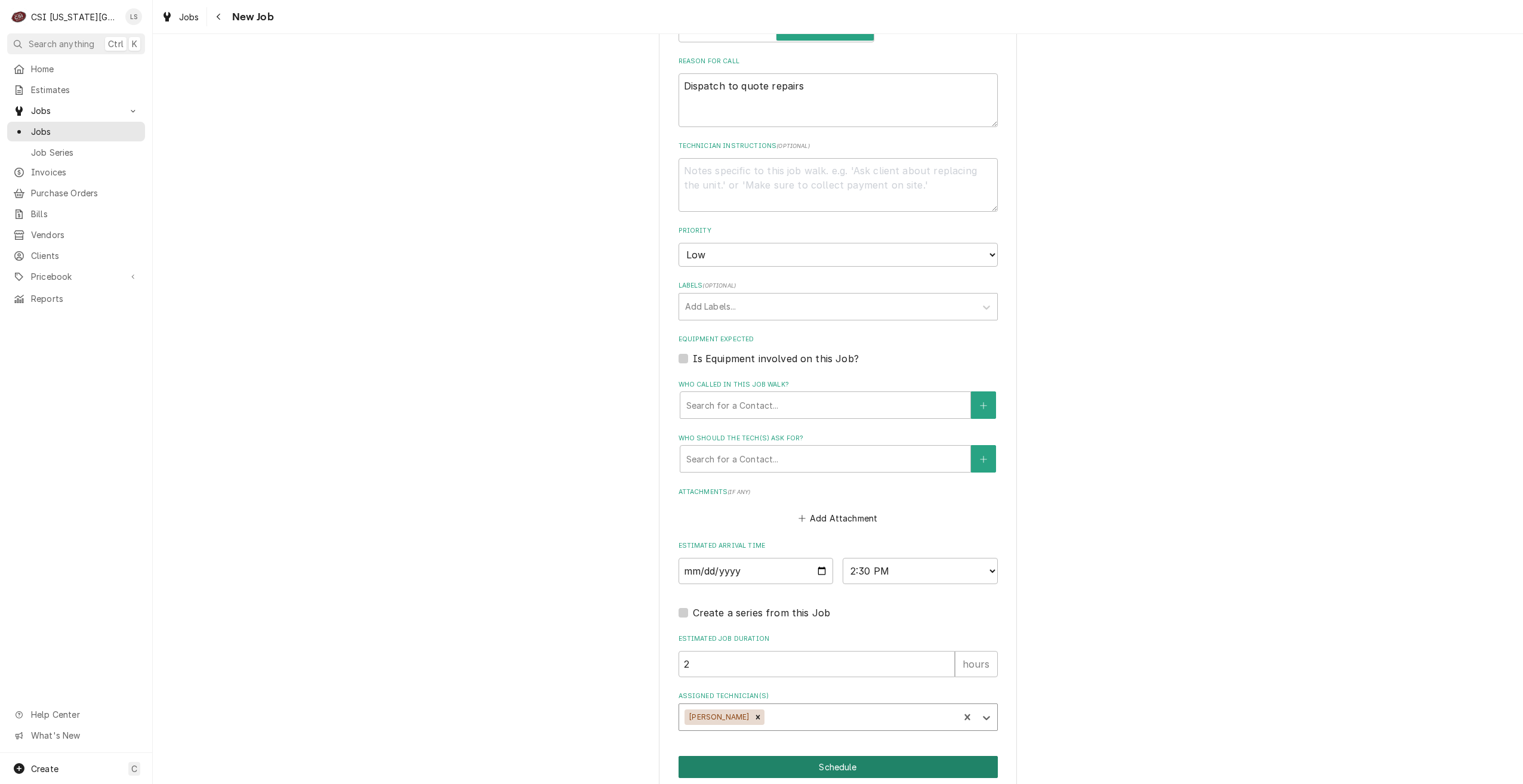
click at [866, 756] on button "Schedule" at bounding box center [838, 767] width 320 height 22
type textarea "x"
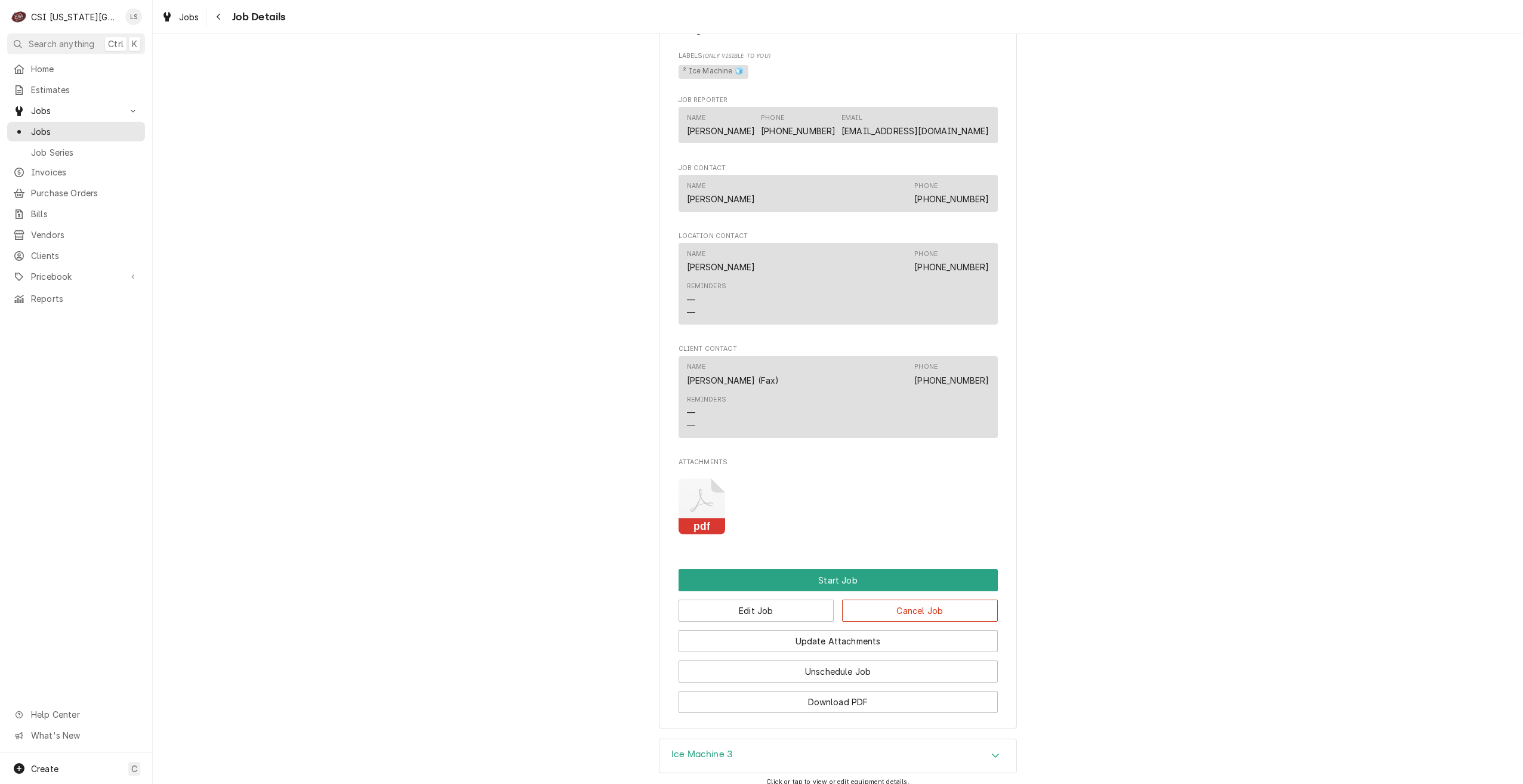
scroll to position [1032, 0]
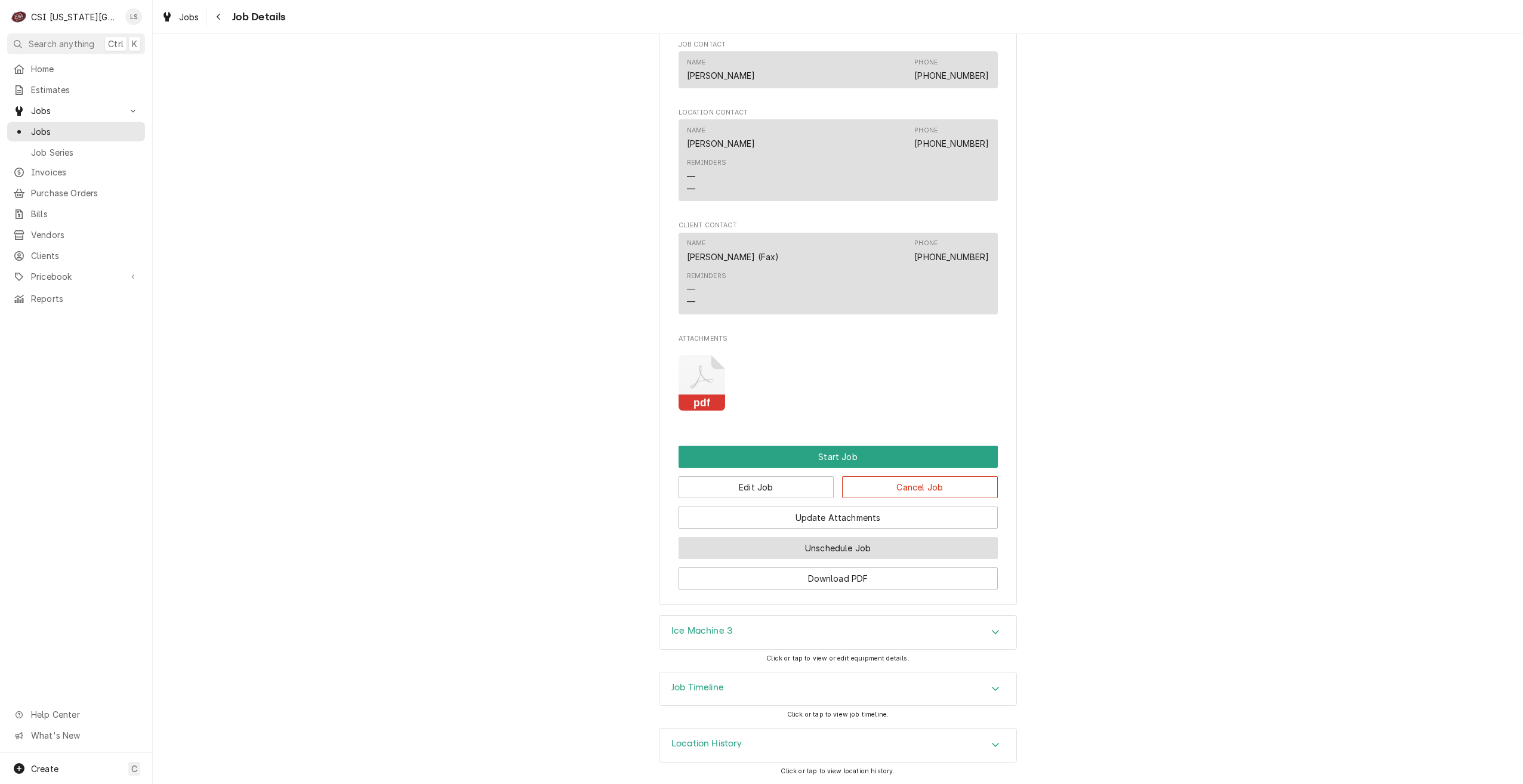
click at [852, 542] on button "Unschedule Job" at bounding box center [838, 547] width 320 height 22
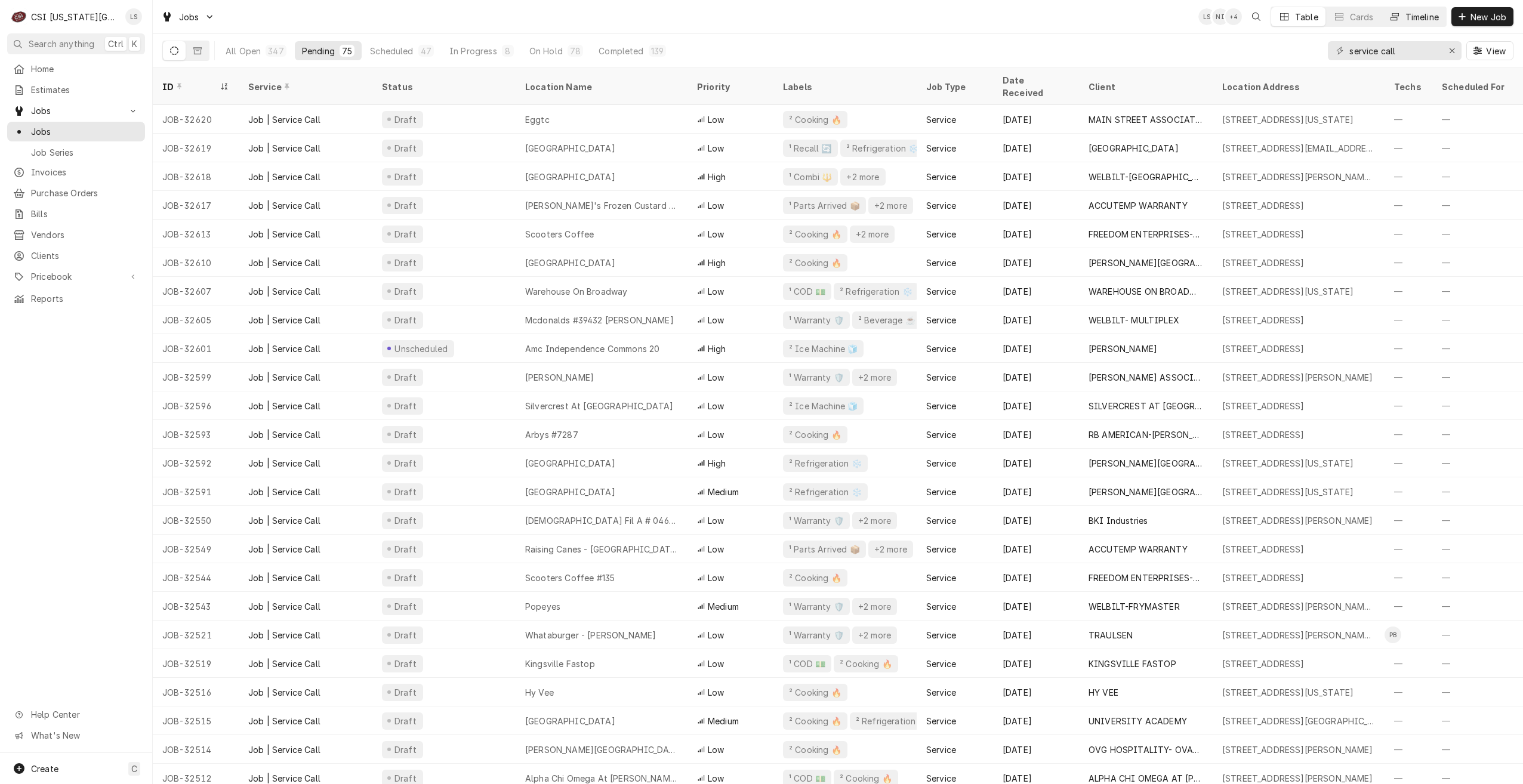
click at [1413, 20] on div "Timeline" at bounding box center [1422, 17] width 34 height 12
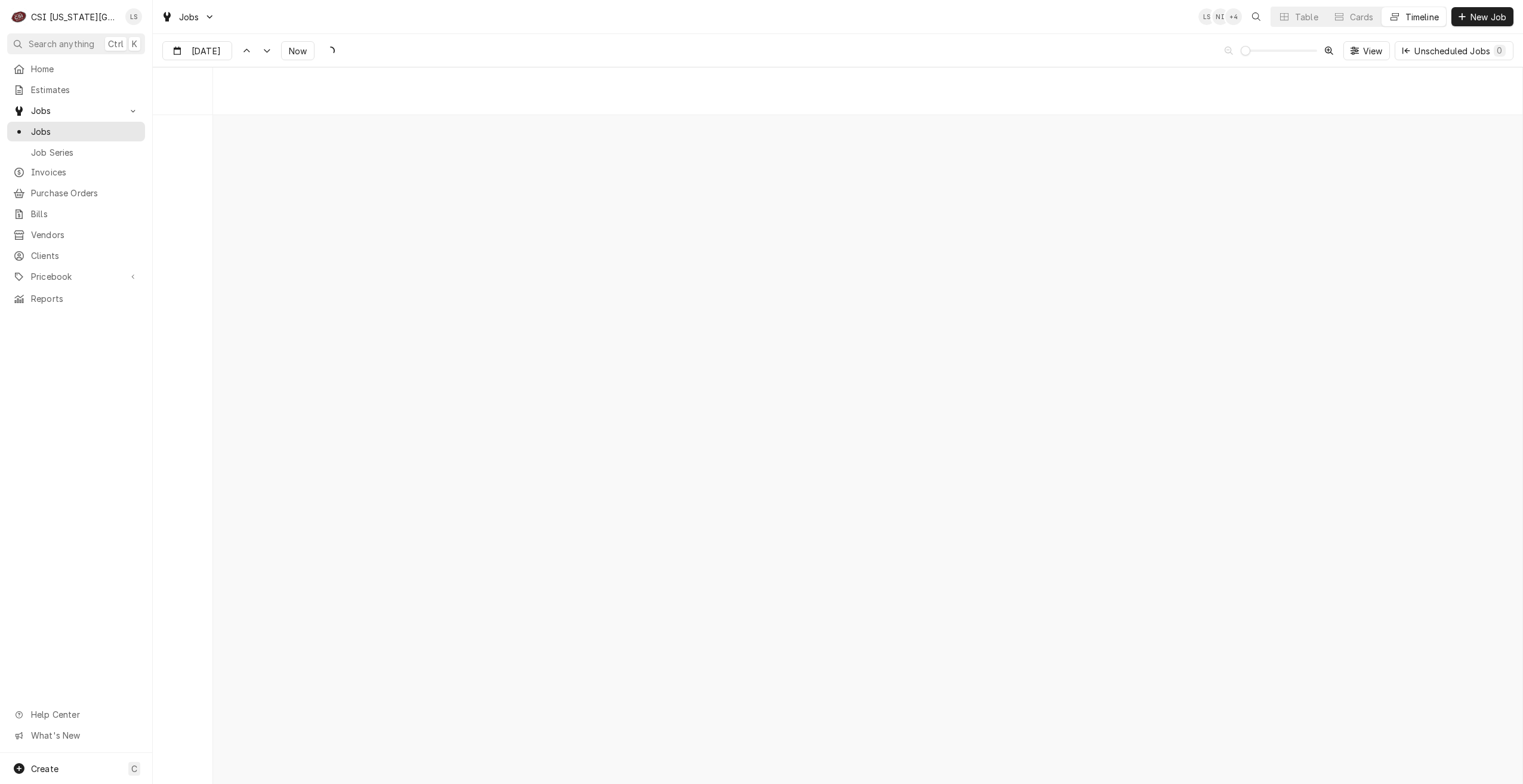
scroll to position [13707, 0]
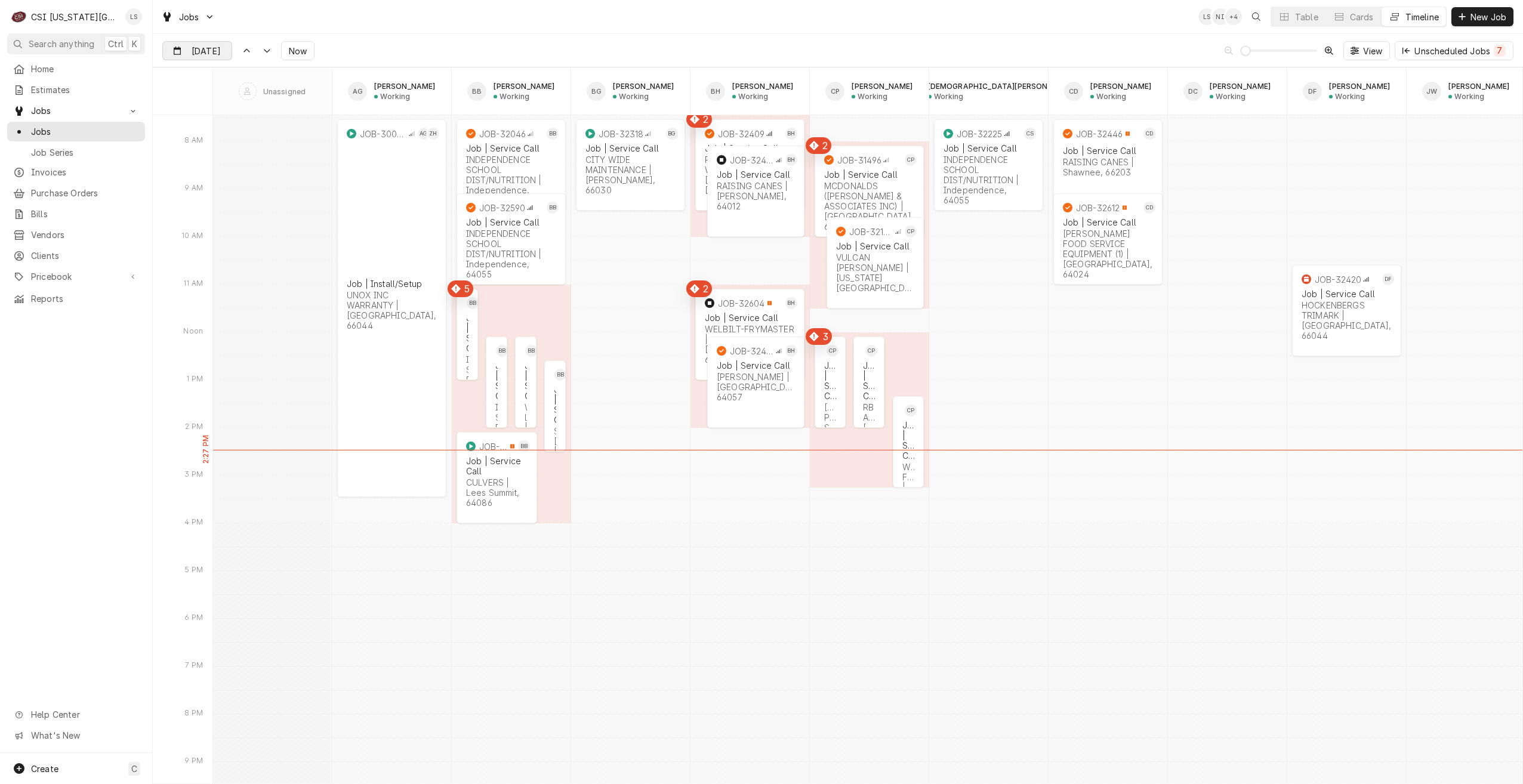
click at [207, 49] on input "[DATE]" at bounding box center [189, 53] width 52 height 23
click at [197, 145] on div "8" at bounding box center [195, 147] width 17 height 17
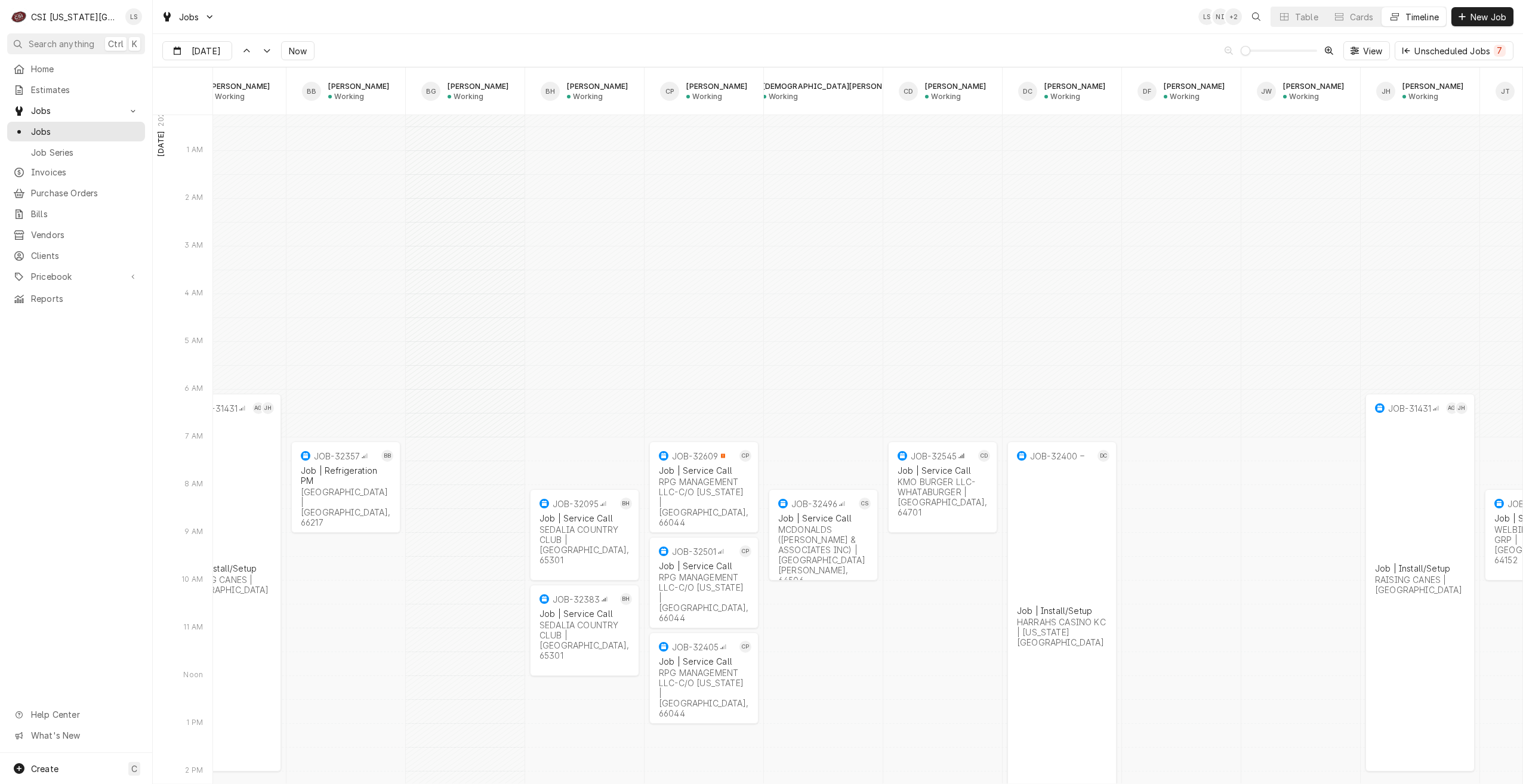
scroll to position [0, 180]
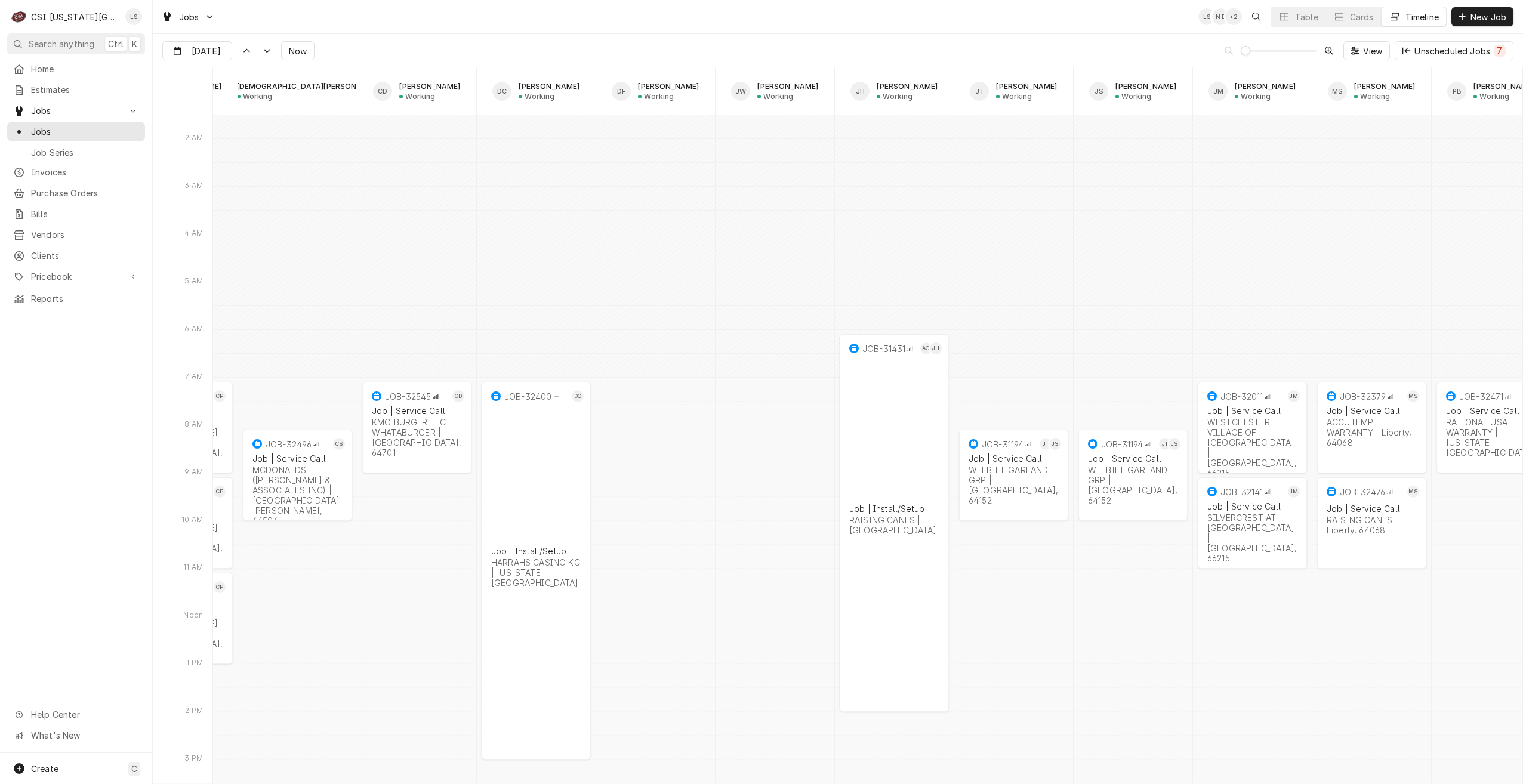
click at [980, 17] on div "Jobs LS NI + 2 Table Cards Timeline New Job" at bounding box center [838, 17] width 1370 height 34
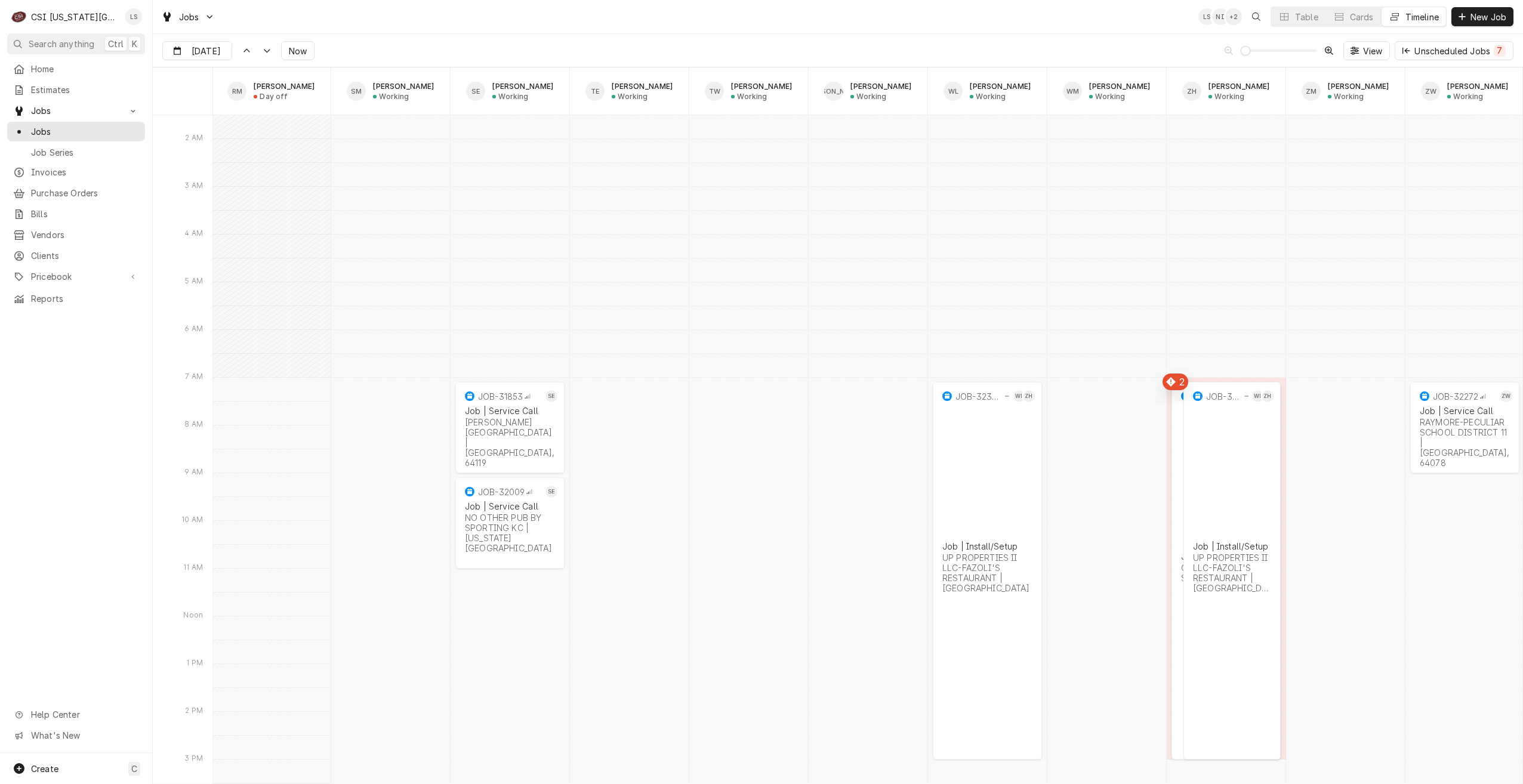
scroll to position [0, 2164]
click at [873, 12] on div "Jobs LS NI + 2 Table Cards Timeline New Job" at bounding box center [838, 17] width 1370 height 34
click at [408, 26] on div "Jobs LS NI + 2 Table Cards Timeline New Job" at bounding box center [838, 17] width 1370 height 34
click at [1073, 19] on div "Jobs LS NI LS Table Cards Timeline New Job" at bounding box center [838, 17] width 1370 height 34
click at [292, 54] on span "Now" at bounding box center [298, 51] width 22 height 12
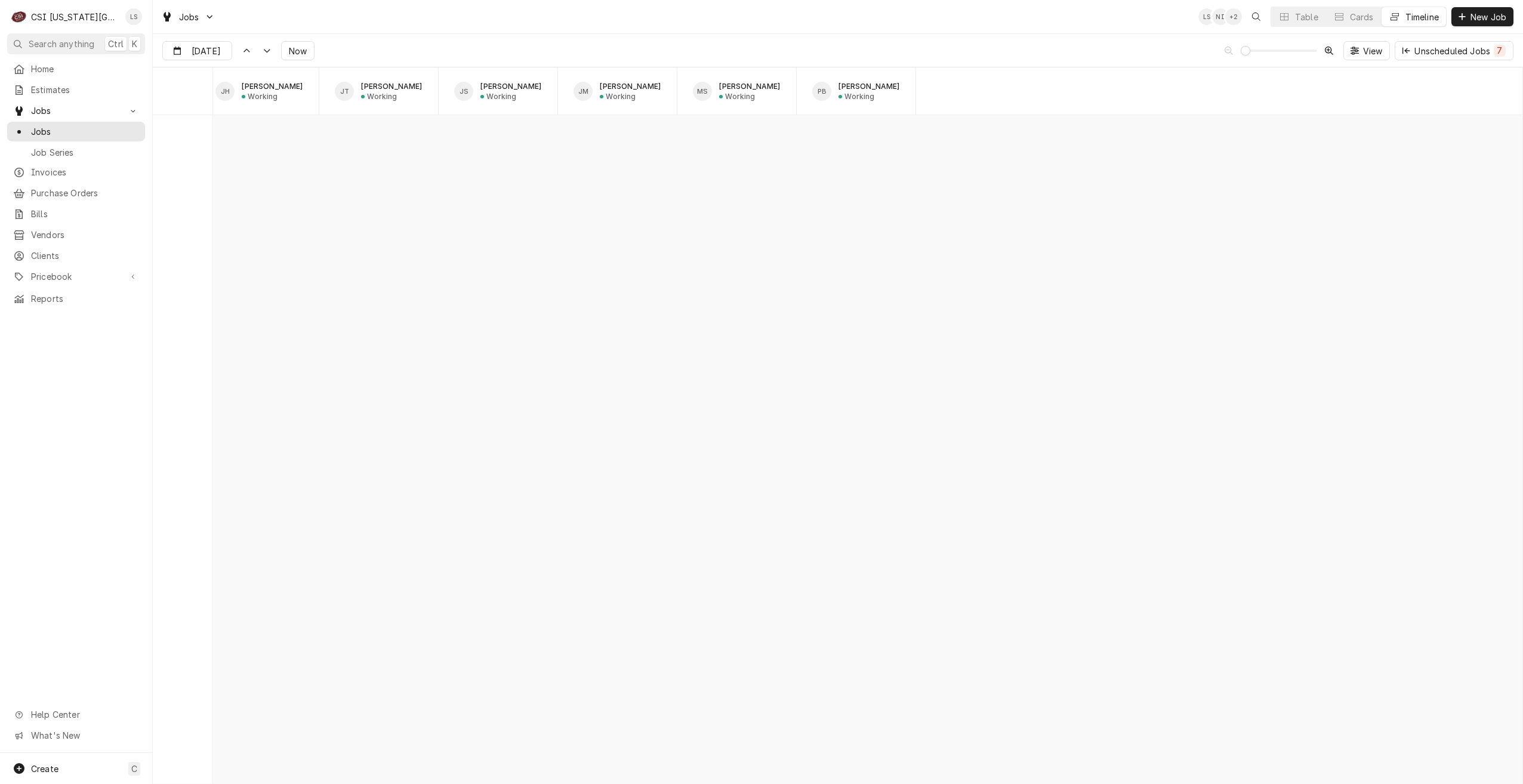
scroll to position [0, 0]
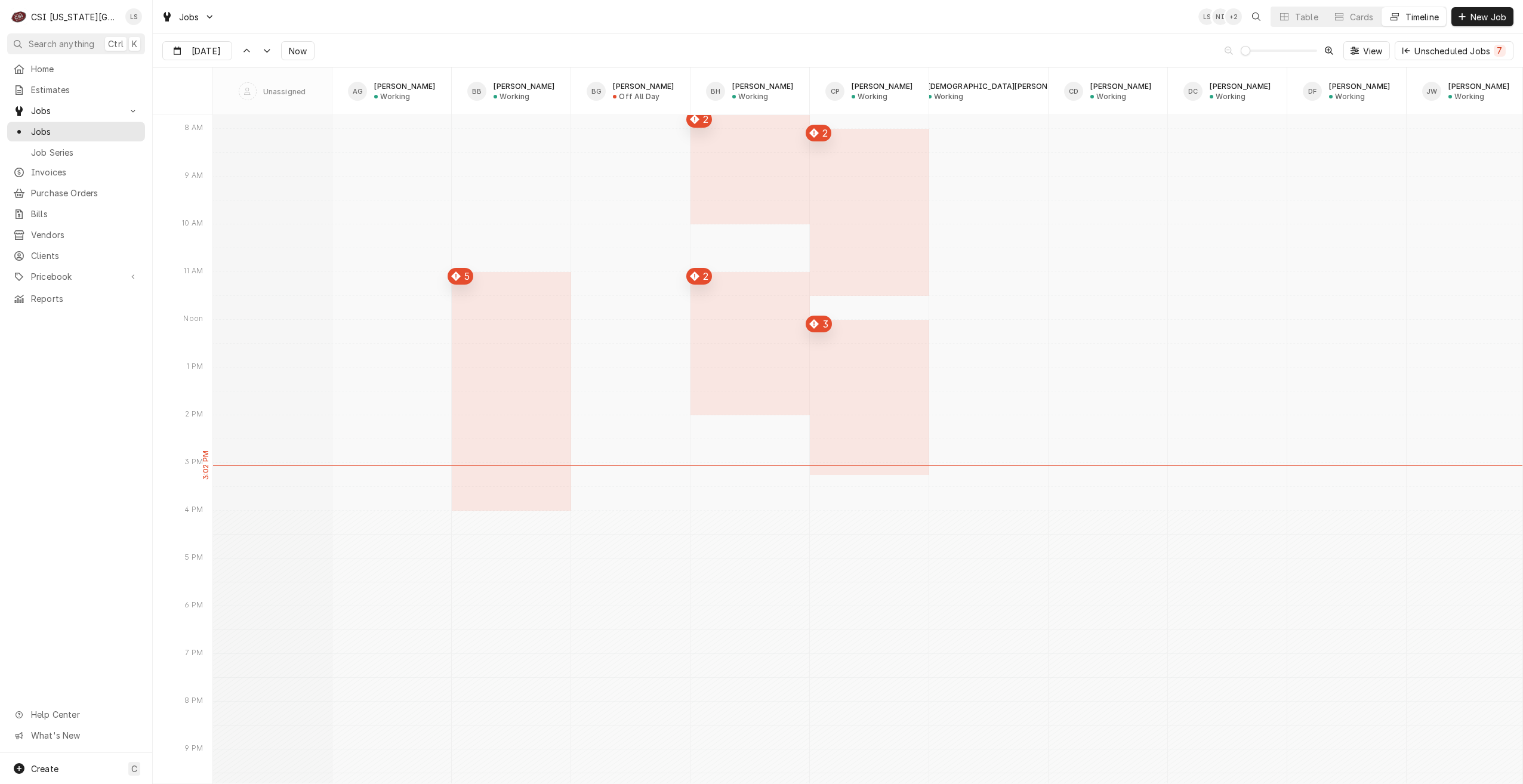
type input "Sep 5"
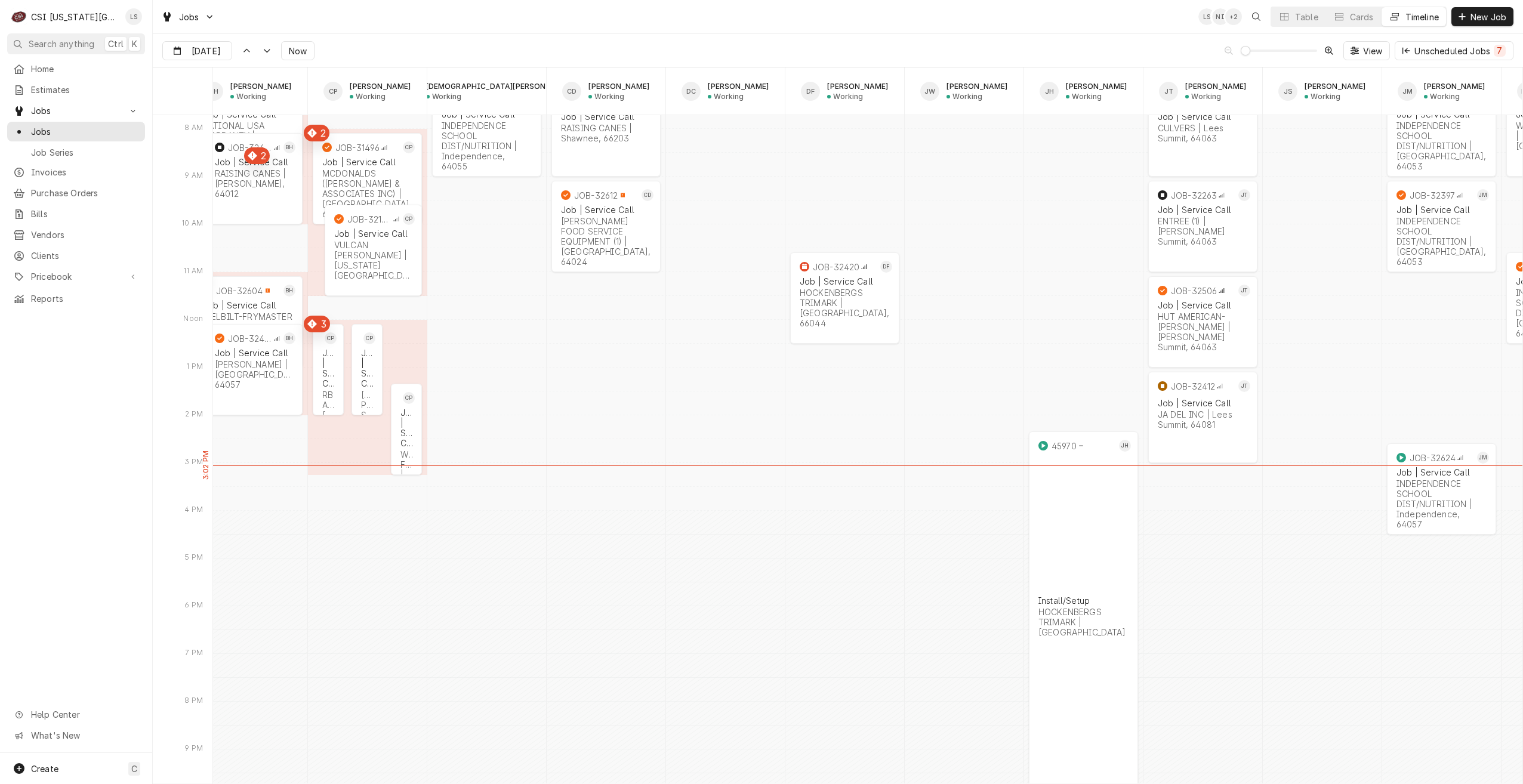
scroll to position [0, 510]
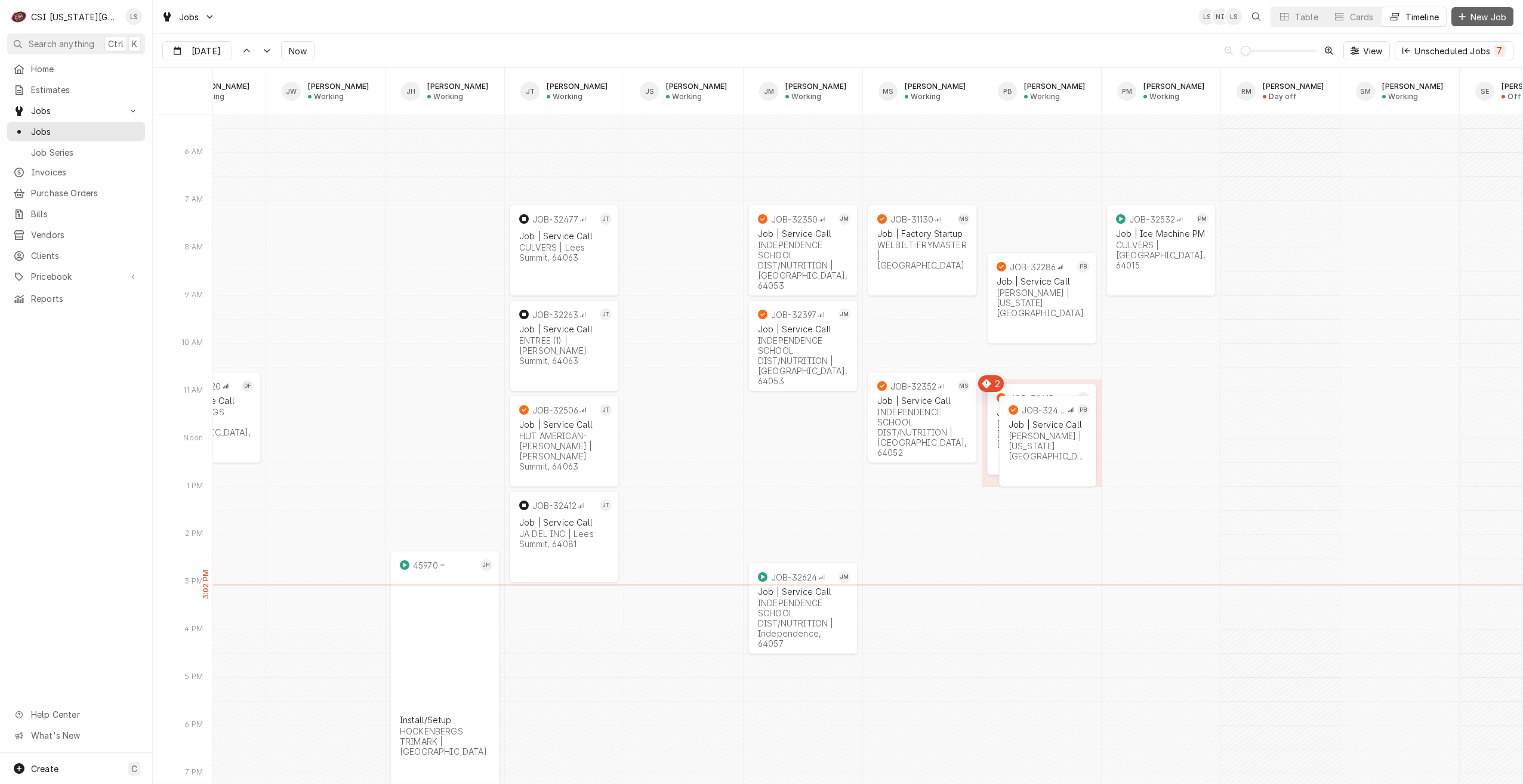
click at [1478, 22] on span "New Job" at bounding box center [1488, 17] width 40 height 12
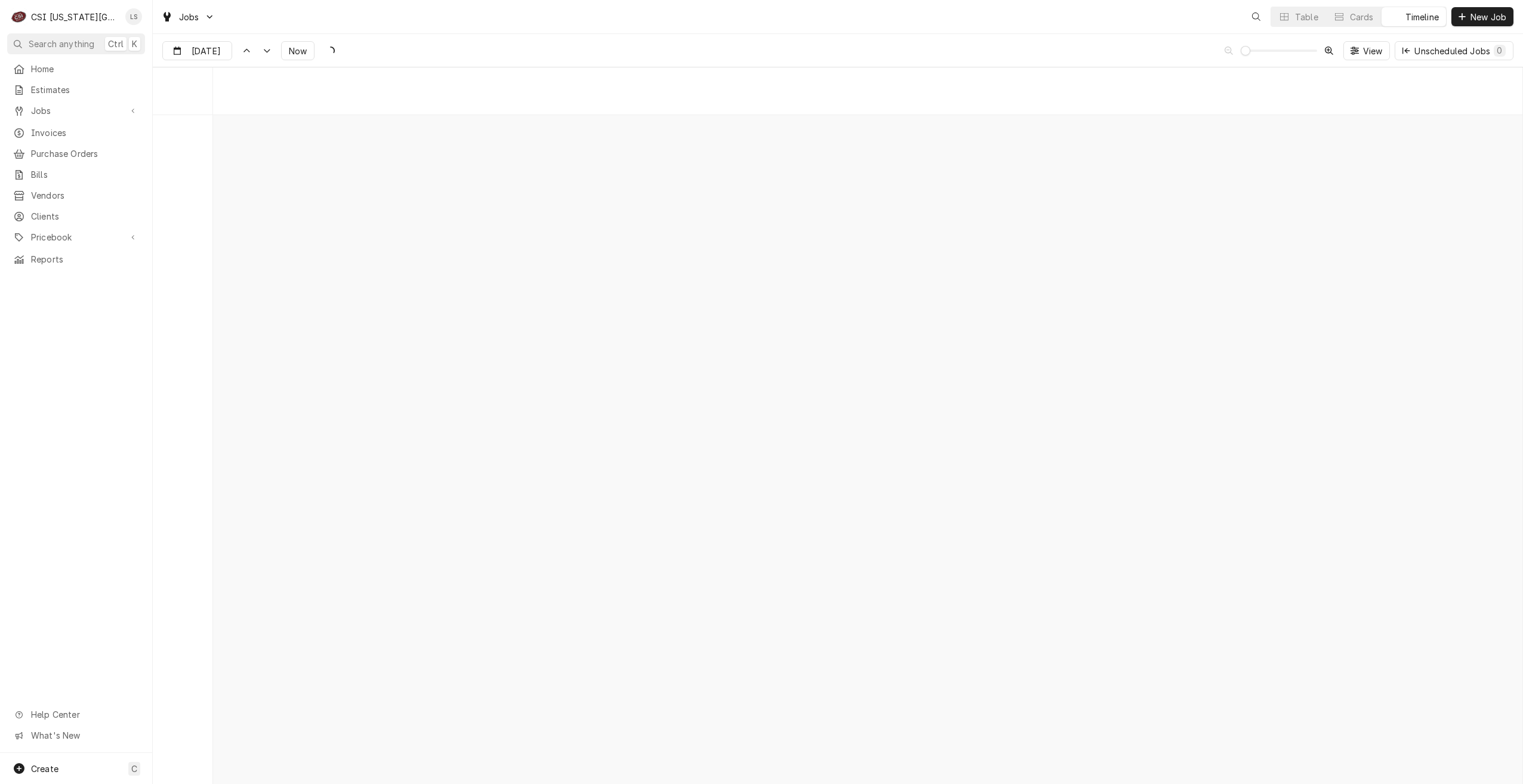
scroll to position [13697, 0]
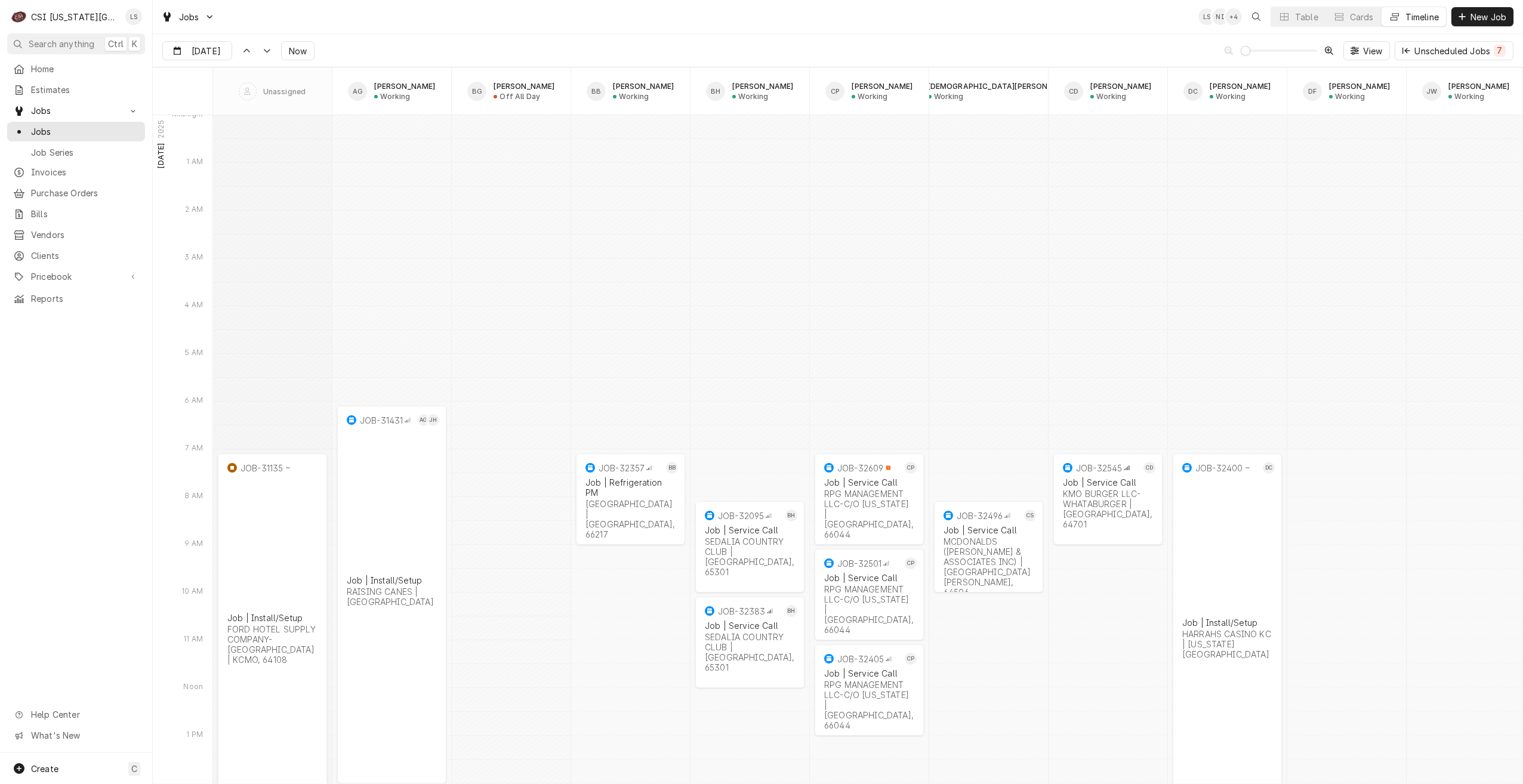
type input "[DATE]"
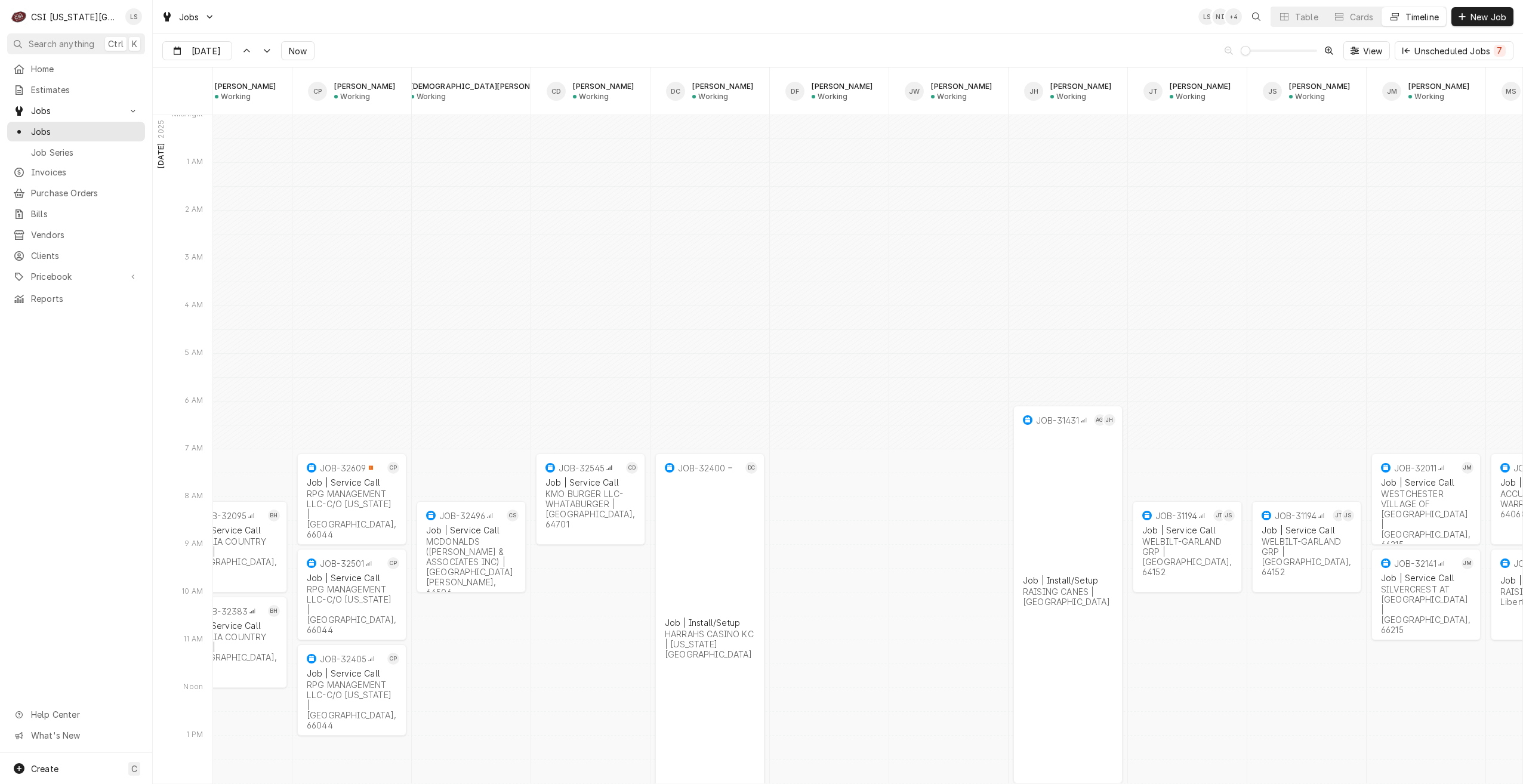
scroll to position [0, 0]
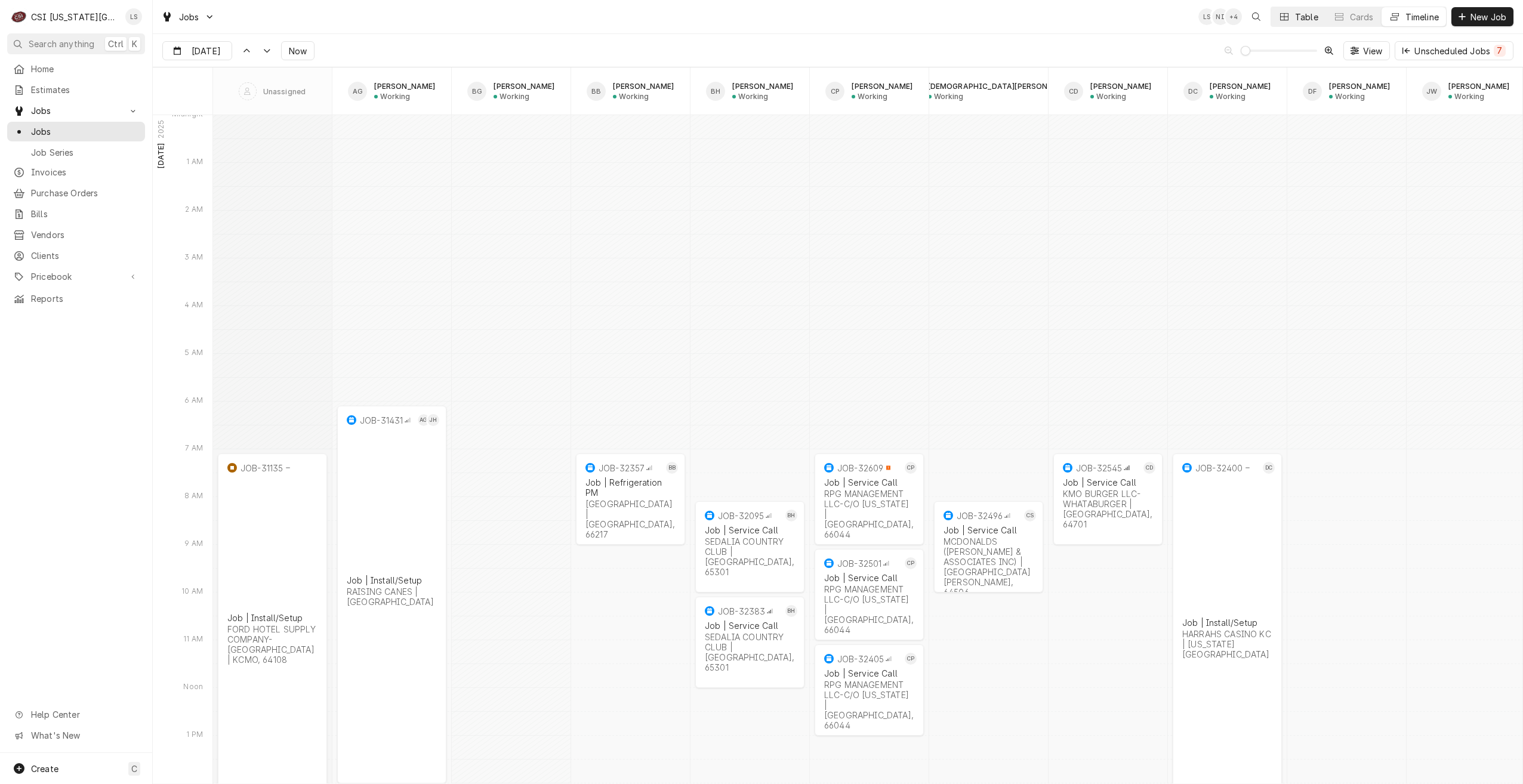
click at [1287, 25] on button "Table" at bounding box center [1298, 16] width 54 height 19
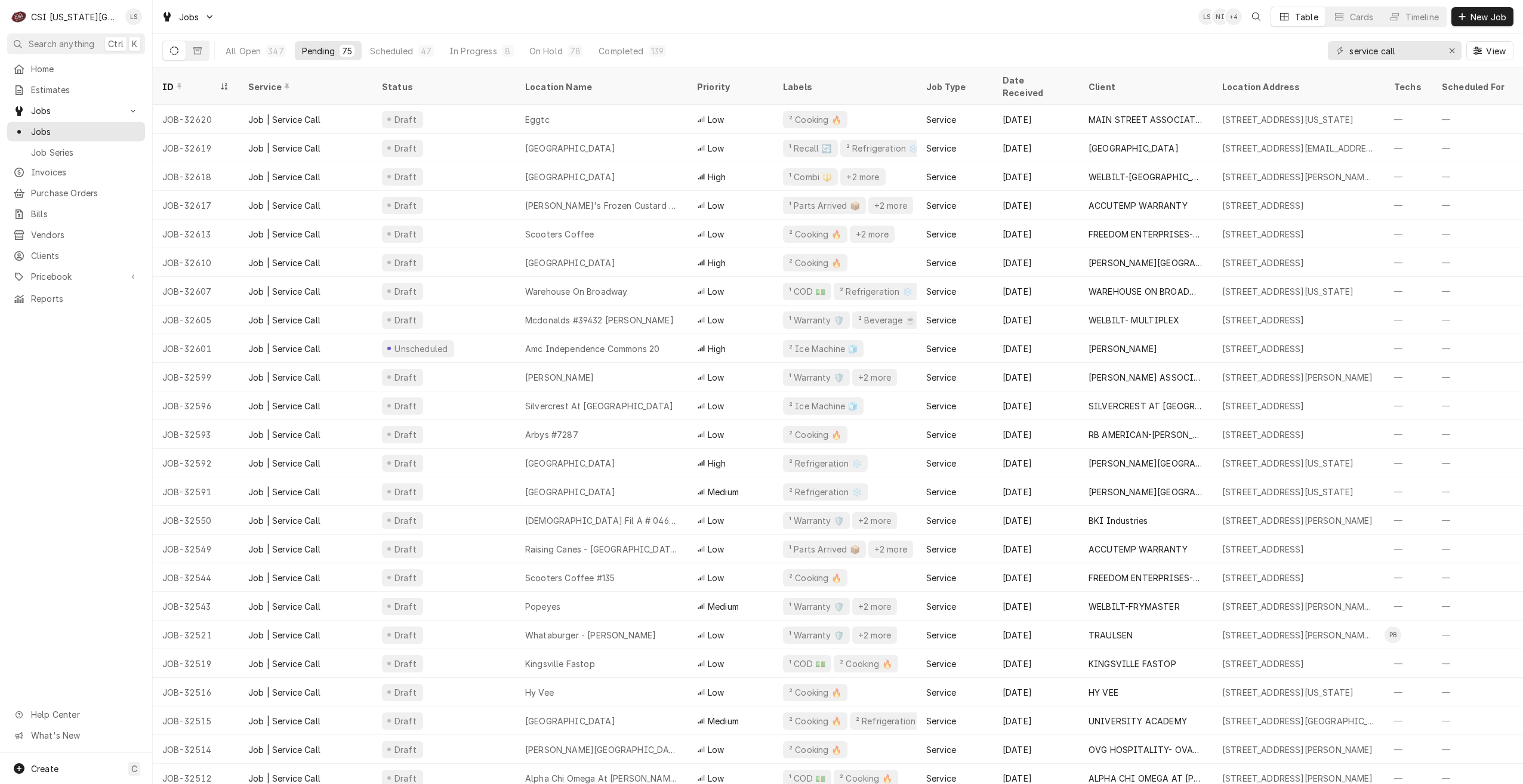
click at [862, 14] on div "Jobs LS NI + 4 Table Cards Timeline New Job" at bounding box center [838, 17] width 1370 height 34
click at [881, 17] on div "Jobs LS NI + 6 Table Cards Timeline New Job" at bounding box center [838, 17] width 1370 height 34
click at [881, 17] on div "Jobs LS NI + 4 Table Cards Timeline New Job" at bounding box center [838, 17] width 1370 height 34
click at [956, 28] on div "Jobs LS NI + 5 Table Cards Timeline New Job" at bounding box center [838, 17] width 1370 height 34
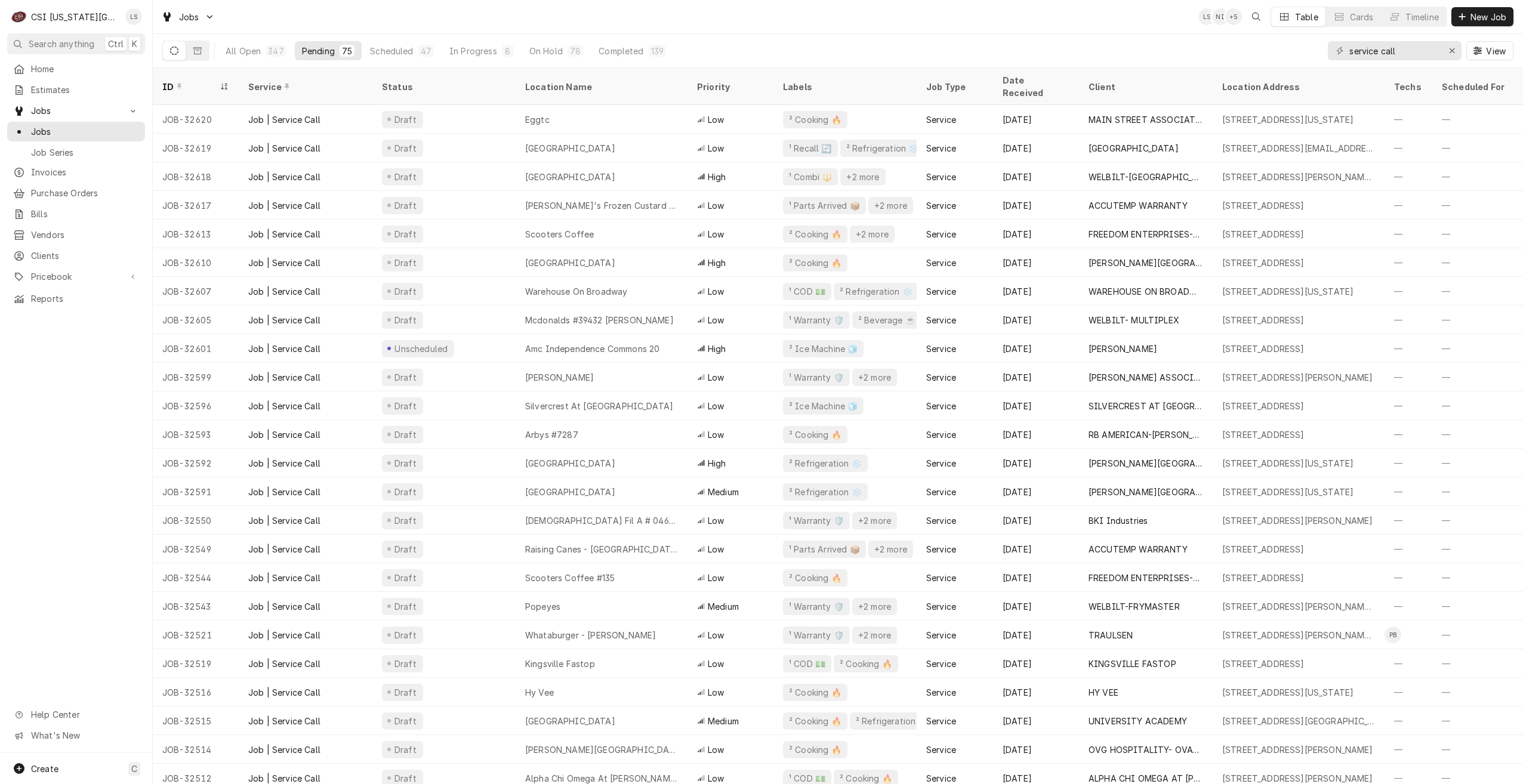
click at [1005, 27] on div "Jobs LS NI + 5 Table Cards Timeline New Job" at bounding box center [838, 17] width 1370 height 34
click at [1018, 27] on div "Jobs LS NI + 3 Table Cards Timeline New Job" at bounding box center [838, 17] width 1370 height 34
click at [1018, 27] on div "Jobs LS NI + 4 Table Cards Timeline New Job" at bounding box center [838, 17] width 1370 height 34
click at [1041, 27] on div "Jobs LS NI + 4 Table Cards Timeline New Job" at bounding box center [838, 17] width 1370 height 34
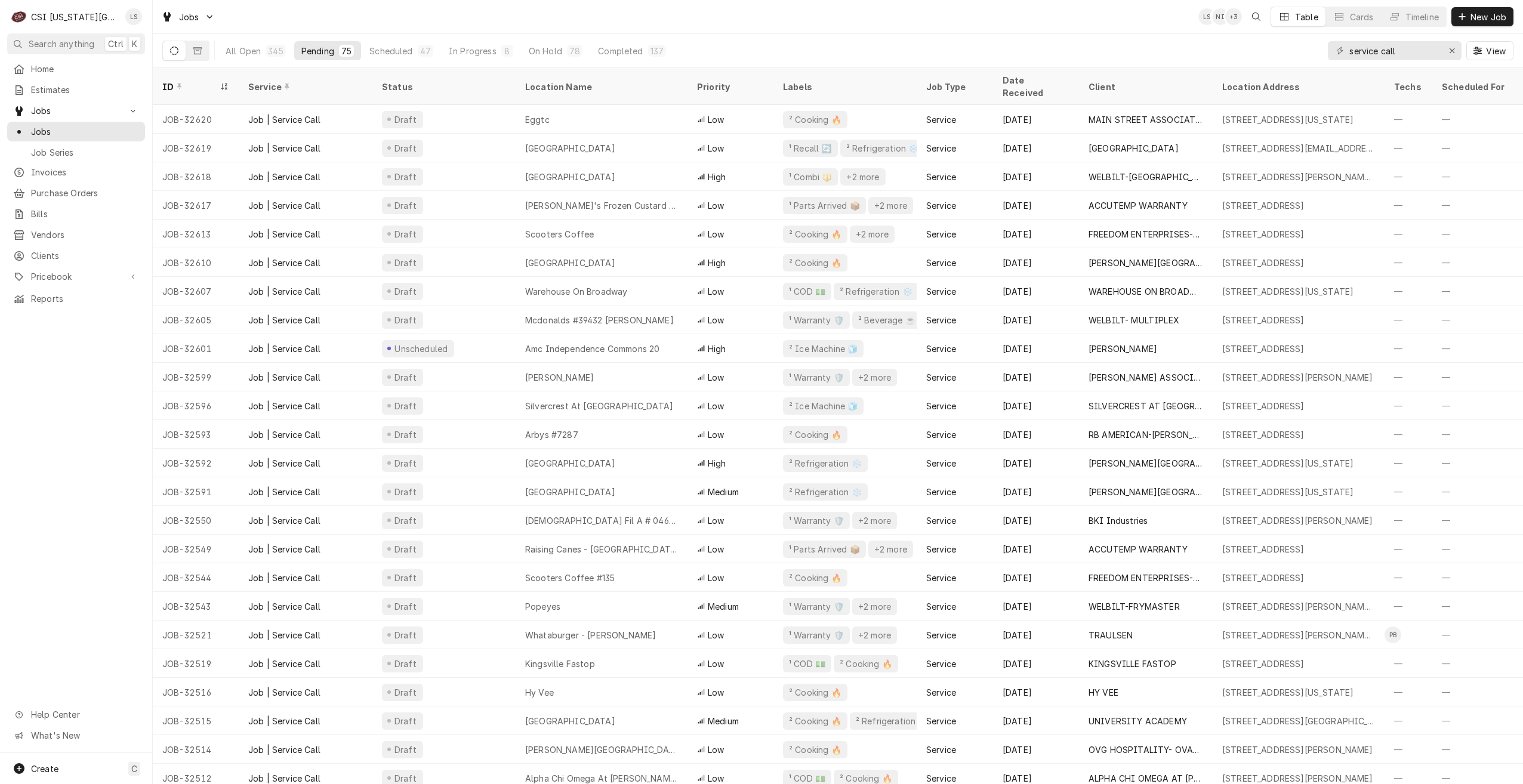
click at [1030, 11] on div "Jobs LS NI + 3 Table Cards Timeline New Job" at bounding box center [838, 17] width 1370 height 34
click at [848, 35] on div "All Open 343 Pending 75 Scheduled 46 In Progress 4 On Hold 80 Completed 138 ser…" at bounding box center [838, 51] width 1351 height 34
click at [880, 33] on div "Jobs LS NI + 2 Table Cards Timeline New Job" at bounding box center [838, 17] width 1370 height 34
click at [657, 12] on div "Jobs LS NI + 2 Table Cards Timeline New Job" at bounding box center [838, 17] width 1370 height 34
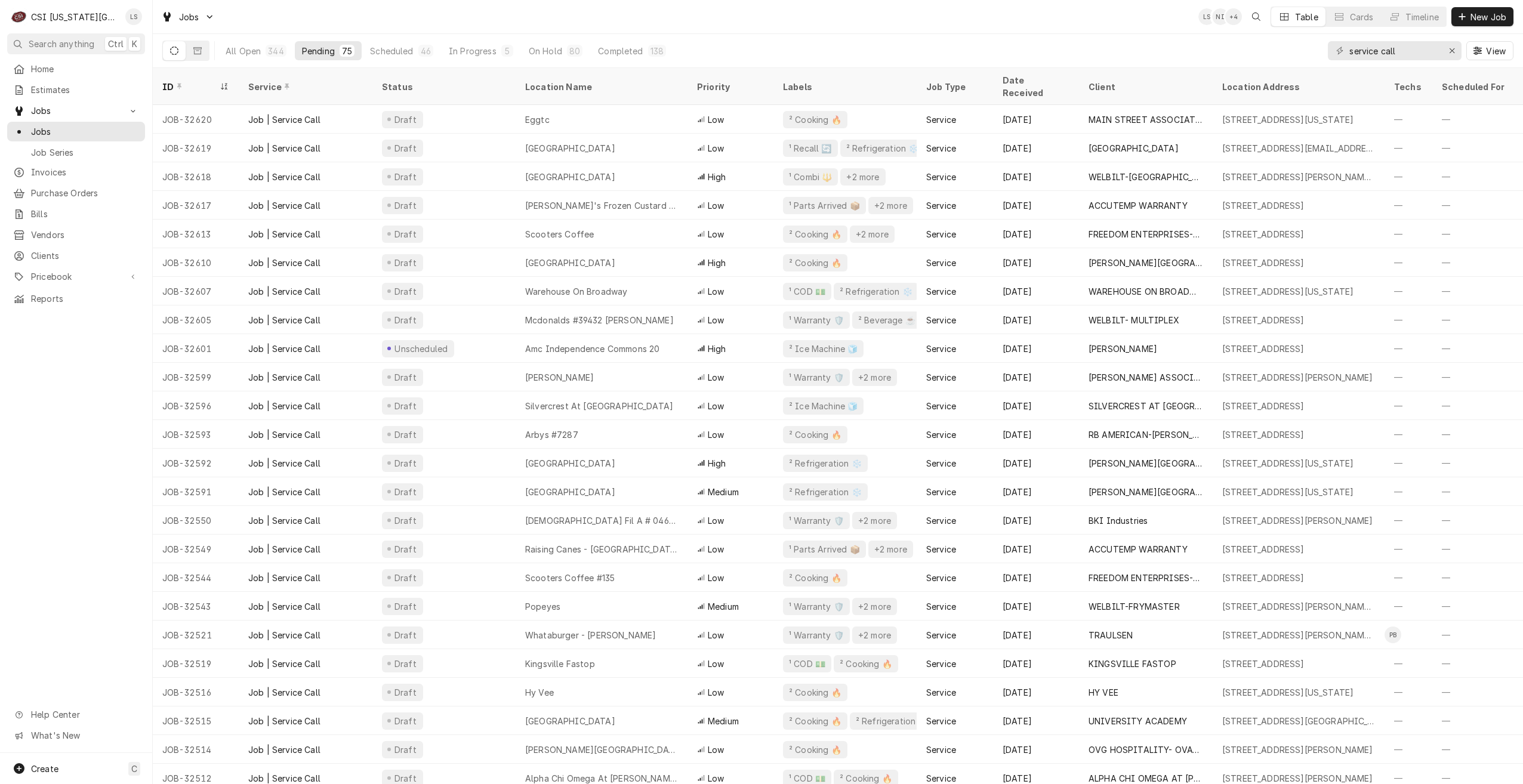
click at [985, 16] on div "Jobs LS NI + 4 Table Cards Timeline New Job" at bounding box center [838, 17] width 1370 height 34
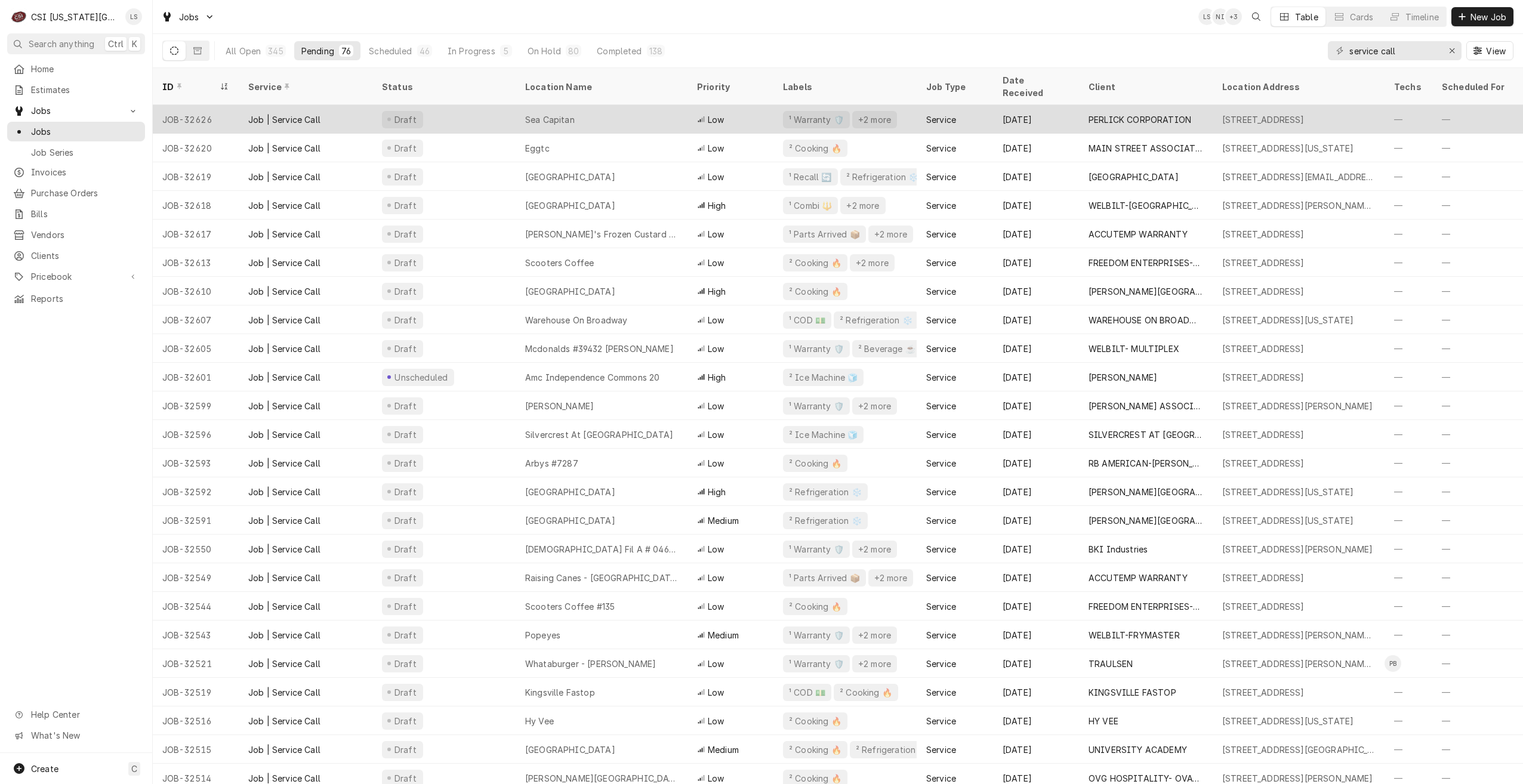
click at [659, 111] on div "Sea Capitan" at bounding box center [602, 120] width 172 height 29
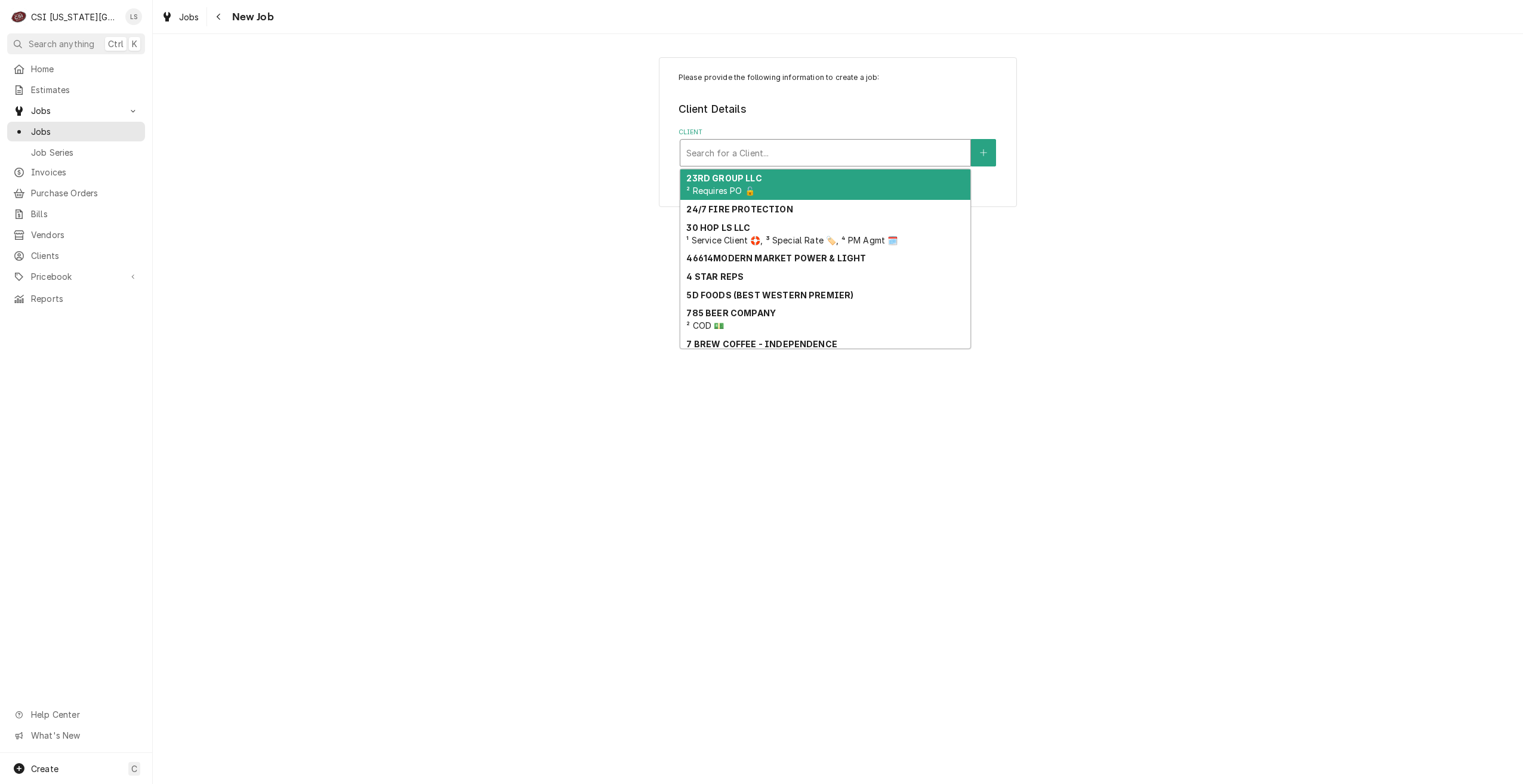
click at [818, 153] on div "Client" at bounding box center [825, 153] width 278 height 21
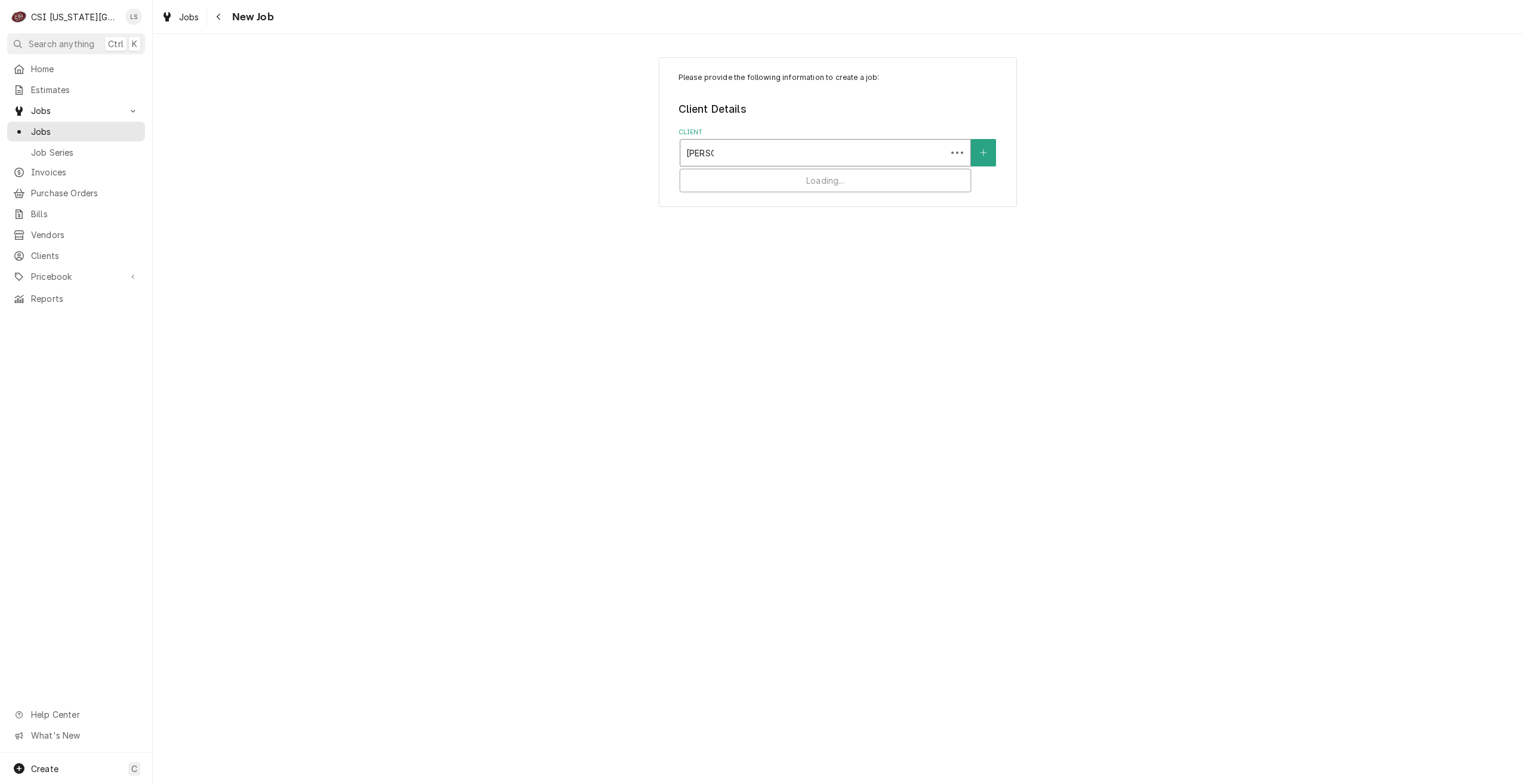
type input "culvers"
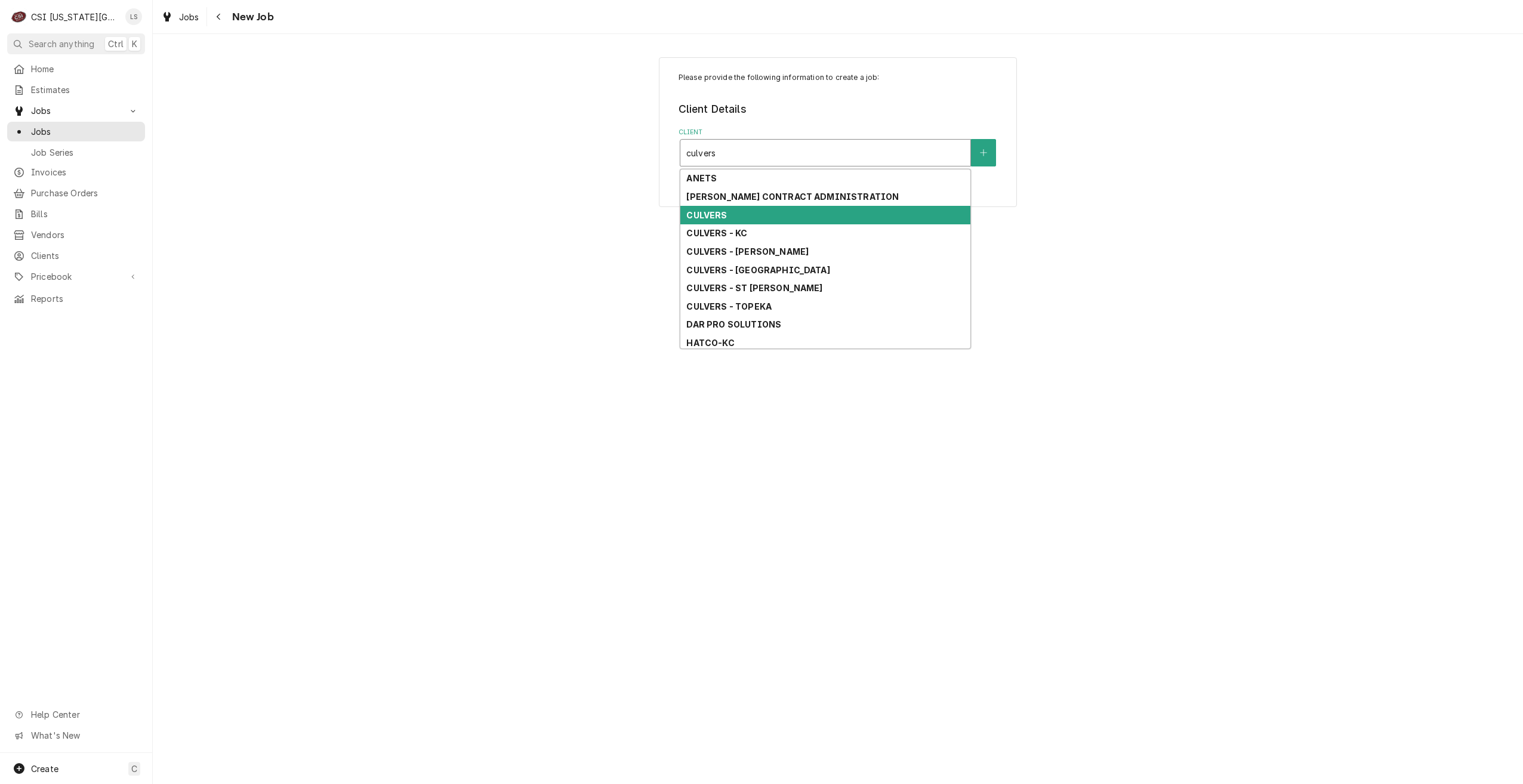
click at [785, 210] on div "CULVERS" at bounding box center [825, 215] width 290 height 19
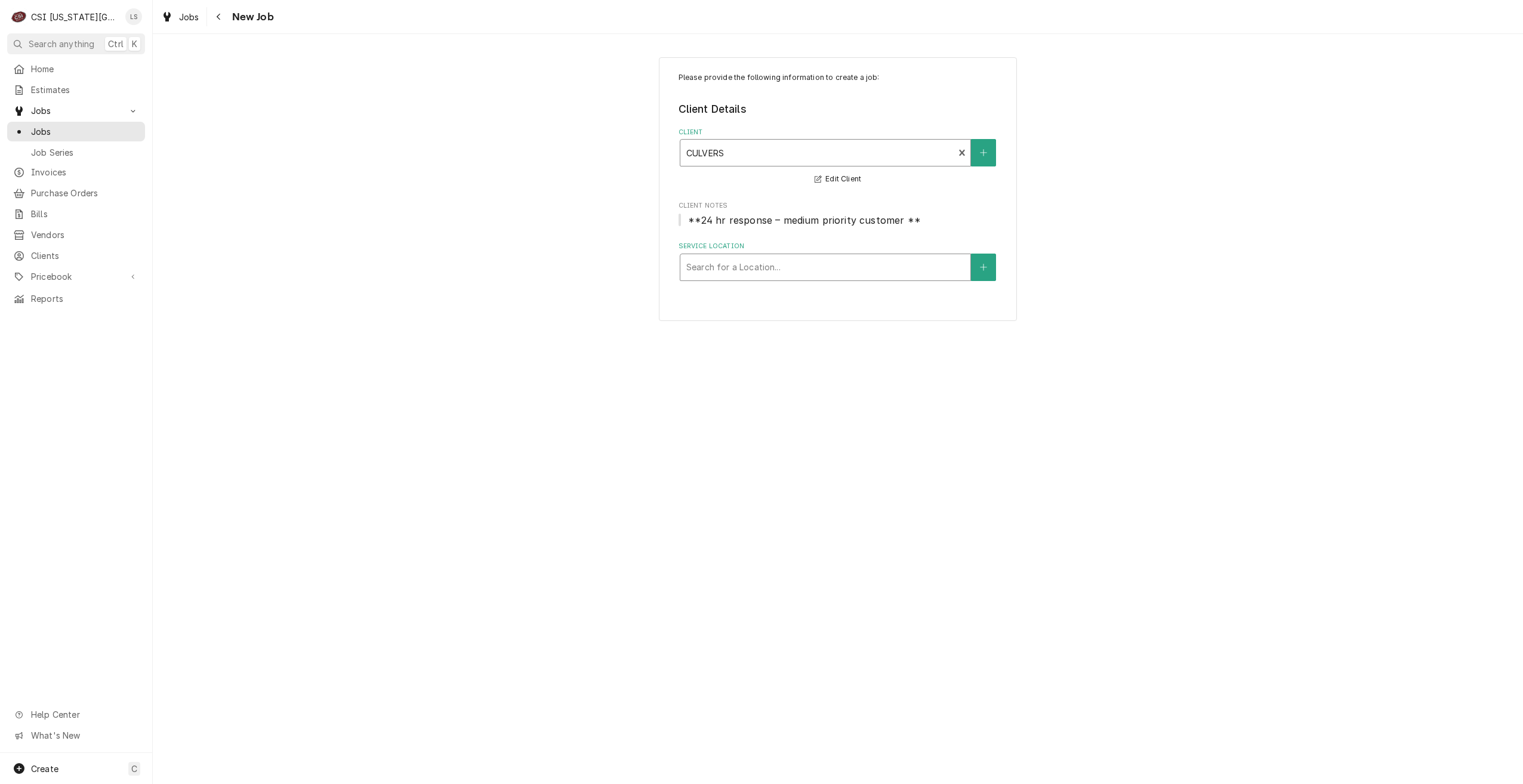
click at [861, 271] on div "Service Location" at bounding box center [825, 267] width 278 height 21
type input "blue springs"
click at [847, 295] on div "Culvers [GEOGRAPHIC_DATA] / [STREET_ADDRESS]" at bounding box center [825, 293] width 290 height 19
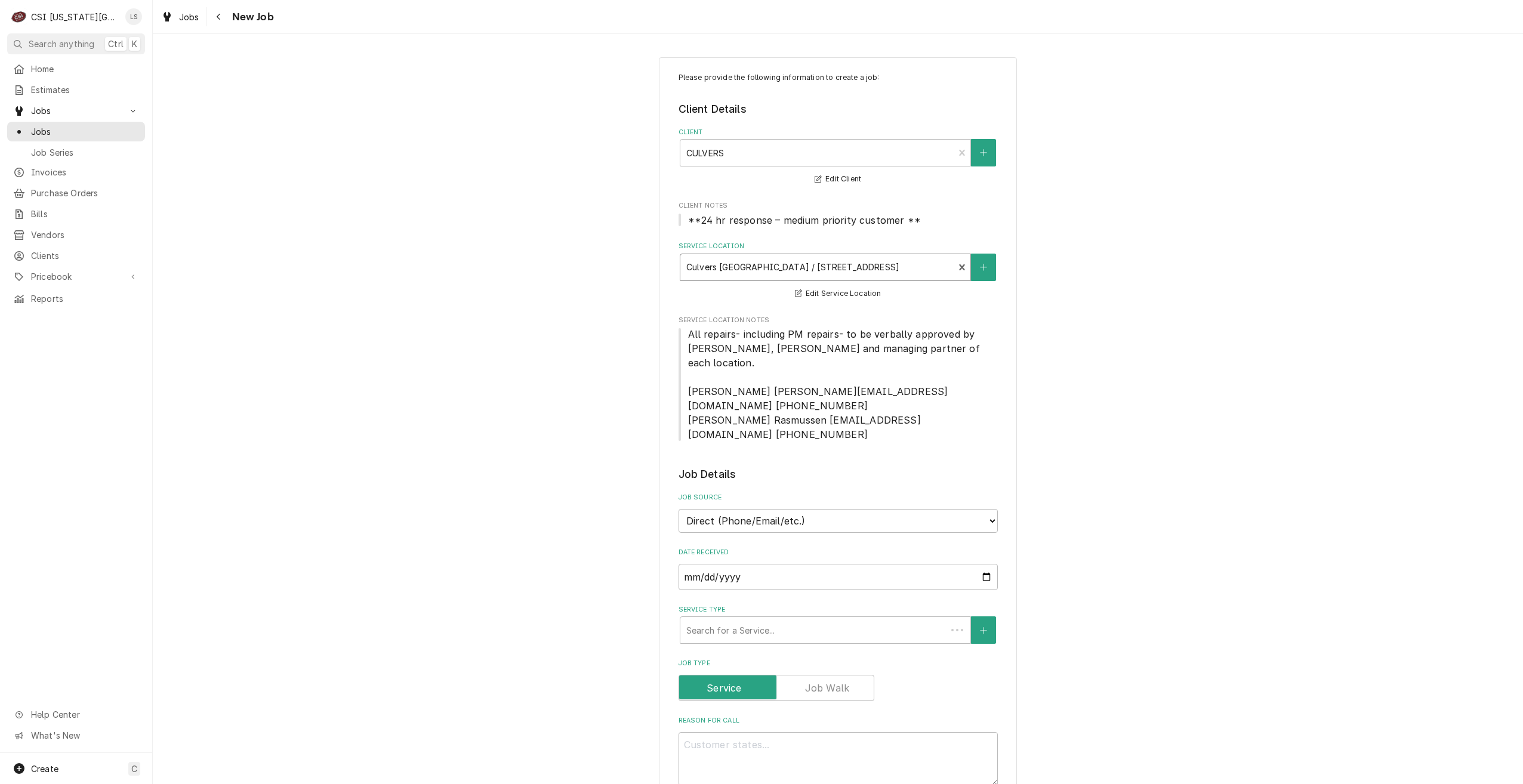
click at [1213, 268] on div "Please provide the following information to create a job: Client Details Client…" at bounding box center [838, 759] width 1370 height 1425
click at [800, 617] on div "Search for a Service..." at bounding box center [825, 630] width 290 height 26
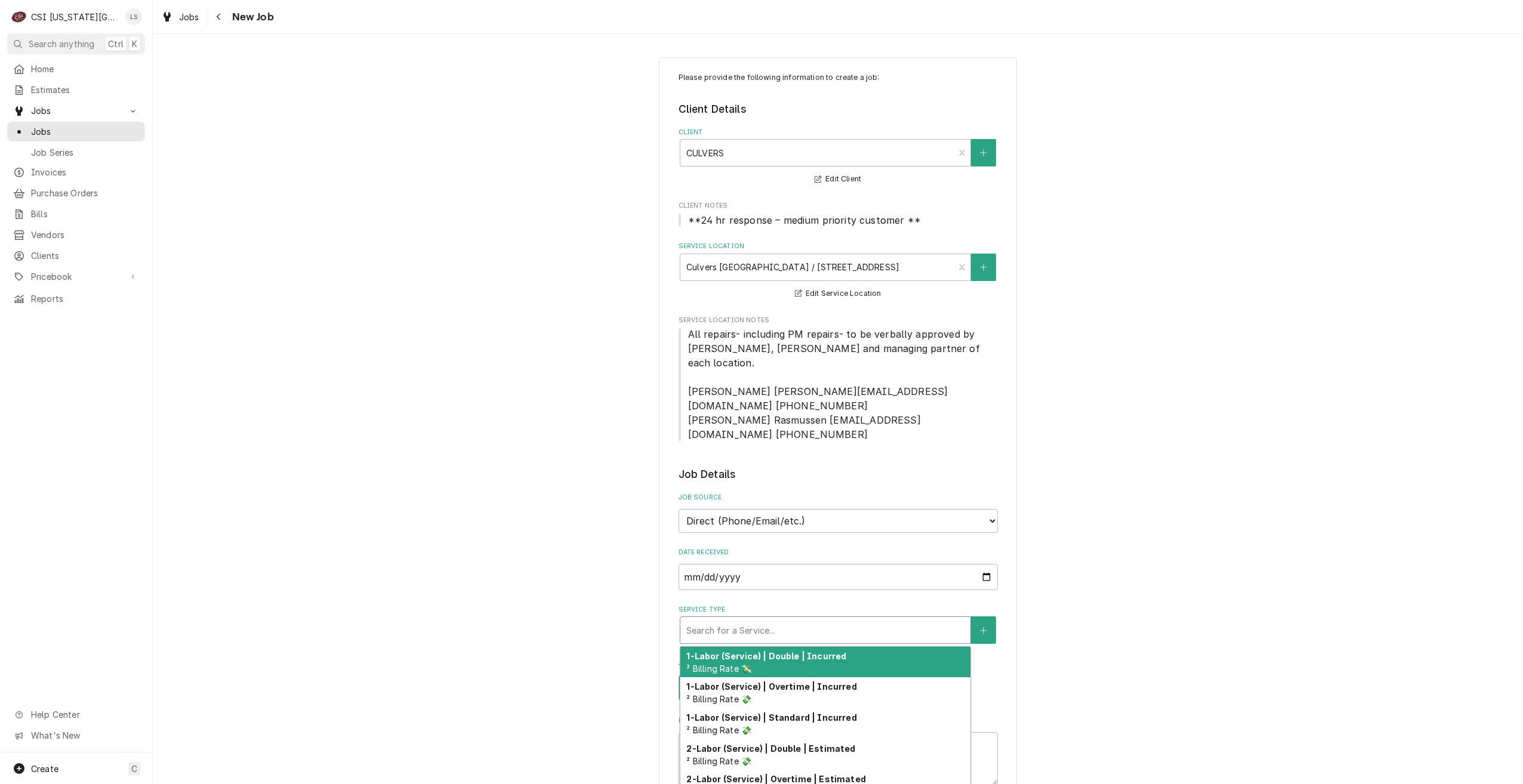
type textarea "x"
type input "s"
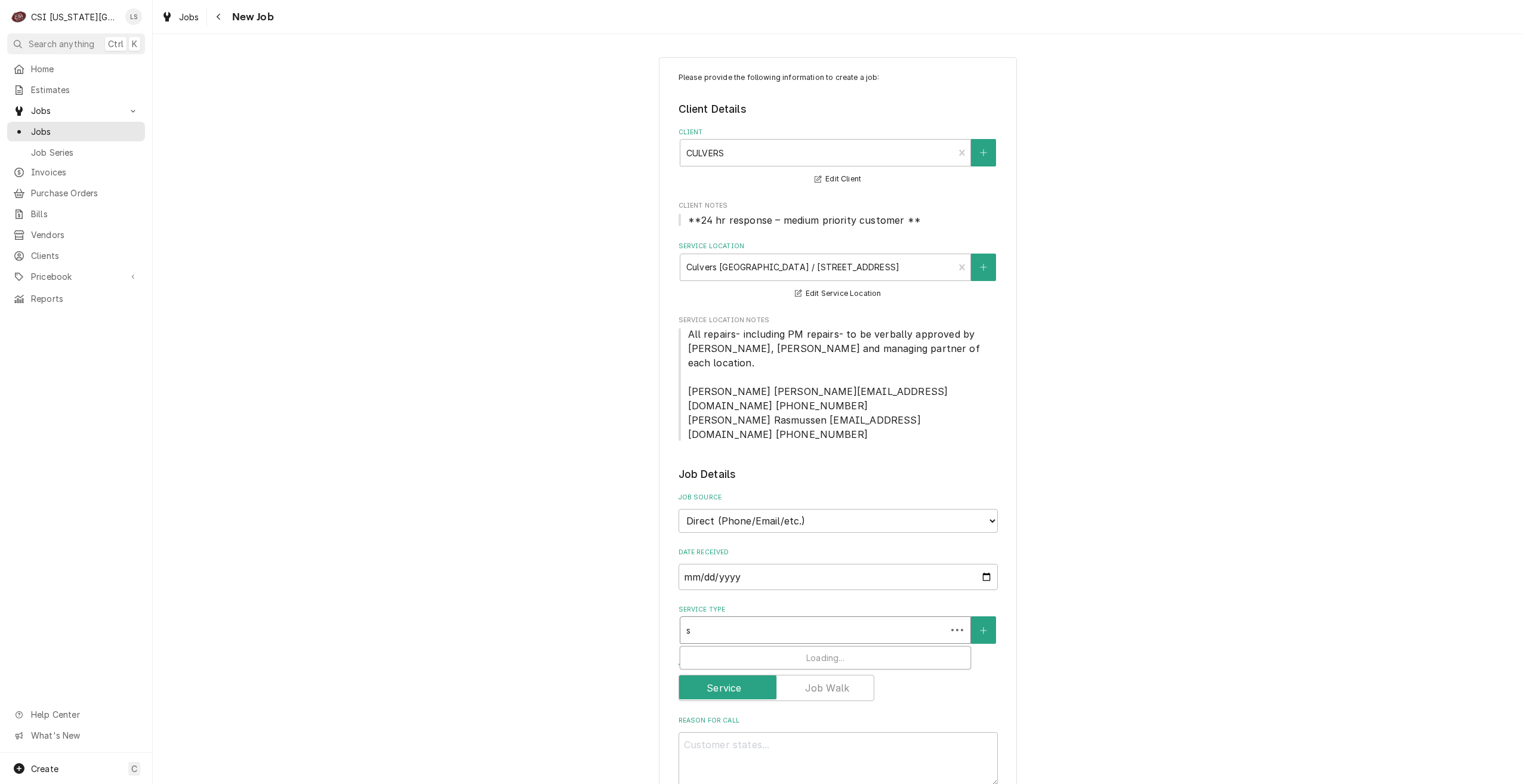
type textarea "x"
type input "se"
type textarea "x"
type input "ser"
type textarea "x"
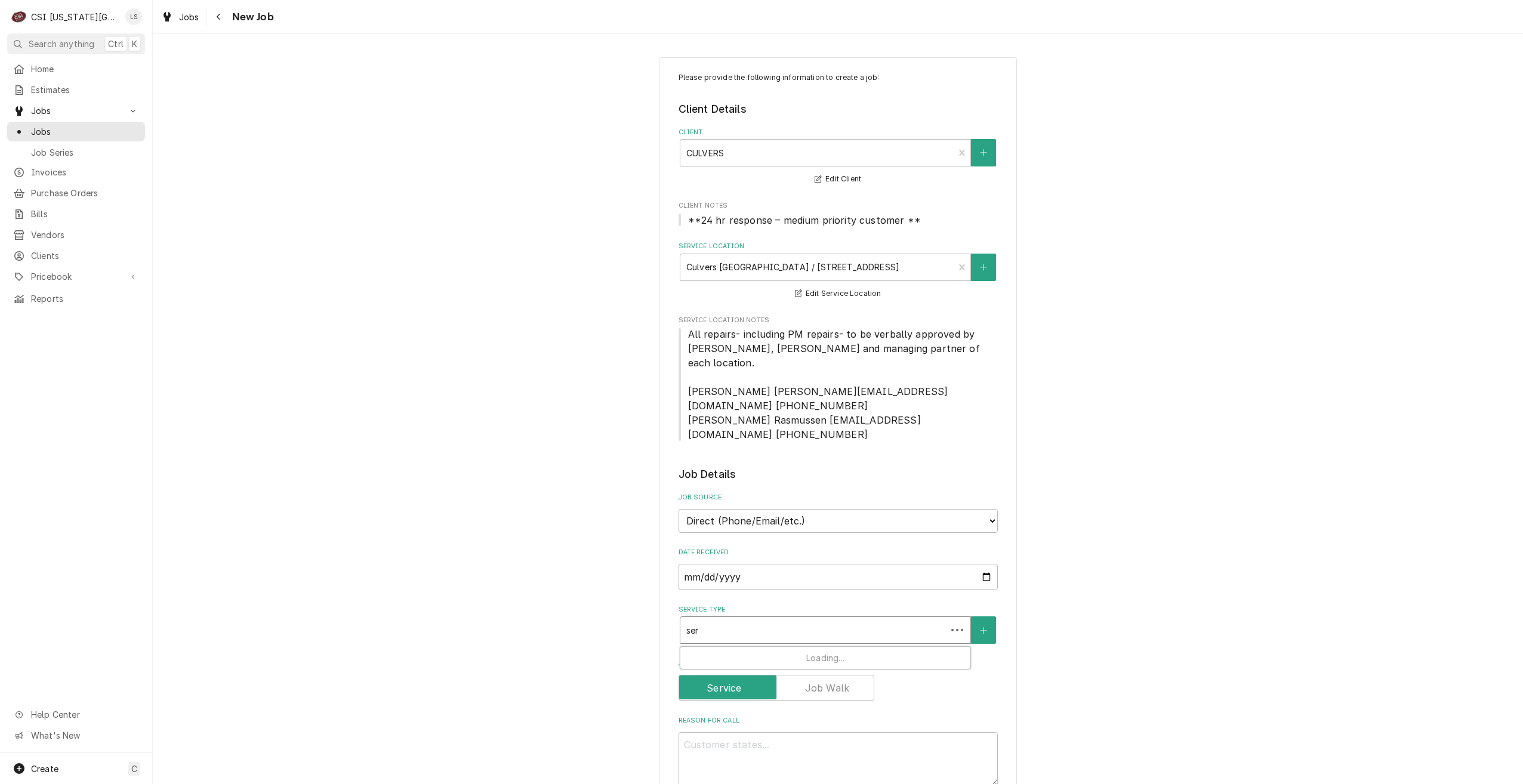
type input "serv"
type textarea "x"
type input "servi"
type textarea "x"
type input "servic"
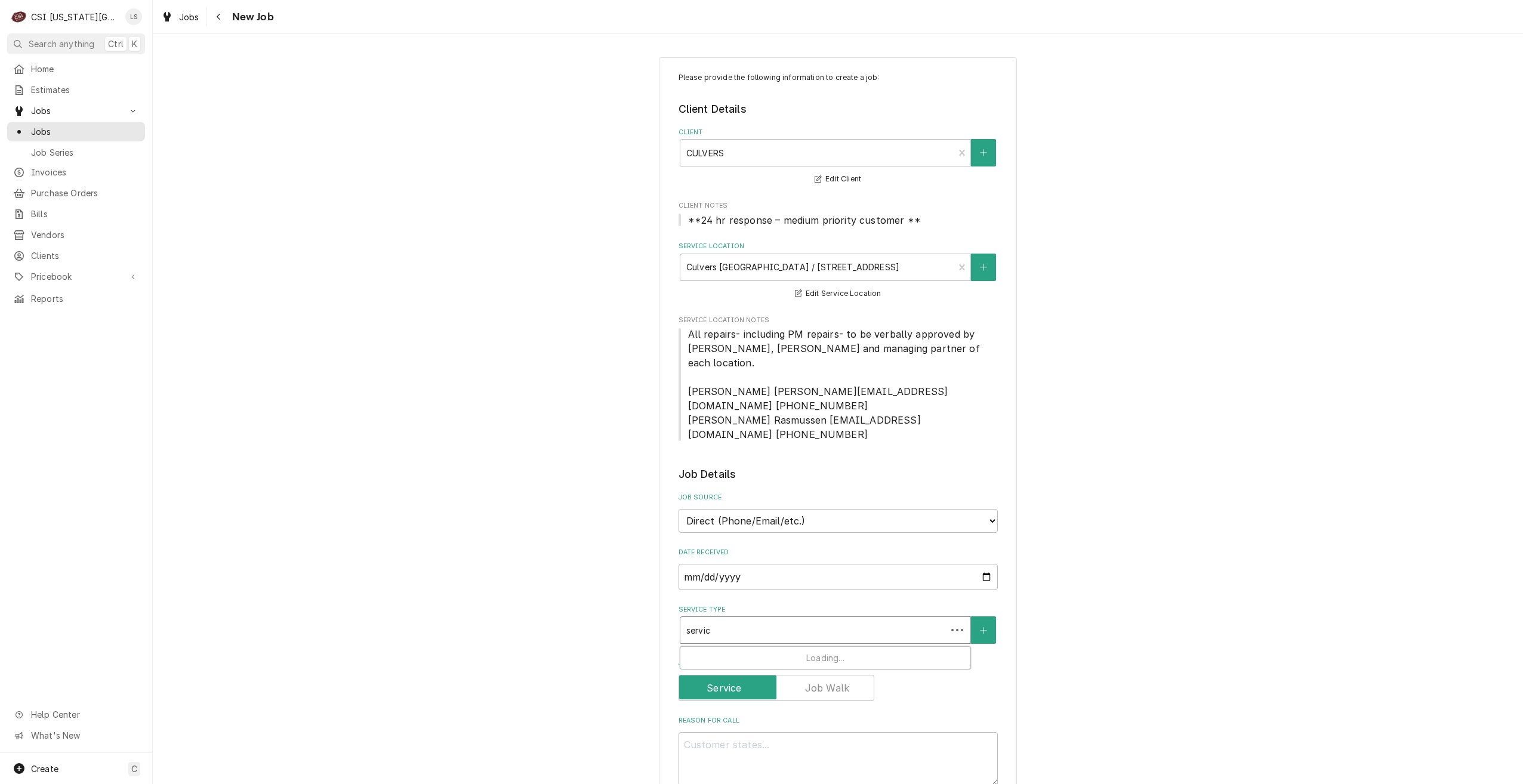
type textarea "x"
type input "service"
type textarea "x"
type input "service"
type textarea "x"
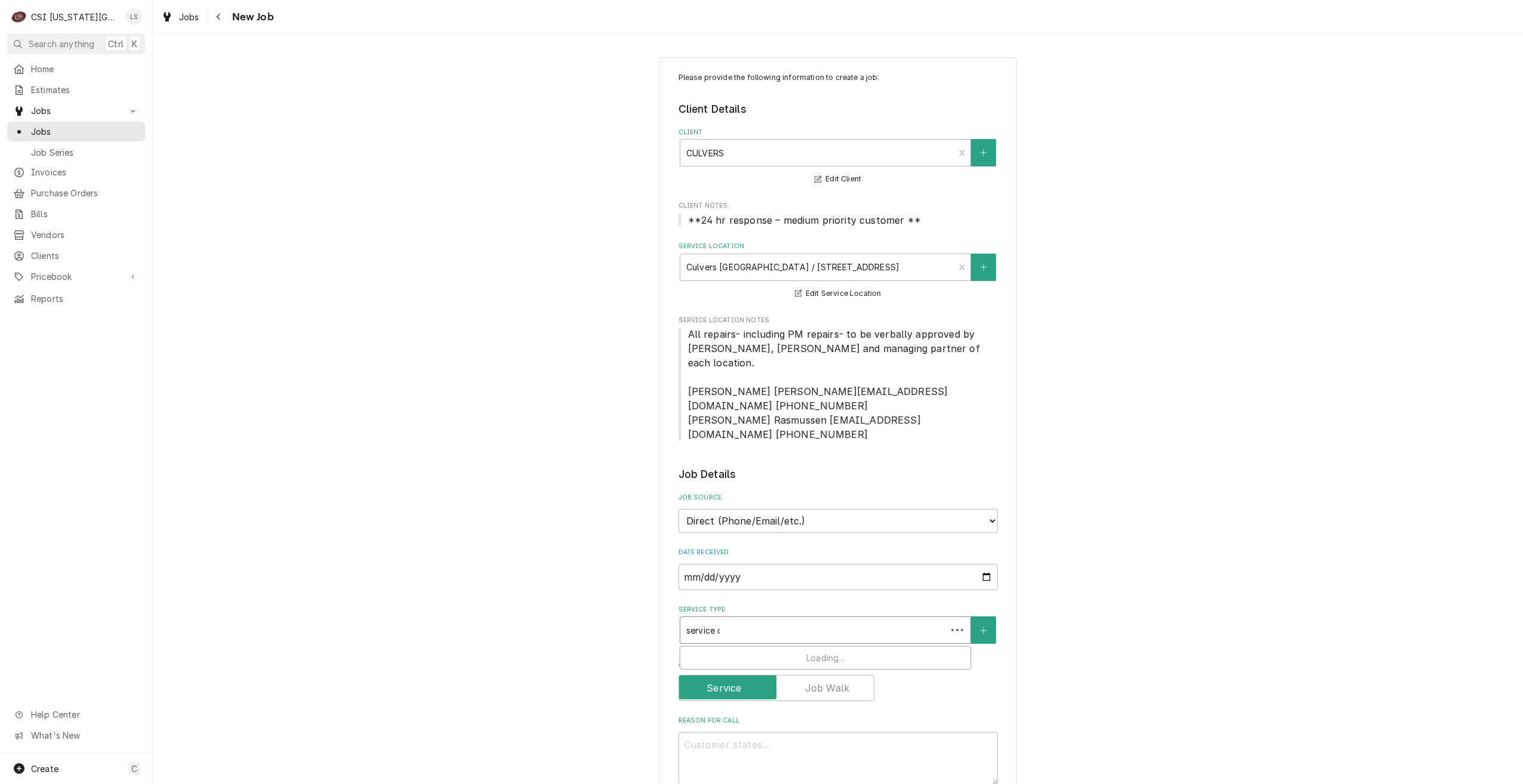
type input "service ca"
type textarea "x"
type input "service cal"
type textarea "x"
type input "service call"
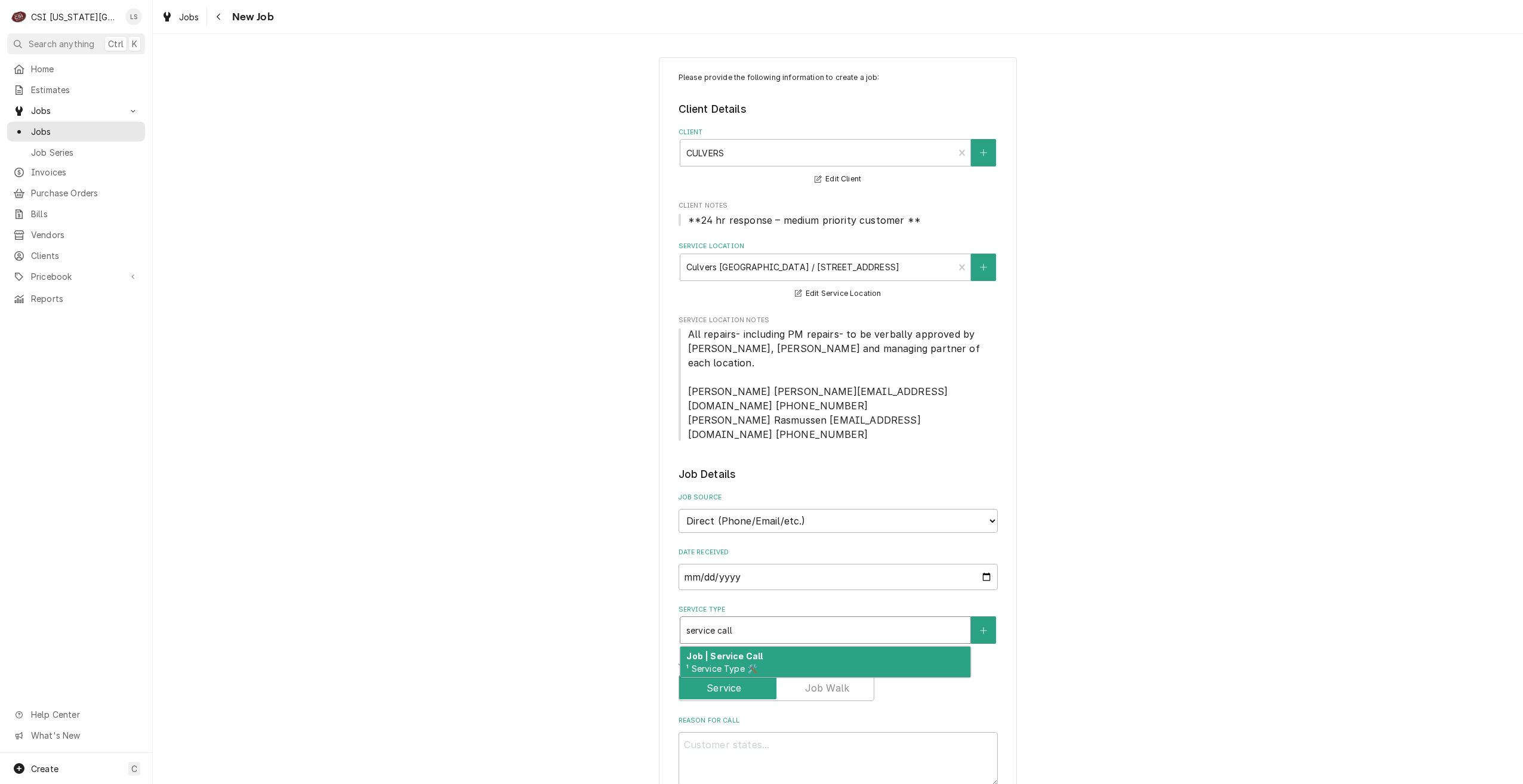
click at [800, 646] on div "Job | Service Call ¹ Service Type 🛠️" at bounding box center [825, 662] width 290 height 31
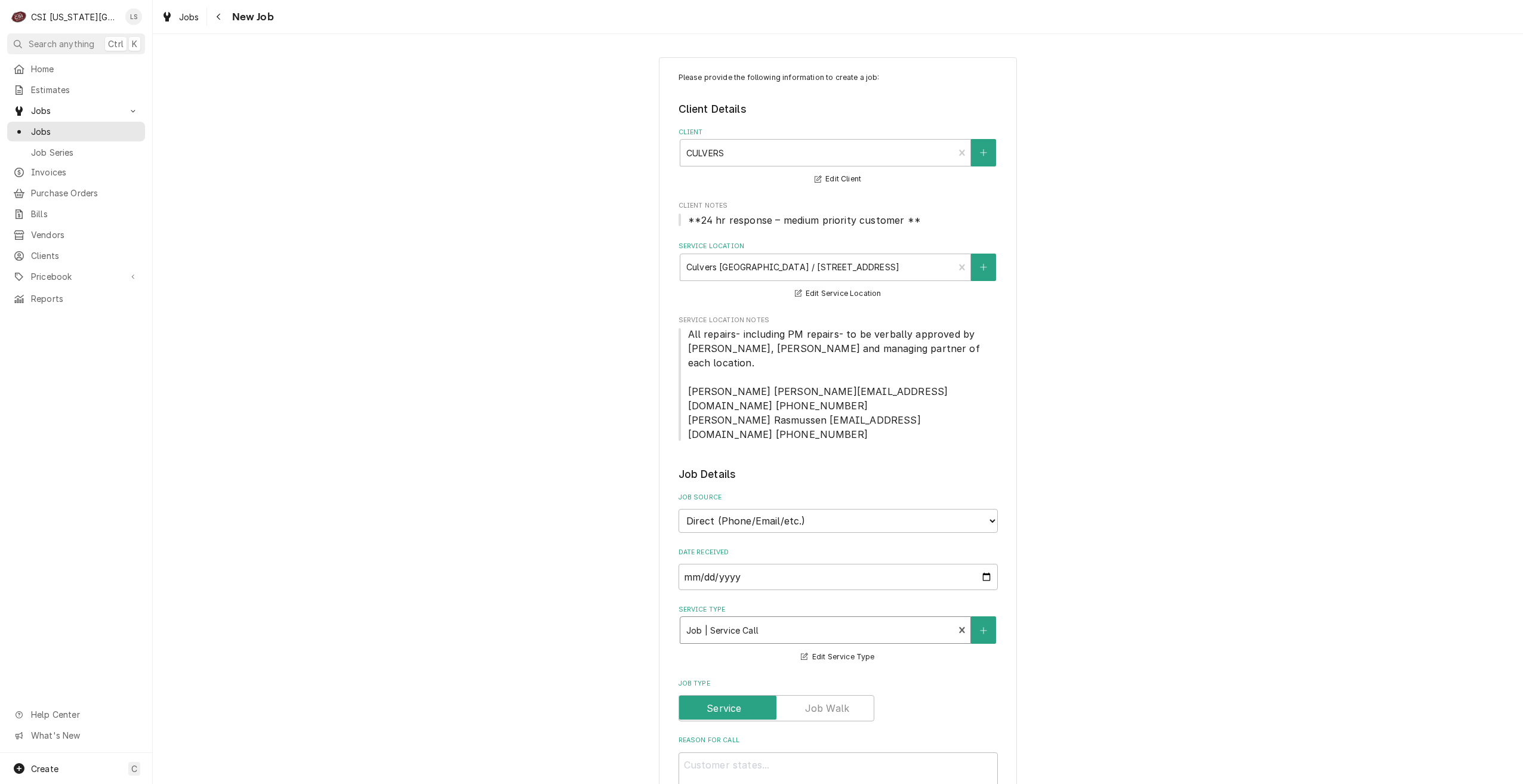
type textarea "x"
click at [811, 679] on label "Job Type" at bounding box center [838, 683] width 320 height 9
click at [836, 695] on label "Job Type" at bounding box center [776, 708] width 196 height 26
click at [836, 695] on input "Job Type" at bounding box center [776, 708] width 185 height 26
checkbox input "true"
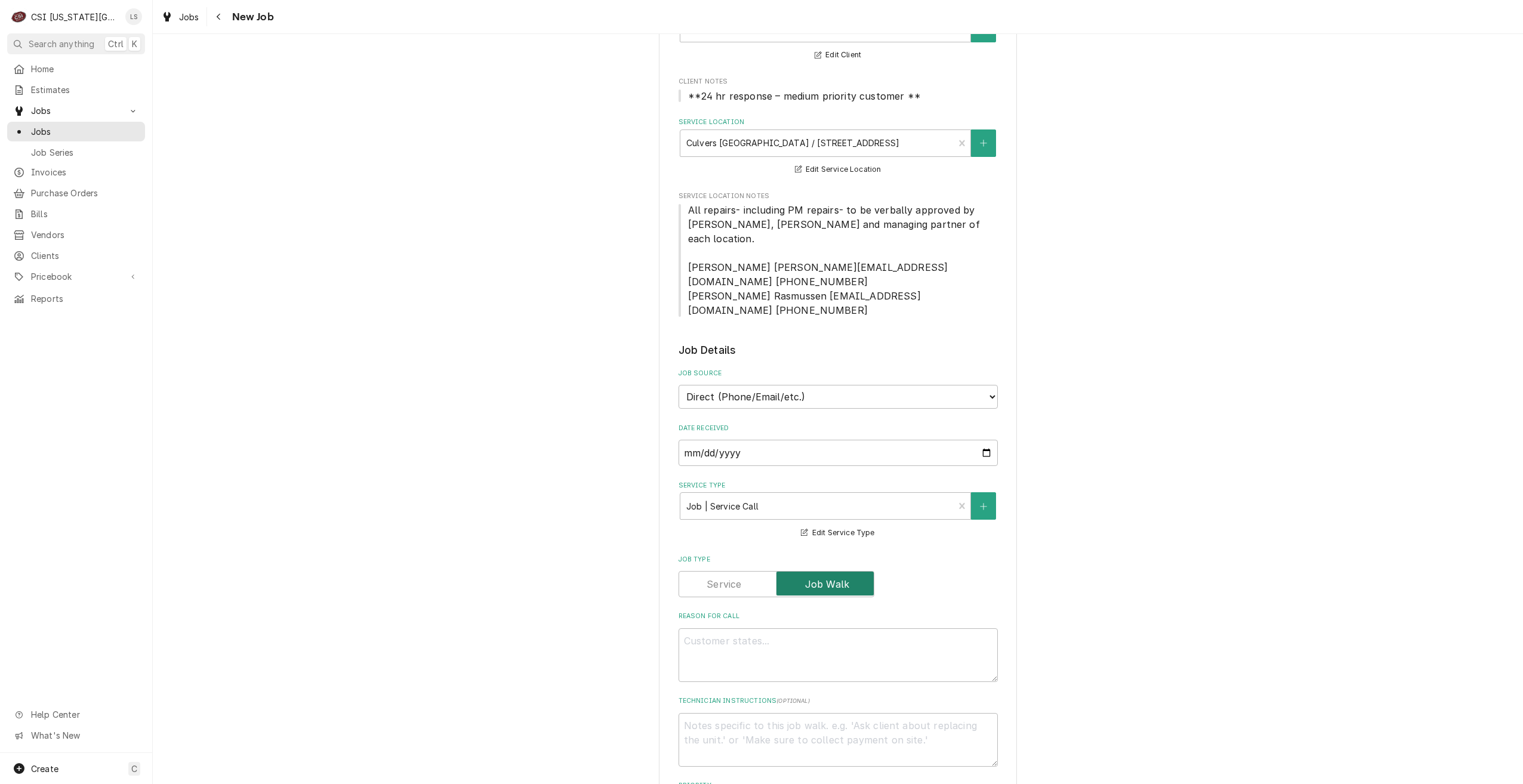
type textarea "x"
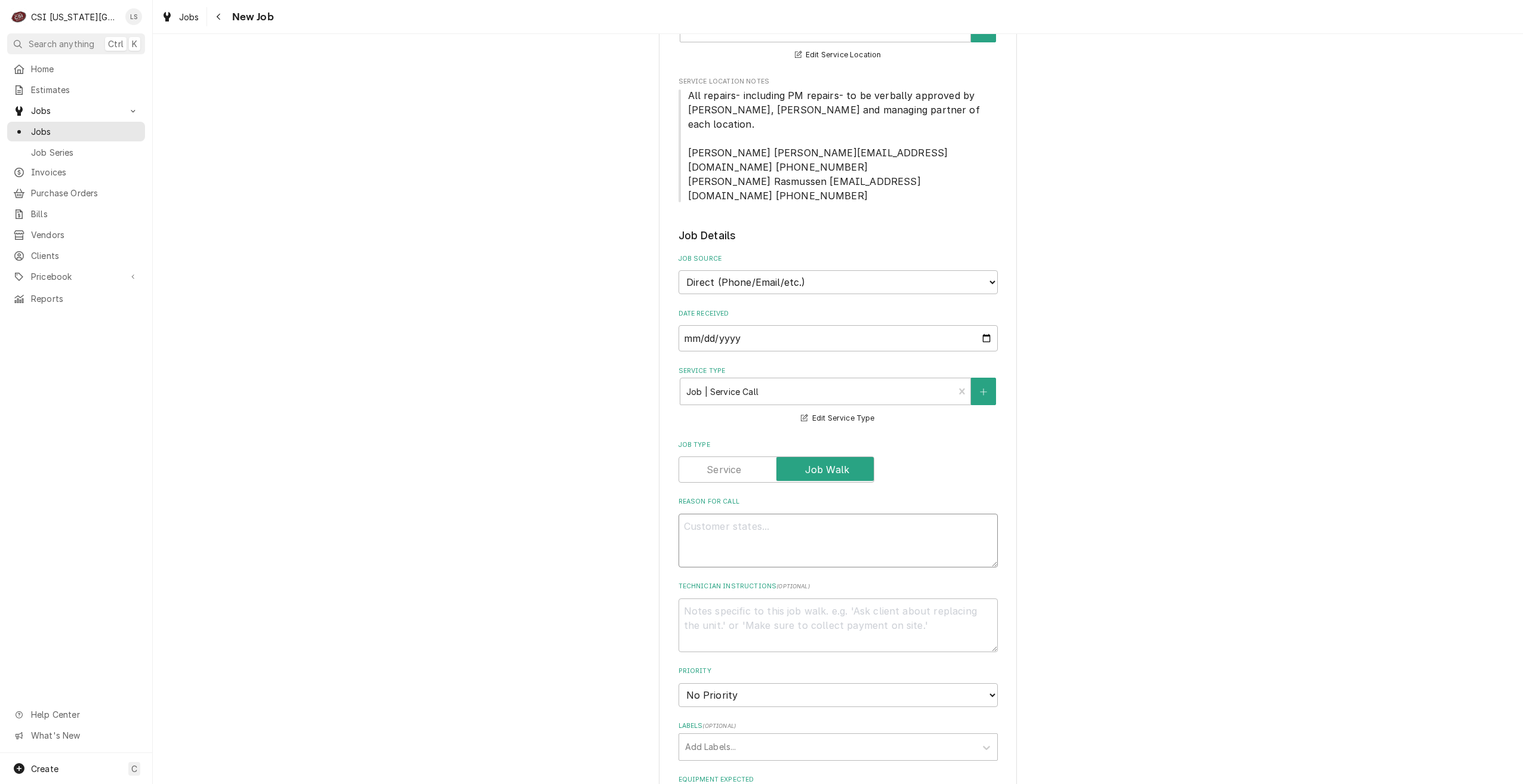
click at [757, 514] on textarea "Reason For Call" at bounding box center [838, 541] width 320 height 54
type textarea "D"
type textarea "x"
type textarea "Di"
type textarea "x"
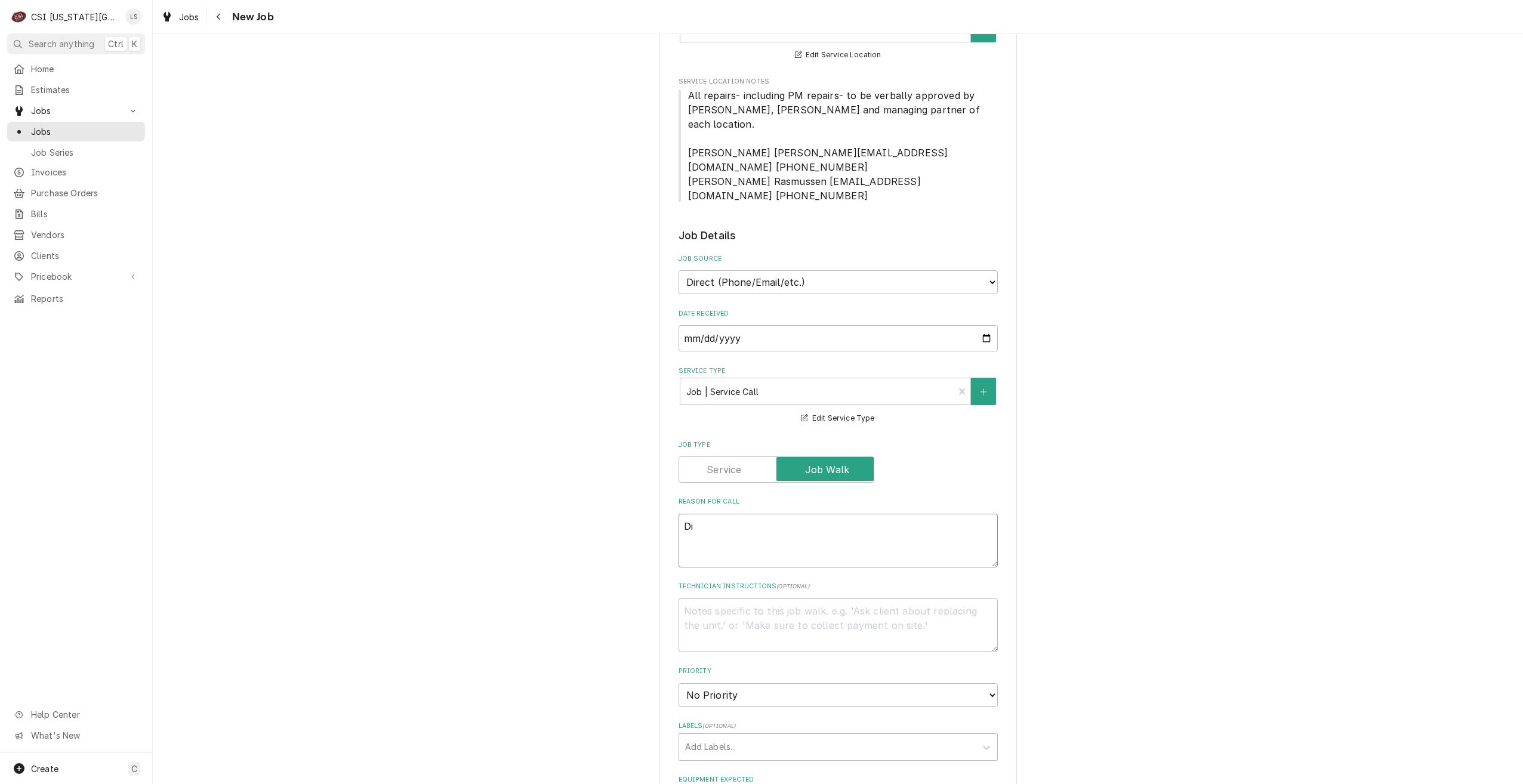
type textarea "Dis"
type textarea "x"
type textarea "Disp"
type textarea "x"
type textarea "Dispa"
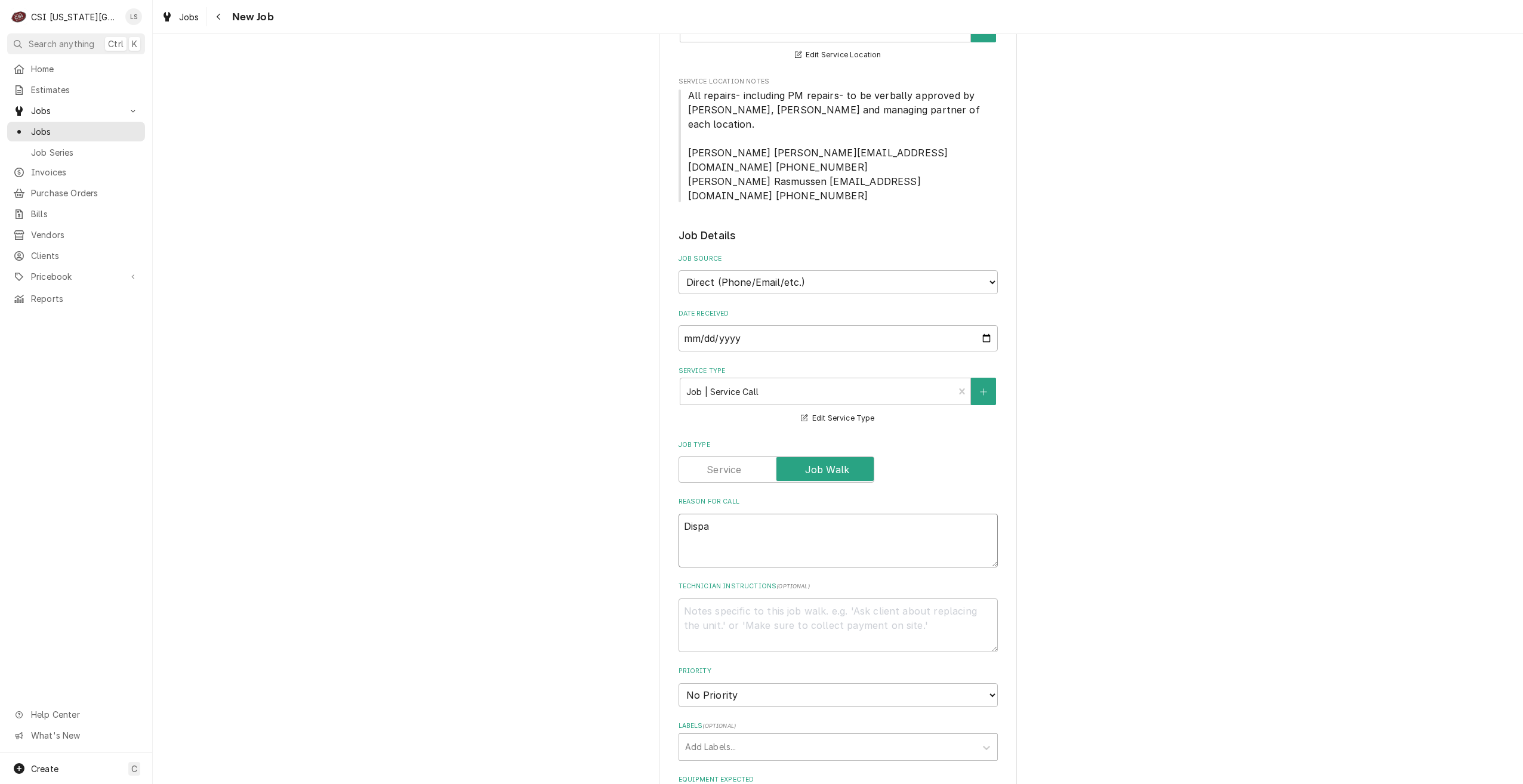
type textarea "x"
type textarea "Dispatc"
type textarea "x"
type textarea "Dispatch"
type textarea "x"
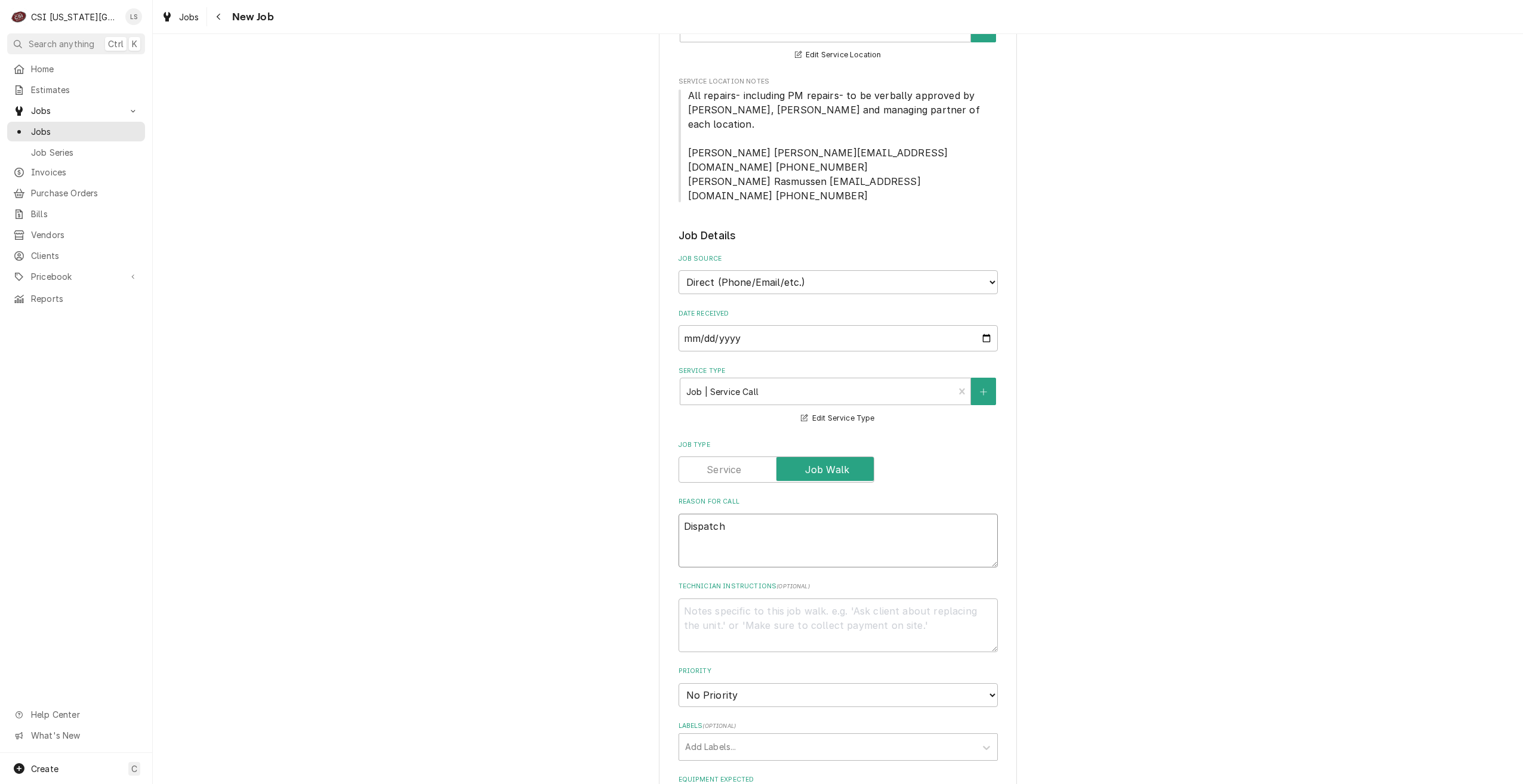
type textarea "Dispatch"
type textarea "x"
type textarea "Dispatch t"
type textarea "x"
type textarea "Dispatch to"
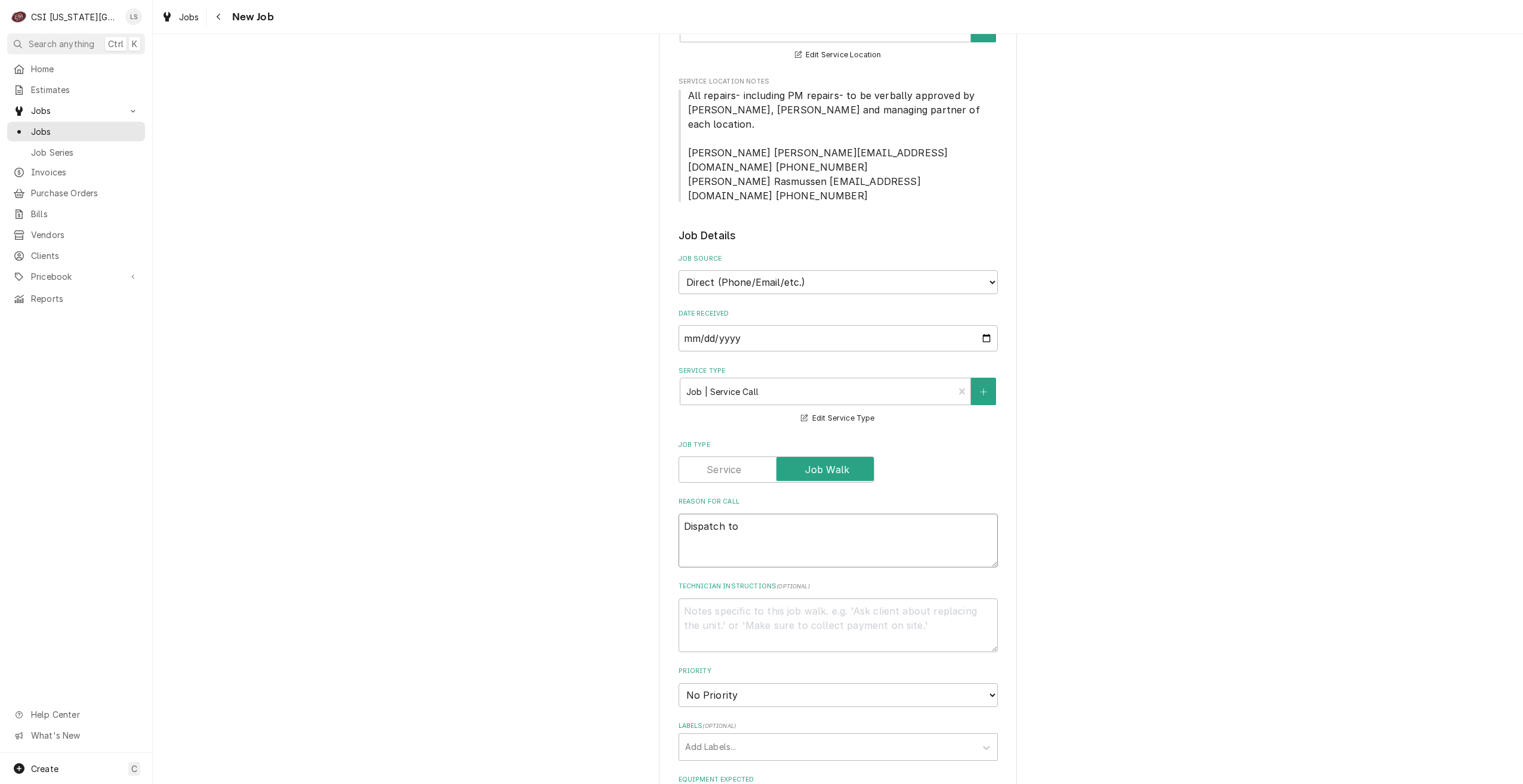
type textarea "x"
type textarea "Dispatch to"
type textarea "x"
type textarea "Dispatch to q"
type textarea "x"
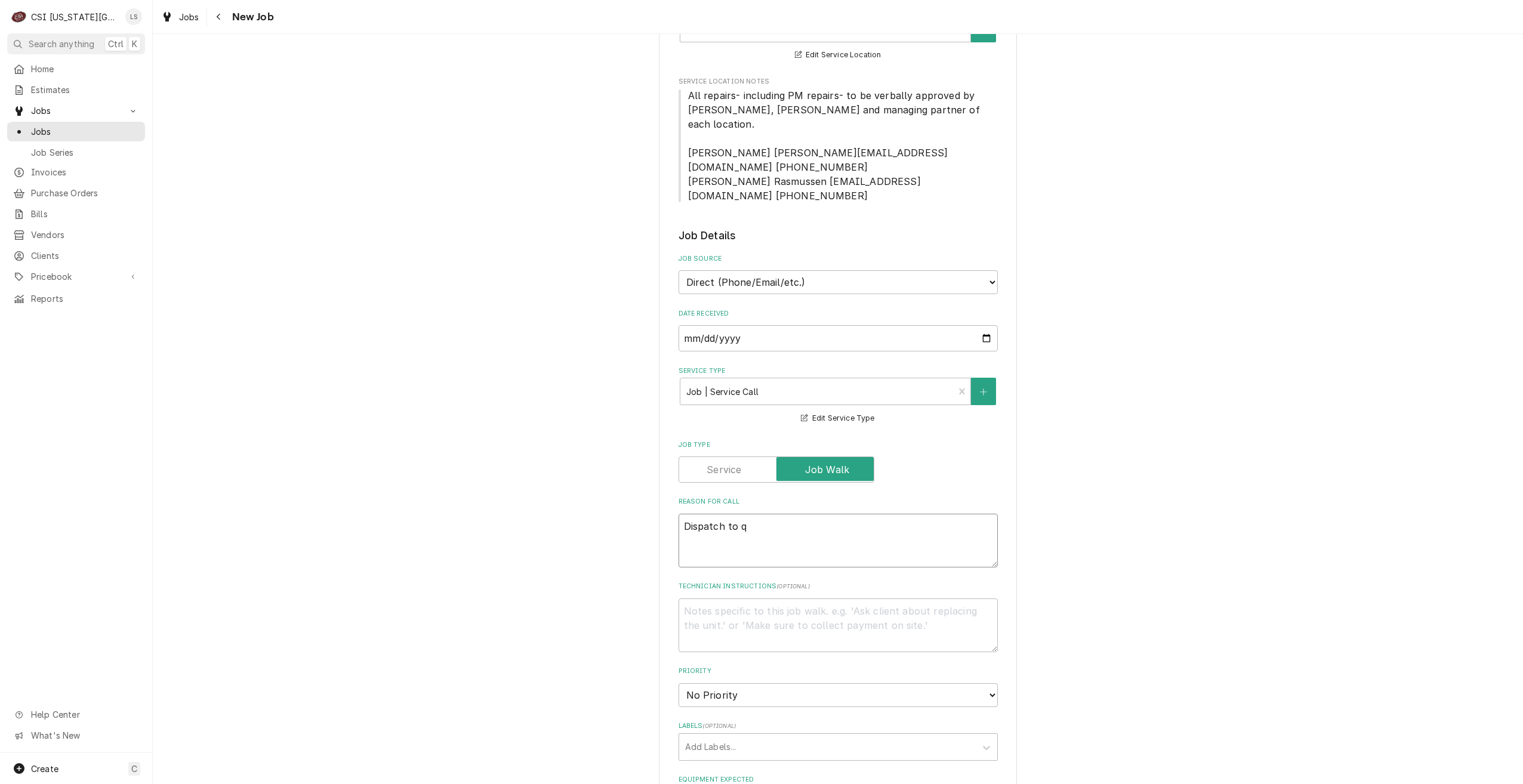
type textarea "Dispatch to qu"
type textarea "x"
type textarea "Dispatch to quo"
type textarea "x"
type textarea "Dispatch to quot"
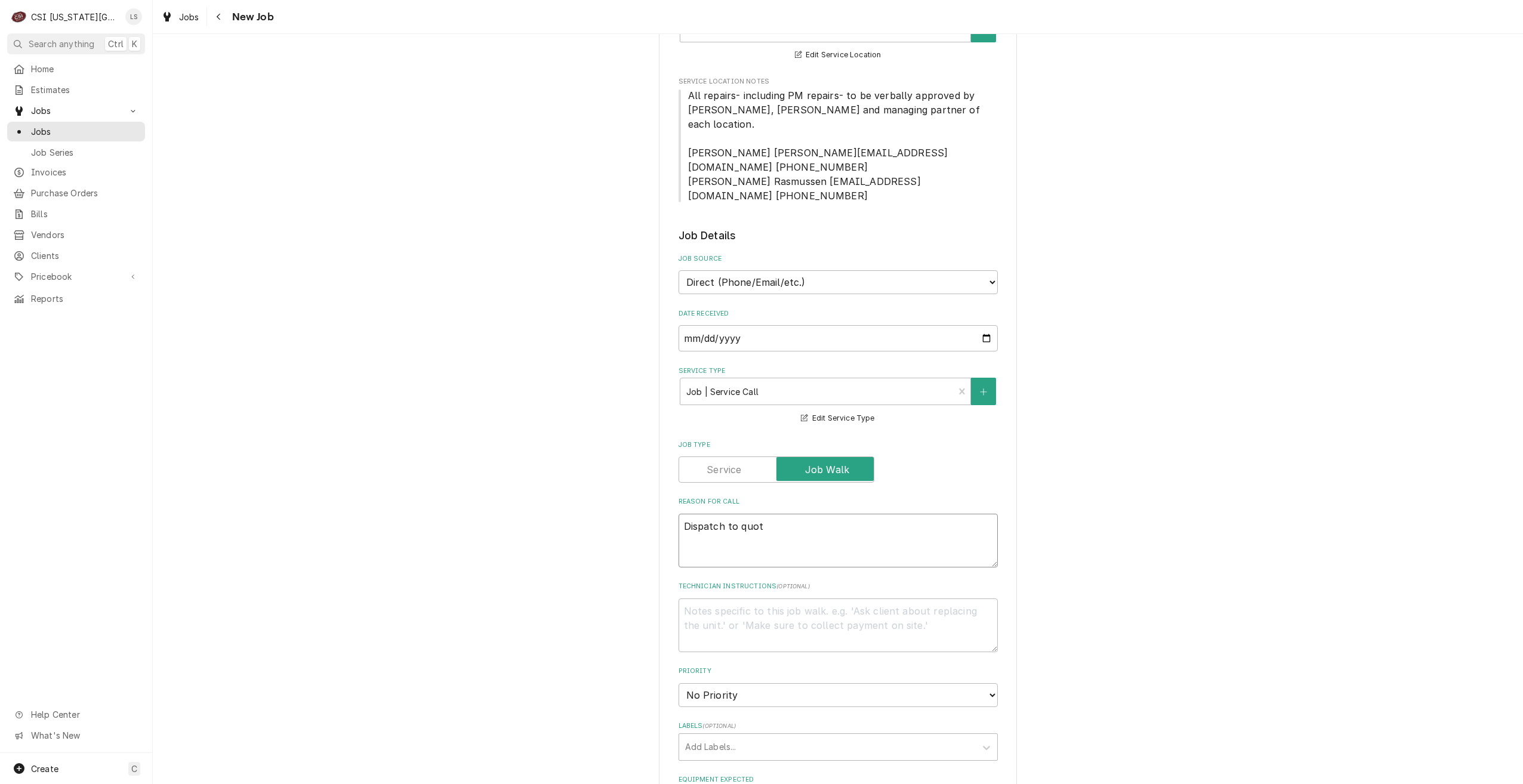
type textarea "x"
type textarea "Dispatch to quote"
type textarea "x"
type textarea "Dispatch to quote"
type textarea "x"
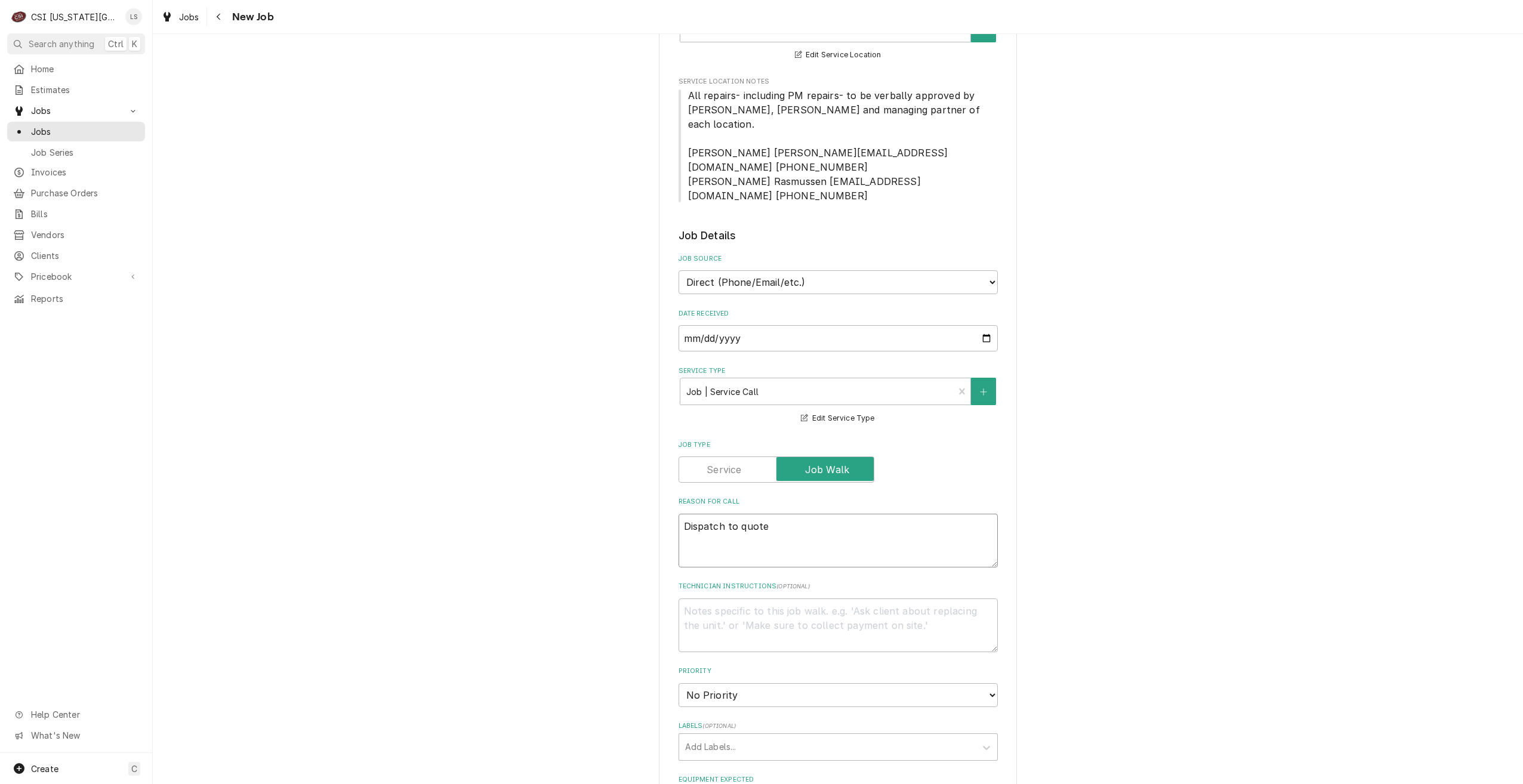
type textarea "Dispatch to quote P"
type textarea "x"
type textarea "Dispatch to quote PM"
type textarea "x"
type textarea "Dispatch to quote PM"
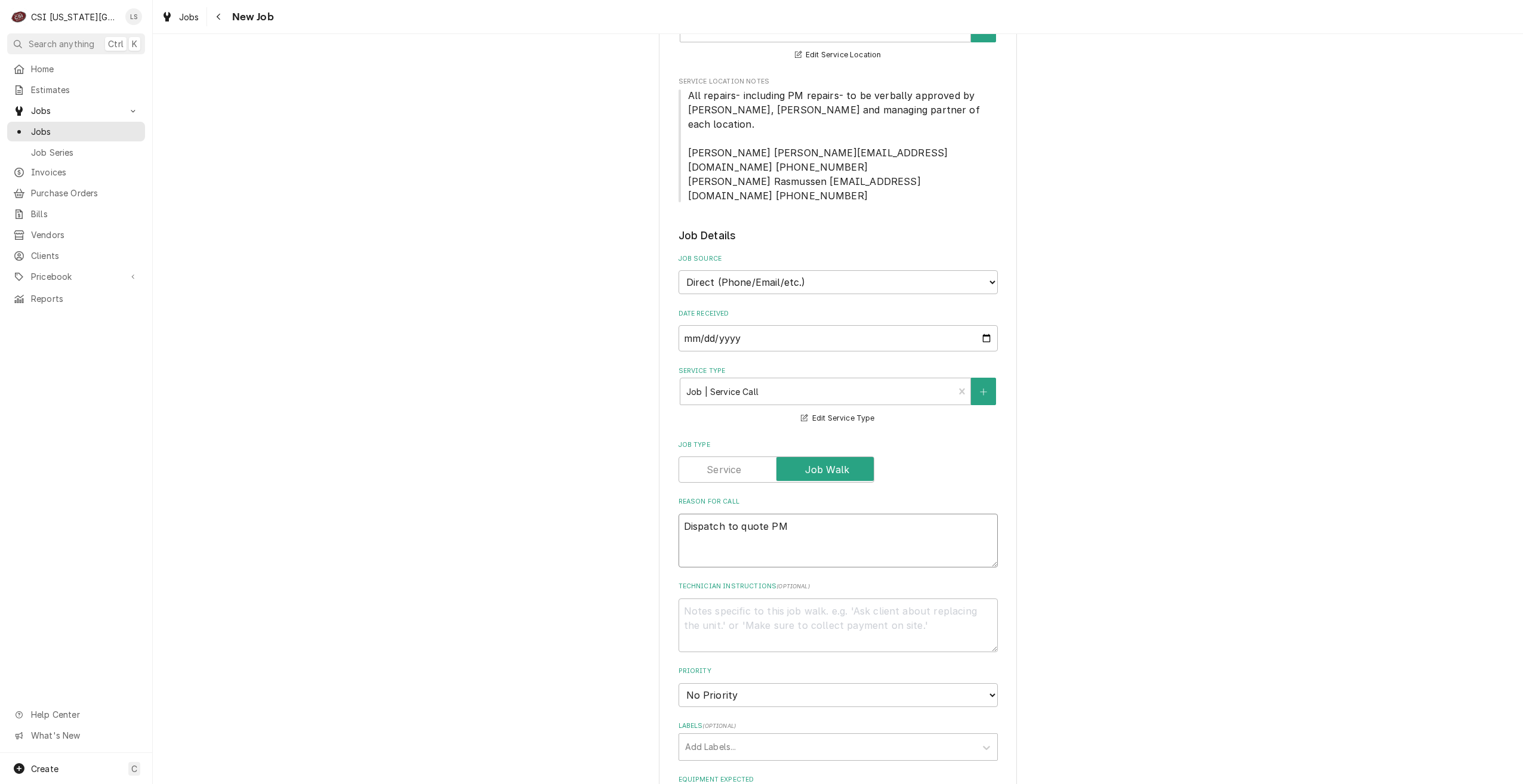
type textarea "x"
type textarea "Dispatch to quote PM r"
type textarea "x"
type textarea "Dispatch to quote PM re"
type textarea "x"
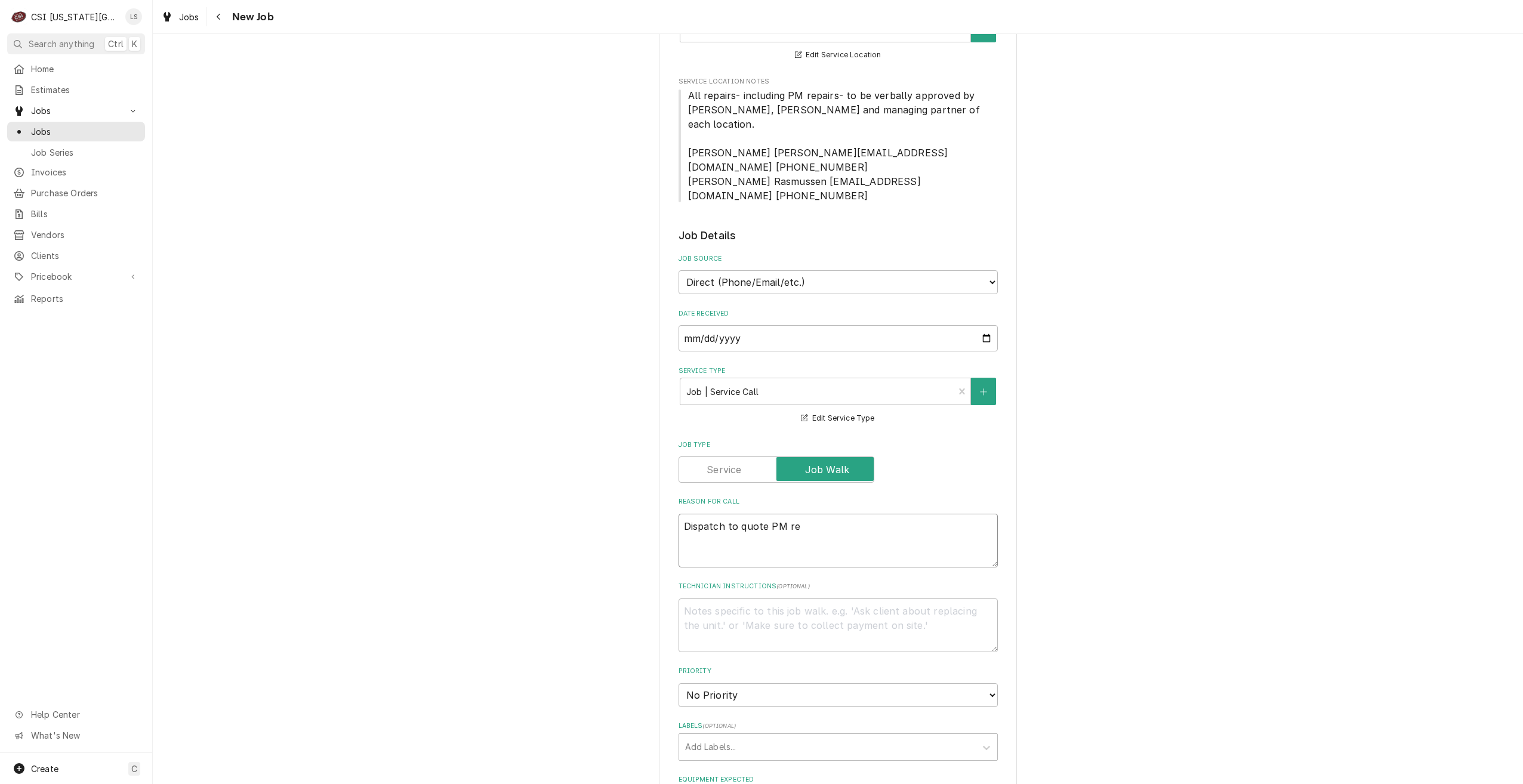
type textarea "Dispatch to quote PM rep"
type textarea "x"
type textarea "Dispatch to quote PM repa"
type textarea "x"
type textarea "Dispatch to quote PM repai"
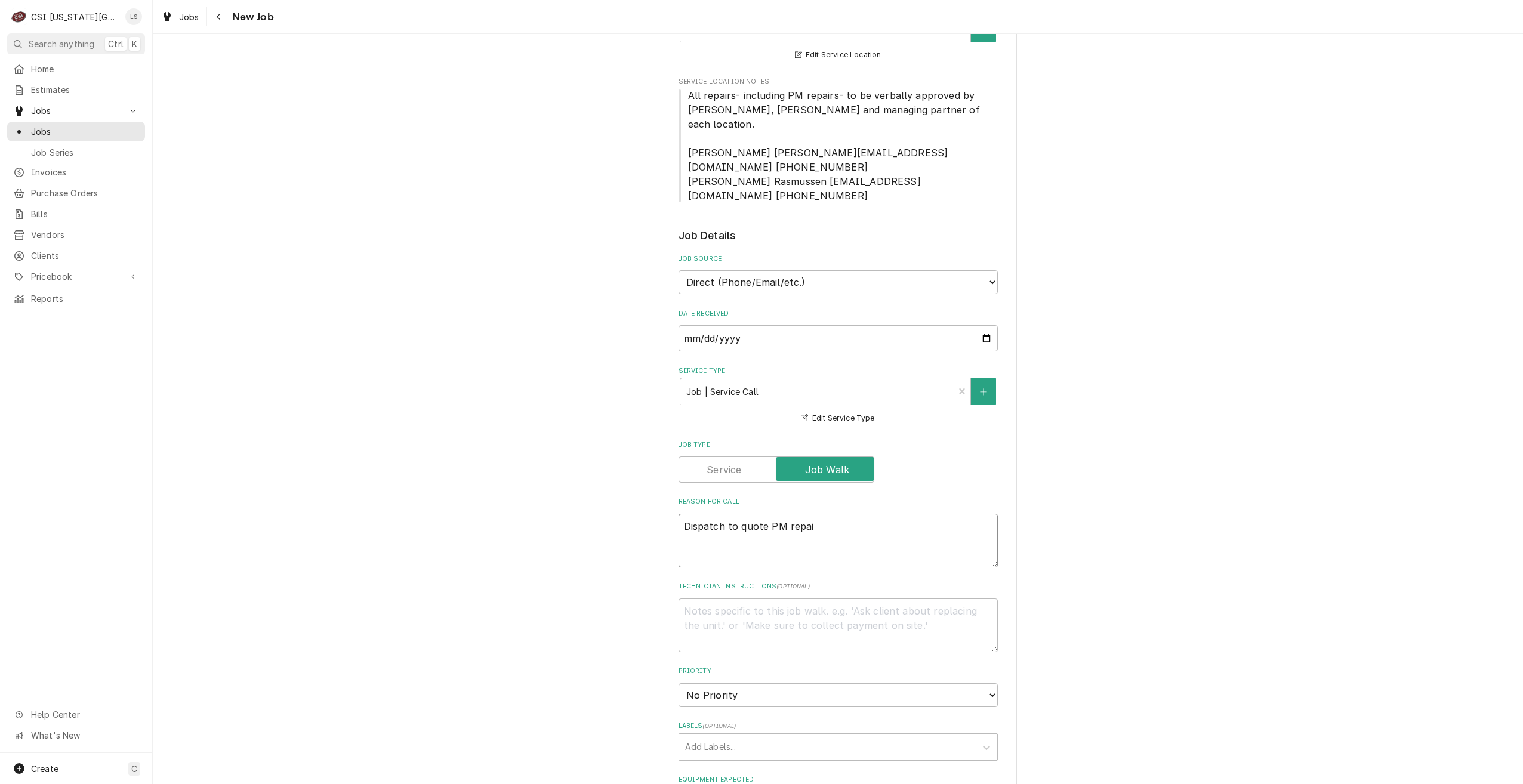
type textarea "x"
type textarea "Dispatch to quote PM repair"
type textarea "x"
type textarea "Dispatch to quote PM repairs"
type textarea "x"
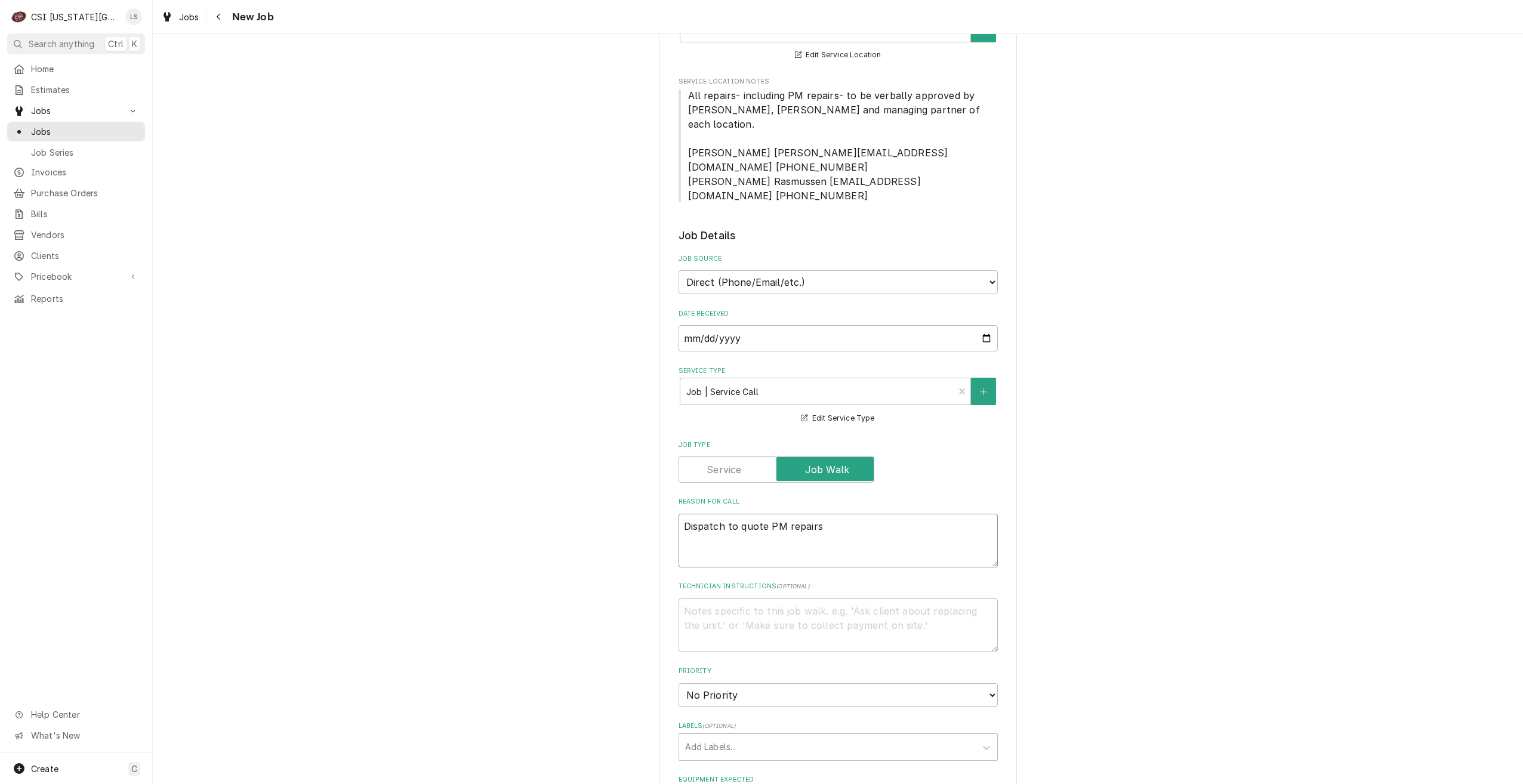
type textarea "Dispatch to quote PM repairs"
click at [861, 683] on select "No Priority Urgent High Medium Low" at bounding box center [838, 695] width 320 height 24
select select "4"
click at [678, 683] on select "No Priority Urgent High Medium Low" at bounding box center [838, 695] width 320 height 24
drag, startPoint x: 1150, startPoint y: 597, endPoint x: 1153, endPoint y: 590, distance: 7.6
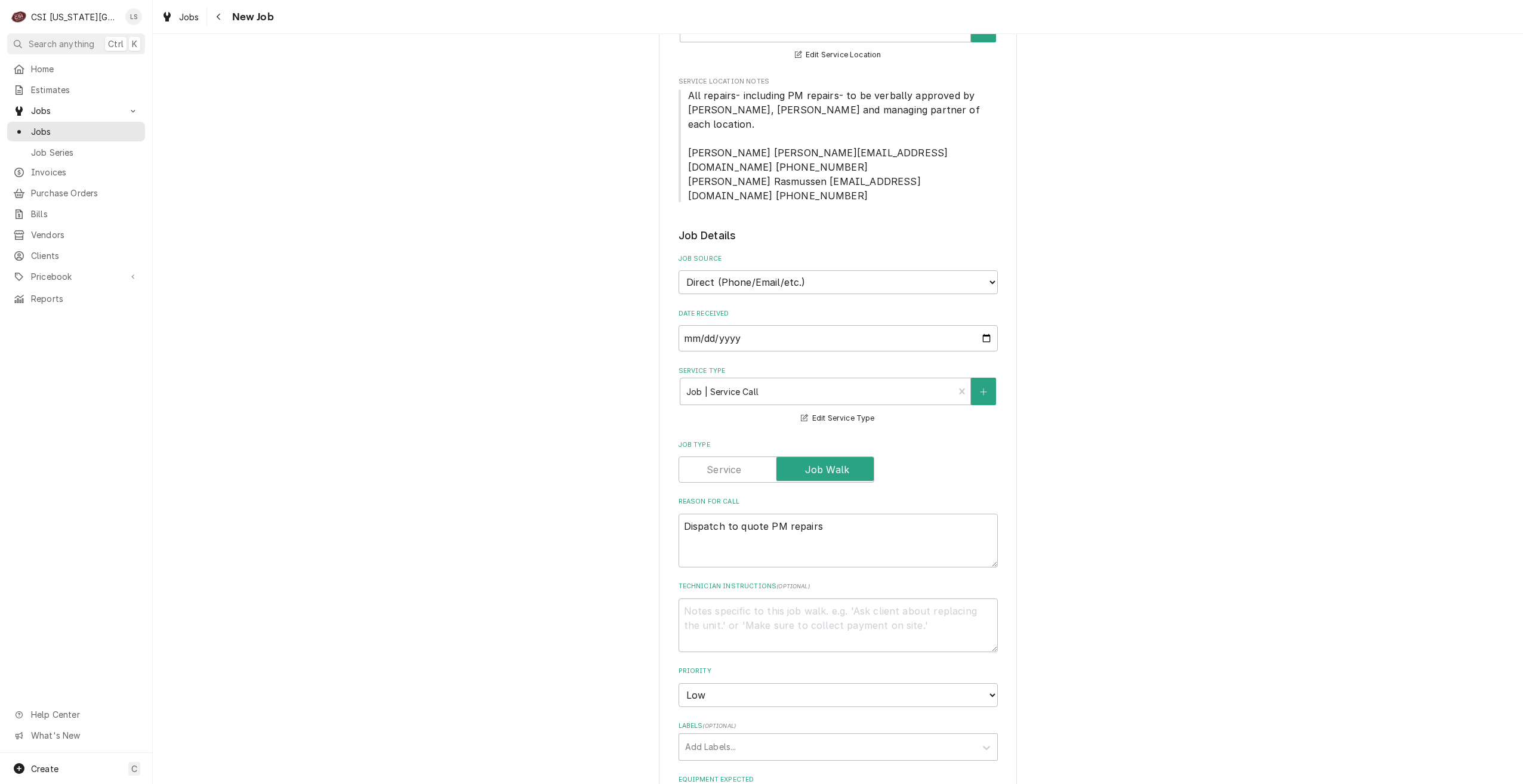
click at [1152, 595] on div "Please provide the following information to create a job: Client Details Client…" at bounding box center [838, 523] width 1370 height 1430
type textarea "x"
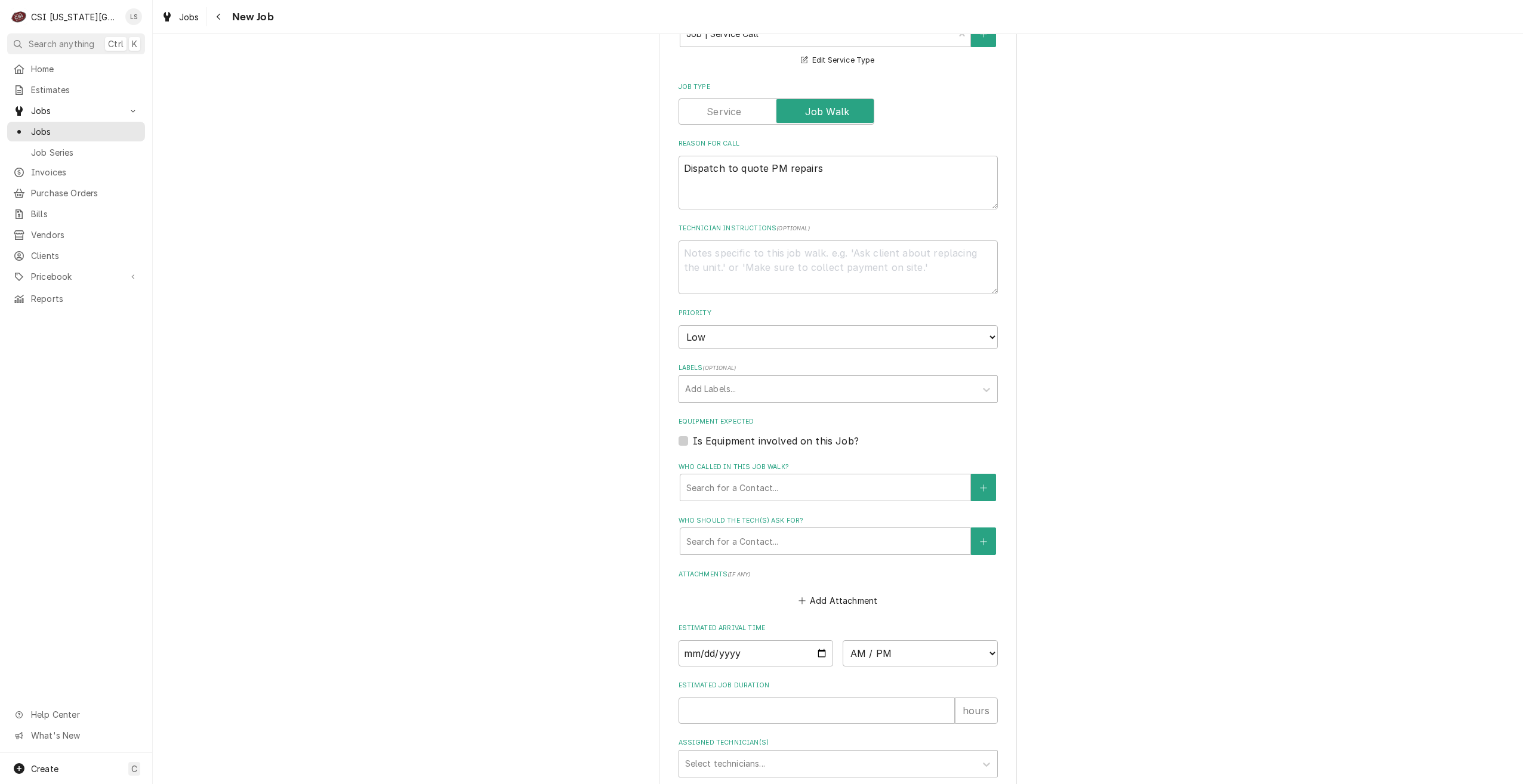
scroll to position [664, 0]
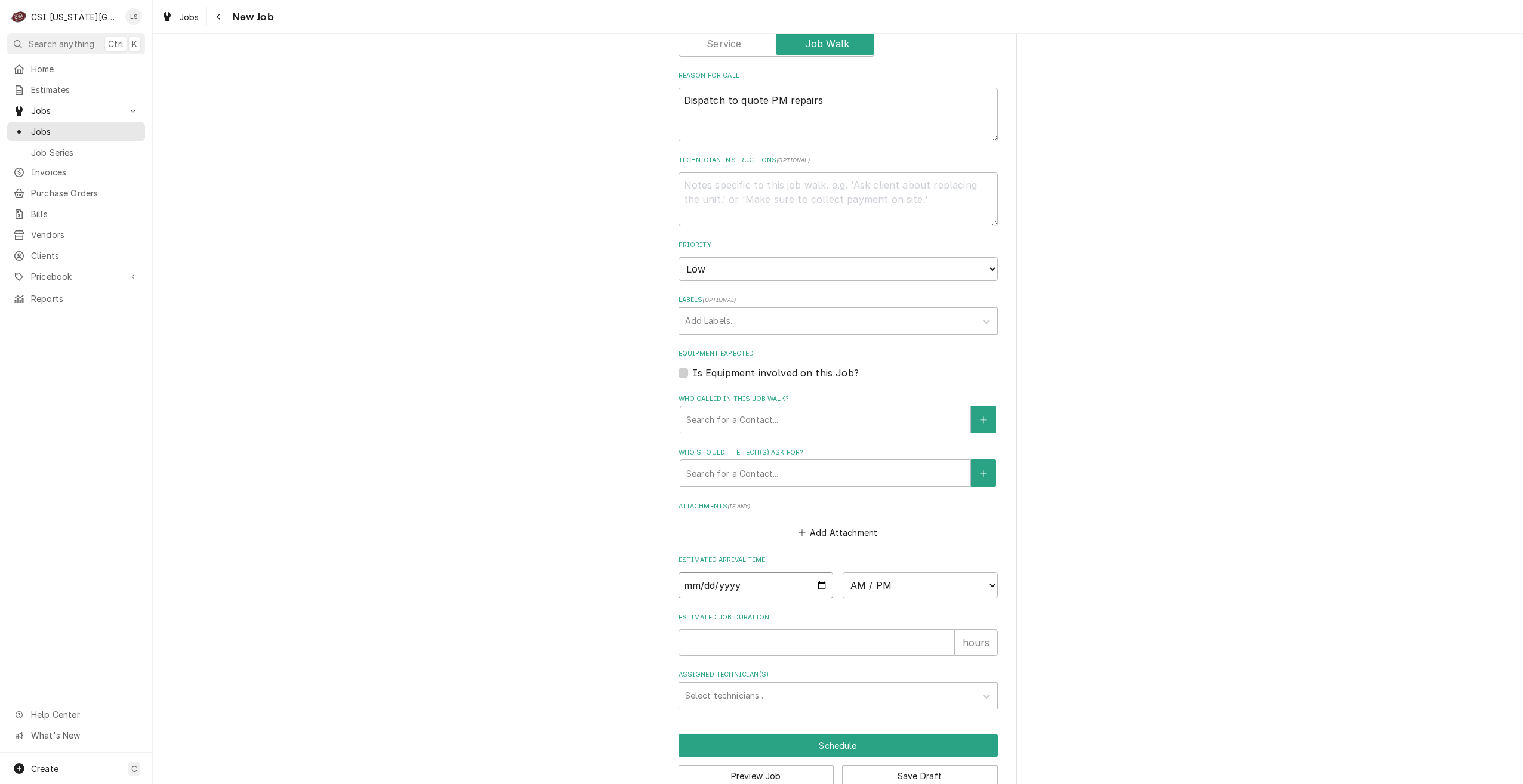
click at [818, 572] on input "Date" at bounding box center [756, 585] width 155 height 26
type input "[DATE]"
type textarea "x"
click at [888, 572] on select "AM / PM 6:00 AM 6:15 AM 6:30 AM 6:45 AM 7:00 AM 7:15 AM 7:30 AM 7:45 AM 8:00 AM…" at bounding box center [920, 585] width 155 height 26
select select "15:00:00"
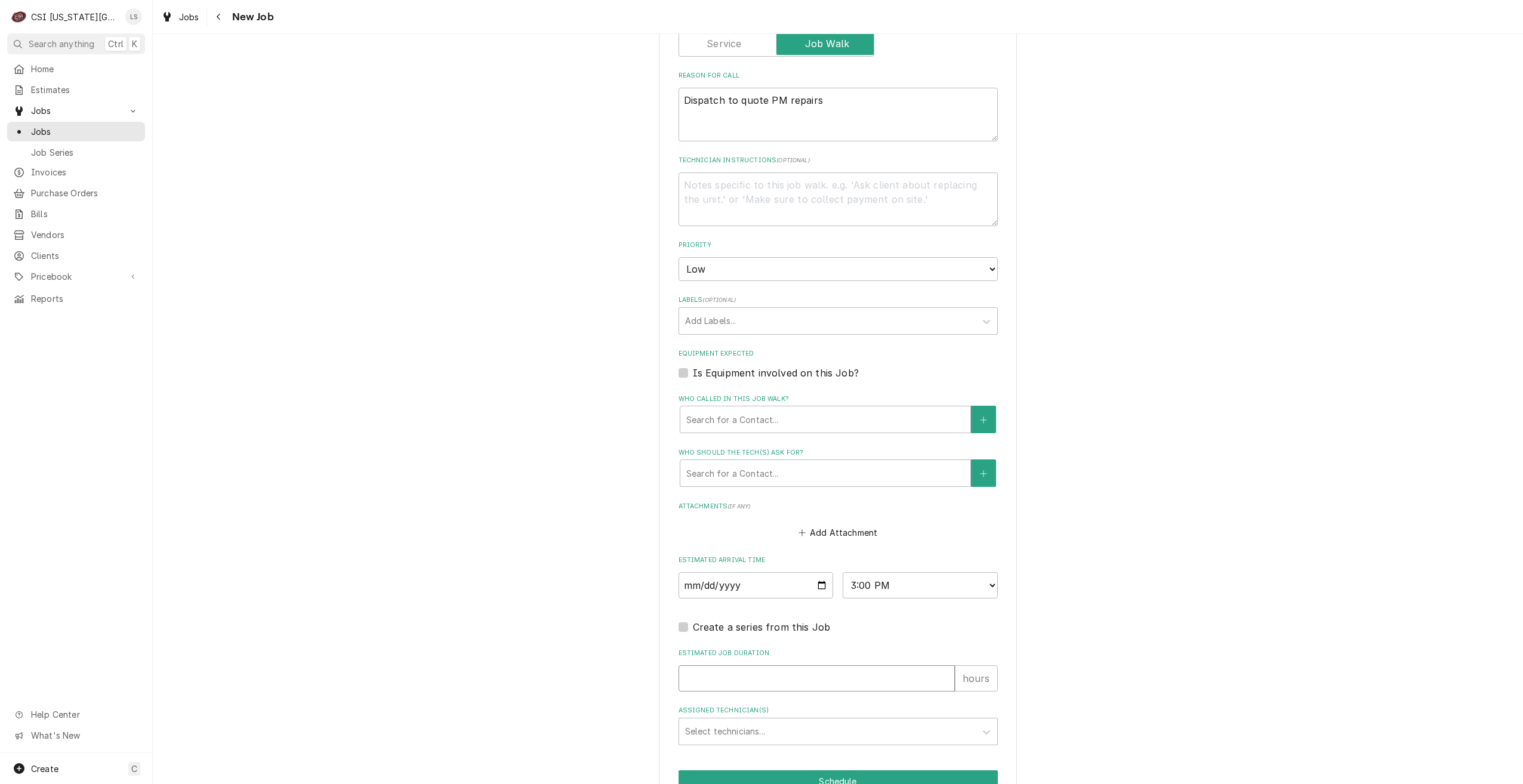
click at [817, 665] on input "Estimated Job Duration" at bounding box center [817, 678] width 277 height 26
type textarea "x"
type input "2"
type textarea "x"
type input "2"
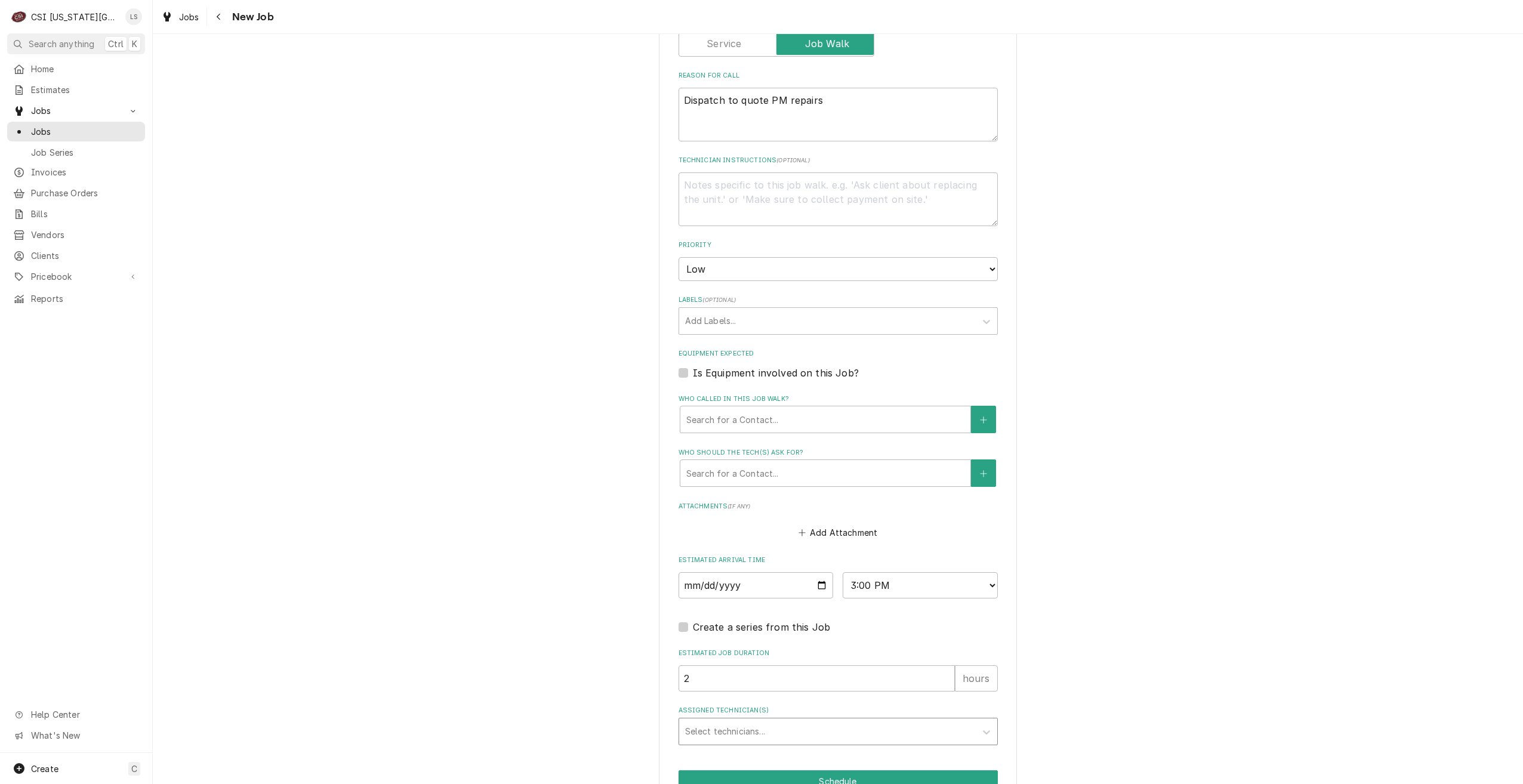
click at [870, 720] on div "Assigned Technician(s)" at bounding box center [827, 731] width 285 height 21
type input "pres"
click at [861, 747] on div "Preston Merriman" at bounding box center [838, 757] width 318 height 19
type textarea "x"
click at [875, 770] on button "Schedule" at bounding box center [838, 781] width 320 height 22
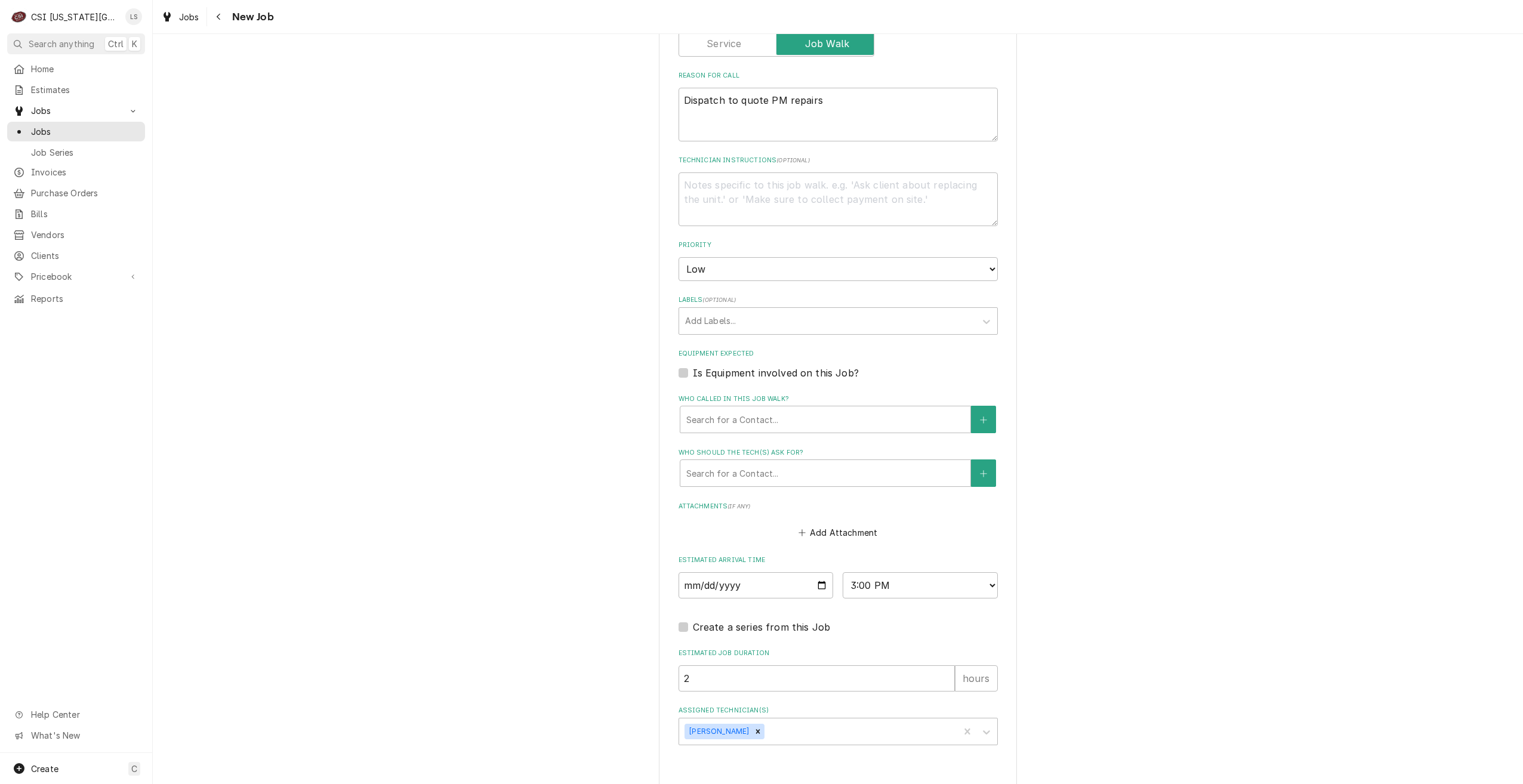
type textarea "x"
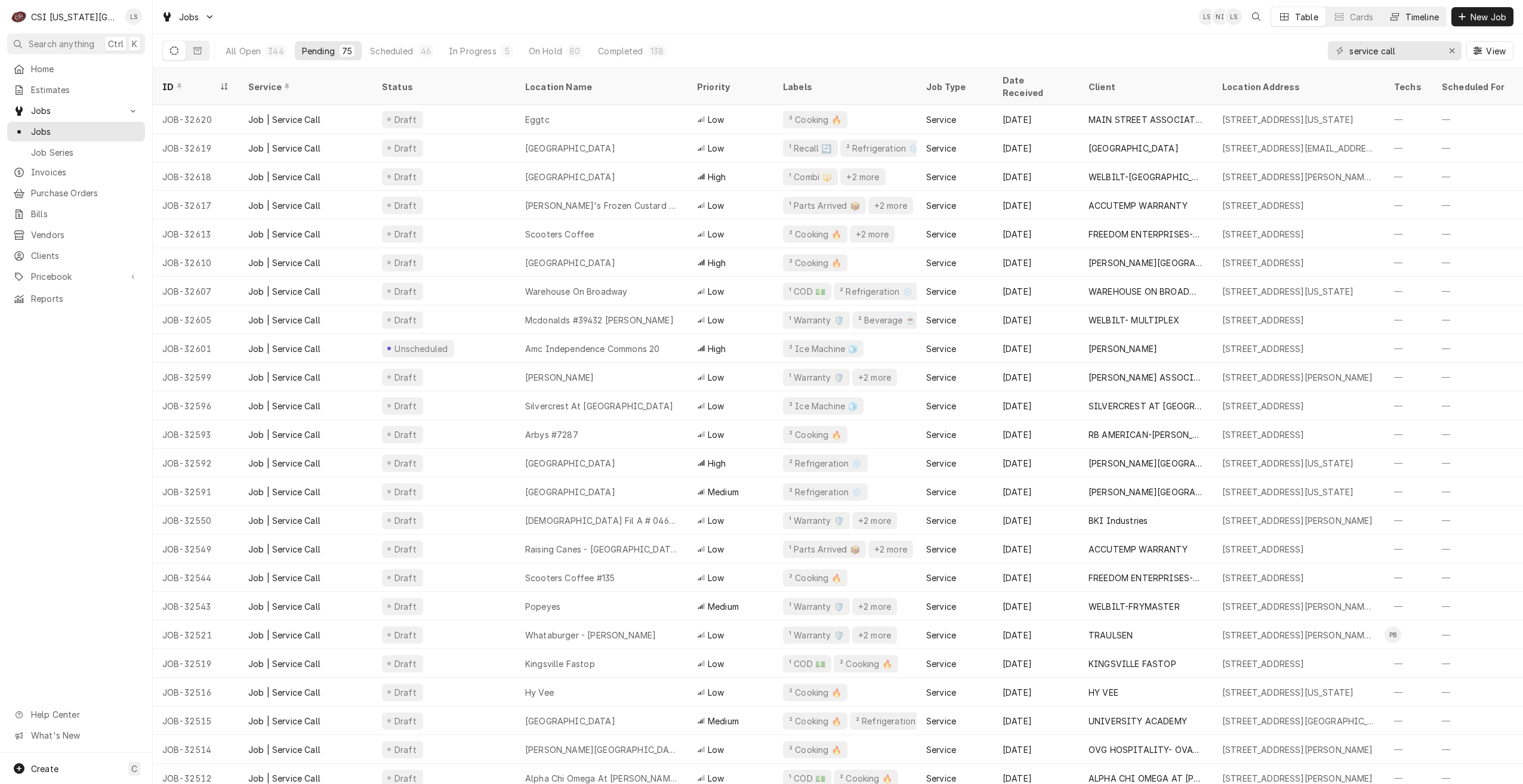
click at [1431, 21] on div "Timeline" at bounding box center [1422, 17] width 34 height 12
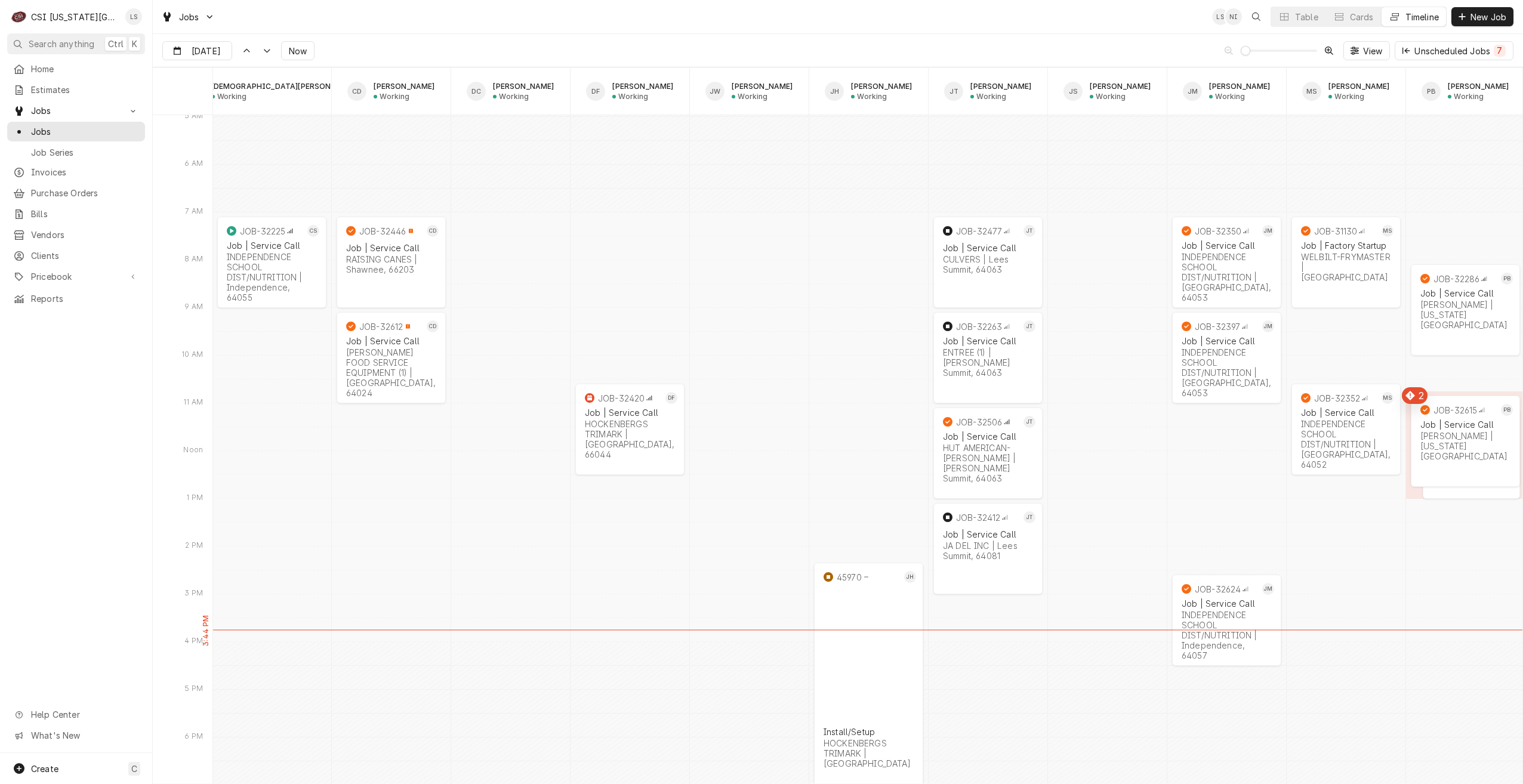
scroll to position [0, 764]
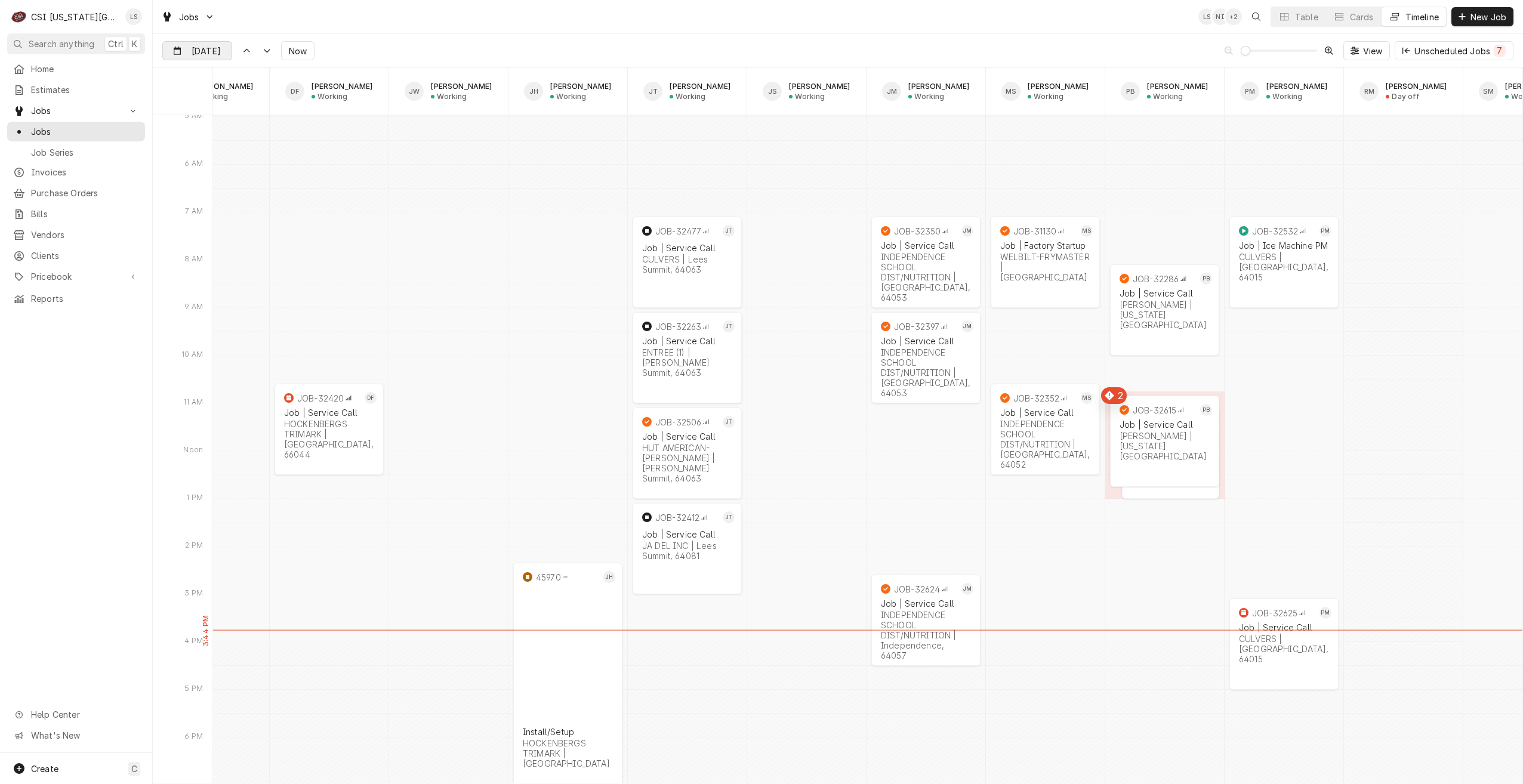
click at [202, 50] on input "[DATE]" at bounding box center [189, 53] width 52 height 23
click at [198, 148] on div "8" at bounding box center [195, 147] width 17 height 17
type input "Sep 8"
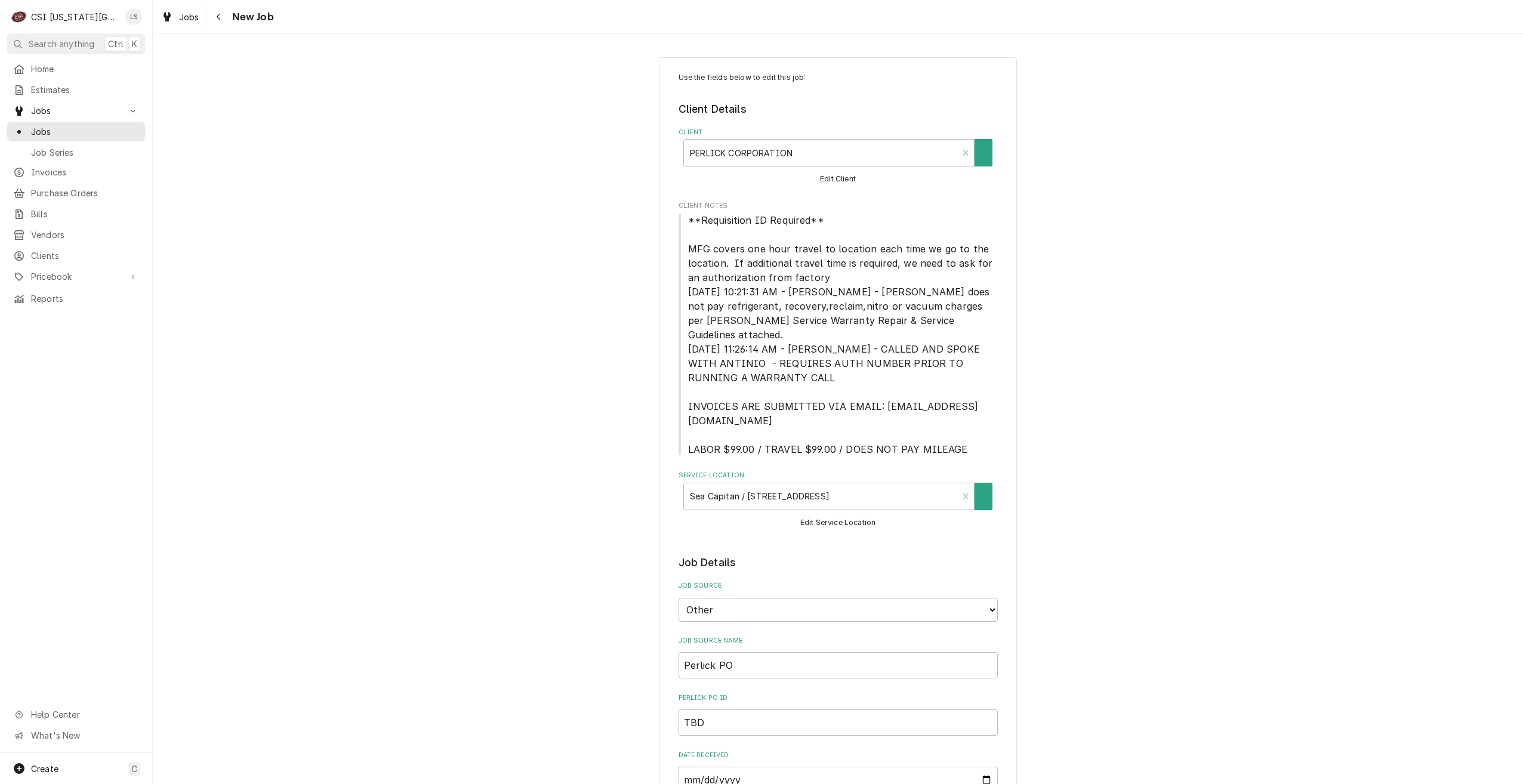
type textarea "x"
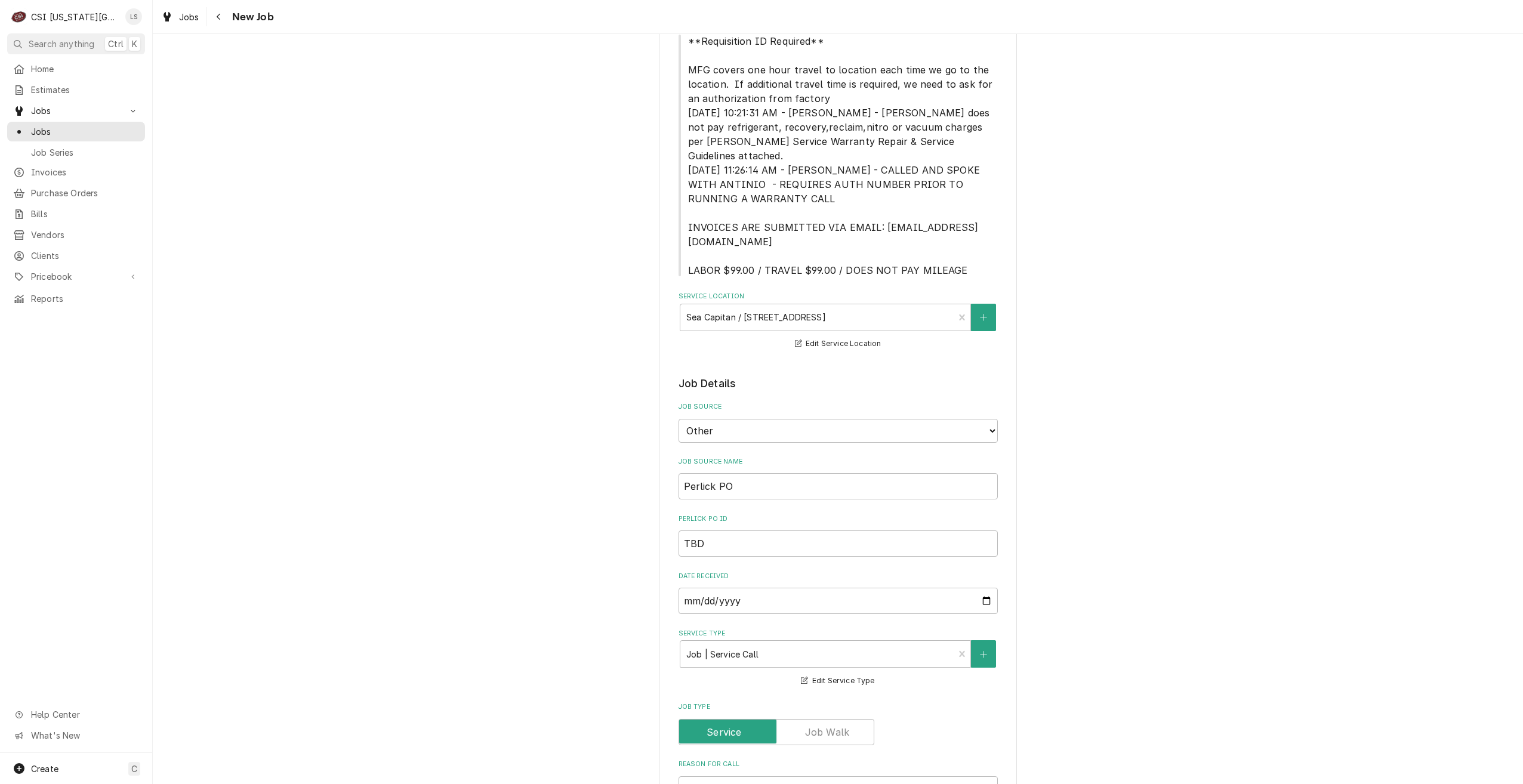
scroll to position [418, 0]
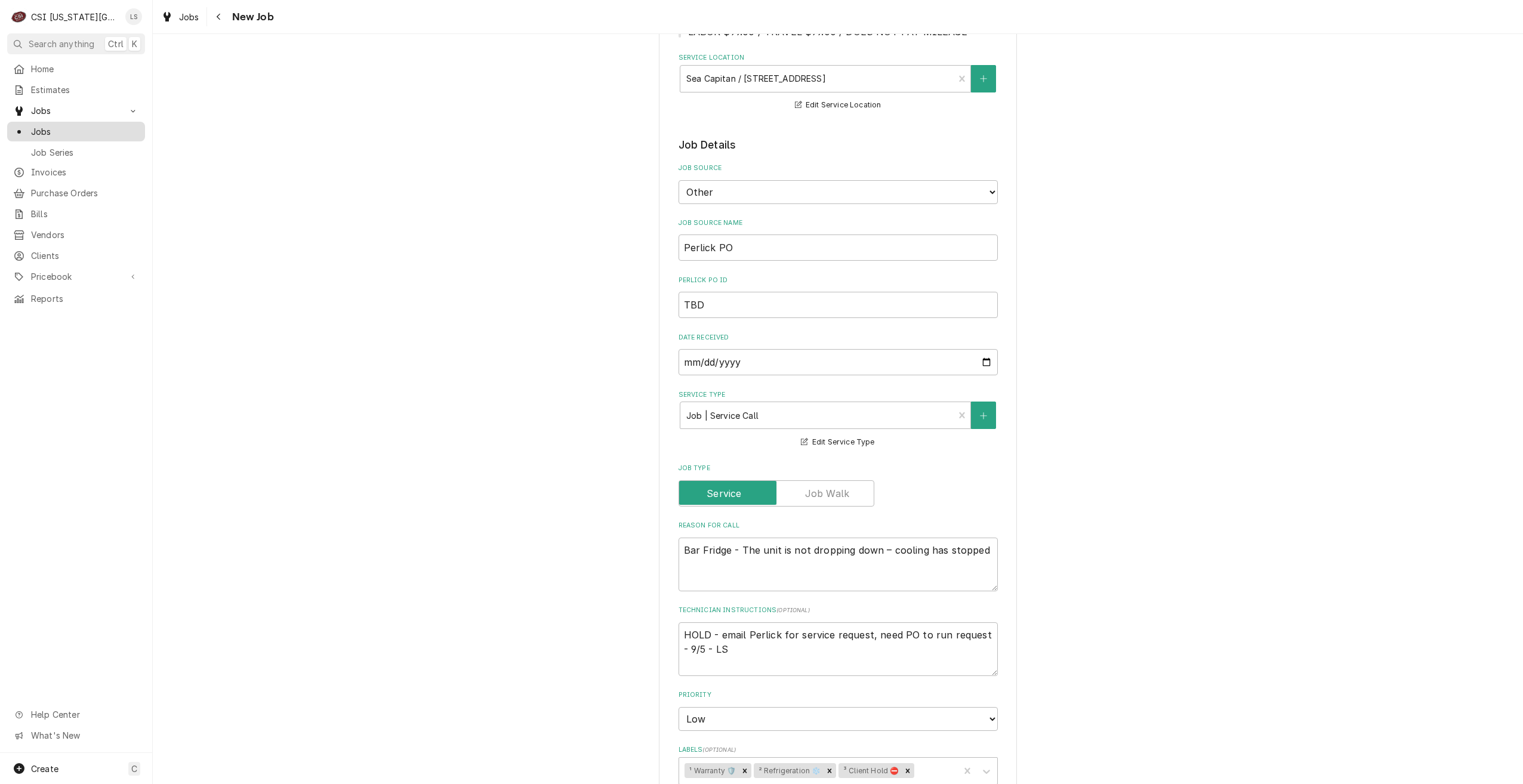
click at [107, 130] on span "Jobs" at bounding box center [85, 131] width 108 height 12
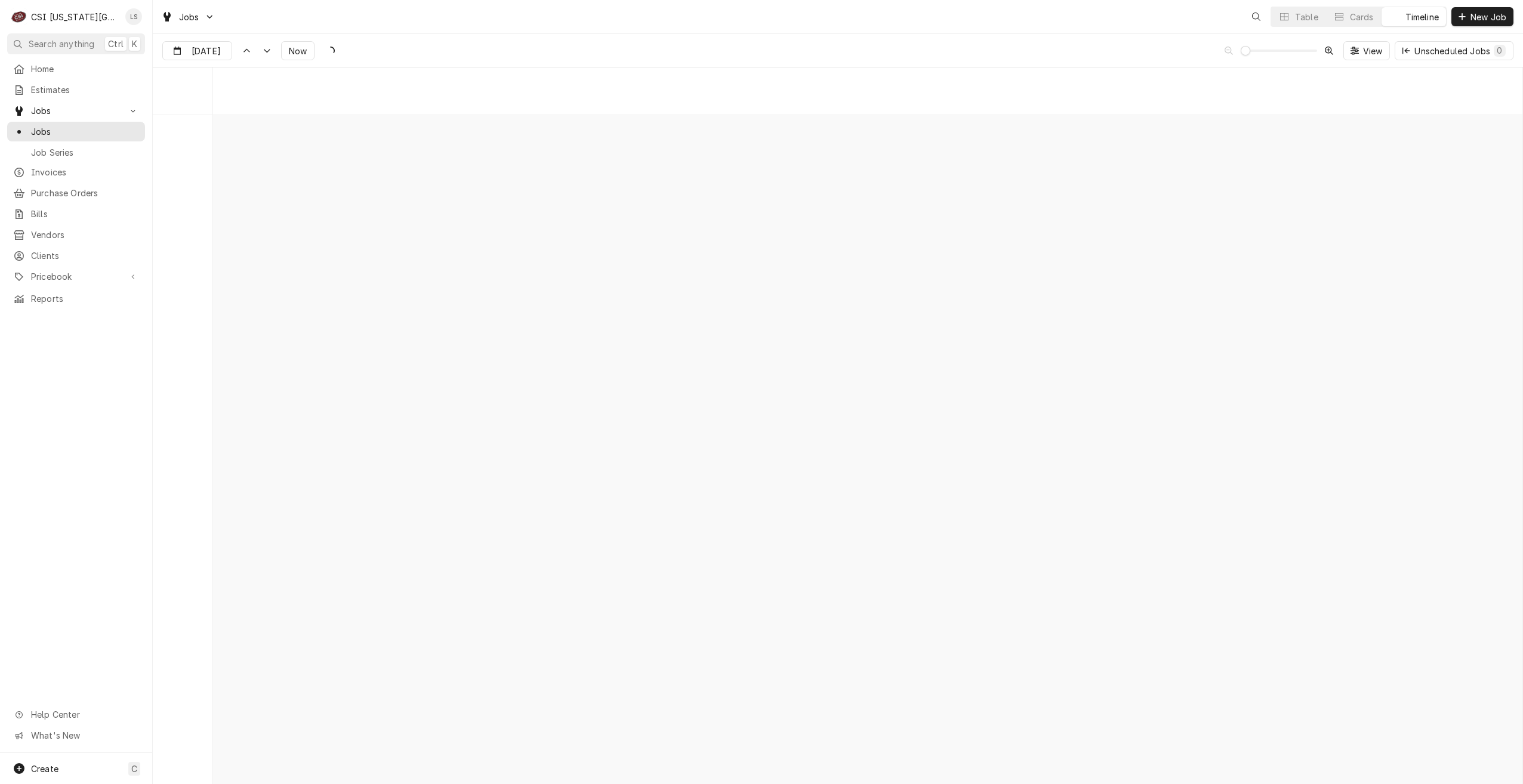
scroll to position [13695, 0]
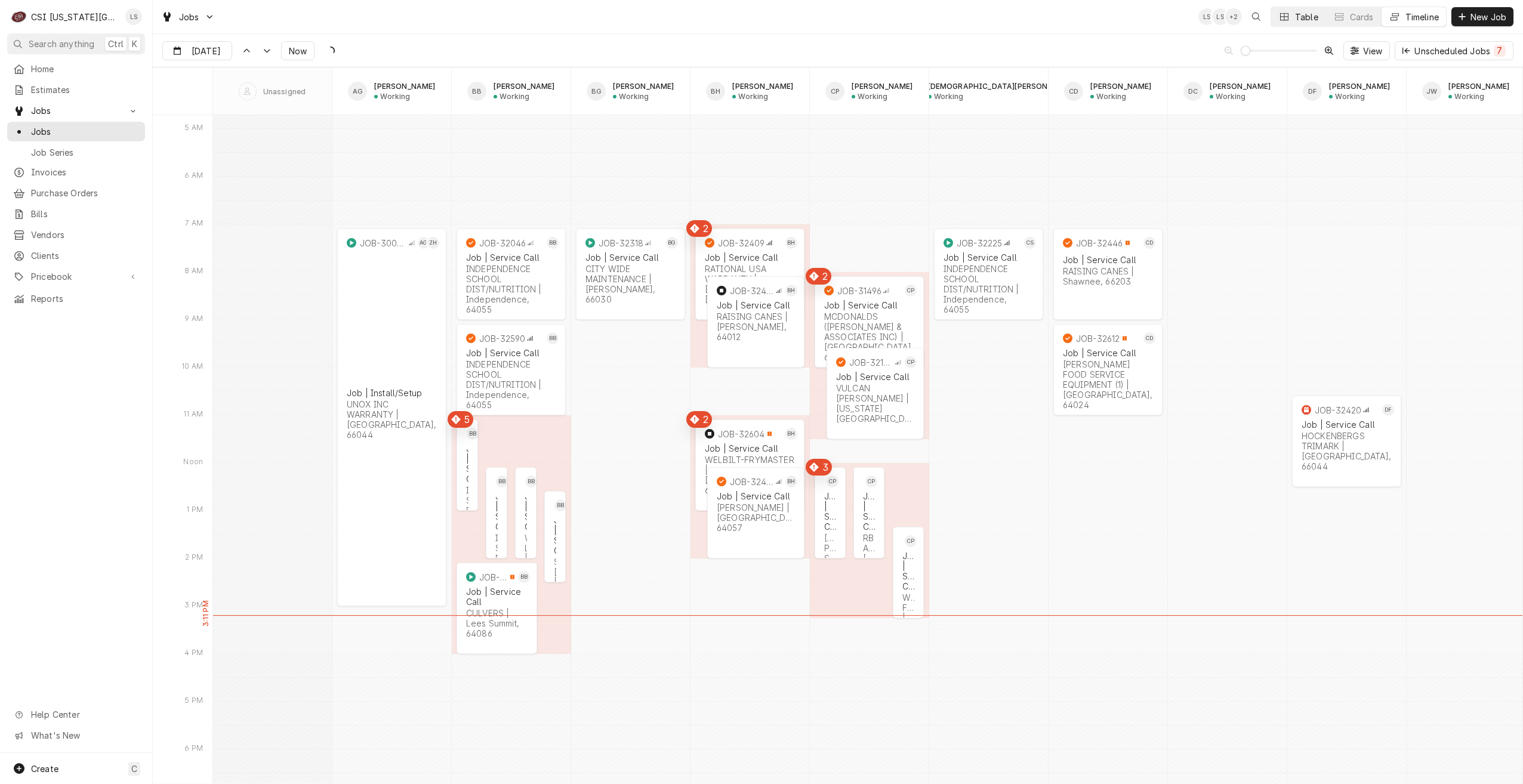
click at [1285, 15] on icon "Dynamic Content Wrapper" at bounding box center [1284, 16] width 8 height 8
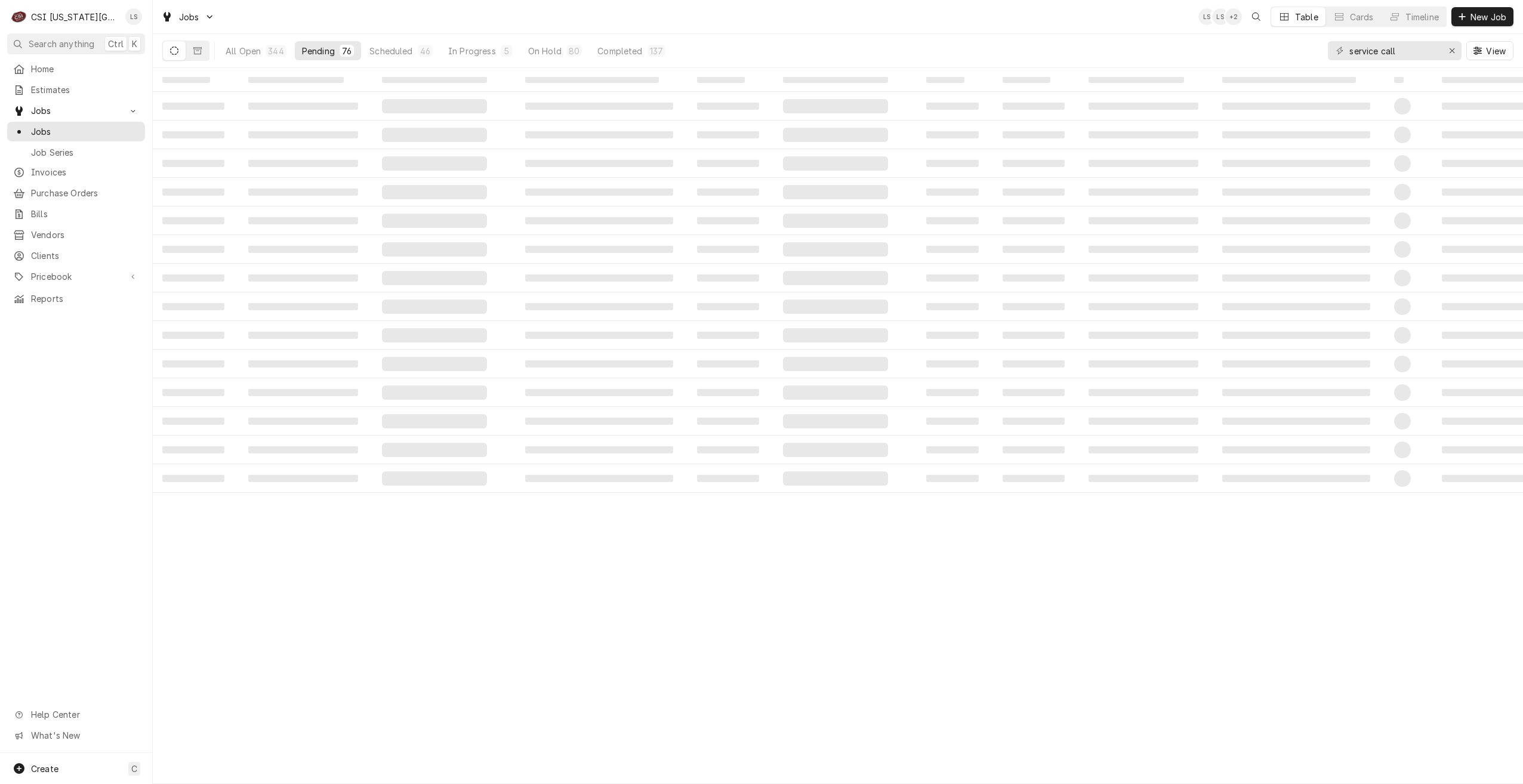
click at [844, 22] on div "Jobs LS LS + 2 Table Cards Timeline New Job" at bounding box center [838, 17] width 1370 height 34
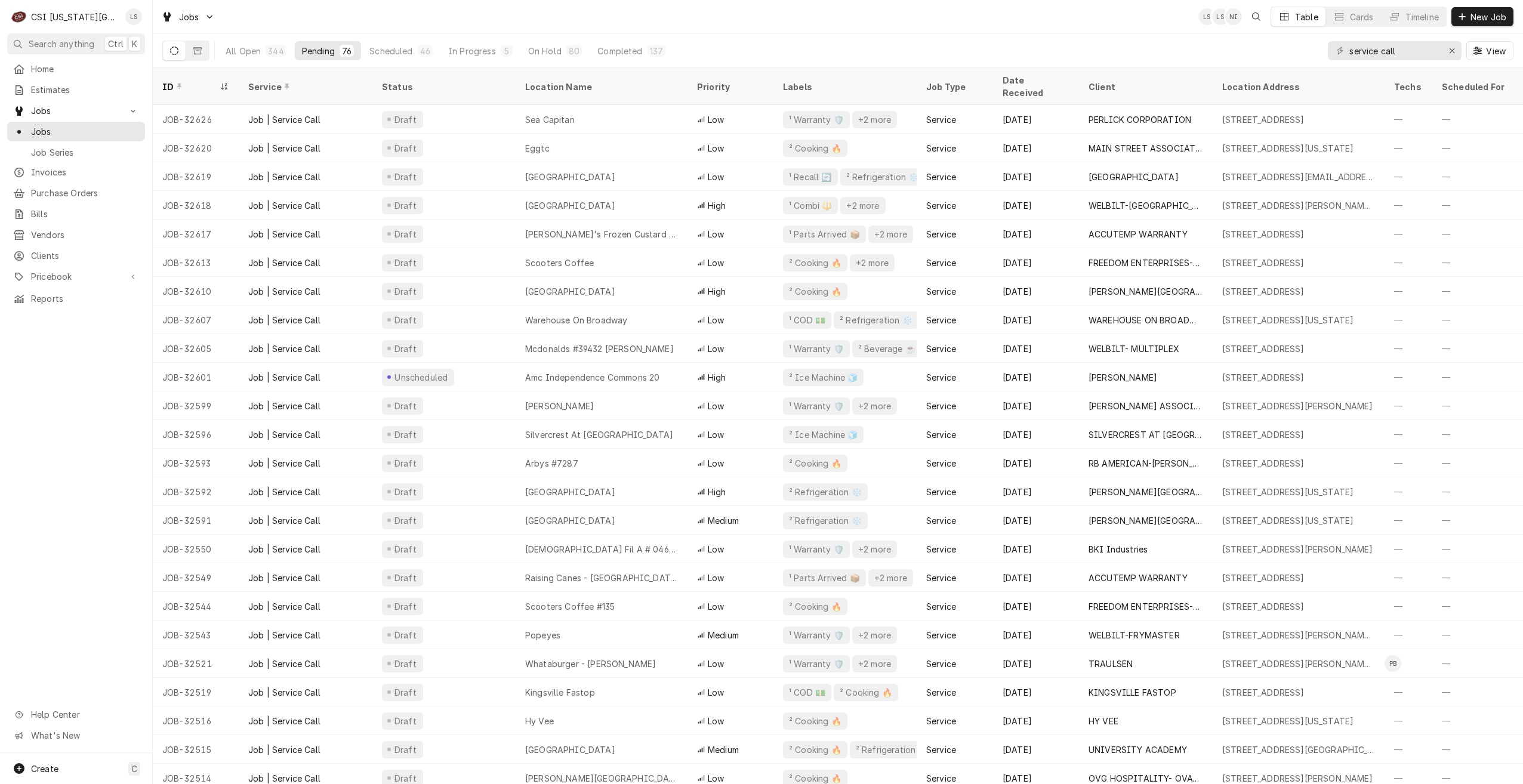
click at [1052, 31] on div "Jobs LS LS NI Table Cards Timeline New Job" at bounding box center [838, 17] width 1370 height 34
click at [1061, 17] on div "Jobs LS LS NI Table Cards Timeline New Job" at bounding box center [838, 17] width 1370 height 34
click at [1167, 30] on div "Jobs LS LS NI Table Cards Timeline New Job" at bounding box center [838, 17] width 1370 height 34
drag, startPoint x: 1402, startPoint y: 53, endPoint x: 1314, endPoint y: 45, distance: 88.4
click at [1322, 47] on div "All Open 344 Pending 76 Scheduled 46 In Progress 5 On Hold 80 Completed 137 ser…" at bounding box center [838, 51] width 1351 height 34
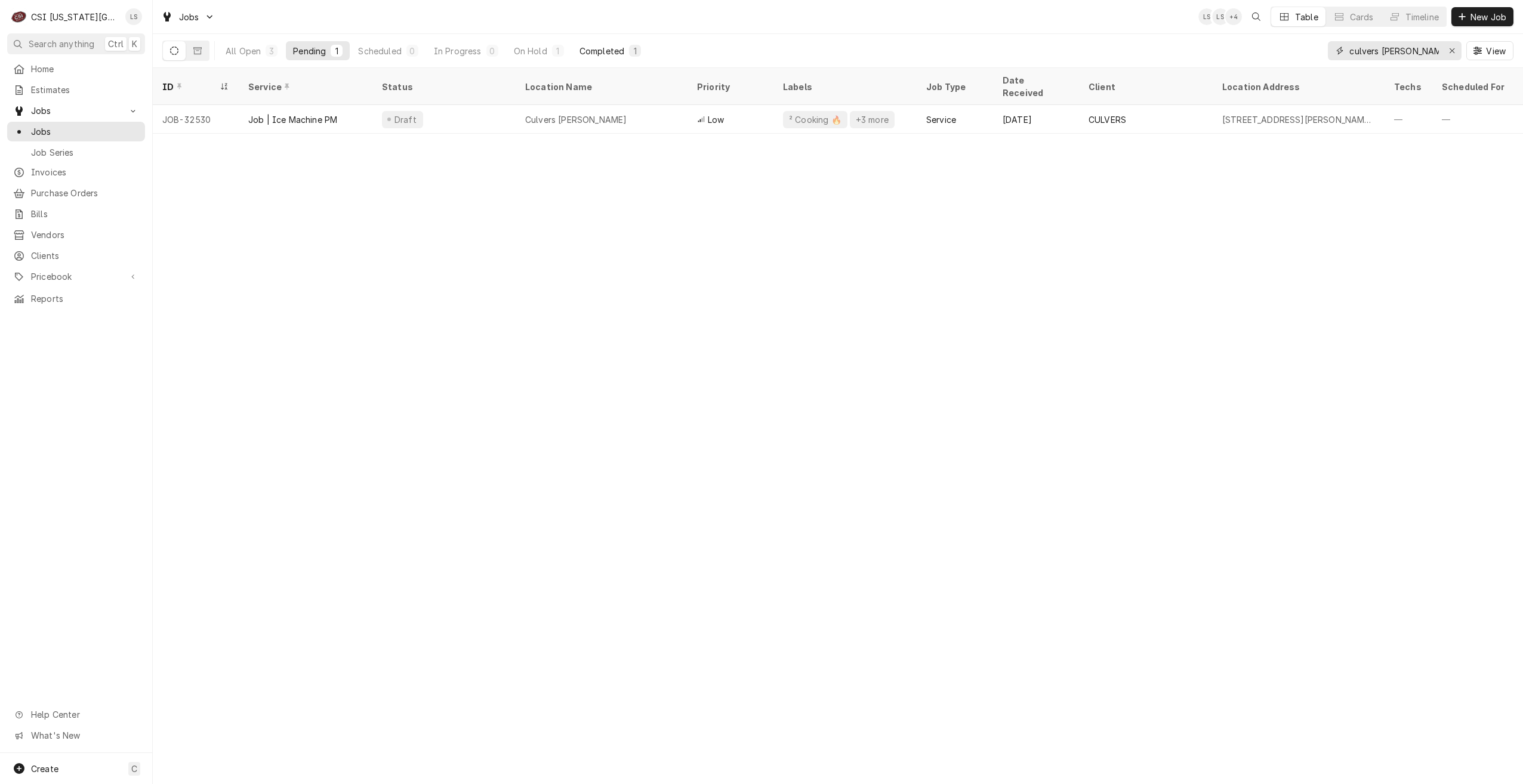
type input "culvers douglas"
click at [620, 44] on button "Completed 1" at bounding box center [610, 50] width 76 height 19
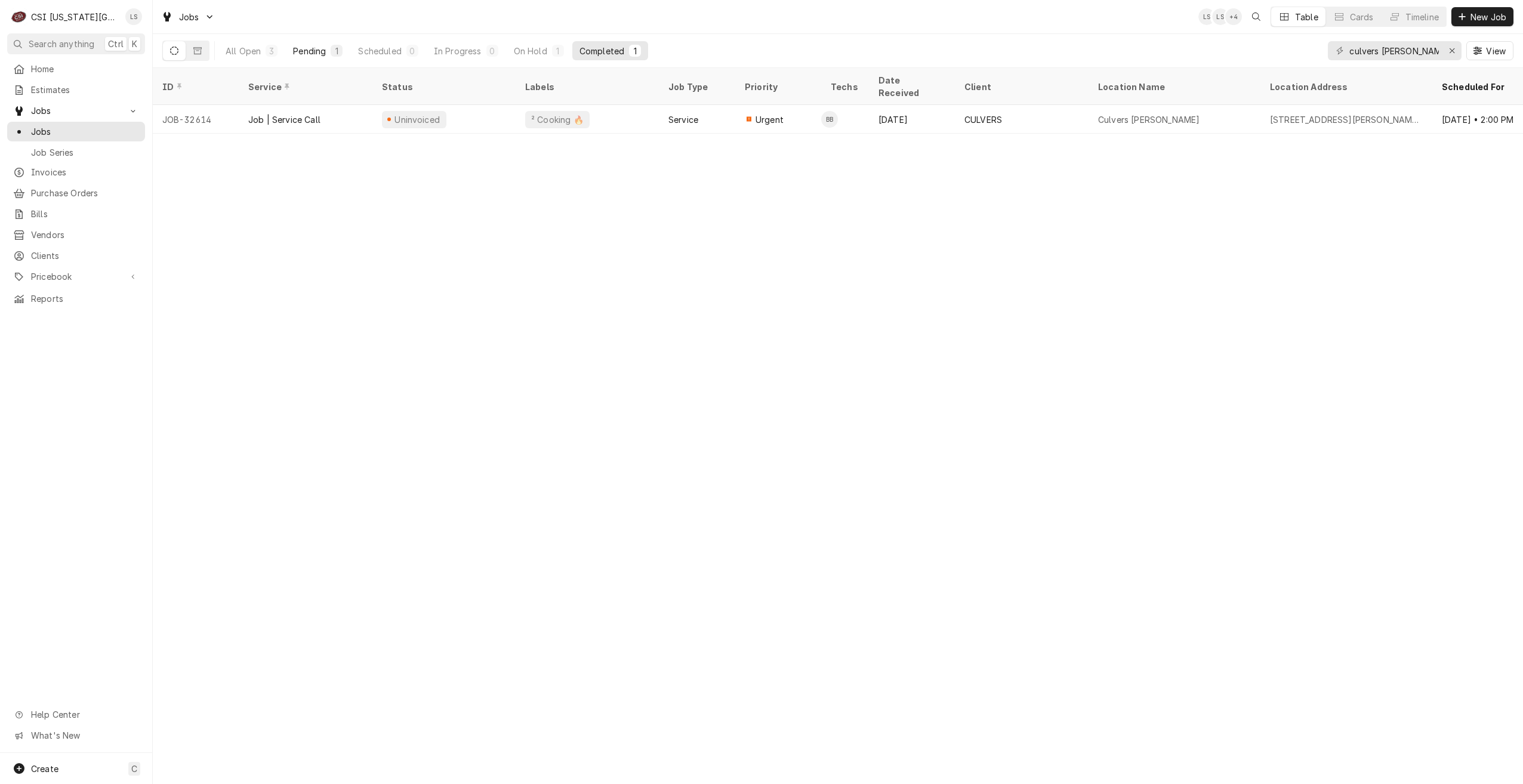
click at [307, 53] on div "Pending" at bounding box center [309, 51] width 33 height 12
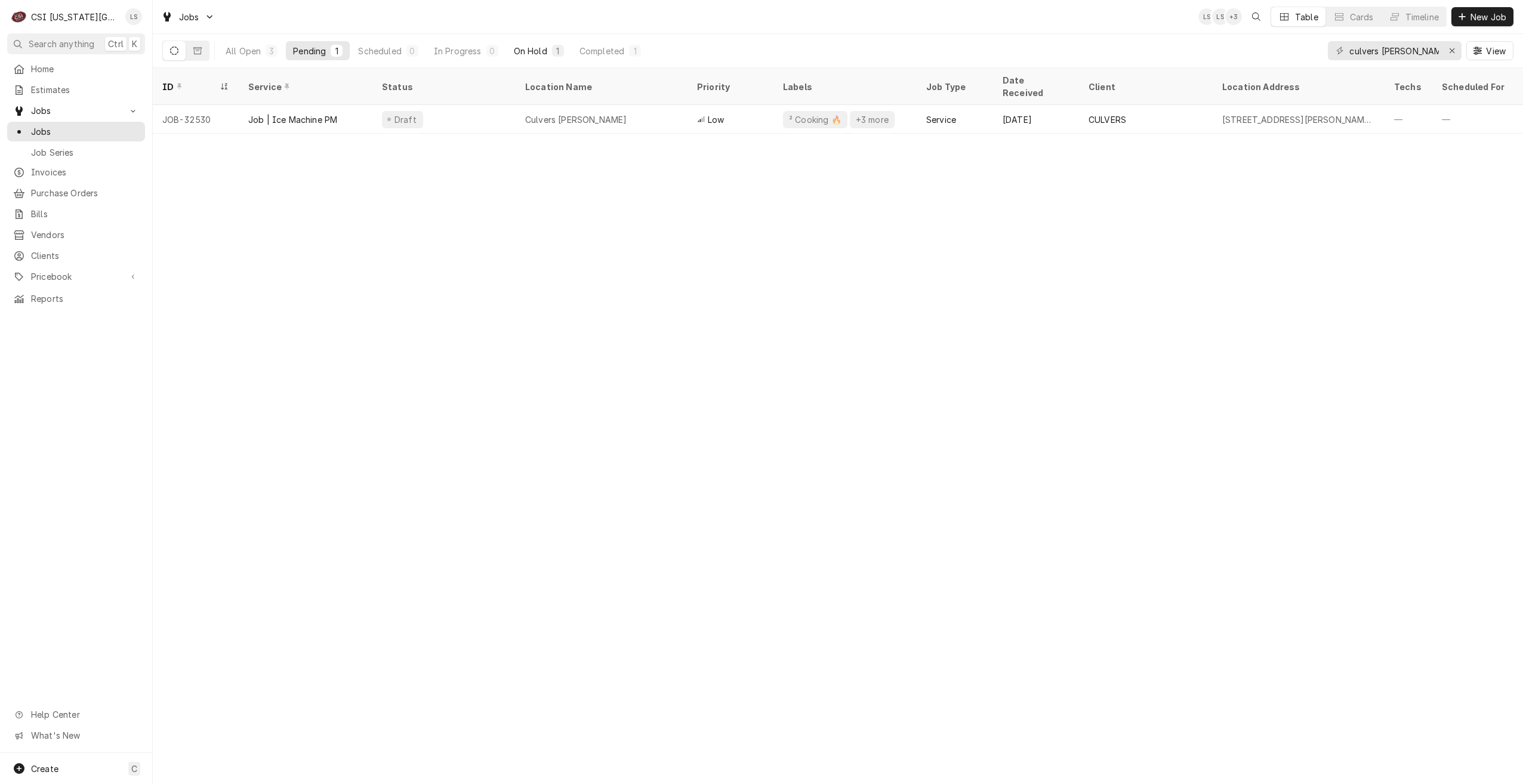
click at [551, 57] on button "On Hold 1" at bounding box center [538, 50] width 64 height 19
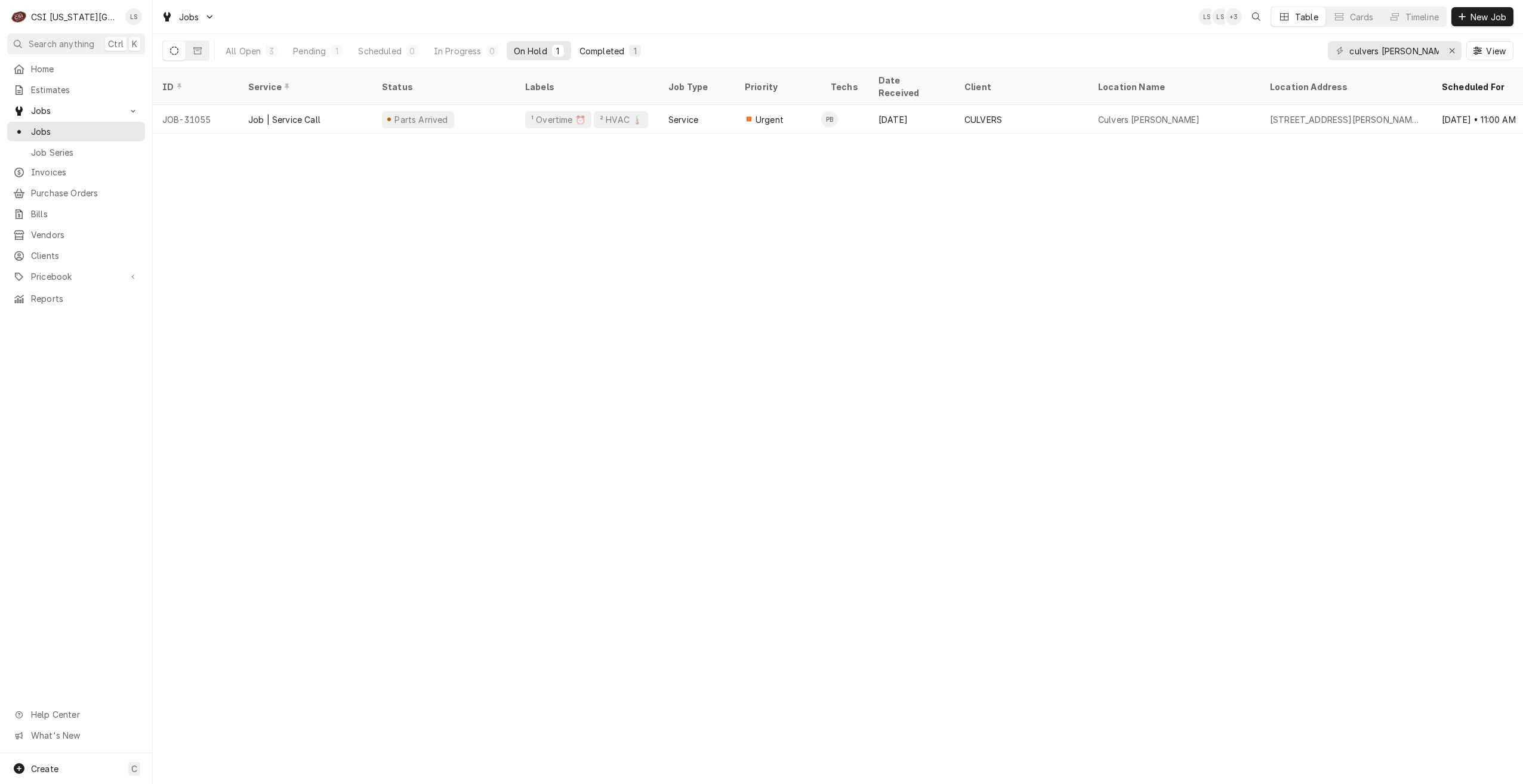
click at [612, 49] on div "Completed" at bounding box center [602, 51] width 45 height 12
click at [202, 50] on button "Dynamic Content Wrapper" at bounding box center [197, 50] width 22 height 19
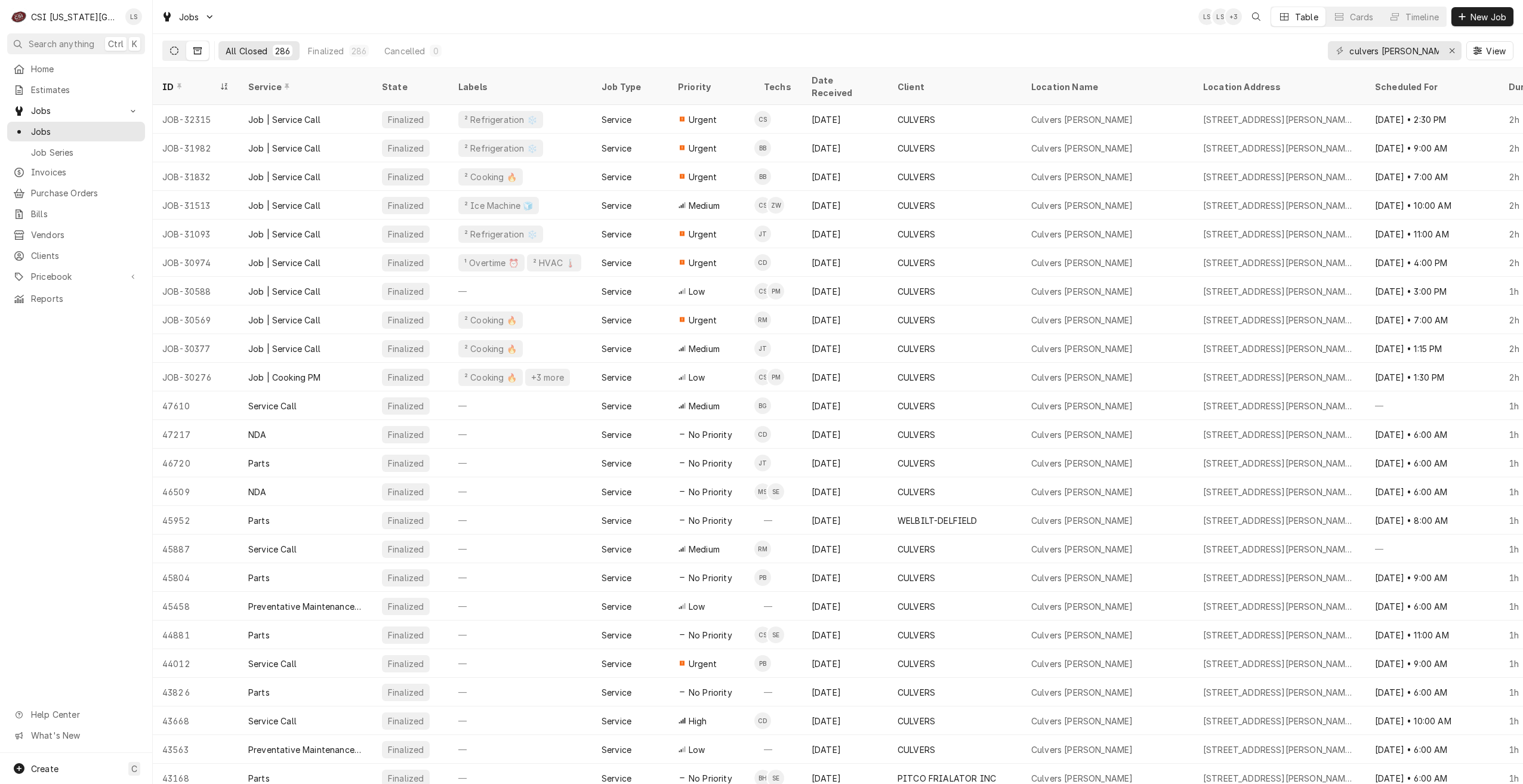
click at [176, 51] on icon "Dynamic Content Wrapper" at bounding box center [174, 50] width 8 height 8
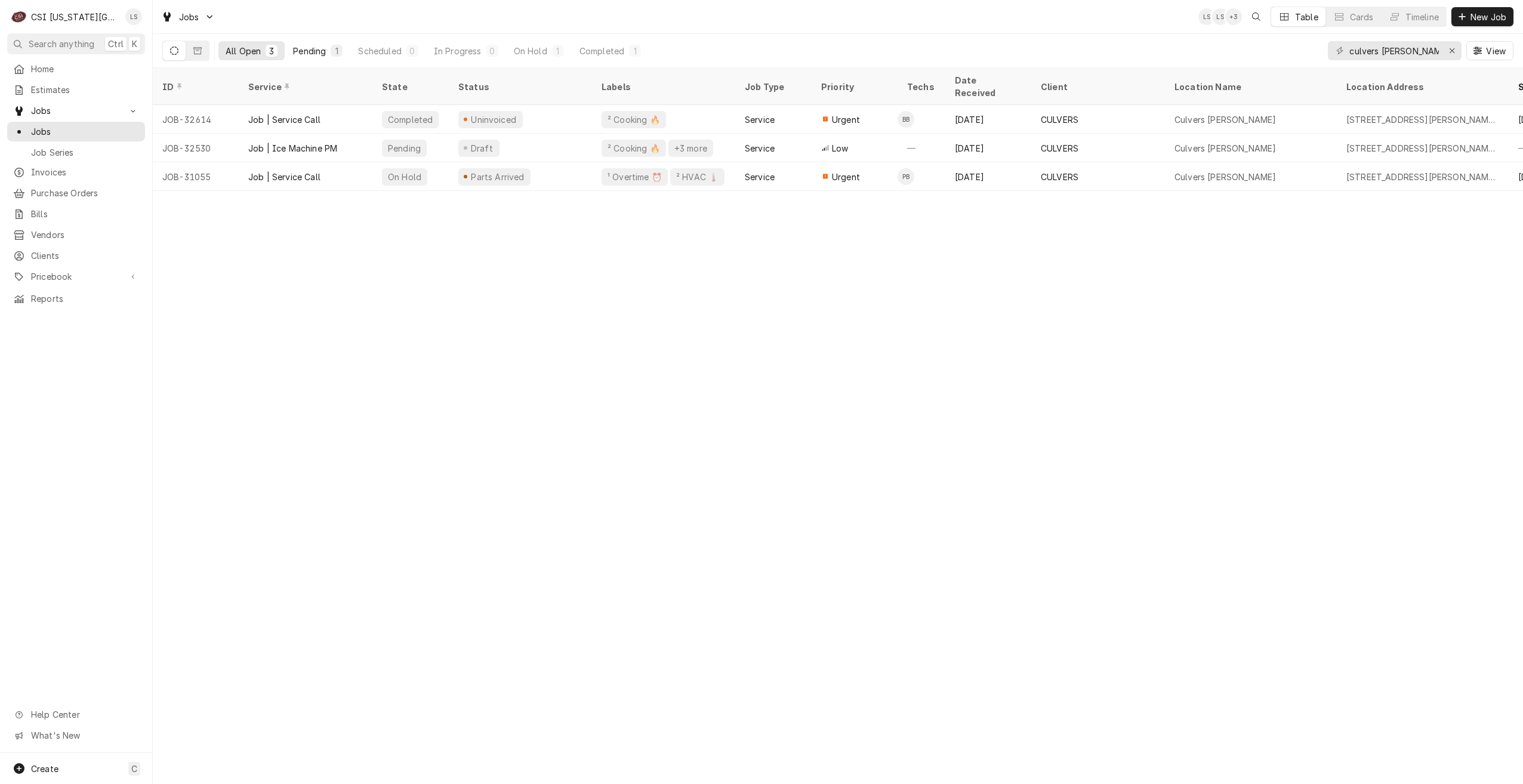
click at [334, 53] on div "1" at bounding box center [336, 51] width 7 height 12
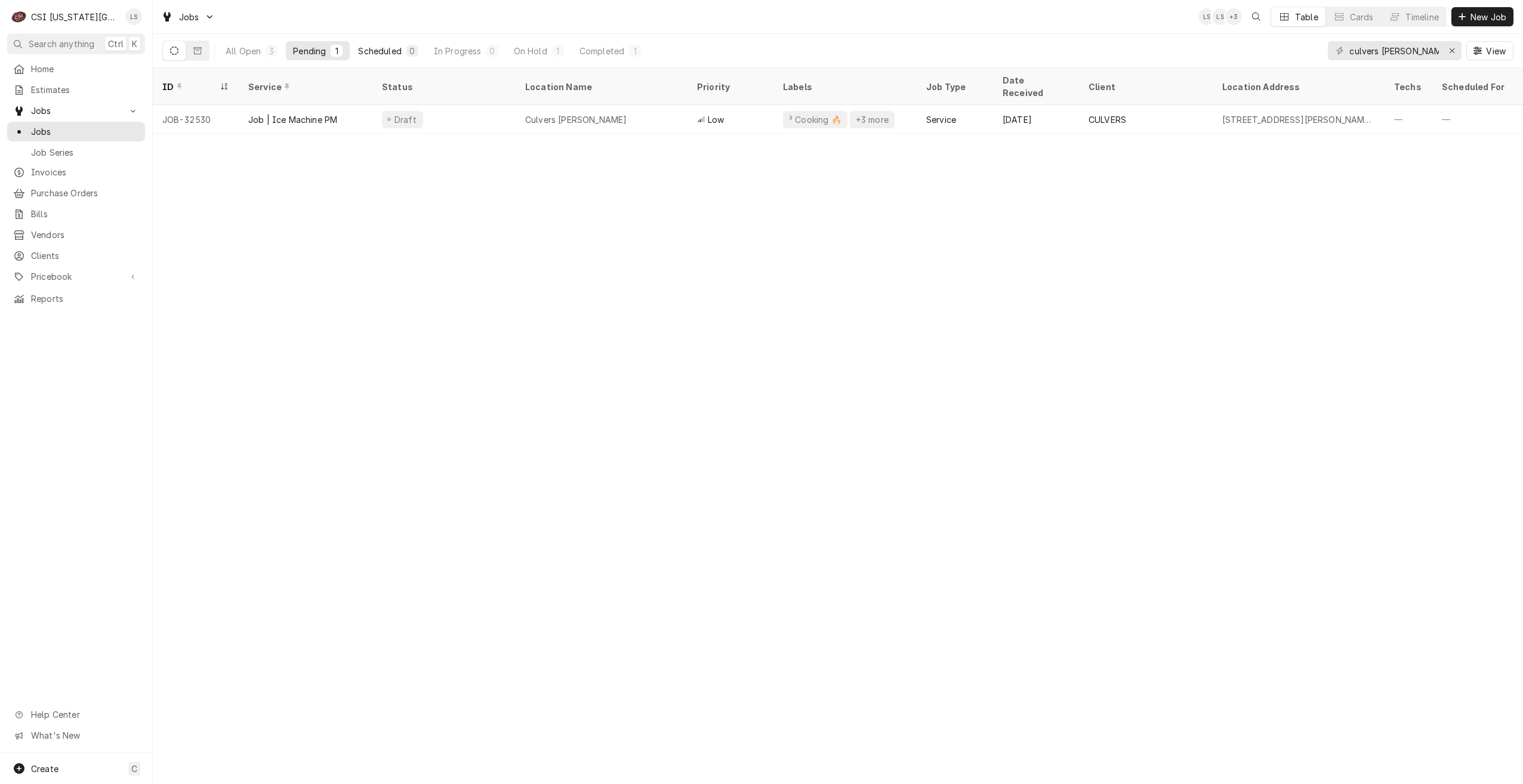
click at [389, 49] on div "Scheduled" at bounding box center [379, 51] width 43 height 12
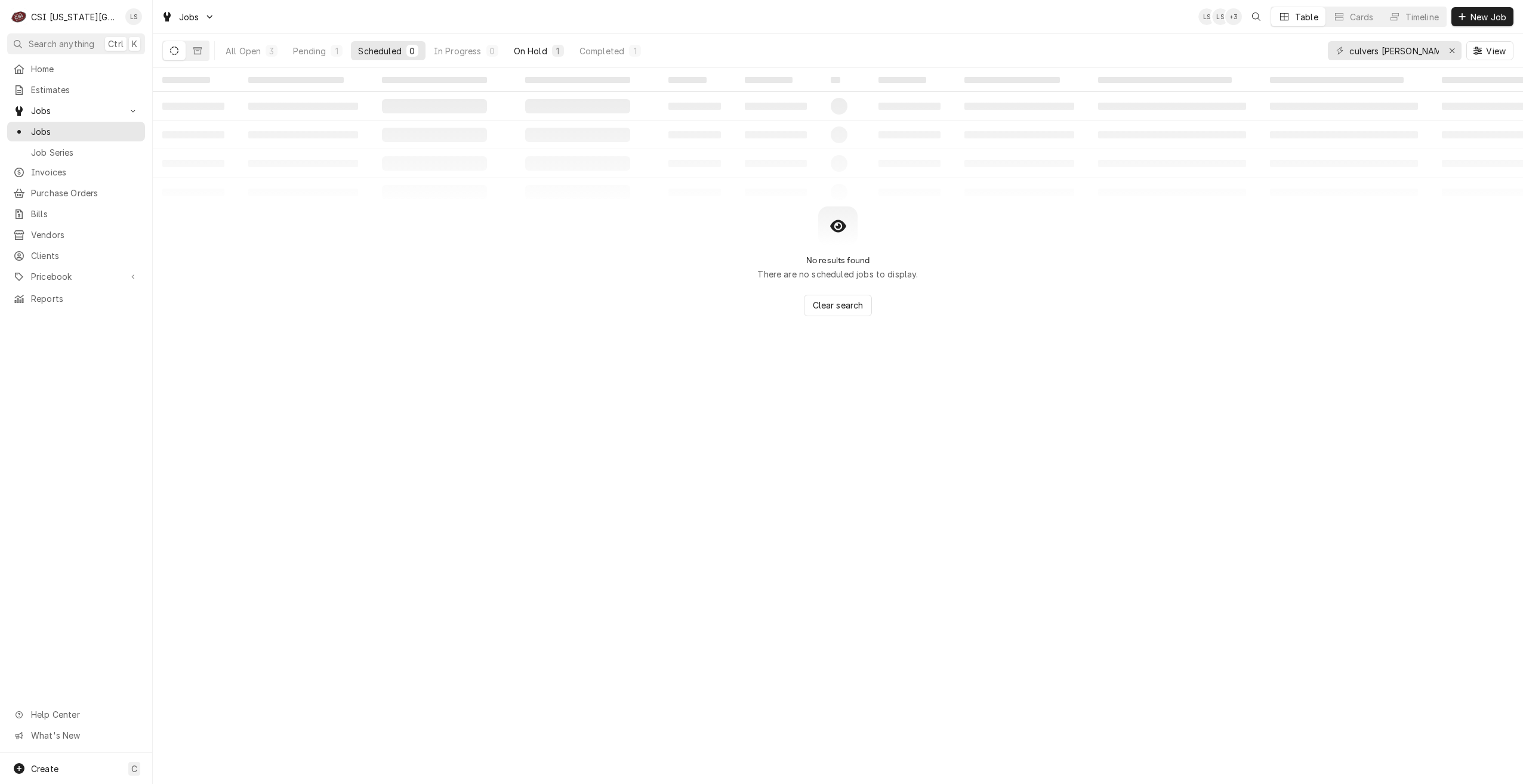
click at [542, 46] on div "On Hold" at bounding box center [531, 51] width 34 height 12
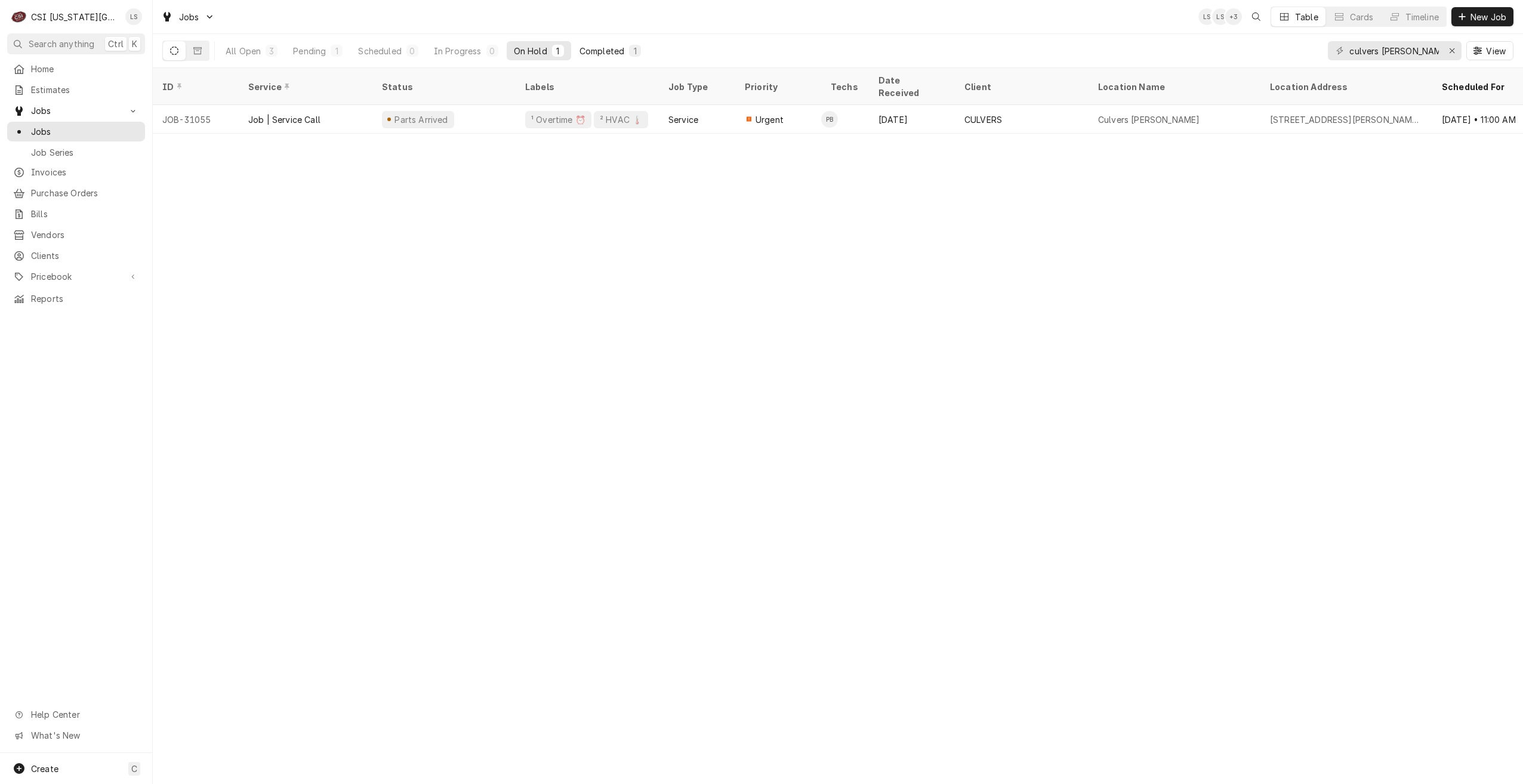
click at [595, 52] on div "Completed" at bounding box center [602, 51] width 45 height 12
click at [526, 12] on div "Jobs LS LS + 4 Table Cards Timeline New Job" at bounding box center [838, 17] width 1370 height 34
click at [204, 52] on button "Dynamic Content Wrapper" at bounding box center [197, 50] width 22 height 19
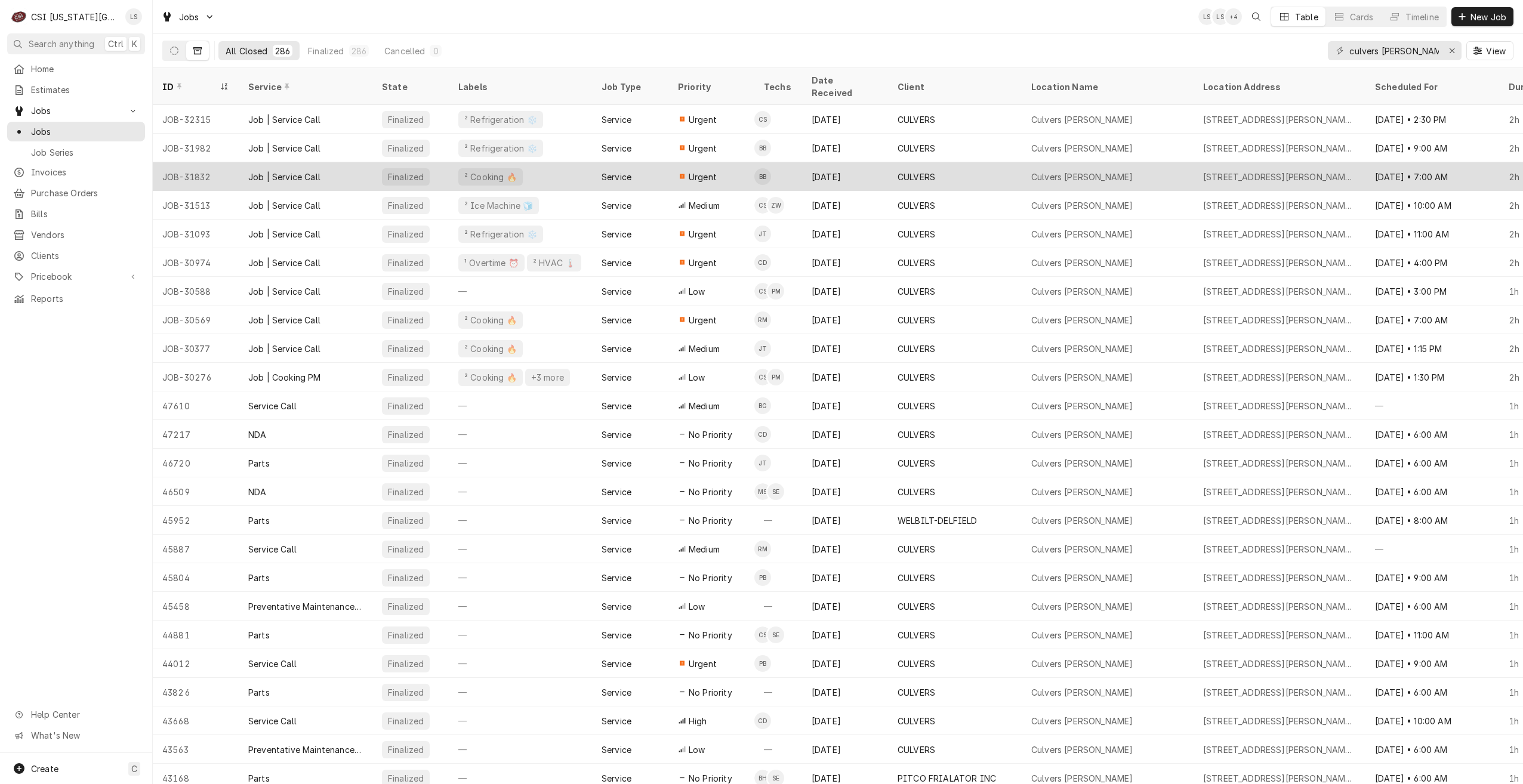
click at [838, 172] on div "Aug 6" at bounding box center [845, 177] width 86 height 29
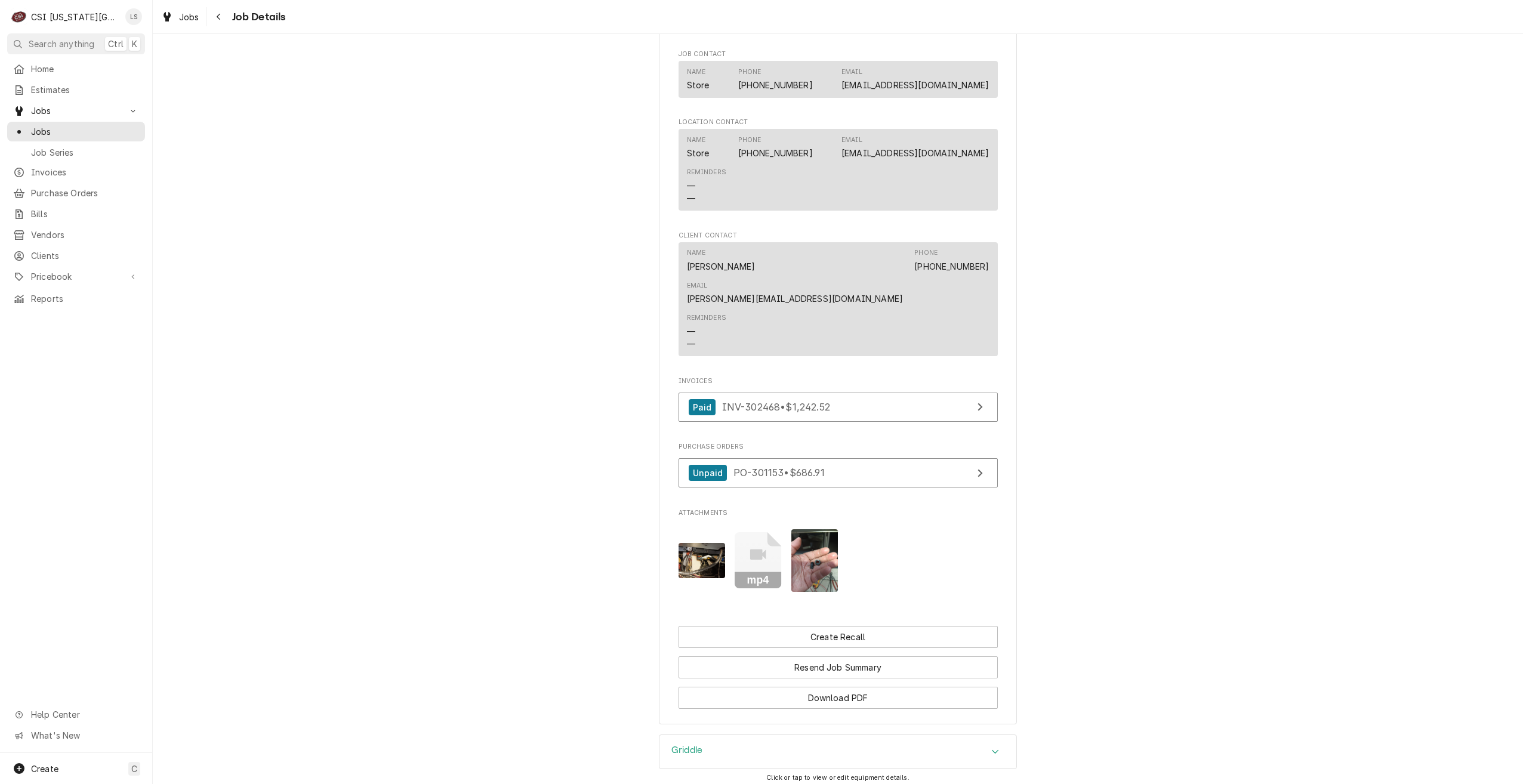
scroll to position [1152, 0]
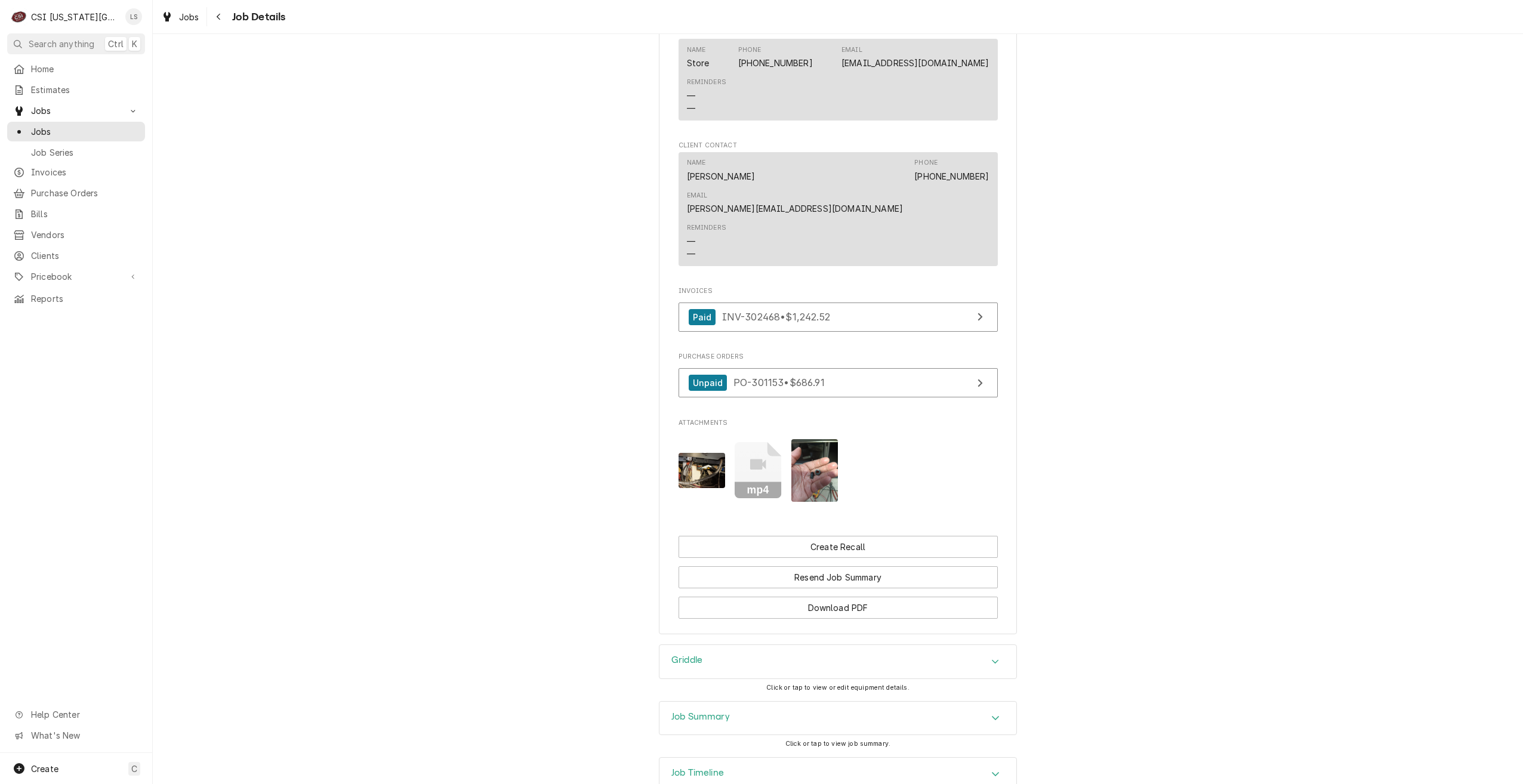
click at [894, 702] on div "Job Summary" at bounding box center [838, 719] width 357 height 34
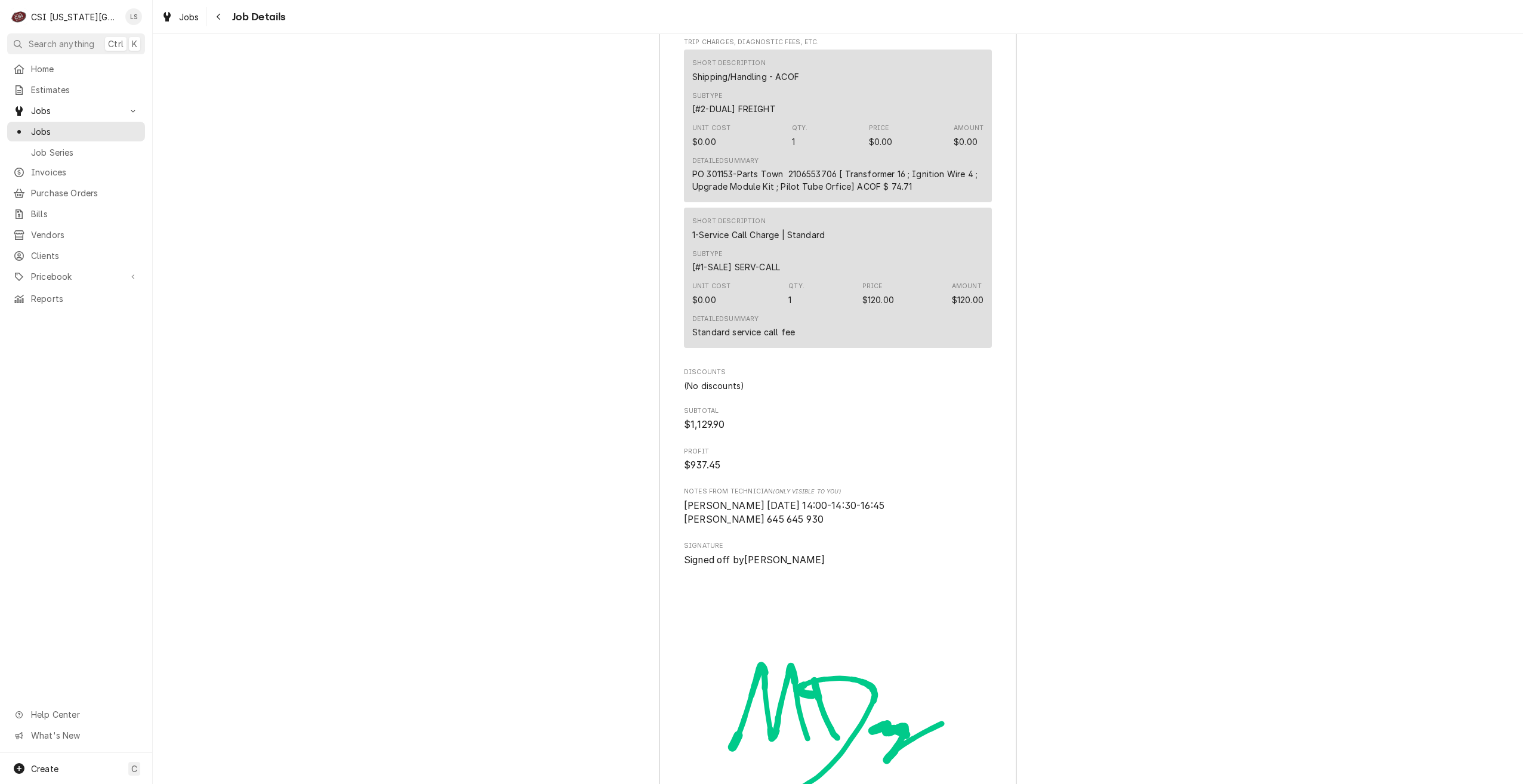
scroll to position [4200, 0]
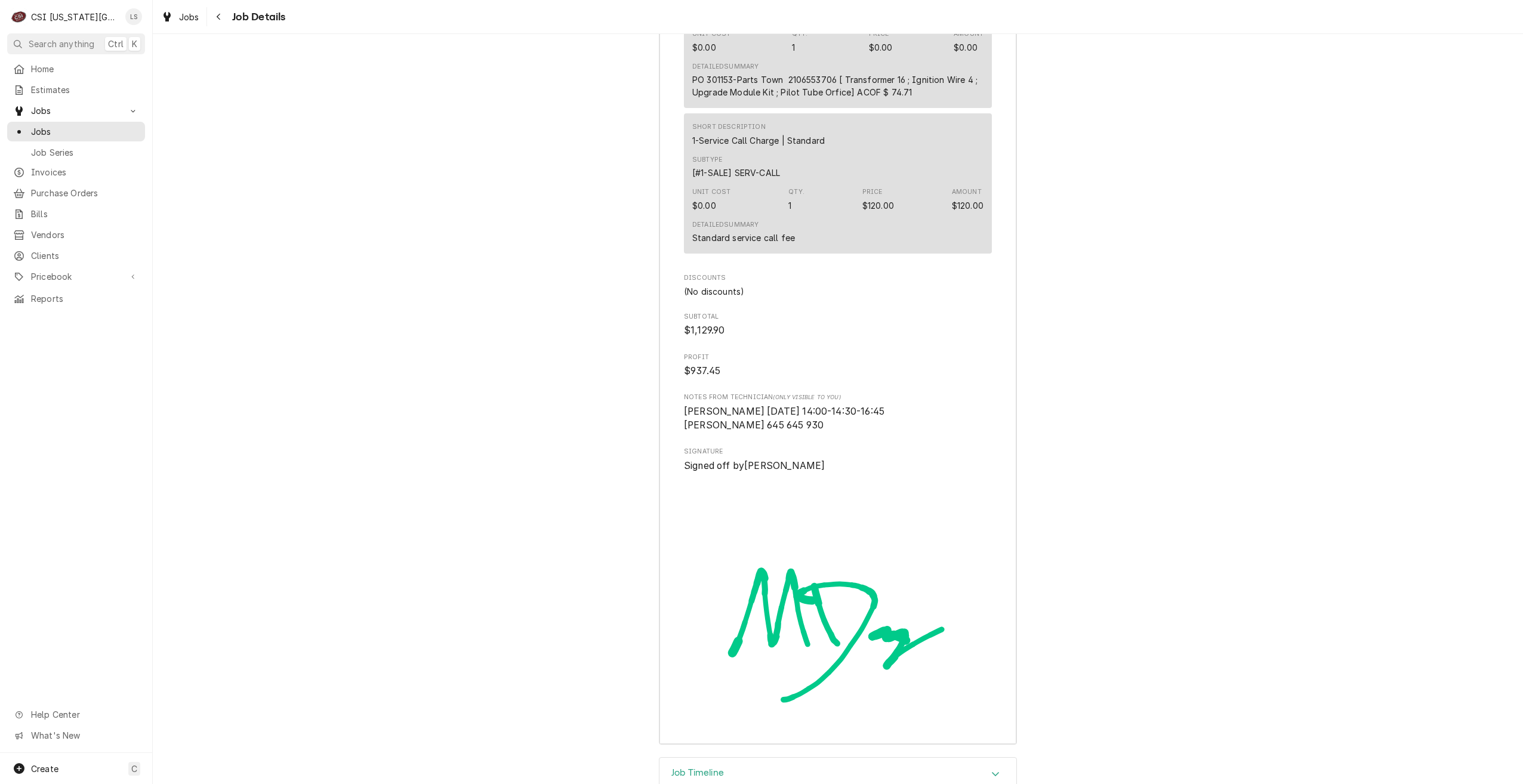
click at [927, 758] on div "Job Timeline" at bounding box center [838, 775] width 357 height 34
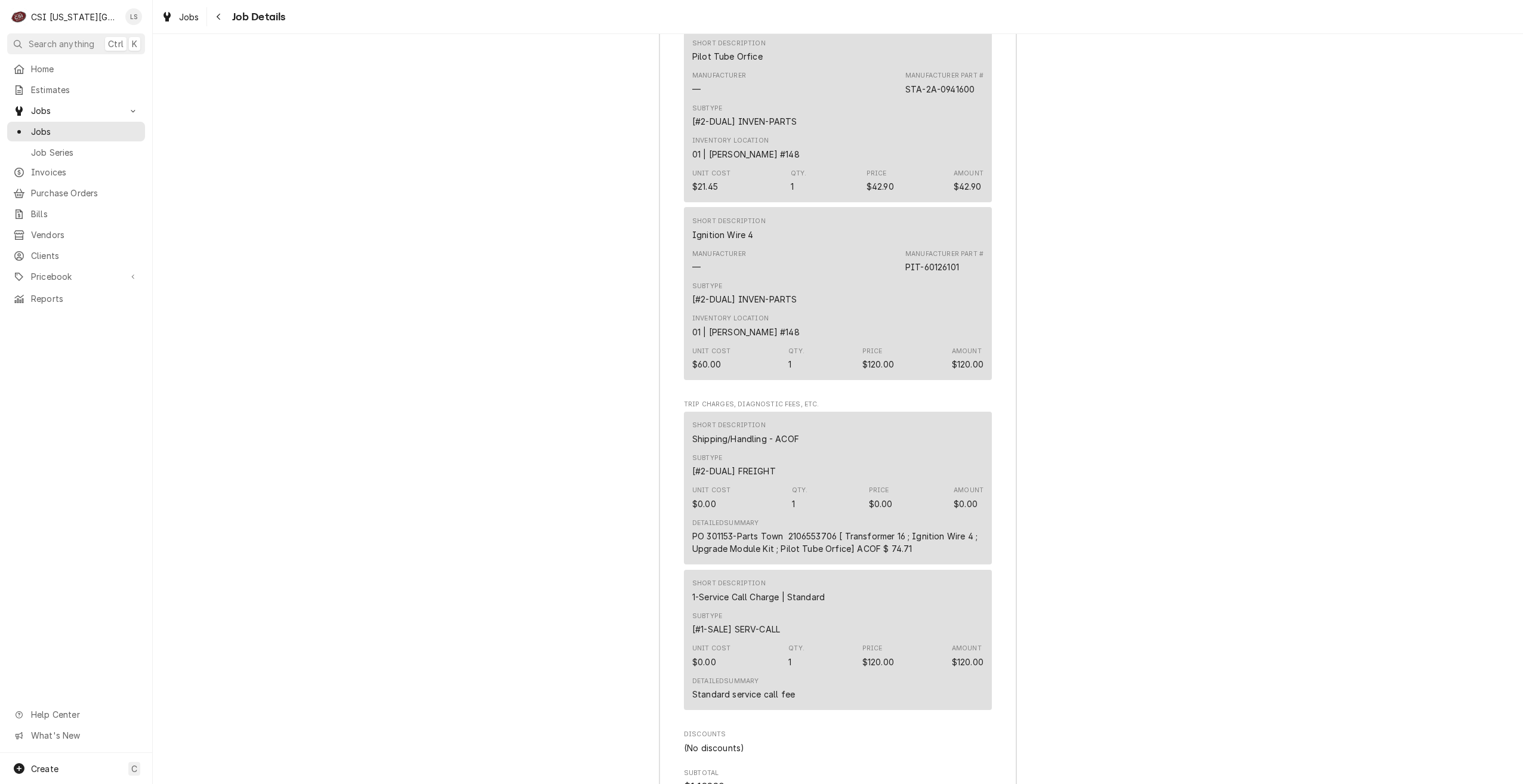
scroll to position [3723, 0]
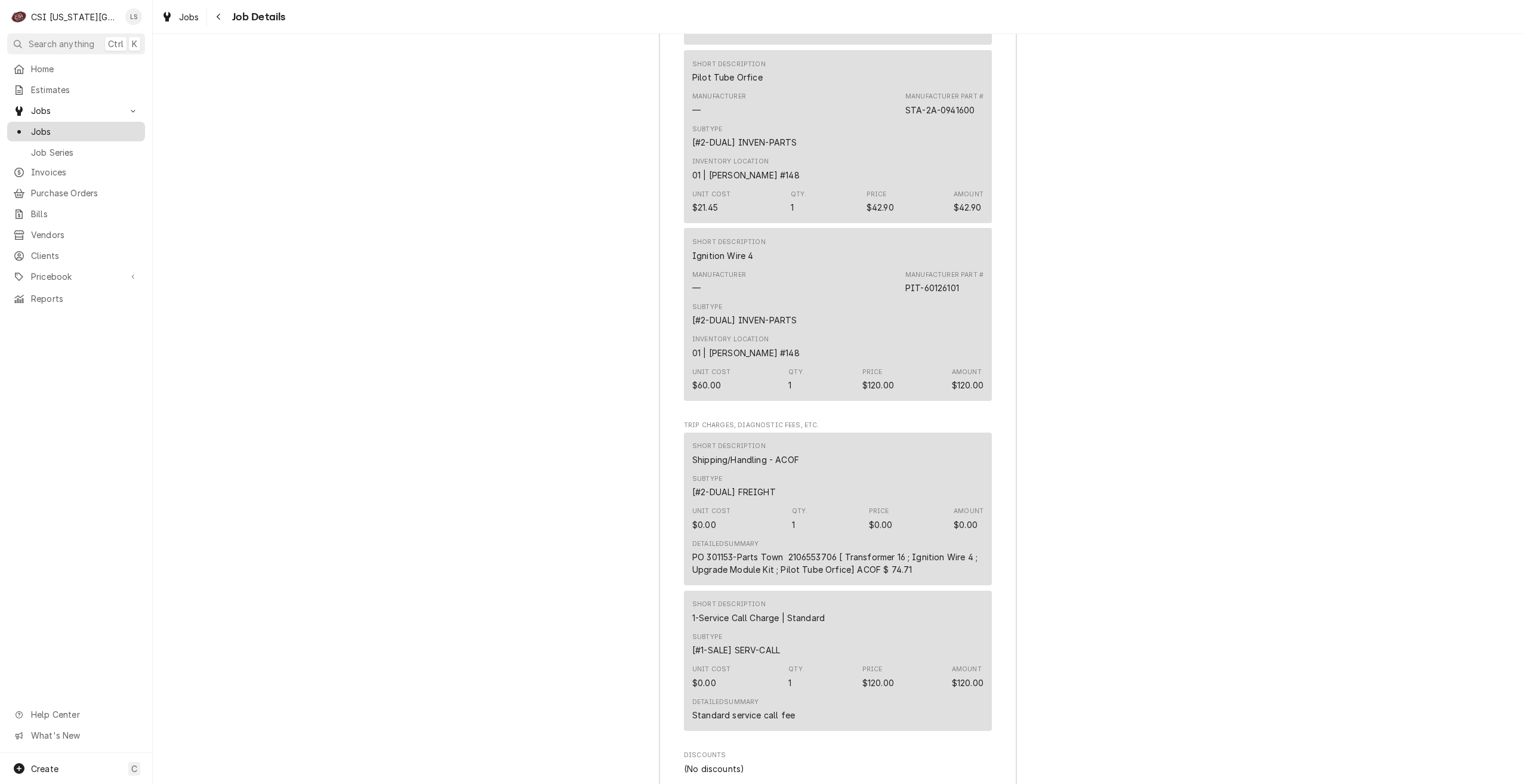
click at [116, 125] on span "Jobs" at bounding box center [85, 131] width 108 height 12
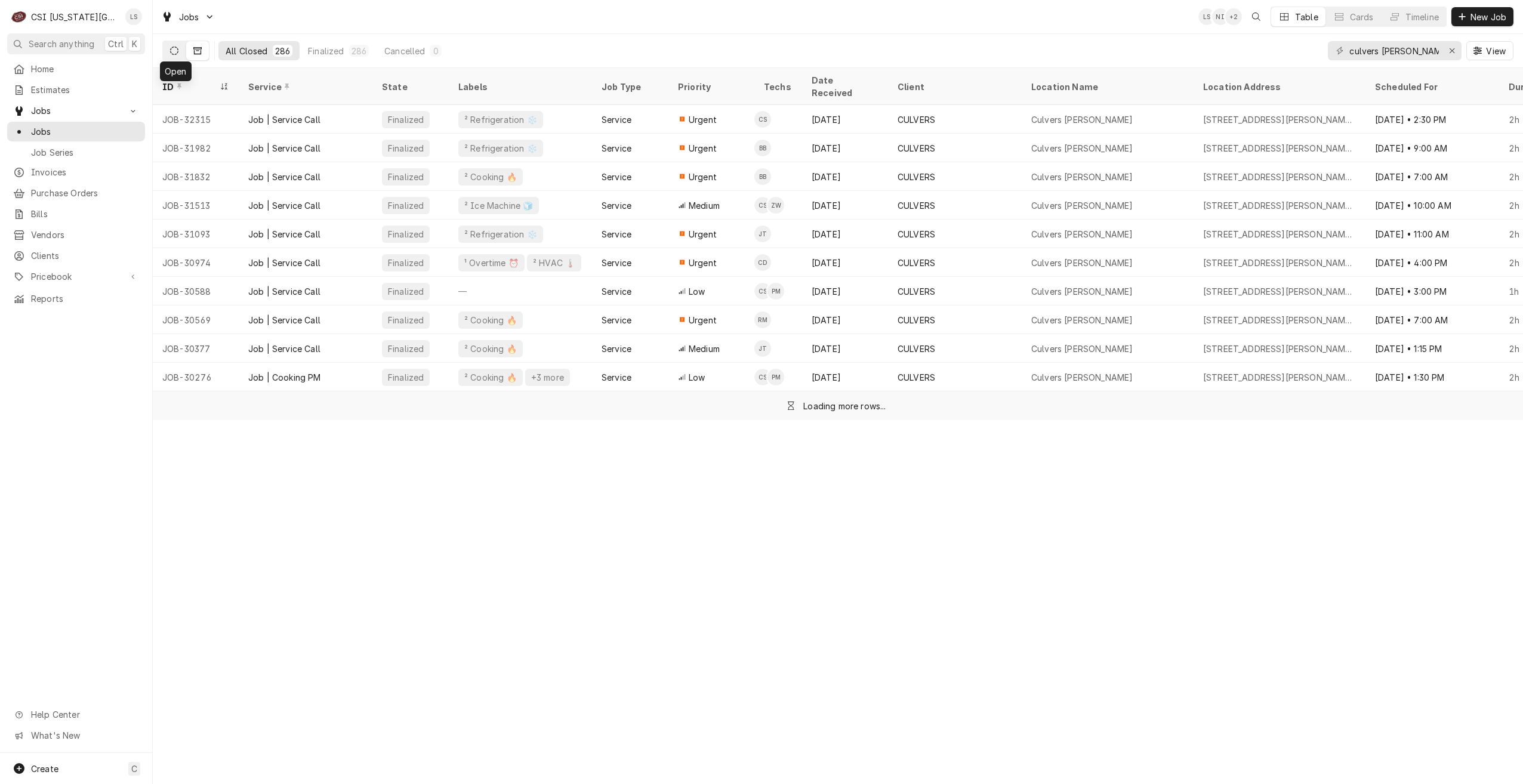
click at [176, 50] on icon "Dynamic Content Wrapper" at bounding box center [174, 50] width 8 height 8
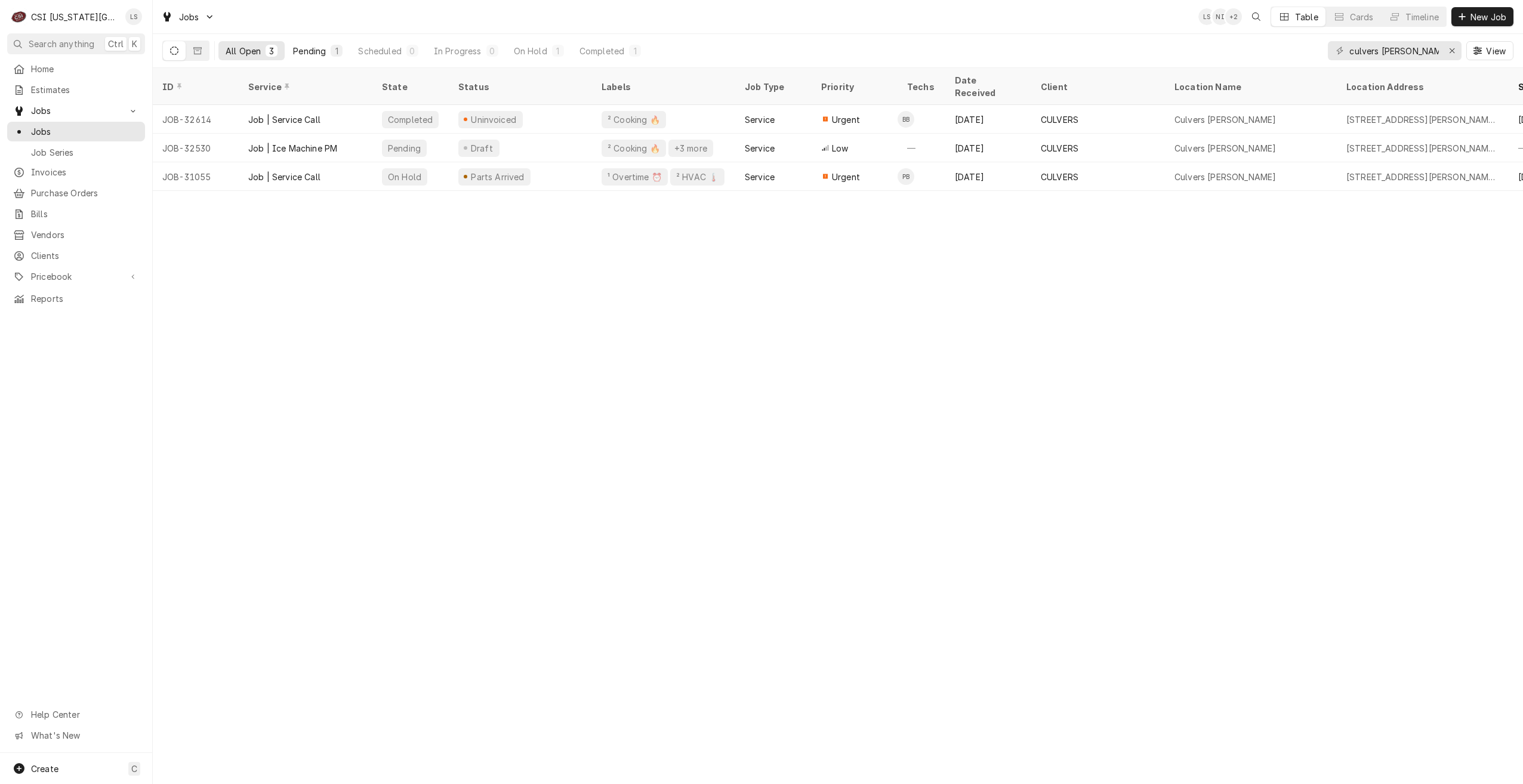
click at [329, 49] on button "Pending 1" at bounding box center [318, 50] width 64 height 19
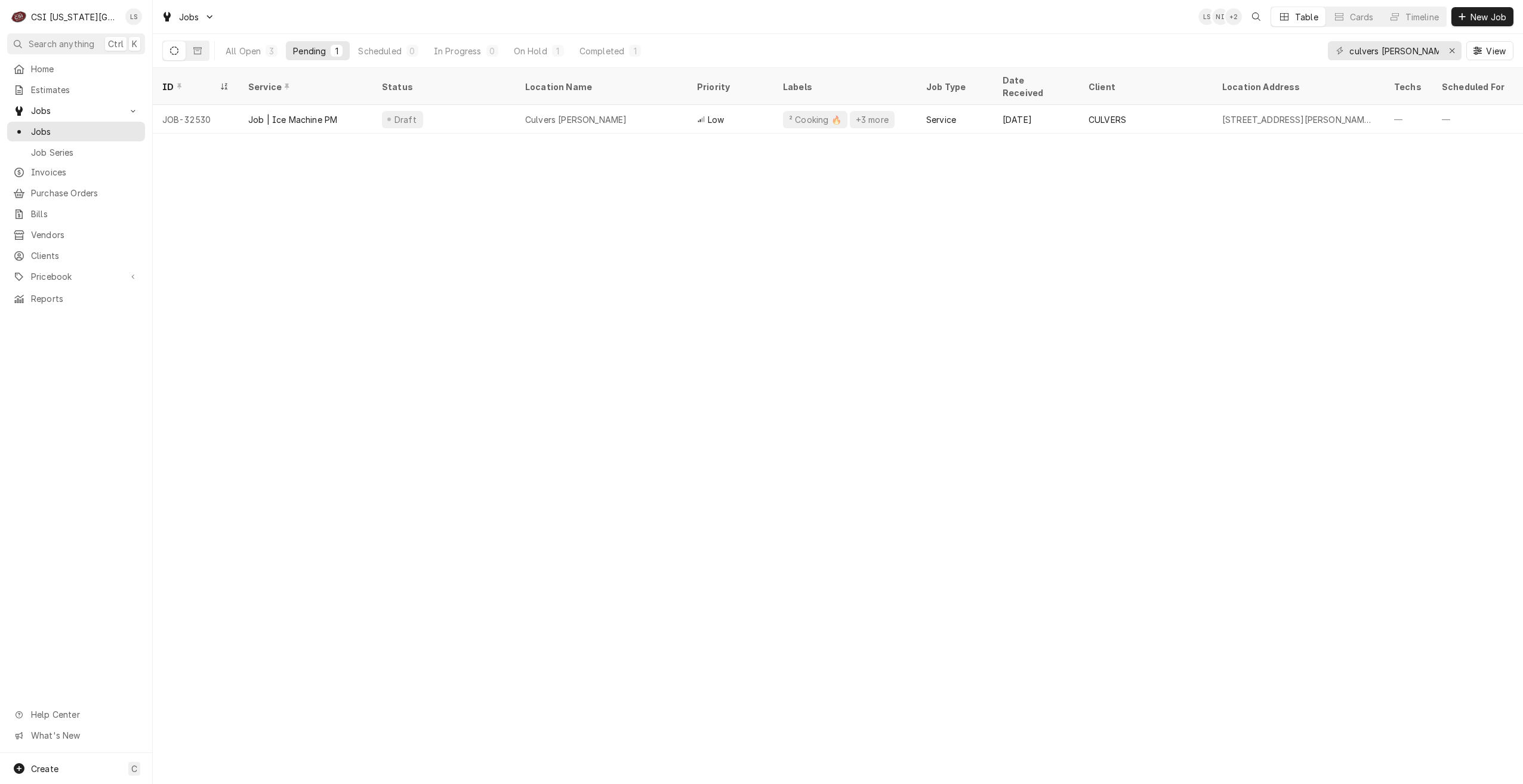
click at [942, 24] on div "Jobs LS NI + 2 Table Cards Timeline New Job" at bounding box center [838, 17] width 1370 height 34
click at [592, 48] on div "Completed" at bounding box center [602, 51] width 45 height 12
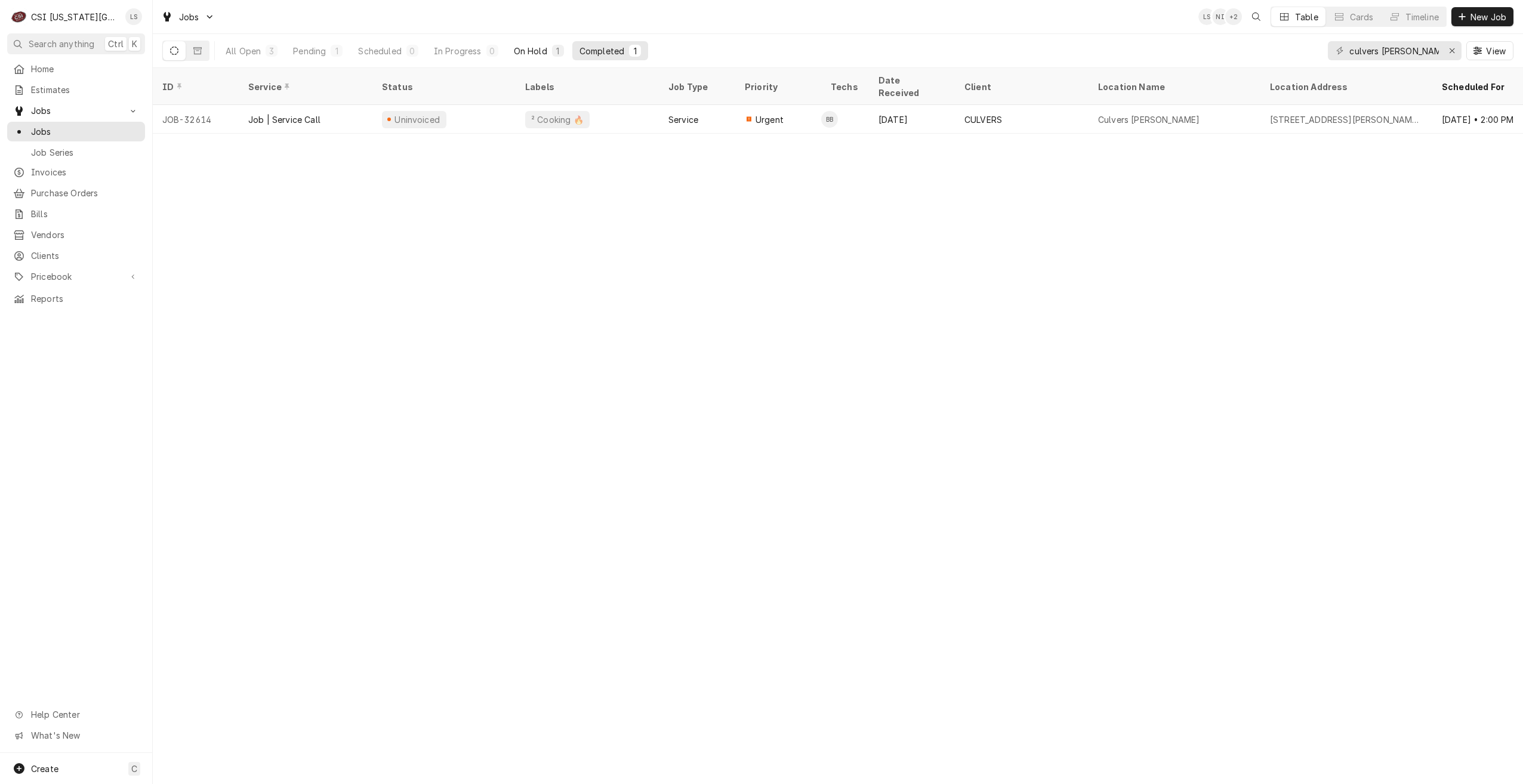
click at [535, 50] on div "On Hold" at bounding box center [531, 51] width 34 height 12
click at [300, 55] on div "Pending" at bounding box center [309, 51] width 33 height 12
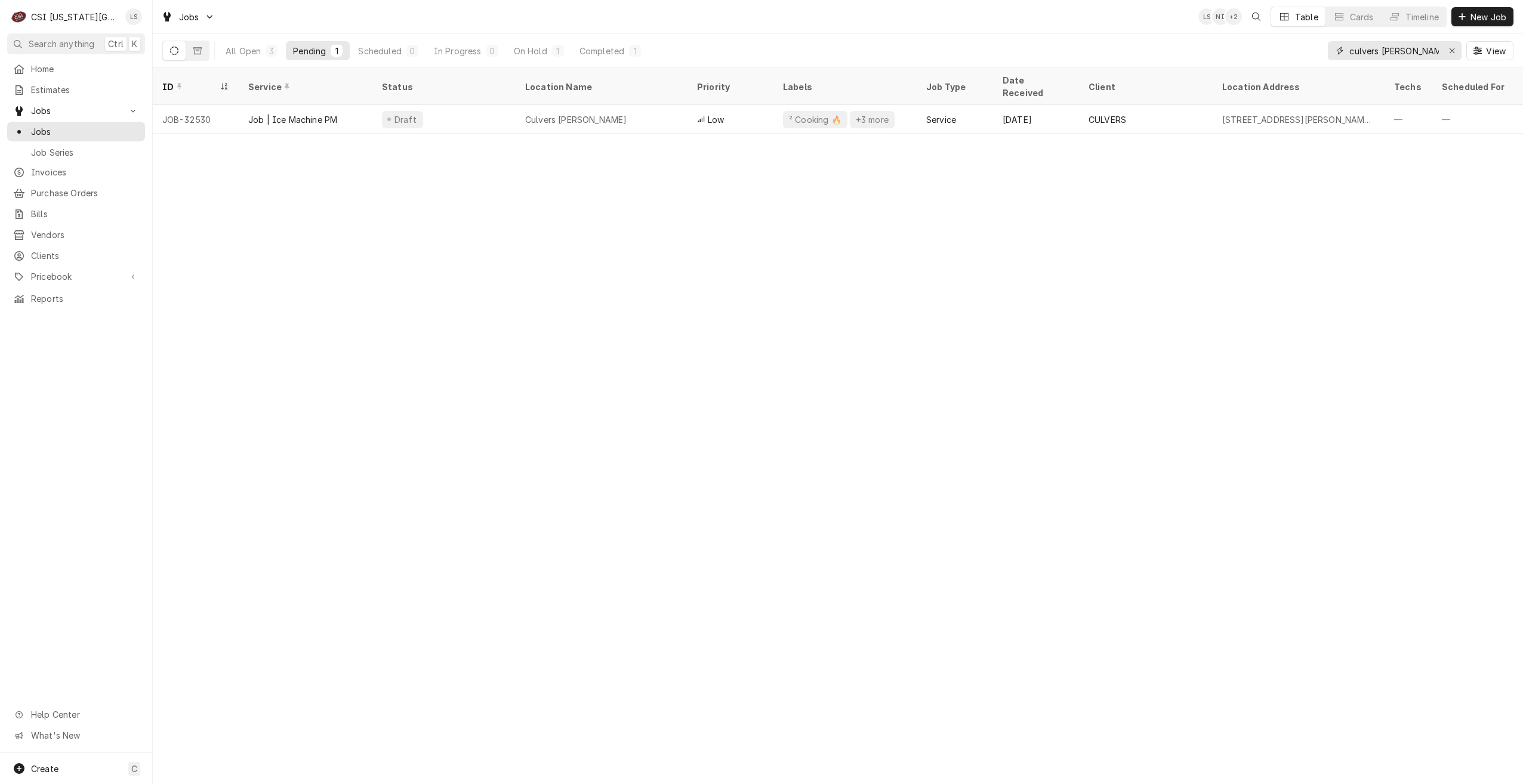
drag, startPoint x: 1426, startPoint y: 52, endPoint x: 1316, endPoint y: 54, distance: 110.0
click at [1316, 54] on div "All Open 3 Pending 1 Scheduled 0 In Progress 0 On Hold 1 Completed 1 culvers do…" at bounding box center [838, 51] width 1351 height 34
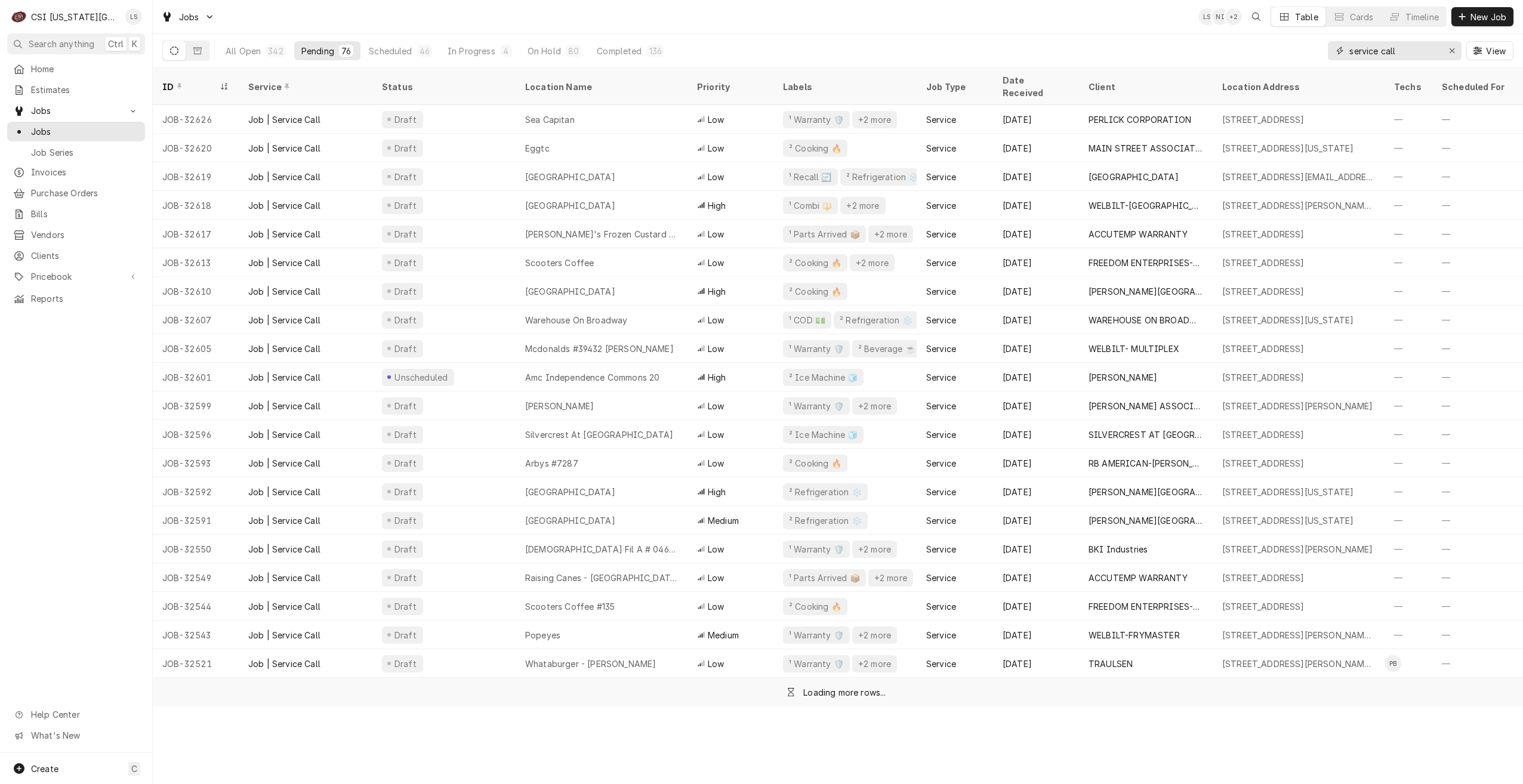
type input "service call"
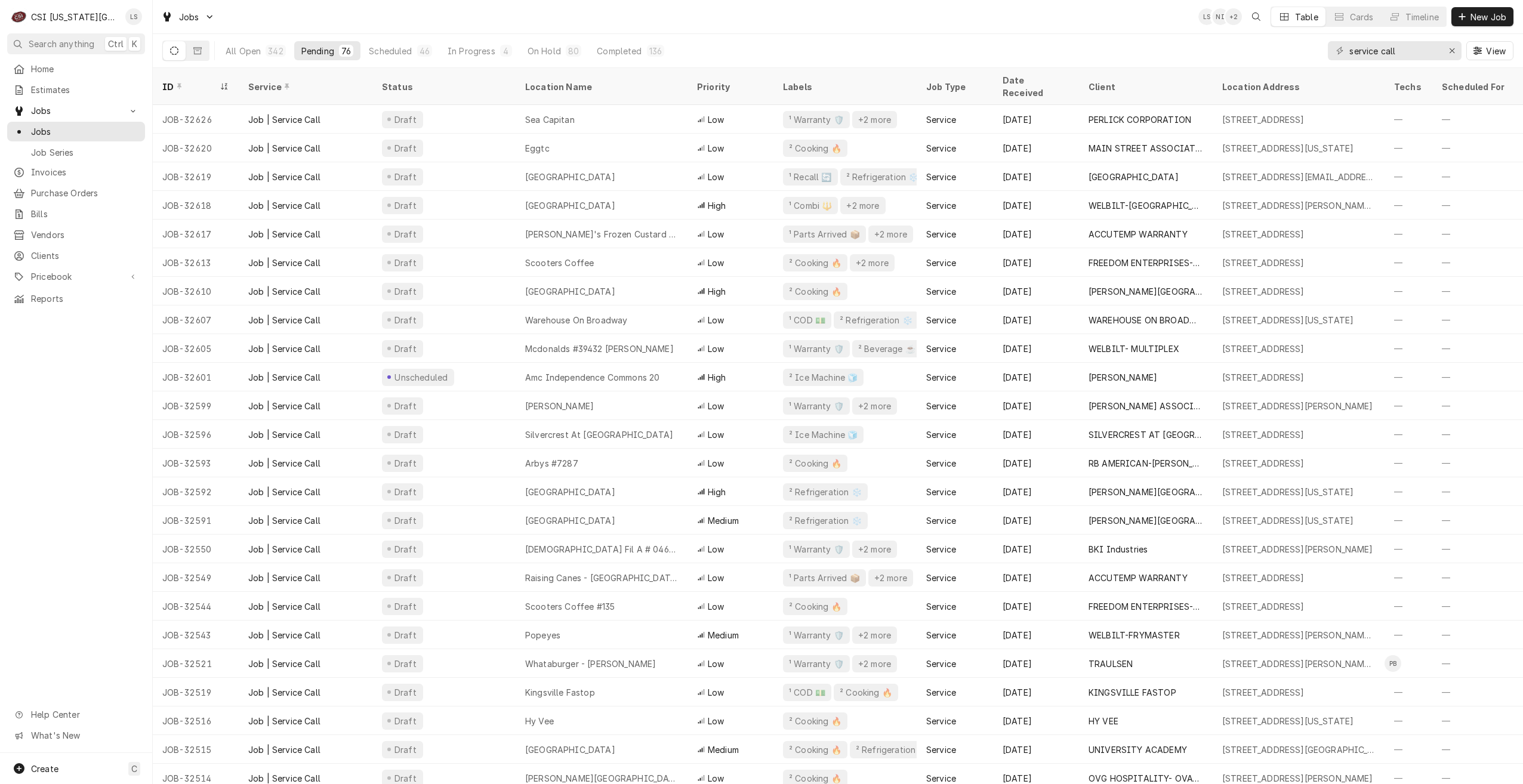
click at [1129, 25] on div "Jobs LS NI + 2 Table Cards Timeline New Job" at bounding box center [838, 17] width 1370 height 34
click at [920, 30] on div "Jobs LS NI + 2 Table Cards Timeline New Job" at bounding box center [838, 17] width 1370 height 34
click at [1159, 11] on div "Jobs LS NI + 2 Table Cards Timeline New Job" at bounding box center [838, 17] width 1370 height 34
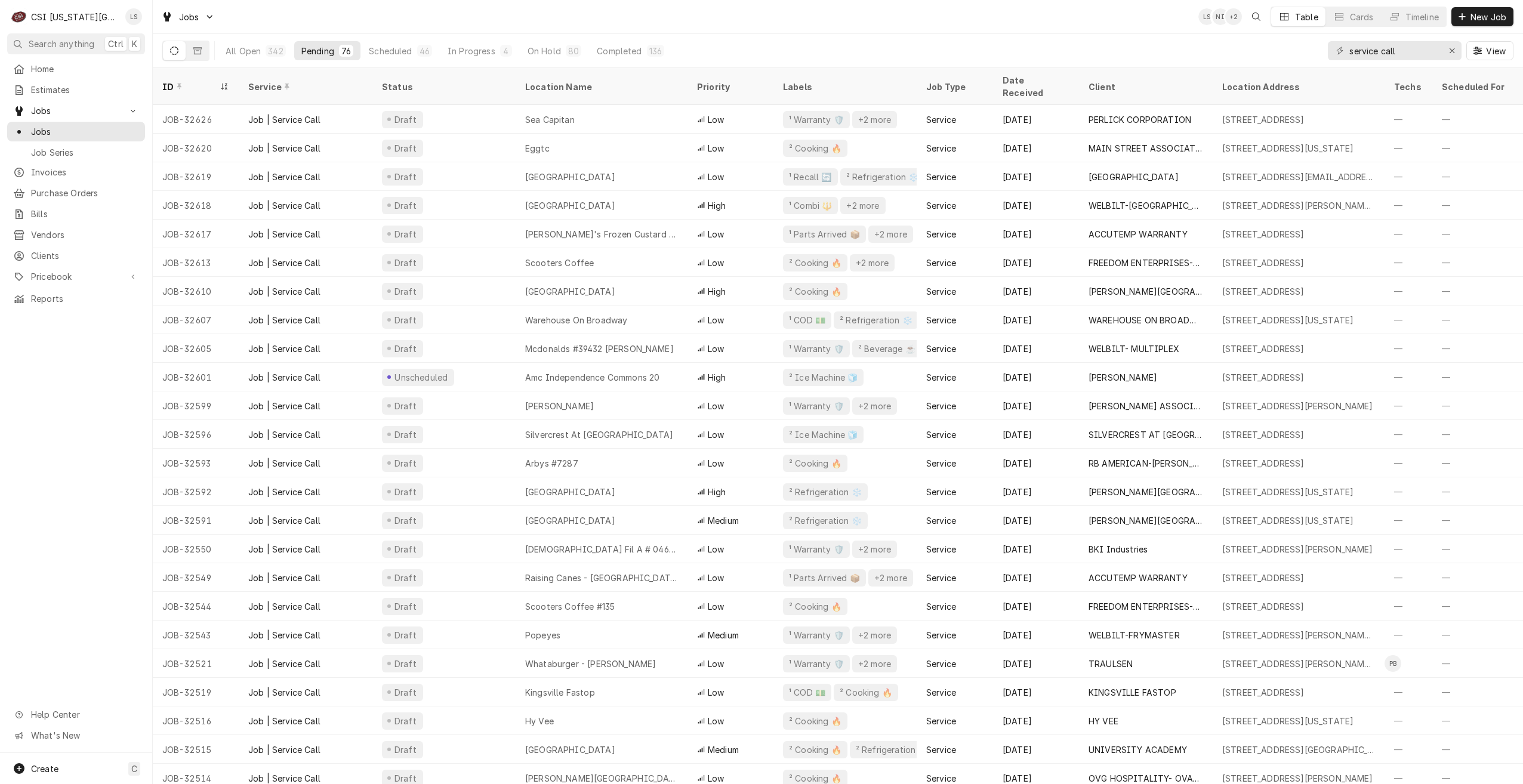
click at [999, 23] on div "Jobs LS NI + 2 Table Cards Timeline New Job" at bounding box center [838, 17] width 1370 height 34
click at [1136, 8] on div "Jobs LS NI + 2 Table Cards Timeline New Job" at bounding box center [838, 17] width 1370 height 34
click at [1051, 30] on div "Jobs LS NI Table Cards Timeline New Job" at bounding box center [838, 17] width 1370 height 34
click at [954, 21] on div "Jobs LS NI Table Cards Timeline New Job" at bounding box center [838, 17] width 1370 height 34
click at [1491, 23] on button "New Job" at bounding box center [1483, 16] width 62 height 19
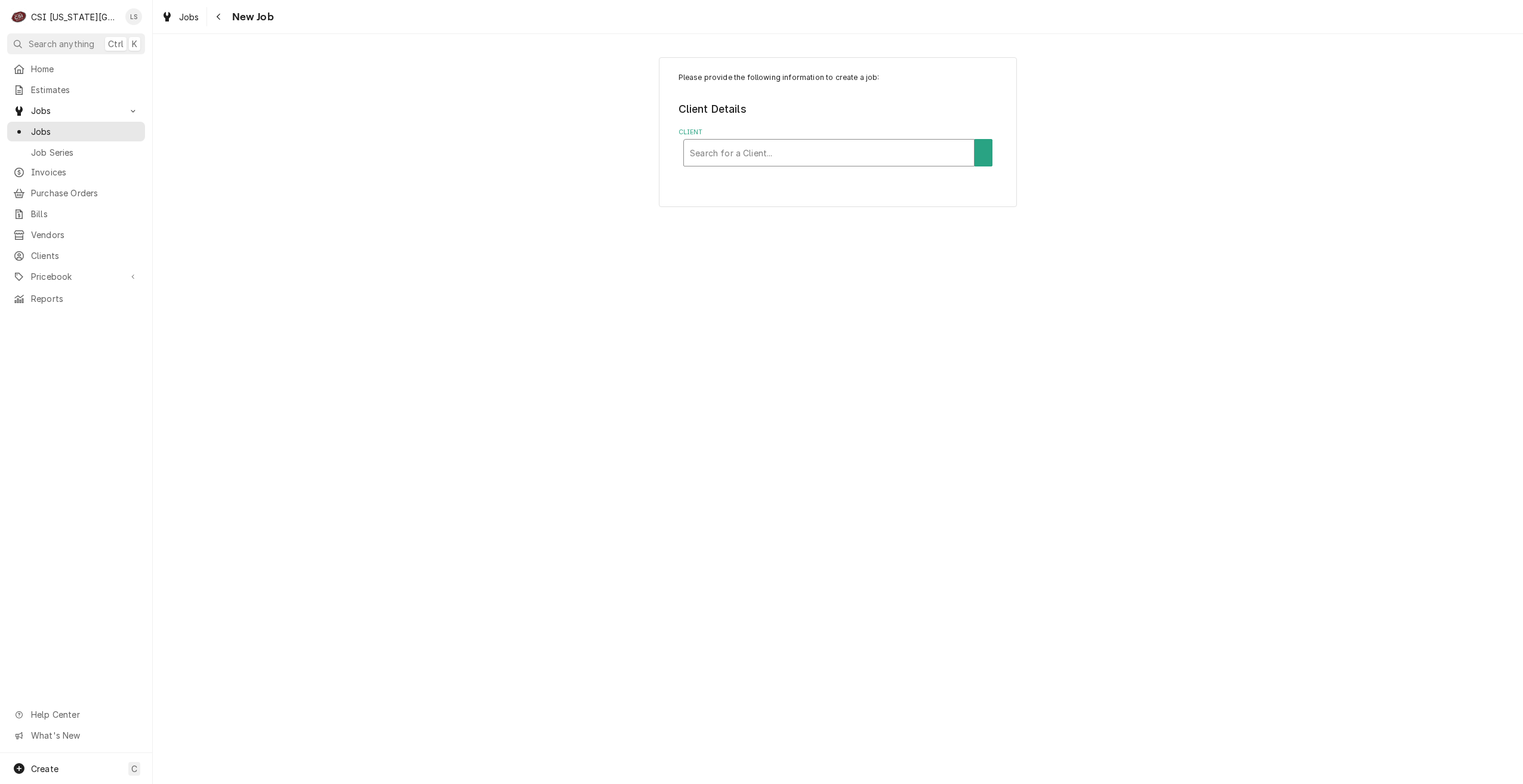
click at [899, 153] on div "Client" at bounding box center [828, 153] width 278 height 21
type input "whatabur"
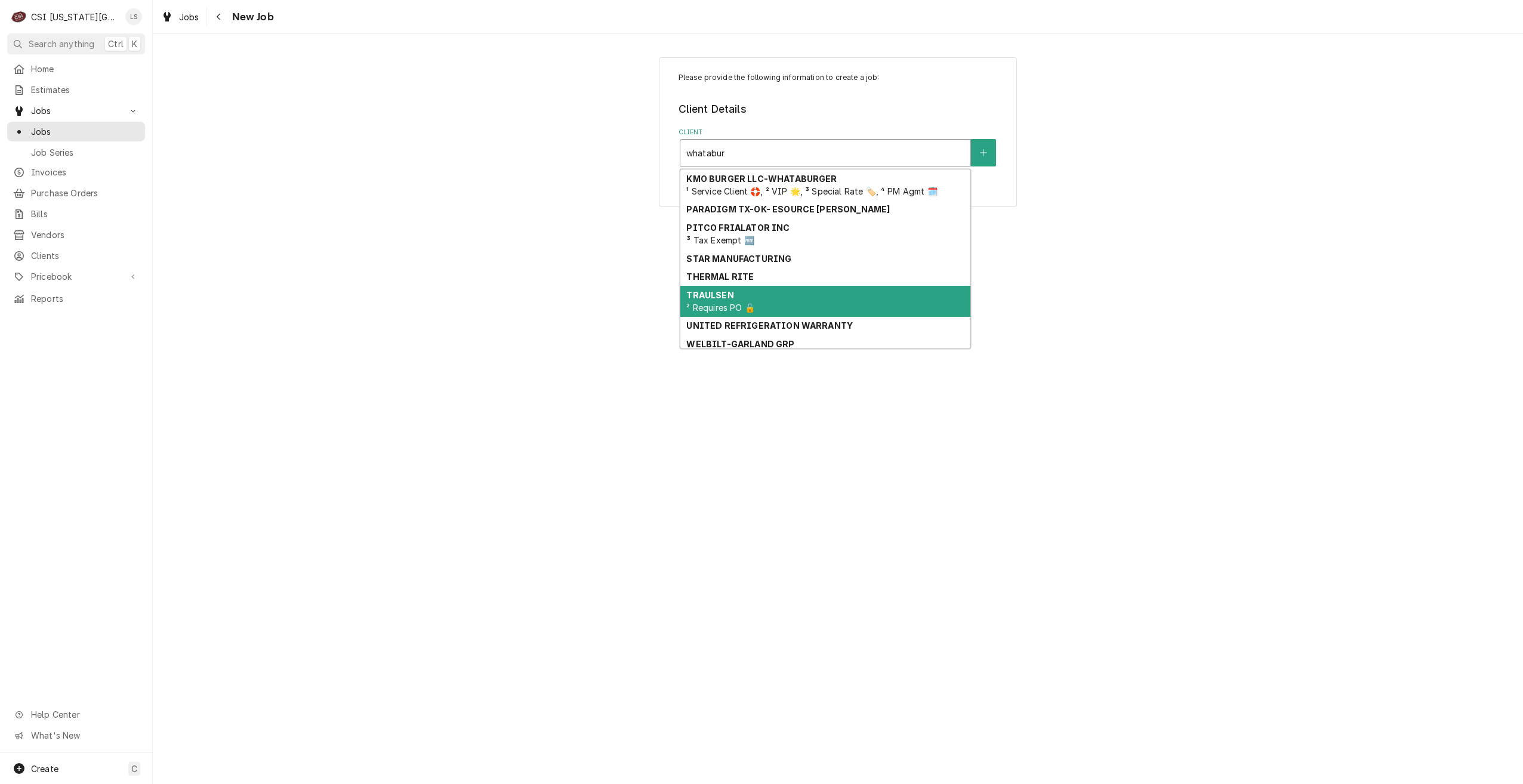
scroll to position [148, 0]
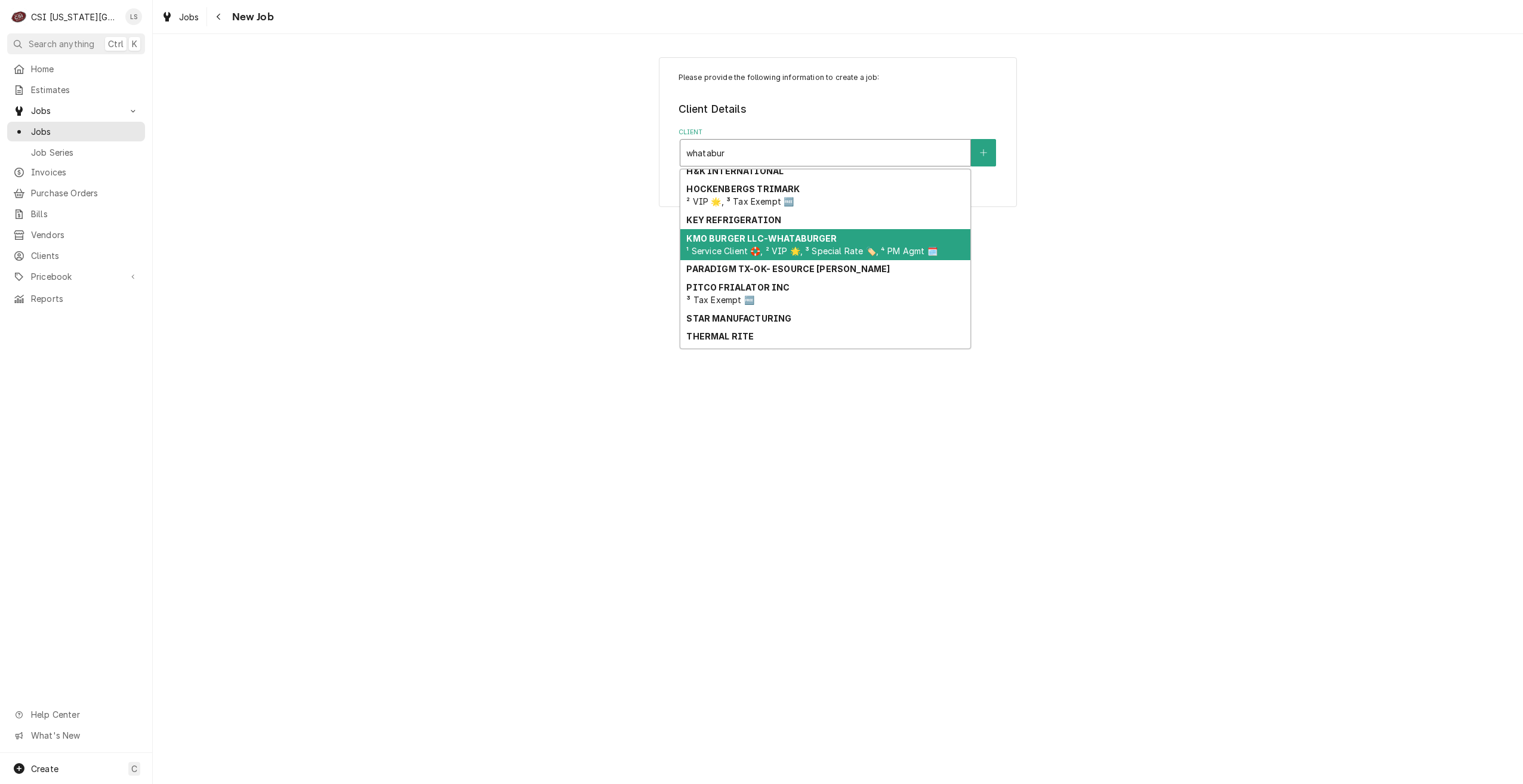
click at [804, 247] on span "¹ Service Client 🛟, ² VIP 🌟, ³ Special Rate 🏷️, ⁴ PM Agmt 🗓️" at bounding box center [812, 251] width 250 height 10
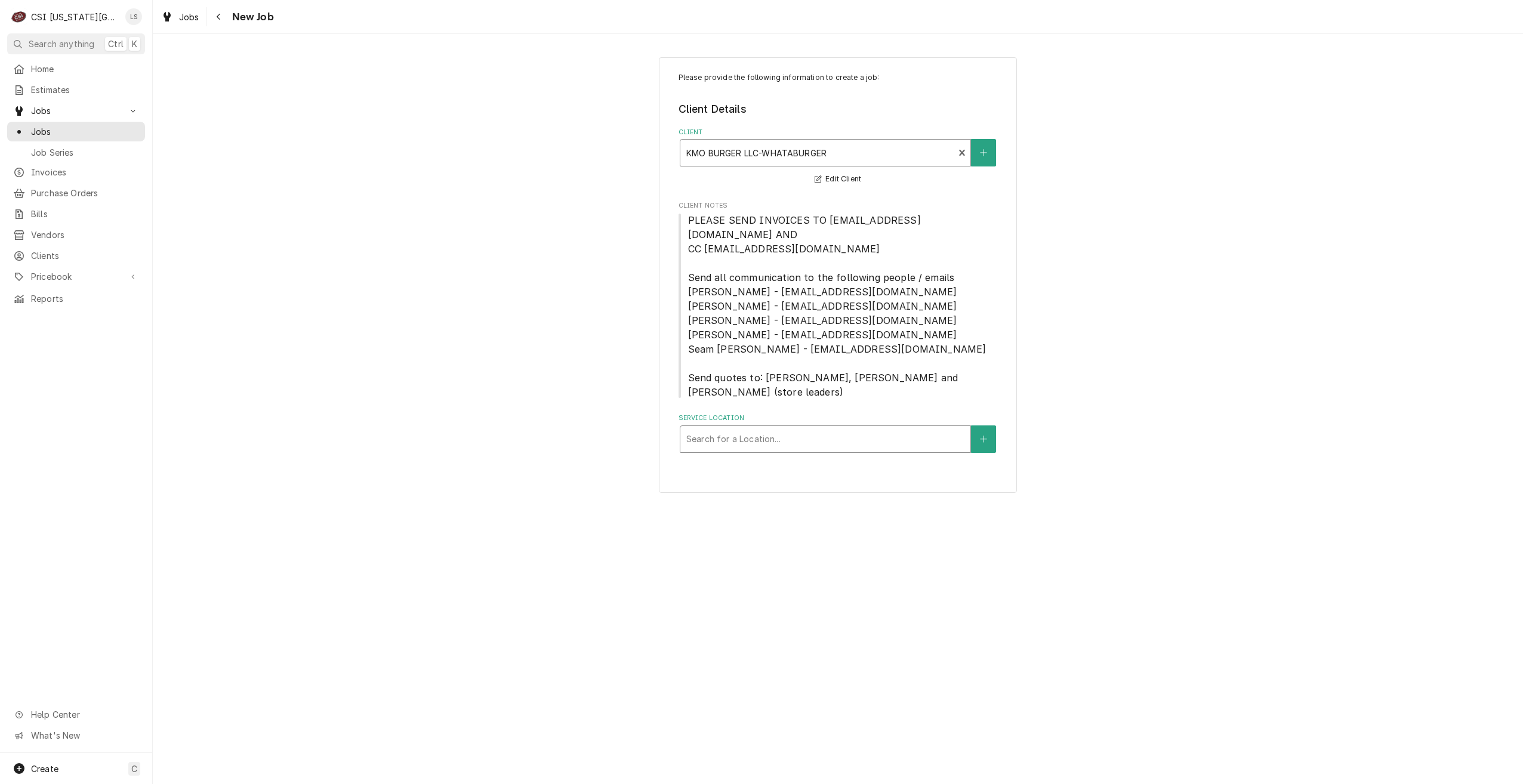
click at [841, 428] on div "Service Location" at bounding box center [825, 439] width 278 height 21
type input "[PERSON_NAME]"
click at [842, 455] on div "Whataburger # 1657 / [STREET_ADDRESS][PERSON_NAME]" at bounding box center [825, 465] width 290 height 19
click at [1215, 350] on div "Please provide the following information to create a job: Client Details Client…" at bounding box center [838, 275] width 1370 height 457
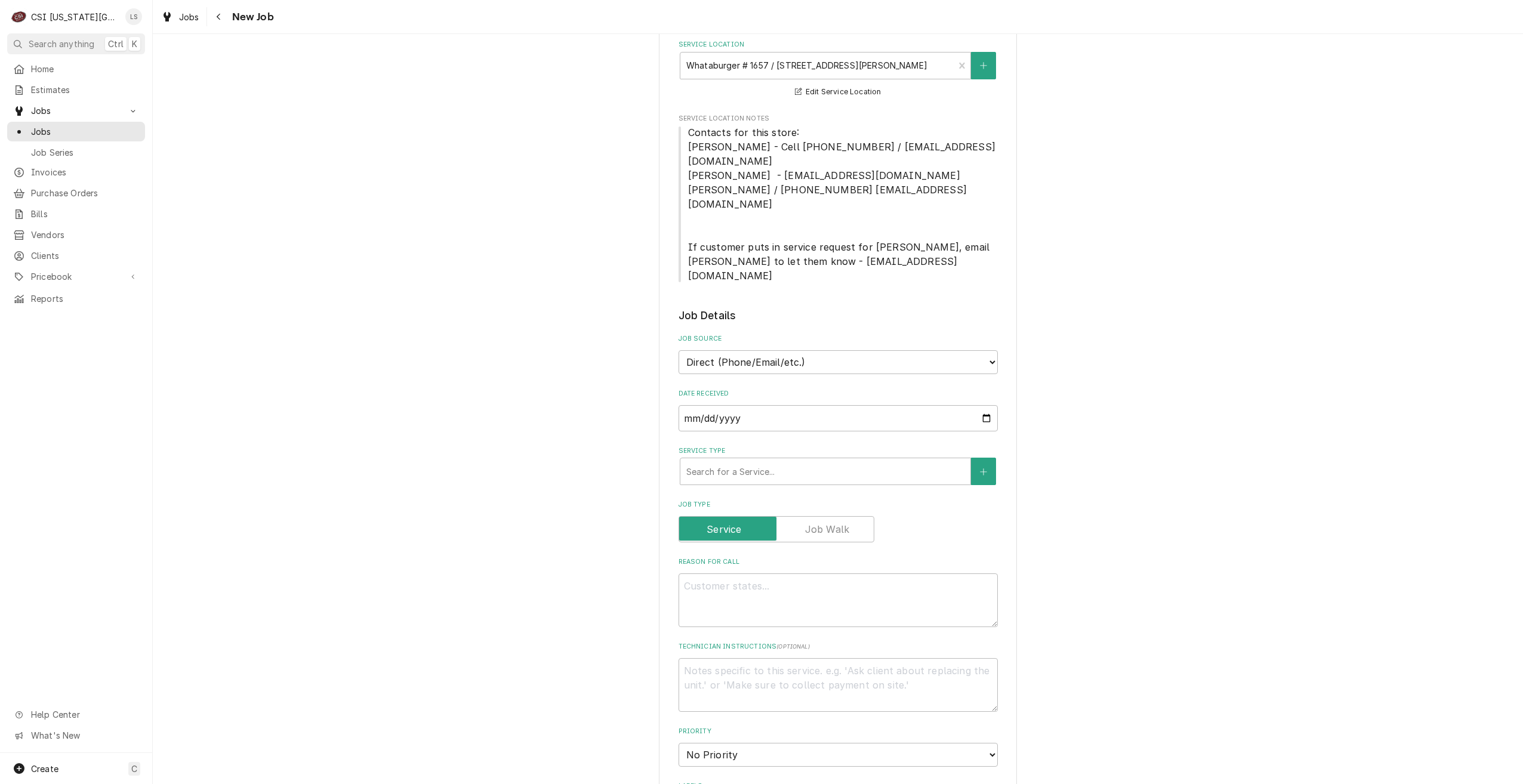
scroll to position [477, 0]
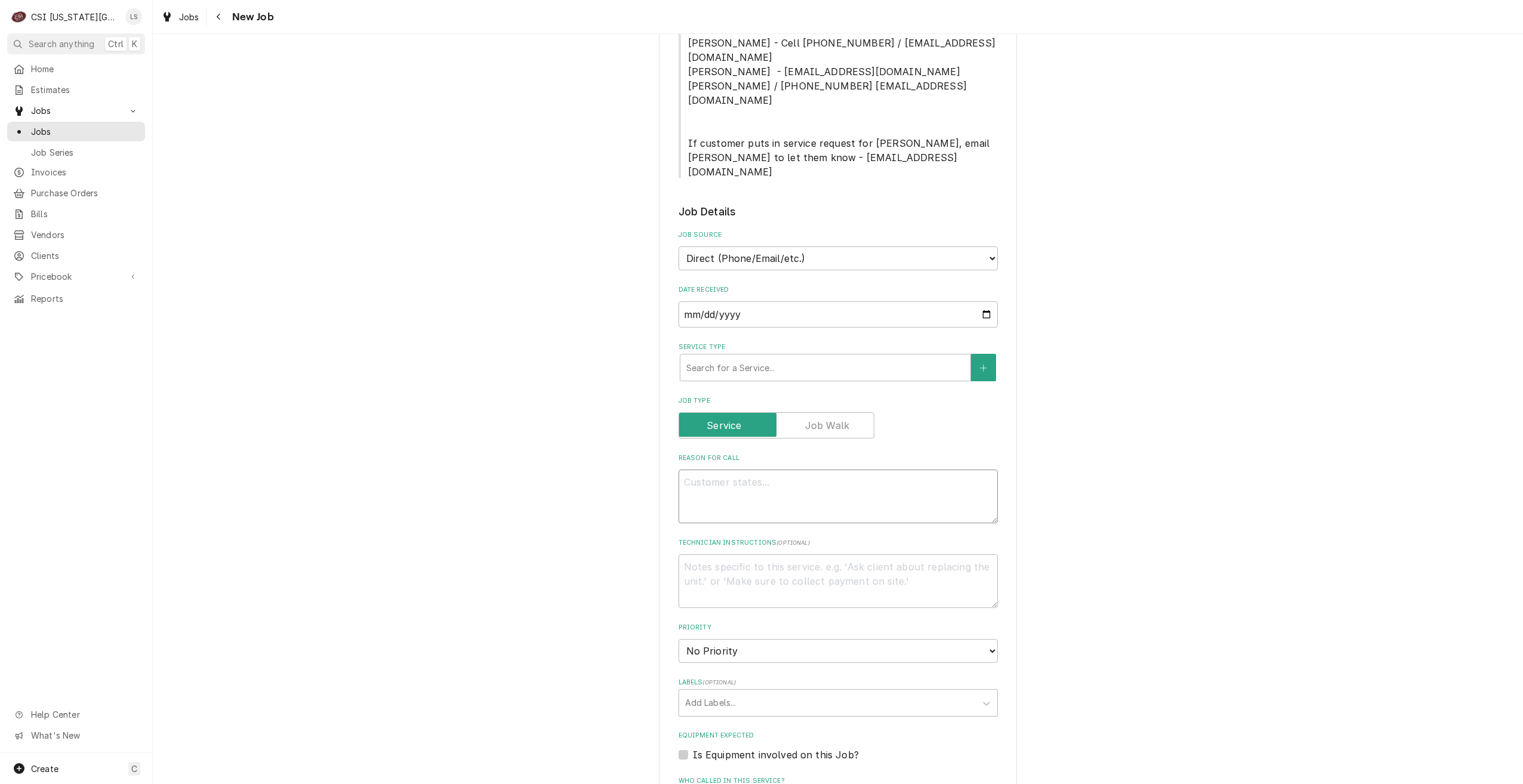
click at [771, 470] on textarea "Reason For Call" at bounding box center [838, 496] width 320 height 54
type textarea "x"
type textarea "P"
type textarea "x"
type textarea "Pi"
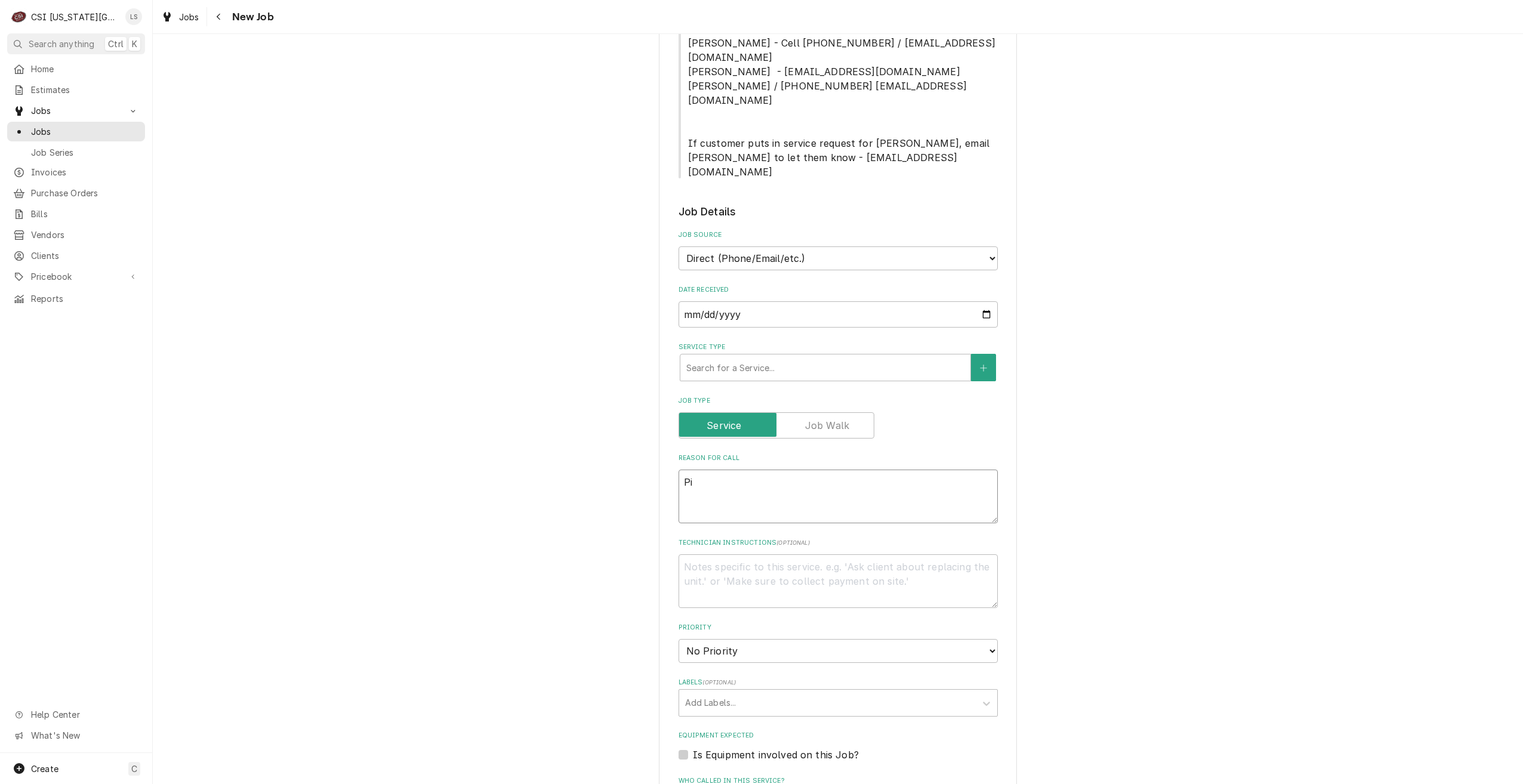
type textarea "x"
type textarea "Pit"
type textarea "x"
type textarea "Pitco"
type textarea "x"
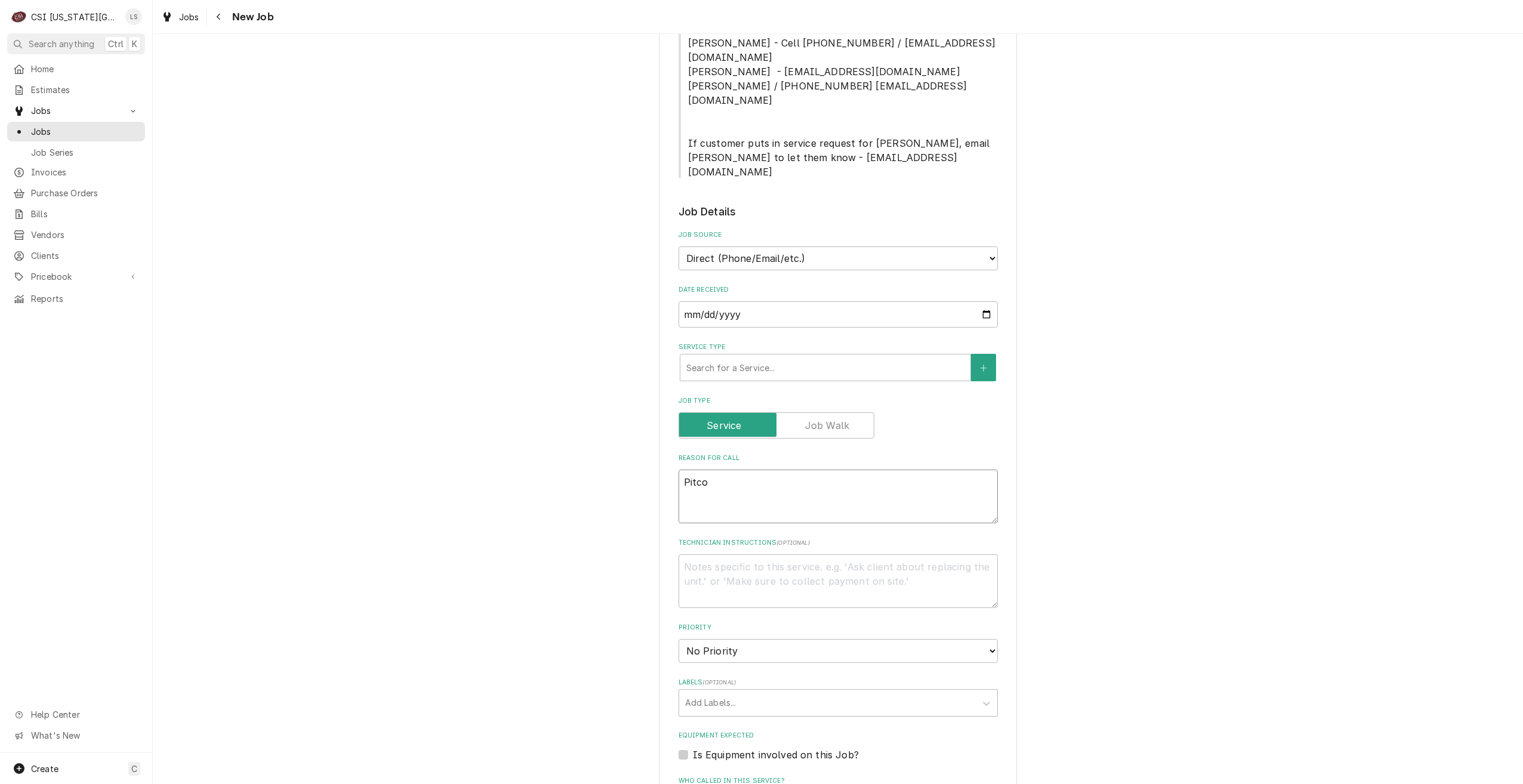
type textarea "Pitco"
type textarea "x"
type textarea "Pitco f"
type textarea "x"
type textarea "Pitco fr"
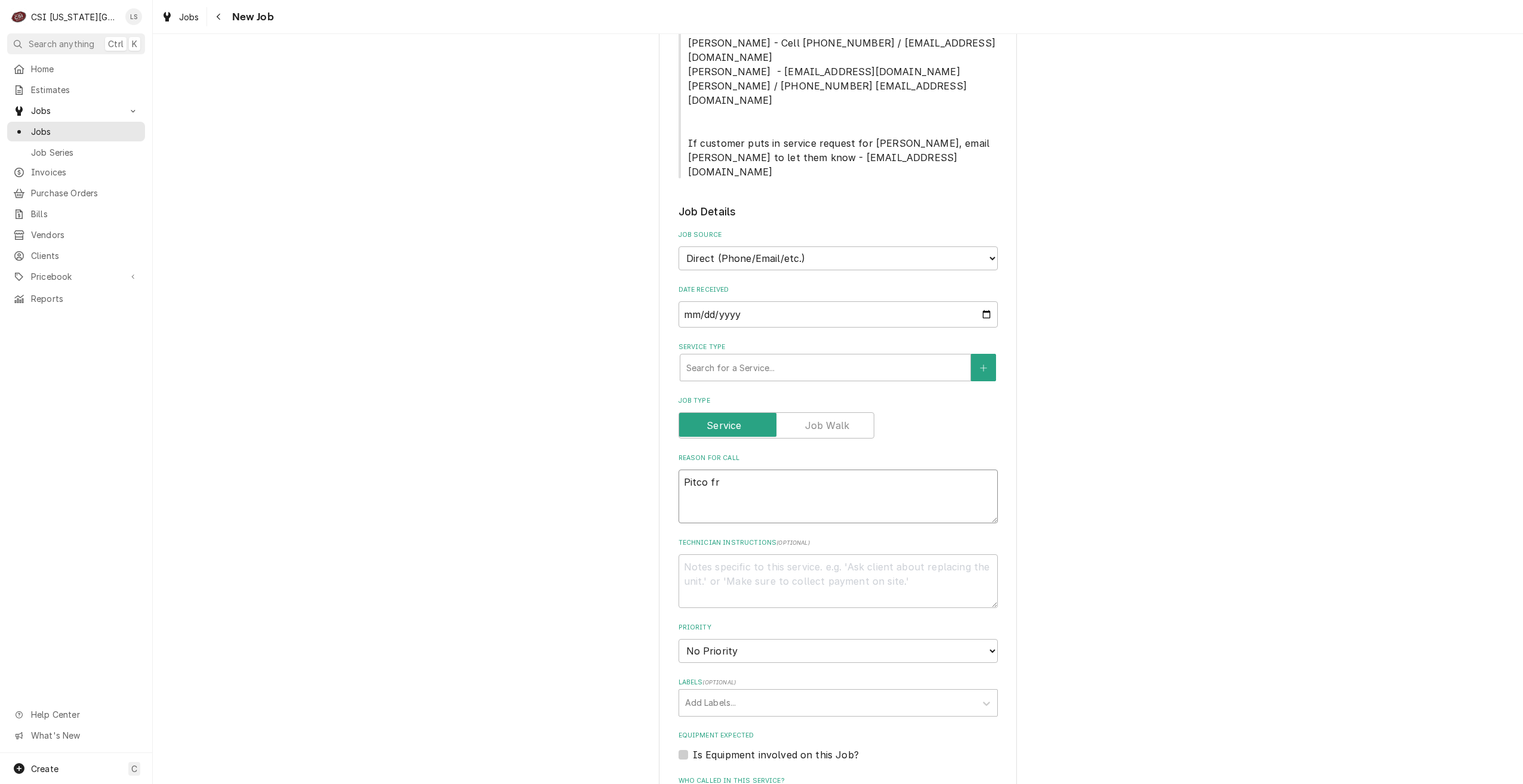
type textarea "x"
type textarea "Pitco fry"
type textarea "x"
type textarea "Pitco frye"
type textarea "x"
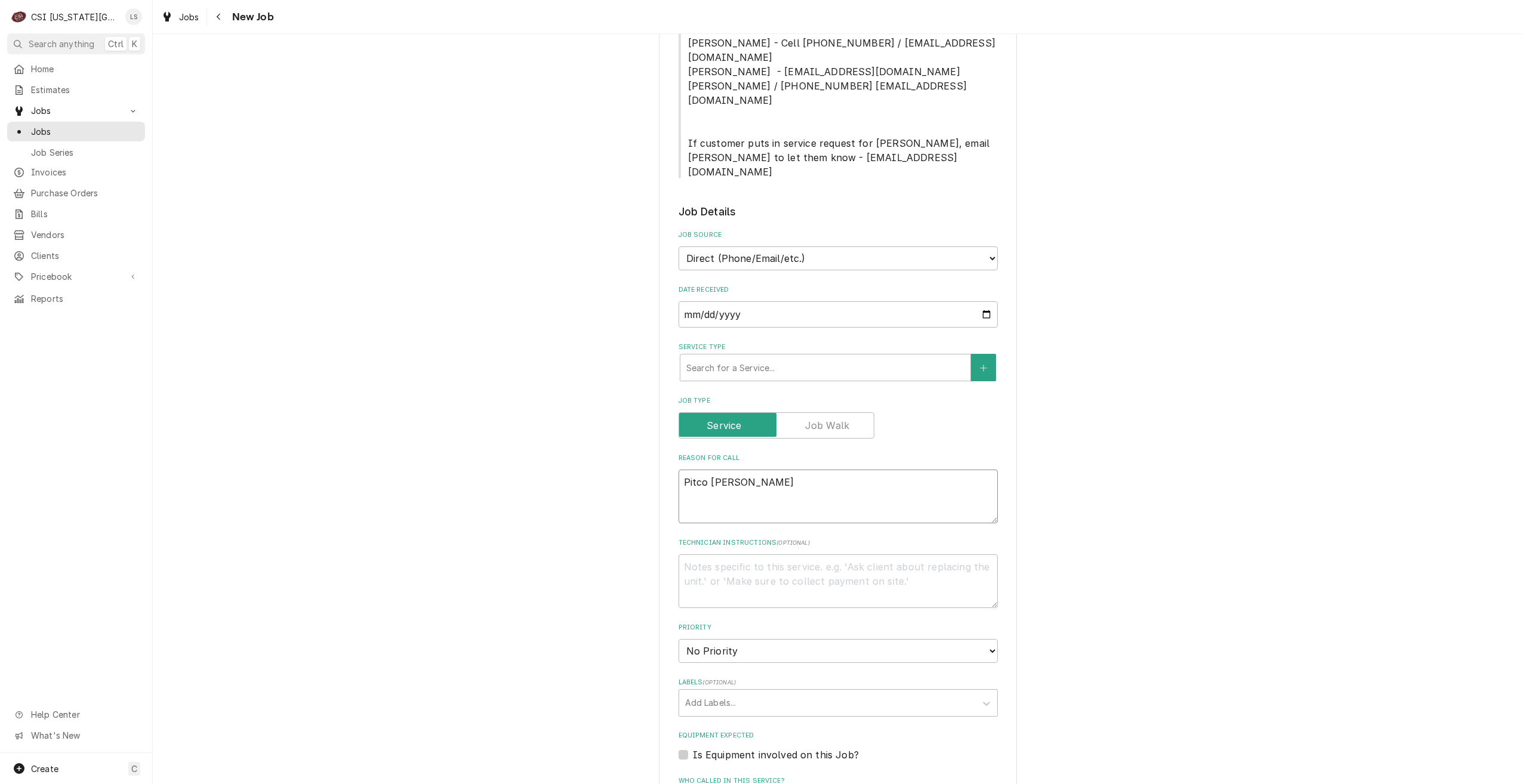
type textarea "Pitco fryer"
type textarea "x"
type textarea "Pitco fryer"
type textarea "x"
type textarea "Pitco fryer #"
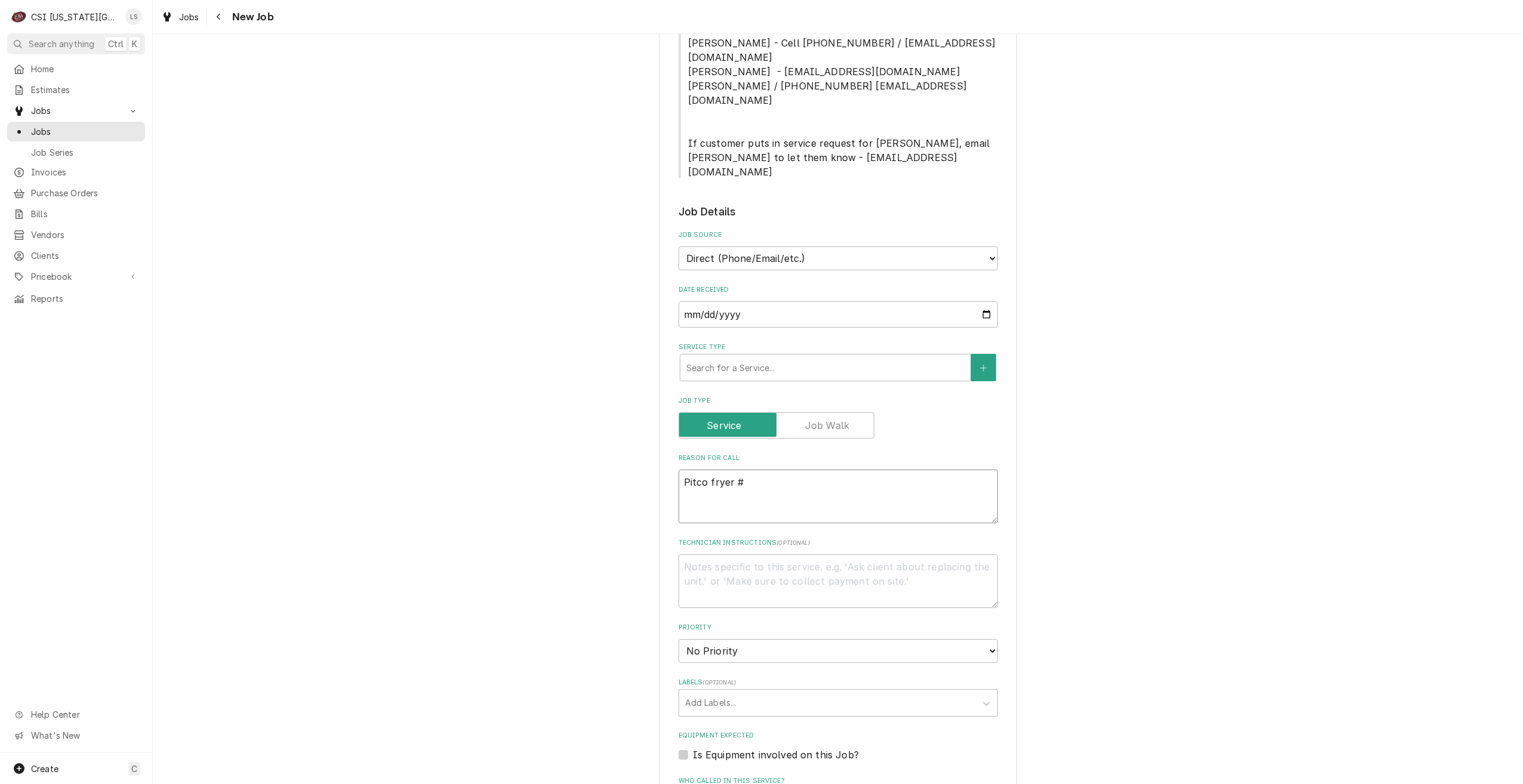
type textarea "x"
type textarea "Pitco fryer #2"
type textarea "x"
type textarea "Pitco fryer #2"
type textarea "x"
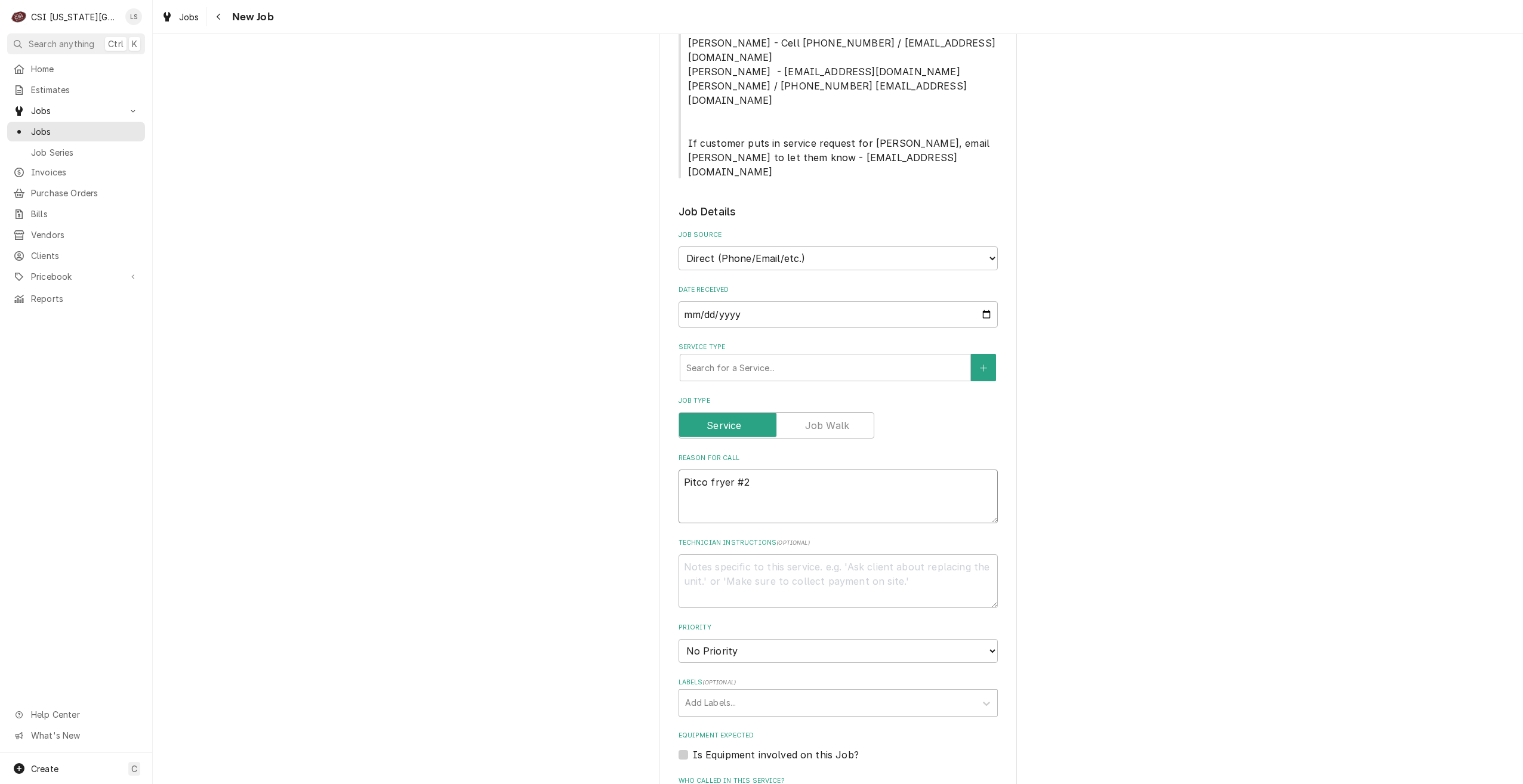
type textarea "Pitco fryer #2 n"
type textarea "x"
type textarea "Pitco fryer #2 no"
type textarea "x"
type textarea "Pitco fryer #2 not"
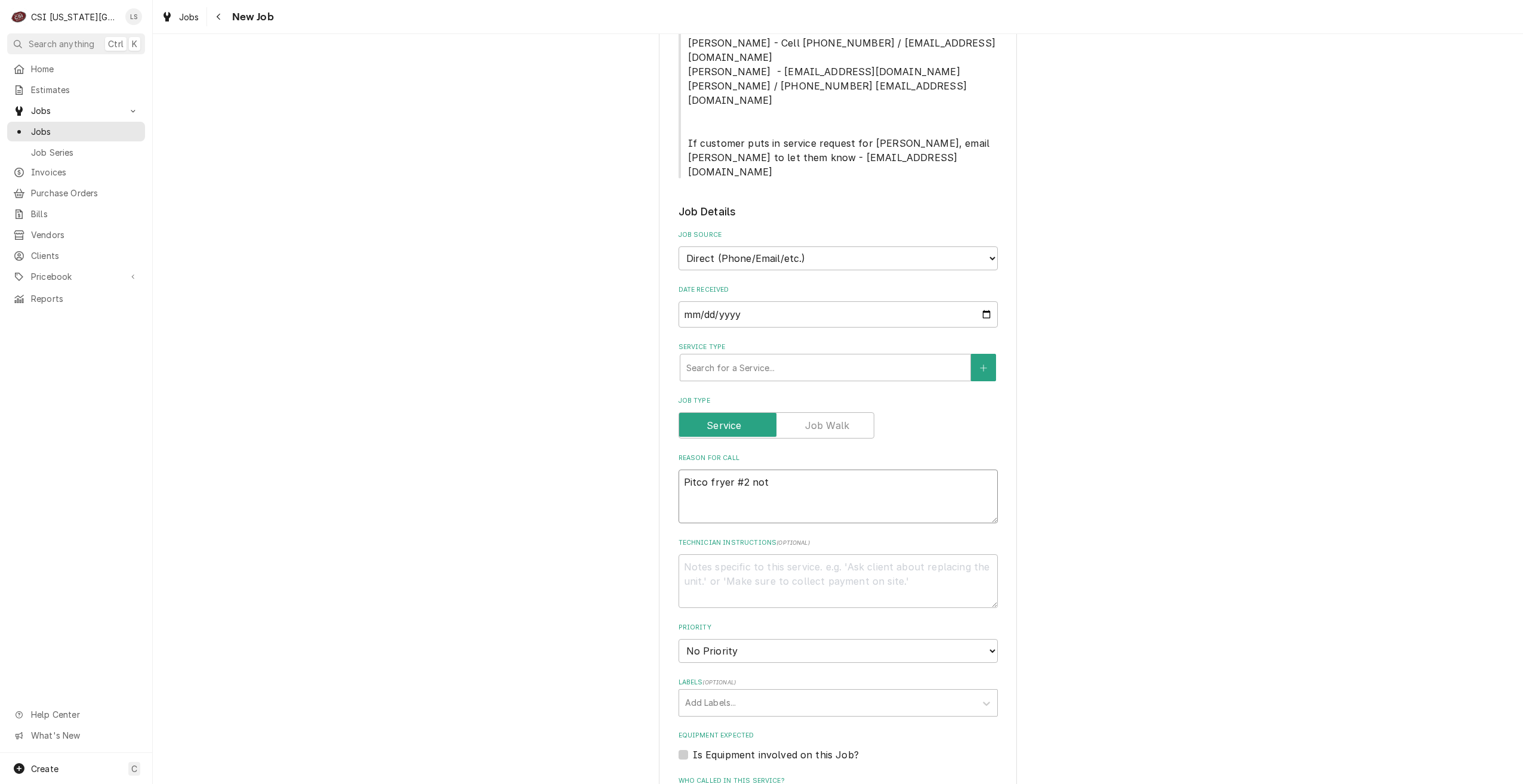
type textarea "x"
type textarea "Pitco fryer #2 not"
type textarea "x"
type textarea "Pitco fryer #2 not c"
type textarea "x"
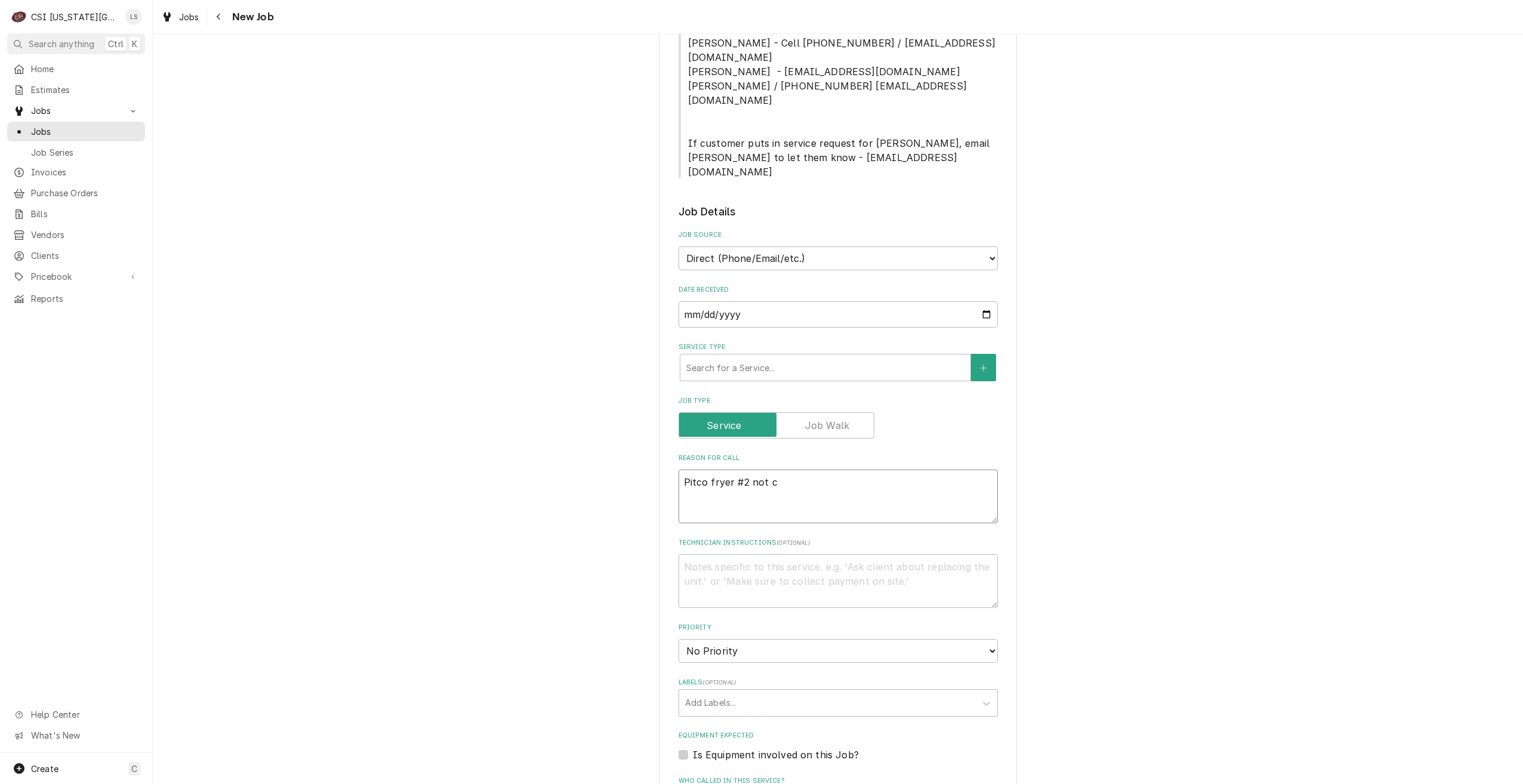
type textarea "Pitco fryer #2 not co"
type textarea "x"
type textarea "Pitco fryer #2 not com"
type textarea "x"
type textarea "Pitco fryer #2 not comi"
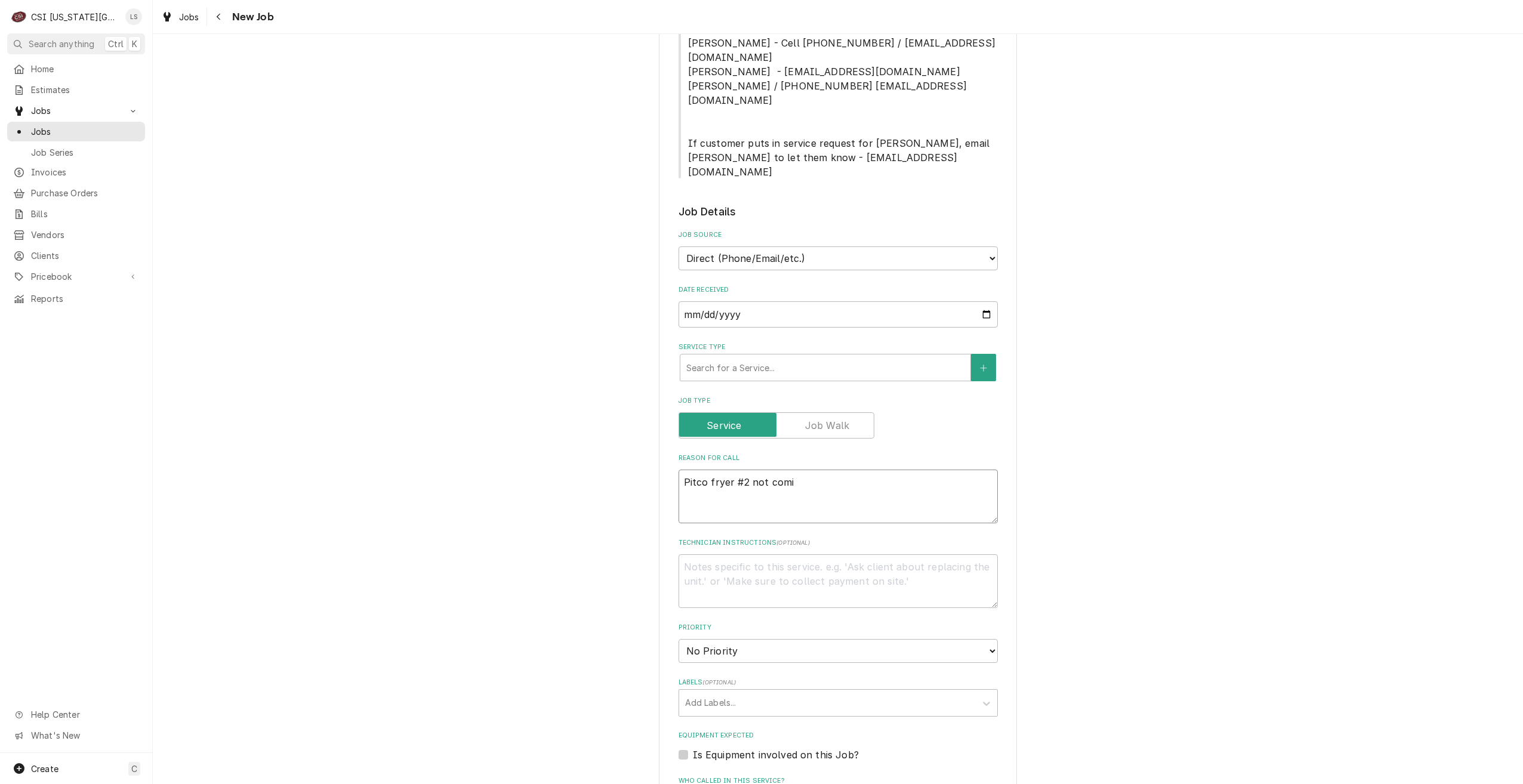
type textarea "x"
type textarea "Pitco fryer #2 not comin"
type textarea "x"
type textarea "Pitco fryer #2 not coming"
type textarea "x"
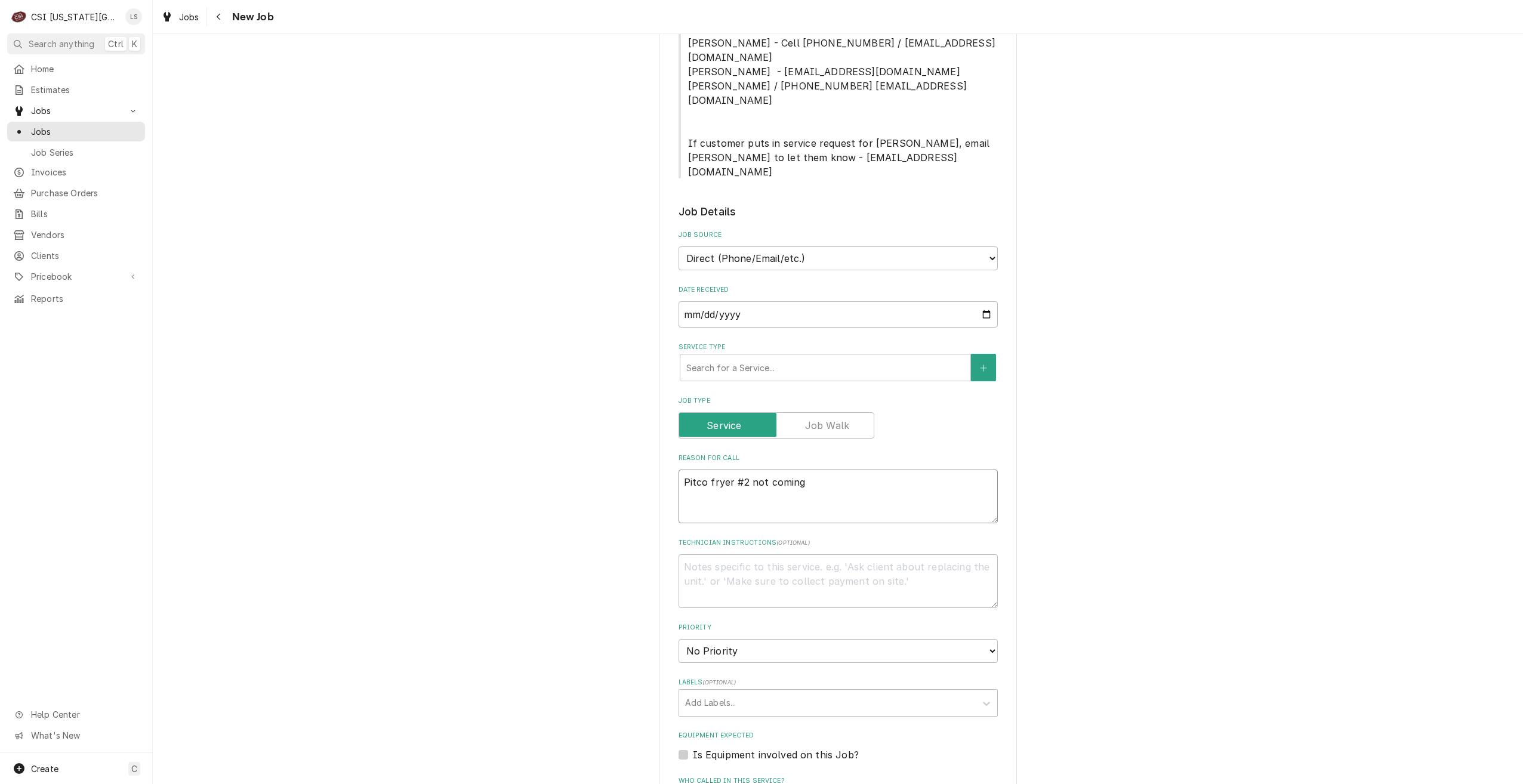
type textarea "Pitco fryer #2 not coming"
type textarea "x"
type textarea "Pitco fryer #2 not coming o"
type textarea "x"
type textarea "Pitco fryer #2 not coming on"
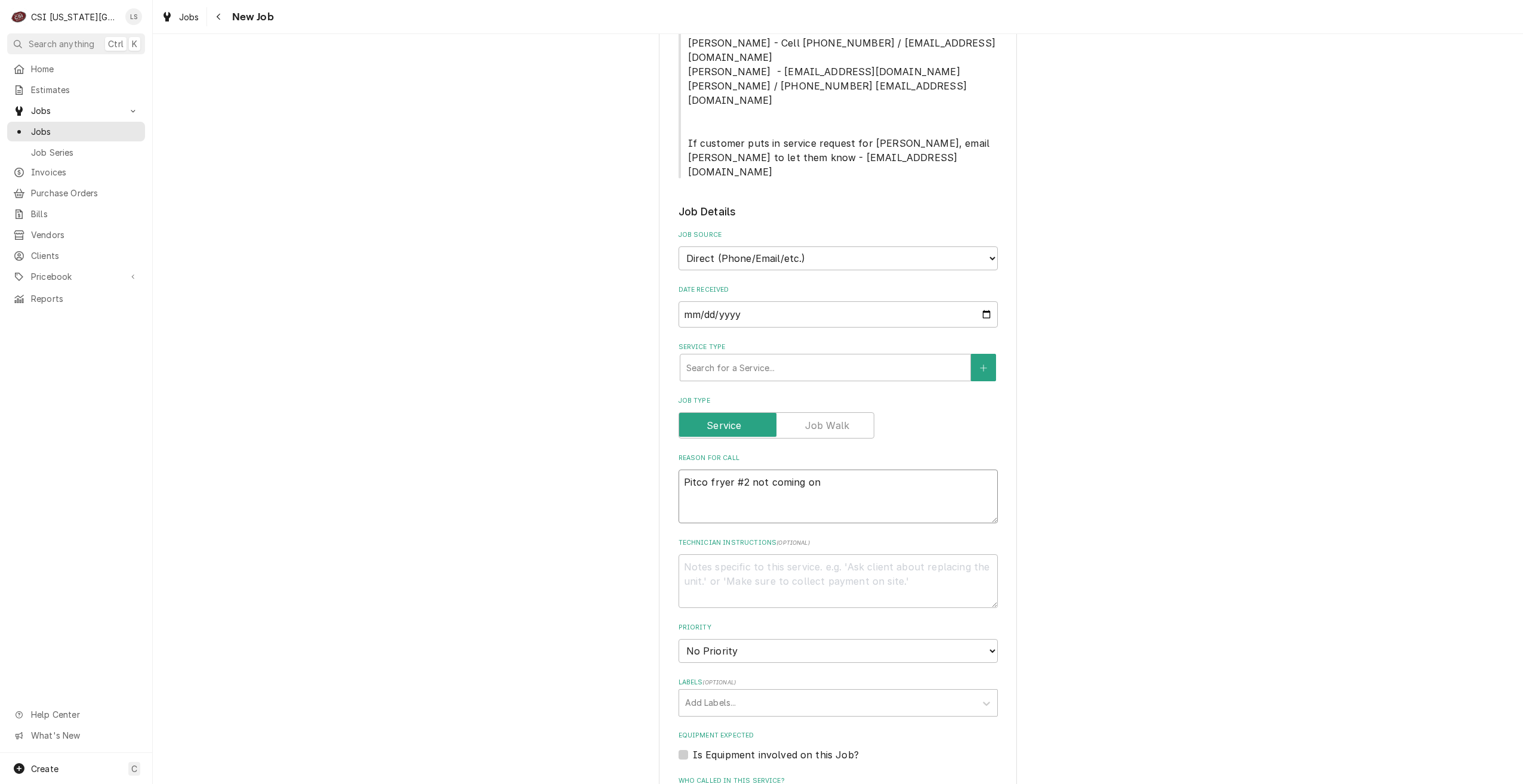
type textarea "x"
type textarea "Pitco fryer #2 not coming on"
click at [1186, 287] on div "Please provide the following information to create a job: Client Details Client…" at bounding box center [838, 382] width 1370 height 1625
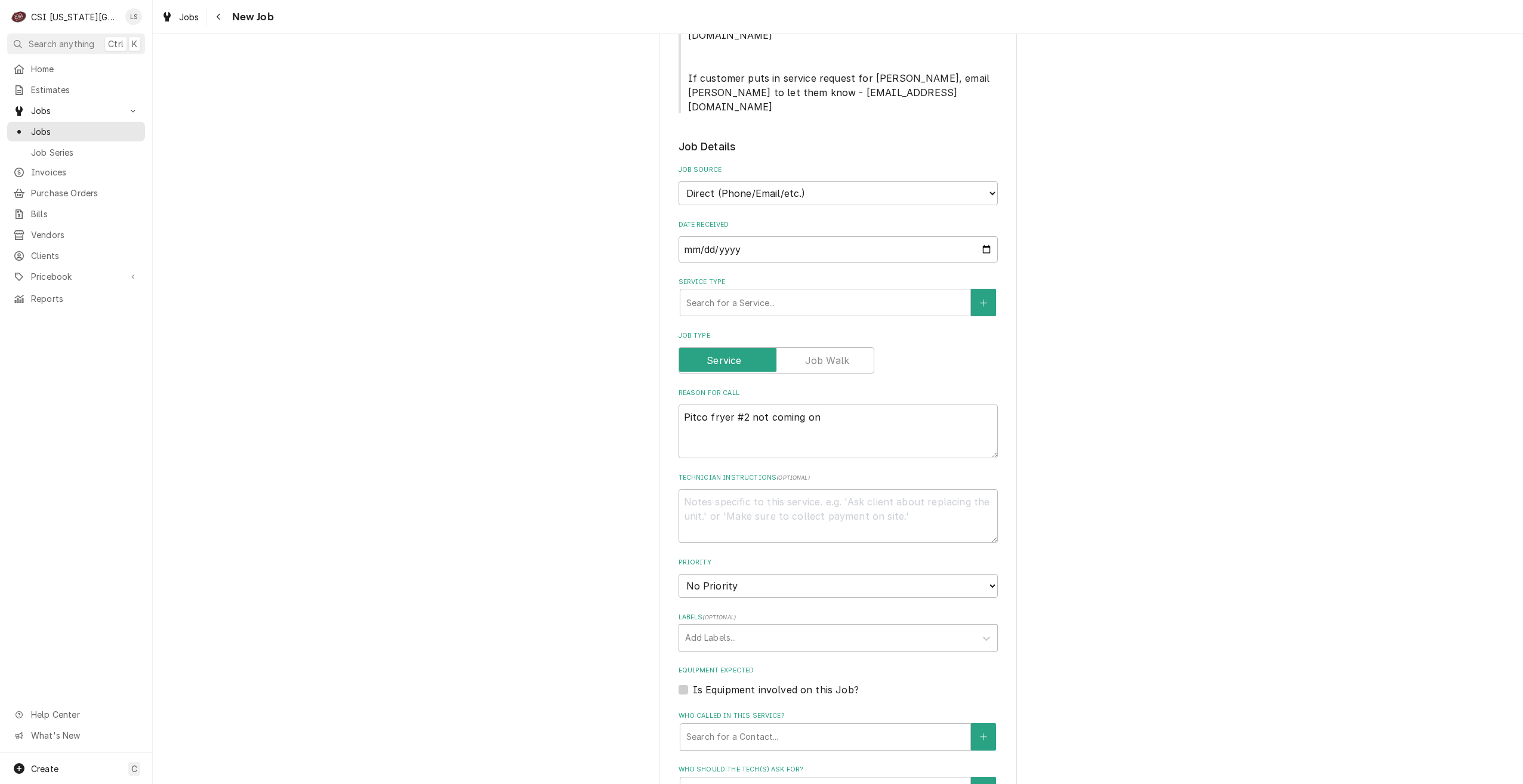
scroll to position [656, 0]
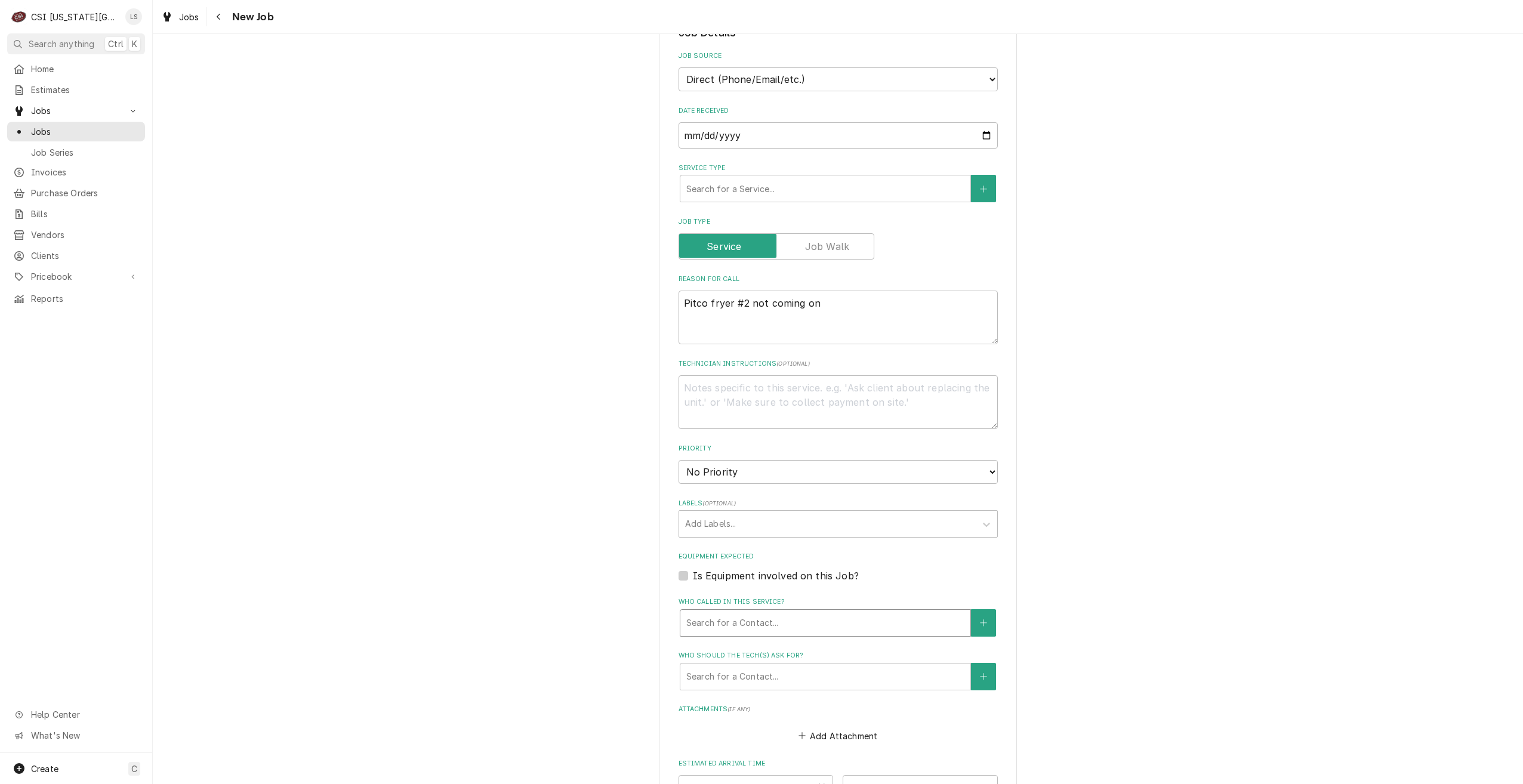
click at [822, 612] on div "Who called in this service?" at bounding box center [825, 623] width 278 height 21
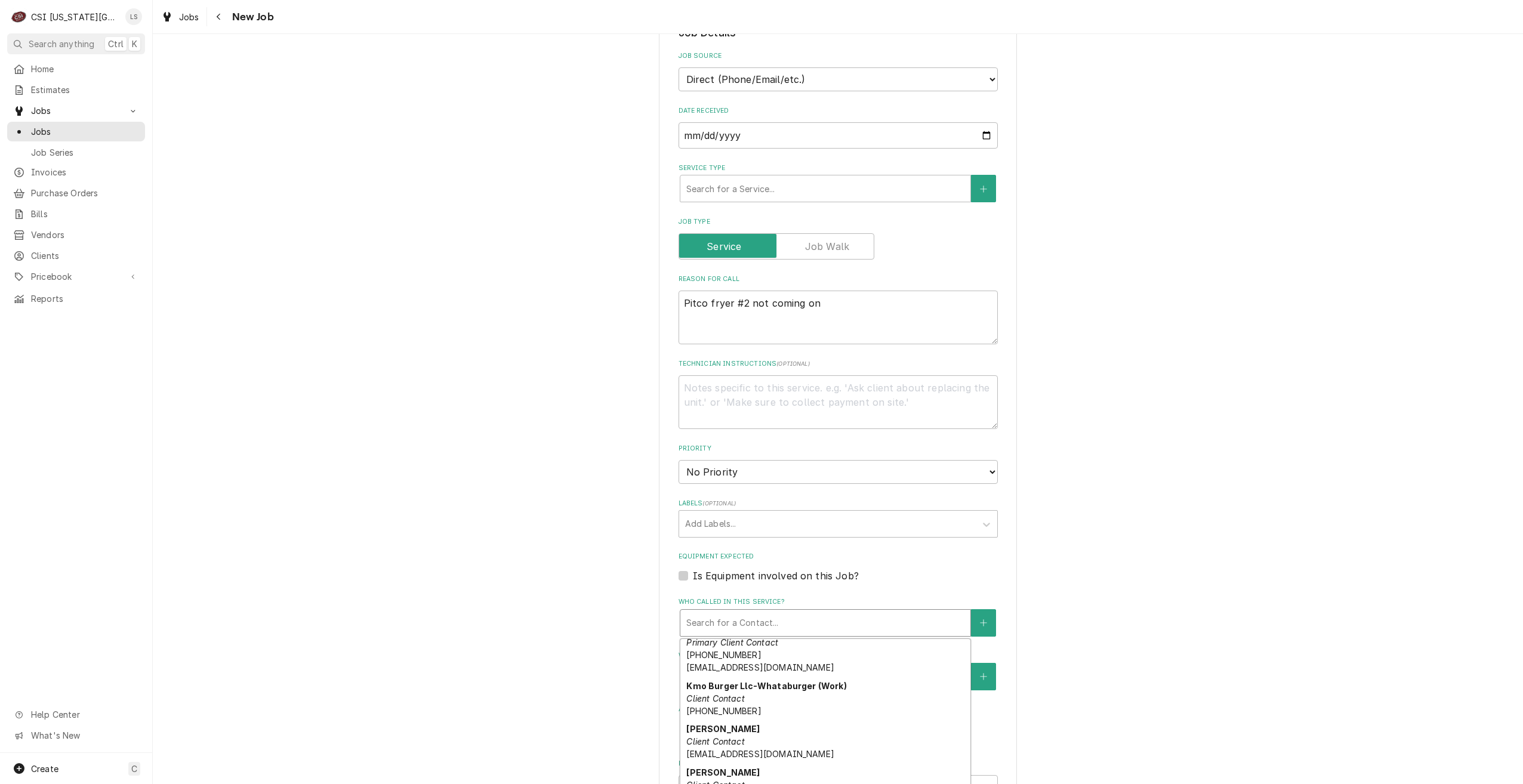
scroll to position [179, 0]
click at [764, 758] on div "Robbie Kling Client Contact (210) 264-0658 rkling@kmoburger.com" at bounding box center [825, 786] width 290 height 56
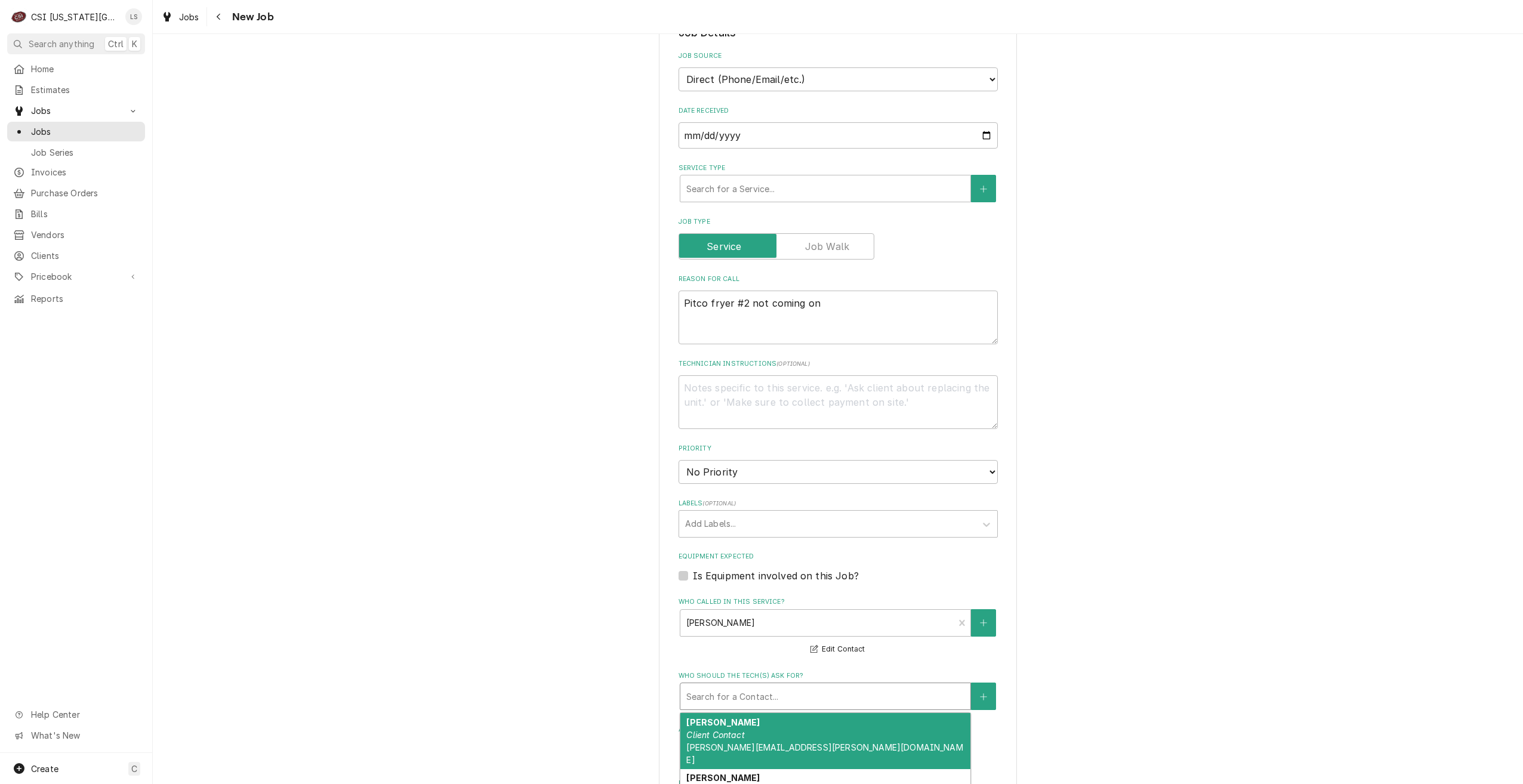
click at [809, 686] on div "Who should the tech(s) ask for?" at bounding box center [825, 696] width 278 height 21
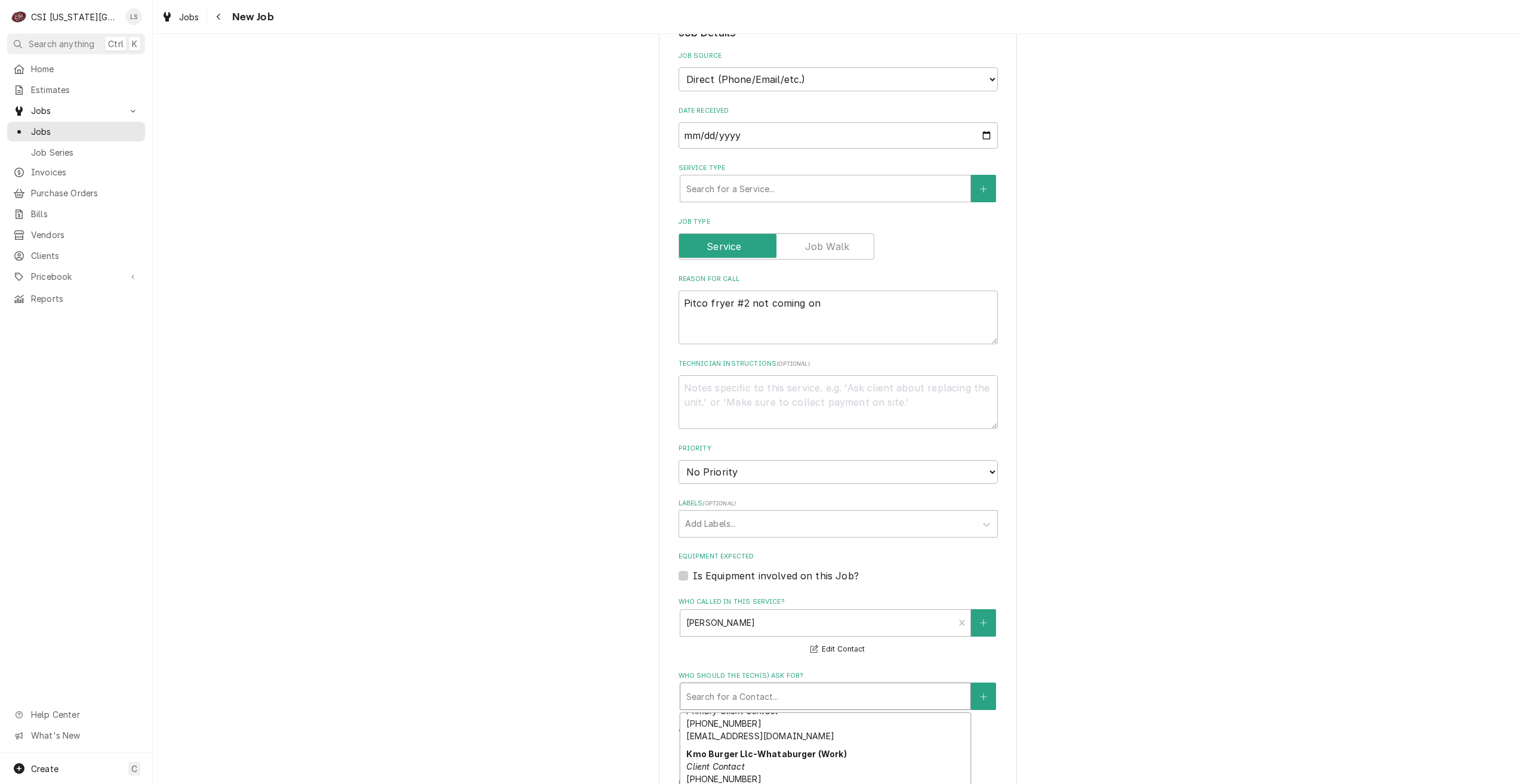
type textarea "x"
click at [802, 460] on select "No Priority Urgent High Medium Low" at bounding box center [838, 472] width 320 height 24
select select "1"
click at [678, 460] on select "No Priority Urgent High Medium Low" at bounding box center [838, 472] width 320 height 24
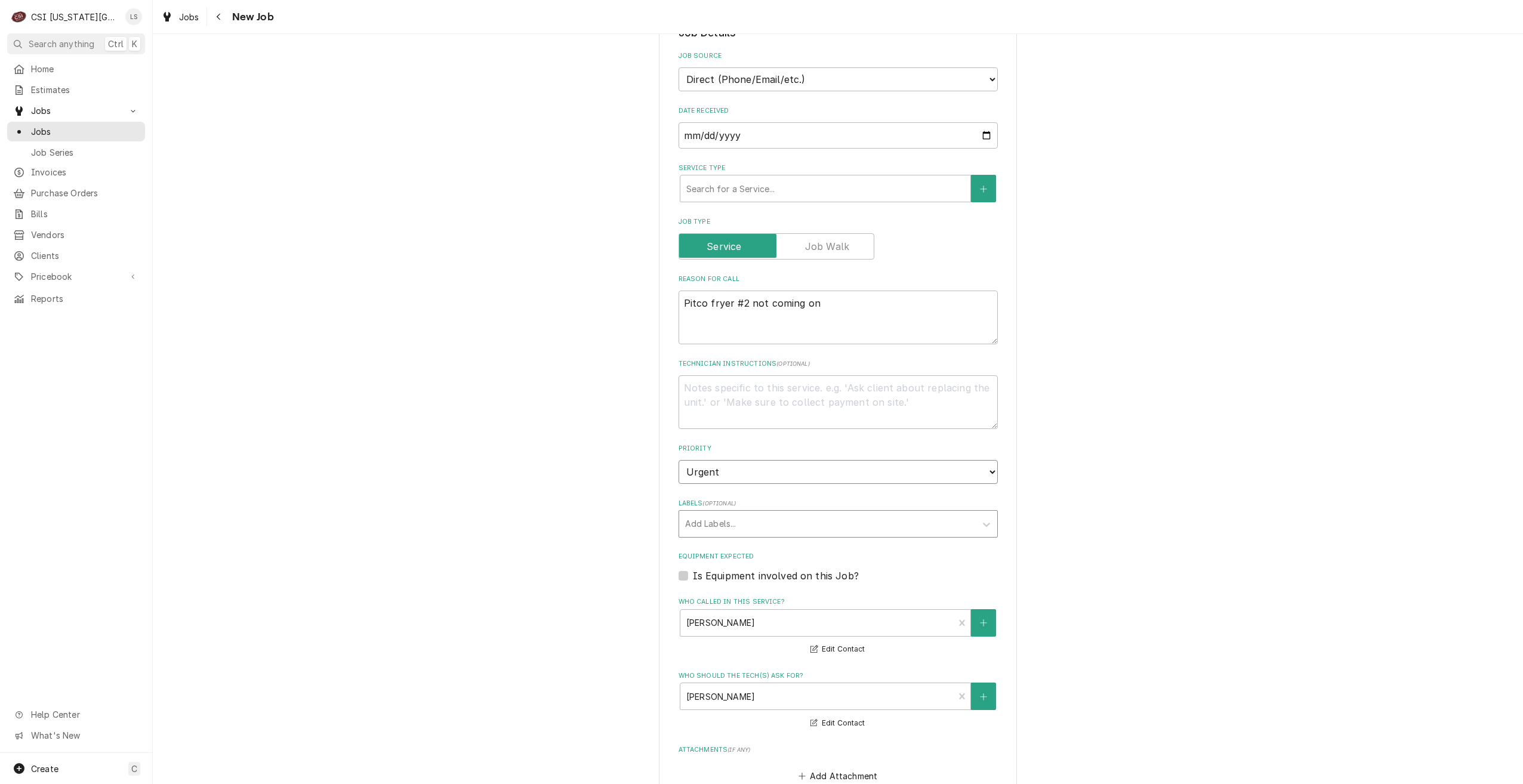
type textarea "x"
click at [816, 513] on div "Labels" at bounding box center [827, 524] width 285 height 21
type input "over"
click at [807, 540] on div "¹ Overtime ⏰" at bounding box center [838, 549] width 318 height 19
type textarea "x"
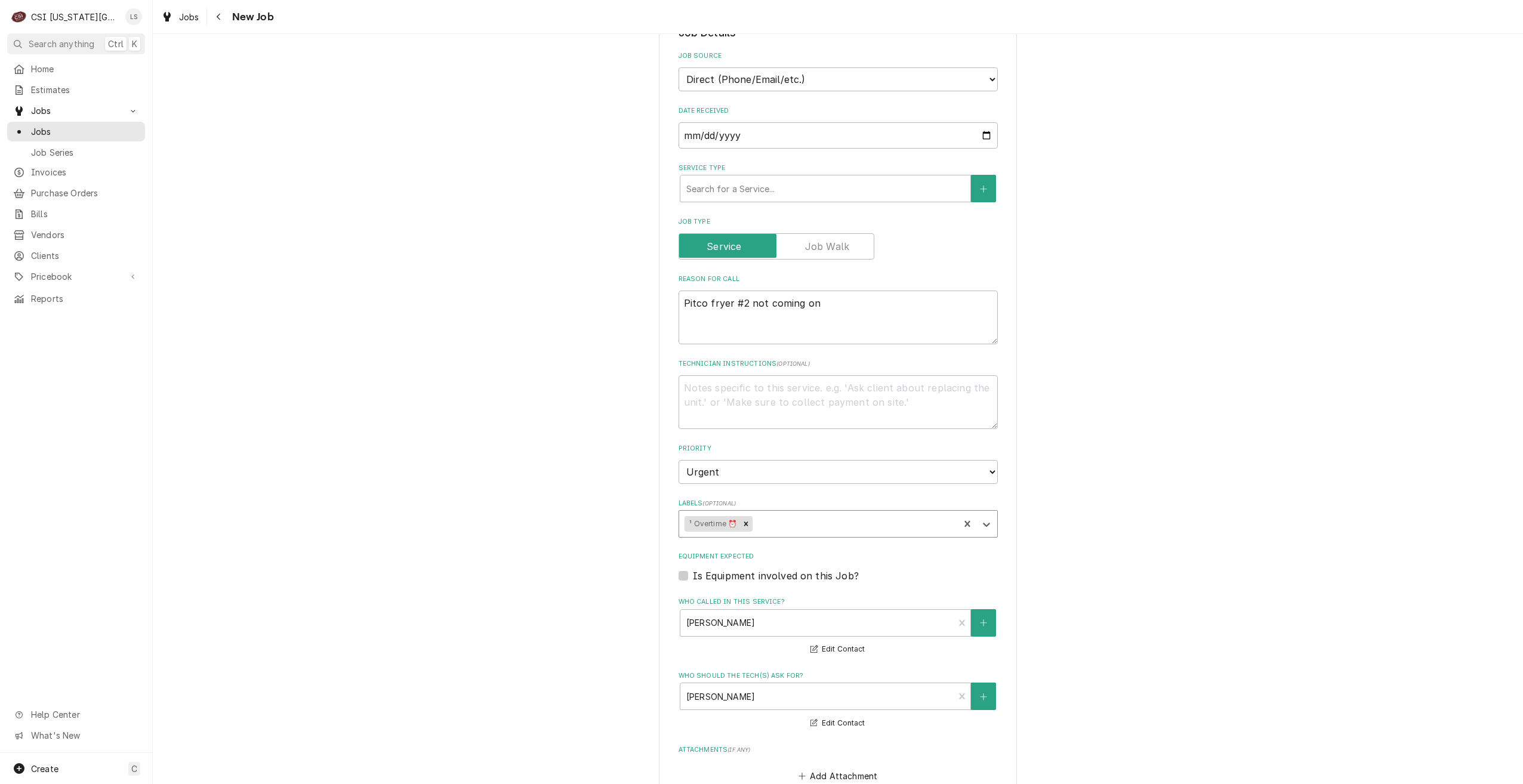
type textarea "x"
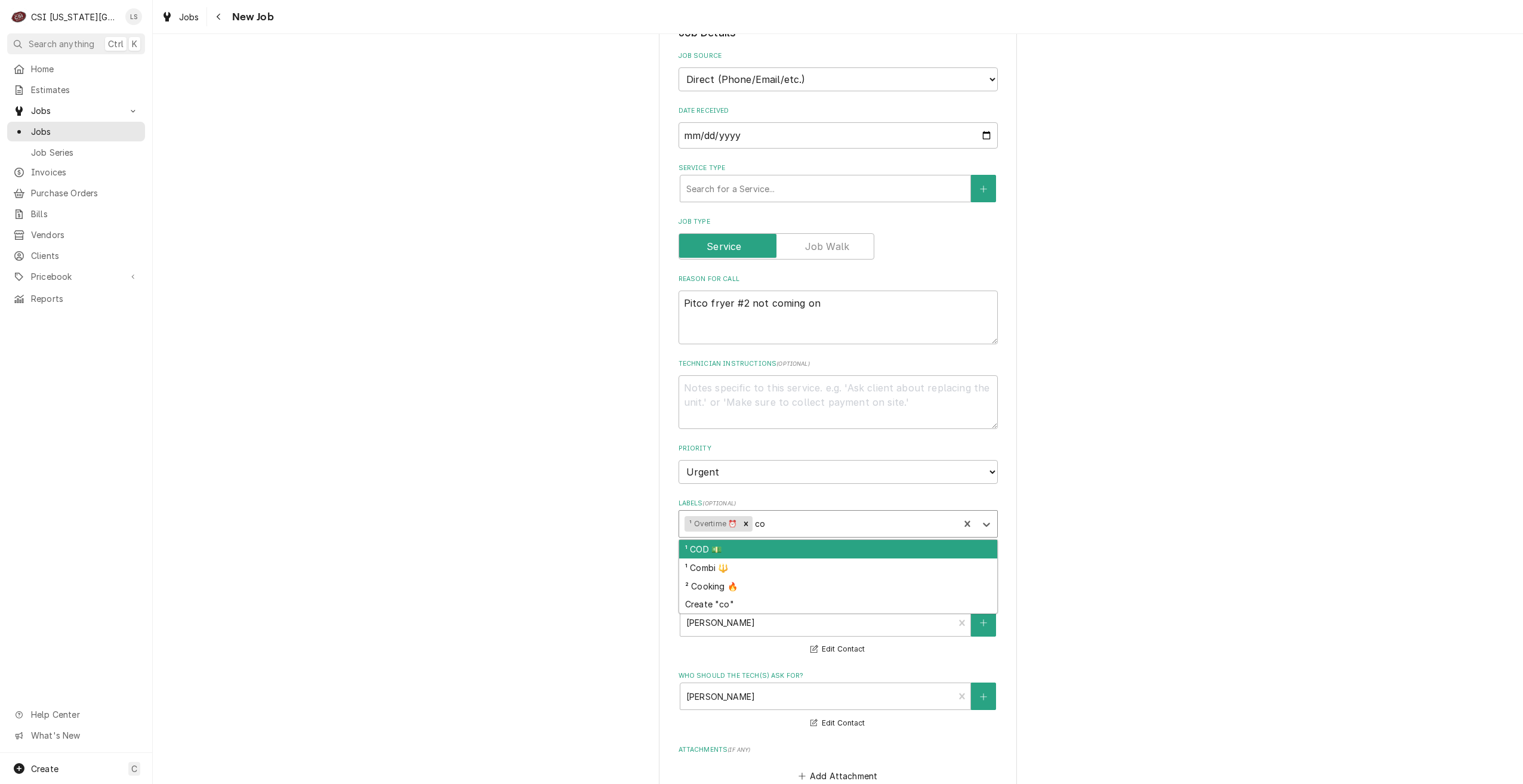
type input "coo"
click at [852, 540] on div "² Cooking 🔥" at bounding box center [838, 549] width 318 height 19
type textarea "x"
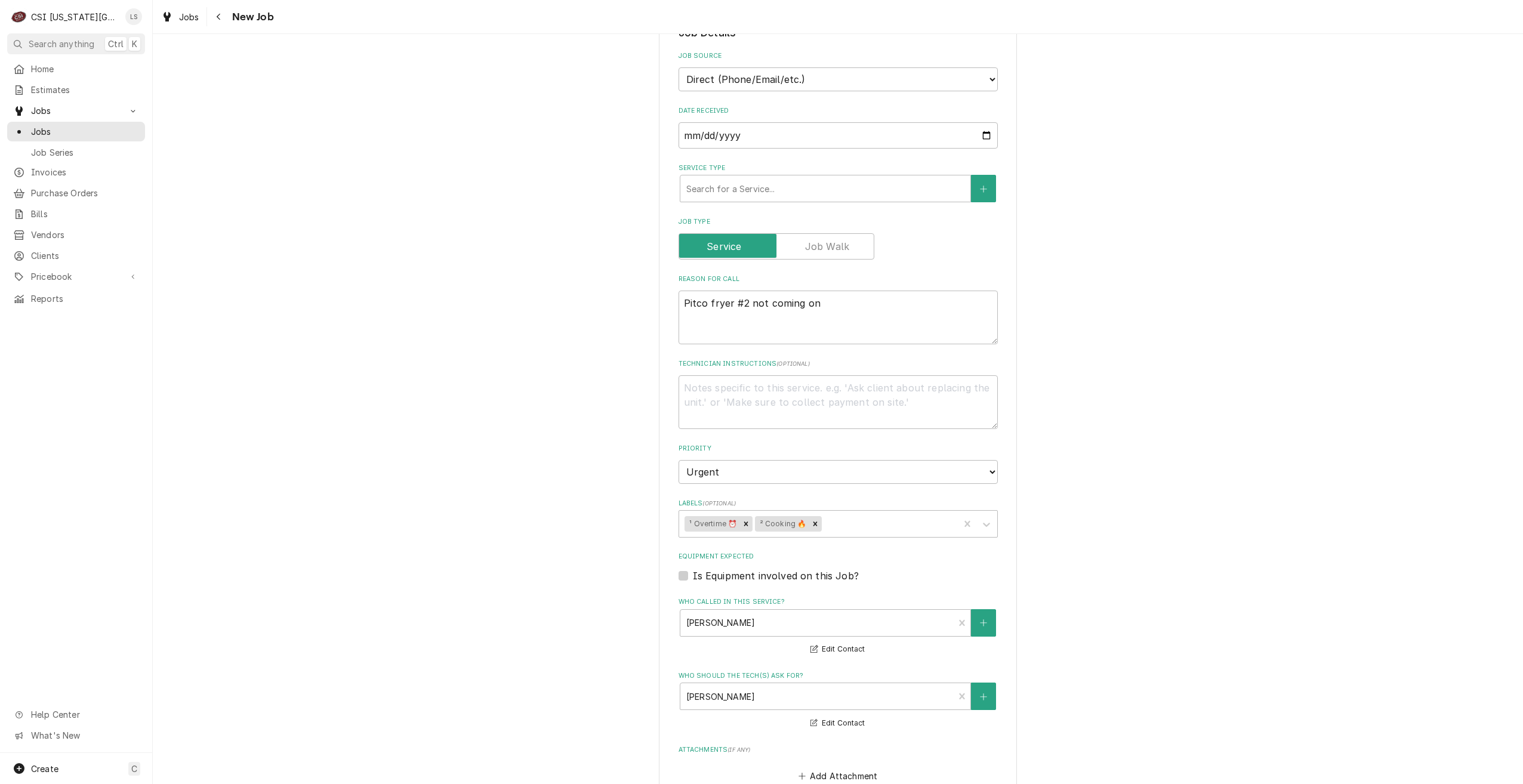
click at [1197, 424] on div "Please provide the following information to create a job: Client Details Client…" at bounding box center [838, 223] width 1370 height 1665
type textarea "x"
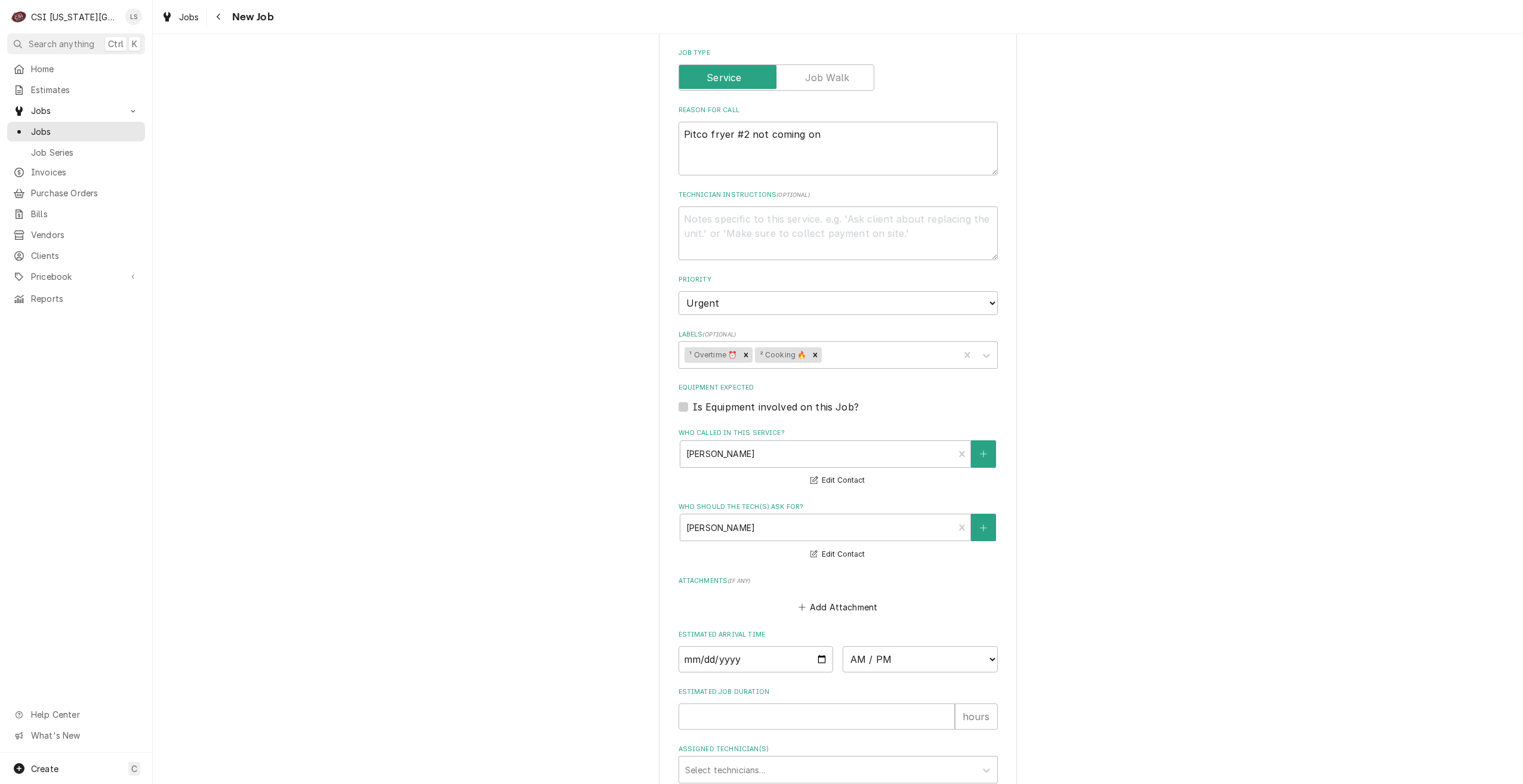
scroll to position [871, 0]
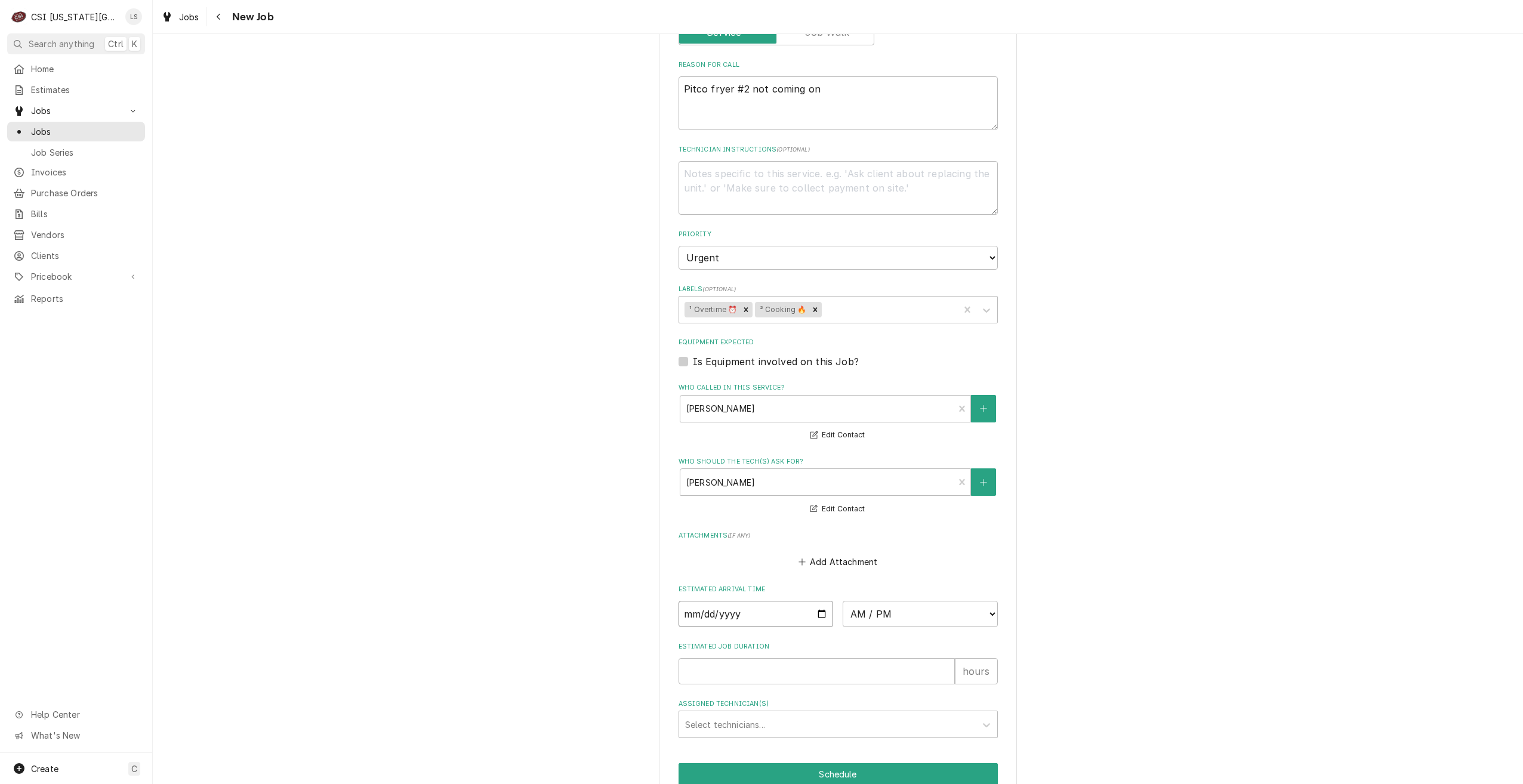
click at [820, 601] on input "Date" at bounding box center [756, 614] width 155 height 26
type input "2025-09-06"
type textarea "x"
click at [890, 601] on select "AM / PM 6:00 AM 6:15 AM 6:30 AM 6:45 AM 7:00 AM 7:15 AM 7:30 AM 7:45 AM 8:00 AM…" at bounding box center [920, 614] width 155 height 26
select select "08:00:00"
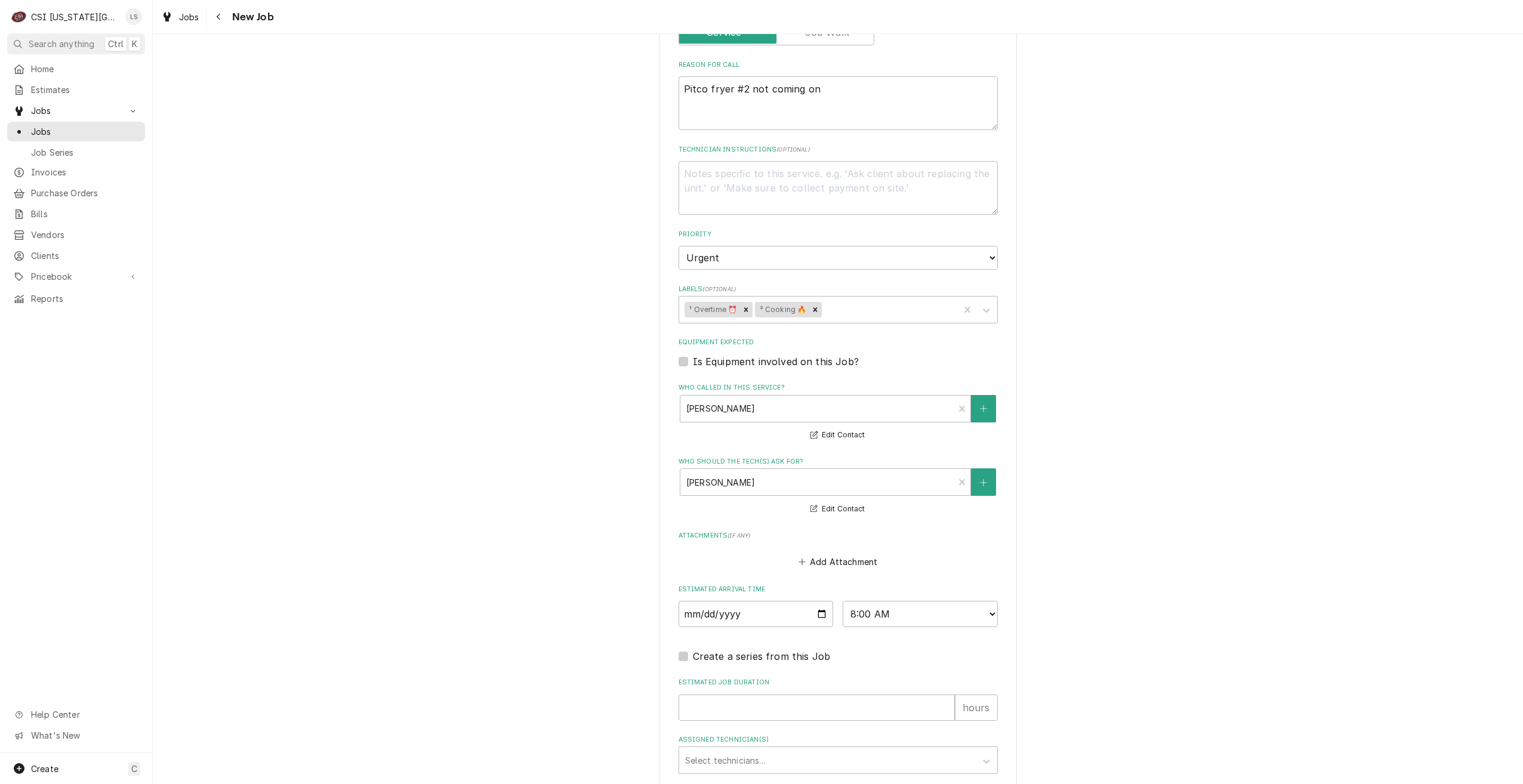
click at [1152, 438] on div "Please provide the following information to create a job: Client Details Client…" at bounding box center [838, 26] width 1370 height 1701
click at [906, 694] on input "Estimated Job Duration" at bounding box center [817, 707] width 277 height 26
type textarea "x"
type input "2"
type textarea "x"
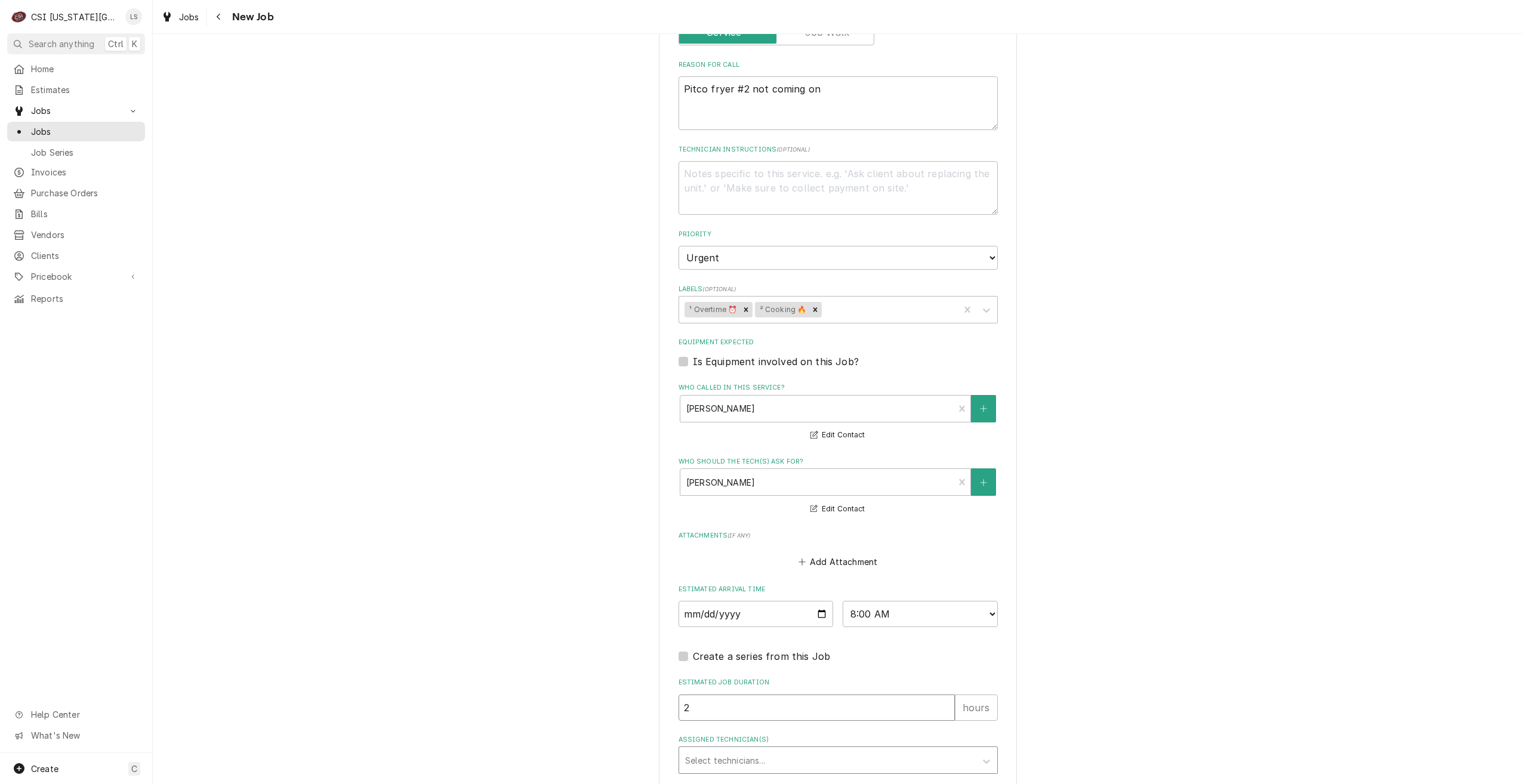
type input "2"
click at [894, 749] on div "Assigned Technician(s)" at bounding box center [827, 760] width 285 height 21
type input "mike"
click at [896, 777] on div "Mike Schupp" at bounding box center [838, 786] width 318 height 19
type textarea "x"
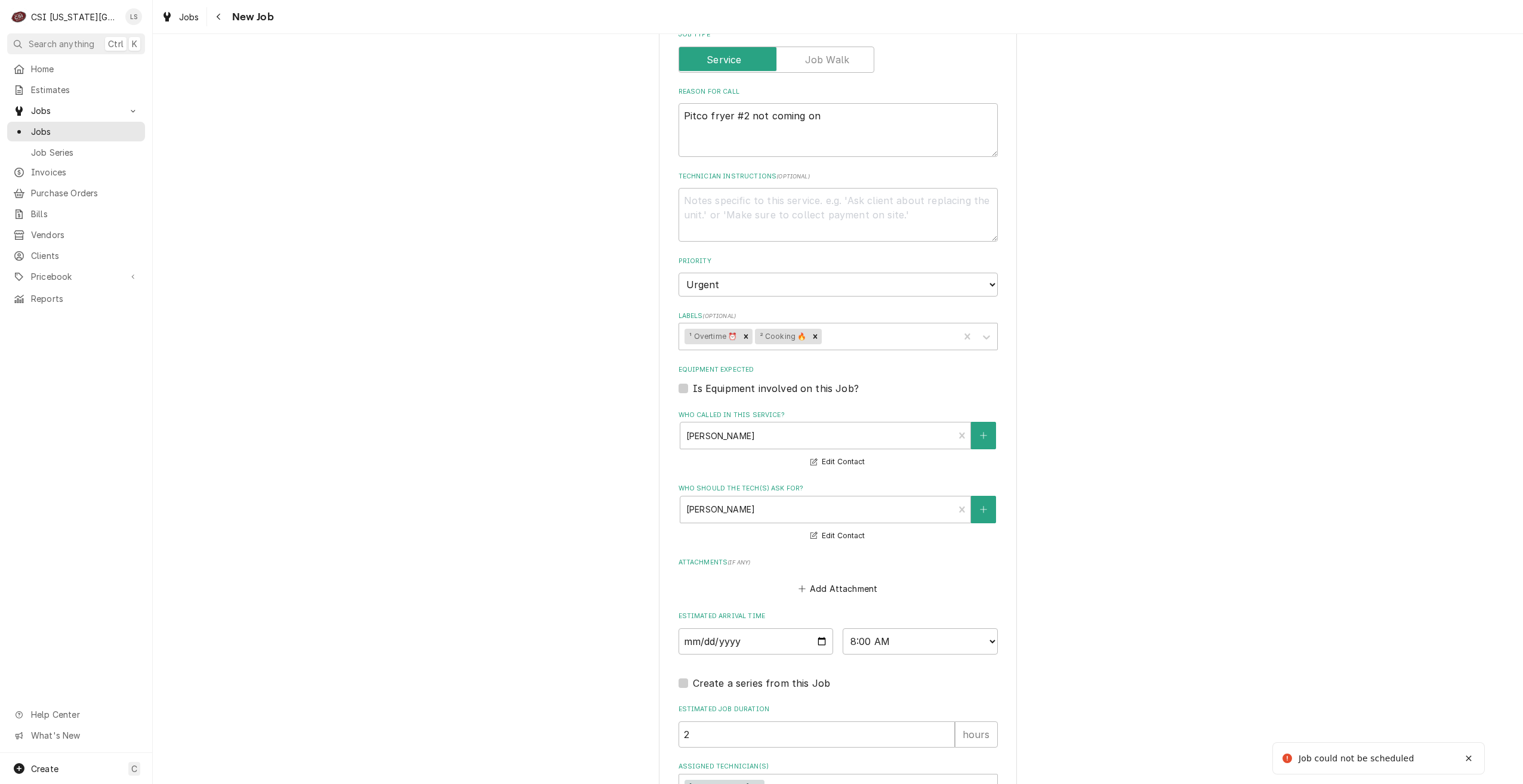
scroll to position [729, 0]
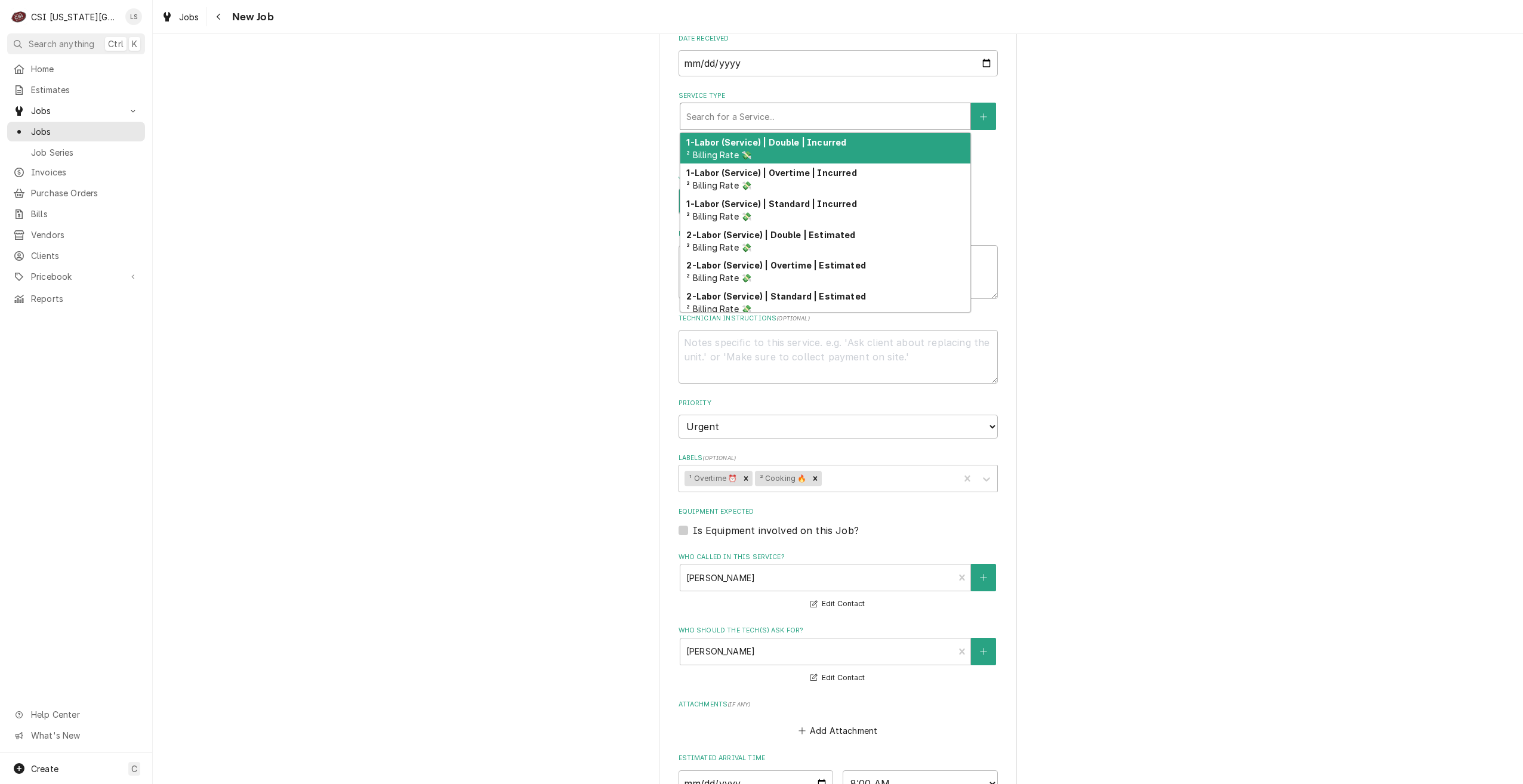
click at [837, 106] on div "Service Type" at bounding box center [825, 116] width 278 height 21
type textarea "x"
type input "a"
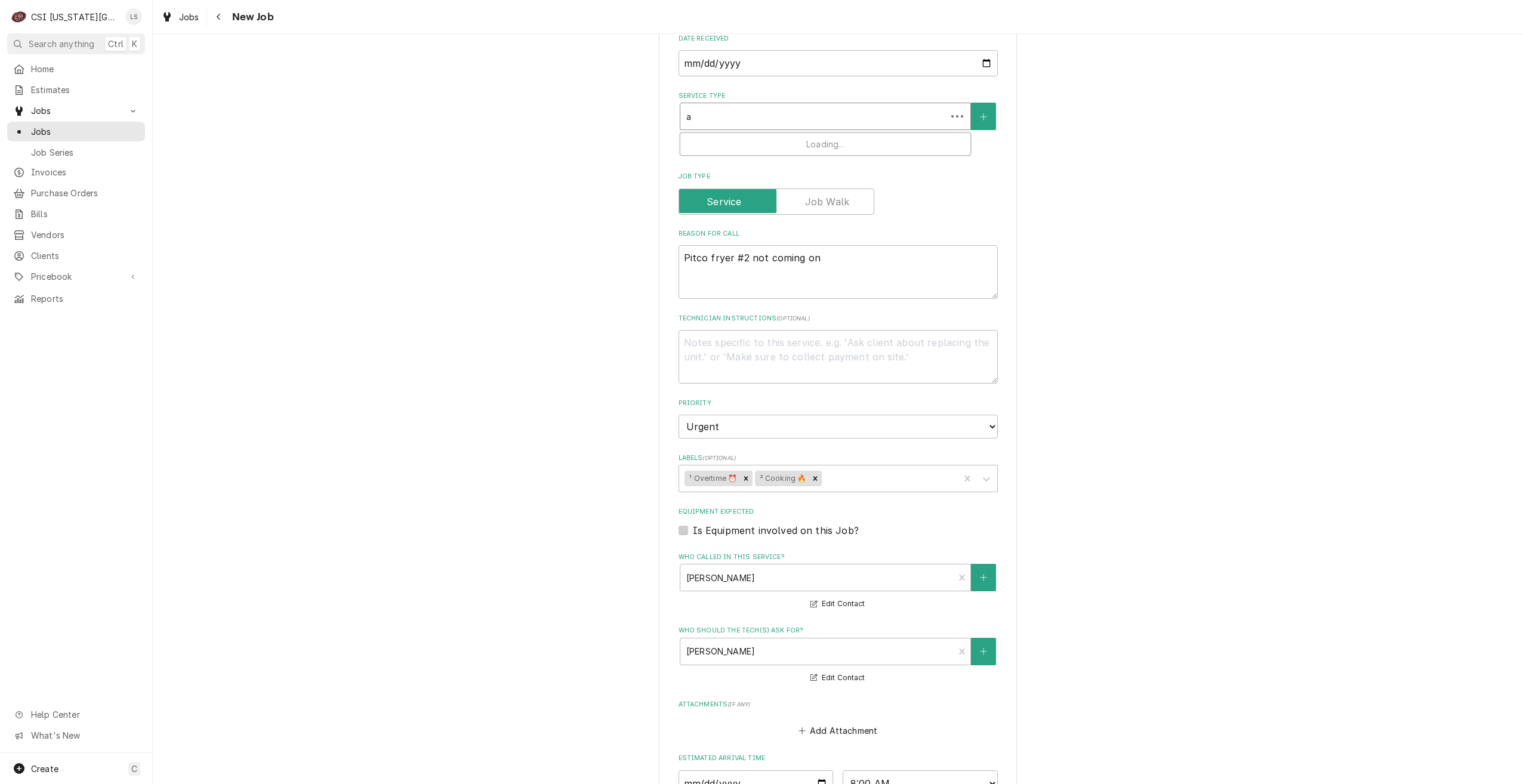
type textarea "x"
type input "ar"
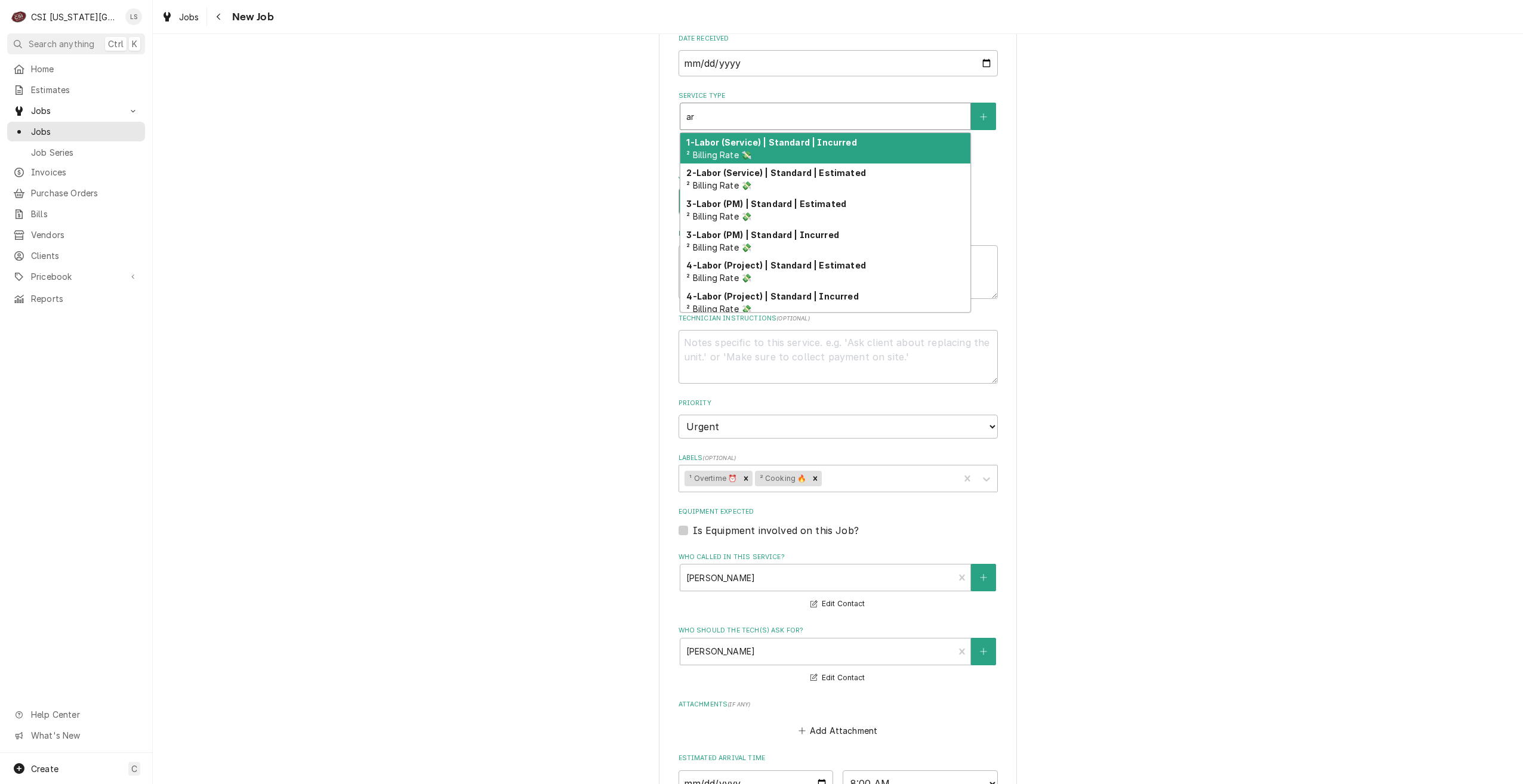
type textarea "x"
type input "a"
type textarea "x"
type input "s"
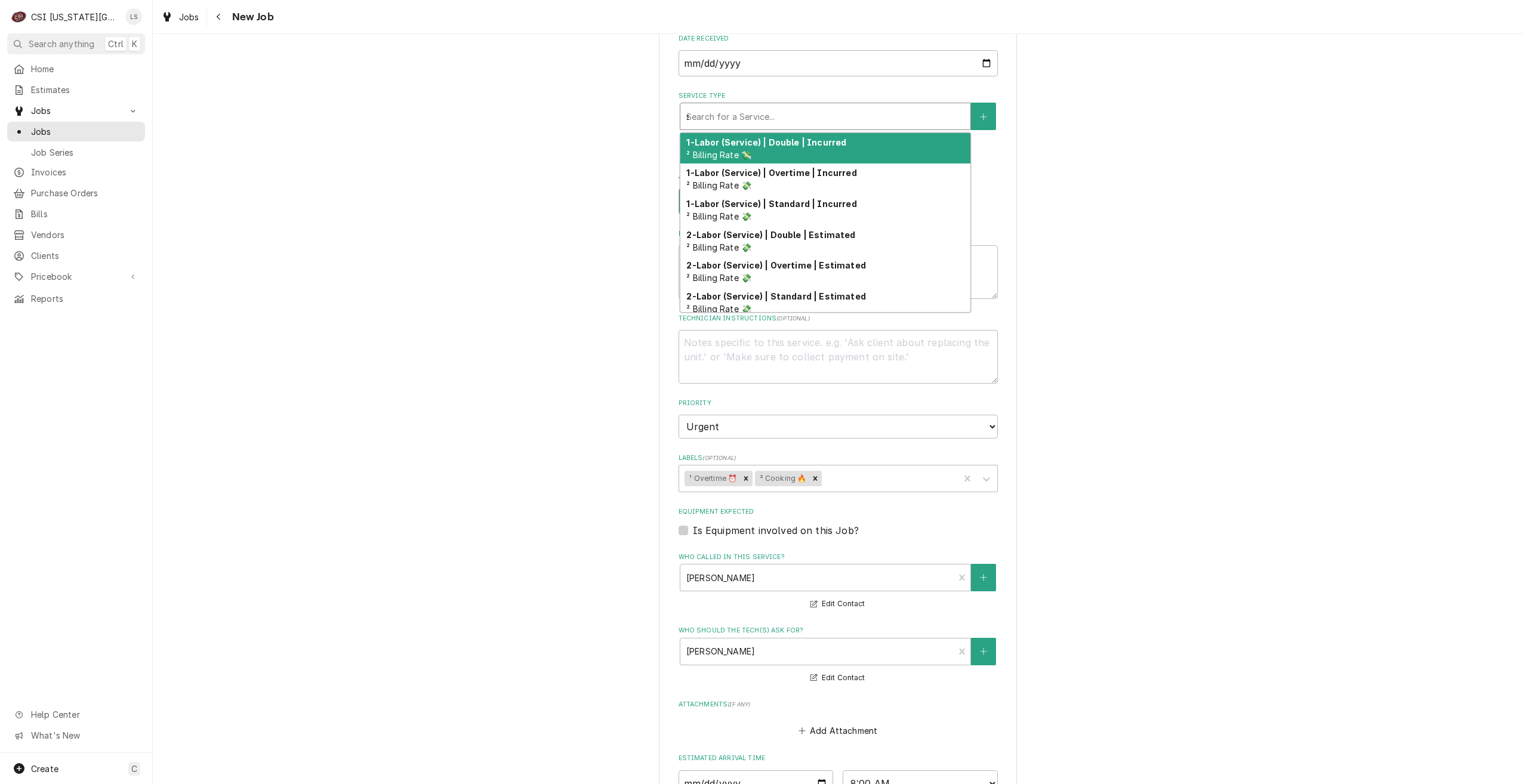
type textarea "x"
type input "se"
type textarea "x"
type input "ser"
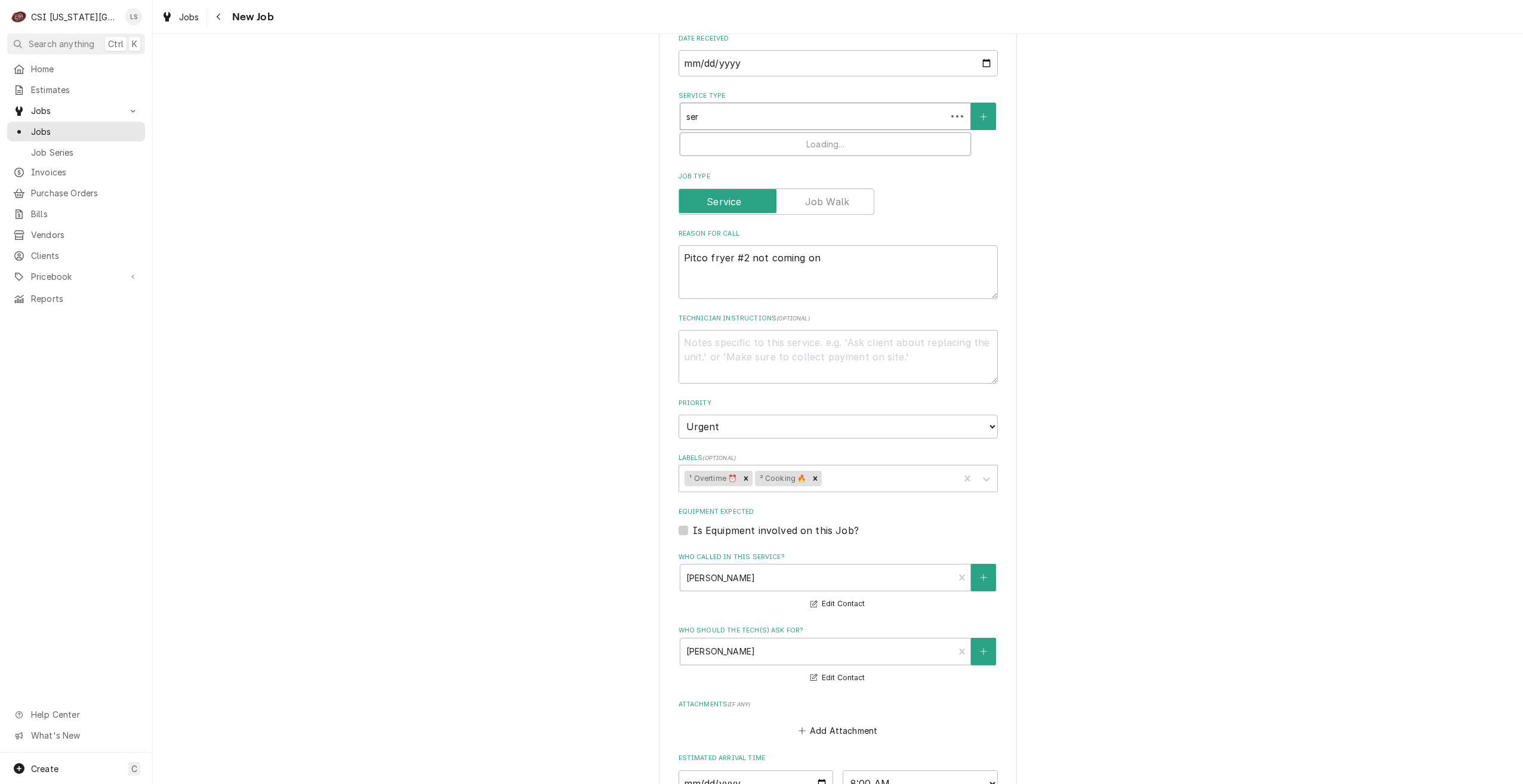
type textarea "x"
type input "serv"
type textarea "x"
type input "servi"
type textarea "x"
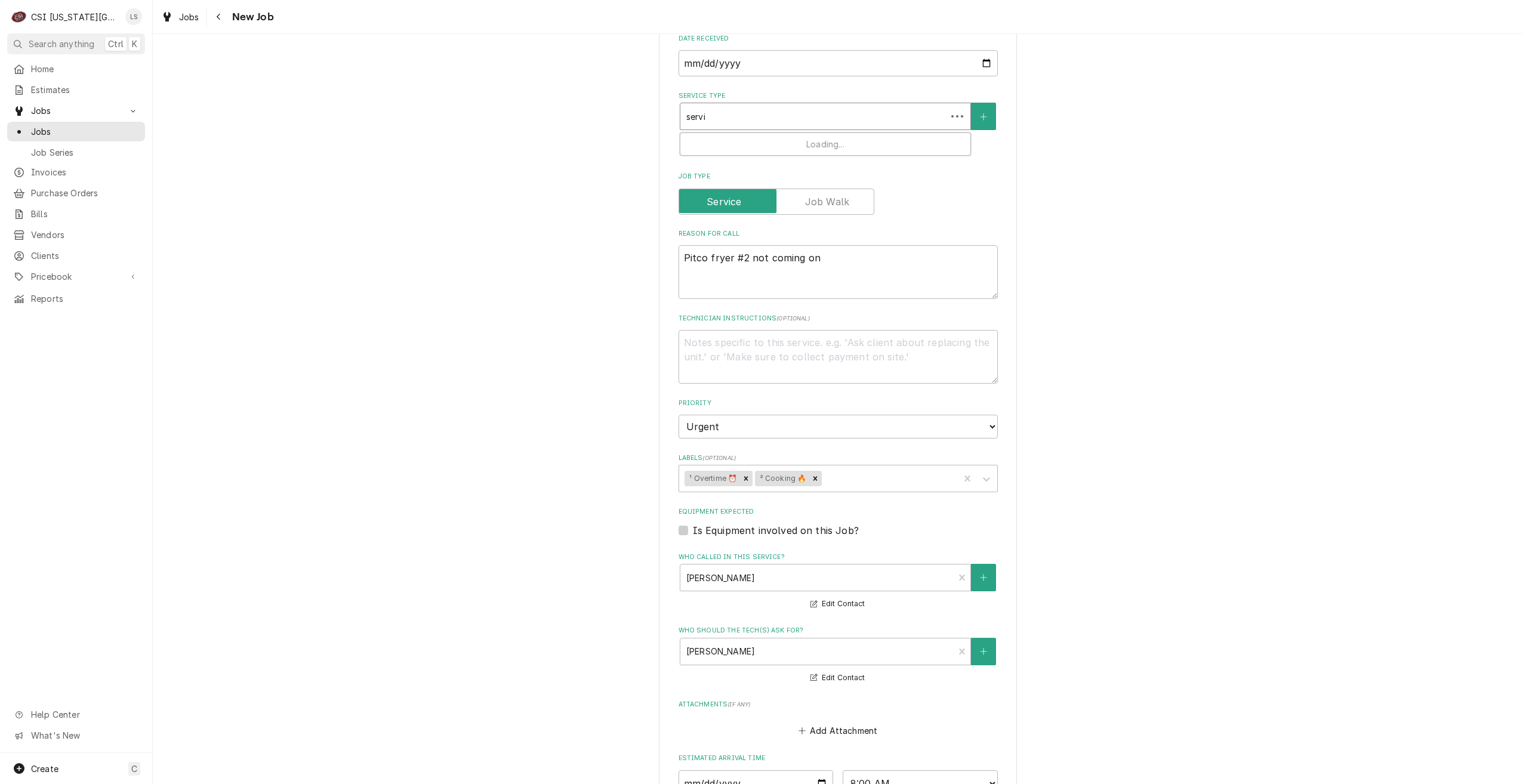
type input "servic"
type textarea "x"
type input "service"
type textarea "x"
type input "service"
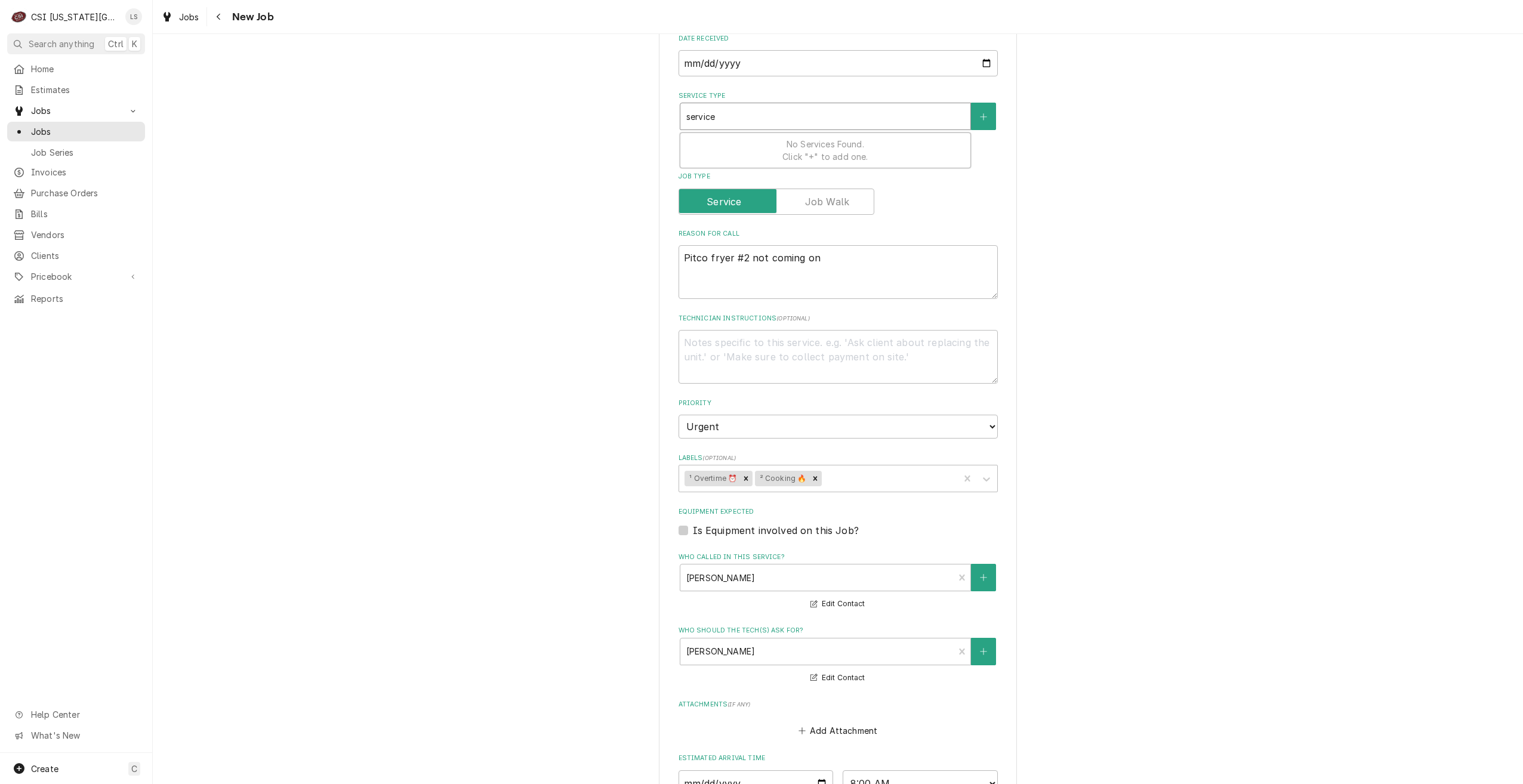
type textarea "x"
type input "service c"
type textarea "x"
type input "service ca"
type textarea "x"
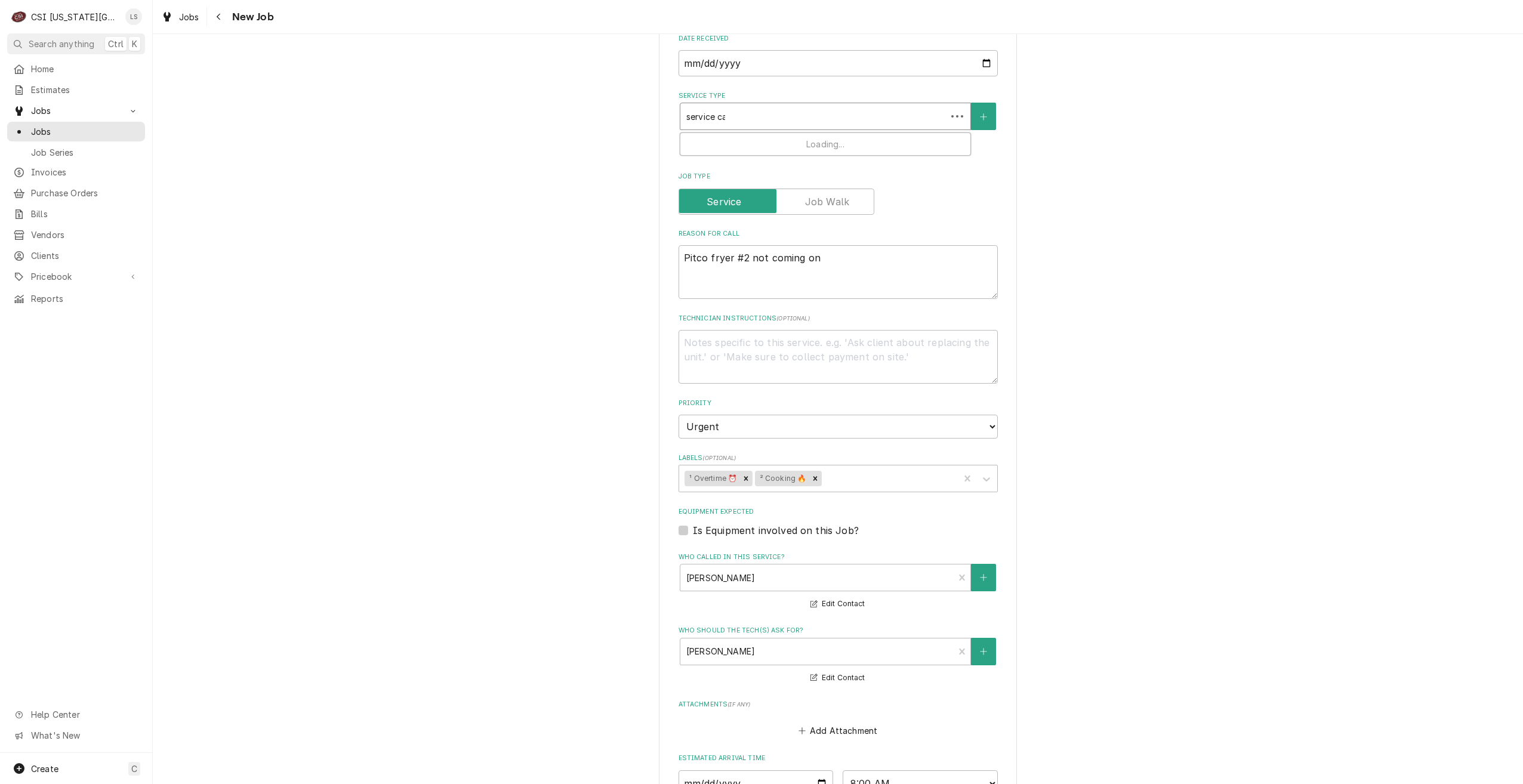
type input "service cal"
type textarea "x"
type input "service call"
click at [841, 133] on div "Job | Service Call ¹ Service Type 🛠️" at bounding box center [825, 149] width 290 height 31
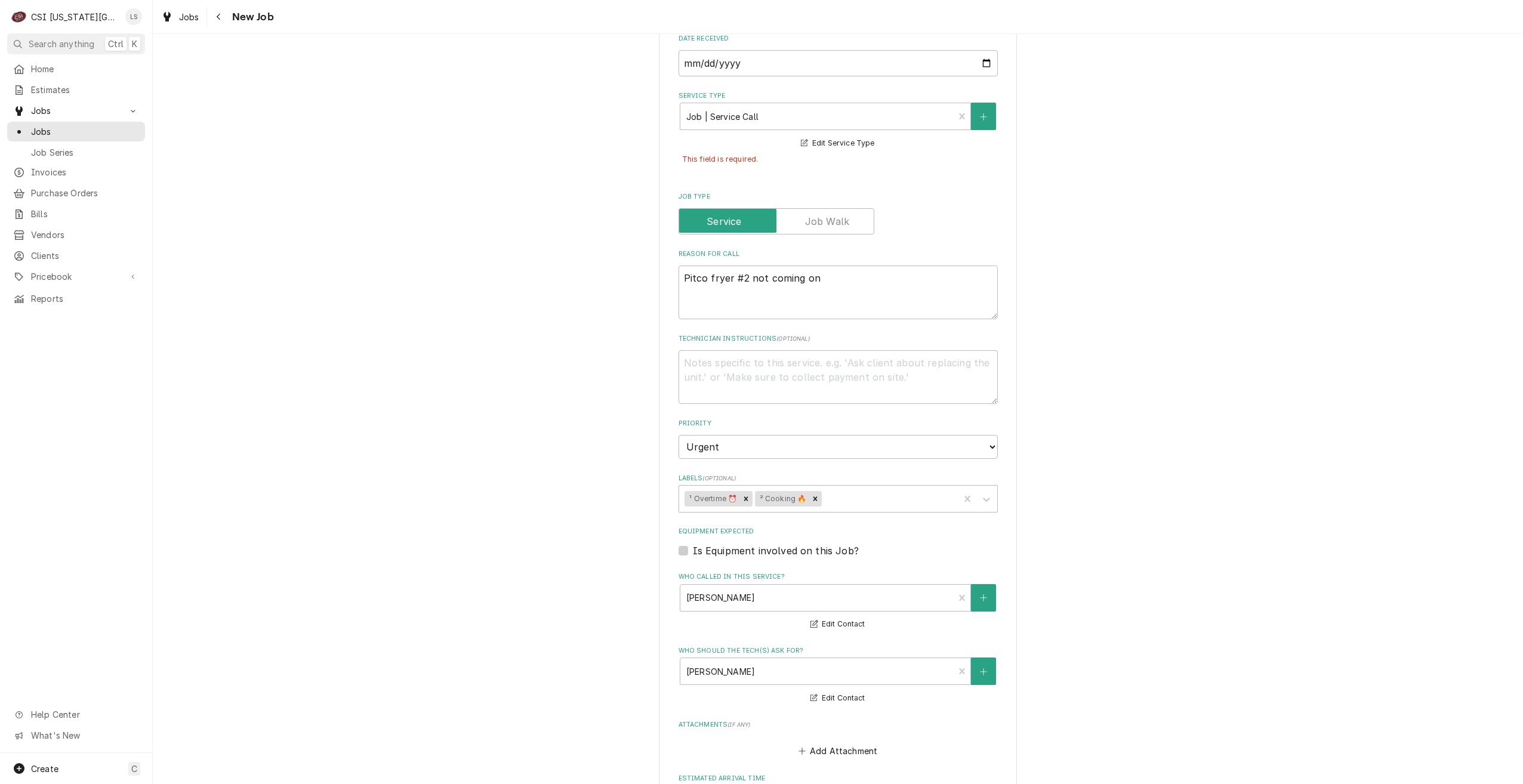
click at [1119, 103] on div "Please provide the following information to create a job: Client Details Client…" at bounding box center [838, 192] width 1370 height 1748
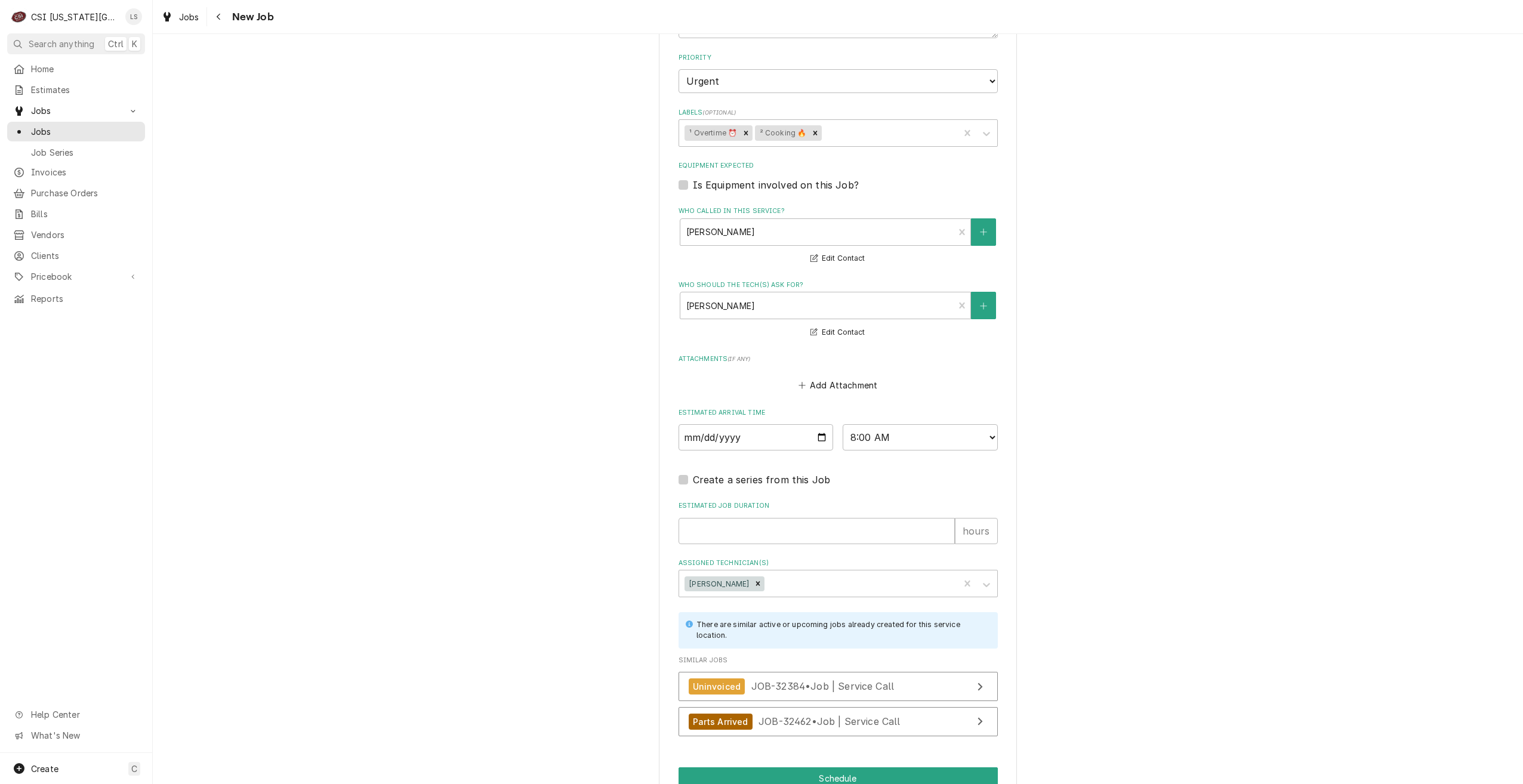
scroll to position [1098, 0]
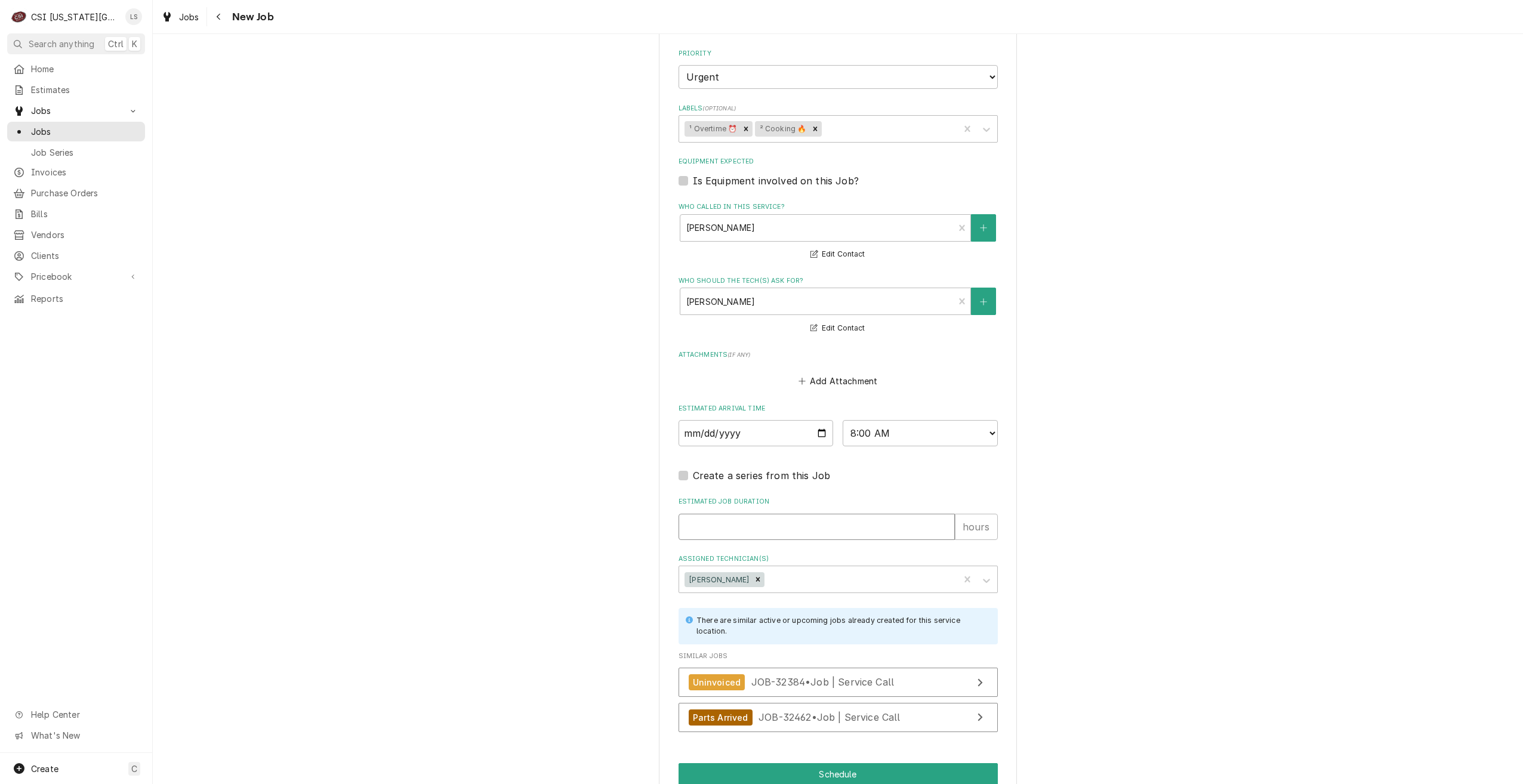
click at [850, 514] on input "Estimated Job Duration" at bounding box center [817, 527] width 277 height 26
type textarea "x"
type input "2"
type textarea "x"
type input "2"
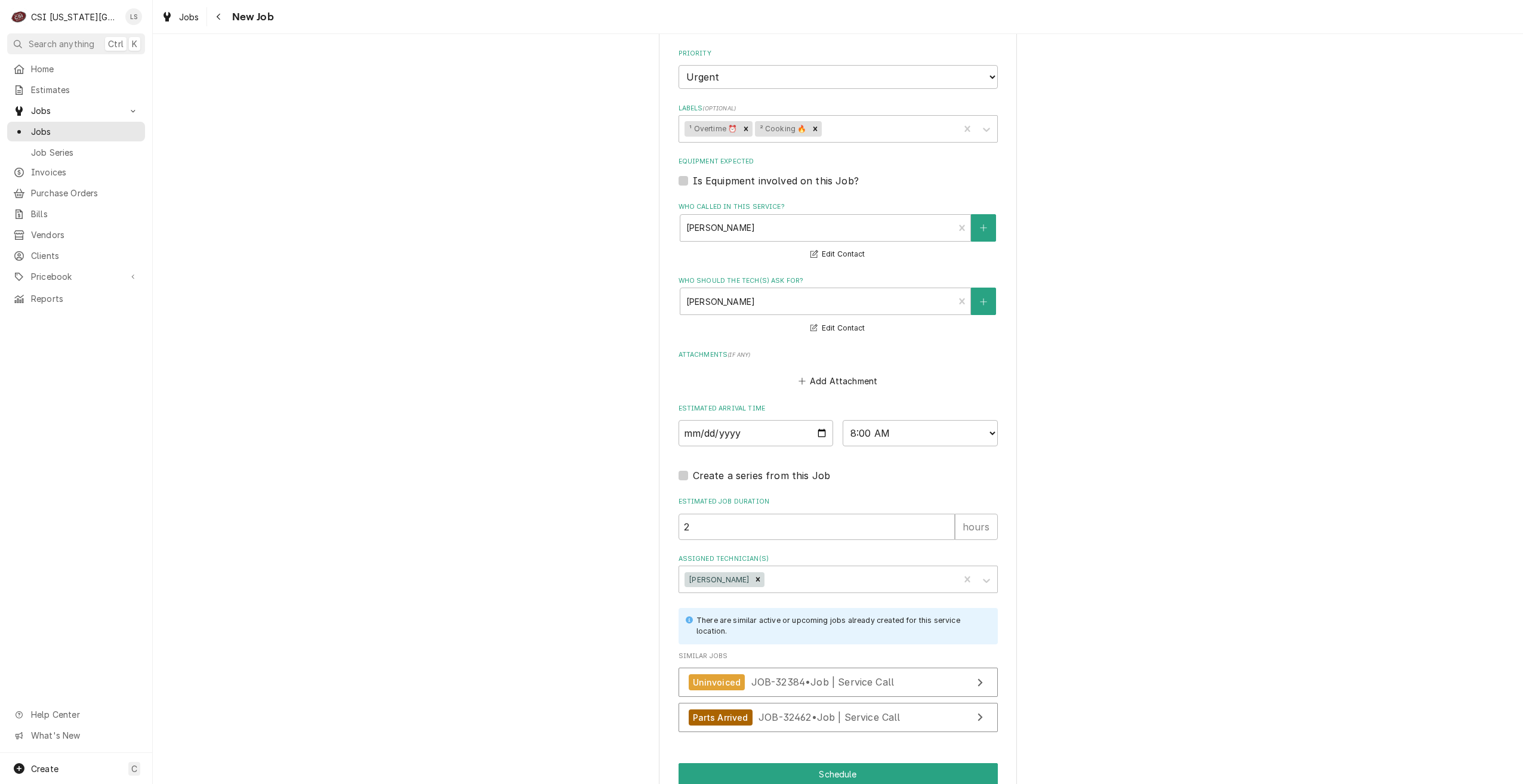
click at [818, 763] on button "Schedule" at bounding box center [838, 773] width 320 height 22
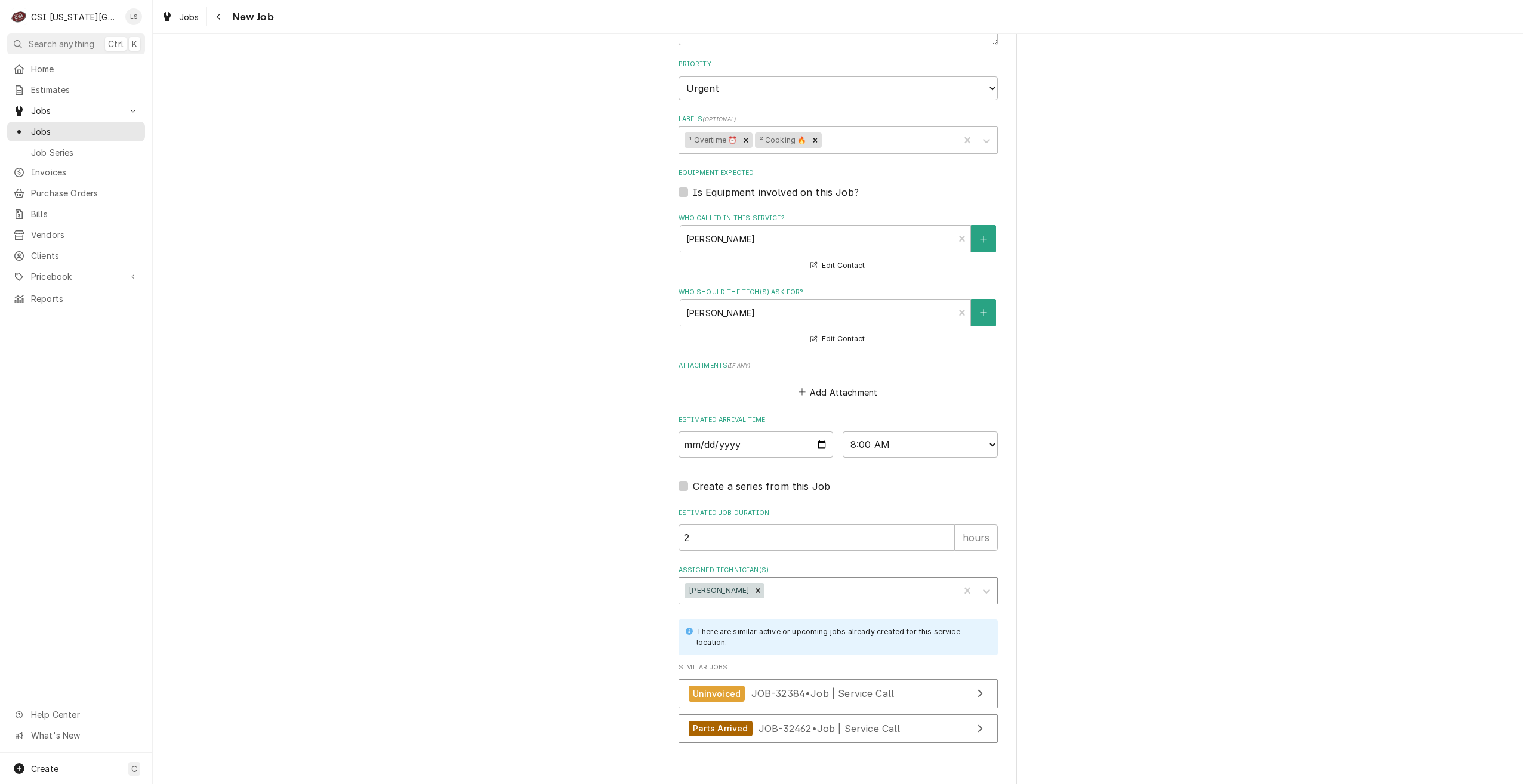
type textarea "x"
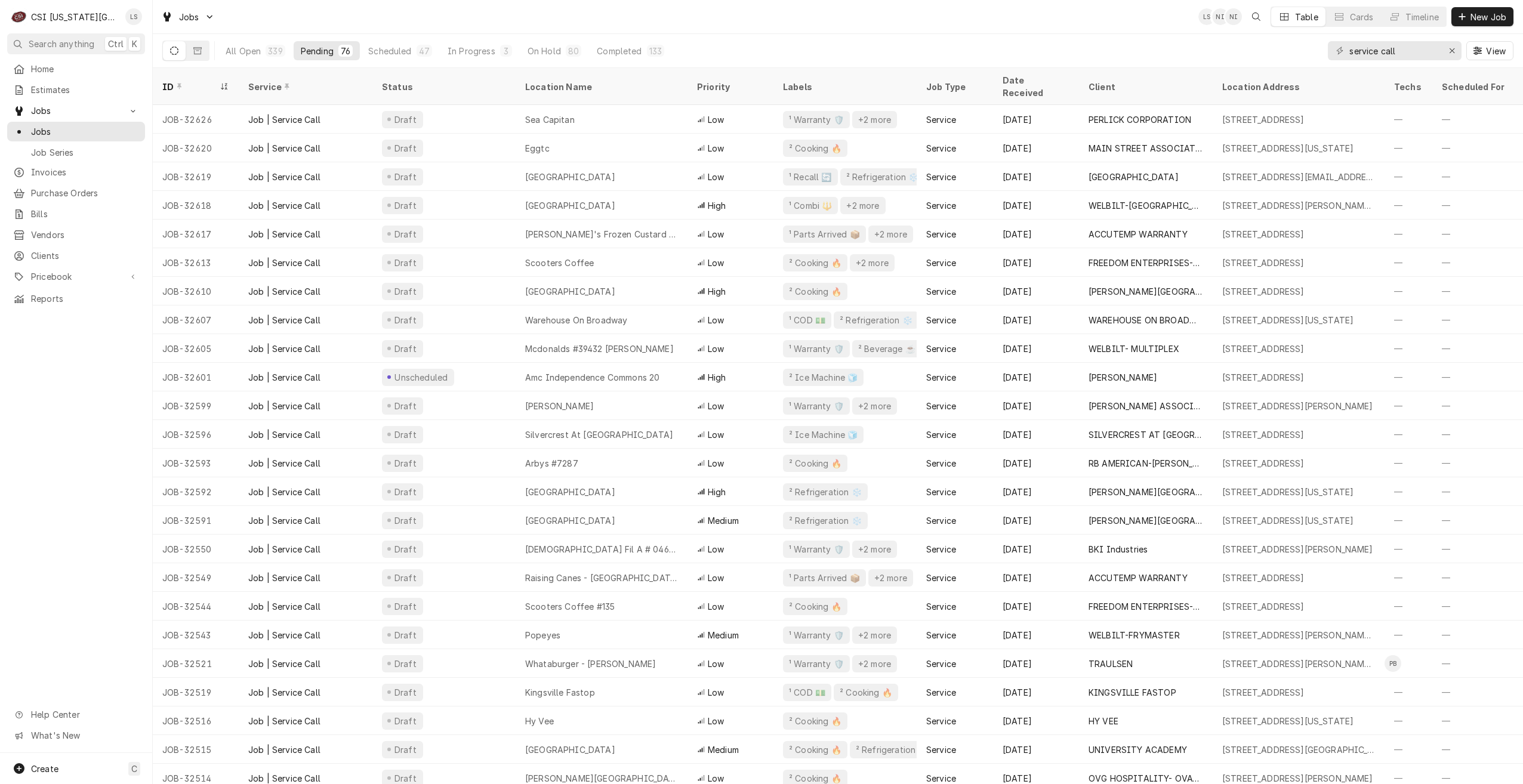
click at [1091, 19] on div "Jobs LS NI NI Table Cards Timeline New Job" at bounding box center [838, 17] width 1370 height 34
click at [427, 4] on div "Jobs LS NI + 2 Table Cards Timeline New Job" at bounding box center [838, 17] width 1370 height 34
click at [498, 22] on div "Jobs LS NI + 2 Table Cards Timeline New Job" at bounding box center [838, 17] width 1370 height 34
click at [908, 21] on div "Jobs LS NI + 2 Table Cards Timeline New Job" at bounding box center [838, 17] width 1370 height 34
click at [946, 18] on div "Jobs LS NI + 2 Table Cards Timeline New Job" at bounding box center [838, 17] width 1370 height 34
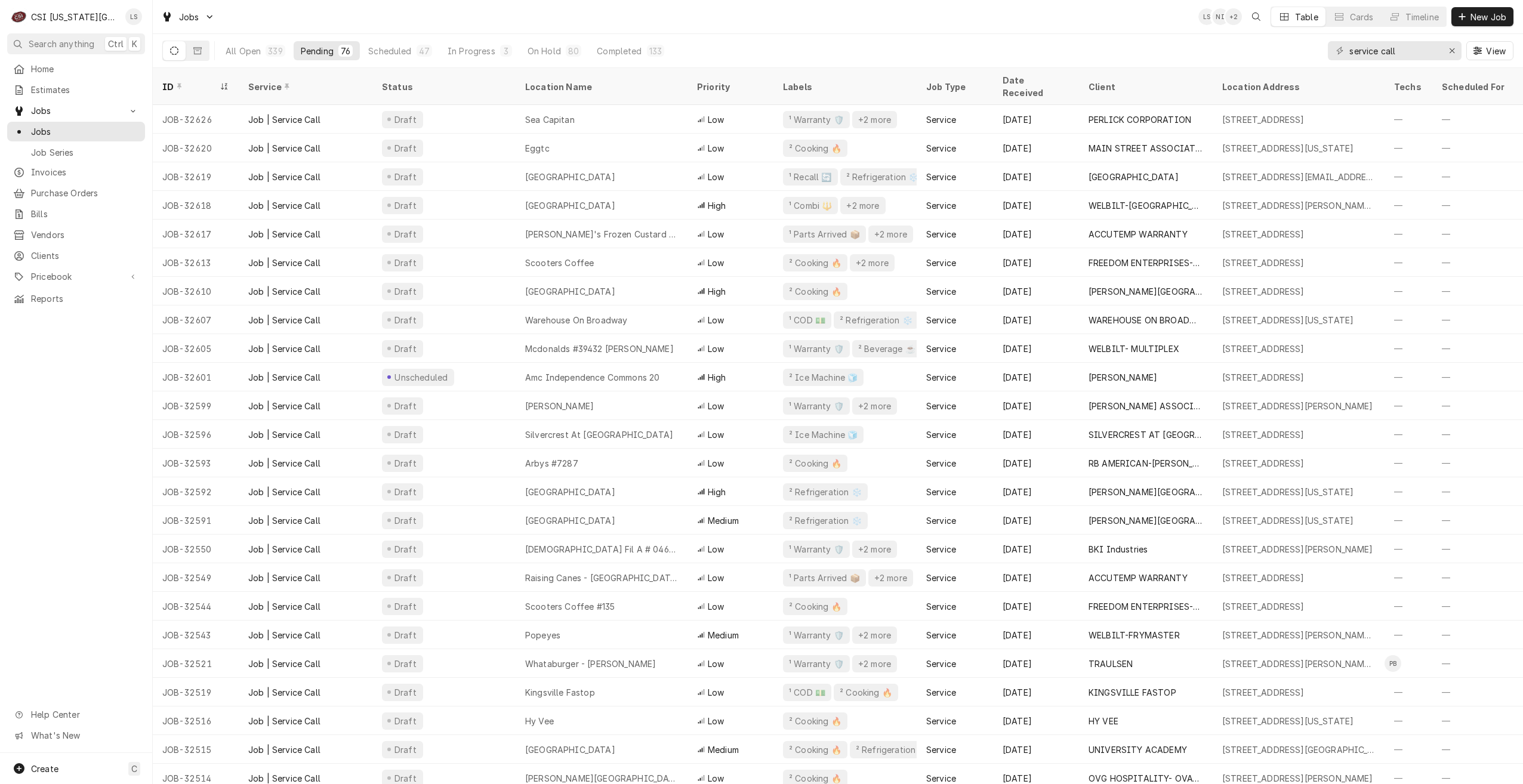
click at [946, 18] on div "Jobs LS NI + 2 Table Cards Timeline New Job" at bounding box center [838, 17] width 1370 height 34
click at [929, 26] on div "Jobs LS NI + 2 Table Cards Timeline New Job" at bounding box center [838, 17] width 1370 height 34
click at [1015, 22] on div "Jobs LS NI + 2 Table Cards Timeline New Job" at bounding box center [838, 17] width 1370 height 34
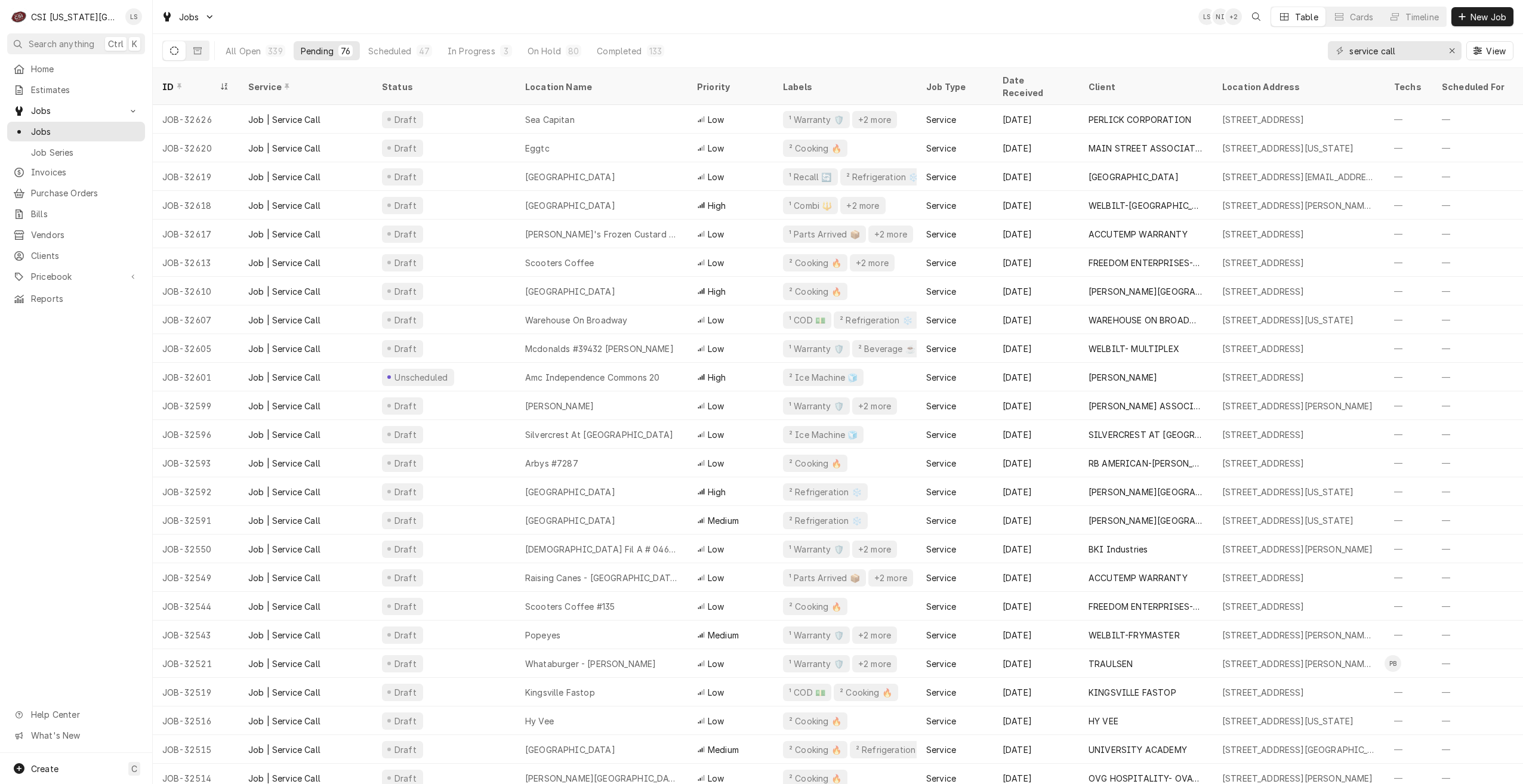
click at [1015, 22] on div "Jobs LS NI + 2 Table Cards Timeline New Job" at bounding box center [838, 17] width 1370 height 34
click at [1148, 33] on div "Jobs LS NI LS Table Cards Timeline New Job" at bounding box center [838, 17] width 1370 height 34
click at [1029, 12] on div "Jobs LS NI LS Table Cards Timeline New Job" at bounding box center [838, 17] width 1370 height 34
